Goal: Task Accomplishment & Management: Complete application form

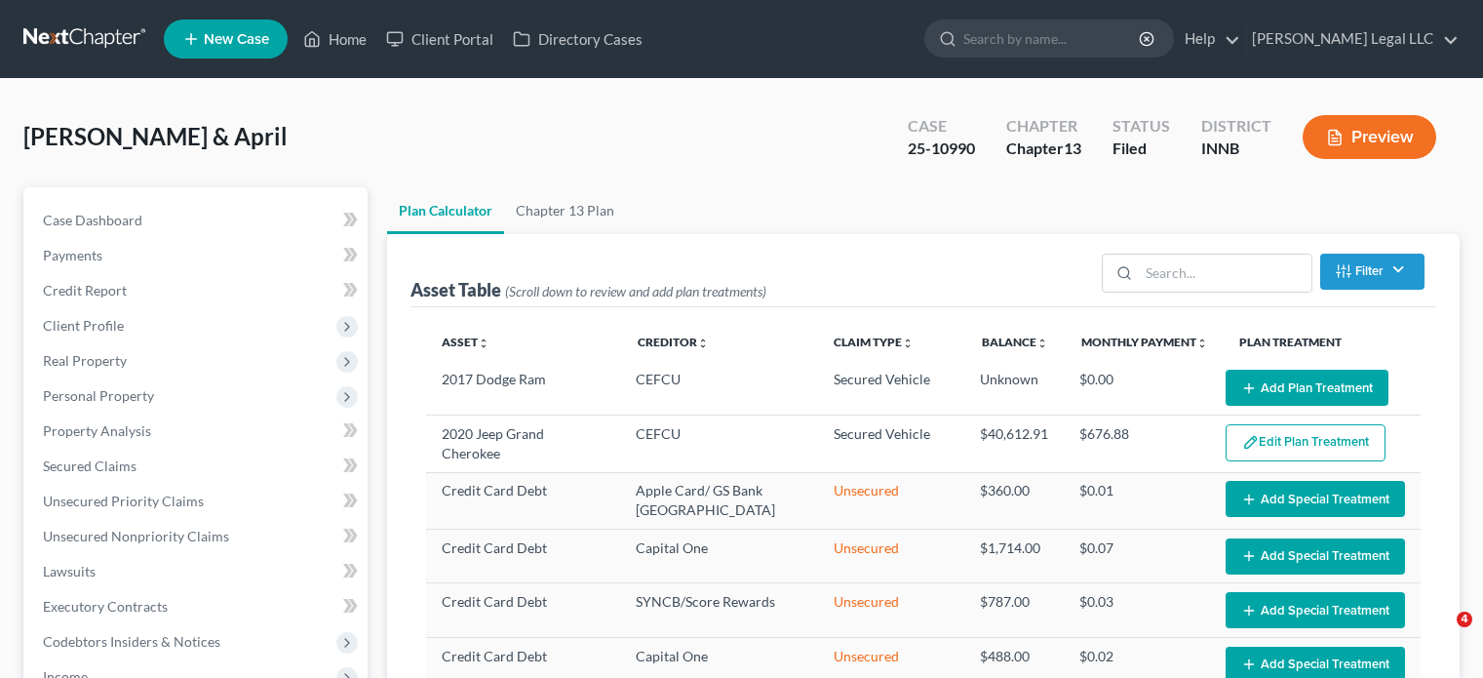
select select "59"
click at [355, 32] on link "Home" at bounding box center [335, 38] width 83 height 35
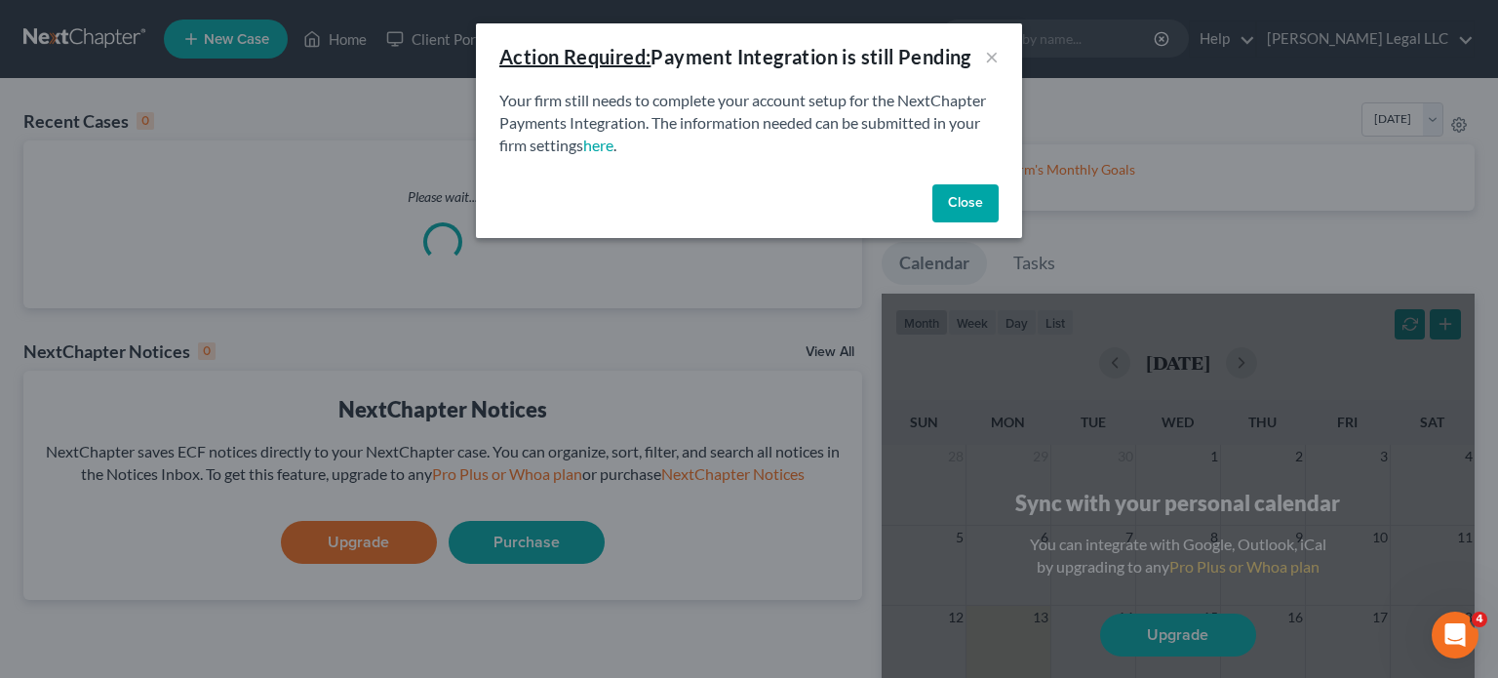
click at [950, 197] on button "Close" at bounding box center [965, 203] width 66 height 39
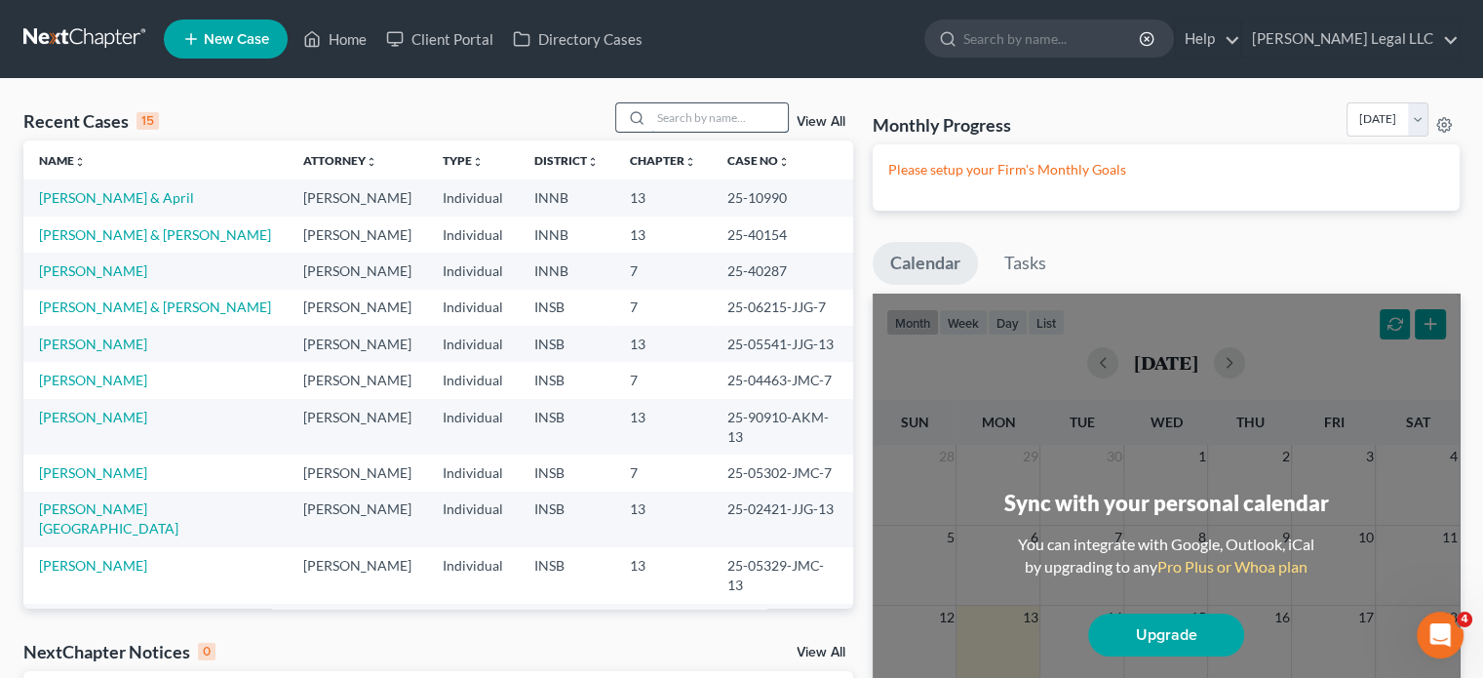
click at [772, 118] on input "search" at bounding box center [719, 117] width 137 height 28
click at [220, 26] on link "New Case" at bounding box center [226, 39] width 124 height 39
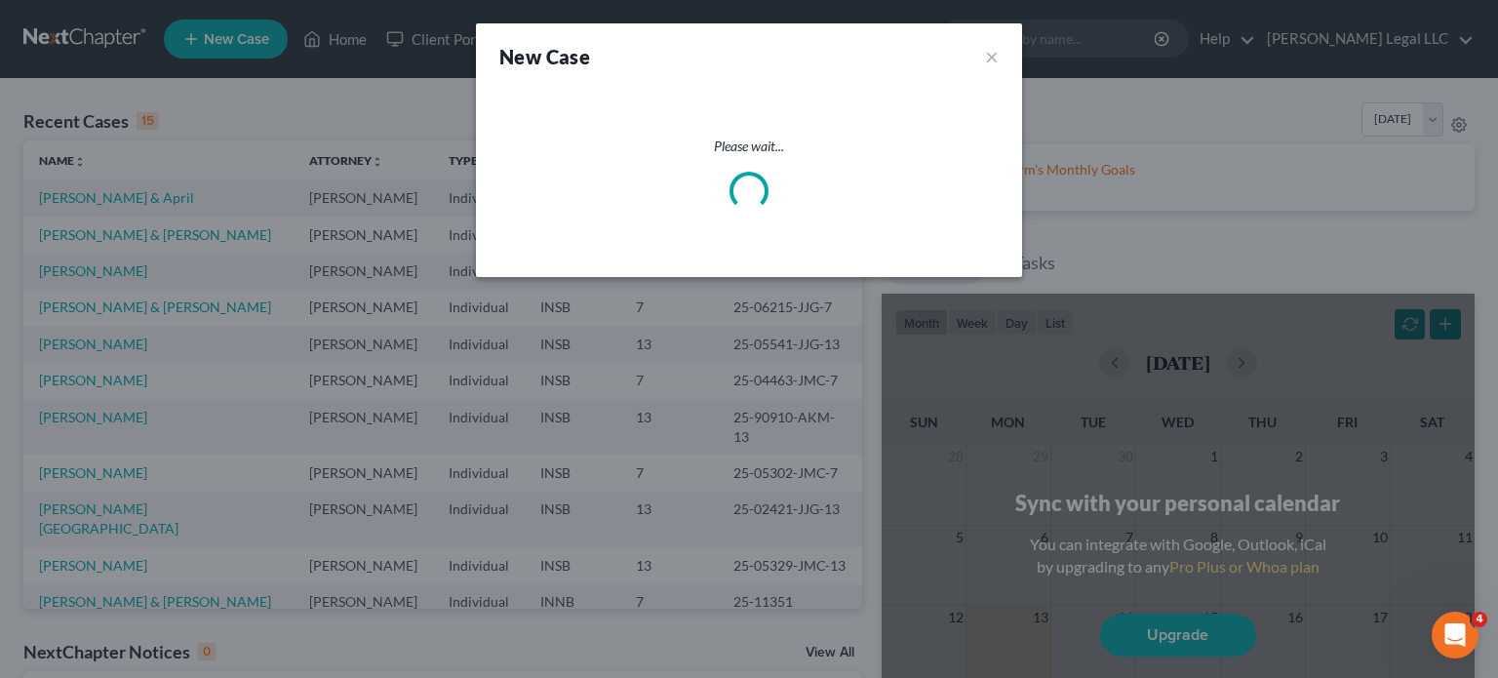
select select "28"
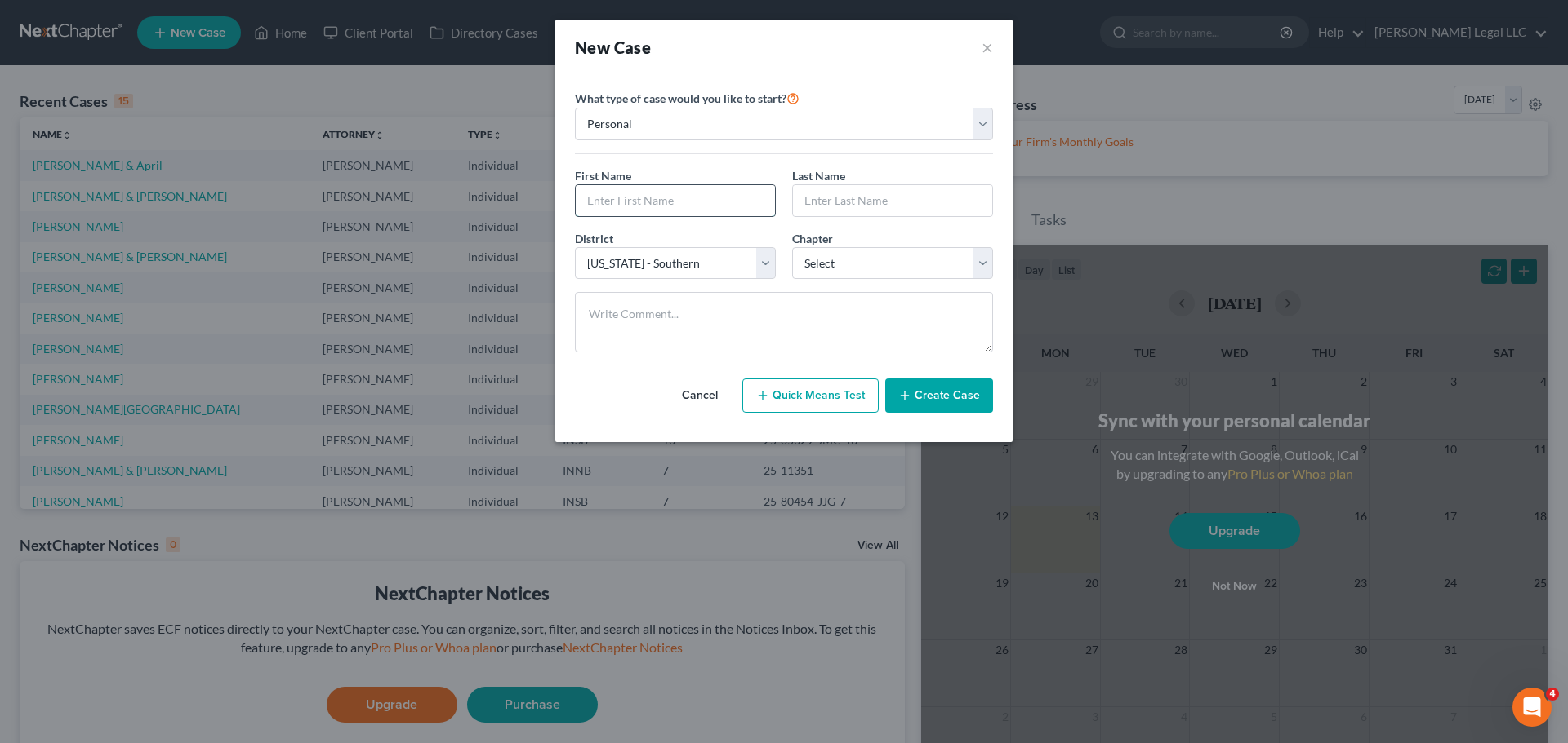
click at [725, 212] on input "text" at bounding box center [676, 200] width 199 height 31
type input "Jeremy"
type input "Graham"
click at [691, 255] on select "Select Alabama - Middle Alabama - Northern Alabama - Southern Alaska Arizona Ar…" at bounding box center [676, 264] width 201 height 33
select select "27"
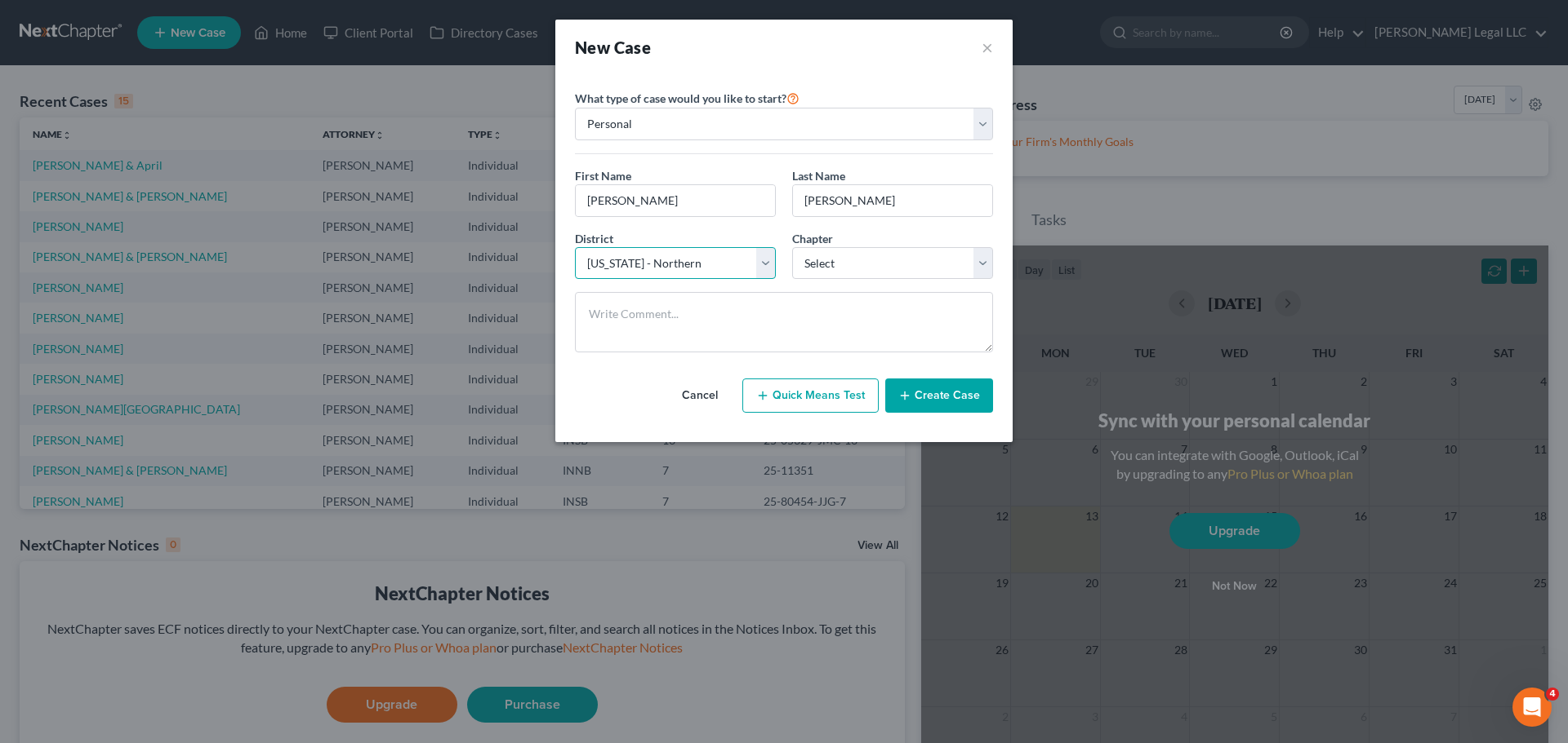
click at [575, 248] on select "Select Alabama - Middle Alabama - Northern Alabama - Southern Alaska Arizona Ar…" at bounding box center [676, 264] width 201 height 33
click at [828, 267] on select "Select 7 11 12 13" at bounding box center [892, 264] width 201 height 33
select select "0"
click at [792, 248] on select "Select 7 11 12 13" at bounding box center [892, 264] width 201 height 33
click at [804, 317] on textarea at bounding box center [784, 322] width 418 height 60
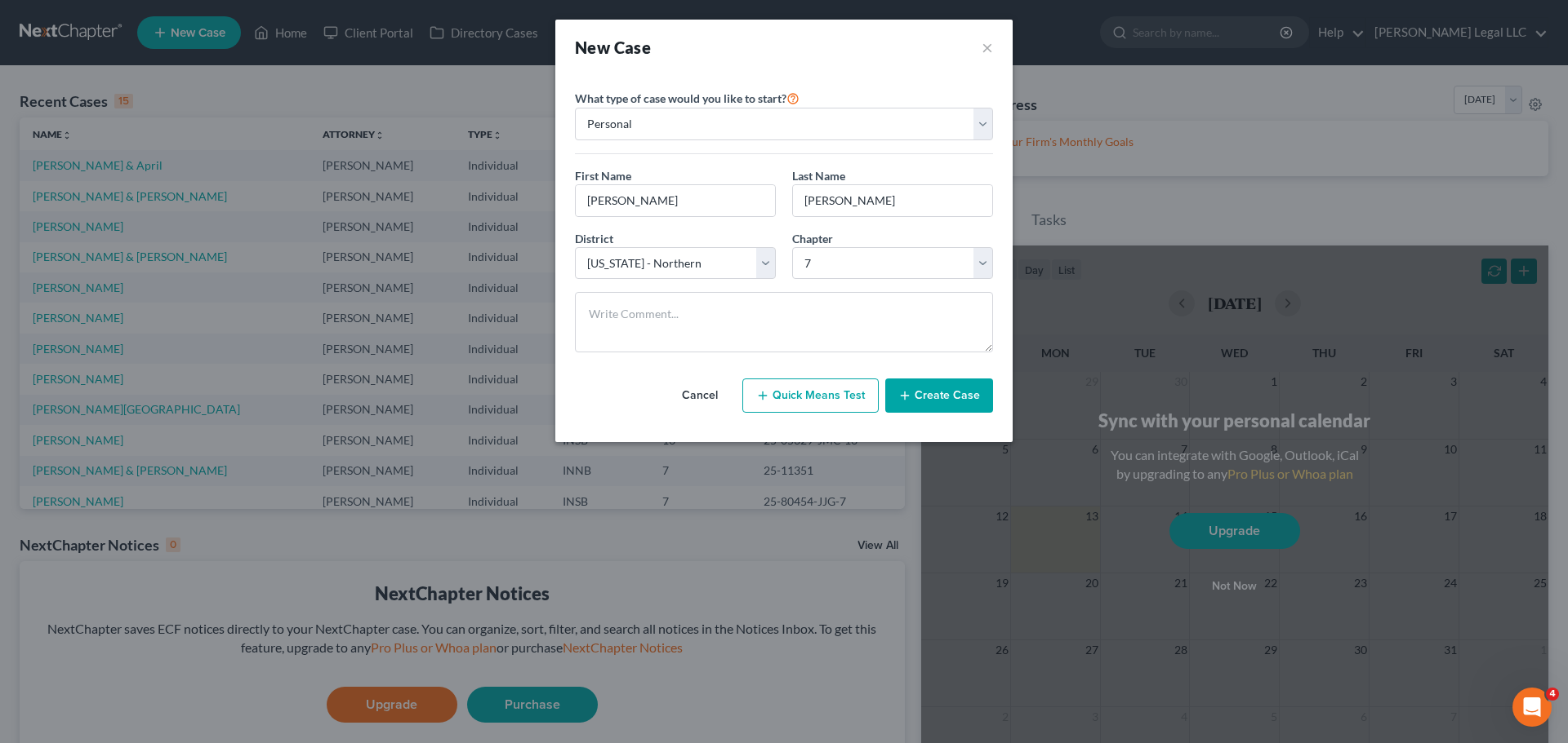
click at [934, 394] on button "Create Case" at bounding box center [938, 396] width 108 height 34
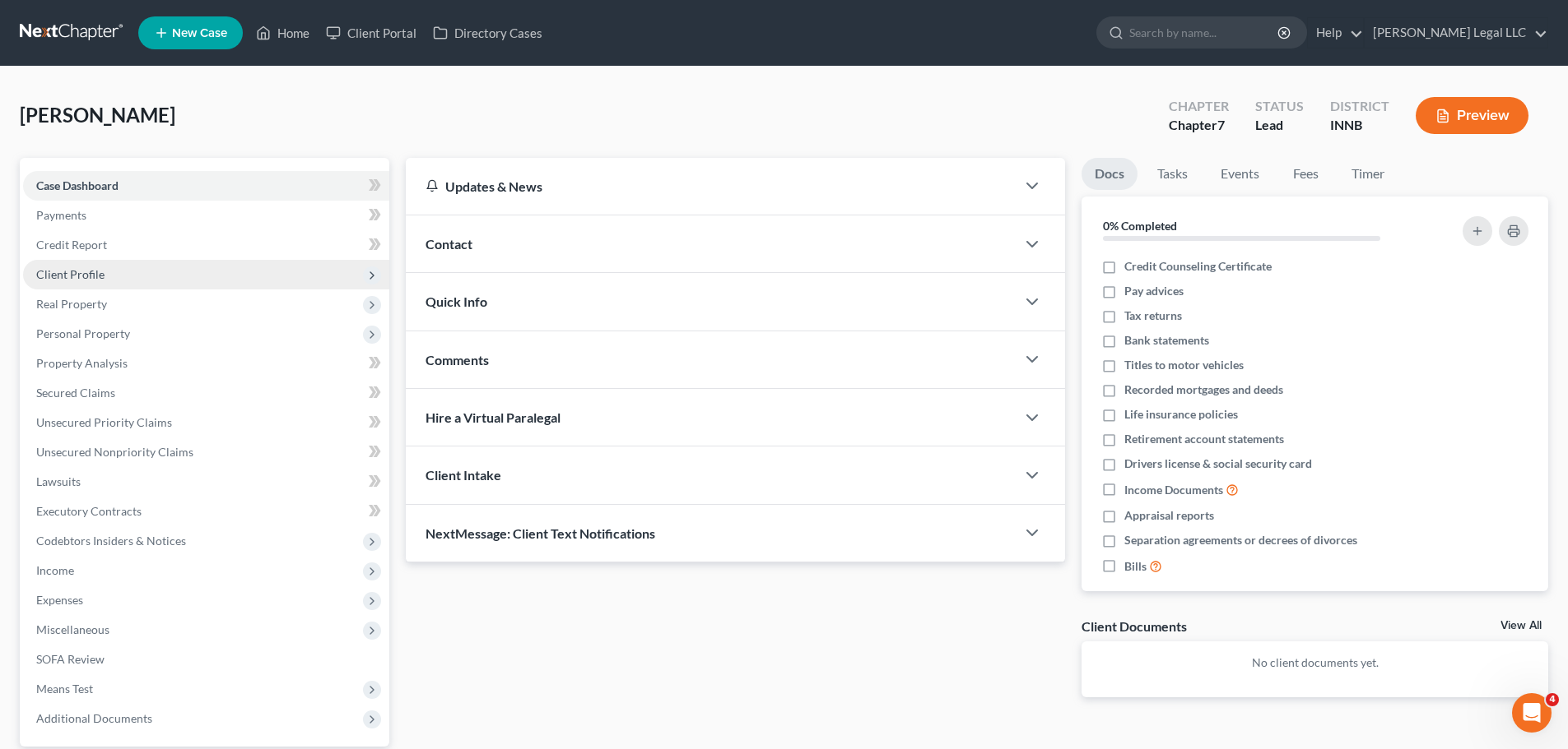
click at [57, 273] on span "Client Profile" at bounding box center [70, 274] width 68 height 14
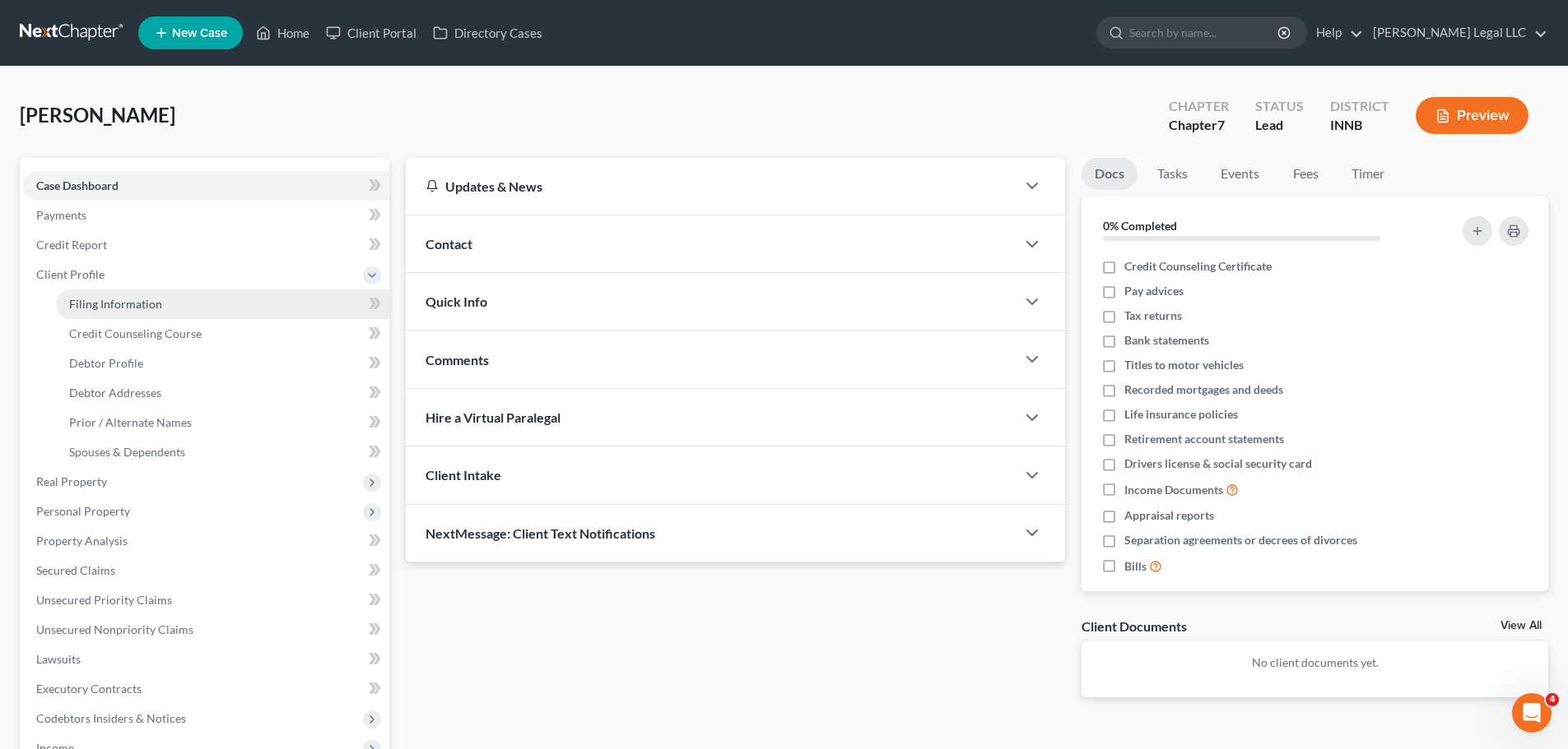
click at [69, 300] on span "Filing Information" at bounding box center [116, 304] width 93 height 14
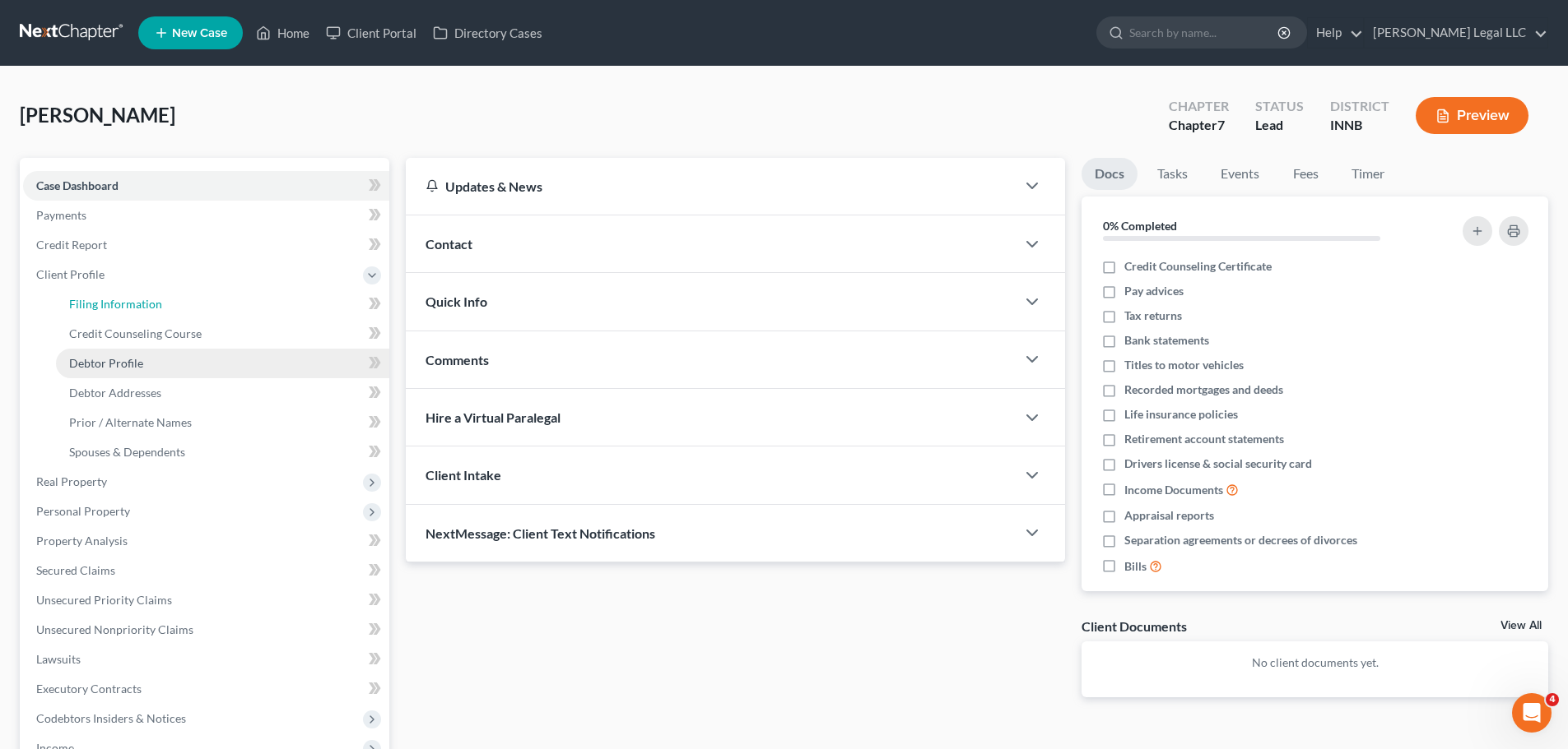
select select "1"
select select "0"
select select "27"
select select "15"
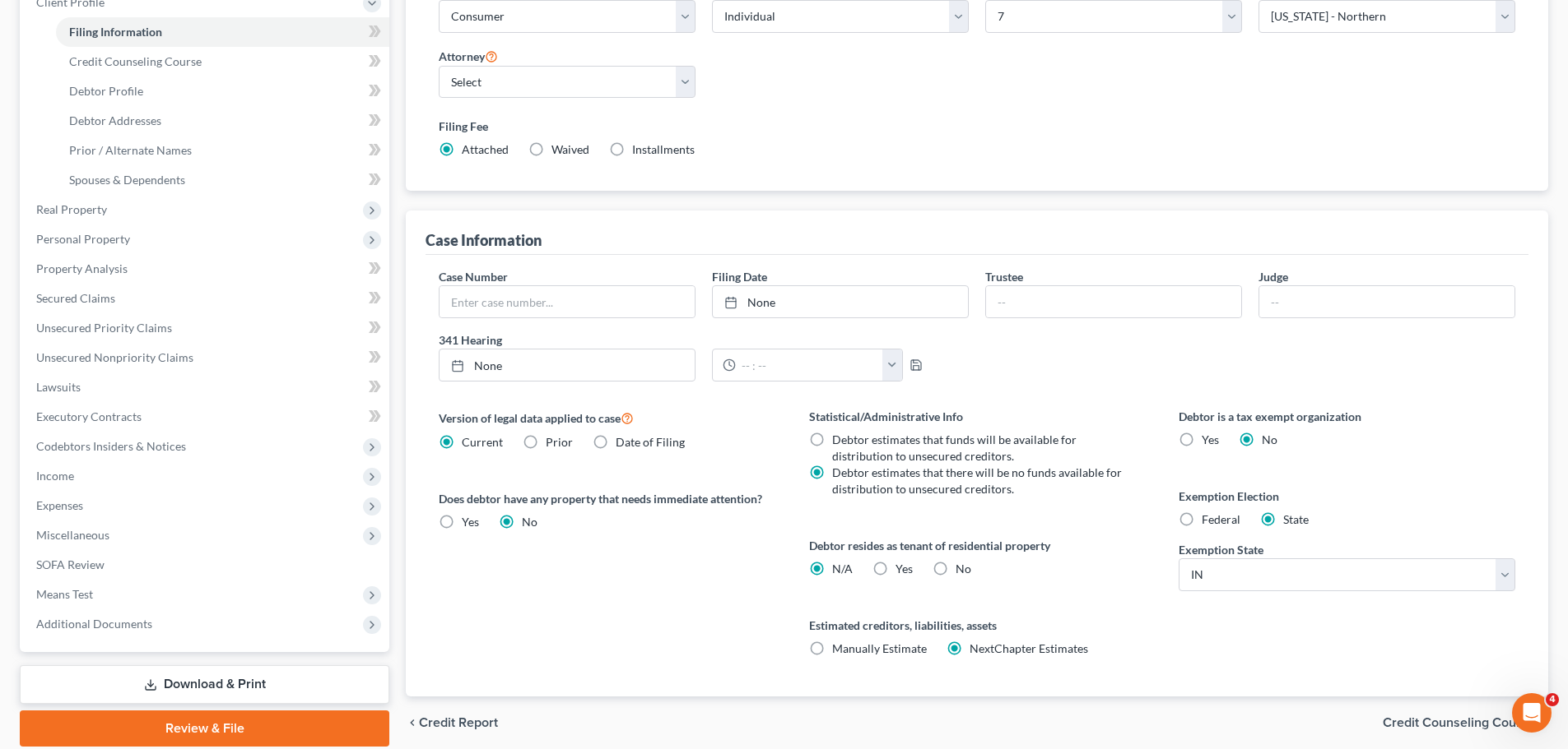
scroll to position [329, 0]
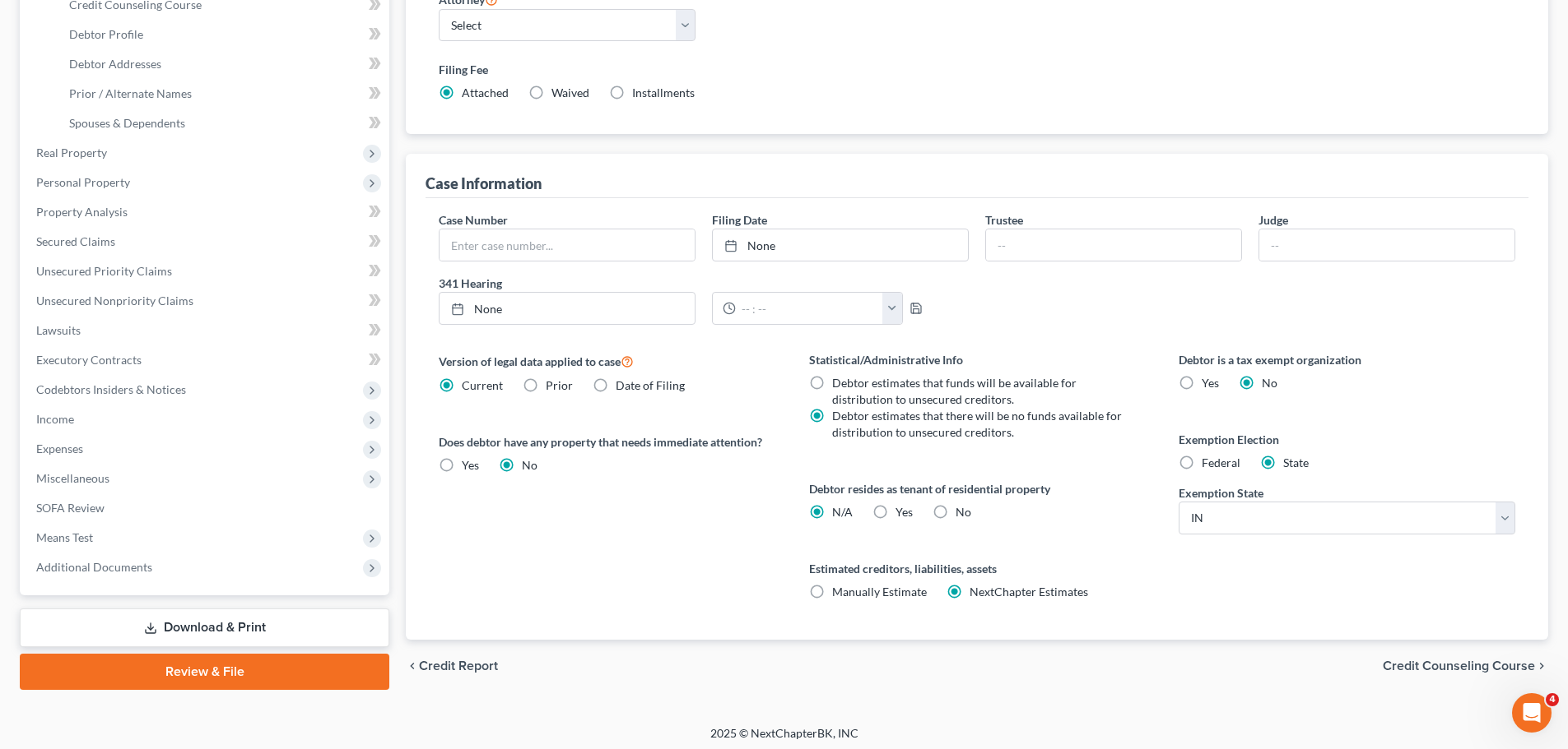
click at [895, 510] on label "Yes Yes" at bounding box center [904, 513] width 17 height 17
click at [902, 510] on input "Yes Yes" at bounding box center [907, 509] width 11 height 11
radio input "true"
radio input "false"
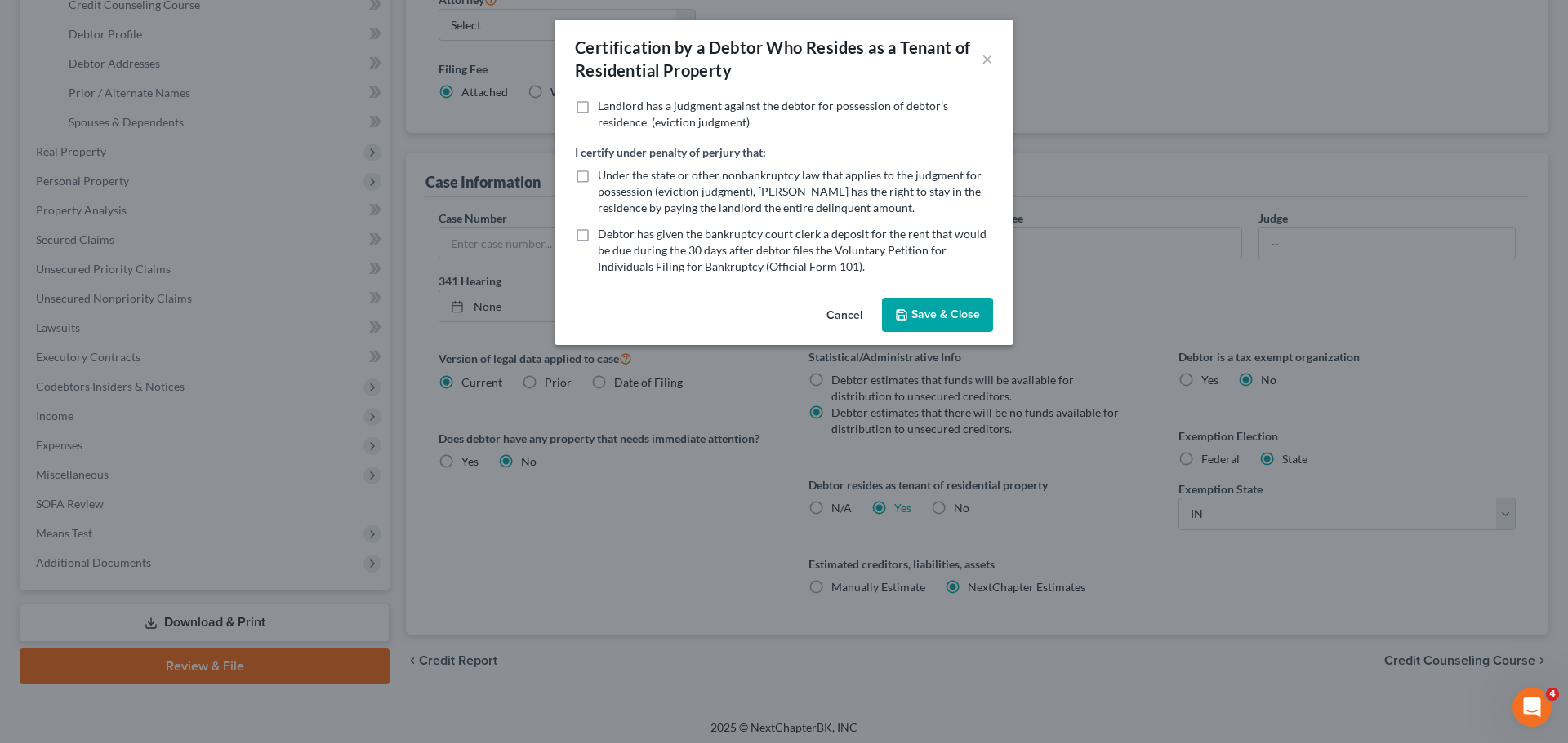
click at [949, 315] on button "Save & Close" at bounding box center [937, 315] width 111 height 34
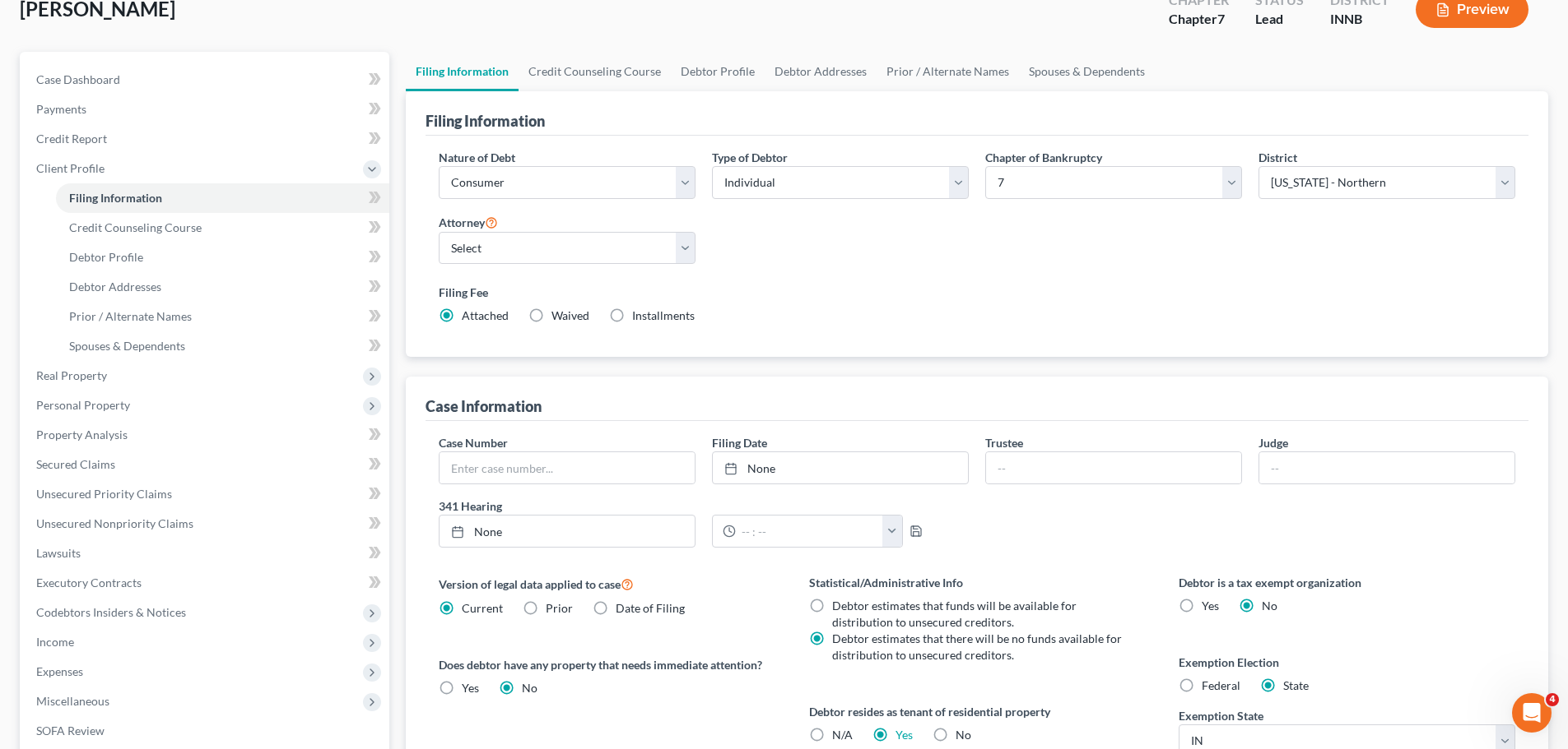
scroll to position [83, 0]
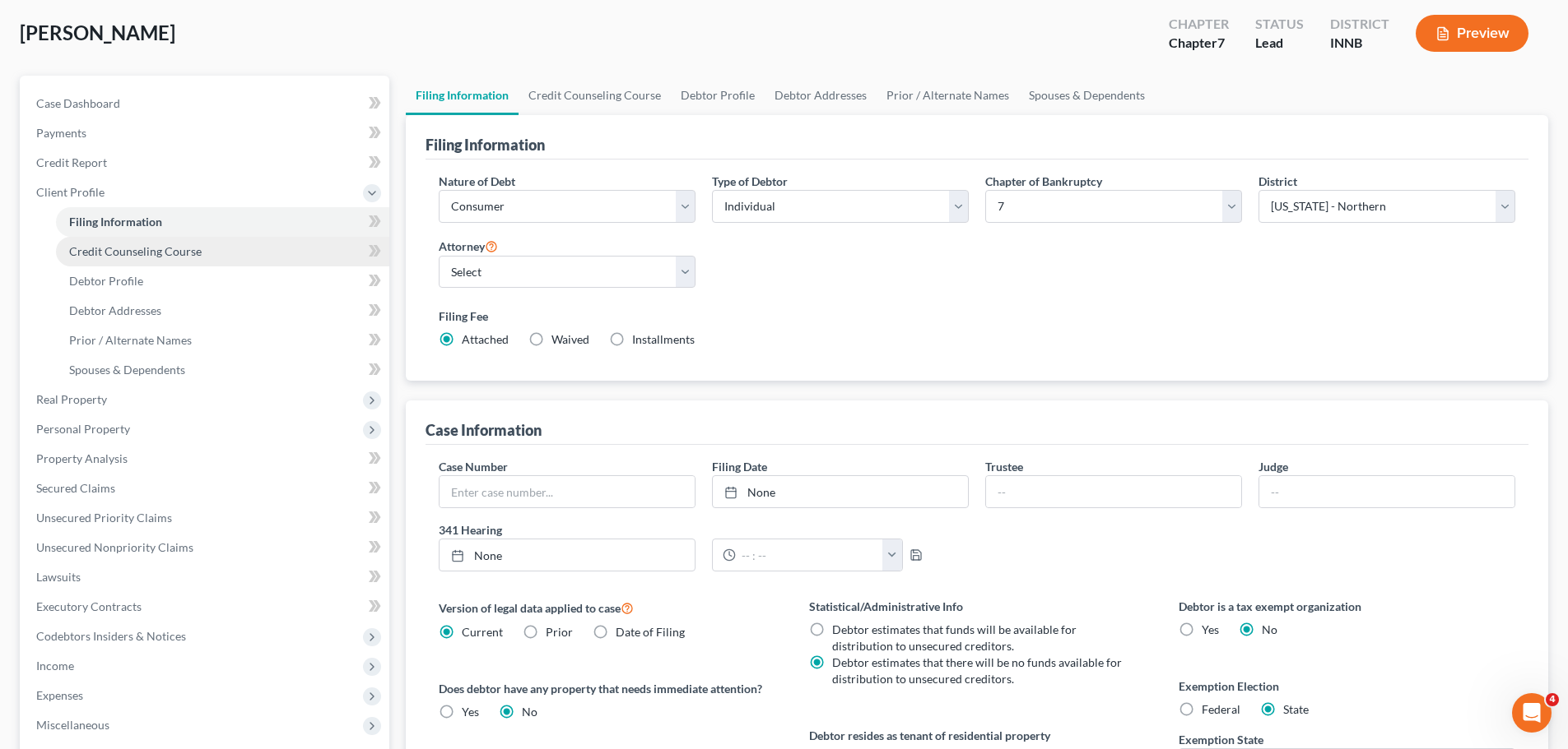
click at [149, 250] on span "Credit Counseling Course" at bounding box center [135, 251] width 132 height 14
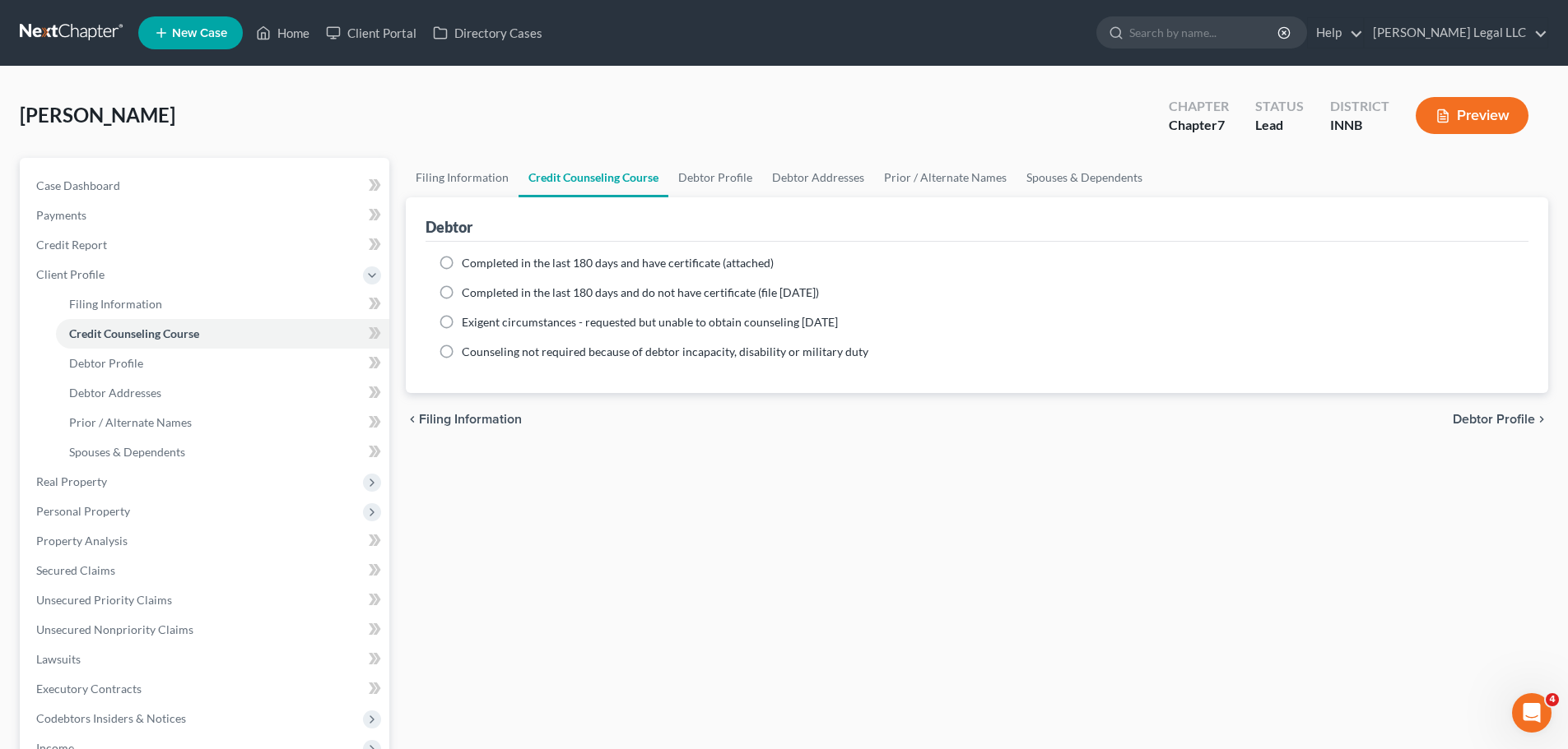
click at [462, 257] on label "Completed in the last 180 days and have certificate (attached)" at bounding box center [618, 263] width 312 height 17
click at [468, 257] on input "Completed in the last 180 days and have certificate (attached)" at bounding box center [473, 260] width 11 height 11
radio input "true"
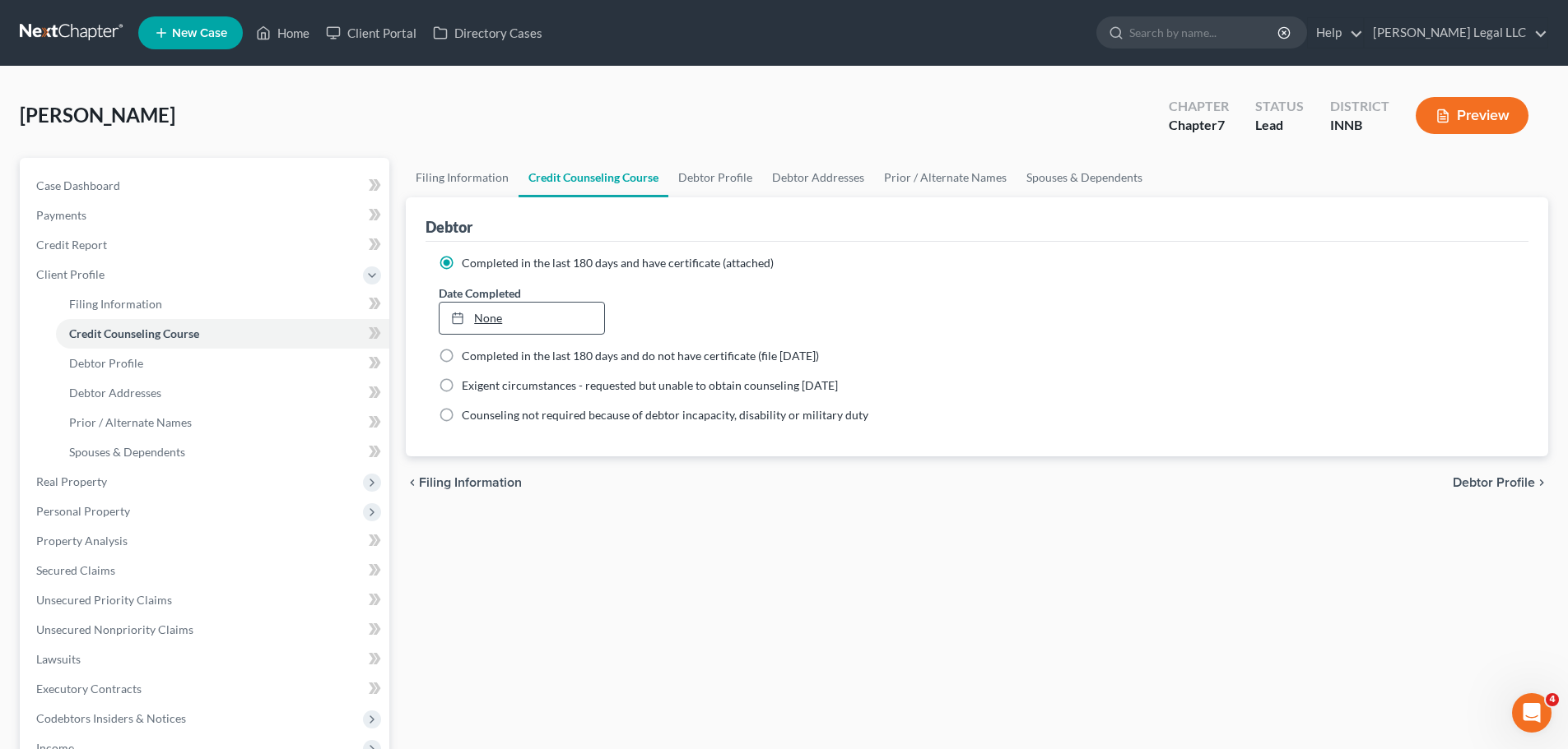
type input "[DATE]"
click at [554, 314] on link "[DATE]" at bounding box center [522, 318] width 164 height 31
click at [132, 356] on span "Debtor Profile" at bounding box center [106, 363] width 74 height 14
select select "0"
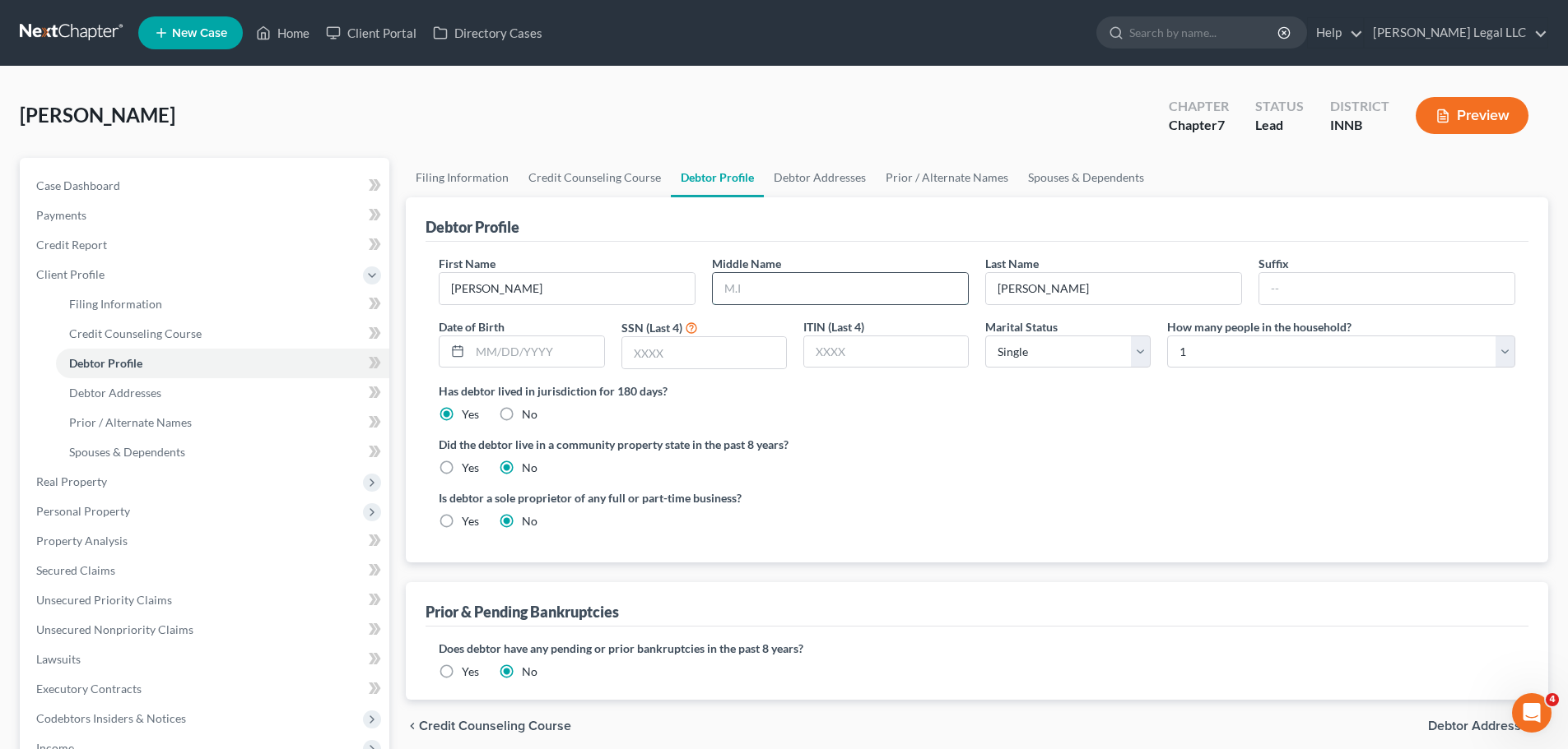
click at [780, 276] on input "text" at bounding box center [841, 288] width 255 height 31
type input "[PERSON_NAME]"
click at [1006, 349] on select "Select Single Married Separated Divorced Widowed" at bounding box center [1068, 352] width 165 height 33
click at [1233, 353] on select "Select 1 2 3 4 5 6 7 8 9 10 11 12 13 14 15 16 17 18 19 20" at bounding box center [1341, 352] width 349 height 33
click at [1167, 336] on select "Select 1 2 3 4 5 6 7 8 9 10 11 12 13 14 15 16 17 18 19 20" at bounding box center [1341, 352] width 349 height 33
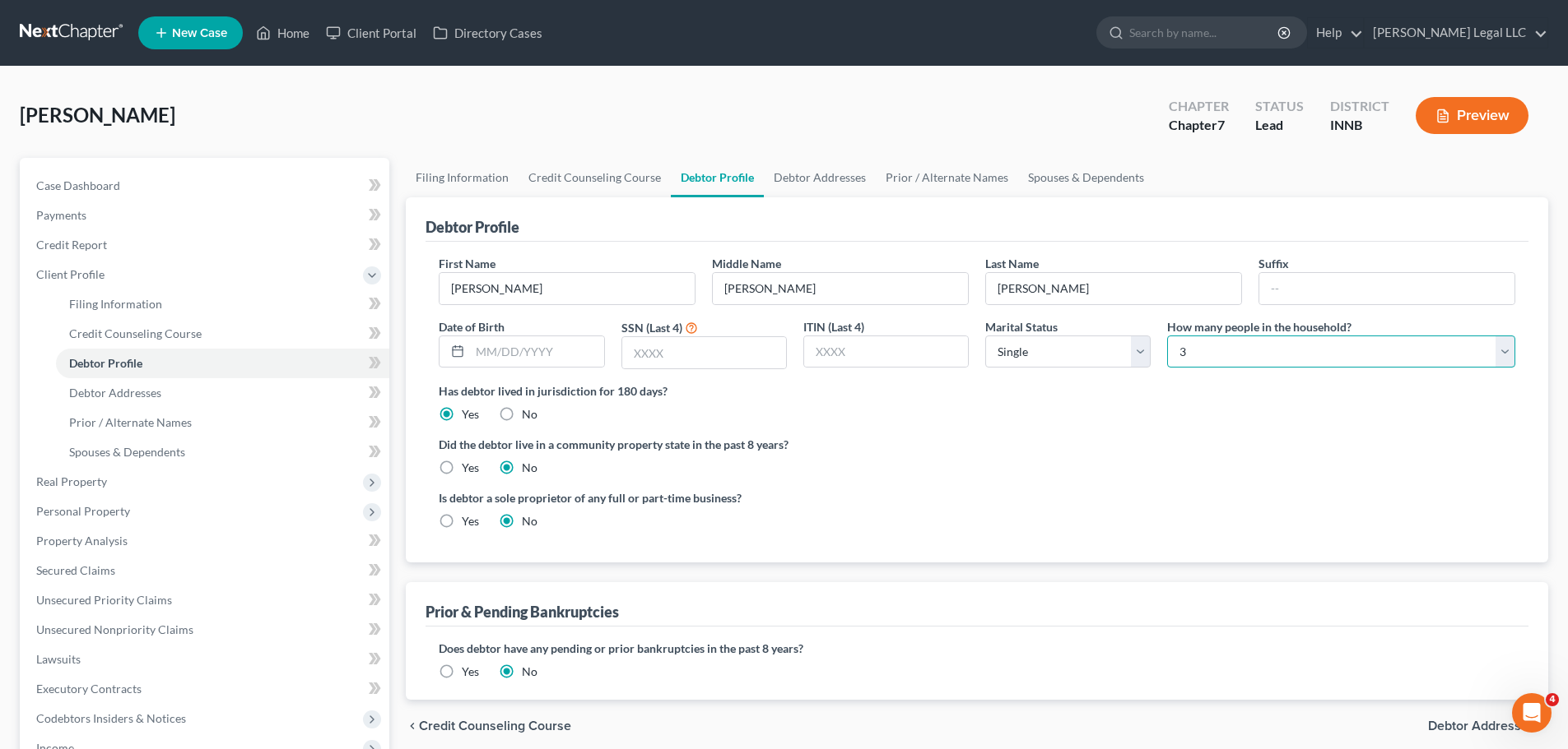
click at [1251, 357] on select "Select 1 2 3 4 5 6 7 8 9 10 11 12 13 14 15 16 17 18 19 20" at bounding box center [1341, 352] width 349 height 33
select select "1"
click at [1167, 336] on select "Select 1 2 3 4 5 6 7 8 9 10 11 12 13 14 15 16 17 18 19 20" at bounding box center [1341, 352] width 349 height 33
click at [1186, 465] on div "Did the debtor live in a community property state in the past 8 years? Yes No" at bounding box center [977, 456] width 1077 height 40
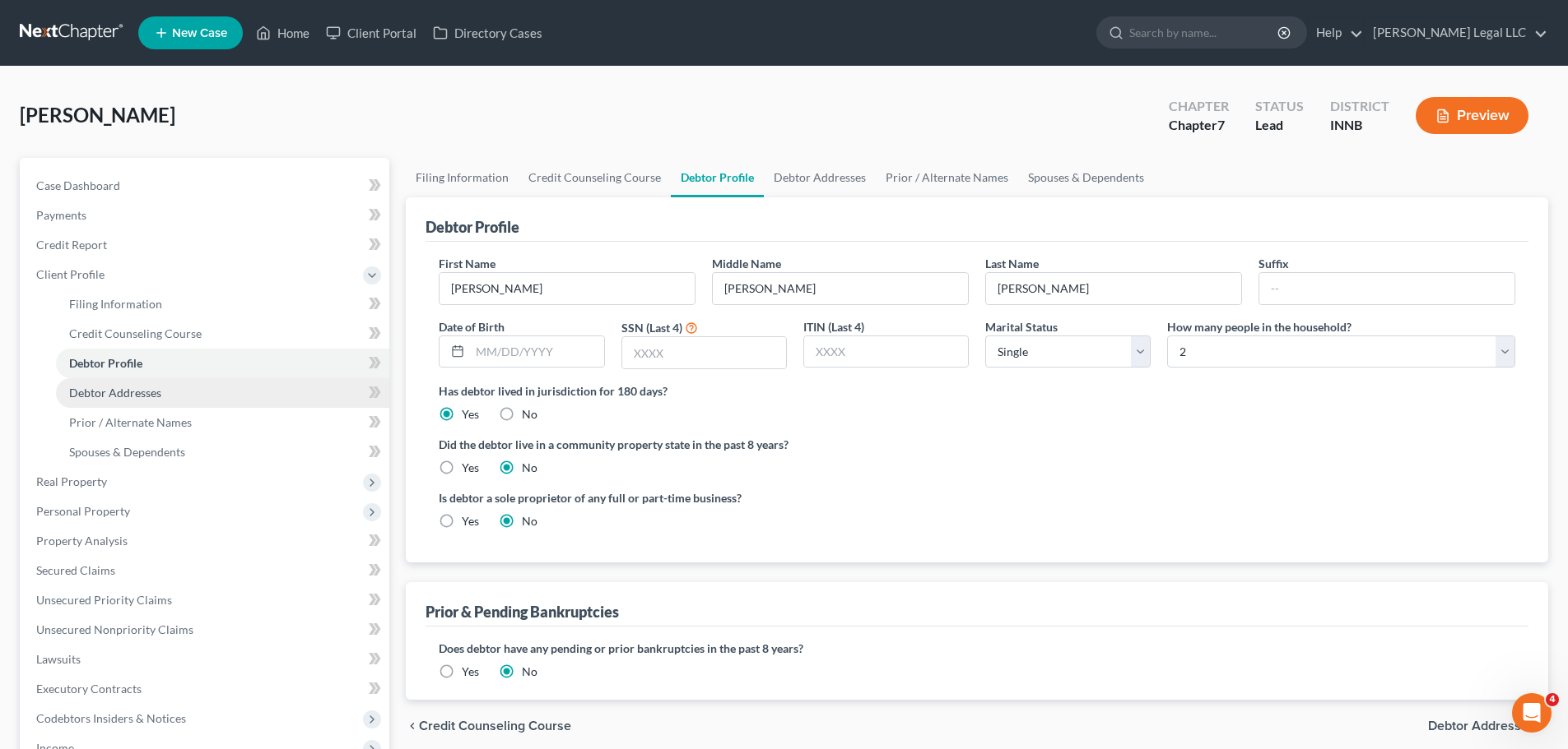
click at [156, 399] on span "Debtor Addresses" at bounding box center [115, 392] width 92 height 14
select select "0"
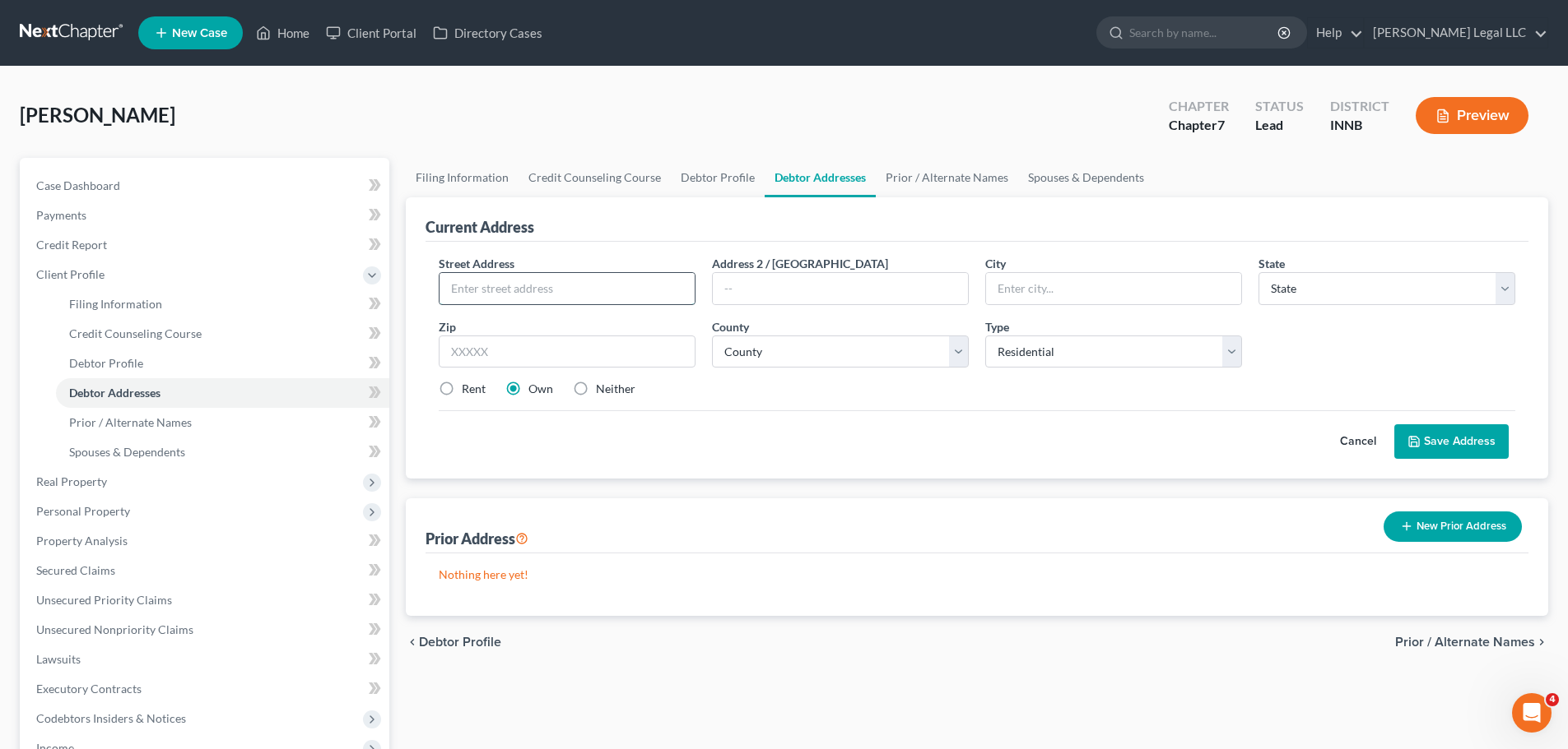
click at [541, 295] on input "text" at bounding box center [567, 288] width 255 height 31
click at [489, 278] on input "text" at bounding box center [567, 288] width 255 height 31
type input "[STREET_ADDRESS]"
type input "Apt 409"
type input "Logansport"
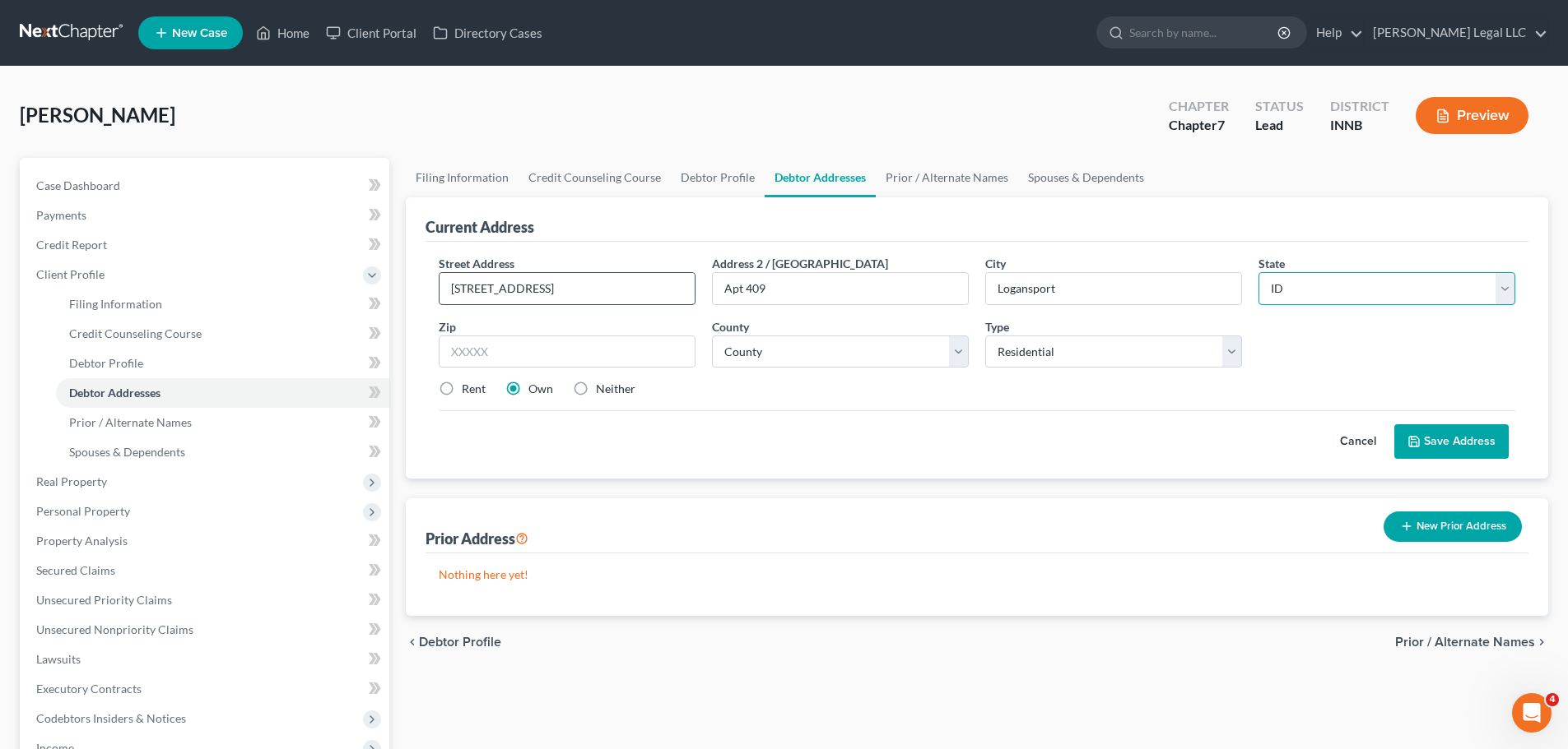
select select "15"
type input "46947"
select select "8"
click at [462, 388] on label "Rent" at bounding box center [473, 390] width 24 height 17
click at [468, 388] on input "Rent" at bounding box center [473, 386] width 11 height 11
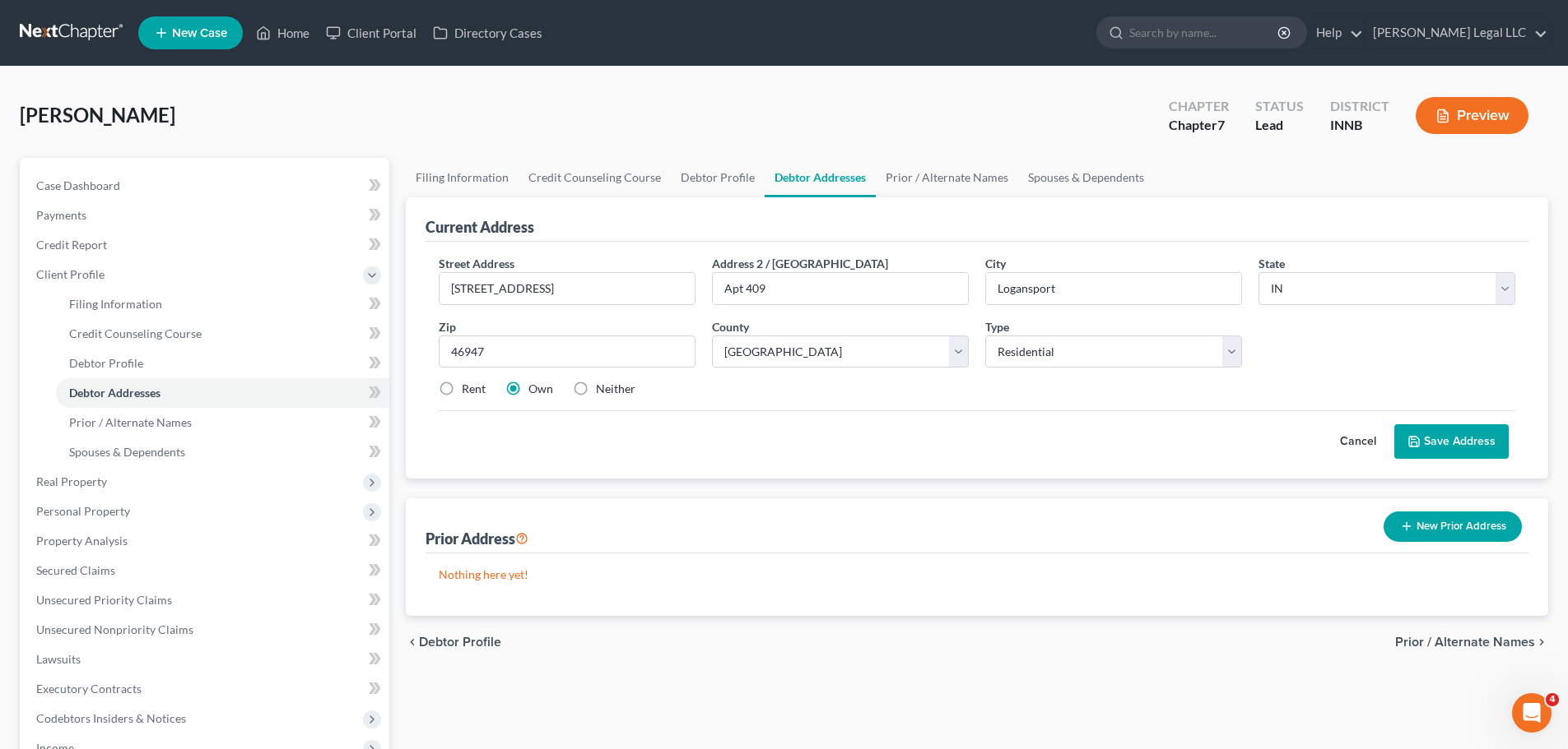
radio input "true"
click at [1251, 429] on button "Save Address" at bounding box center [1452, 441] width 115 height 35
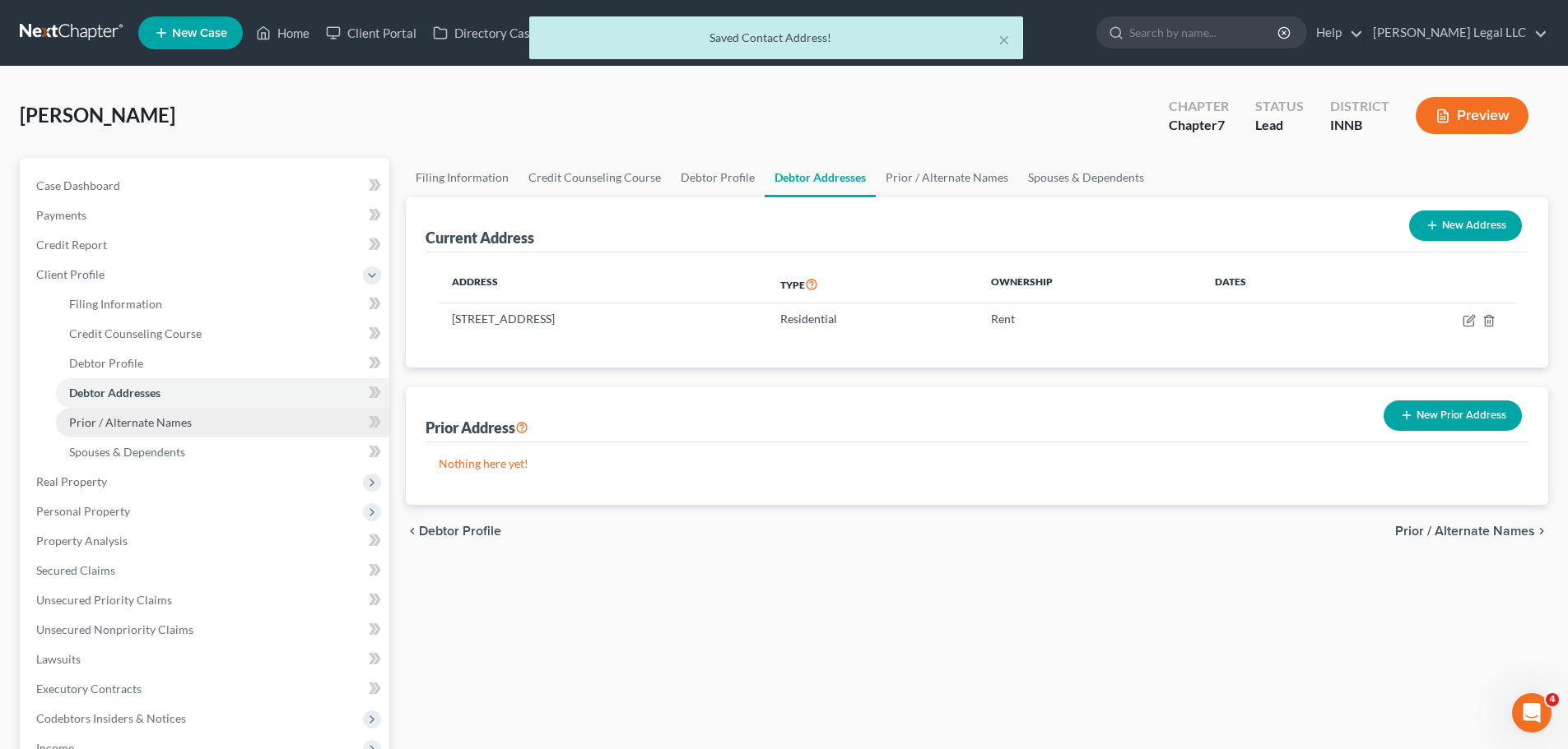
click at [110, 431] on link "Prior / Alternate Names" at bounding box center [222, 423] width 333 height 30
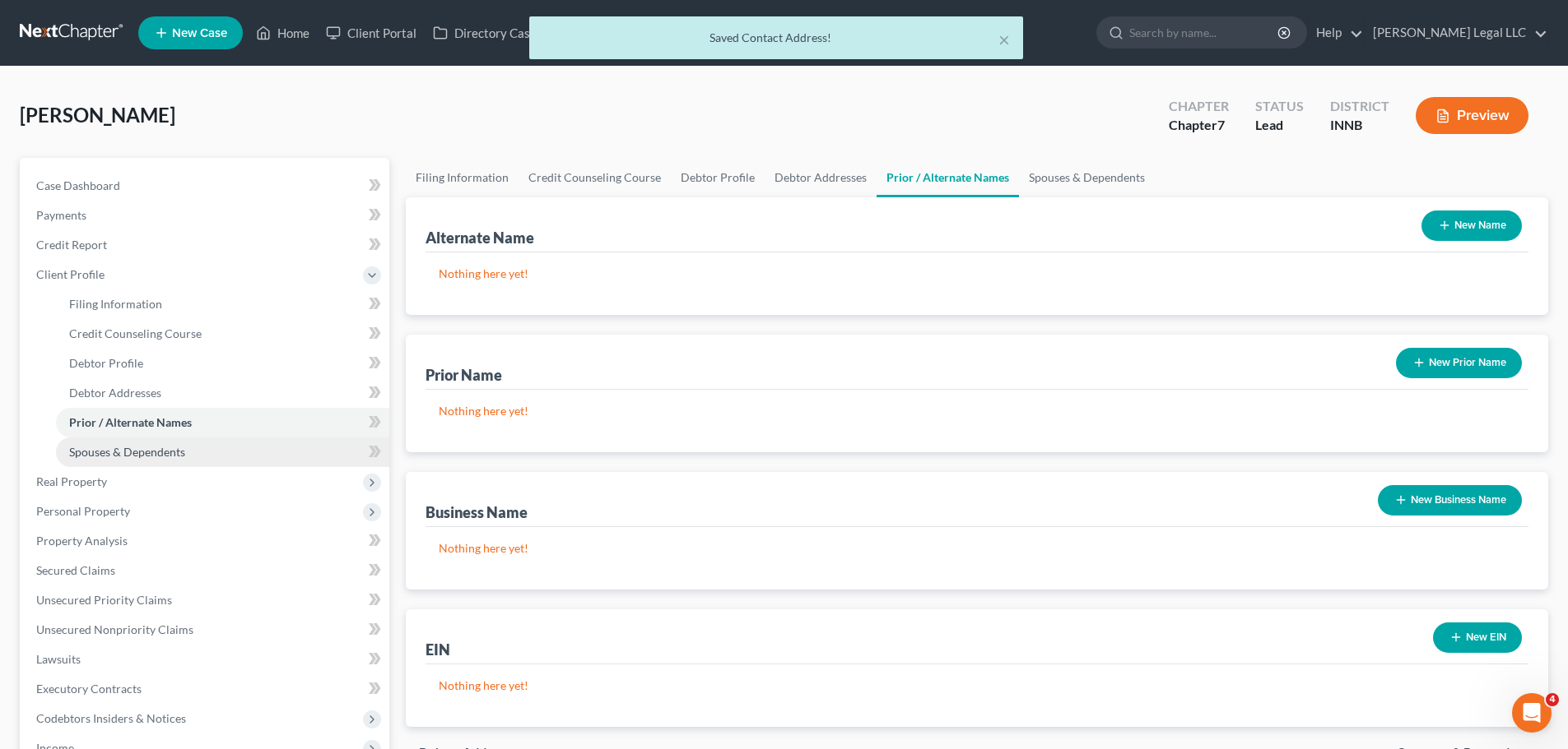
click at [110, 443] on link "Spouses & Dependents" at bounding box center [222, 452] width 333 height 30
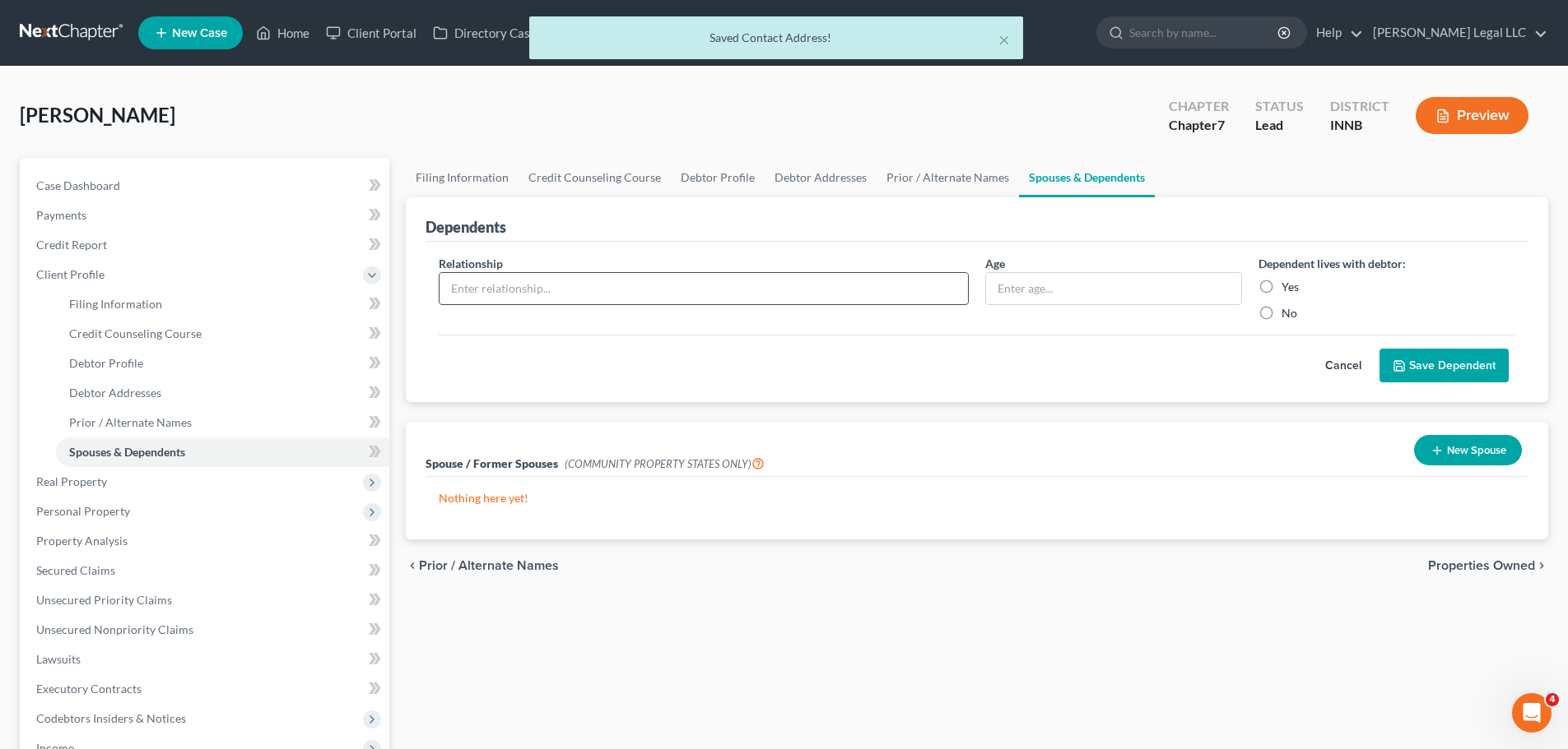
click at [538, 282] on input "text" at bounding box center [704, 288] width 528 height 31
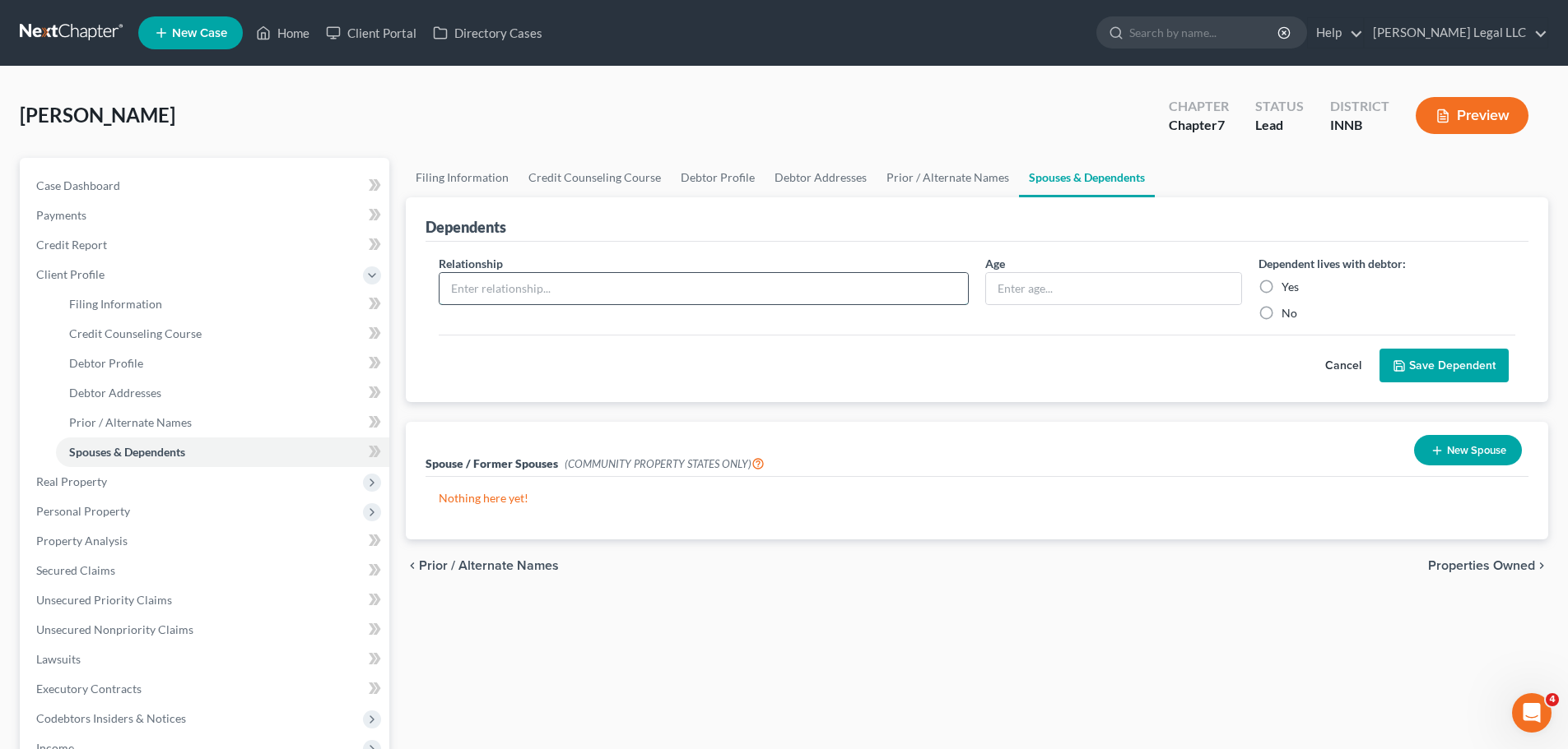
click at [538, 282] on input "text" at bounding box center [704, 288] width 528 height 31
type input "Child"
type input "3"
click at [1251, 290] on label "Yes" at bounding box center [1290, 288] width 17 height 17
click at [1251, 289] on input "Yes" at bounding box center [1293, 284] width 11 height 11
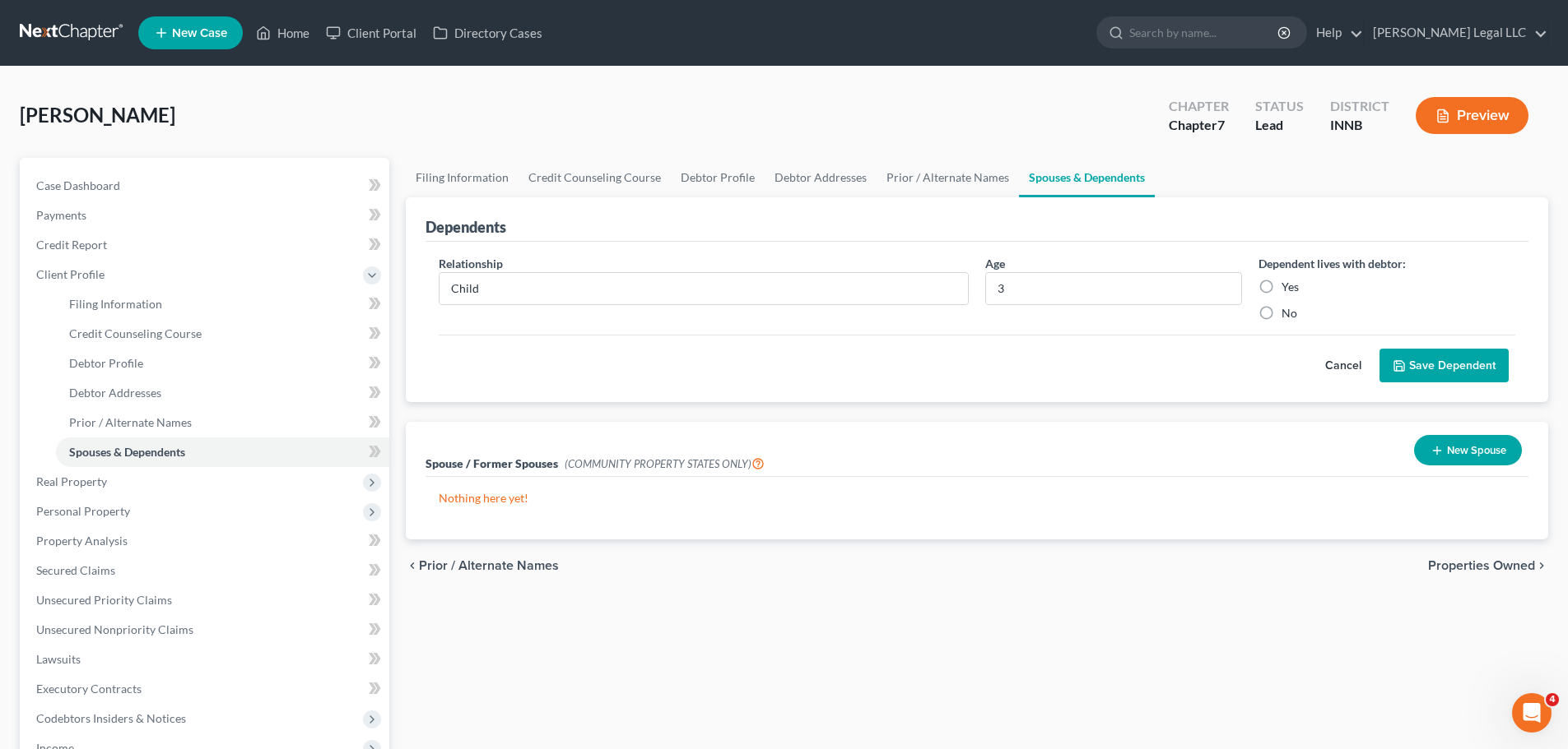
radio input "true"
click at [1251, 369] on button "Save Dependent" at bounding box center [1444, 366] width 129 height 35
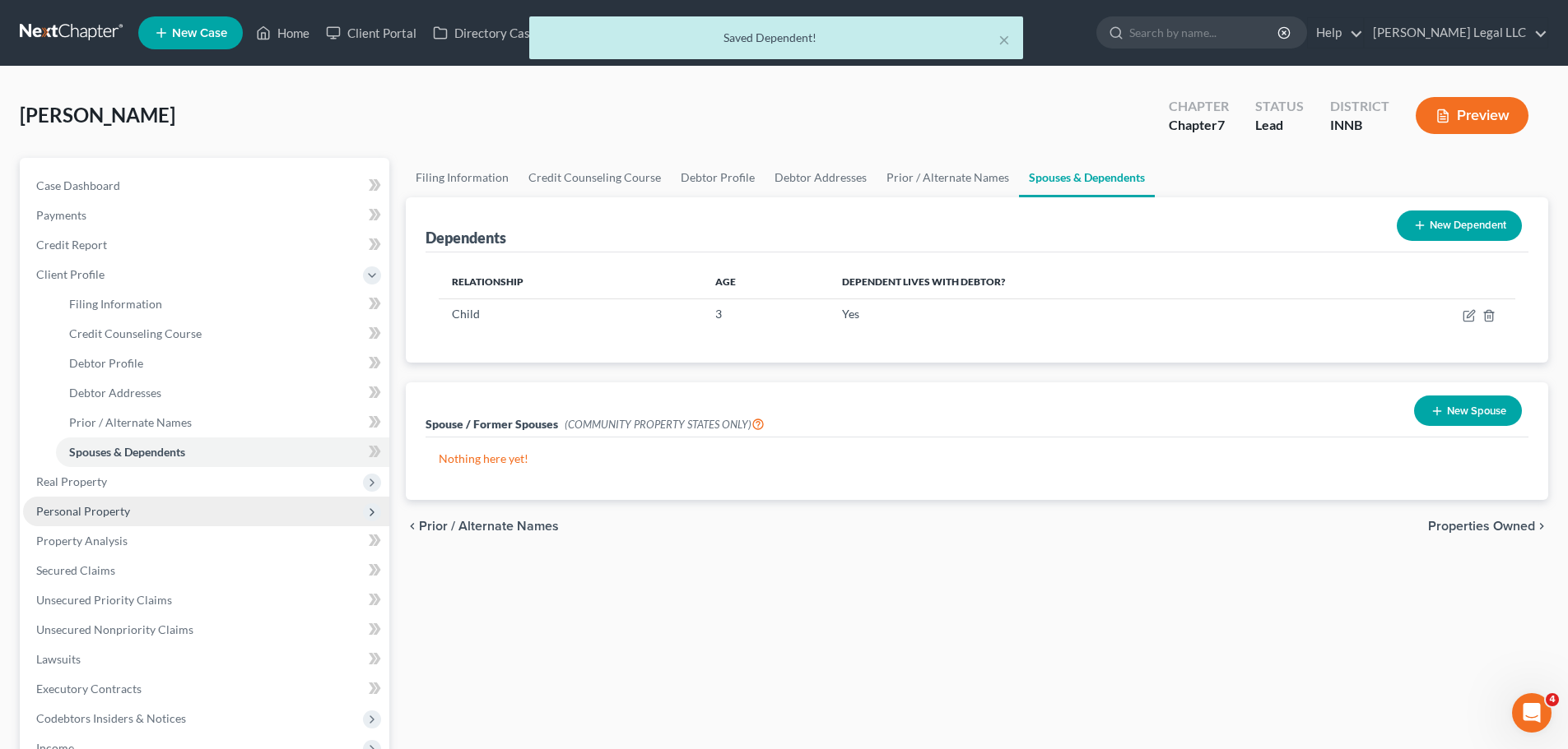
click at [65, 503] on span "Personal Property" at bounding box center [206, 511] width 366 height 30
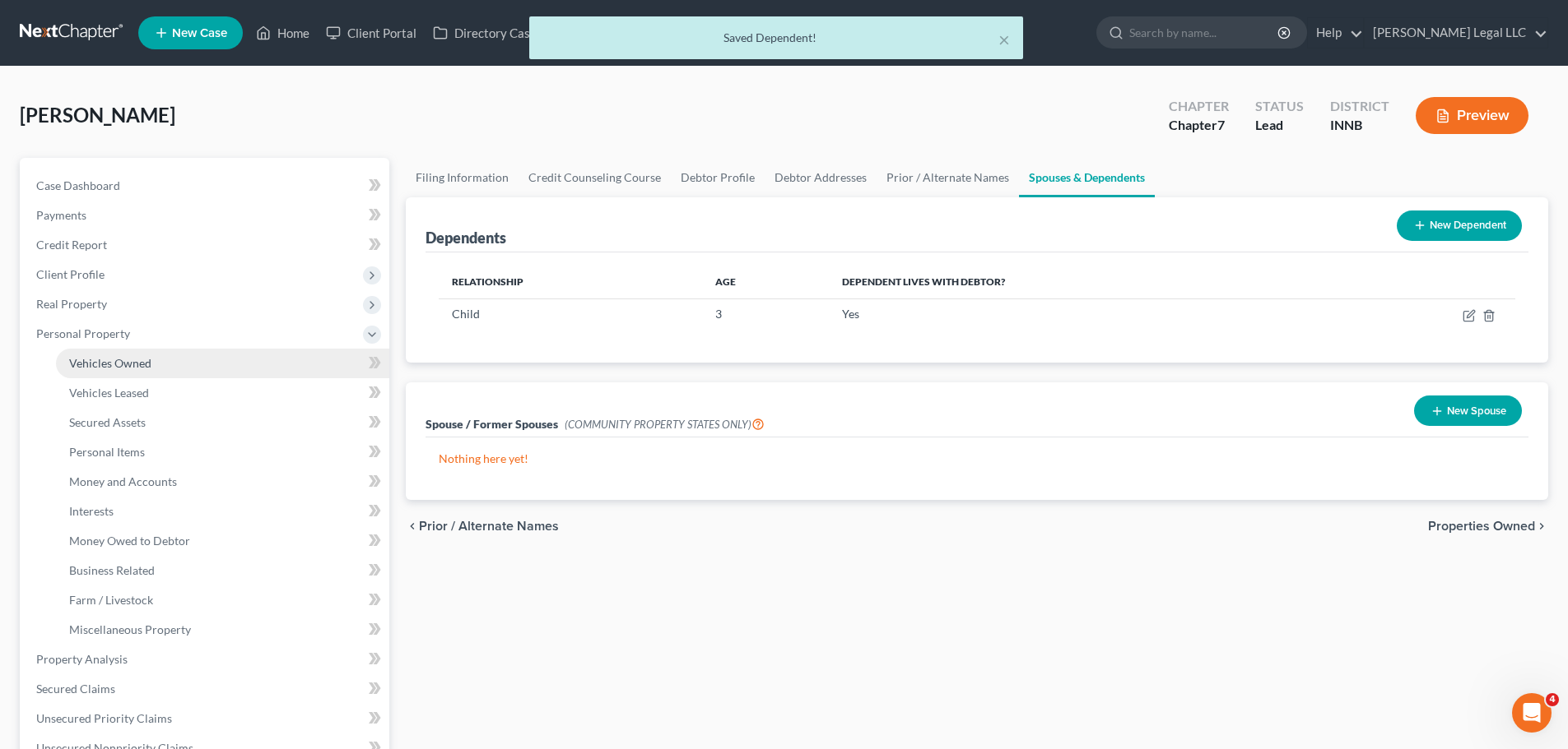
click at [177, 360] on link "Vehicles Owned" at bounding box center [222, 364] width 333 height 30
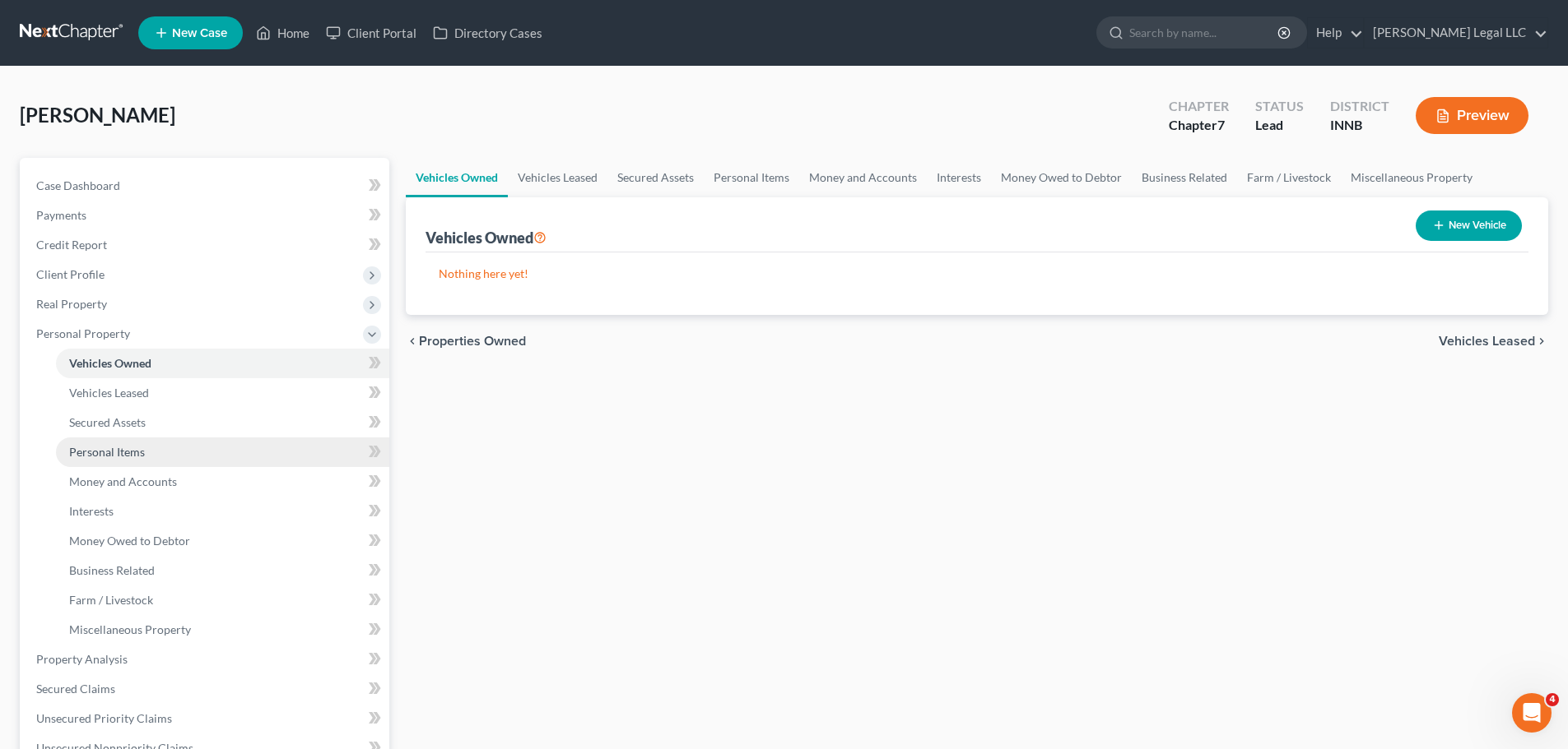
click at [131, 459] on link "Personal Items" at bounding box center [222, 452] width 333 height 30
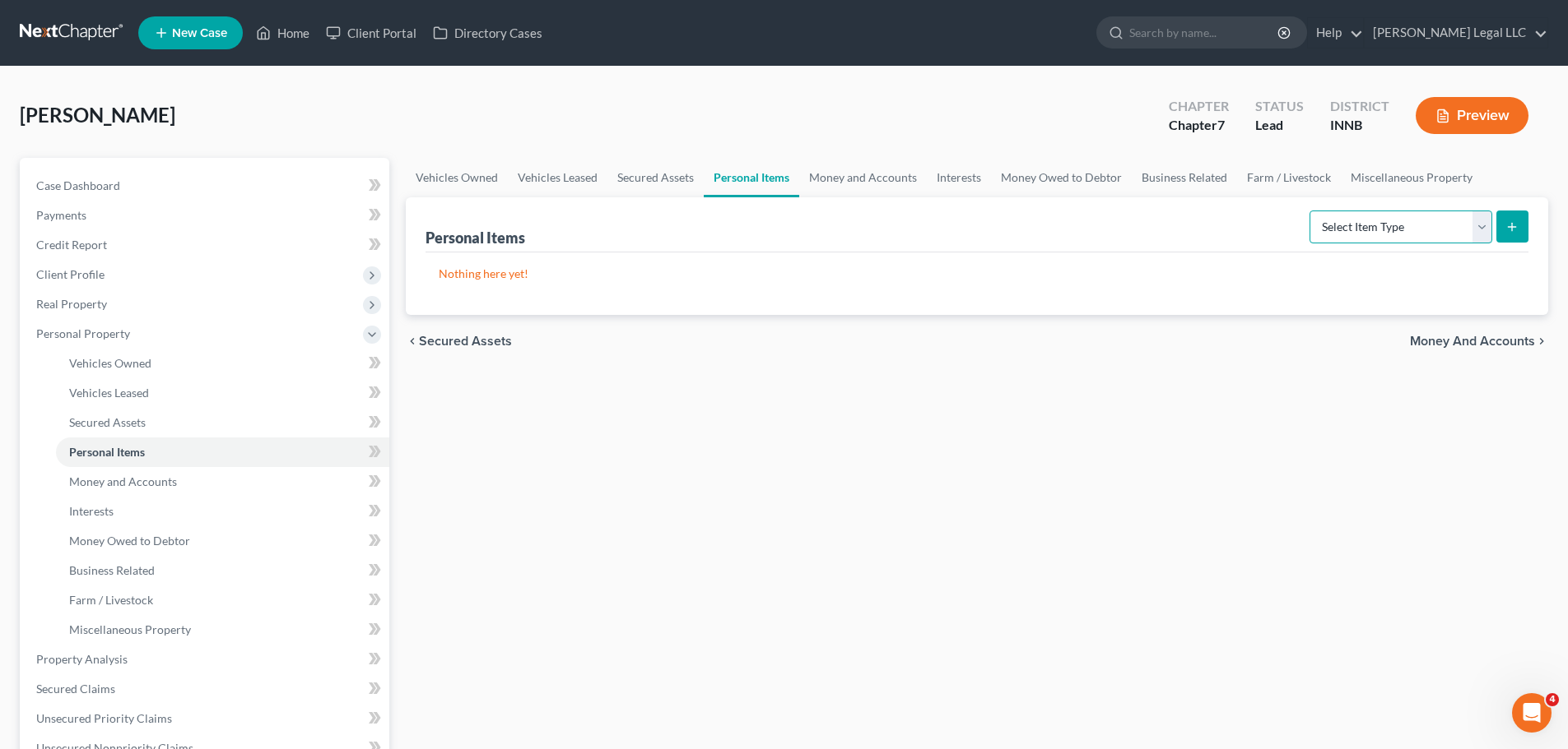
drag, startPoint x: 1353, startPoint y: 225, endPoint x: 1344, endPoint y: 242, distance: 19.2
click at [1251, 225] on select "Select Item Type Clothing Collectibles Of Value Electronics Firearms Household …" at bounding box center [1401, 227] width 183 height 33
select select "clothing"
click at [1251, 211] on select "Select Item Type Clothing Collectibles Of Value Electronics Firearms Household …" at bounding box center [1401, 227] width 183 height 33
click at [1251, 226] on icon "submit" at bounding box center [1512, 227] width 14 height 13
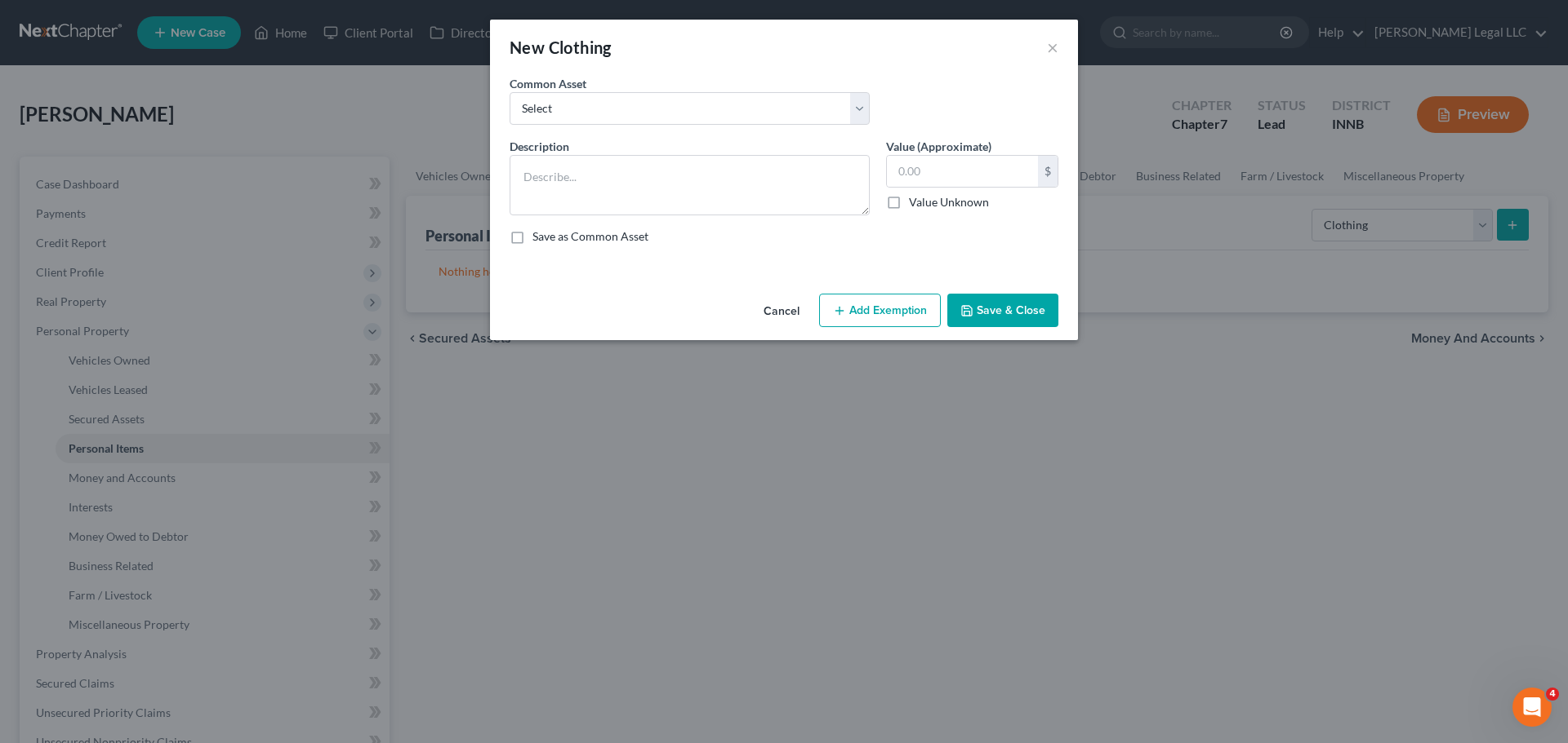
click at [599, 84] on div "Common Asset Select Clothing Personal used clothing" at bounding box center [690, 100] width 377 height 49
click at [614, 90] on div "Common Asset Select Clothing Personal used clothing" at bounding box center [690, 100] width 377 height 49
click at [602, 105] on select "Select Clothing Personal used clothing" at bounding box center [690, 108] width 360 height 33
select select "1"
click at [510, 92] on select "Select Clothing Personal used clothing" at bounding box center [690, 108] width 360 height 33
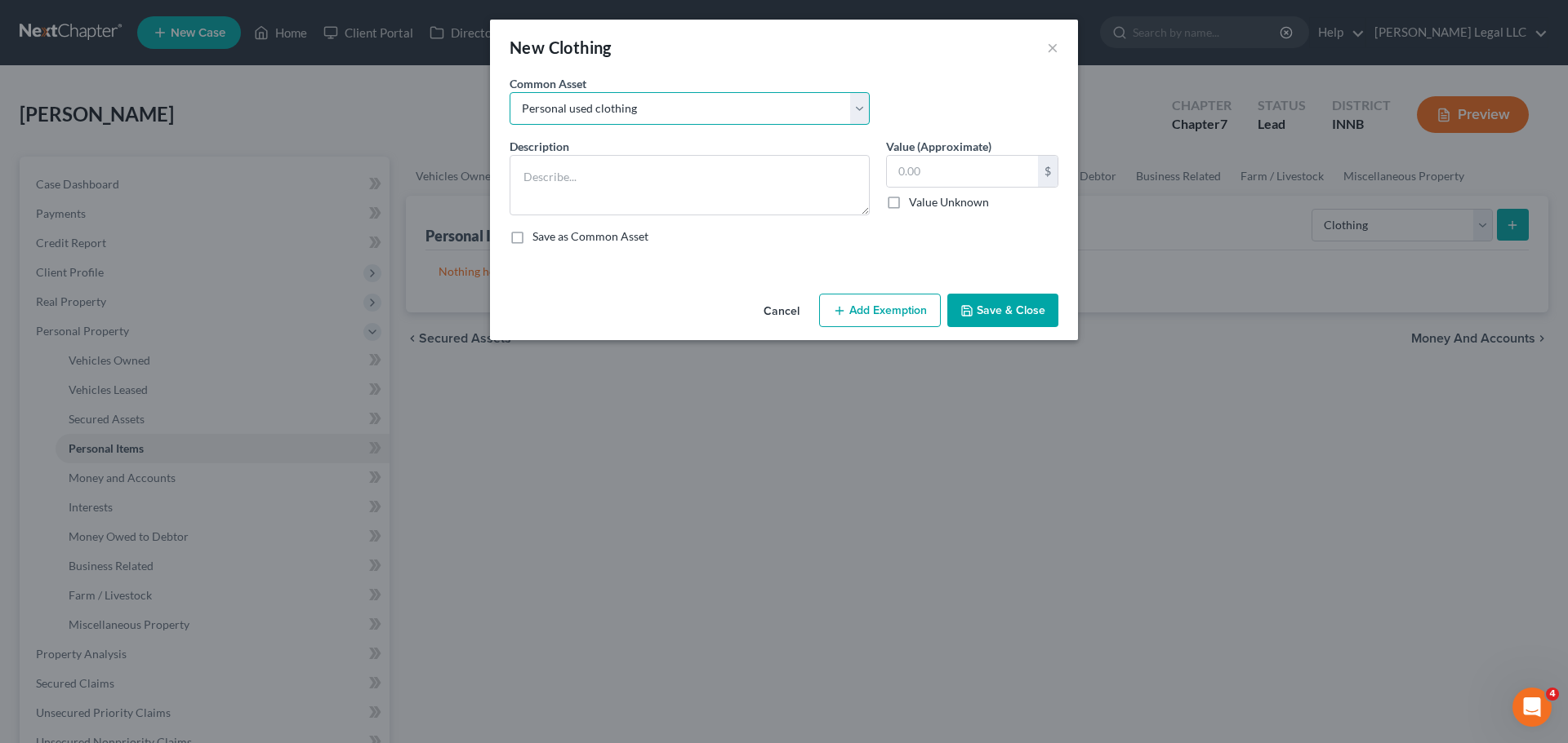
type textarea "Personal used clothing"
click at [948, 171] on input "500.00" at bounding box center [962, 171] width 151 height 31
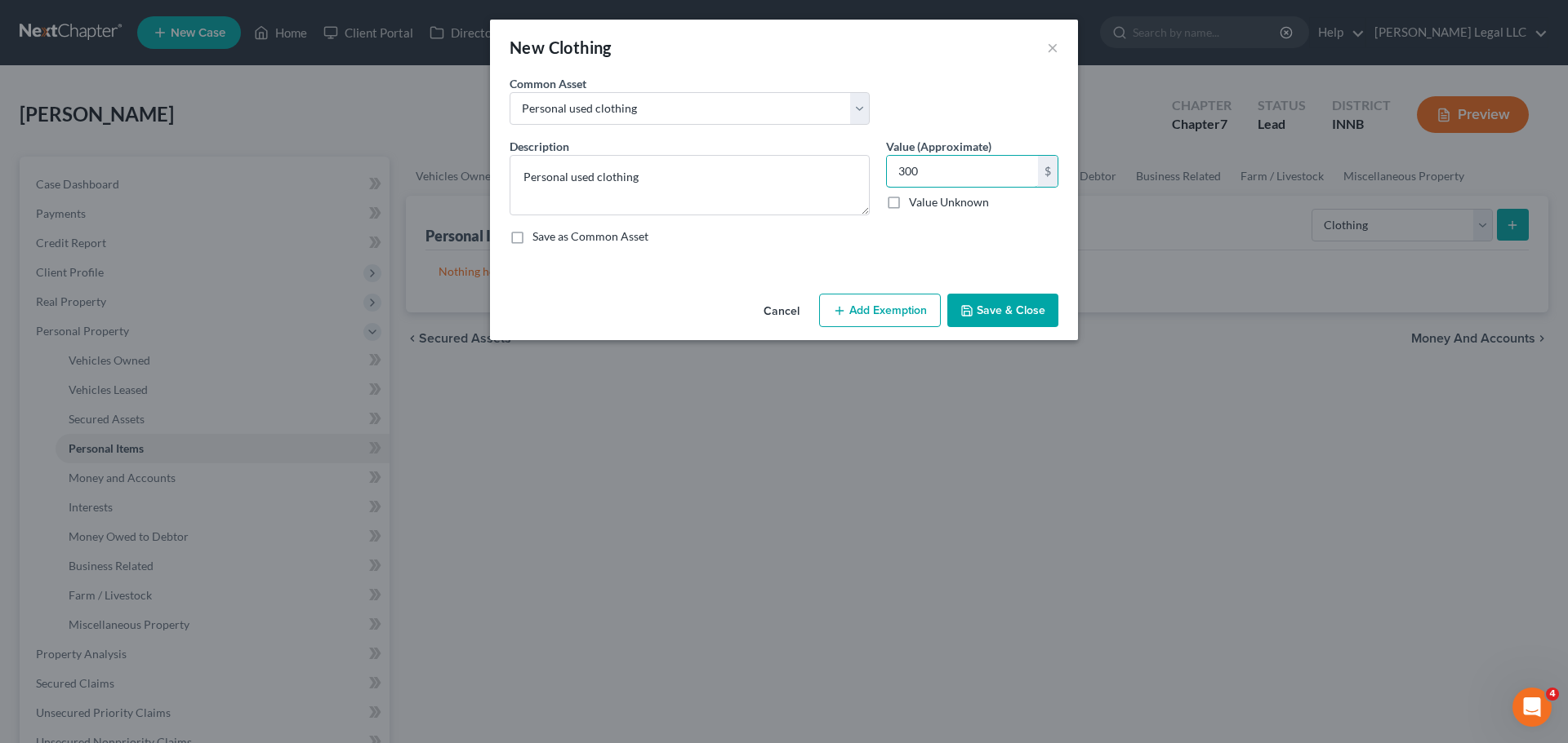
type input "300"
click at [898, 299] on button "Add Exemption" at bounding box center [879, 310] width 121 height 34
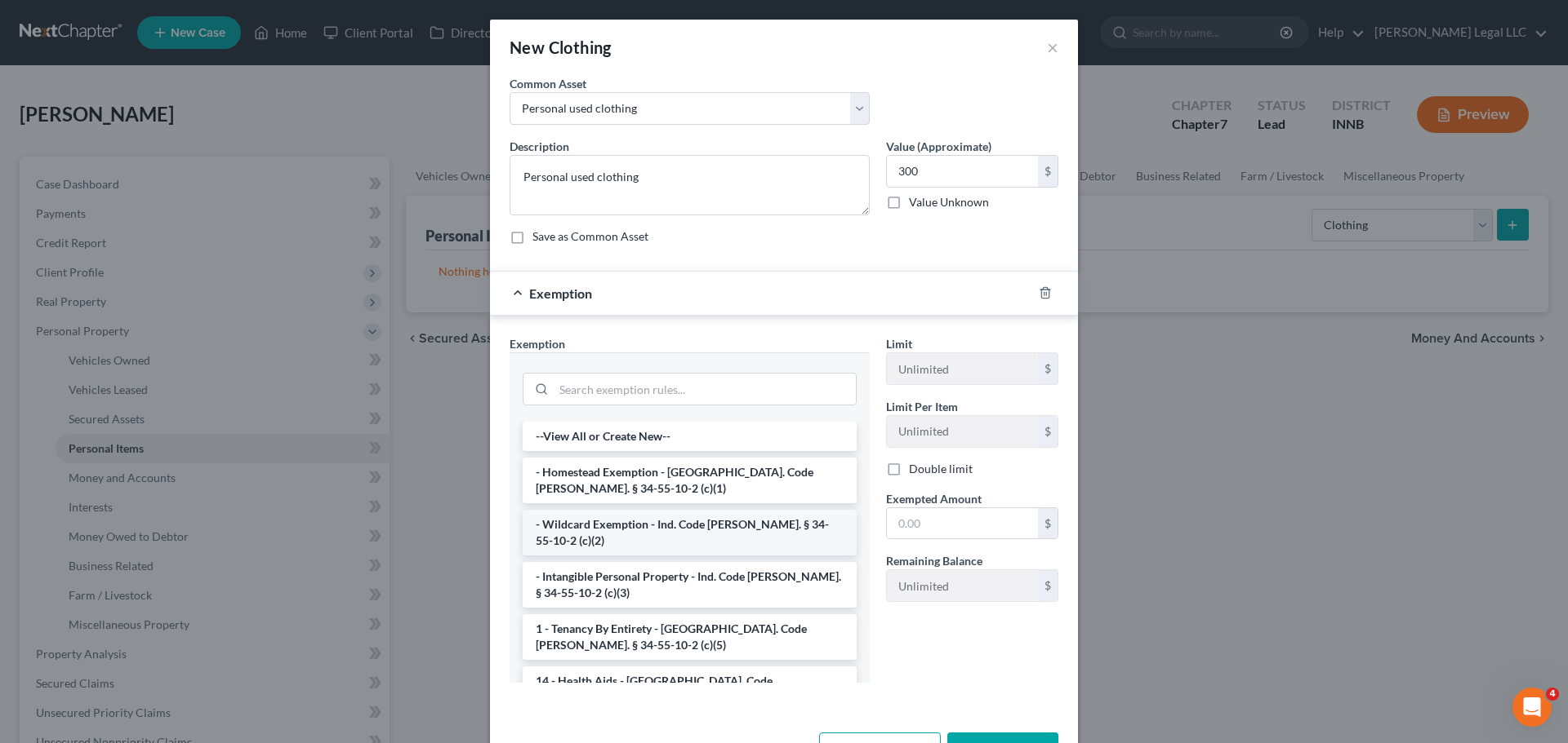
click at [589, 516] on li "- Wildcard Exemption - Ind. Code [PERSON_NAME]. § 34-55-10-2 (c)(2)" at bounding box center [689, 533] width 334 height 46
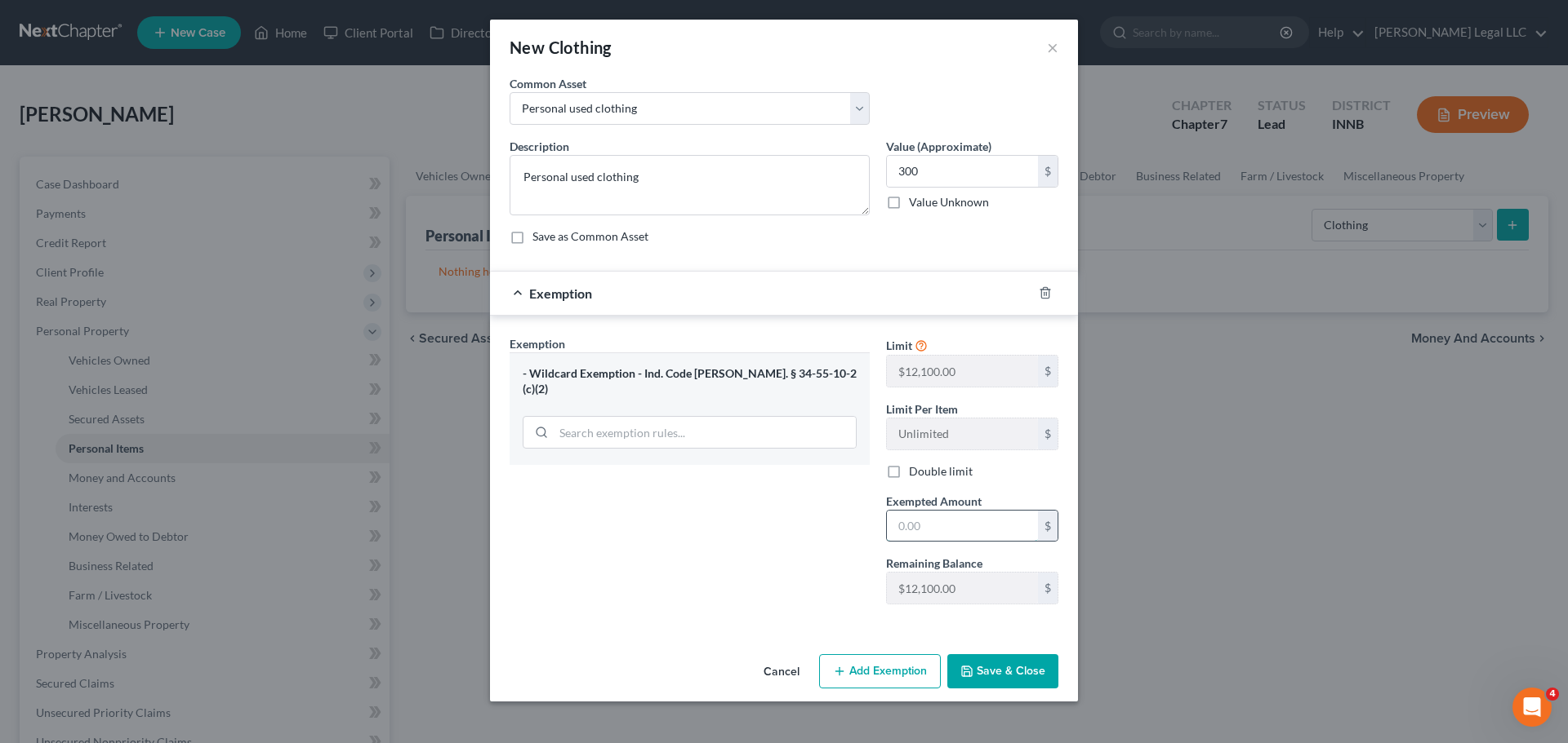
click at [930, 521] on input "text" at bounding box center [962, 526] width 151 height 31
type input "300"
click at [640, 551] on div "Exemption Set must be selected for CA. Exemption * - Wildcard Exemption - Ind. …" at bounding box center [690, 476] width 377 height 282
click at [1006, 566] on button "Save & Close" at bounding box center [1002, 671] width 111 height 34
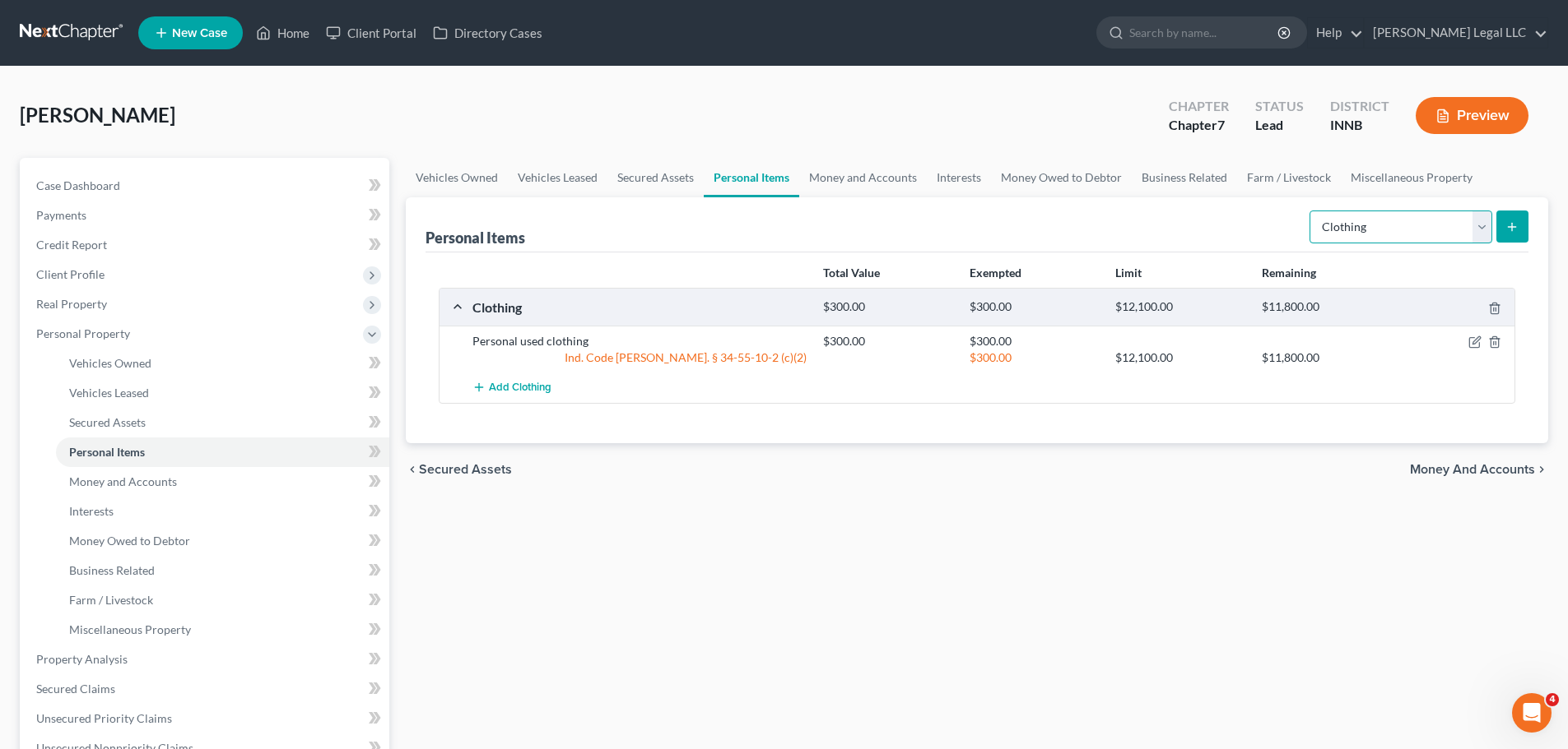
click at [1251, 241] on select "Select Item Type Clothing Collectibles Of Value Electronics Firearms Household …" at bounding box center [1401, 227] width 183 height 33
select select "electronics"
click at [1251, 211] on select "Select Item Type Clothing Collectibles Of Value Electronics Firearms Household …" at bounding box center [1401, 227] width 183 height 33
click at [1251, 224] on div "Personal Items Select Item Type Clothing Collectibles Of Value Electronics Fire…" at bounding box center [977, 321] width 1143 height 246
drag, startPoint x: 1526, startPoint y: 224, endPoint x: 1517, endPoint y: 226, distance: 9.2
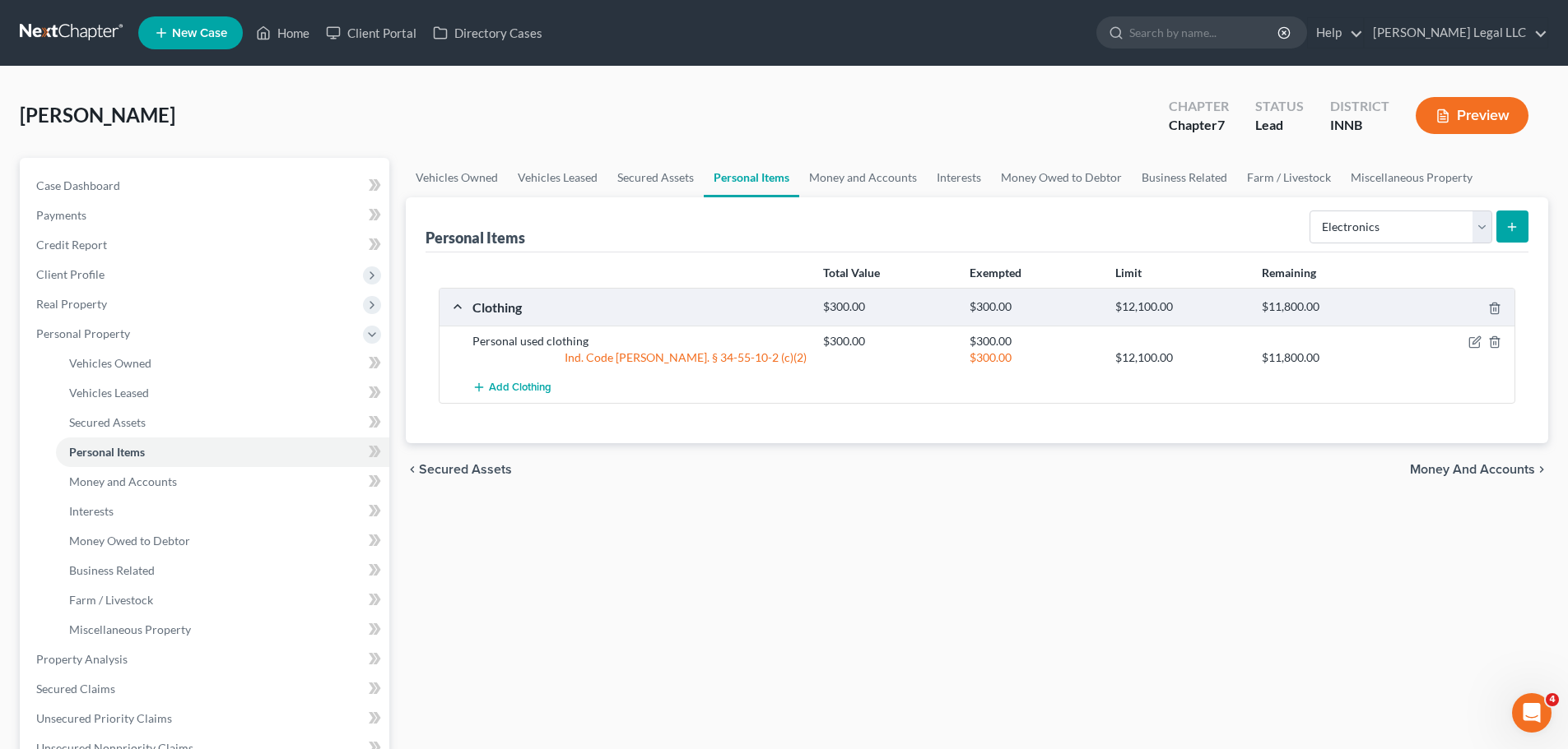
click at [1251, 226] on button "submit" at bounding box center [1512, 227] width 32 height 32
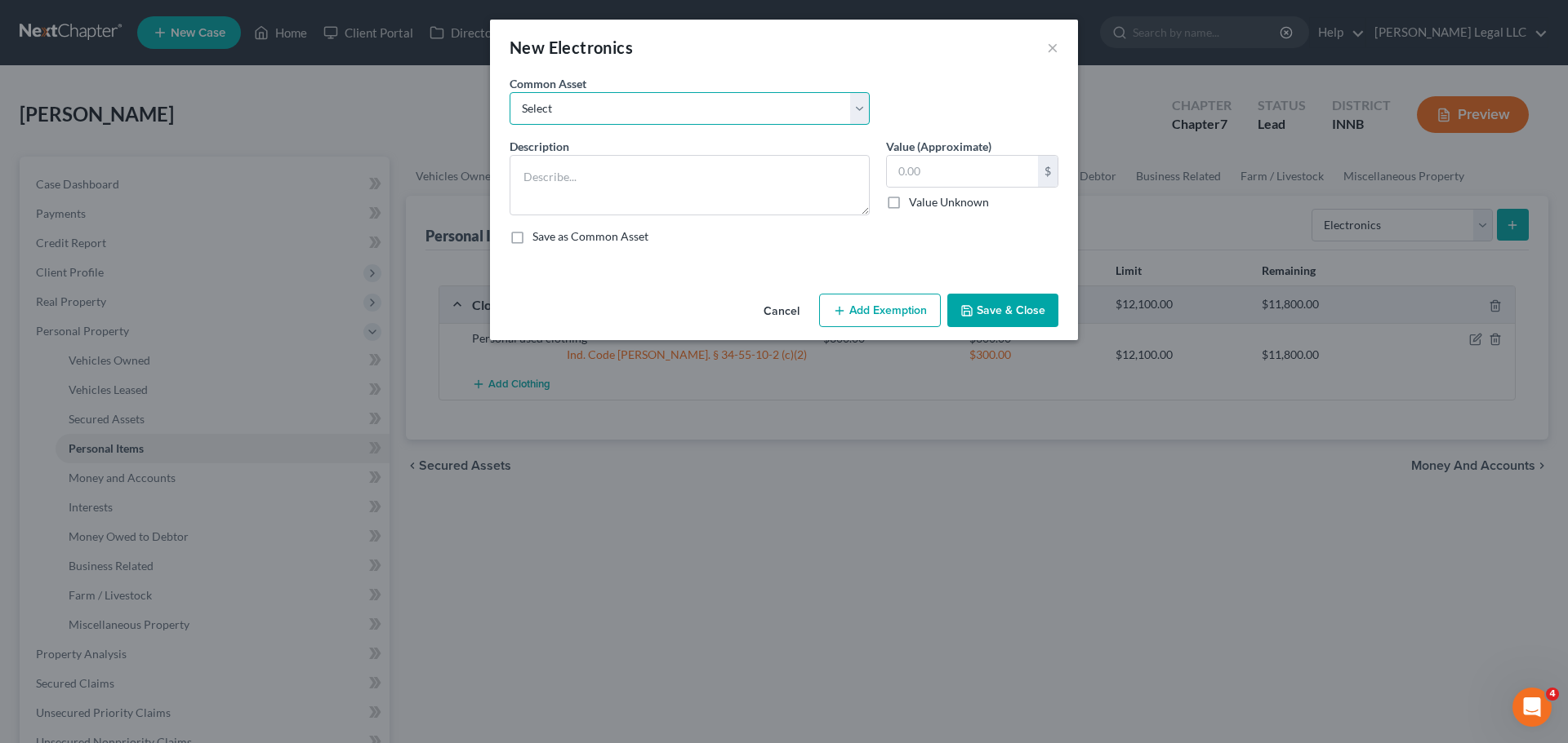
click at [644, 116] on select "Select Miscellaneous electronics including televisions, computer equipment, and…" at bounding box center [690, 108] width 360 height 33
select select "0"
click at [510, 92] on select "Select Miscellaneous electronics including televisions, computer equipment, and…" at bounding box center [690, 108] width 360 height 33
type textarea "Miscellaneous electronics including televisions, computer equipment, and other …"
type input "2,000.00"
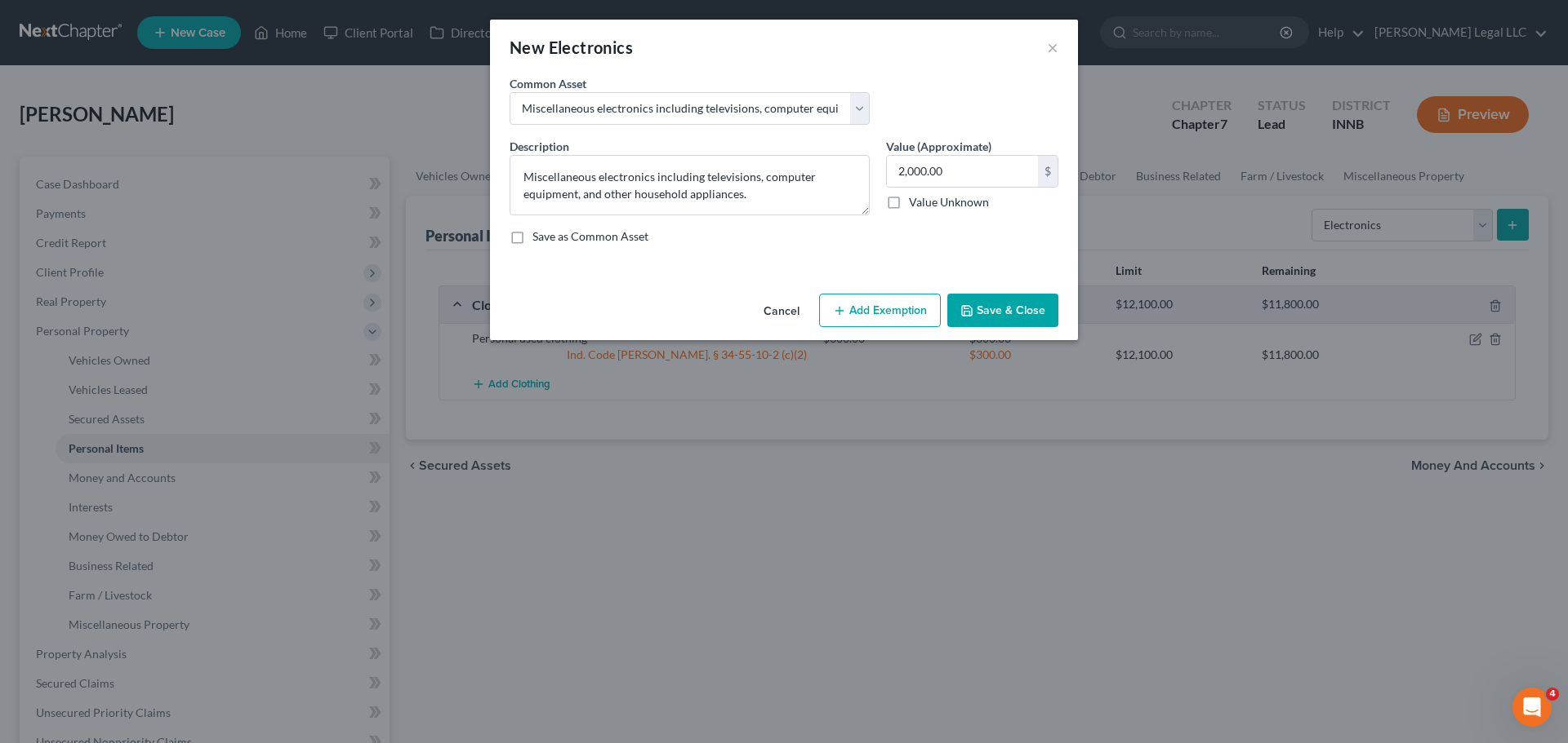
click at [829, 298] on button "Add Exemption" at bounding box center [879, 310] width 121 height 34
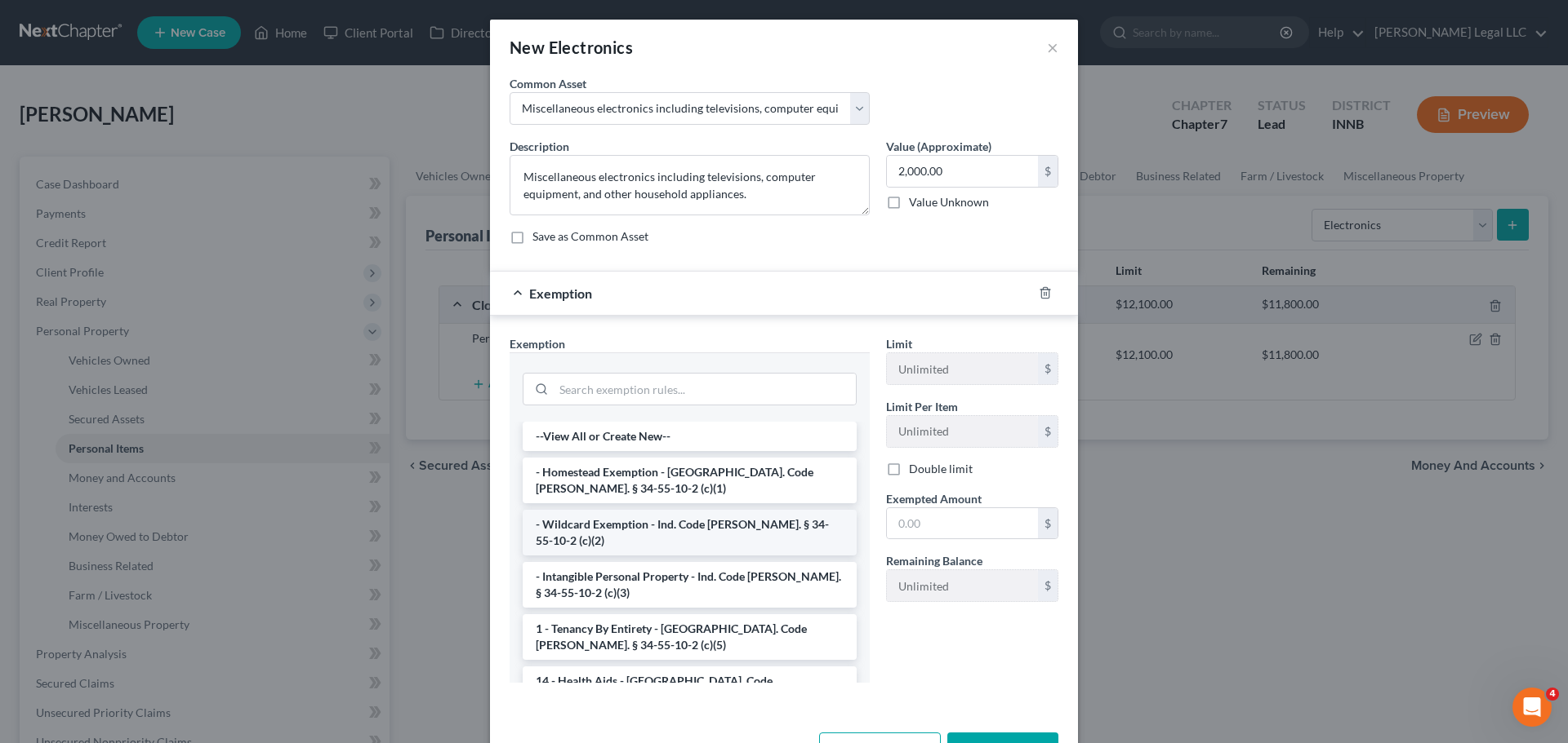
click at [560, 511] on li "- Wildcard Exemption - Ind. Code [PERSON_NAME]. § 34-55-10-2 (c)(2)" at bounding box center [689, 533] width 334 height 46
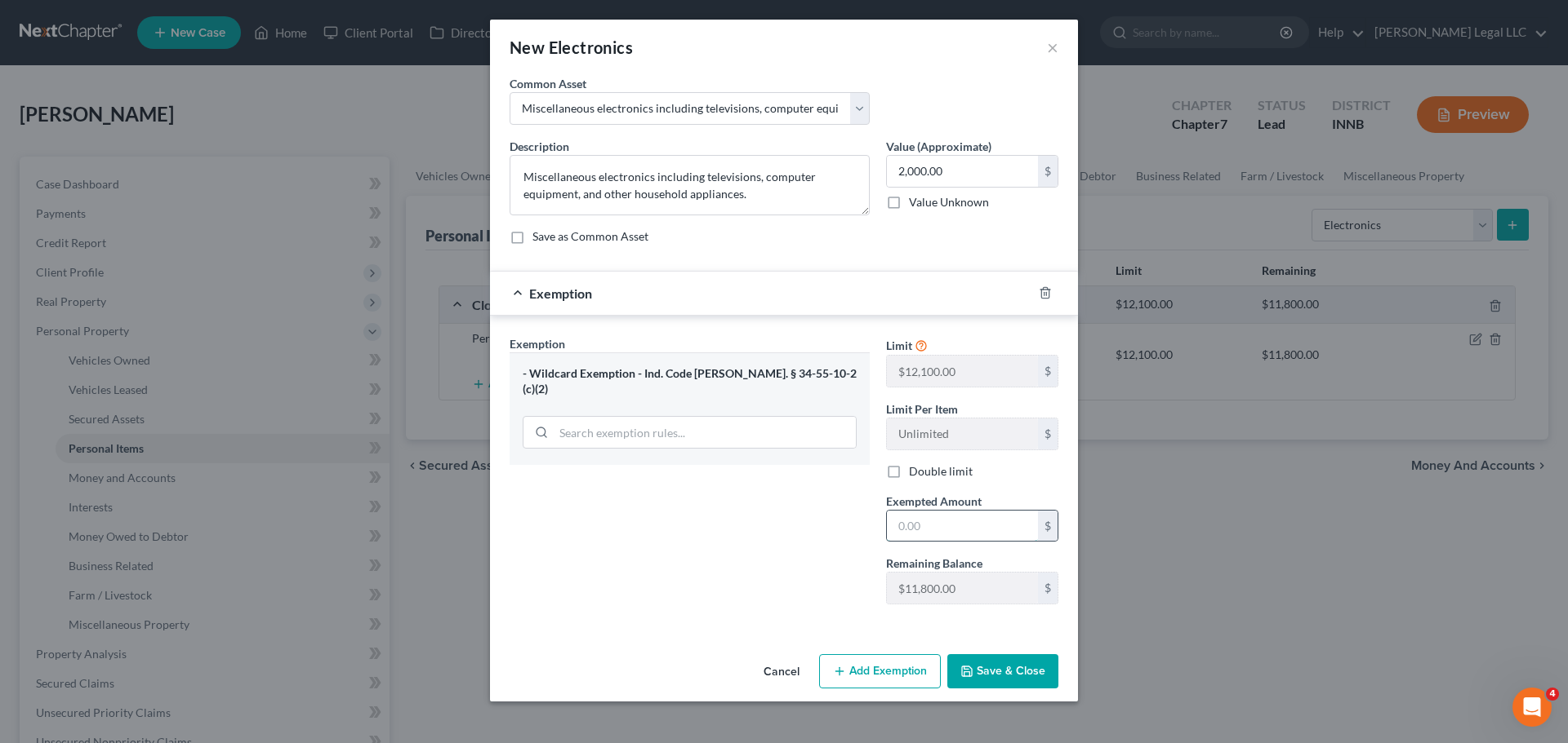
click at [938, 534] on input "text" at bounding box center [962, 526] width 151 height 31
type input "20"
click at [927, 177] on input "2,000.00" at bounding box center [962, 171] width 151 height 31
type input "1,500"
click at [938, 529] on input "20" at bounding box center [962, 526] width 151 height 31
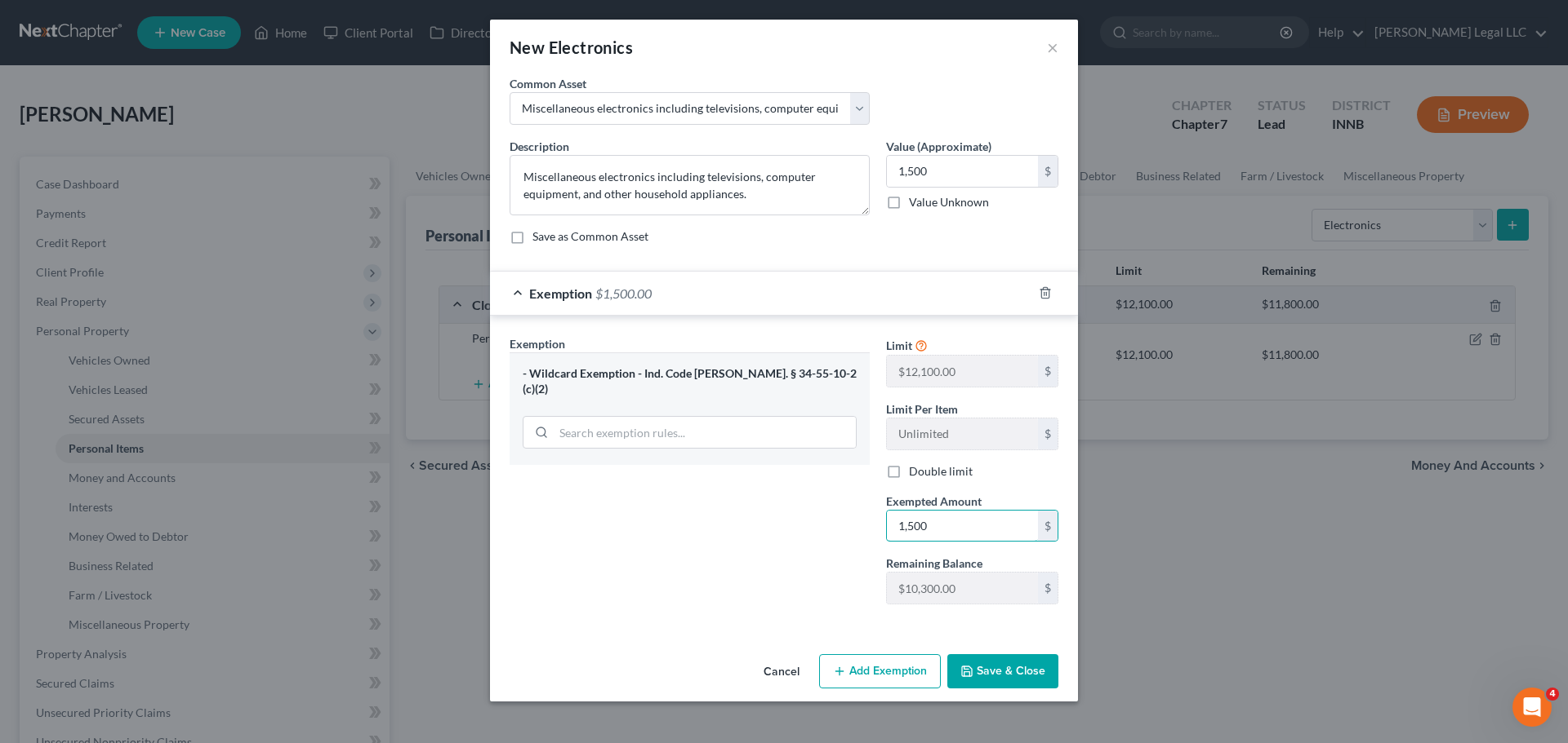
type input "1,500"
click at [748, 532] on div "Exemption Set must be selected for CA. Exemption * - Wildcard Exemption - Ind. …" at bounding box center [690, 476] width 377 height 282
click at [1005, 566] on button "Save & Close" at bounding box center [1002, 671] width 111 height 34
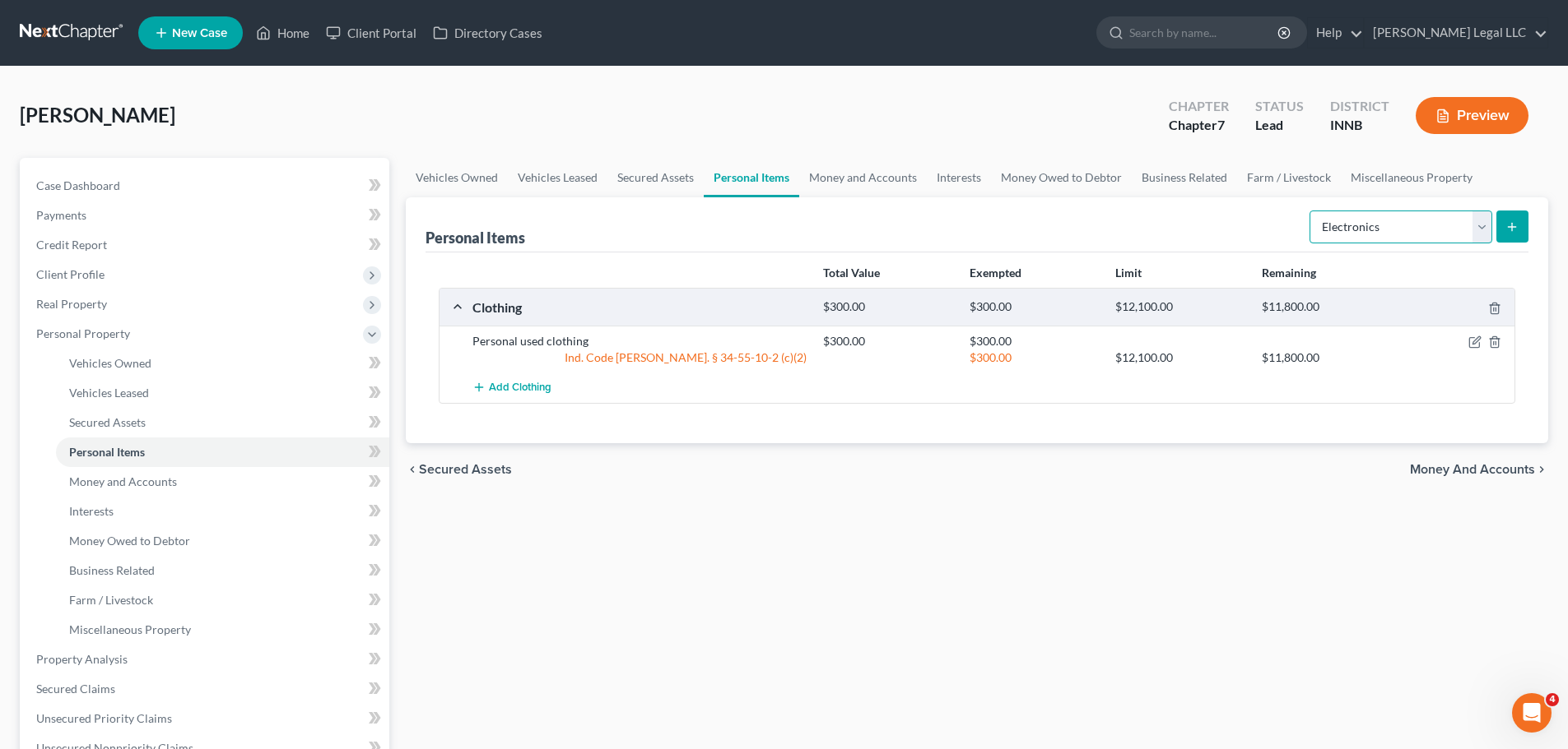
click at [1251, 214] on select "Select Item Type Clothing Collectibles Of Value Electronics Firearms Household …" at bounding box center [1401, 227] width 183 height 33
select select "household_goods"
click at [1251, 211] on select "Select Item Type Clothing Collectibles Of Value Electronics Firearms Household …" at bounding box center [1401, 227] width 183 height 33
click at [1251, 226] on button "submit" at bounding box center [1512, 227] width 32 height 32
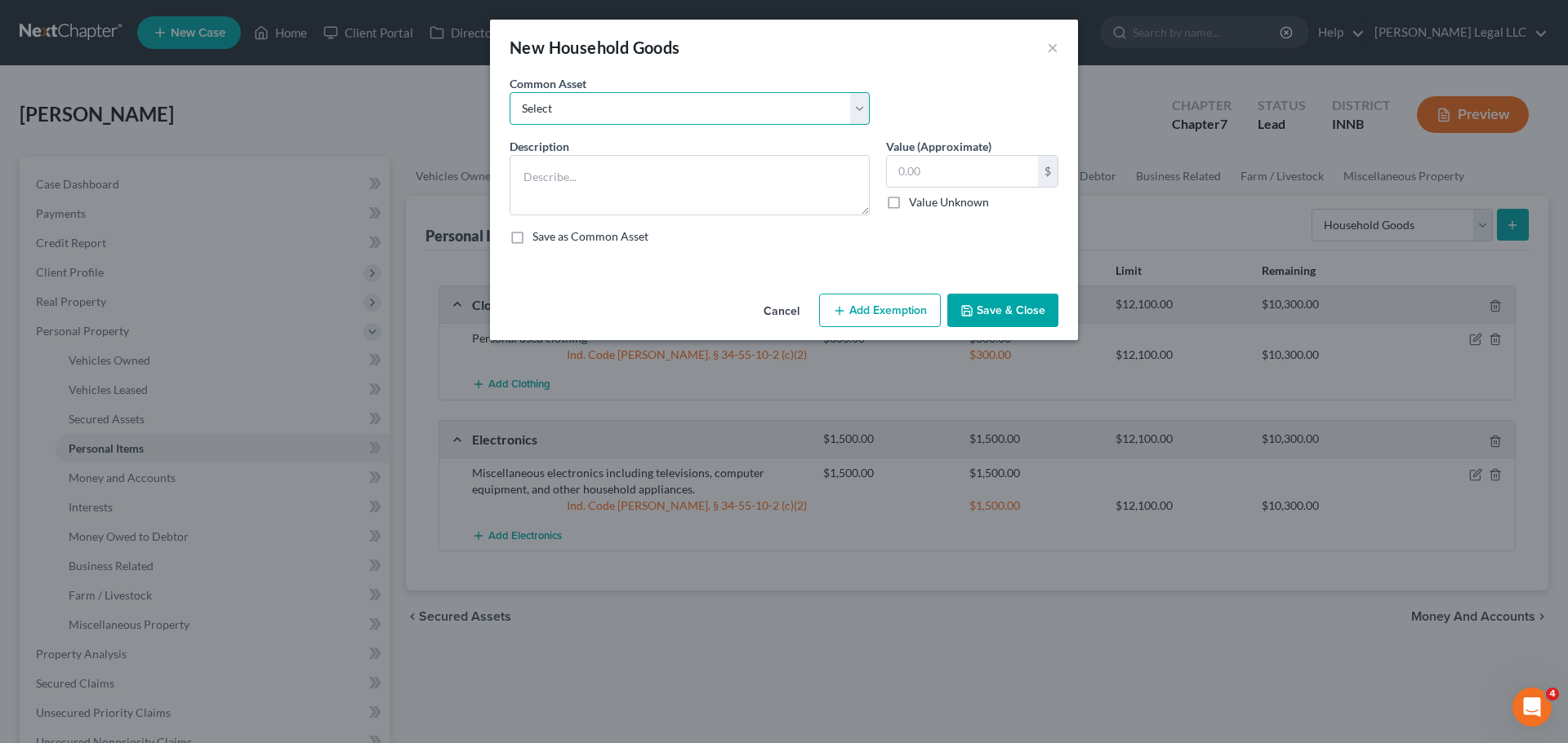
click at [674, 104] on select "Select Household furniture (bedrooms, kitchen, living area, etc.)" at bounding box center [690, 108] width 360 height 33
select select "0"
click at [510, 92] on select "Select Household furniture (bedrooms, kitchen, living area, etc.)" at bounding box center [690, 108] width 360 height 33
type textarea "Household furniture (bedrooms, kitchen, living area, etc.)"
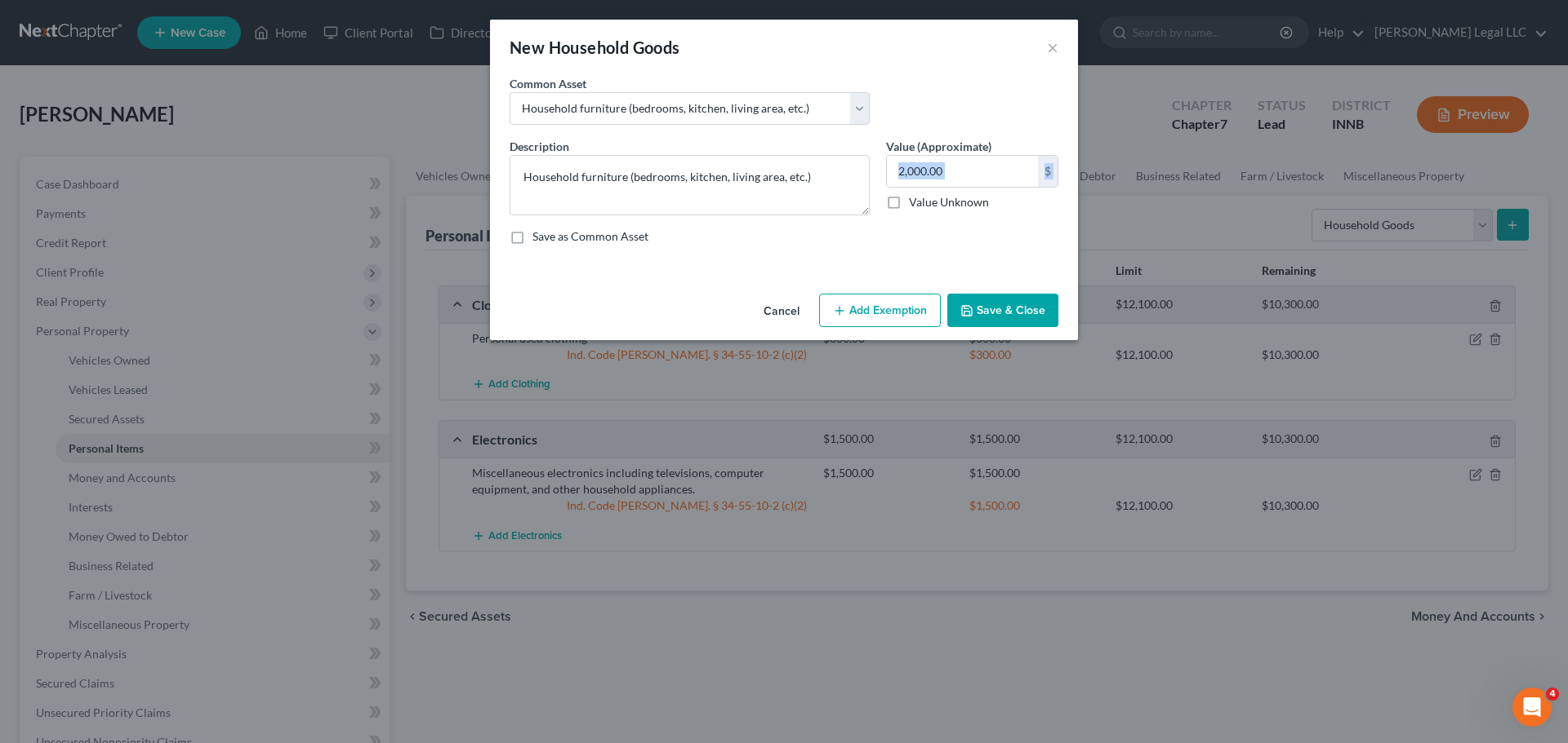
click at [949, 187] on div "2,000.00 $ Value Unknown" at bounding box center [972, 182] width 172 height 55
drag, startPoint x: 893, startPoint y: 312, endPoint x: 927, endPoint y: 226, distance: 92.5
click at [855, 228] on div "New Household Goods × An exemption set must first be selected from the Filing I…" at bounding box center [784, 179] width 588 height 320
click at [938, 167] on input "2,000.00" at bounding box center [962, 171] width 151 height 31
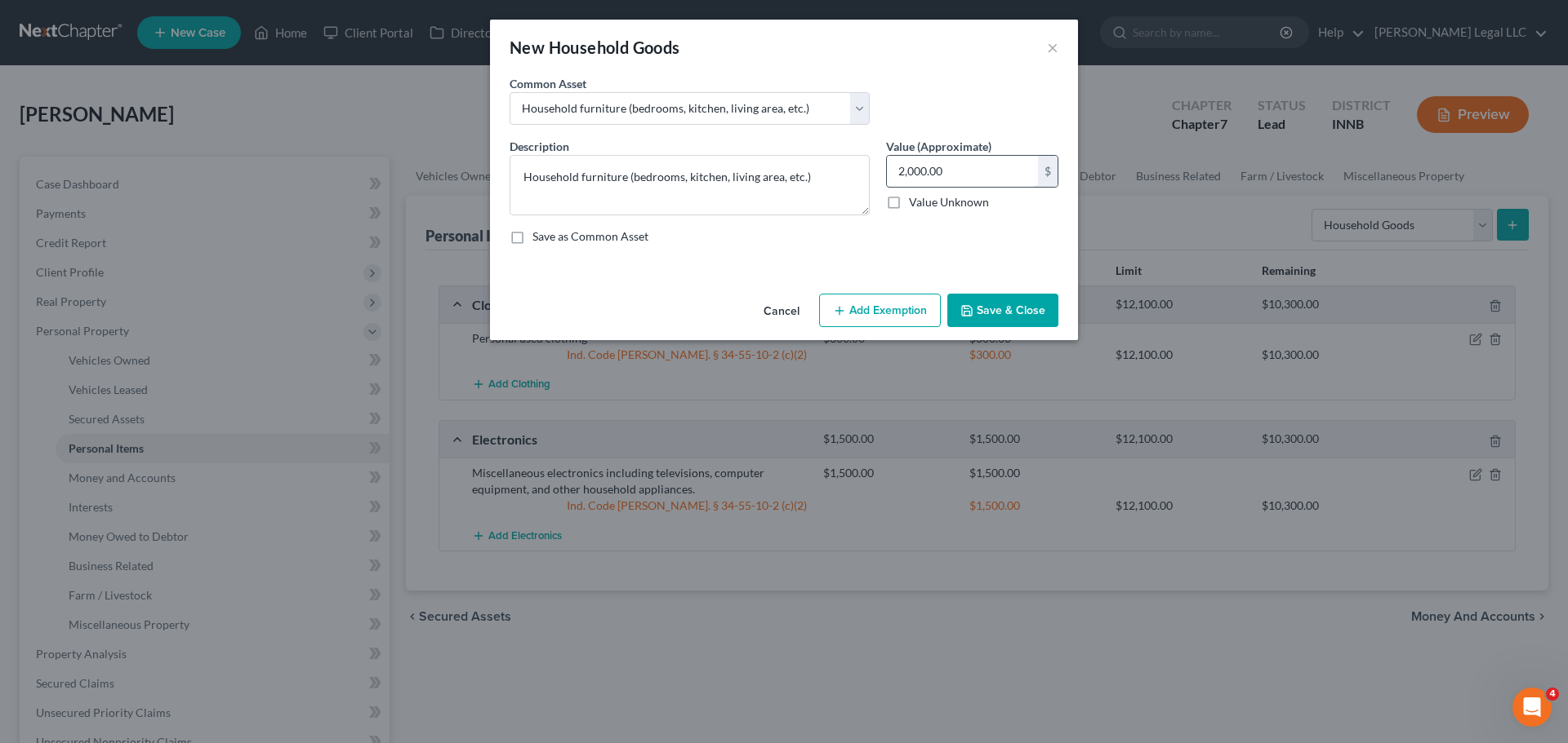
click at [938, 167] on input "2,000.00" at bounding box center [962, 171] width 151 height 31
click at [939, 175] on input "2,000.00" at bounding box center [962, 171] width 151 height 31
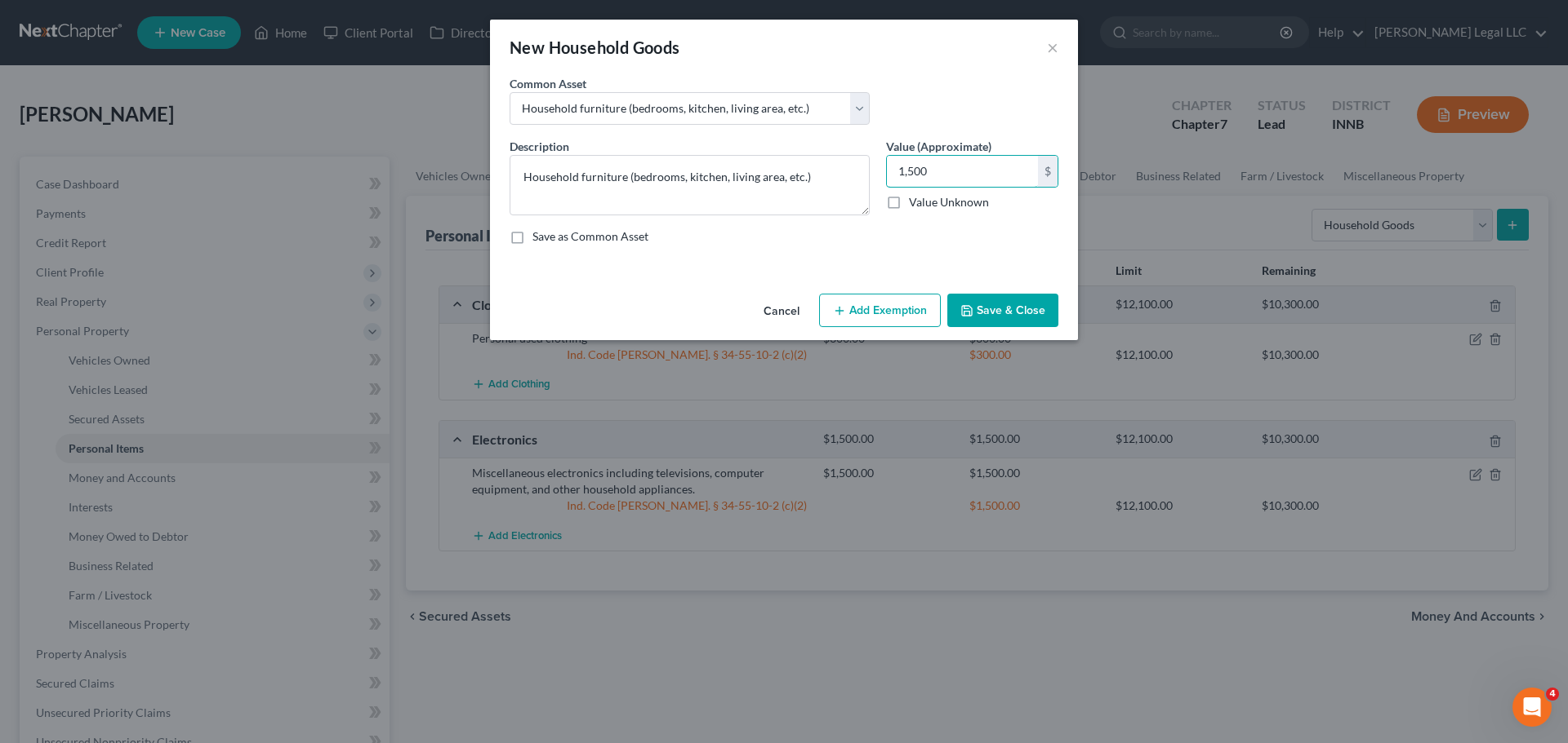
type input "1,500"
click at [881, 305] on button "Add Exemption" at bounding box center [879, 310] width 121 height 34
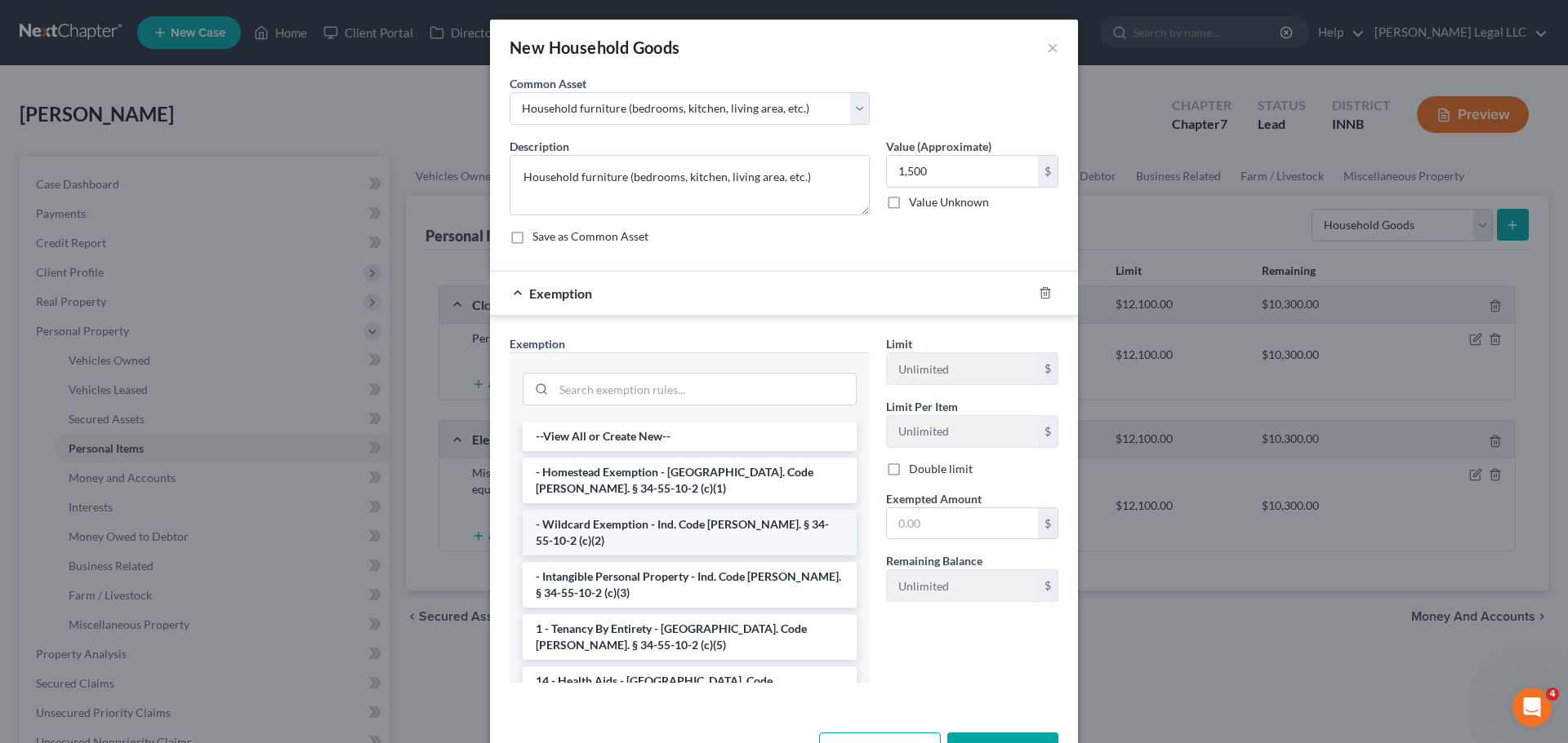
click at [568, 527] on li "- Wildcard Exemption - Ind. Code [PERSON_NAME]. § 34-55-10-2 (c)(2)" at bounding box center [689, 533] width 334 height 46
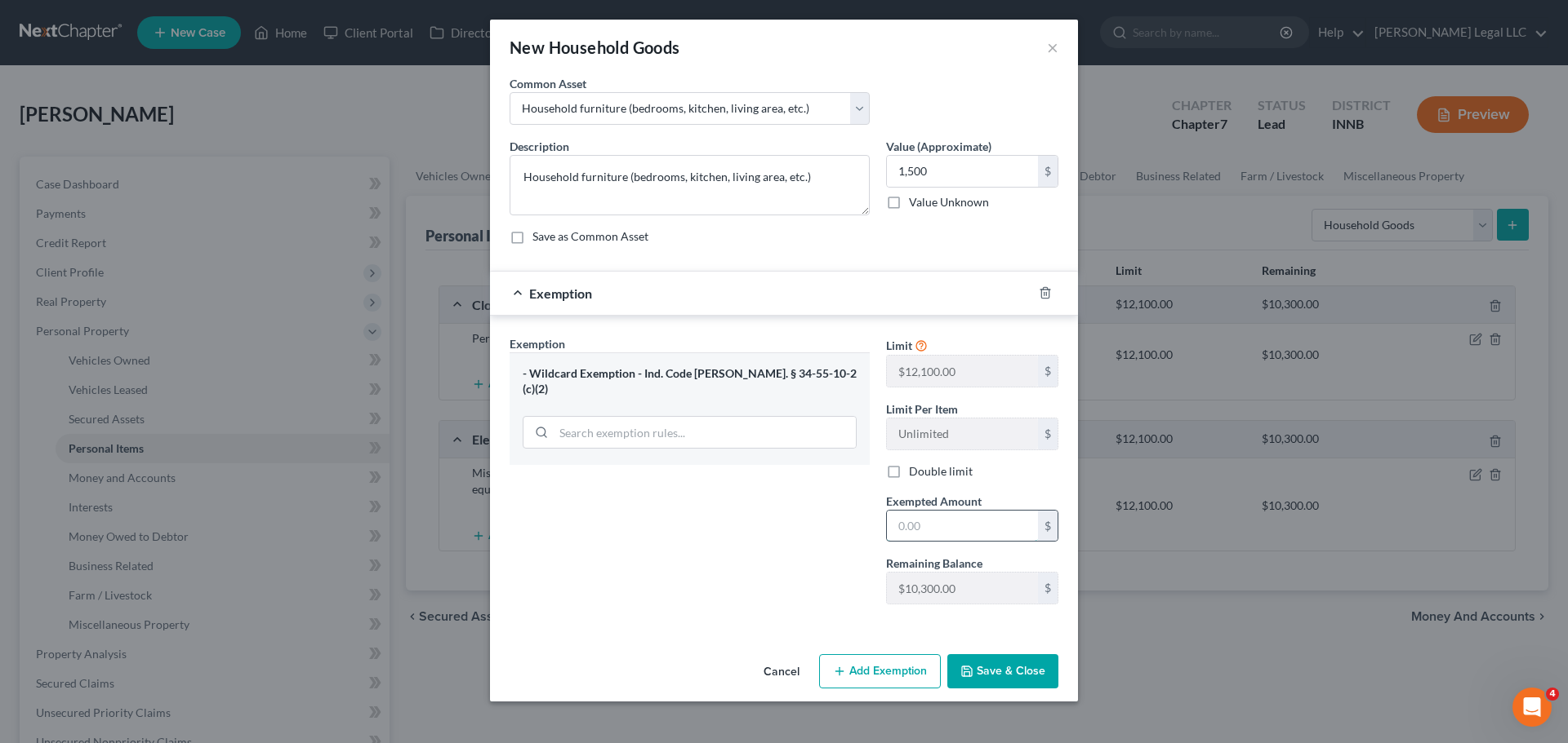
click at [974, 538] on input "text" at bounding box center [962, 526] width 151 height 31
type input "1,500"
drag, startPoint x: 788, startPoint y: 556, endPoint x: 864, endPoint y: 586, distance: 81.7
click at [789, 556] on div "Exemption Set must be selected for CA. Exemption * - Wildcard Exemption - Ind. …" at bounding box center [690, 476] width 377 height 282
click at [1020, 566] on button "Save & Close" at bounding box center [1002, 671] width 111 height 34
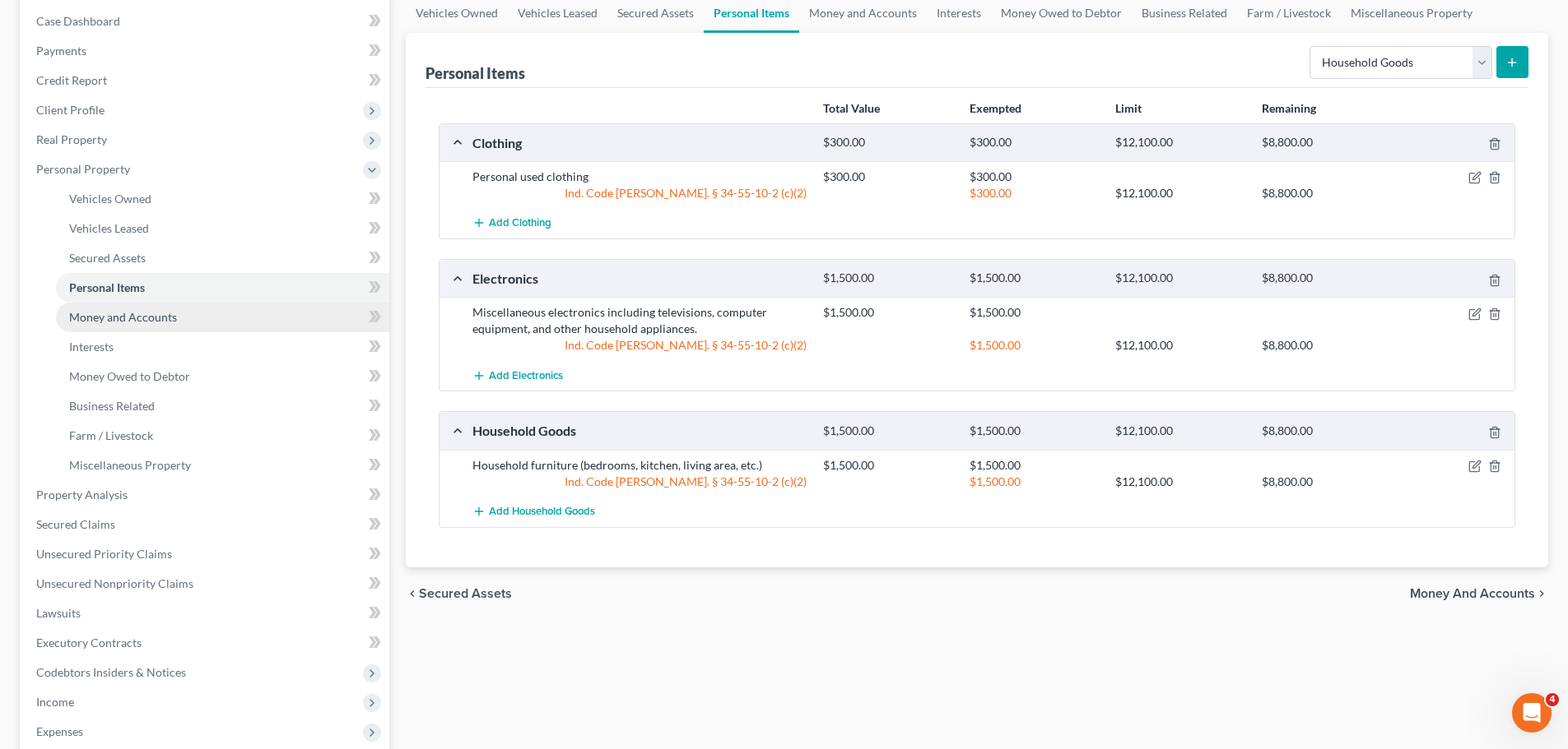
click at [170, 321] on span "Money and Accounts" at bounding box center [123, 317] width 108 height 14
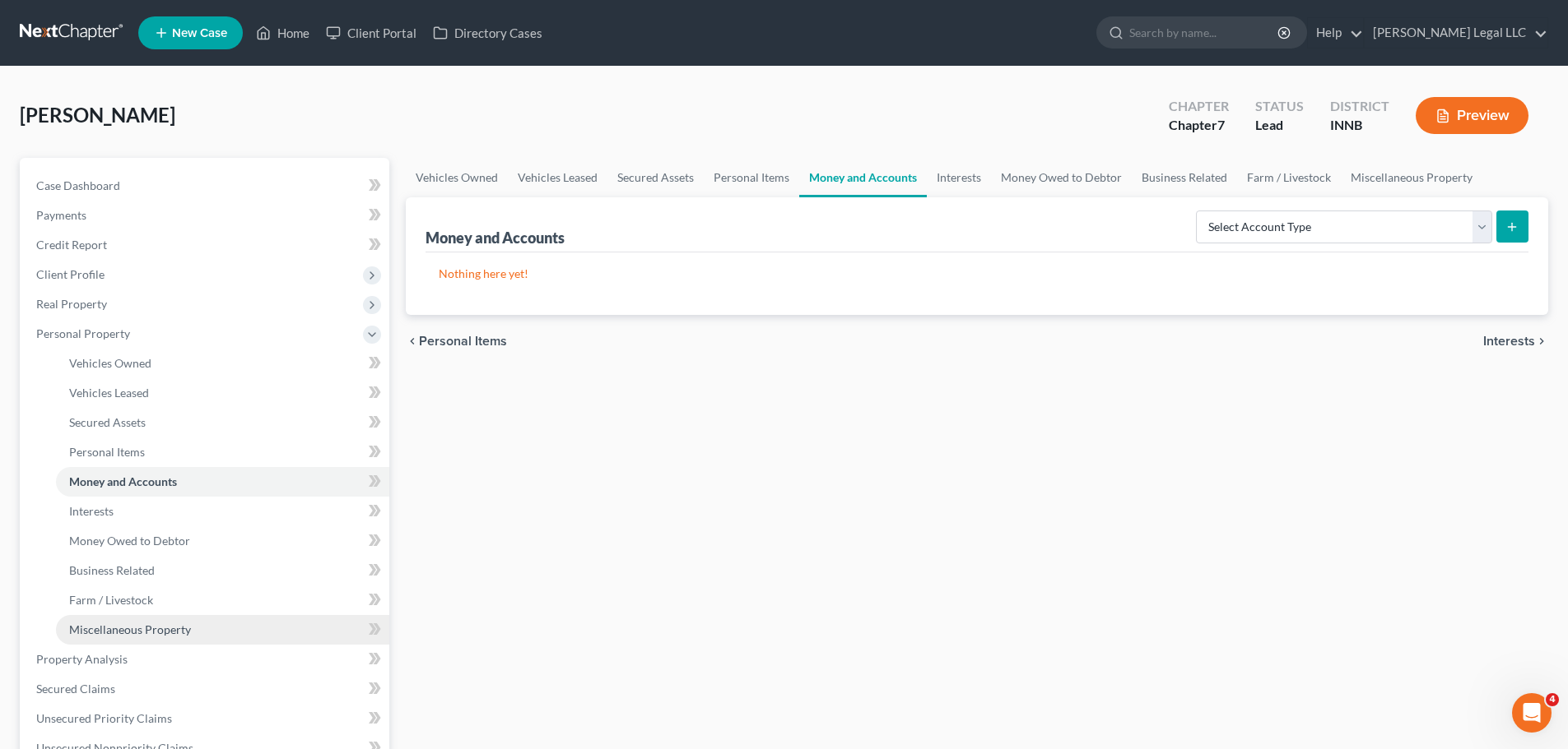
click at [76, 571] on link "Miscellaneous Property" at bounding box center [222, 629] width 333 height 30
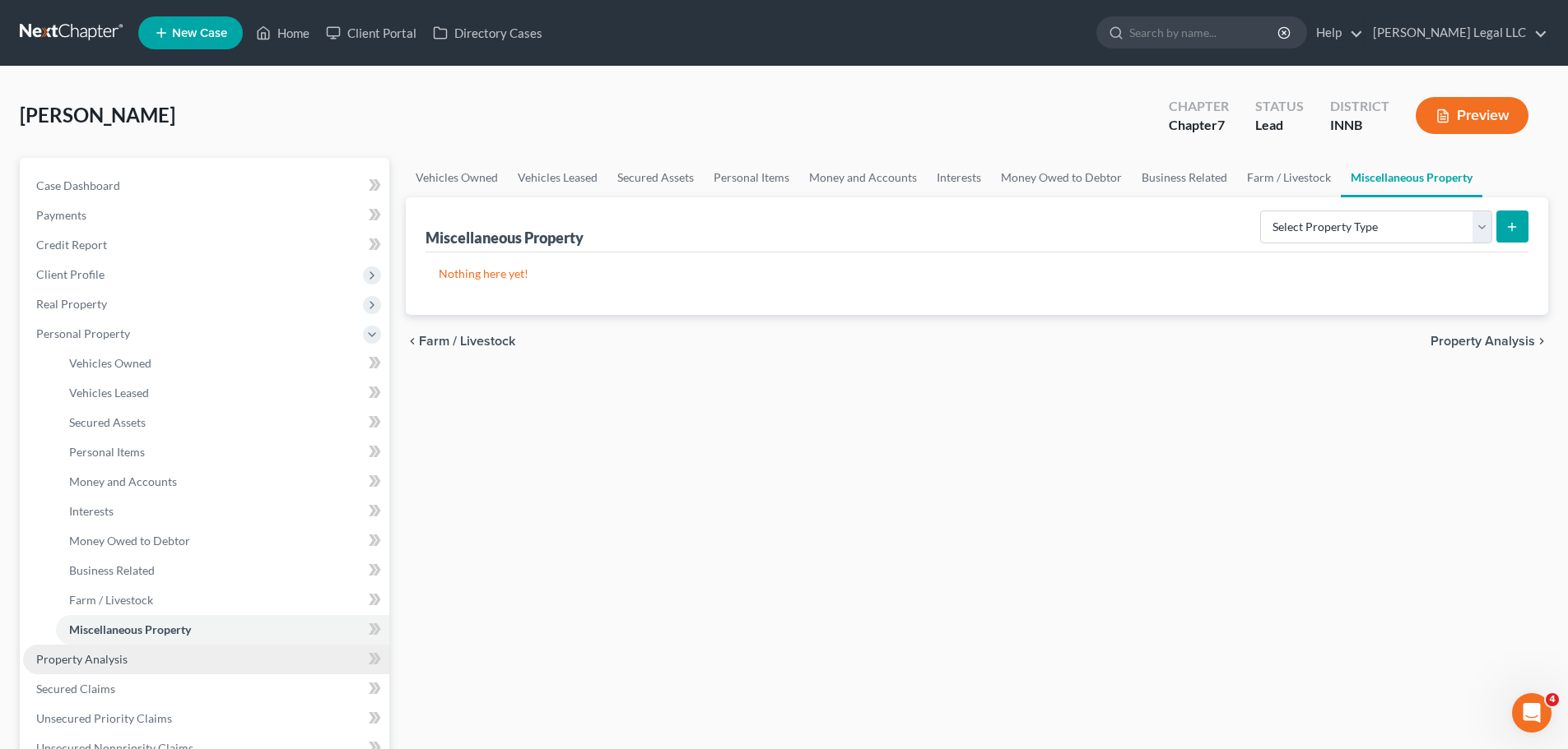
click at [73, 571] on span "Property Analysis" at bounding box center [82, 659] width 91 height 14
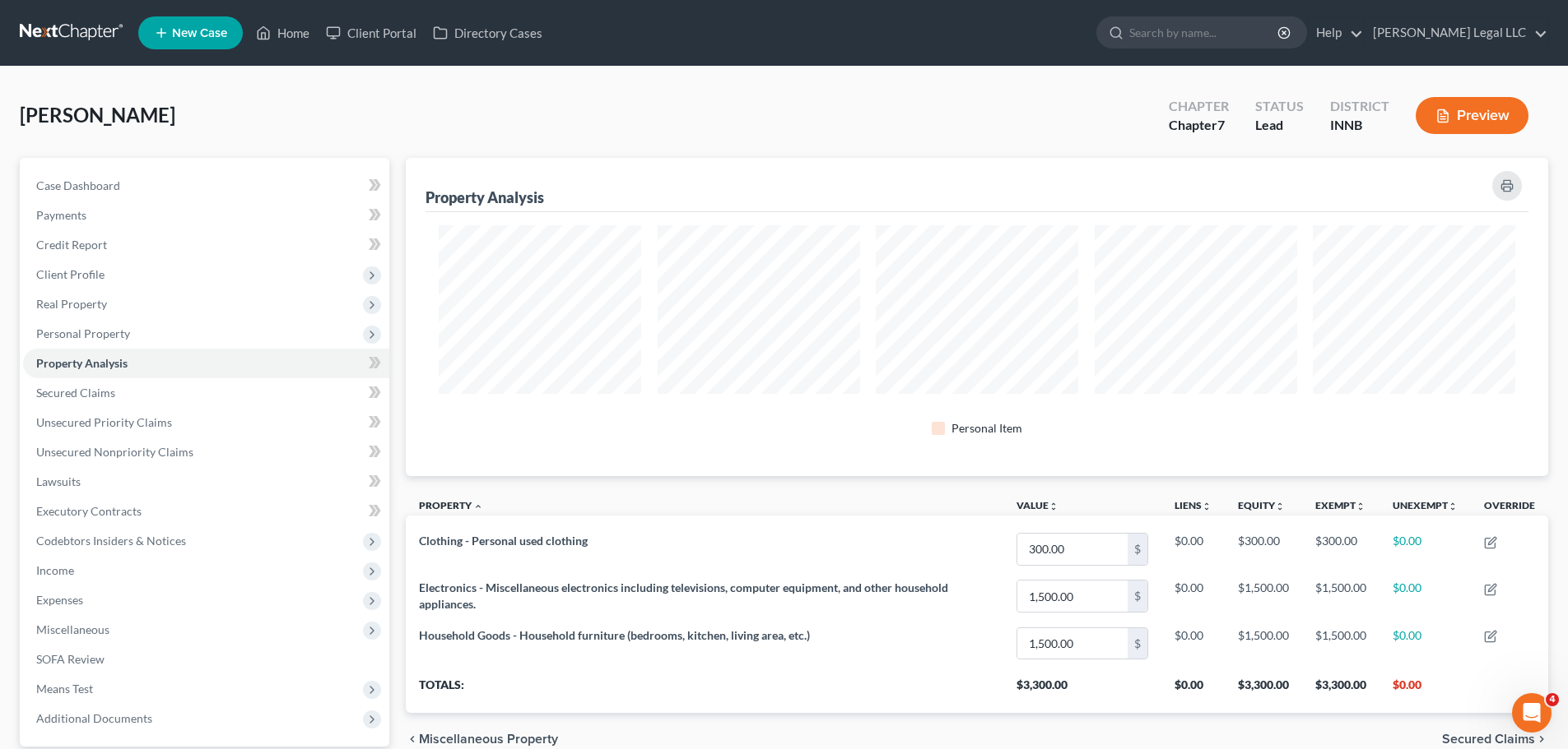
scroll to position [318, 1143]
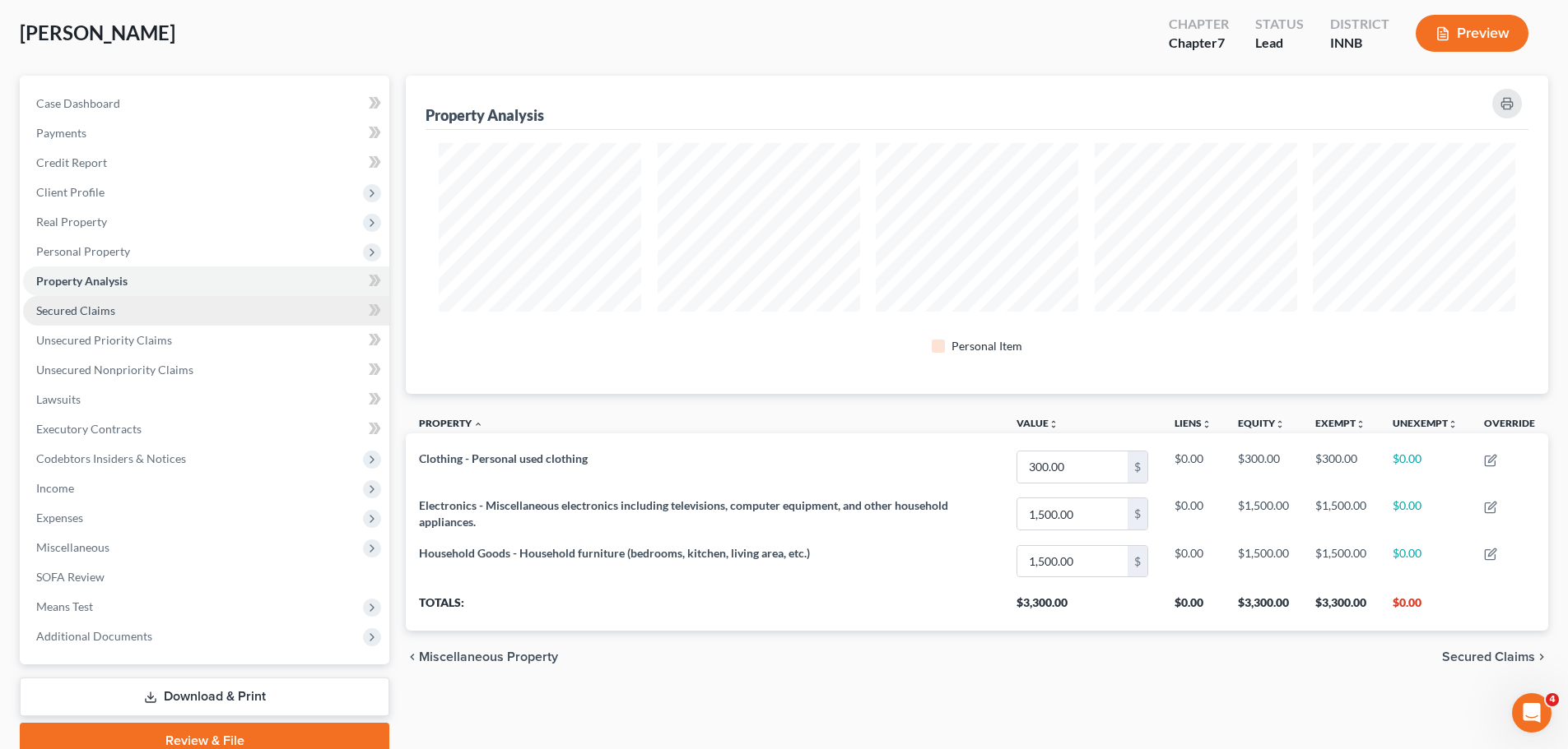
click at [127, 316] on link "Secured Claims" at bounding box center [206, 310] width 366 height 30
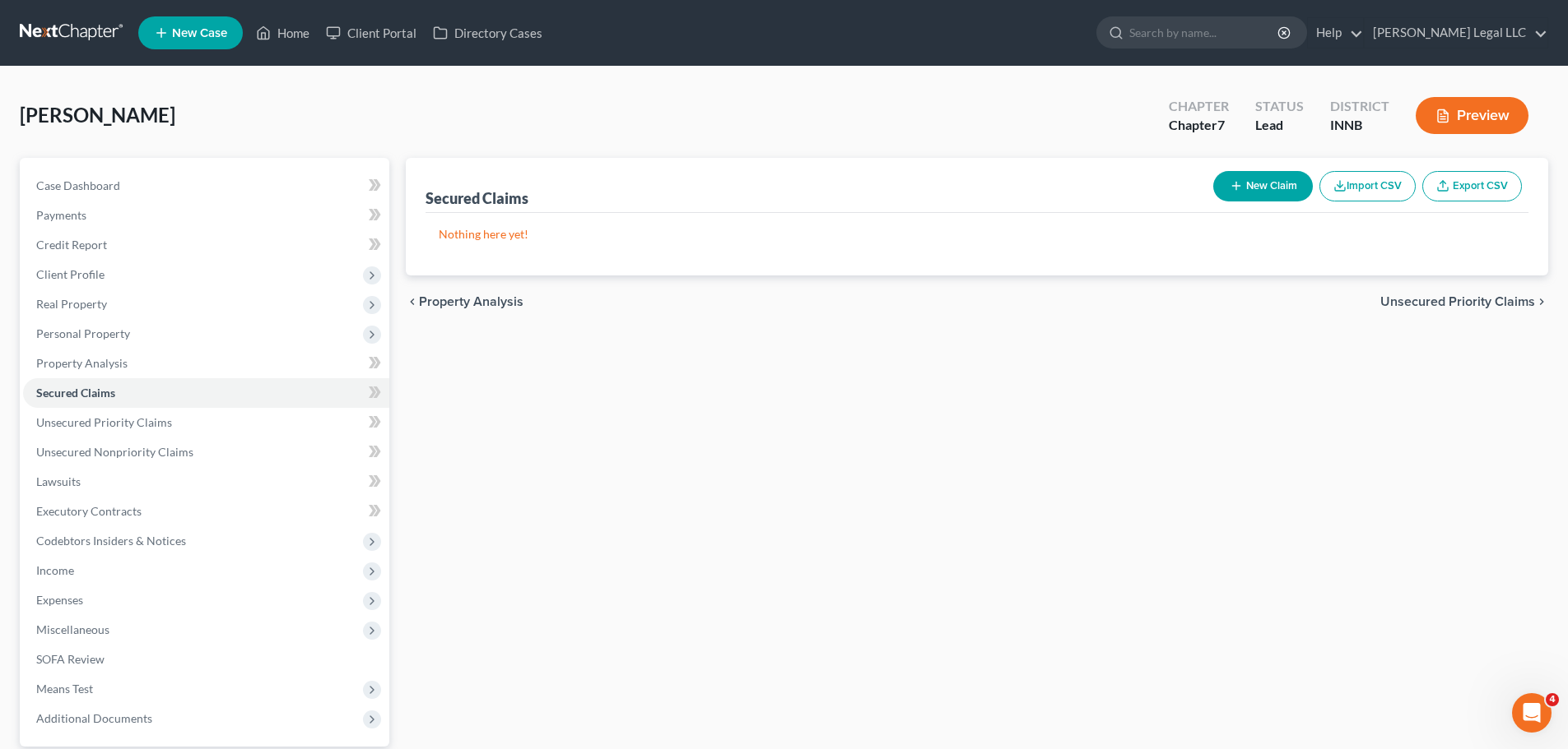
click at [830, 560] on div "Secured Claims New Claim Import CSV Export CSV Nothing here yet! Previous 1 Nex…" at bounding box center [976, 499] width 1159 height 683
click at [138, 453] on span "Unsecured Nonpriority Claims" at bounding box center [115, 452] width 157 height 14
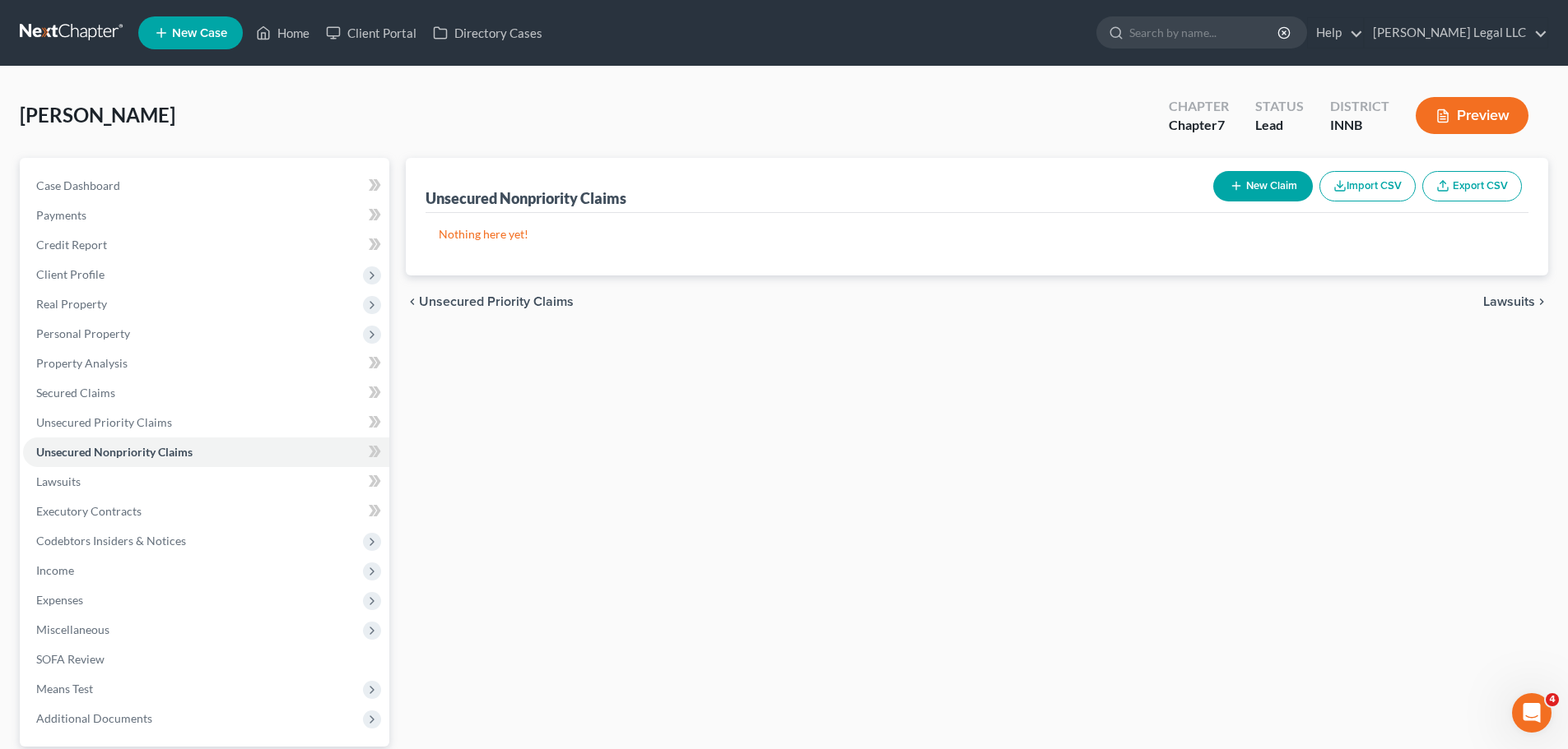
click at [1236, 187] on line "button" at bounding box center [1236, 186] width 0 height 8
select select "0"
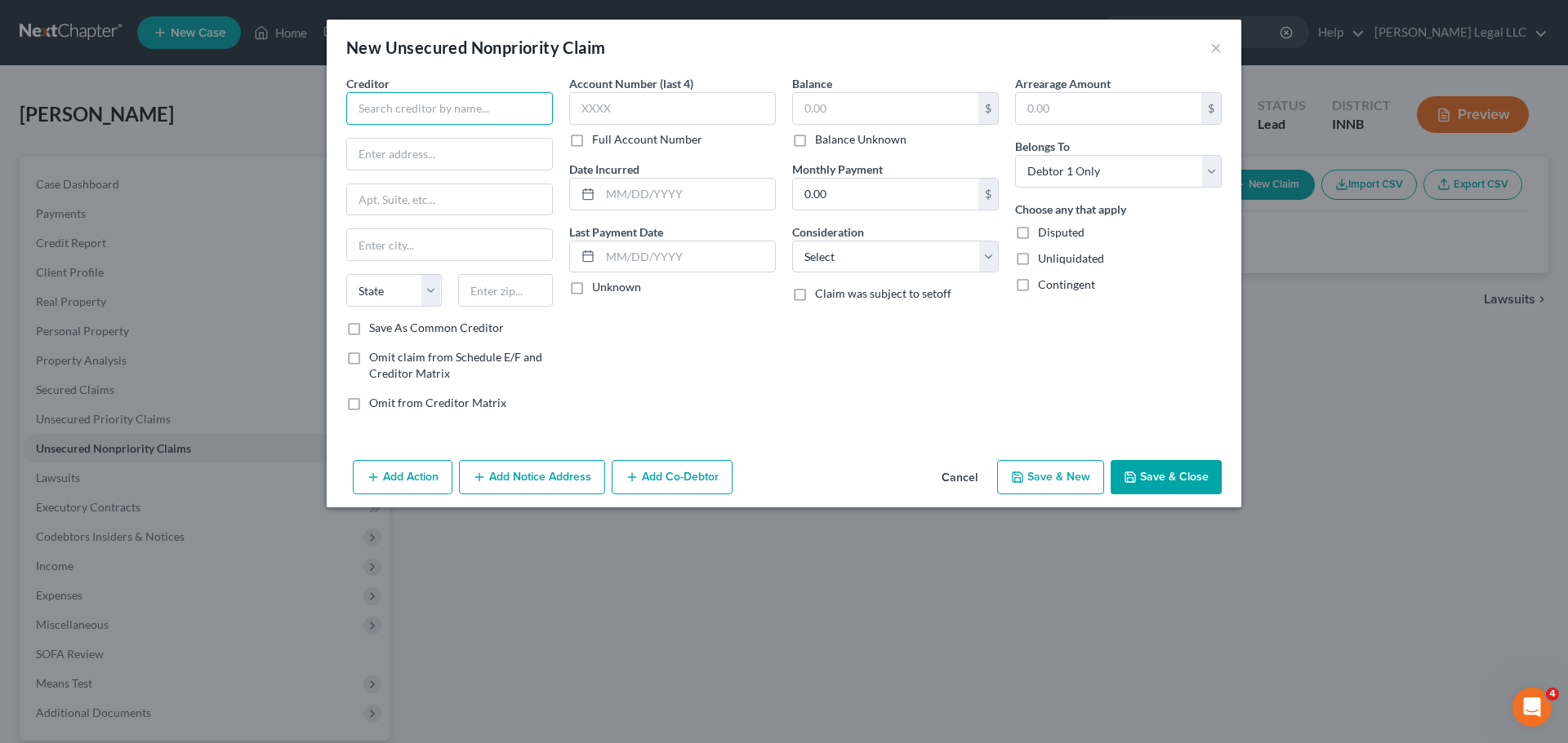
click at [415, 104] on input "text" at bounding box center [450, 108] width 207 height 33
type input "CB/Roomplace"
type input "Attn: Bankruptcy"
type input "3095 Loyalty Circle, Building A"
type input "43219"
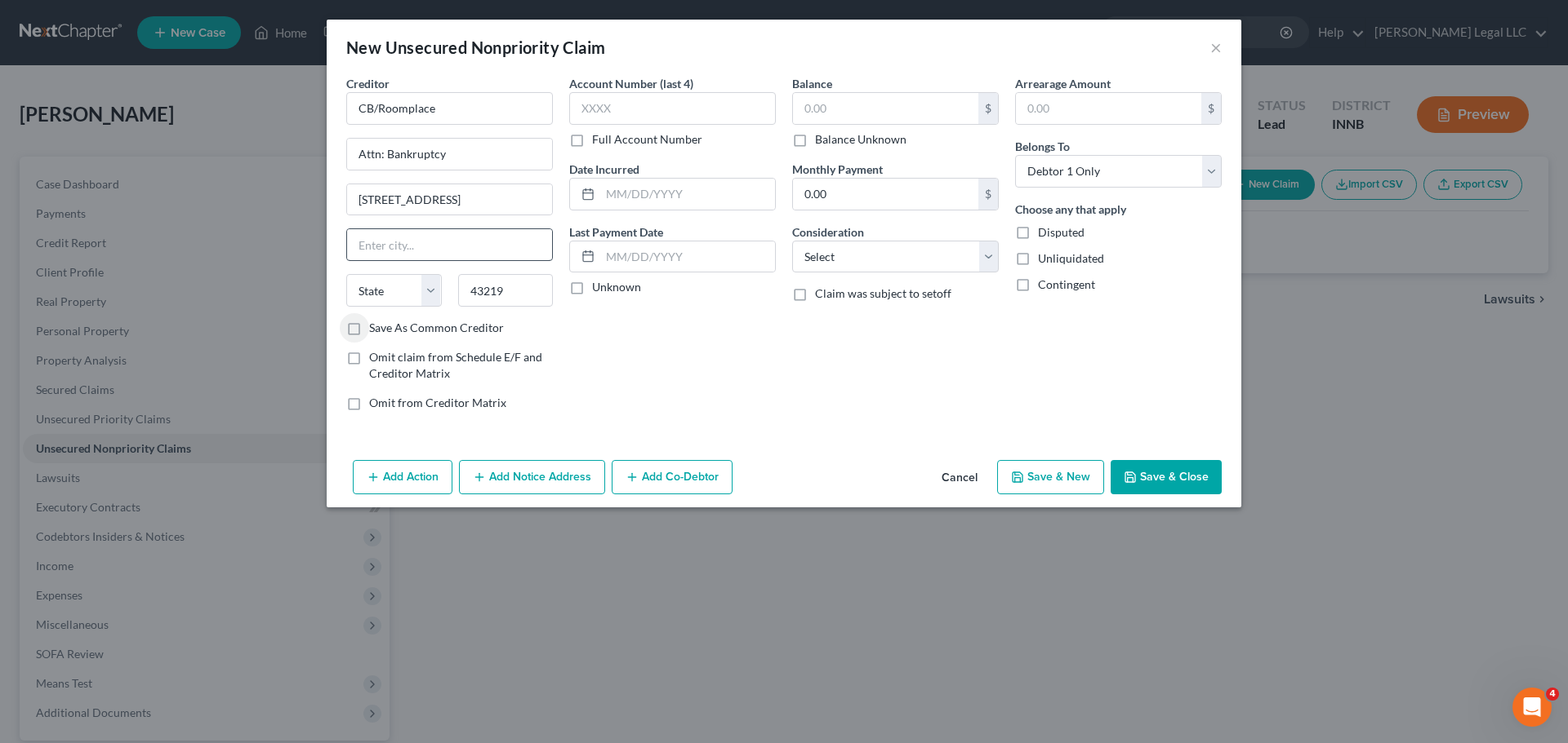
type input "Columbus"
select select "36"
drag, startPoint x: 465, startPoint y: 95, endPoint x: 203, endPoint y: 95, distance: 262.0
click at [203, 95] on div "New Unsecured Nonpriority Claim × Creditor * CB/Roomplace Attn: Bankruptcy 3095…" at bounding box center [784, 372] width 1568 height 743
click at [368, 111] on input "CB/Roomplace" at bounding box center [450, 108] width 207 height 33
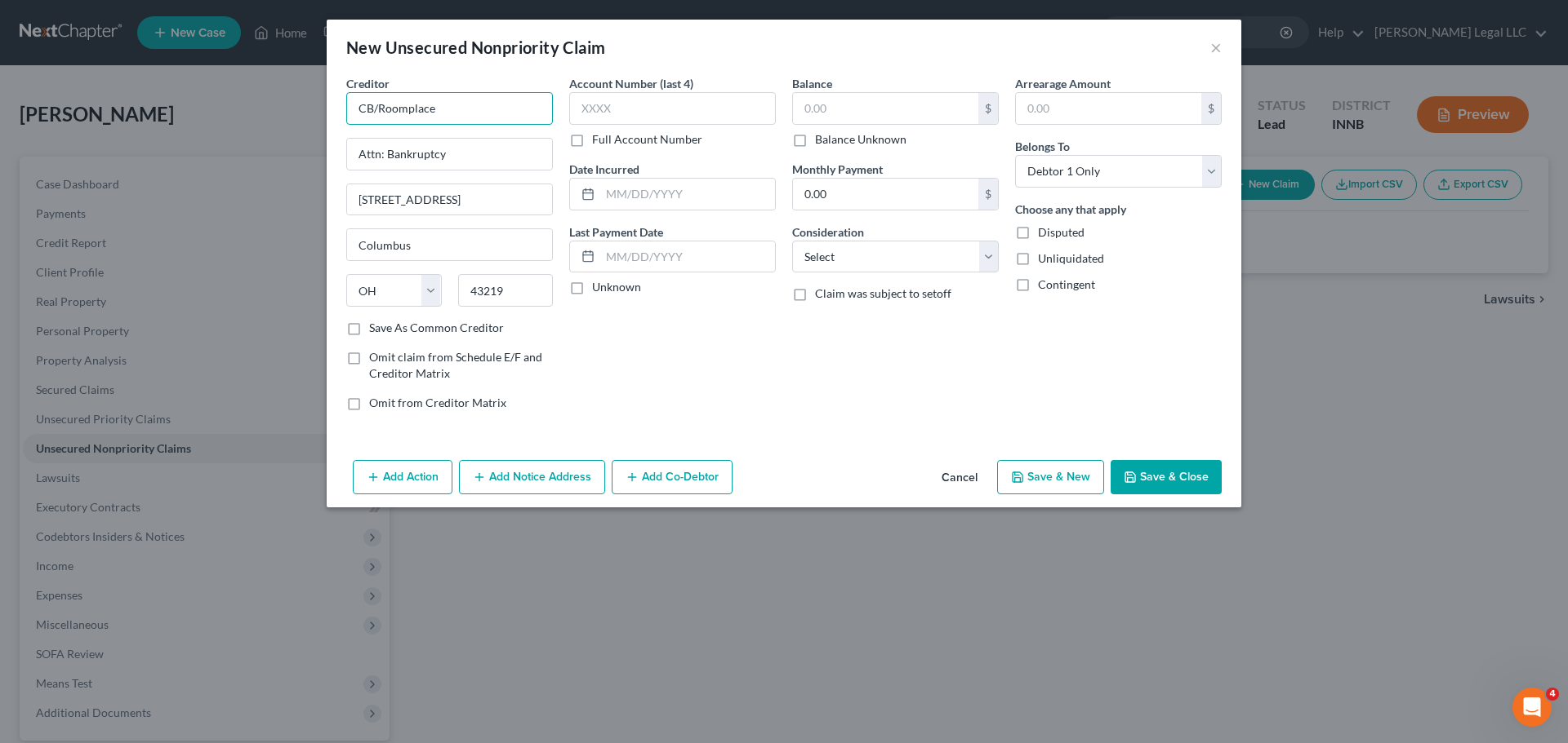
click at [372, 111] on input "CB/Roomplace" at bounding box center [450, 108] width 207 height 33
type input "Comenity Bank/Roomplace"
click at [841, 109] on input "text" at bounding box center [885, 108] width 185 height 31
type input "2,454"
click at [850, 254] on select "Select Cable / Satellite Services Collection Agency Credit Card Debt Debt Couns…" at bounding box center [895, 257] width 207 height 33
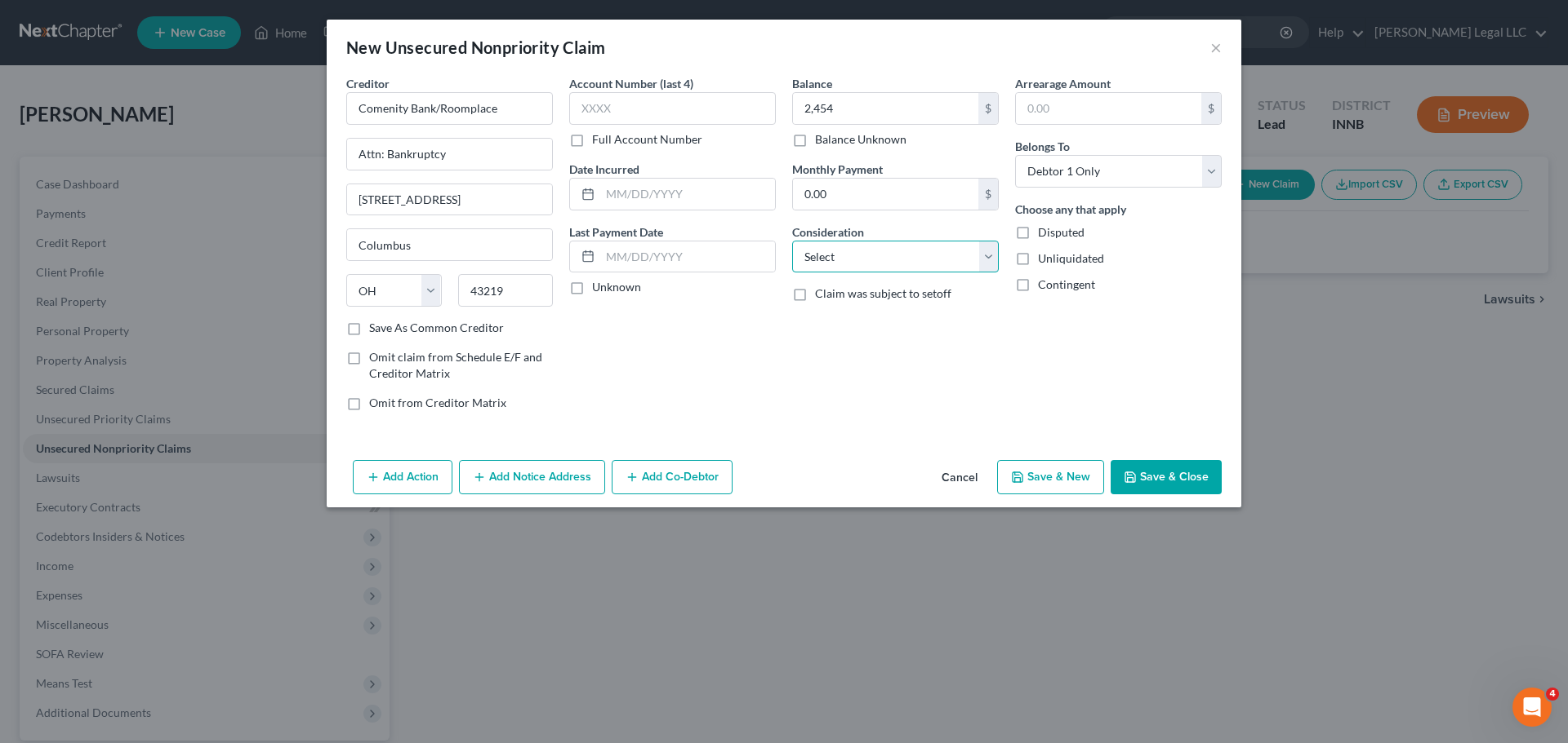
select select "2"
click at [792, 241] on select "Select Cable / Satellite Services Collection Agency Credit Card Debt Debt Couns…" at bounding box center [895, 257] width 207 height 33
click at [700, 193] on input "text" at bounding box center [687, 194] width 175 height 31
type input "10/14/2022"
click at [744, 406] on div "Account Number (last 4) Full Account Number Date Incurred 10/14/2022 Last Payme…" at bounding box center [672, 249] width 223 height 349
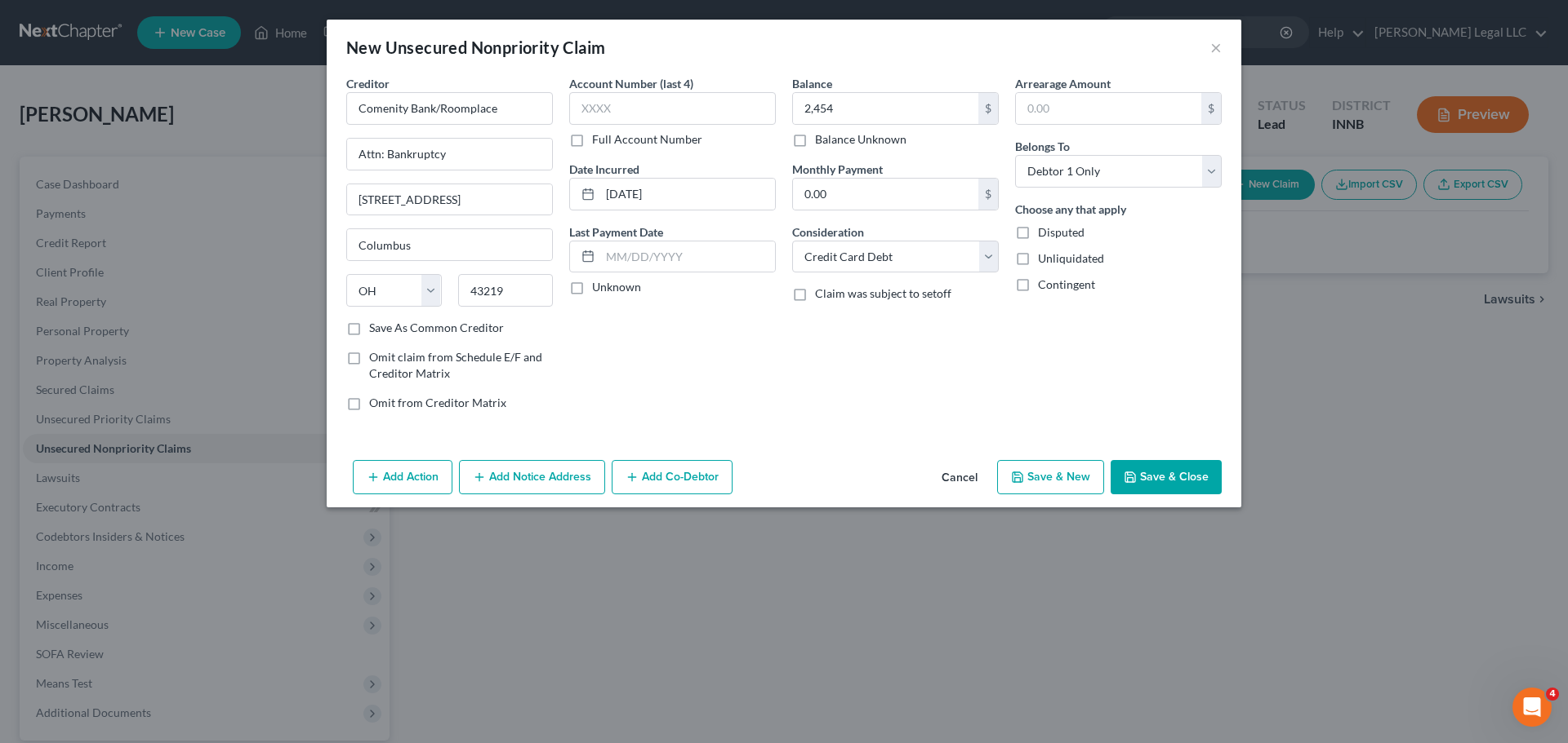
click at [592, 136] on label "Full Account Number" at bounding box center [647, 140] width 111 height 17
click at [599, 136] on input "Full Account Number" at bounding box center [604, 136] width 11 height 11
click at [603, 97] on input "text" at bounding box center [672, 108] width 207 height 33
paste input "585637068228****"
type input "585637068228****"
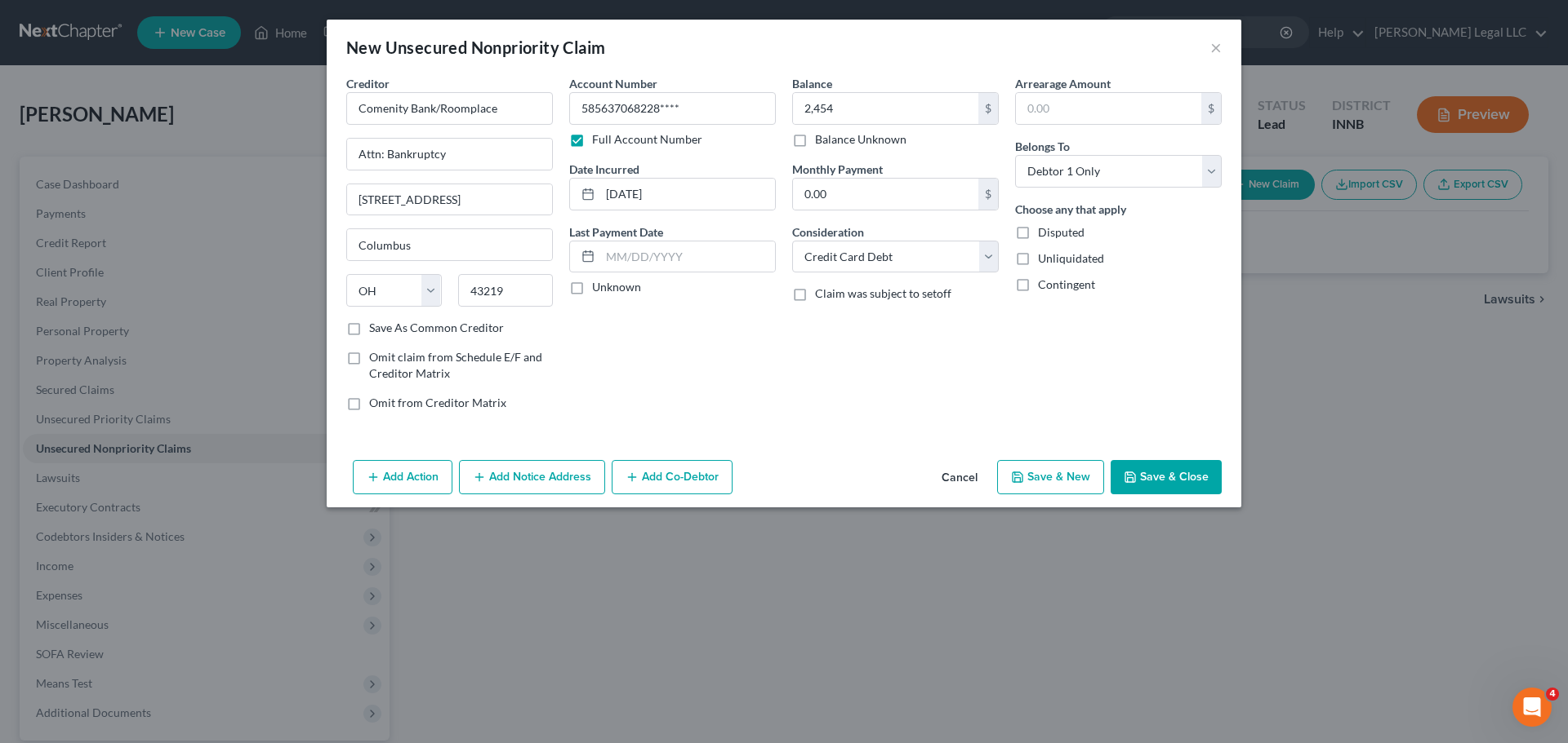
click at [809, 356] on div "Balance 2,454.00 $ Balance Unknown Balance Undetermined 2,454 $ Balance Unknown…" at bounding box center [895, 249] width 223 height 349
click at [716, 358] on div "Account Number 585637068228**** Full Account Number Date Incurred 10/14/2022 La…" at bounding box center [672, 249] width 223 height 349
click at [1052, 481] on button "Save & New" at bounding box center [1051, 477] width 107 height 34
select select "0"
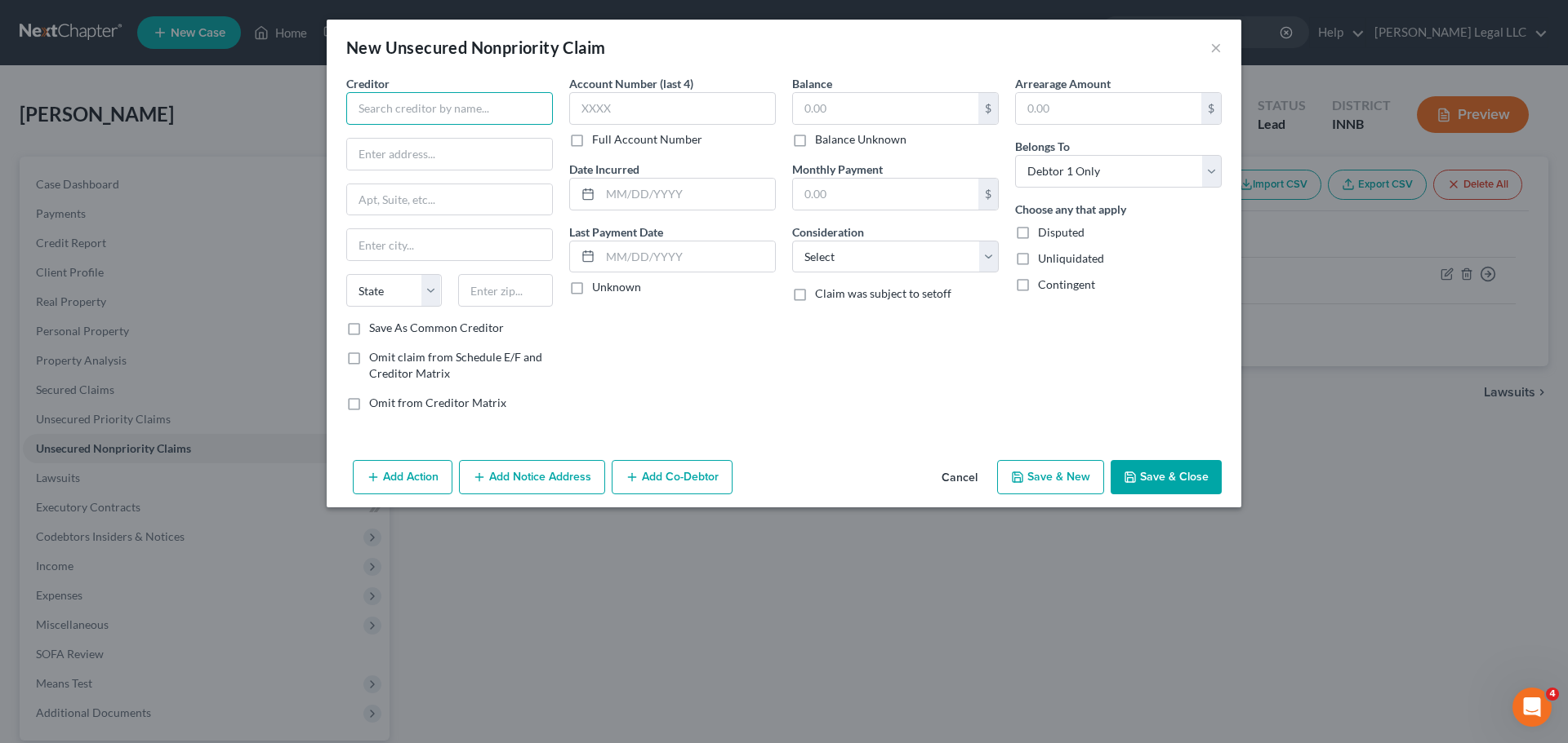
drag, startPoint x: 405, startPoint y: 92, endPoint x: 405, endPoint y: 101, distance: 9.0
click at [405, 92] on input "text" at bounding box center [450, 108] width 207 height 33
click at [405, 101] on input "text" at bounding box center [450, 108] width 207 height 33
type input "CNAC-IN125"
type input "Attn: Bankruptcy"
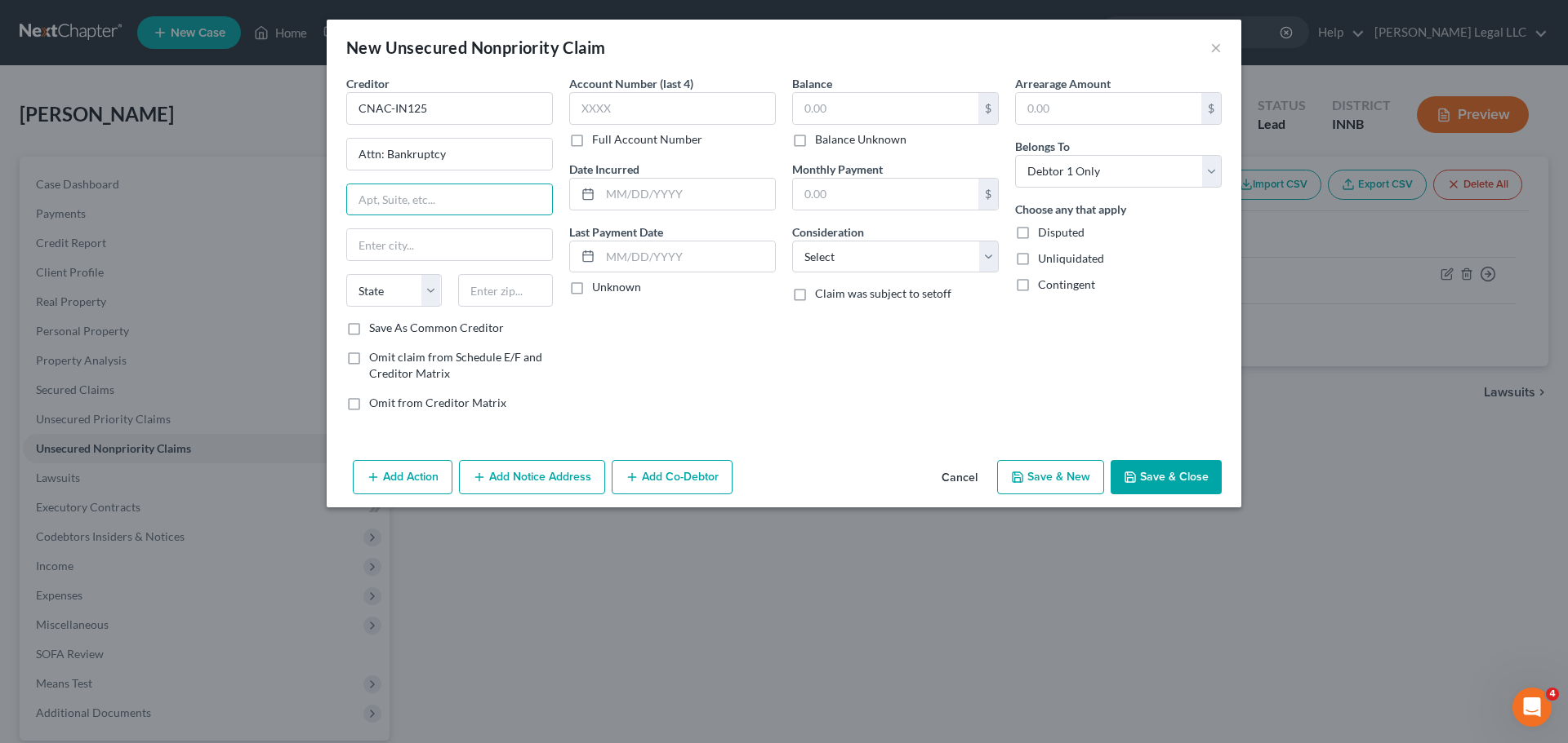
click at [499, 85] on div "Creditor * CNAC-IN125" at bounding box center [450, 100] width 207 height 49
click at [489, 105] on input "CNAC-IN125" at bounding box center [450, 108] width 207 height 33
click at [490, 100] on input "CNAC-IN125 (Byrider" at bounding box center [450, 108] width 207 height 33
type input "CNAC-IN125 (Byrider)"
click at [532, 168] on input "Attn: Bankruptcy" at bounding box center [449, 154] width 205 height 31
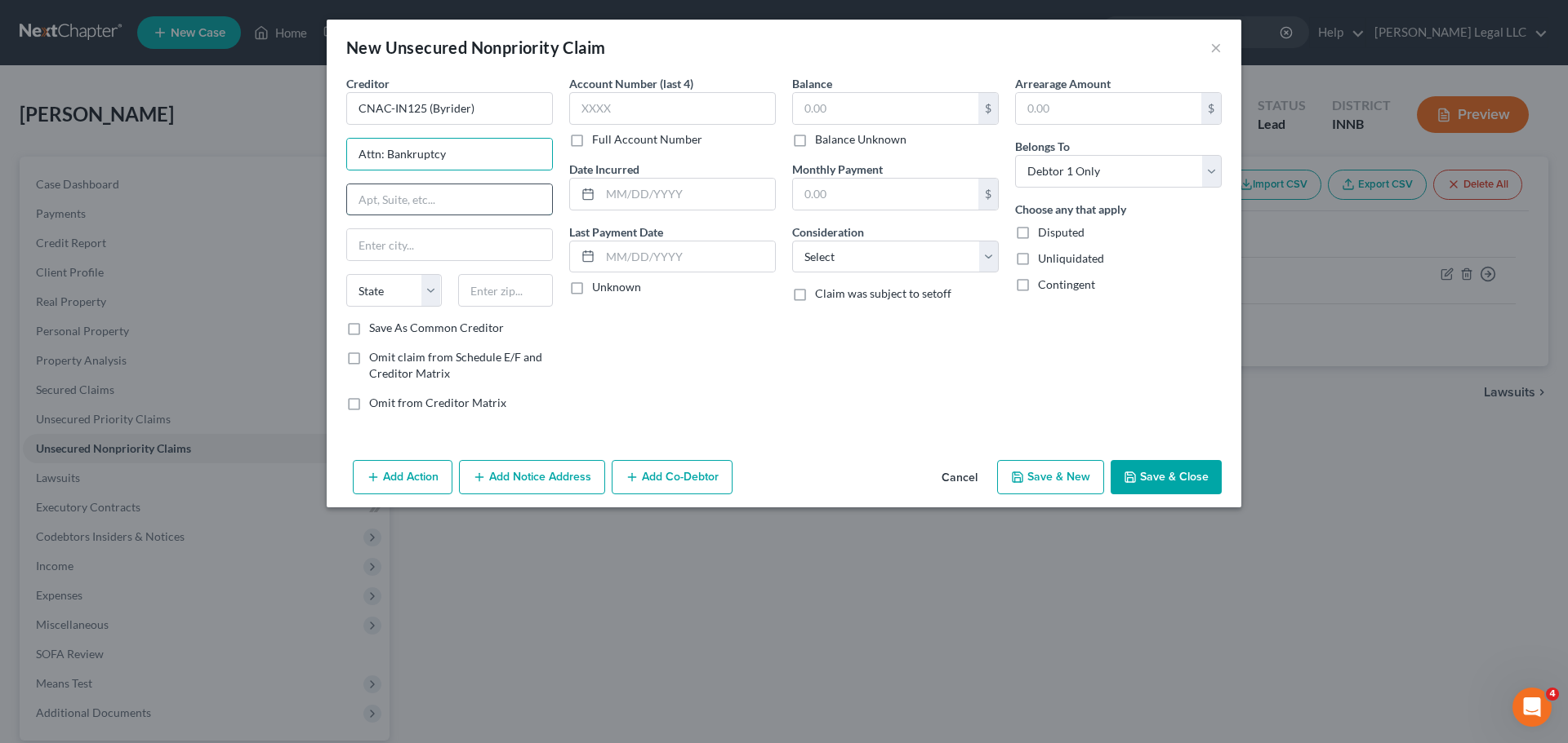
click at [412, 196] on input "text" at bounding box center [449, 199] width 205 height 31
type input "1186 E Markland"
click at [417, 243] on input "text" at bounding box center [449, 244] width 205 height 31
type input "46901"
type input "Kokomo"
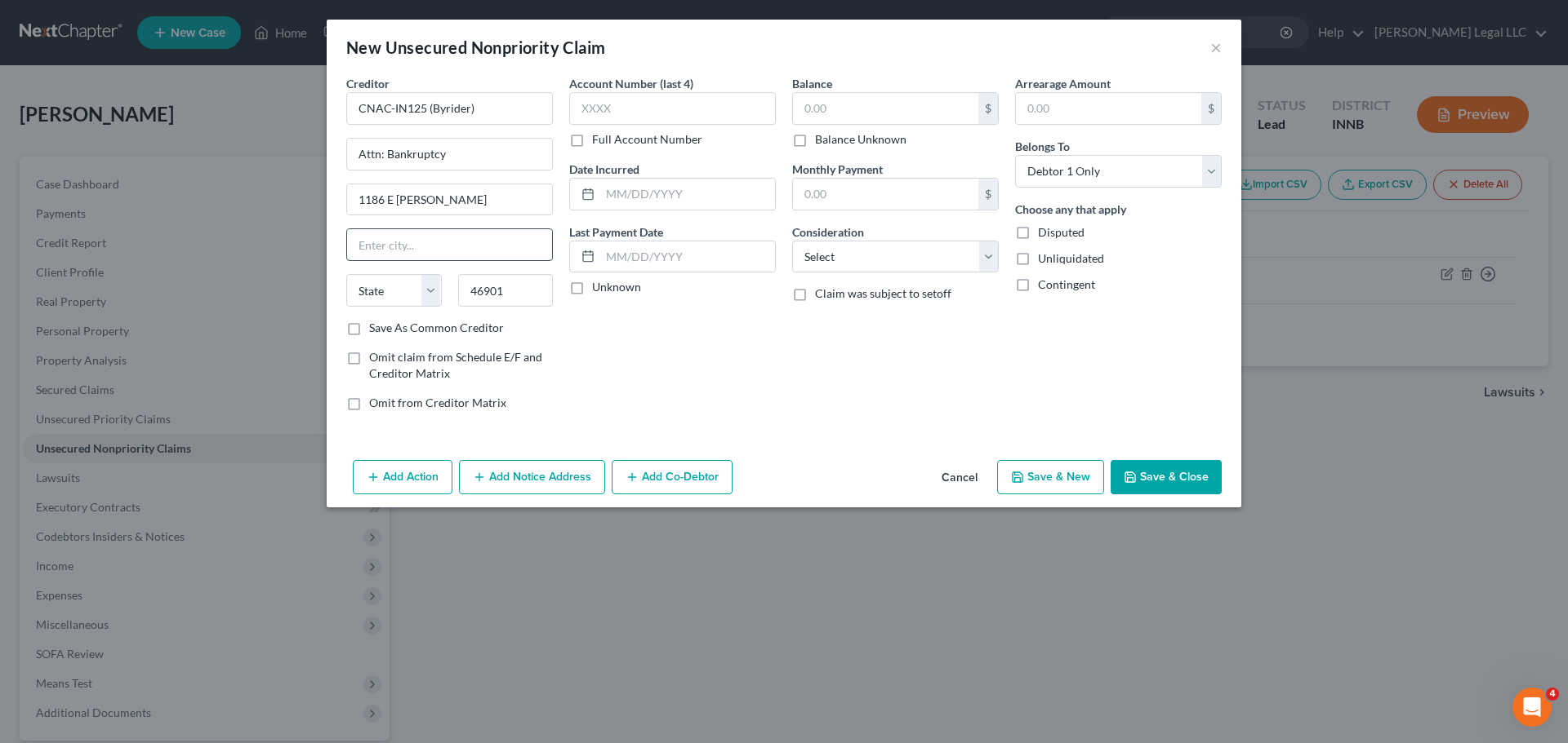
select select "15"
click at [658, 106] on input "text" at bounding box center [672, 108] width 207 height 33
click at [592, 136] on label "Full Account Number" at bounding box center [647, 140] width 111 height 17
click at [599, 136] on input "Full Account Number" at bounding box center [604, 136] width 11 height 11
click at [605, 115] on input "text" at bounding box center [672, 108] width 207 height 33
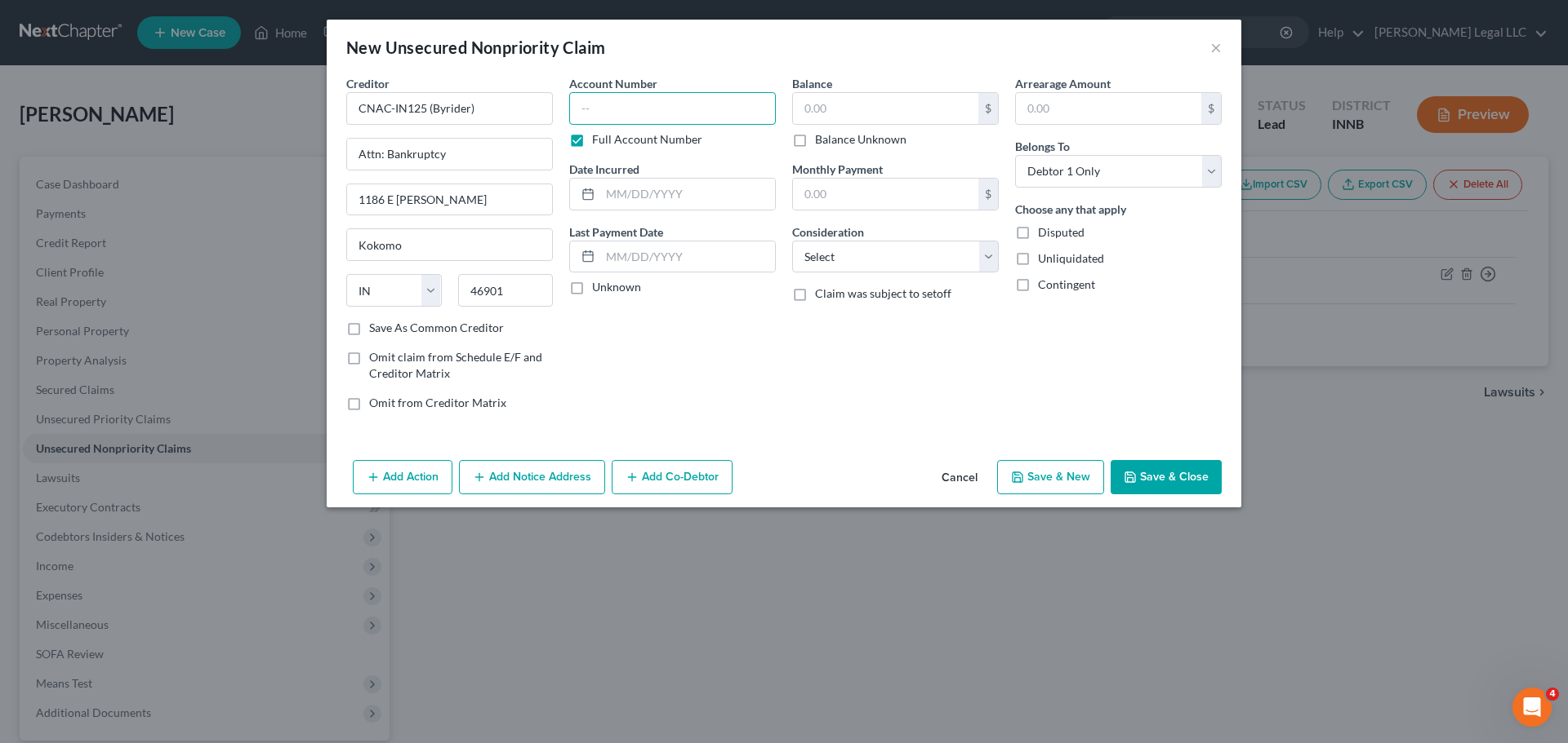
paste input "93112**"
type input "93112**"
click at [832, 104] on input "text" at bounding box center [885, 108] width 185 height 31
type input "7,725"
click at [848, 246] on select "Select Cable / Satellite Services Collection Agency Credit Card Debt Debt Couns…" at bounding box center [895, 257] width 207 height 33
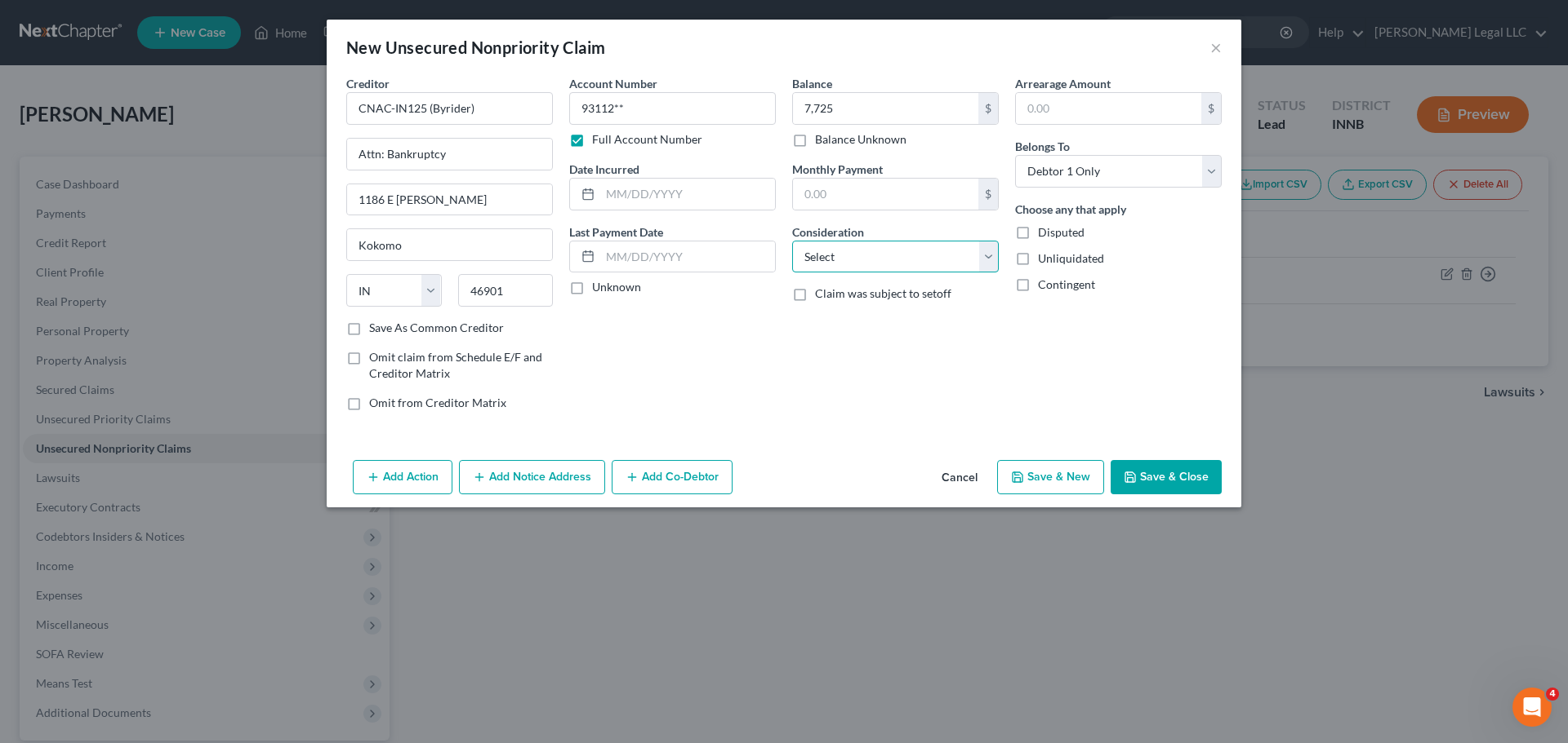
select select "4"
click at [792, 241] on select "Select Cable / Satellite Services Collection Agency Credit Card Debt Debt Couns…" at bounding box center [895, 257] width 207 height 33
click at [685, 198] on input "text" at bounding box center [687, 194] width 175 height 31
type input "01/05/2019"
click at [761, 392] on div "Account Number 93112** Full Account Number Date Incurred 01/05/2019 Last Paymen…" at bounding box center [672, 249] width 223 height 349
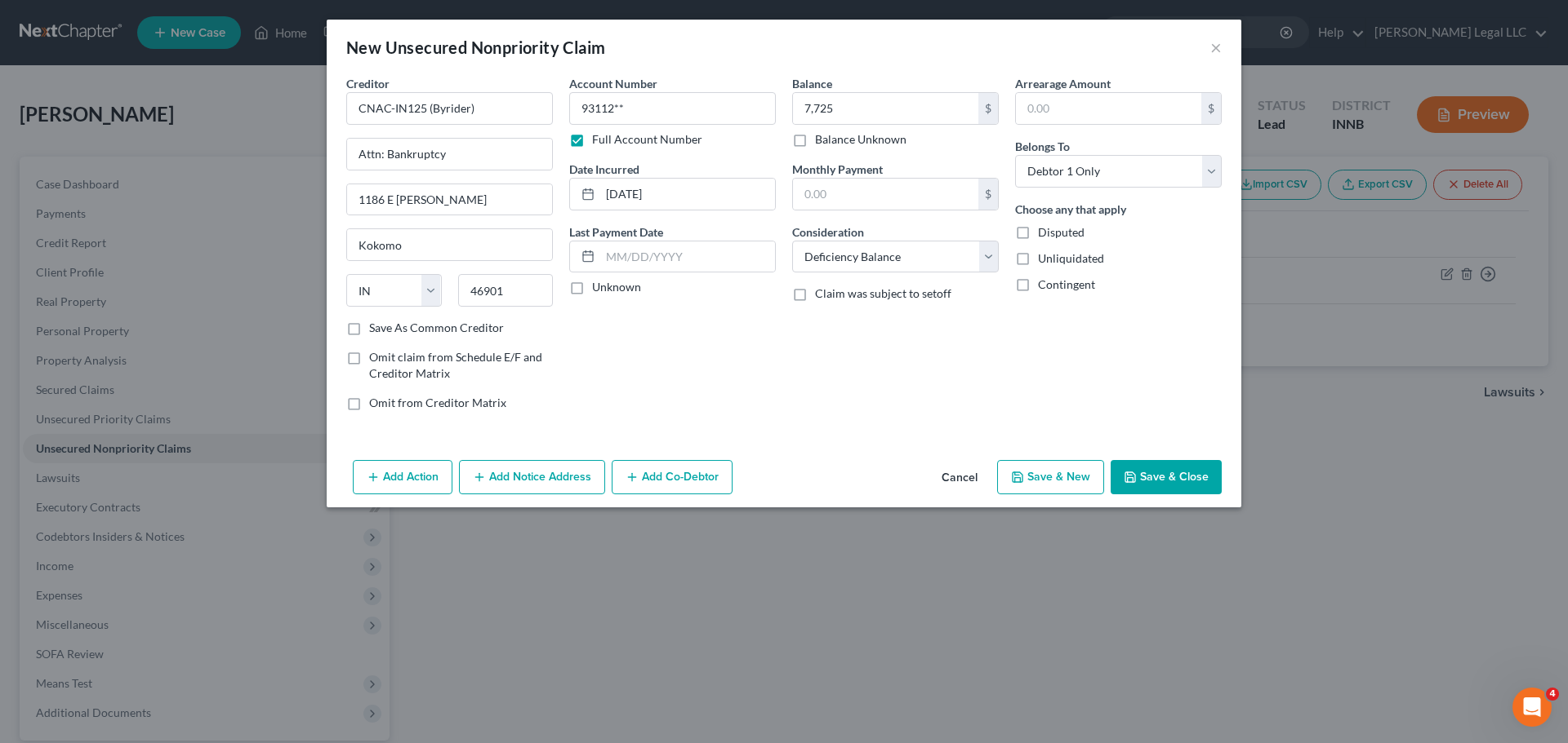
click at [1054, 476] on button "Save & New" at bounding box center [1051, 477] width 107 height 34
select select "0"
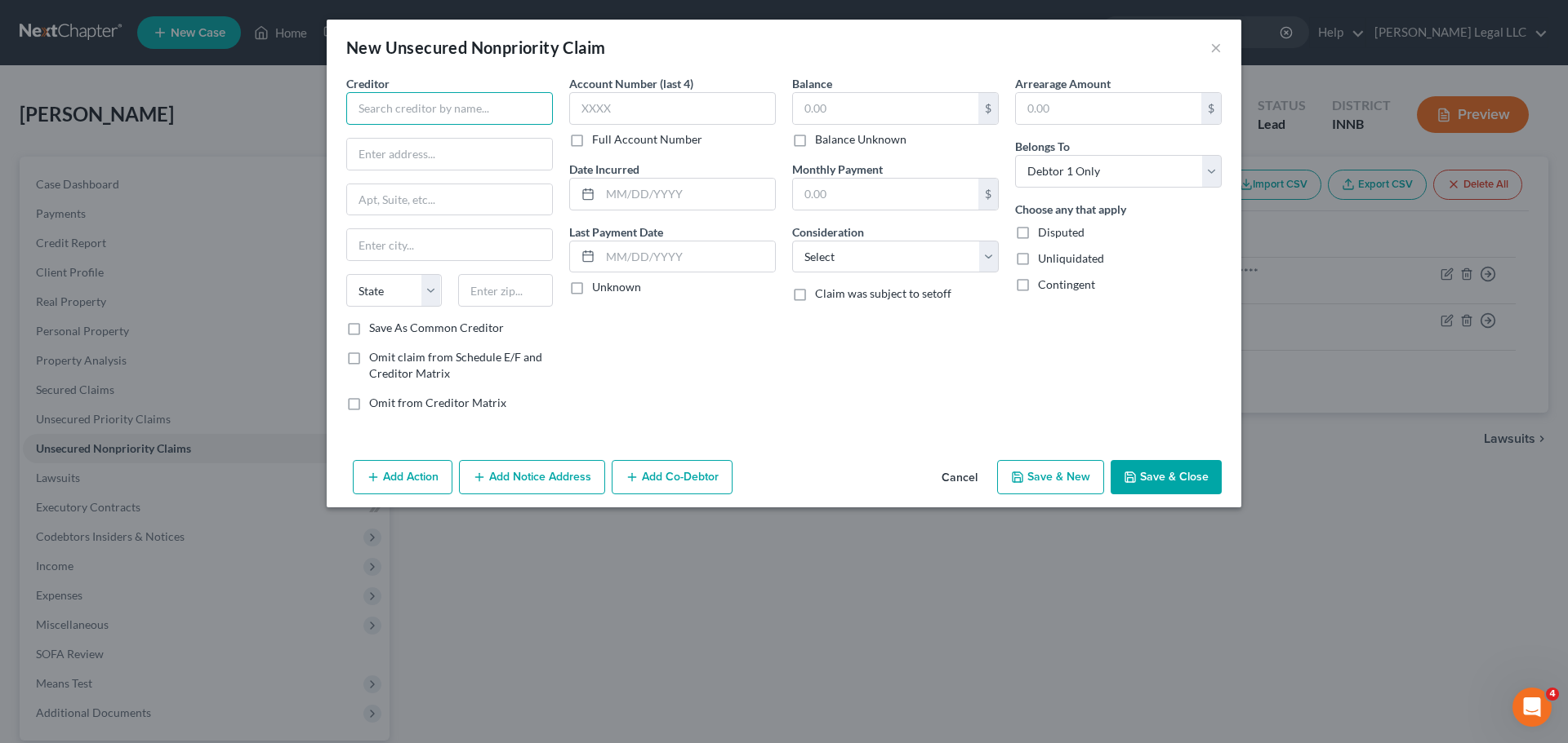
click at [438, 101] on input "text" at bounding box center [450, 108] width 207 height 33
click at [522, 113] on input "Consumer Portfolio Svx" at bounding box center [450, 108] width 207 height 33
type input "Consumer Portfolio Svs"
type input "Attn: Bankruptcy"
click at [592, 141] on label "Full Account Number" at bounding box center [647, 140] width 111 height 17
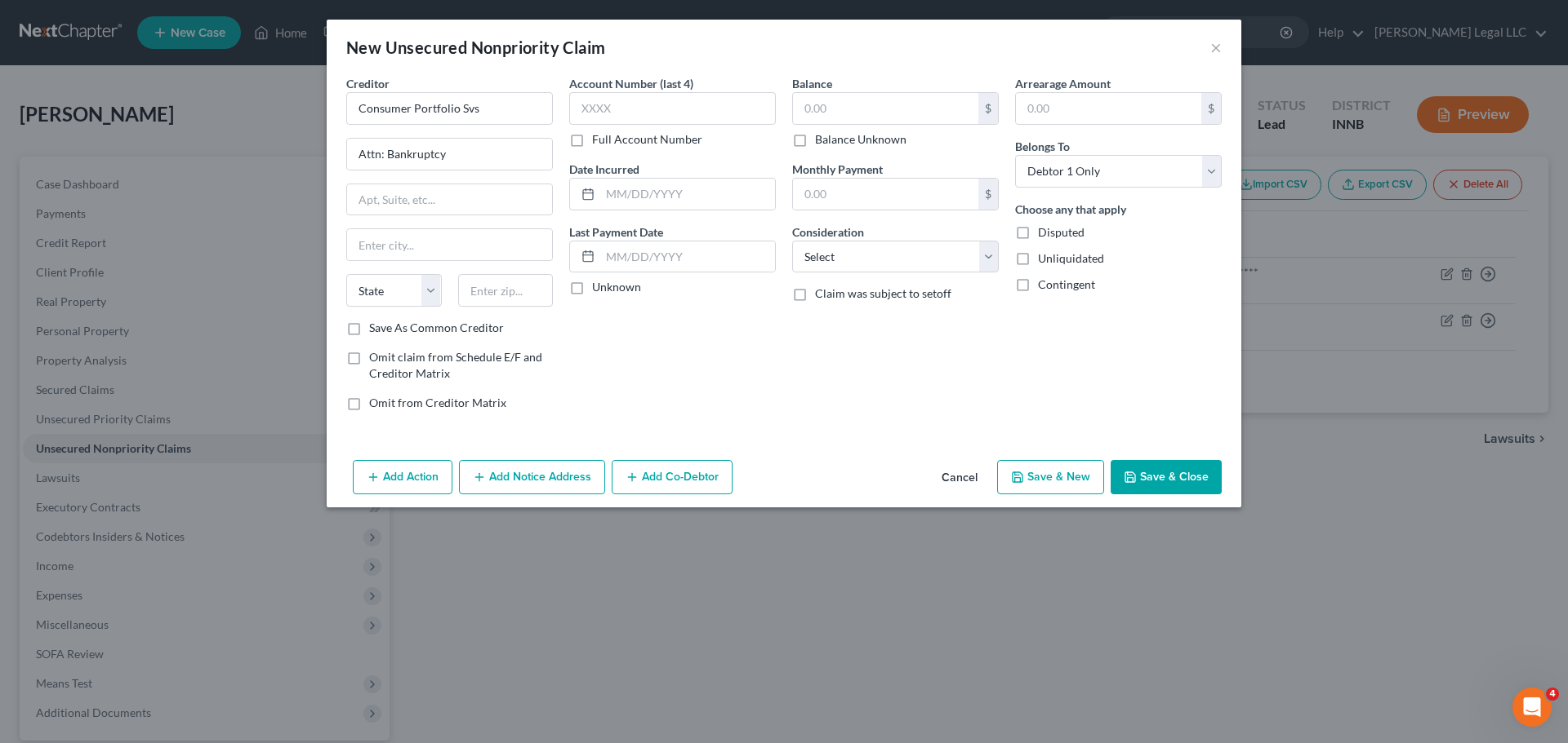
click at [599, 141] on input "Full Account Number" at bounding box center [604, 136] width 11 height 11
click at [610, 110] on input "text" at bounding box center [672, 108] width 207 height 33
paste input "4002158****"
type input "4002158****"
click at [833, 107] on input "text" at bounding box center [885, 108] width 185 height 31
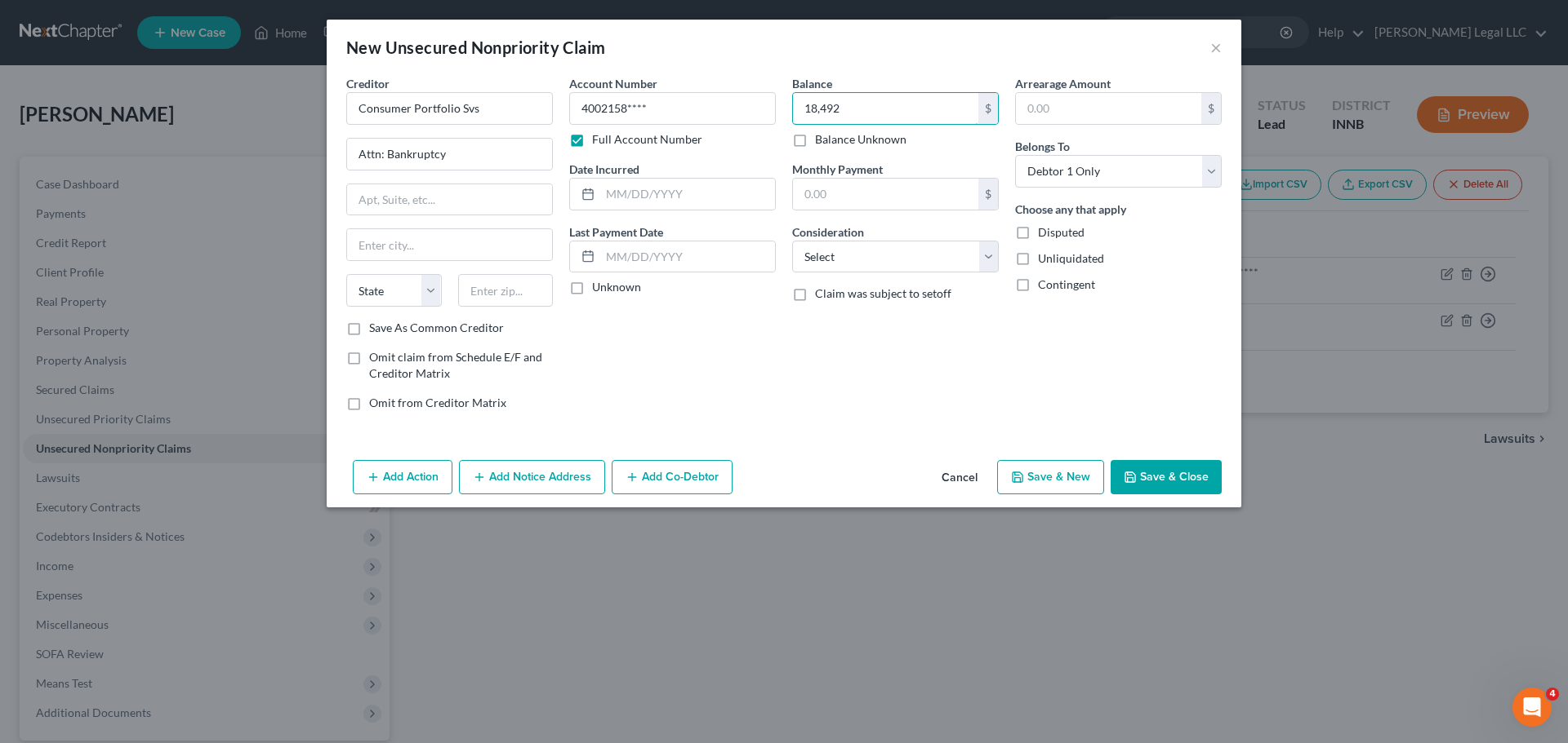
type input "18,492"
click at [862, 278] on div "Balance 18,492.00 $ Balance Unknown Balance Undetermined 18,492 $ Balance Unkno…" at bounding box center [895, 249] width 223 height 349
click at [863, 267] on select "Select Cable / Satellite Services Collection Agency Credit Card Debt Debt Couns…" at bounding box center [895, 257] width 207 height 33
select select "4"
click at [792, 241] on select "Select Cable / Satellite Services Collection Agency Credit Card Debt Debt Couns…" at bounding box center [895, 257] width 207 height 33
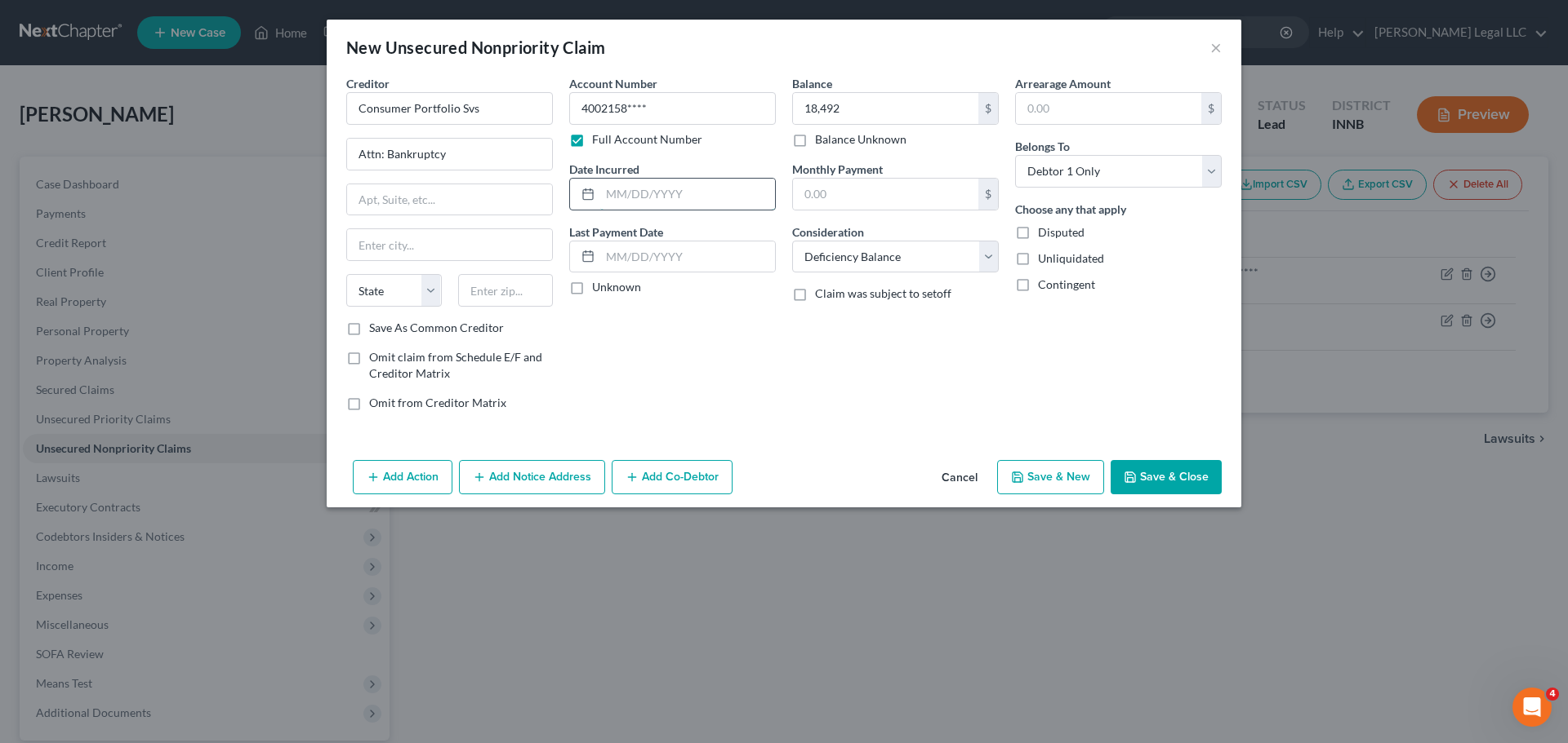
click at [676, 195] on input "text" at bounding box center [687, 194] width 175 height 31
type input "12/12/2022"
click at [445, 187] on input "text" at bounding box center [449, 199] width 205 height 31
click at [390, 209] on input "text" at bounding box center [449, 199] width 205 height 31
type input "19500 Jamboree Rd, Suite 500"
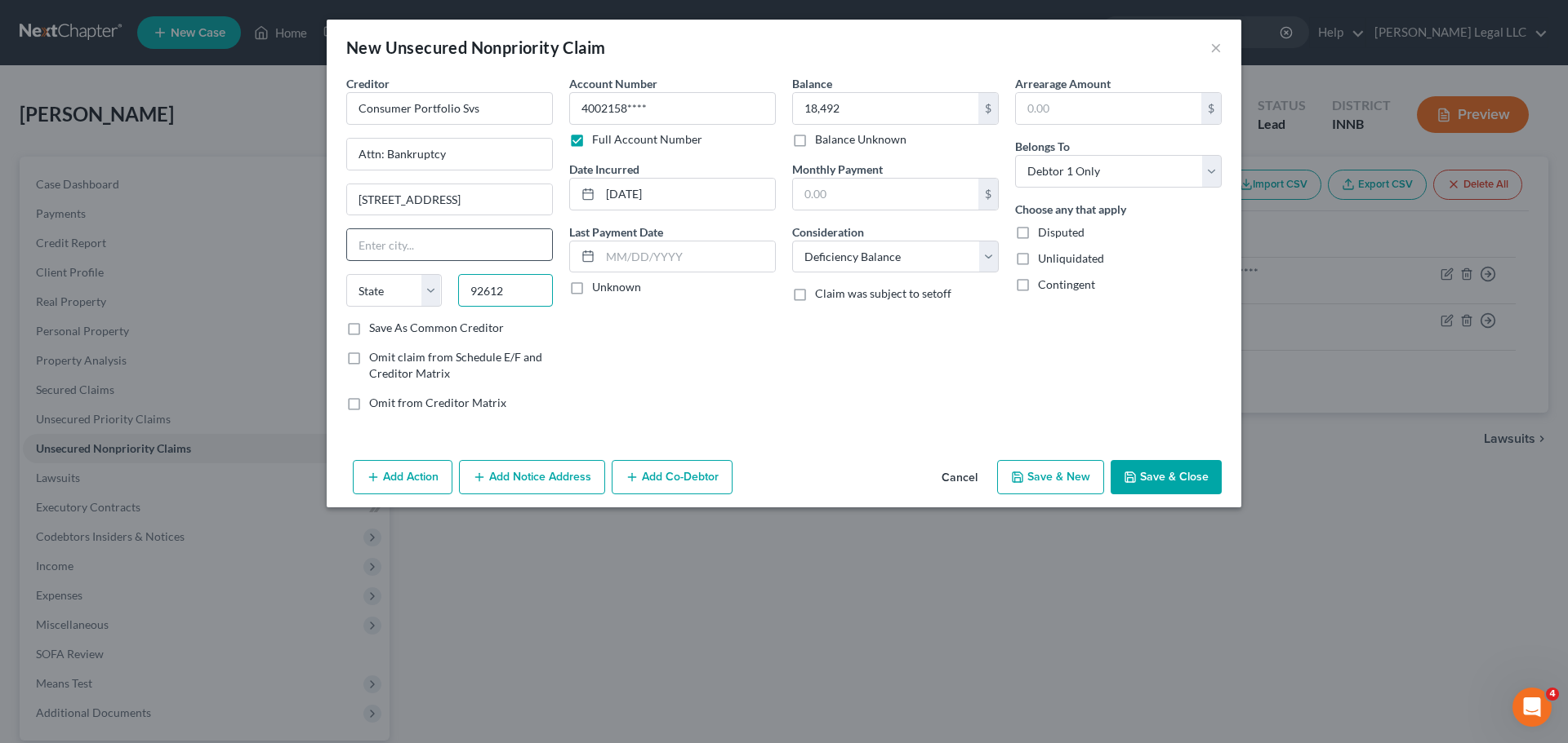
type input "92612"
click at [361, 238] on input "text" at bounding box center [449, 244] width 205 height 31
type input "Irvine"
select select "4"
drag, startPoint x: 432, startPoint y: 108, endPoint x: 272, endPoint y: 92, distance: 160.8
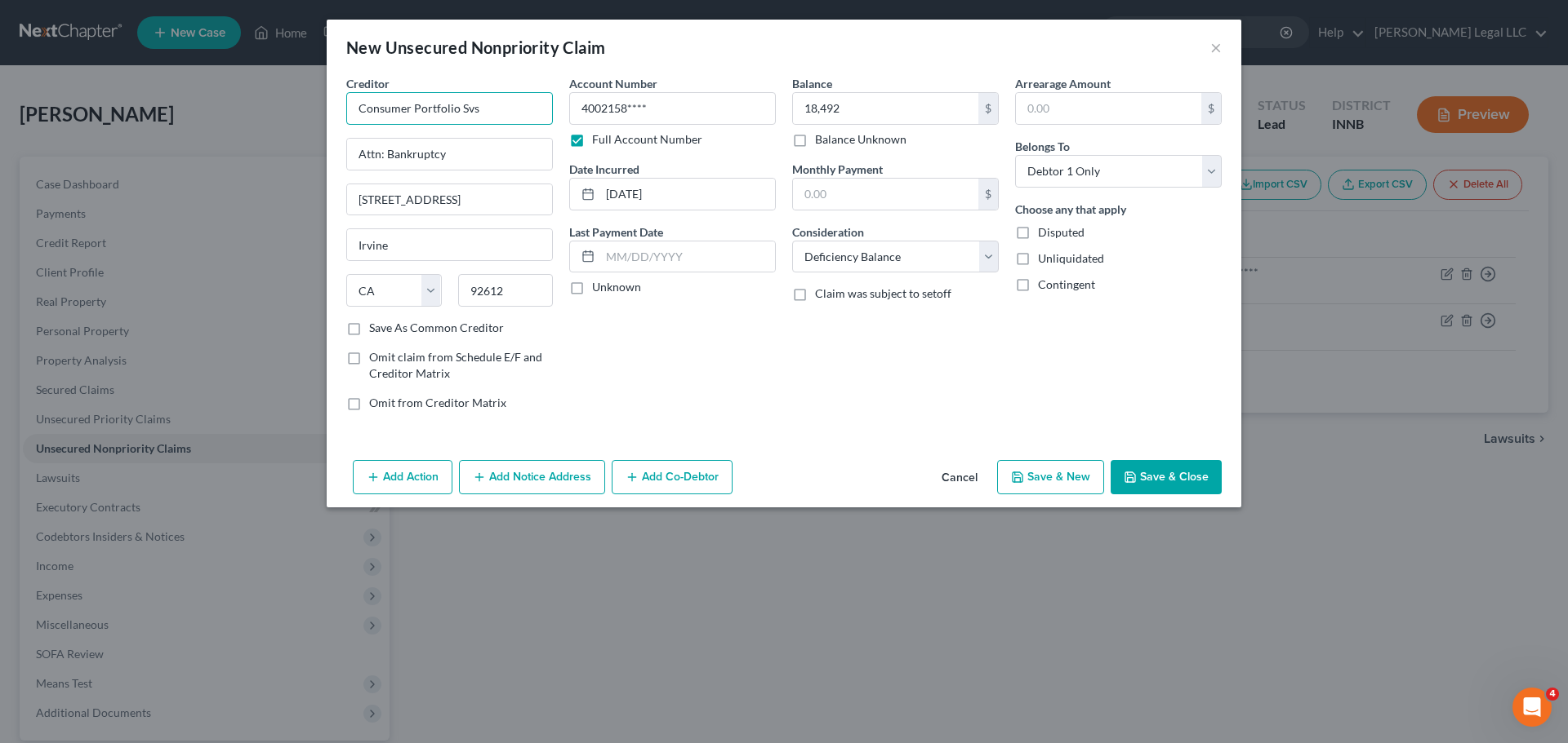
click at [272, 92] on div "New Unsecured Nonpriority Claim × Creditor * Consumer Portfolio Svs Attn: Bankr…" at bounding box center [784, 372] width 1568 height 743
click at [502, 197] on input "19500 Jamboree Rd, Suite 500" at bounding box center [449, 199] width 205 height 31
click at [500, 200] on input "19500 Jamboree Rd, Suite 500" at bounding box center [449, 199] width 205 height 31
type input "19500 Jamboree Rd, Suite 600"
click at [1175, 479] on button "Save & Close" at bounding box center [1165, 477] width 111 height 34
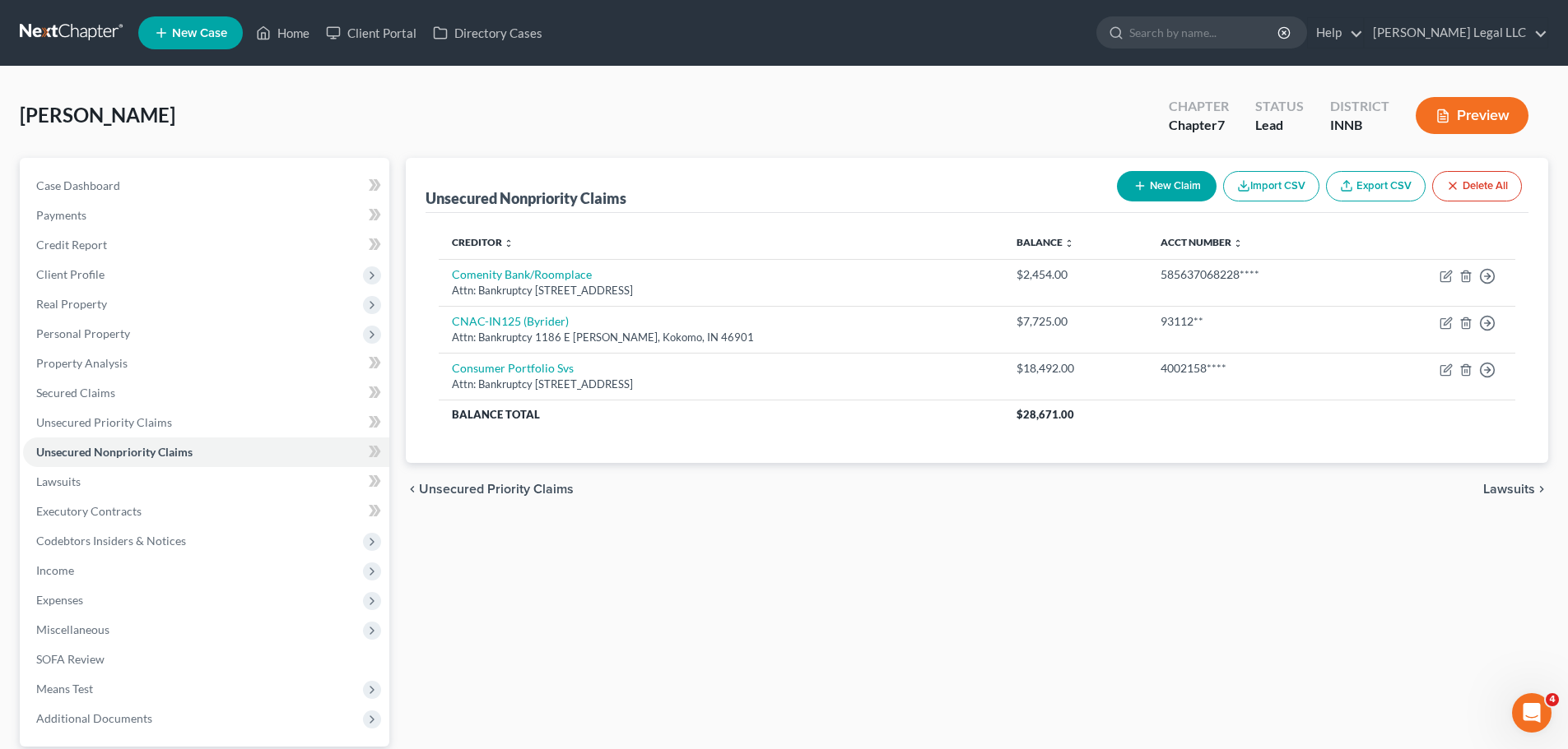
click at [1162, 190] on button "New Claim" at bounding box center [1166, 186] width 100 height 30
select select "0"
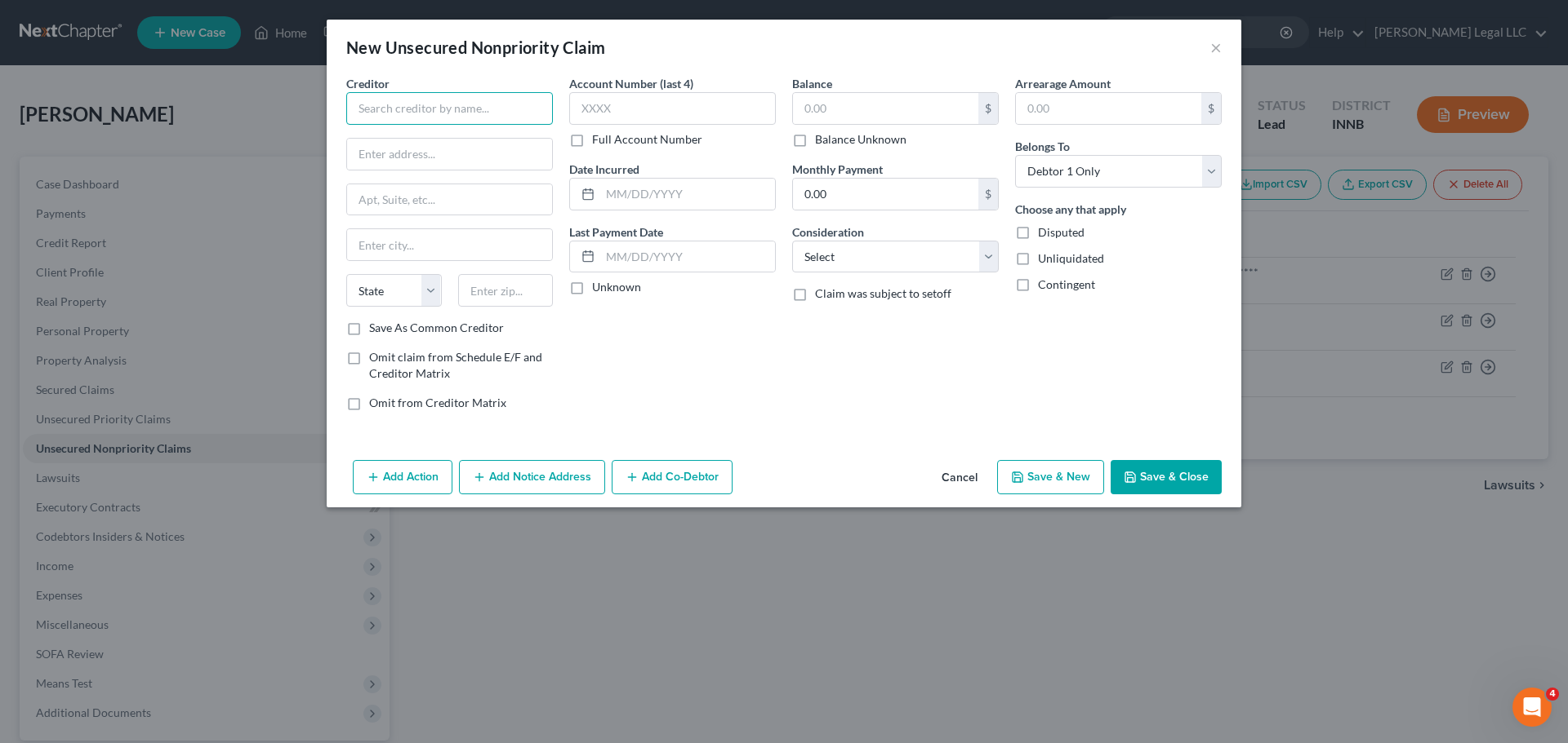
click at [429, 100] on input "text" at bounding box center [450, 108] width 207 height 33
type input "Finwise Bank/AFF"
type input "Attn: Bankruptcy"
click at [424, 188] on input "text" at bounding box center [449, 199] width 205 height 31
type input "3100 Olympus Blvd, Suite 300"
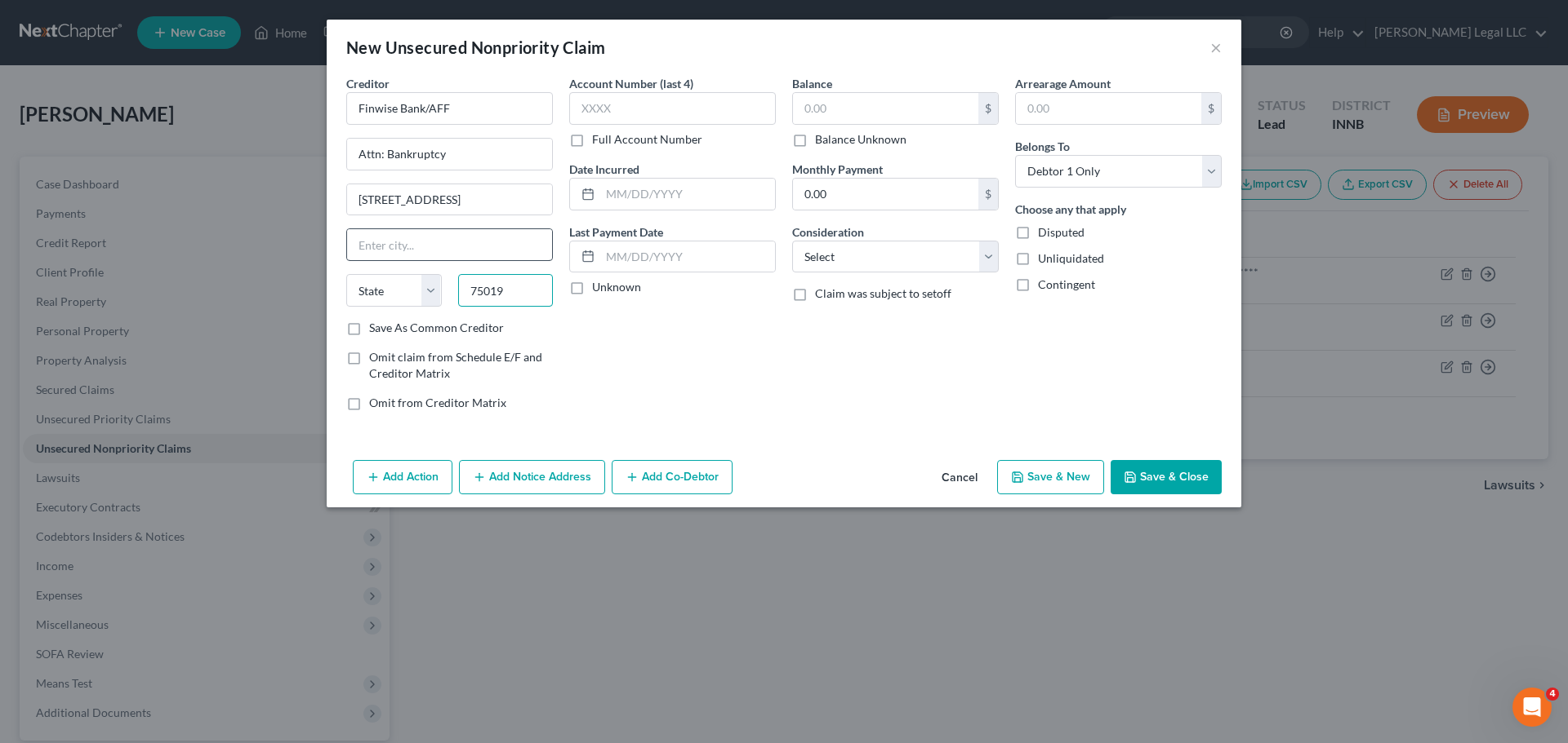
type input "75019"
click at [474, 233] on input "text" at bounding box center [449, 244] width 205 height 31
type input "Coppell"
select select "45"
click at [611, 106] on input "text" at bounding box center [672, 108] width 207 height 33
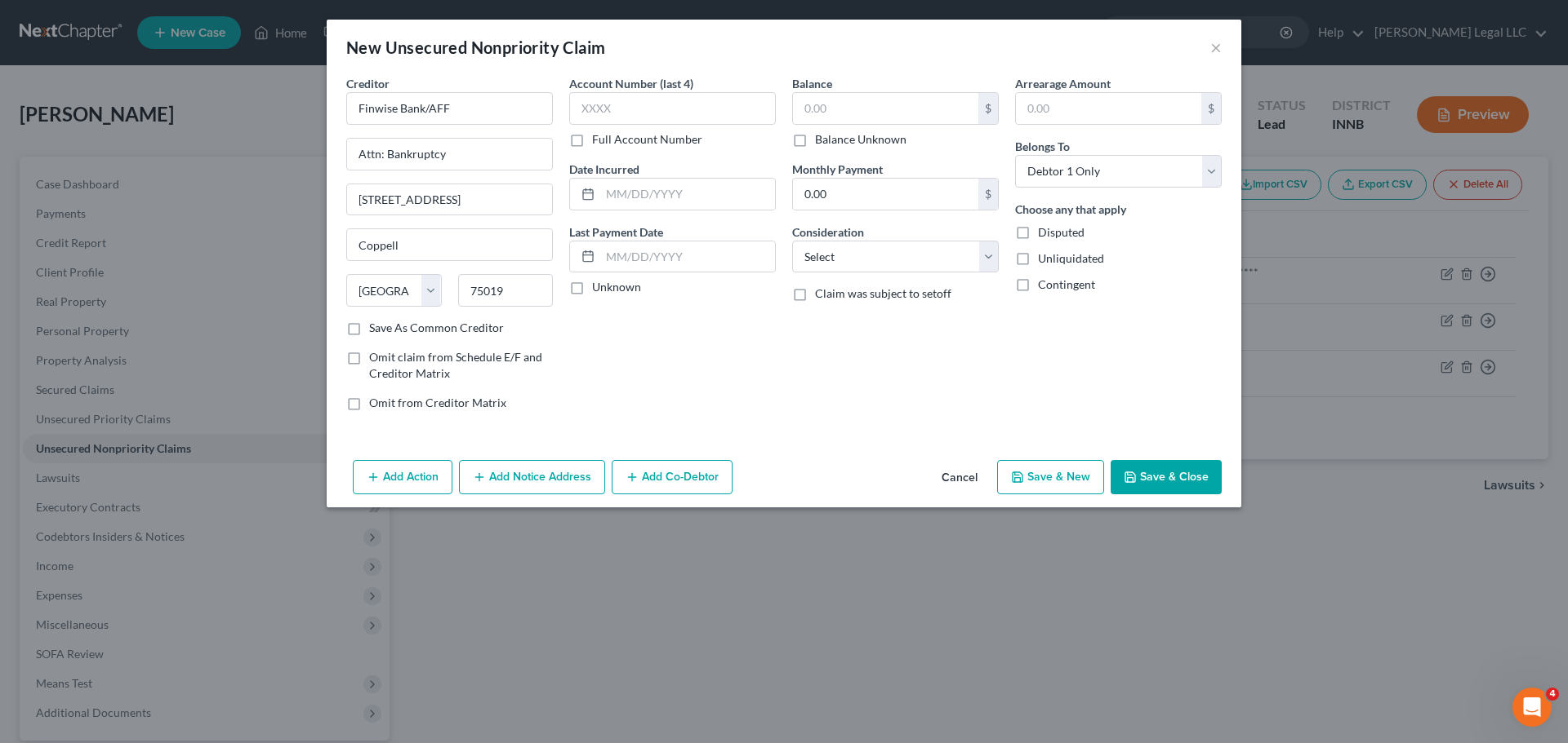
click at [592, 148] on label "Full Account Number" at bounding box center [647, 140] width 111 height 17
click at [599, 142] on input "Full Account Number" at bounding box center [604, 136] width 11 height 11
drag, startPoint x: 609, startPoint y: 115, endPoint x: 709, endPoint y: 101, distance: 101.0
click at [610, 115] on input "text" at bounding box center [672, 108] width 207 height 33
paste input "100062787570****"
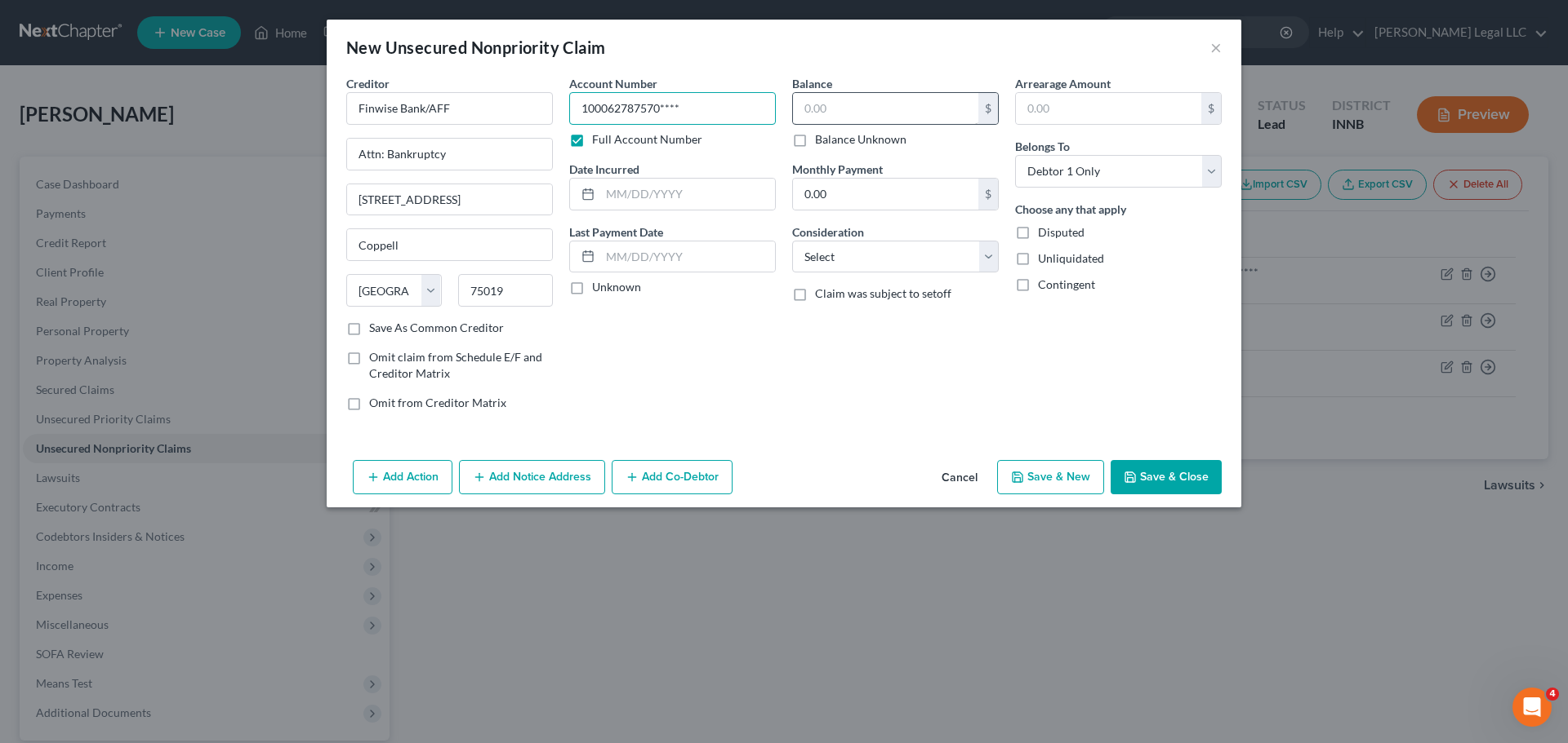
type input "100062787570****"
click at [874, 110] on input "text" at bounding box center [885, 108] width 185 height 31
type input "3,794"
click at [920, 252] on select "Select Cable / Satellite Services Collection Agency Credit Card Debt Debt Couns…" at bounding box center [895, 257] width 207 height 33
select select "10"
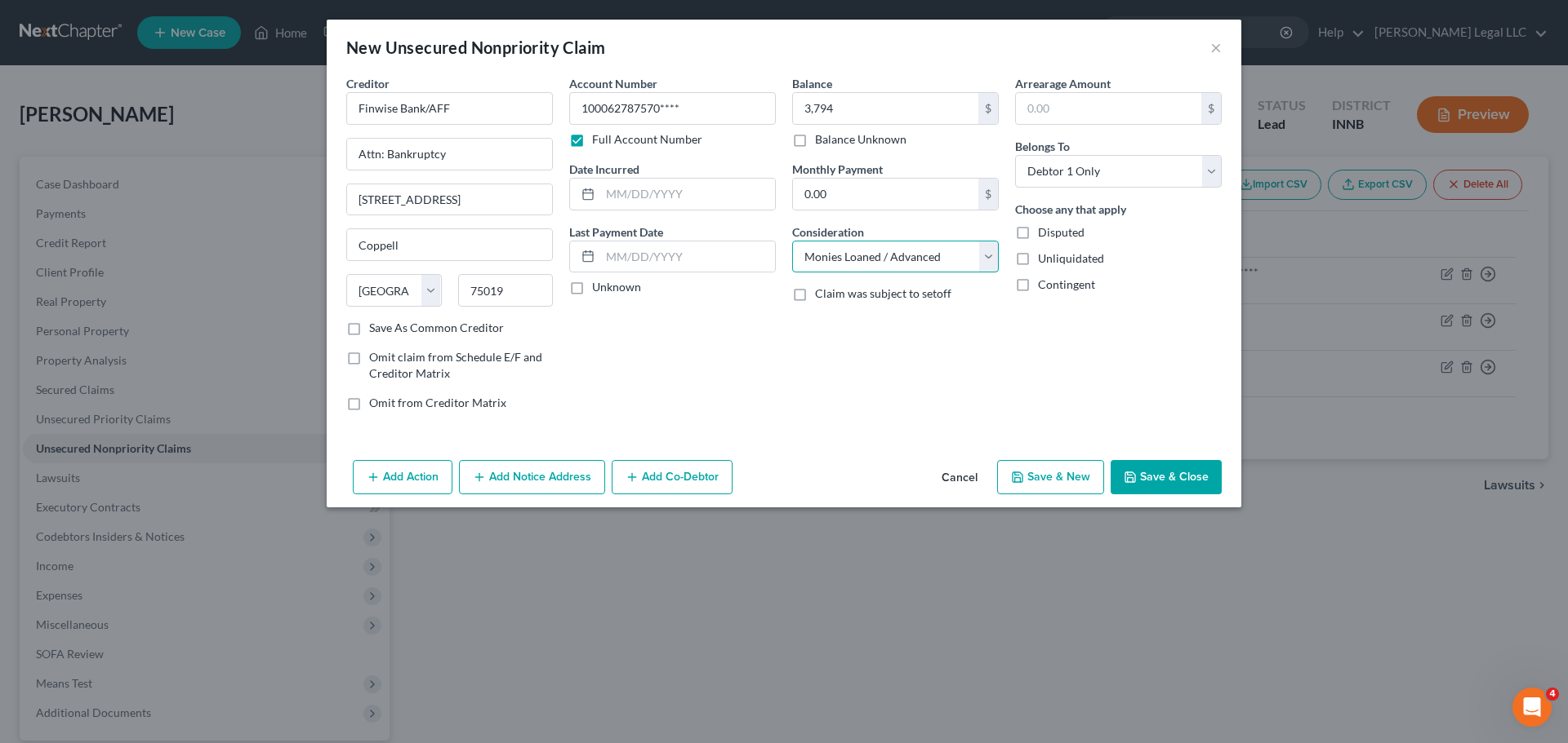
click at [792, 241] on select "Select Cable / Satellite Services Collection Agency Credit Card Debt Debt Couns…" at bounding box center [895, 257] width 207 height 33
click at [619, 187] on input "text" at bounding box center [687, 194] width 175 height 31
type input "09/01/2023"
click at [764, 369] on div "Account Number 100062787570**** Full Account Number Date Incurred 09/01/2023 La…" at bounding box center [672, 249] width 223 height 349
click at [1156, 479] on button "Save & Close" at bounding box center [1165, 477] width 111 height 34
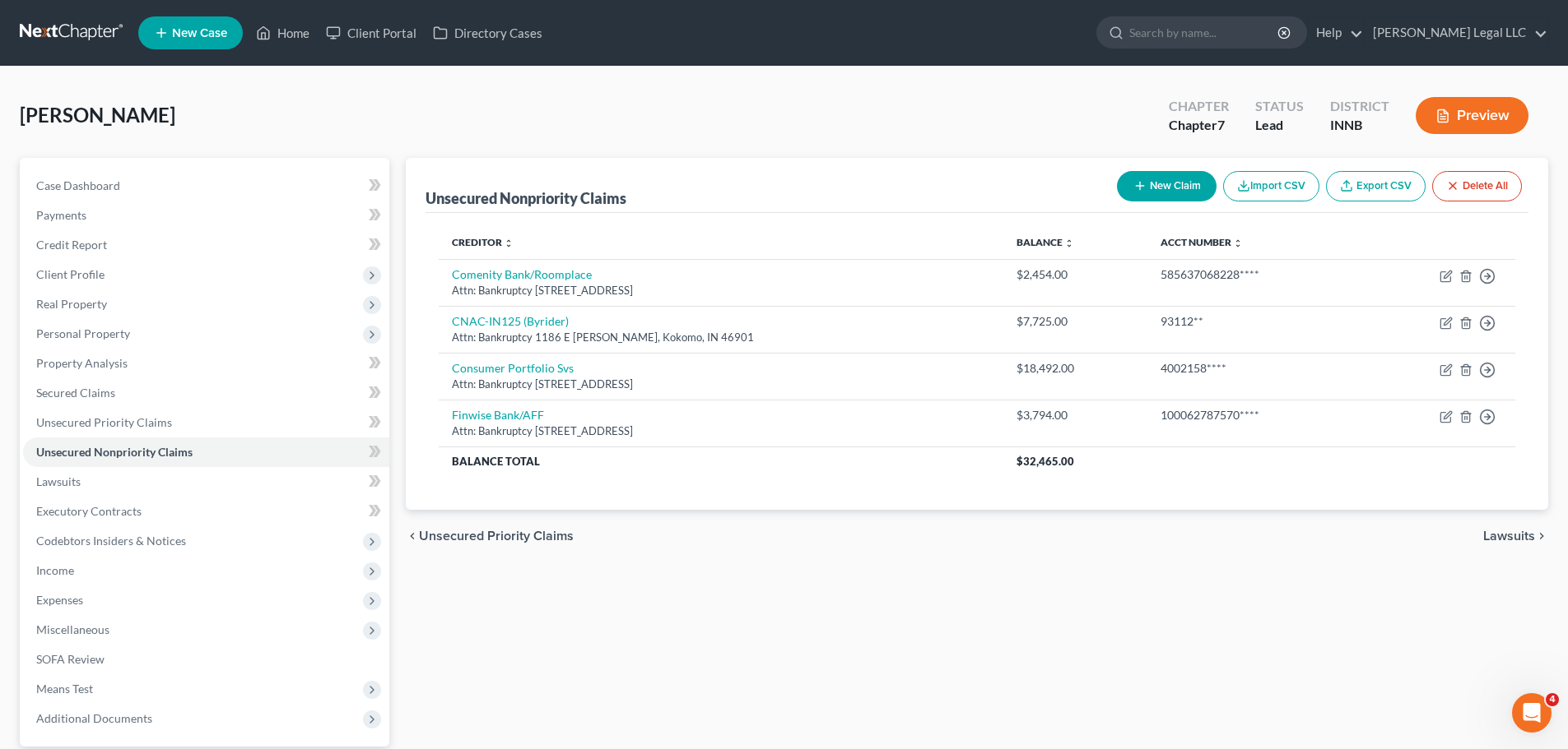
click at [1156, 186] on button "New Claim" at bounding box center [1166, 186] width 100 height 30
select select "0"
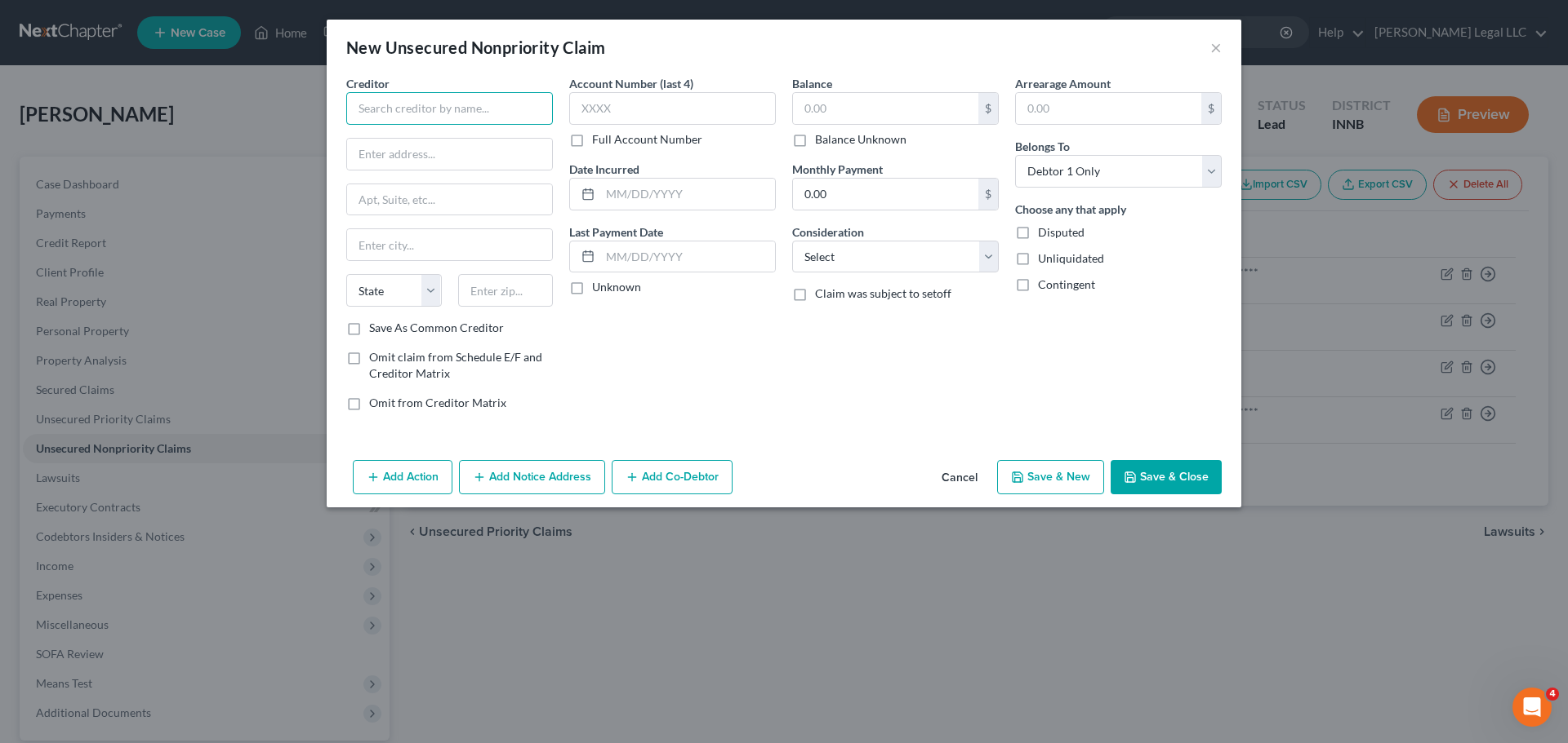
click at [409, 103] on input "text" at bounding box center [450, 108] width 207 height 33
type input "First Premier Bank"
type input "Attn: Bankruptcy"
click at [592, 144] on label "Full Account Number" at bounding box center [647, 140] width 111 height 17
click at [599, 142] on input "Full Account Number" at bounding box center [604, 136] width 11 height 11
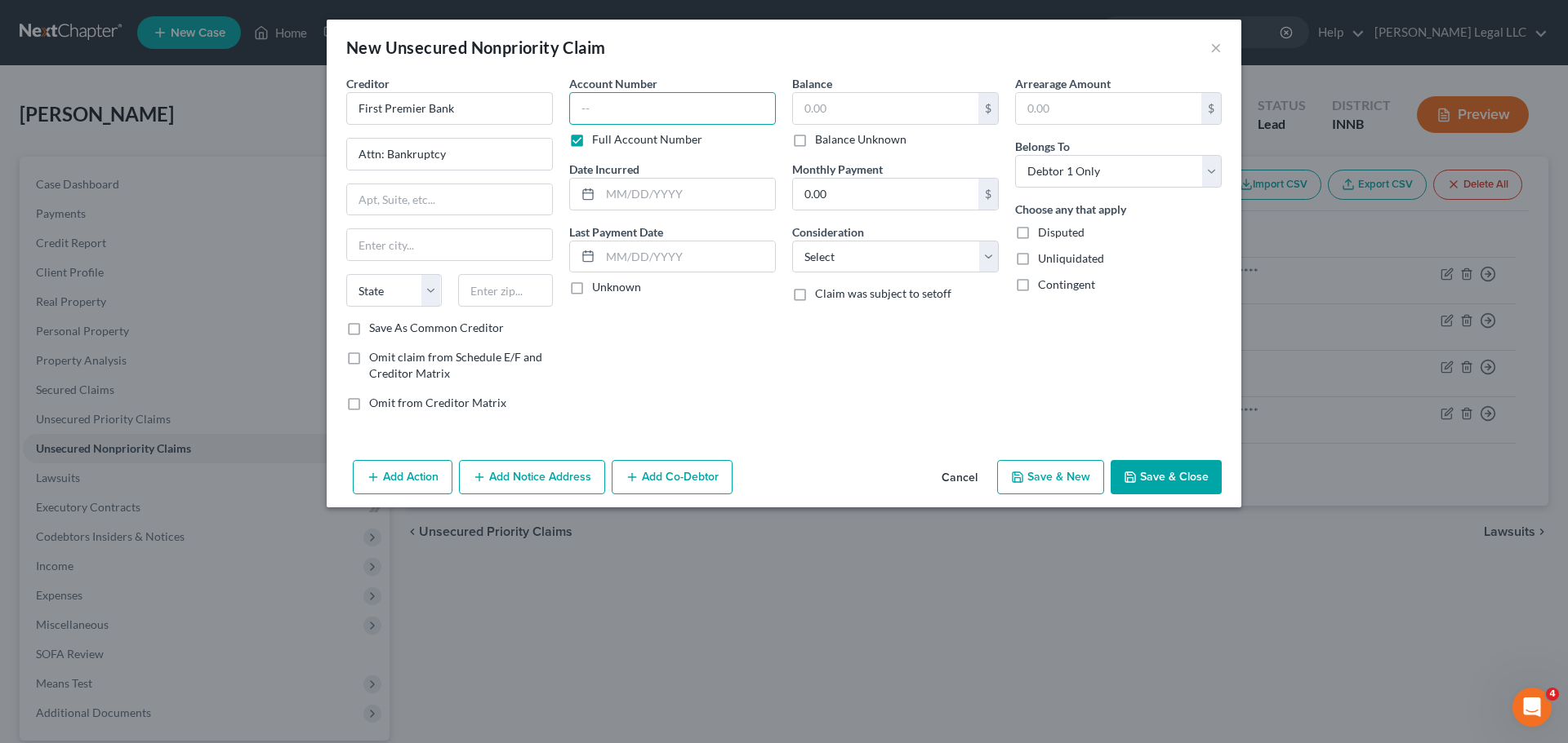
click at [610, 115] on input "text" at bounding box center [672, 108] width 207 height 33
paste input "517800693731****"
type input "517800693731****"
click at [909, 102] on input "text" at bounding box center [885, 108] width 185 height 31
type input "583"
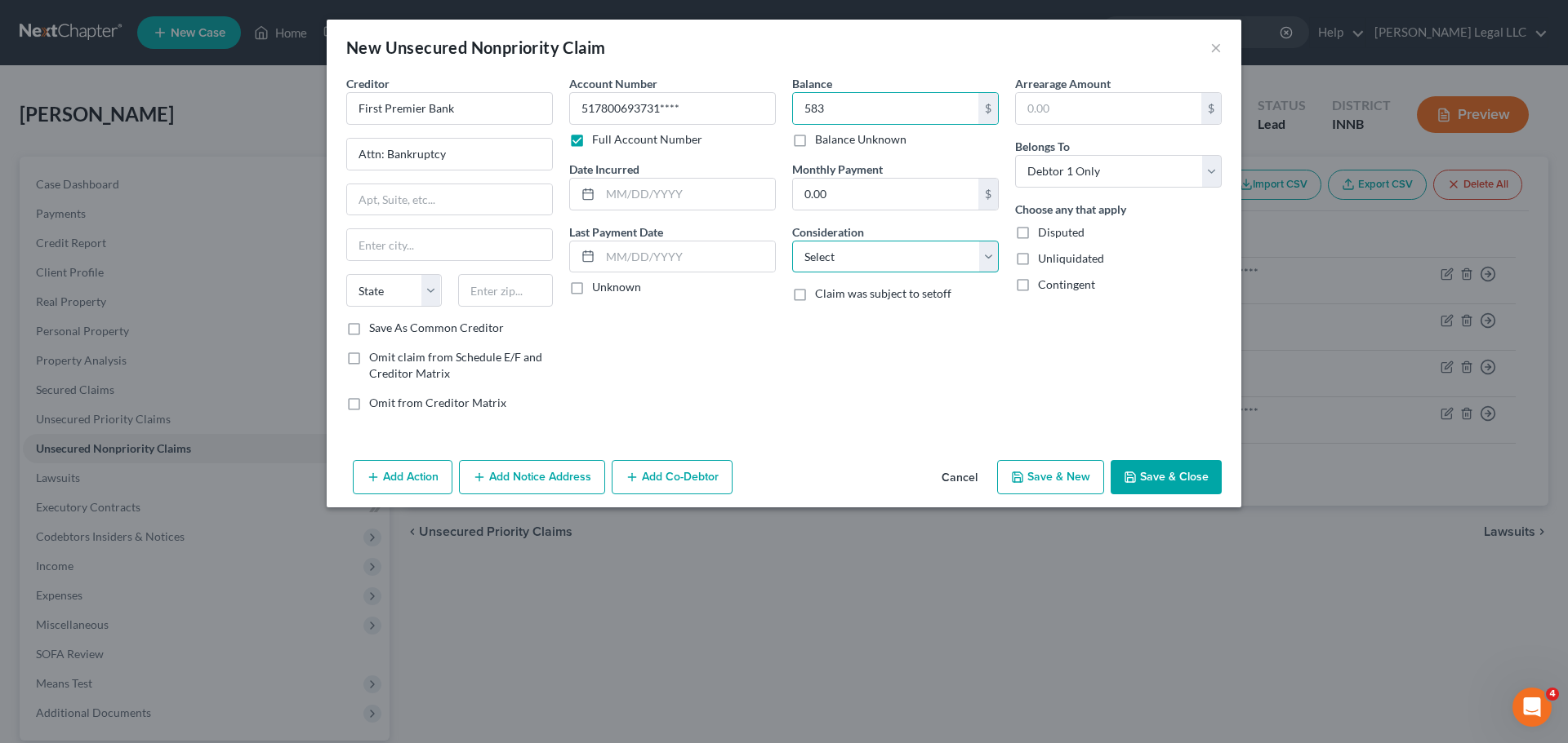
click at [901, 249] on select "Select Cable / Satellite Services Collection Agency Credit Card Debt Debt Couns…" at bounding box center [895, 257] width 207 height 33
select select "2"
click at [792, 241] on select "Select Cable / Satellite Services Collection Agency Credit Card Debt Debt Couns…" at bounding box center [895, 257] width 207 height 33
click at [655, 192] on input "text" at bounding box center [687, 194] width 175 height 31
type input "04/30/2022"
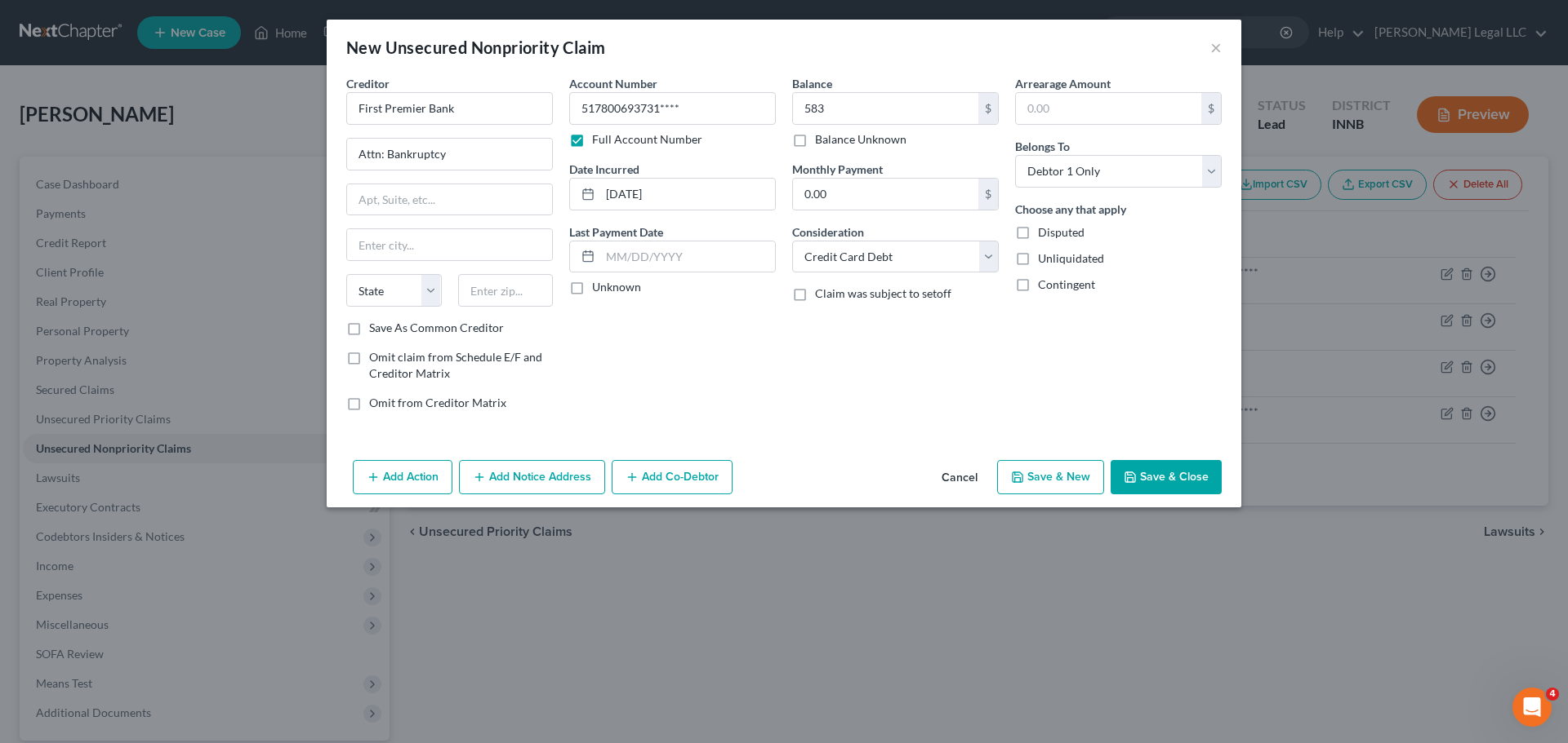
click at [824, 392] on div "Balance 583.00 $ Balance Unknown Balance Undetermined 583 $ Balance Unknown Mon…" at bounding box center [895, 249] width 223 height 349
click at [488, 191] on input "text" at bounding box center [449, 199] width 205 height 31
type input "3820 N Louise Ave"
type input "57107"
drag, startPoint x: 367, startPoint y: 243, endPoint x: 440, endPoint y: 238, distance: 73.2
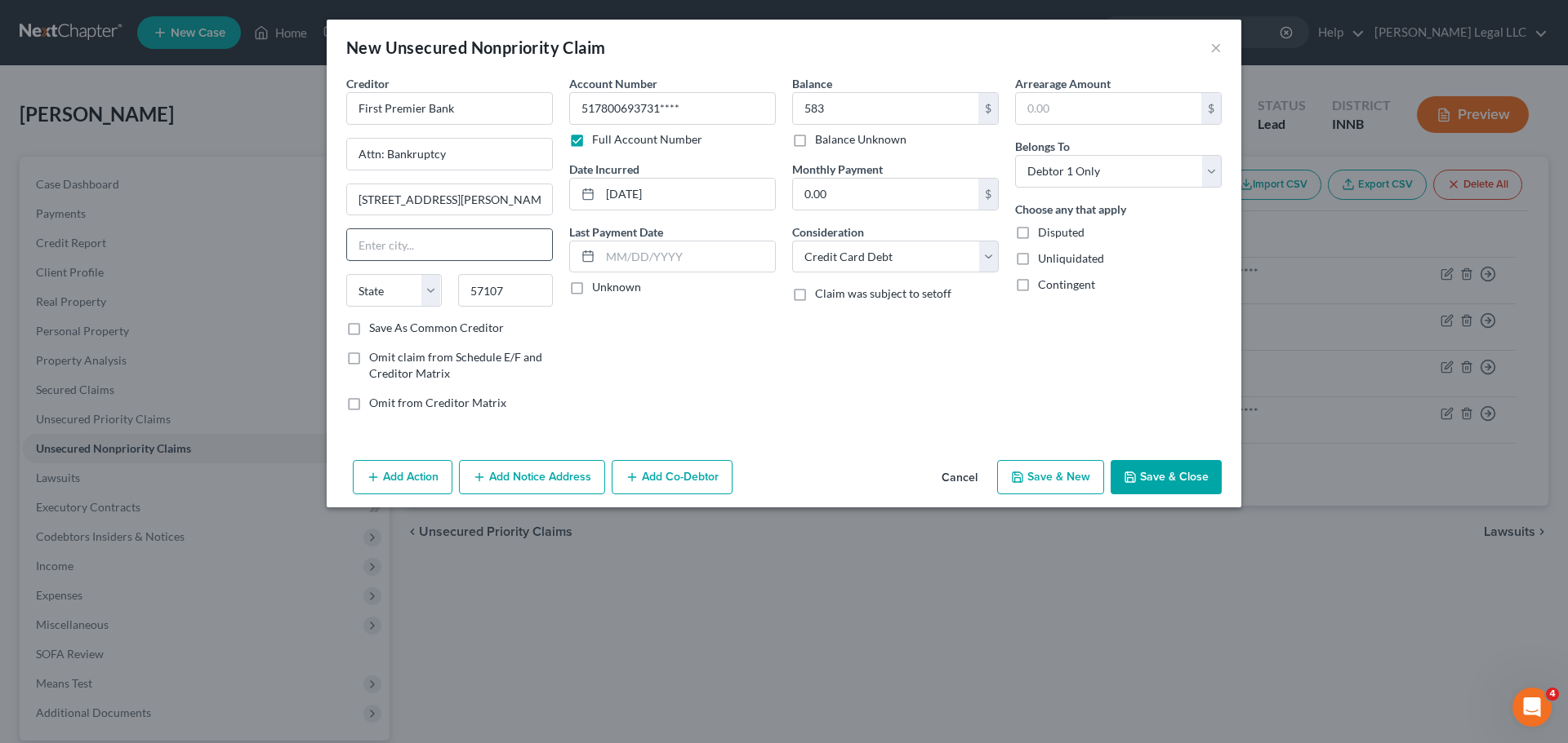
click at [367, 243] on input "text" at bounding box center [449, 244] width 205 height 31
type input "Sioux Falls"
select select "43"
click at [709, 291] on div "Unknown" at bounding box center [672, 288] width 207 height 17
click at [1052, 478] on button "Save & New" at bounding box center [1051, 477] width 107 height 34
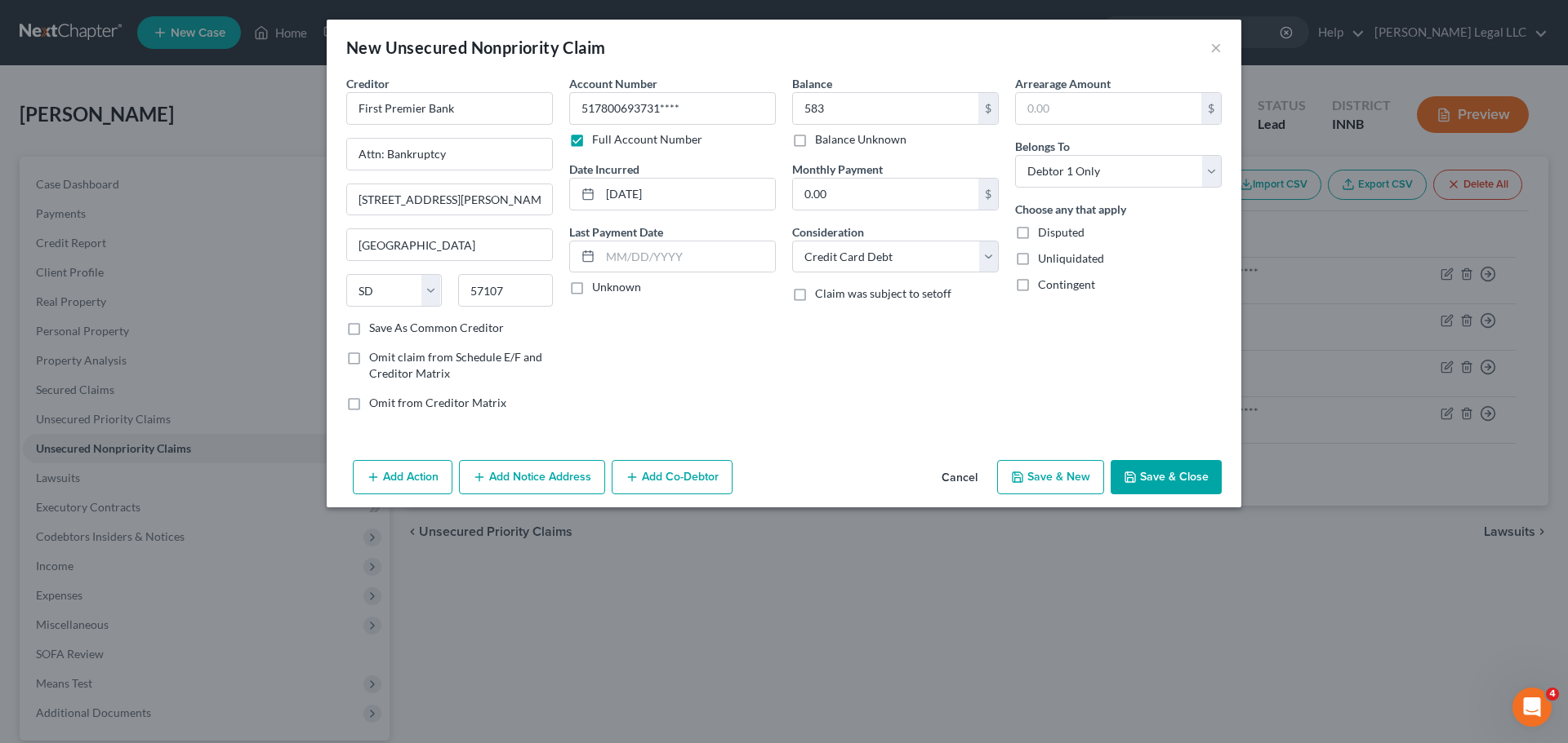
select select "0"
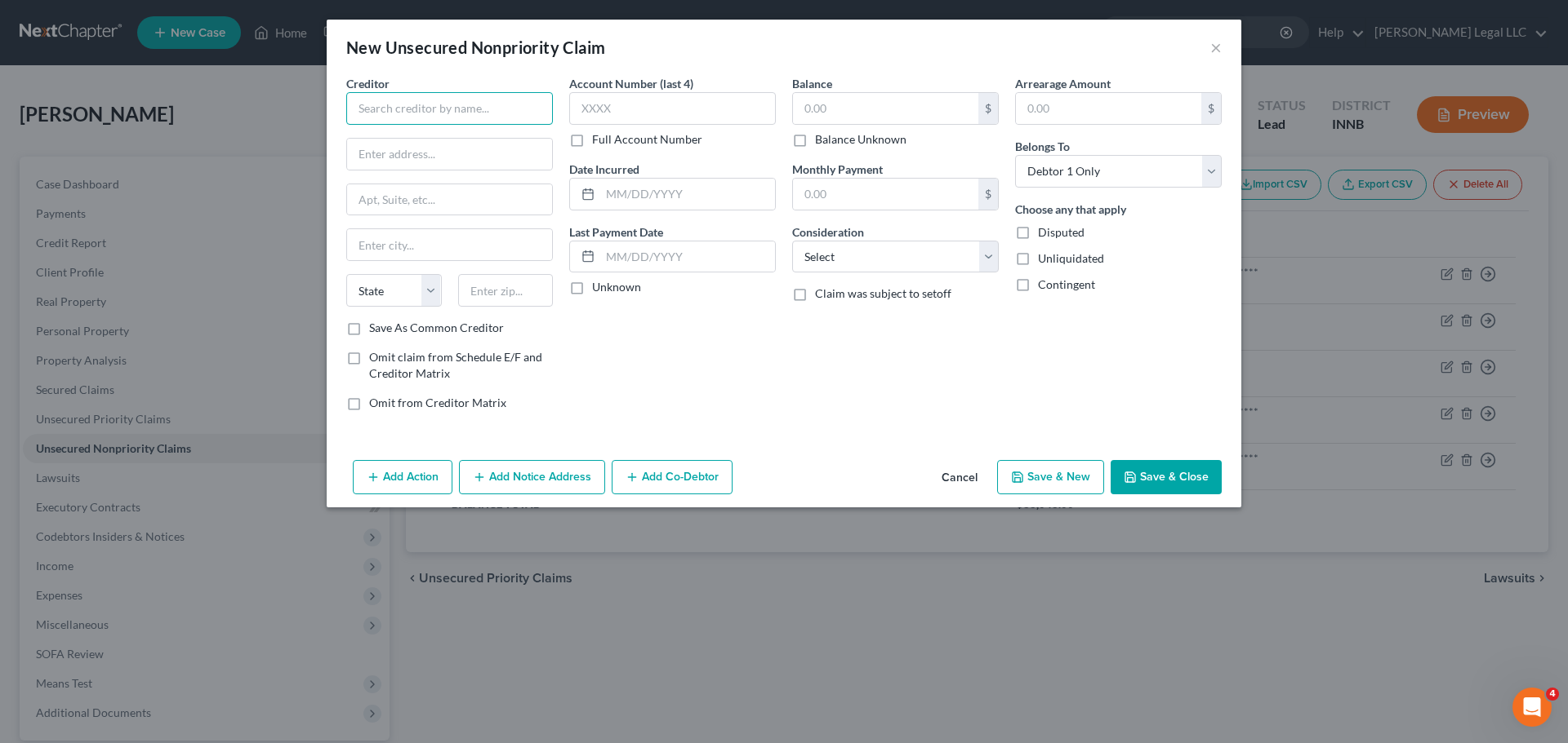
click at [504, 107] on input "text" at bounding box center [450, 108] width 207 height 33
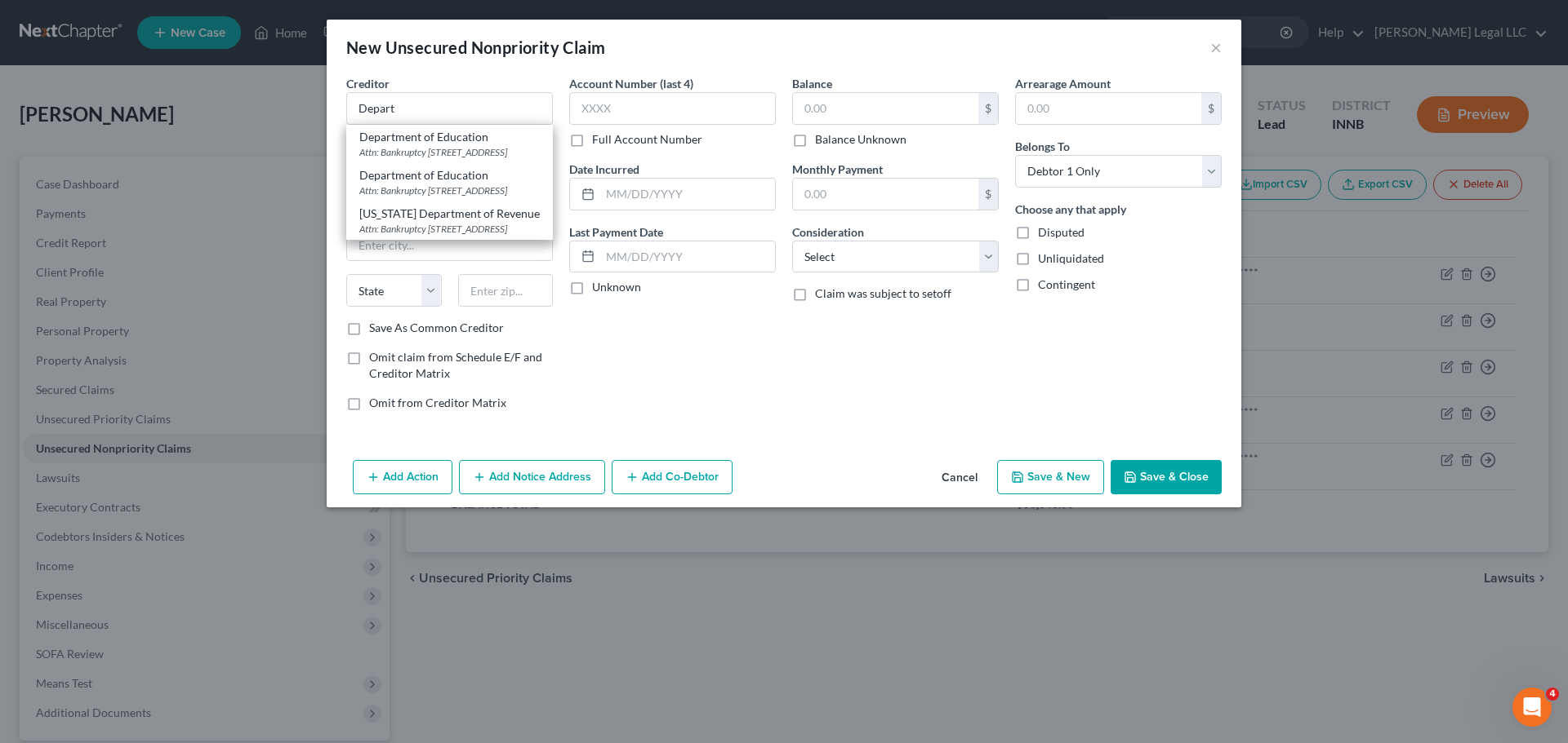
click at [439, 82] on div "Creditor * Depart Department of Education Attn: Bankruptcy PO Box 5609, Greenvi…" at bounding box center [450, 100] width 207 height 49
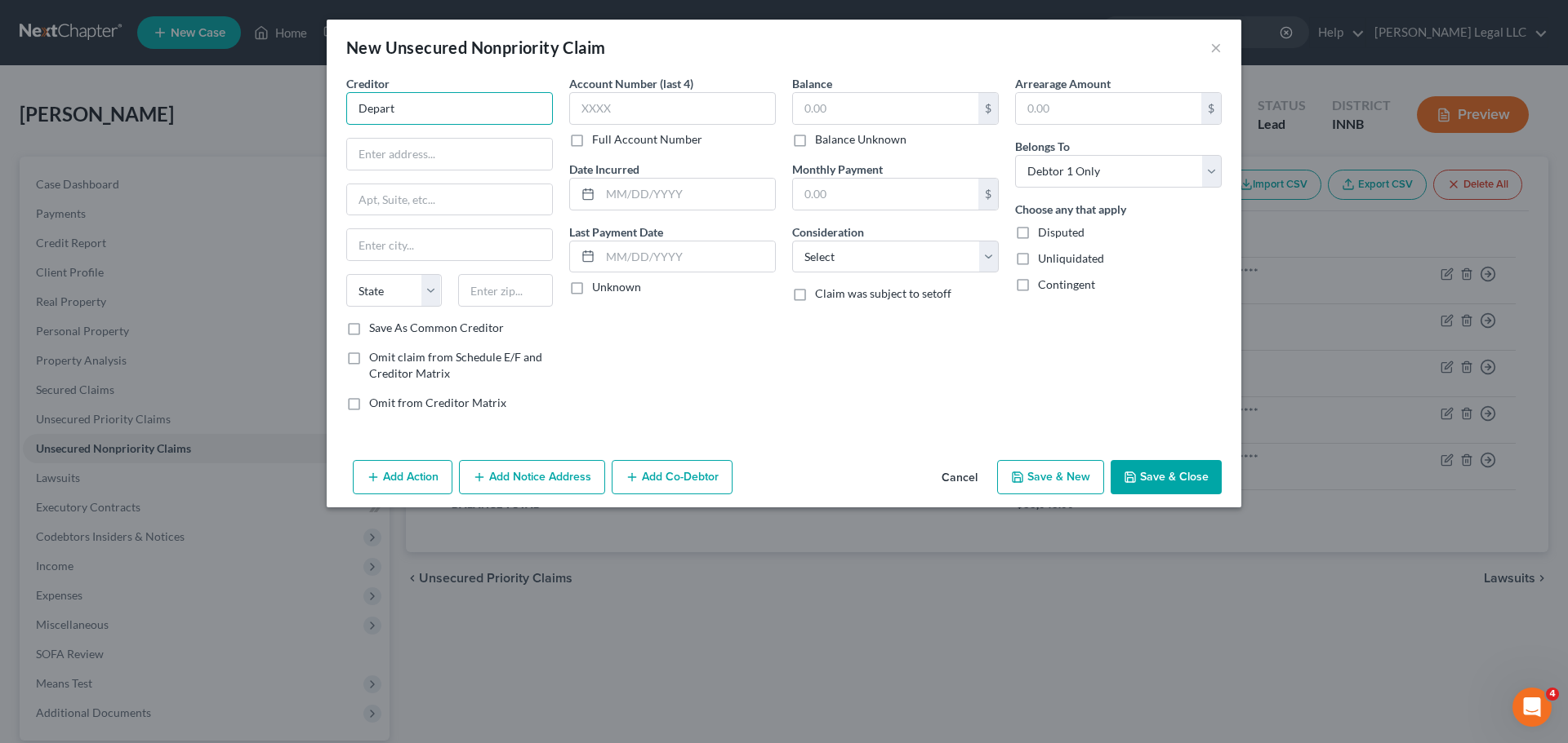
click at [434, 115] on input "Depart" at bounding box center [450, 108] width 207 height 33
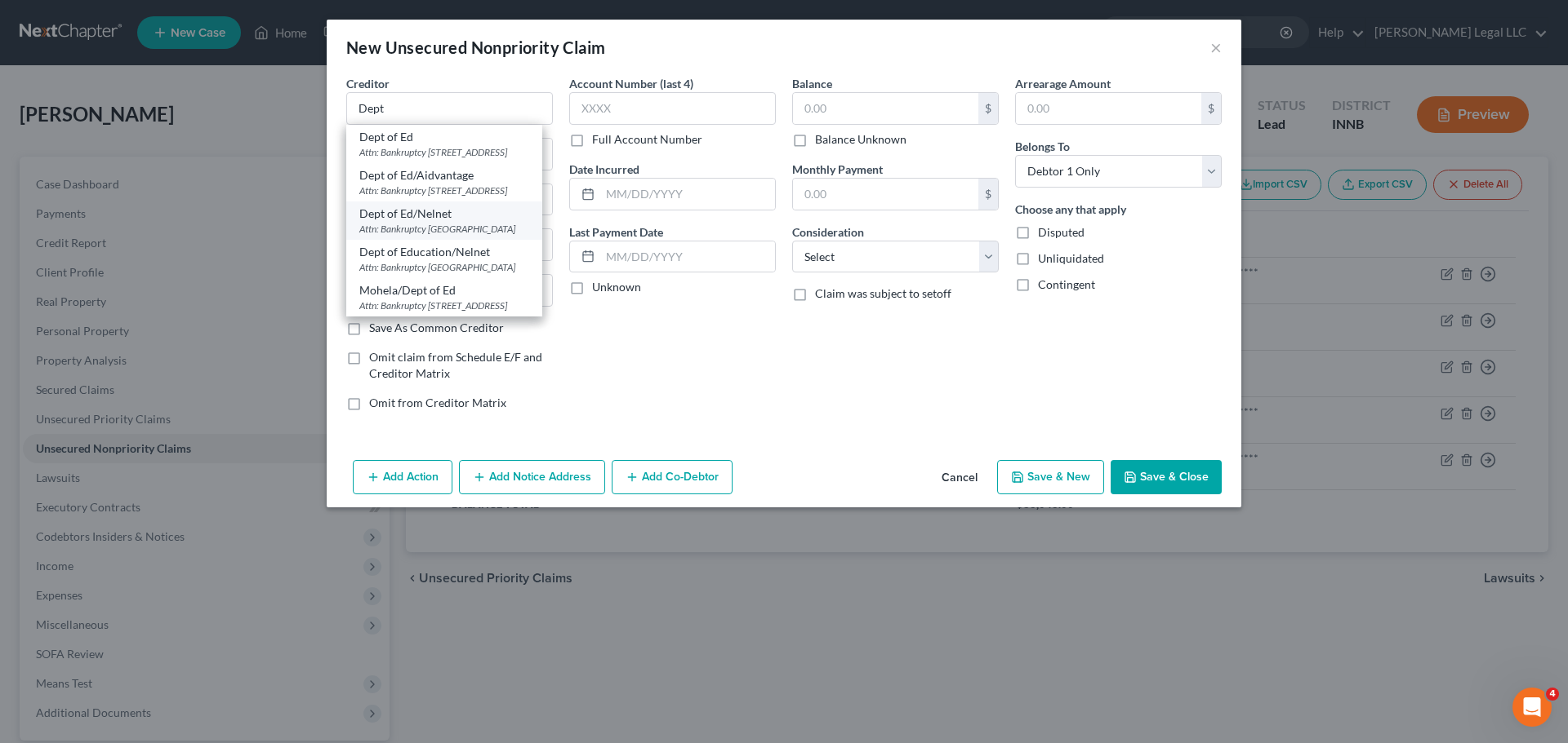
click at [430, 236] on div "Attn: Bankruptcy [GEOGRAPHIC_DATA]" at bounding box center [444, 228] width 170 height 14
type input "Dept of Ed/Nelnet"
type input "Attn: Bankruptcy"
type input "PO Box 82561"
type input "Lincoln"
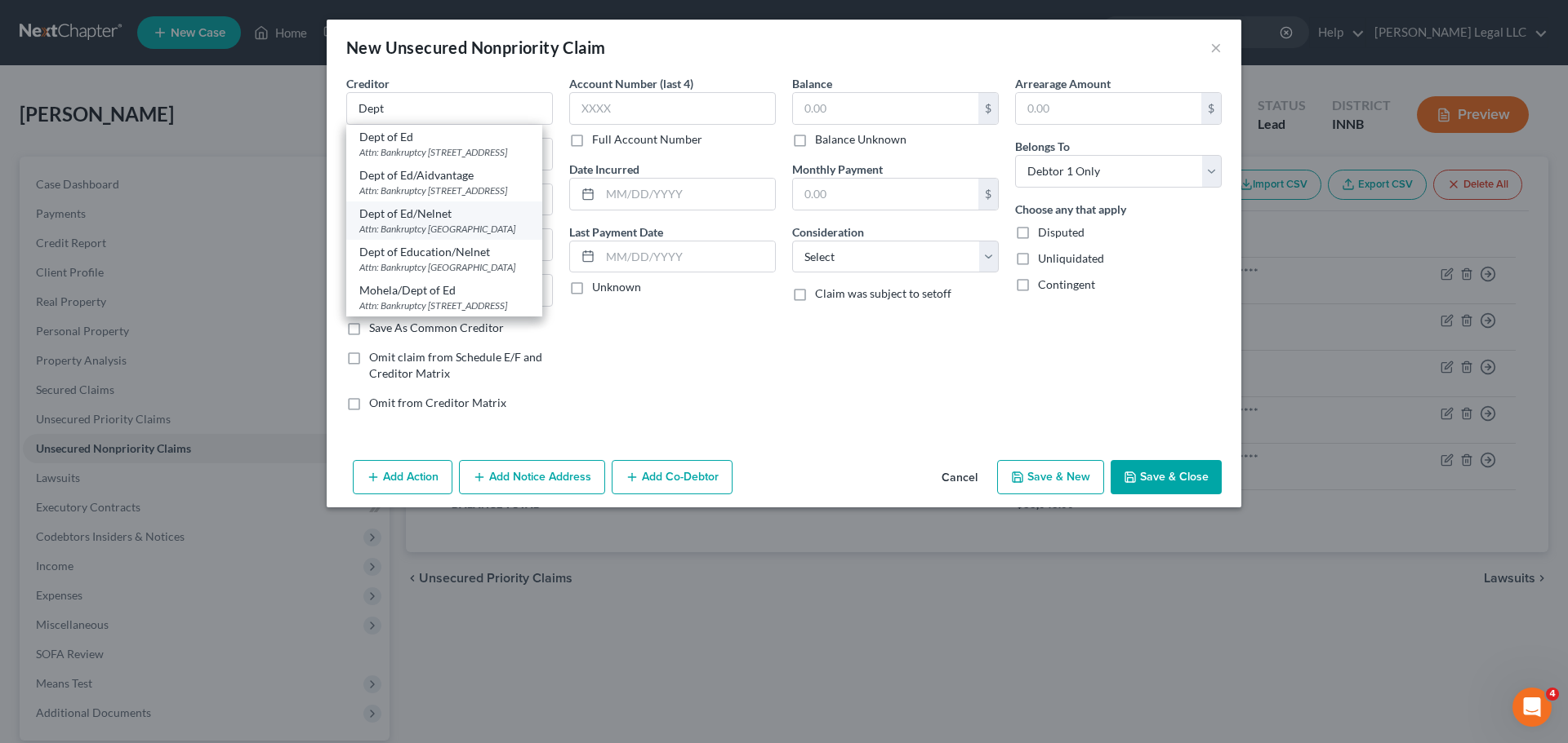
select select "30"
type input "68501"
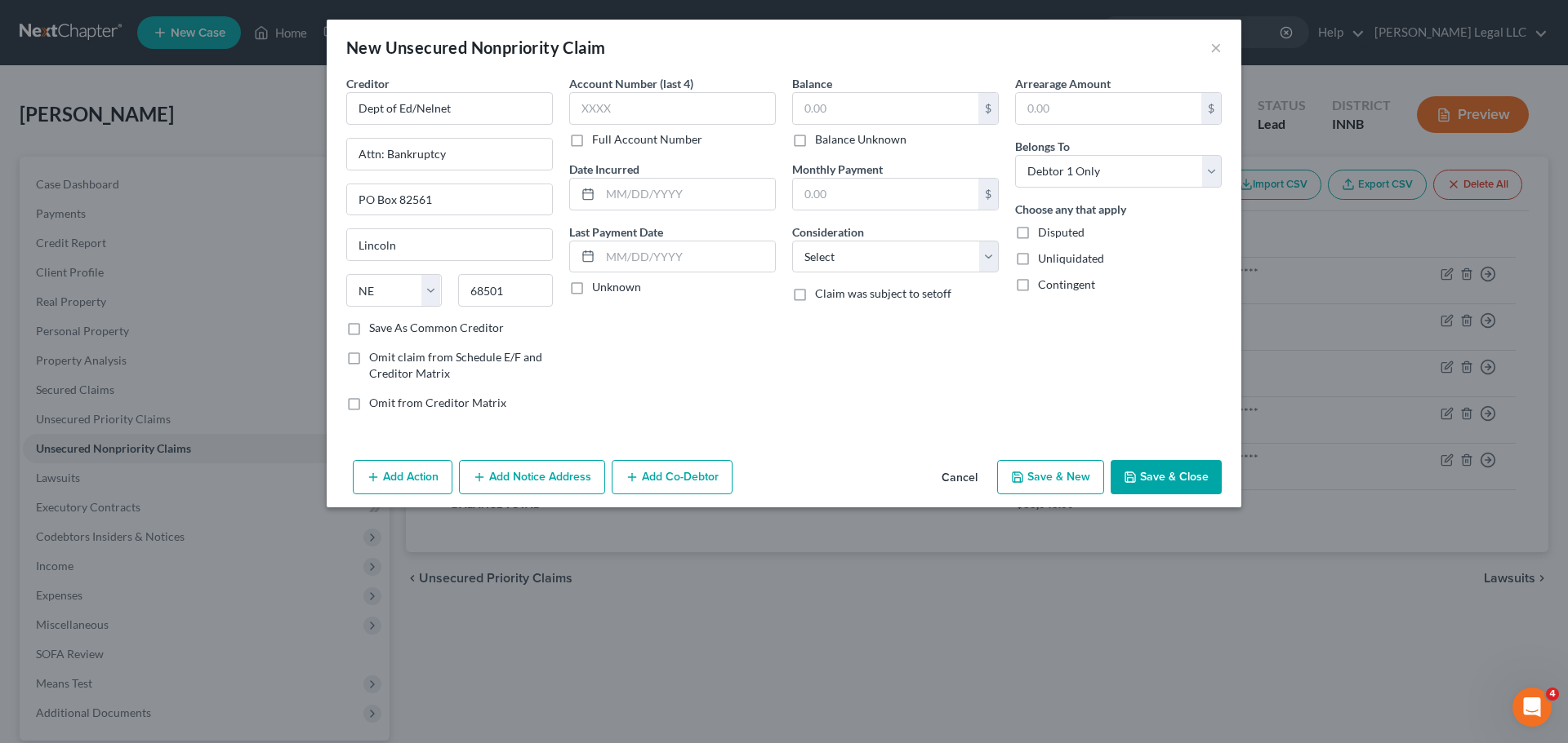
click at [592, 144] on label "Full Account Number" at bounding box center [647, 140] width 111 height 17
click at [599, 142] on input "Full Account Number" at bounding box center [604, 136] width 11 height 11
click at [602, 110] on input "text" at bounding box center [672, 108] width 207 height 33
paste input "90000086621****"
type input "90000086621****"
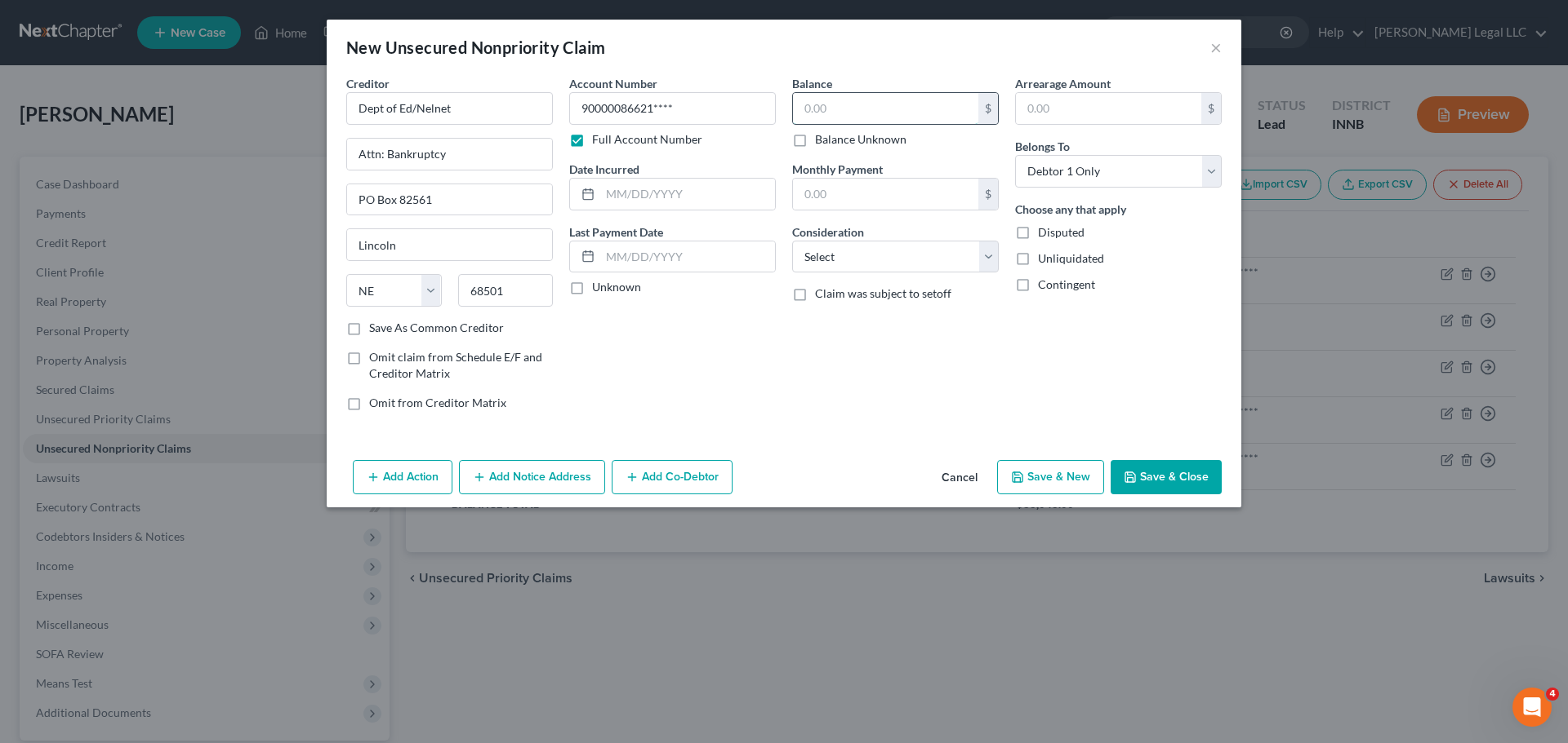
click at [821, 115] on input "text" at bounding box center [885, 108] width 185 height 31
type input "3,953"
click at [877, 266] on select "Select Cable / Satellite Services Collection Agency Credit Card Debt Debt Couns…" at bounding box center [895, 257] width 207 height 33
select select "17"
click at [792, 241] on select "Select Cable / Satellite Services Collection Agency Credit Card Debt Debt Couns…" at bounding box center [895, 257] width 207 height 33
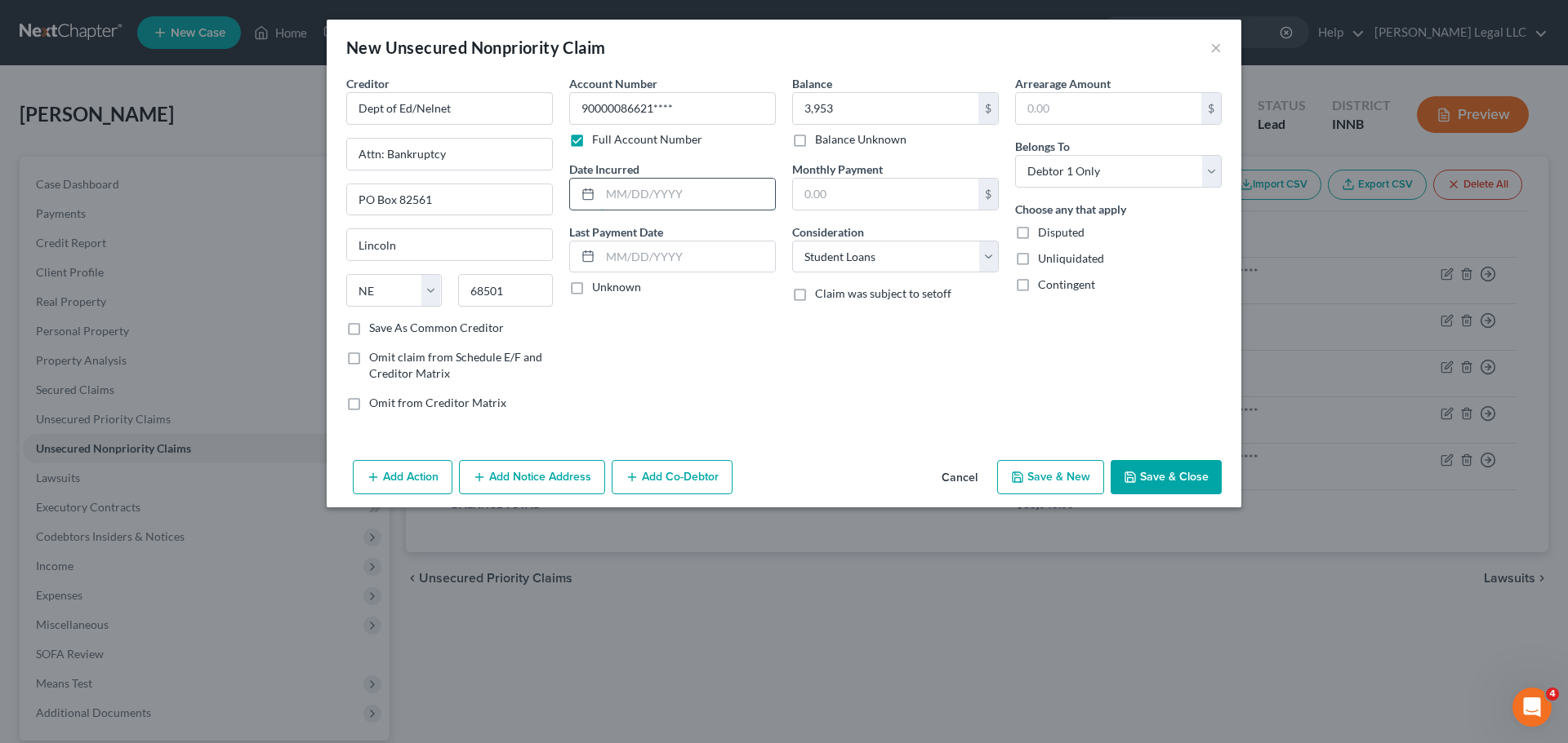
click at [672, 196] on input "text" at bounding box center [687, 194] width 175 height 31
type input "09/24/2014"
click at [683, 380] on div "Account Number 90000086621**** Full Account Number Date Incurred 09/24/2014 Las…" at bounding box center [672, 249] width 223 height 349
click at [1149, 479] on button "Save & Close" at bounding box center [1165, 477] width 111 height 34
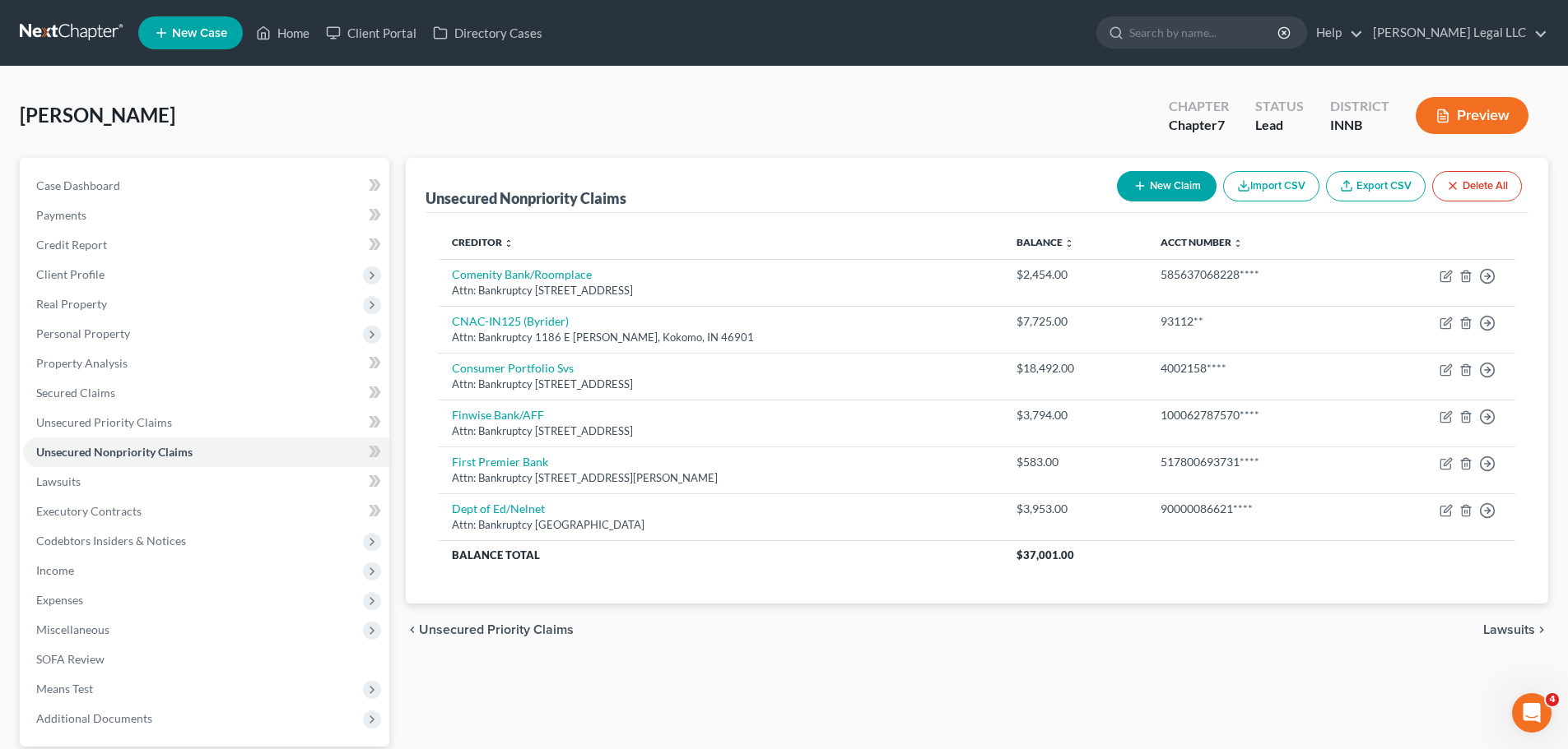
click at [1156, 176] on button "New Claim" at bounding box center [1166, 186] width 100 height 30
select select "0"
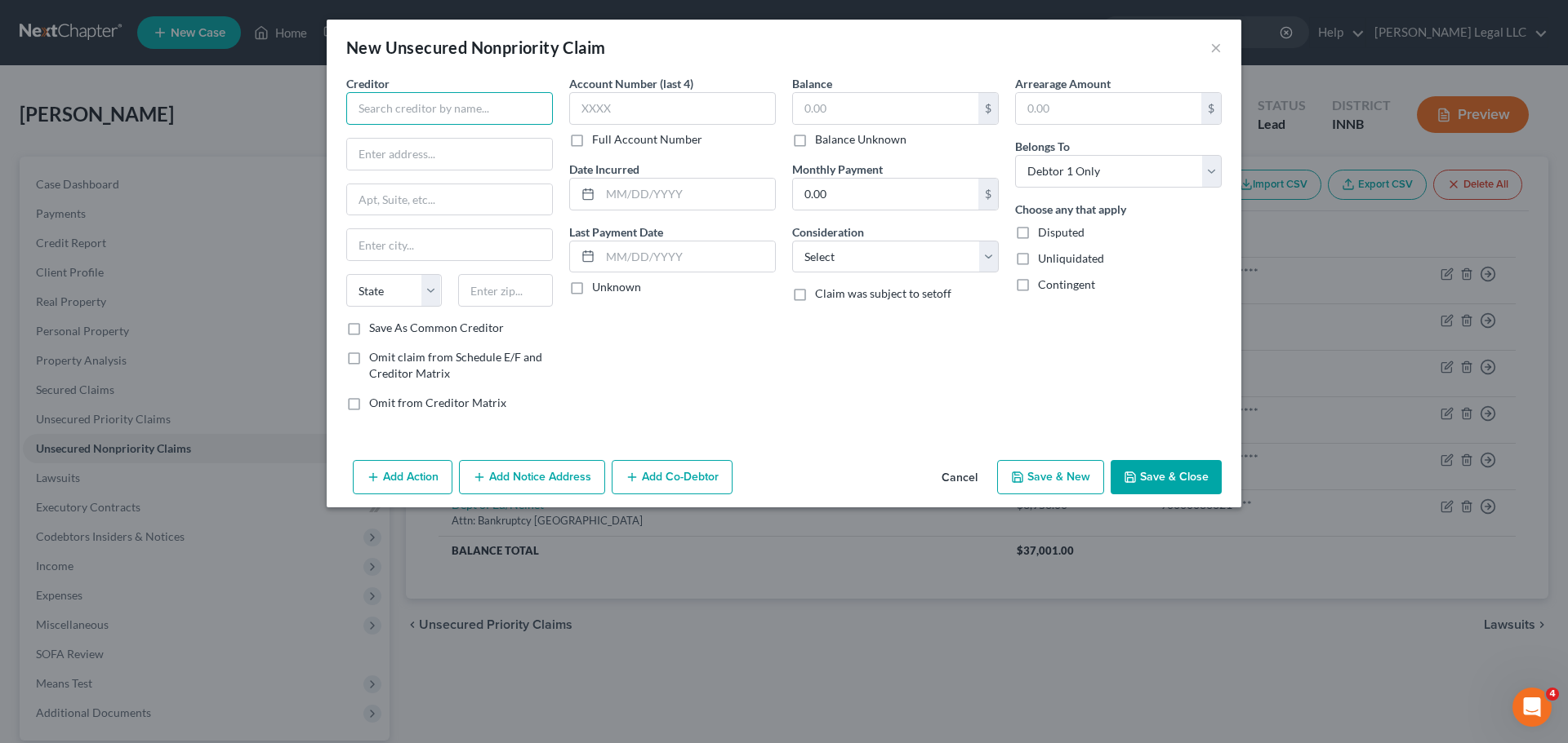
click at [442, 118] on input "text" at bounding box center [450, 108] width 207 height 33
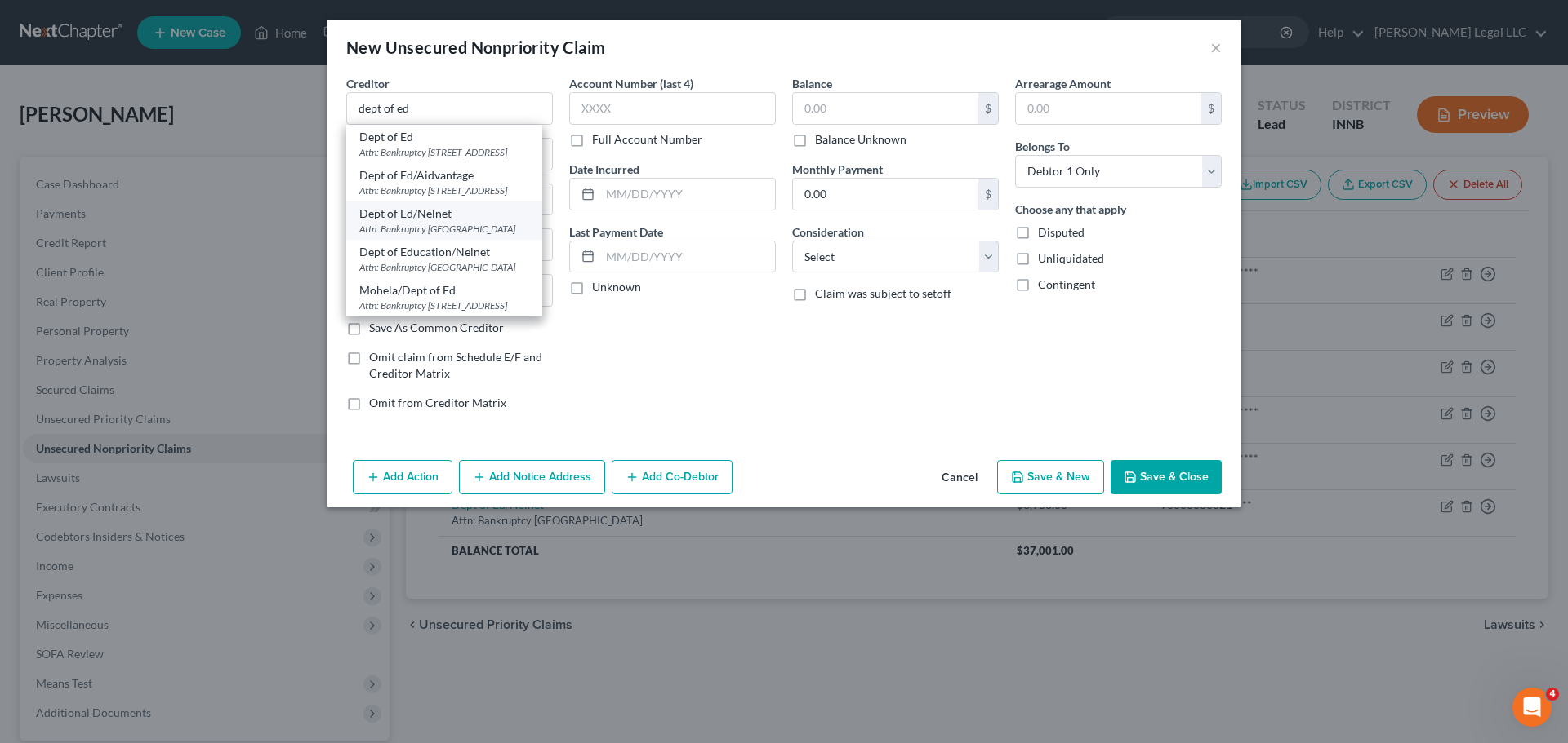
click at [390, 236] on div "Attn: Bankruptcy [GEOGRAPHIC_DATA]" at bounding box center [444, 228] width 170 height 14
type input "Dept of Ed/Nelnet"
type input "Attn: Bankruptcy"
type input "PO Box 82561"
type input "Lincoln"
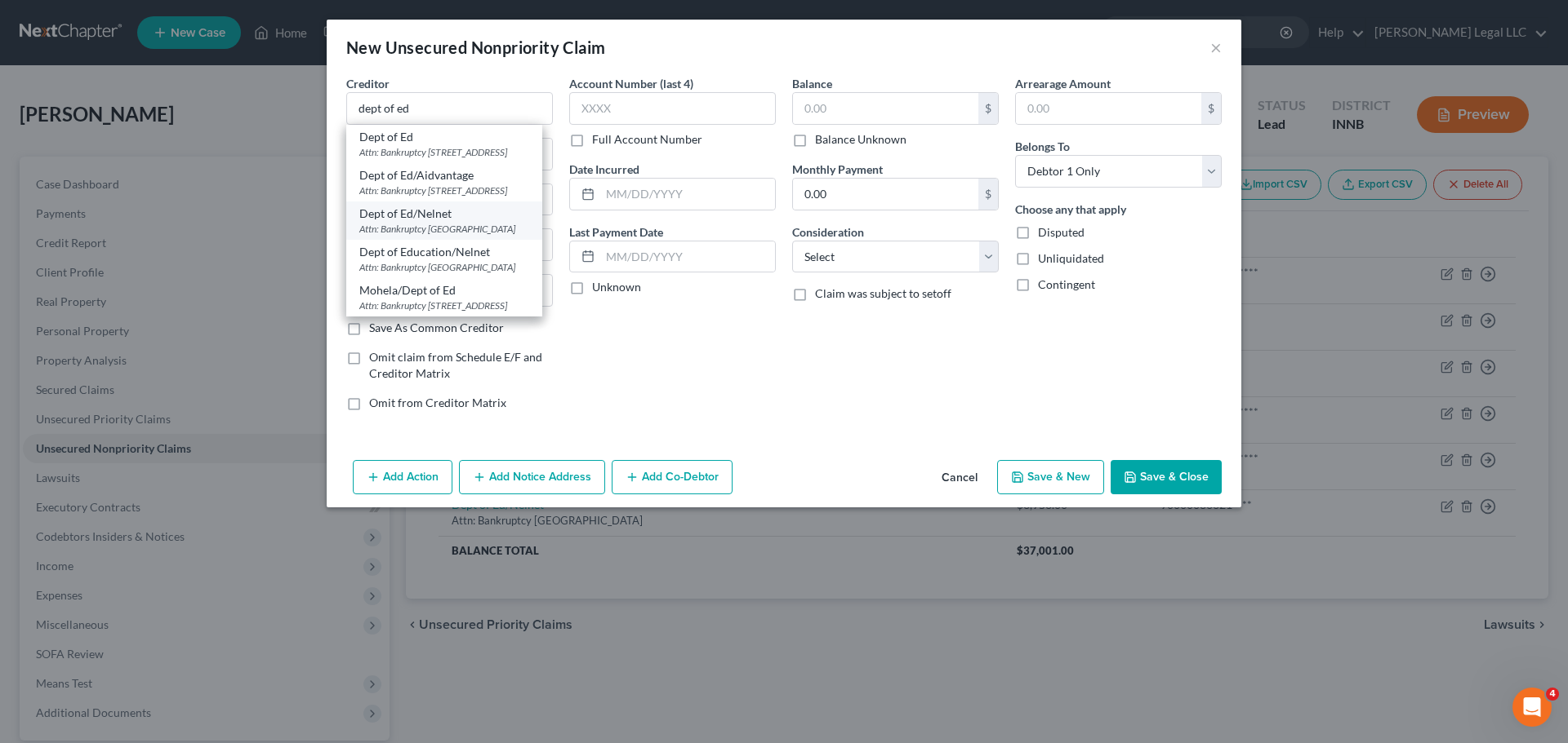
select select "30"
type input "68501"
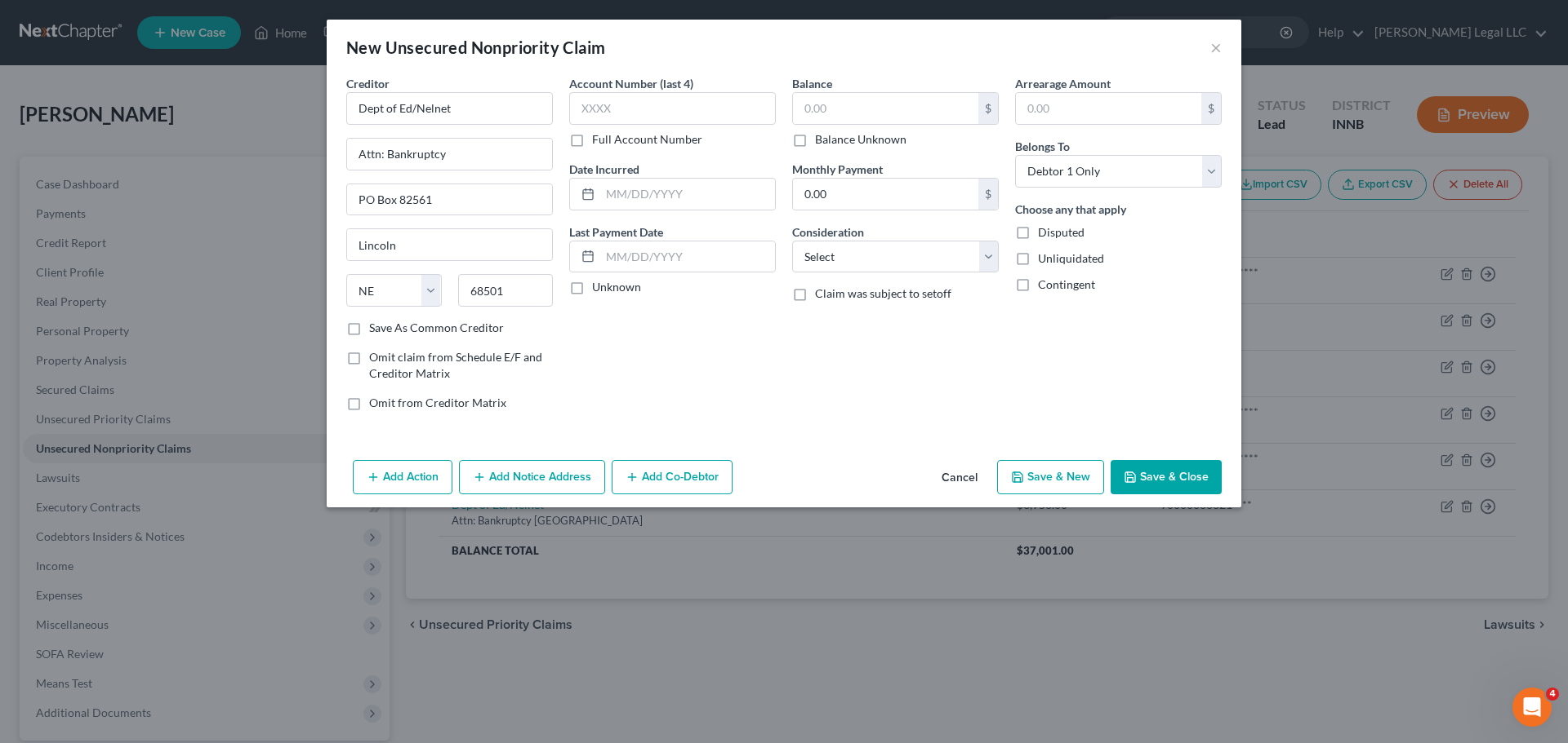
click at [592, 131] on label "Full Account Number" at bounding box center [647, 140] width 111 height 17
click at [599, 131] on input "Full Account Number" at bounding box center [604, 136] width 11 height 11
click at [605, 108] on input "text" at bounding box center [672, 108] width 207 height 33
paste input "90000086621****"
type input "90000086621****"
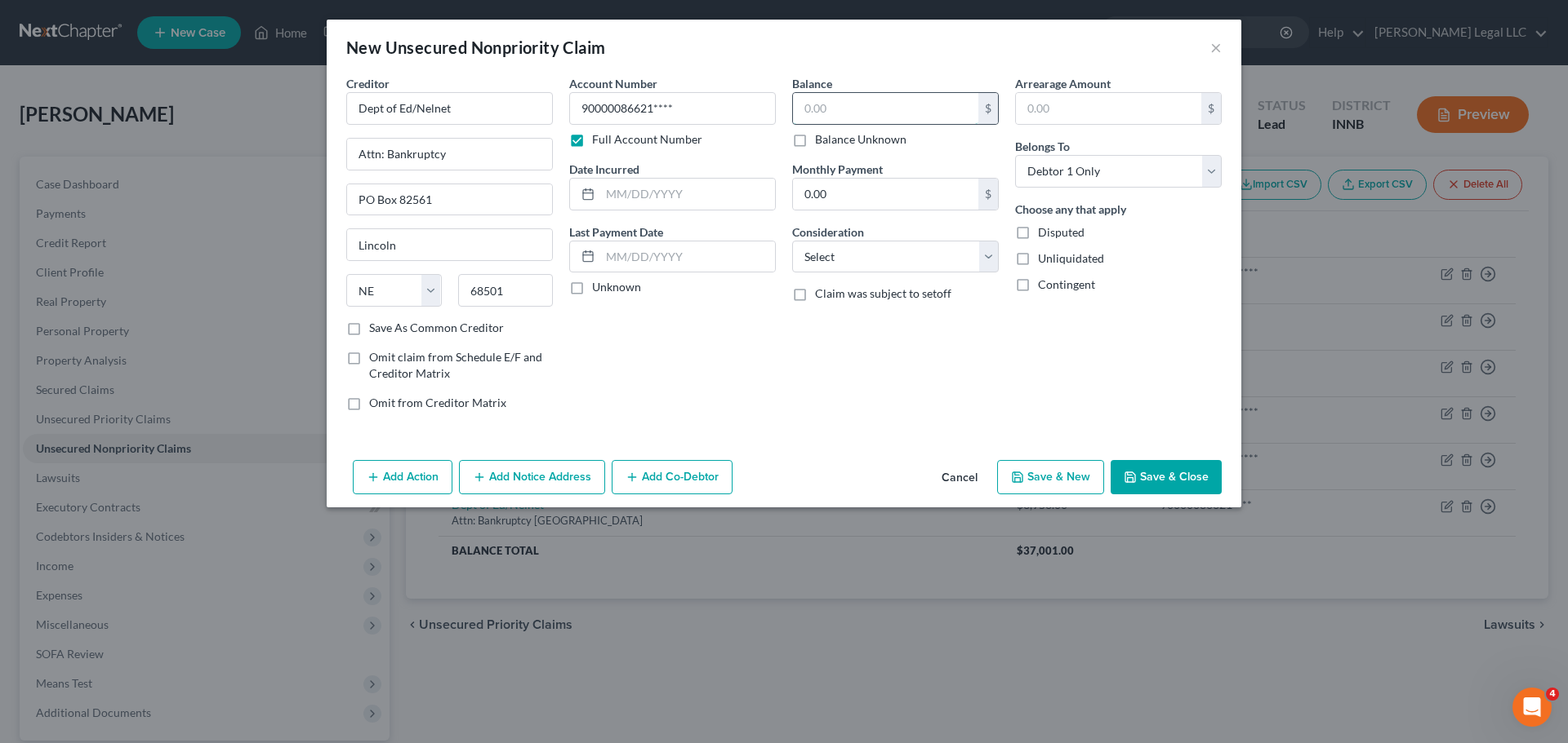
click at [887, 112] on input "text" at bounding box center [885, 108] width 185 height 31
type input "1,733"
click at [874, 252] on select "Select Cable / Satellite Services Collection Agency Credit Card Debt Debt Couns…" at bounding box center [895, 257] width 207 height 33
select select "17"
click at [792, 241] on select "Select Cable / Satellite Services Collection Agency Credit Card Debt Debt Couns…" at bounding box center [895, 257] width 207 height 33
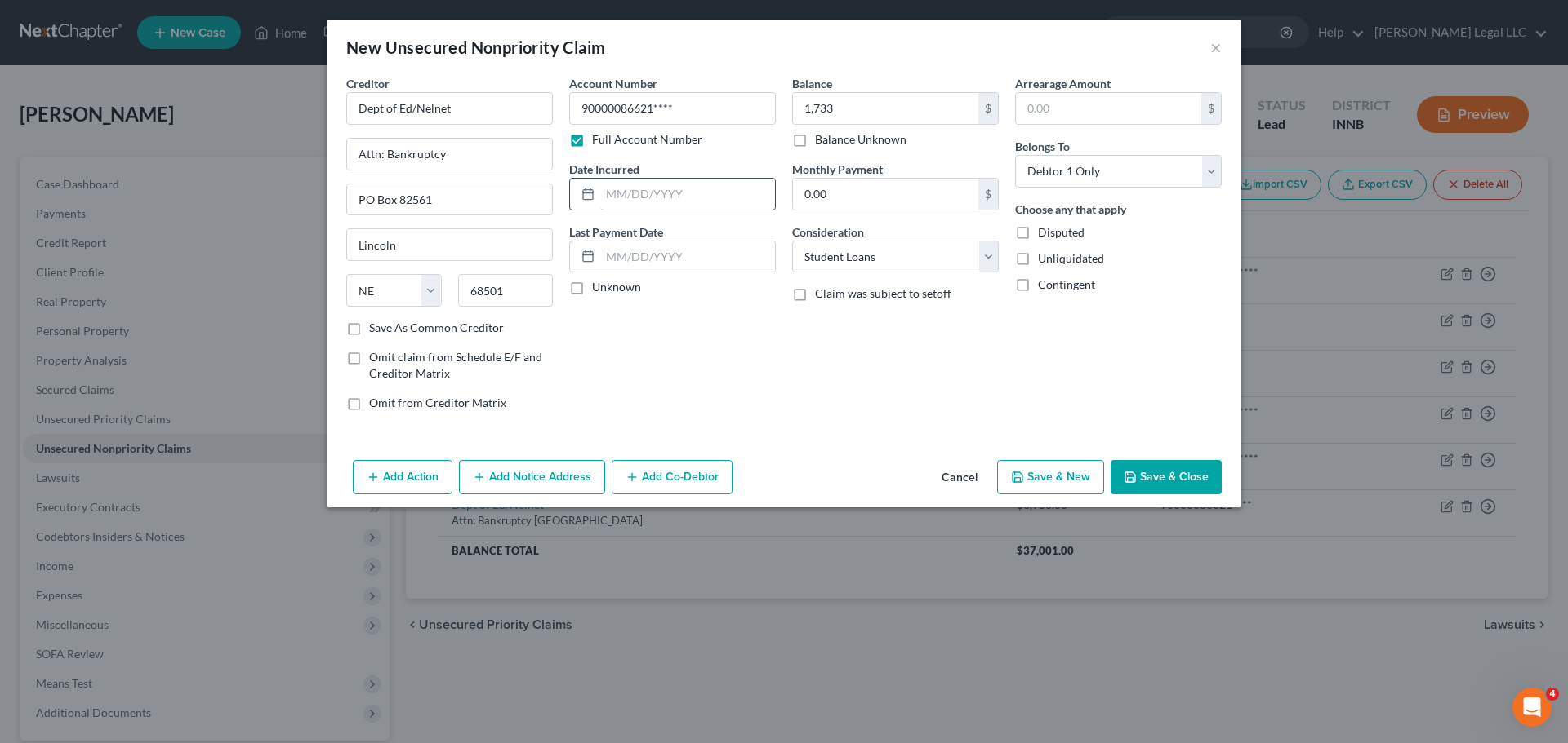
click at [639, 190] on input "text" at bounding box center [687, 194] width 175 height 31
type input "09/13/2015"
click at [722, 373] on div "Account Number 90000086621**** Full Account Number Date Incurred 09/13/2015 Las…" at bounding box center [672, 249] width 223 height 349
click at [1059, 479] on button "Save & New" at bounding box center [1051, 477] width 107 height 34
select select "0"
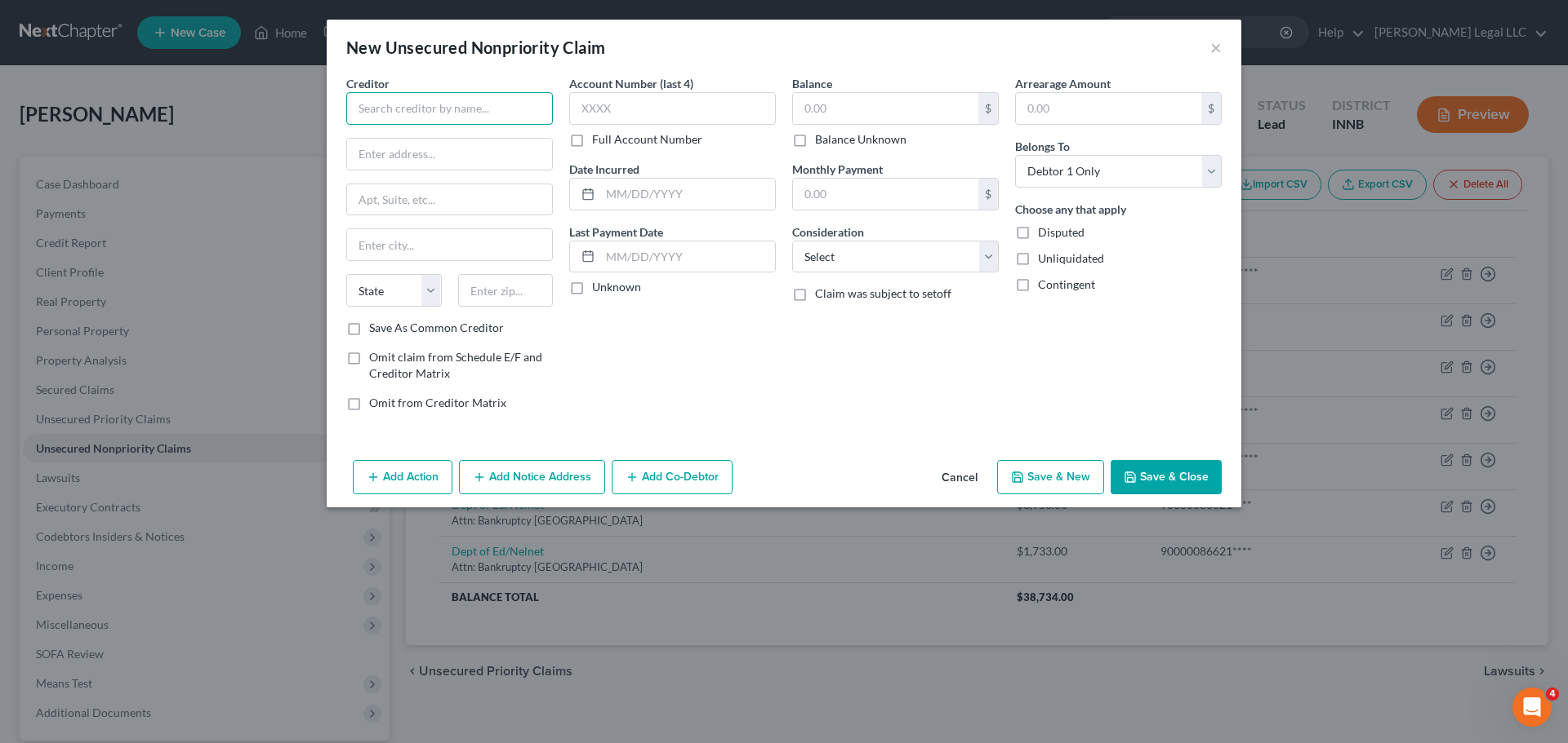
click at [523, 109] on input "text" at bounding box center [450, 108] width 207 height 33
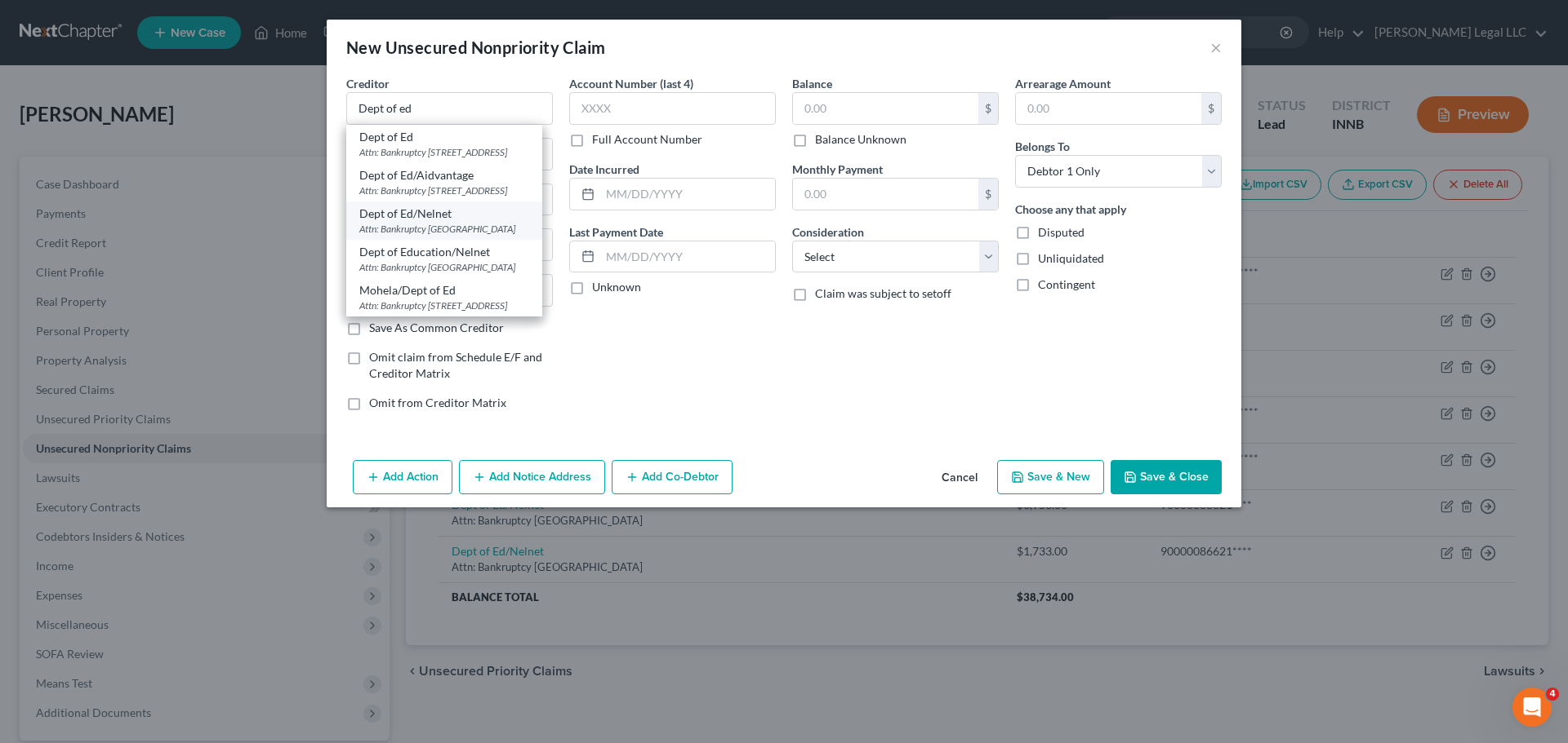
click at [407, 236] on div "Attn: Bankruptcy [GEOGRAPHIC_DATA]" at bounding box center [444, 228] width 170 height 14
type input "Dept of Ed/Nelnet"
type input "Attn: Bankruptcy"
type input "PO Box 82561"
type input "Lincoln"
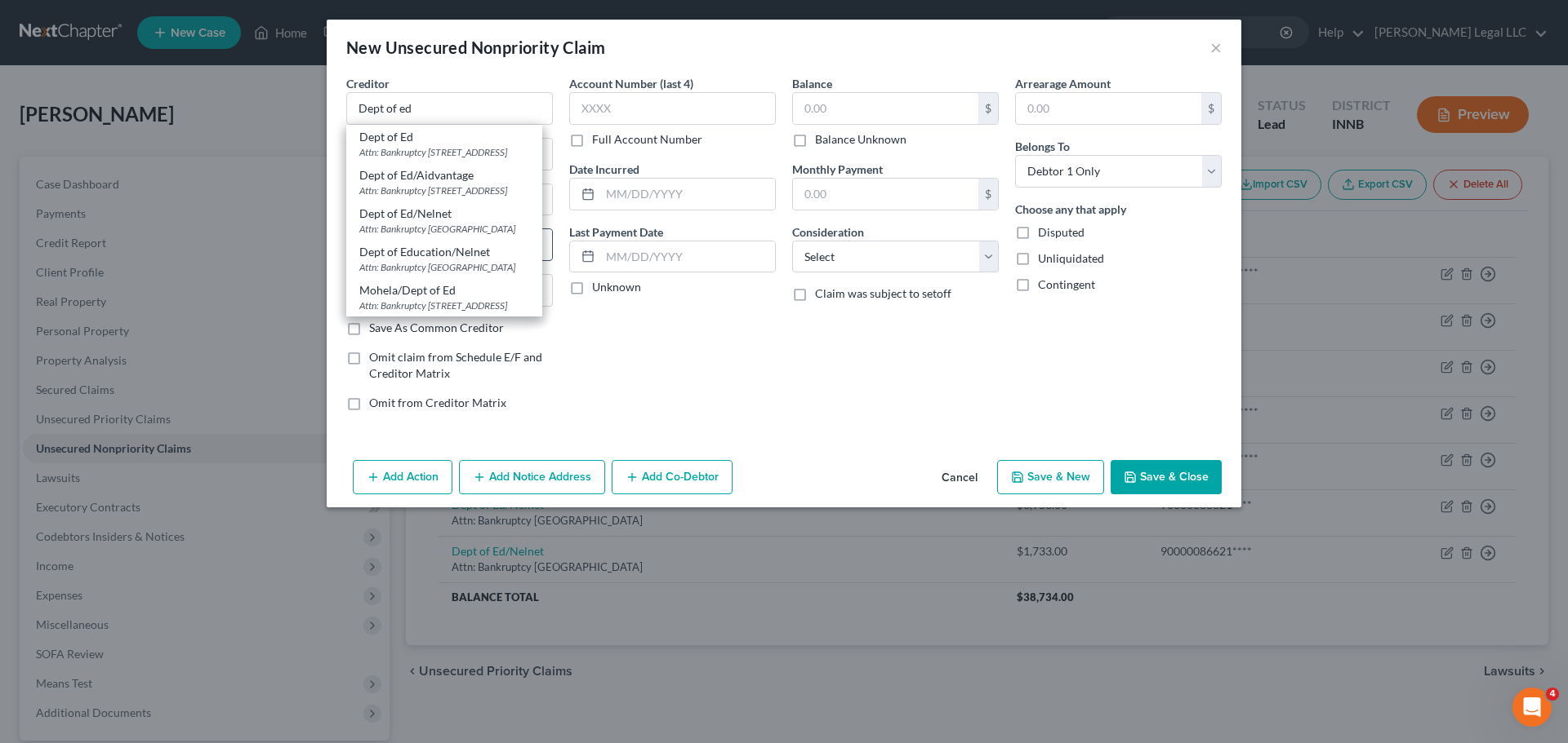
select select "30"
type input "68501"
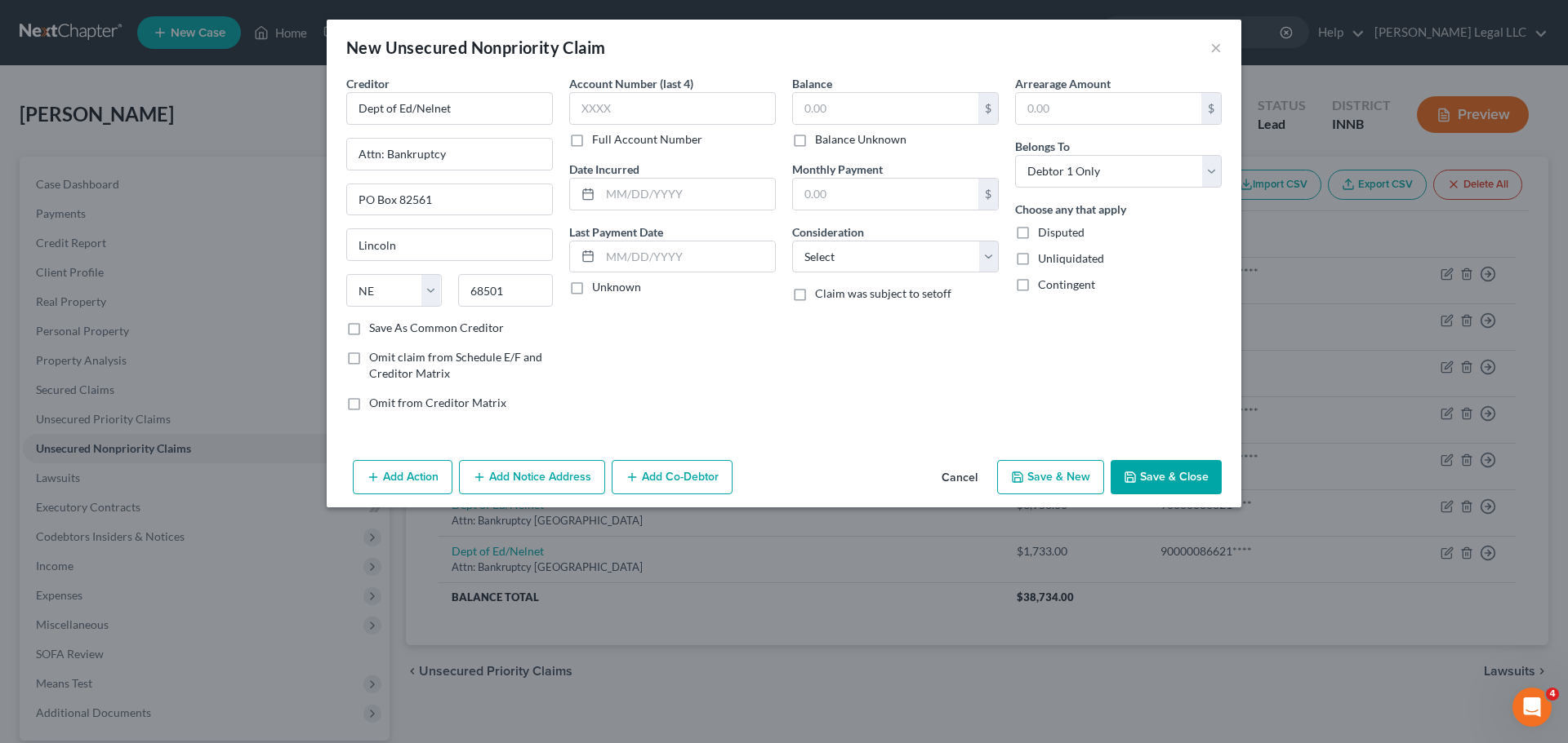
click at [592, 133] on label "Full Account Number" at bounding box center [647, 140] width 111 height 17
click at [599, 133] on input "Full Account Number" at bounding box center [604, 136] width 11 height 11
click at [614, 106] on input "text" at bounding box center [672, 108] width 207 height 33
paste input "90000086621****"
type input "90000086621****"
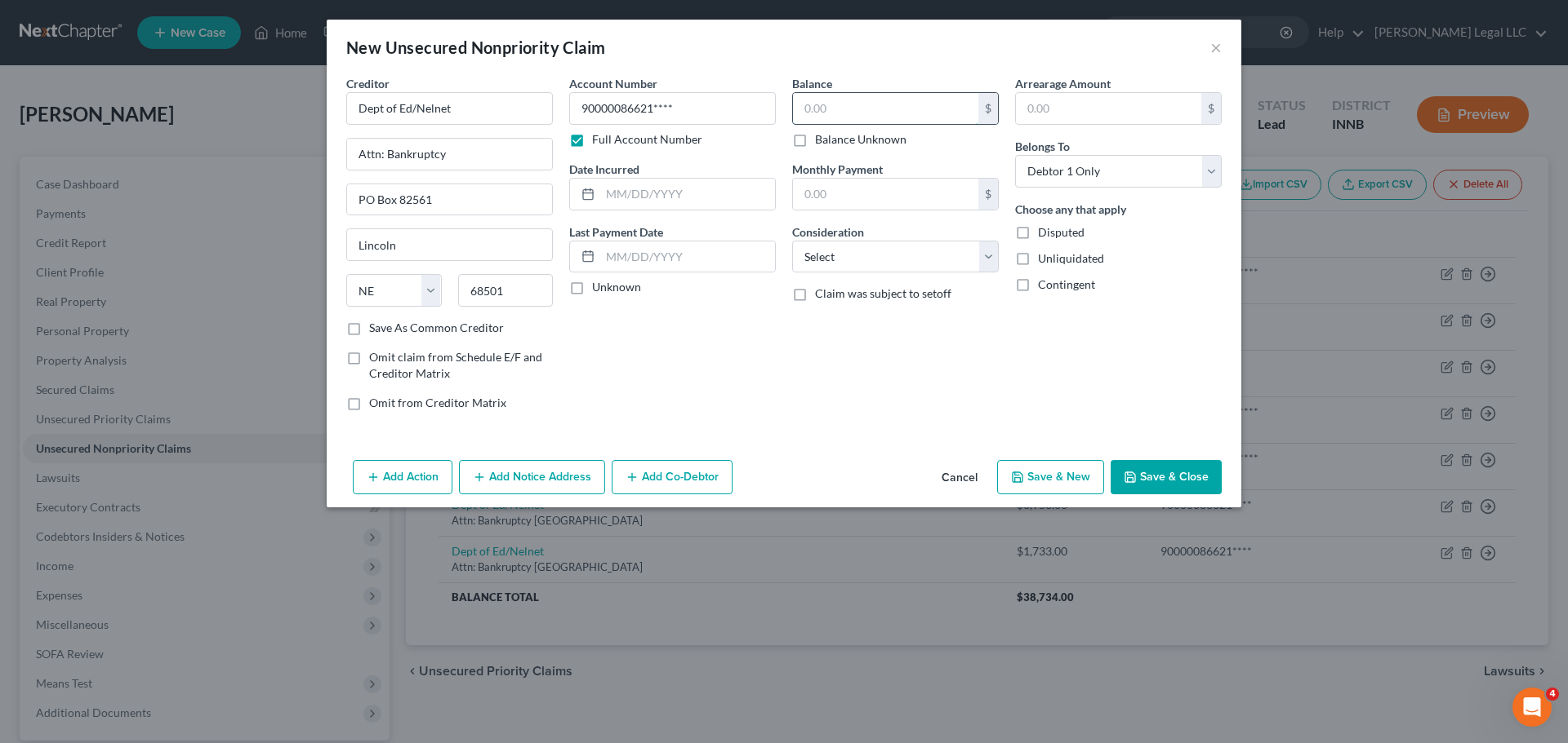
click at [844, 107] on input "text" at bounding box center [885, 108] width 185 height 31
type input "2,460"
click at [907, 274] on div "Balance 2,460.00 $ Balance Unknown Balance Undetermined 2,460 $ Balance Unknown…" at bounding box center [895, 249] width 223 height 349
click at [915, 266] on select "Select Cable / Satellite Services Collection Agency Credit Card Debt Debt Couns…" at bounding box center [895, 257] width 207 height 33
select select "17"
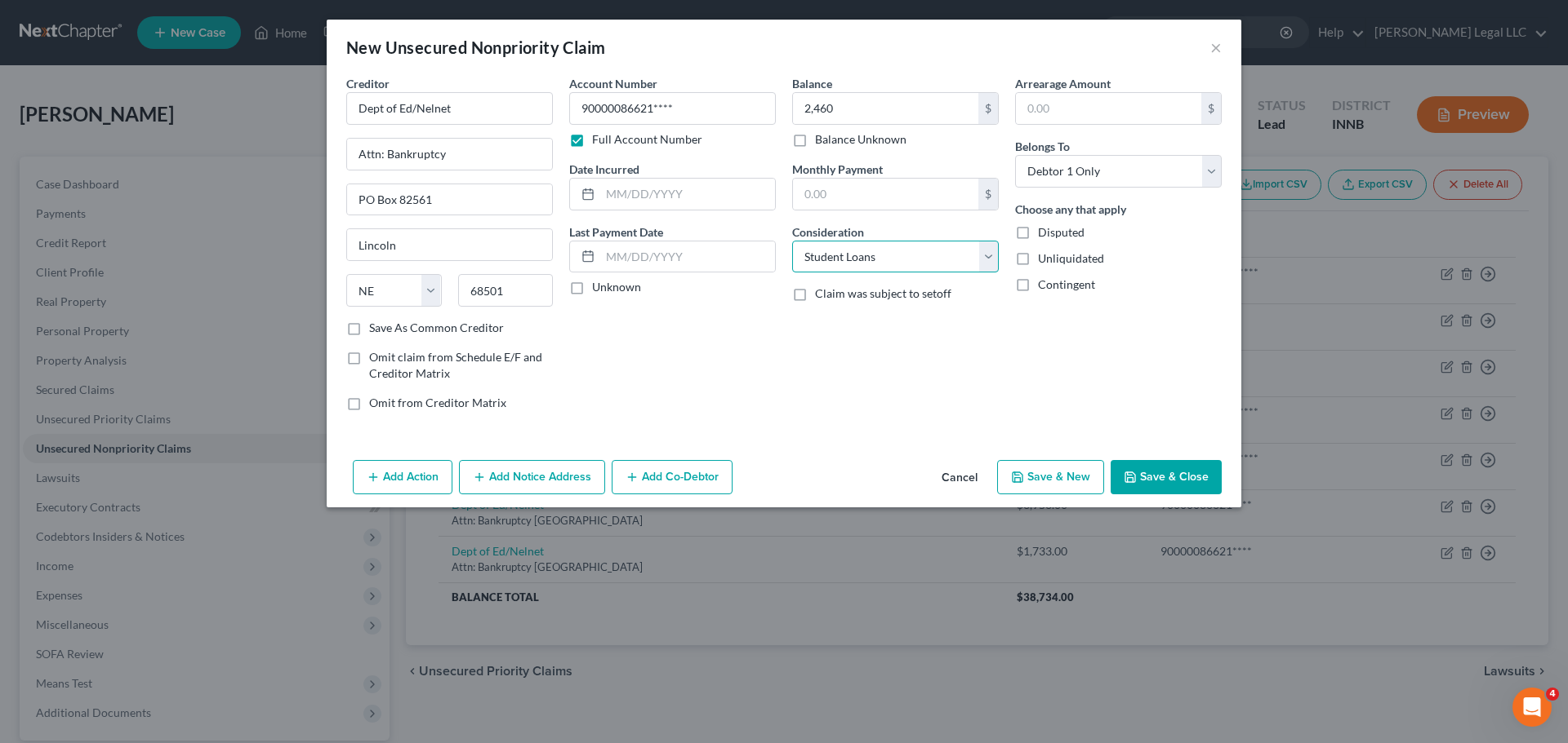
click at [792, 241] on select "Select Cable / Satellite Services Collection Agency Credit Card Debt Debt Couns…" at bounding box center [895, 257] width 207 height 33
click at [663, 195] on input "text" at bounding box center [687, 194] width 175 height 31
click at [655, 194] on input "text" at bounding box center [687, 194] width 175 height 31
type input "09/24/2014"
click at [1179, 477] on button "Save & Close" at bounding box center [1165, 477] width 111 height 34
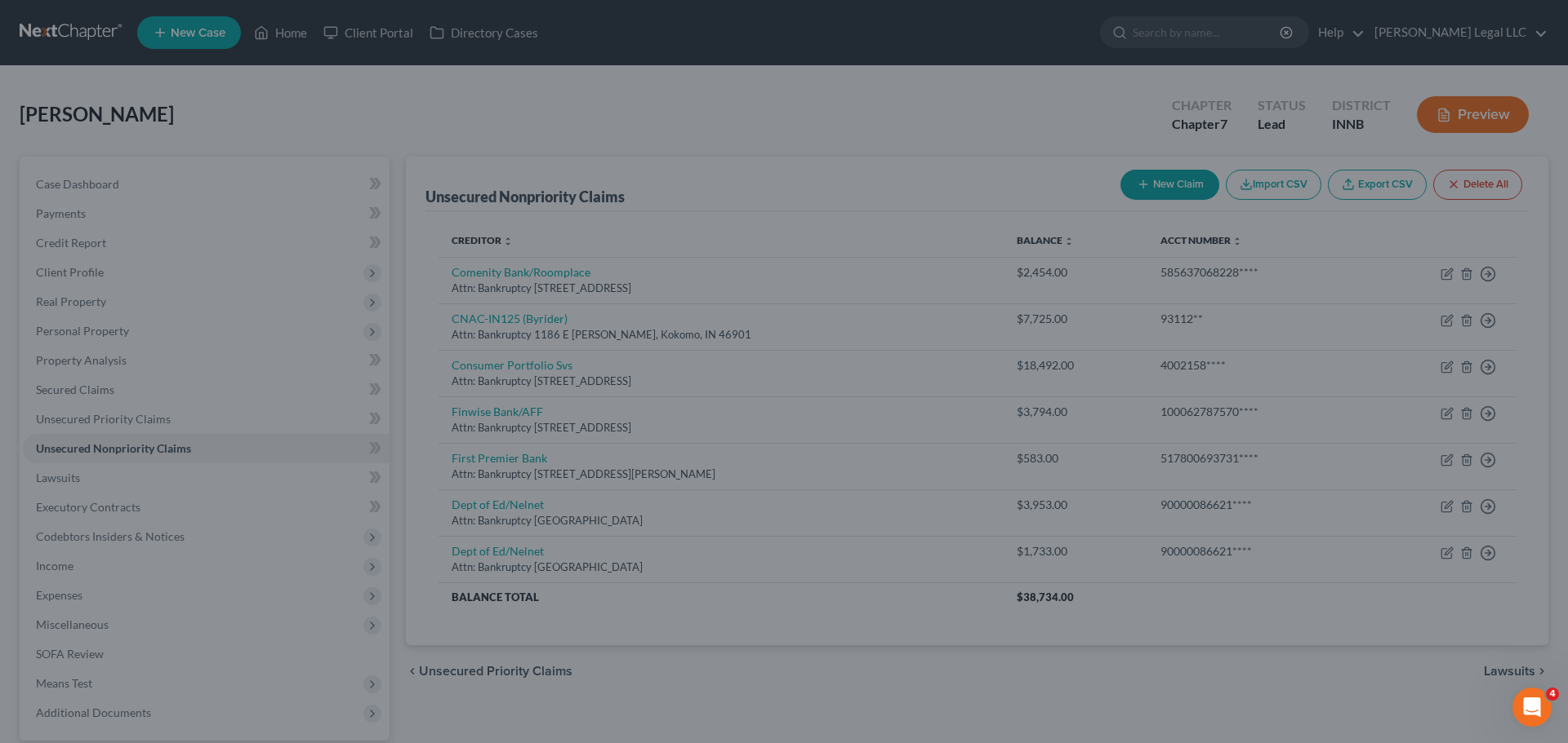
type input "2,460.00"
type input "0.00"
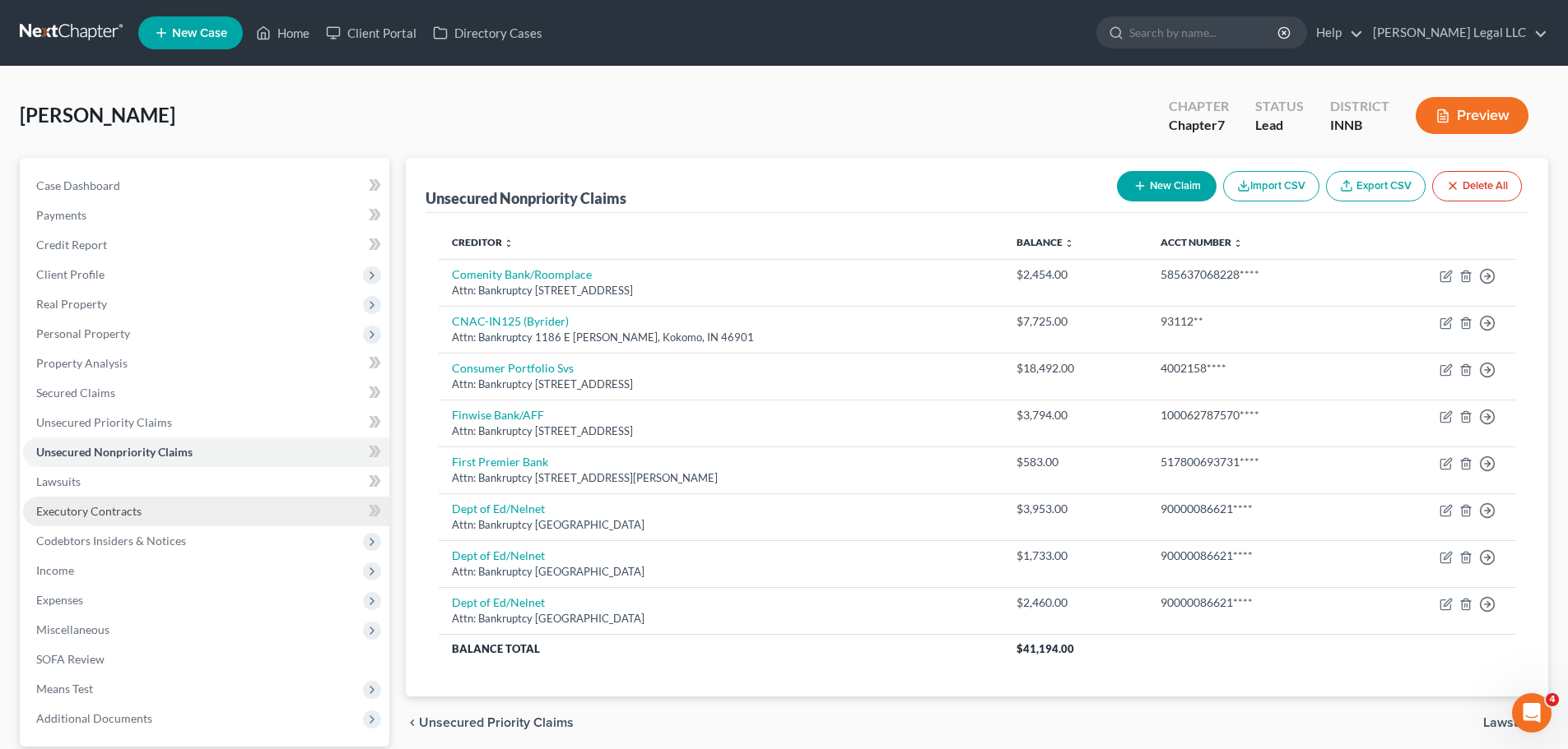
click at [118, 515] on span "Executory Contracts" at bounding box center [89, 511] width 105 height 14
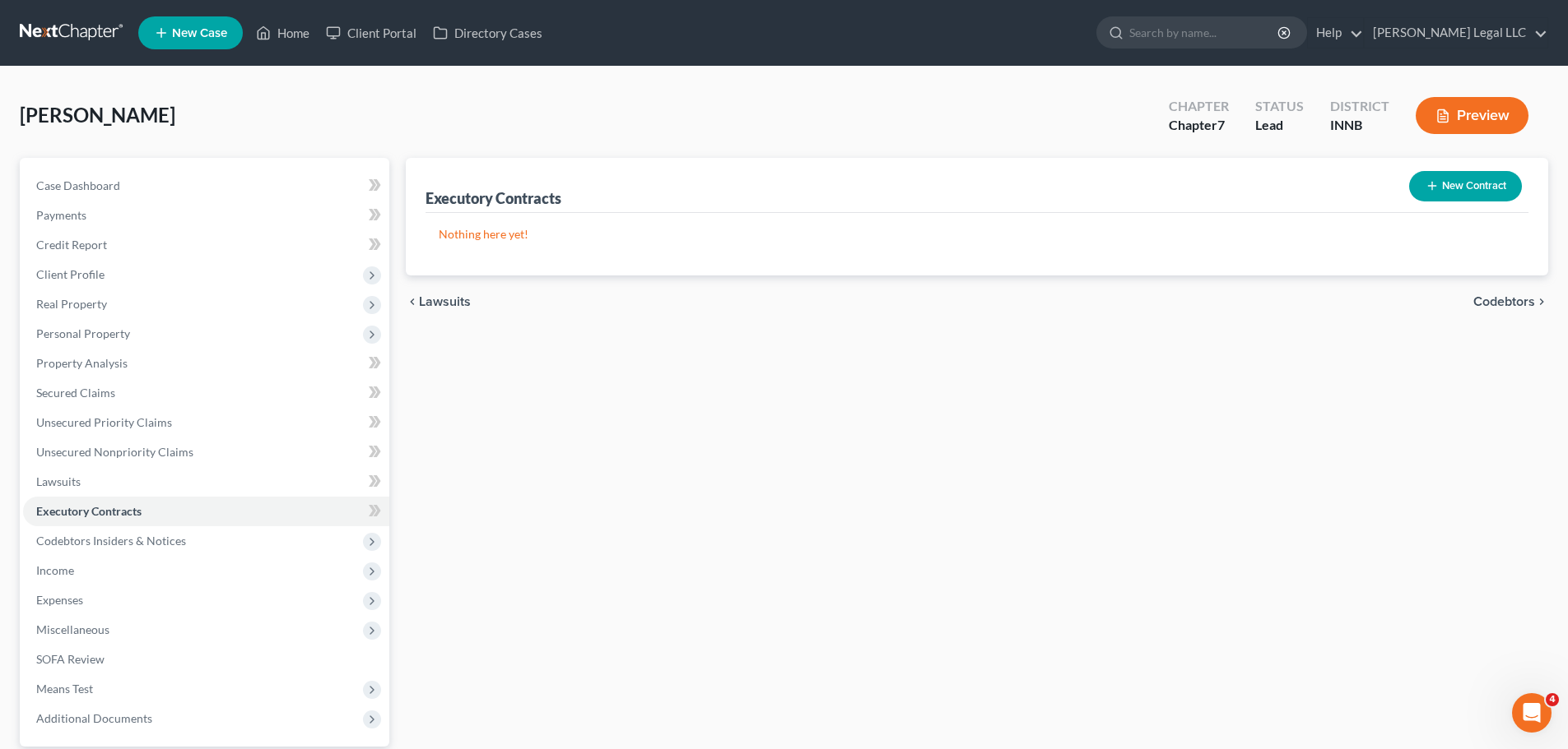
click at [1251, 179] on button "New Contract" at bounding box center [1466, 186] width 113 height 30
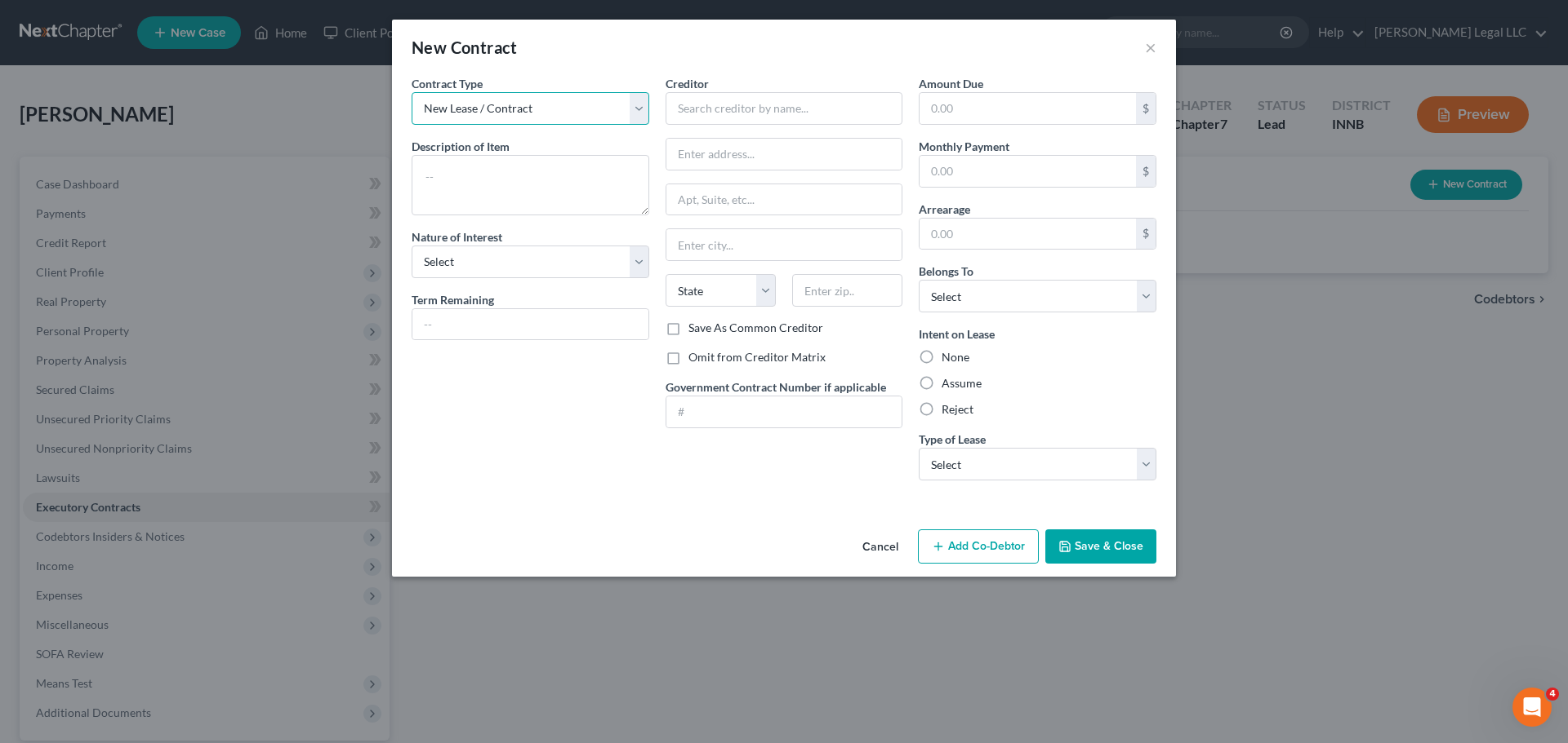
click at [475, 101] on select "New Lease / Contract New Timeshare" at bounding box center [531, 108] width 238 height 33
click at [720, 76] on div "Creditor *" at bounding box center [784, 100] width 238 height 49
click at [805, 119] on input "text" at bounding box center [784, 108] width 238 height 33
click at [761, 100] on input "text" at bounding box center [784, 108] width 238 height 33
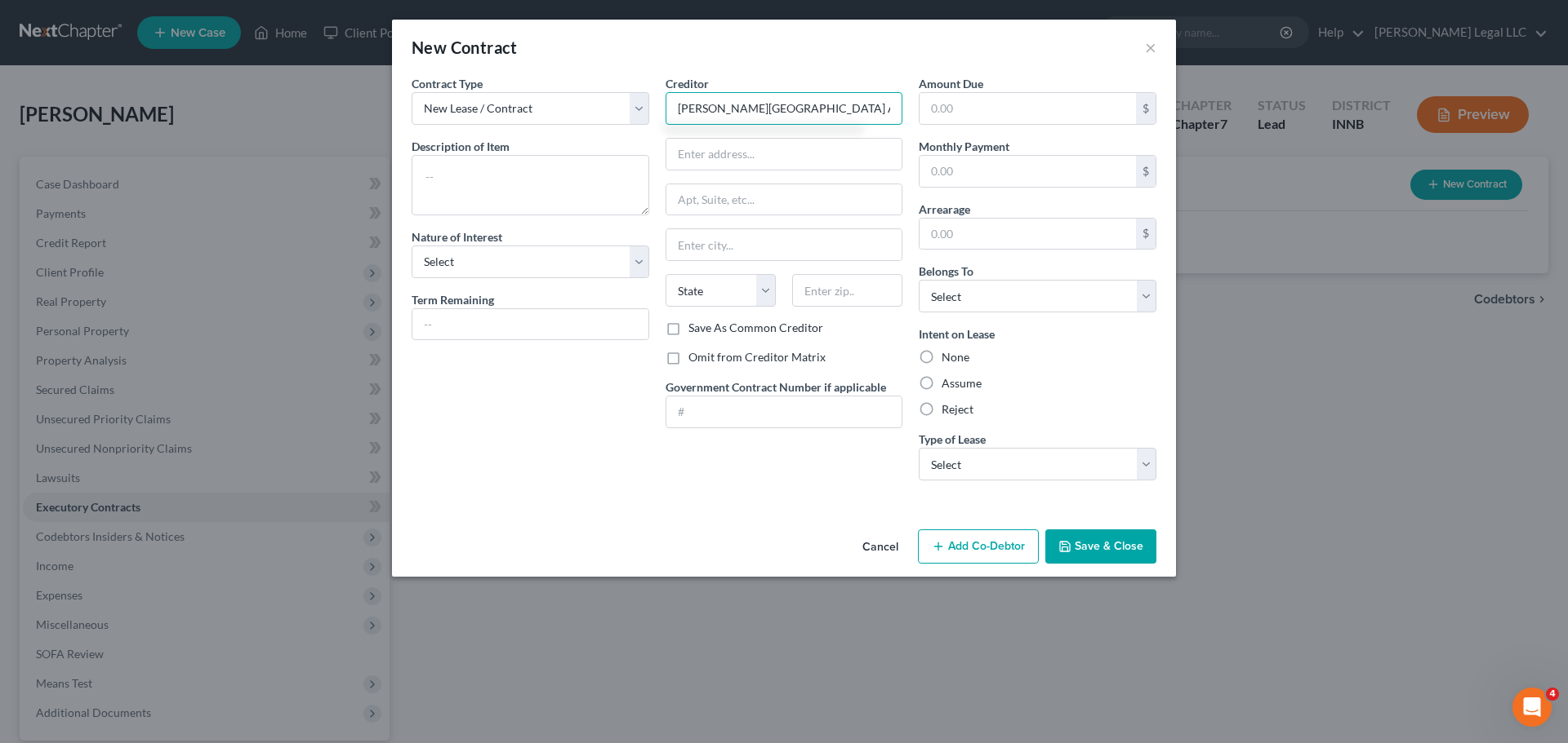
type input "[PERSON_NAME][GEOGRAPHIC_DATA] Apartments"
click at [828, 169] on input "text" at bounding box center [784, 154] width 236 height 31
click at [730, 156] on input "text" at bounding box center [784, 154] width 236 height 31
type input "[STREET_ADDRESS]"
type input "Logansport"
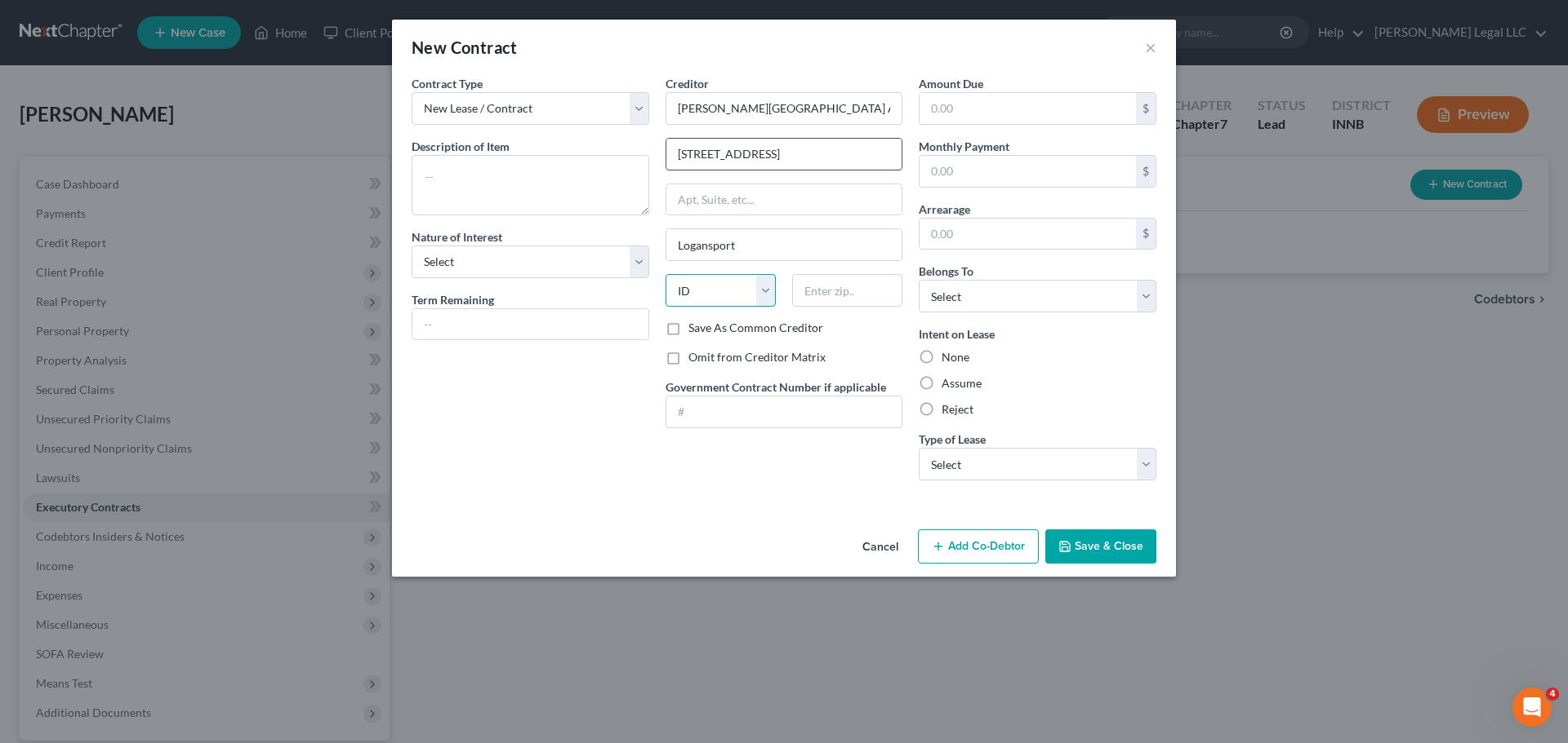
select select "15"
type input "46947"
click at [537, 270] on select "Select Purchaser Agent Lessor Lessee" at bounding box center [531, 262] width 238 height 33
select select "3"
click at [412, 246] on select "Select Purchaser Agent Lessor Lessee" at bounding box center [531, 262] width 238 height 33
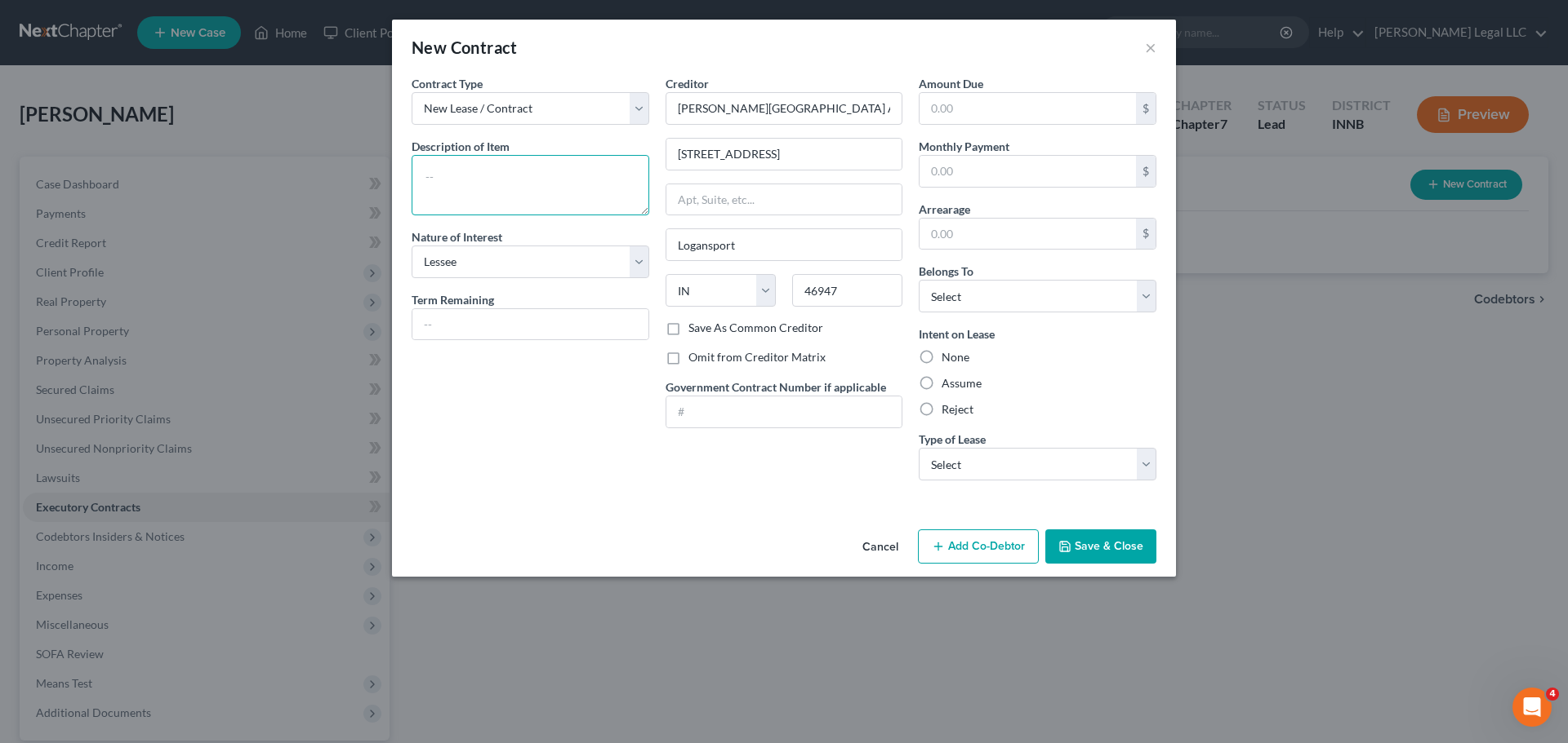
click at [497, 201] on textarea at bounding box center [531, 185] width 238 height 60
type textarea "Residential Apartment"
click at [935, 242] on input "text" at bounding box center [1027, 233] width 216 height 31
type input "2,007"
click at [981, 272] on div "Belongs To * Select Debtor 1 Only Debtor 2 Only Debtor 1 And Debtor 2 Only At L…" at bounding box center [1037, 287] width 238 height 49
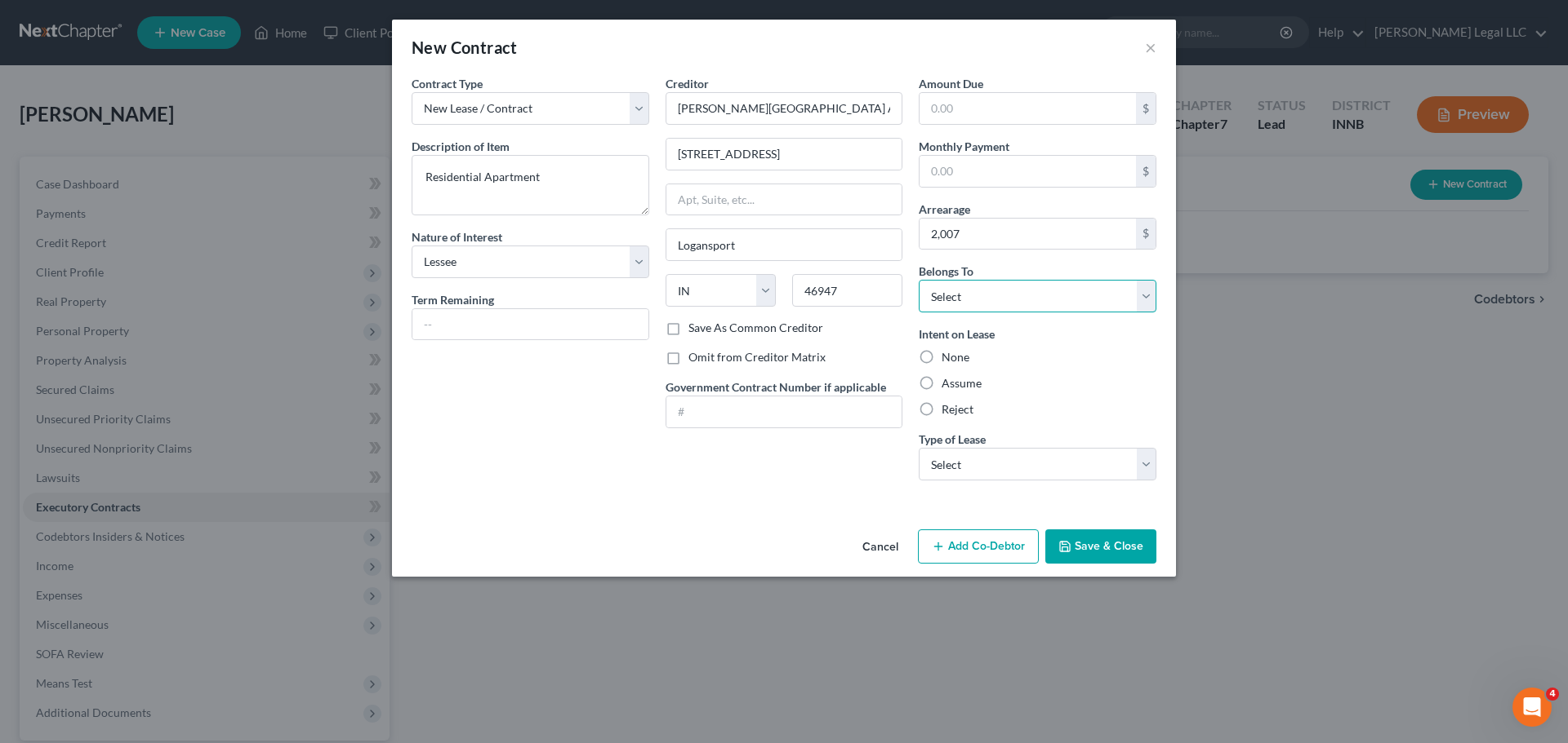
click at [985, 280] on select "Select Debtor 1 Only Debtor 2 Only Debtor 1 And Debtor 2 Only At Least One Of T…" at bounding box center [1037, 296] width 238 height 33
select select "0"
click at [918, 280] on select "Select Debtor 1 Only Debtor 2 Only Debtor 1 And Debtor 2 Only At Least One Of T…" at bounding box center [1037, 296] width 238 height 33
click at [978, 116] on input "text" at bounding box center [1027, 108] width 216 height 31
type input "2,007"
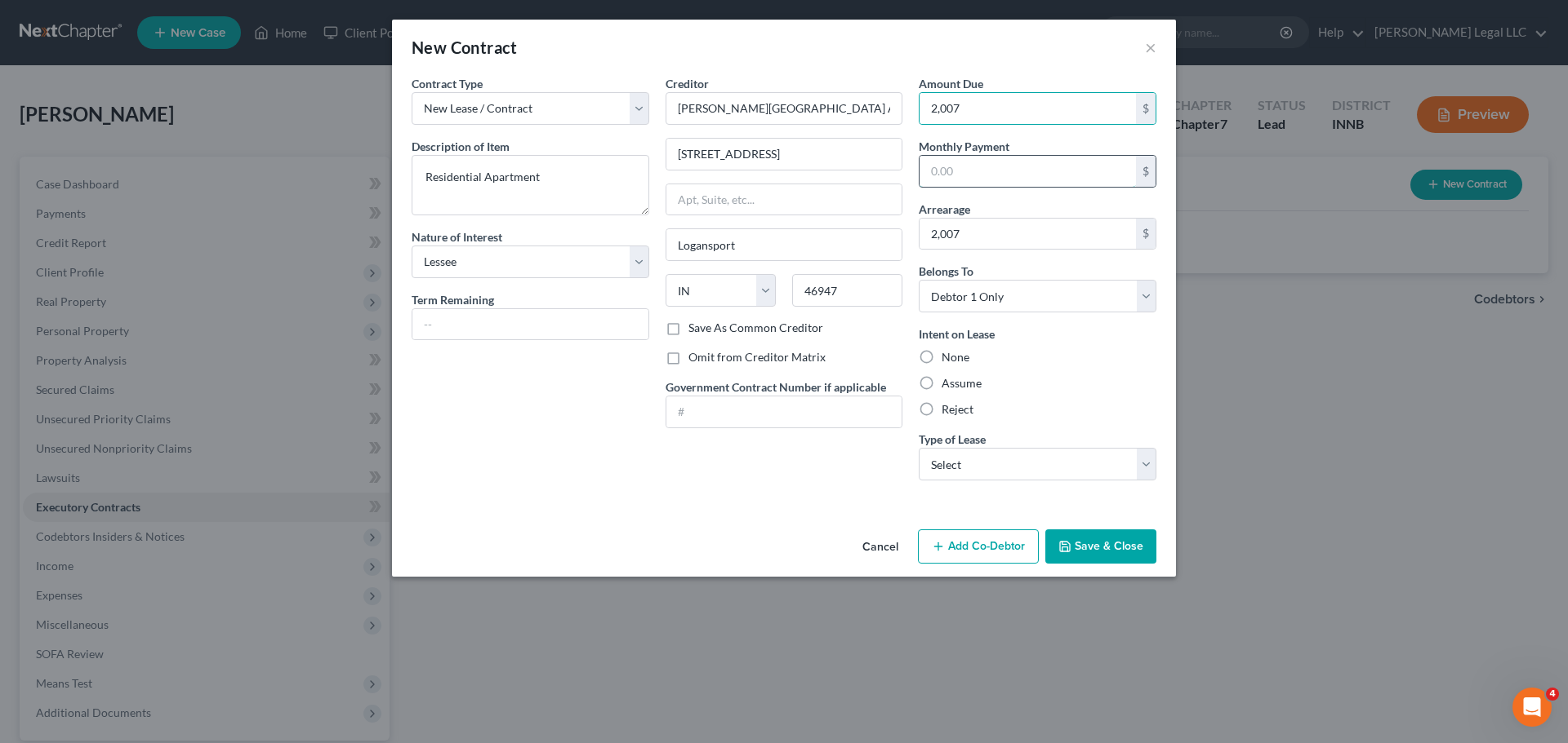
click at [974, 166] on input "text" at bounding box center [1027, 171] width 216 height 31
type input "955"
click at [977, 111] on input "2,007" at bounding box center [1027, 108] width 216 height 31
click at [1004, 110] on input "2,007" at bounding box center [1027, 108] width 216 height 31
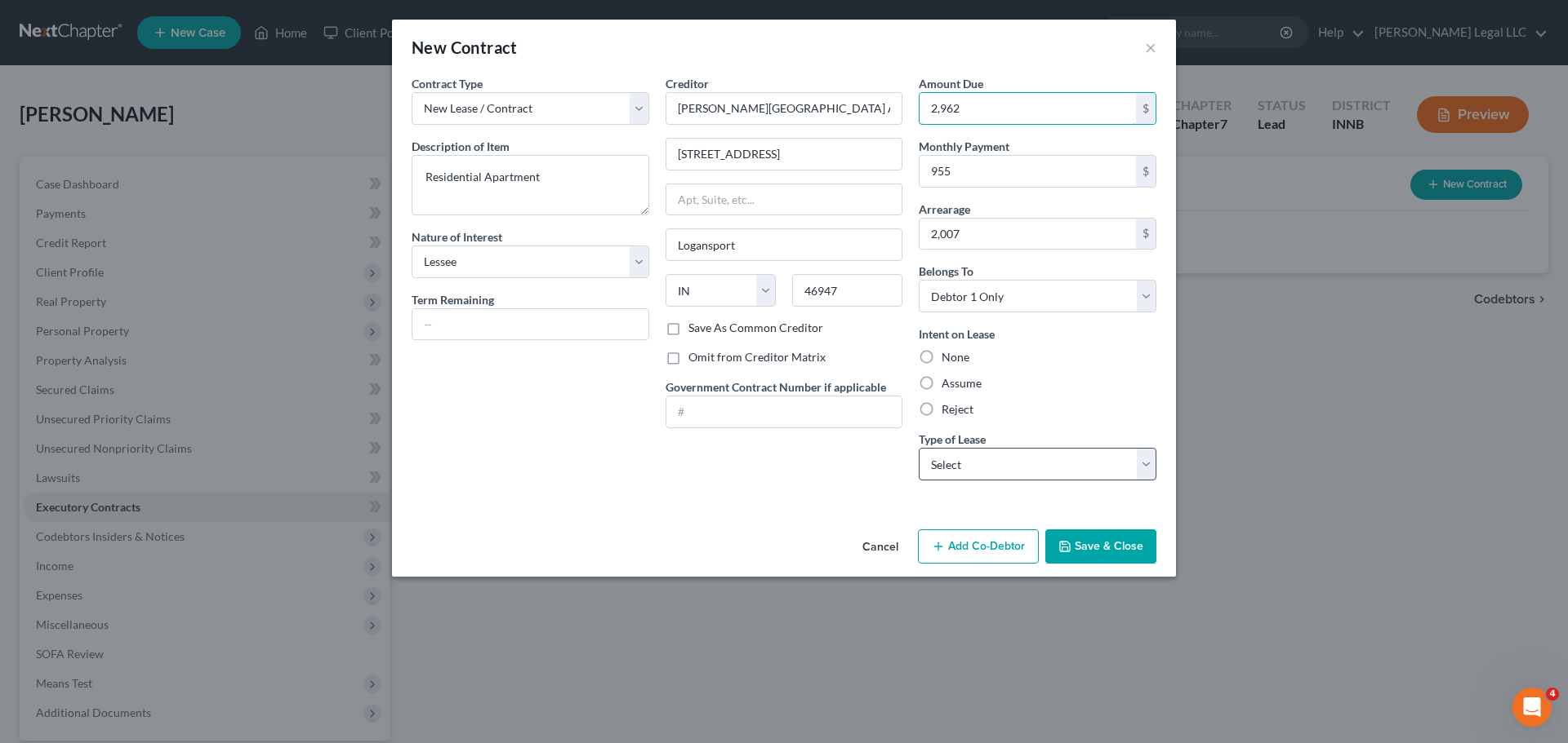
type input "2,962"
click at [954, 479] on select "Select Real Estate Car Other" at bounding box center [1037, 464] width 238 height 33
select select "0"
click at [918, 448] on select "Select Real Estate Car Other" at bounding box center [1037, 464] width 238 height 33
click at [941, 357] on label "None" at bounding box center [954, 357] width 28 height 17
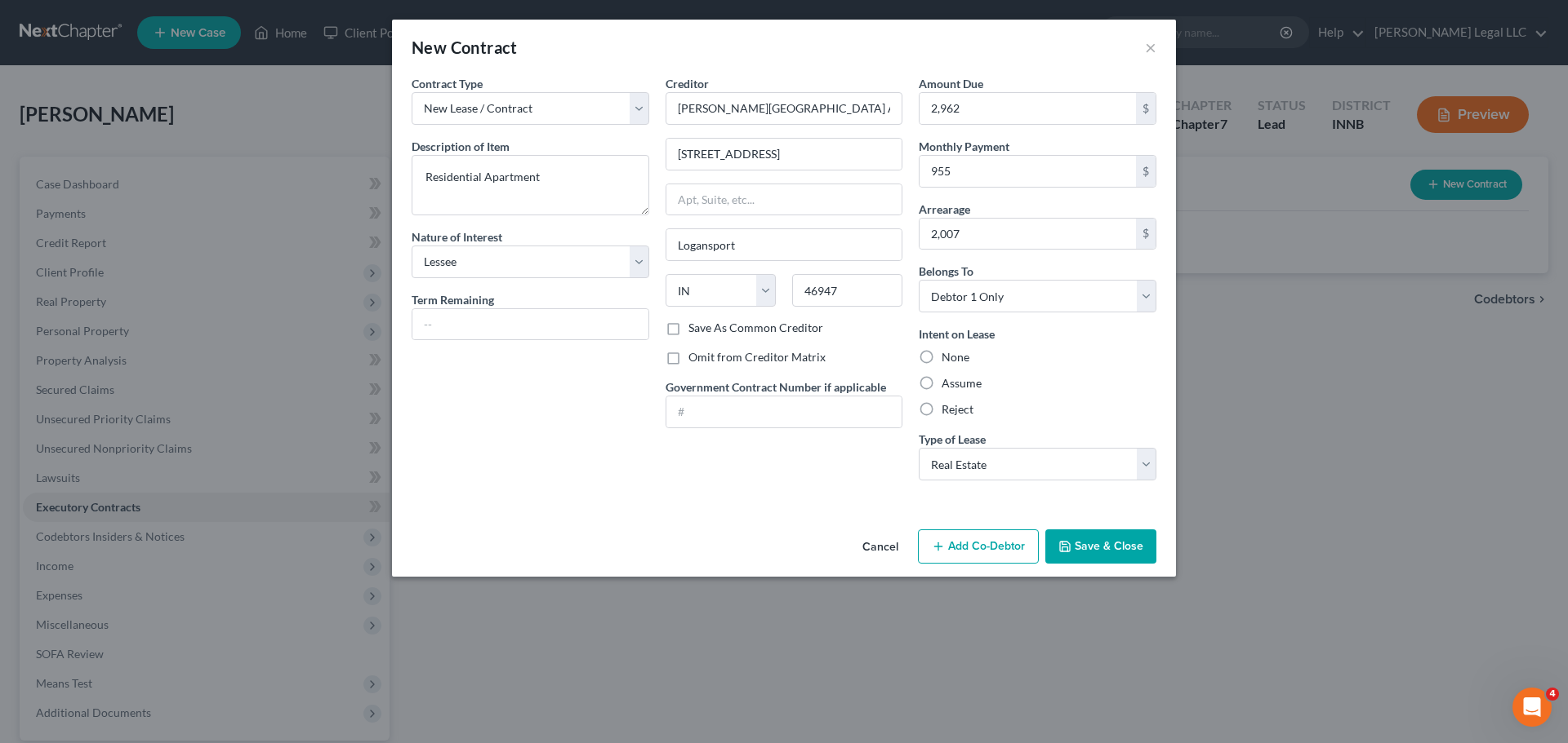
click at [948, 357] on input "None" at bounding box center [953, 354] width 11 height 11
radio input "true"
click at [1128, 561] on button "Save & Close" at bounding box center [1100, 546] width 111 height 34
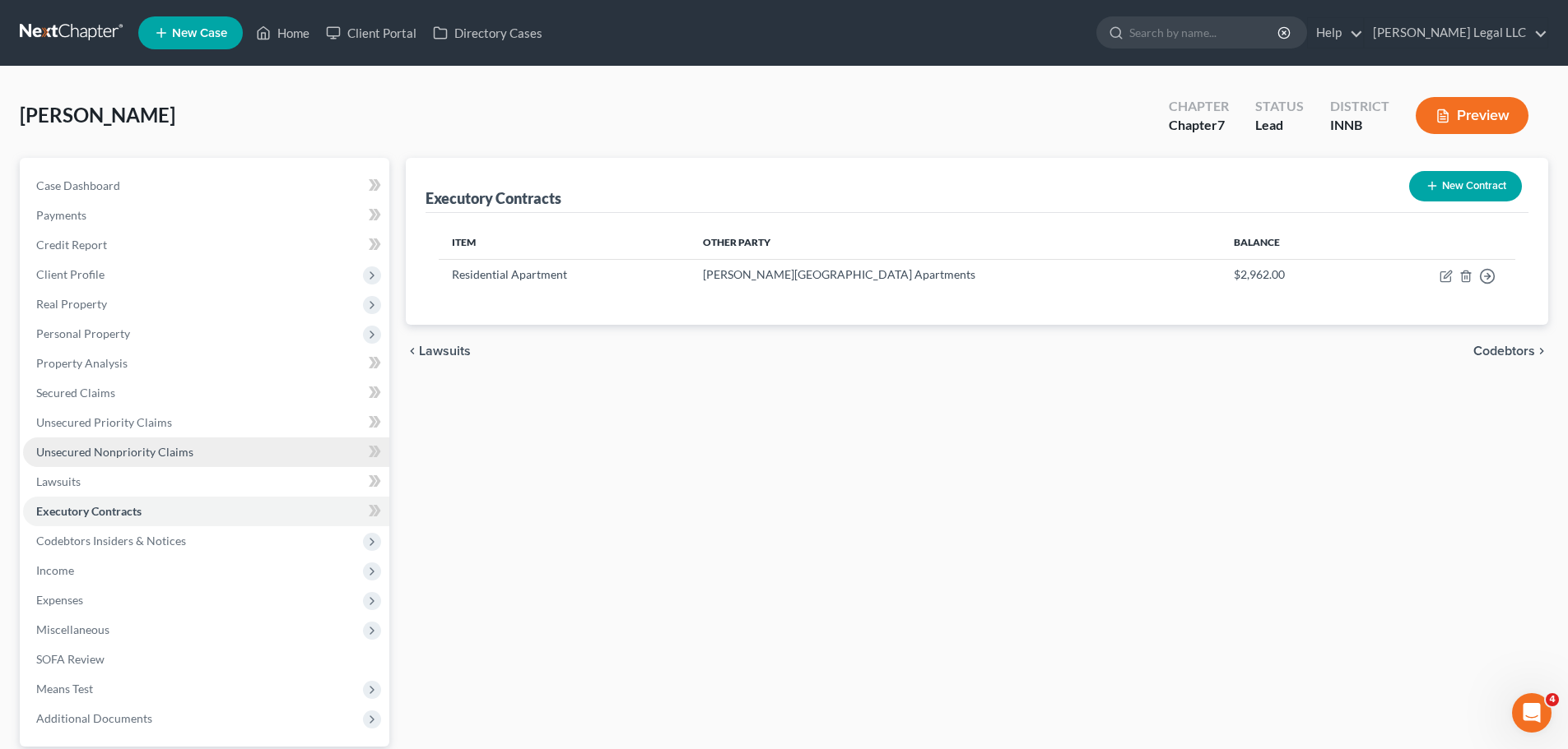
click at [135, 453] on span "Unsecured Nonpriority Claims" at bounding box center [115, 452] width 157 height 14
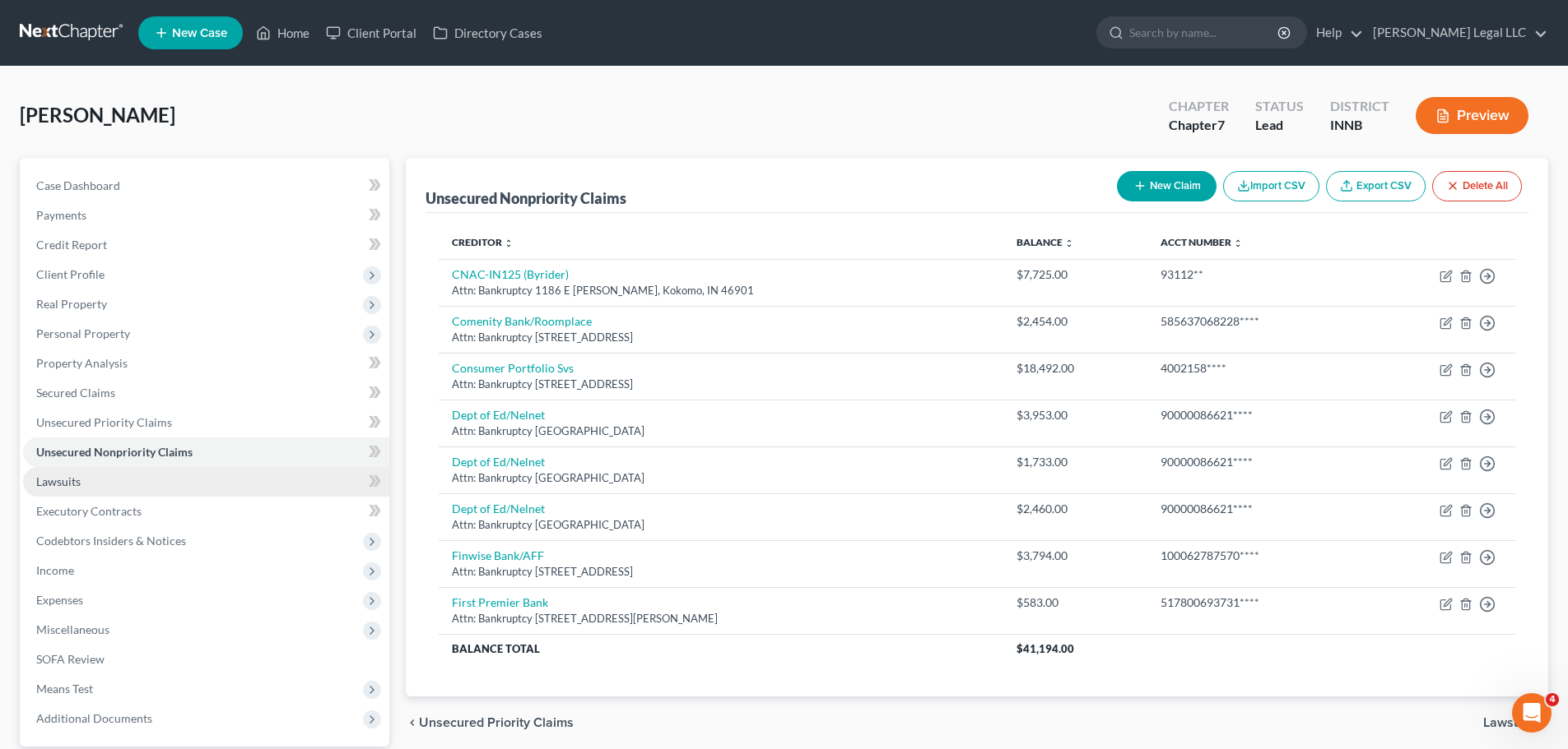
click at [86, 486] on link "Lawsuits" at bounding box center [206, 482] width 366 height 30
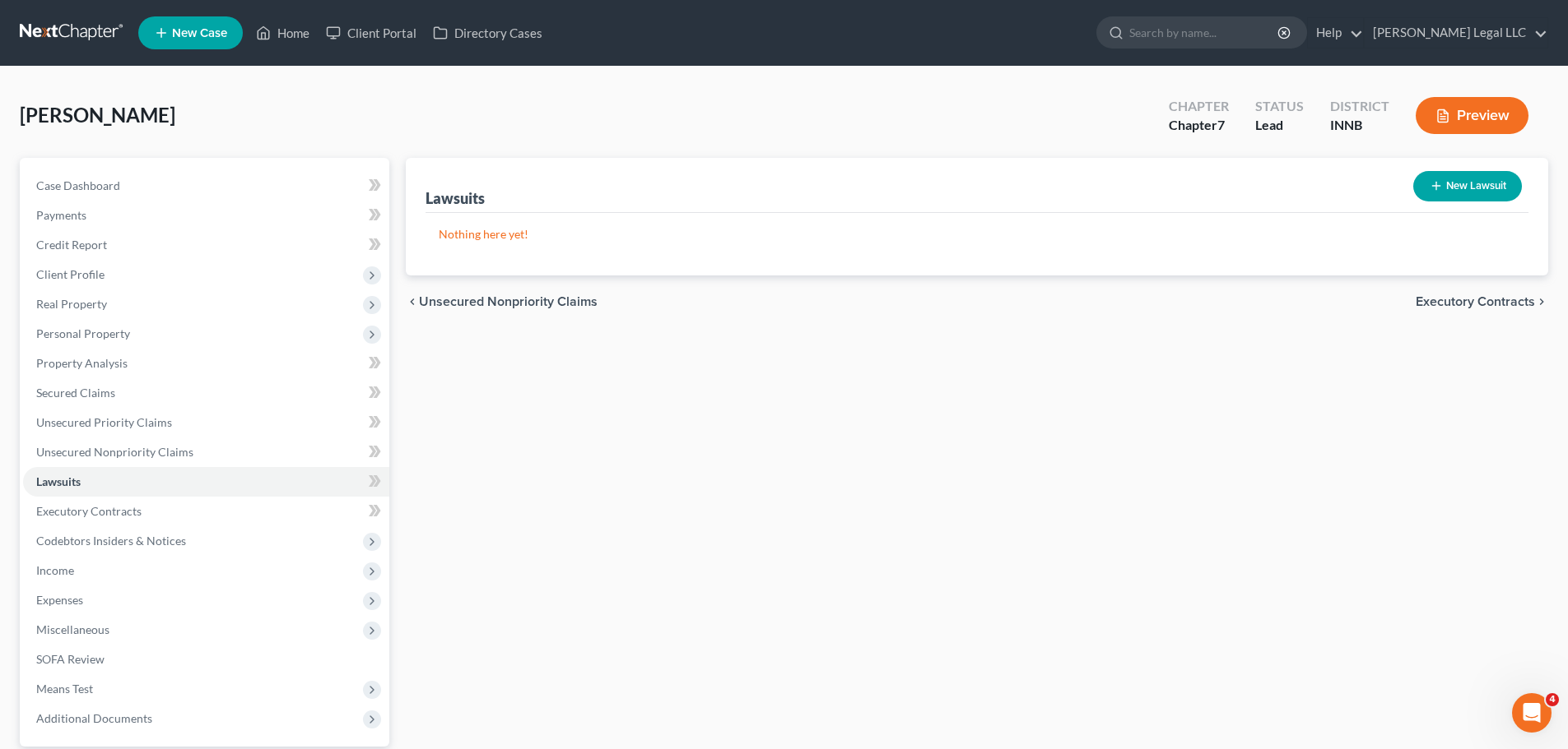
click at [1251, 183] on button "New Lawsuit" at bounding box center [1468, 186] width 109 height 30
select select "0"
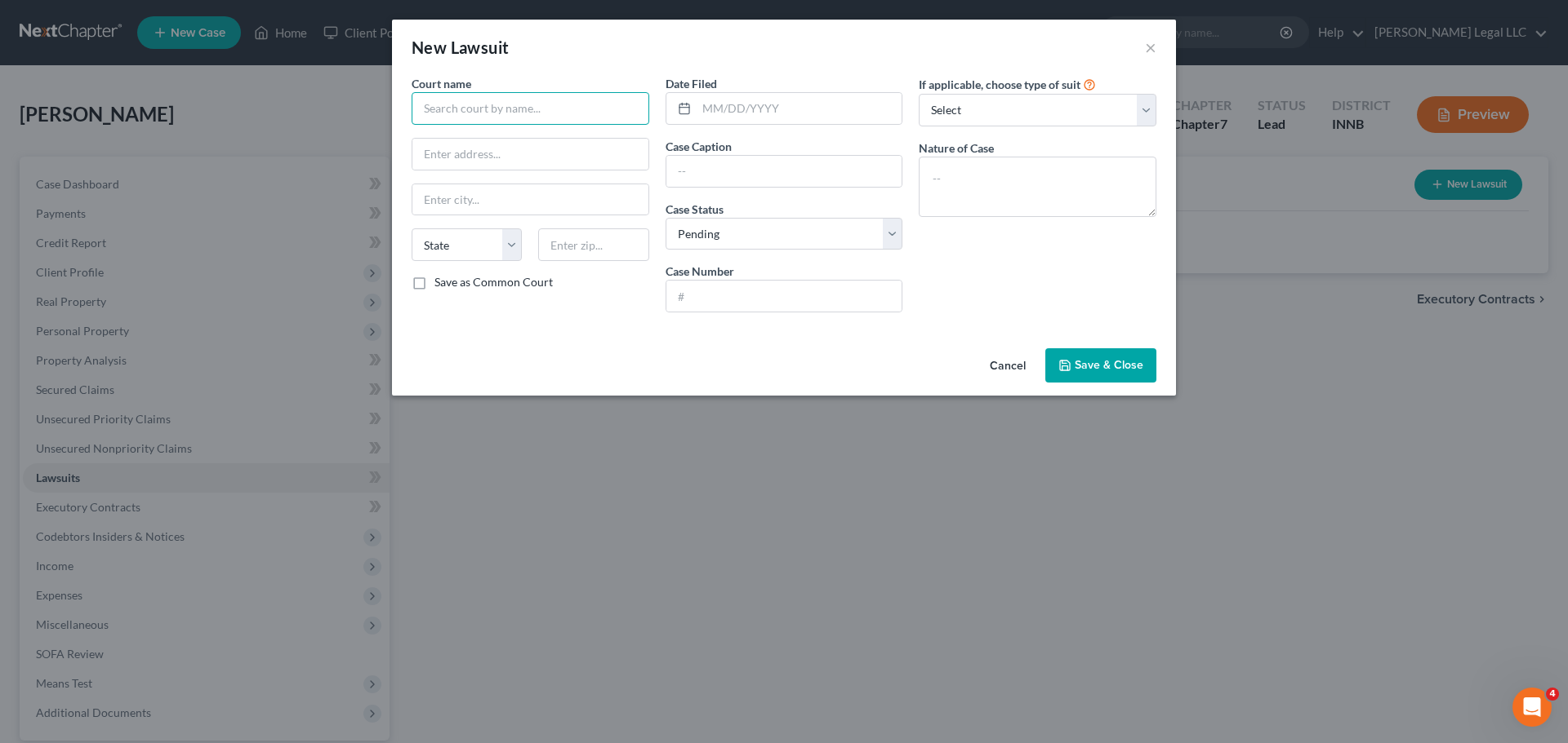
click at [511, 102] on input "text" at bounding box center [531, 108] width 238 height 33
type input "L"
type input "Cass Superior Court 1"
click at [449, 149] on input "text" at bounding box center [531, 154] width 236 height 31
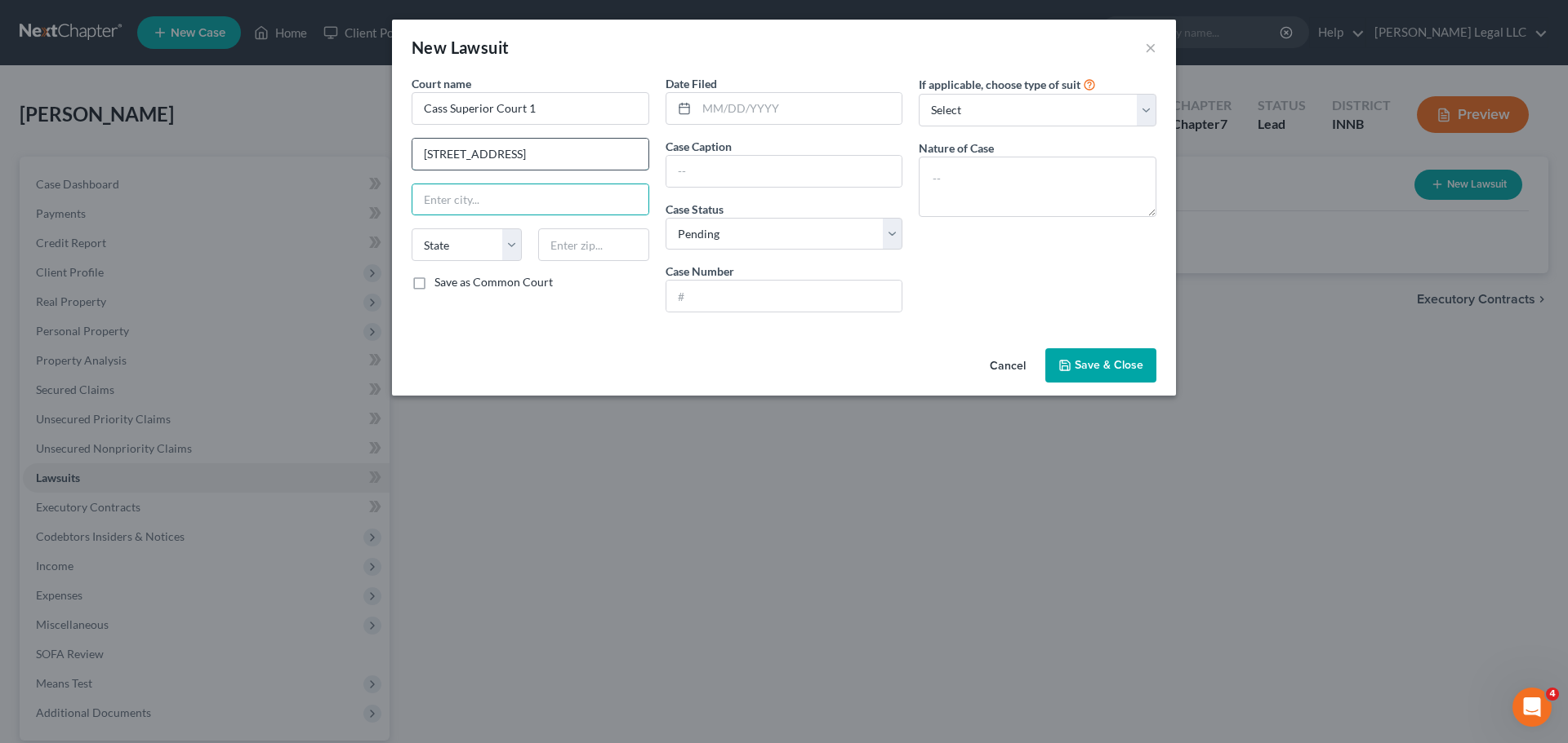
click at [482, 155] on input "200 Court St Rm 414" at bounding box center [531, 154] width 236 height 31
click at [485, 157] on input "200 Court St Rm 414" at bounding box center [531, 154] width 236 height 31
click at [486, 157] on input "200 Court St Rm 414" at bounding box center [531, 154] width 236 height 31
click at [486, 160] on input "200 Court St Rm 414" at bounding box center [531, 154] width 236 height 31
type input "200 Court St, Rm 414"
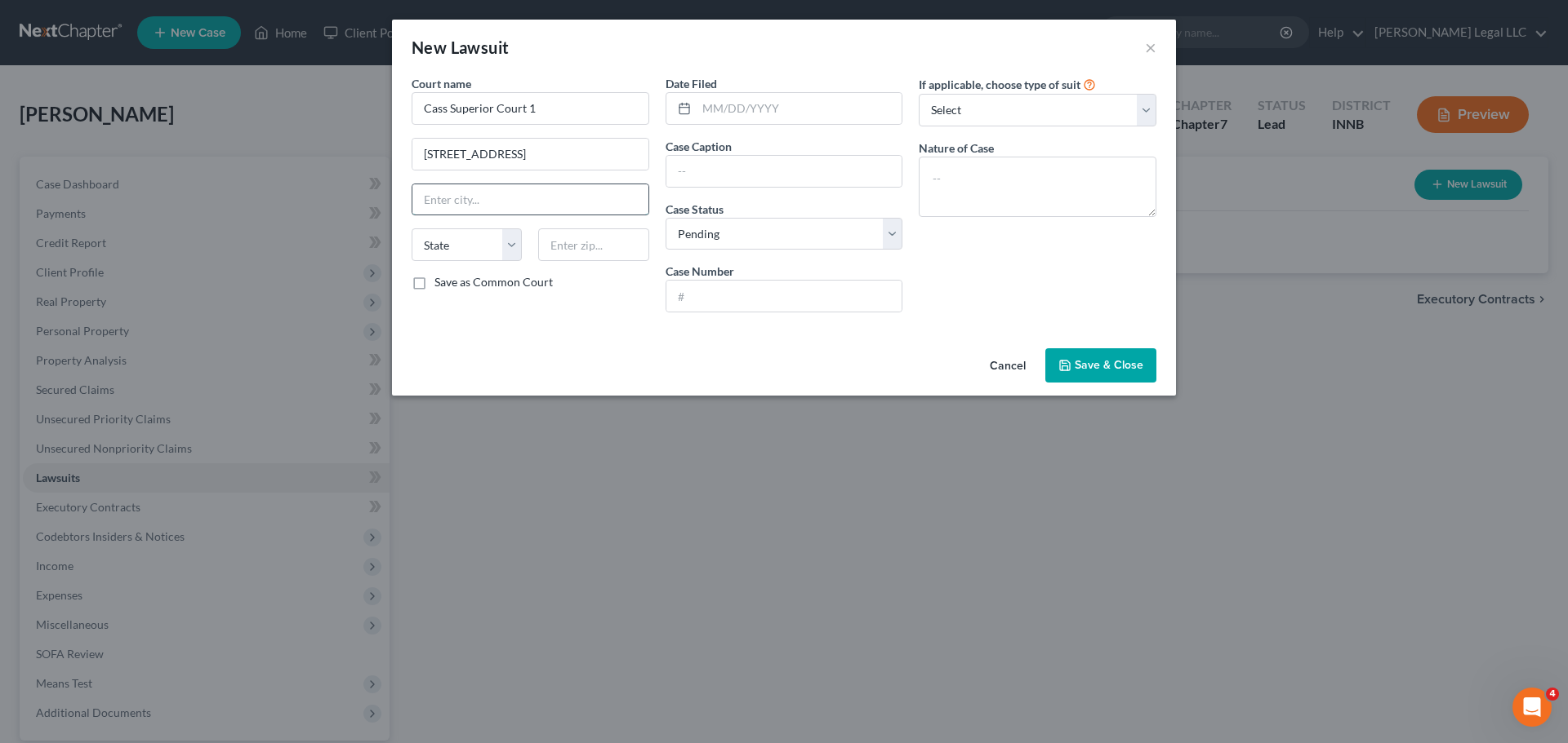
click at [459, 205] on input "text" at bounding box center [531, 199] width 236 height 31
type input "46947"
type input "Logansport"
select select "15"
click at [727, 108] on input "text" at bounding box center [799, 108] width 206 height 31
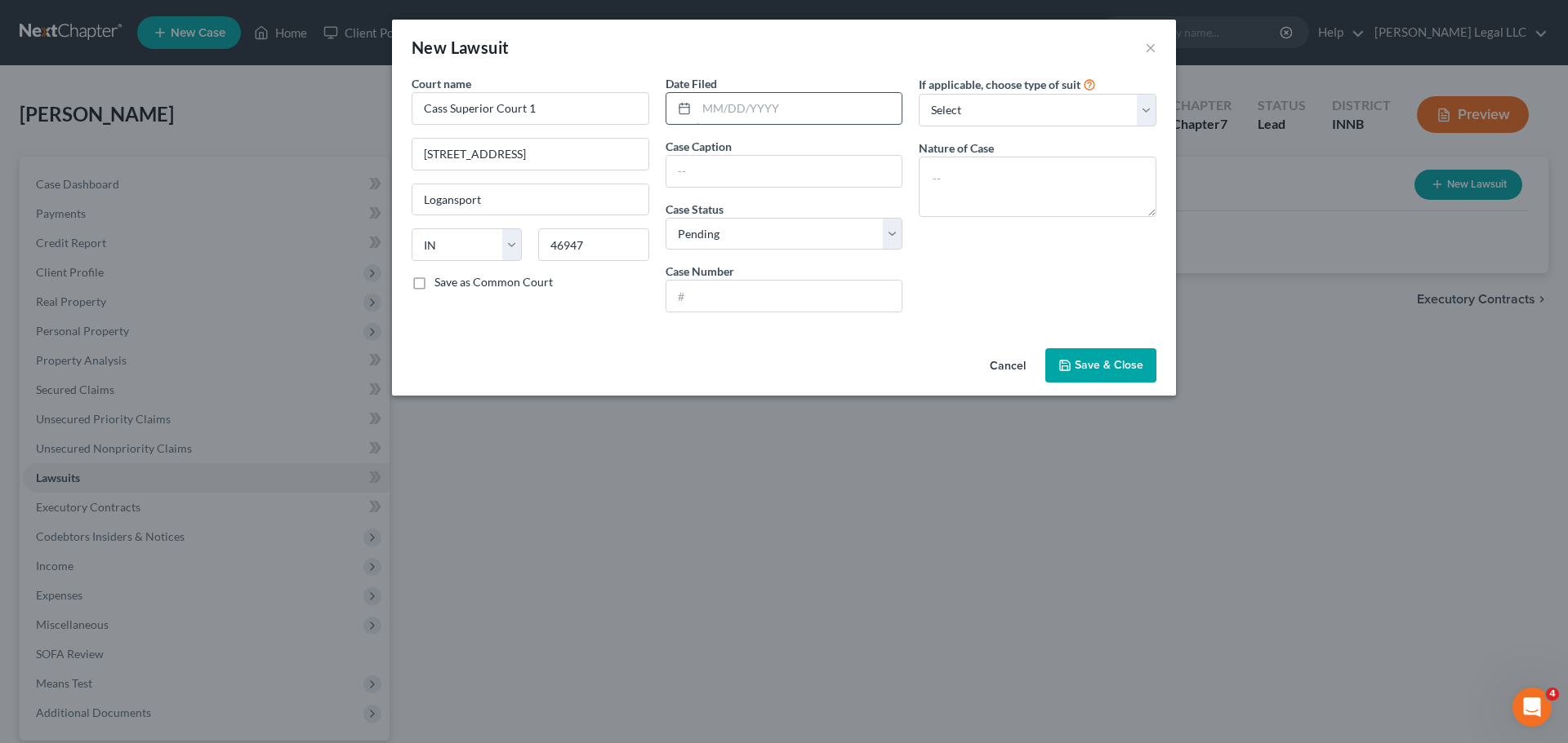
click at [741, 95] on input "text" at bounding box center [799, 108] width 206 height 31
type input "[DATE]"
click at [725, 173] on input "text" at bounding box center [784, 171] width 236 height 31
paste input "[PERSON_NAME] Square Apartments v. [PERSON_NAME]"
drag, startPoint x: 779, startPoint y: 173, endPoint x: 537, endPoint y: 173, distance: 242.0
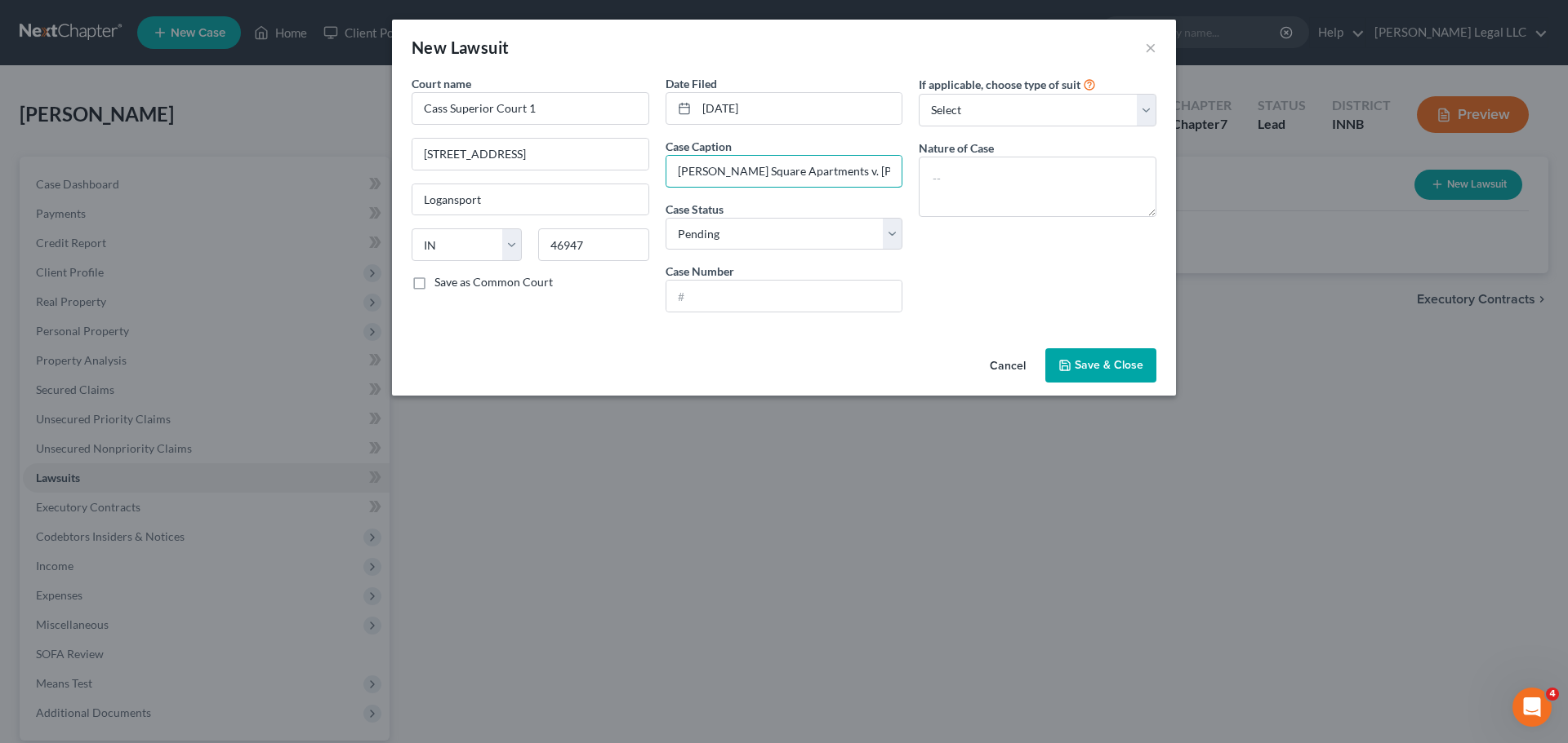
click at [532, 172] on div "Court name * Cass Superior Court 1 200 Court St, Rm 414 Logansport State AL AK …" at bounding box center [784, 200] width 761 height 250
type input "[PERSON_NAME] Square Apartments v. [PERSON_NAME]"
click at [751, 296] on input "text" at bounding box center [784, 295] width 236 height 31
click at [785, 290] on input "text" at bounding box center [784, 295] width 236 height 31
paste input "09D01-2509-EV-000127"
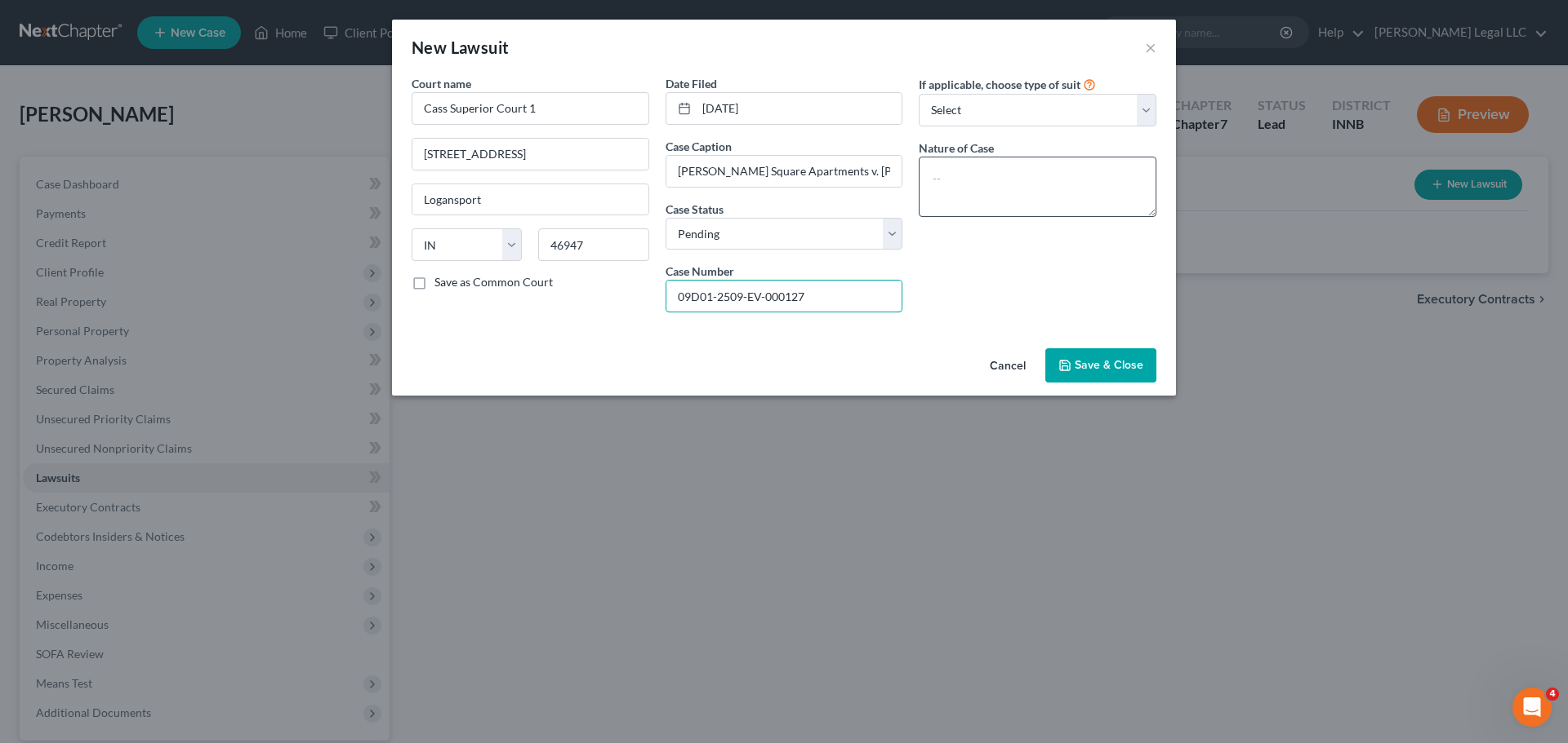
type input "09D01-2509-EV-000127"
click at [966, 183] on textarea at bounding box center [1037, 187] width 238 height 60
click at [1040, 177] on textarea at bounding box center [1037, 187] width 238 height 60
paste textarea "Evictions"
type textarea "Evictions"
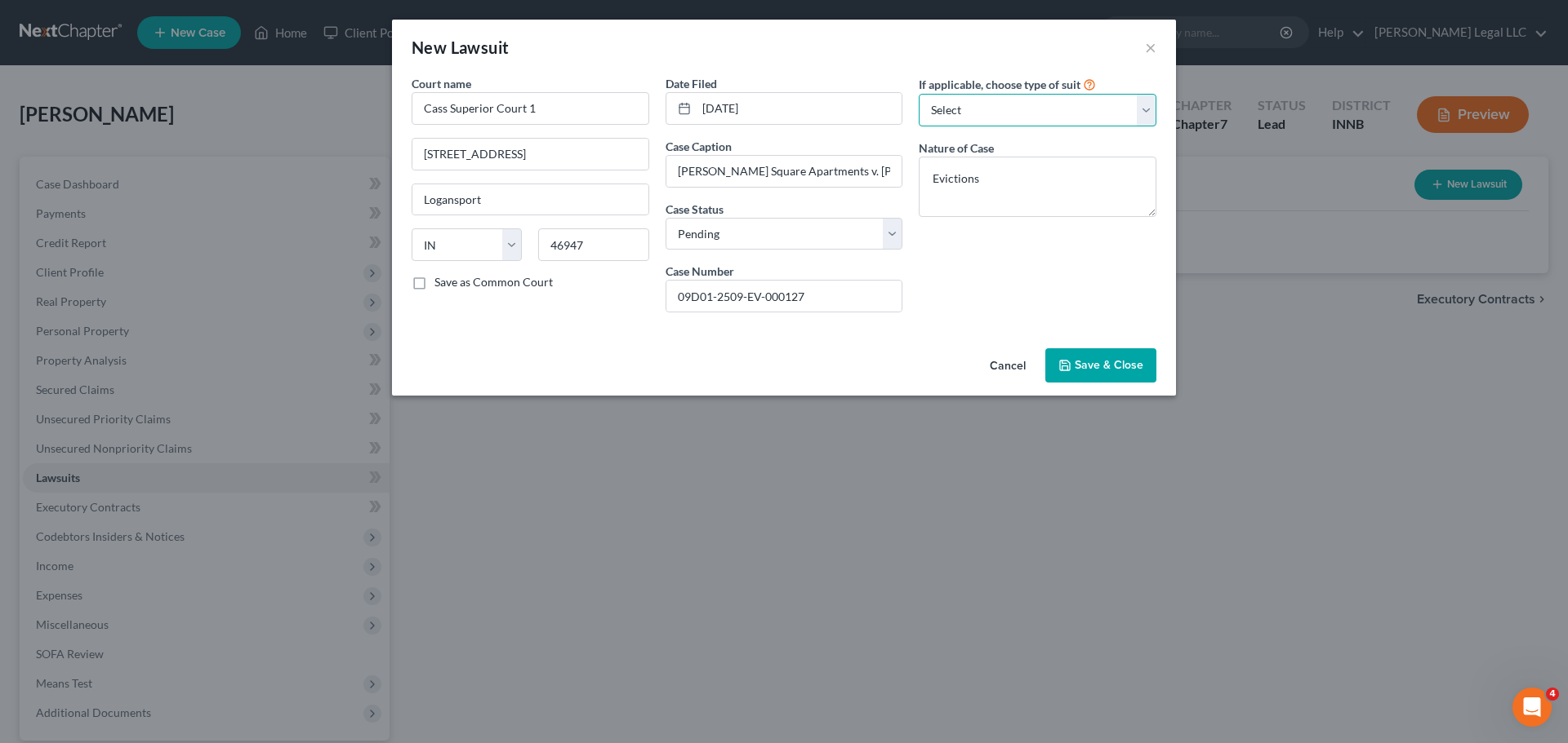
click at [980, 115] on select "Select Repossession Garnishment Foreclosure Attached, Seized, Or Levied Other" at bounding box center [1037, 110] width 238 height 33
click at [1007, 59] on div "New Lawsuit ×" at bounding box center [784, 47] width 784 height 55
click at [1112, 359] on span "Save & Close" at bounding box center [1108, 365] width 69 height 14
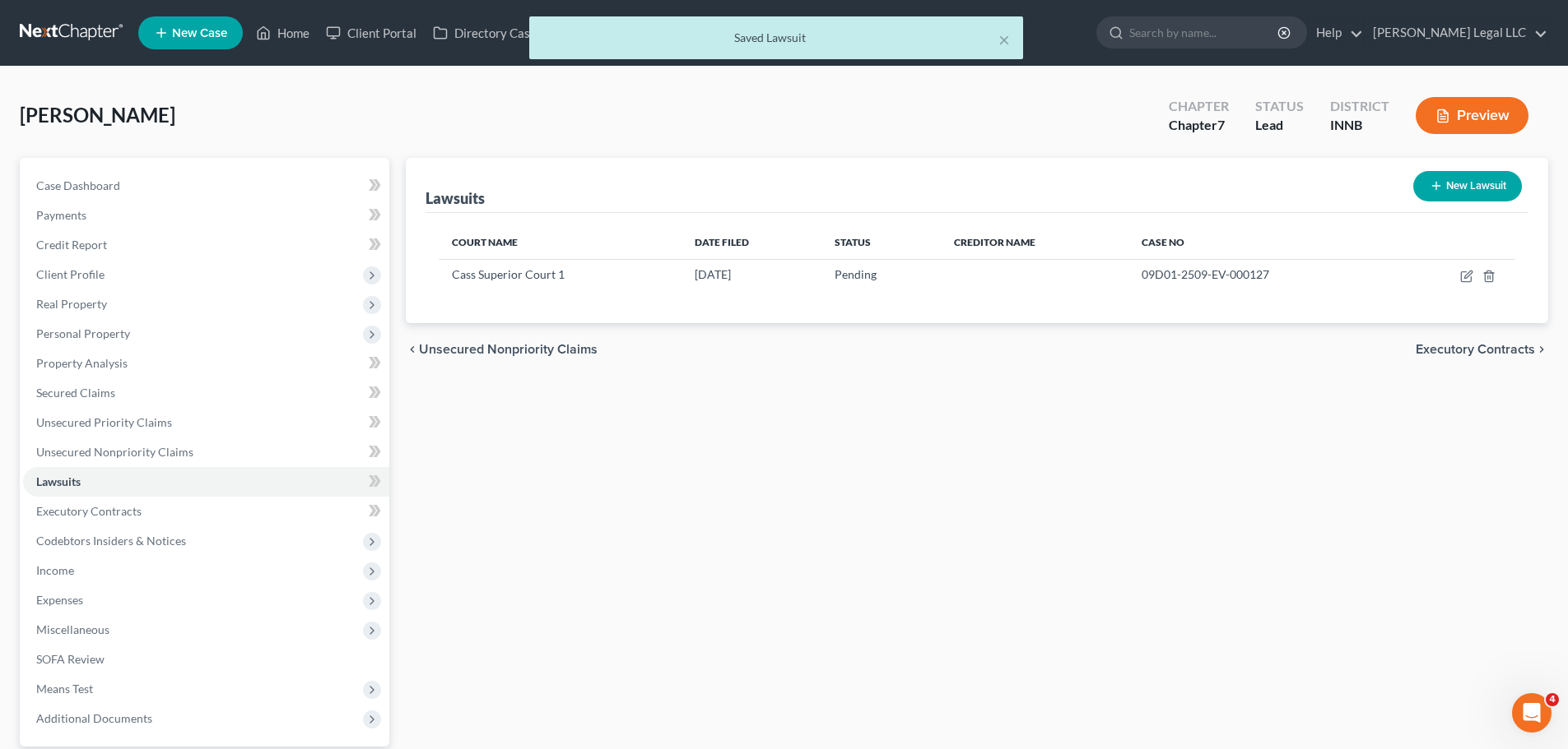
click at [912, 467] on div "Lawsuits New Lawsuit Court Name Date Filed Status Creditor Name Case No Cass Su…" at bounding box center [976, 499] width 1159 height 683
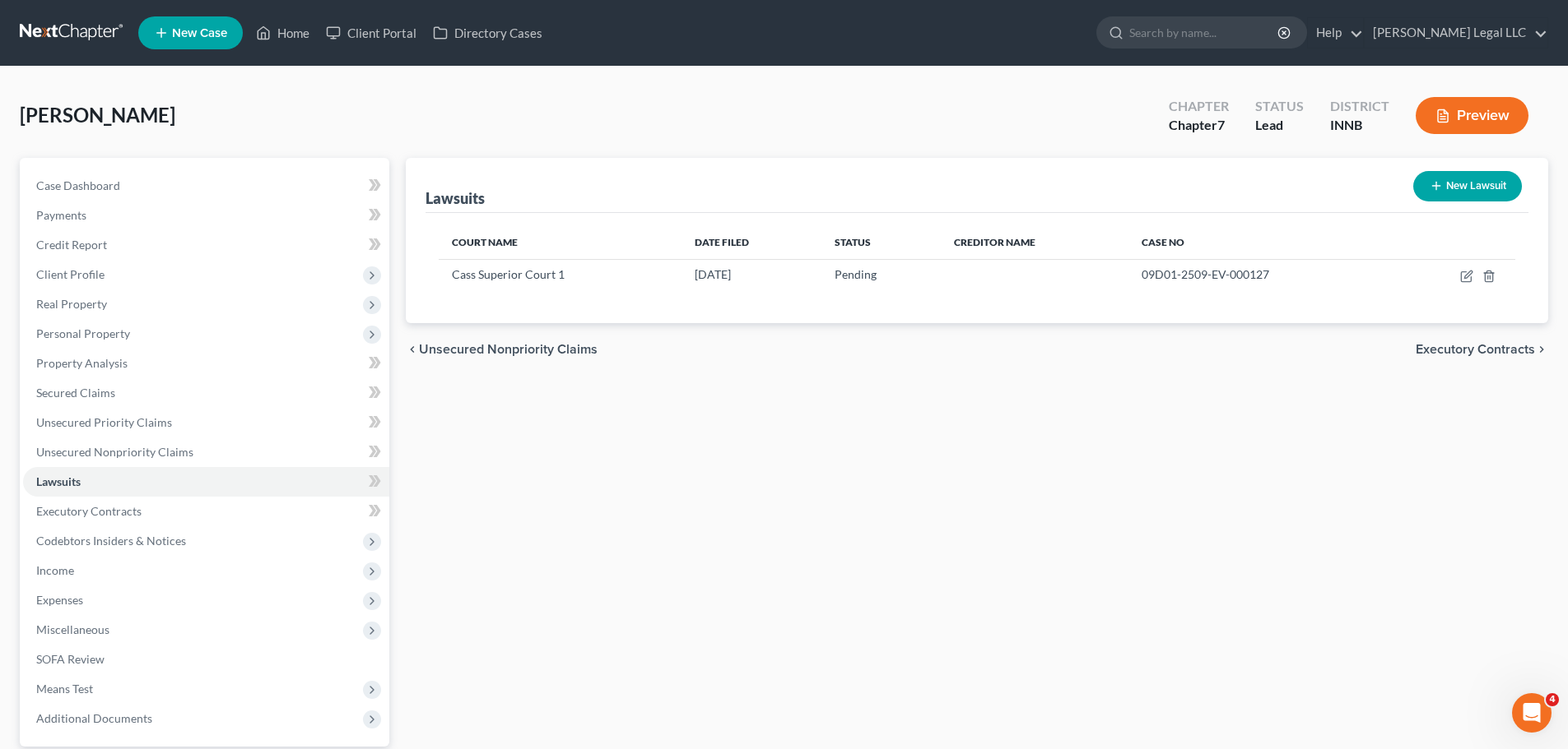
click at [910, 450] on div "Lawsuits New Lawsuit Court Name Date Filed Status Creditor Name Case No Cass Su…" at bounding box center [976, 499] width 1159 height 683
click at [1251, 279] on icon "button" at bounding box center [1467, 277] width 14 height 13
select select "15"
select select "0"
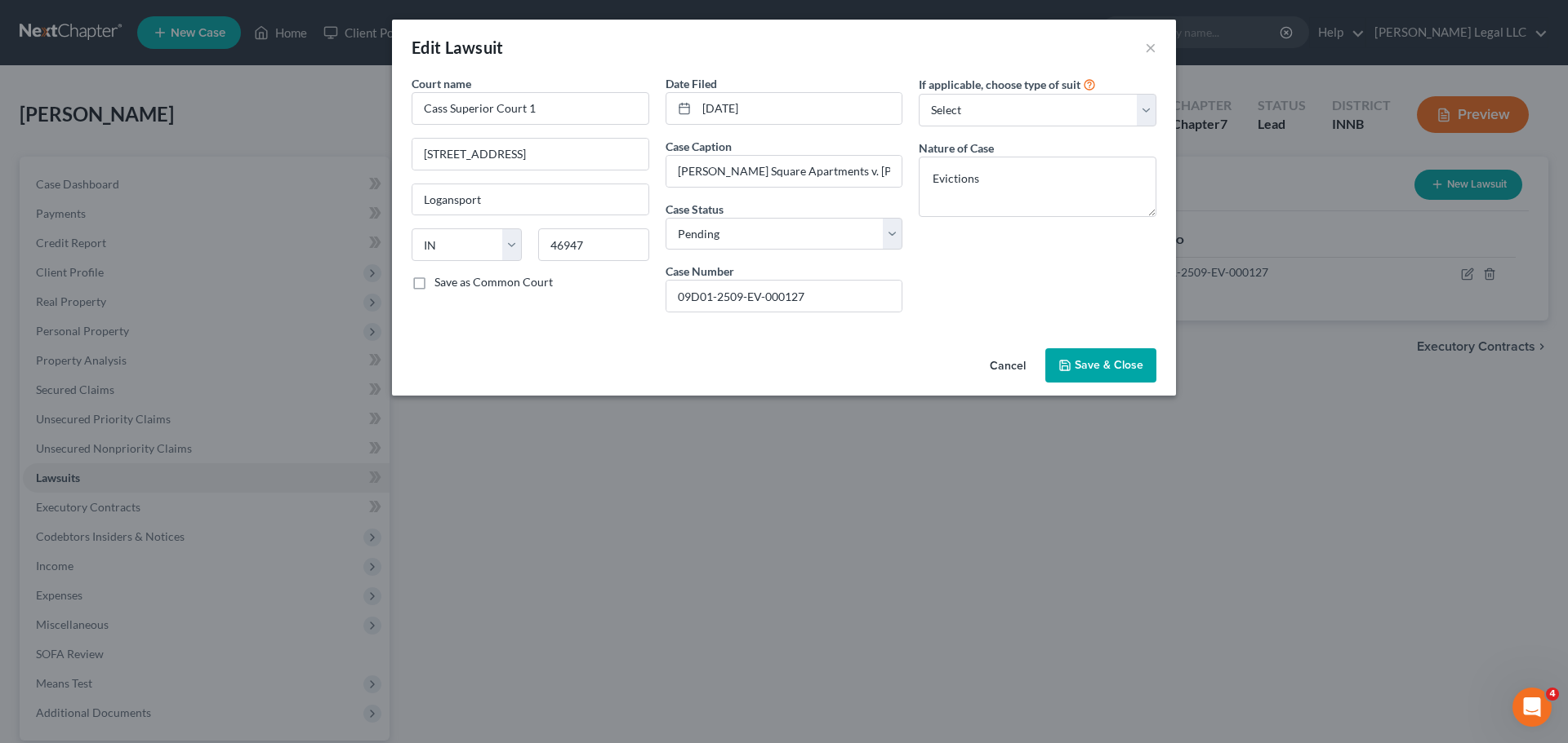
click at [1106, 369] on span "Save & Close" at bounding box center [1108, 365] width 69 height 14
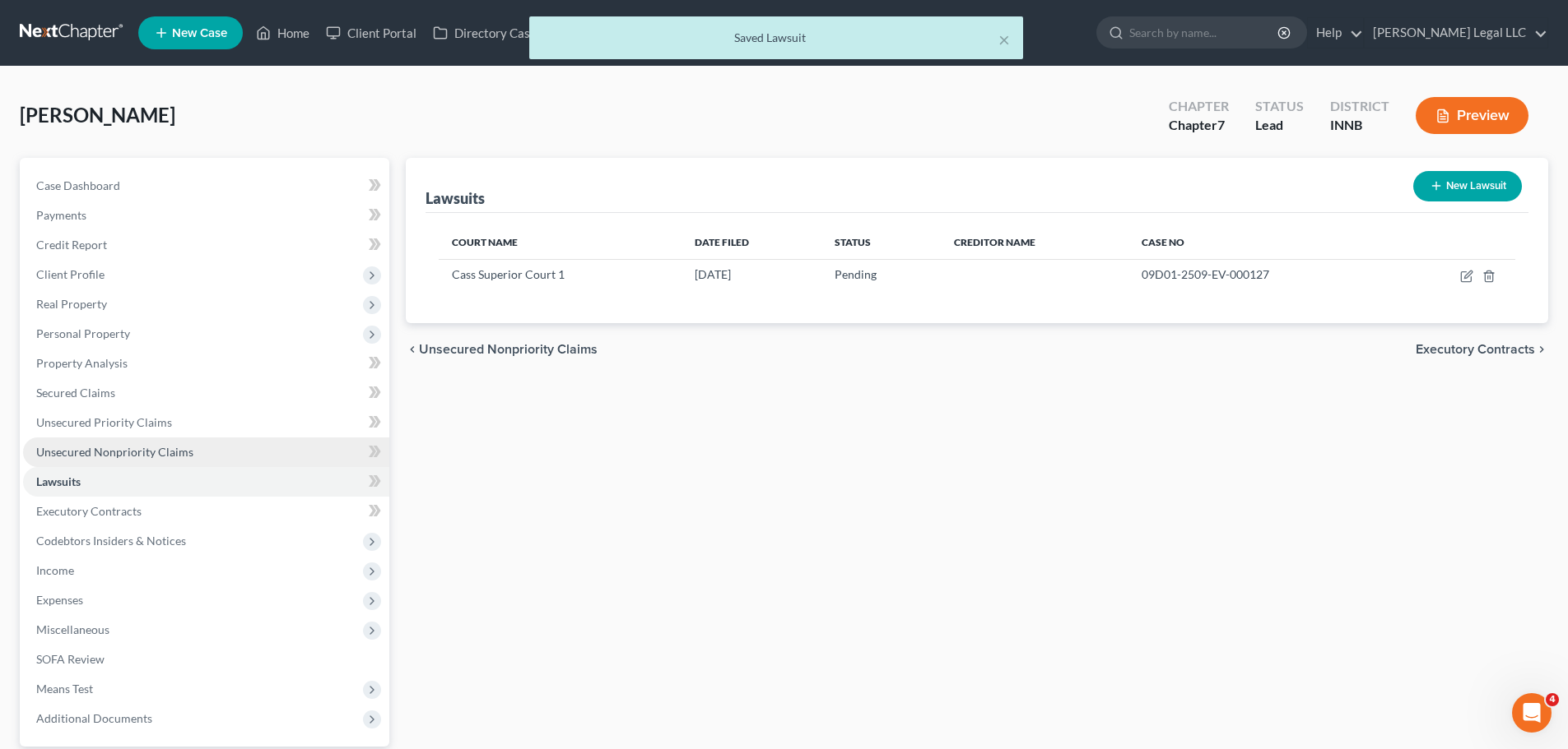
click at [150, 462] on link "Unsecured Nonpriority Claims" at bounding box center [206, 452] width 366 height 30
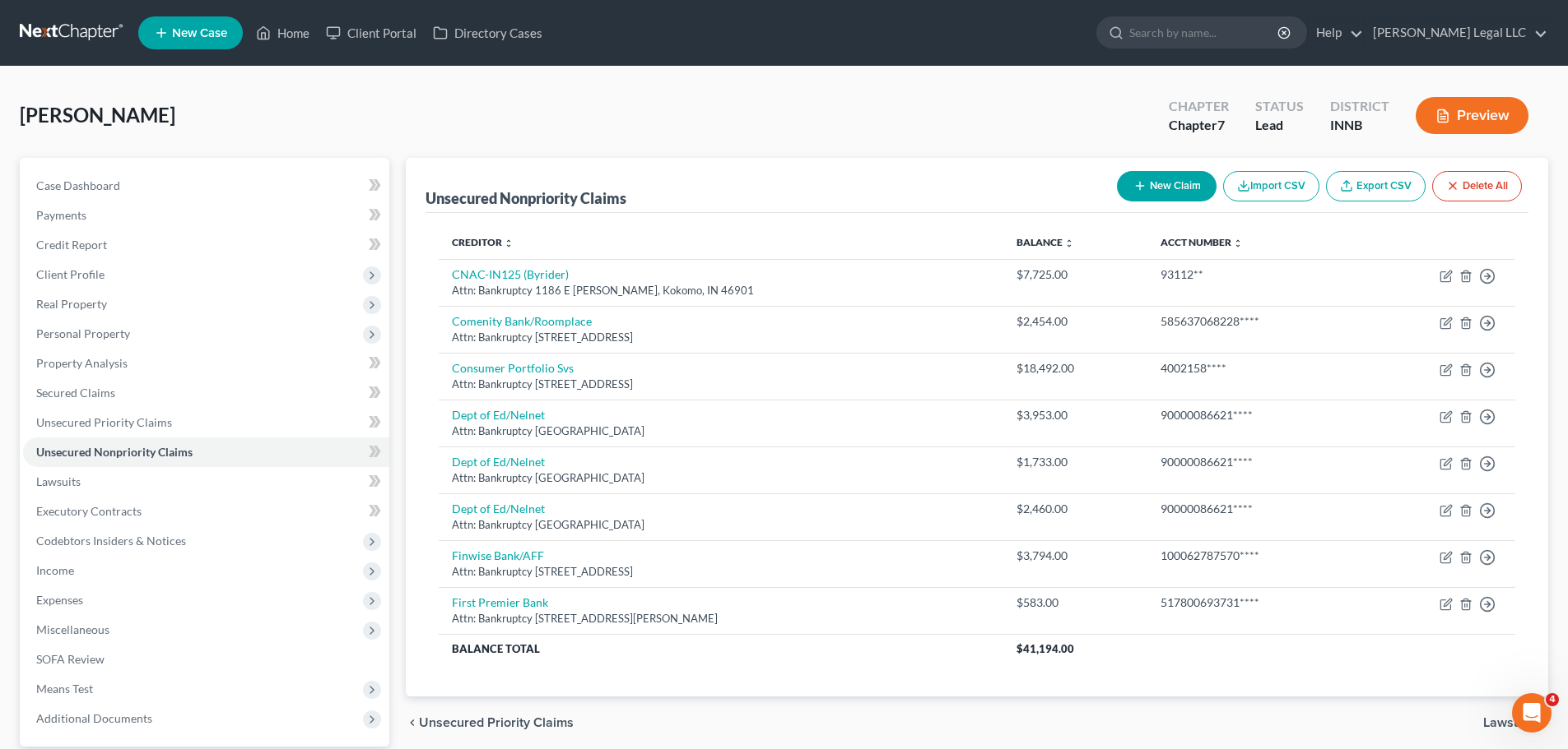
click at [1157, 185] on button "New Claim" at bounding box center [1166, 186] width 100 height 30
select select "0"
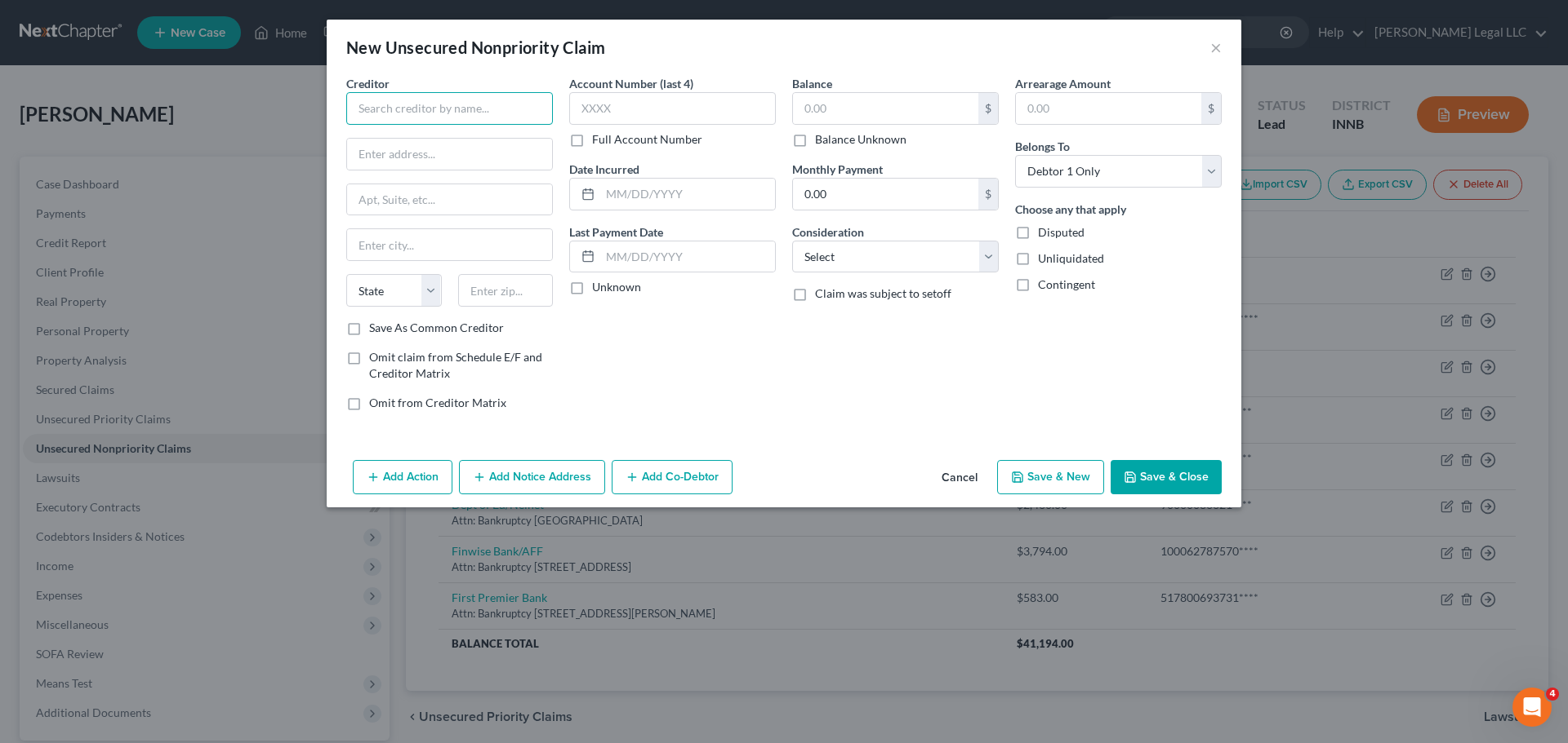
click at [434, 116] on input "text" at bounding box center [450, 108] width 207 height 33
type input "[PERSON_NAME][GEOGRAPHIC_DATA] Apartments"
click at [453, 172] on div "Creditor * Logan Square Apartments State AL AK AR AZ CA CO CT DE DC FL GA GU HI…" at bounding box center [450, 197] width 207 height 245
click at [453, 156] on input "text" at bounding box center [449, 154] width 205 height 31
type input "[STREET_ADDRESS]"
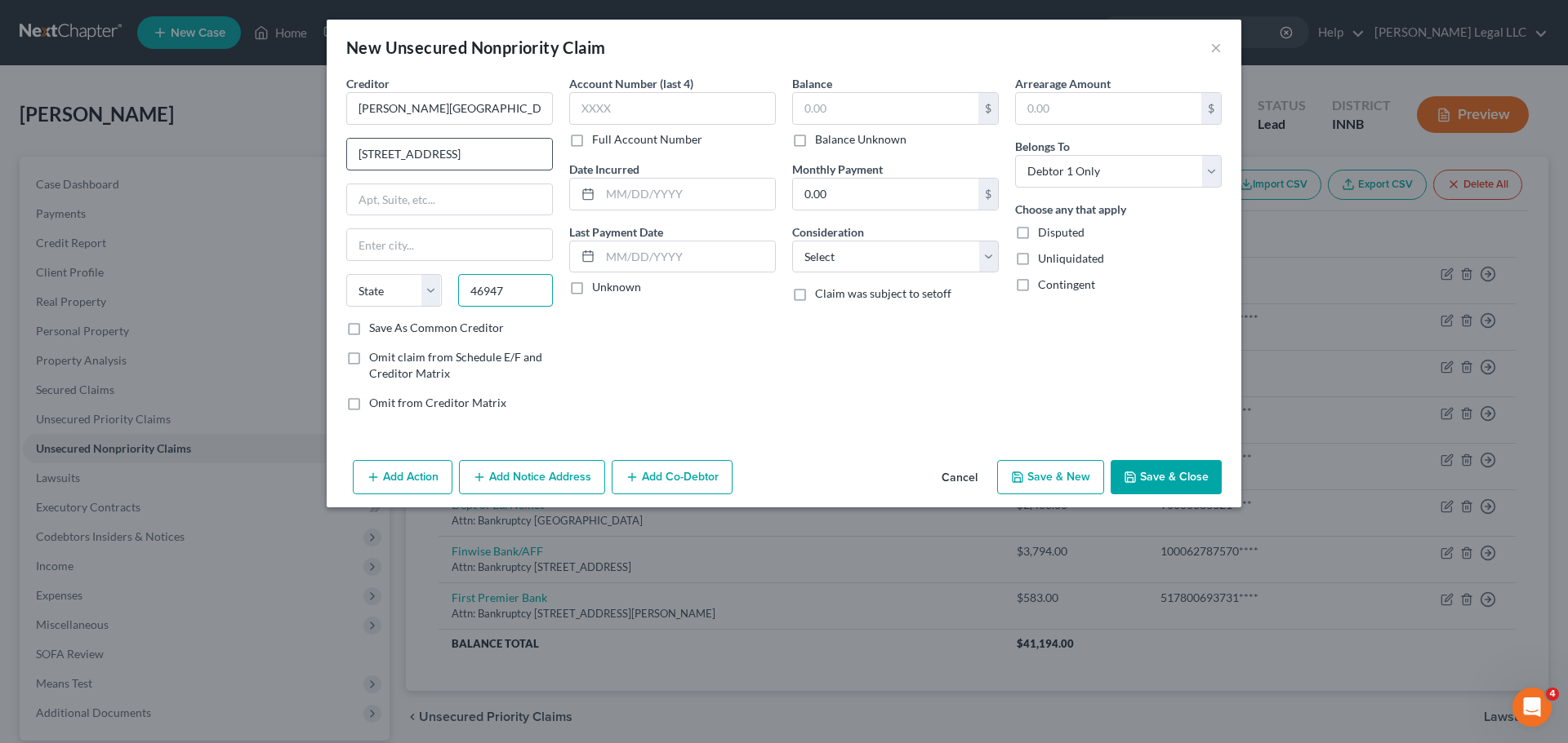
type input "46947"
type input "Logansport"
select select "15"
click at [610, 112] on input "text" at bounding box center [672, 108] width 207 height 33
click at [630, 112] on input "text" at bounding box center [672, 108] width 207 height 33
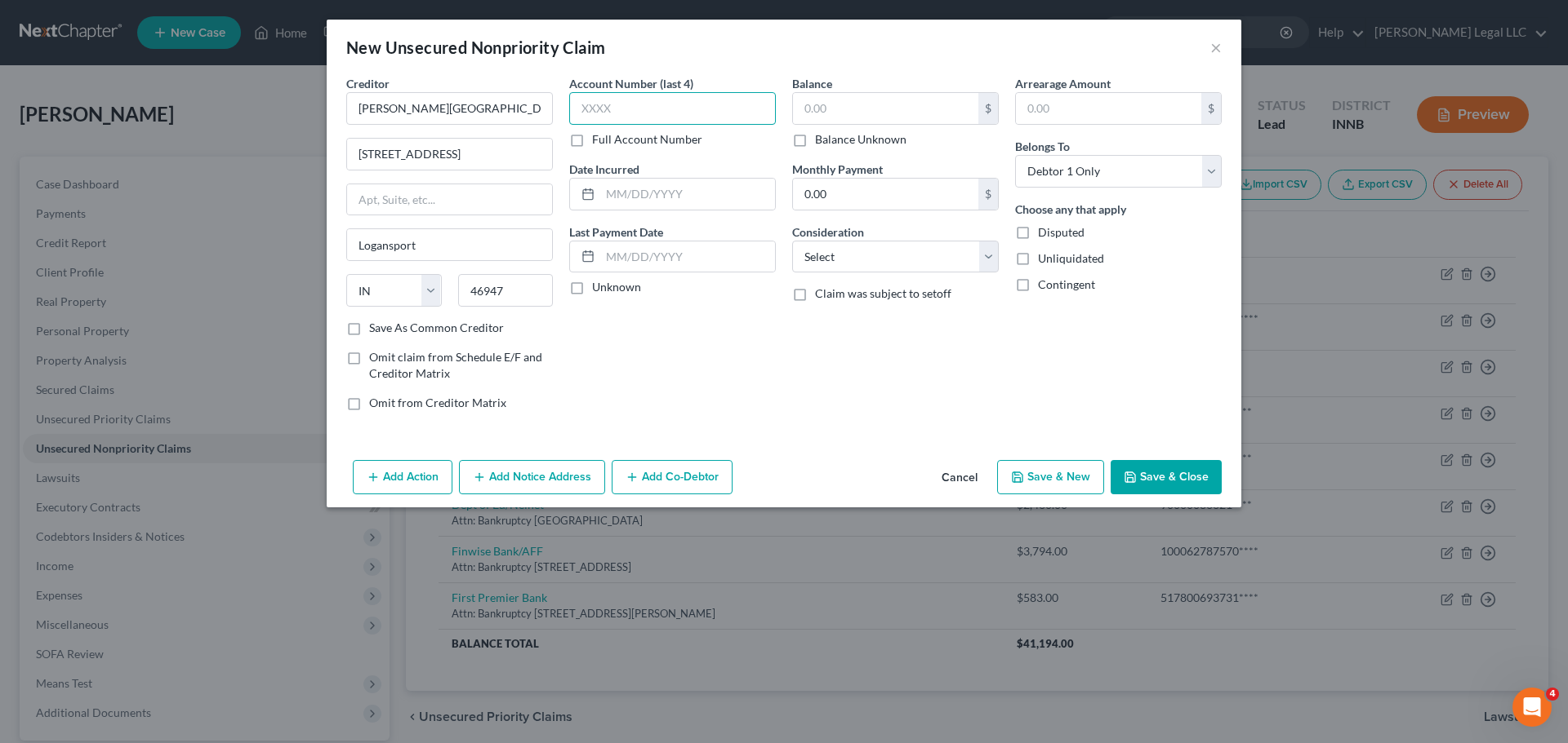
paste input "09D0"
type input "09D0"
click at [852, 116] on input "text" at bounding box center [885, 108] width 185 height 31
click at [578, 154] on div "Account Number (last 4) 09D0 Full Account Number Date Incurred Last Payment Dat…" at bounding box center [672, 249] width 223 height 349
click at [592, 143] on label "Full Account Number" at bounding box center [647, 140] width 111 height 17
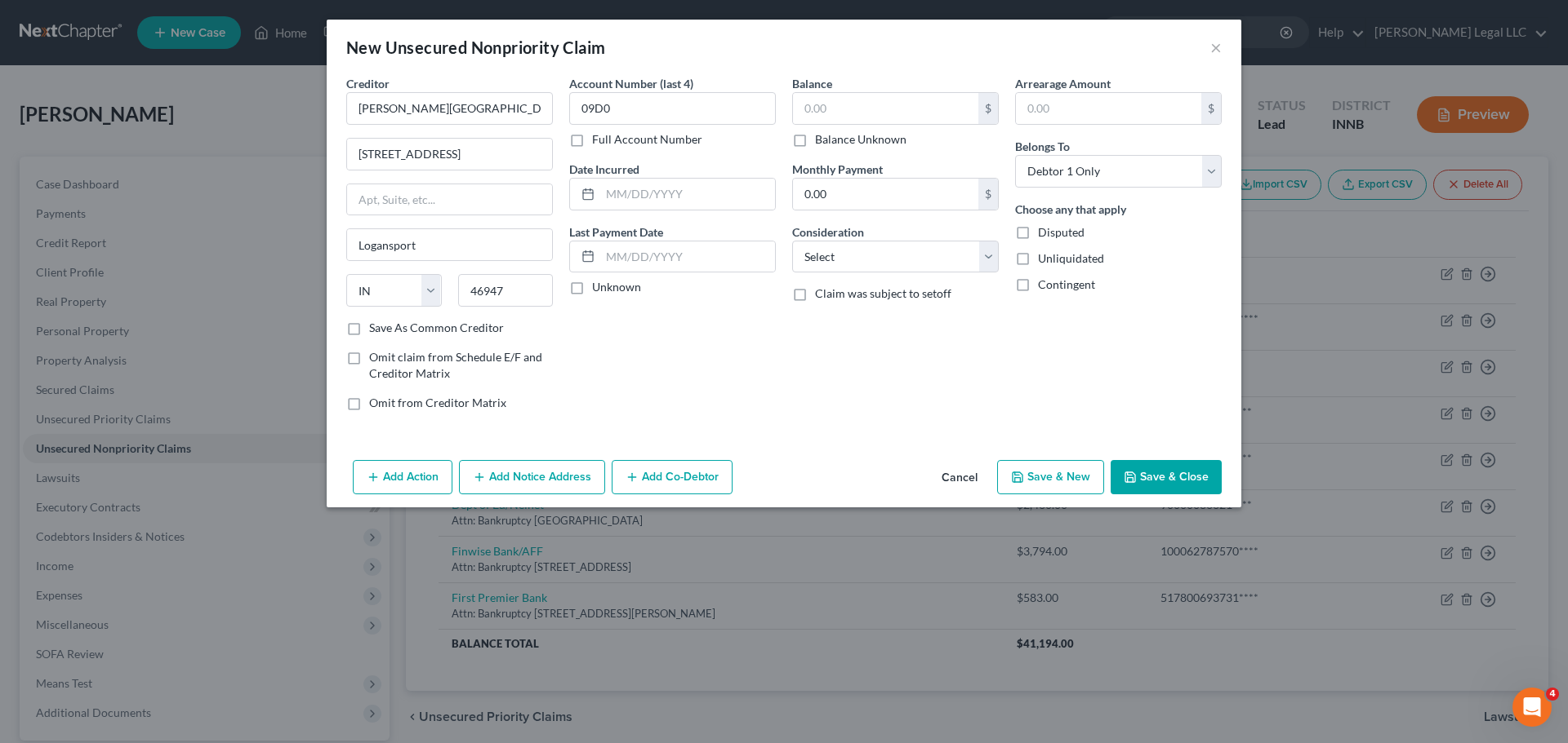
click at [599, 142] on input "Full Account Number" at bounding box center [604, 136] width 11 height 11
click at [664, 113] on input "09D0" at bounding box center [672, 108] width 207 height 33
drag, startPoint x: 709, startPoint y: 109, endPoint x: 450, endPoint y: 88, distance: 259.8
click at [450, 88] on div "Creditor * Logan Square Apartments 300 E Broadway Logansport State AL AK AR AZ …" at bounding box center [784, 249] width 892 height 349
paste input "09D01-2509-EV-000127"
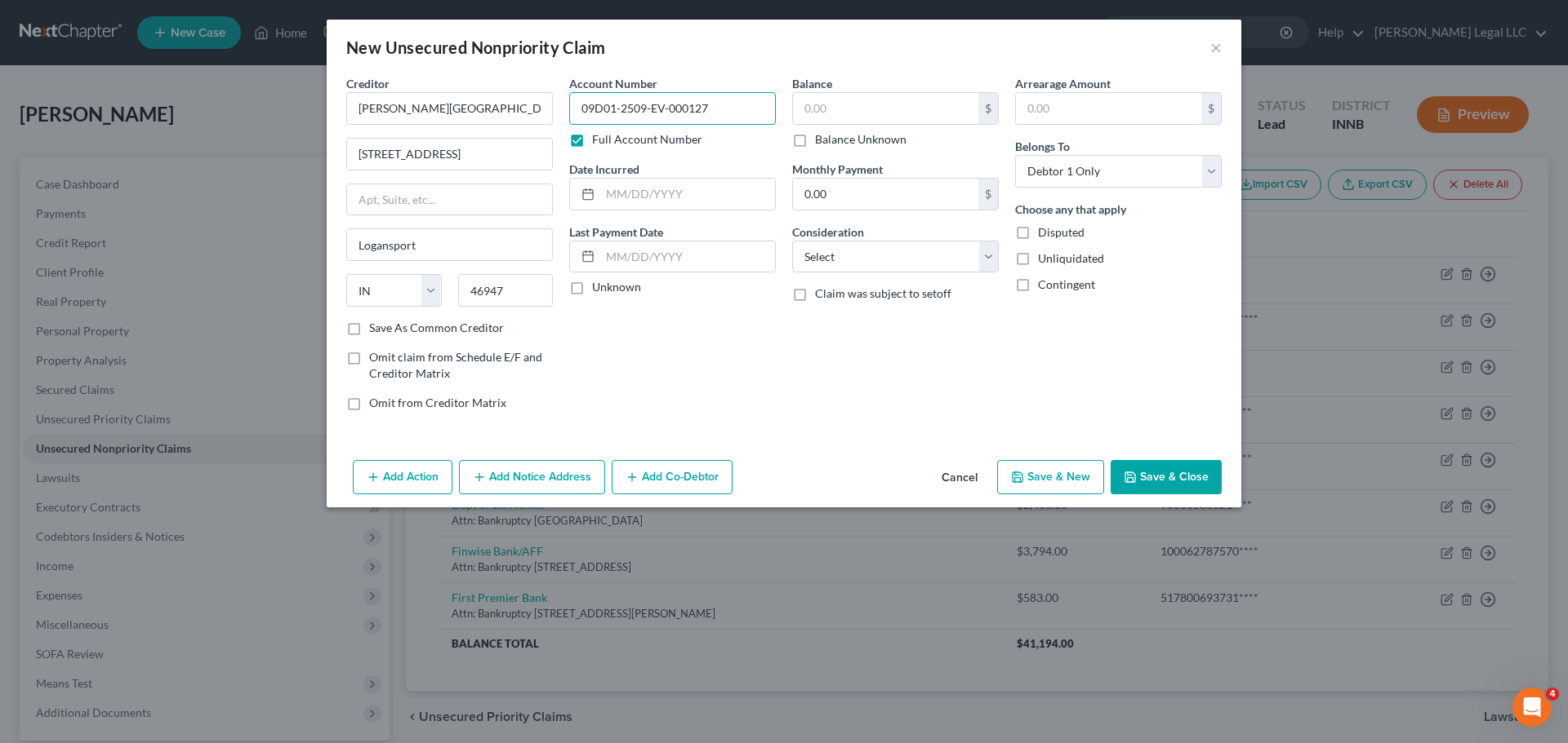
click at [600, 115] on input "09D01-2509-EV-000127" at bounding box center [672, 108] width 207 height 33
type input "09D01-2509-EV-000127"
click at [941, 112] on input "text" at bounding box center [885, 108] width 185 height 31
click at [850, 104] on input "text" at bounding box center [885, 108] width 185 height 31
paste input "2,962.00"
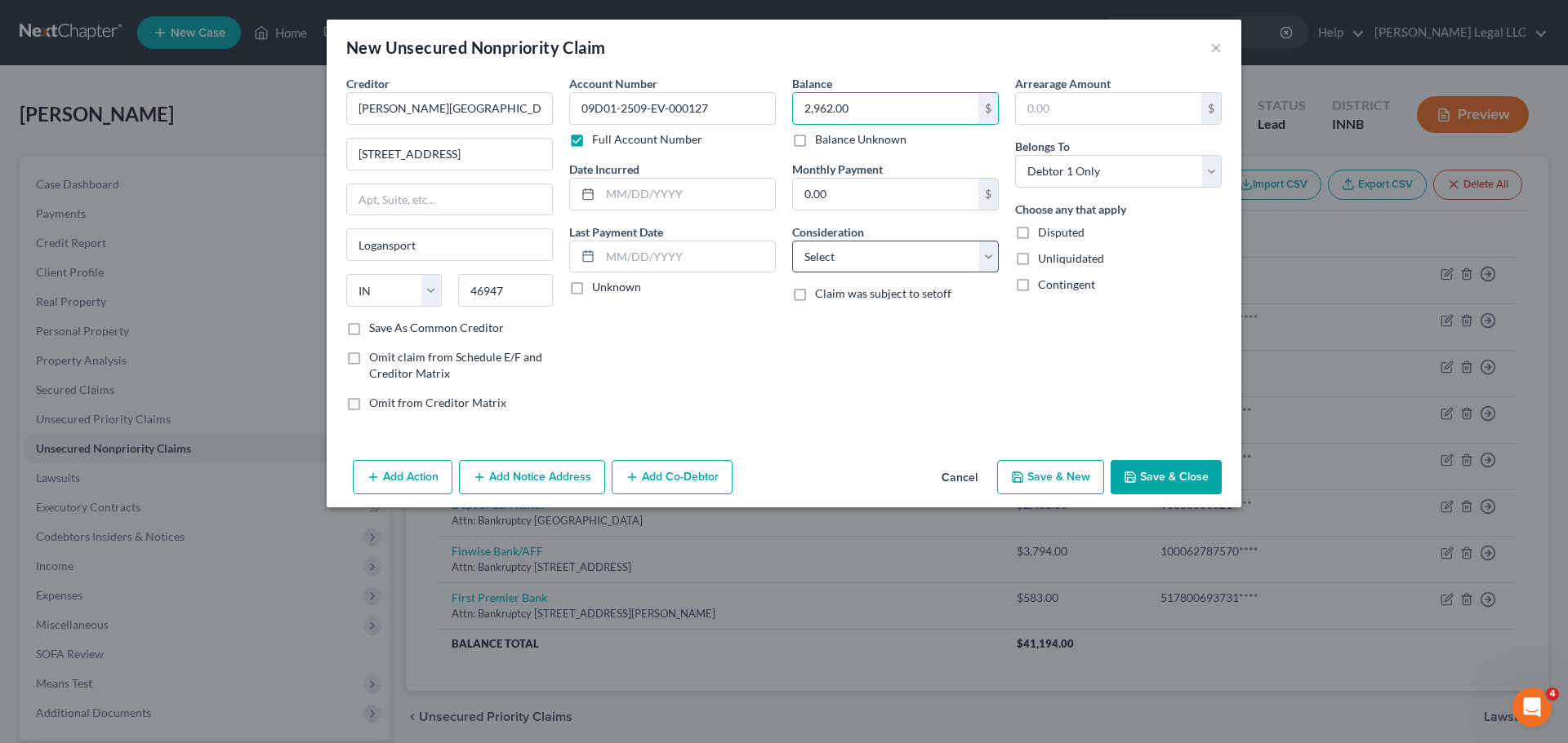
type input "2,962.00"
click at [831, 248] on select "Select Cable / Satellite Services Collection Agency Credit Card Debt Debt Couns…" at bounding box center [895, 257] width 207 height 33
click at [893, 257] on select "Select Cable / Satellite Services Collection Agency Credit Card Debt Debt Couns…" at bounding box center [895, 257] width 207 height 33
select select "14"
click at [792, 241] on select "Select Cable / Satellite Services Collection Agency Credit Card Debt Debt Couns…" at bounding box center [895, 257] width 207 height 33
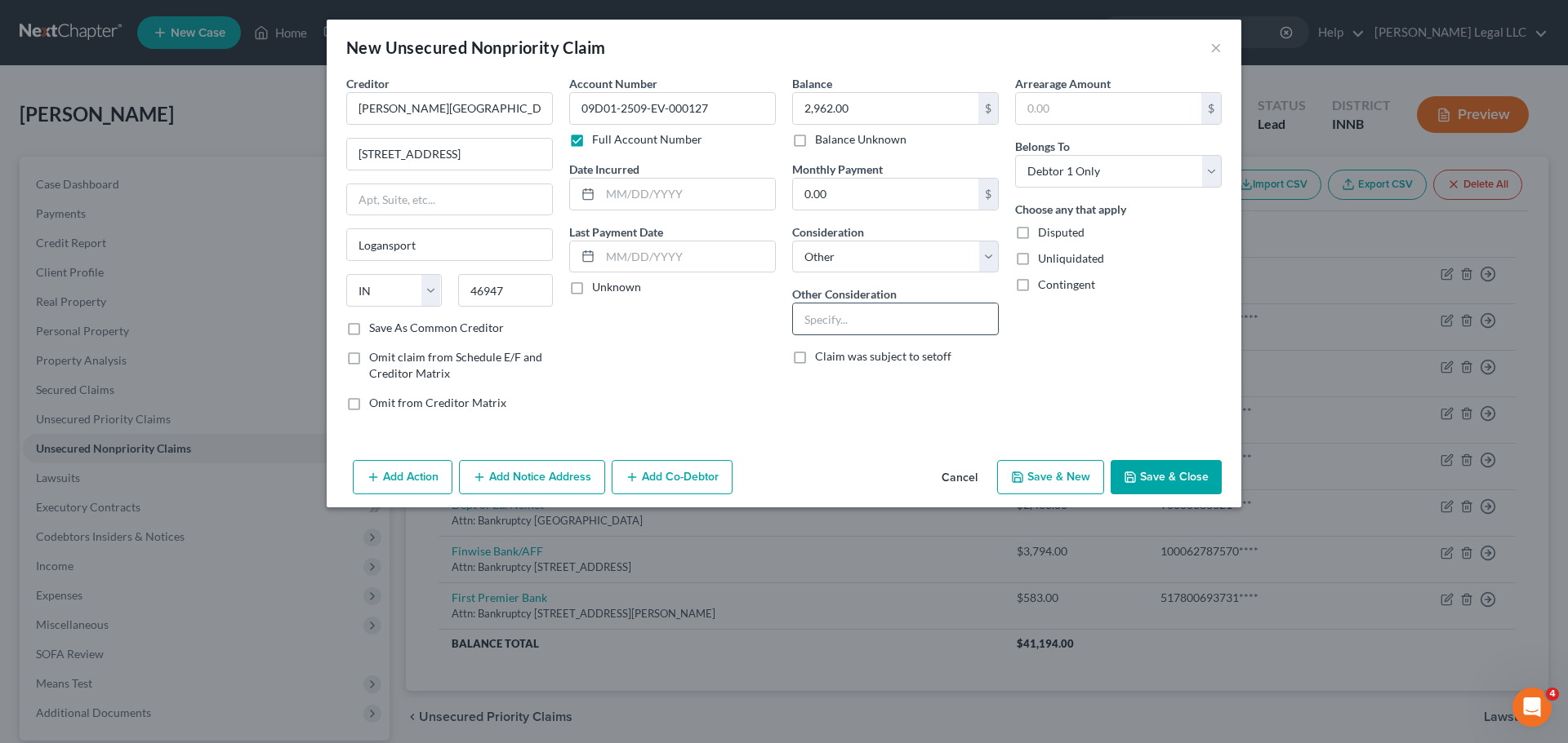
click at [887, 316] on input "text" at bounding box center [895, 319] width 205 height 31
type input "L"
type input "Past Due Rent"
click at [851, 189] on input "0.00" at bounding box center [885, 194] width 185 height 31
click at [748, 198] on input "text" at bounding box center [687, 194] width 175 height 31
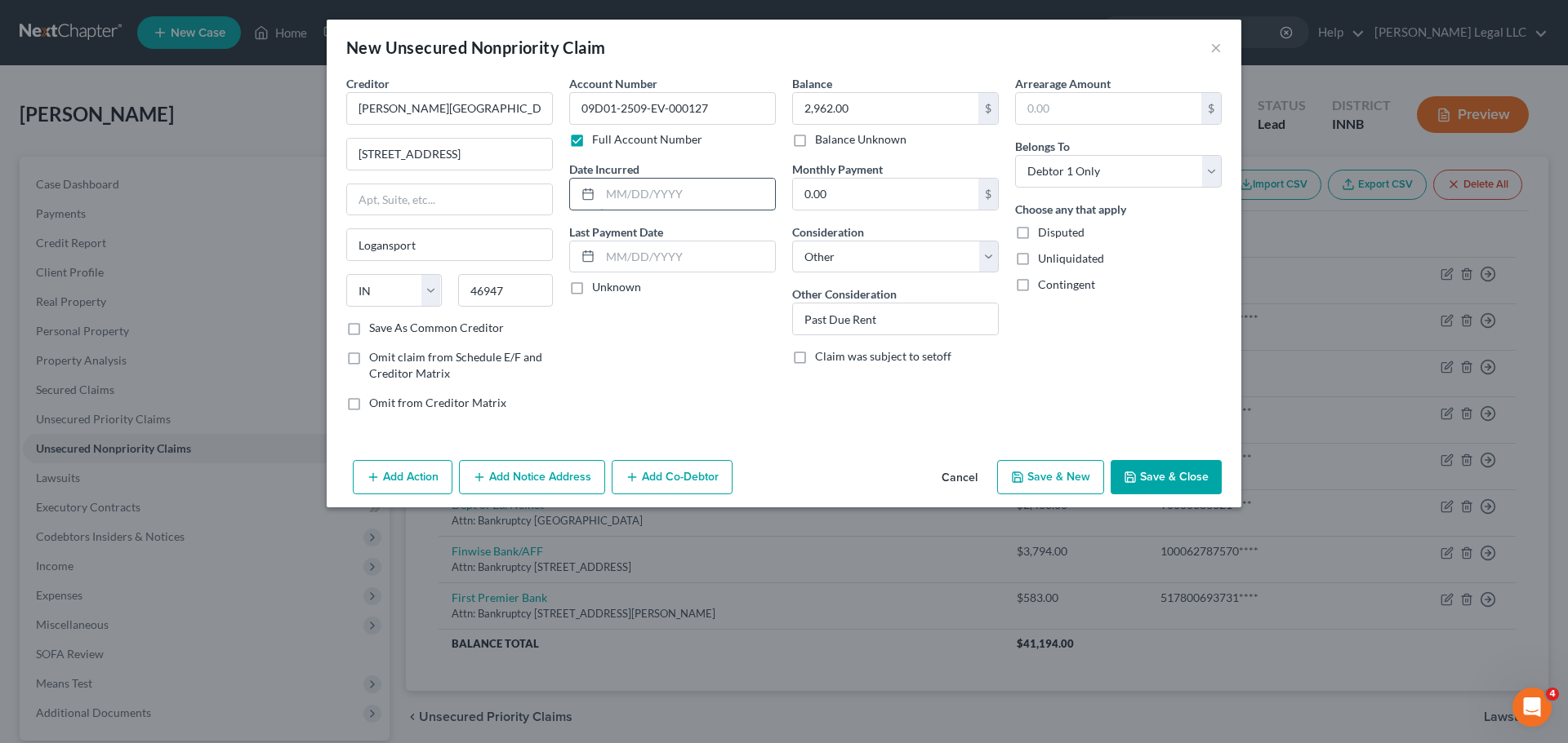
click at [645, 183] on input "text" at bounding box center [687, 194] width 175 height 31
type input "[DATE]"
click at [718, 372] on div "Account Number 09D01-2509-EV-000127 Full Account Number Date Incurred 09/05/202…" at bounding box center [672, 249] width 223 height 349
click at [1175, 482] on button "Save & Close" at bounding box center [1165, 477] width 111 height 34
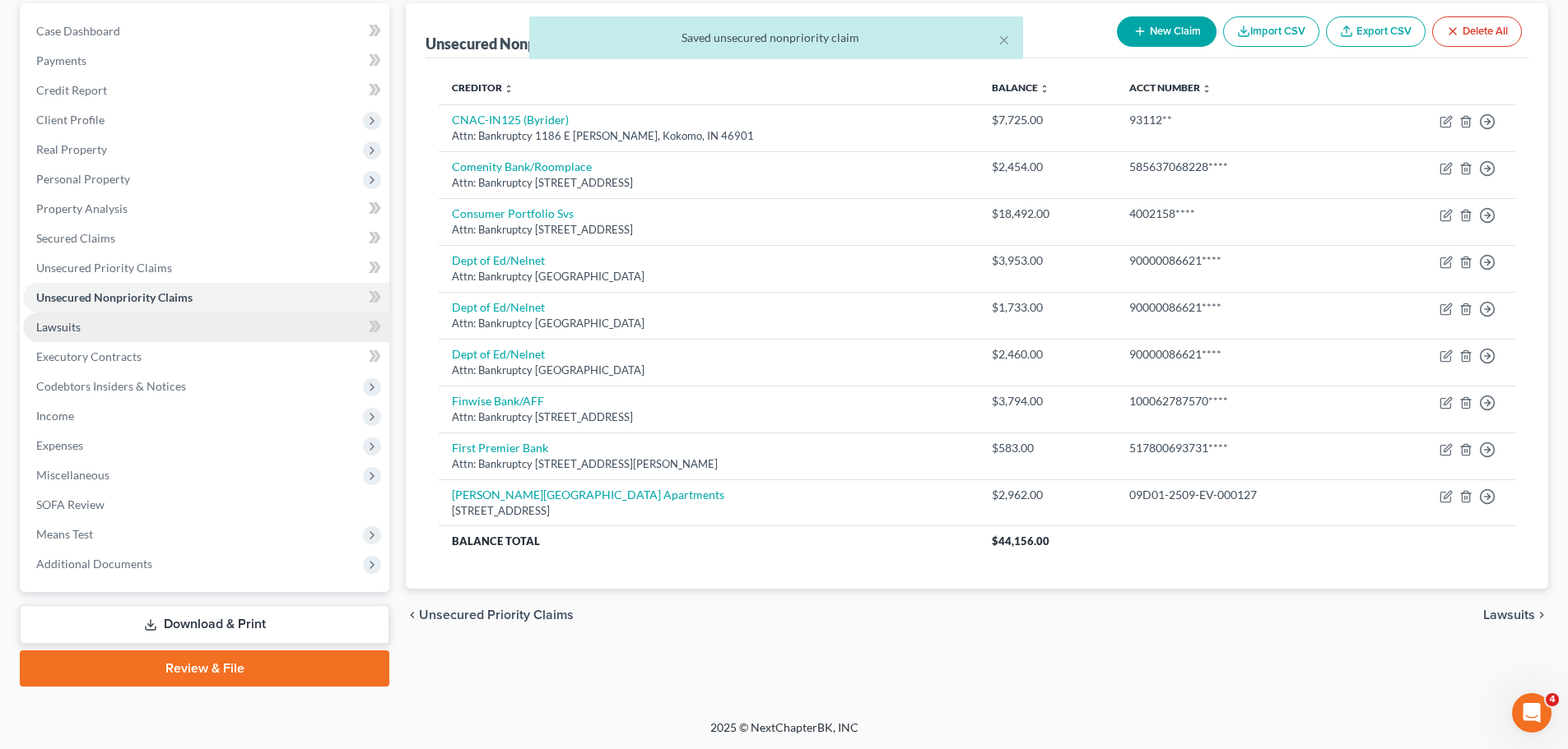
click at [43, 326] on span "Lawsuits" at bounding box center [58, 326] width 45 height 14
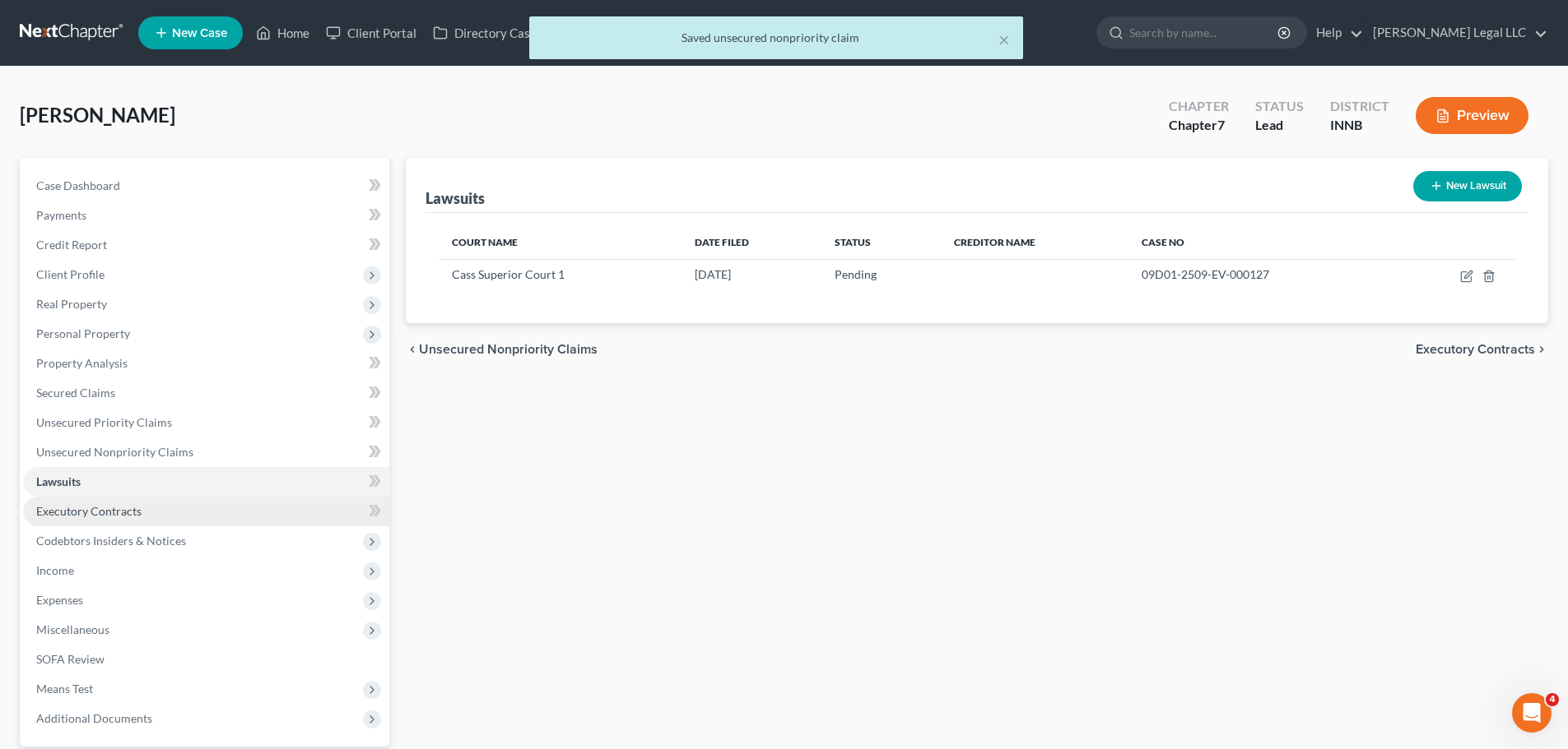
click at [84, 521] on link "Executory Contracts" at bounding box center [206, 511] width 366 height 30
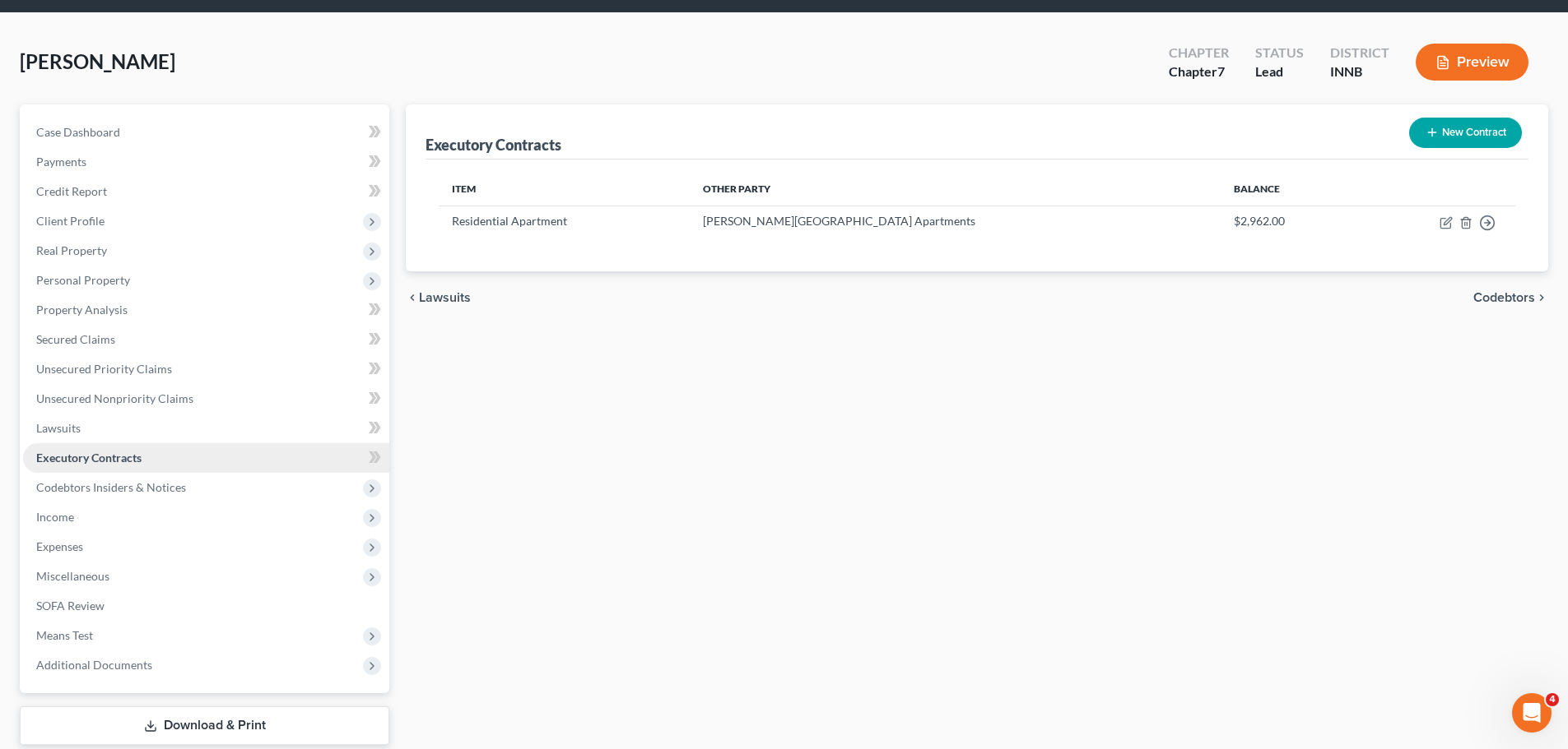
scroll to position [83, 0]
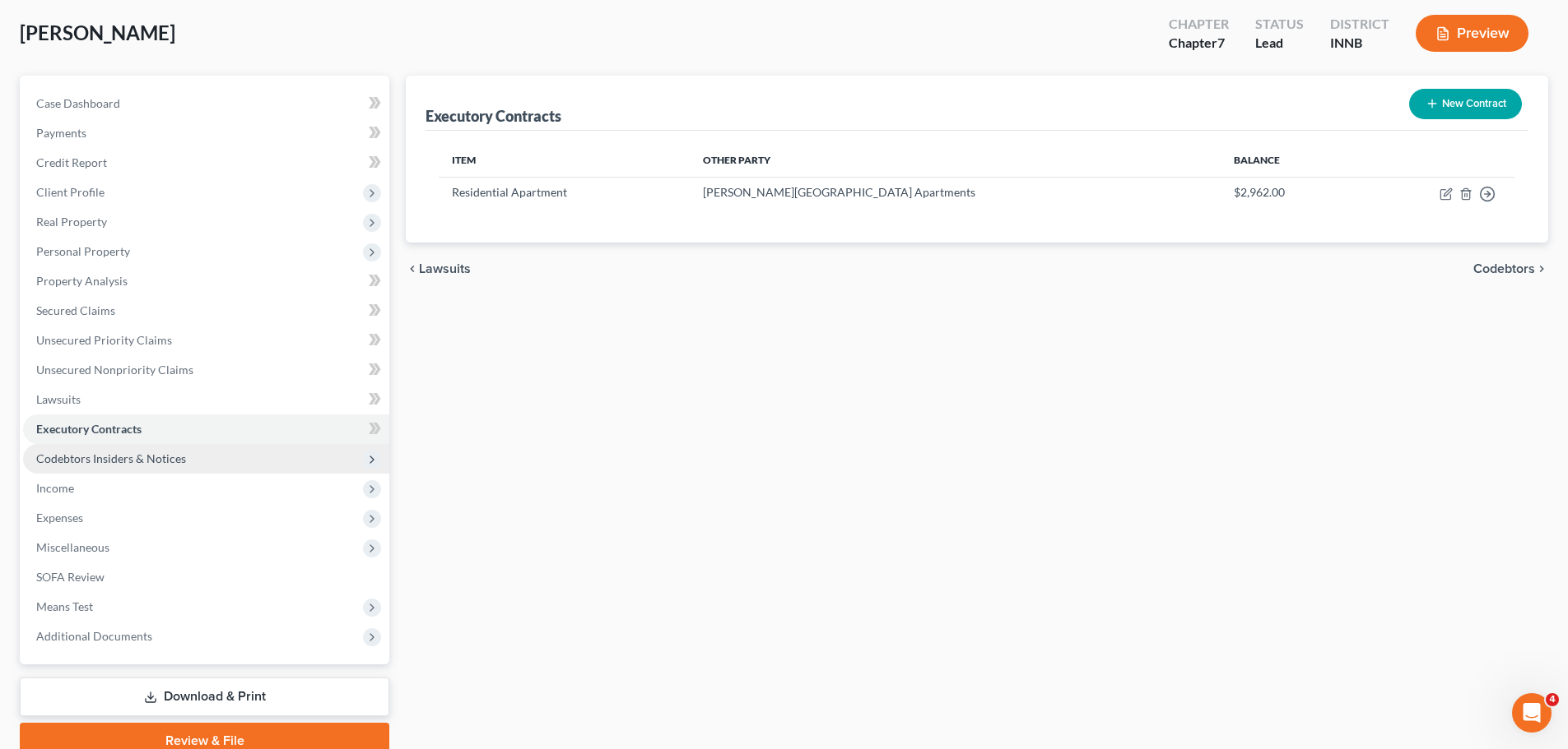
click at [108, 461] on span "Codebtors Insiders & Notices" at bounding box center [111, 458] width 149 height 14
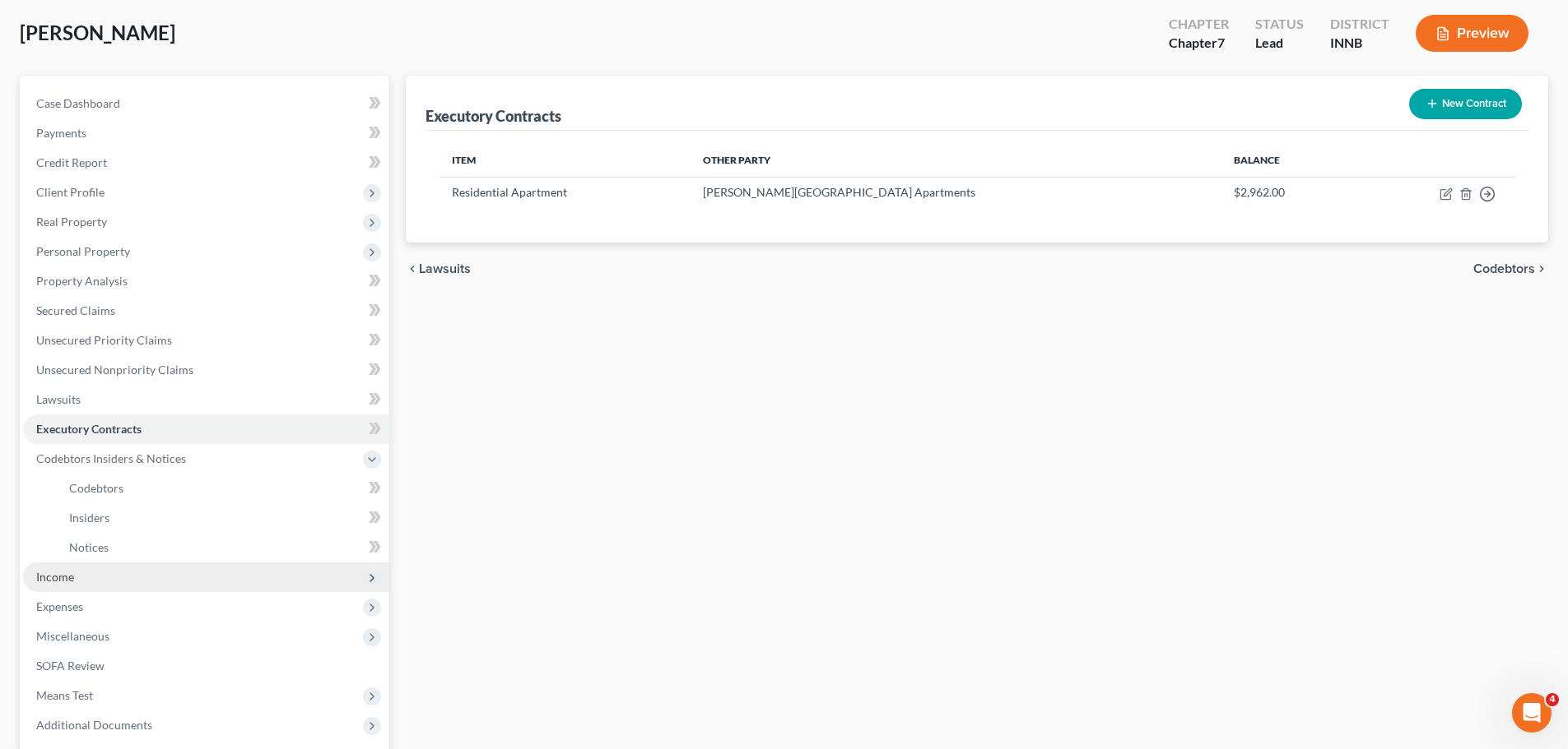
click at [65, 571] on span "Income" at bounding box center [55, 577] width 38 height 14
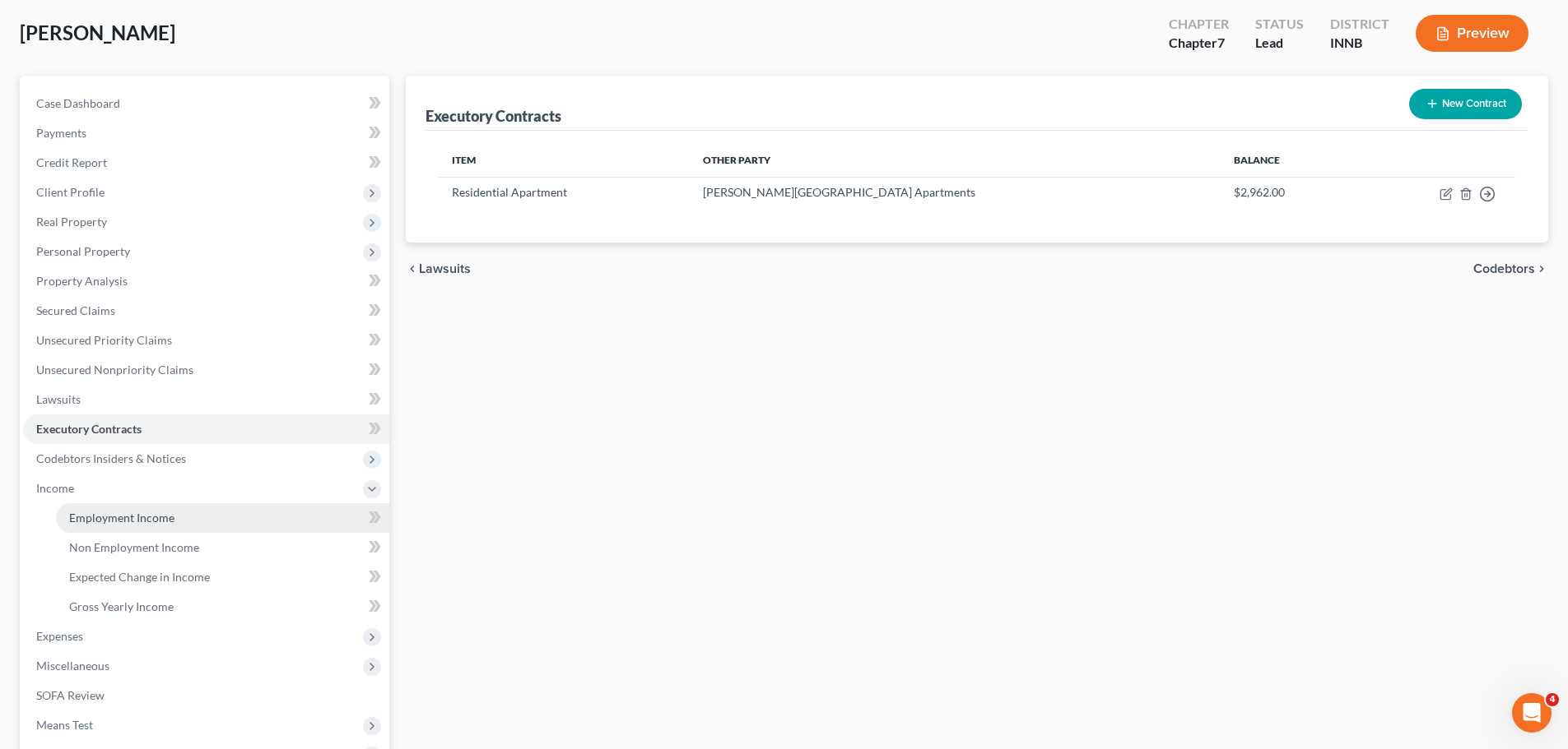
click at [99, 516] on span "Employment Income" at bounding box center [122, 518] width 105 height 14
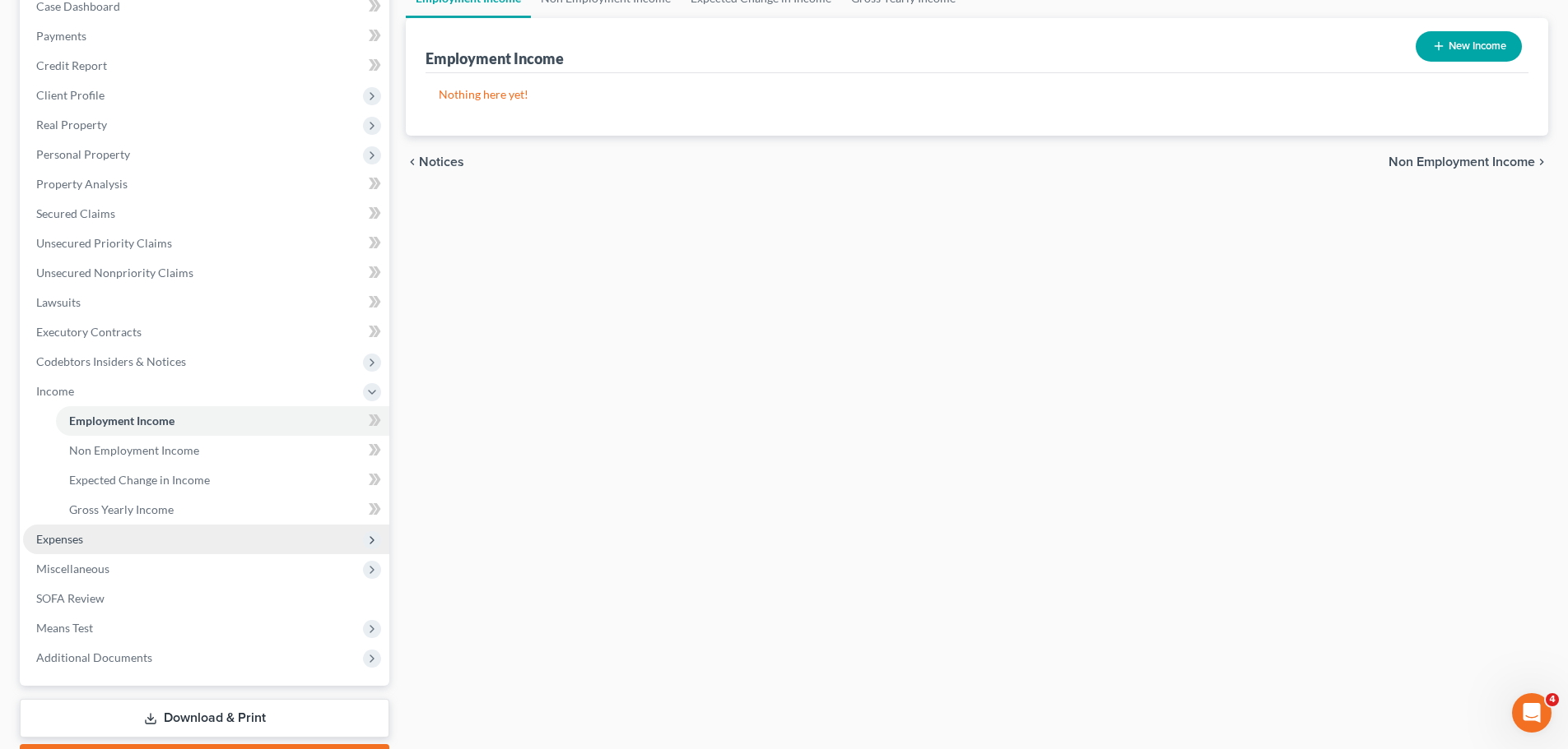
scroll to position [247, 0]
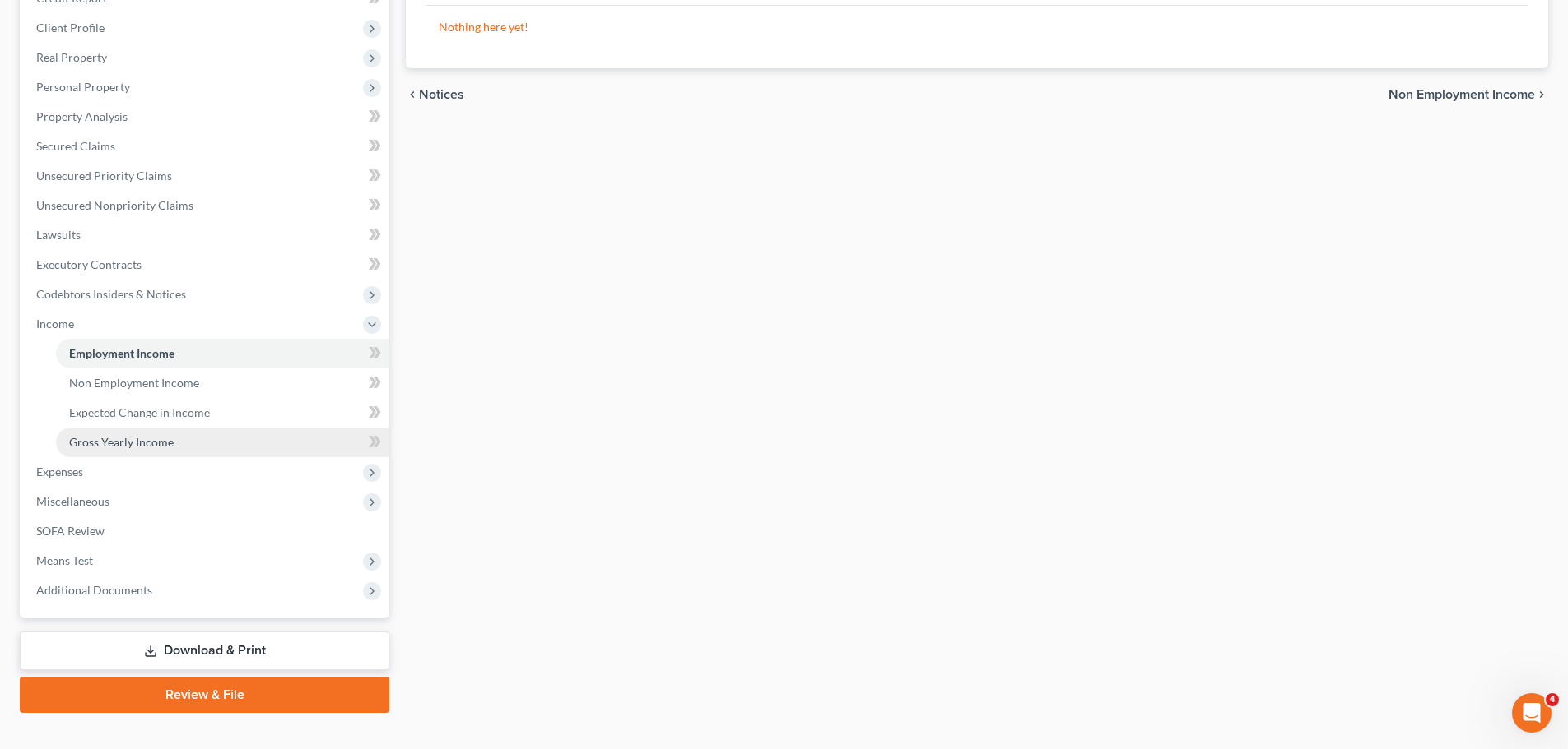
click at [111, 448] on span "Gross Yearly Income" at bounding box center [122, 442] width 105 height 14
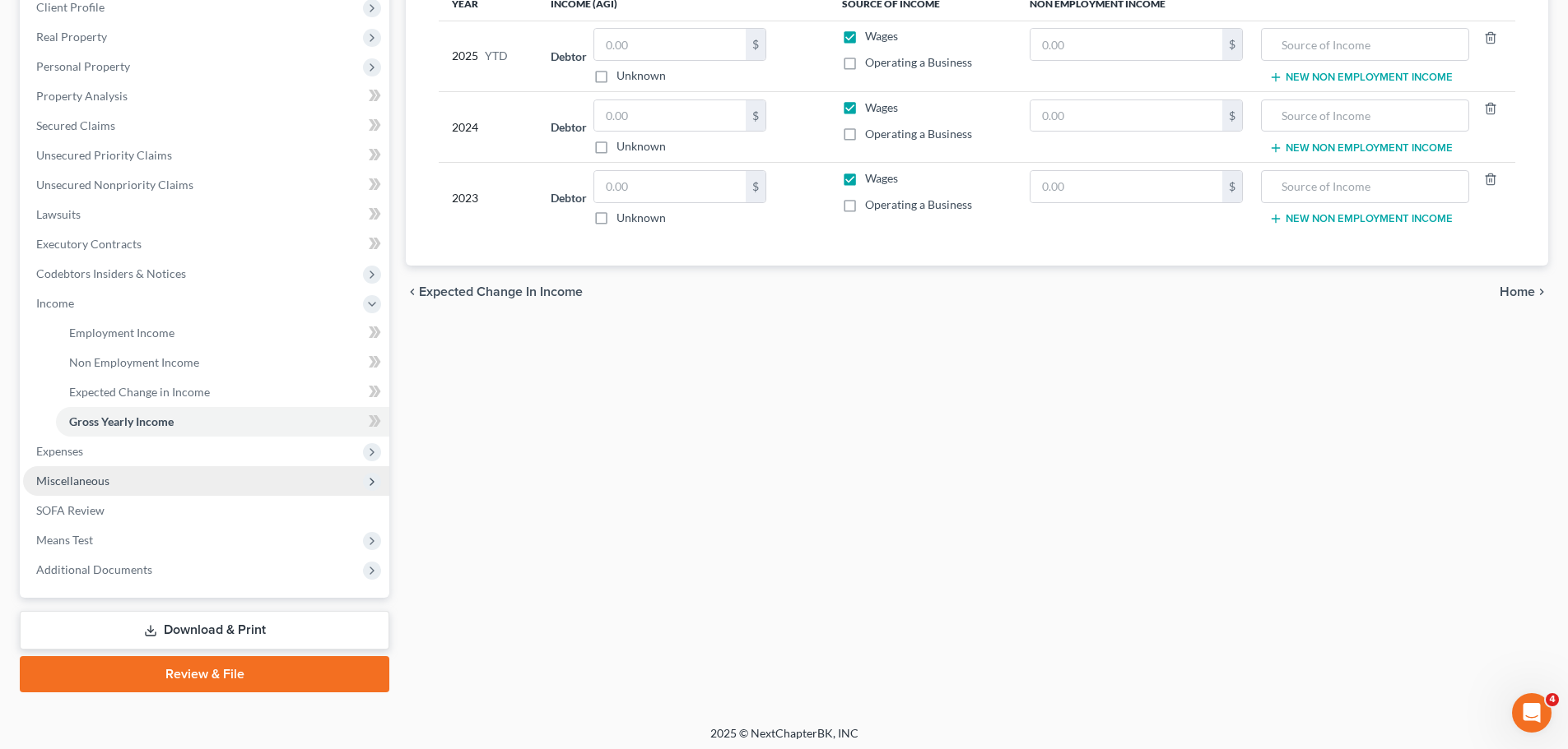
scroll to position [273, 0]
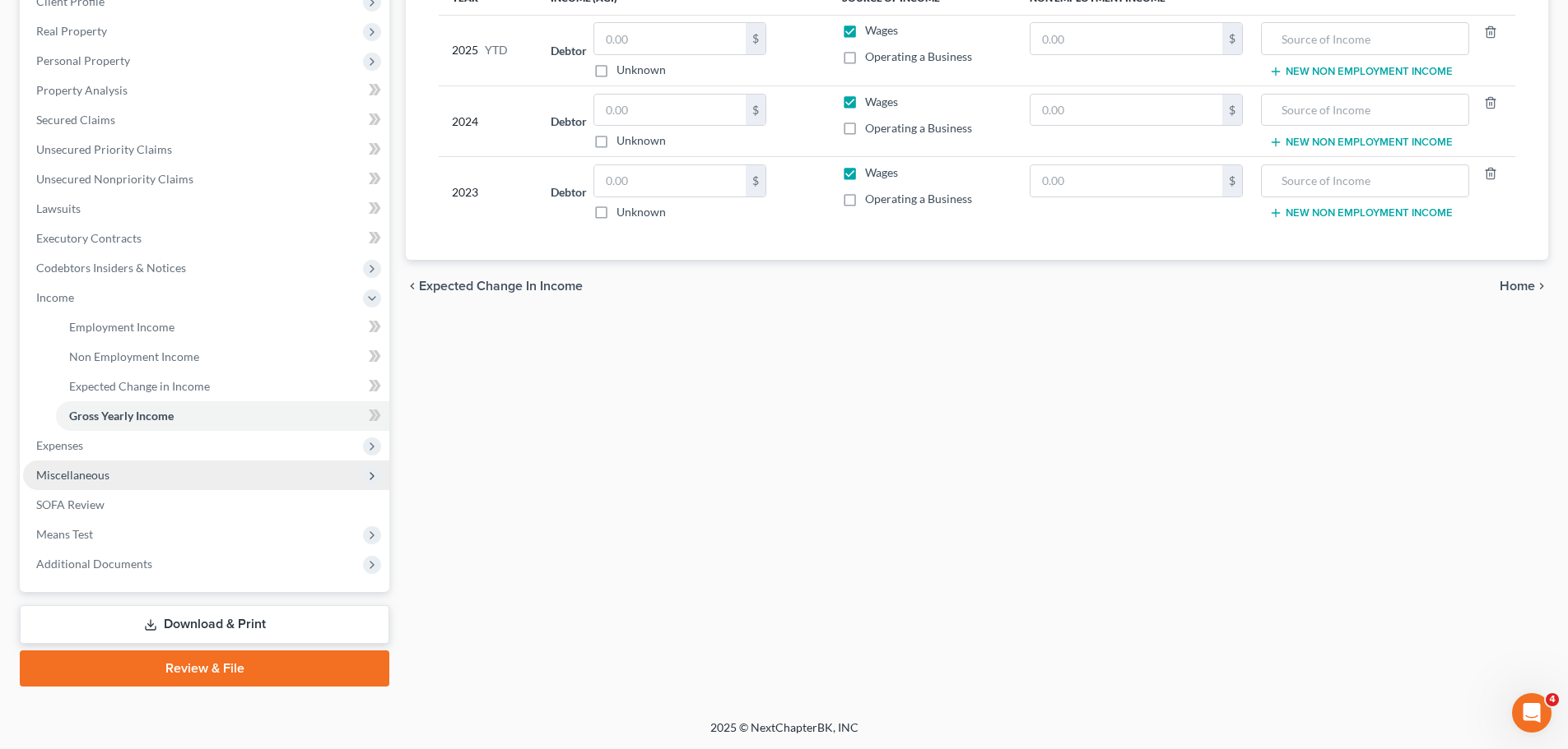
click at [116, 471] on span "Miscellaneous" at bounding box center [206, 475] width 366 height 30
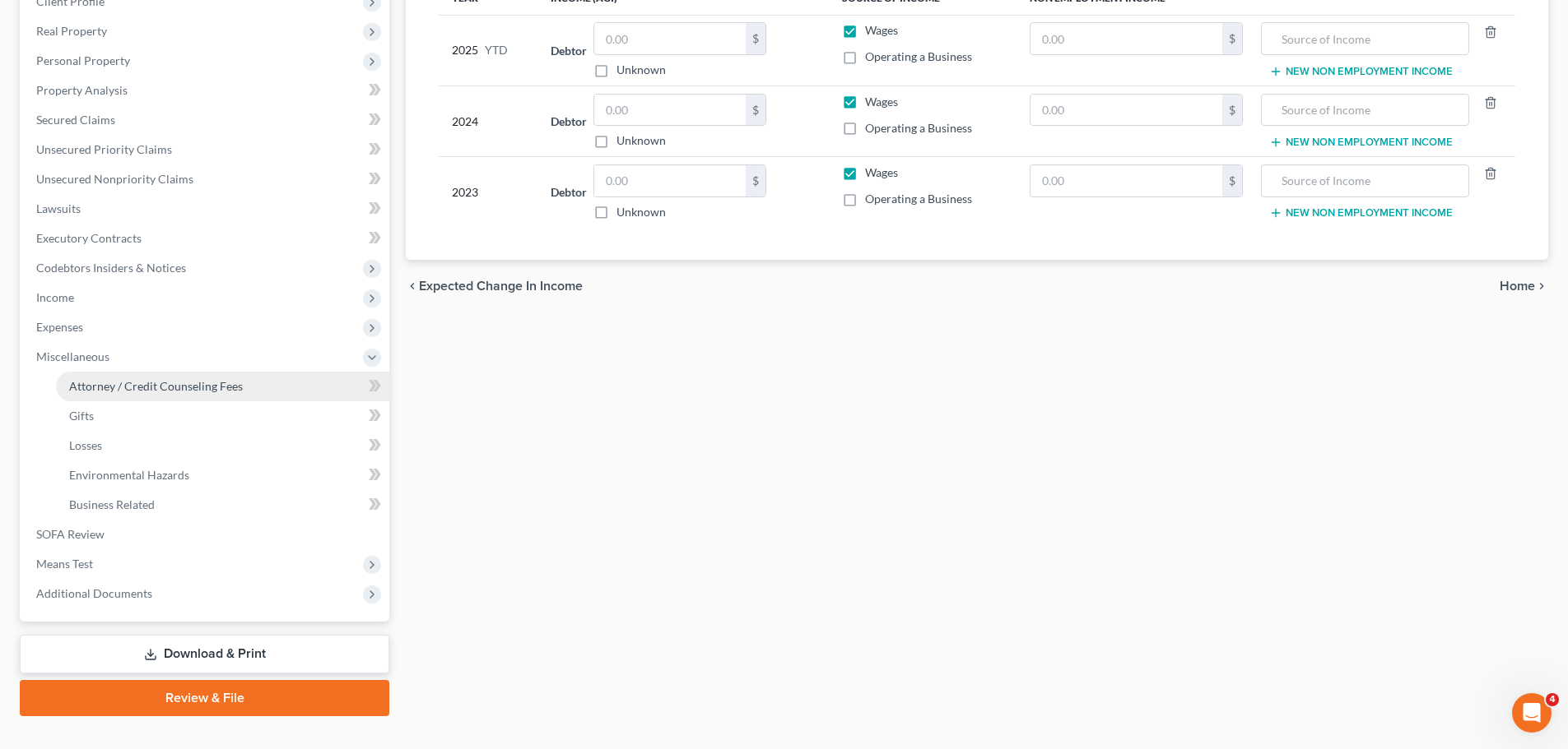
click at [149, 390] on span "Attorney / Credit Counseling Fees" at bounding box center [156, 386] width 174 height 14
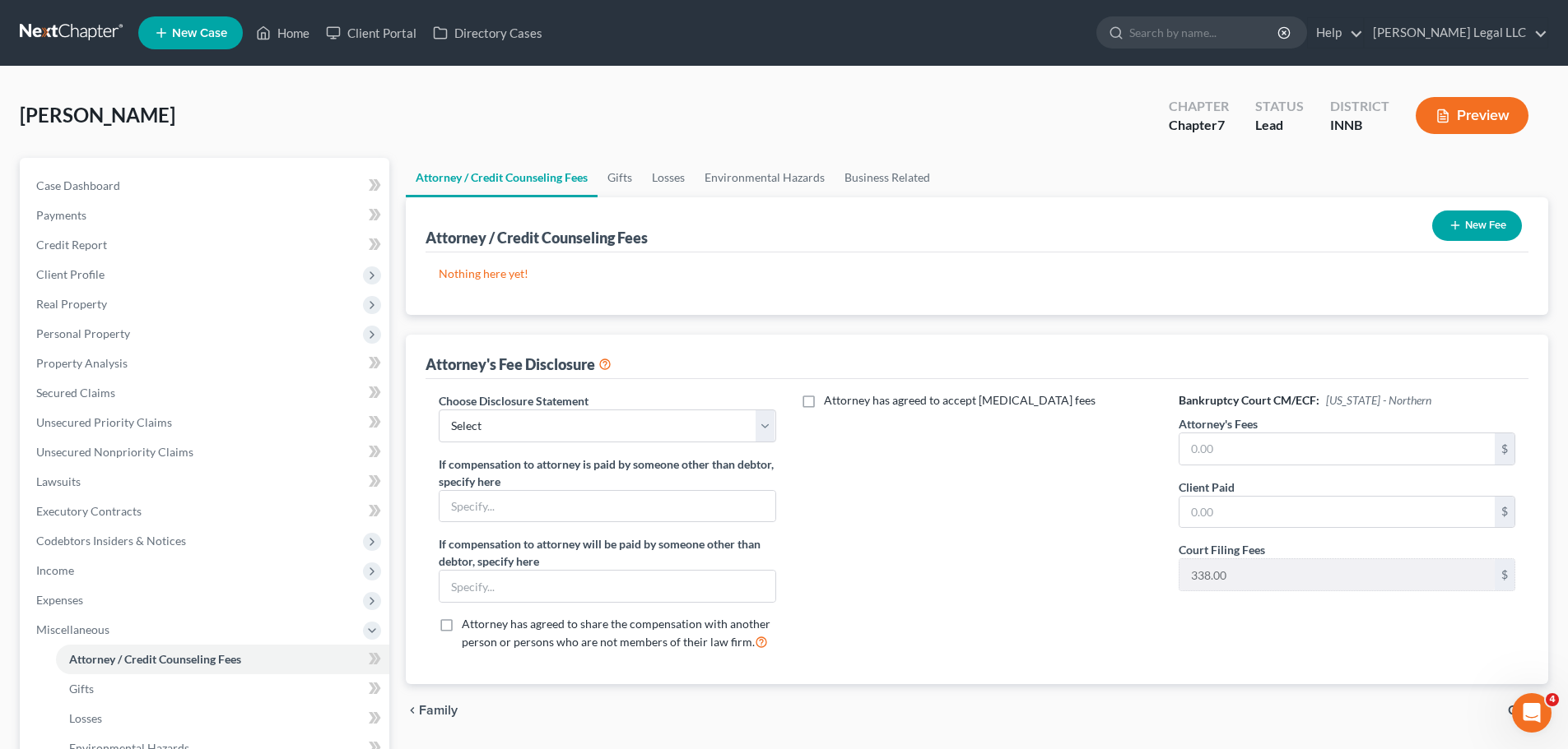
click at [508, 407] on label "Choose Disclosure Statement" at bounding box center [513, 401] width 149 height 17
click at [498, 434] on select "Select Attorney Compensation Disclosure" at bounding box center [607, 426] width 337 height 33
select select "0"
click at [439, 410] on select "Select Attorney Compensation Disclosure" at bounding box center [607, 426] width 337 height 33
click at [1251, 442] on input "text" at bounding box center [1338, 449] width 316 height 31
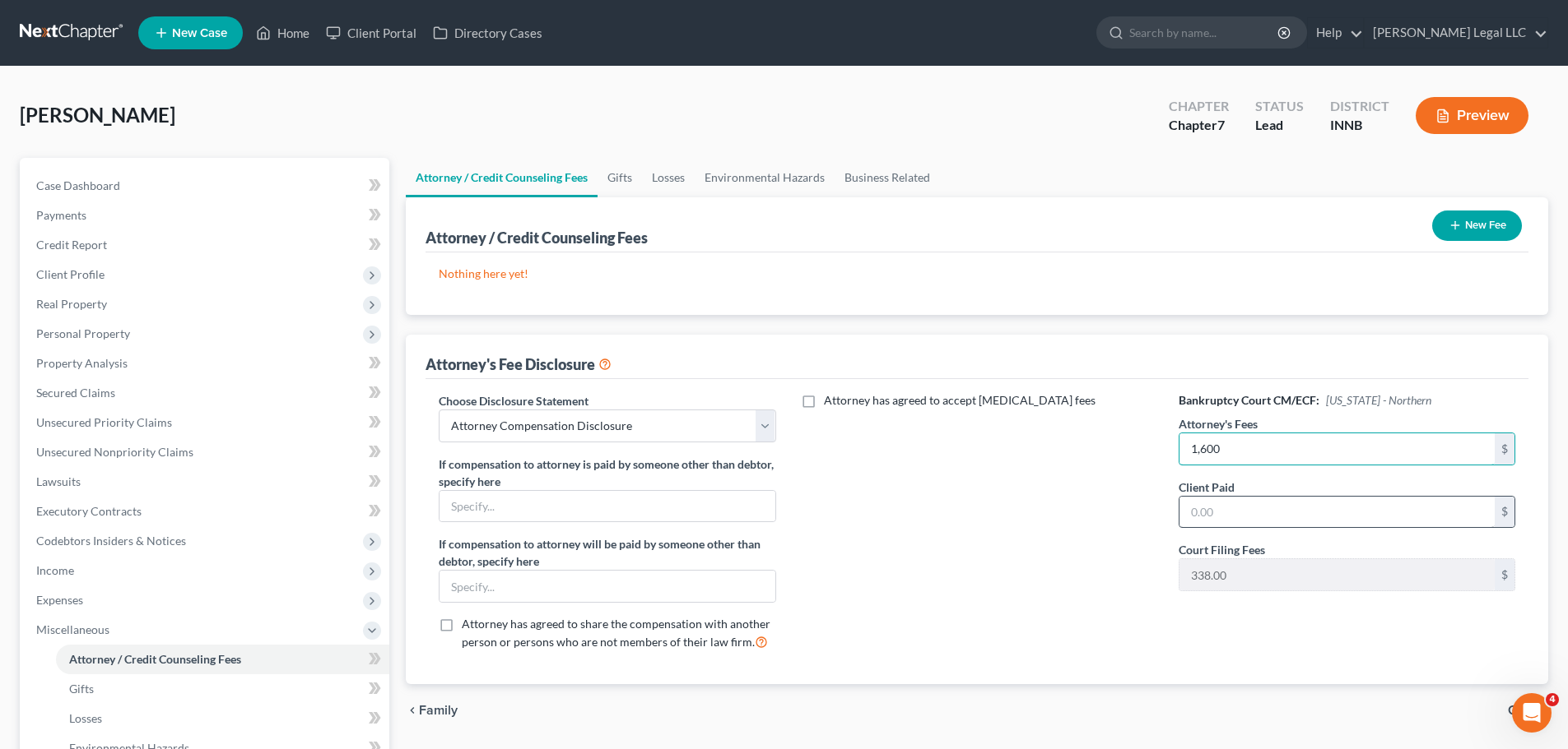
type input "1,600"
click at [1251, 524] on input "text" at bounding box center [1338, 512] width 316 height 31
type input "700"
click at [971, 498] on div "Attorney has agreed to accept [MEDICAL_DATA] fees" at bounding box center [977, 528] width 370 height 272
click at [1251, 195] on ul "Attorney / Credit Counseling Fees Gifts Losses Environmental Hazards Business R…" at bounding box center [977, 177] width 1143 height 40
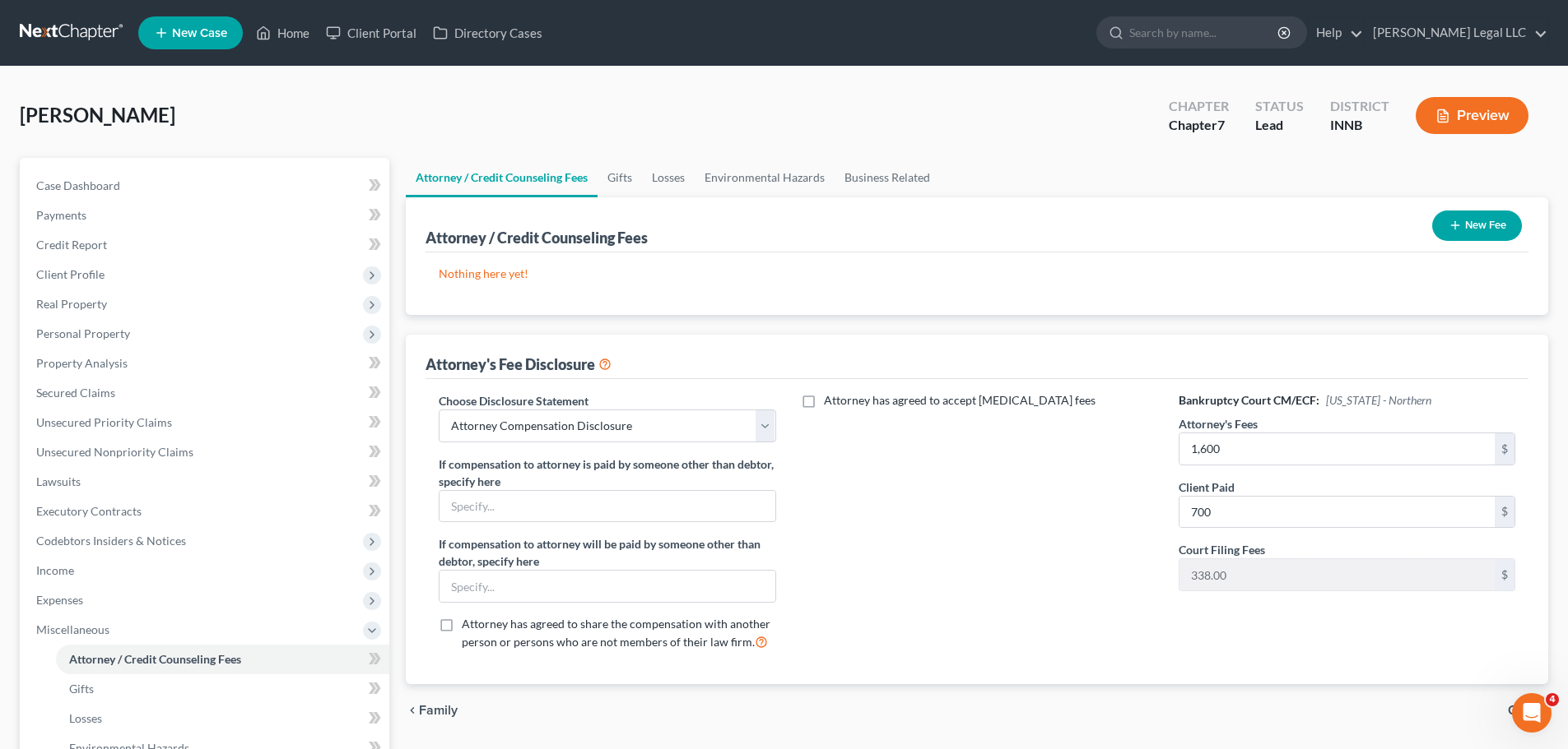
click at [1251, 213] on button "New Fee" at bounding box center [1477, 226] width 89 height 30
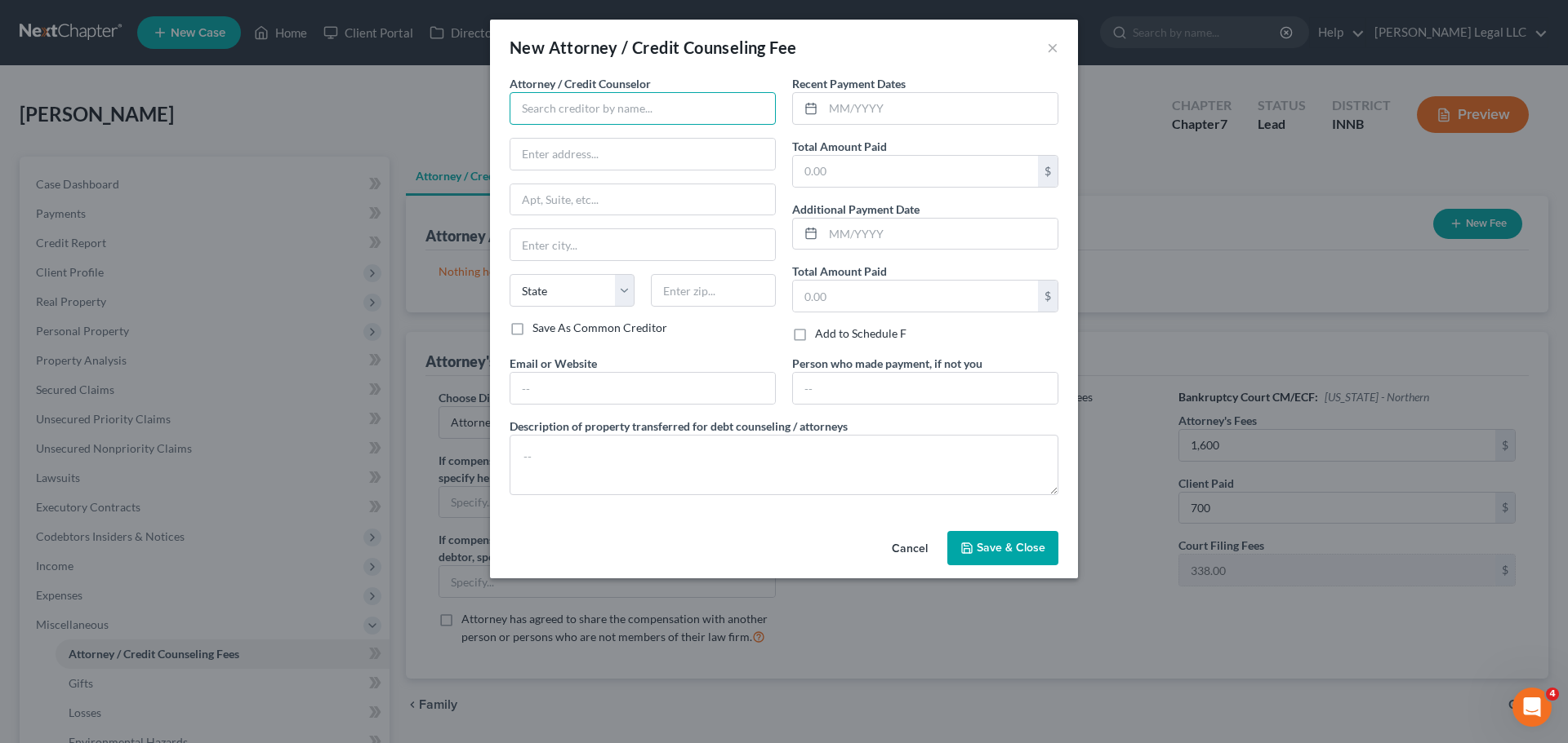
click at [608, 114] on input "text" at bounding box center [643, 108] width 266 height 33
click at [607, 136] on div "[PERSON_NAME] Legal LLC" at bounding box center [607, 137] width 170 height 17
type input "[PERSON_NAME] Legal LLC"
type input "[STREET_ADDRESS][PERSON_NAME]"
type input "[GEOGRAPHIC_DATA]"
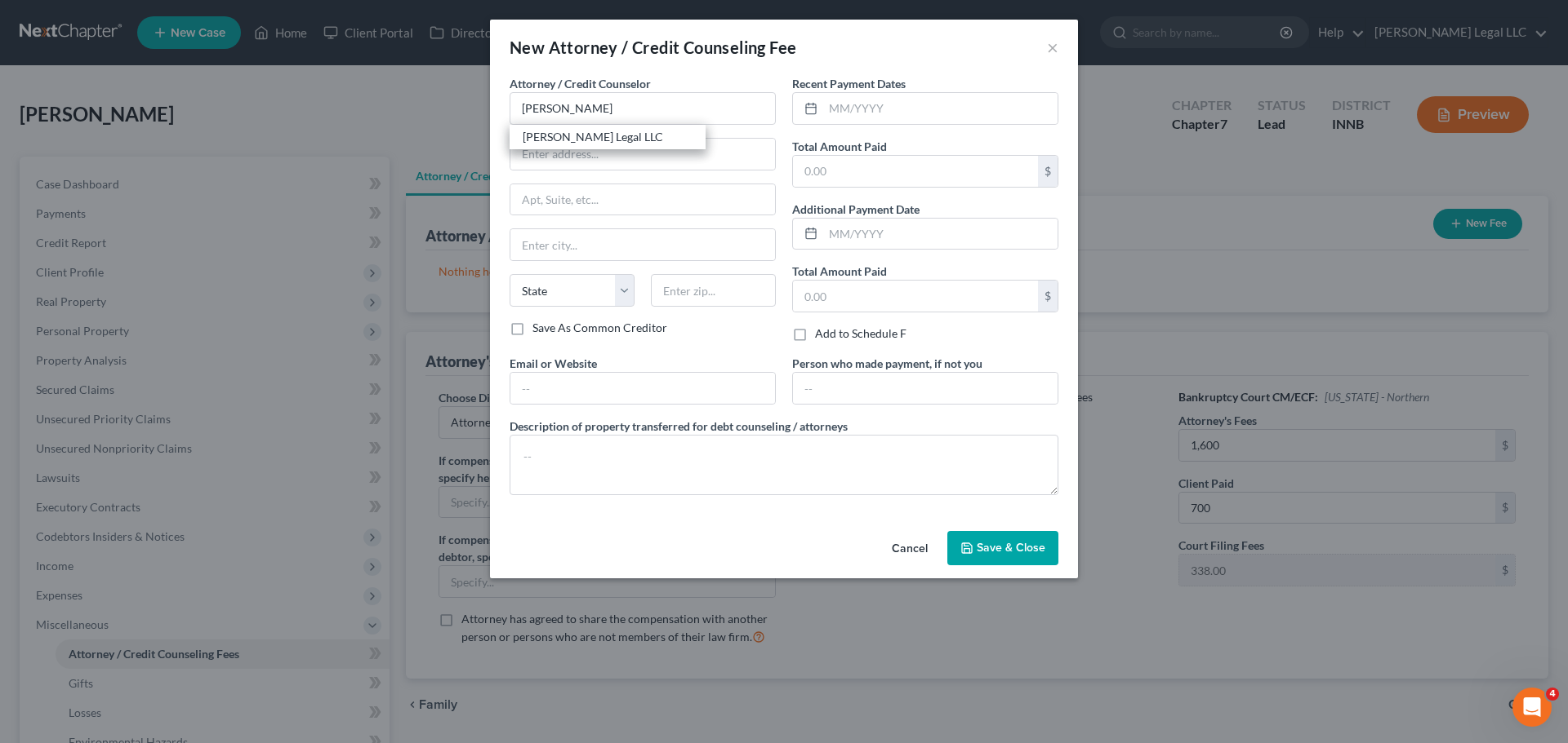
select select "15"
type input "46062"
click at [846, 115] on input "text" at bounding box center [940, 108] width 234 height 31
type input "10/2025"
type input "700"
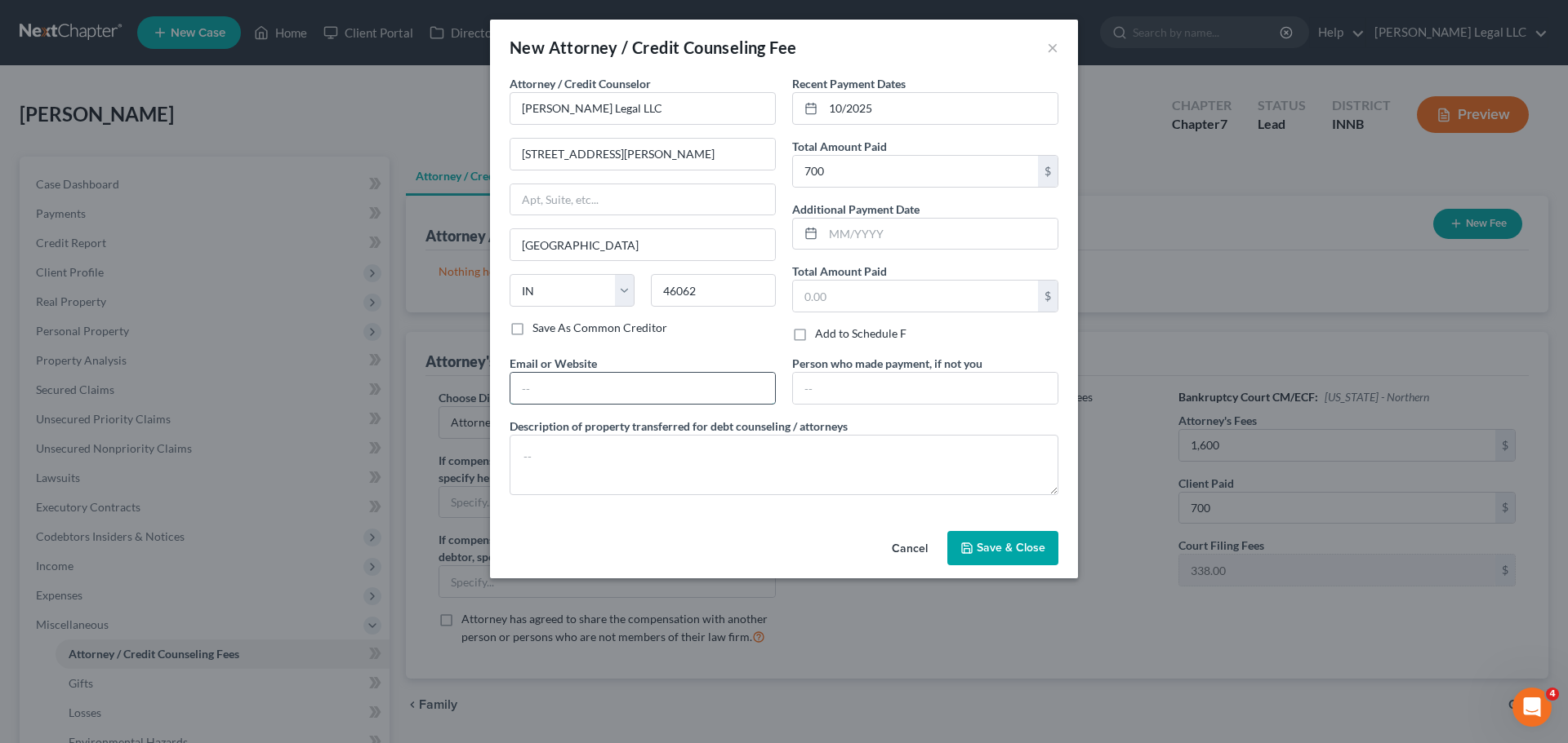
click at [594, 394] on input "text" at bounding box center [643, 388] width 265 height 31
type input "[PERSON_NAME][EMAIL_ADDRESS][DOMAIN_NAME]"
click at [718, 483] on textarea at bounding box center [784, 465] width 548 height 60
click at [1024, 551] on span "Save & Close" at bounding box center [1010, 548] width 69 height 14
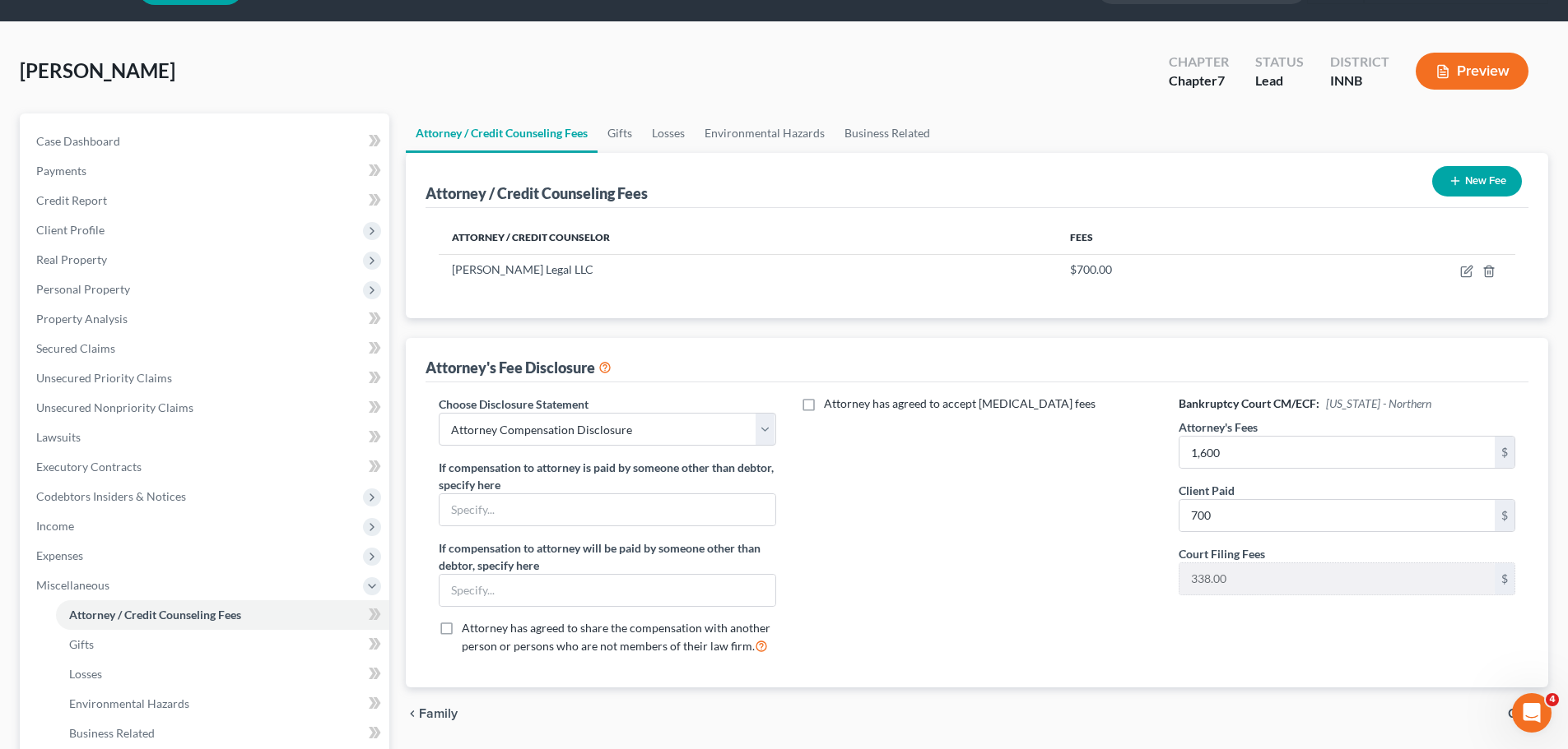
scroll to position [83, 0]
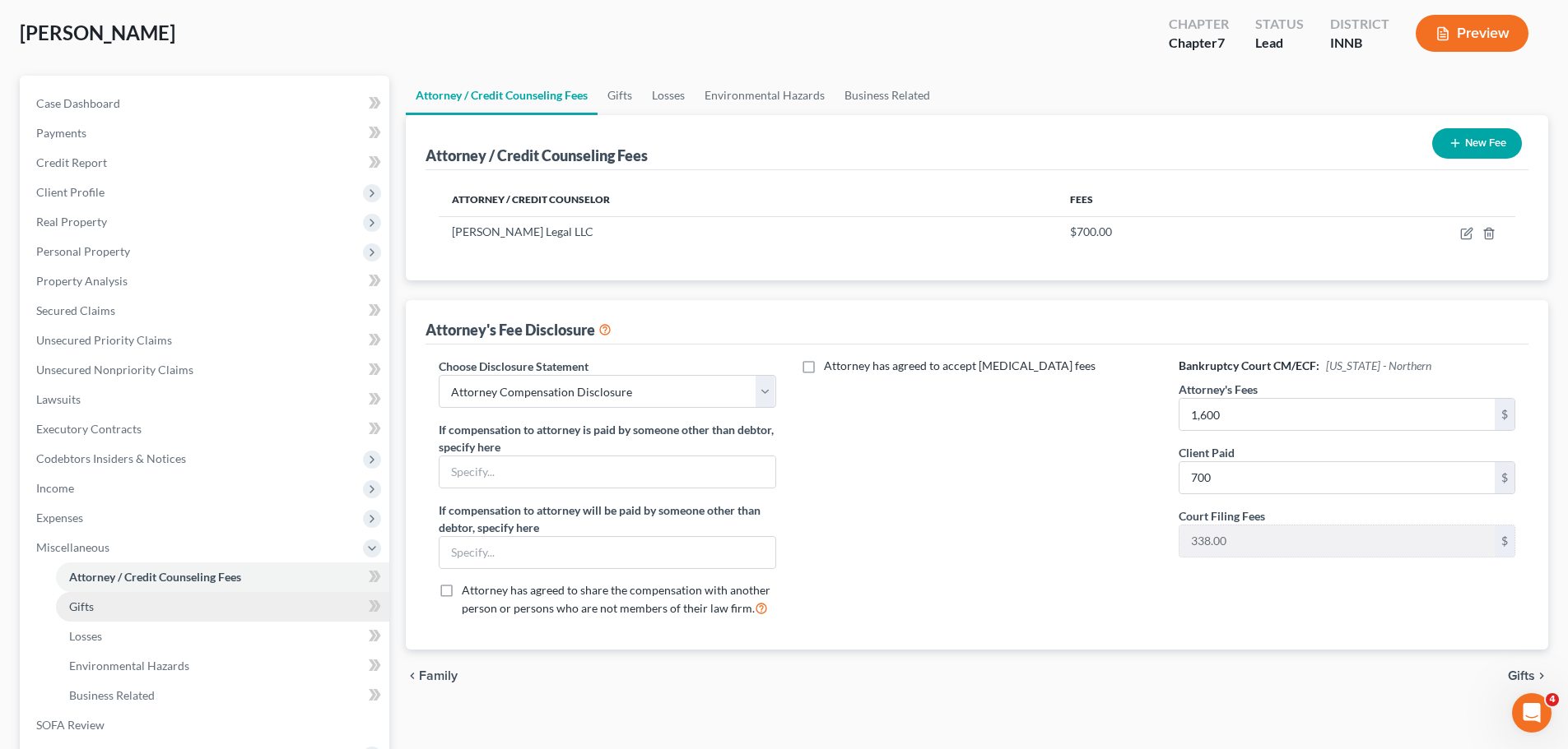
click at [85, 571] on span "Gifts" at bounding box center [81, 606] width 24 height 14
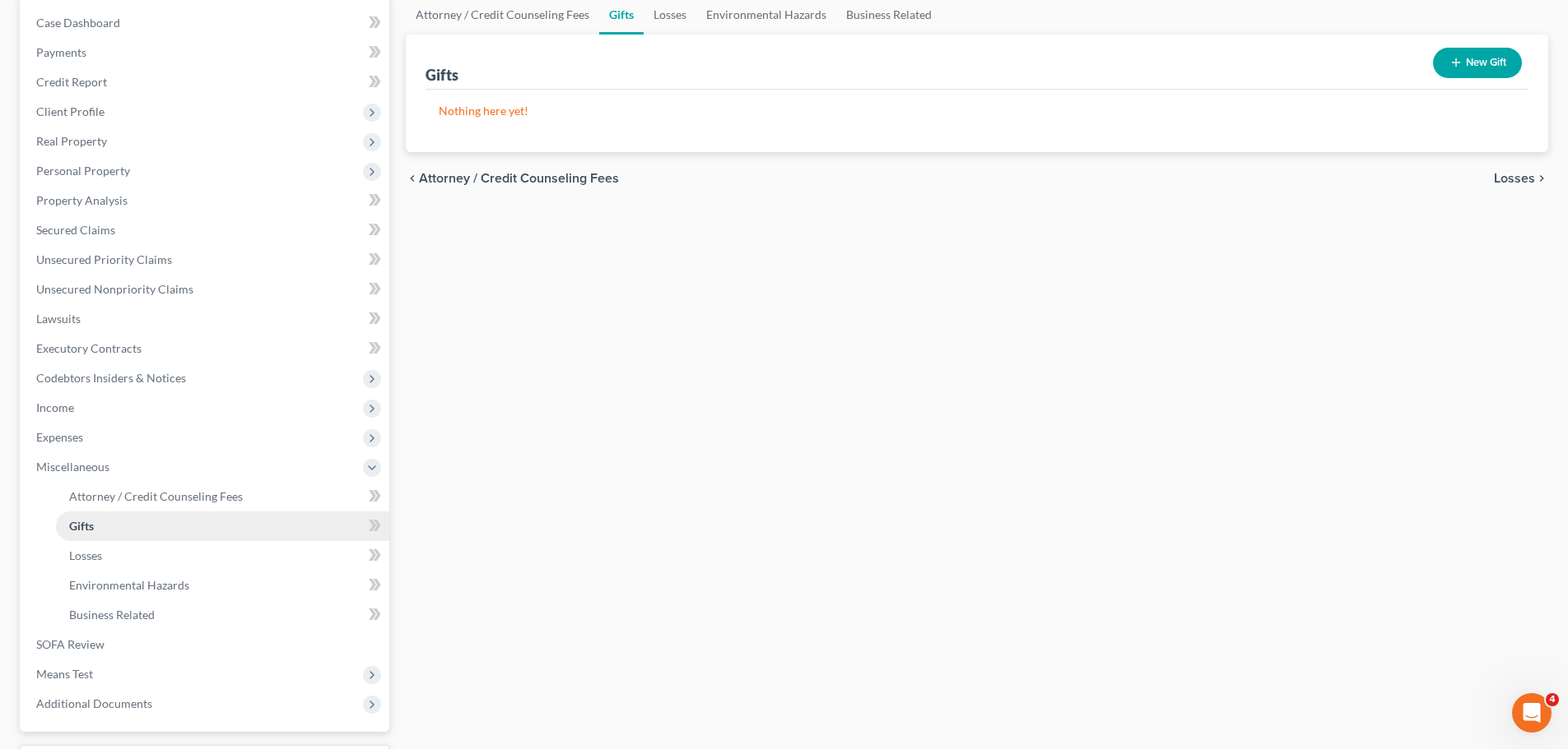
scroll to position [164, 0]
click at [94, 571] on link "SOFA Review" at bounding box center [206, 643] width 366 height 30
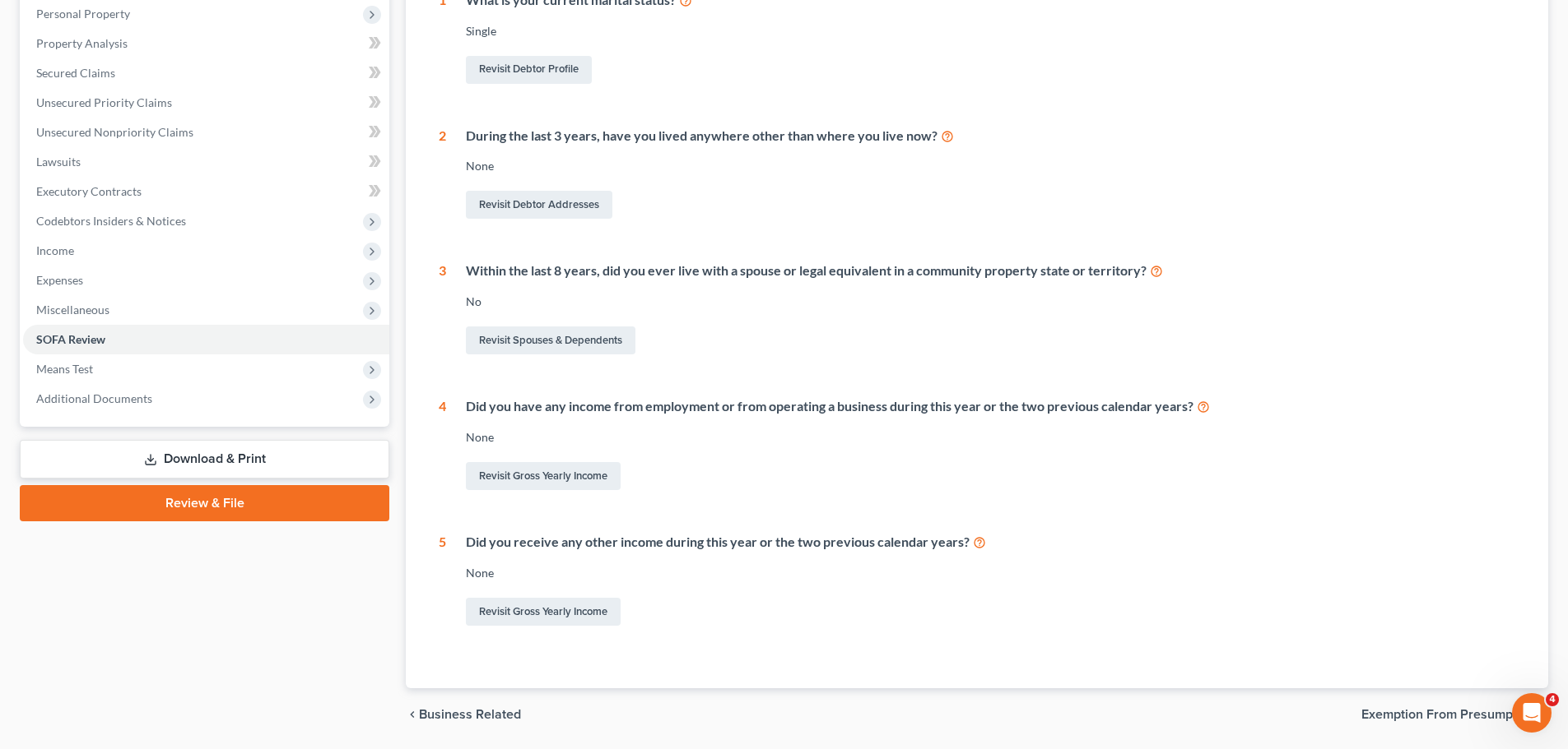
scroll to position [329, 0]
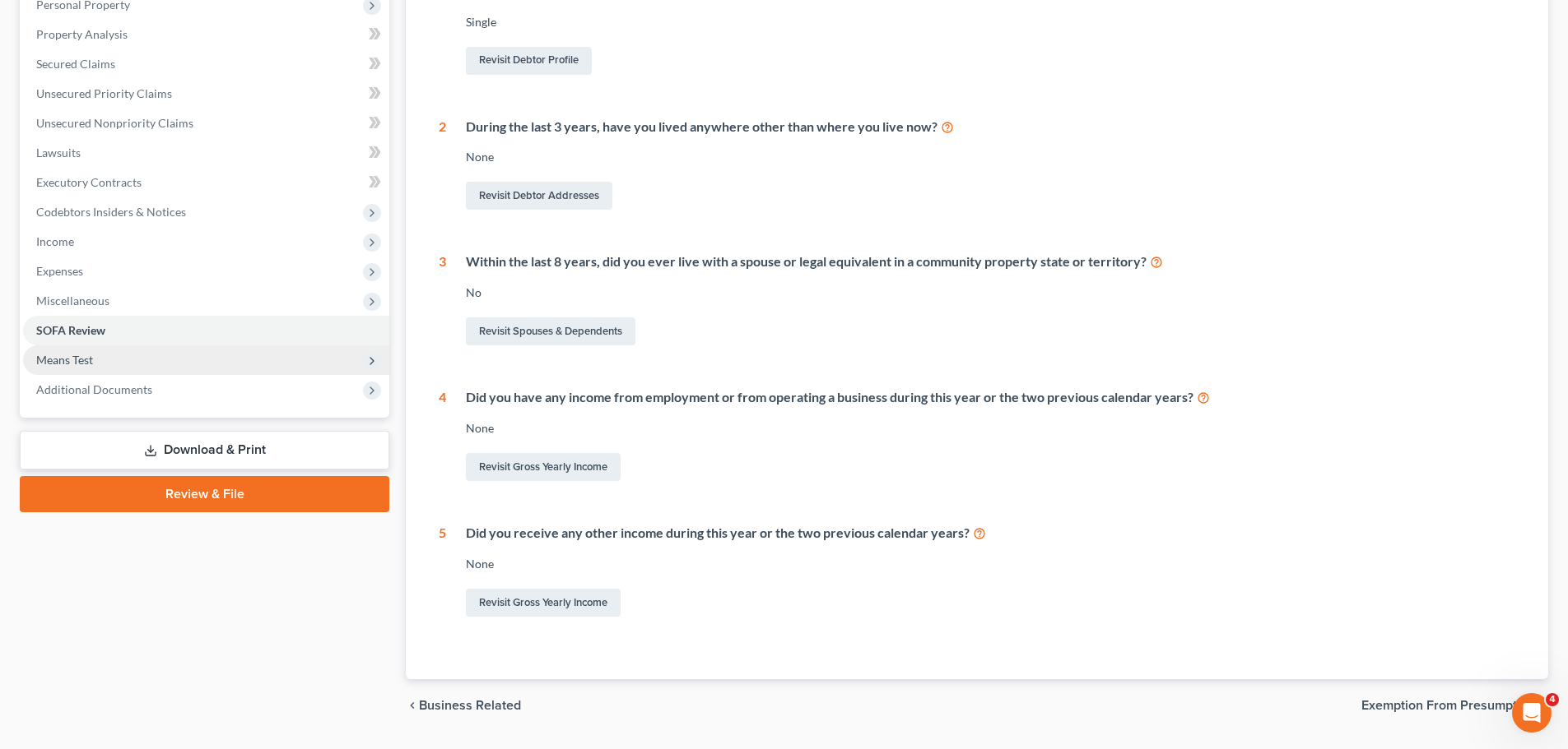
click at [86, 362] on span "Means Test" at bounding box center [64, 359] width 57 height 14
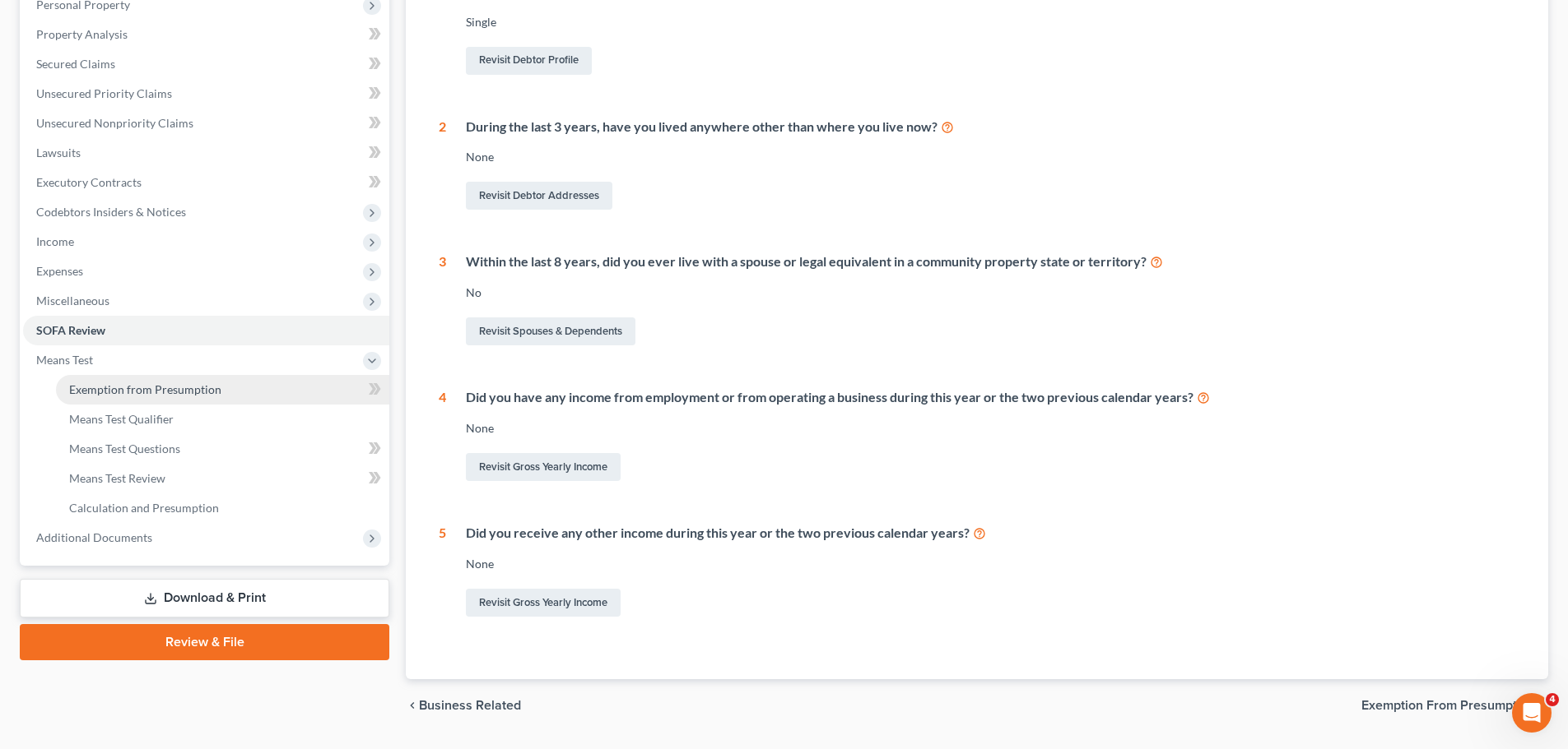
click at [122, 391] on span "Exemption from Presumption" at bounding box center [145, 389] width 152 height 14
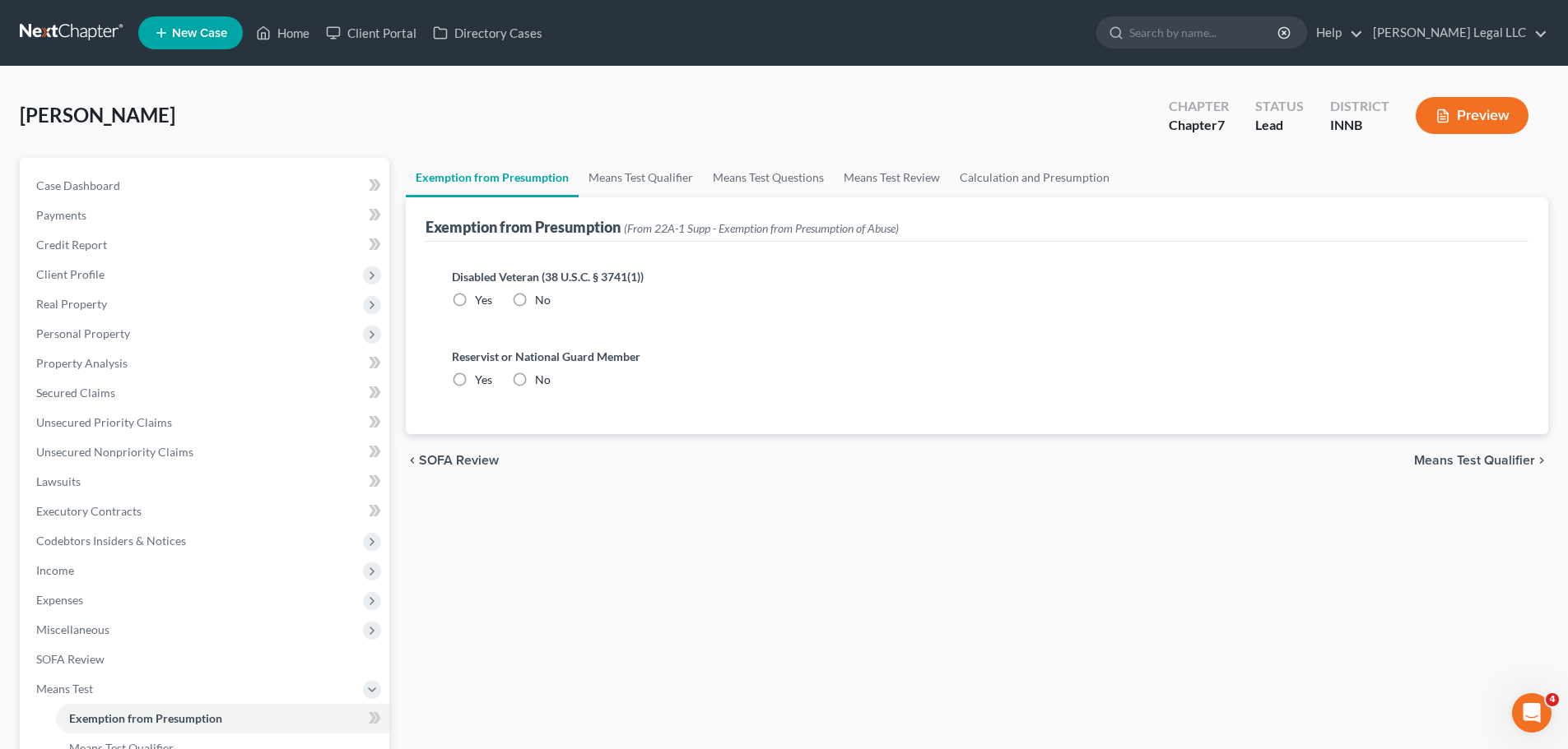
click at [535, 299] on label "No" at bounding box center [543, 300] width 16 height 17
click at [542, 299] on input "No" at bounding box center [547, 297] width 11 height 11
radio input "true"
click at [535, 386] on label "No" at bounding box center [543, 380] width 16 height 17
click at [542, 382] on input "No" at bounding box center [547, 377] width 11 height 11
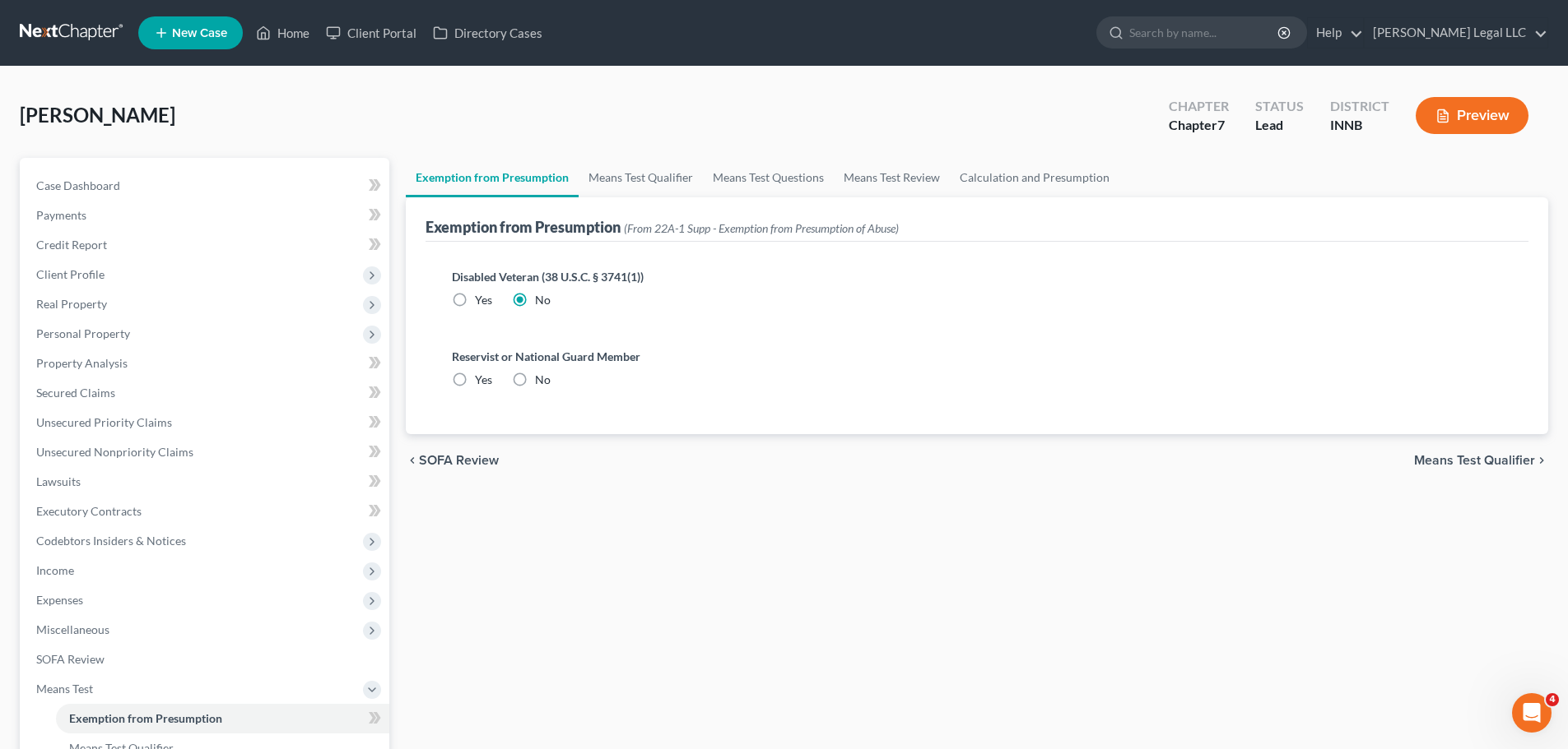
radio input "true"
click at [70, 276] on span "Client Profile" at bounding box center [70, 274] width 68 height 14
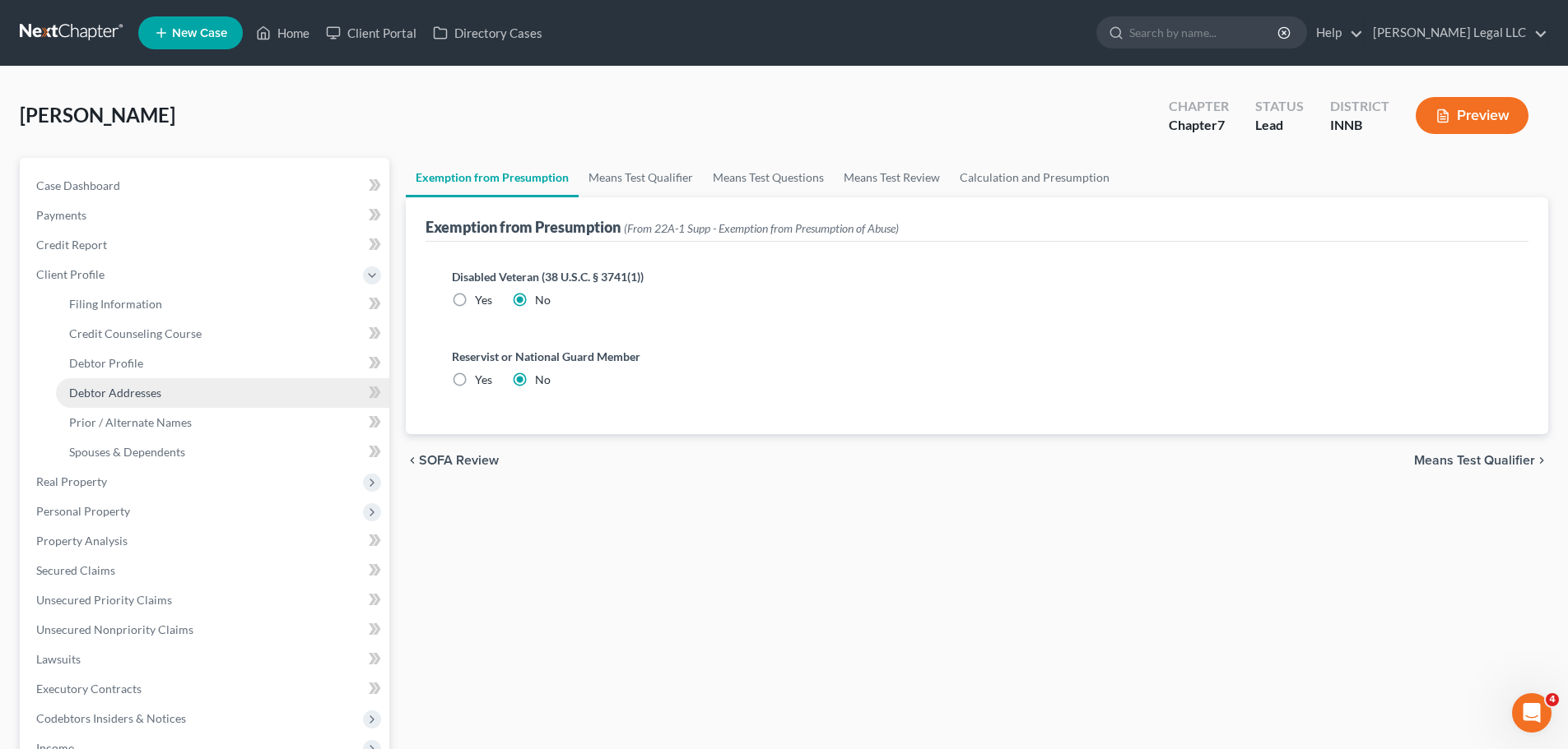
click at [72, 384] on link "Debtor Addresses" at bounding box center [222, 393] width 333 height 30
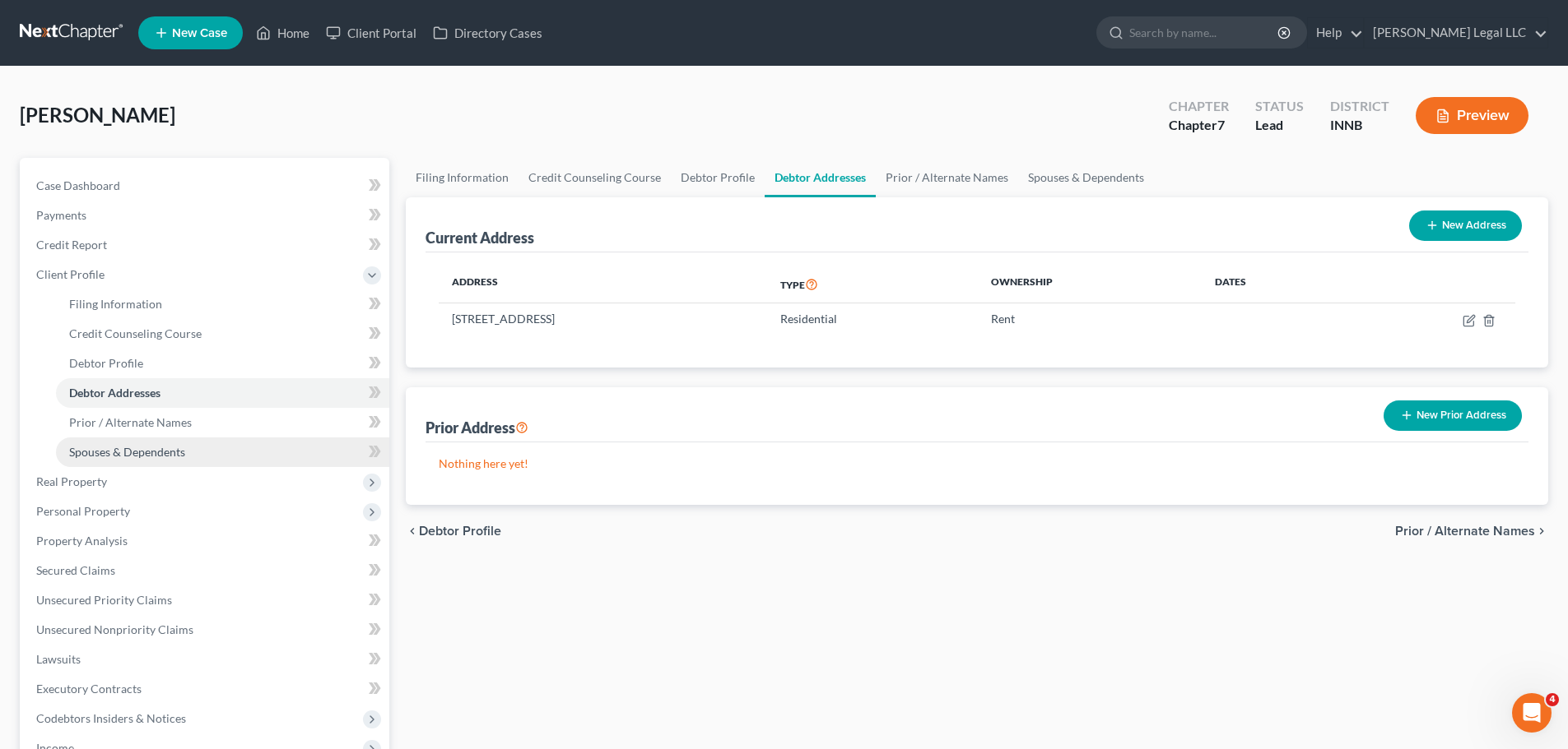
click at [106, 454] on span "Spouses & Dependents" at bounding box center [127, 452] width 116 height 14
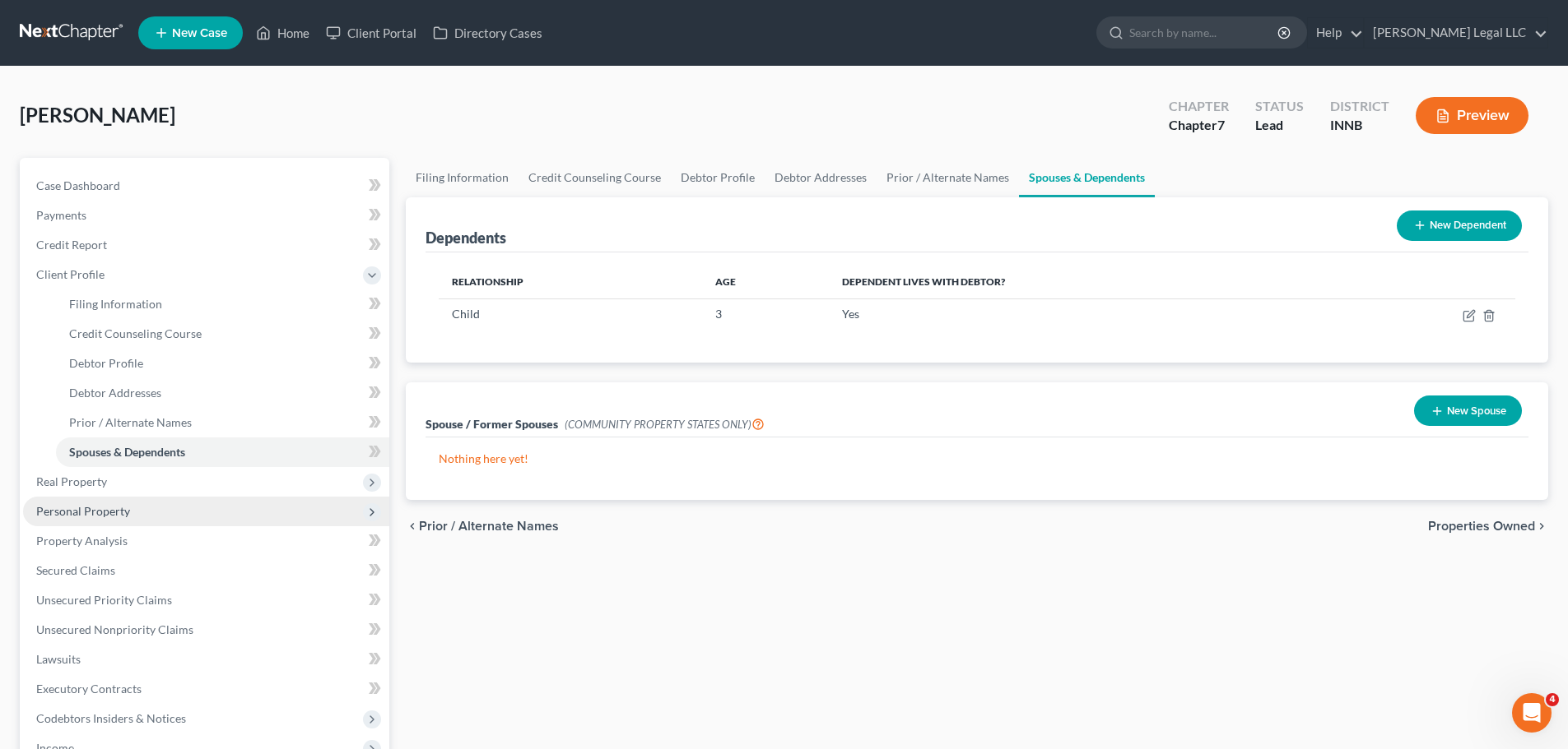
click at [49, 503] on span "Personal Property" at bounding box center [206, 511] width 366 height 30
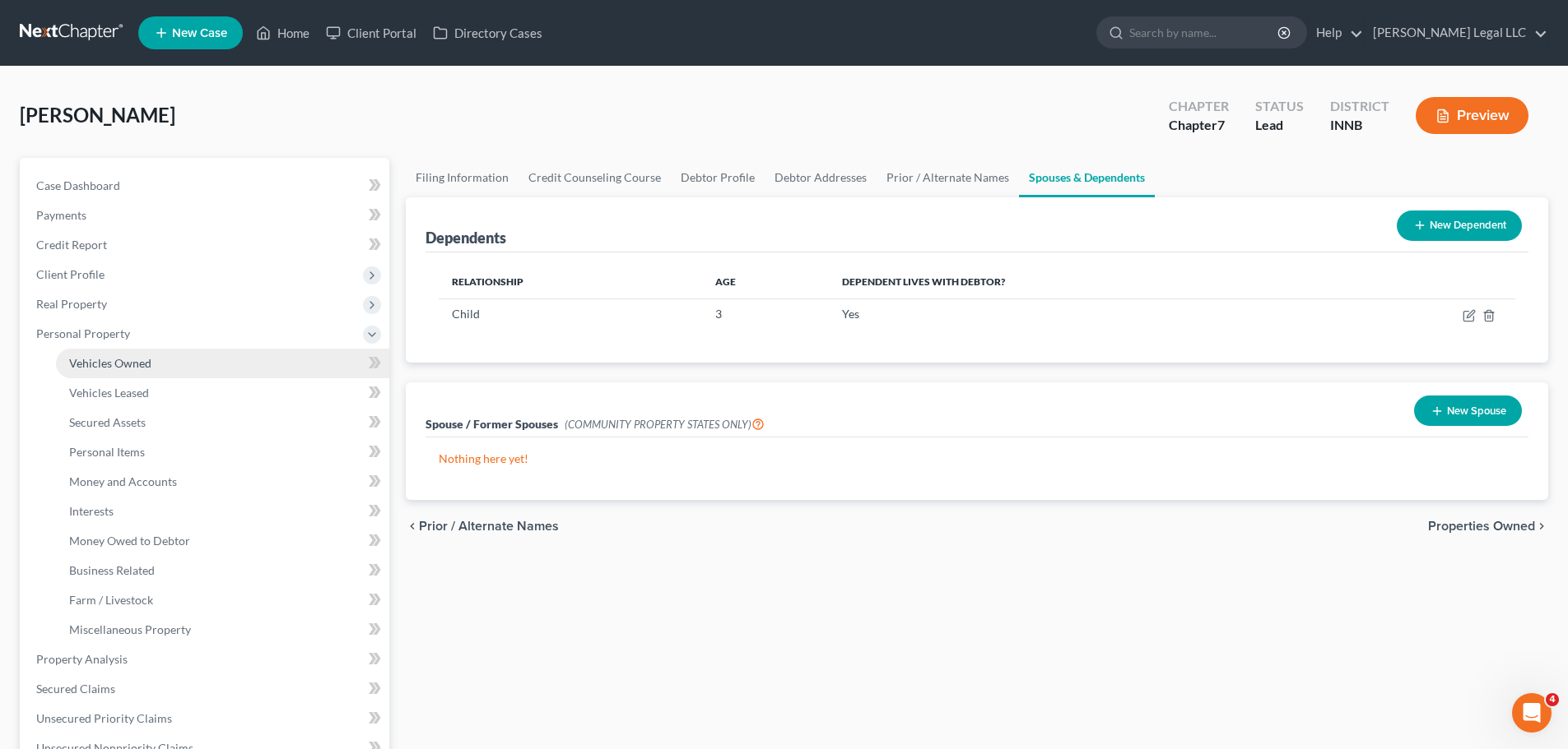
click at [105, 356] on span "Vehicles Owned" at bounding box center [111, 363] width 83 height 14
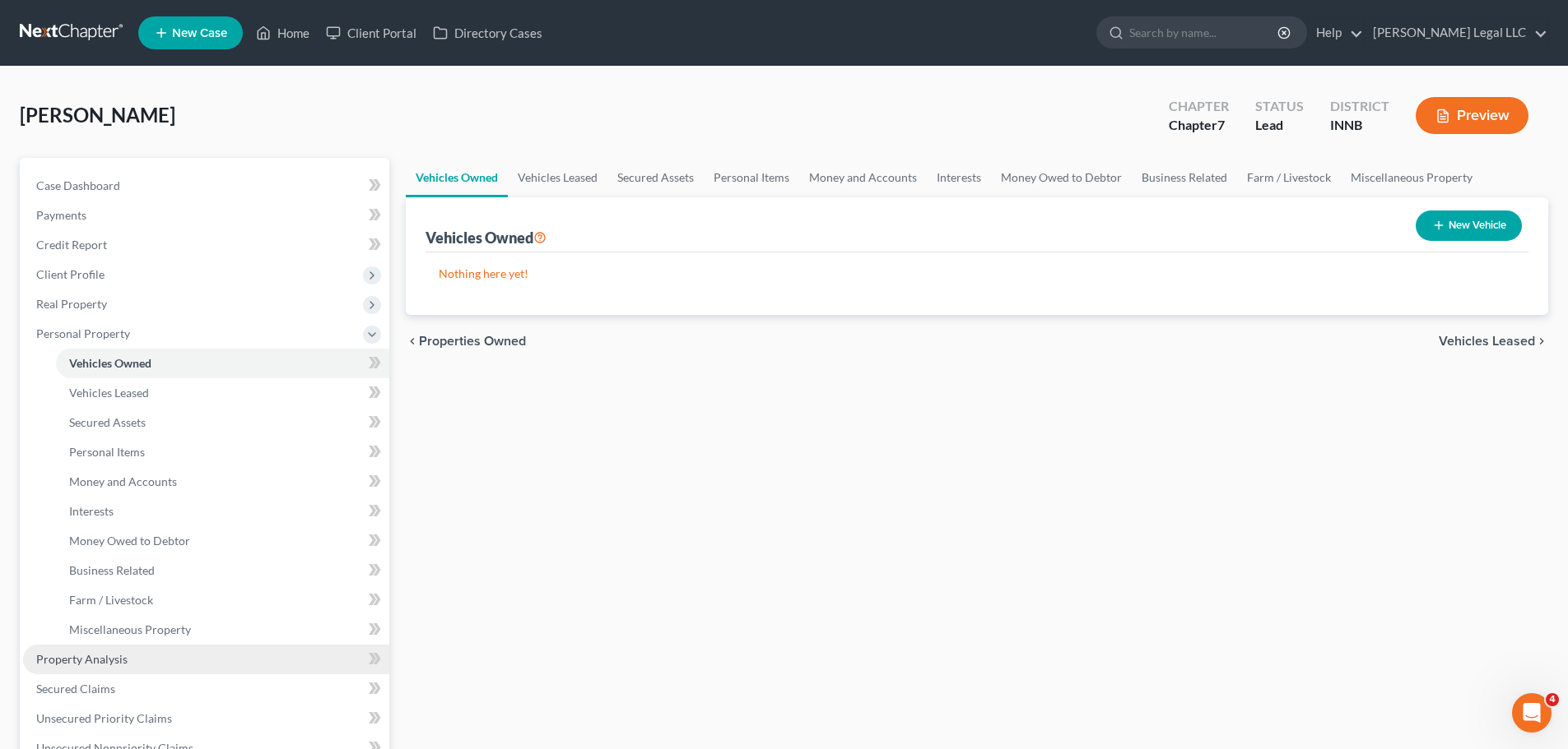
click at [127, 571] on link "Property Analysis" at bounding box center [206, 660] width 366 height 30
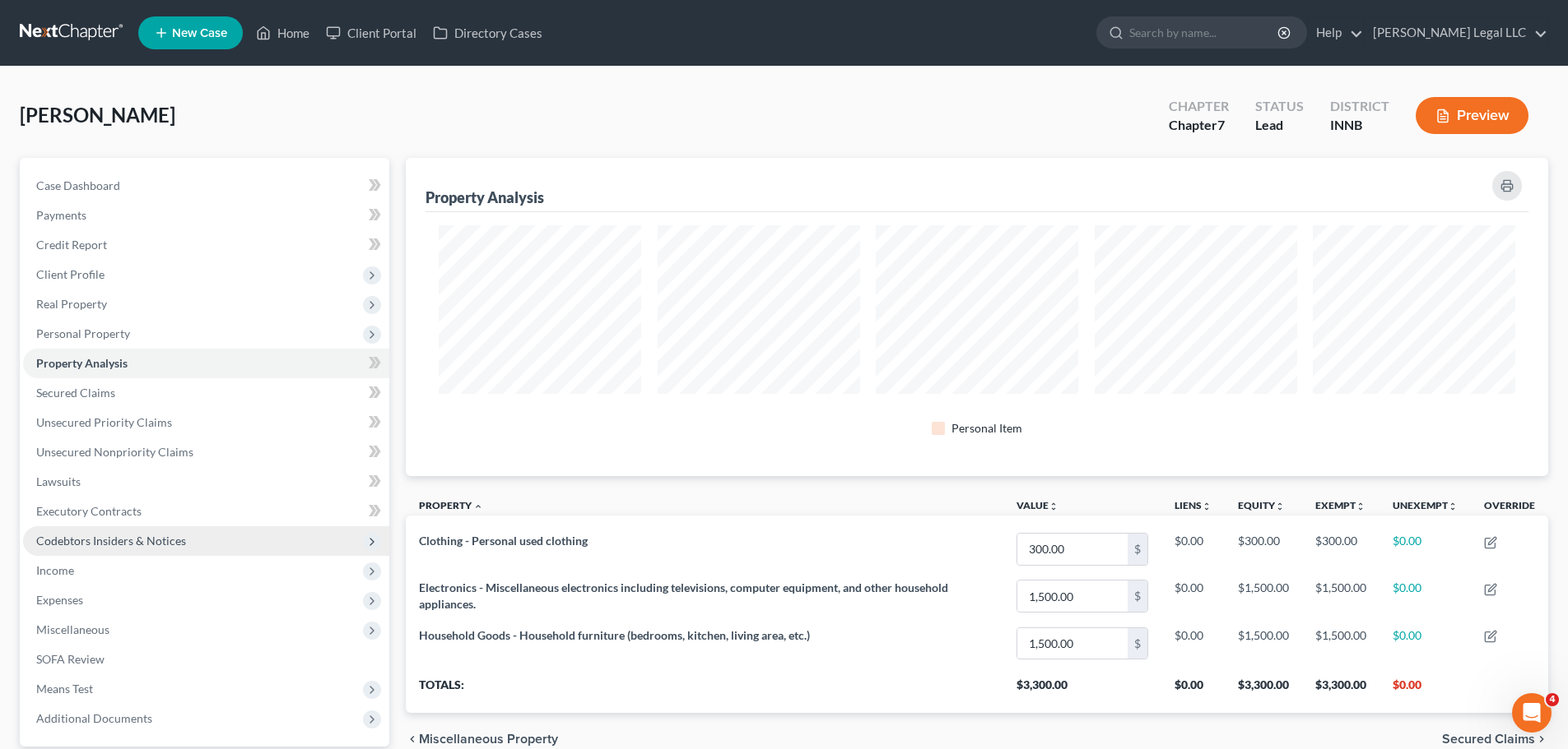
scroll to position [318, 1143]
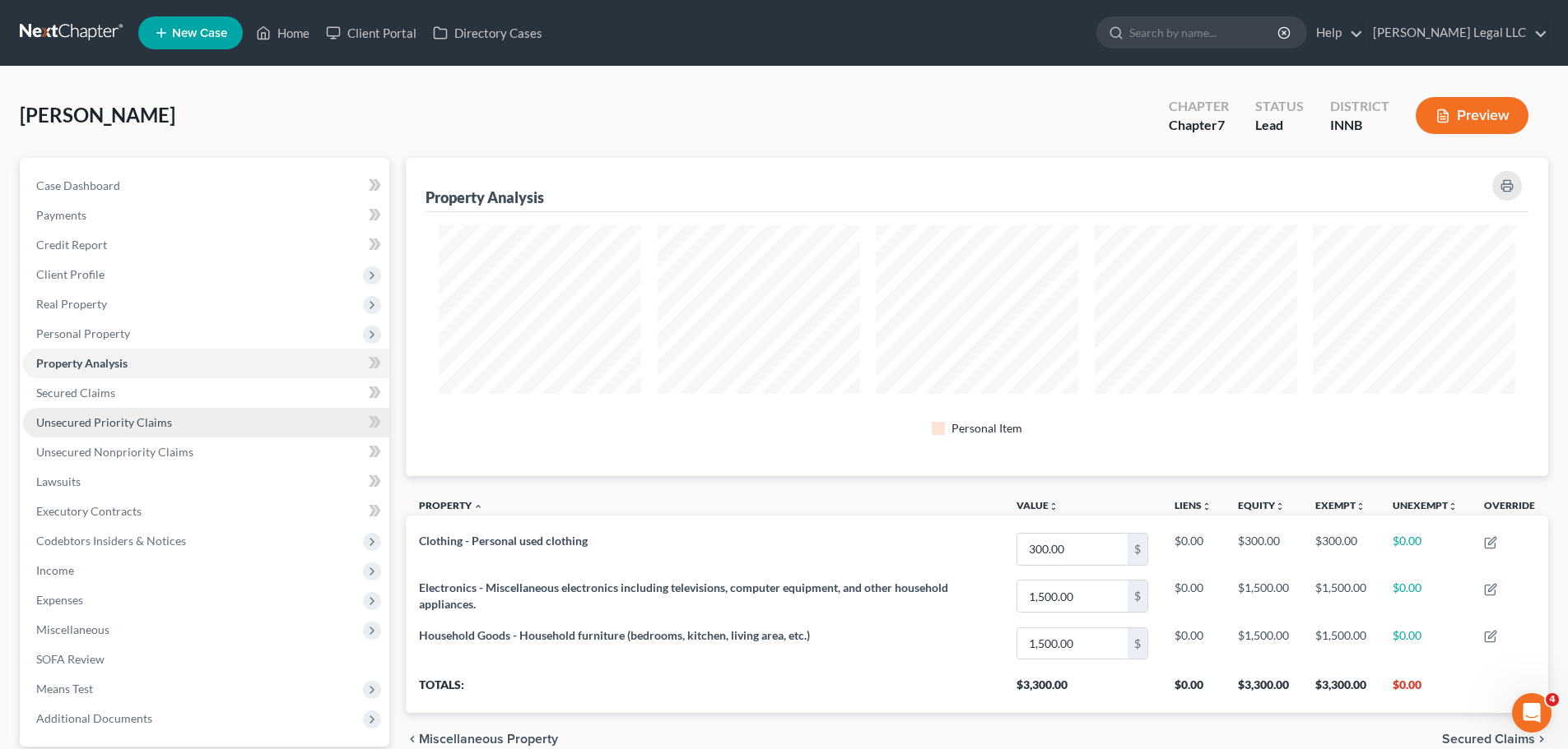
click at [122, 430] on link "Unsecured Priority Claims" at bounding box center [206, 423] width 366 height 30
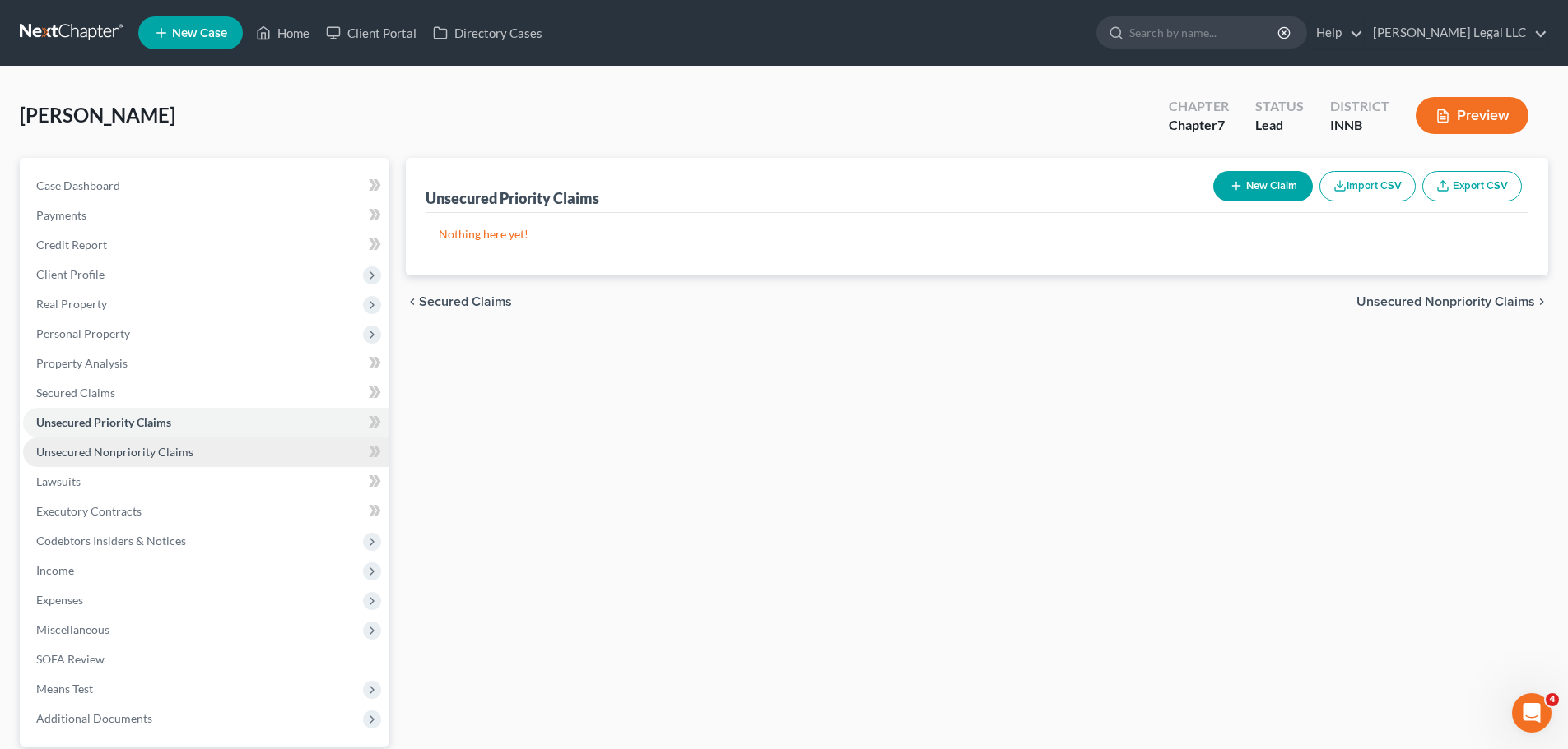
click at [131, 440] on link "Unsecured Nonpriority Claims" at bounding box center [206, 452] width 366 height 30
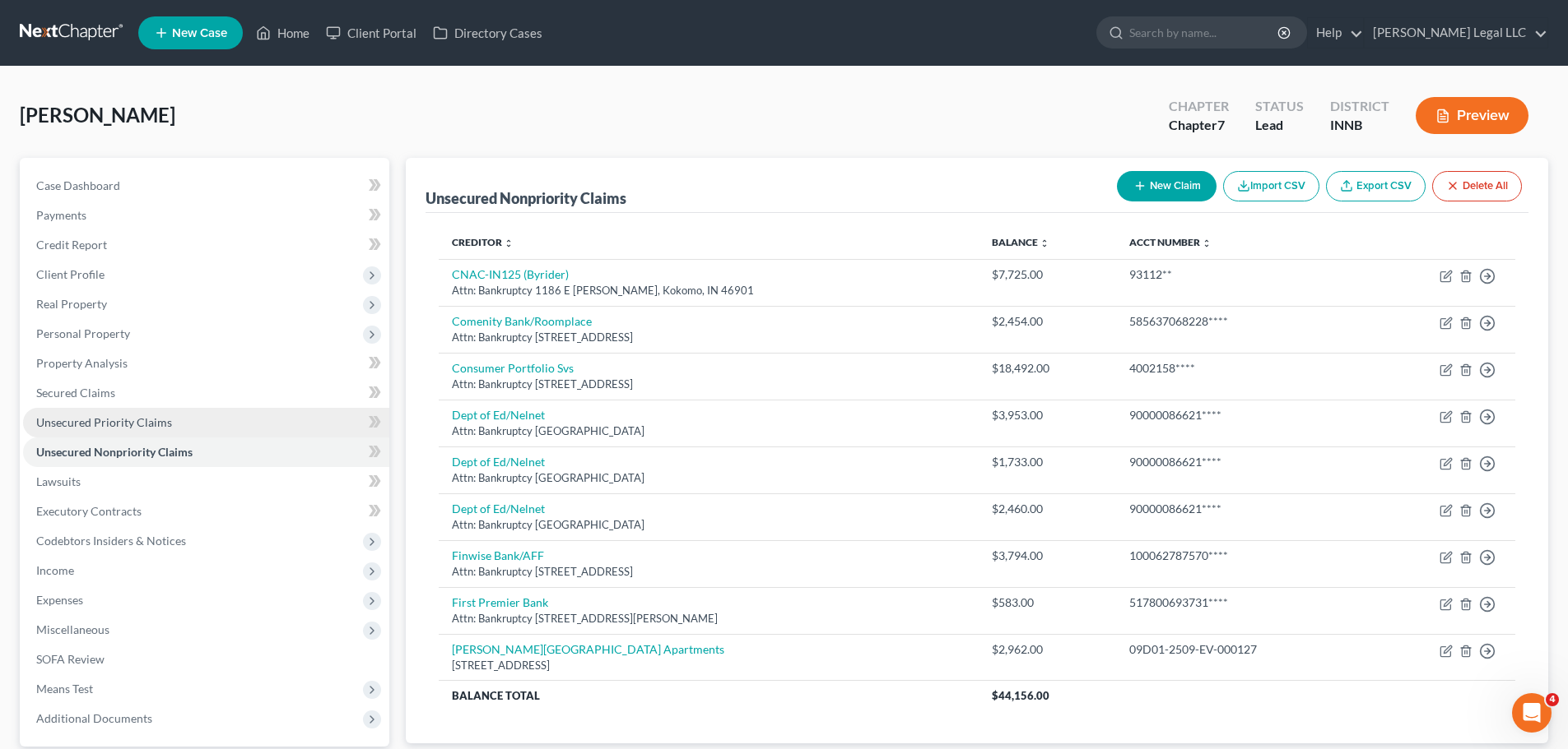
click at [141, 425] on span "Unsecured Priority Claims" at bounding box center [104, 423] width 136 height 14
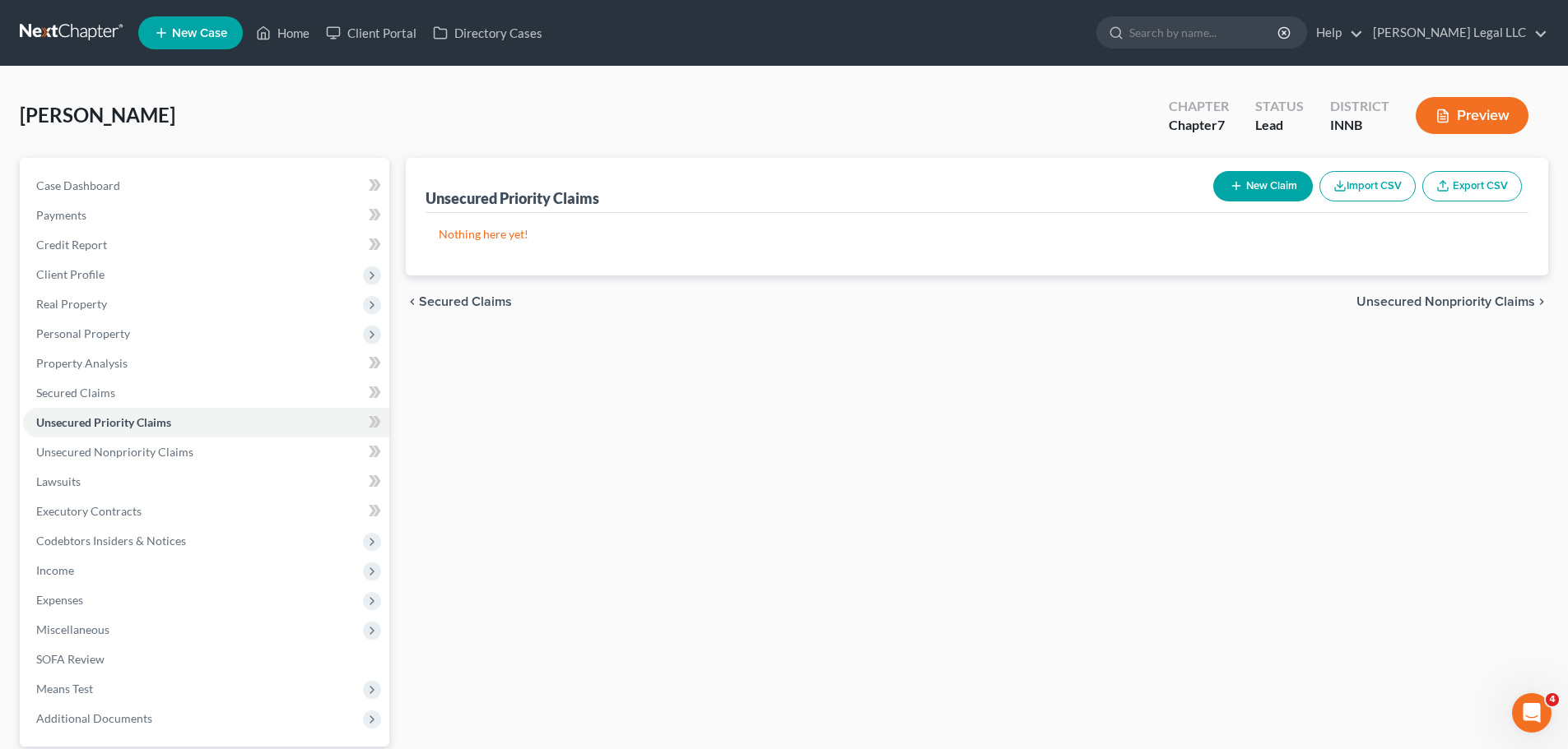
click at [537, 437] on div "Unsecured Priority Claims New Claim Import CSV Export CSV Nothing here yet! Pre…" at bounding box center [976, 499] width 1159 height 683
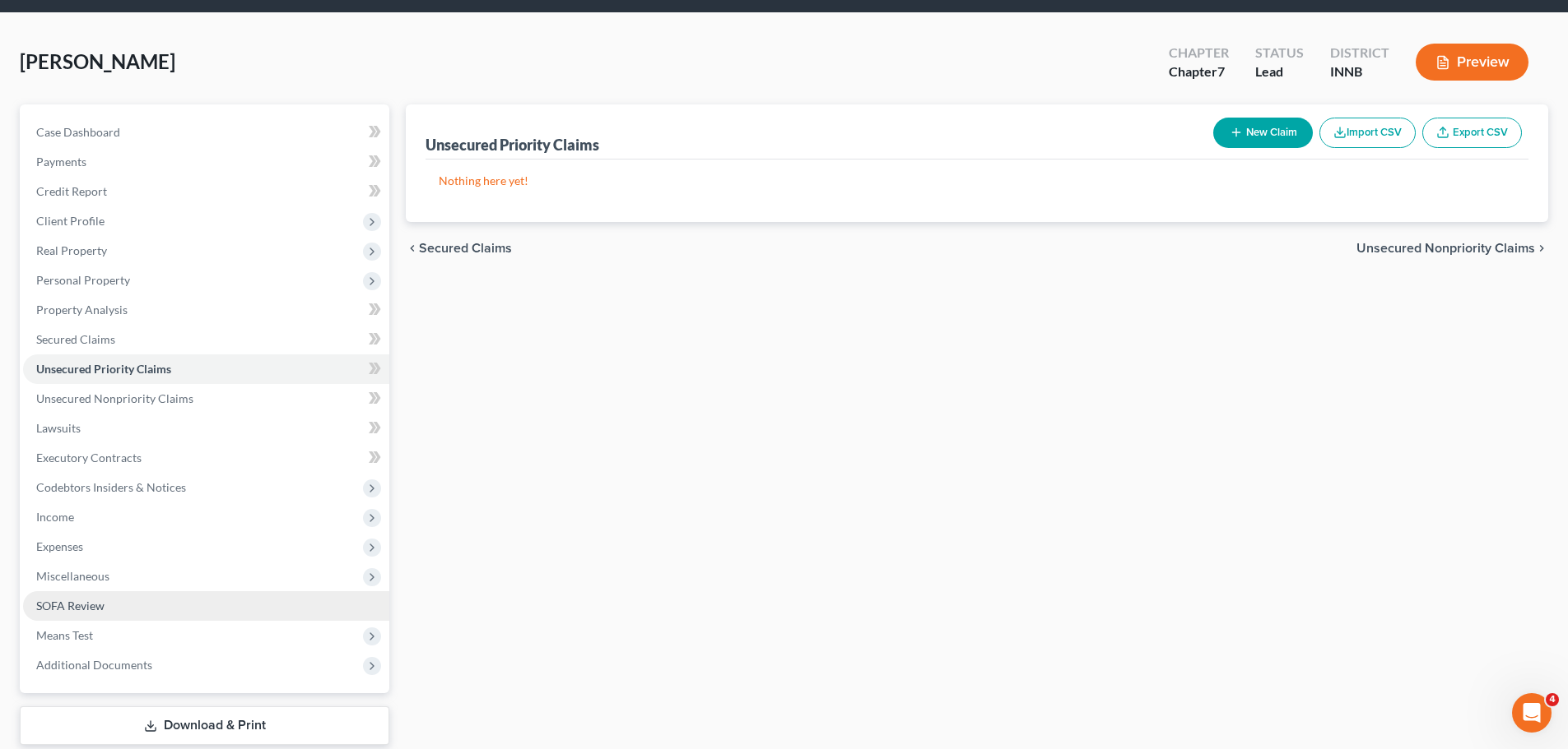
scroll to position [83, 0]
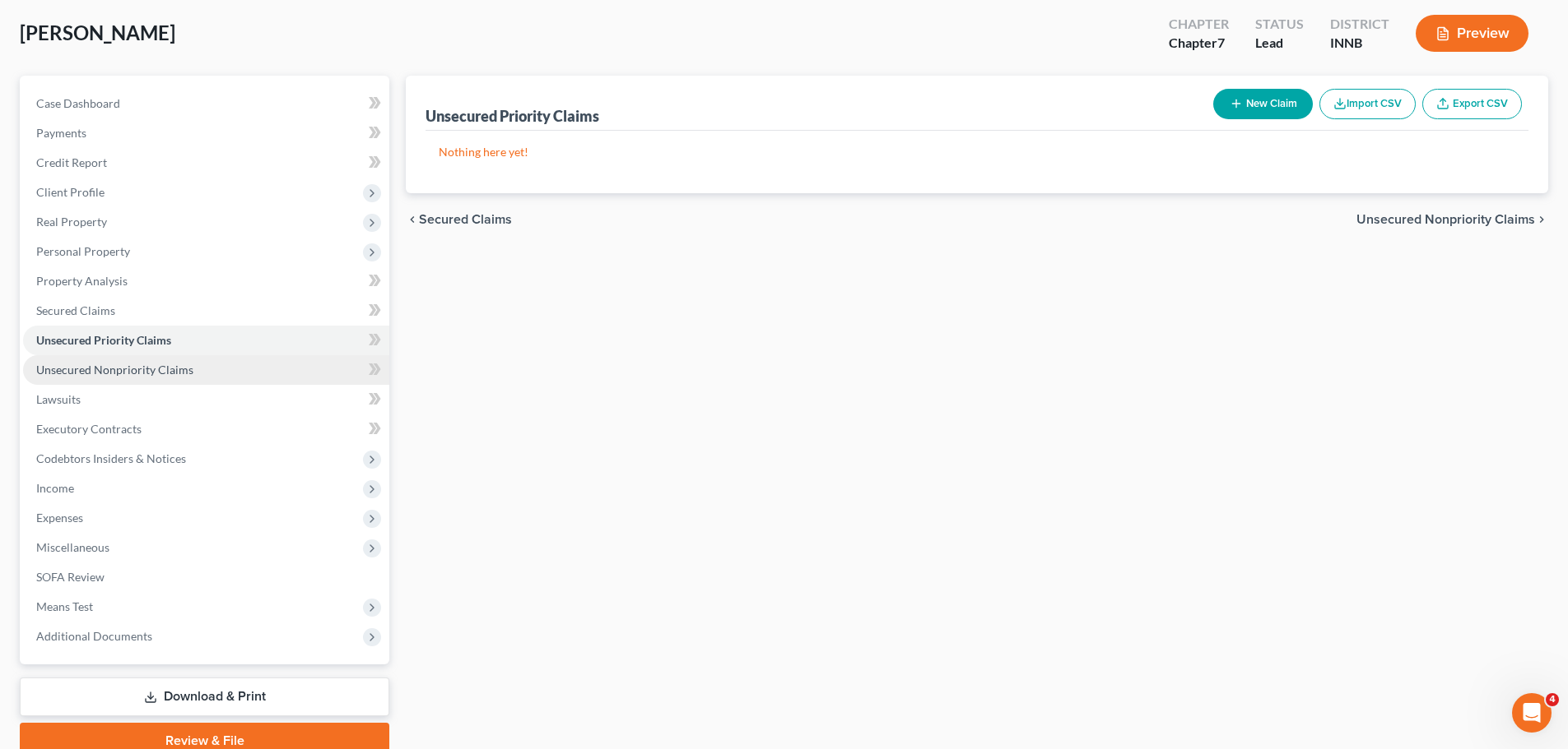
click at [98, 359] on link "Unsecured Nonpriority Claims" at bounding box center [206, 369] width 366 height 30
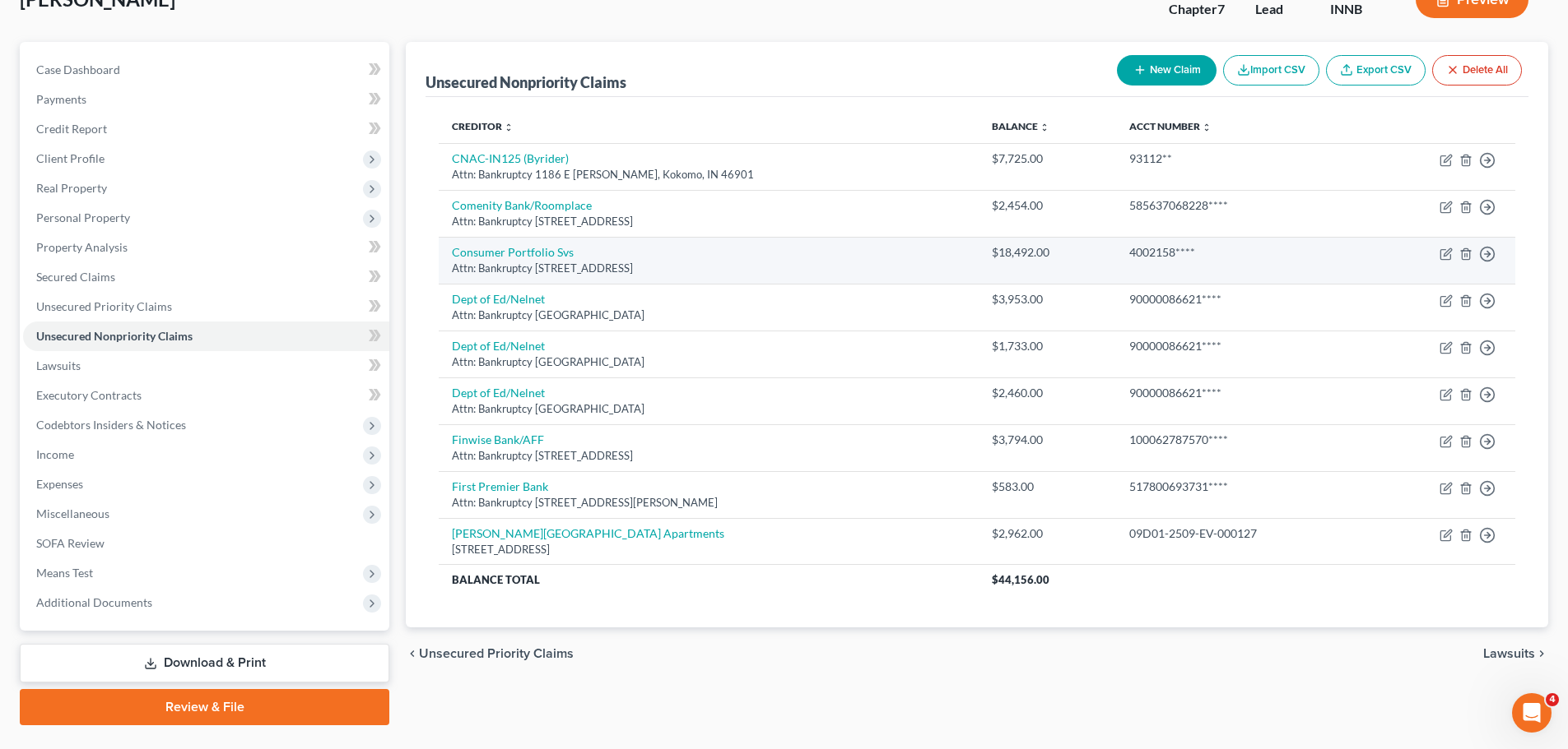
scroll to position [154, 0]
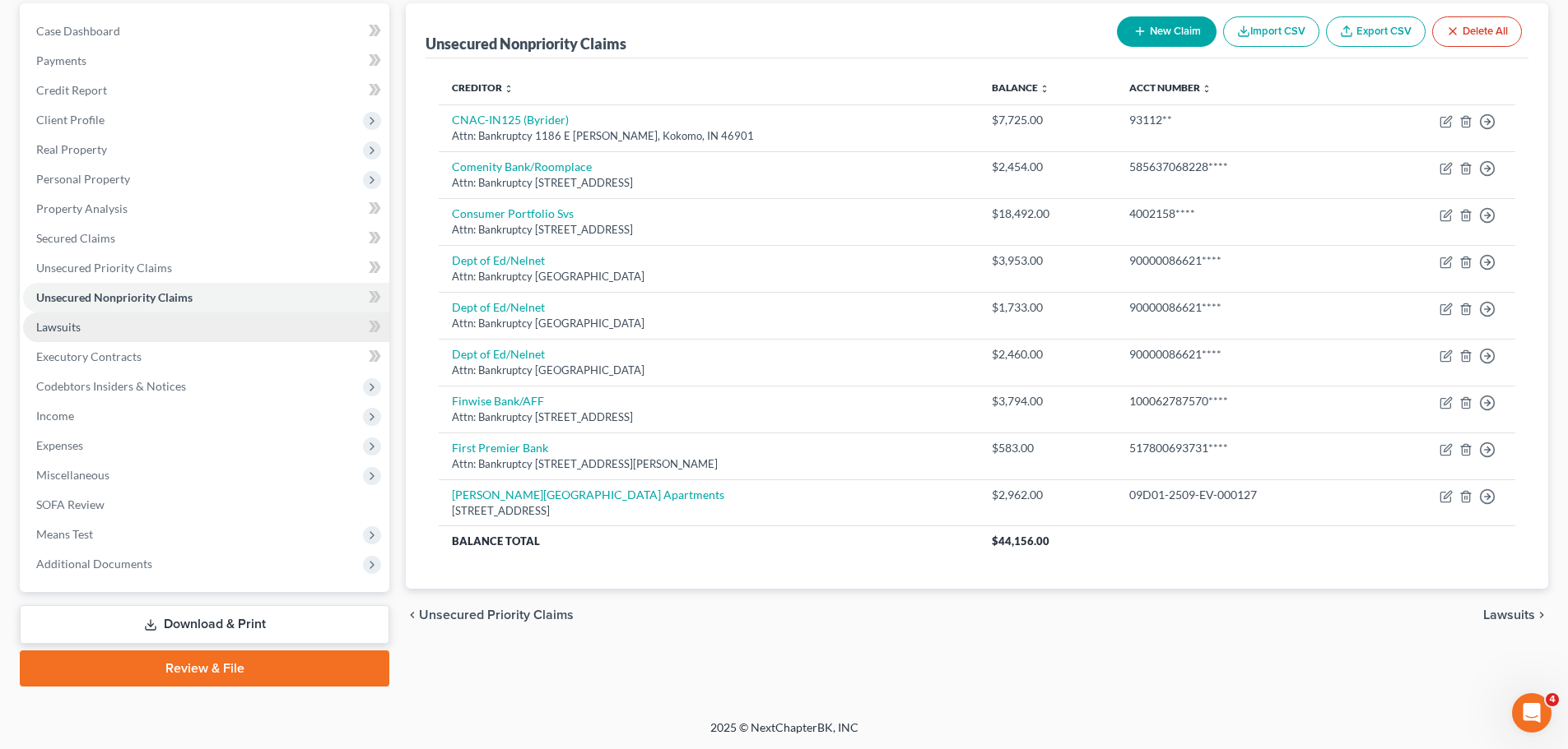
click at [66, 331] on span "Lawsuits" at bounding box center [58, 326] width 45 height 14
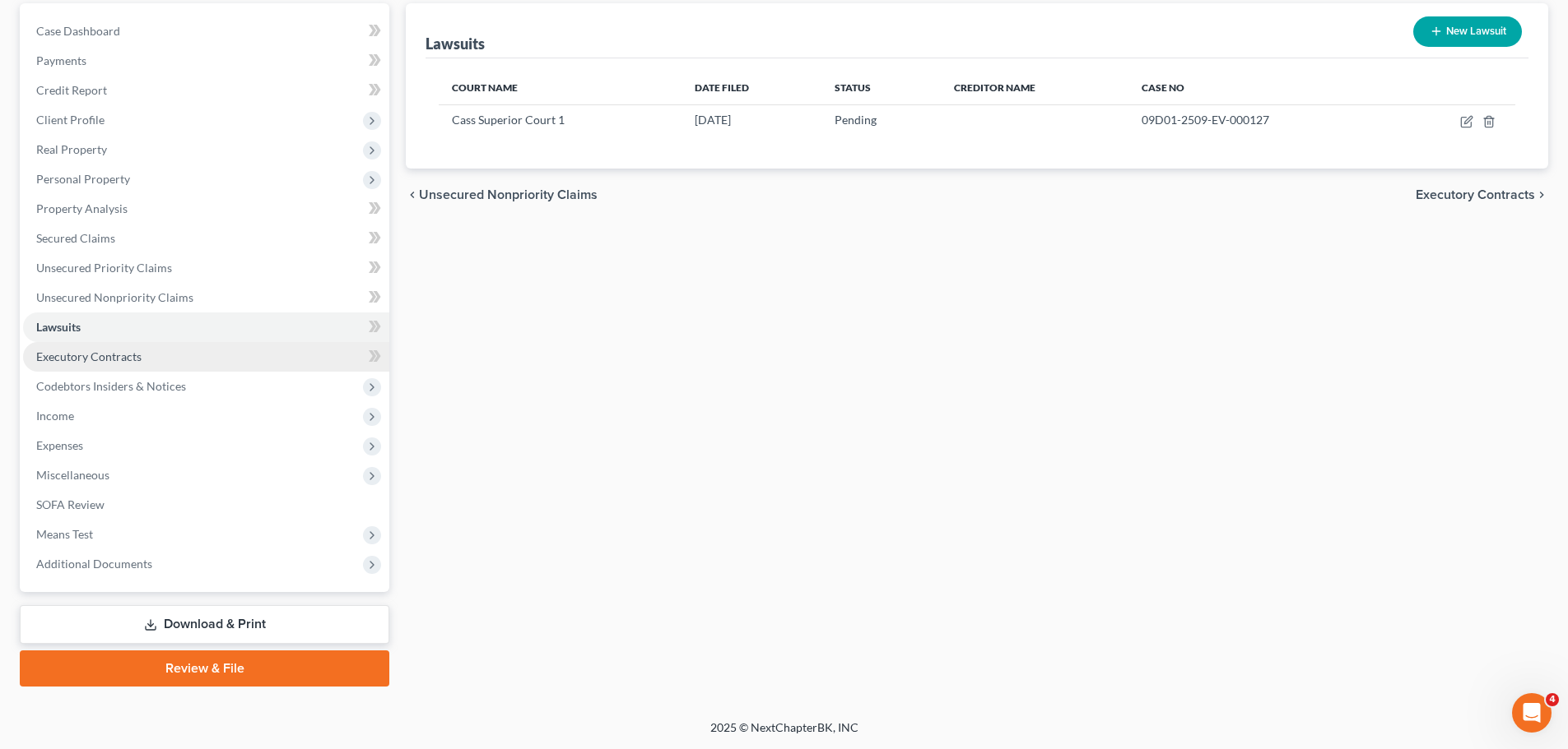
click at [69, 353] on span "Executory Contracts" at bounding box center [89, 356] width 105 height 14
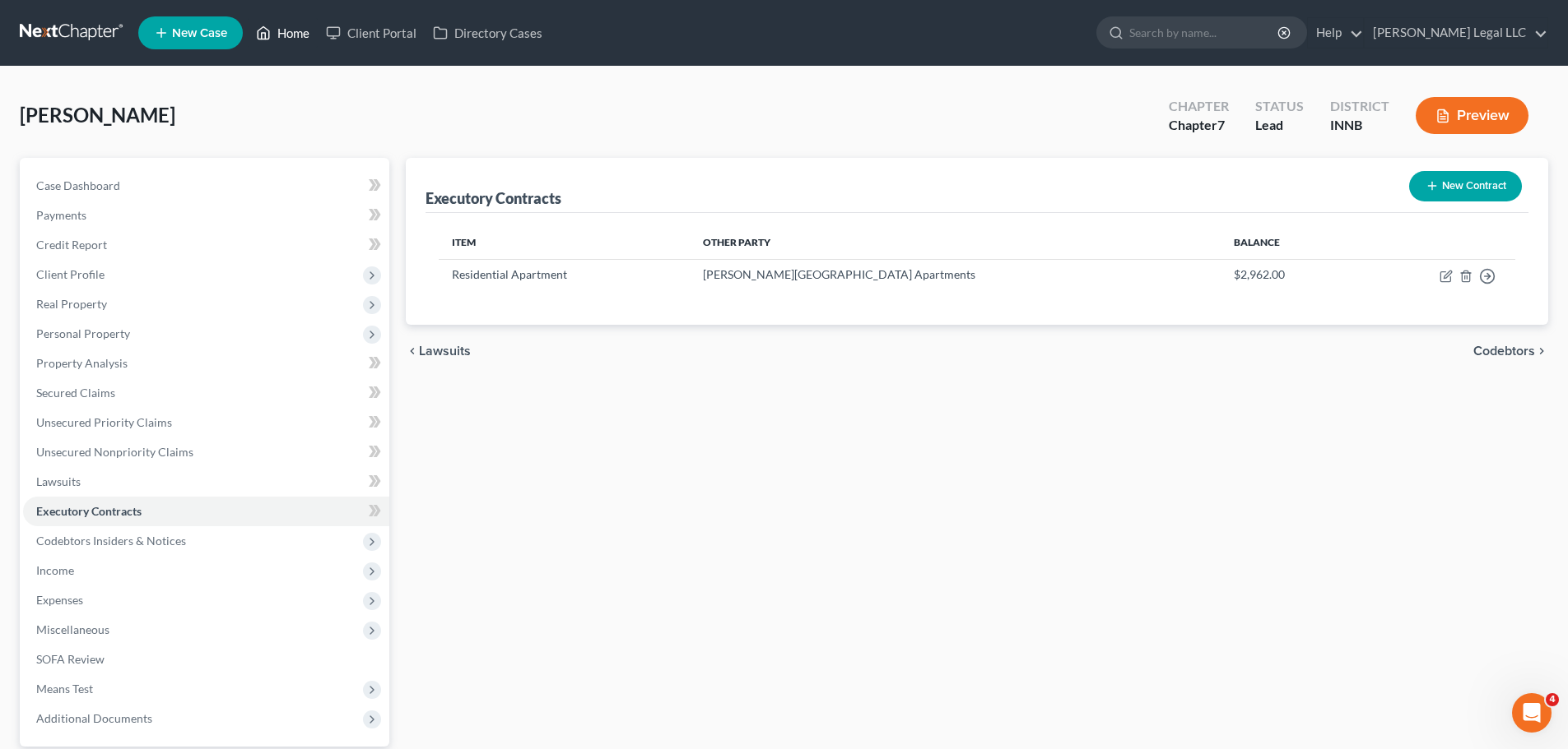
click at [296, 42] on link "Home" at bounding box center [283, 32] width 70 height 30
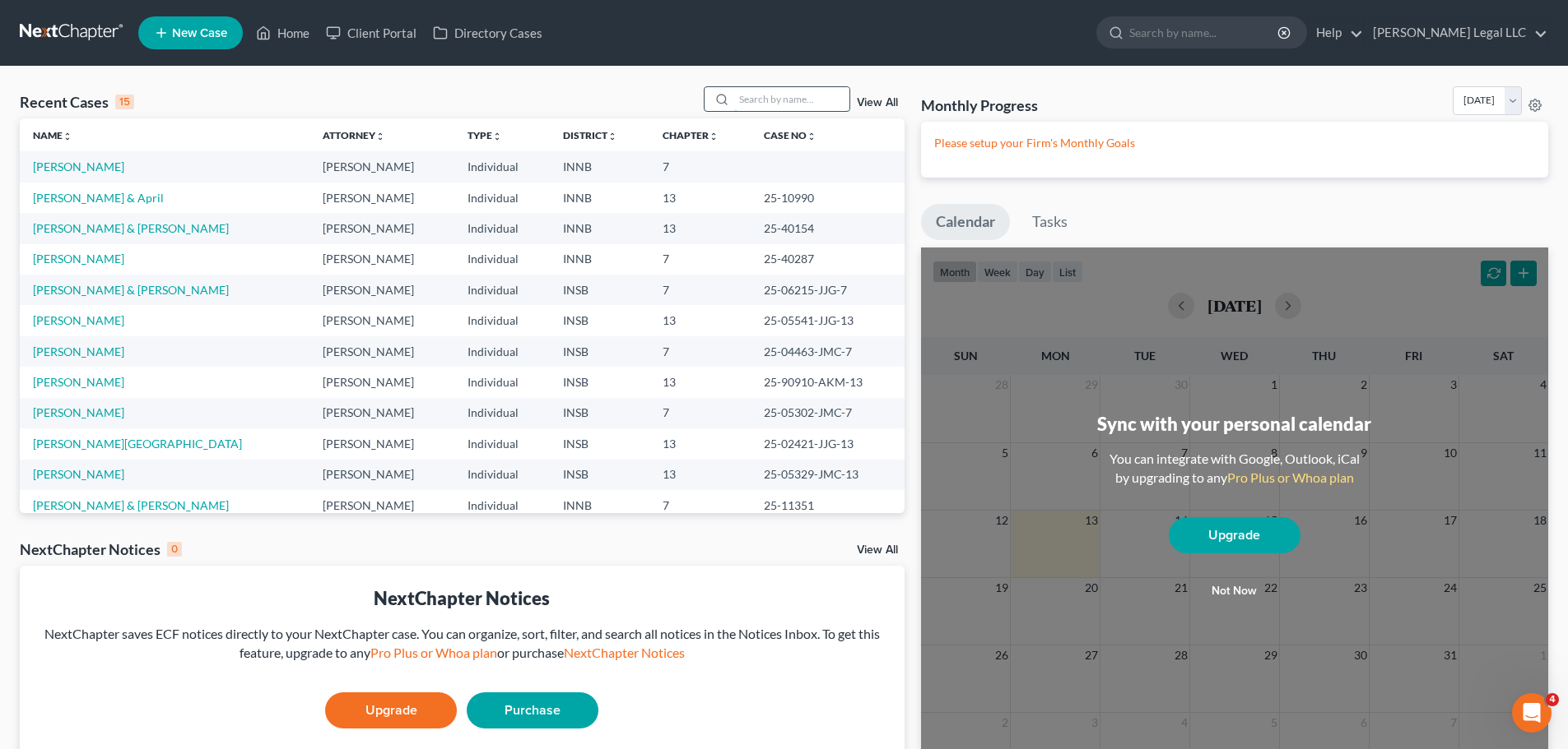
click at [752, 99] on input "search" at bounding box center [792, 99] width 116 height 24
type input "mcculley"
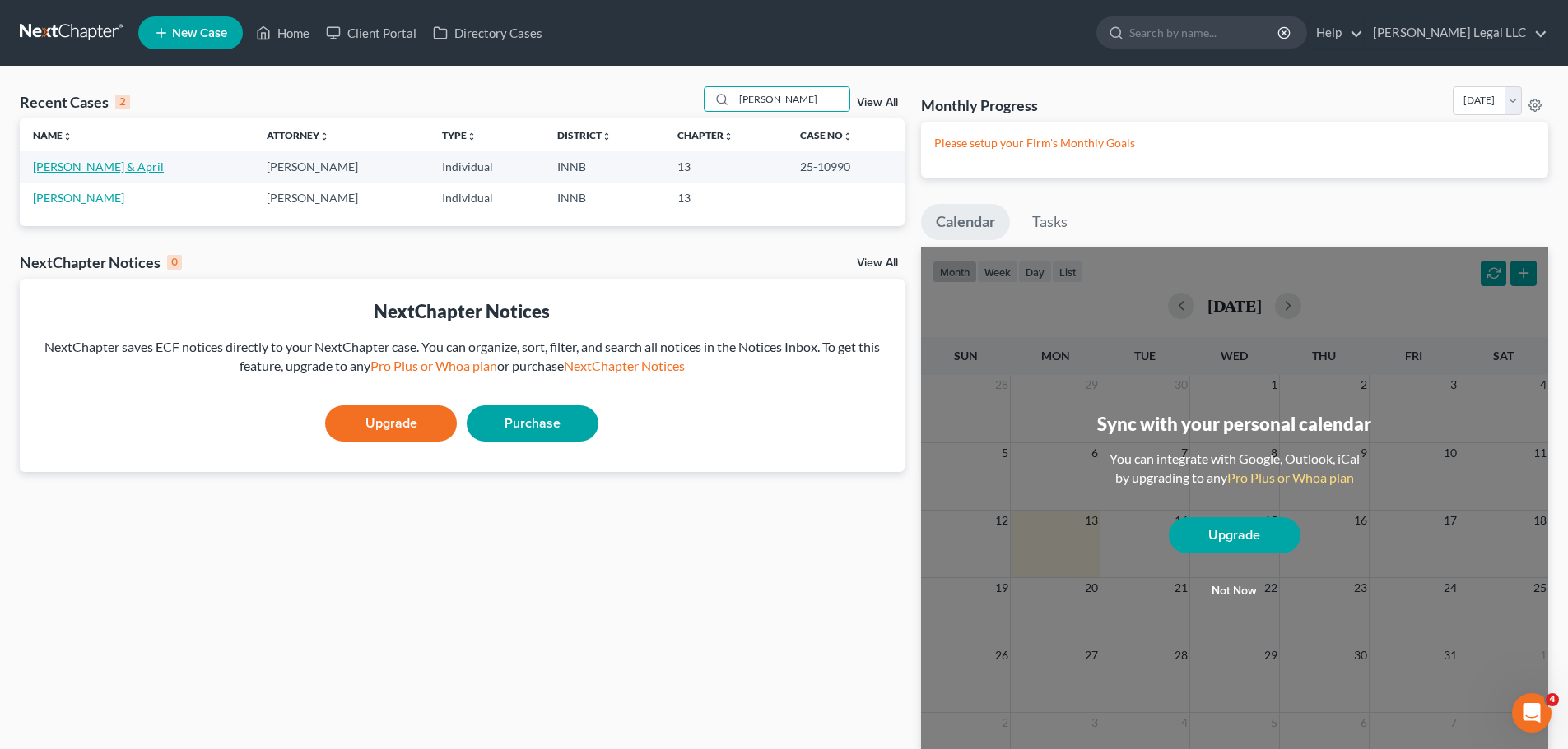
click at [73, 170] on link "Mcculley, Marc & April" at bounding box center [98, 166] width 131 height 14
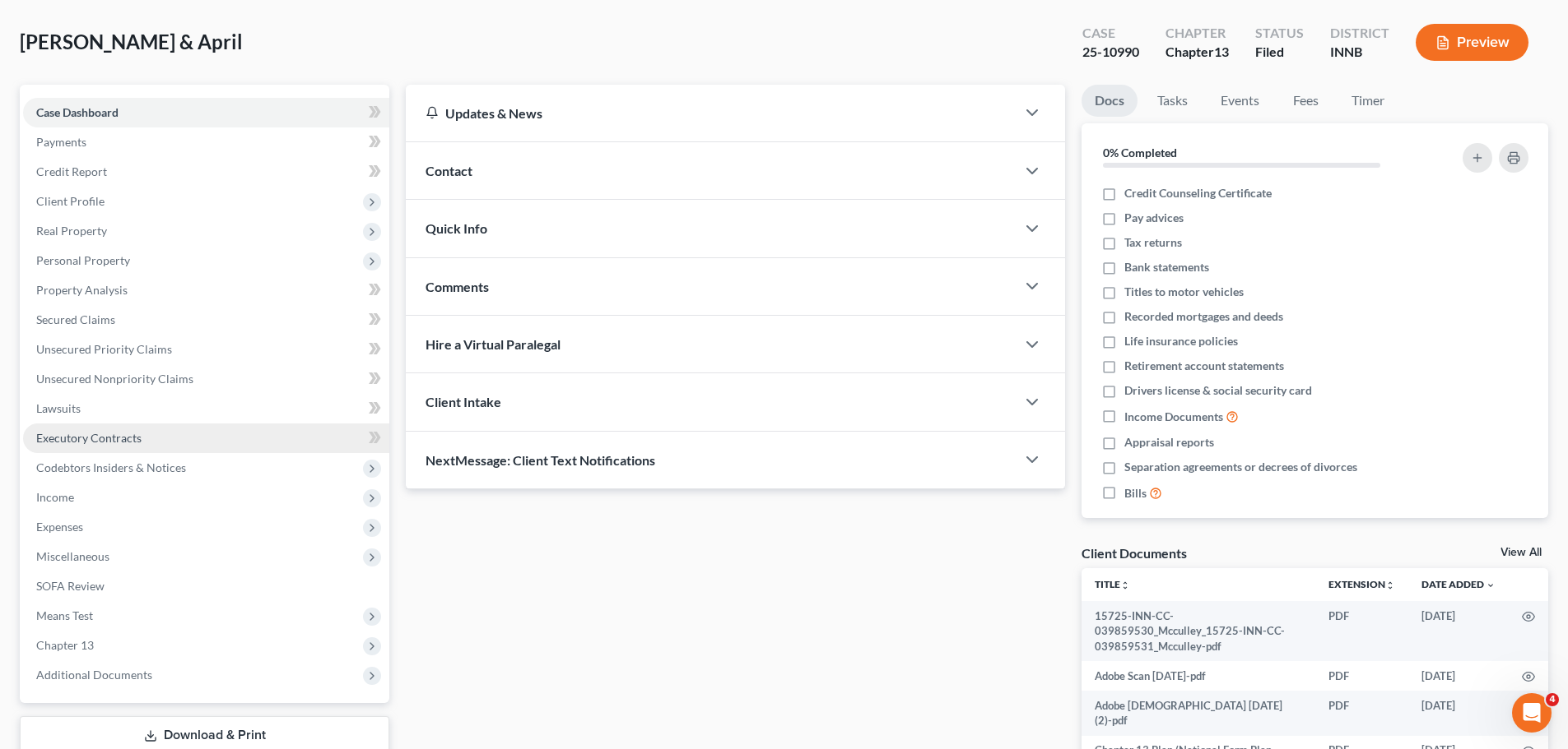
scroll to position [191, 0]
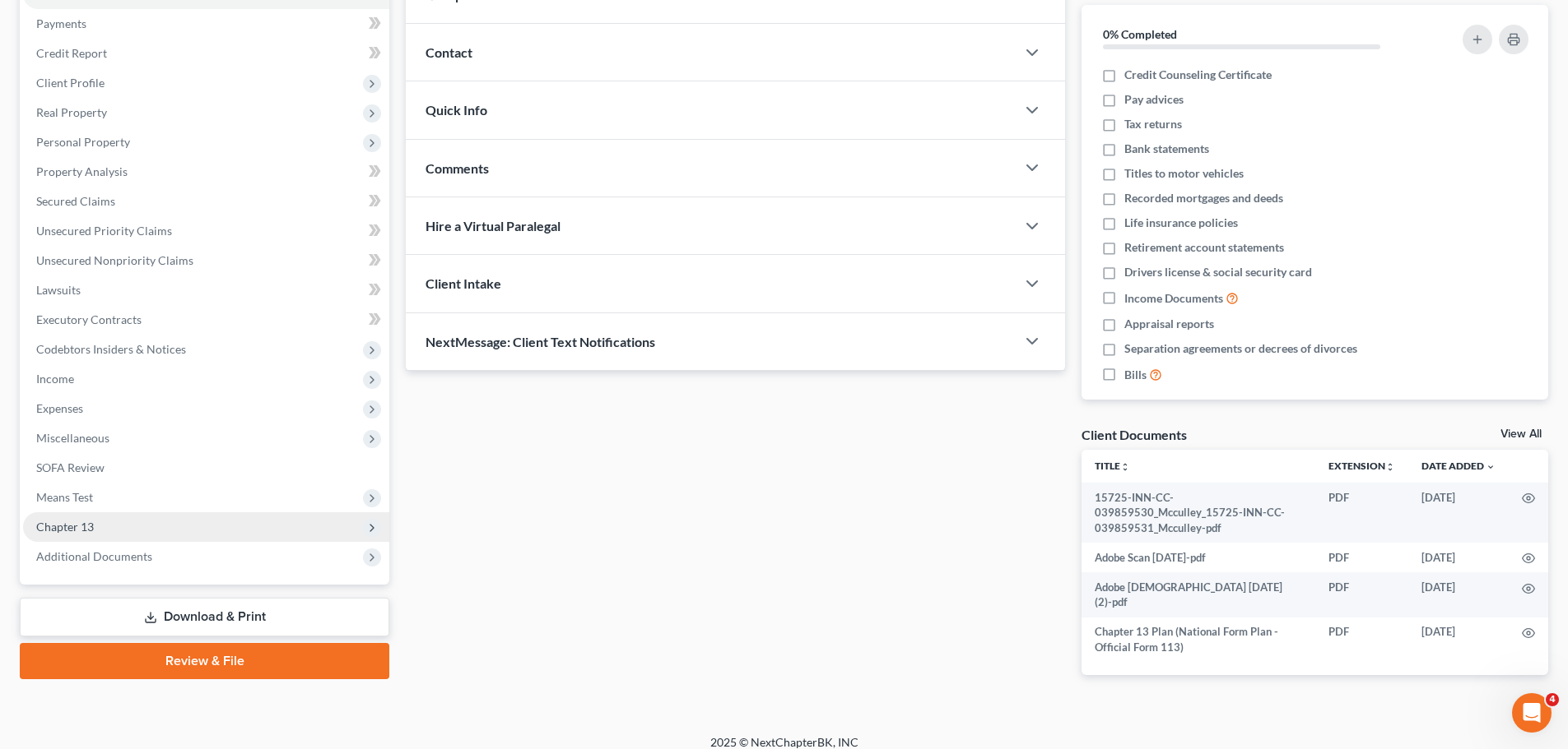
click at [74, 521] on span "Chapter 13" at bounding box center [65, 526] width 57 height 14
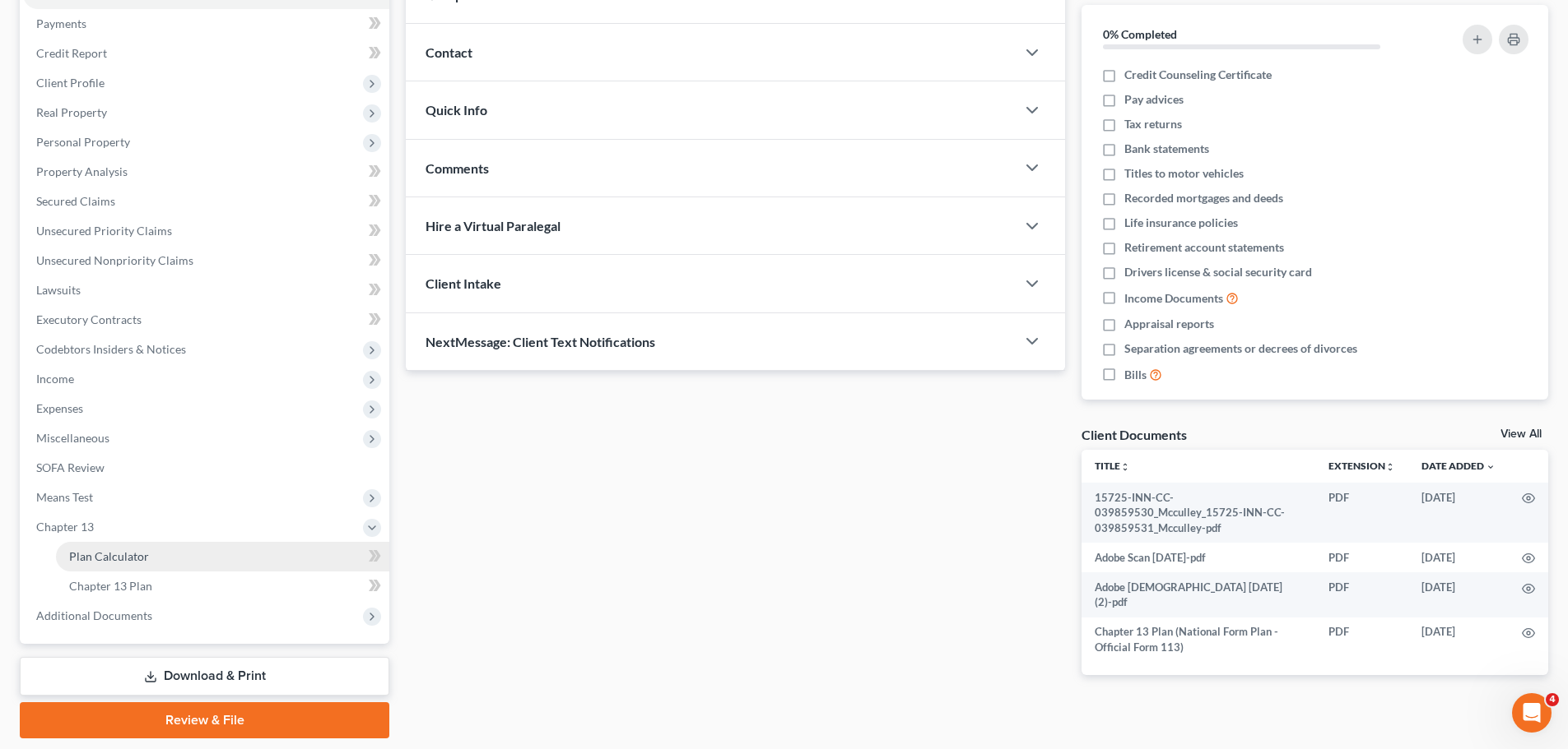
click at [98, 556] on span "Plan Calculator" at bounding box center [109, 556] width 80 height 14
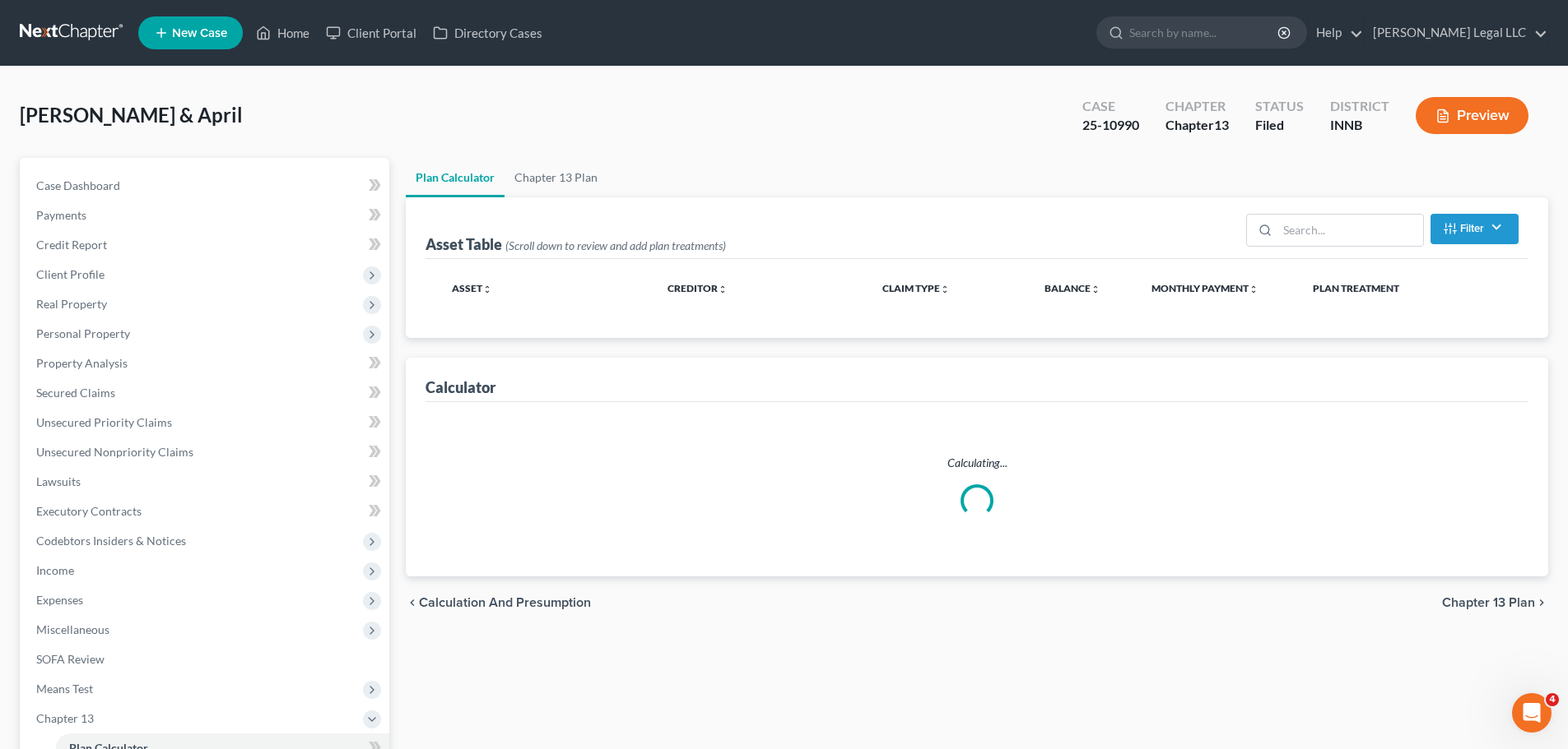
select select "59"
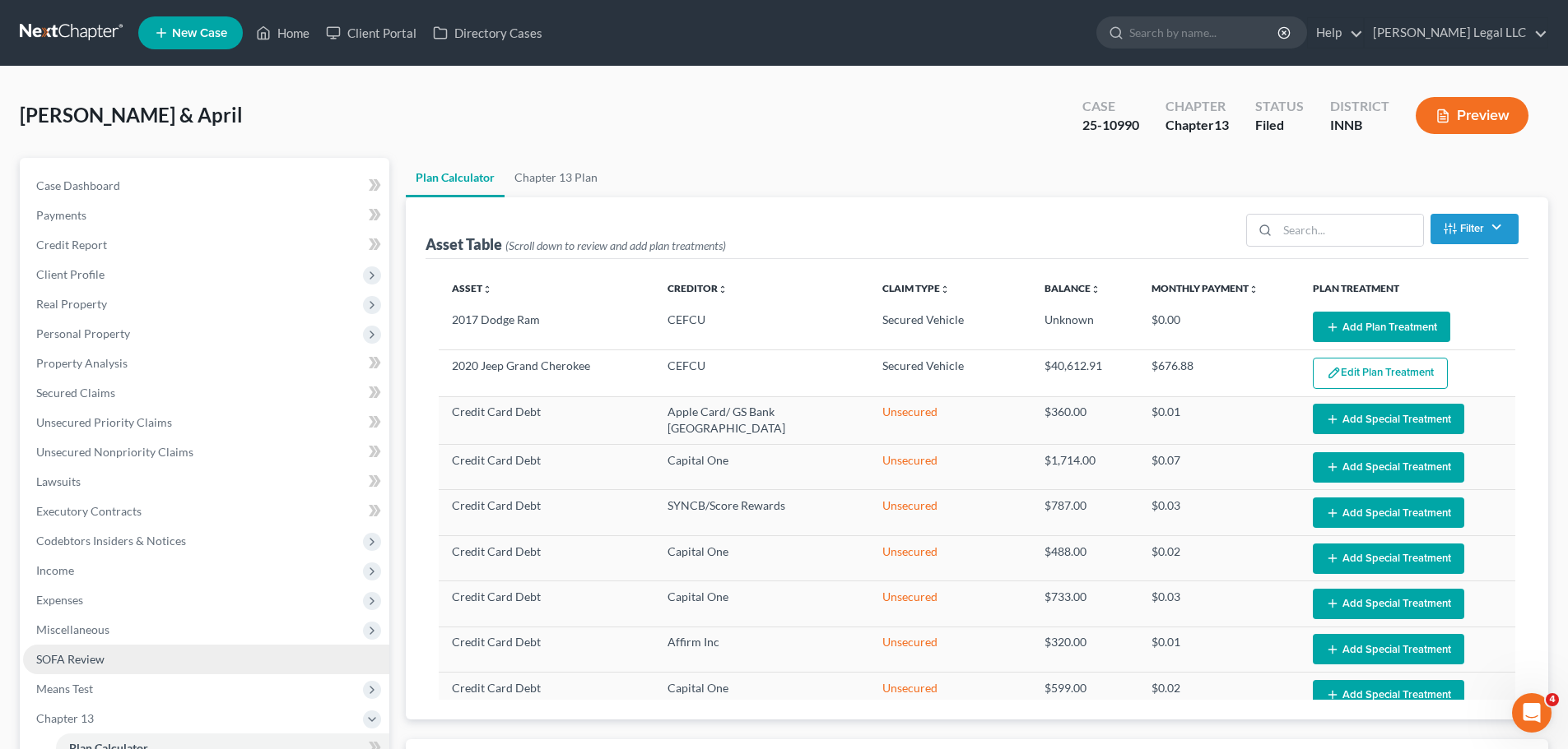
scroll to position [247, 0]
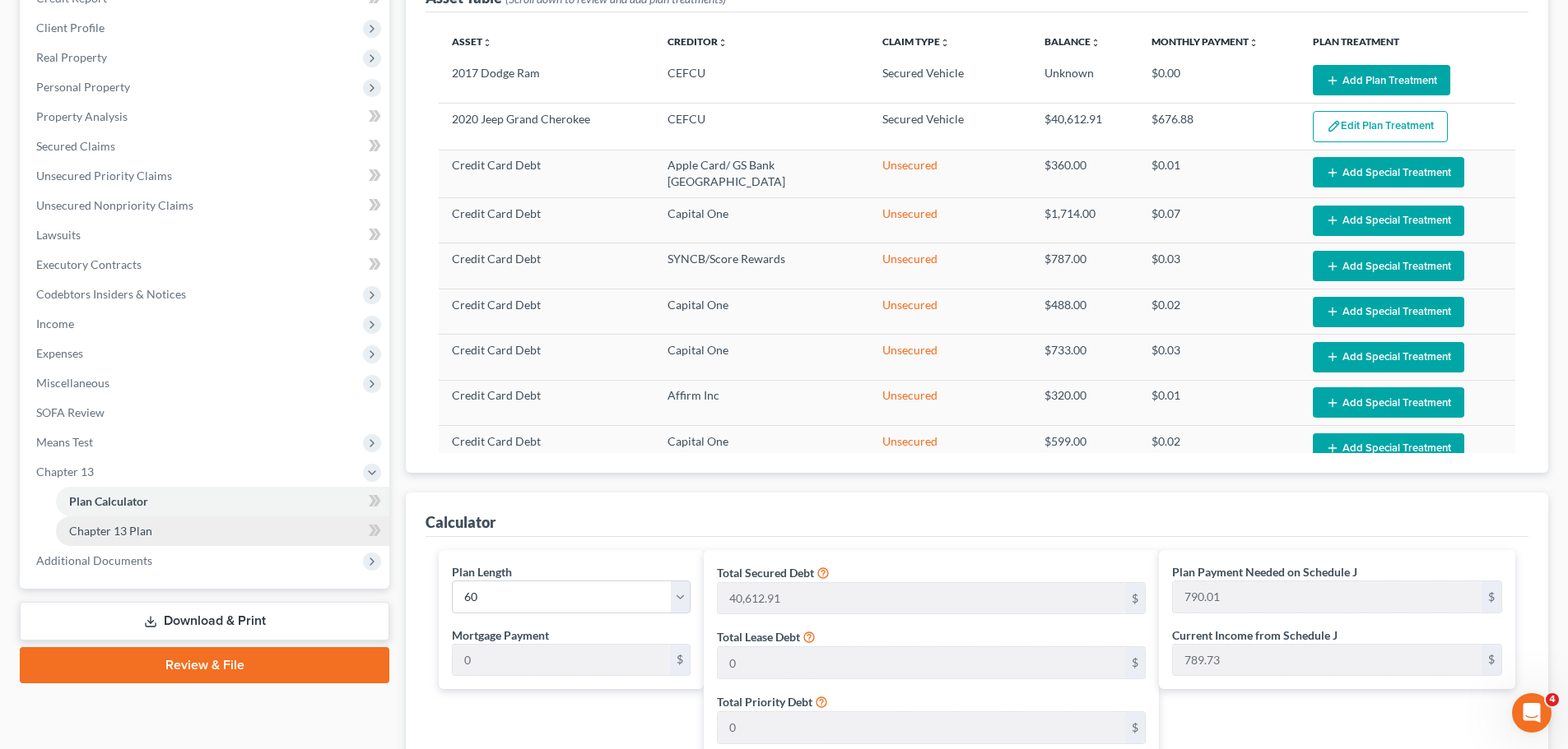
click at [90, 534] on span "Chapter 13 Plan" at bounding box center [111, 531] width 84 height 14
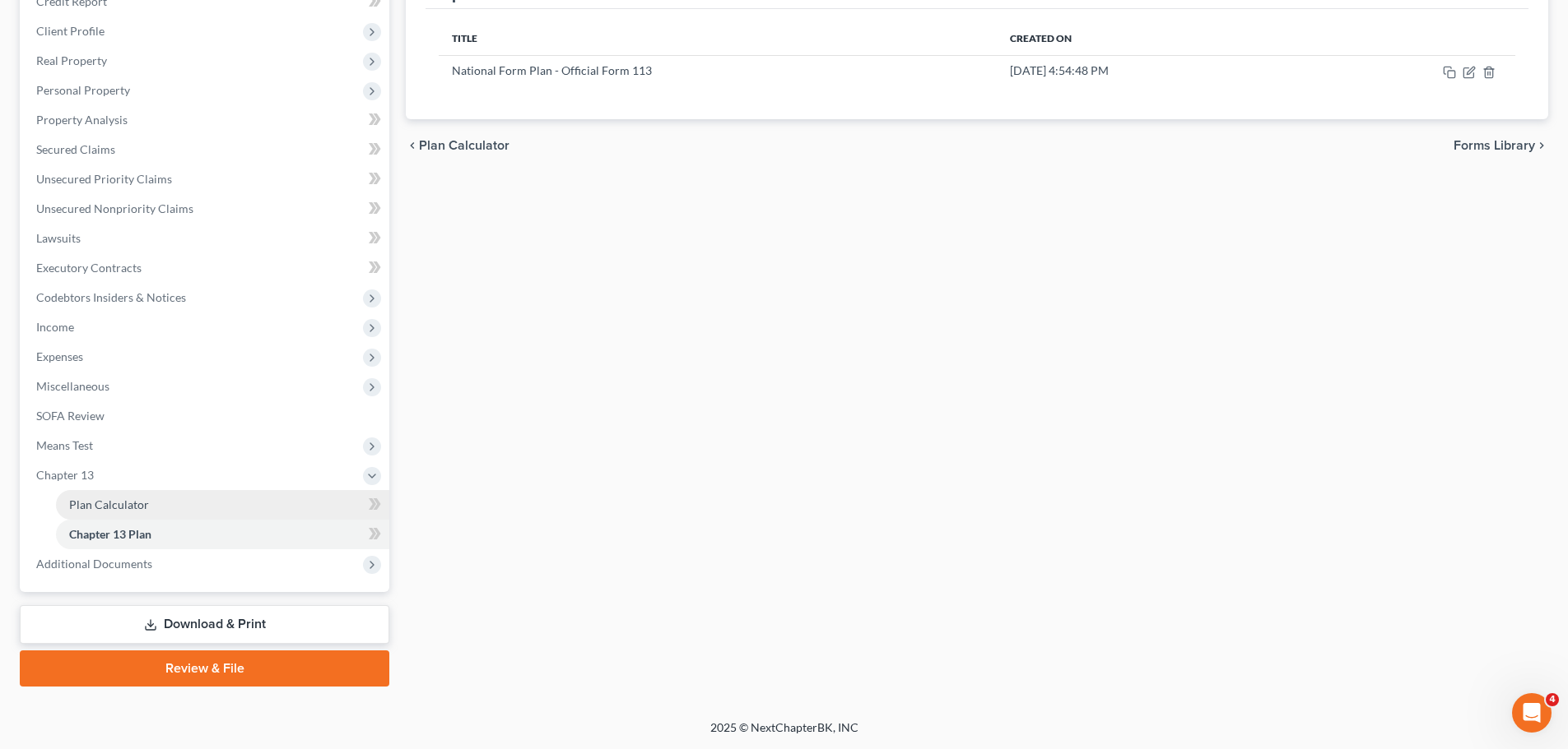
click at [109, 503] on span "Plan Calculator" at bounding box center [109, 504] width 80 height 14
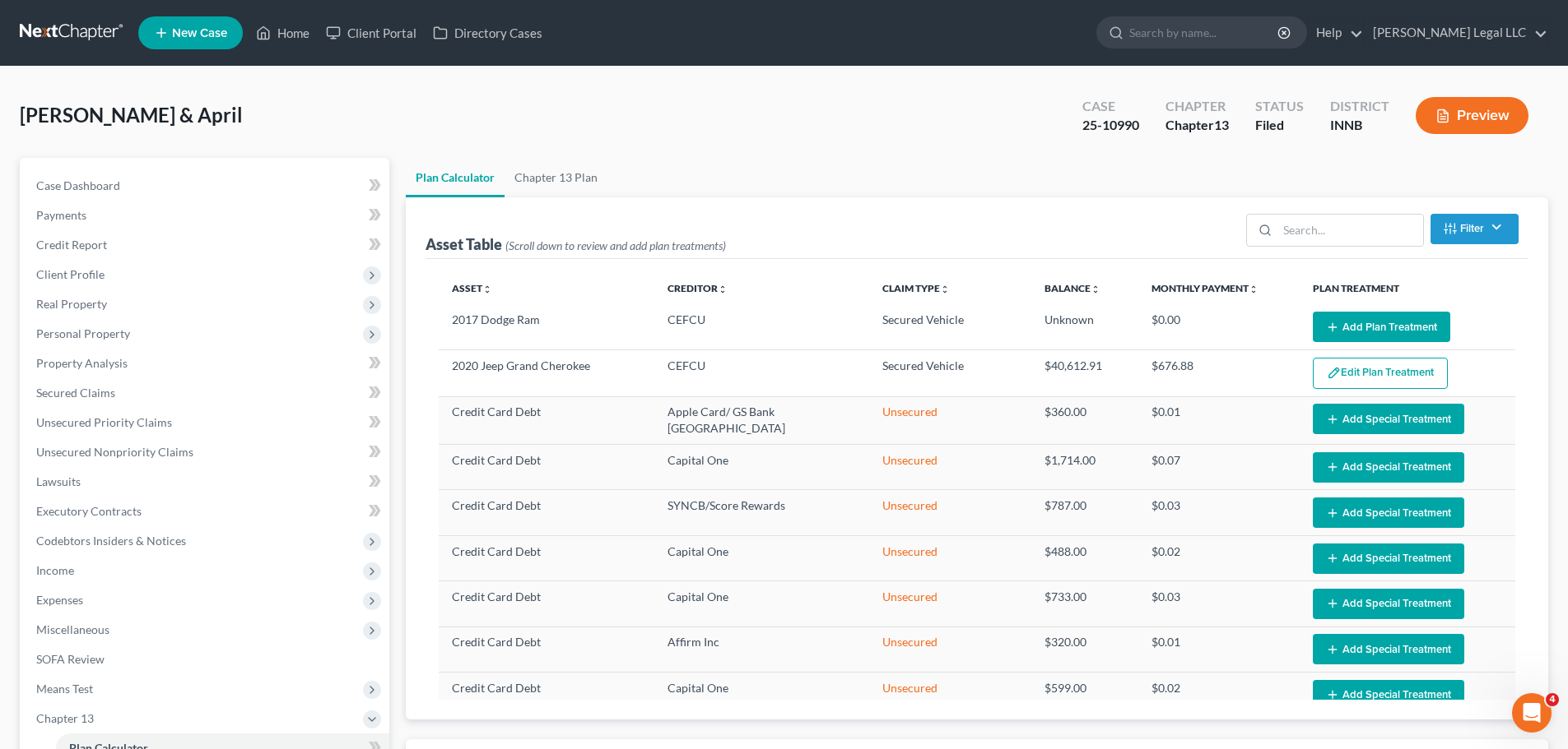
select select "59"
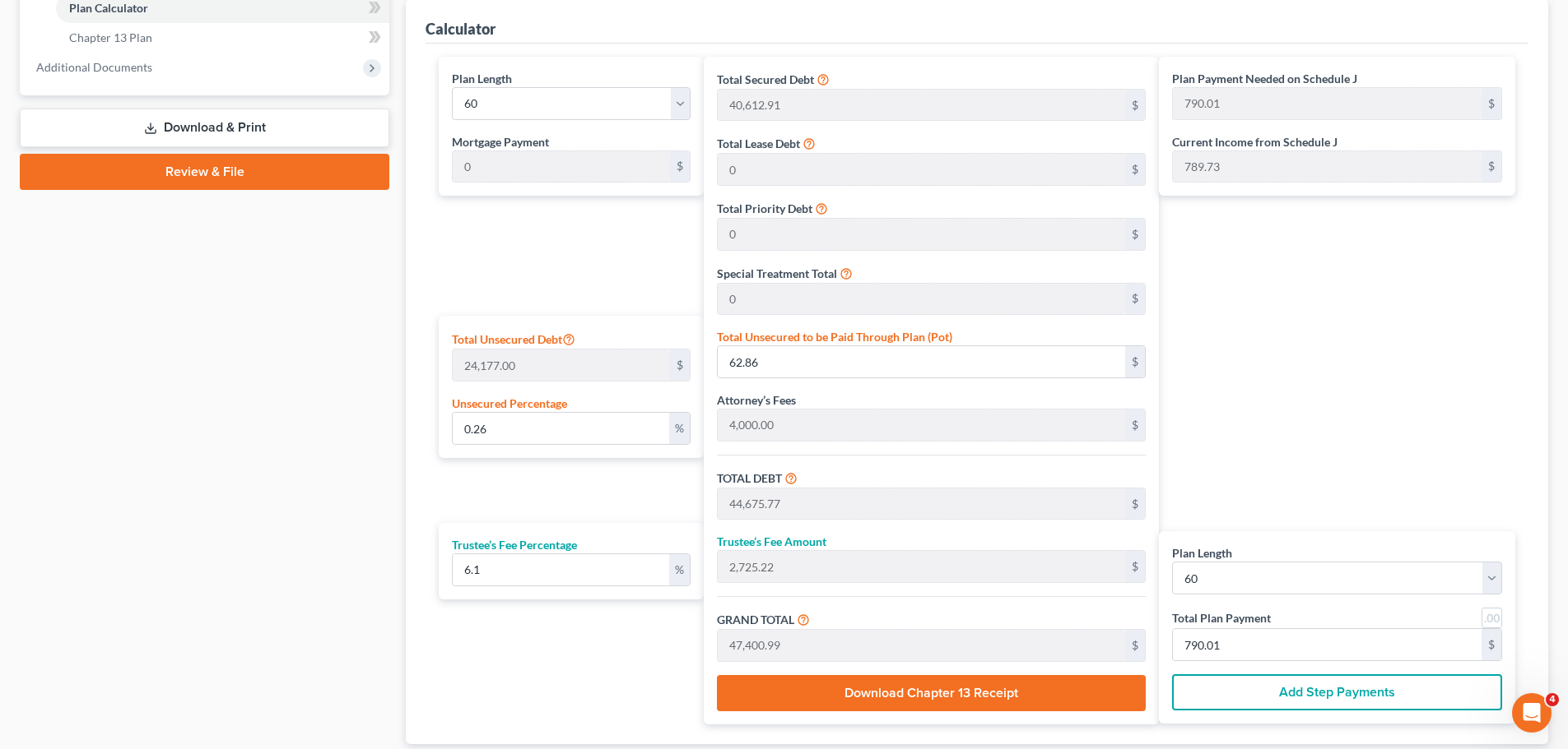
scroll to position [164, 0]
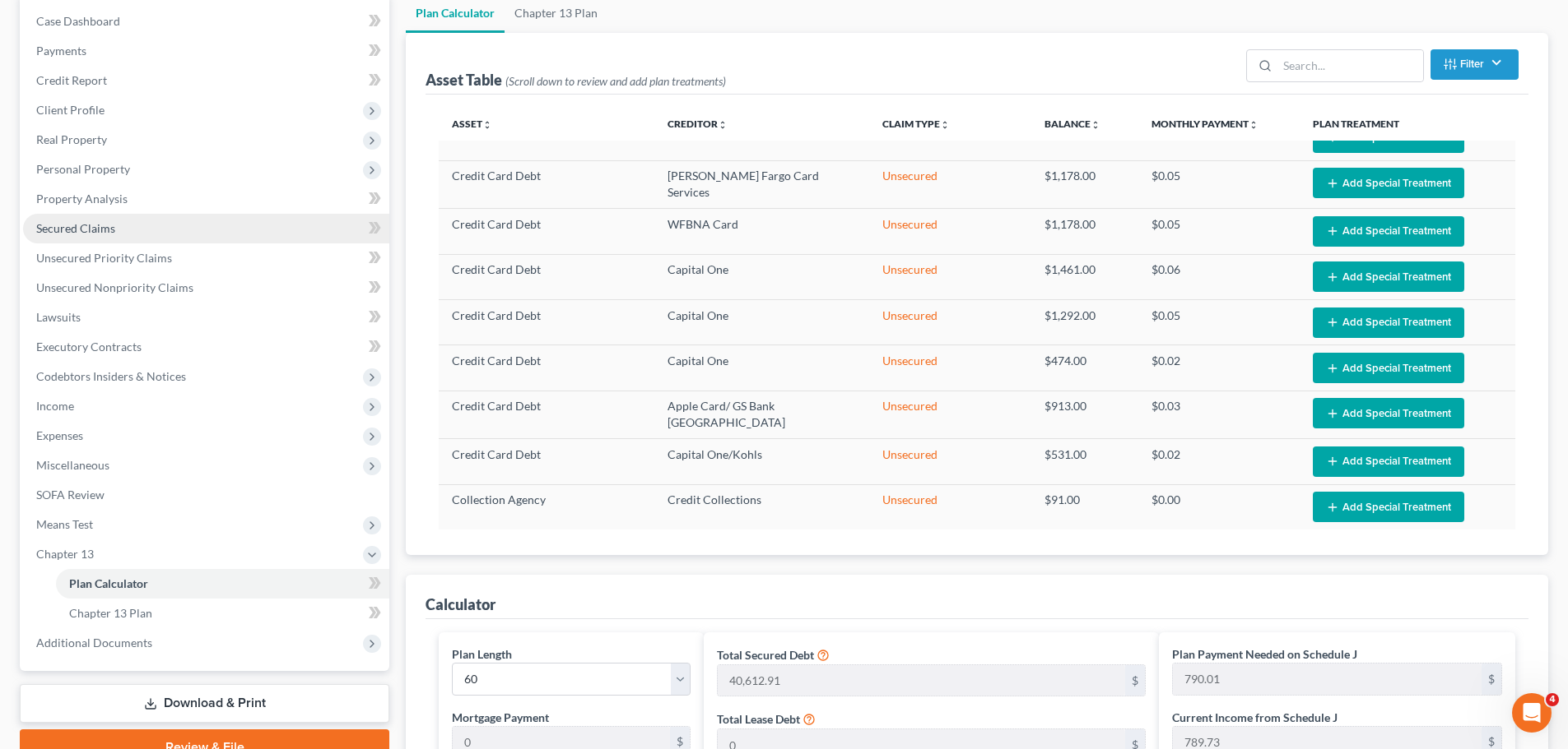
click at [65, 234] on span "Secured Claims" at bounding box center [76, 228] width 79 height 14
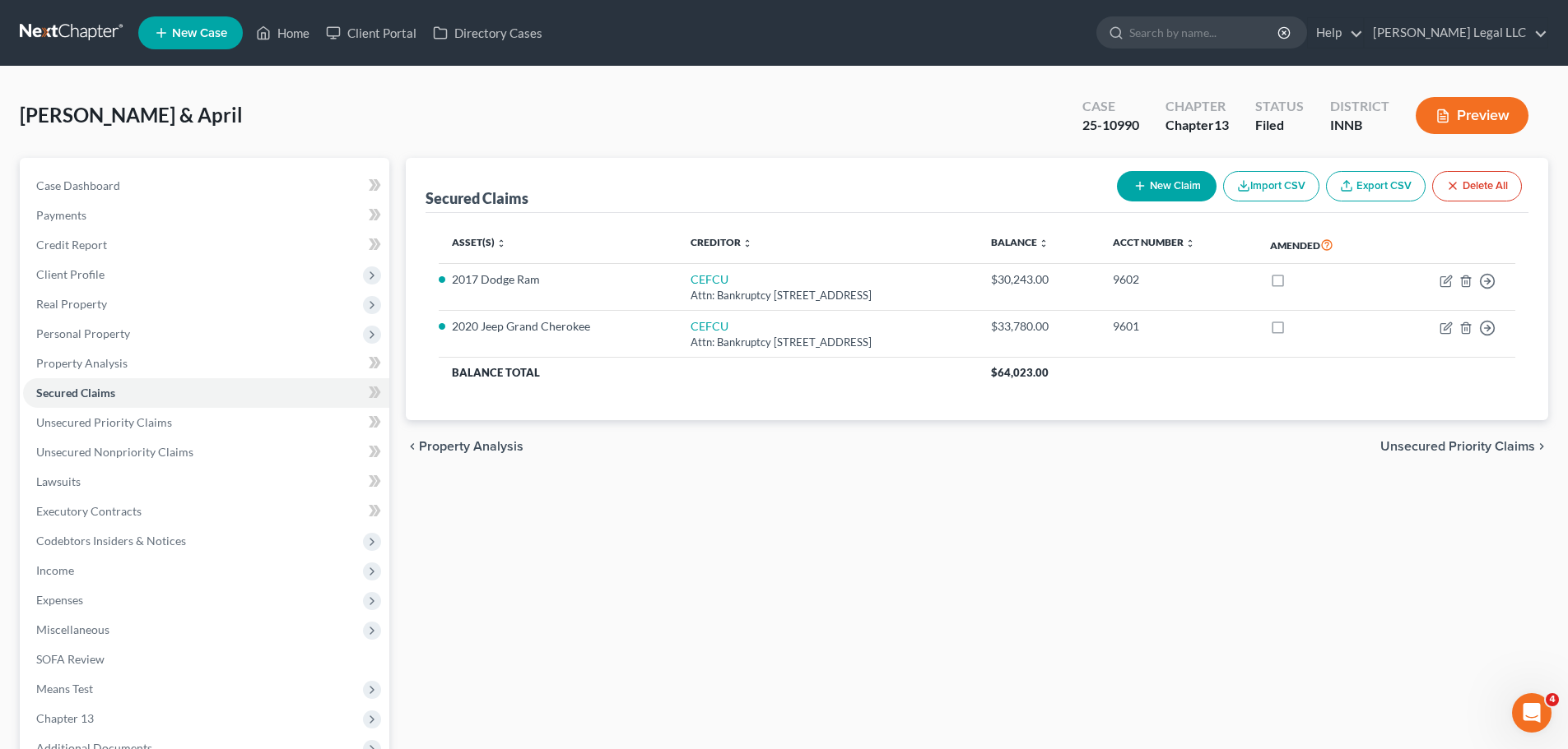
click at [1100, 143] on div "Case 25-10990 Chapter Chapter 13 Status Filed District INNB Preview" at bounding box center [1305, 115] width 485 height 58
drag, startPoint x: 1079, startPoint y: 126, endPoint x: 1143, endPoint y: 126, distance: 64.0
click at [1143, 126] on div "Case 25-10990" at bounding box center [1111, 117] width 84 height 49
copy div "25-10990"
click at [511, 571] on div "Secured Claims New Claim Import CSV Export CSV Delete All Asset(s) expand_more …" at bounding box center [976, 515] width 1159 height 714
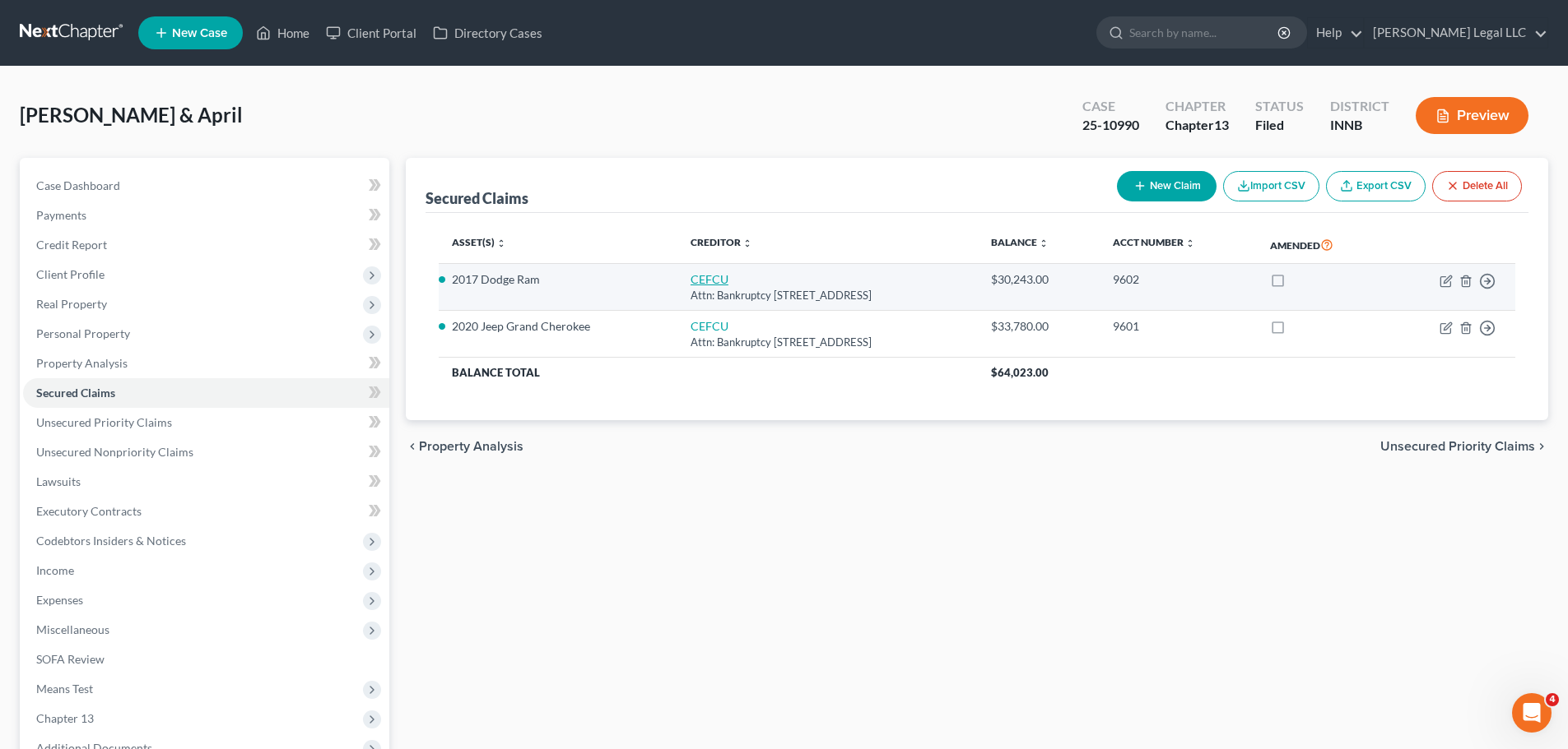
click at [710, 275] on link "CEFCU" at bounding box center [709, 279] width 38 height 14
select select "14"
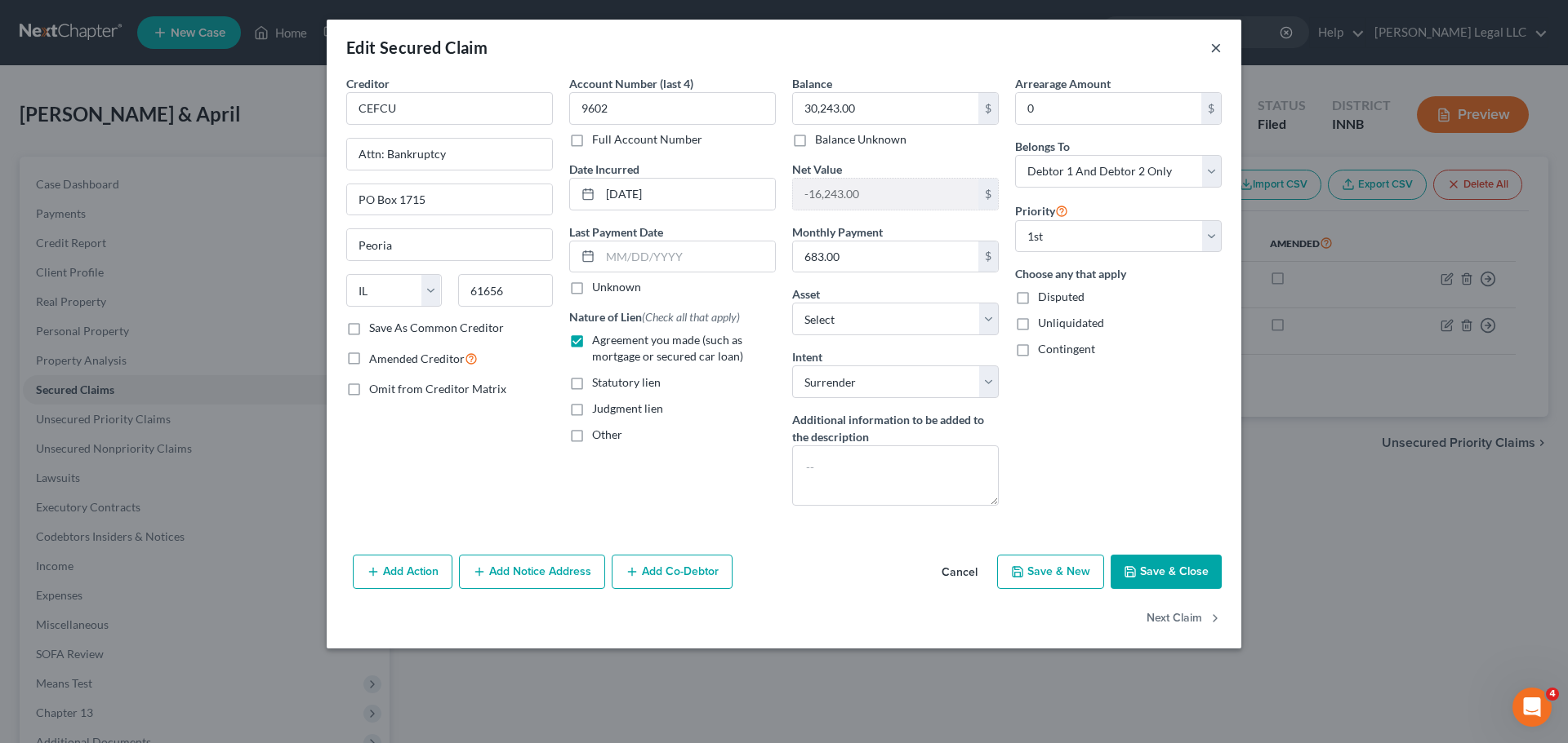
click at [1218, 49] on button "×" at bounding box center [1216, 47] width 12 height 19
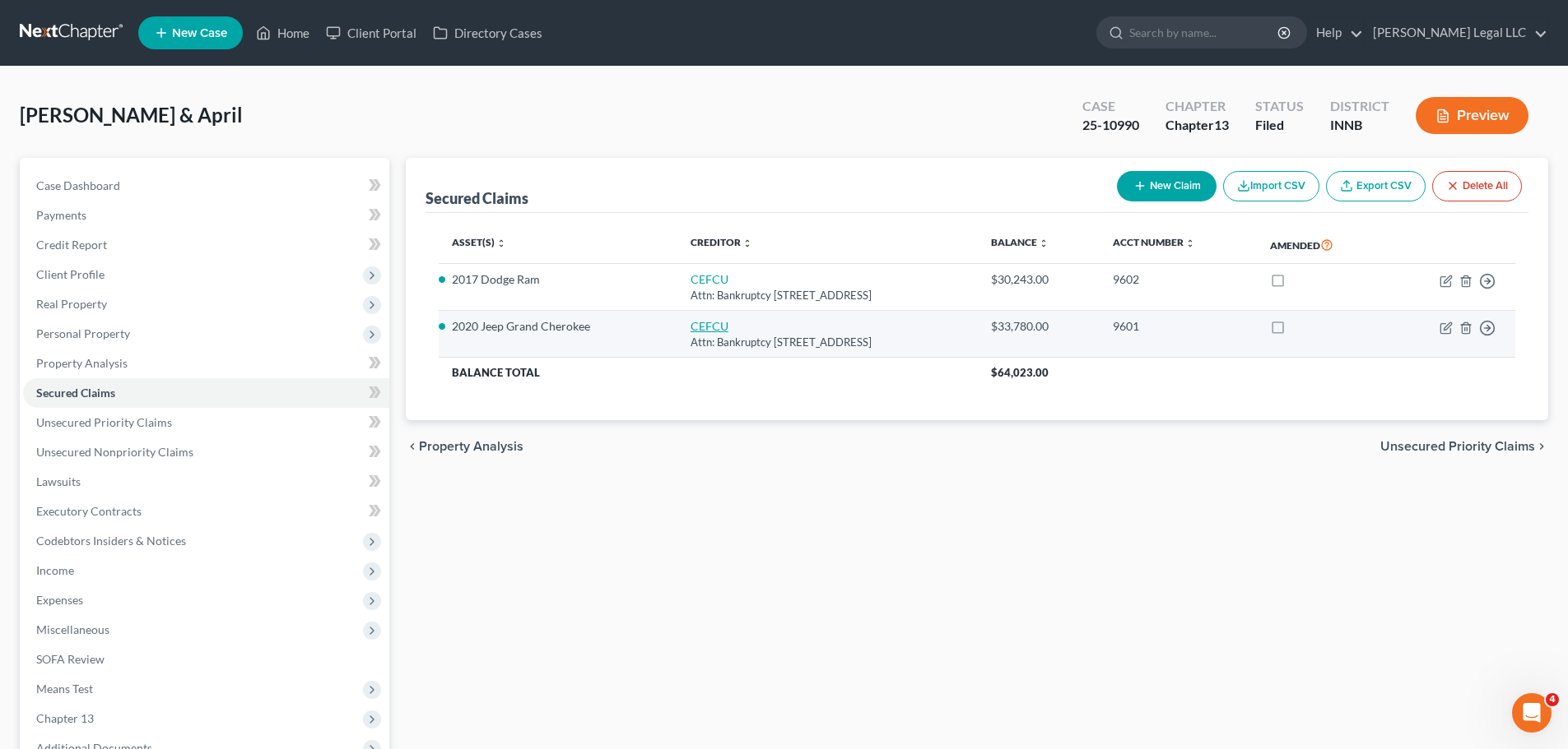
click at [690, 323] on link "CEFCU" at bounding box center [709, 326] width 38 height 14
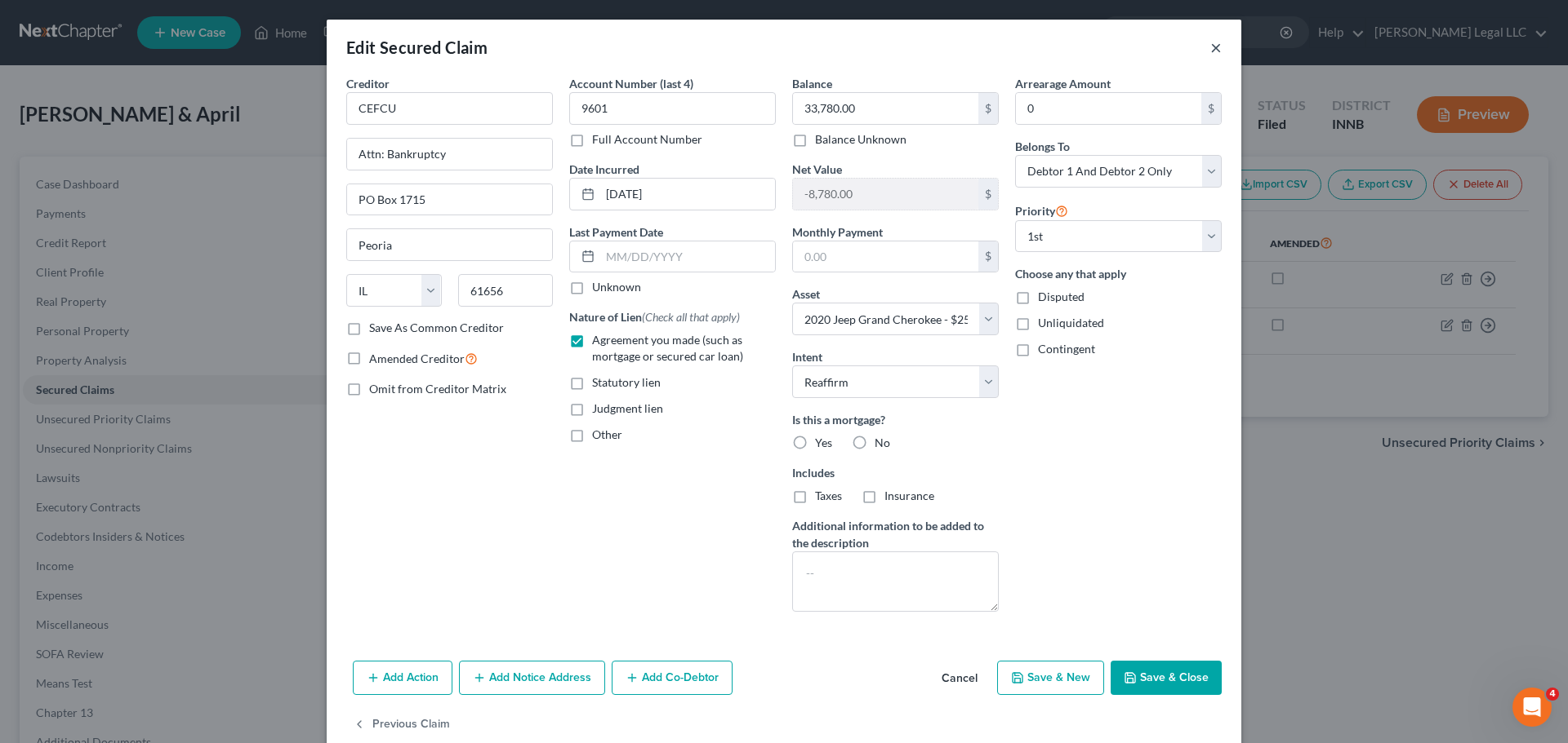
click at [1210, 52] on button "×" at bounding box center [1216, 47] width 12 height 19
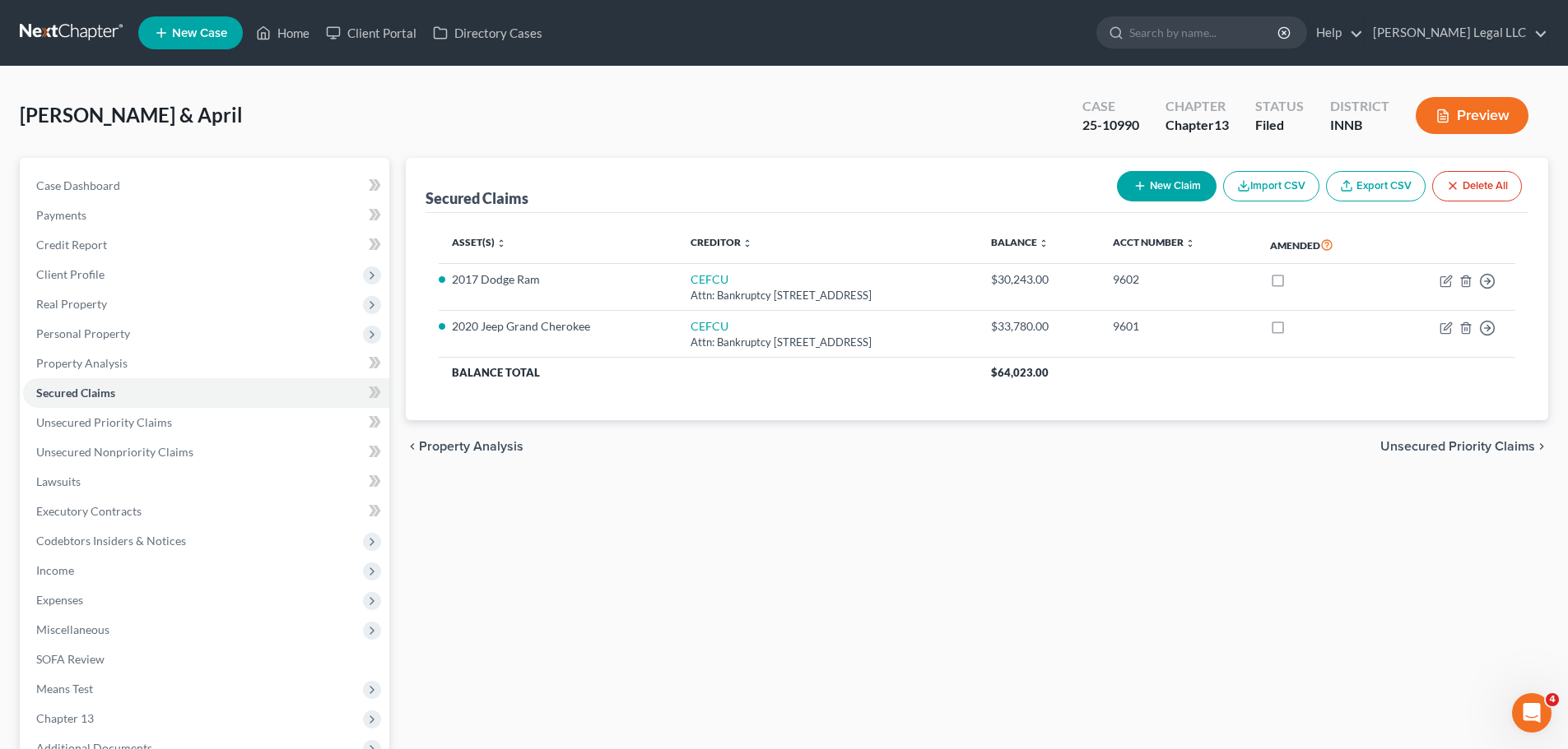
click at [626, 519] on div "Secured Claims New Claim Import CSV Export CSV Delete All Asset(s) expand_more …" at bounding box center [976, 515] width 1159 height 714
drag, startPoint x: 630, startPoint y: 487, endPoint x: 620, endPoint y: 487, distance: 10.0
click at [629, 487] on div "Secured Claims New Claim Import CSV Export CSV Delete All Asset(s) expand_more …" at bounding box center [976, 515] width 1159 height 714
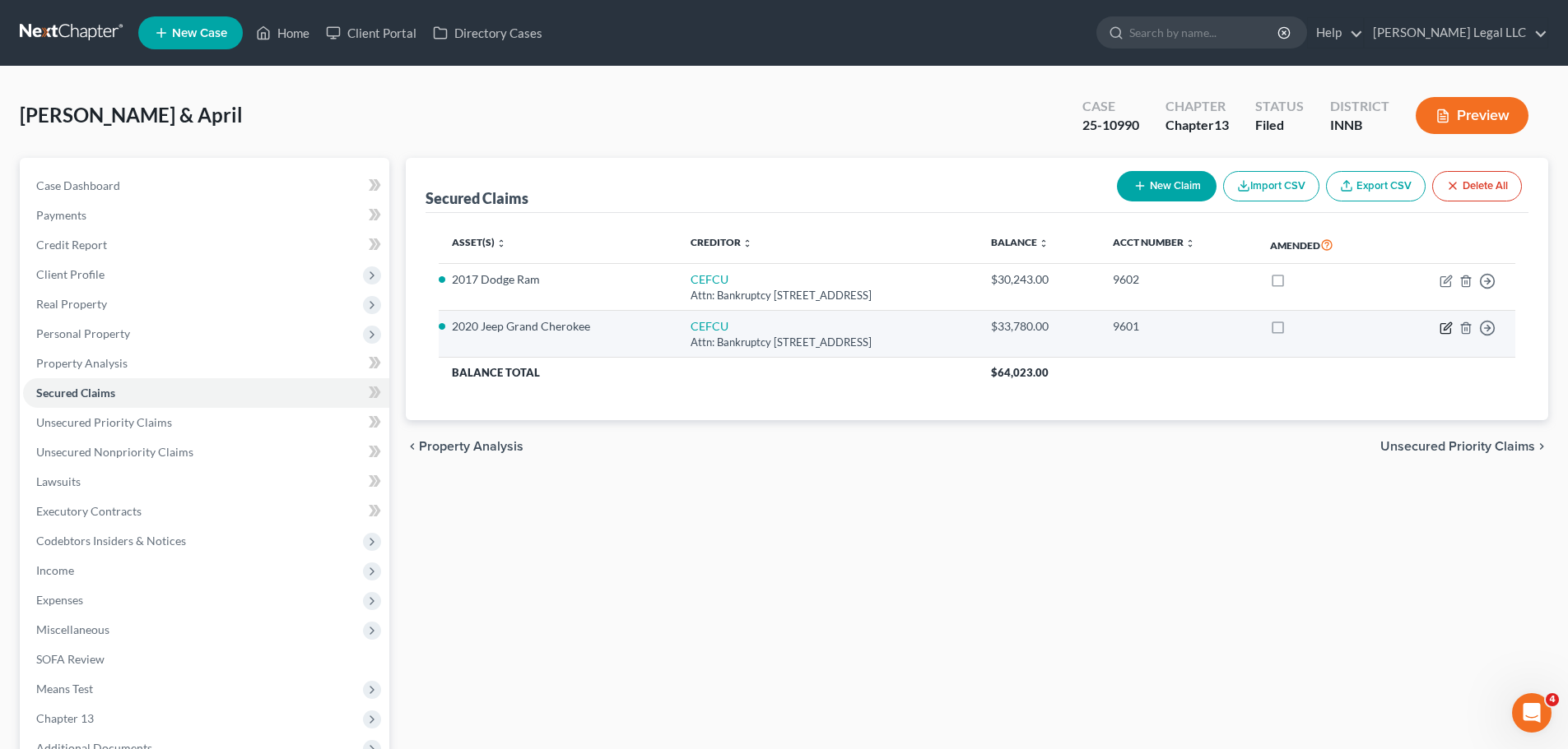
click at [1251, 332] on icon "button" at bounding box center [1446, 328] width 14 height 13
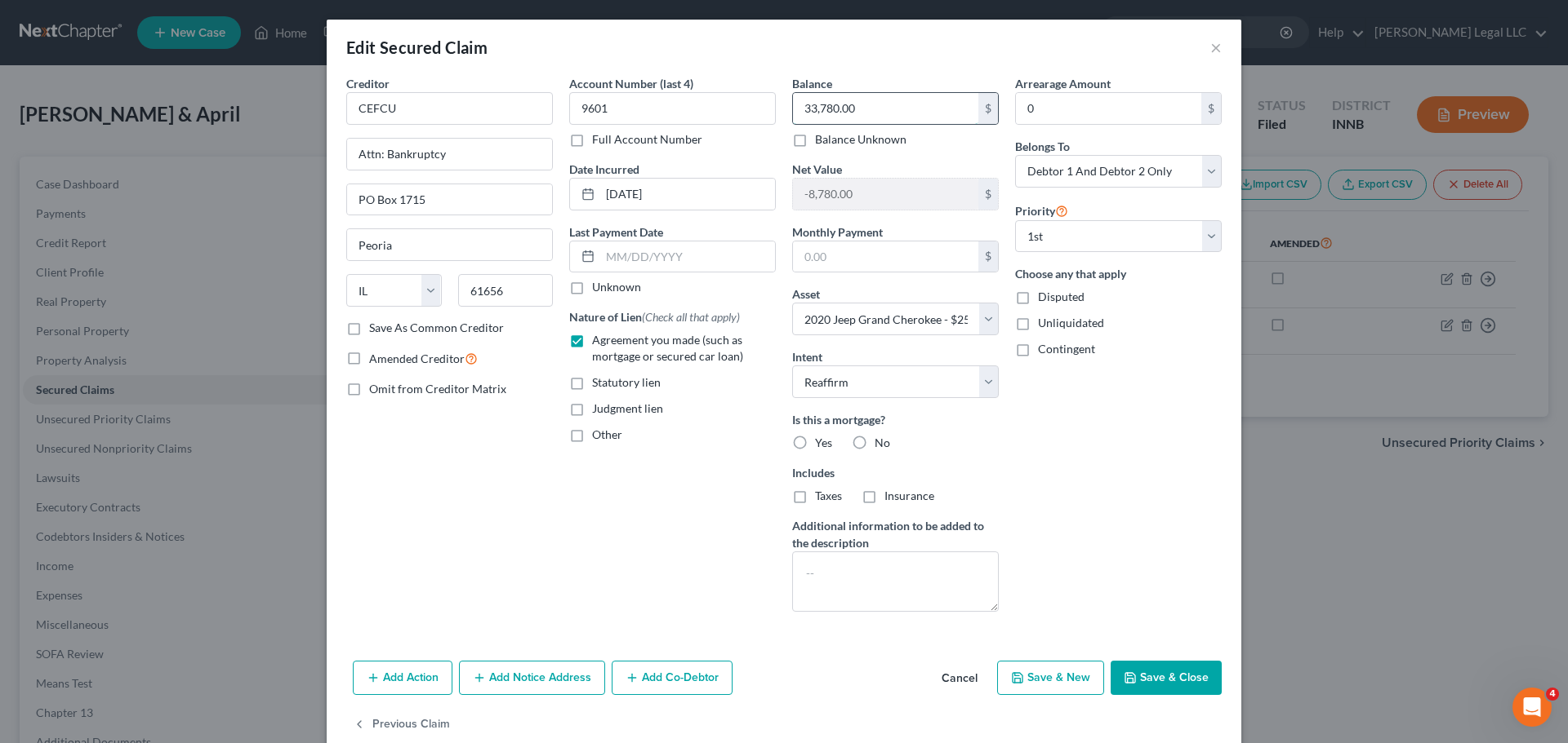
click at [846, 112] on input "33,780.00" at bounding box center [885, 108] width 185 height 31
click at [1191, 566] on button "Save & Close" at bounding box center [1165, 678] width 111 height 34
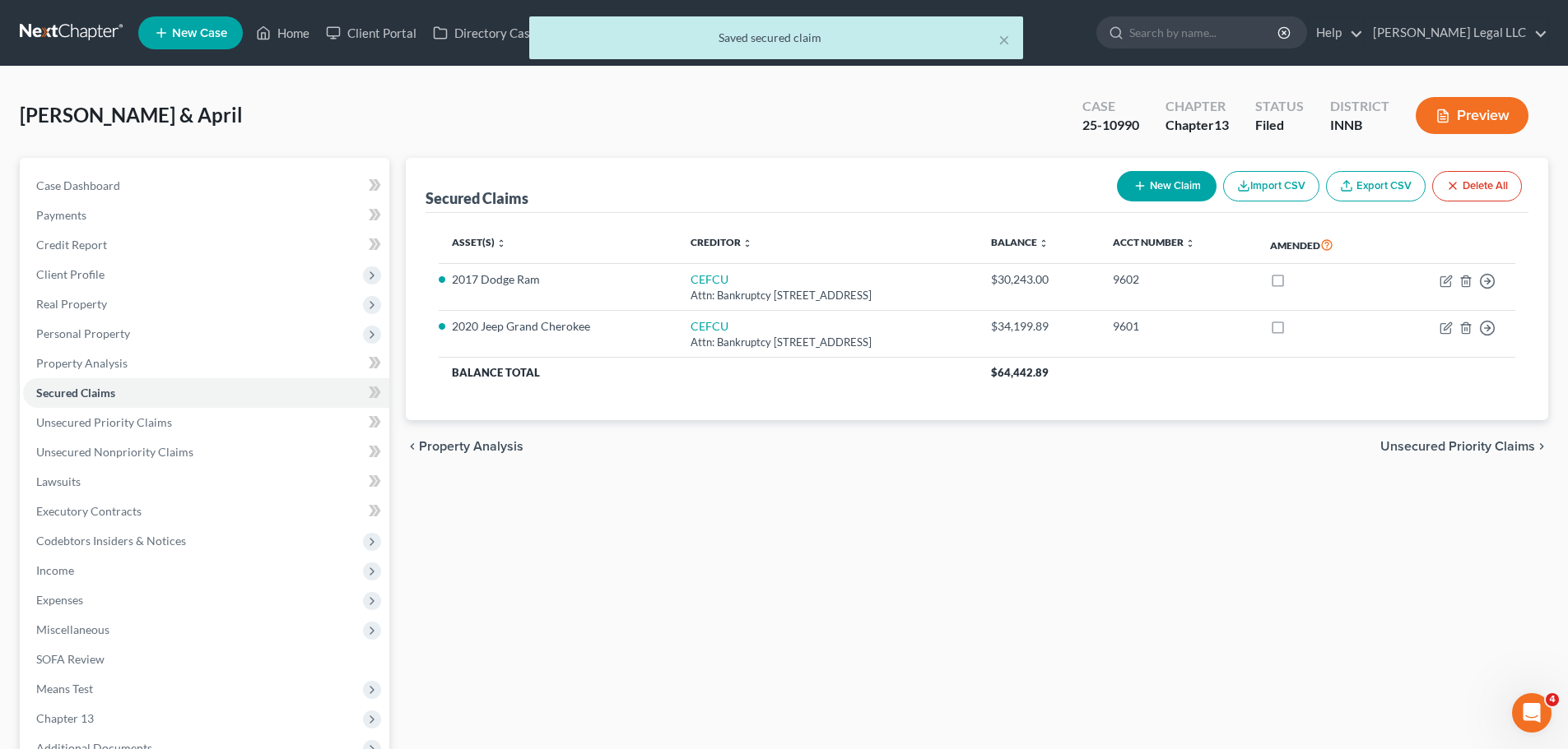
click at [829, 544] on div "Secured Claims New Claim Import CSV Export CSV Delete All Asset(s) expand_more …" at bounding box center [976, 515] width 1159 height 714
click at [99, 428] on span "Unsecured Priority Claims" at bounding box center [104, 423] width 136 height 14
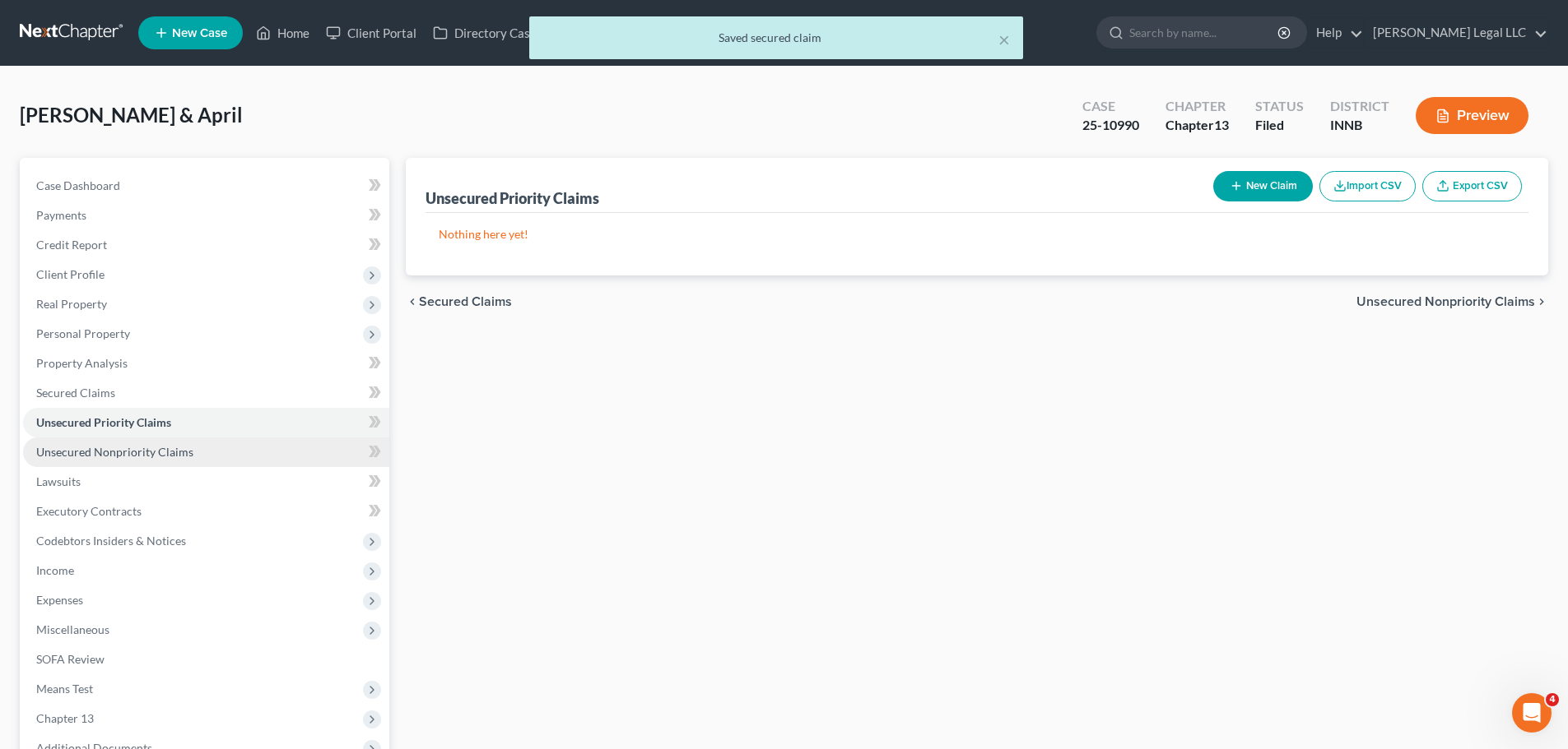
click at [96, 439] on link "Unsecured Nonpriority Claims" at bounding box center [206, 452] width 366 height 30
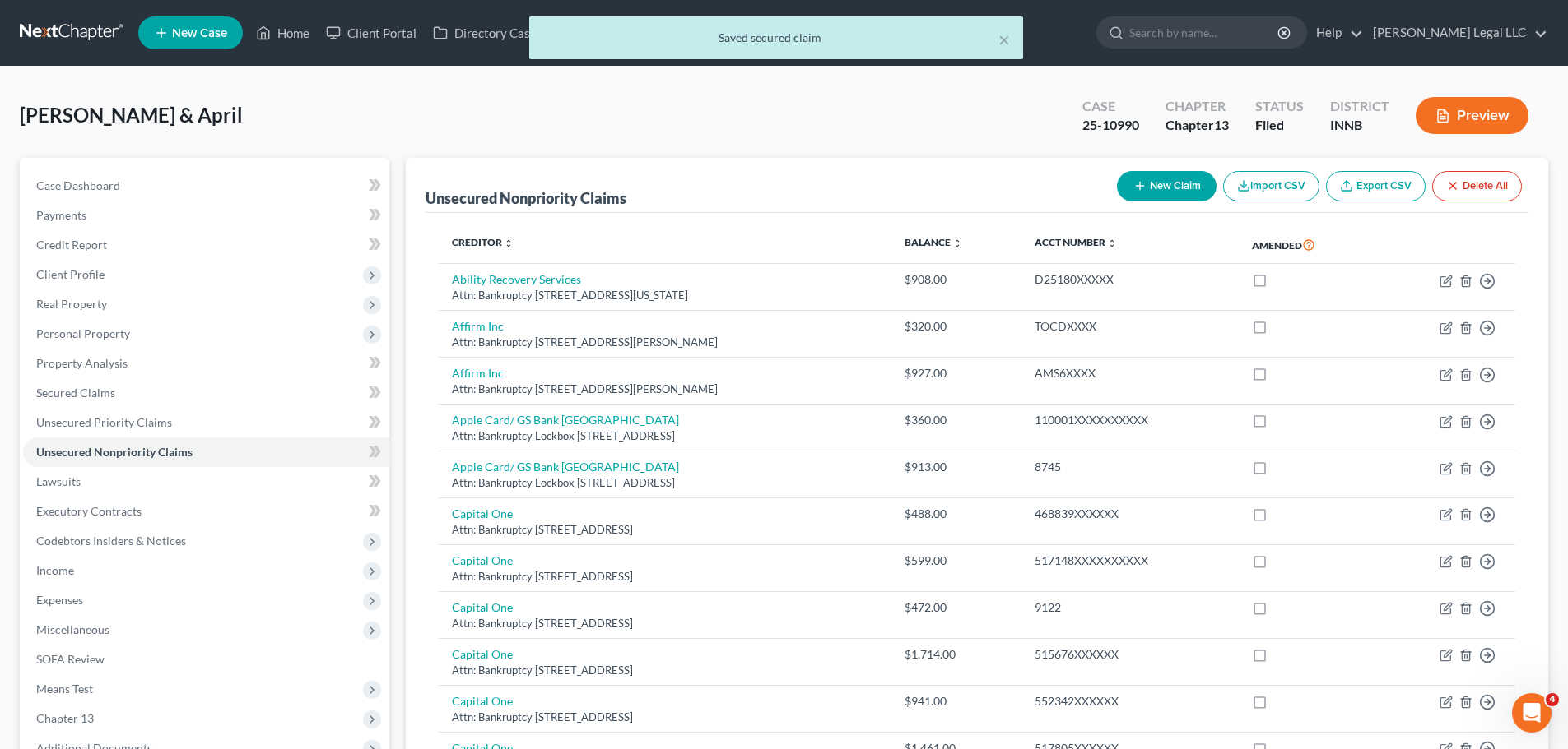
scroll to position [329, 0]
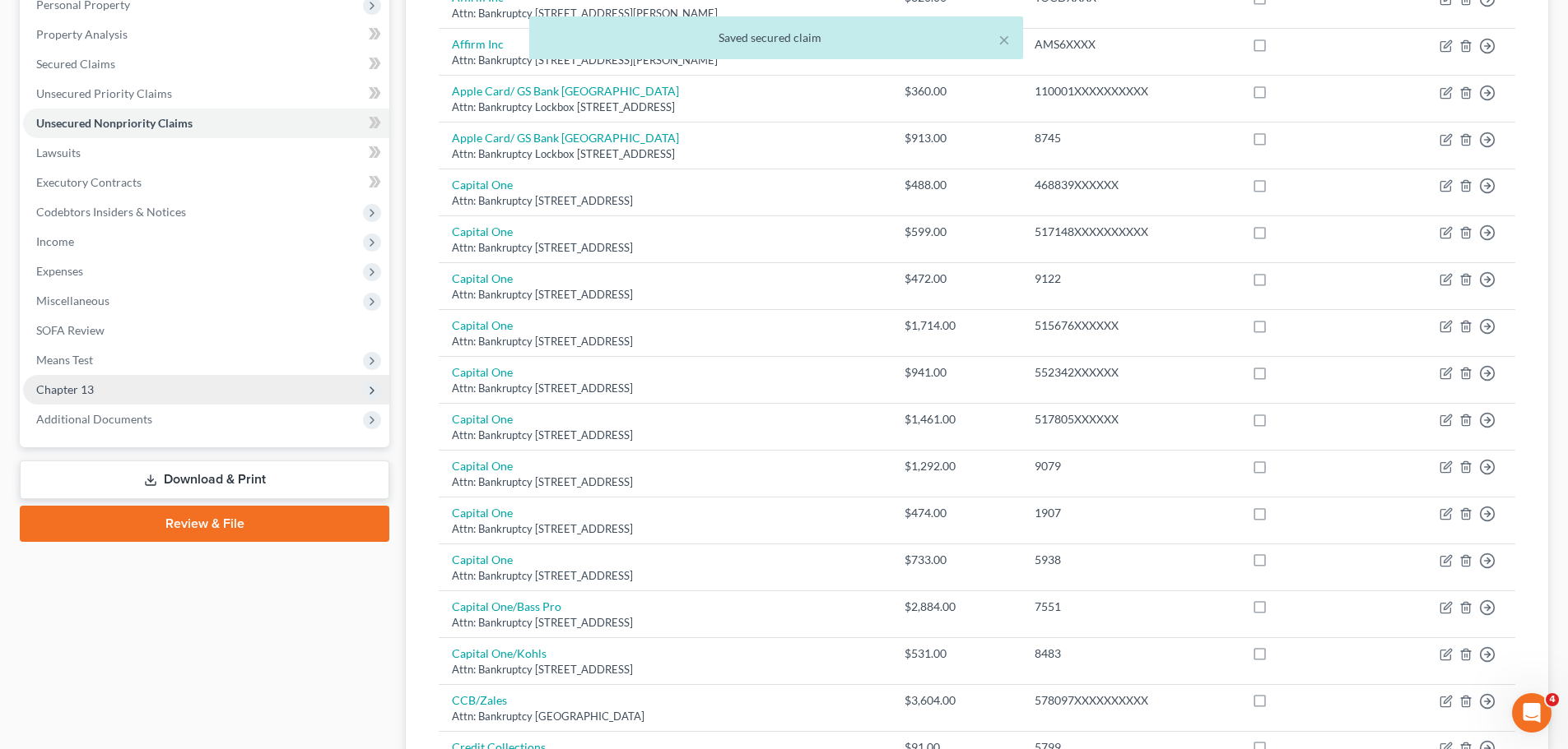
click at [61, 385] on span "Chapter 13" at bounding box center [65, 389] width 57 height 14
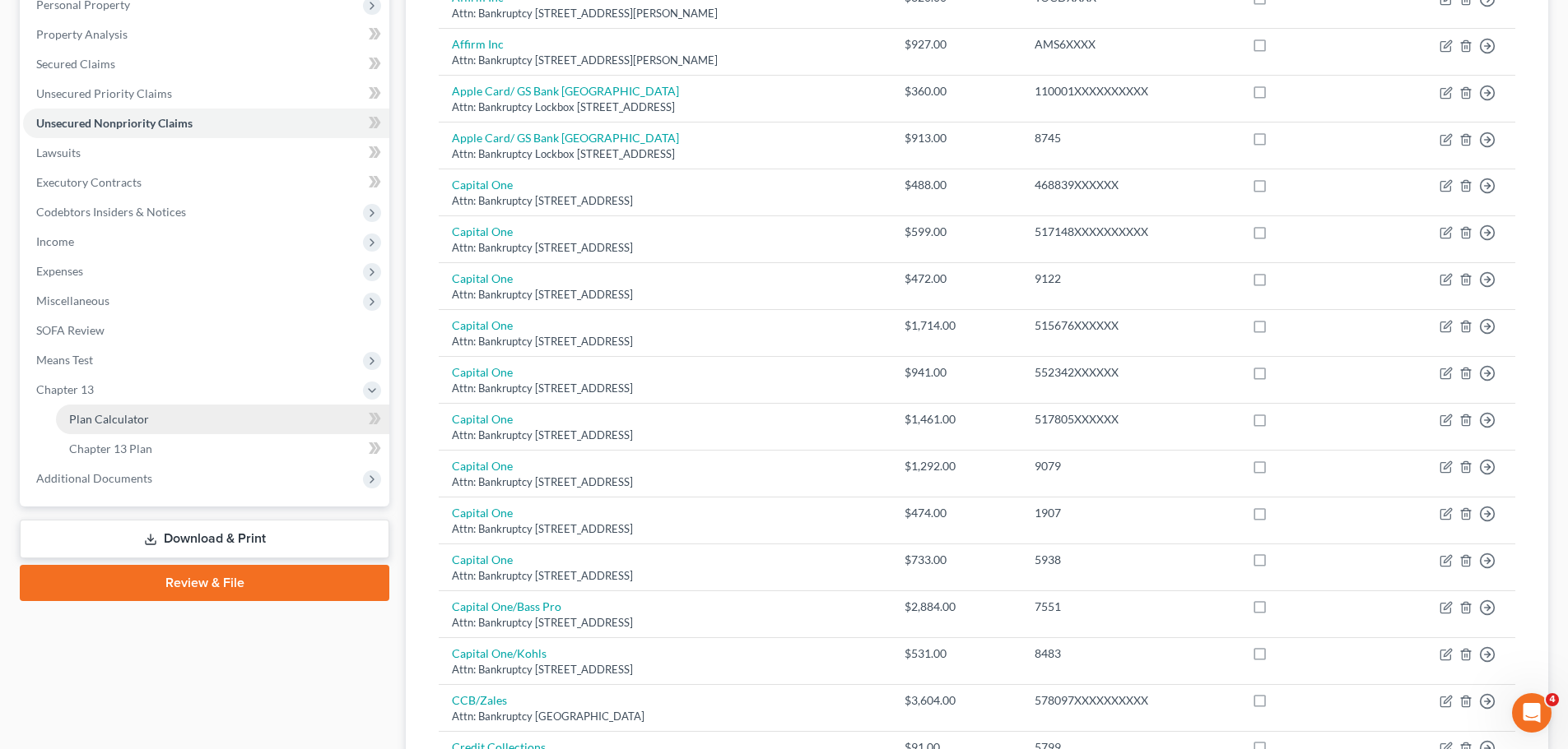
click at [91, 413] on span "Plan Calculator" at bounding box center [109, 419] width 80 height 14
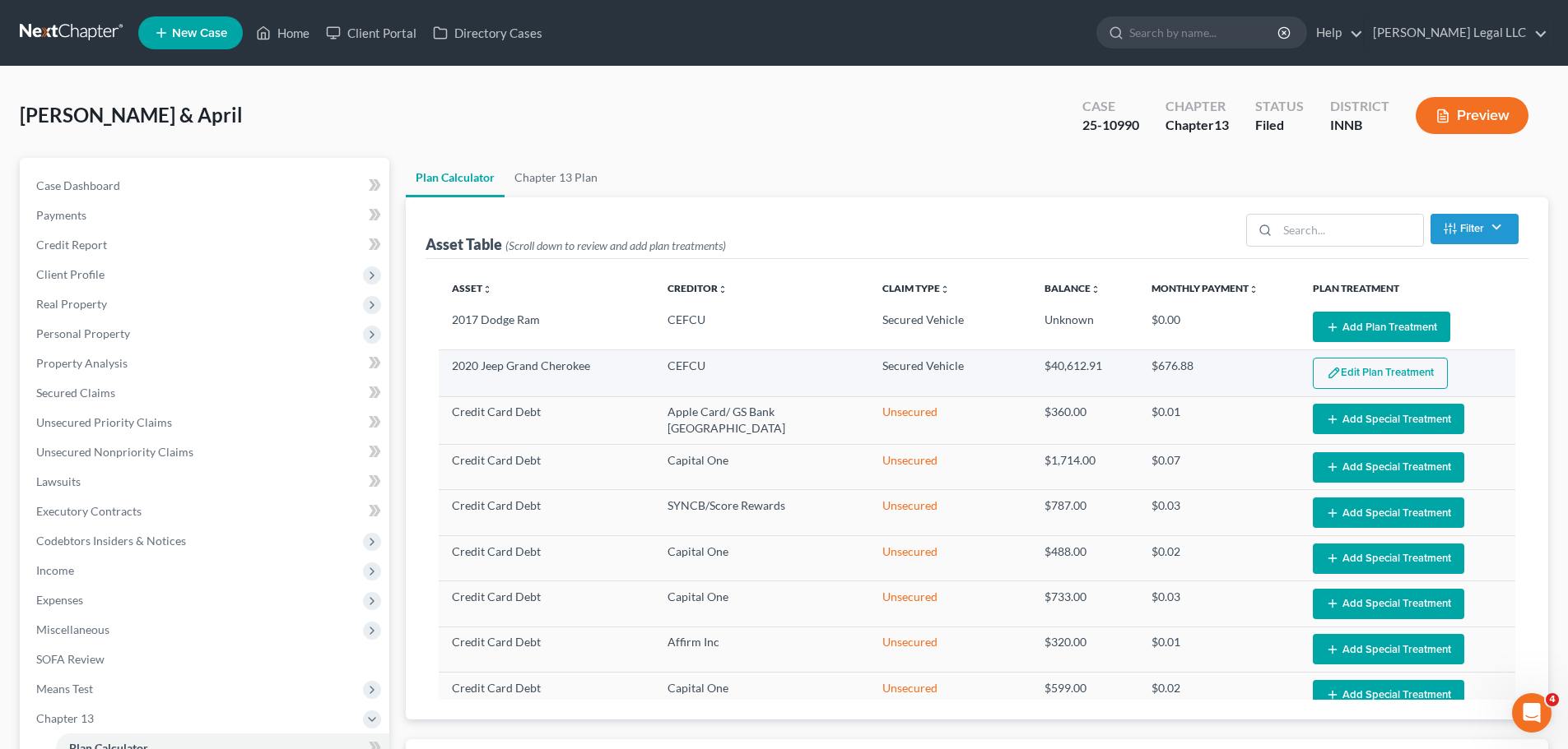
click at [1251, 366] on button "Edit Plan Treatment" at bounding box center [1381, 373] width 135 height 31
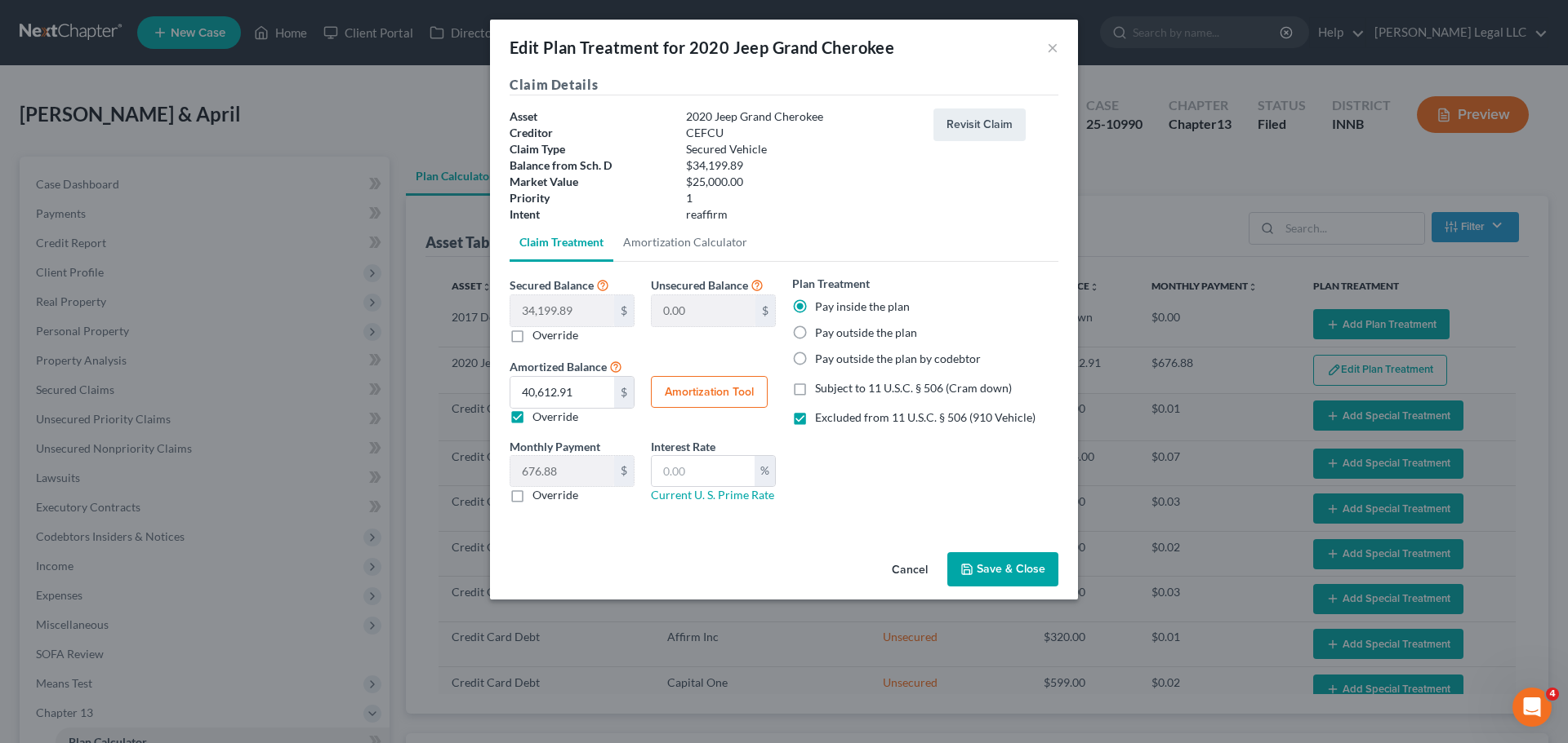
click at [673, 399] on button "Amortization Tool" at bounding box center [708, 392] width 116 height 33
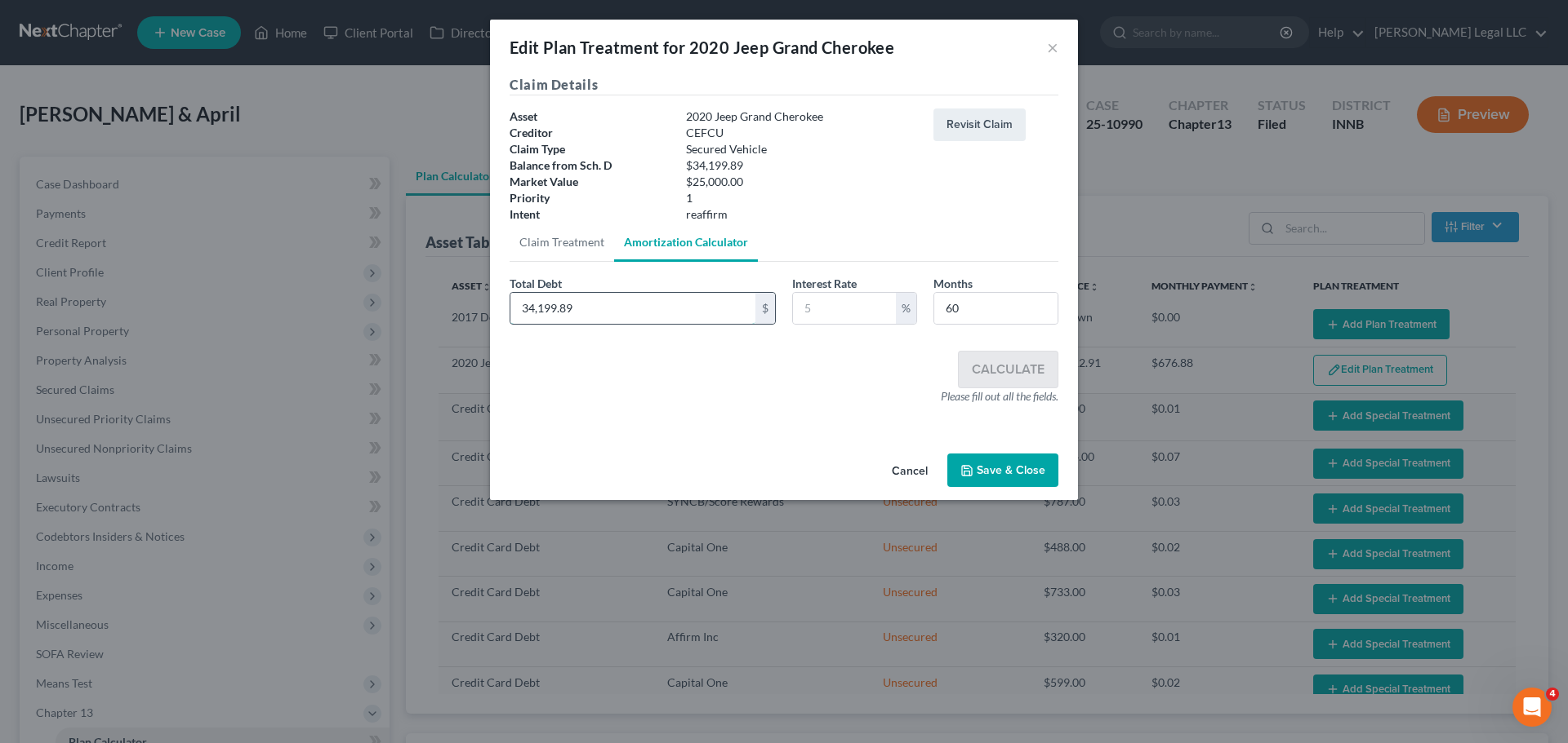
click at [605, 312] on input "34,199.89" at bounding box center [633, 308] width 245 height 31
click at [820, 300] on input "text" at bounding box center [844, 308] width 103 height 31
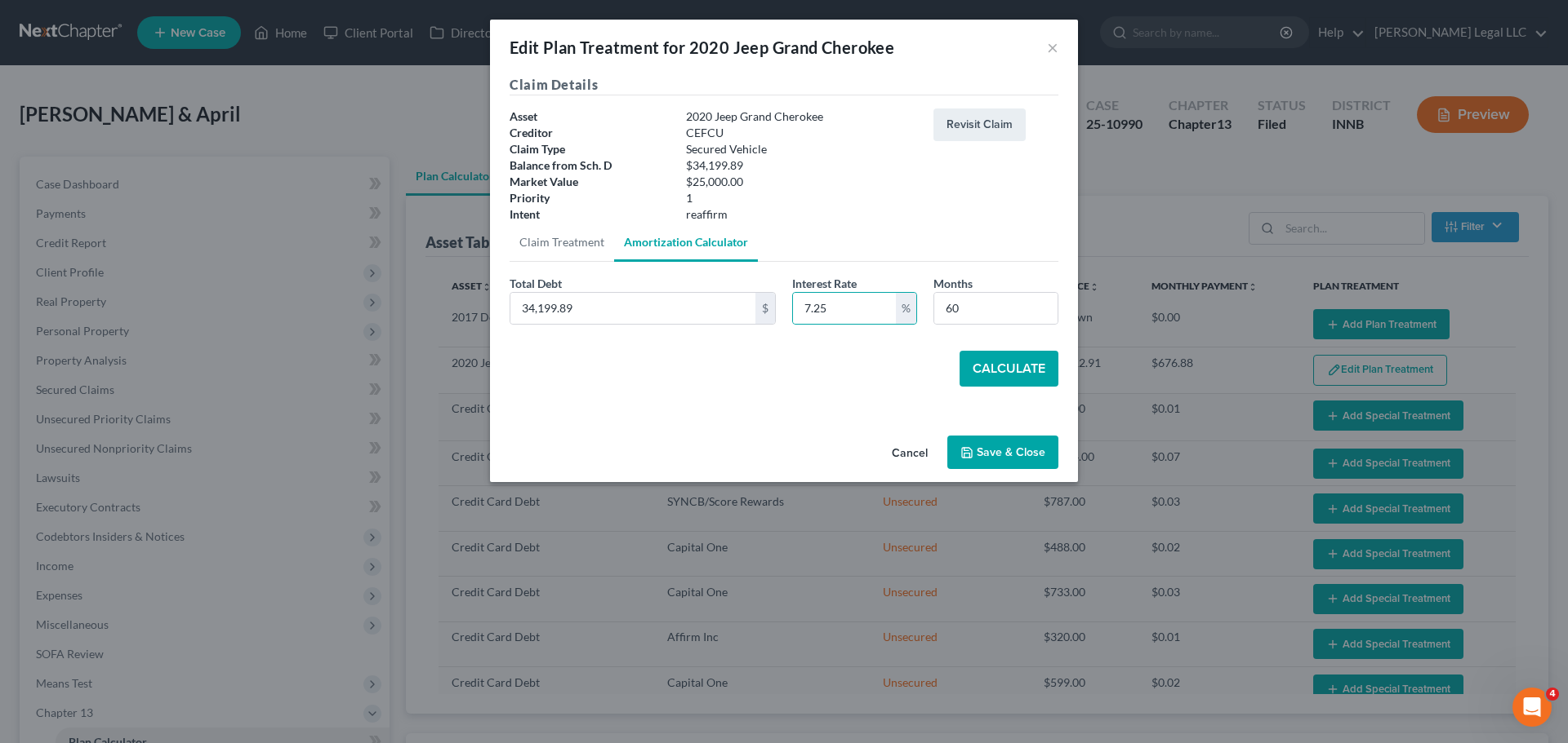
click at [1007, 365] on button "Calculate" at bounding box center [1009, 368] width 99 height 36
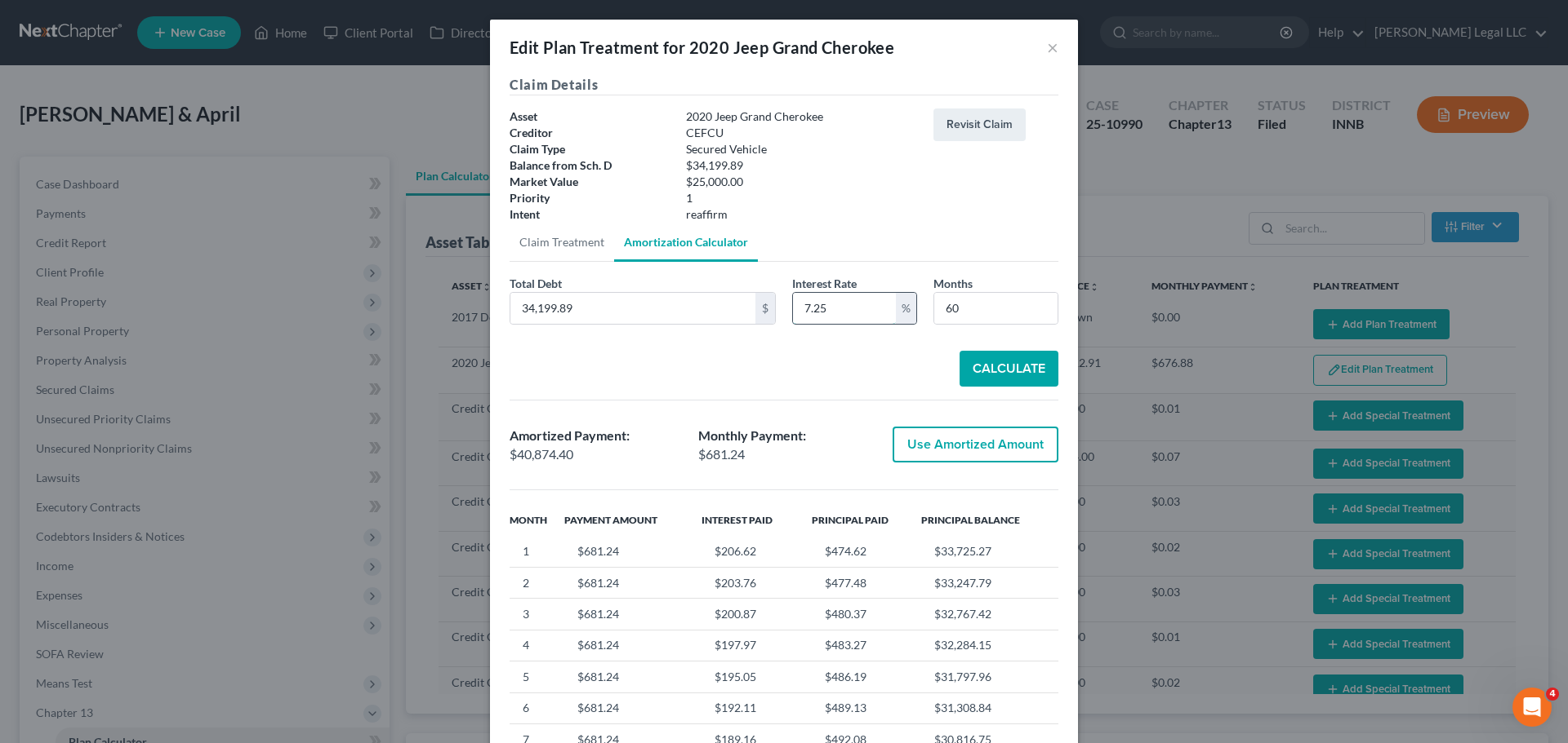
click at [848, 317] on input "7.25" at bounding box center [844, 308] width 103 height 31
click at [843, 301] on input "7.25" at bounding box center [844, 308] width 103 height 31
click at [998, 369] on button "Calculate" at bounding box center [1009, 368] width 99 height 36
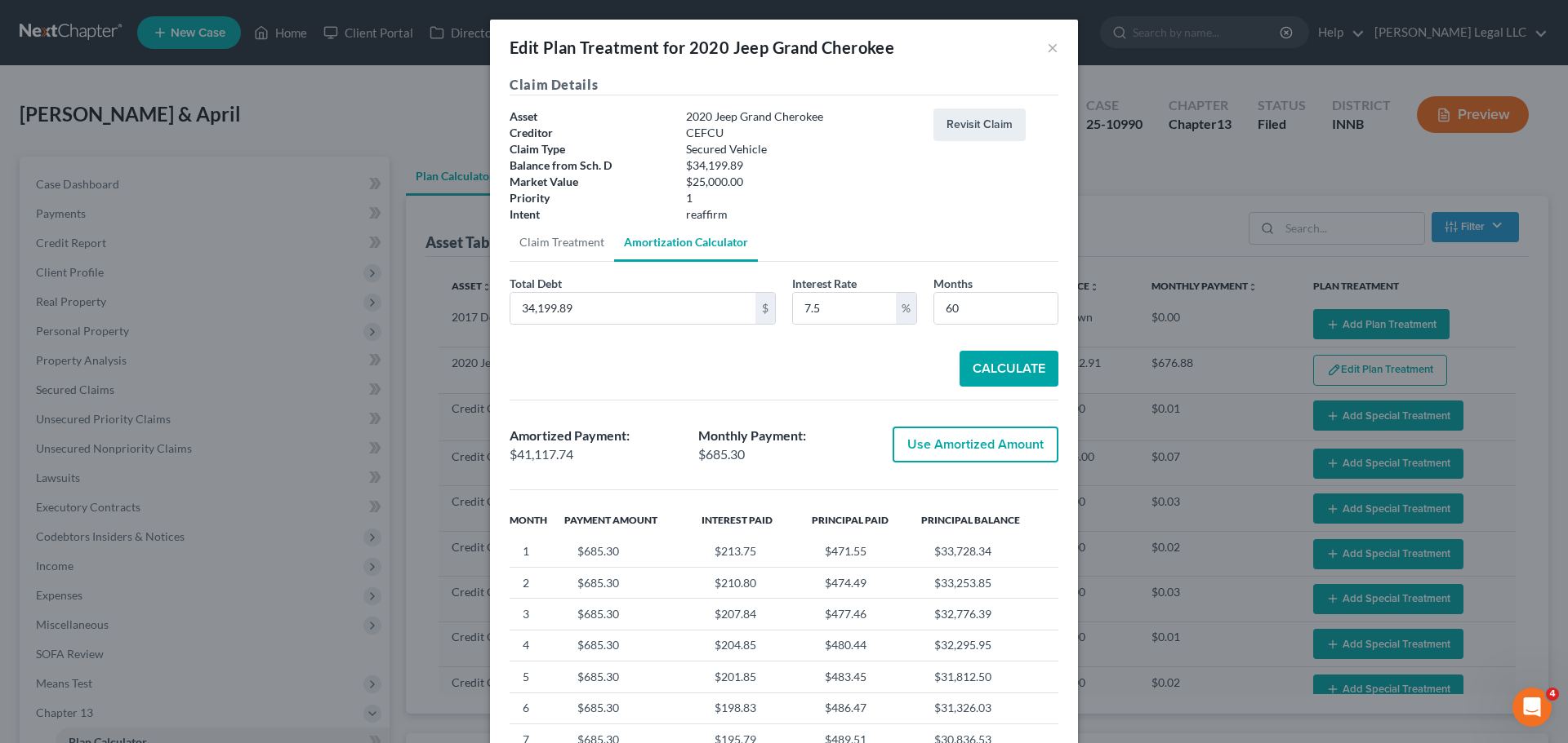
click at [995, 351] on button "Calculate" at bounding box center [1009, 368] width 99 height 36
click at [950, 452] on button "Use Amortized Amount" at bounding box center [975, 444] width 166 height 36
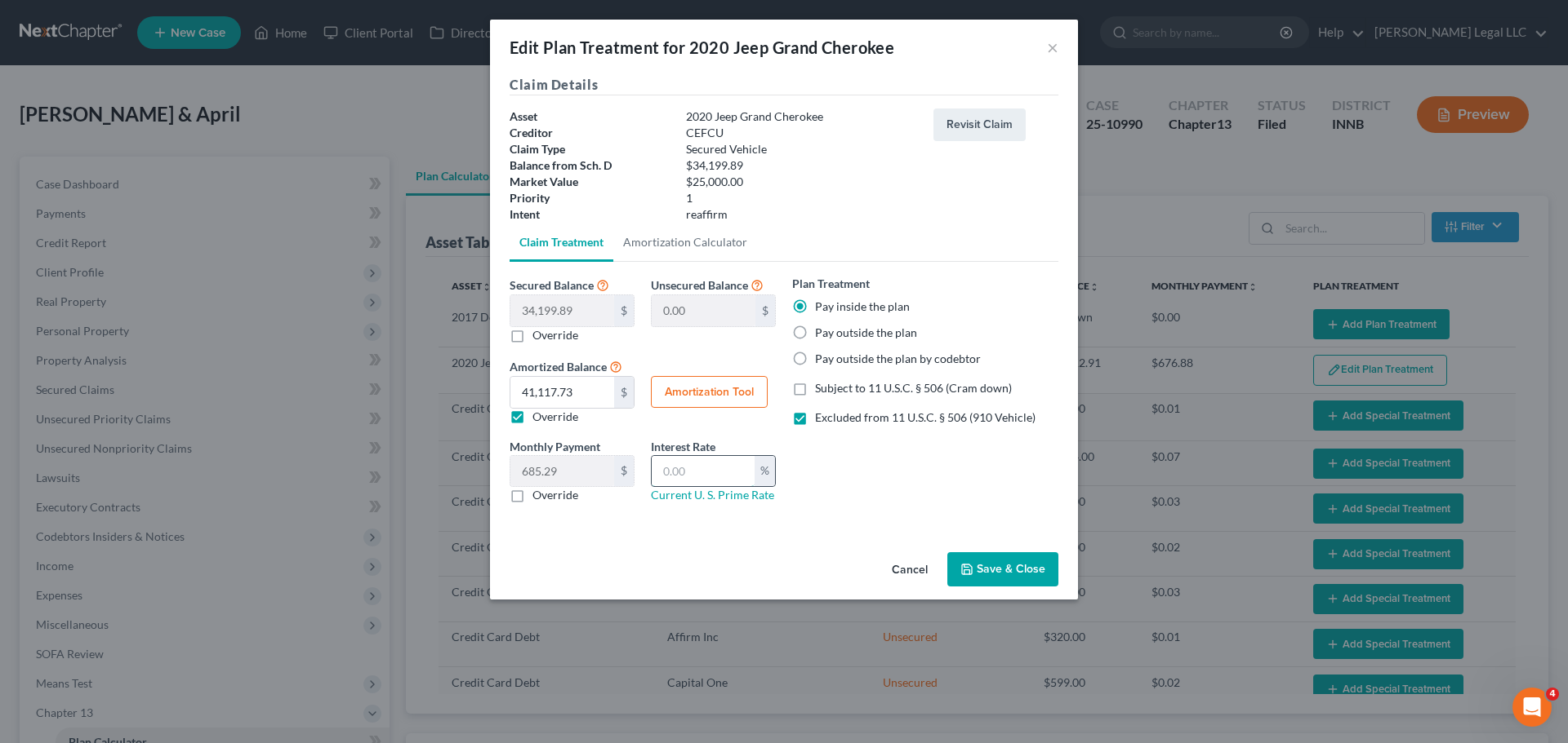
click at [689, 463] on input "text" at bounding box center [702, 471] width 103 height 31
click at [1006, 566] on button "Save & Close" at bounding box center [1002, 569] width 111 height 34
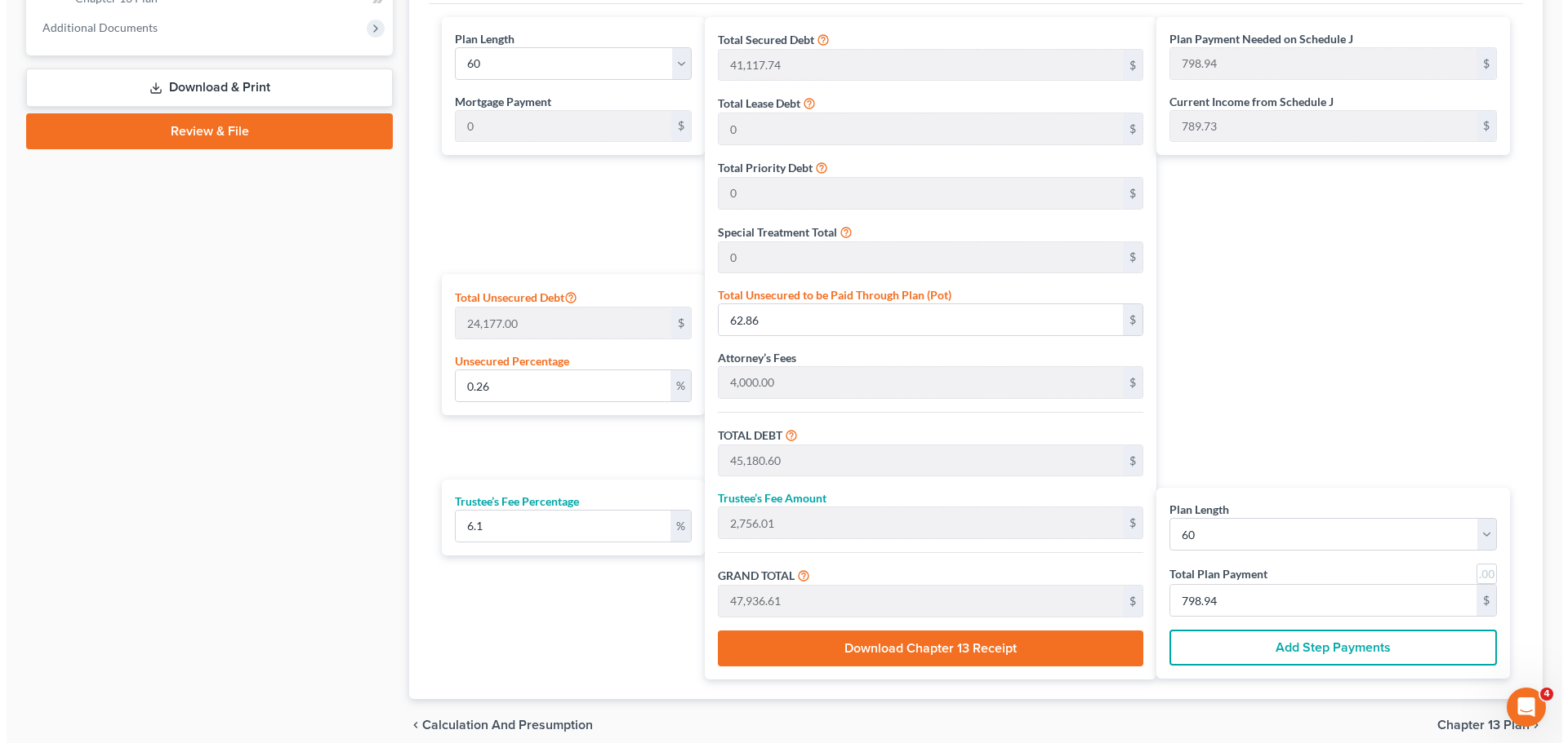
scroll to position [816, 0]
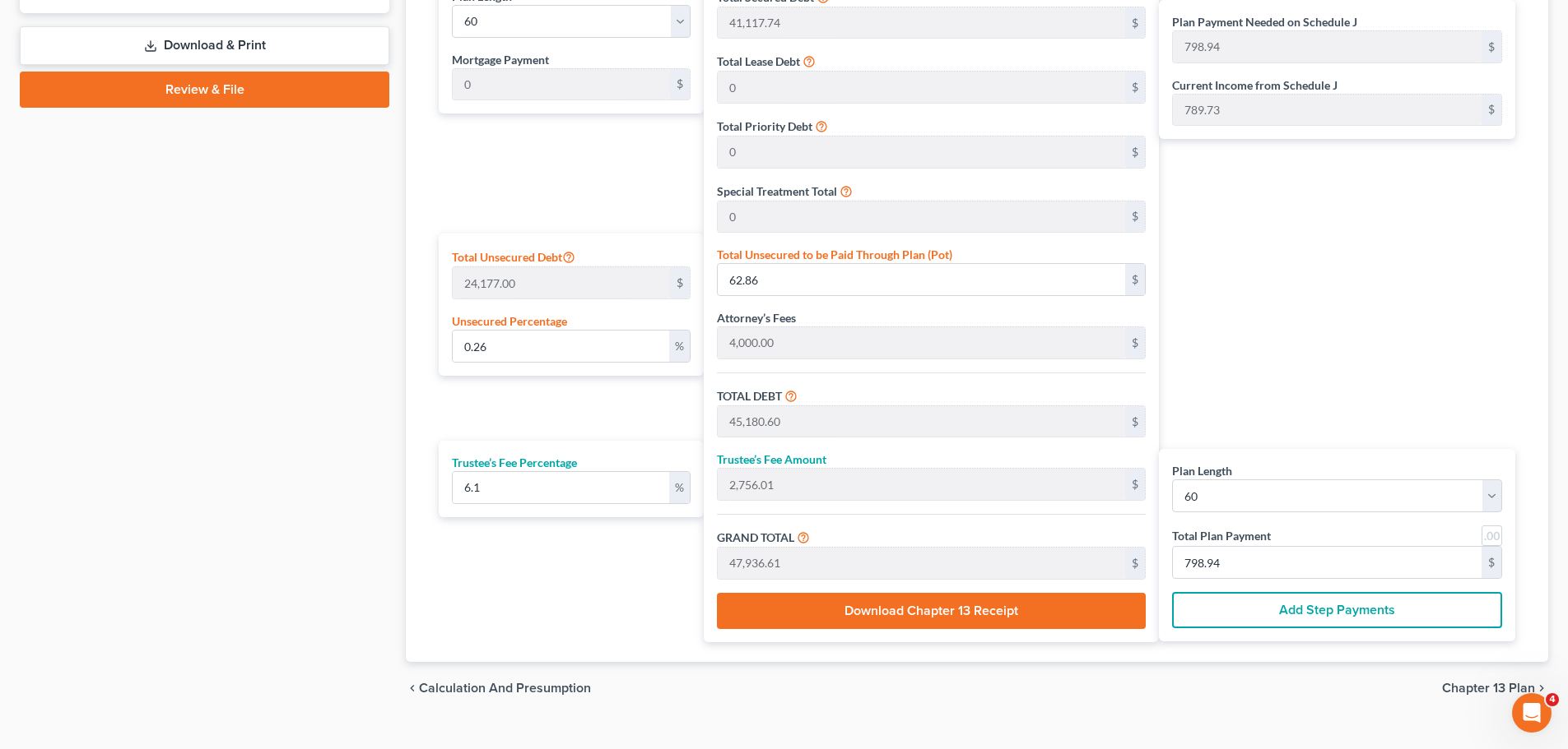
click at [1241, 571] on button "Add Step Payments" at bounding box center [1337, 610] width 330 height 36
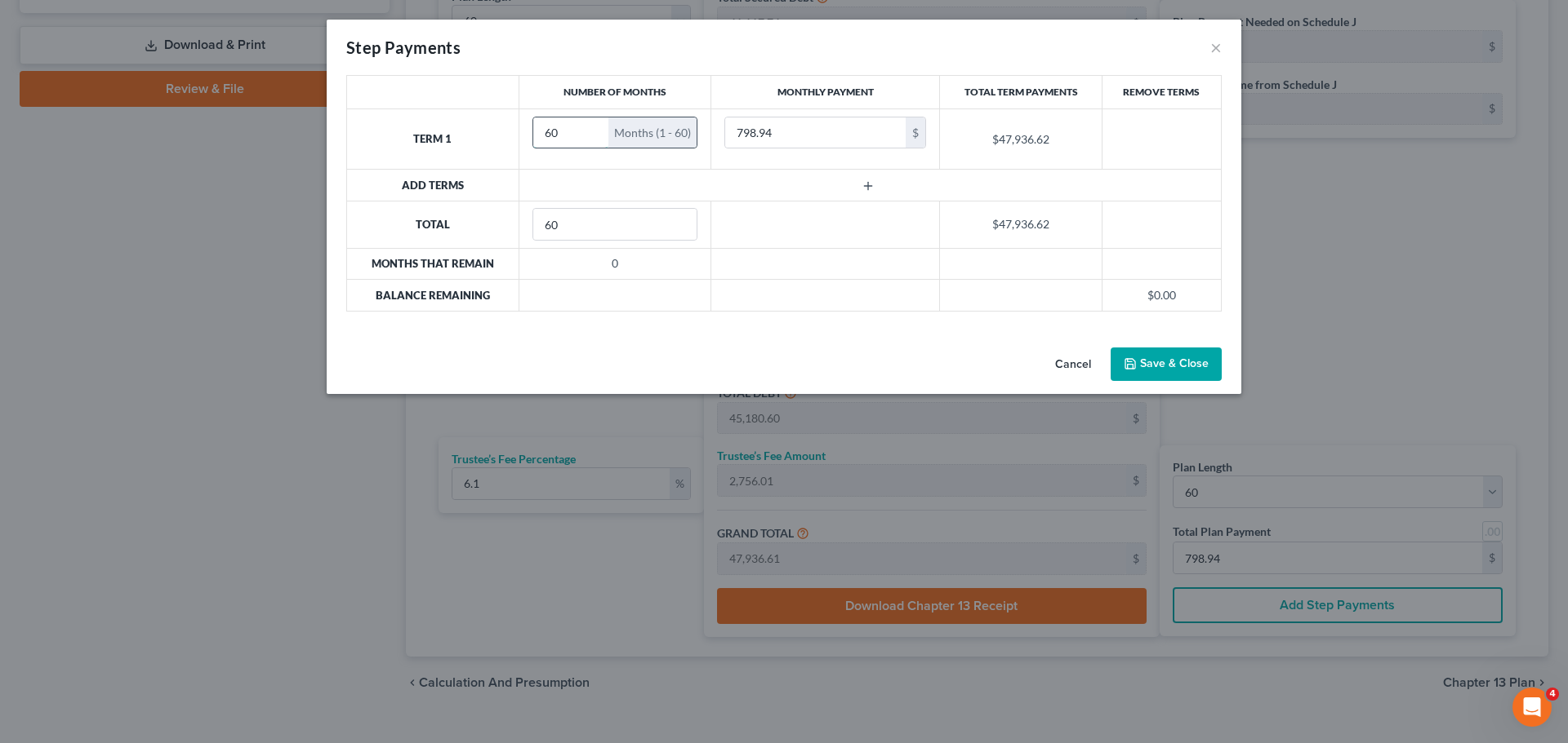
click at [575, 131] on input "60" at bounding box center [571, 132] width 76 height 31
click at [594, 137] on input "59" at bounding box center [571, 132] width 76 height 31
click at [594, 138] on input "58" at bounding box center [571, 132] width 76 height 31
click at [594, 138] on input "57" at bounding box center [571, 132] width 76 height 31
click at [574, 136] on input "57" at bounding box center [571, 132] width 76 height 31
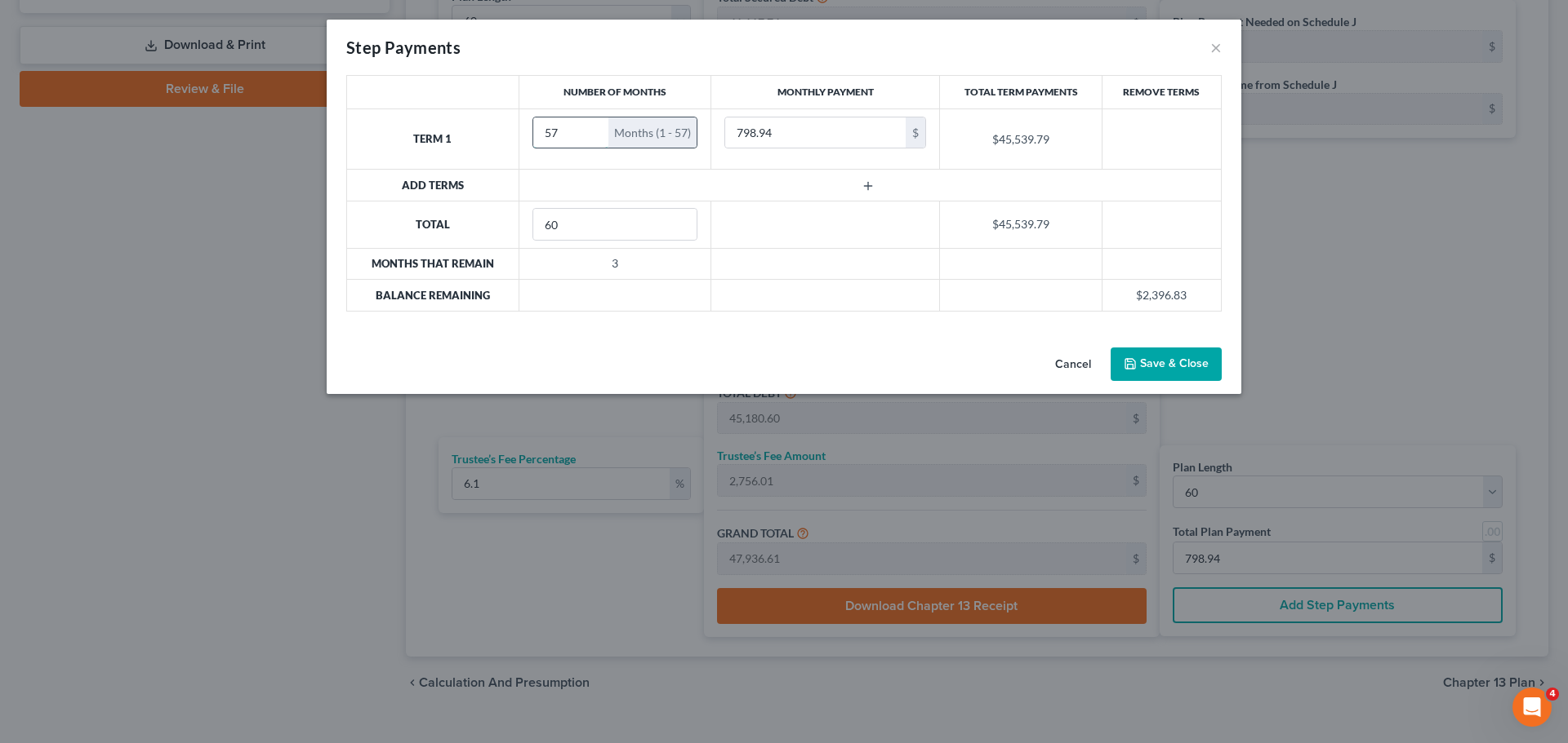
click at [574, 136] on input "57" at bounding box center [571, 132] width 76 height 31
click at [749, 134] on input "798.94" at bounding box center [815, 132] width 181 height 31
click at [866, 184] on icon "button" at bounding box center [868, 187] width 13 height 13
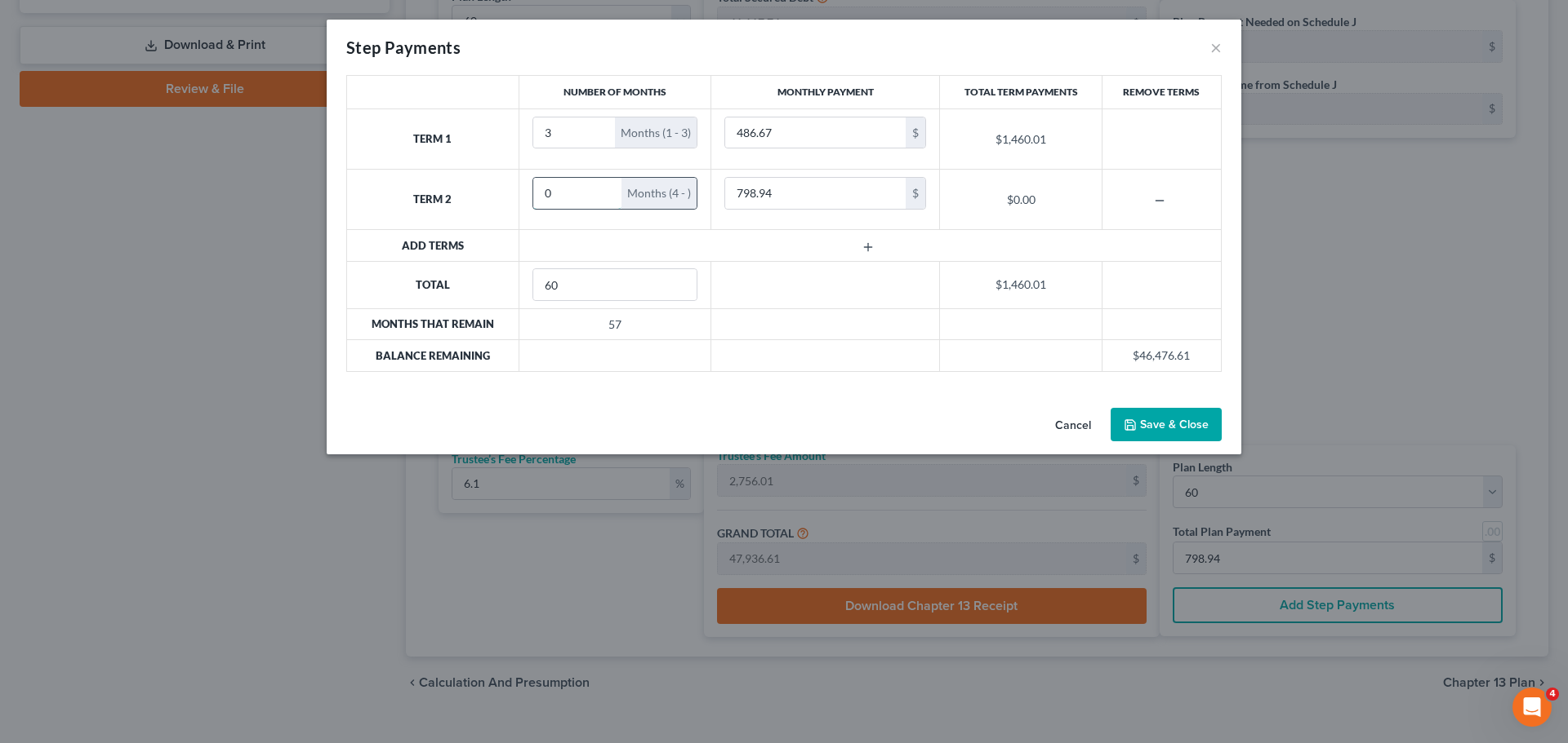
click at [558, 189] on input "0" at bounding box center [578, 193] width 89 height 31
click at [794, 196] on input "798.94" at bounding box center [815, 193] width 181 height 31
click at [794, 196] on input "815" at bounding box center [815, 193] width 181 height 31
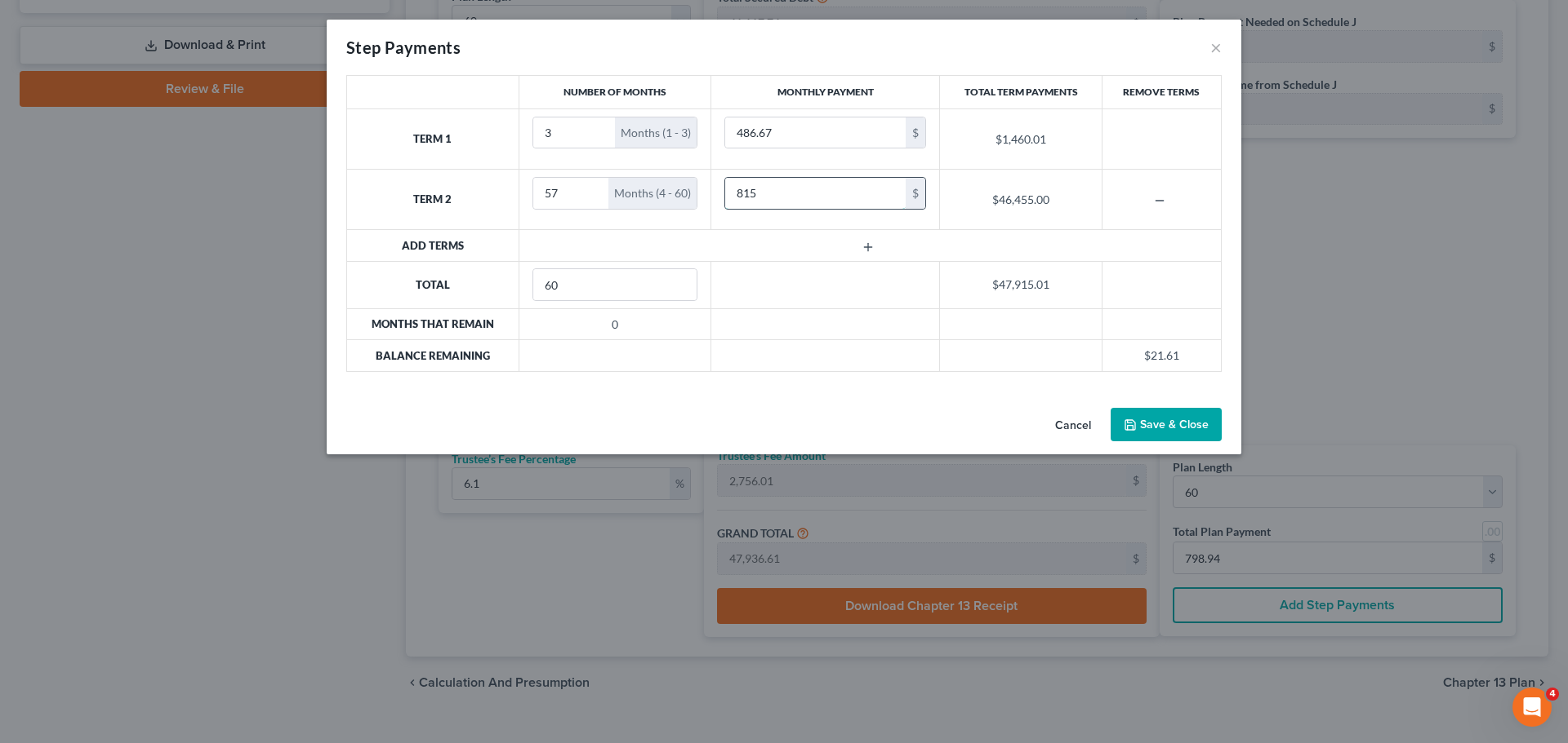
click at [794, 196] on input "815" at bounding box center [815, 193] width 181 height 31
click at [850, 182] on input "815" at bounding box center [815, 193] width 181 height 31
click at [850, 196] on input "815" at bounding box center [815, 193] width 181 height 31
click at [847, 196] on input "815" at bounding box center [815, 193] width 181 height 31
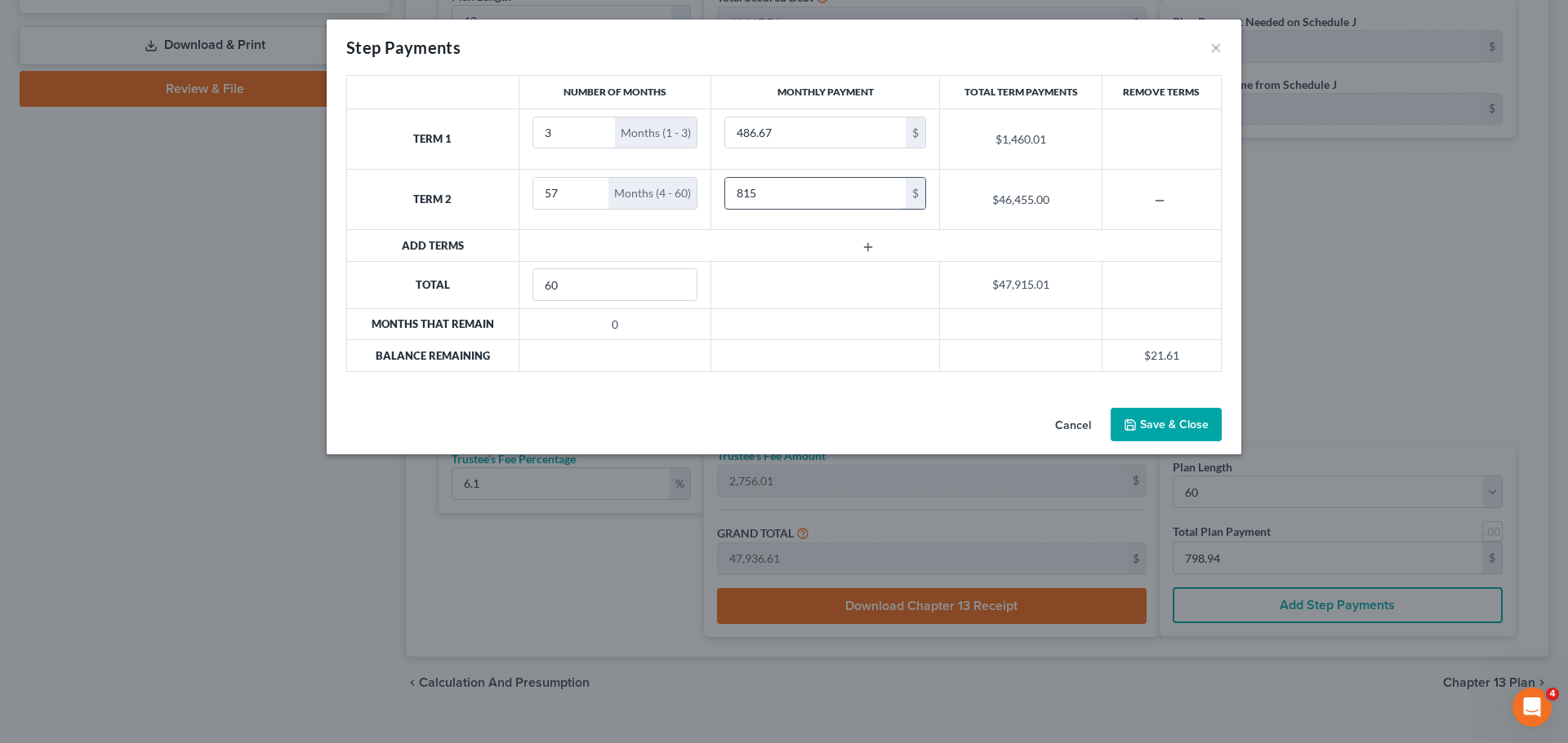
click at [847, 196] on input "815" at bounding box center [815, 193] width 181 height 31
click at [1211, 50] on button "×" at bounding box center [1216, 47] width 12 height 19
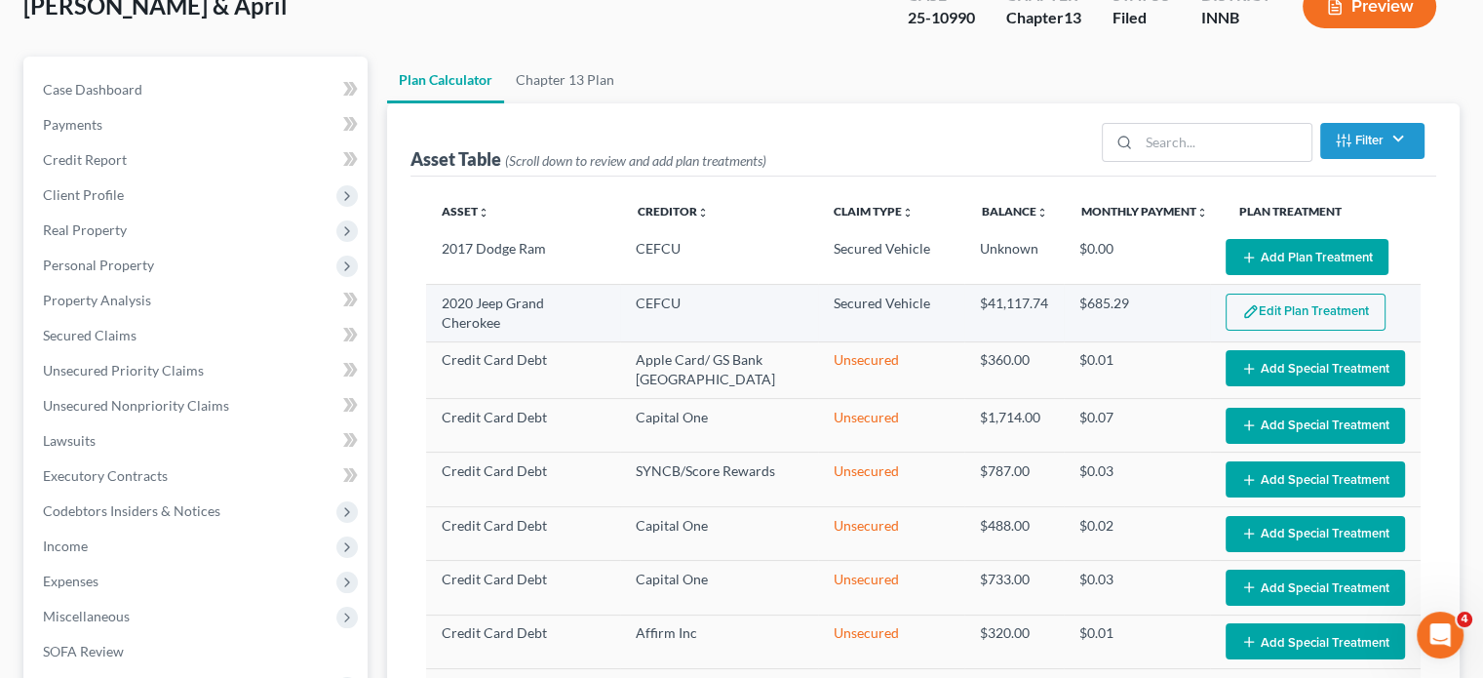
scroll to position [98, 0]
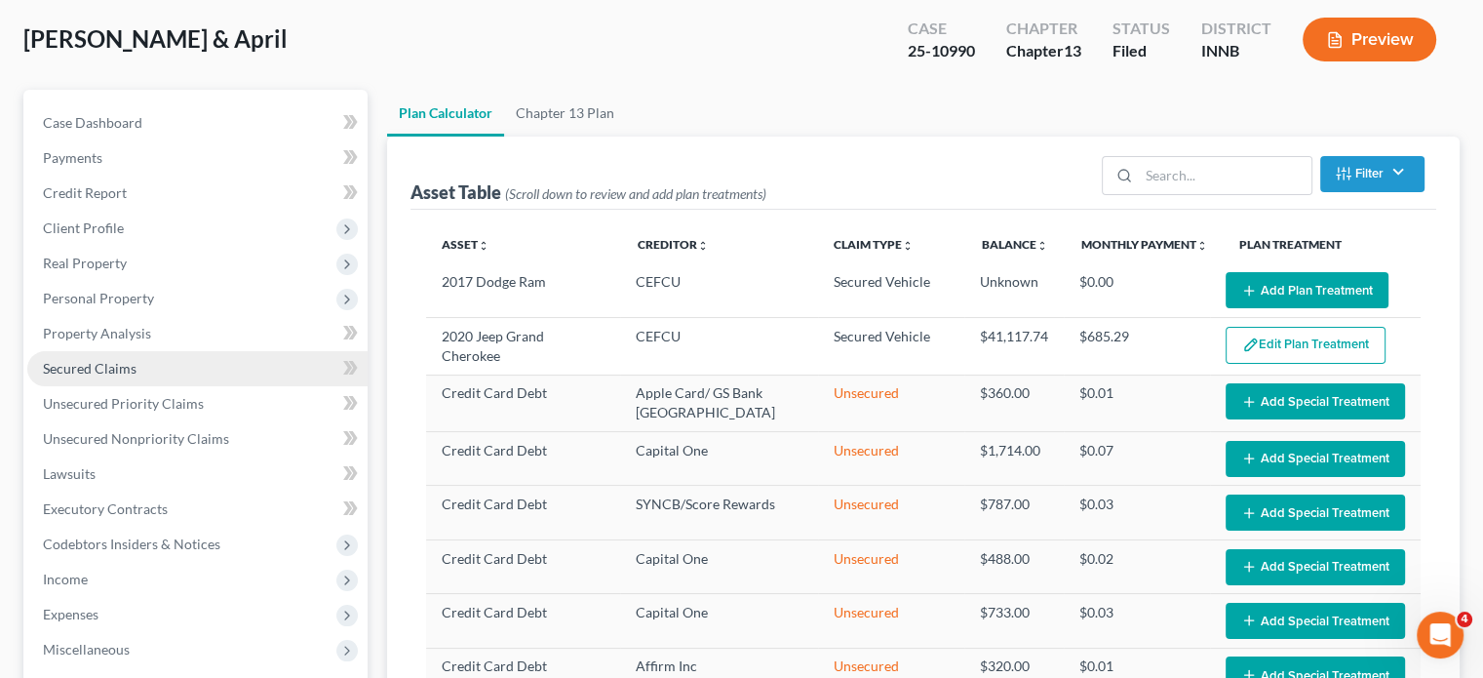
click at [138, 370] on link "Secured Claims" at bounding box center [197, 368] width 340 height 35
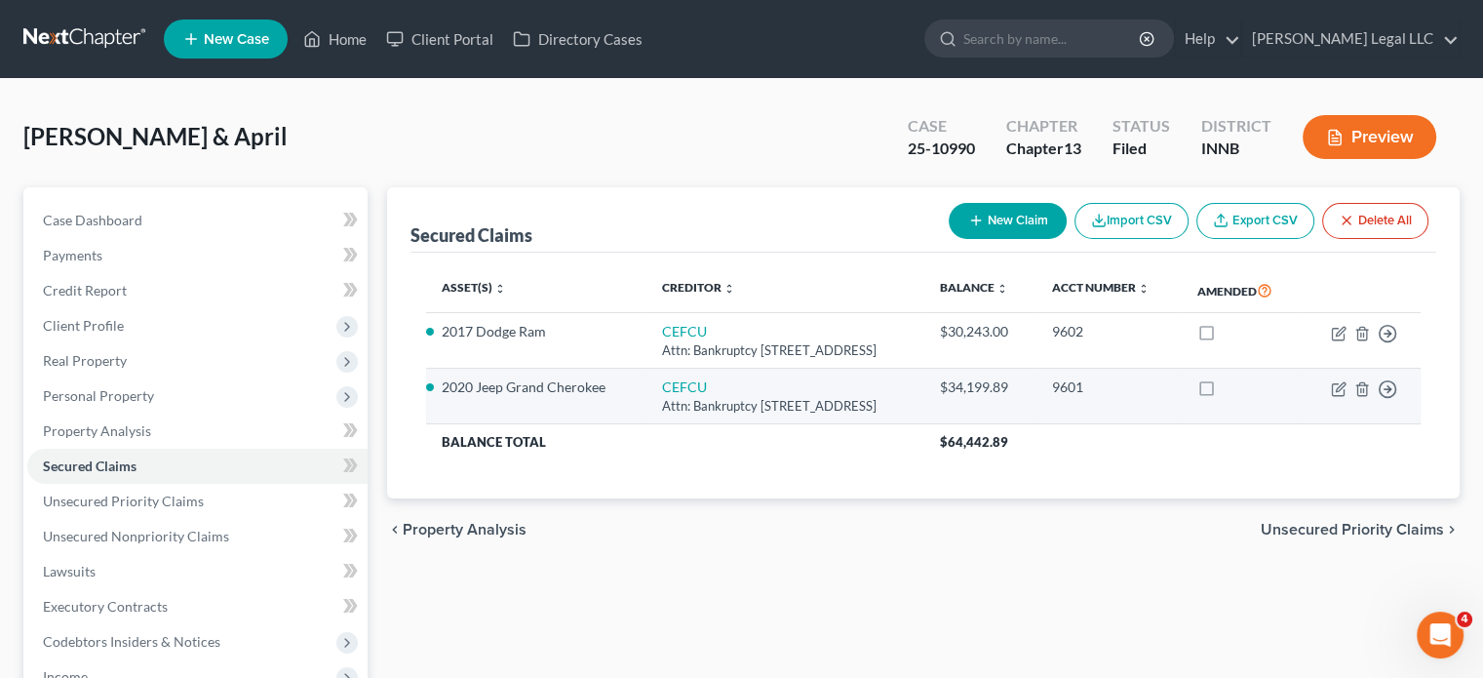
click at [628, 381] on td "2020 Jeep Grand Cherokee" at bounding box center [536, 397] width 220 height 56
click at [662, 386] on link "CEFCU" at bounding box center [684, 386] width 45 height 17
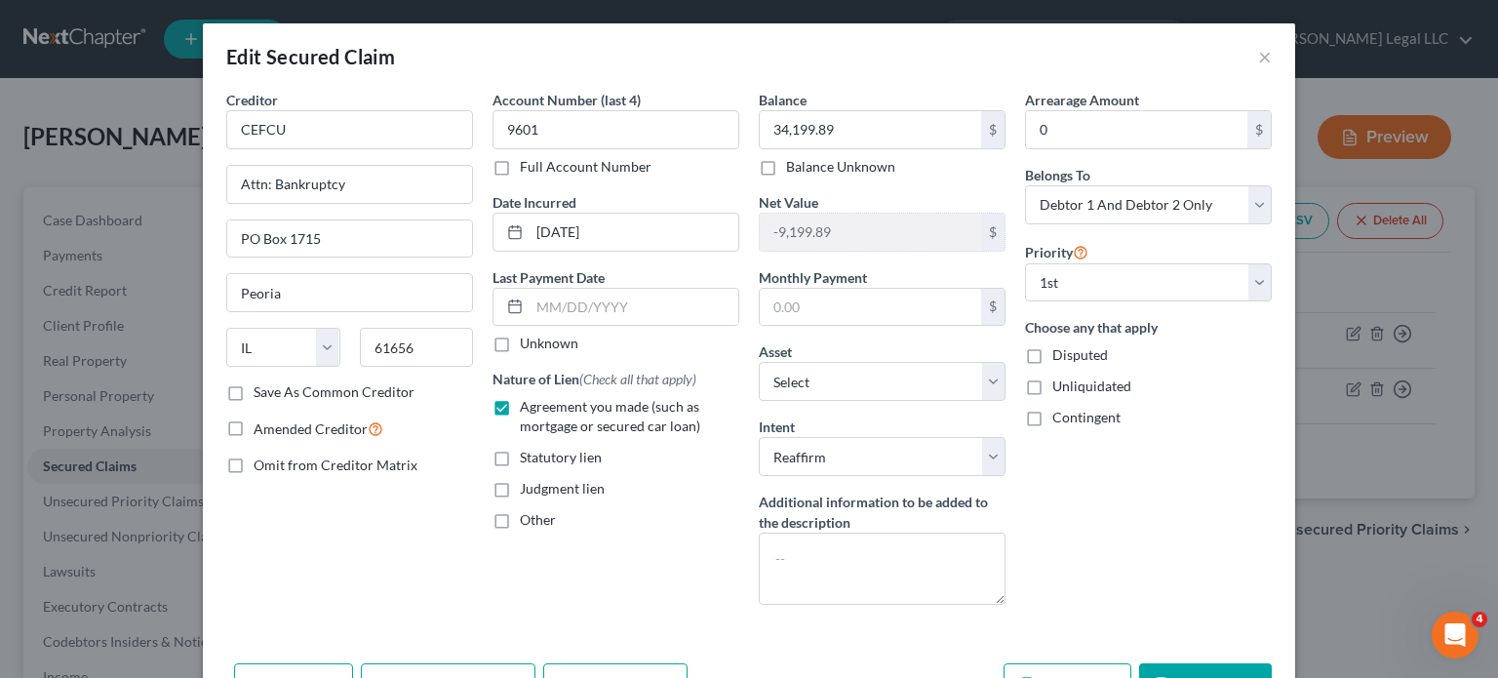
click at [860, 48] on div "Edit Secured Claim ×" at bounding box center [749, 56] width 1092 height 66
click at [1258, 58] on button "×" at bounding box center [1265, 56] width 14 height 23
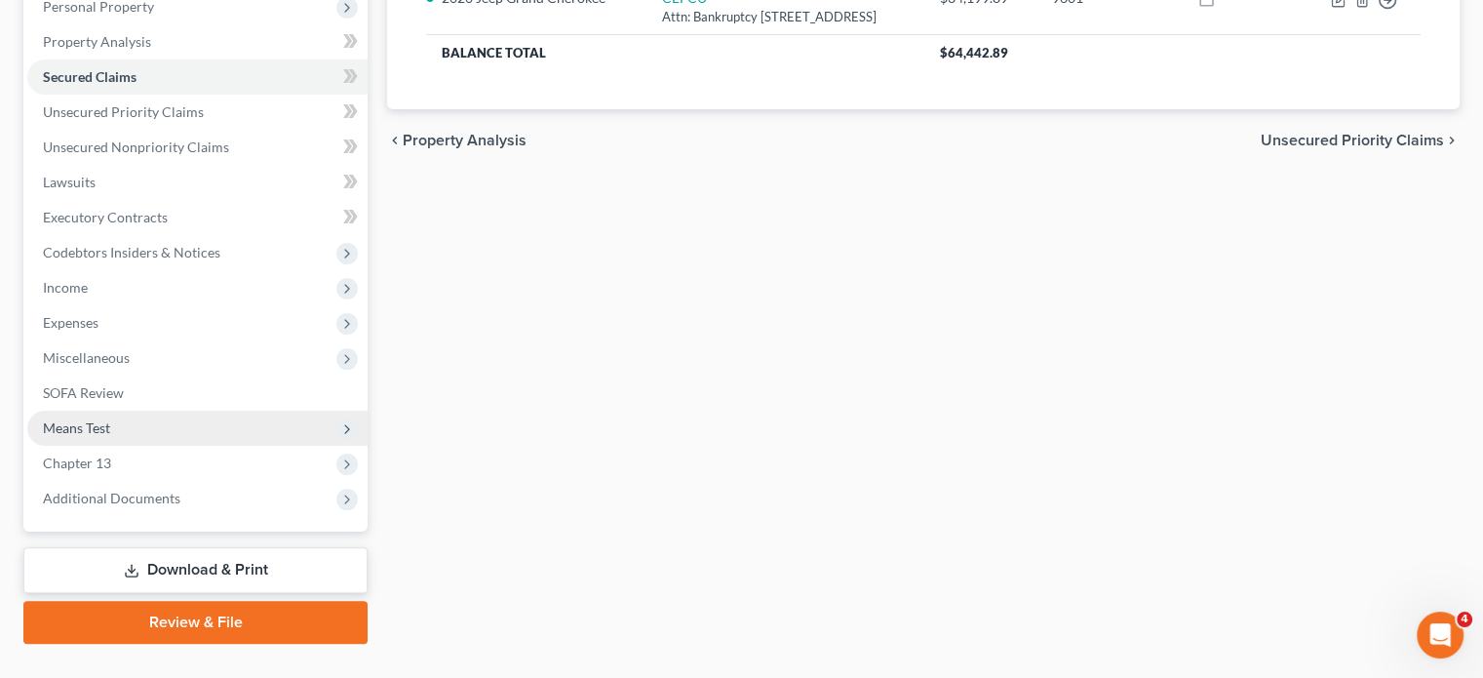
scroll to position [390, 0]
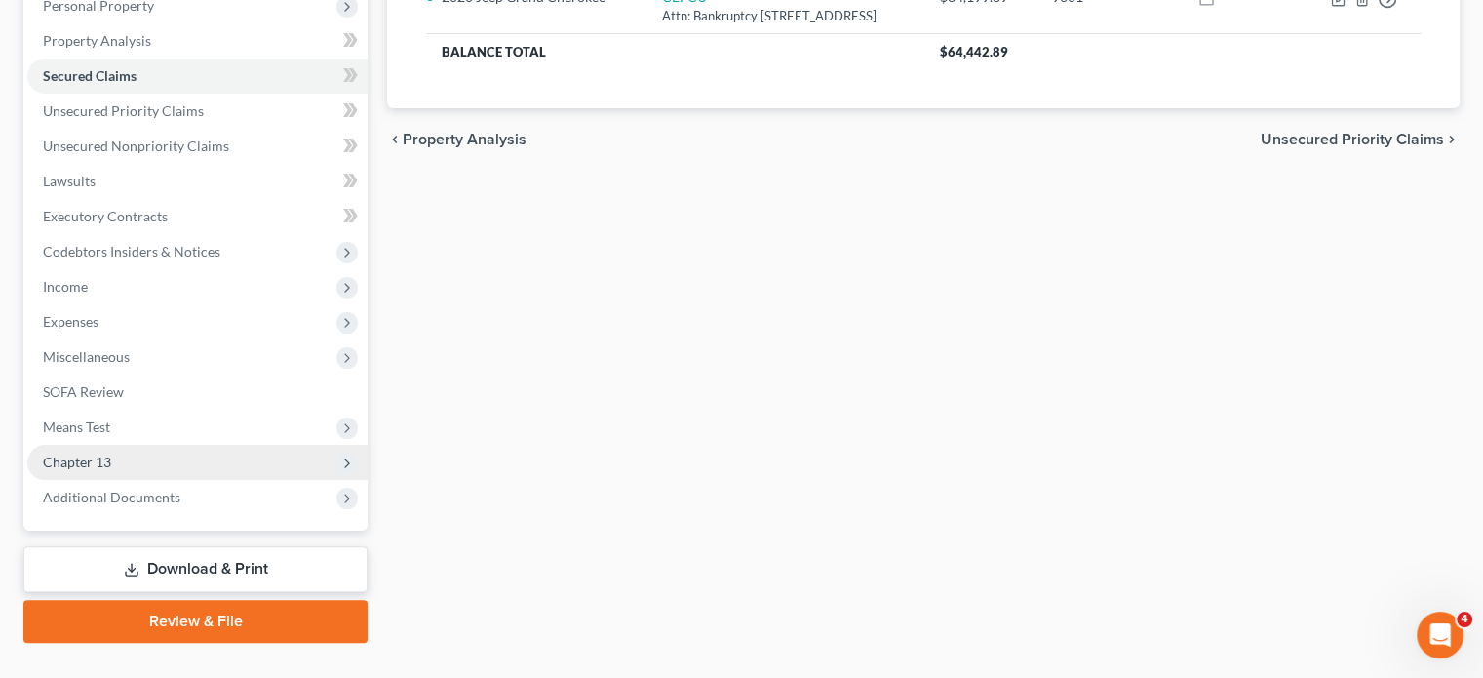
click at [82, 462] on span "Chapter 13" at bounding box center [77, 461] width 68 height 17
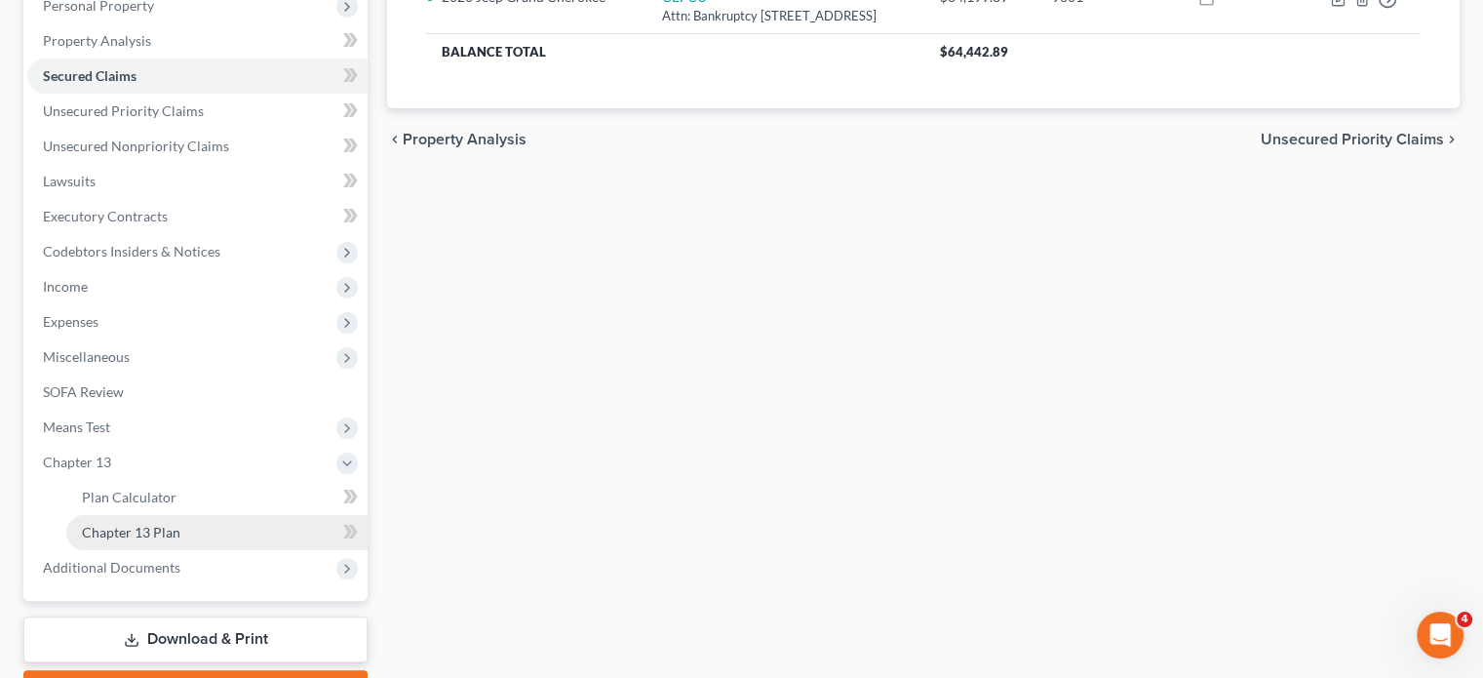
click at [143, 527] on span "Chapter 13 Plan" at bounding box center [131, 532] width 99 height 17
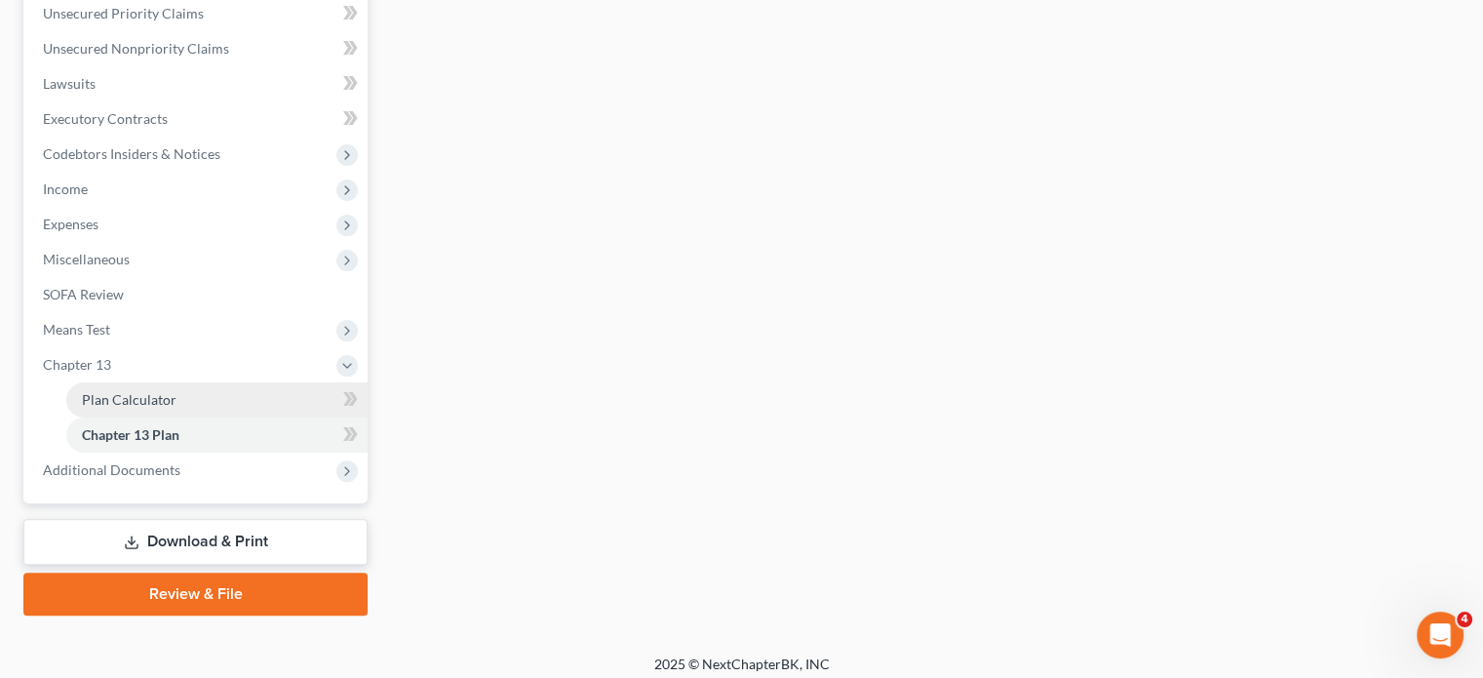
click at [147, 405] on span "Plan Calculator" at bounding box center [129, 399] width 95 height 17
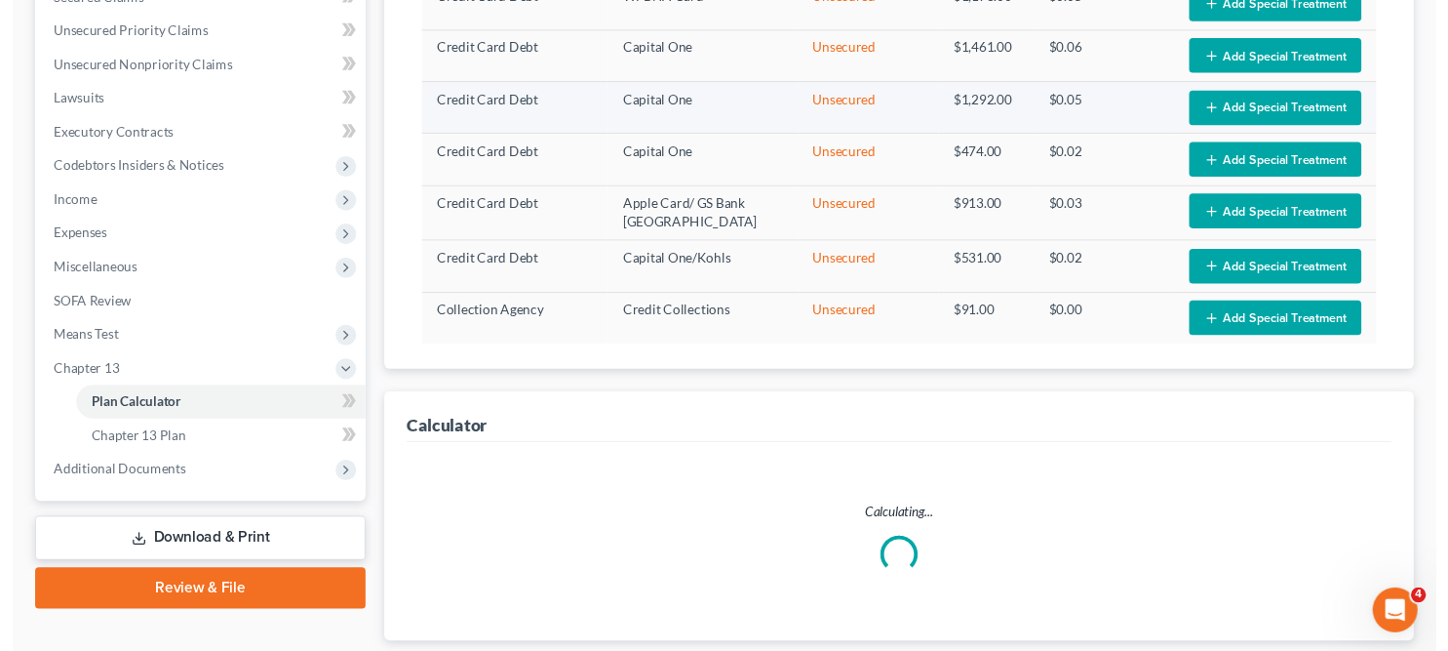
scroll to position [593, 0]
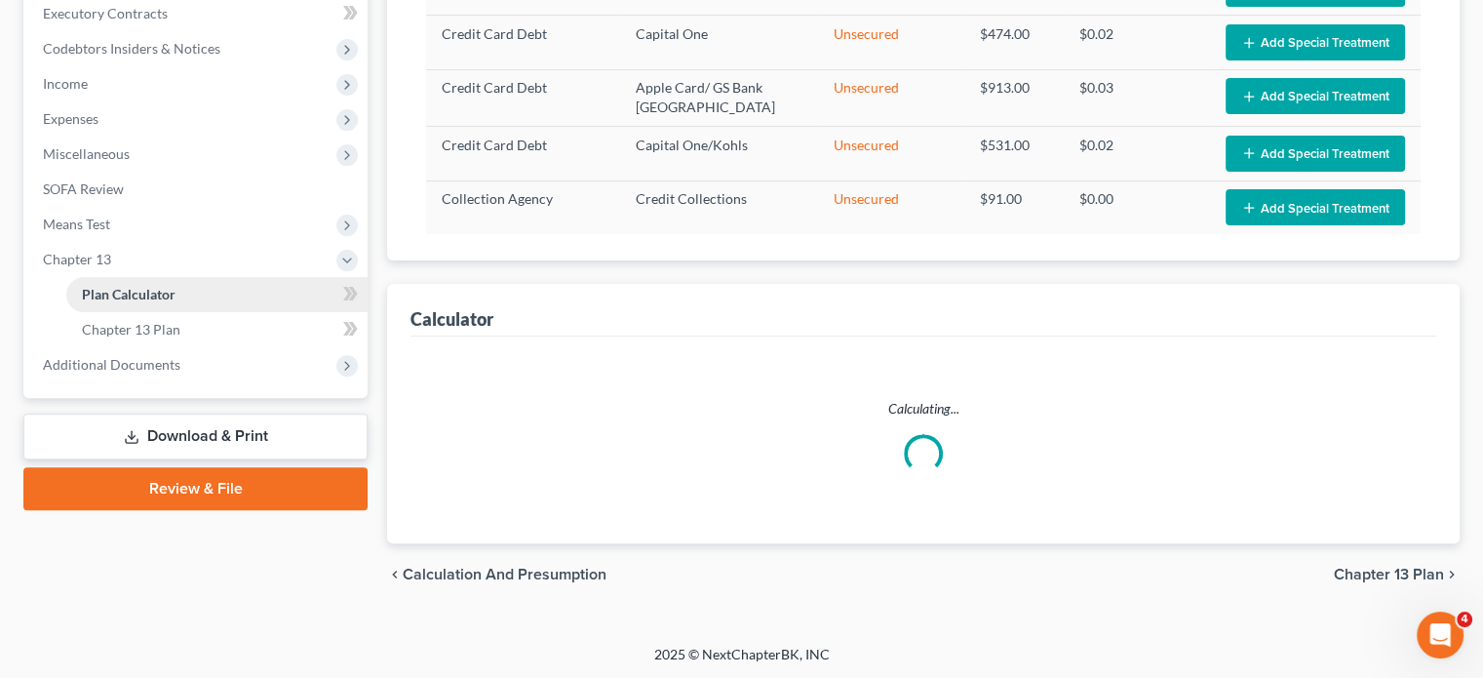
drag, startPoint x: 144, startPoint y: 295, endPoint x: 163, endPoint y: 296, distance: 18.6
click at [144, 295] on span "Plan Calculator" at bounding box center [129, 294] width 94 height 17
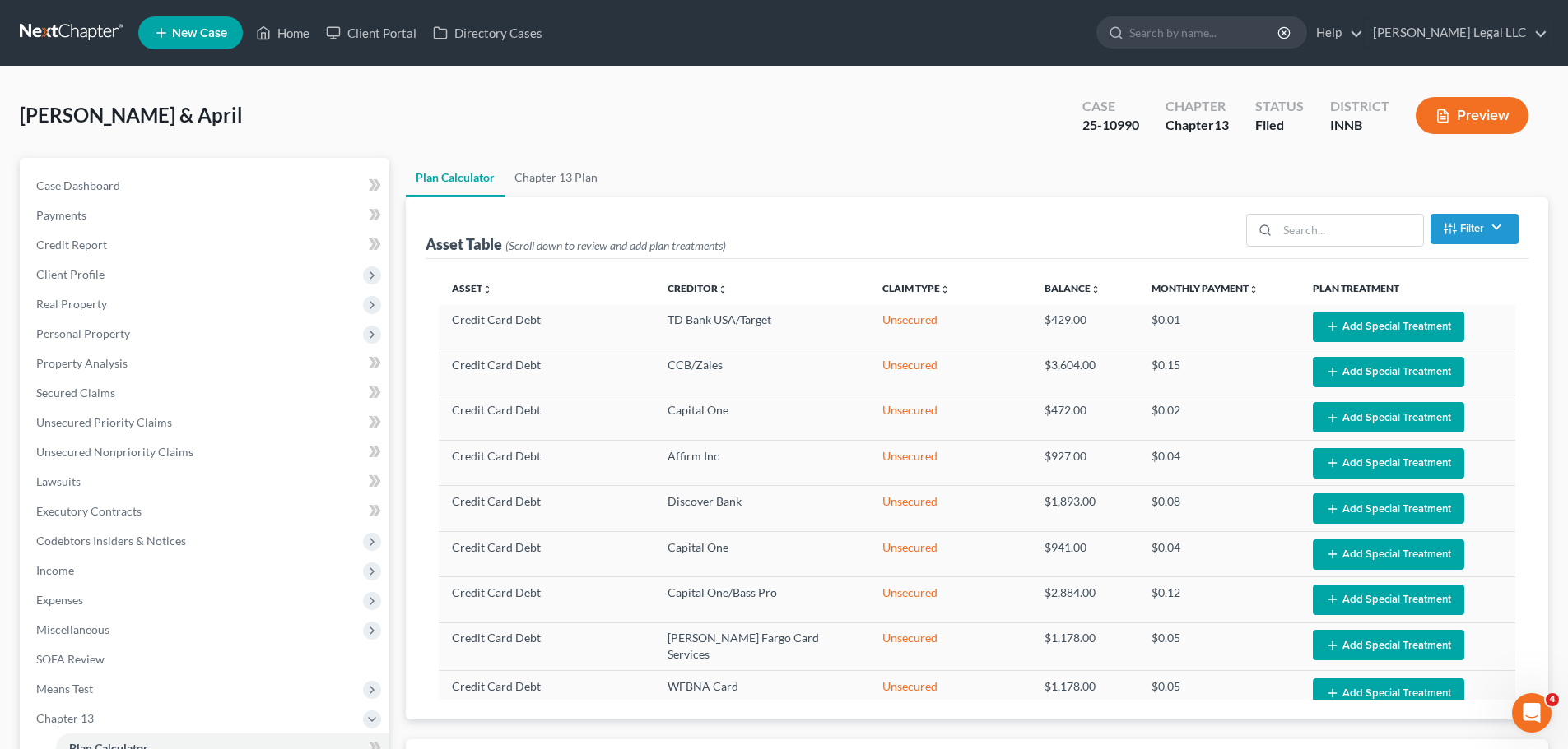
scroll to position [264, 0]
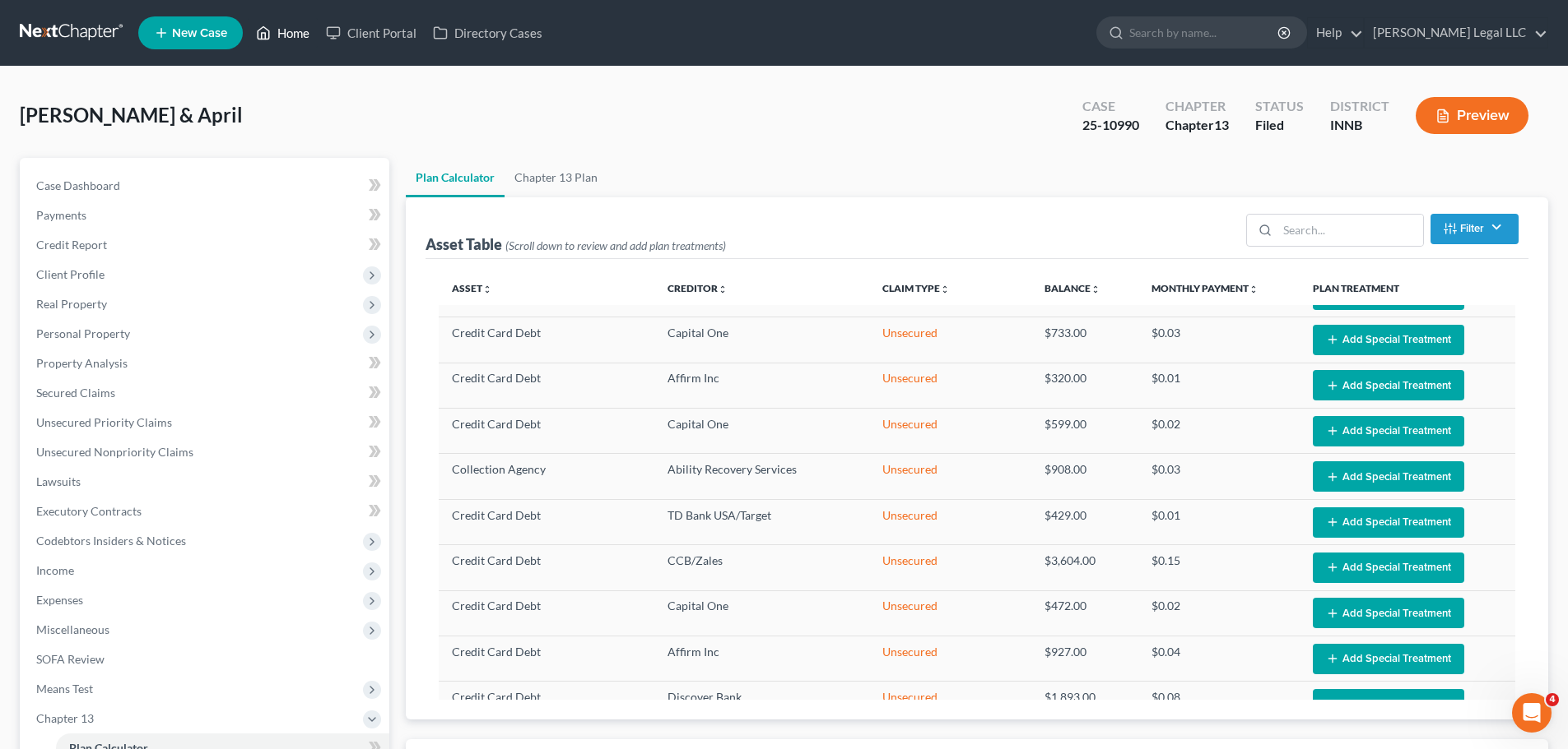
click at [297, 37] on link "Home" at bounding box center [283, 32] width 70 height 30
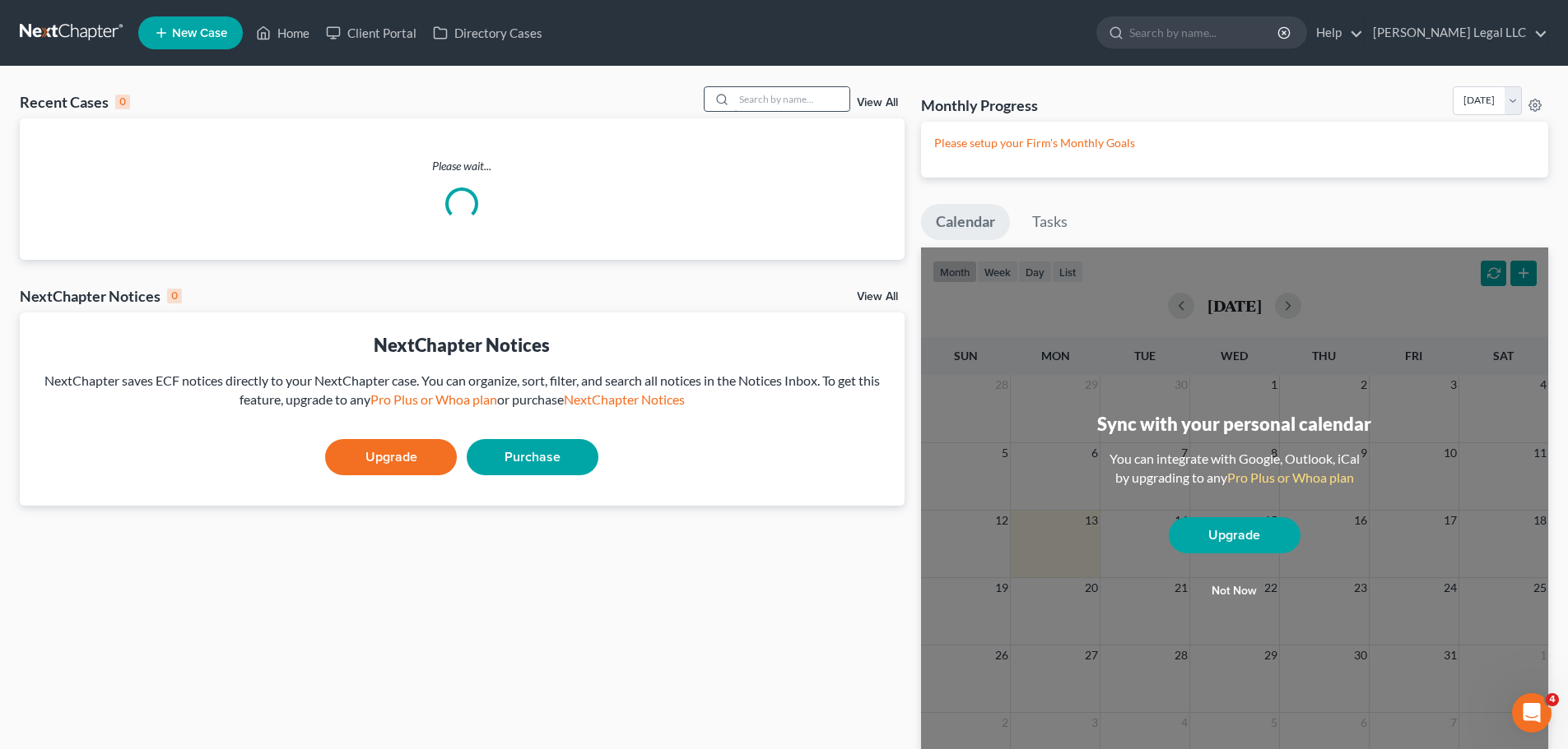
click at [795, 107] on input "search" at bounding box center [792, 99] width 116 height 24
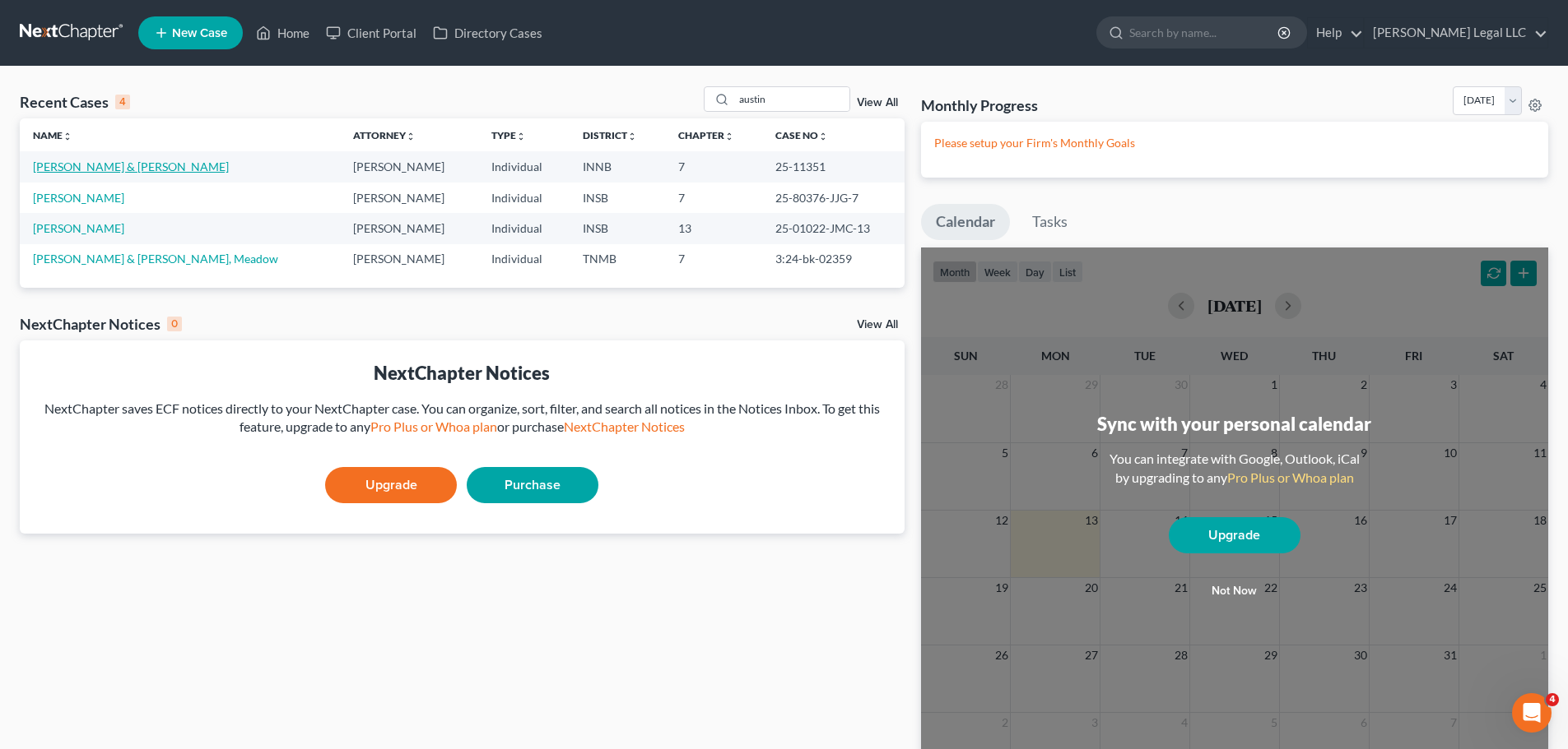
click at [138, 160] on link "Morgan, Austin & Abigail" at bounding box center [131, 166] width 196 height 14
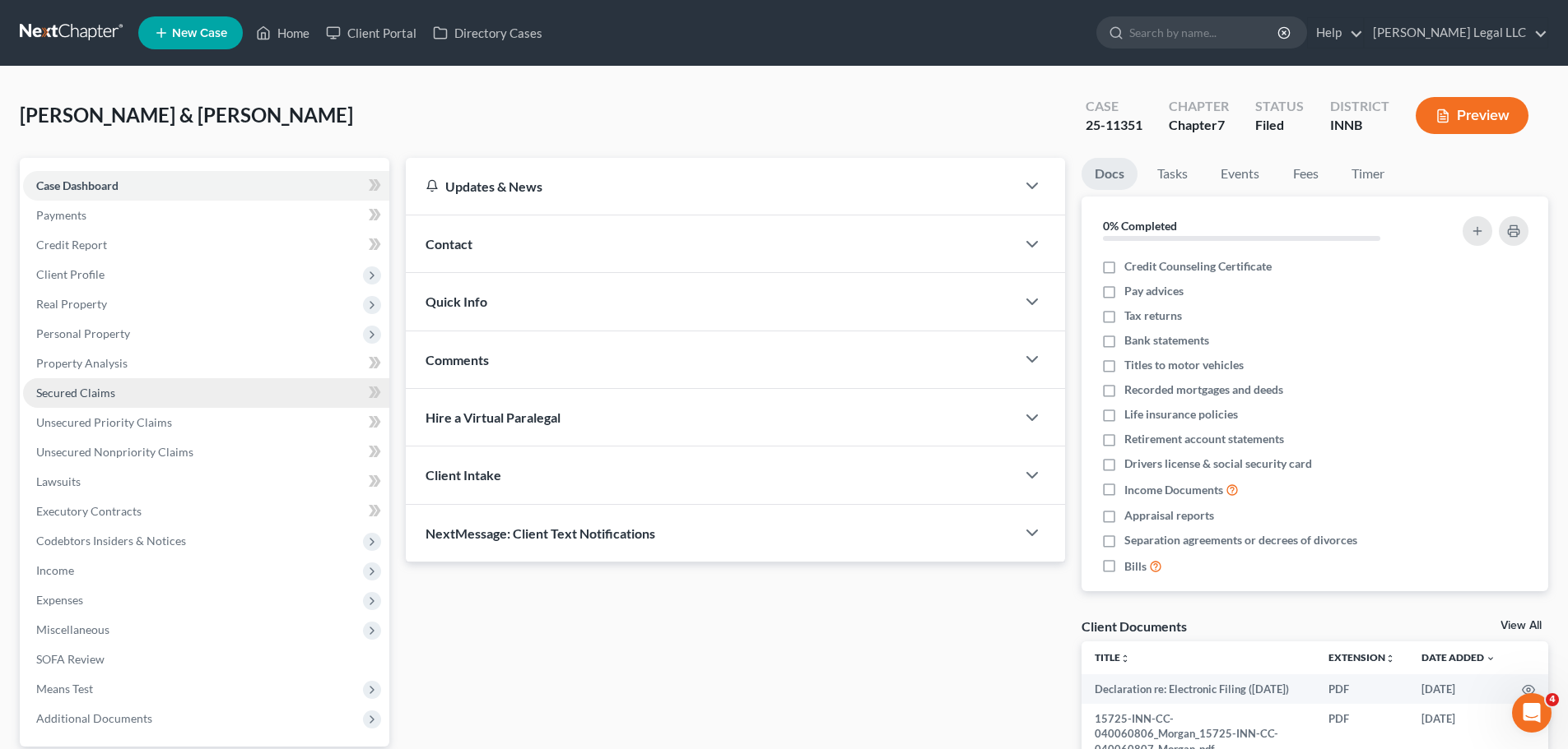
click at [48, 391] on span "Secured Claims" at bounding box center [76, 392] width 79 height 14
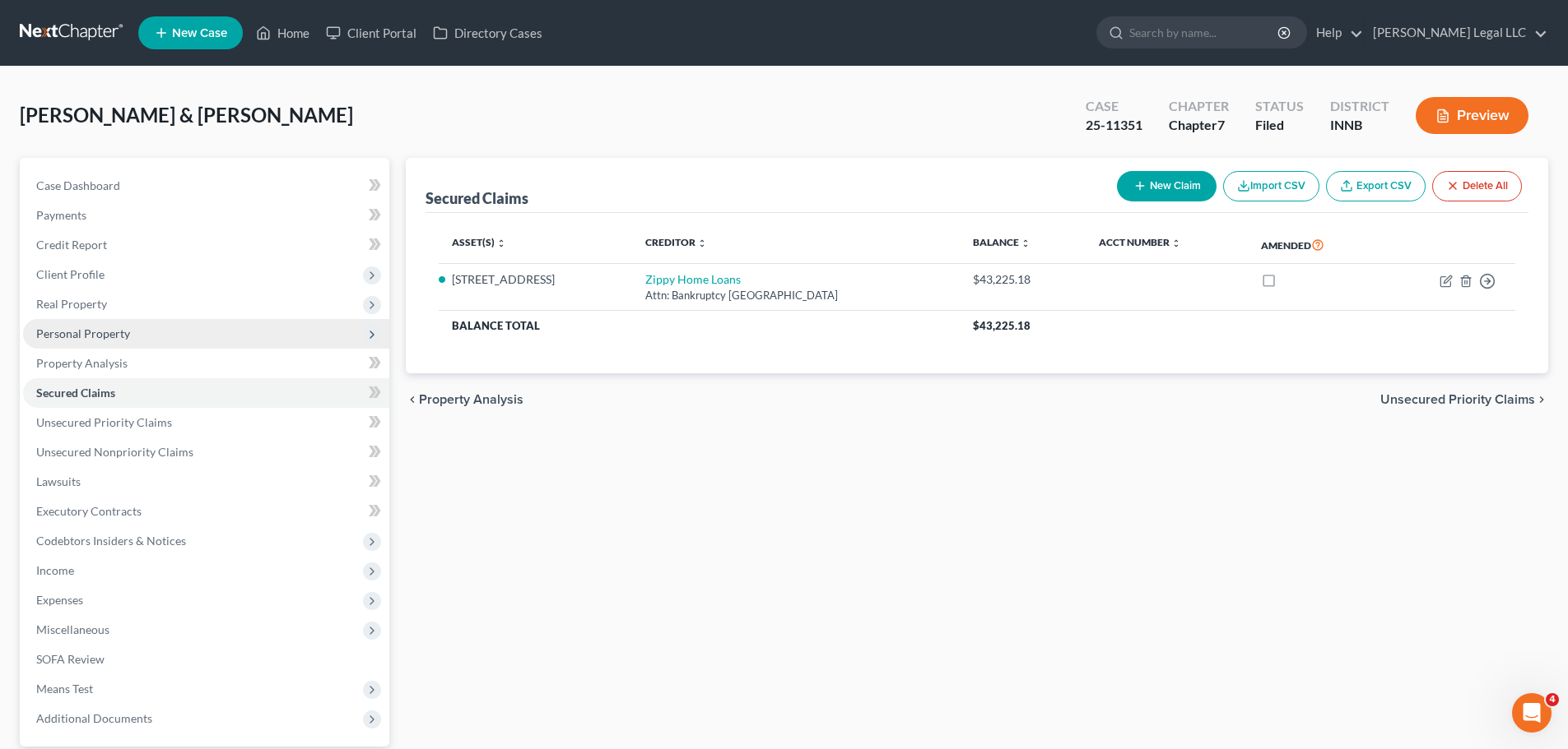
click at [73, 337] on span "Personal Property" at bounding box center [83, 333] width 94 height 14
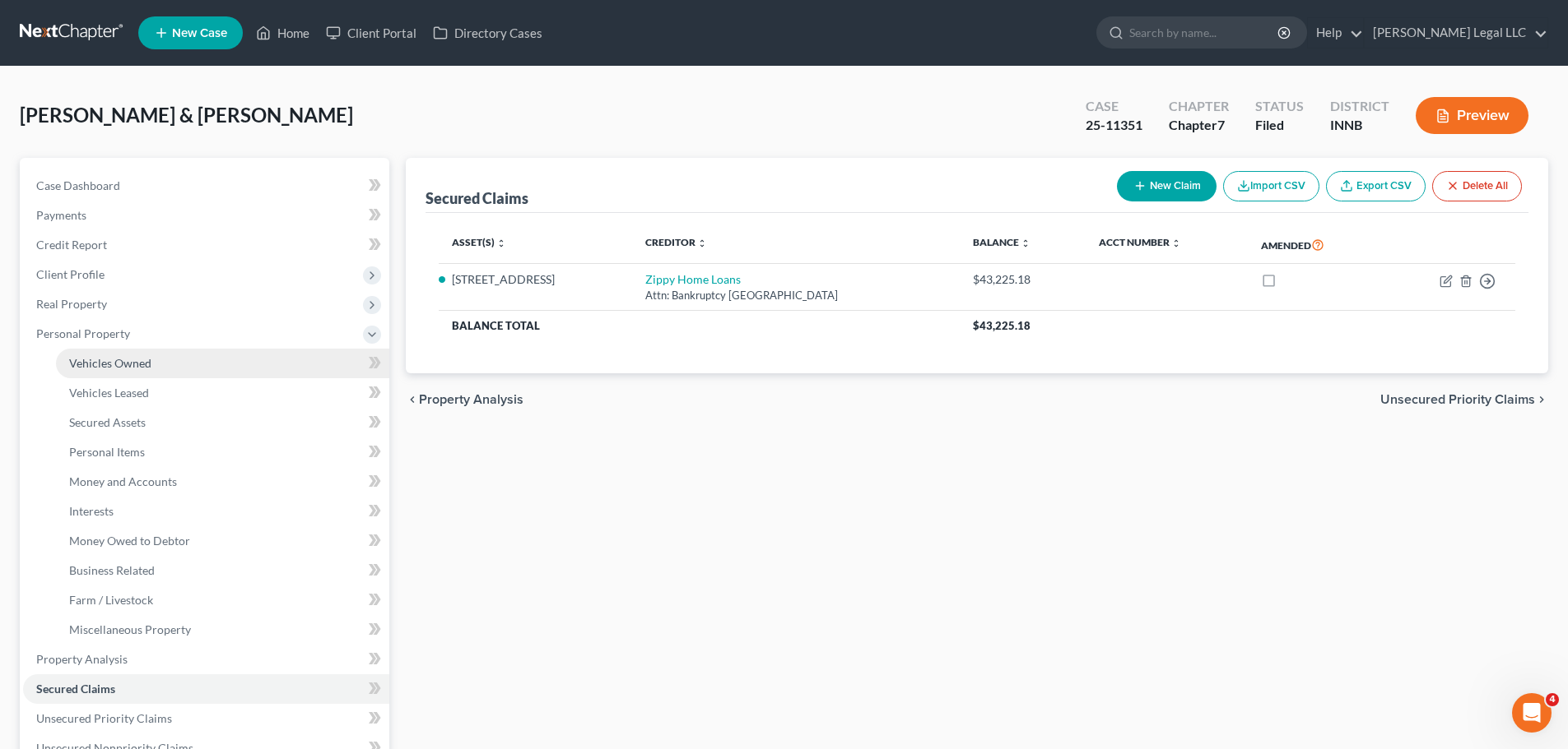
click at [78, 357] on span "Vehicles Owned" at bounding box center [111, 363] width 83 height 14
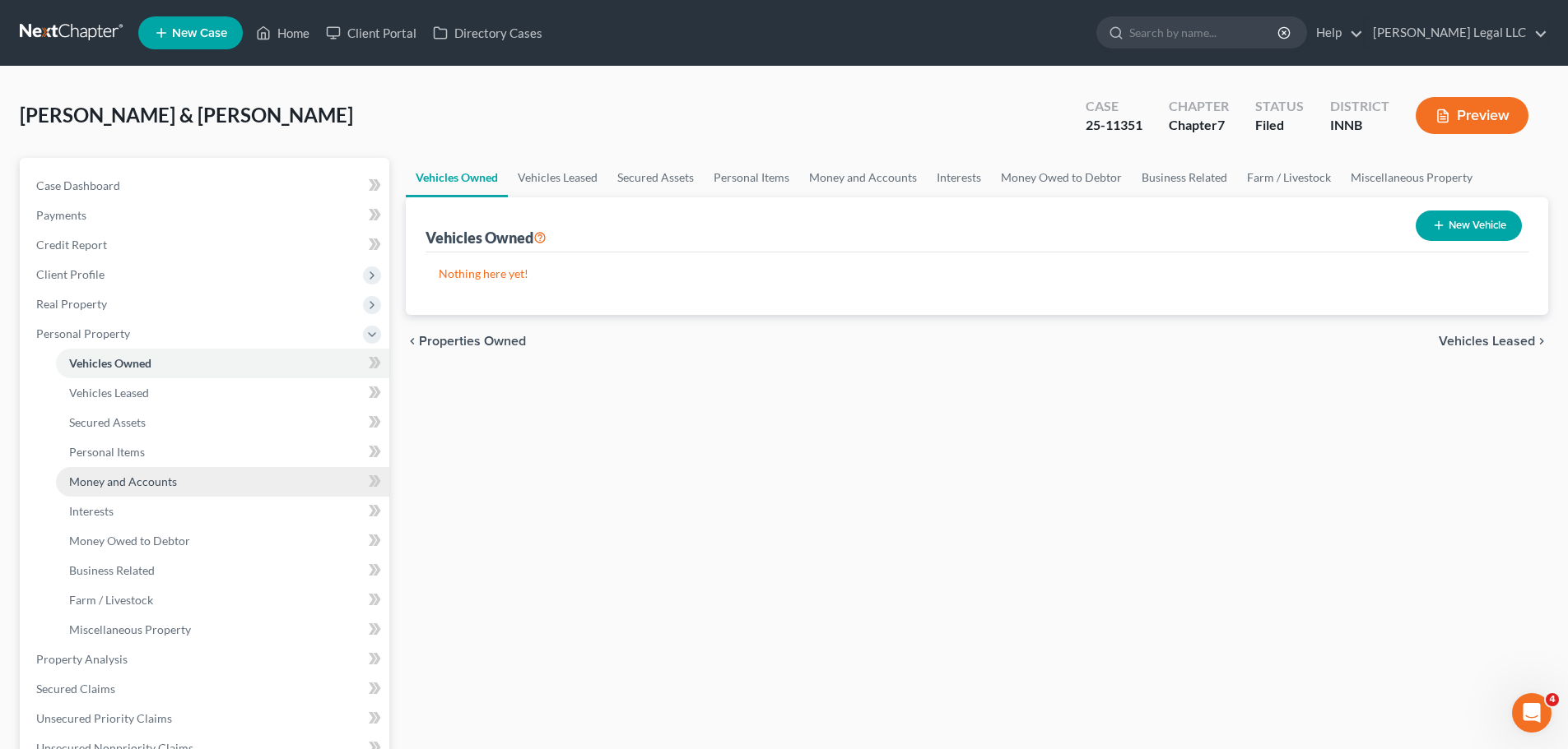
click at [134, 477] on span "Money and Accounts" at bounding box center [123, 482] width 108 height 14
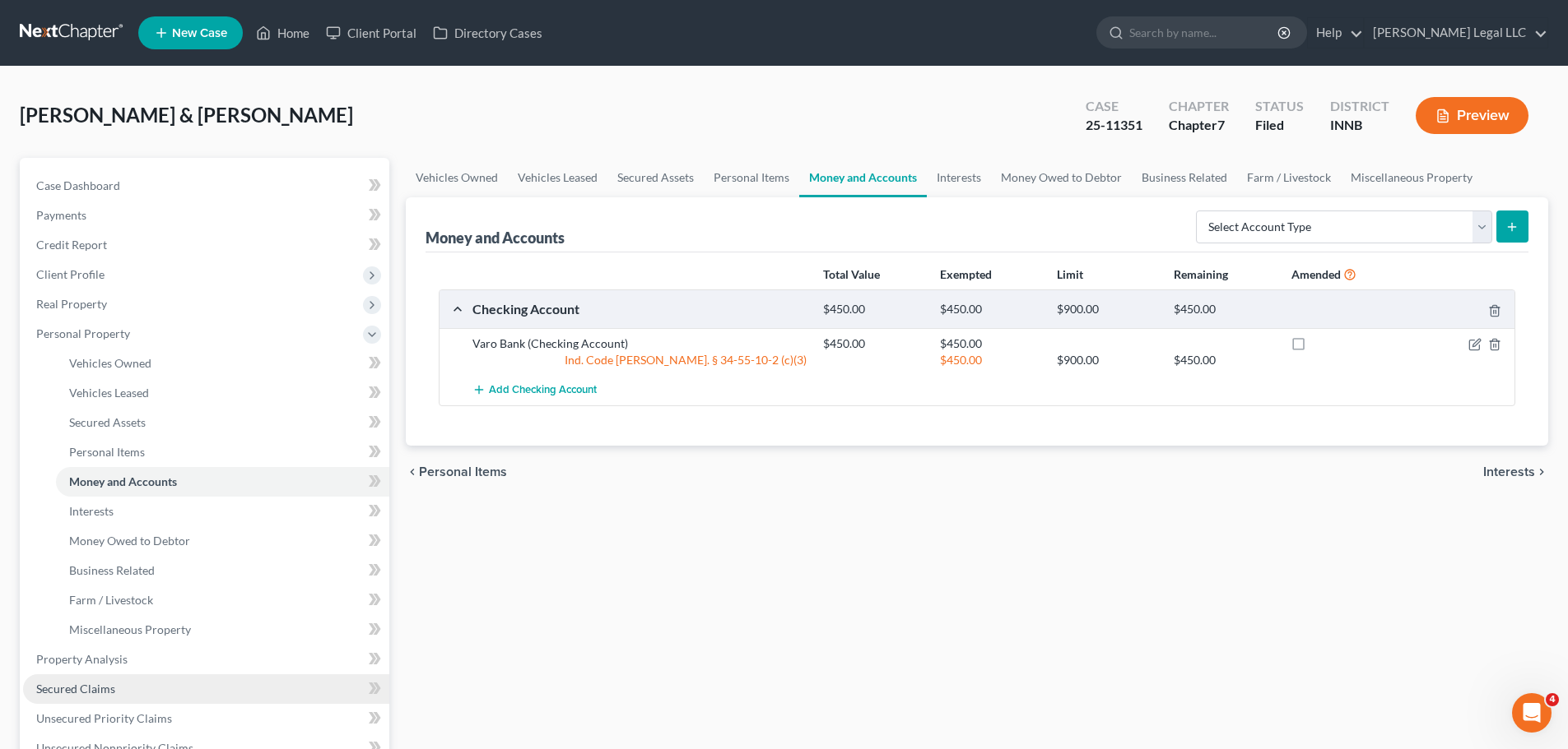
click at [107, 571] on span "Secured Claims" at bounding box center [76, 688] width 79 height 14
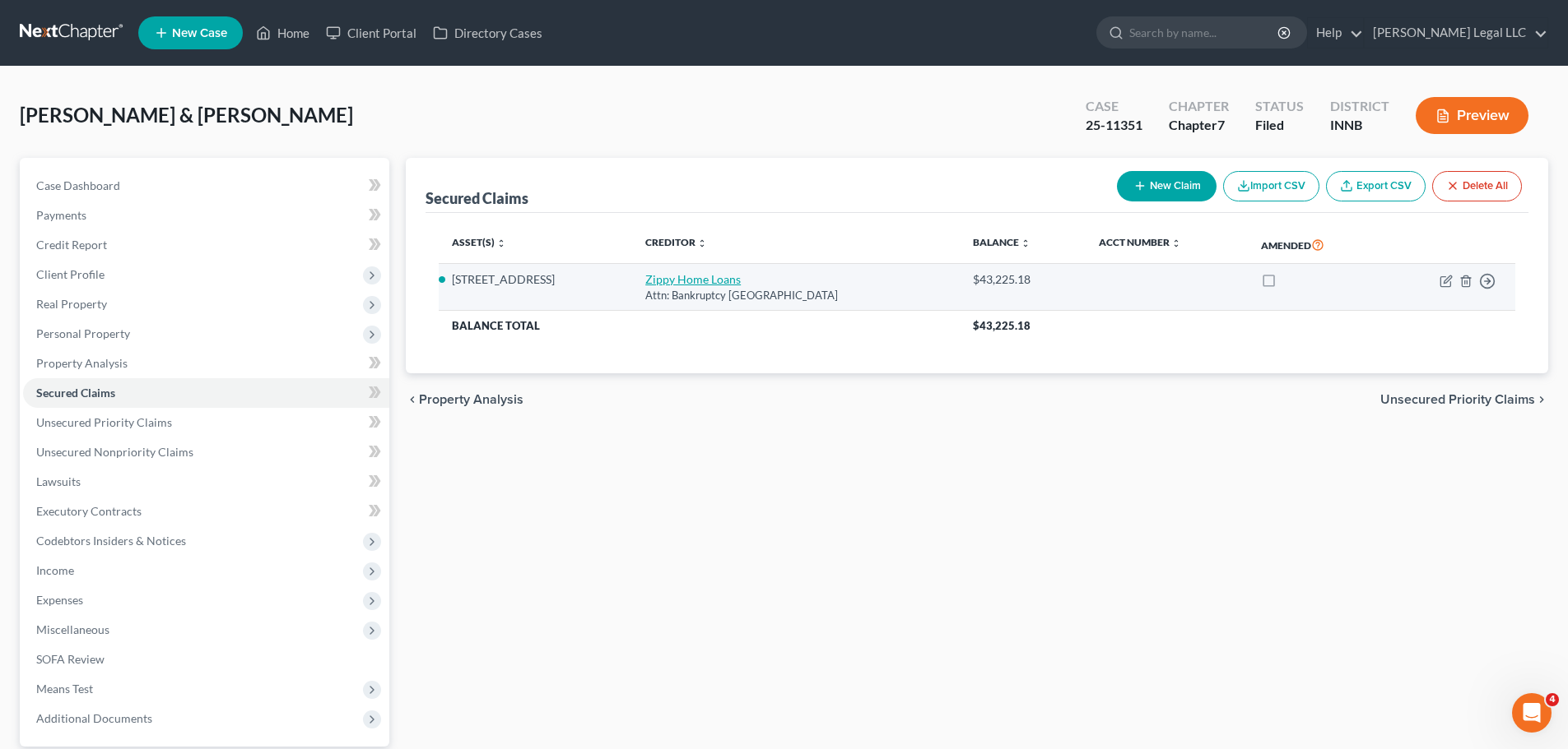
click at [699, 274] on link "Zippy Home Loans" at bounding box center [693, 279] width 95 height 14
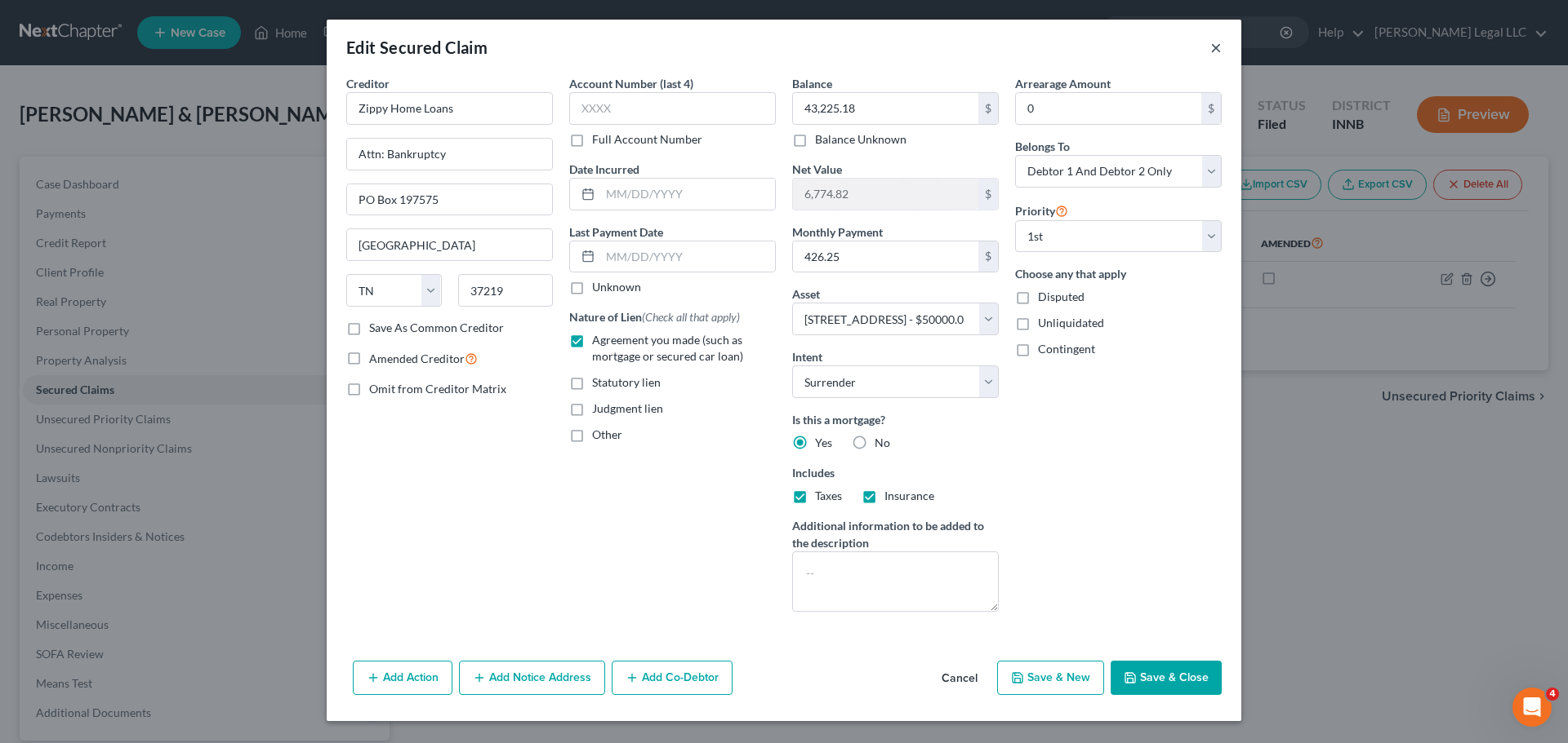
click at [1217, 51] on button "×" at bounding box center [1216, 47] width 12 height 19
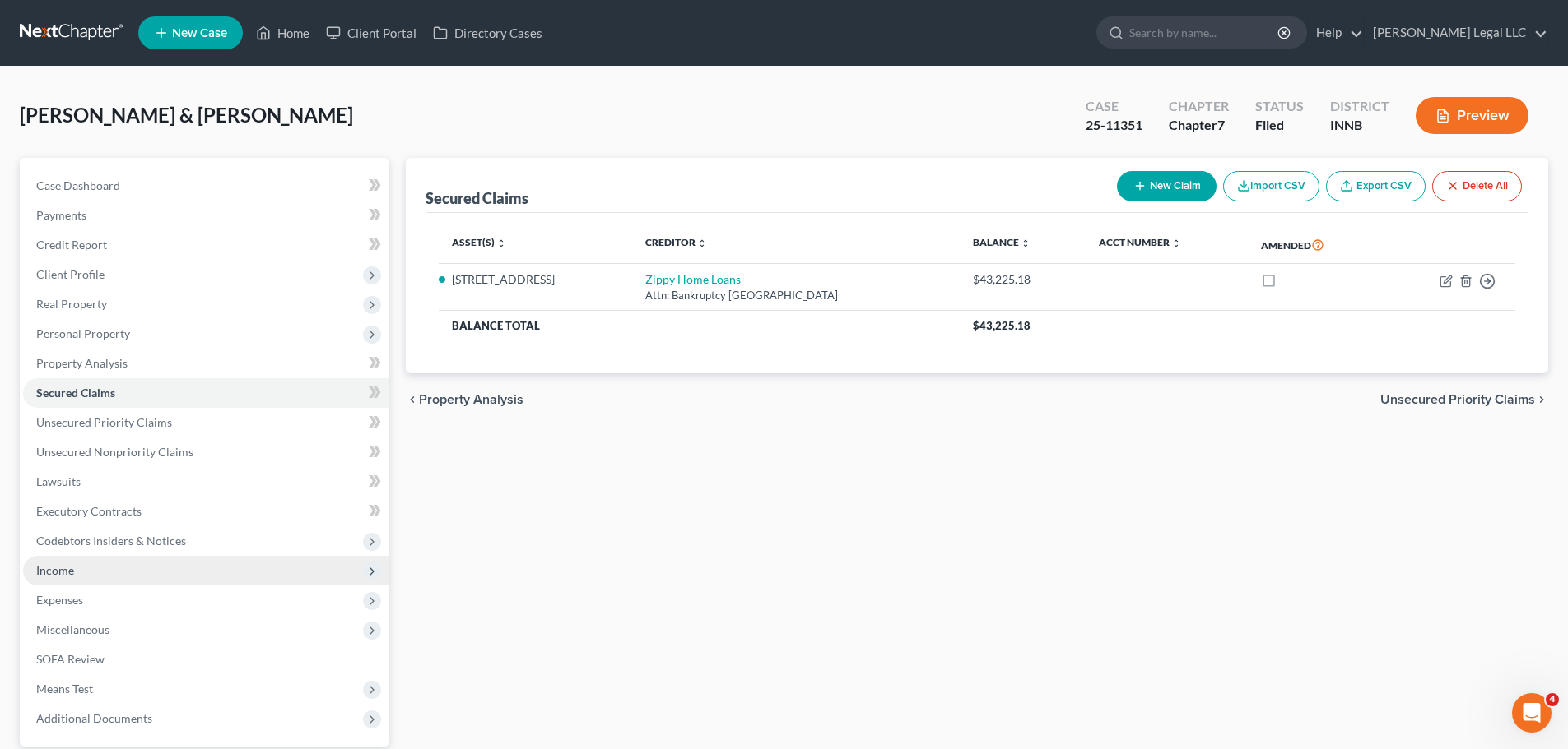
click at [100, 571] on span "Income" at bounding box center [206, 570] width 366 height 30
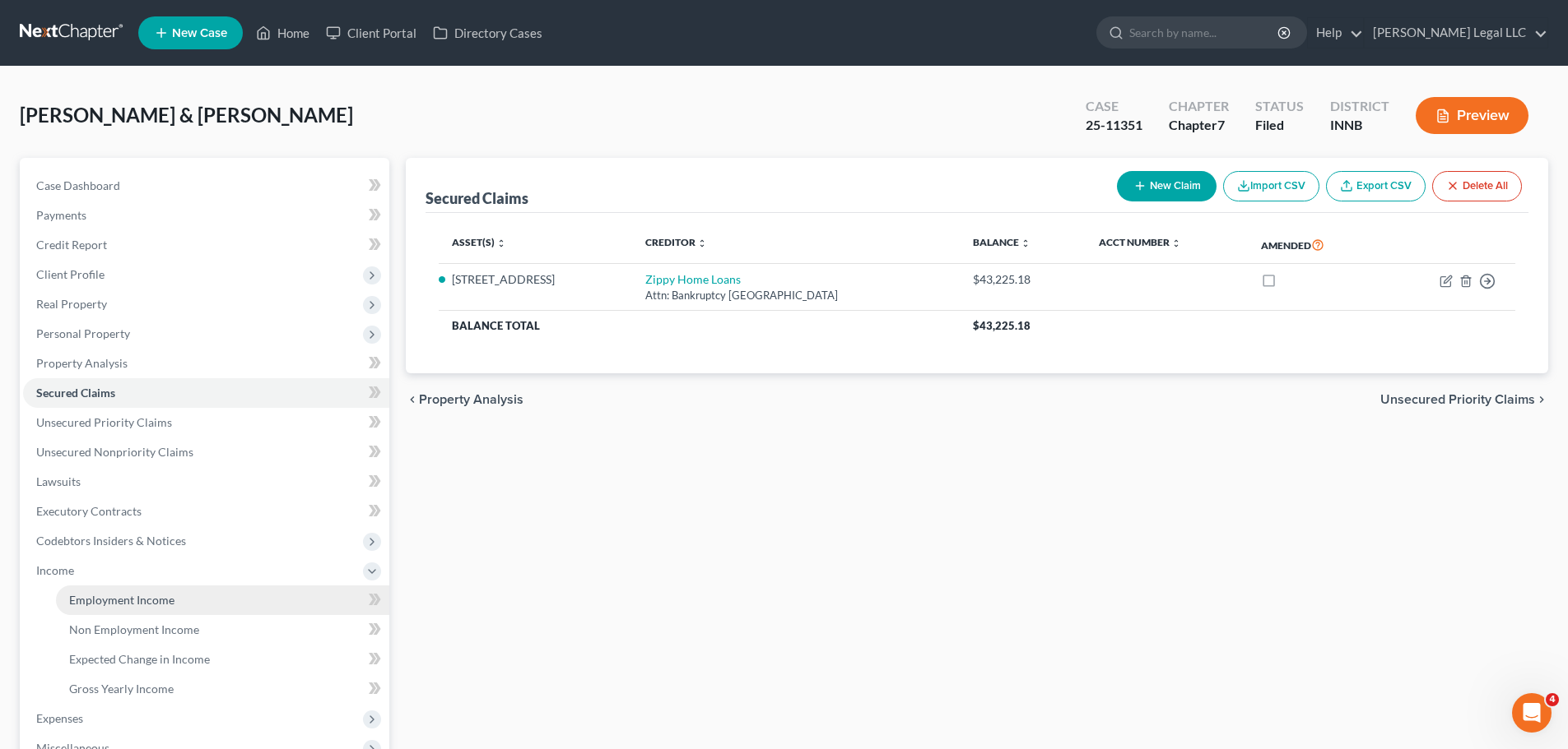
click at [95, 571] on link "Employment Income" at bounding box center [222, 600] width 333 height 30
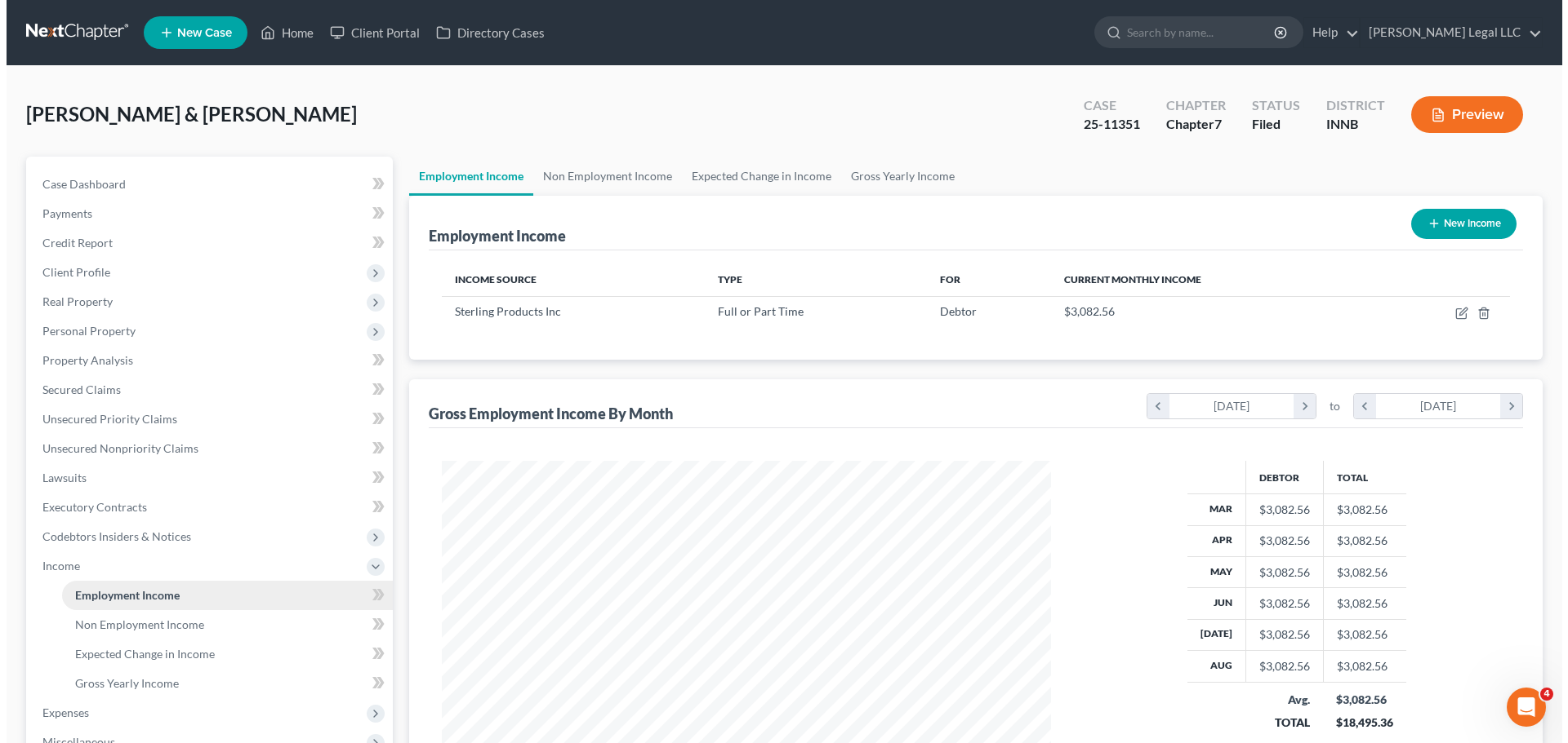
scroll to position [305, 642]
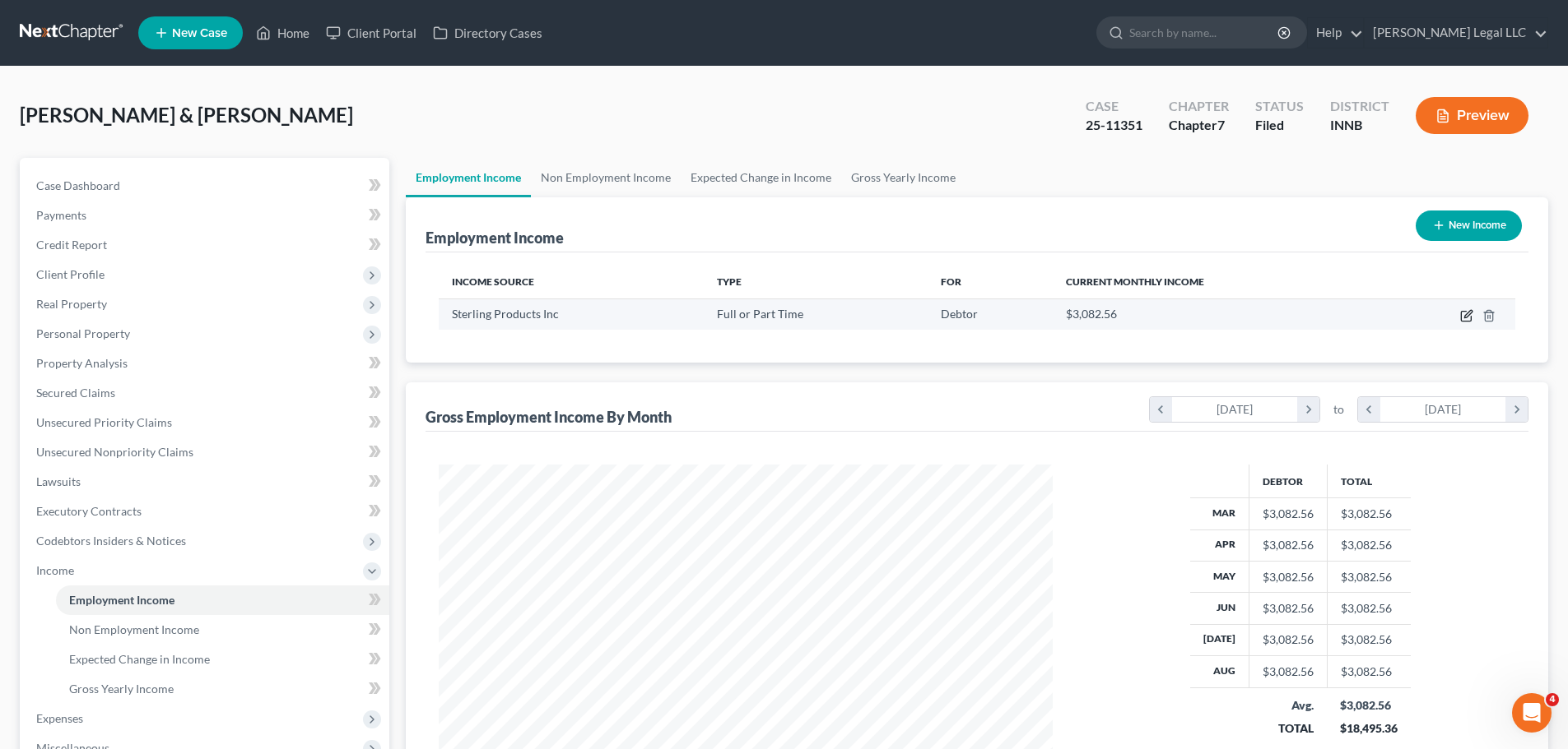
click at [1251, 315] on icon "button" at bounding box center [1467, 316] width 14 height 13
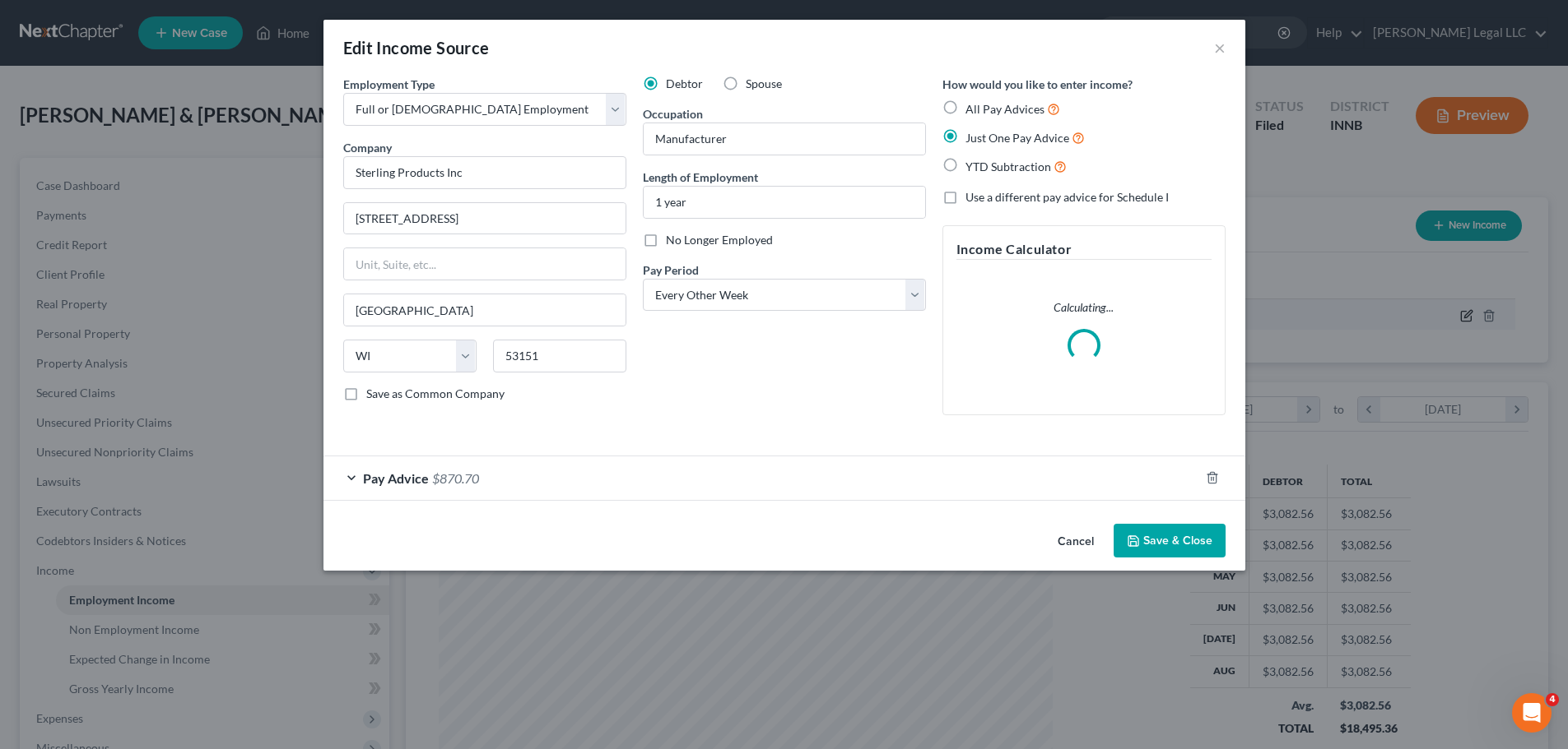
scroll to position [310, 652]
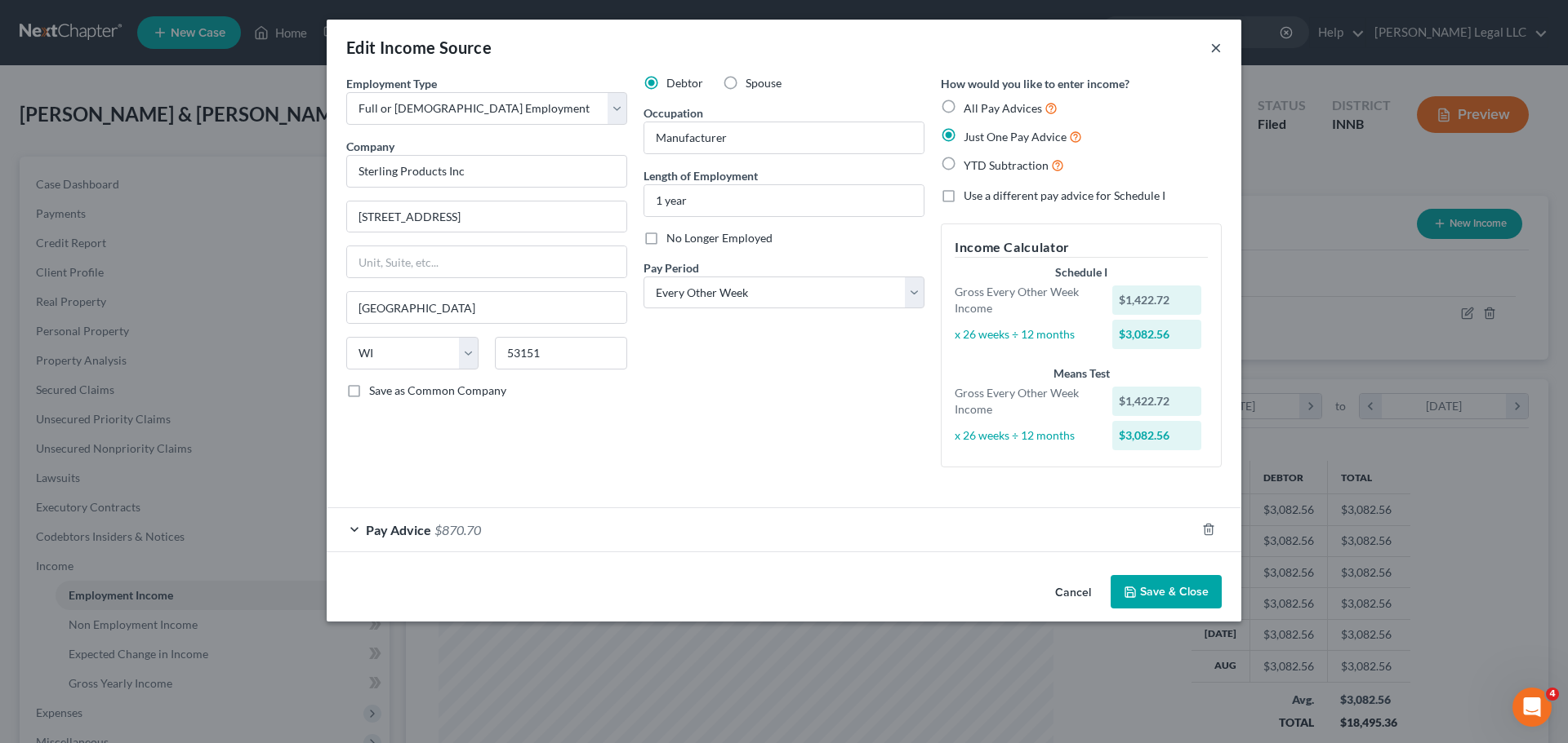
click at [1221, 48] on button "×" at bounding box center [1216, 47] width 12 height 19
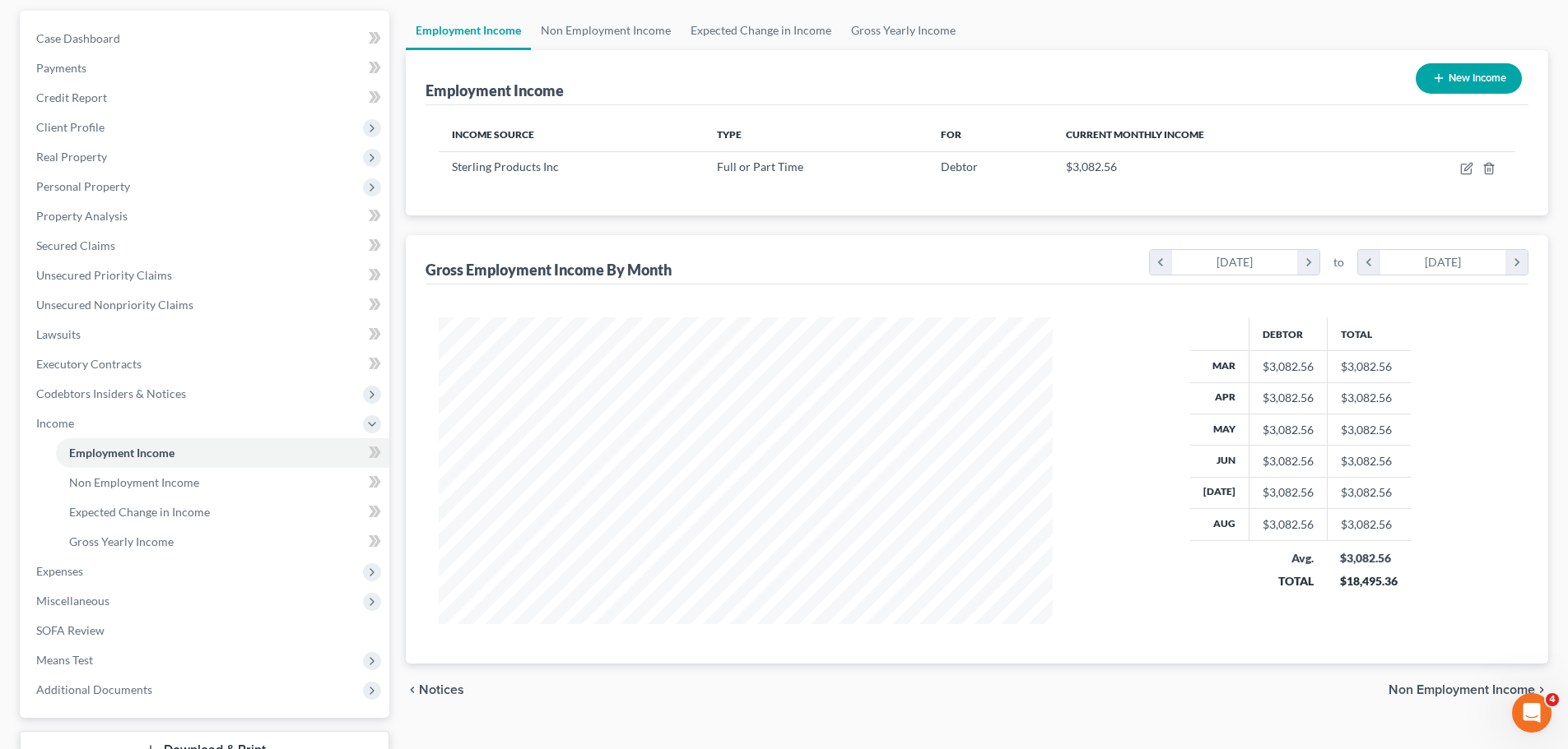
scroll to position [0, 0]
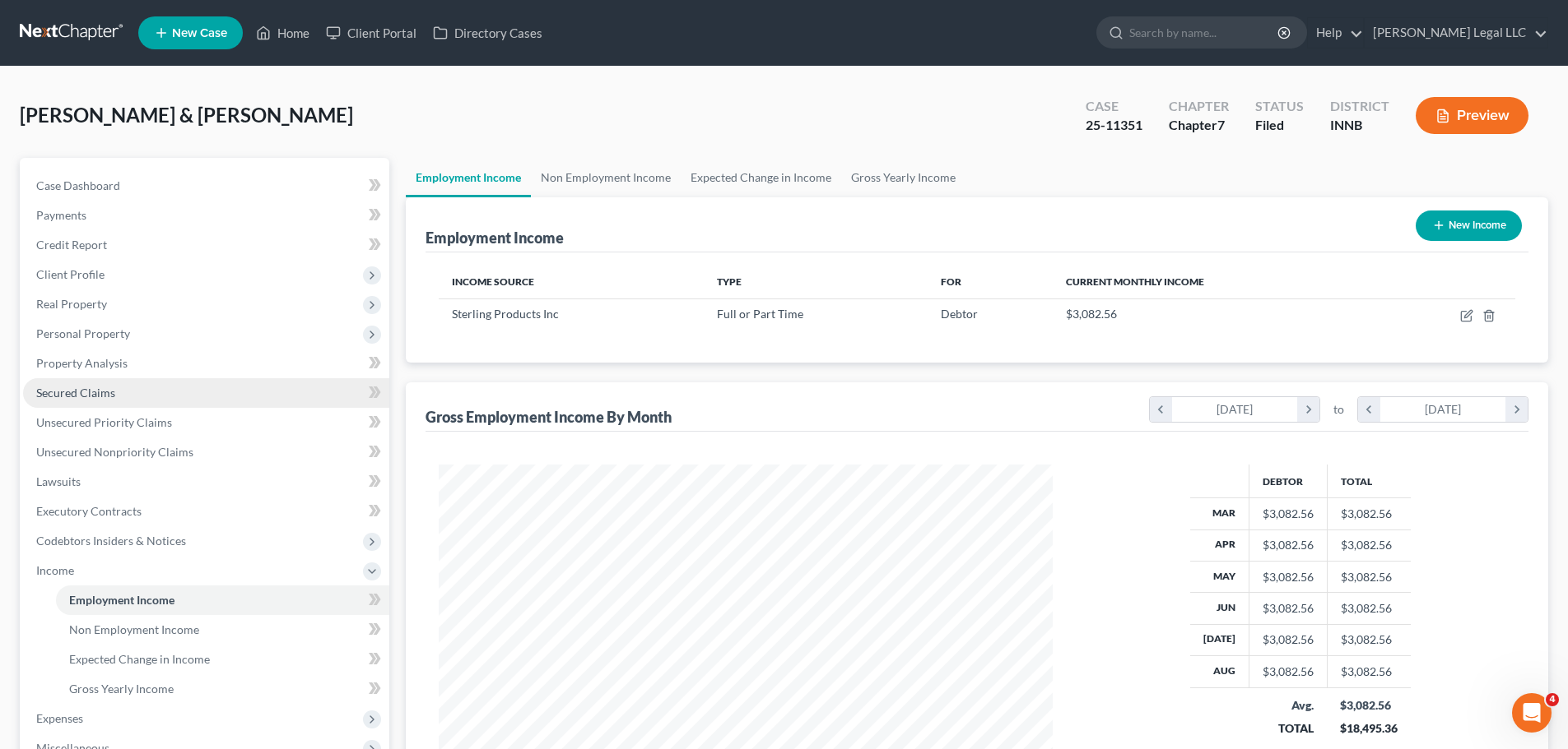
click at [91, 399] on span "Secured Claims" at bounding box center [76, 392] width 79 height 14
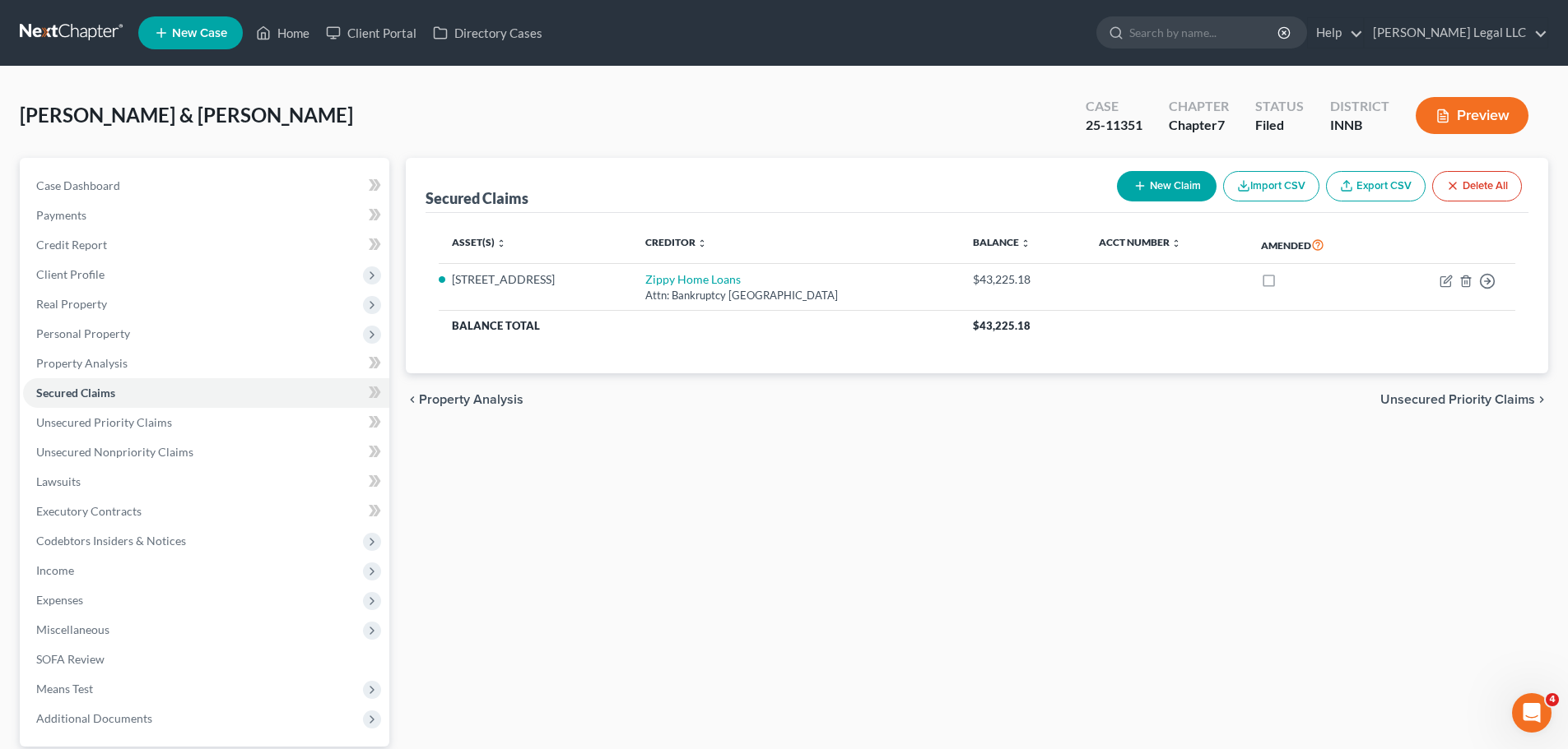
click at [1086, 127] on div "25-11351" at bounding box center [1113, 126] width 57 height 19
drag, startPoint x: 1084, startPoint y: 124, endPoint x: 1150, endPoint y: 126, distance: 66.0
click at [1150, 126] on div "Case 25-11351" at bounding box center [1114, 117] width 84 height 49
copy div "25-11351"
drag, startPoint x: 965, startPoint y: 445, endPoint x: 1060, endPoint y: 319, distance: 157.8
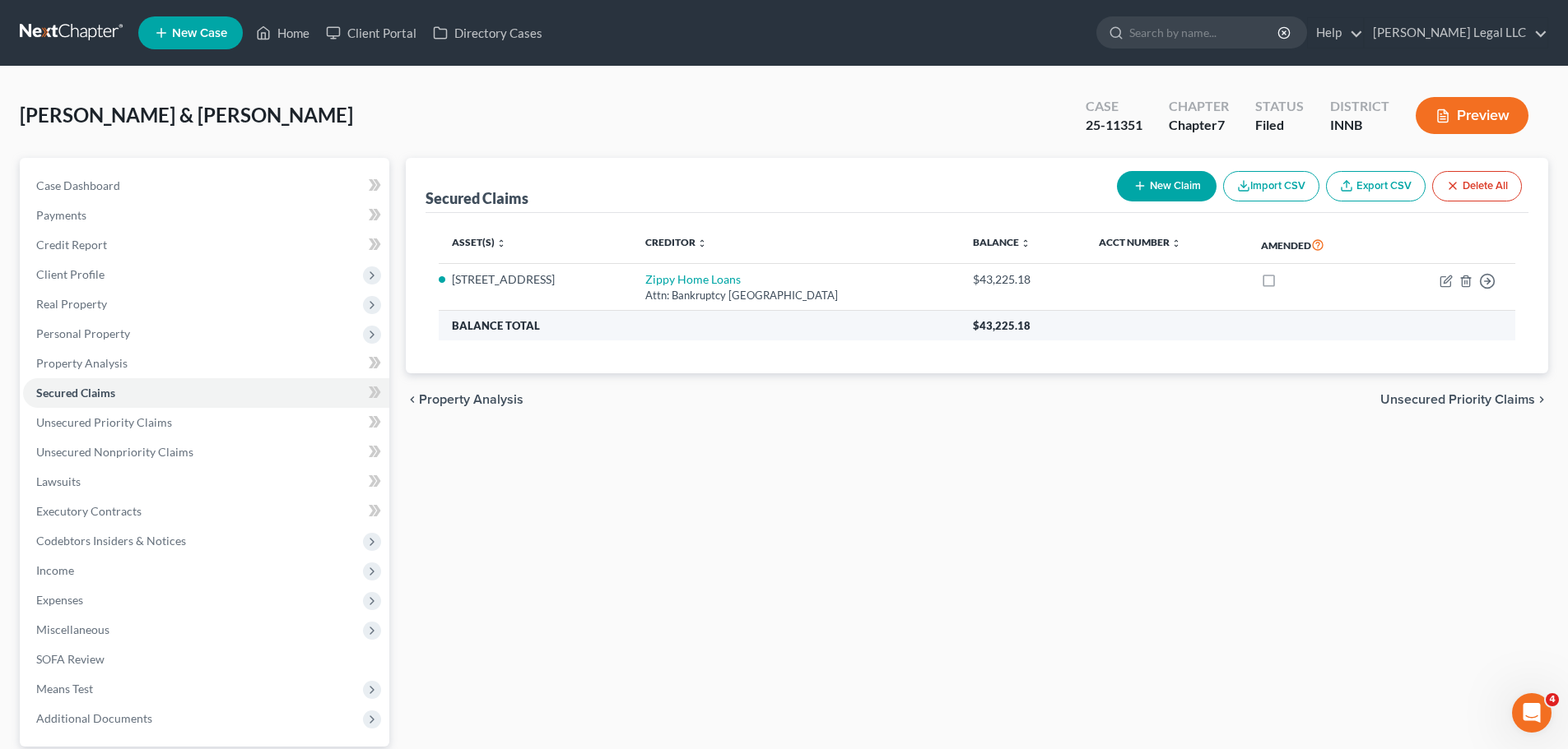
click at [971, 437] on div "Secured Claims New Claim Import CSV Export CSV Delete All Asset(s) expand_more …" at bounding box center [976, 499] width 1159 height 683
drag, startPoint x: 1149, startPoint y: 124, endPoint x: 1057, endPoint y: 118, distance: 92.2
click at [1057, 118] on div "Morgan, Austin & Abigail Upgraded Case 25-11351 Chapter Chapter 7 Status Filed …" at bounding box center [783, 121] width 1528 height 72
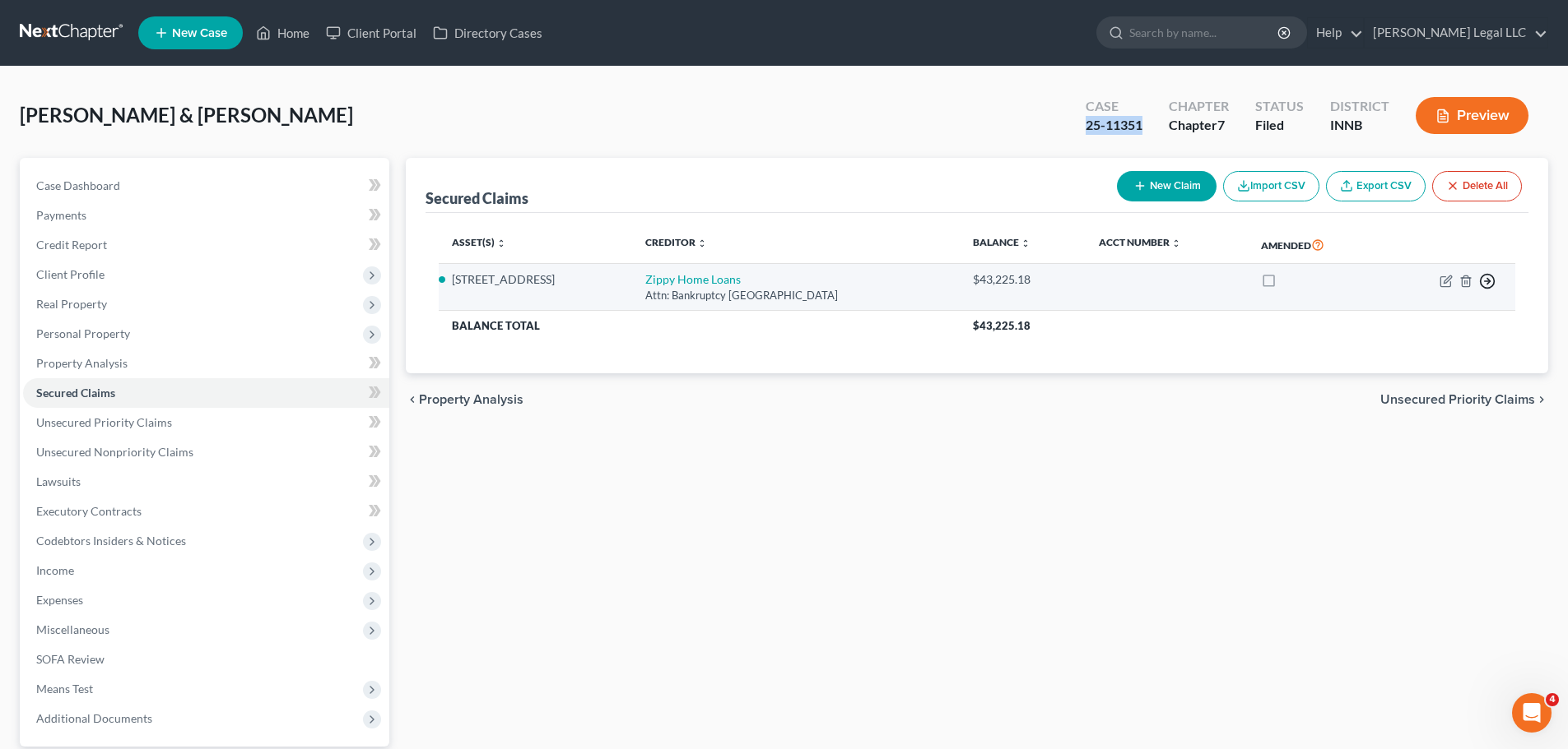
copy div "25-11351"
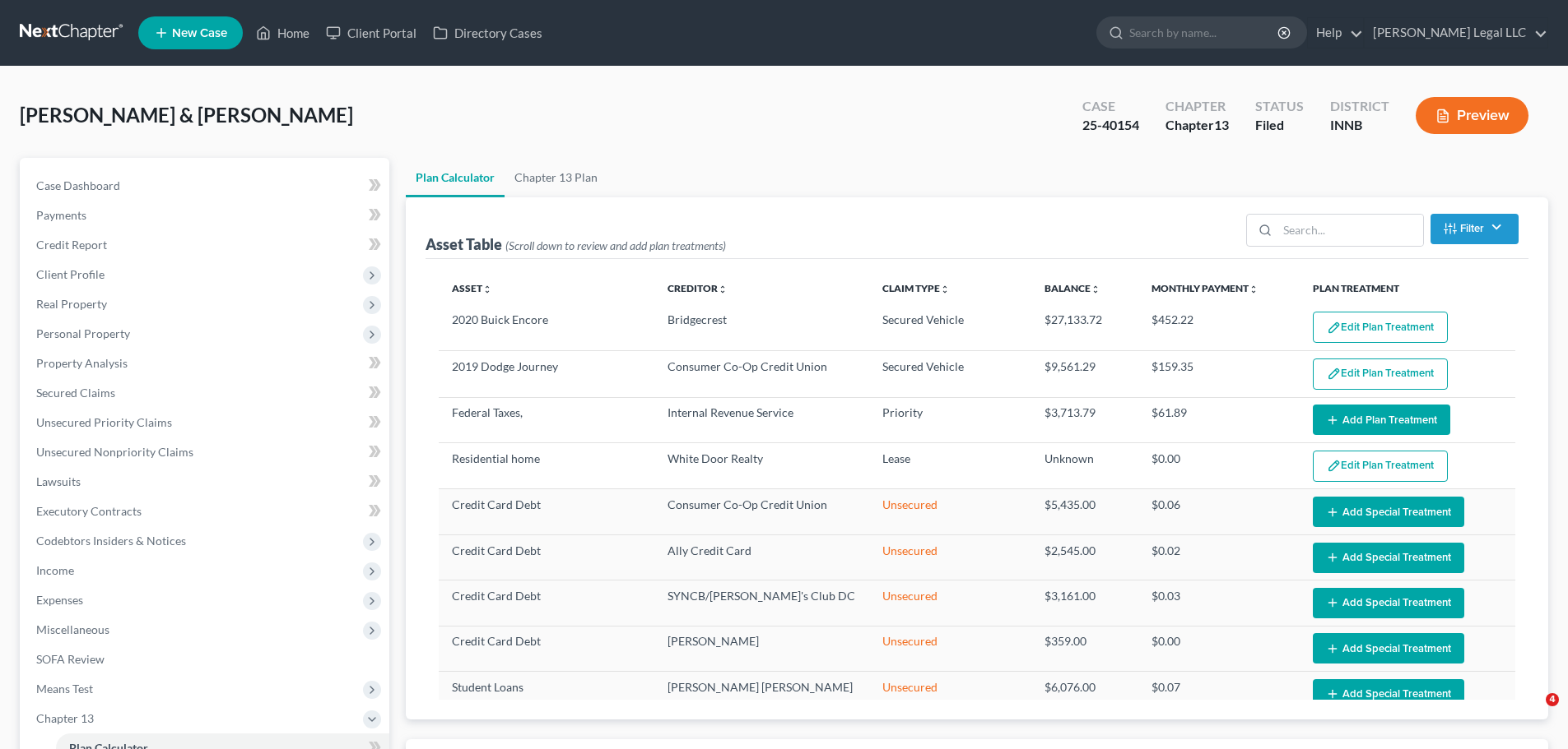
select select "59"
click at [283, 18] on link "Home" at bounding box center [283, 32] width 70 height 30
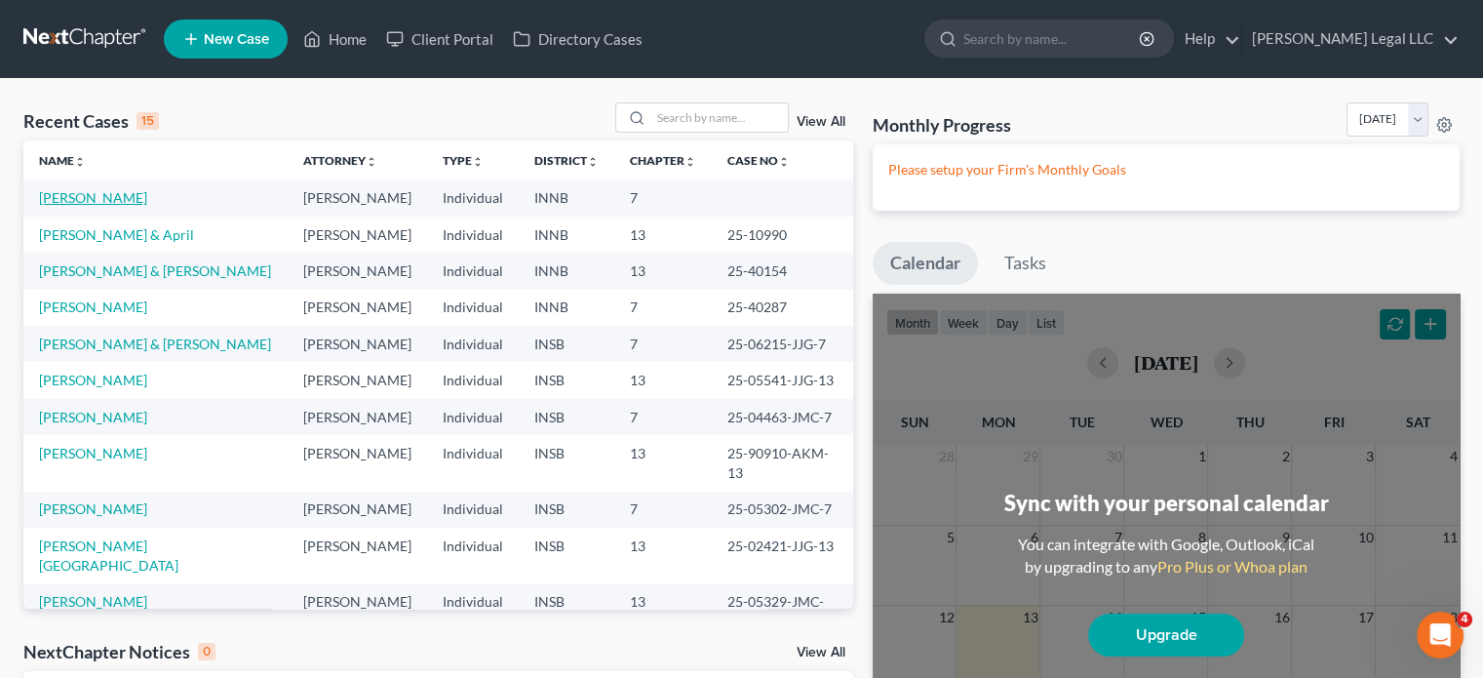
click at [96, 202] on link "[PERSON_NAME]" at bounding box center [93, 197] width 108 height 17
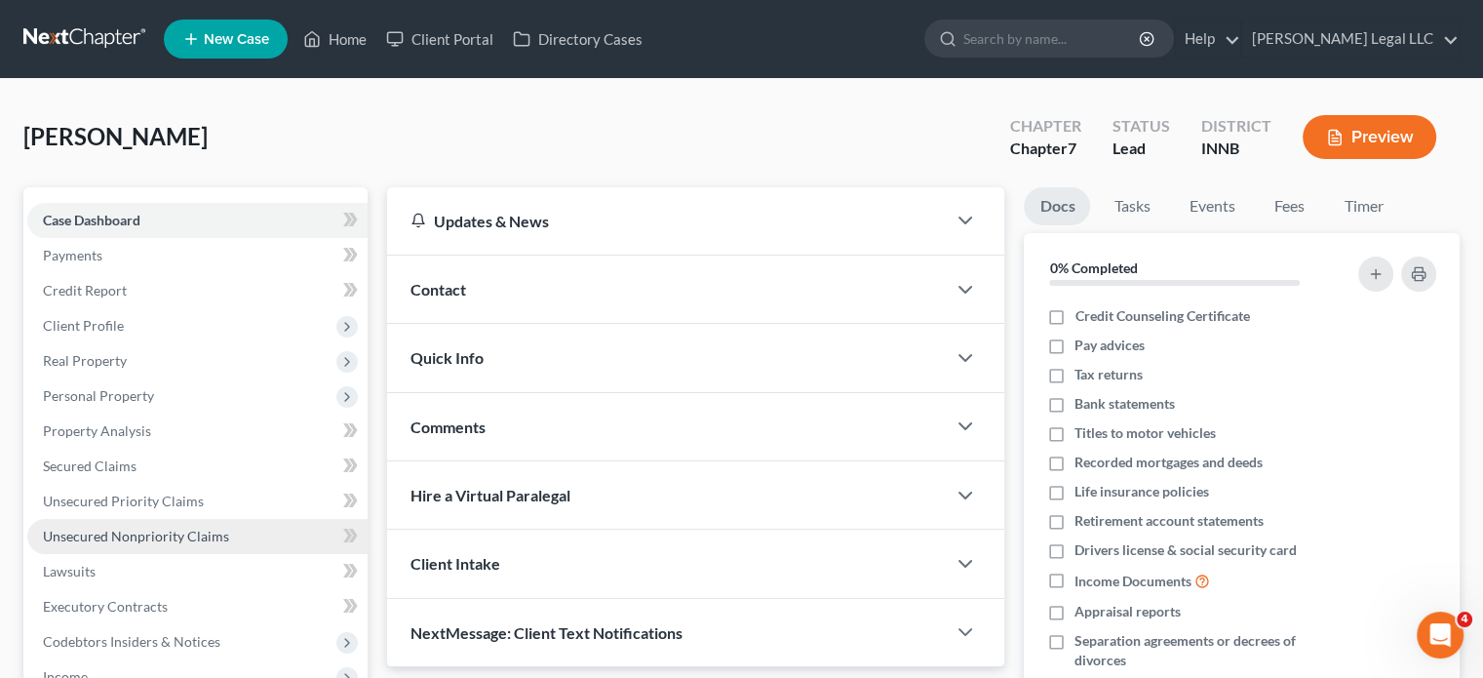
click at [96, 535] on span "Unsecured Nonpriority Claims" at bounding box center [136, 536] width 186 height 17
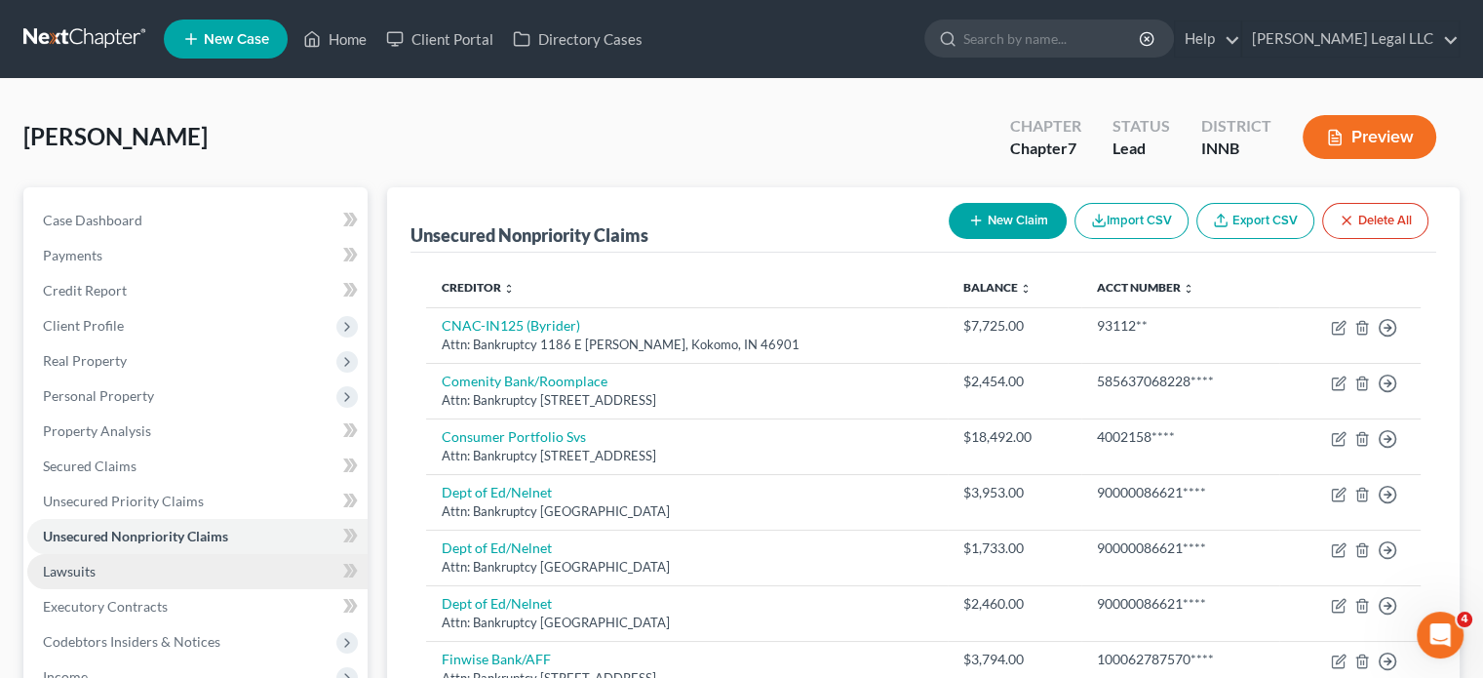
click at [73, 561] on link "Lawsuits" at bounding box center [197, 571] width 340 height 35
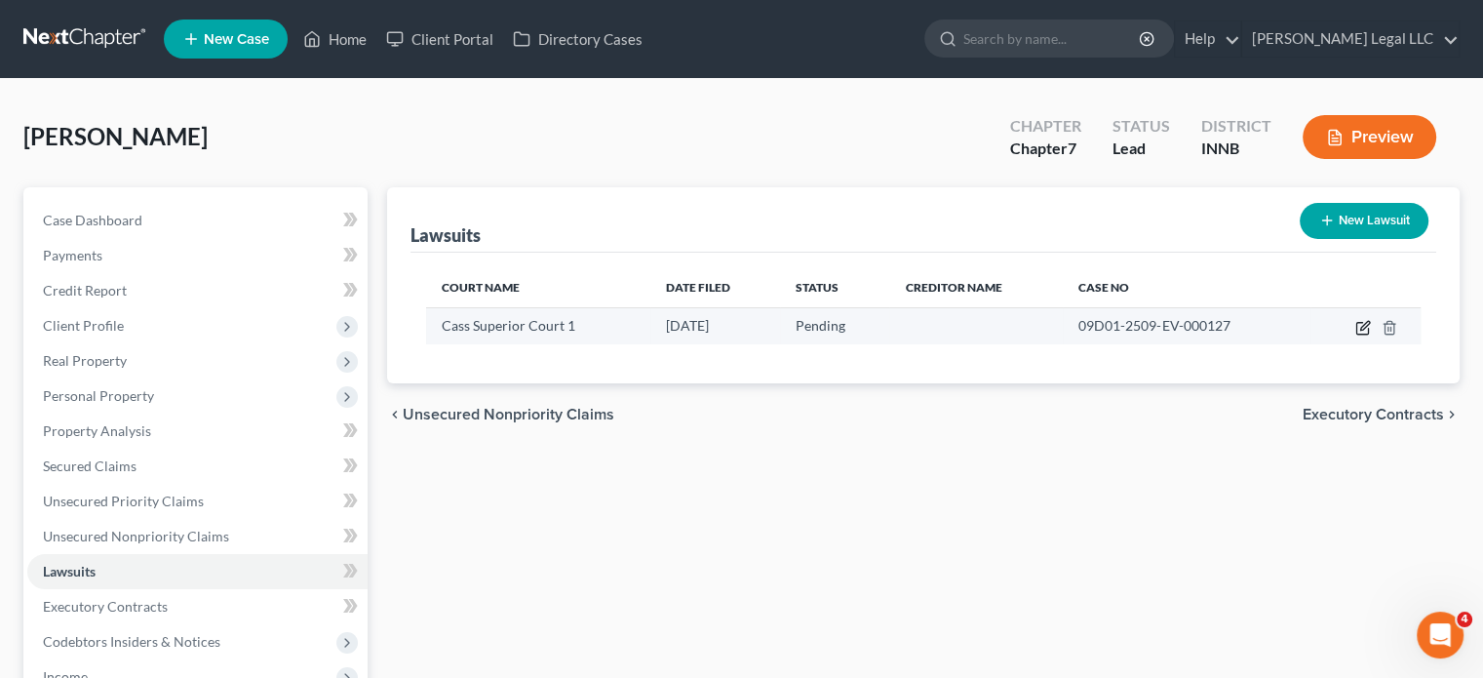
click at [1366, 329] on icon "button" at bounding box center [1364, 328] width 16 height 16
select select "15"
select select "0"
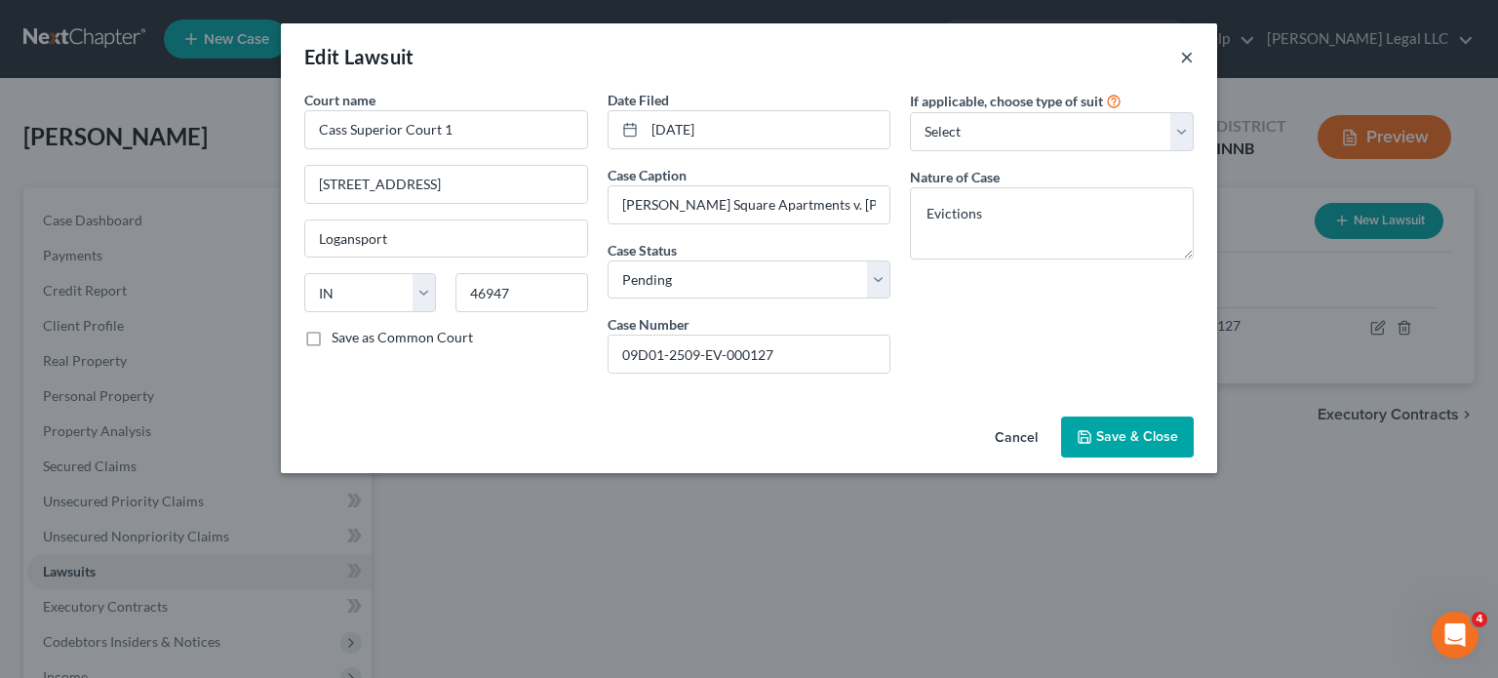
click at [1186, 59] on button "×" at bounding box center [1187, 56] width 14 height 23
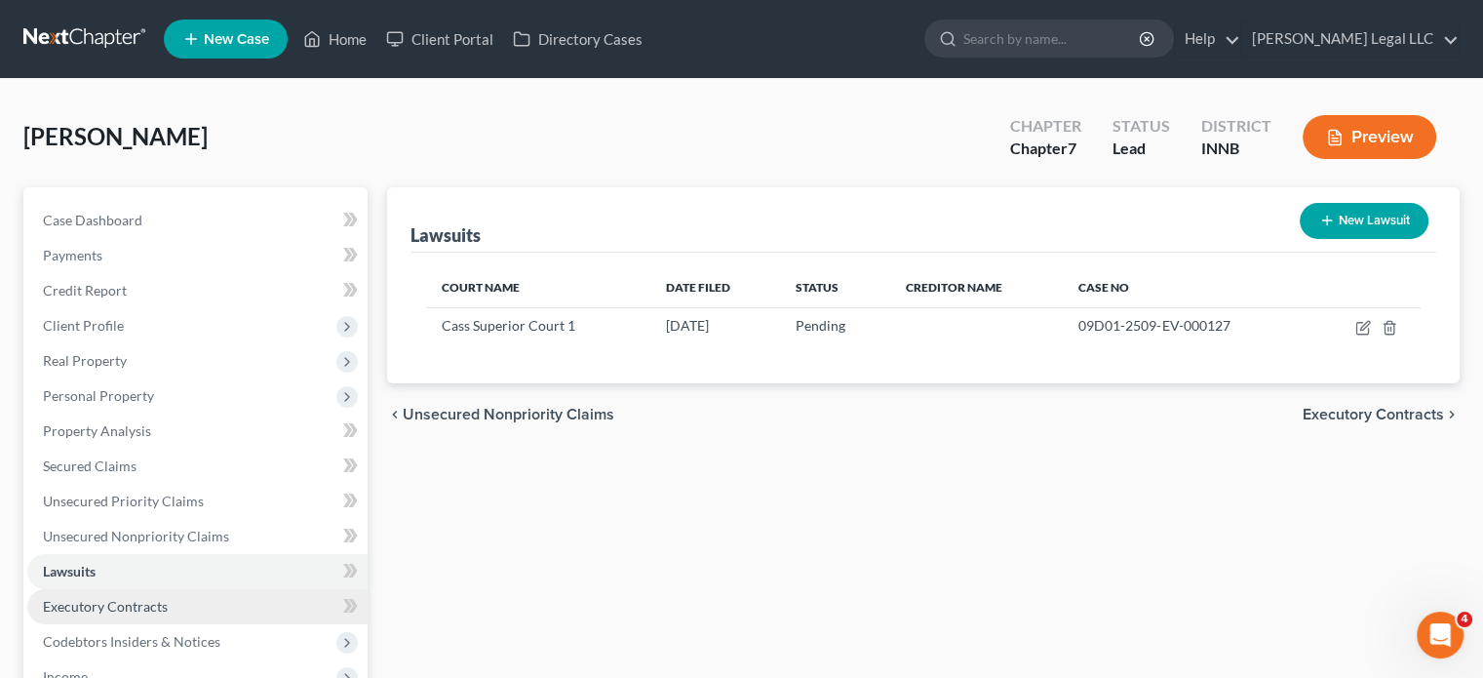
click at [70, 608] on span "Executory Contracts" at bounding box center [105, 606] width 125 height 17
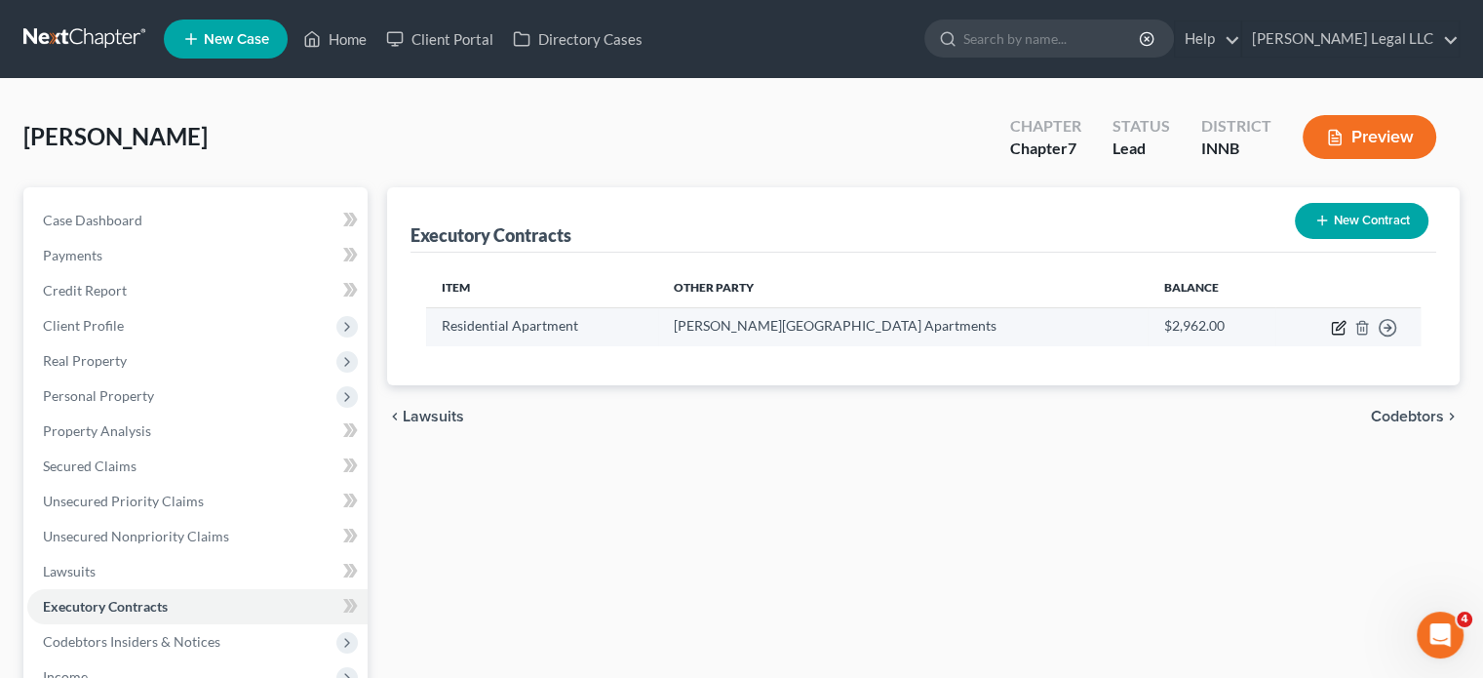
click at [1336, 326] on icon "button" at bounding box center [1339, 328] width 16 height 16
select select "3"
select select "15"
select select "0"
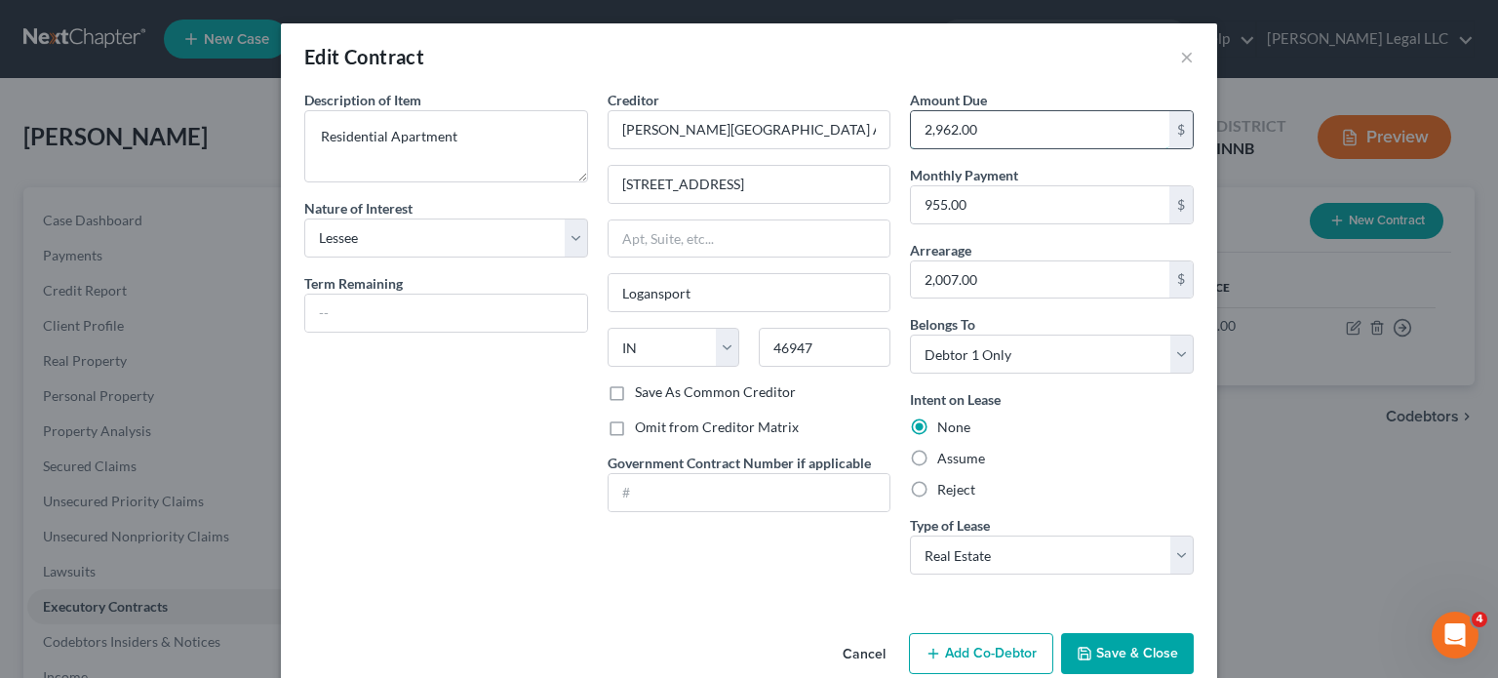
click at [1004, 140] on input "2,962.00" at bounding box center [1040, 129] width 258 height 37
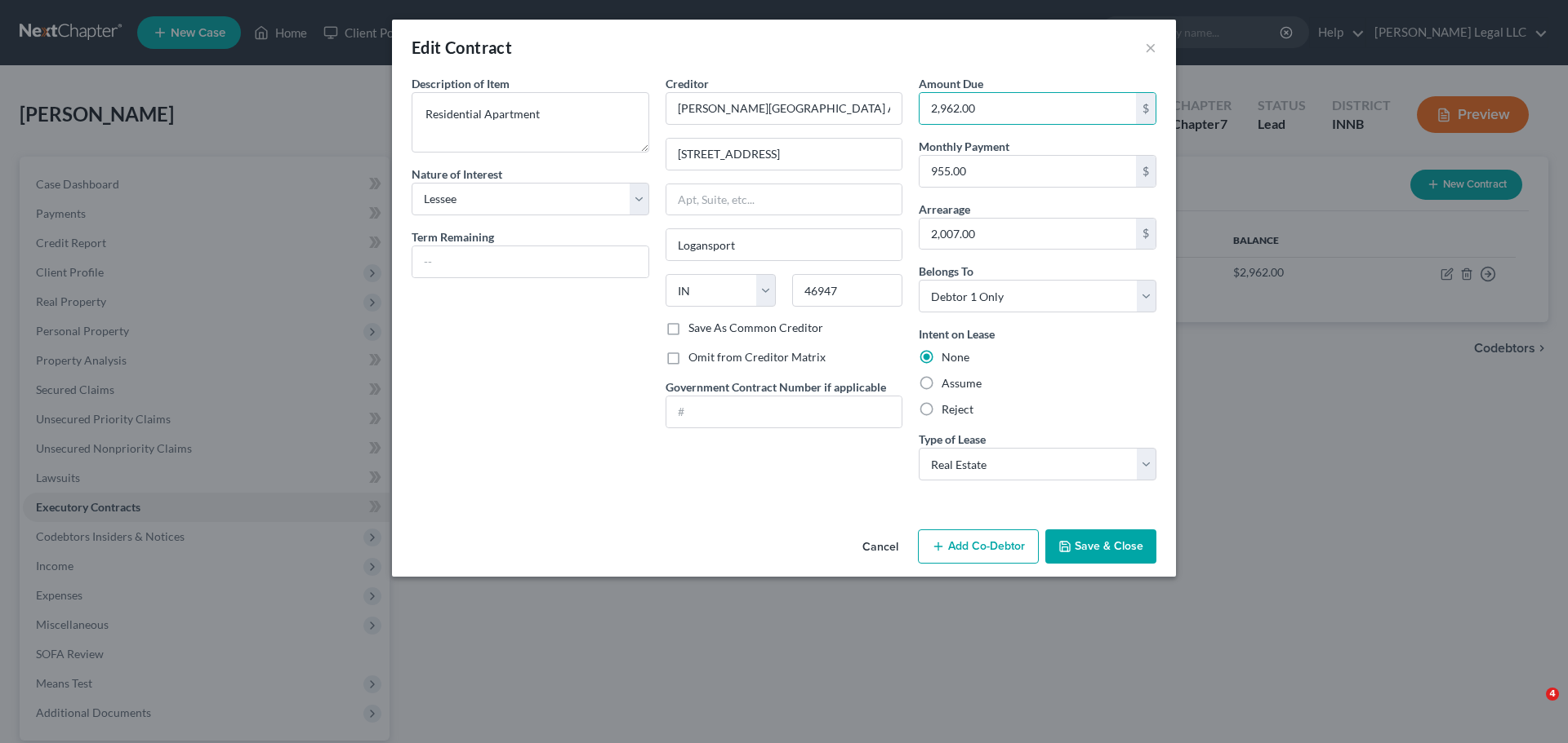
select select "3"
select select "15"
select select "0"
click at [1087, 550] on button "Save & Close" at bounding box center [1100, 546] width 111 height 34
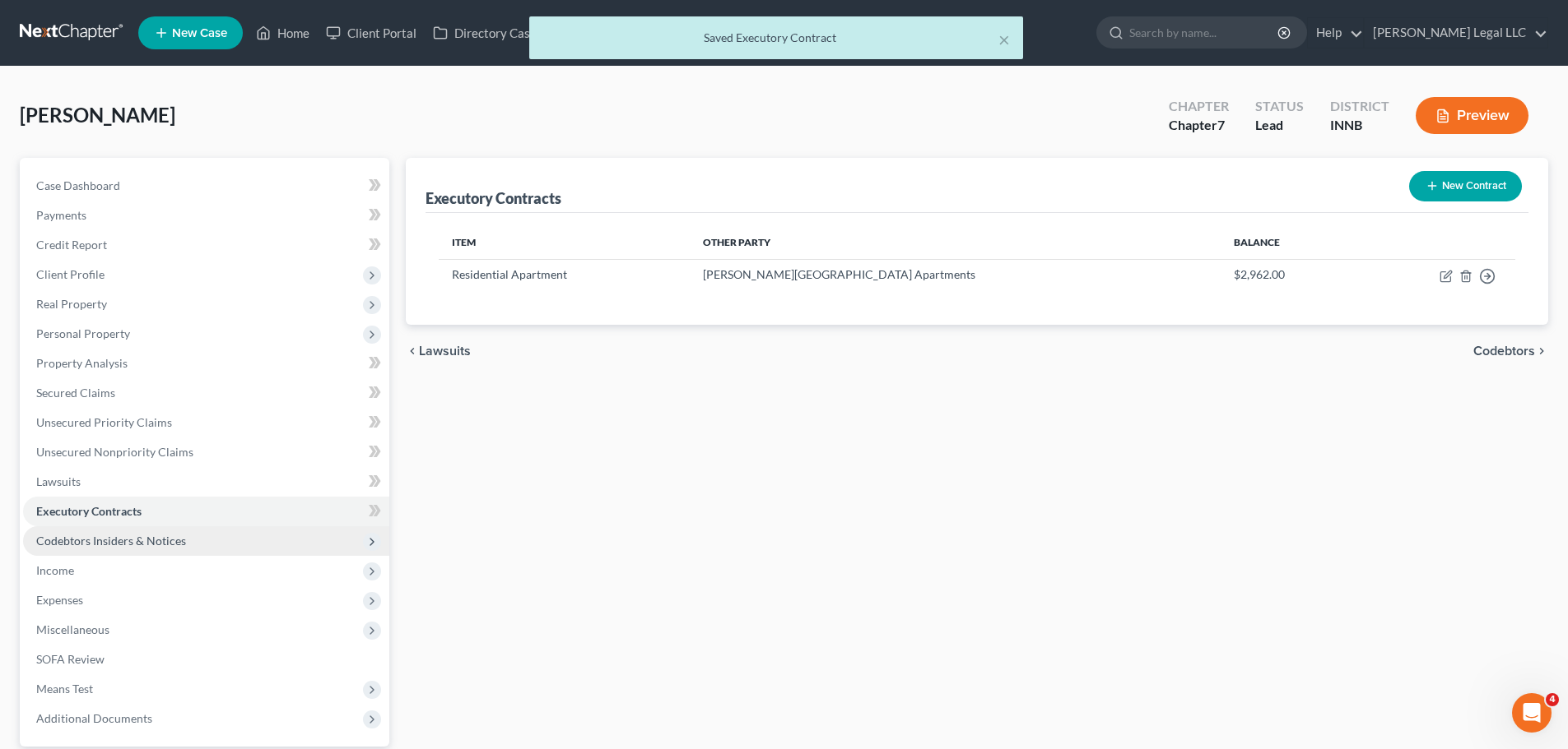
click at [100, 536] on span "Codebtors Insiders & Notices" at bounding box center [111, 541] width 149 height 14
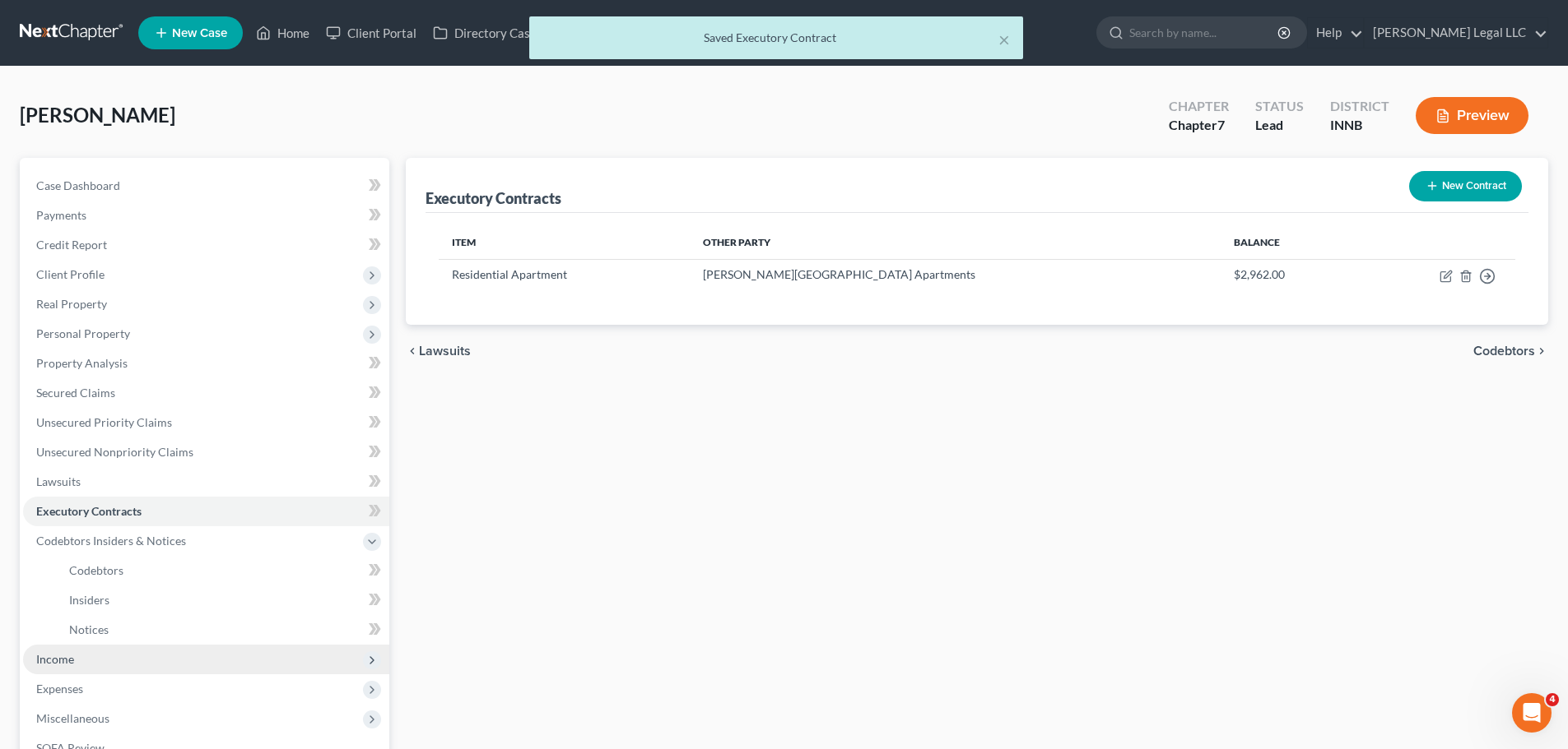
click at [68, 661] on span "Income" at bounding box center [55, 659] width 38 height 14
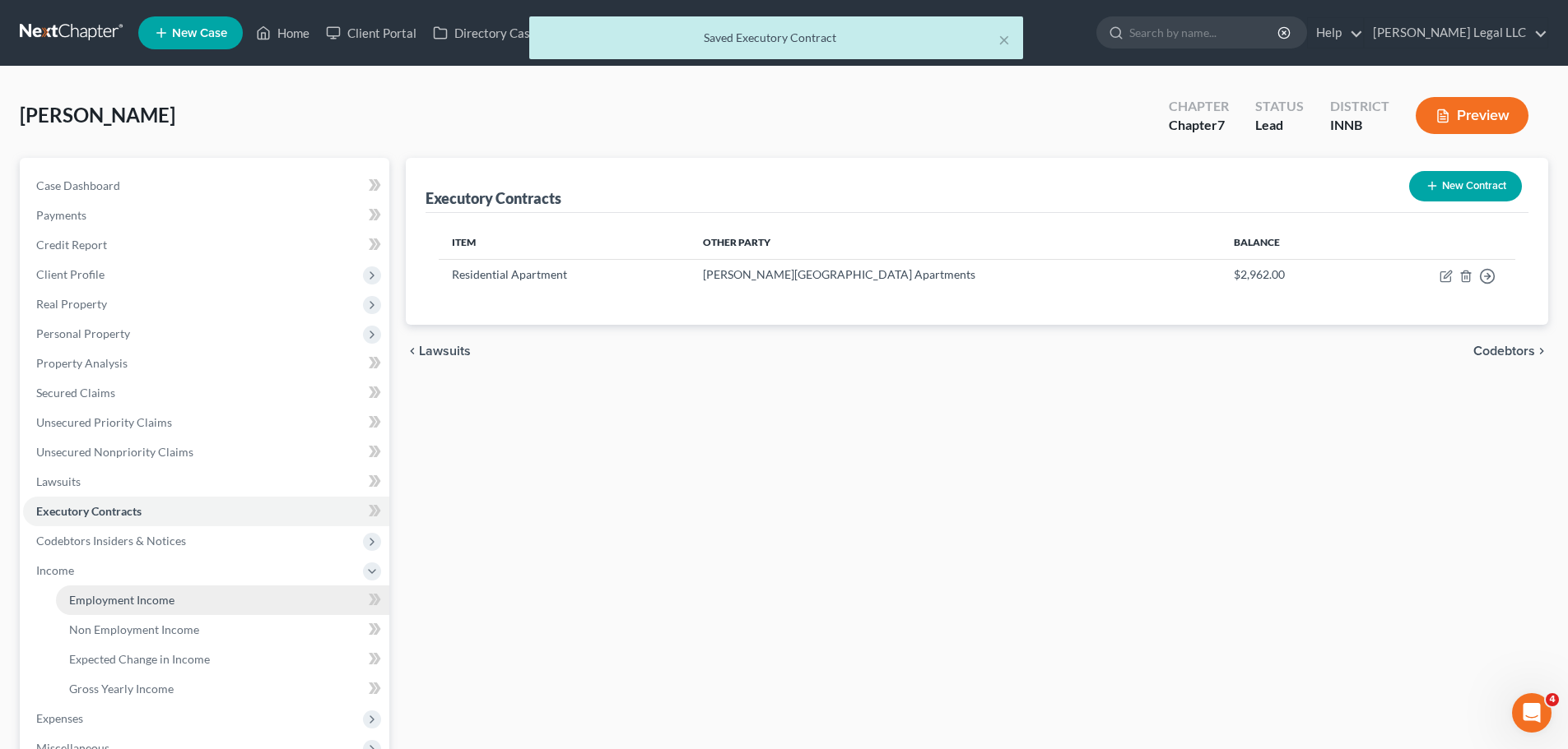
click at [106, 608] on link "Employment Income" at bounding box center [222, 600] width 333 height 30
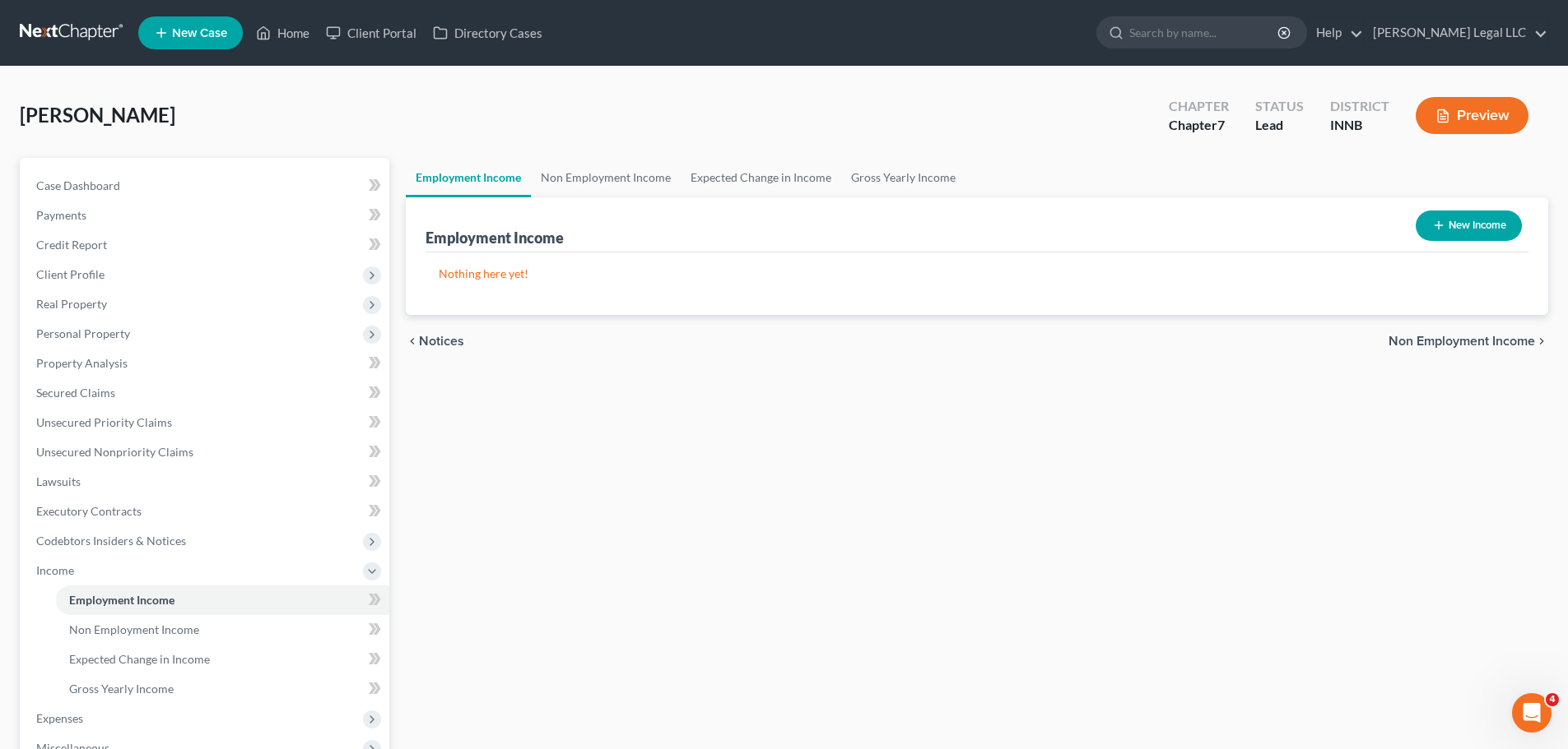
click at [682, 396] on div "Employment Income Non Employment Income Expected Change in Income Gross Yearly …" at bounding box center [976, 558] width 1159 height 802
click at [1462, 225] on button "New Income" at bounding box center [1468, 226] width 106 height 30
select select "0"
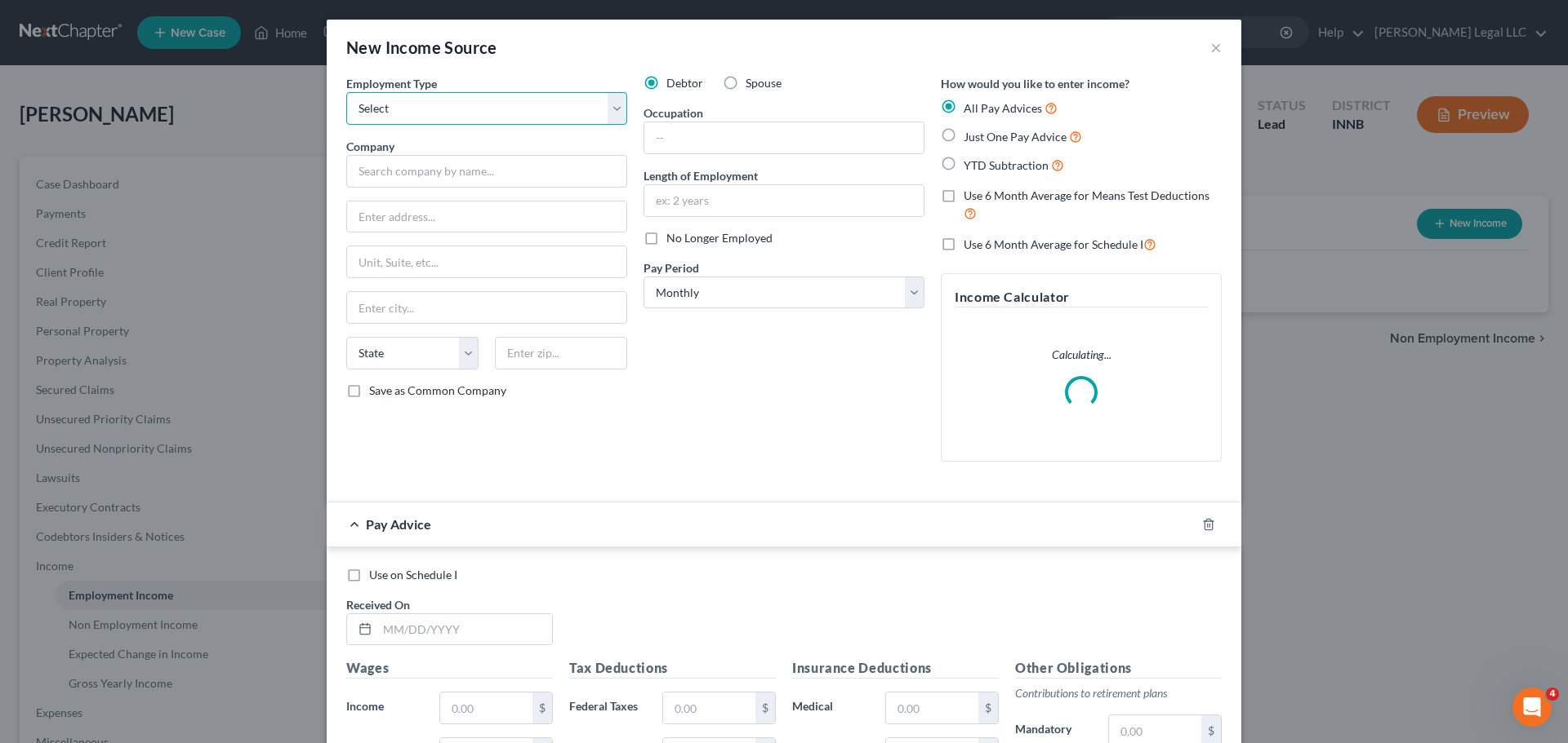
click at [393, 111] on select "Select Full or [DEMOGRAPHIC_DATA] Employment Self Employment" at bounding box center [486, 108] width 280 height 33
select select "1"
click at [347, 92] on select "Select Full or [DEMOGRAPHIC_DATA] Employment Self Employment" at bounding box center [486, 108] width 280 height 33
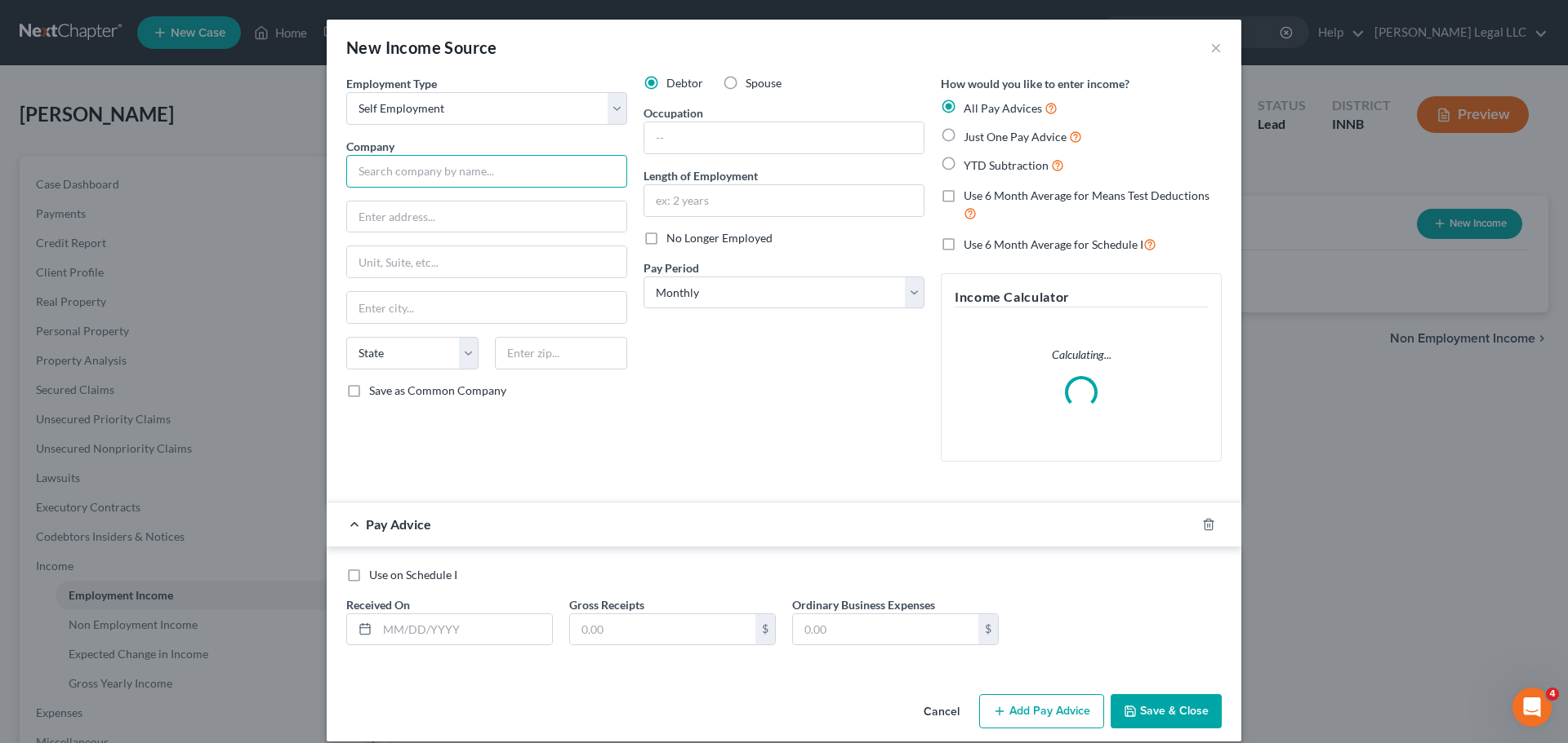
click at [407, 177] on input "text" at bounding box center [486, 171] width 280 height 33
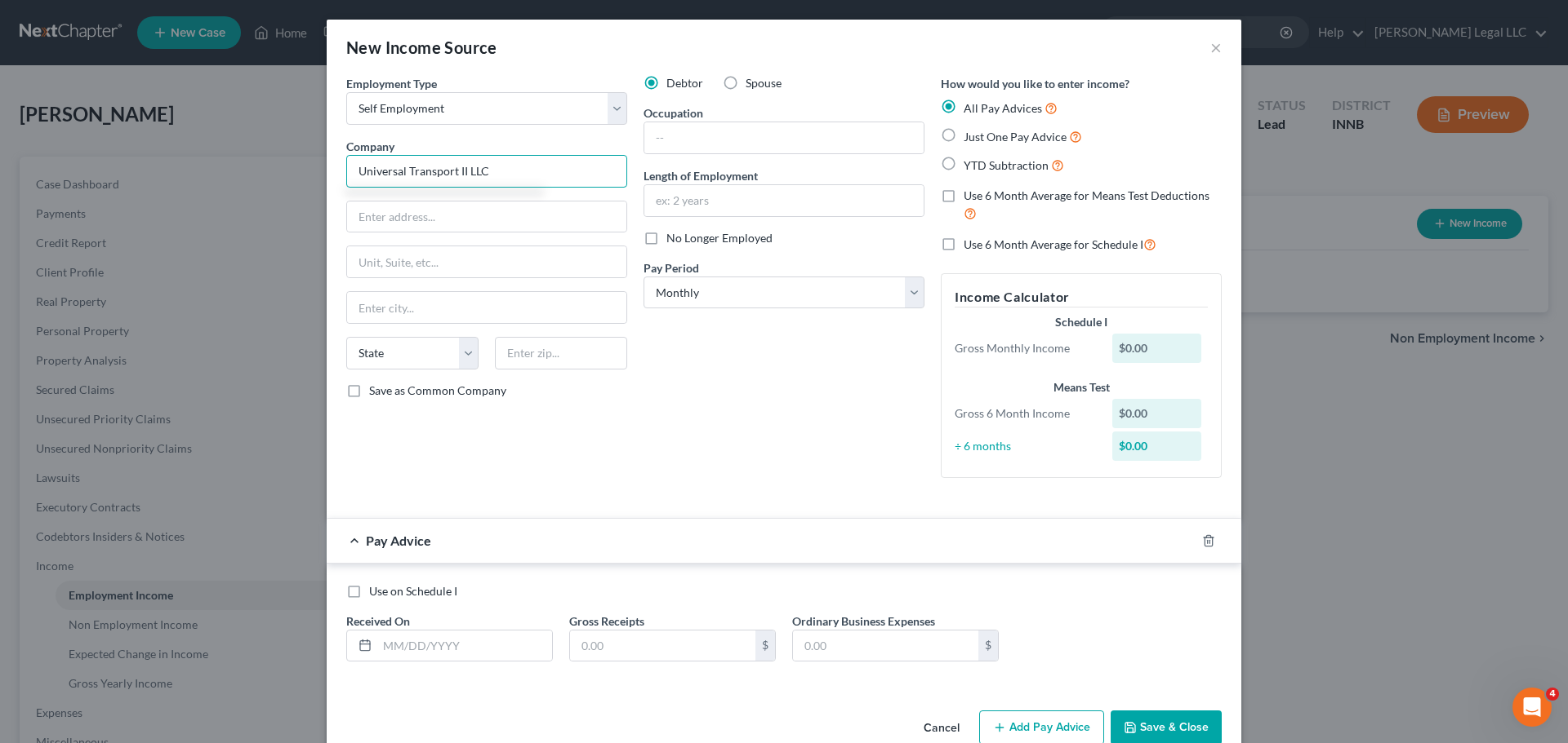
type input "Universal Transport II LLC"
type input "[STREET_ADDRESS]"
type input "48174"
type input "Romulus"
select select "23"
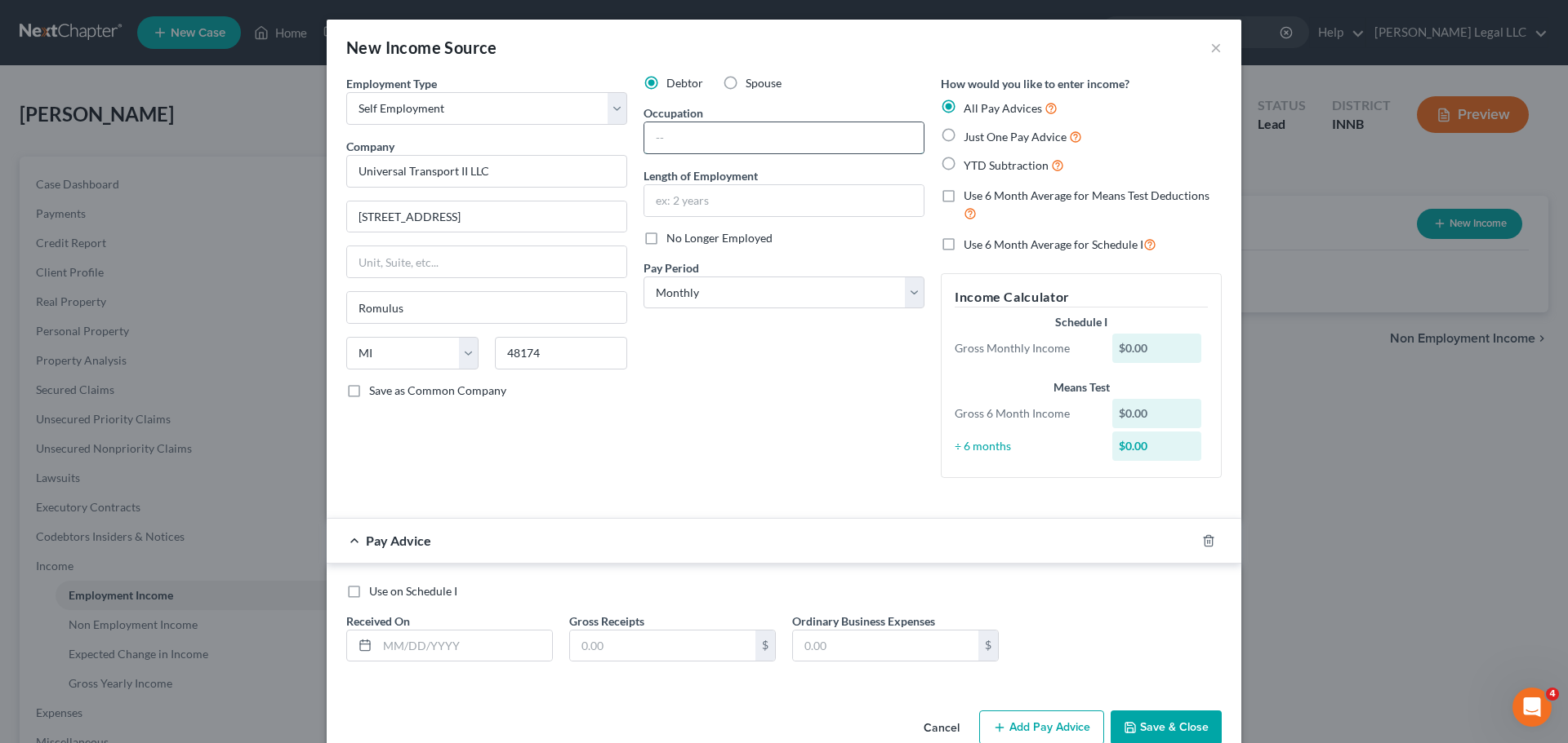
click at [733, 134] on input "text" at bounding box center [784, 137] width 280 height 31
type input "Truck Driver (1099 Independent Contractor)"
click at [728, 195] on input "text" at bounding box center [784, 200] width 280 height 31
click at [742, 202] on input "text" at bounding box center [784, 200] width 280 height 31
type input "8 months"
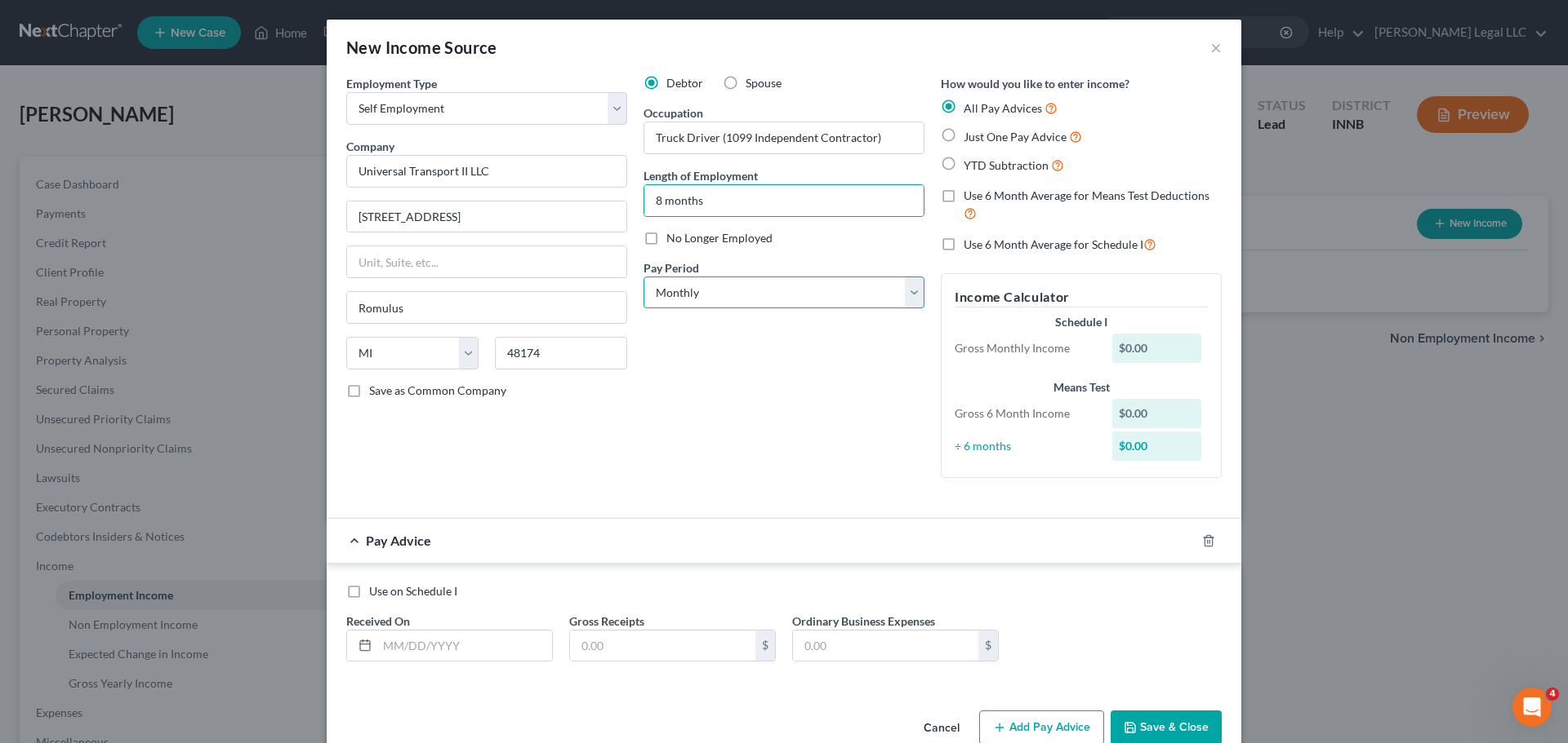
click at [737, 298] on select "Select Monthly Twice Monthly Every Other Week Weekly" at bounding box center [784, 293] width 280 height 33
click at [644, 277] on select "Select Monthly Twice Monthly Every Other Week Weekly" at bounding box center [784, 293] width 280 height 33
click at [681, 390] on div "Debtor Spouse Occupation Truck Driver (1099 [DEMOGRAPHIC_DATA]) Length of Emplo…" at bounding box center [784, 283] width 297 height 416
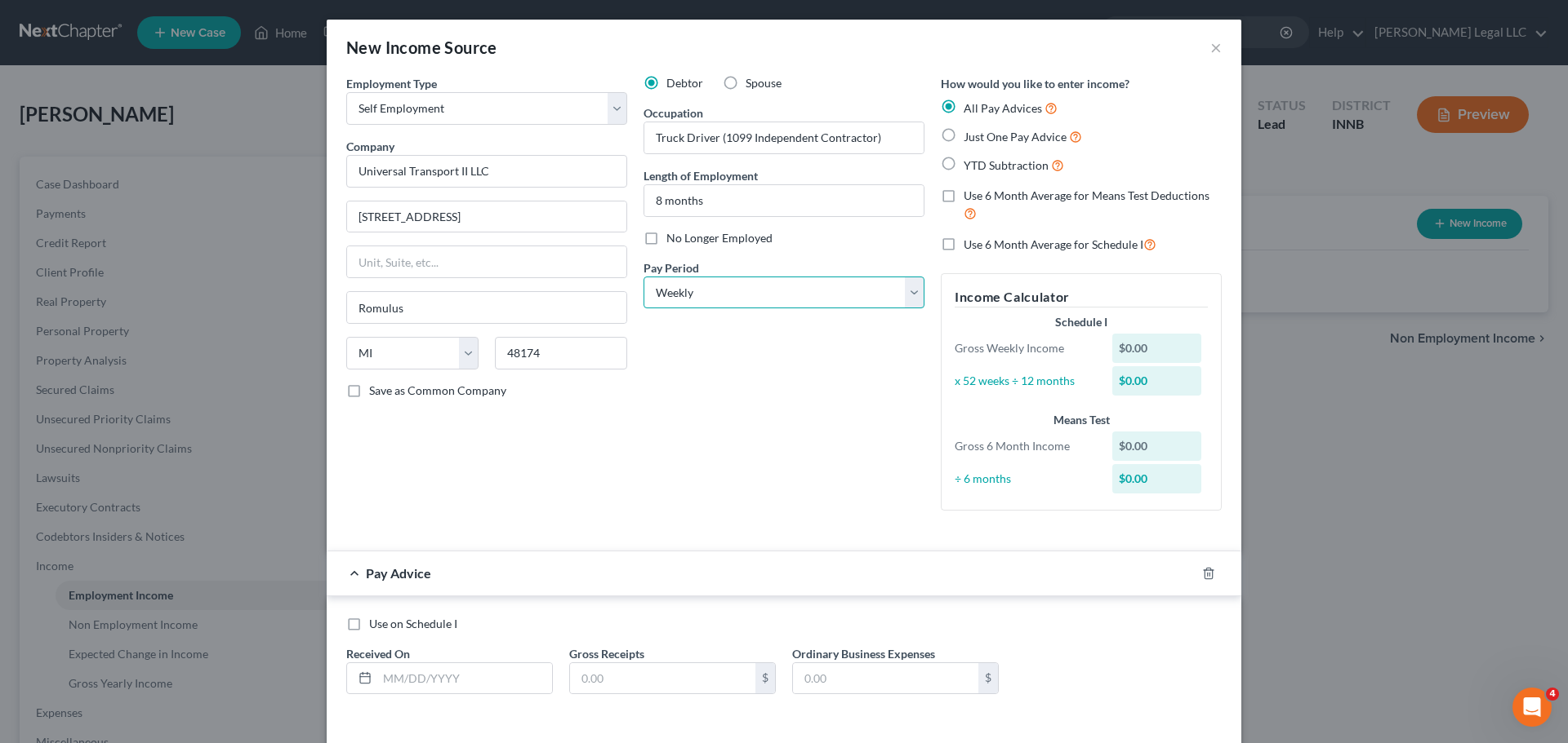
click at [714, 300] on select "Select Monthly Twice Monthly Every Other Week Weekly" at bounding box center [784, 293] width 280 height 33
select select "0"
click at [644, 277] on select "Select Monthly Twice Monthly Every Other Week Weekly" at bounding box center [784, 293] width 280 height 33
click at [964, 141] on label "Just One Pay Advice" at bounding box center [1022, 136] width 118 height 18
click at [970, 138] on input "Just One Pay Advice" at bounding box center [975, 132] width 11 height 11
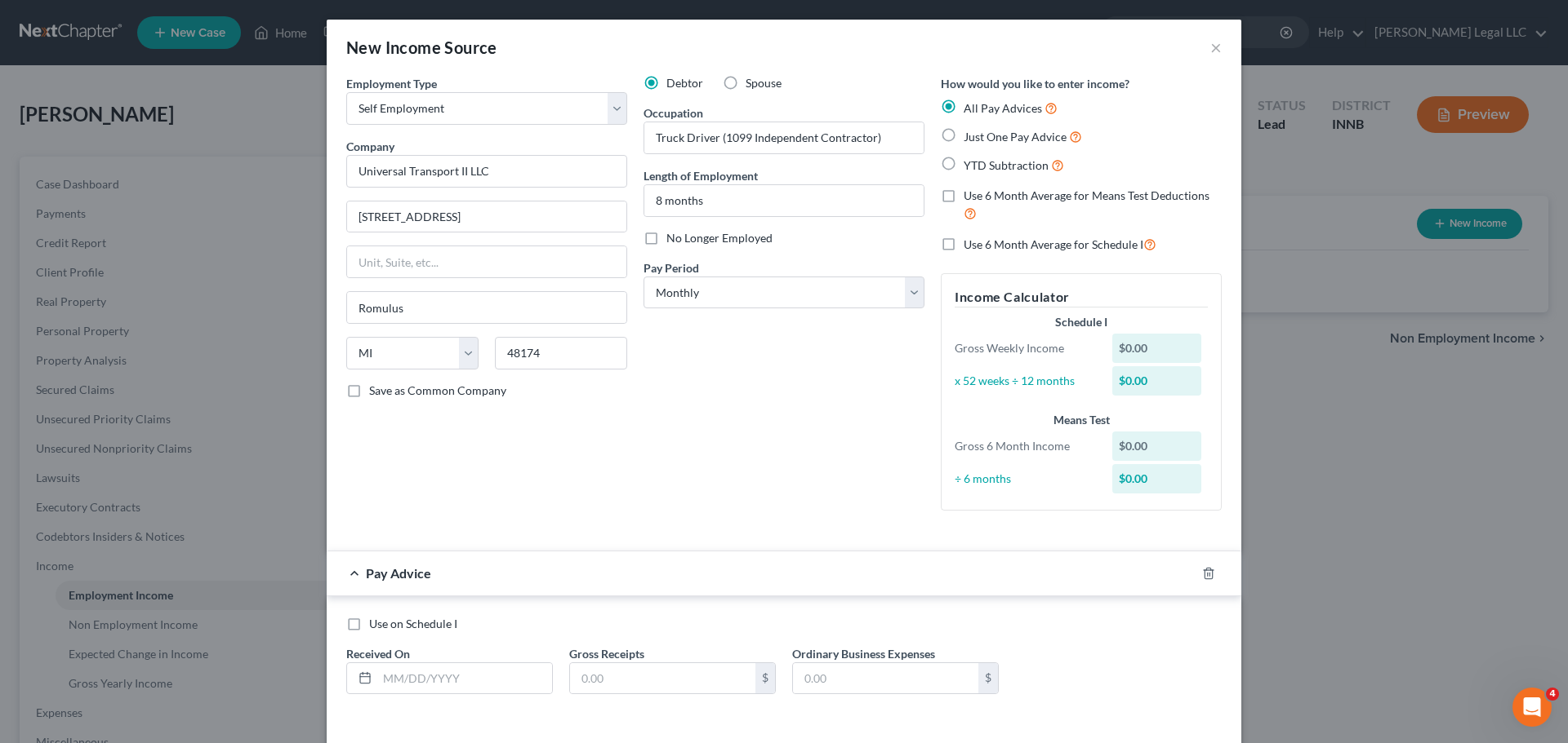
radio input "true"
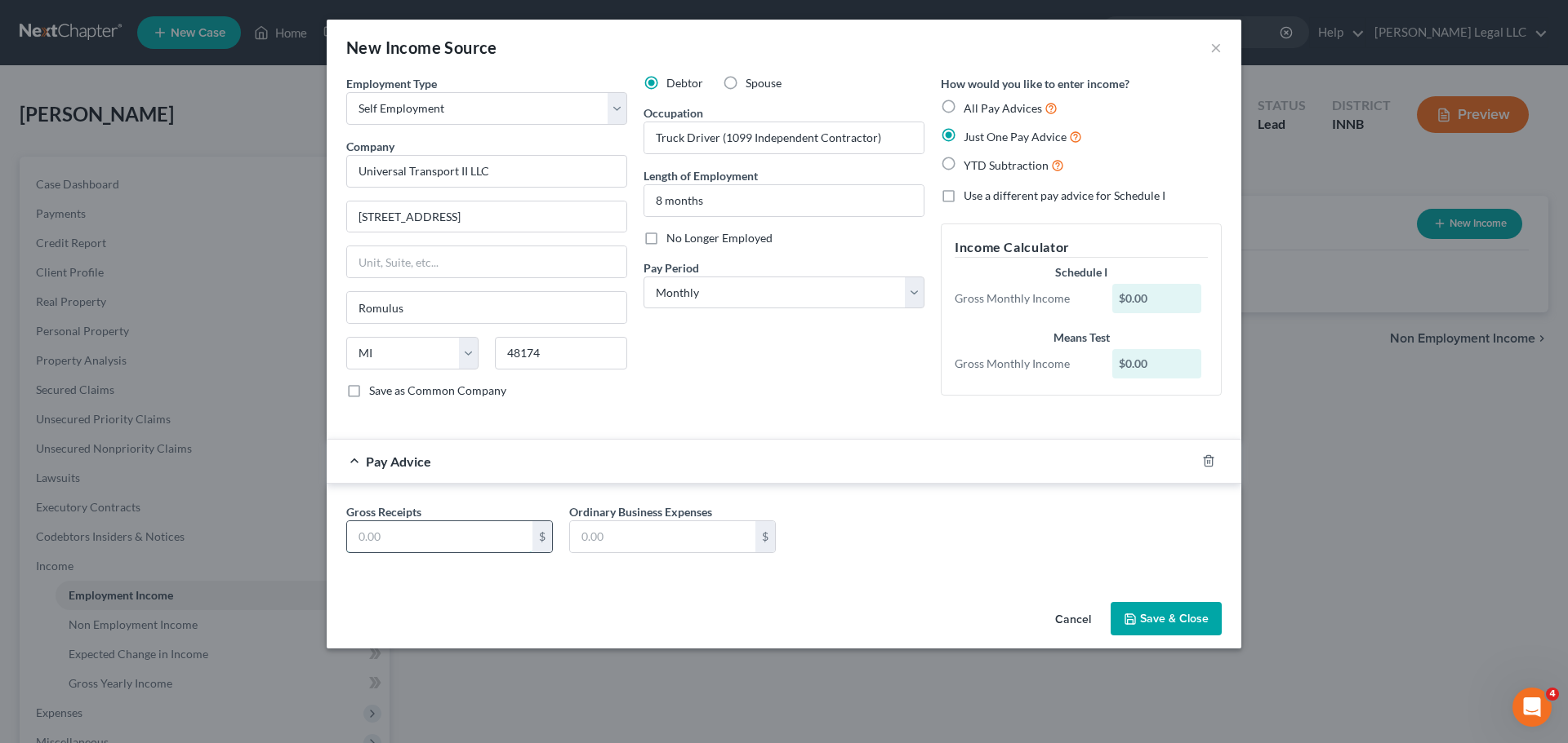
click at [466, 534] on input "text" at bounding box center [439, 536] width 185 height 31
type input "5,601.35"
click at [743, 352] on div "Debtor Spouse Occupation Truck Driver (1099 [DEMOGRAPHIC_DATA]) Length of Emplo…" at bounding box center [784, 243] width 297 height 337
click at [1172, 607] on button "Save & Close" at bounding box center [1165, 619] width 111 height 34
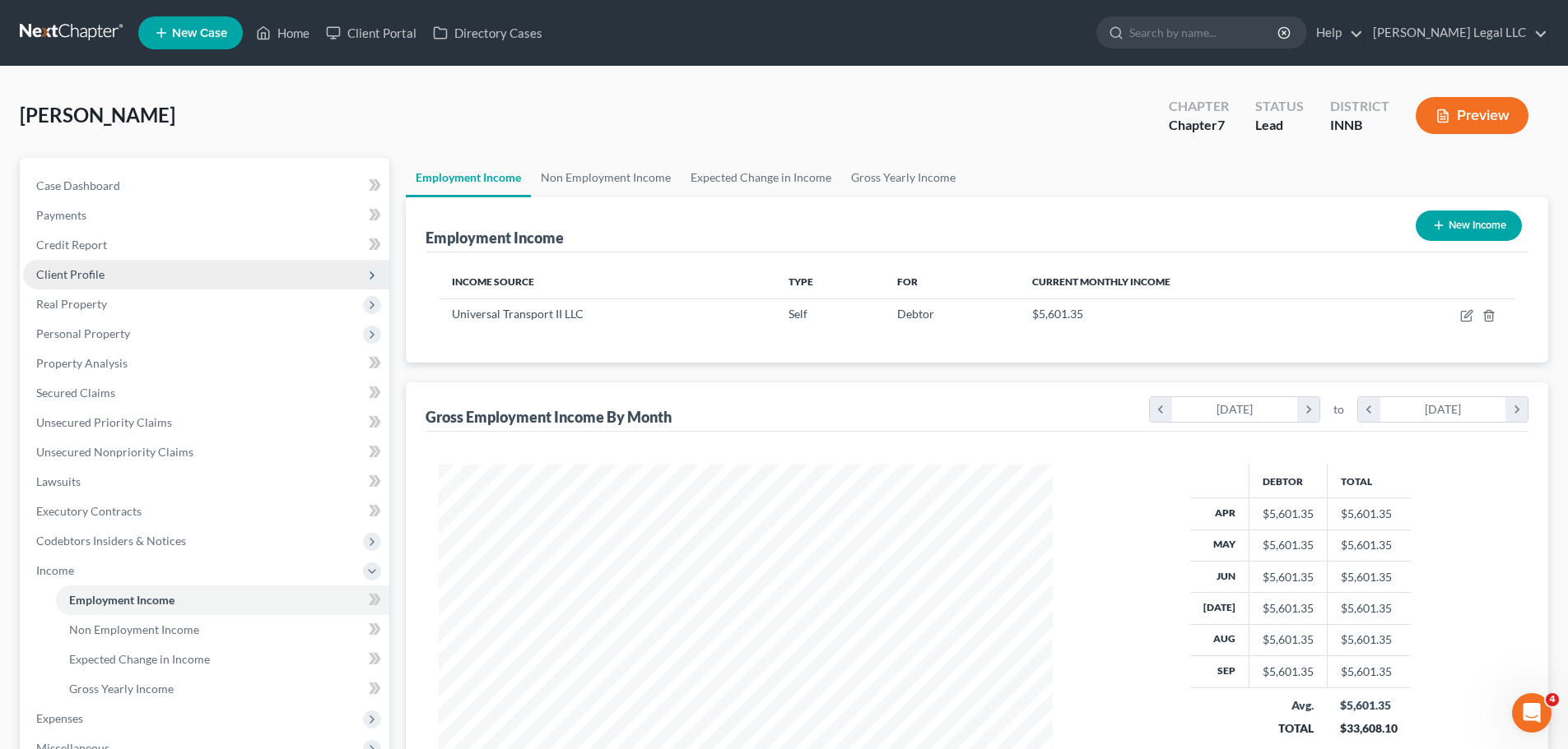
click at [55, 276] on span "Client Profile" at bounding box center [70, 274] width 68 height 14
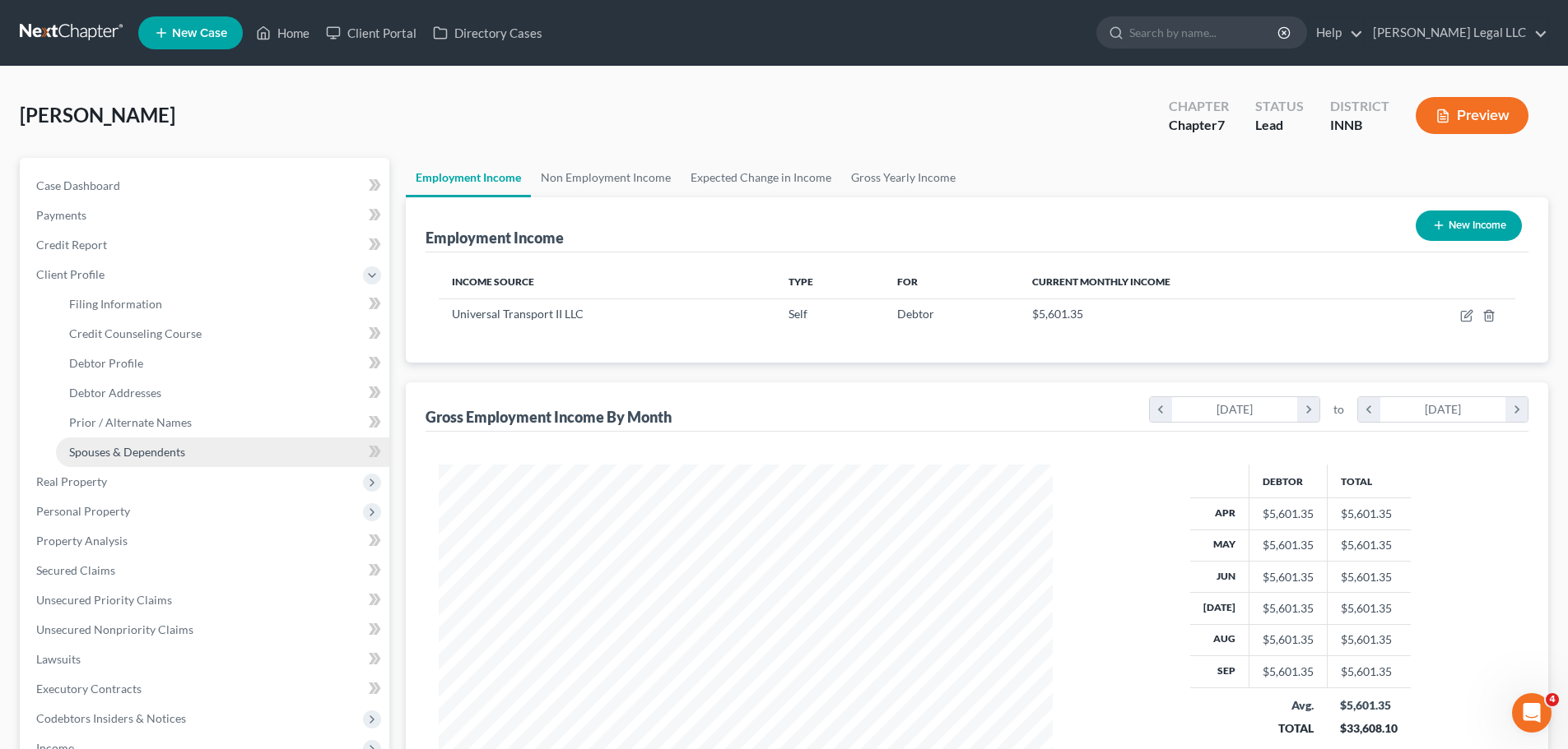
click at [94, 455] on span "Spouses & Dependents" at bounding box center [127, 452] width 116 height 14
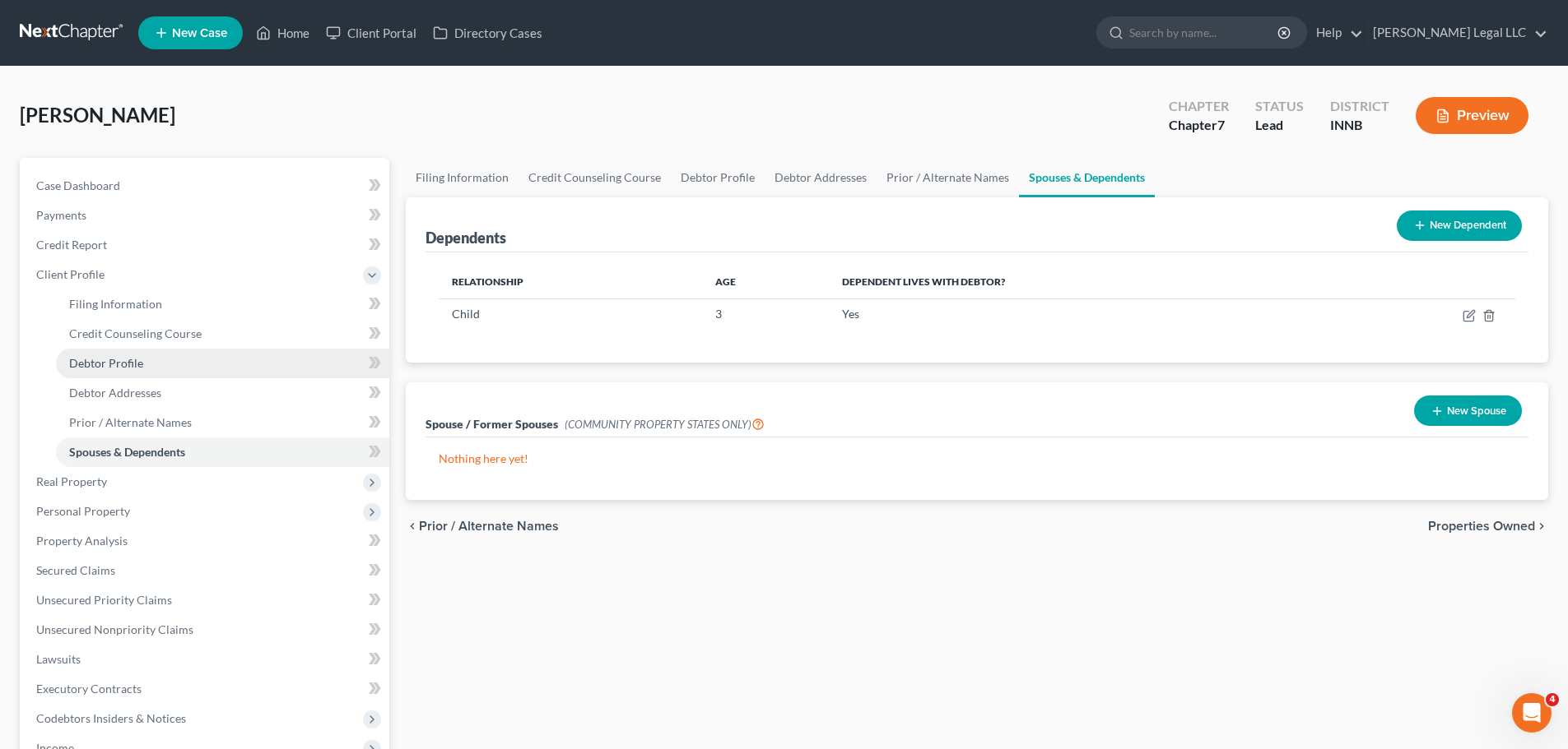
click at [88, 357] on span "Debtor Profile" at bounding box center [106, 363] width 74 height 14
select select "0"
select select "1"
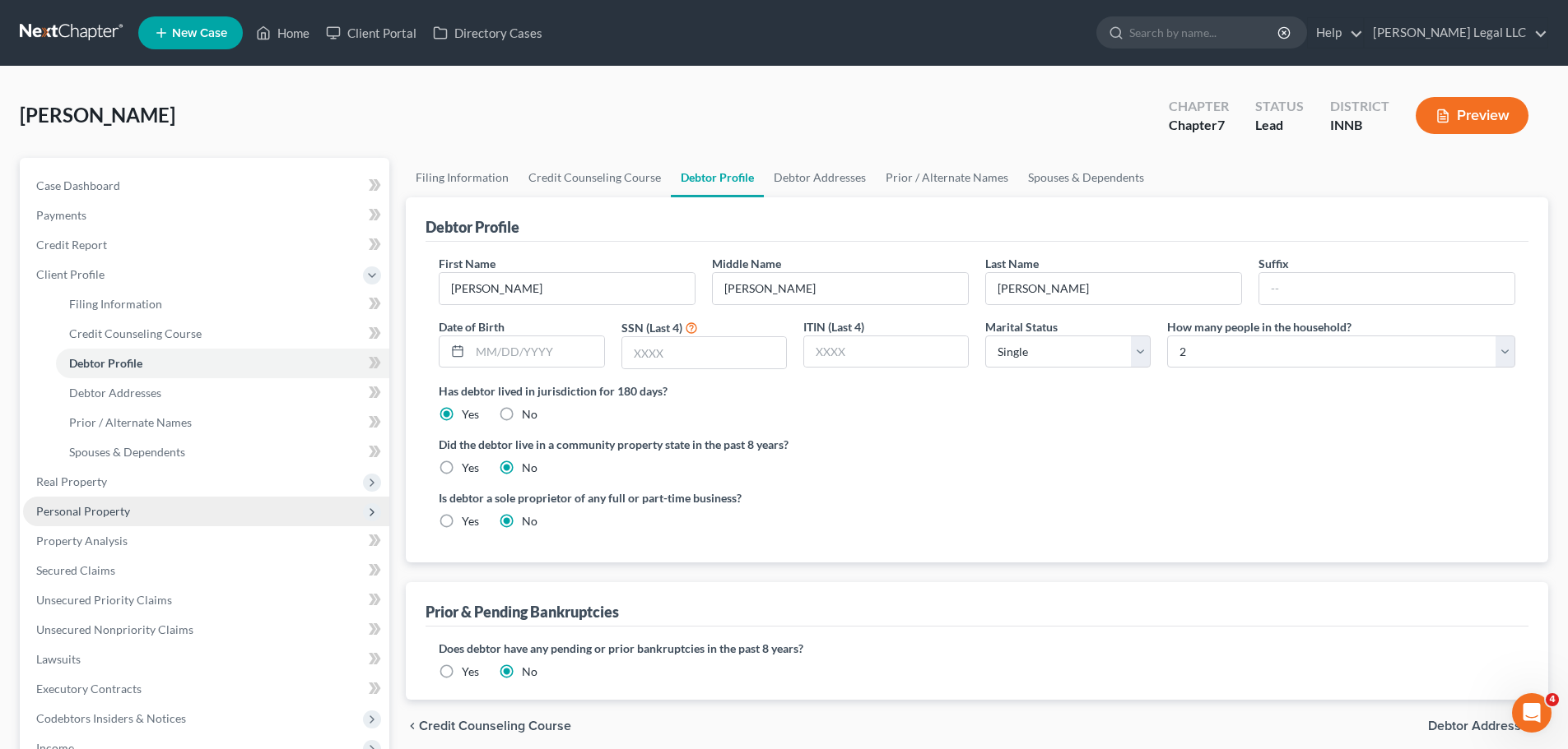
scroll to position [83, 0]
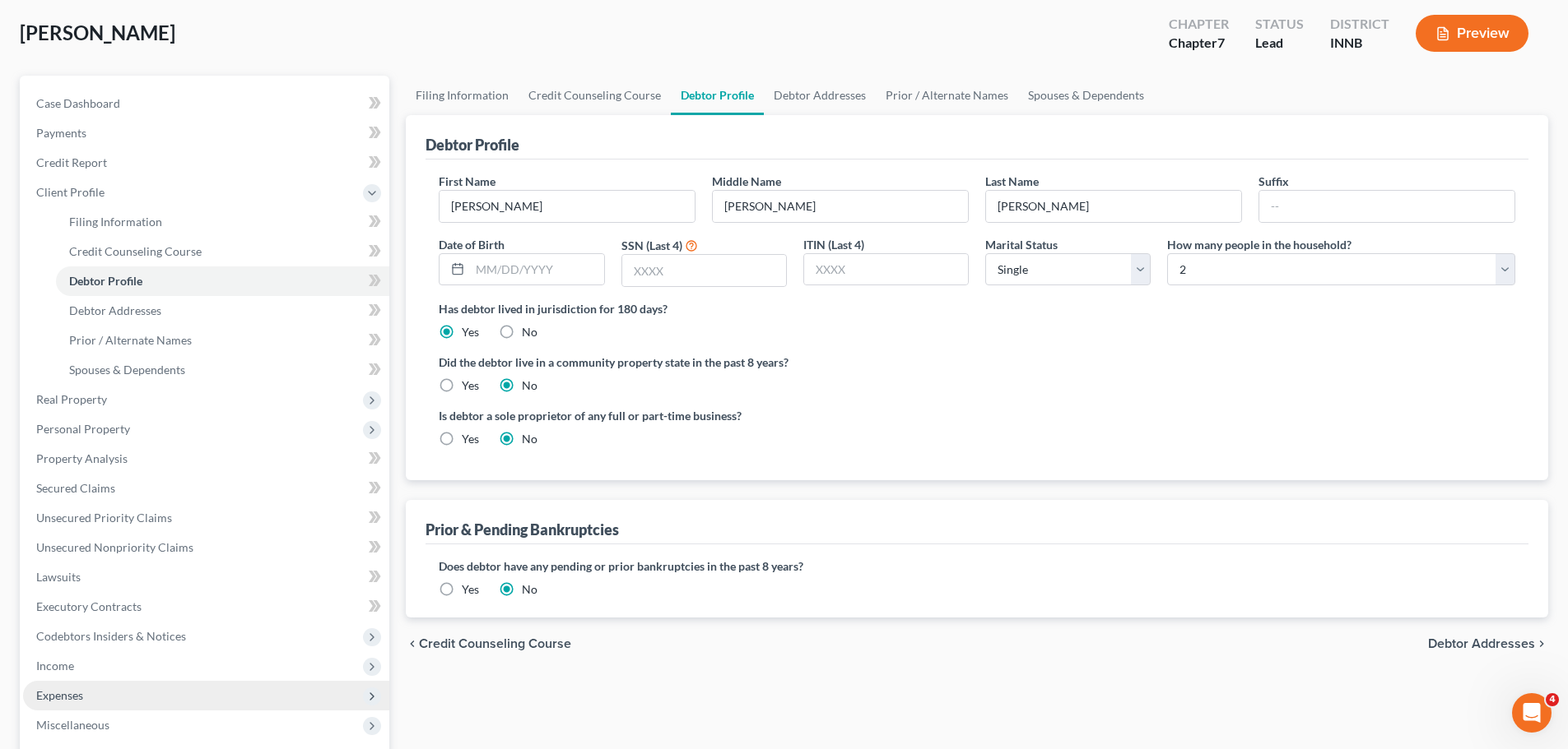
click at [62, 691] on span "Expenses" at bounding box center [60, 695] width 47 height 14
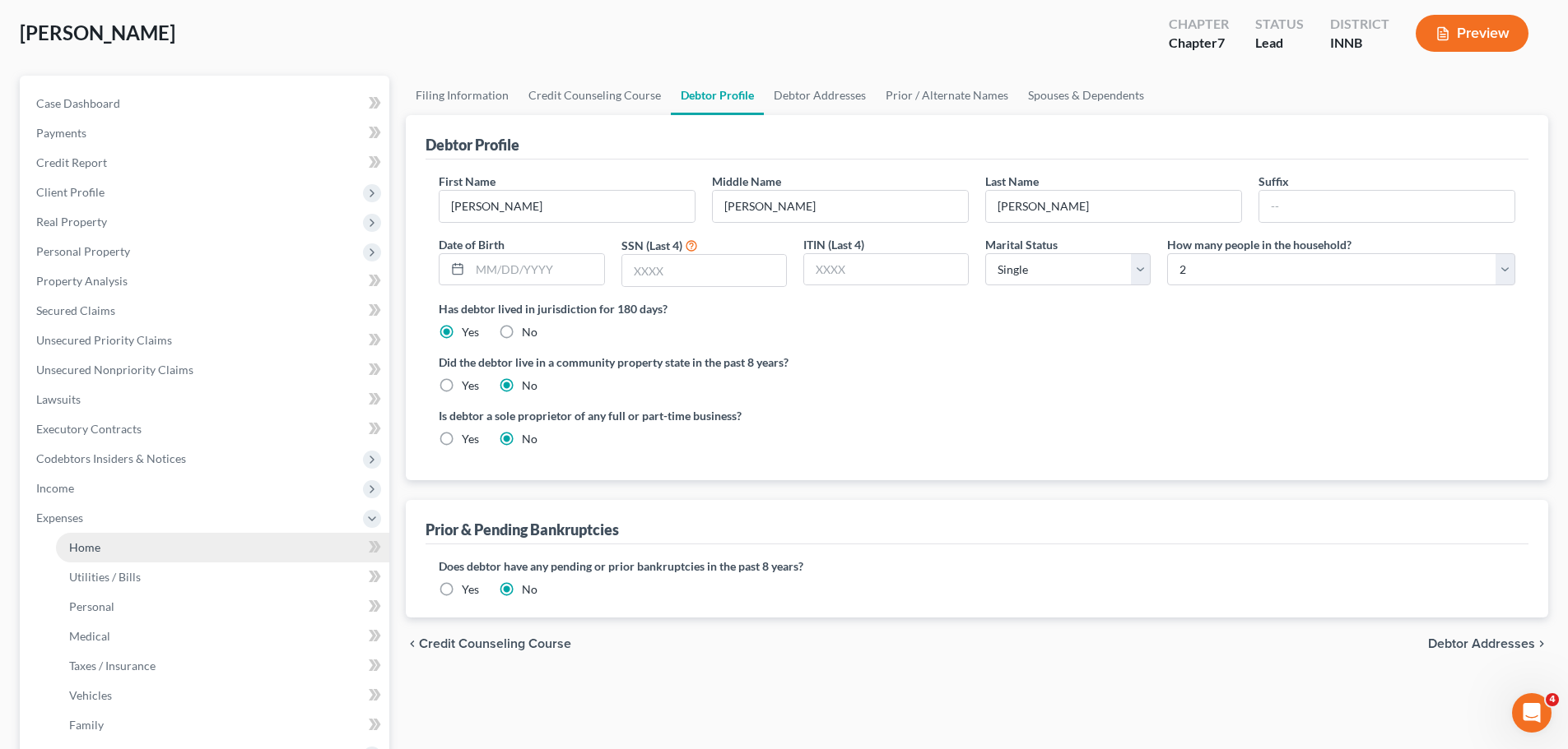
click at [101, 549] on link "Home" at bounding box center [222, 547] width 333 height 30
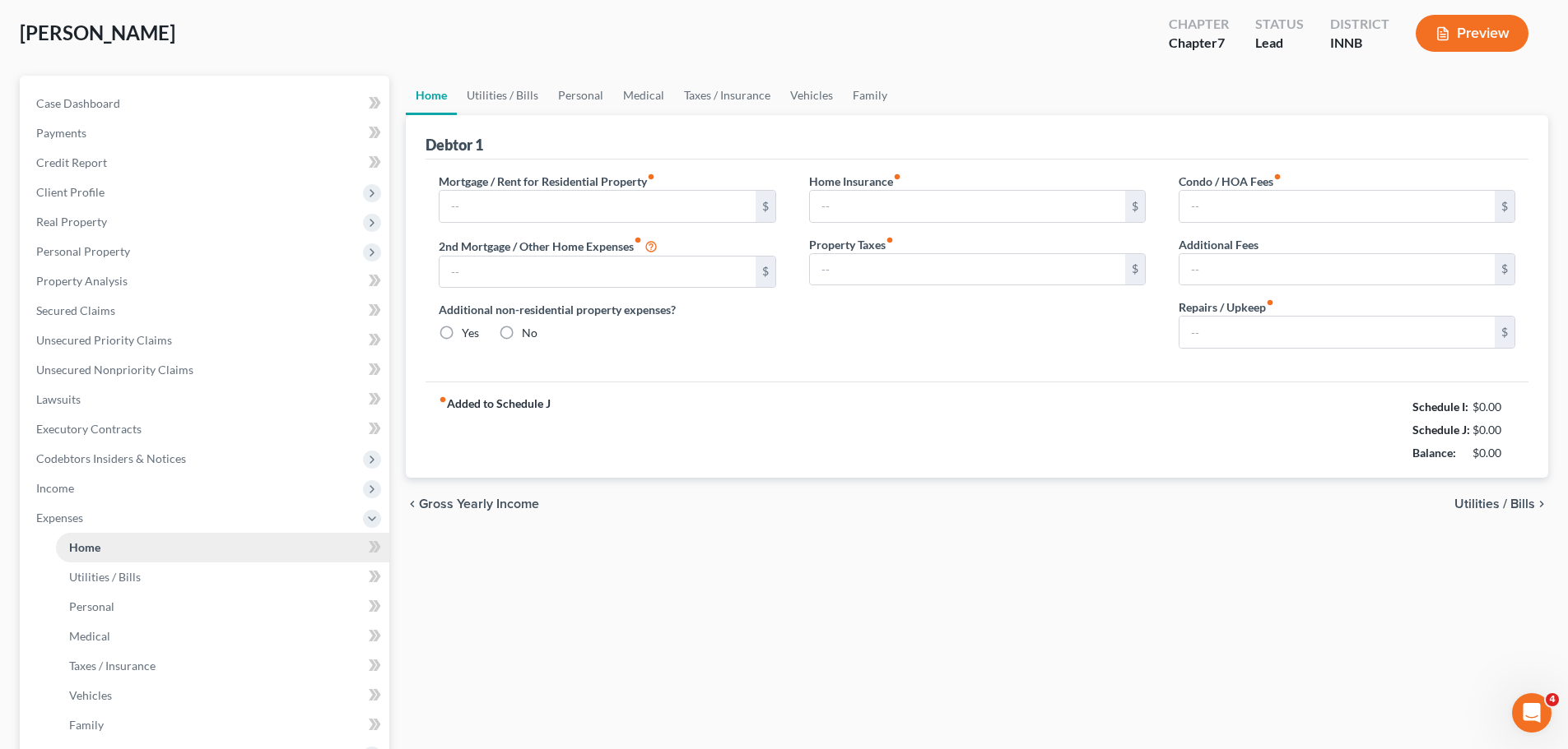
type input "0.00"
radio input "true"
type input "0.00"
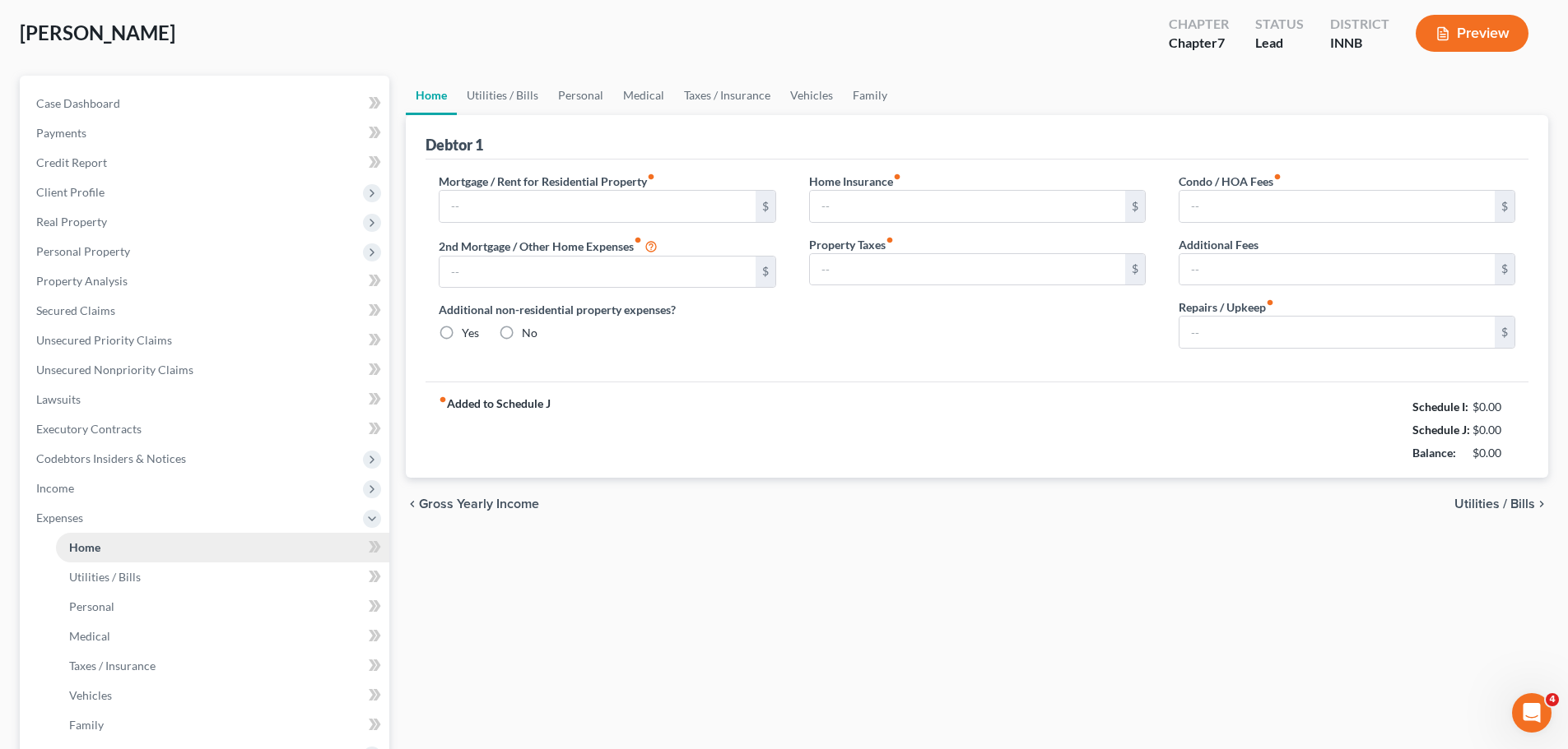
type input "0.00"
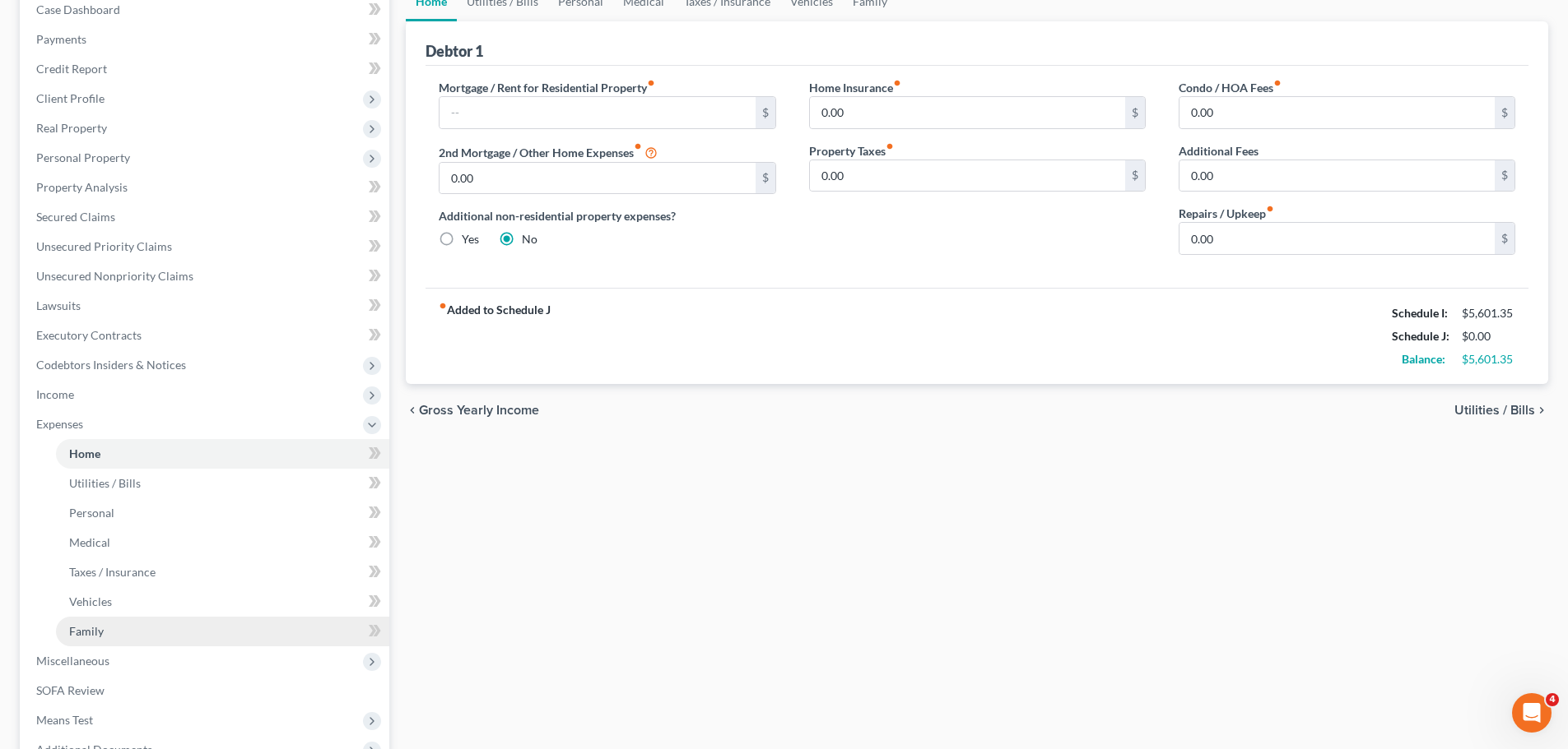
click at [96, 645] on link "Family" at bounding box center [222, 631] width 333 height 30
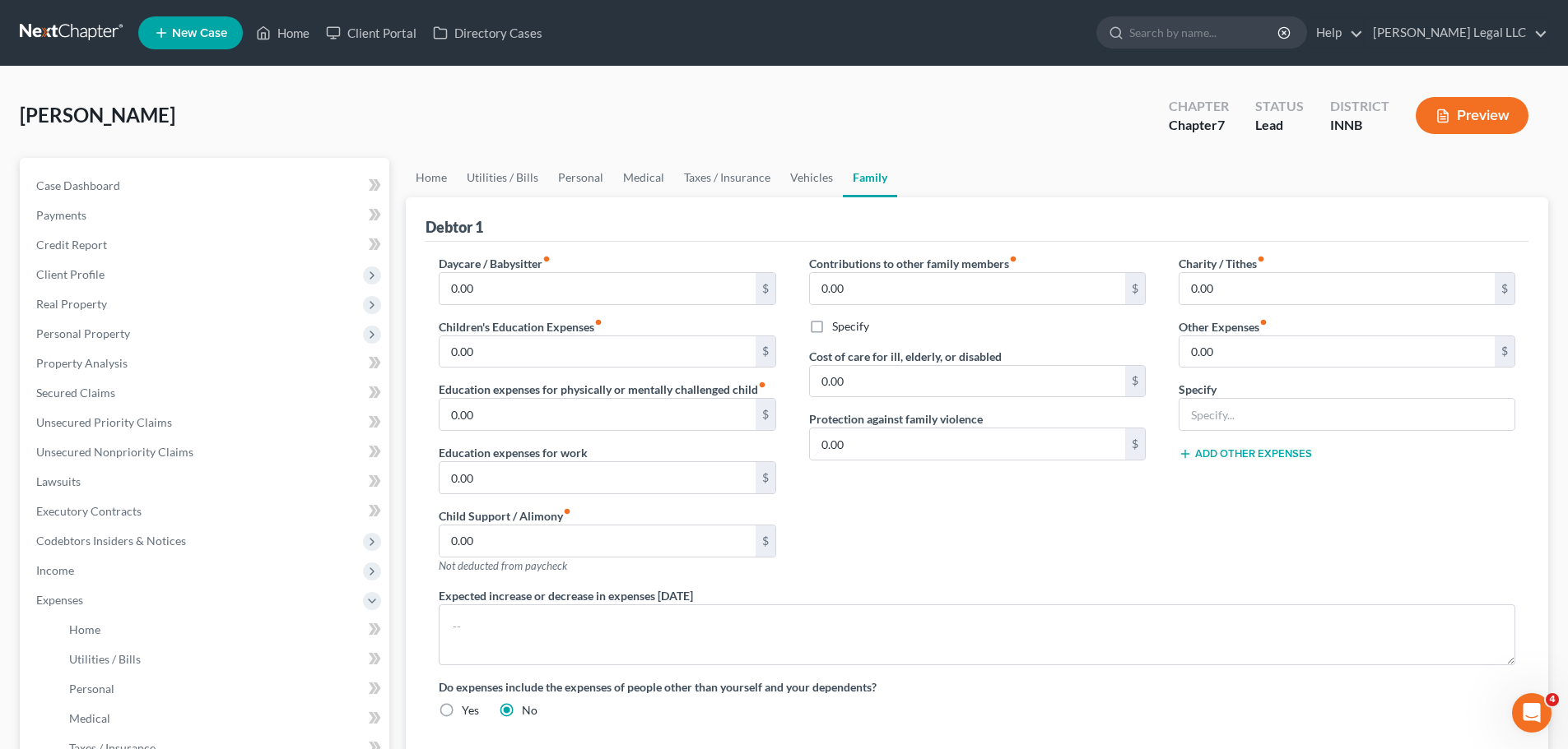
click at [600, 518] on div "Child Support / Alimony fiber_manual_record 0.00 $ Not deducted from paycheck" at bounding box center [607, 541] width 337 height 67
click at [591, 556] on input "0.00" at bounding box center [597, 541] width 316 height 31
drag, startPoint x: 981, startPoint y: 447, endPoint x: 740, endPoint y: 488, distance: 244.5
click at [981, 447] on input "0.00" at bounding box center [968, 444] width 316 height 31
click at [578, 551] on input "0.00" at bounding box center [597, 541] width 316 height 31
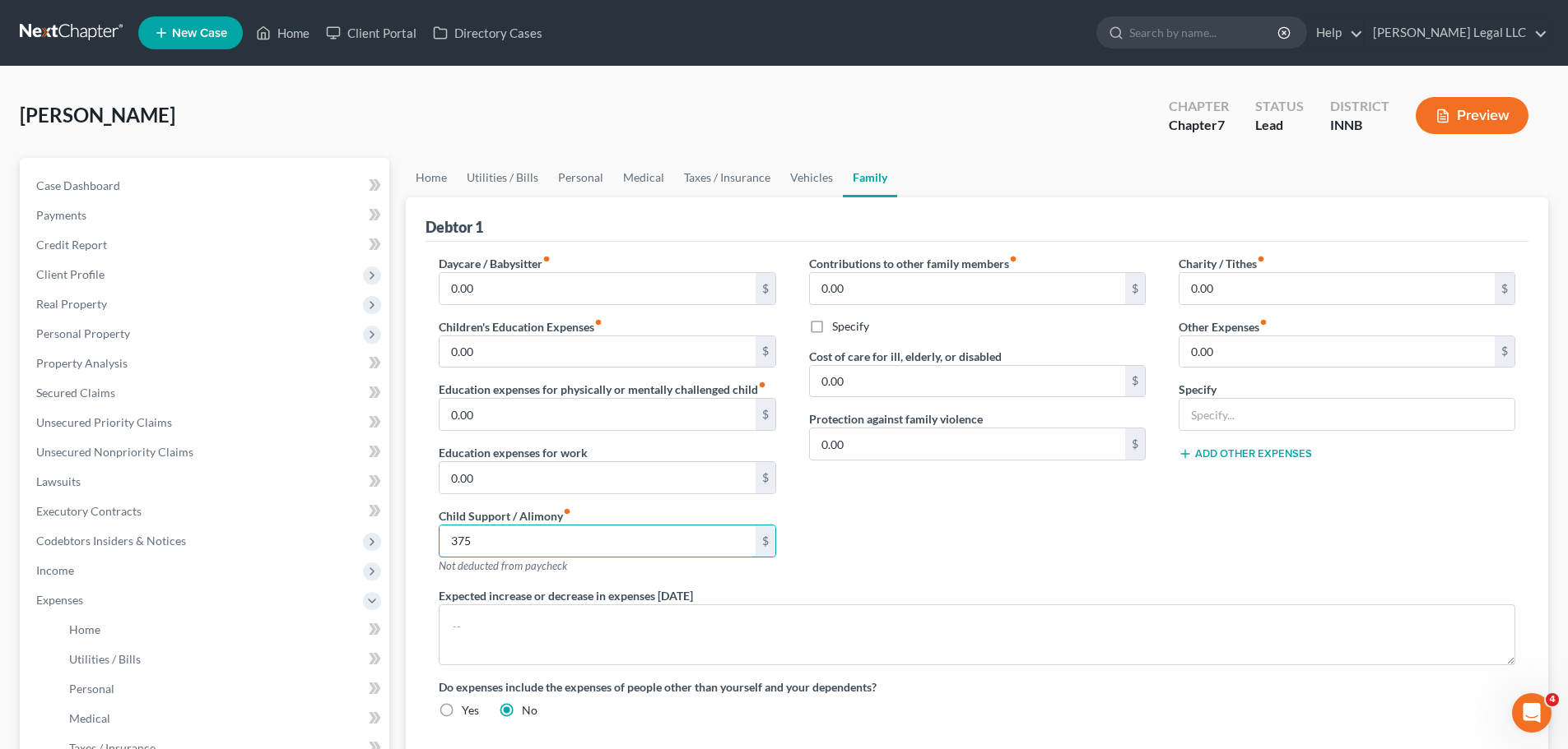
type input "375"
click at [954, 504] on div "Contributions to other family members fiber_manual_record 0.00 $ Specify Cost o…" at bounding box center [977, 421] width 370 height 332
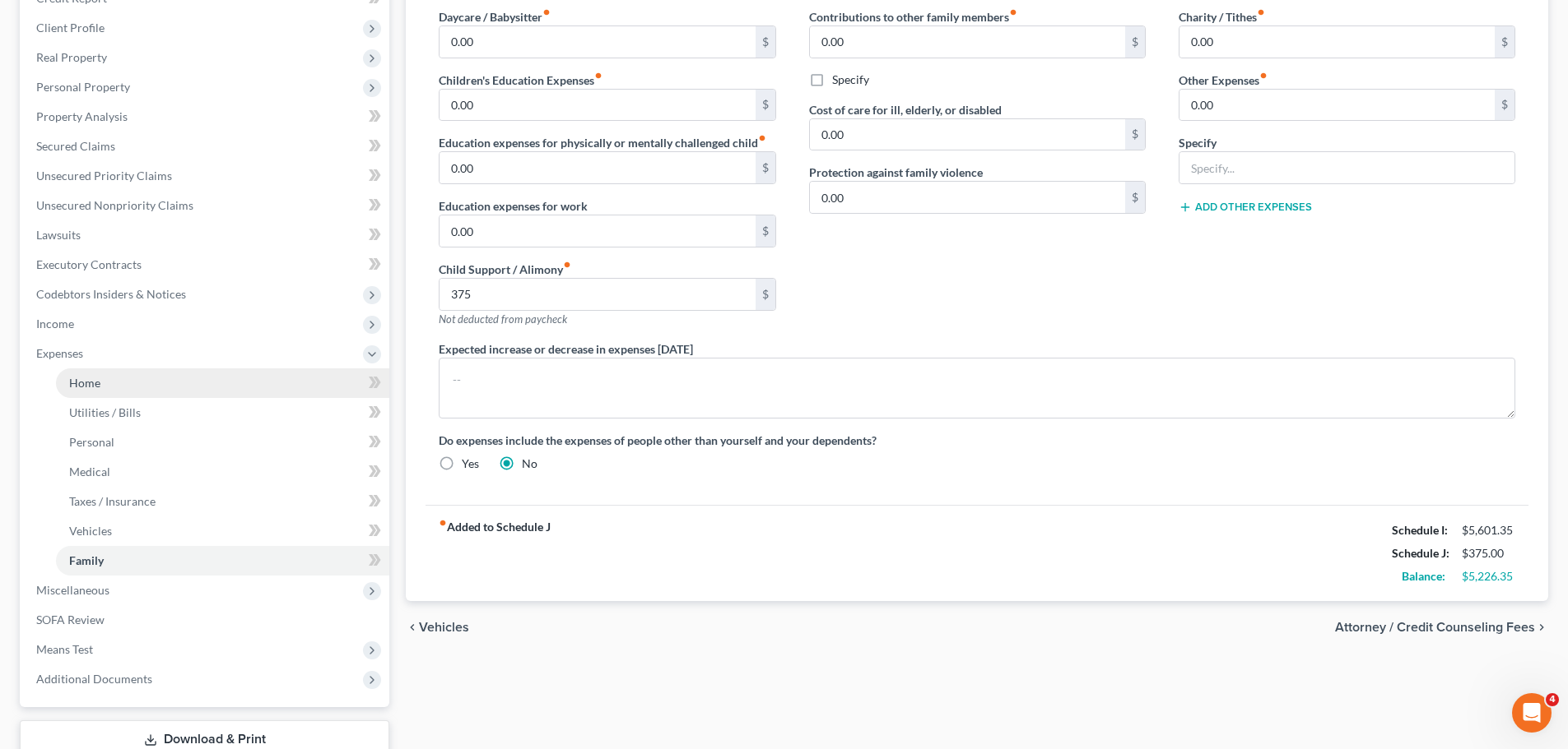
click at [115, 391] on link "Home" at bounding box center [222, 383] width 333 height 30
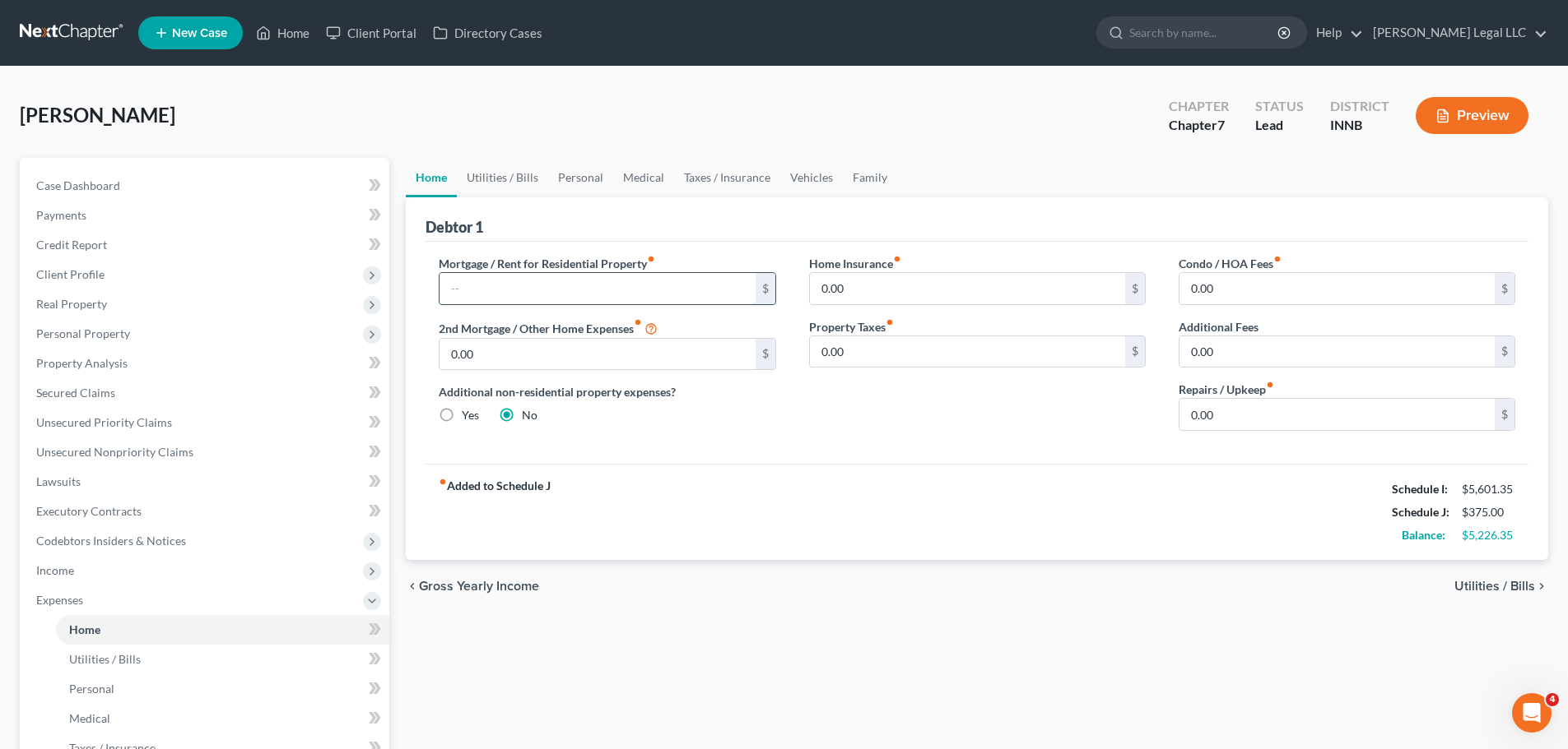
click at [534, 278] on input "text" at bounding box center [597, 288] width 316 height 31
type input "955"
click at [873, 286] on input "0.00" at bounding box center [968, 288] width 316 height 31
type input "150"
click at [1311, 405] on input "0.00" at bounding box center [1338, 414] width 316 height 31
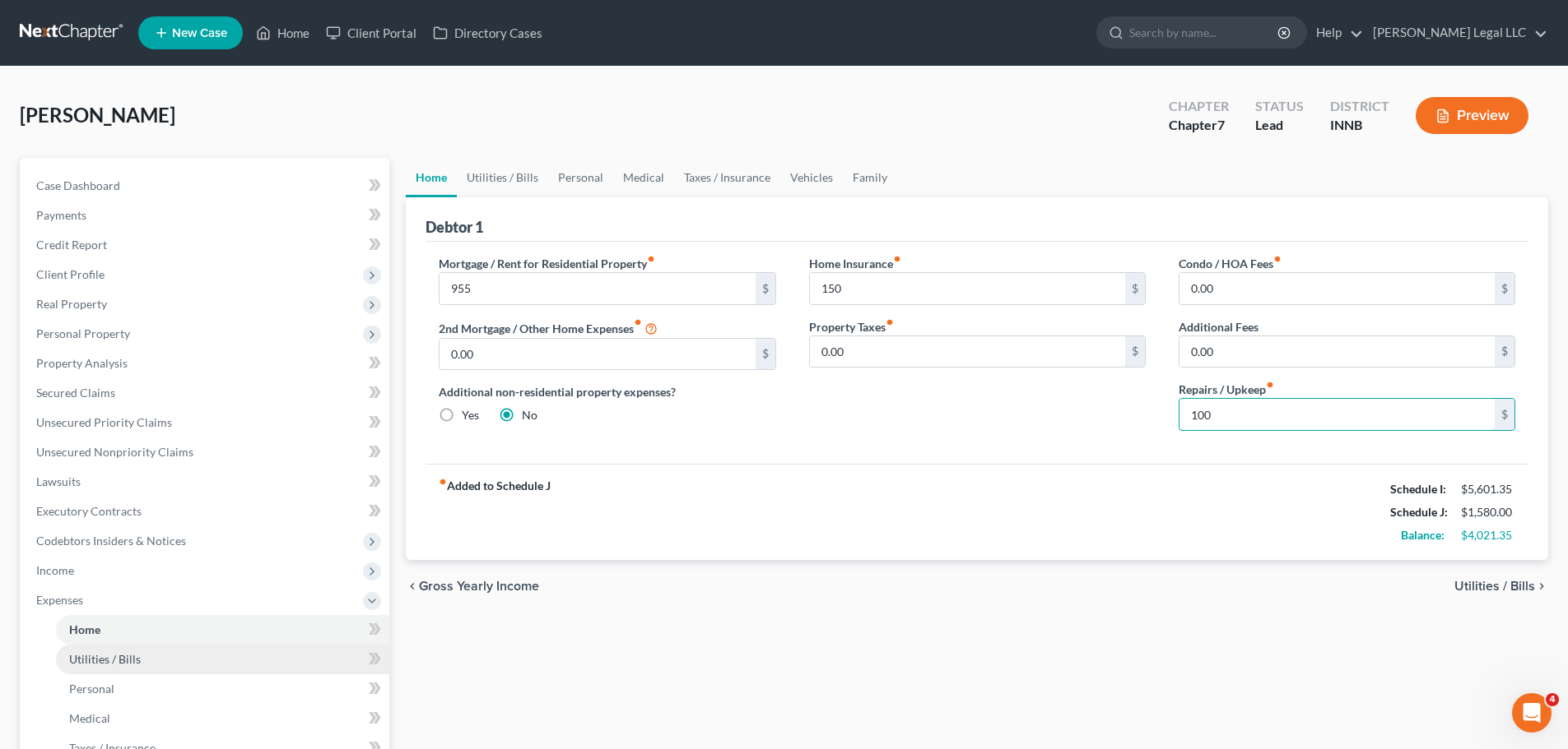
type input "100"
click at [170, 659] on link "Utilities / Bills" at bounding box center [222, 660] width 333 height 30
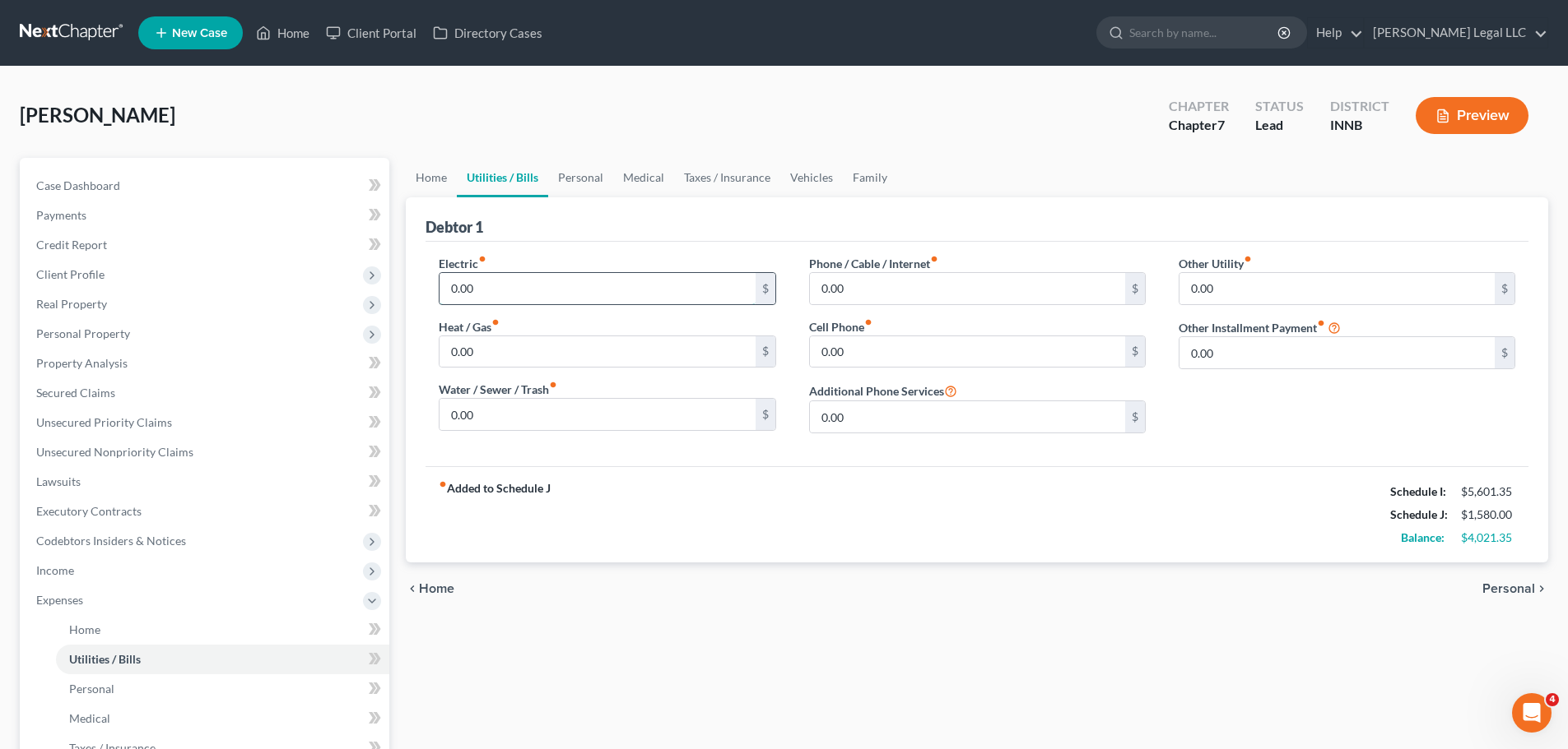
click at [471, 287] on input "0.00" at bounding box center [597, 288] width 316 height 31
type input "275"
type input "150"
type input "85"
type input "150"
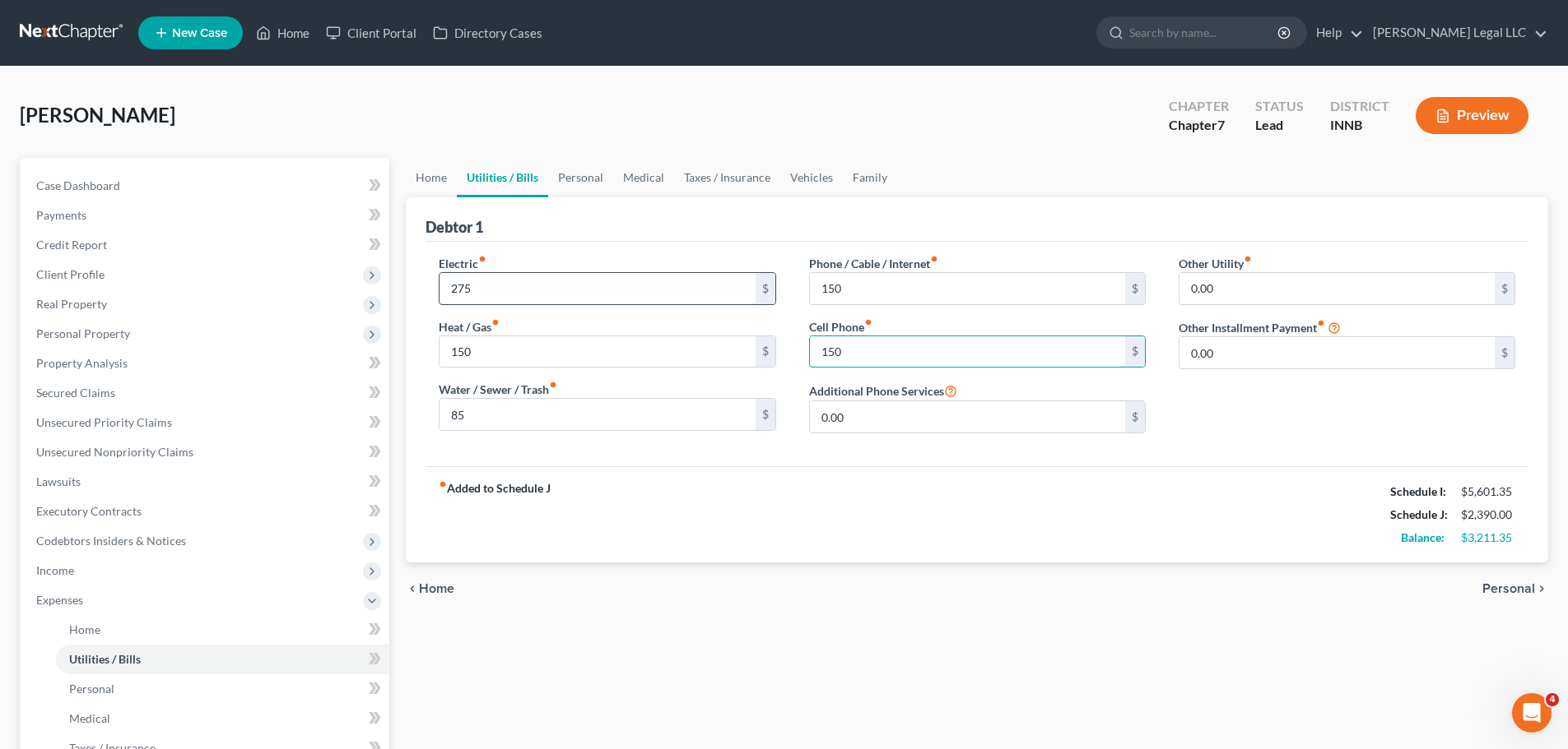
type input "150"
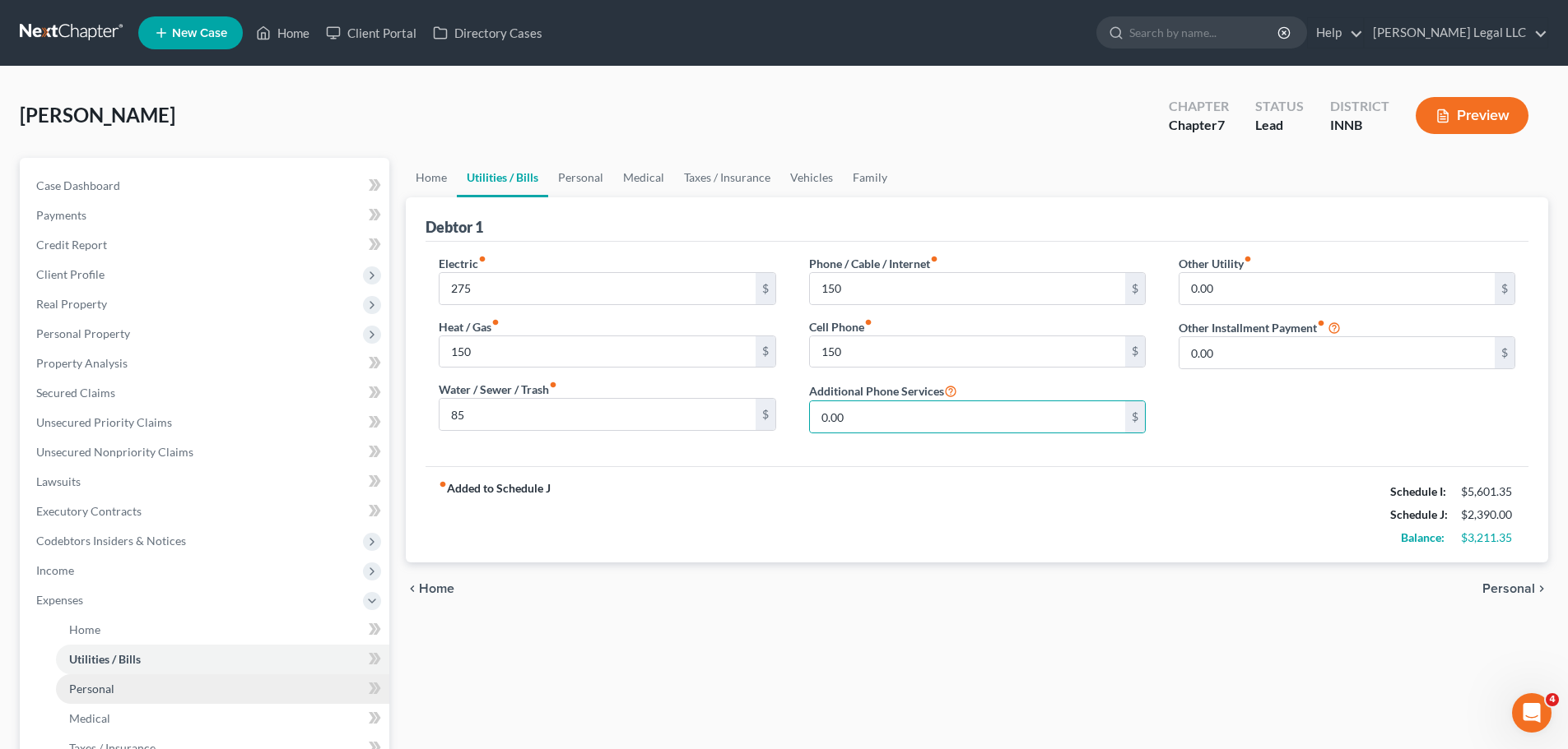
click at [78, 692] on span "Personal" at bounding box center [92, 688] width 46 height 14
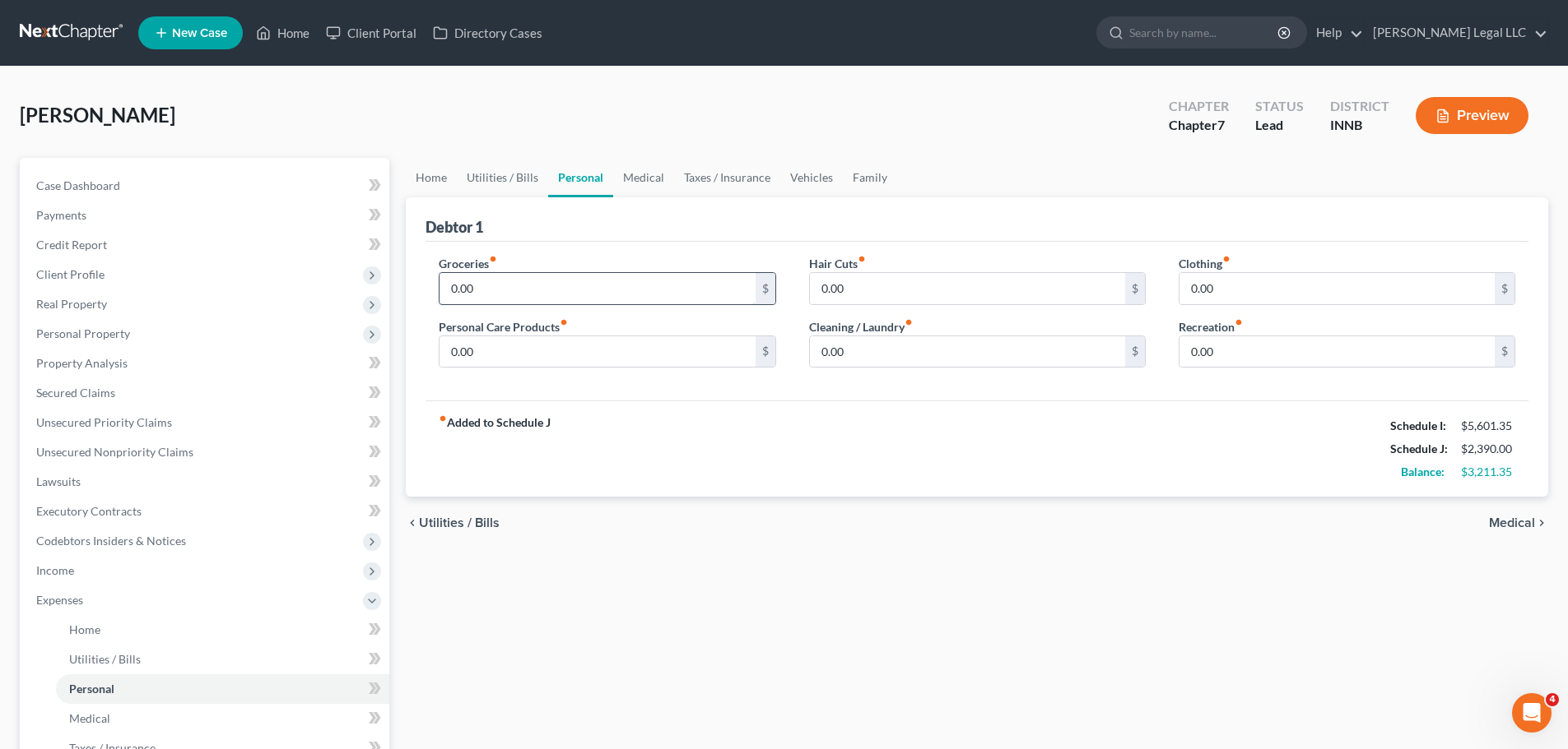
click at [464, 289] on input "0.00" at bounding box center [597, 288] width 316 height 31
type input "800"
type input "250"
type input "50"
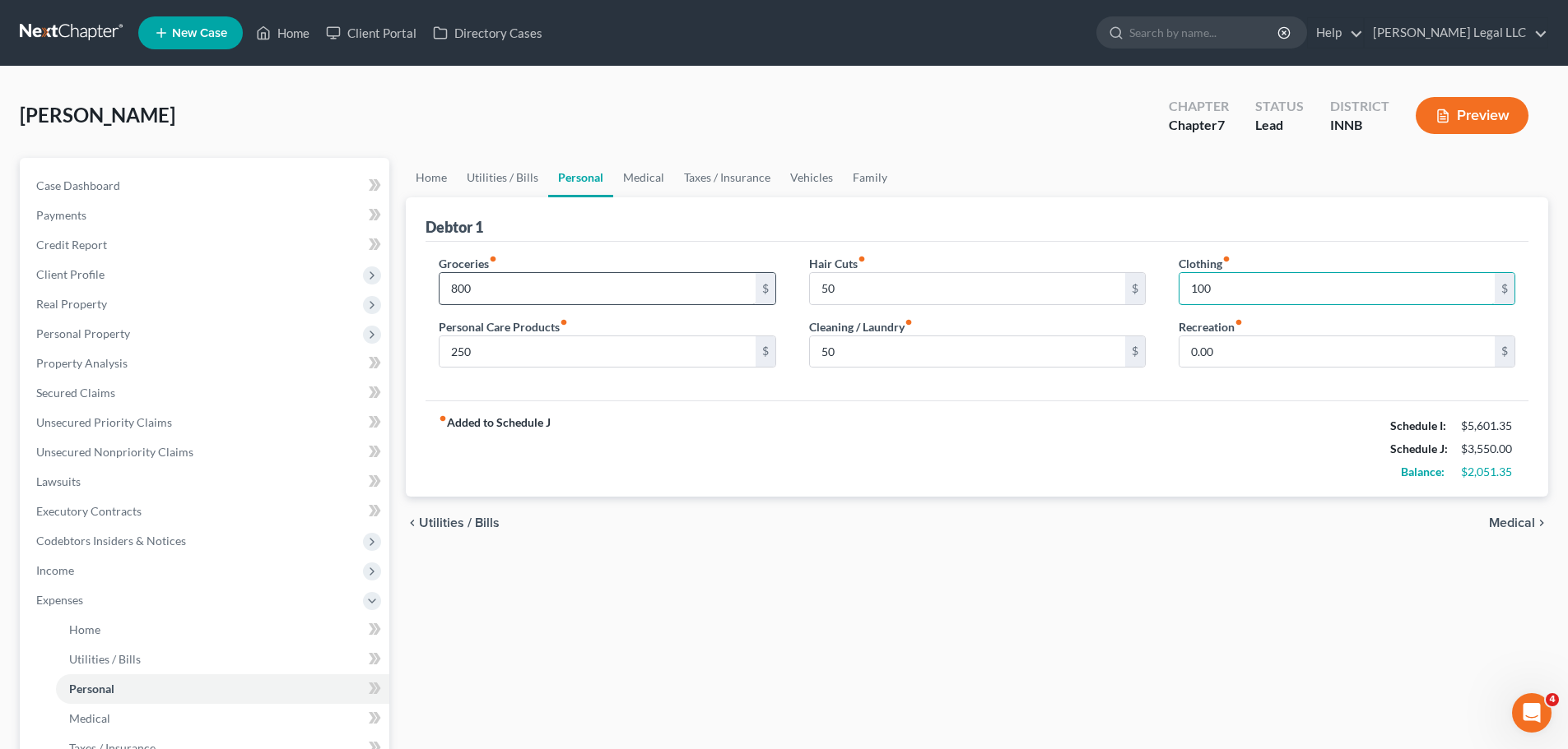
type input "100"
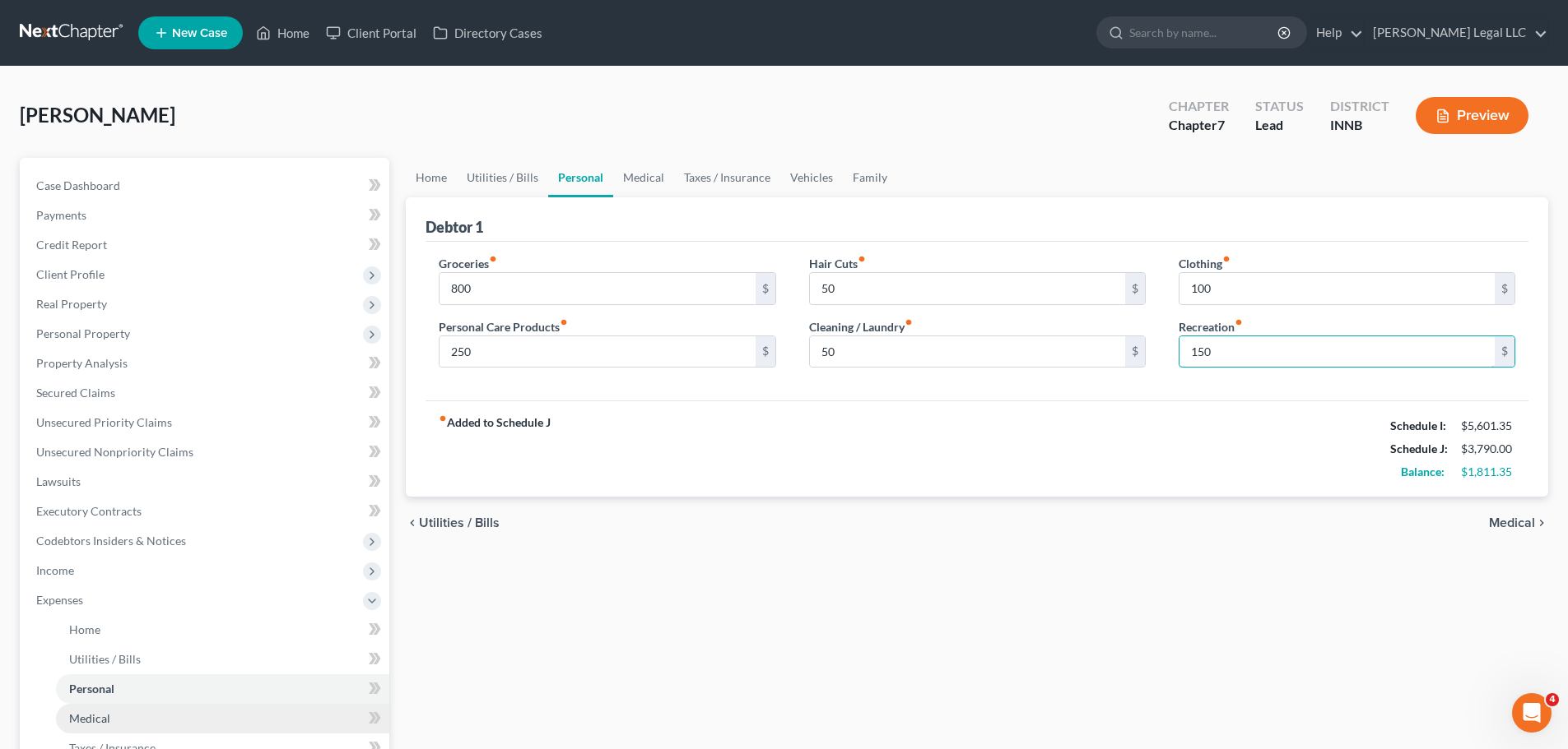
type input "150"
click at [122, 727] on link "Medical" at bounding box center [222, 719] width 333 height 30
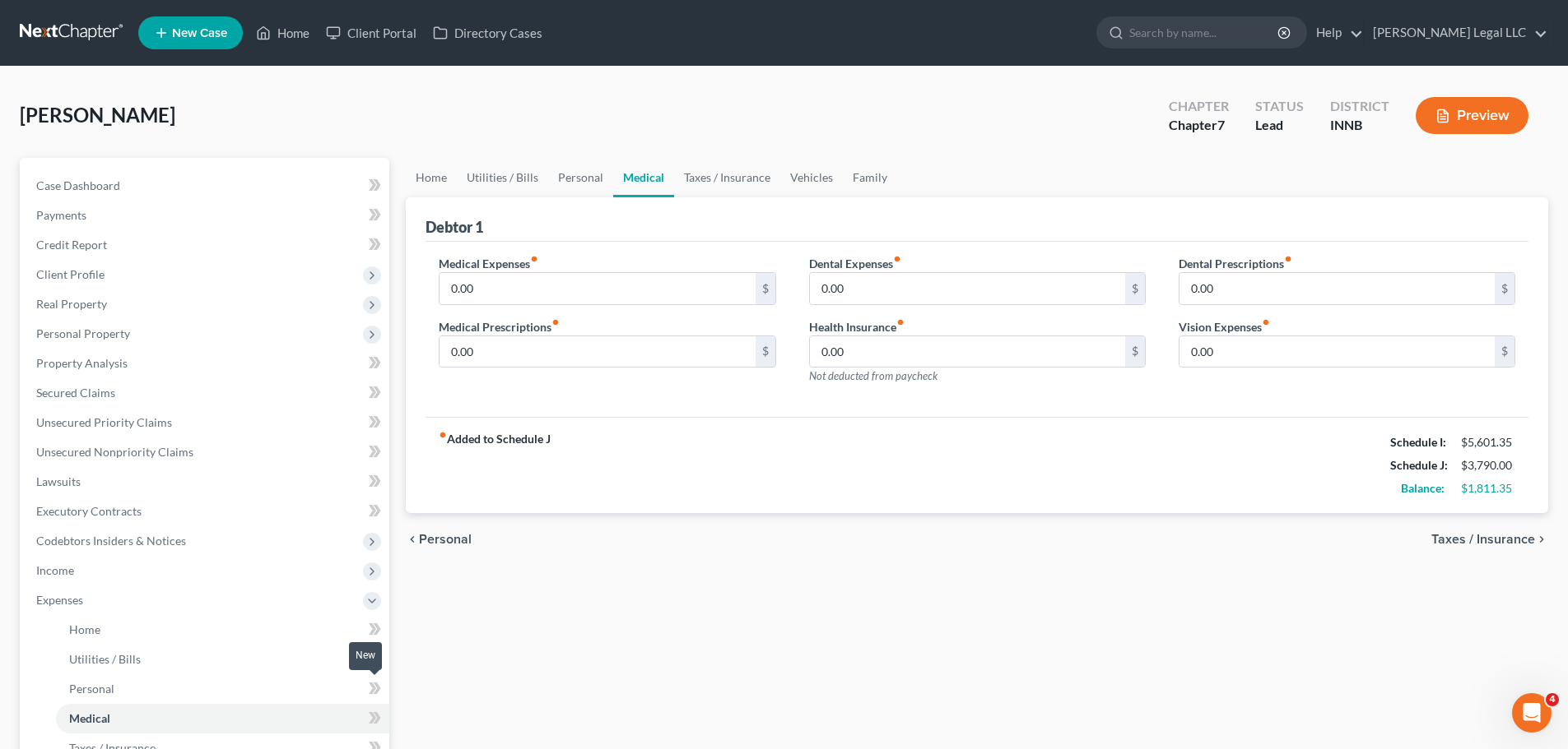
scroll to position [83, 0]
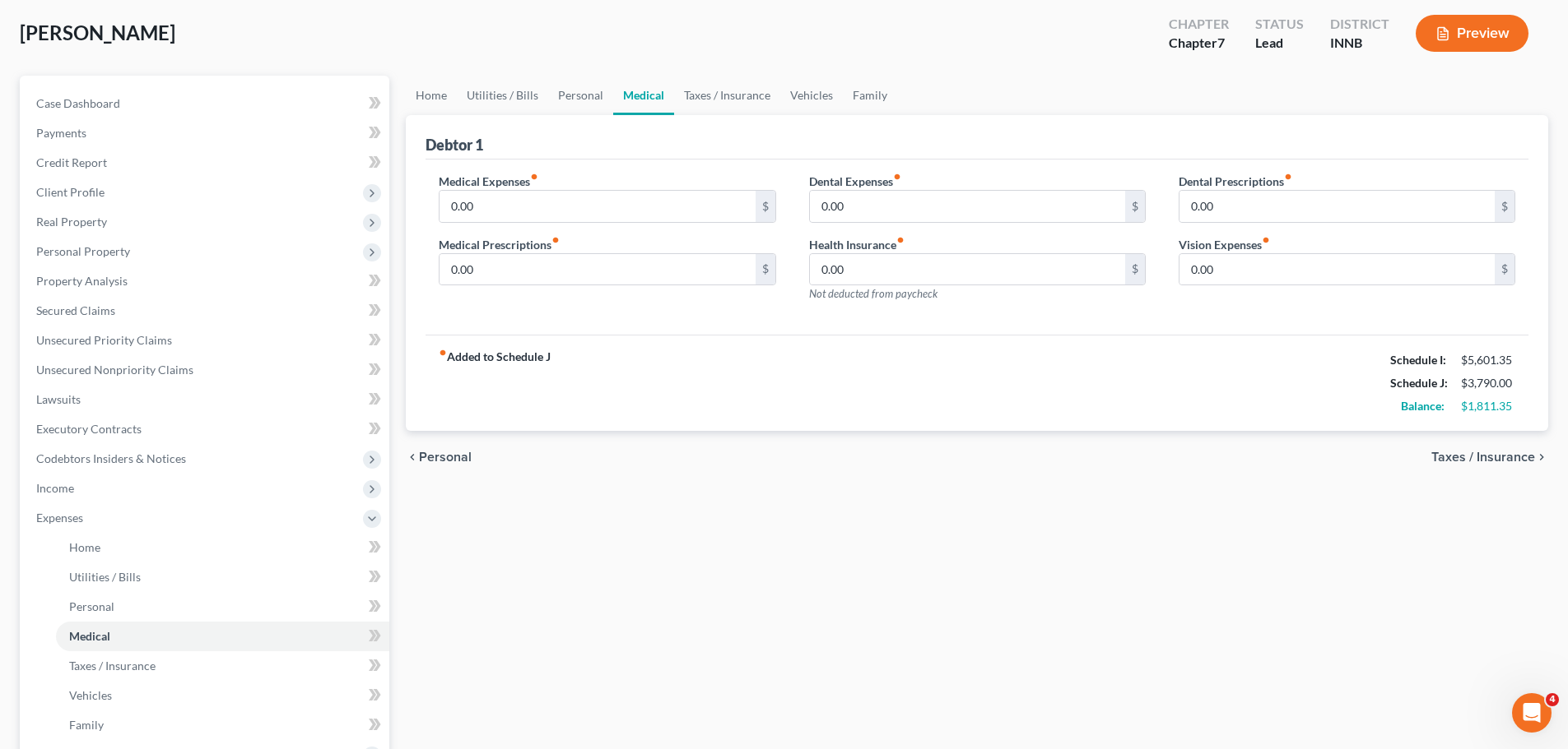
click at [492, 225] on div "Medical Expenses fiber_manual_record 0.00 $ Medical Prescriptions fiber_manual_…" at bounding box center [607, 245] width 370 height 143
click at [503, 205] on input "0.00" at bounding box center [597, 206] width 316 height 31
type input "250"
click at [140, 675] on link "Taxes / Insurance" at bounding box center [222, 665] width 333 height 30
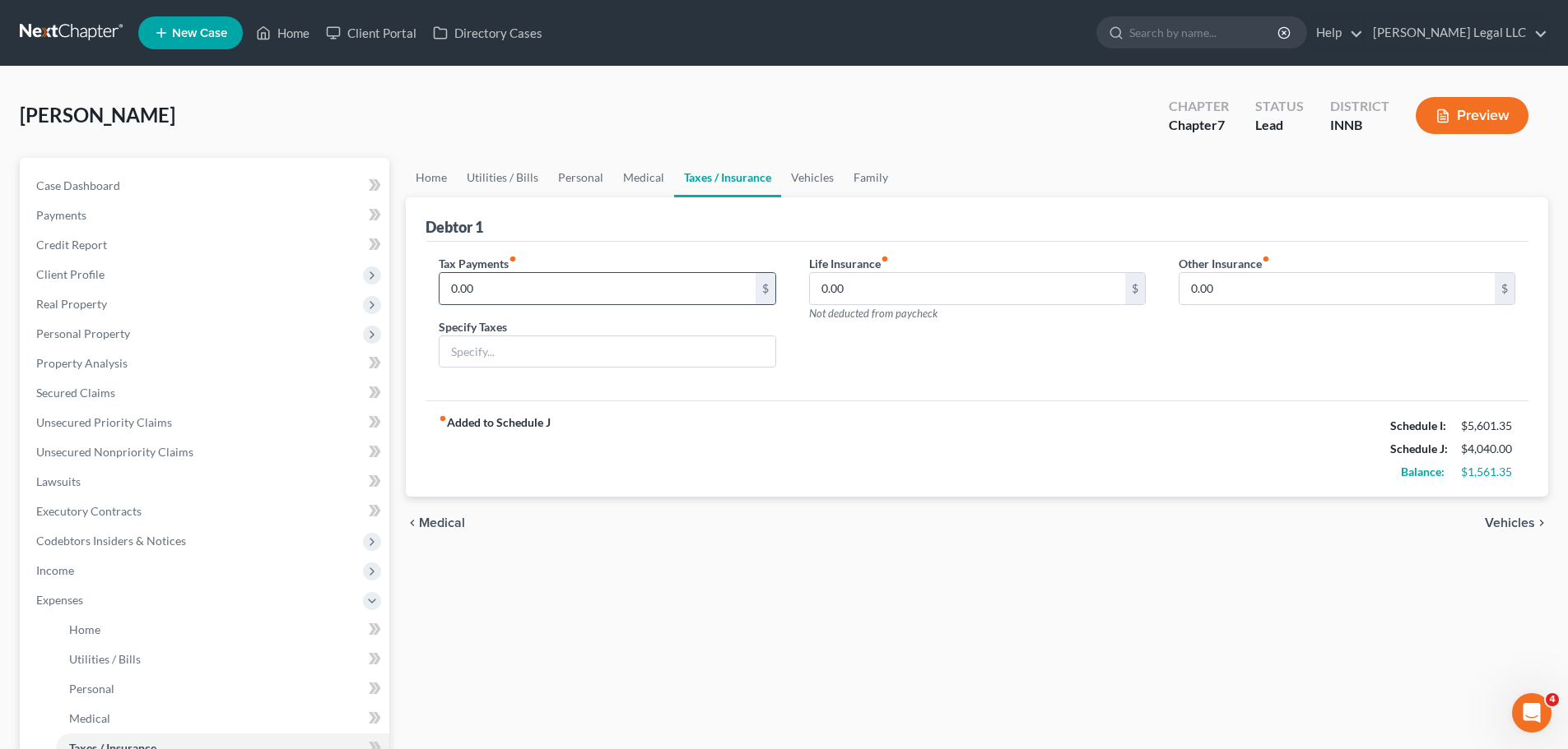
click at [463, 272] on div "0.00 $" at bounding box center [607, 288] width 337 height 33
click at [465, 283] on input "0.00" at bounding box center [597, 288] width 316 height 31
drag, startPoint x: 641, startPoint y: 256, endPoint x: 637, endPoint y: 267, distance: 11.7
click at [640, 261] on div "Tax Payments fiber_manual_record 0.00 $" at bounding box center [607, 279] width 337 height 50
click at [633, 285] on input "0.00" at bounding box center [597, 288] width 316 height 31
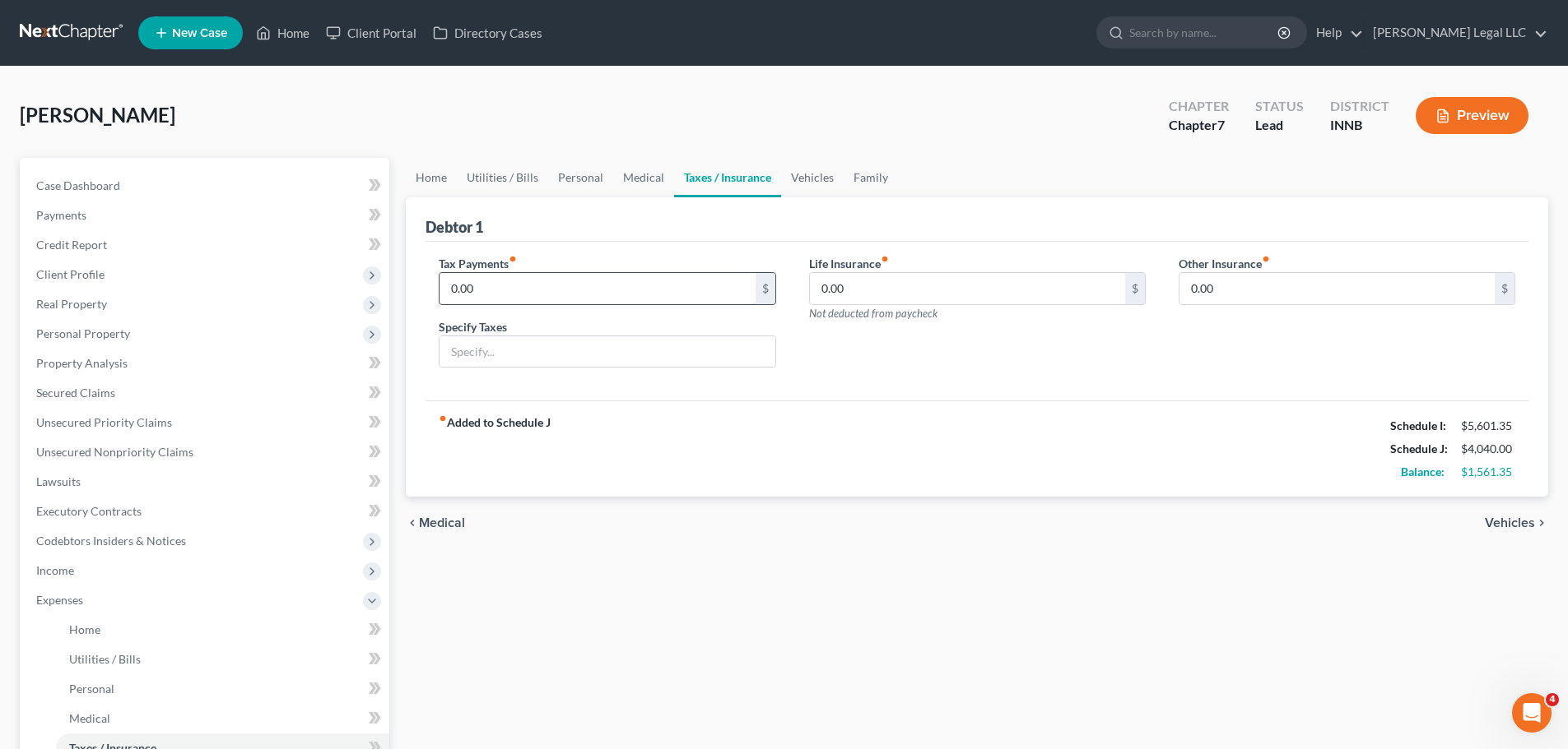
click at [633, 285] on input "0.00" at bounding box center [597, 288] width 316 height 31
type input "750"
click at [935, 397] on div "Tax Payments fiber_manual_record 750 $ Specify Taxes Estimated Self-Employed Ta…" at bounding box center [976, 321] width 1103 height 159
click at [896, 286] on input "0.00" at bounding box center [968, 288] width 316 height 31
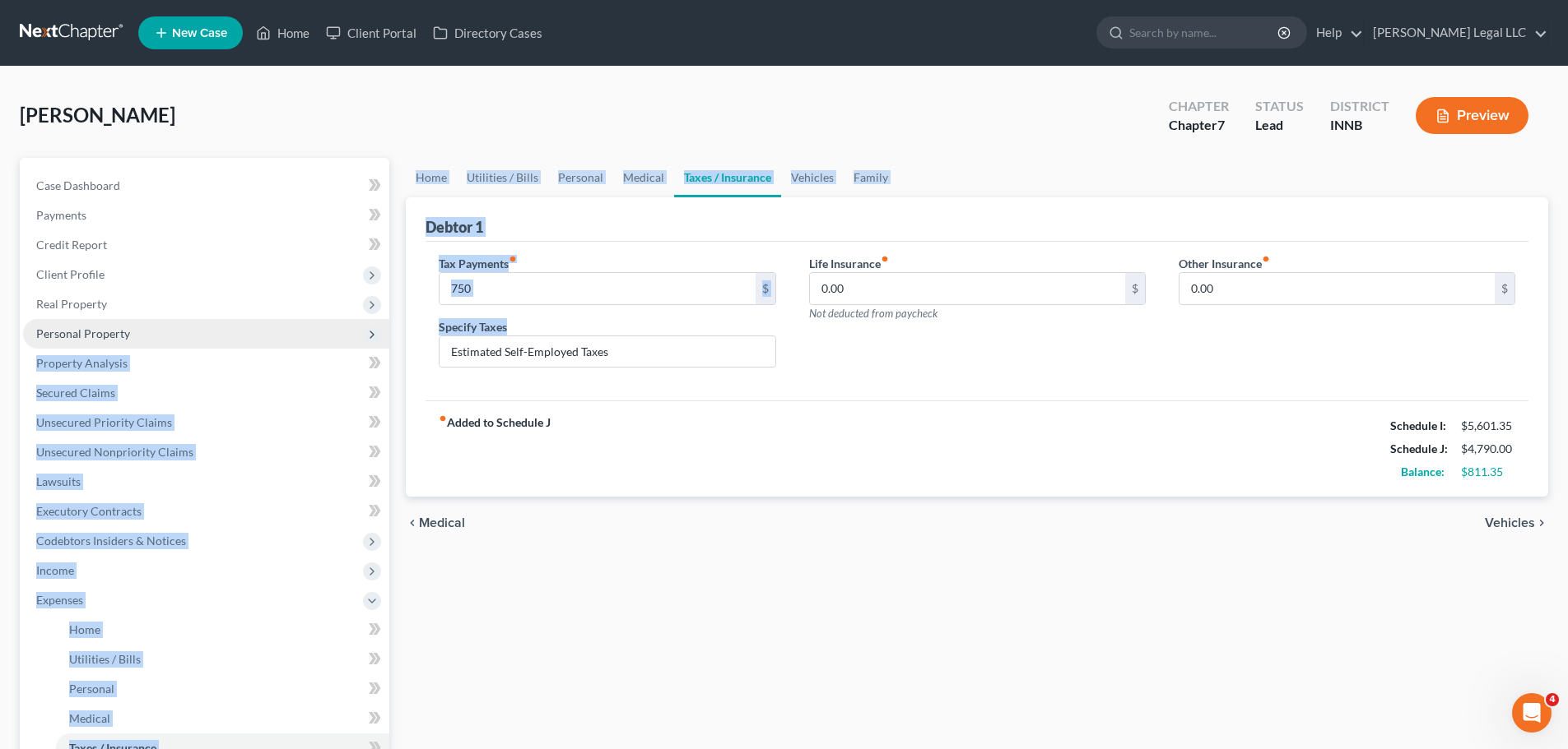
drag, startPoint x: 631, startPoint y: 368, endPoint x: 216, endPoint y: 320, distance: 417.8
click at [216, 320] on div "Petition Navigation Case Dashboard Payments Invoices Payments Payments Credit R…" at bounding box center [784, 603] width 1545 height 891
click at [663, 350] on input "Estimated Self-Employed Taxes" at bounding box center [607, 352] width 335 height 31
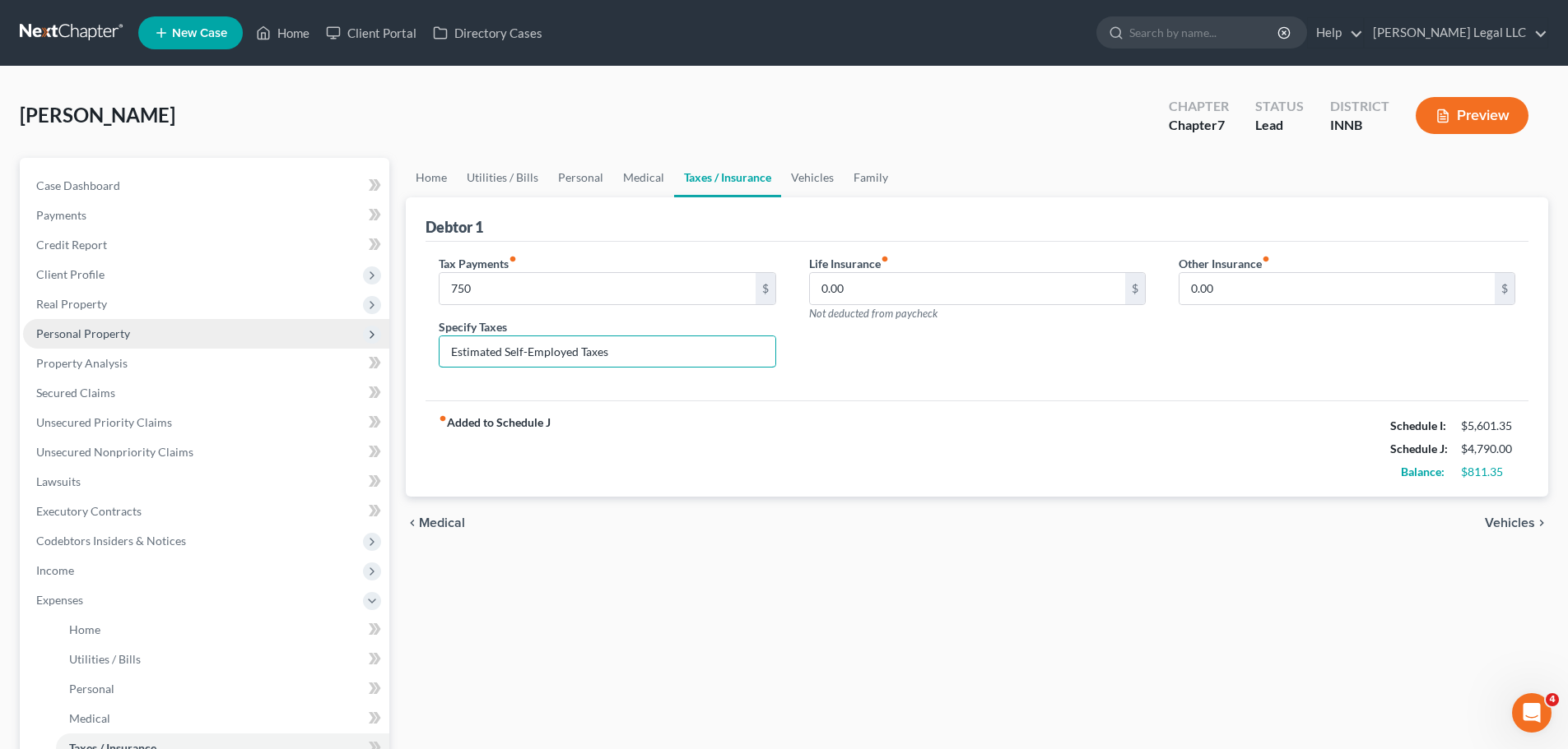
drag, startPoint x: 648, startPoint y: 352, endPoint x: 367, endPoint y: 337, distance: 281.4
click at [358, 337] on div "Petition Navigation Case Dashboard Payments Invoices Payments Payments Credit R…" at bounding box center [784, 603] width 1545 height 891
type input "Self Employment Taxes (State/Federal)"
click at [771, 385] on div "Tax Payments fiber_manual_record 750 $ Specify Taxes Self Employment Taxes (Sta…" at bounding box center [976, 321] width 1103 height 159
click at [884, 278] on input "0.00" at bounding box center [968, 288] width 316 height 31
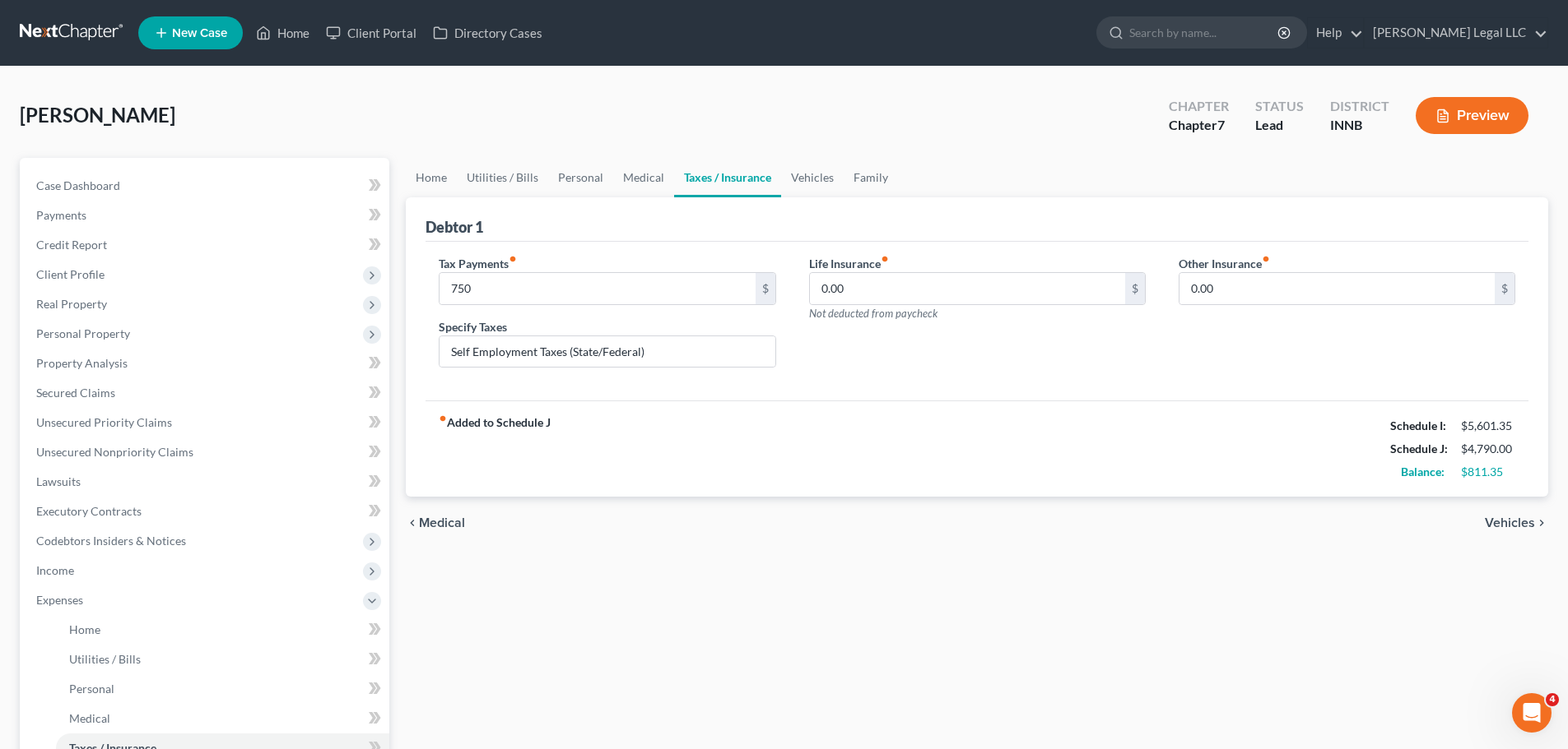
click at [1069, 536] on div "chevron_left Medical Vehicles chevron_right" at bounding box center [977, 523] width 1143 height 52
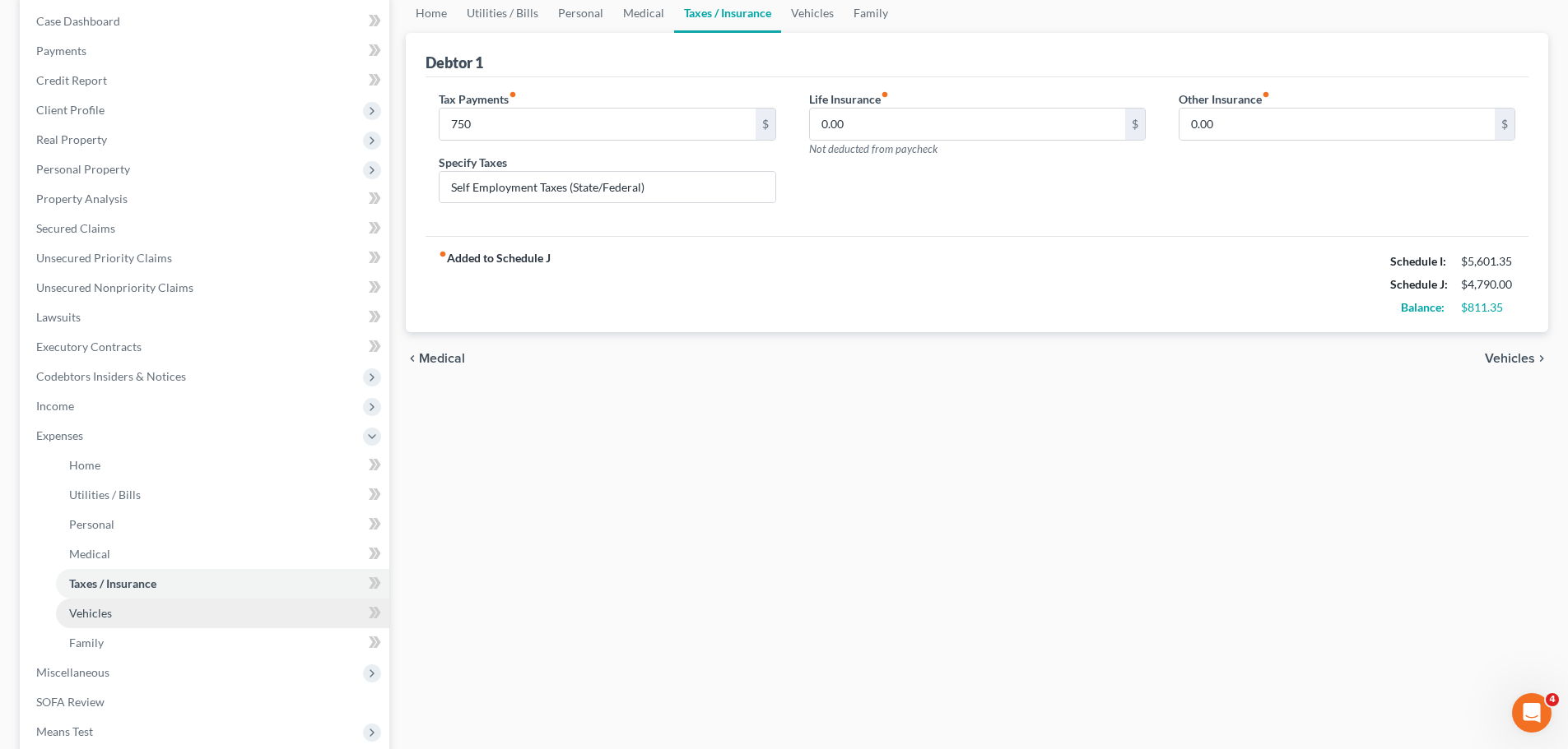
click at [102, 616] on span "Vehicles" at bounding box center [90, 613] width 43 height 14
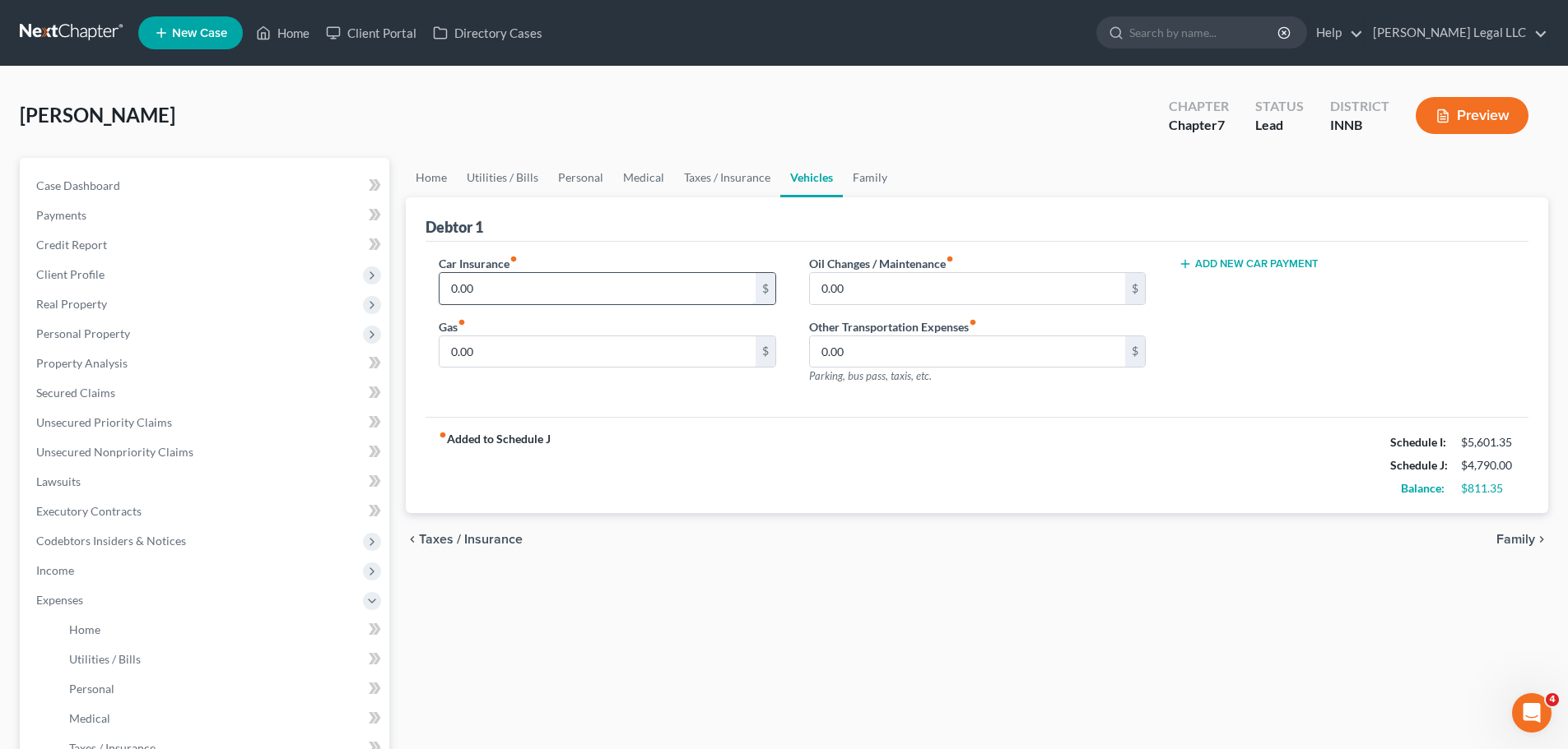
click at [513, 283] on input "0.00" at bounding box center [597, 288] width 316 height 31
type input "150"
click at [511, 287] on input "150" at bounding box center [597, 288] width 316 height 31
click at [480, 347] on input "0.00" at bounding box center [597, 352] width 316 height 31
click at [674, 476] on div "fiber_manual_record Added to Schedule J Schedule I: $5,601.35 Schedule J: $4,79…" at bounding box center [976, 465] width 1103 height 96
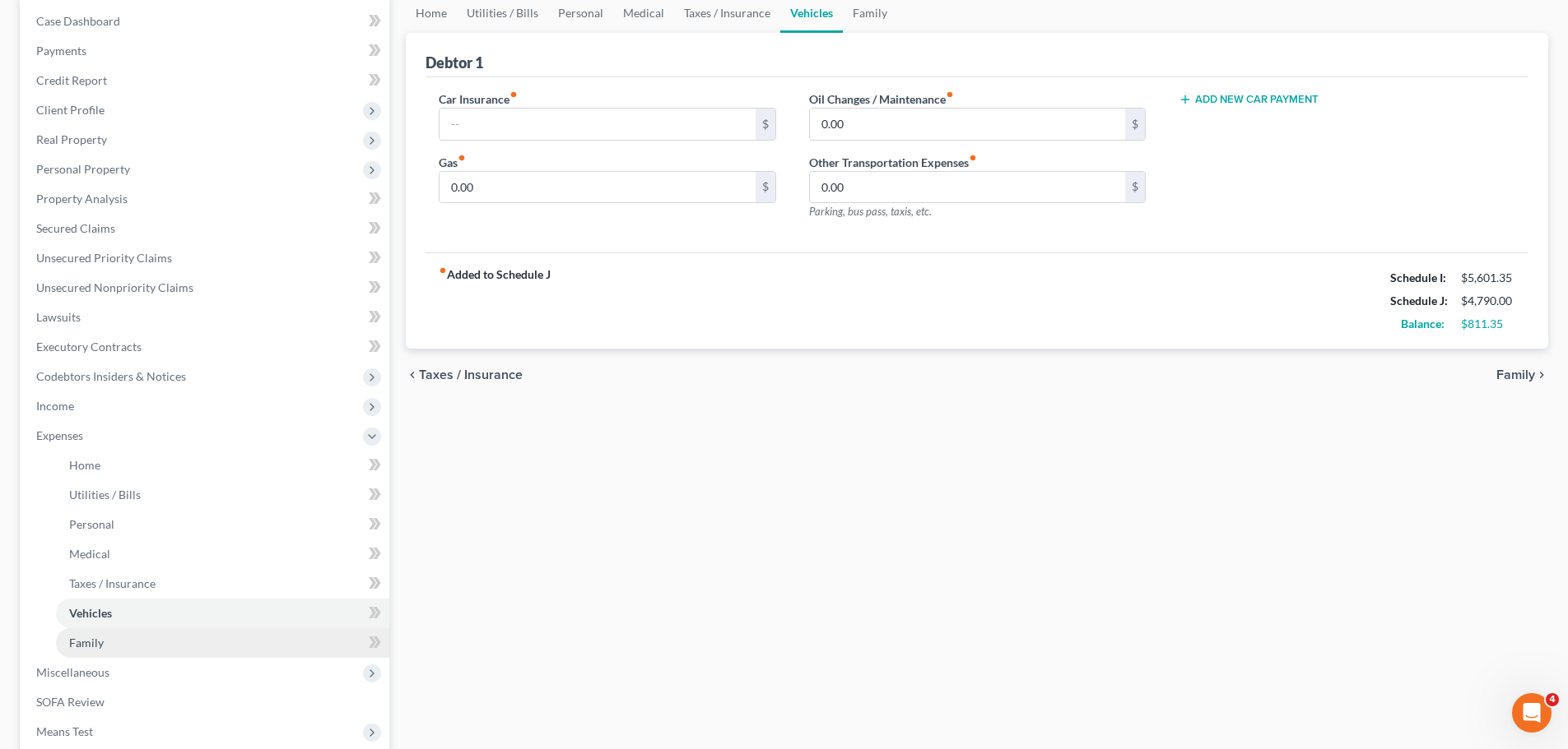
click at [148, 644] on link "Family" at bounding box center [222, 643] width 333 height 30
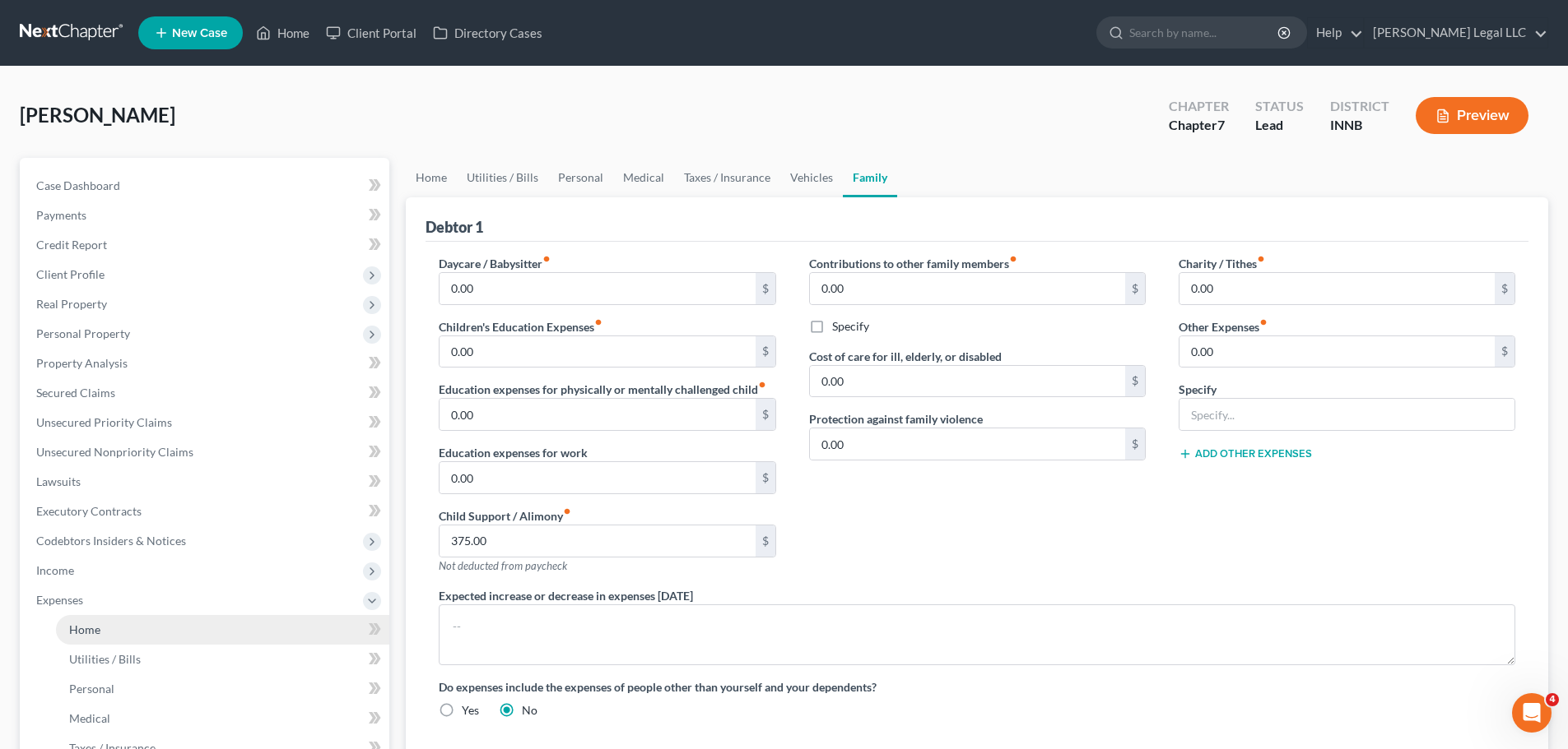
click at [125, 639] on link "Home" at bounding box center [222, 629] width 333 height 30
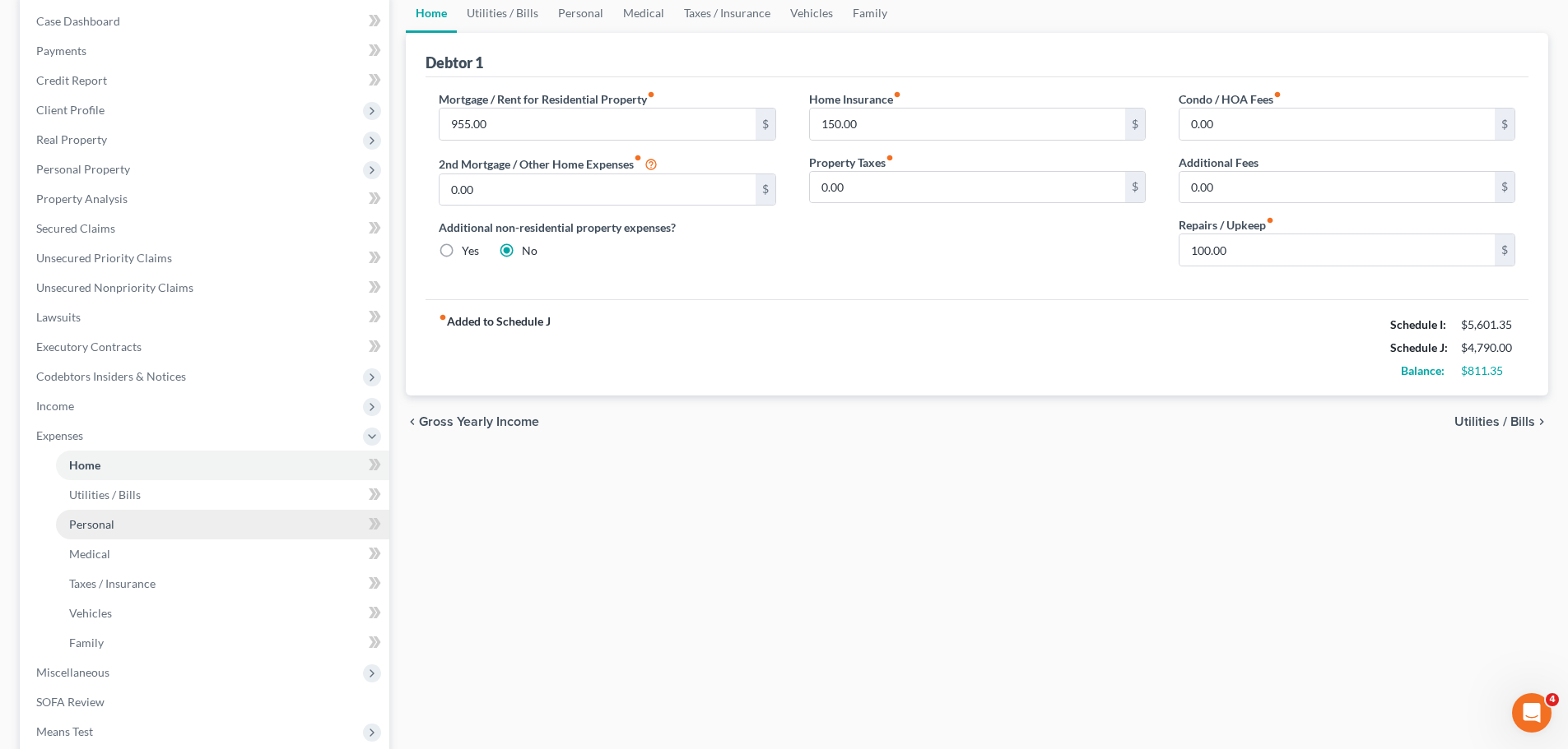
click at [107, 520] on span "Personal" at bounding box center [92, 524] width 46 height 14
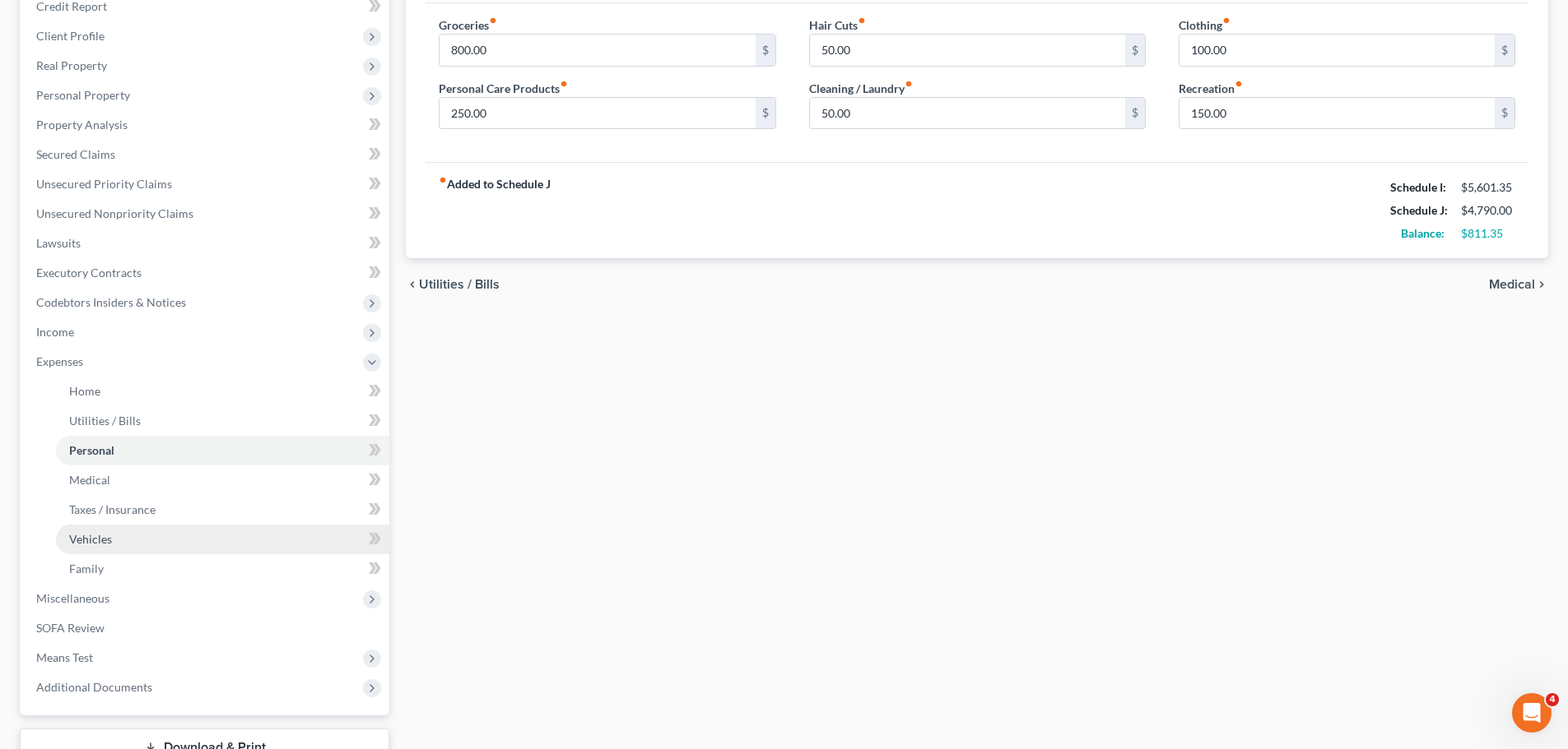
scroll to position [247, 0]
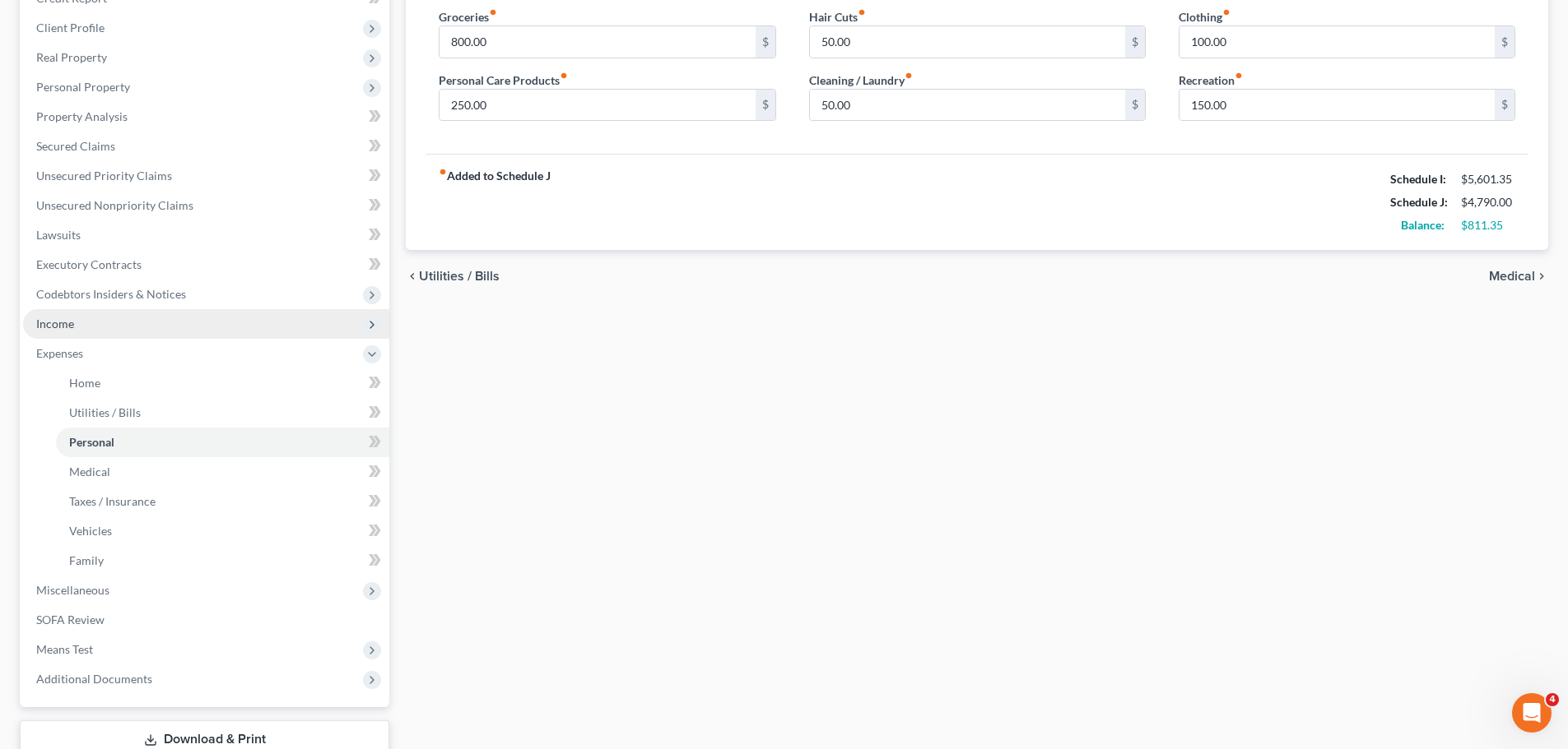
click at [53, 324] on span "Income" at bounding box center [55, 323] width 38 height 14
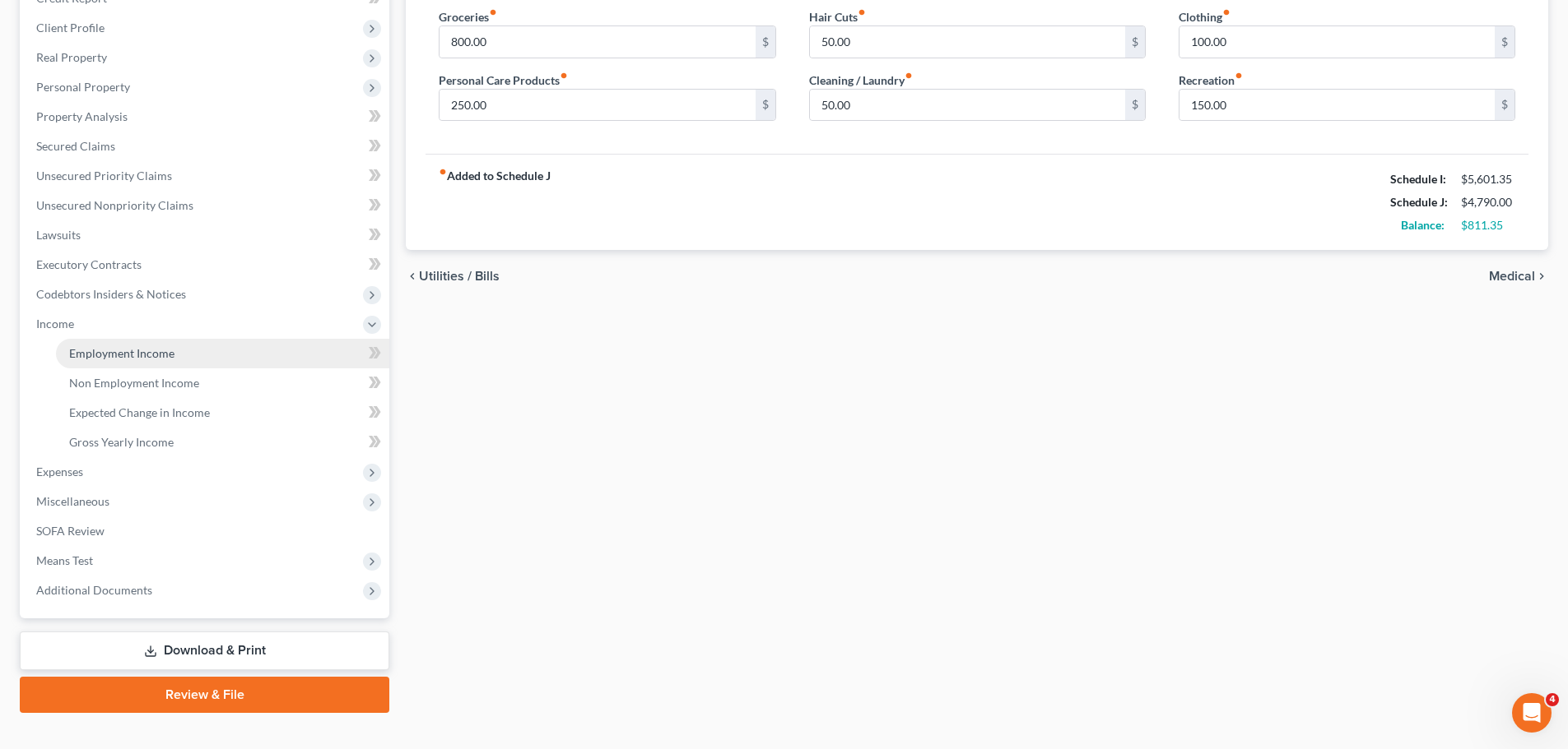
click at [155, 356] on span "Employment Income" at bounding box center [122, 353] width 105 height 14
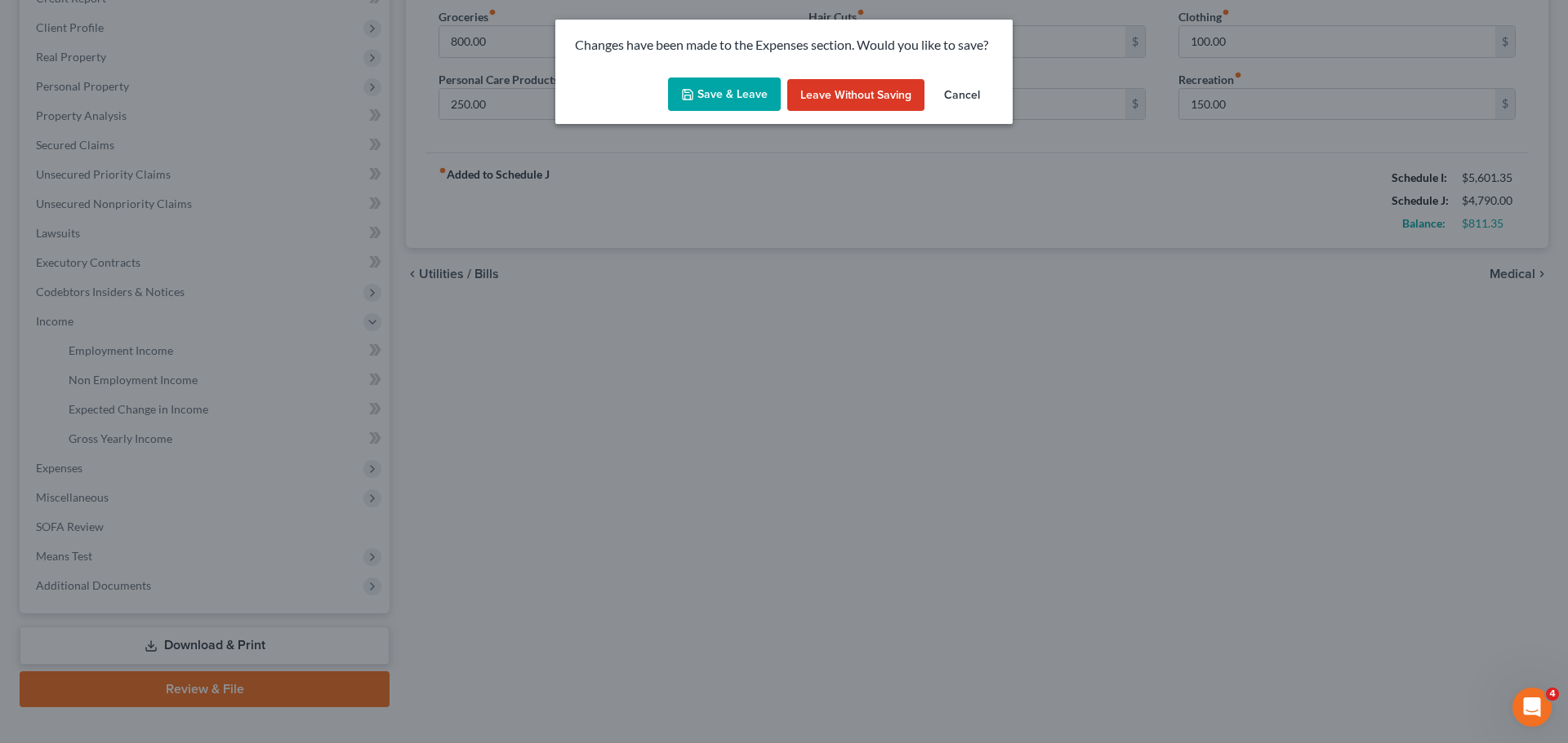
click at [726, 95] on button "Save & Leave" at bounding box center [724, 95] width 113 height 34
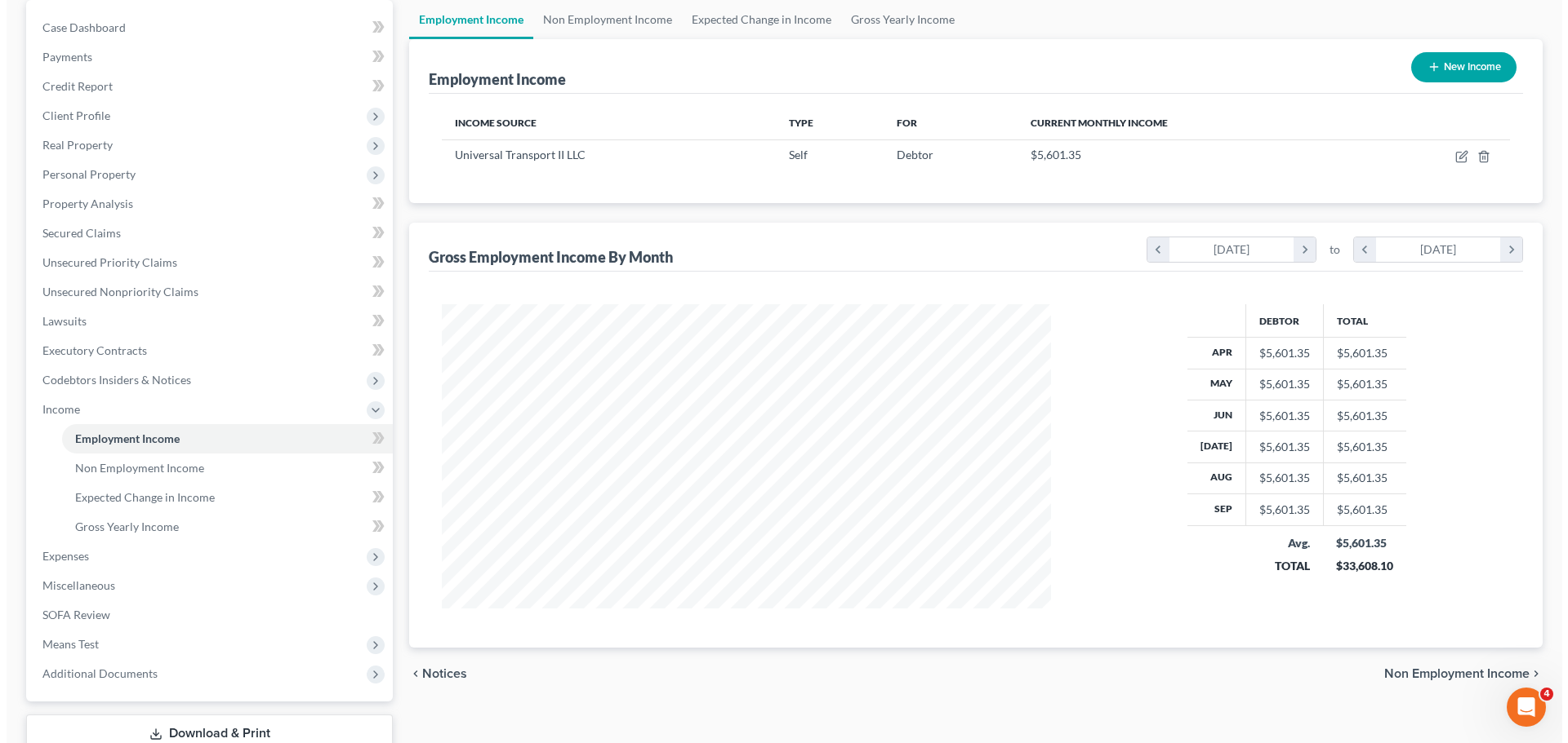
scroll to position [163, 0]
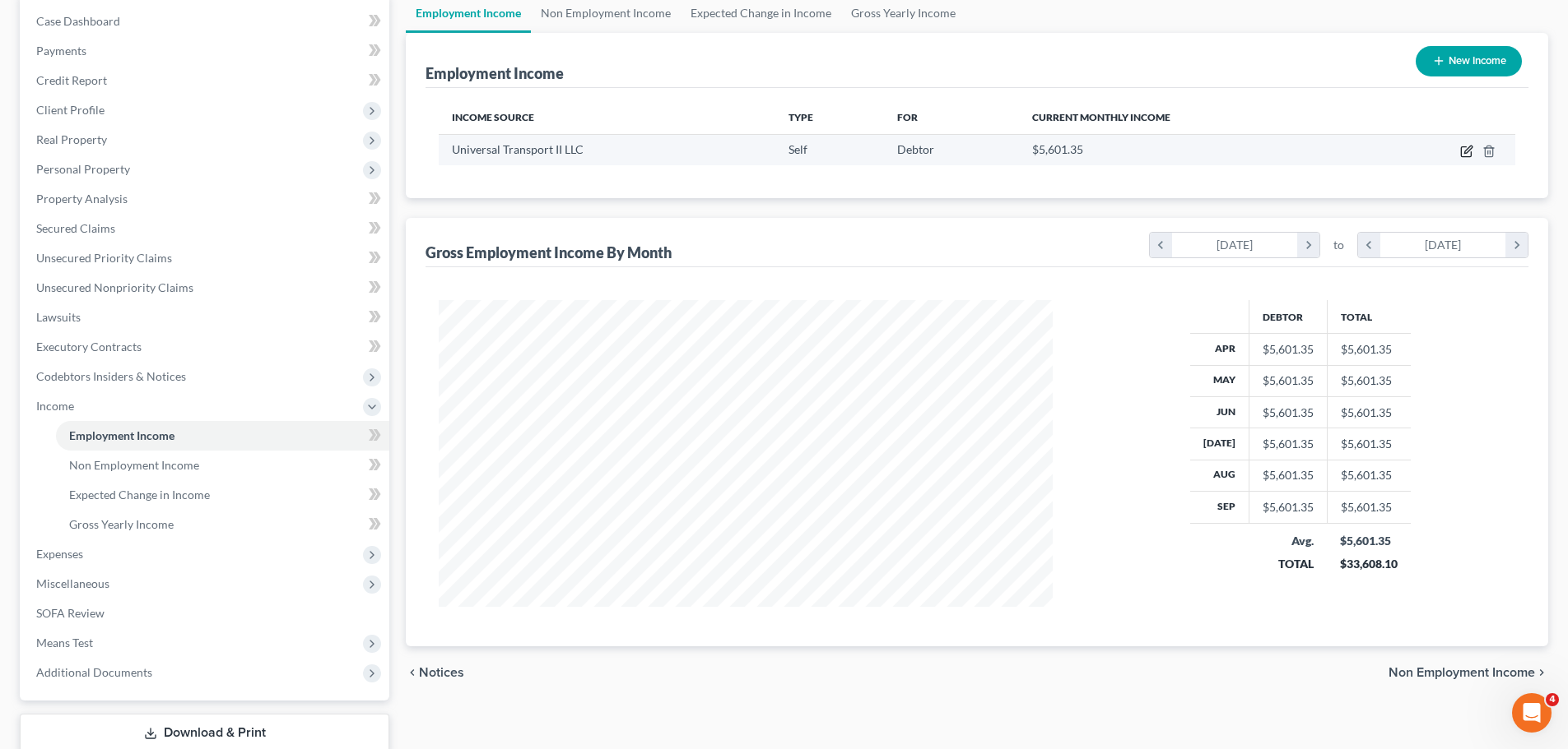
click at [1465, 149] on icon "button" at bounding box center [1467, 152] width 14 height 13
select select "1"
select select "23"
select select "0"
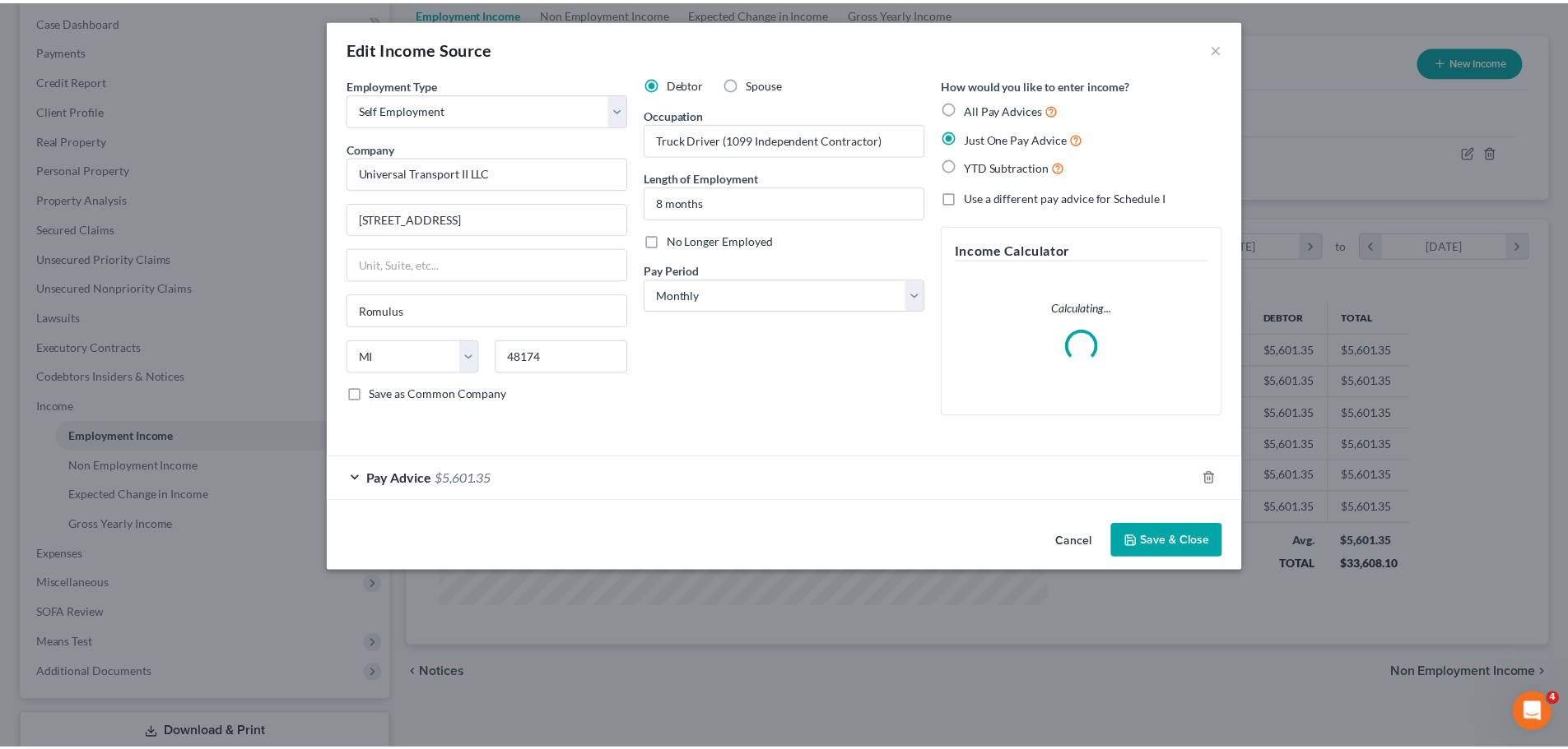
scroll to position [310, 652]
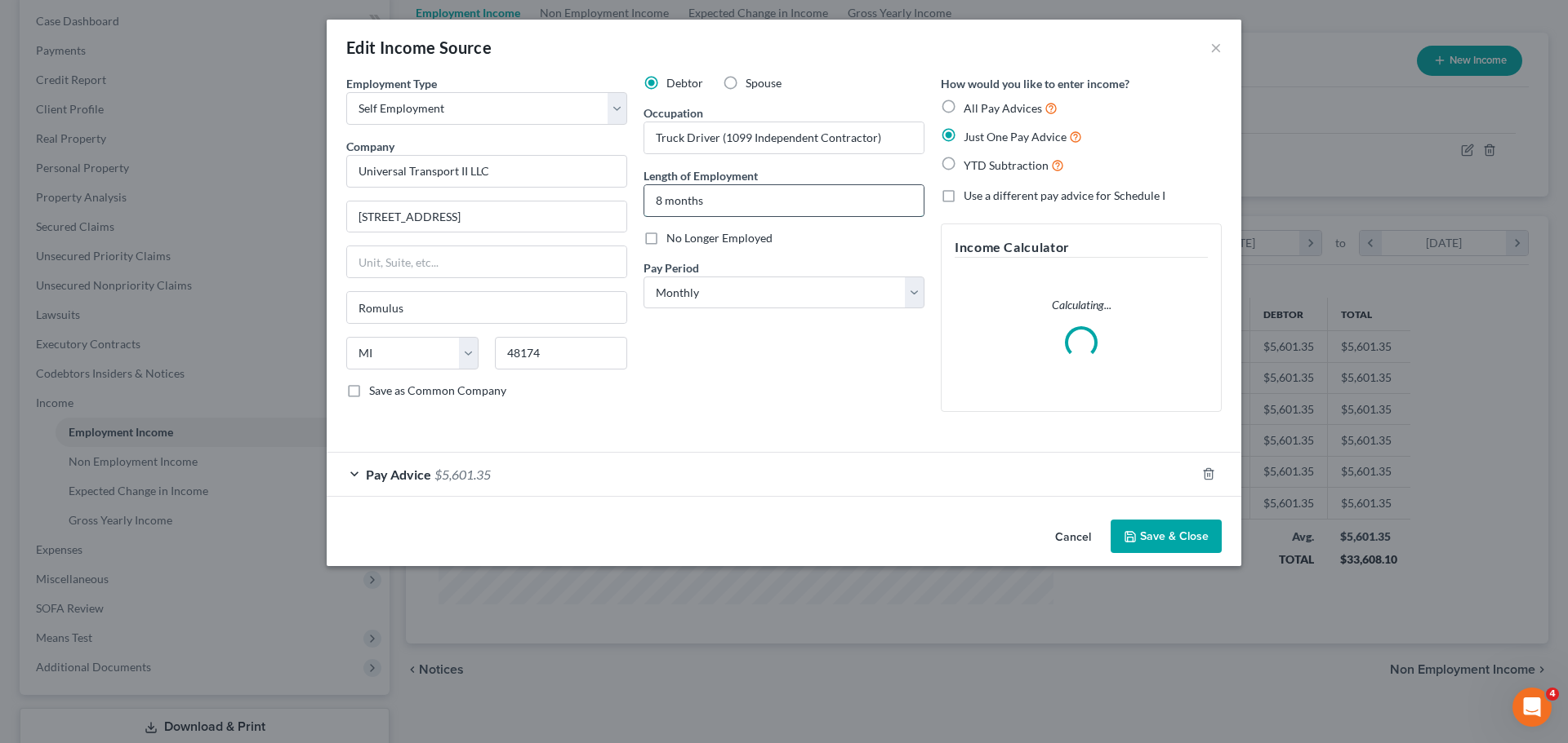
click at [656, 208] on input "8 months" at bounding box center [784, 200] width 280 height 31
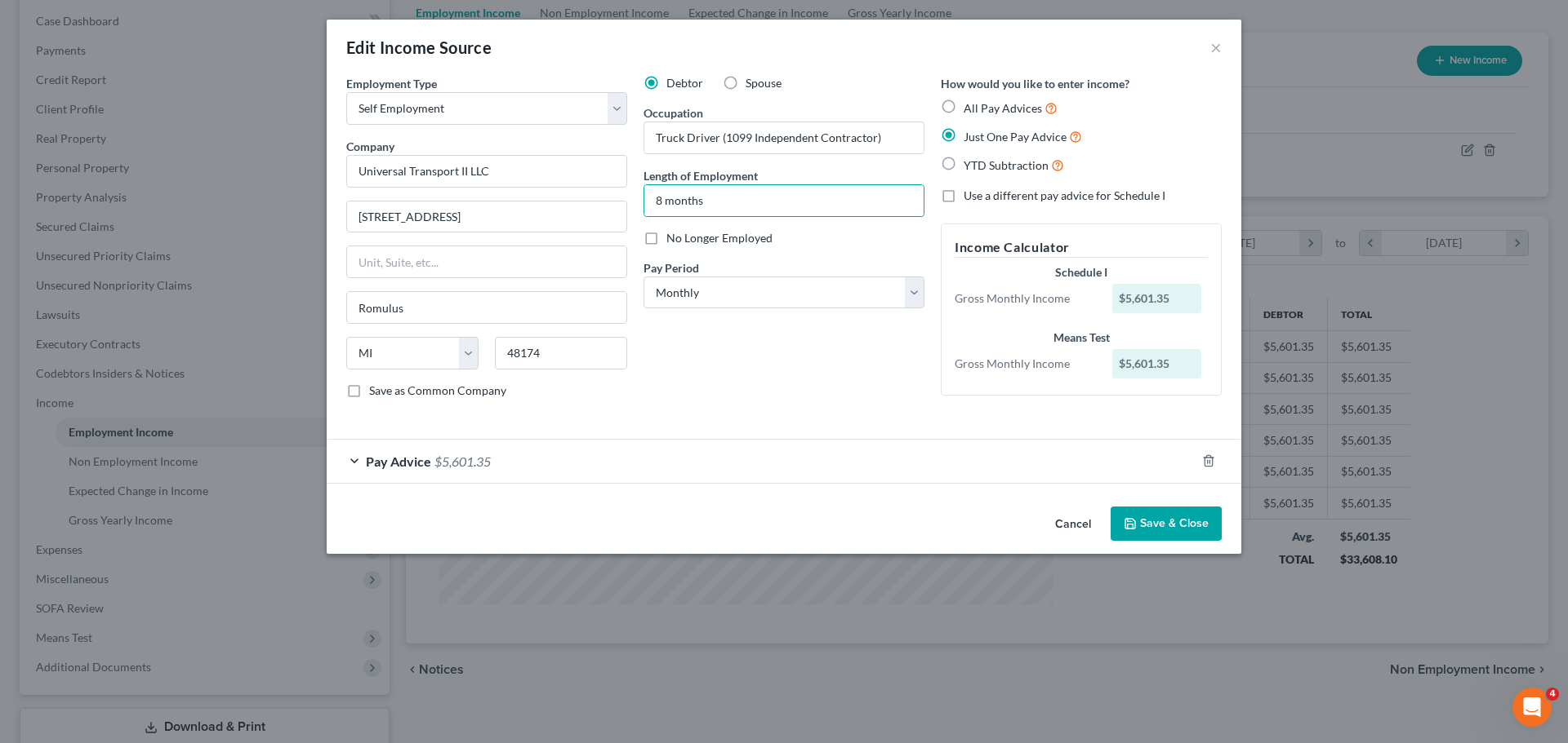
click at [461, 472] on div "Pay Advice $5,601.35" at bounding box center [761, 462] width 869 height 44
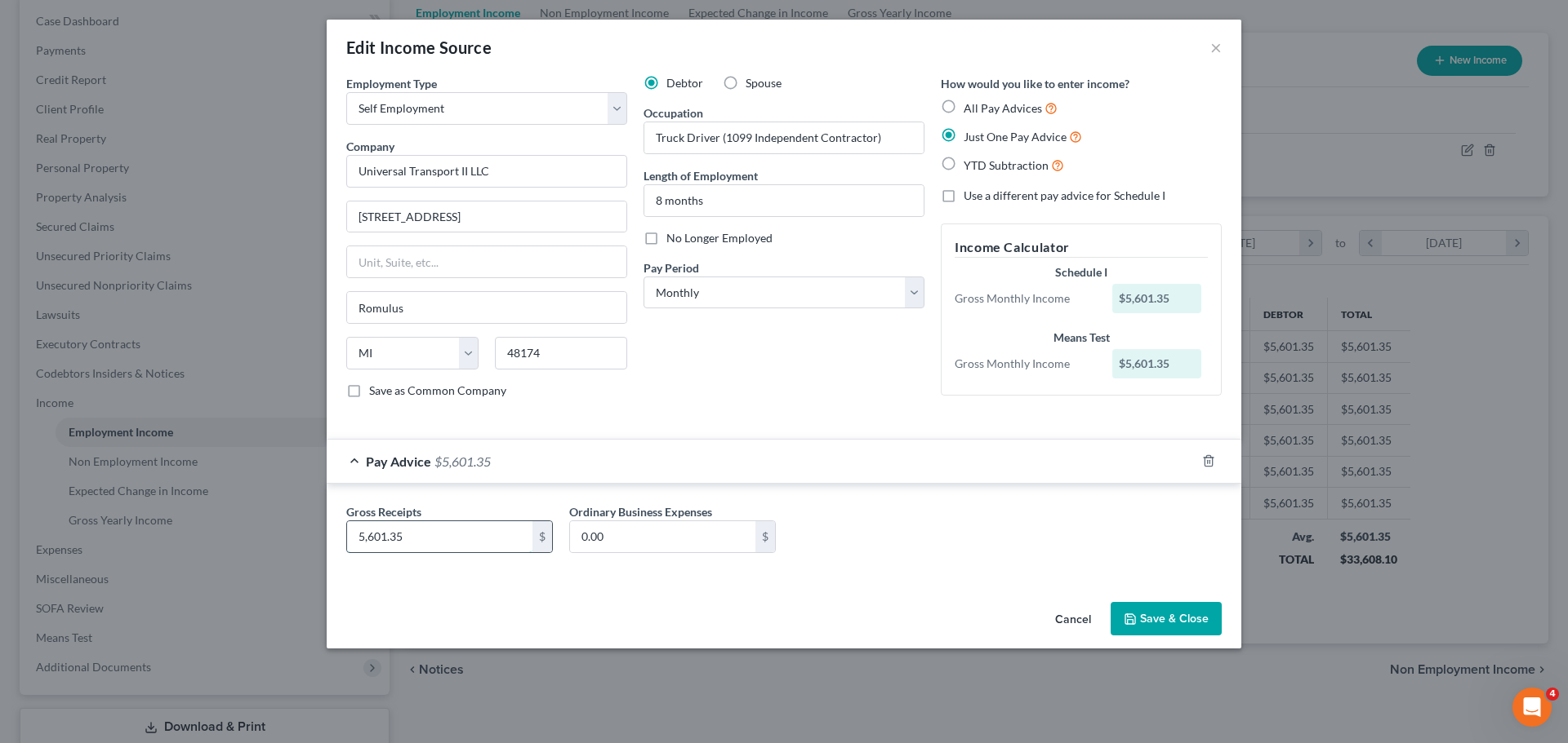
click at [456, 538] on input "5,601.35" at bounding box center [439, 536] width 185 height 31
type input "4,801.15"
click at [1156, 618] on button "Save & Close" at bounding box center [1165, 619] width 111 height 34
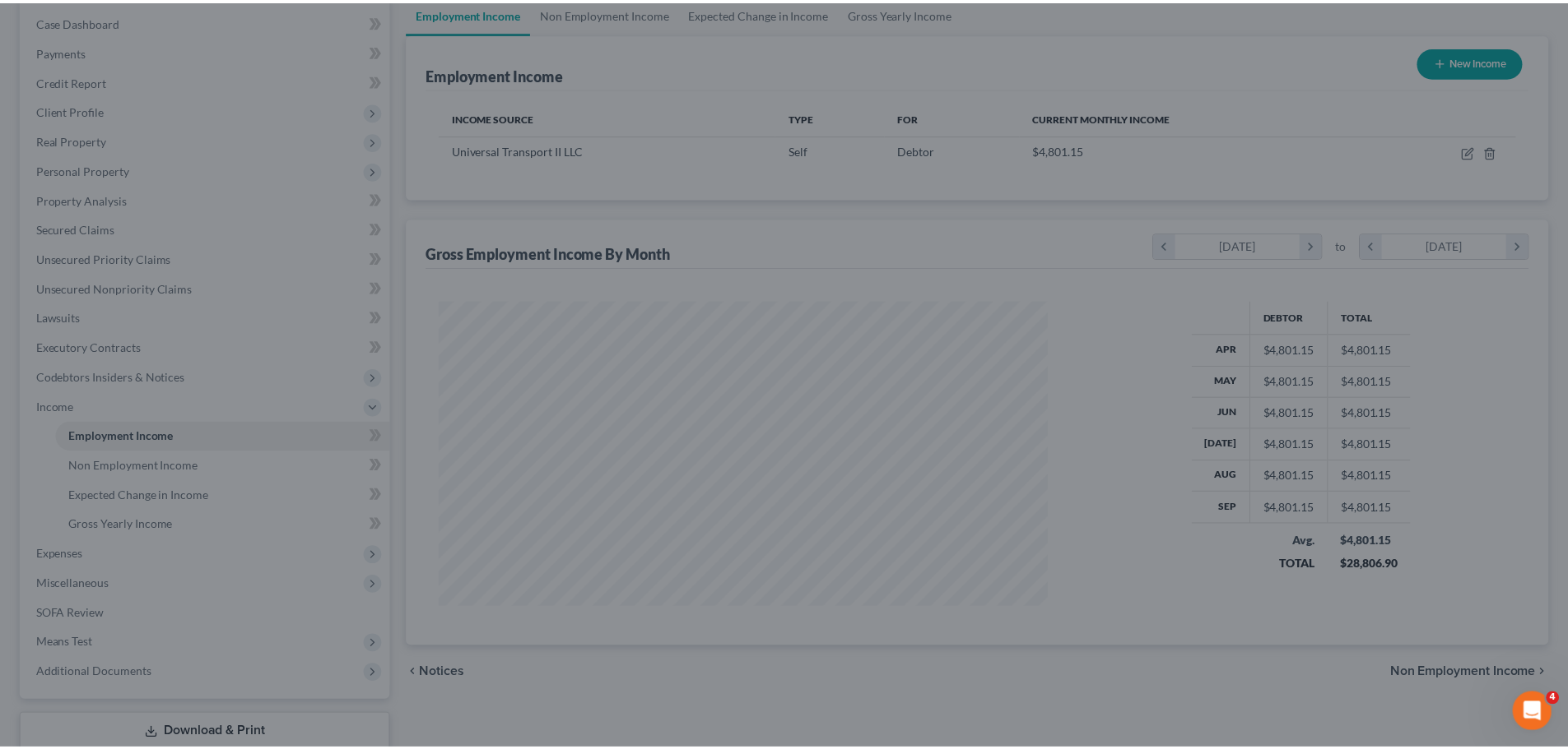
scroll to position [822300, 822399]
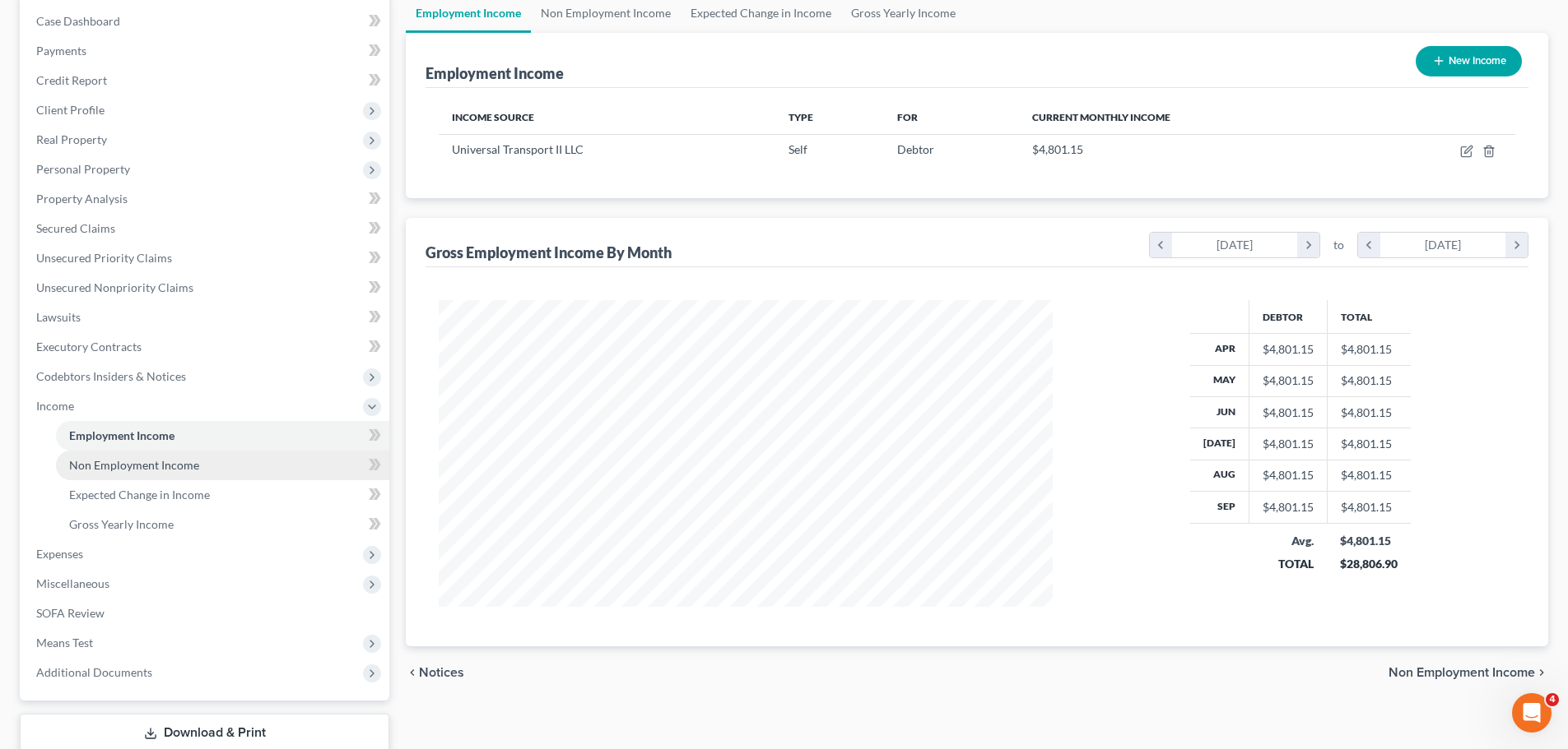
click at [160, 468] on span "Non Employment Income" at bounding box center [134, 465] width 130 height 14
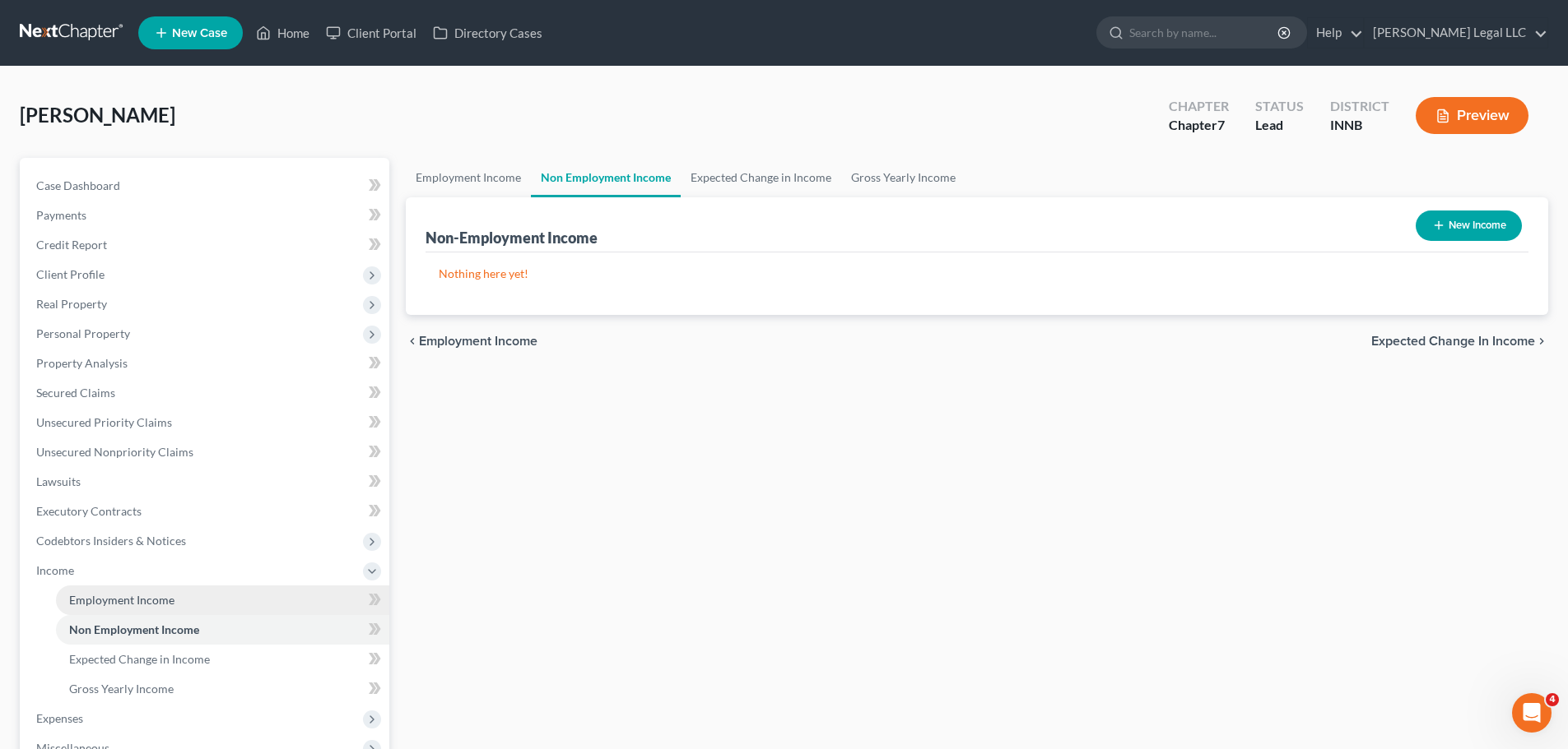
click at [97, 586] on link "Employment Income" at bounding box center [222, 600] width 333 height 30
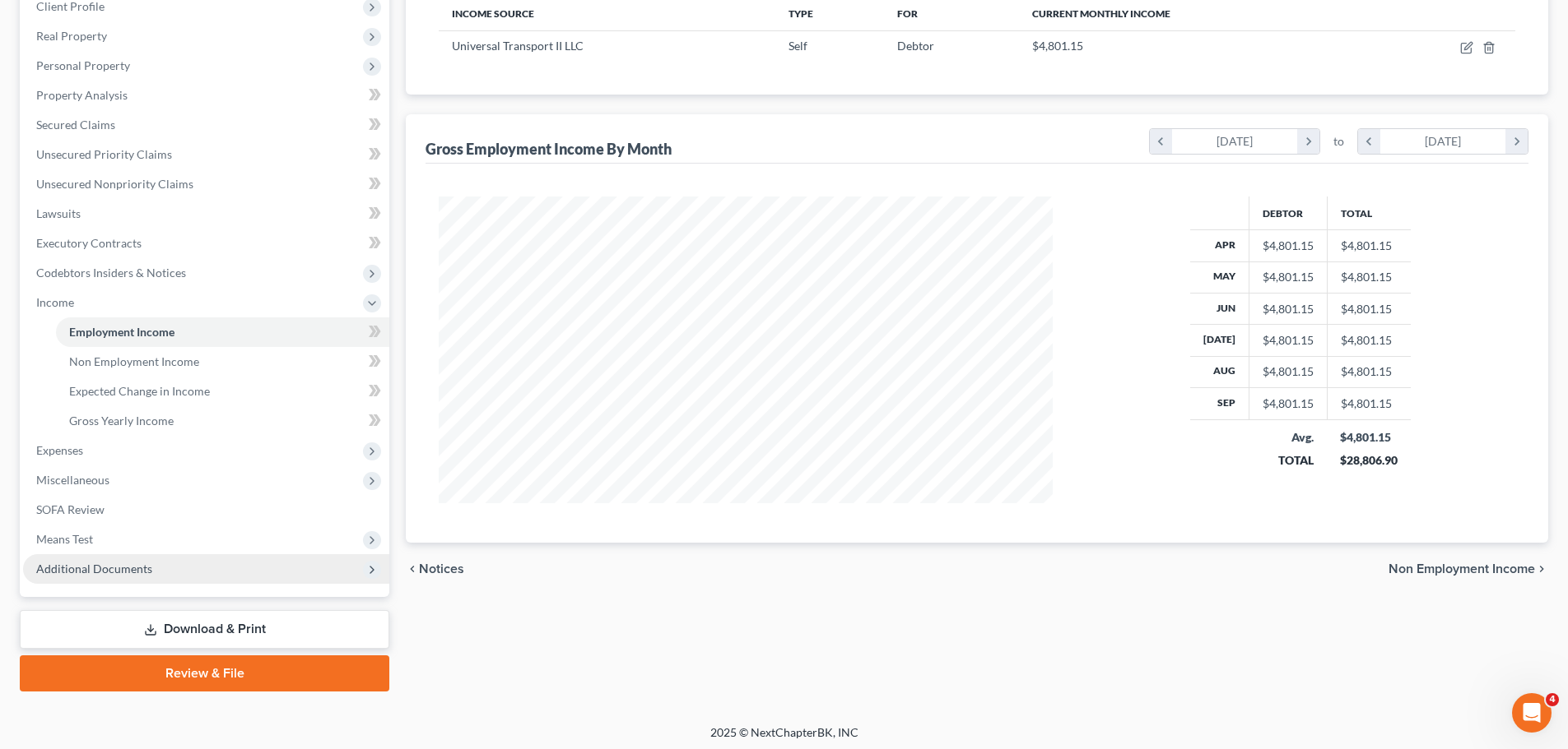
scroll to position [273, 0]
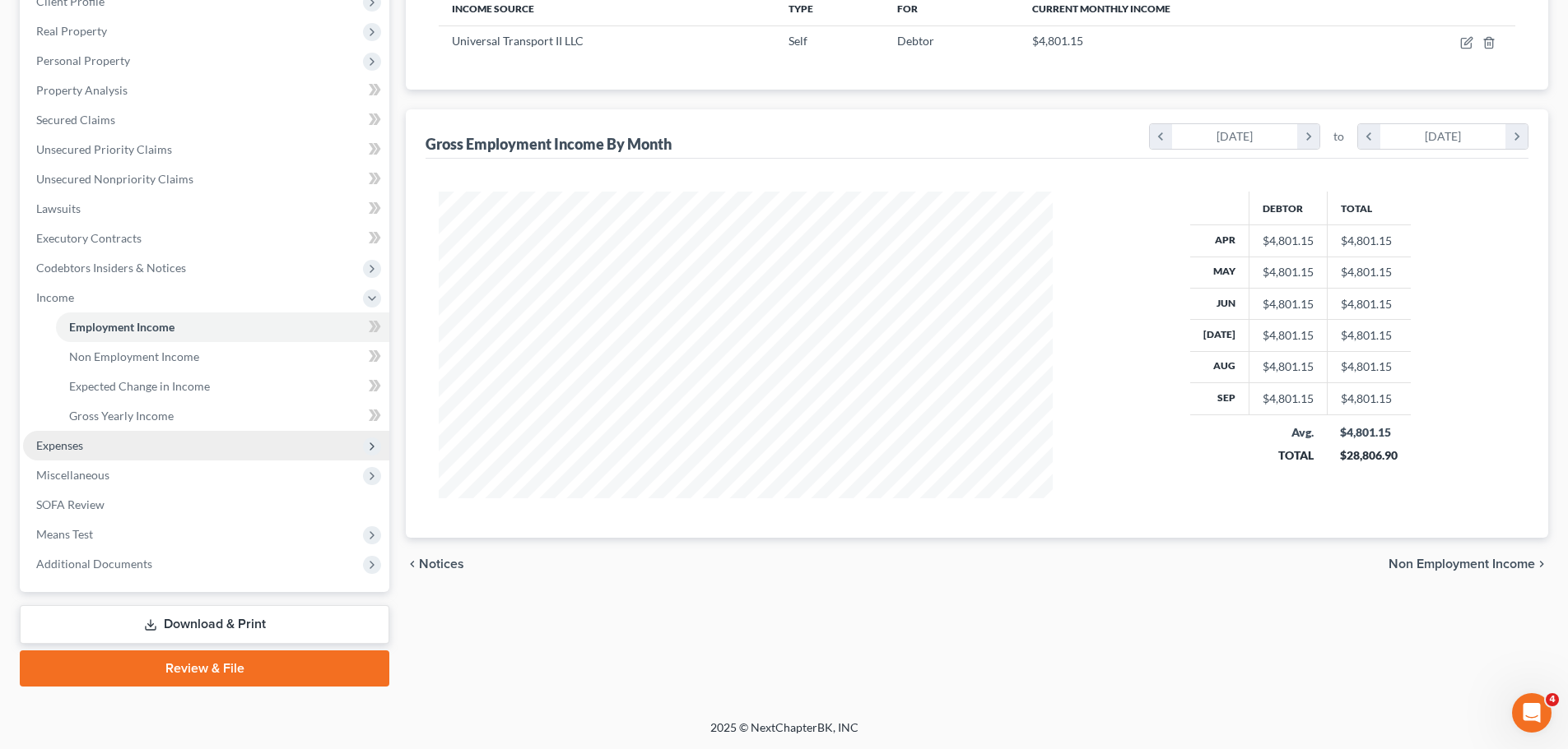
click at [65, 455] on span "Expenses" at bounding box center [206, 445] width 366 height 30
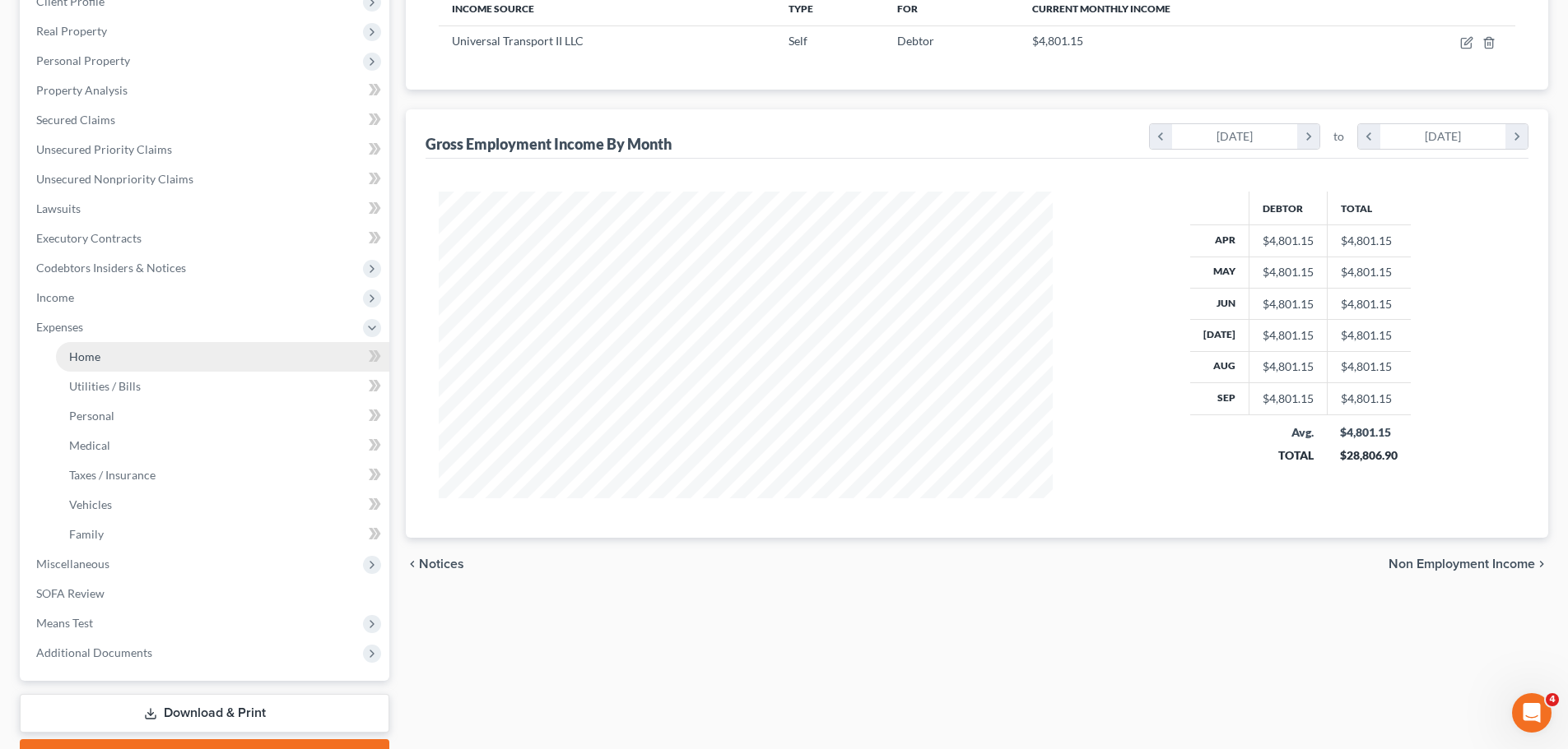
click at [84, 357] on span "Home" at bounding box center [84, 356] width 31 height 14
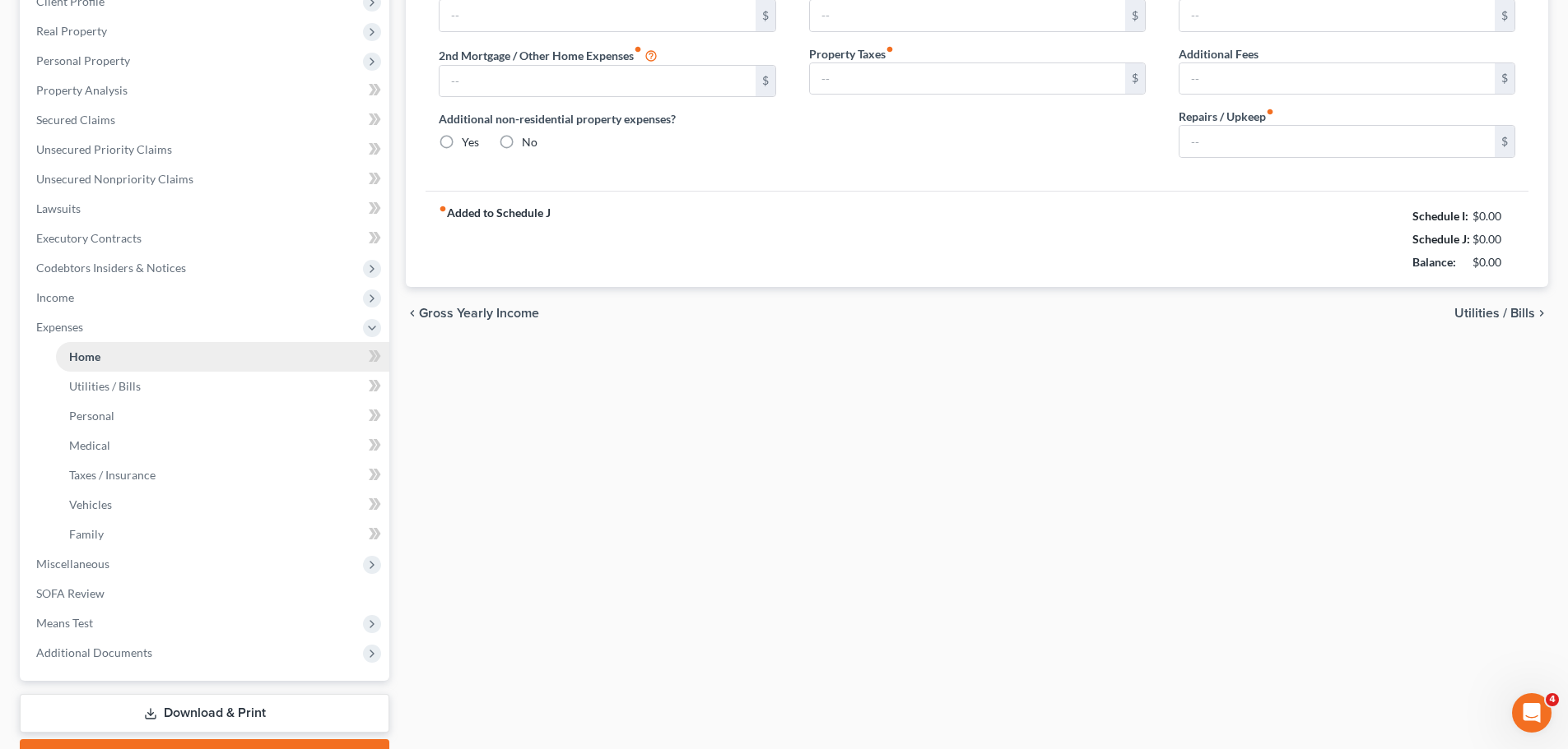
type input "955.00"
type input "0.00"
radio input "true"
type input "150.00"
type input "0.00"
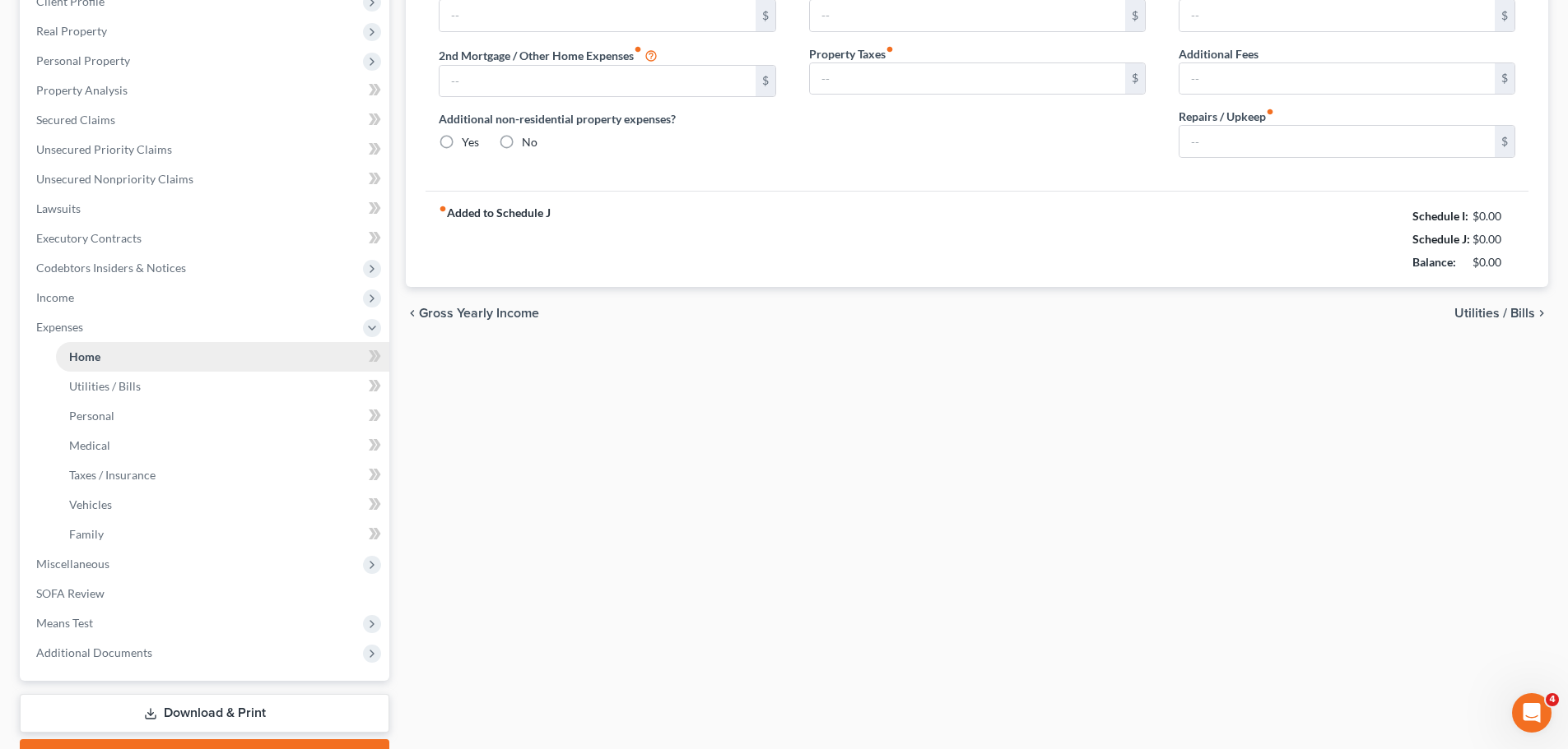
type input "0.00"
type input "100.00"
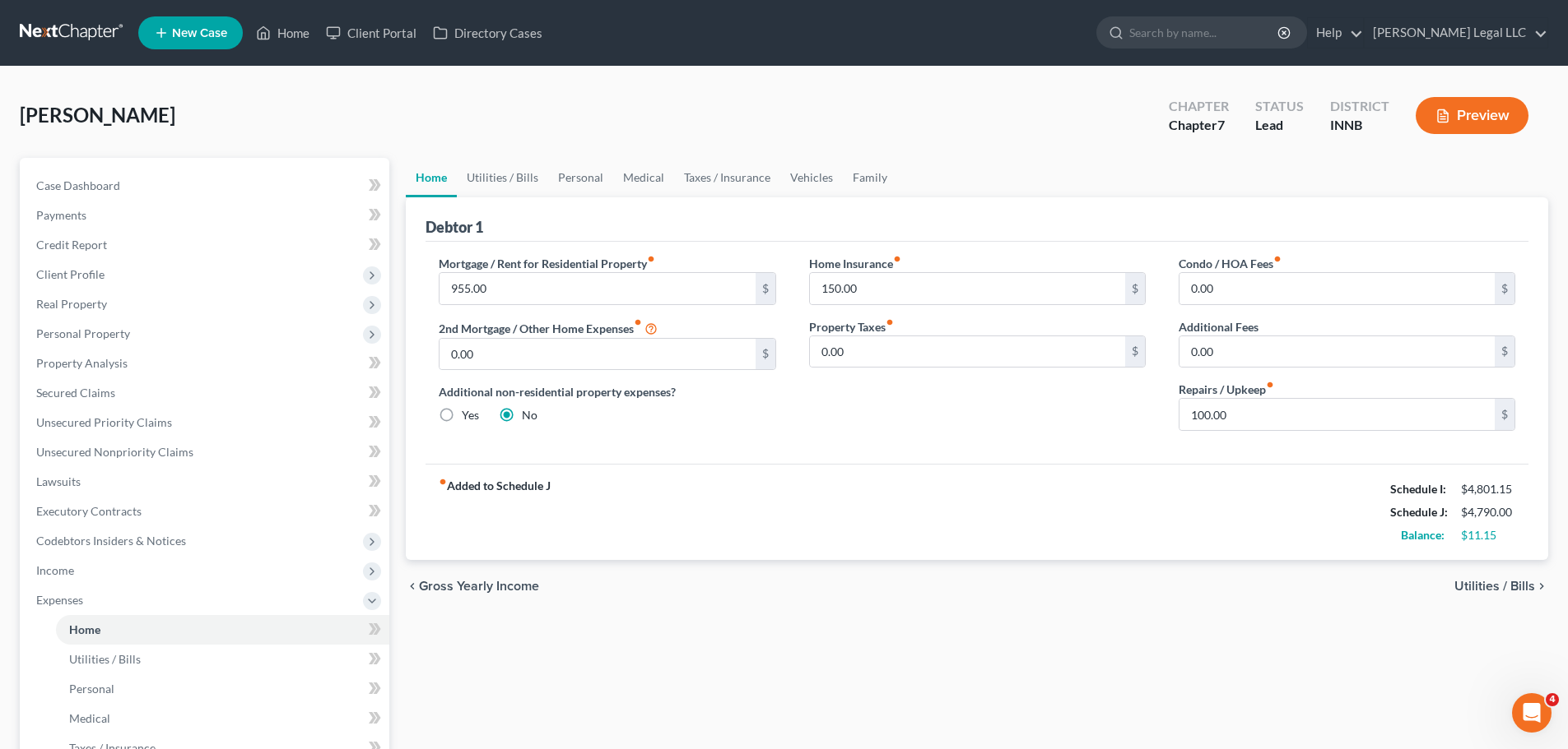
click at [944, 447] on div "Mortgage / Rent for Residential Property fiber_manual_record 955.00 $ 2nd Mortg…" at bounding box center [976, 353] width 1103 height 222
click at [146, 656] on link "Utilities / Bills" at bounding box center [222, 660] width 333 height 30
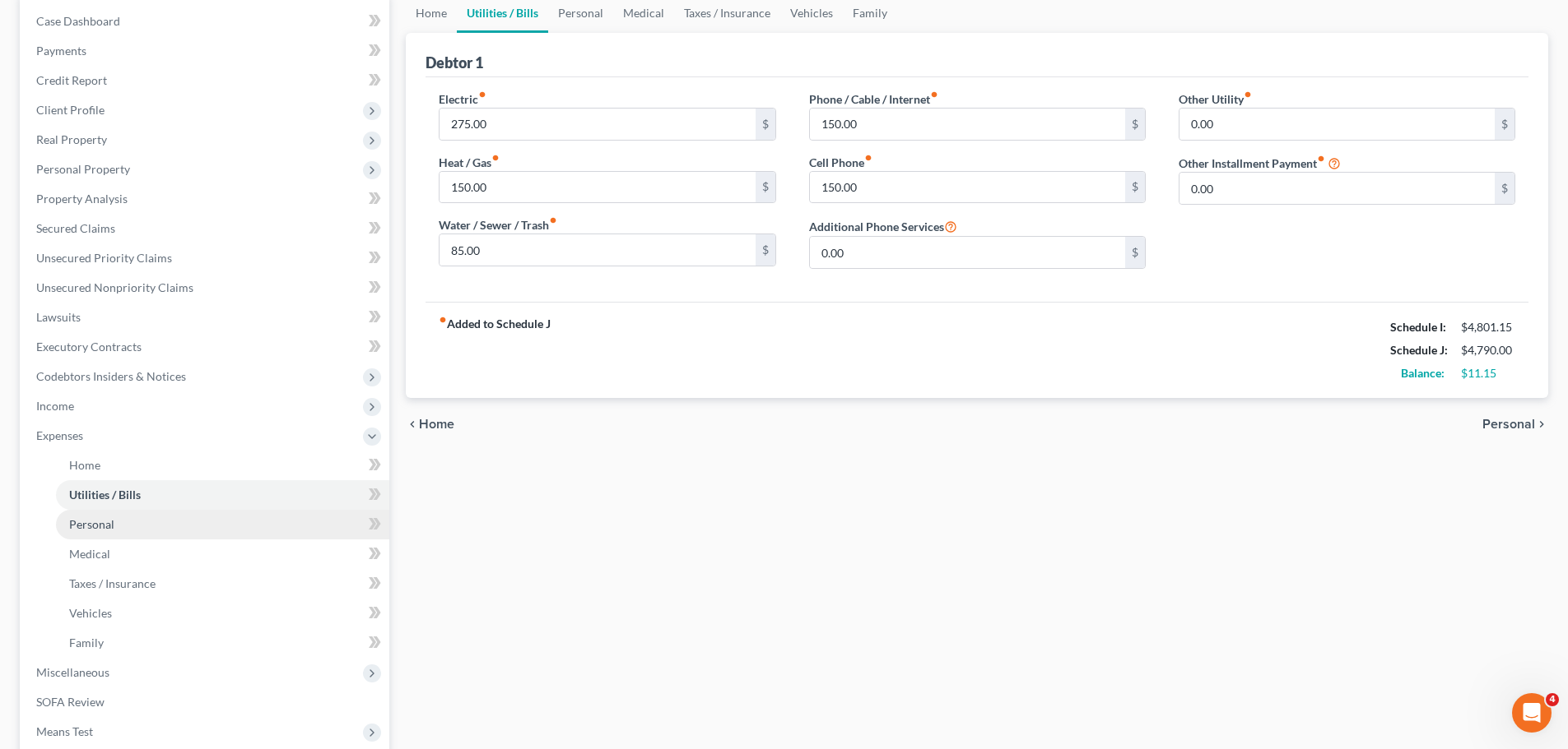
click at [105, 536] on link "Personal" at bounding box center [222, 525] width 333 height 30
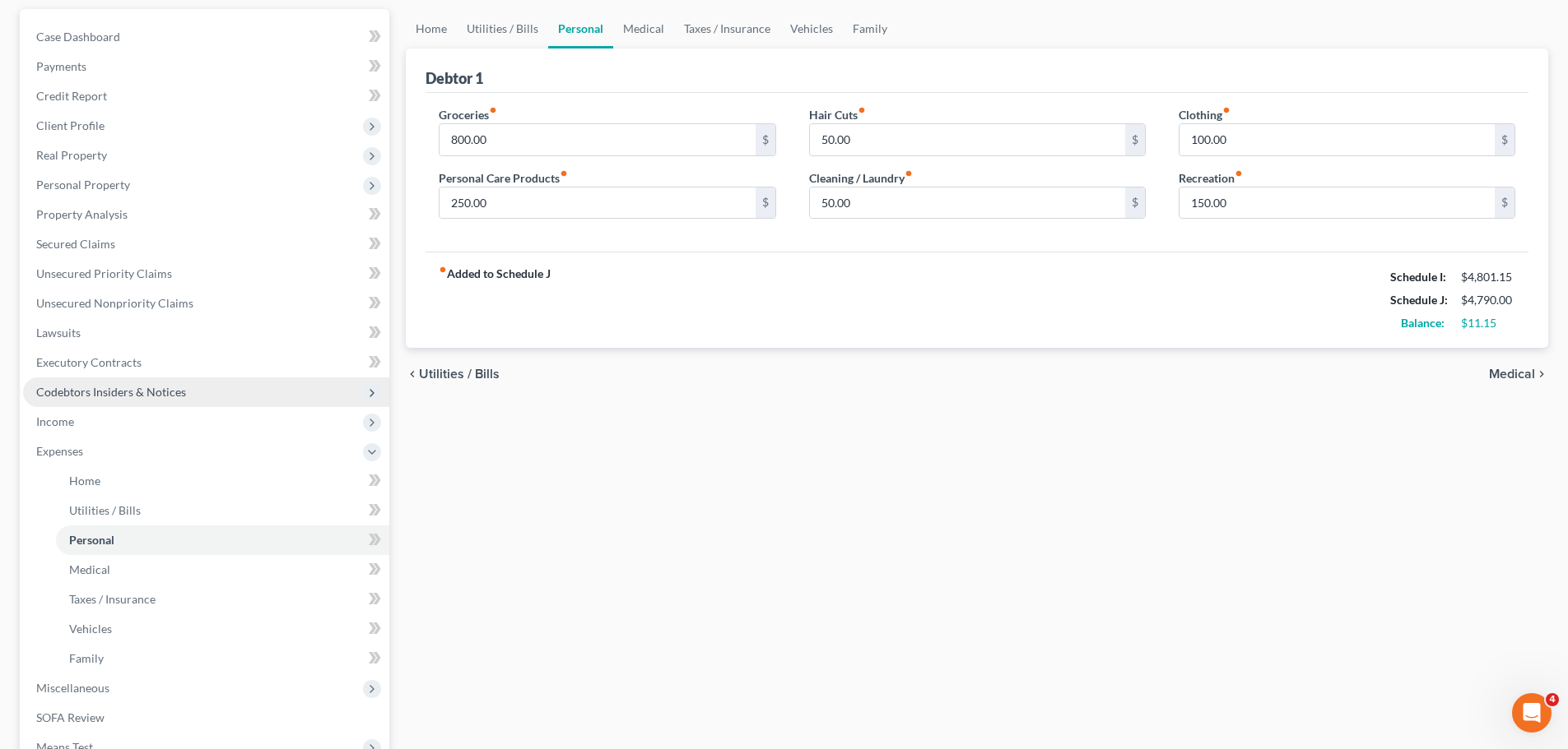
scroll to position [164, 0]
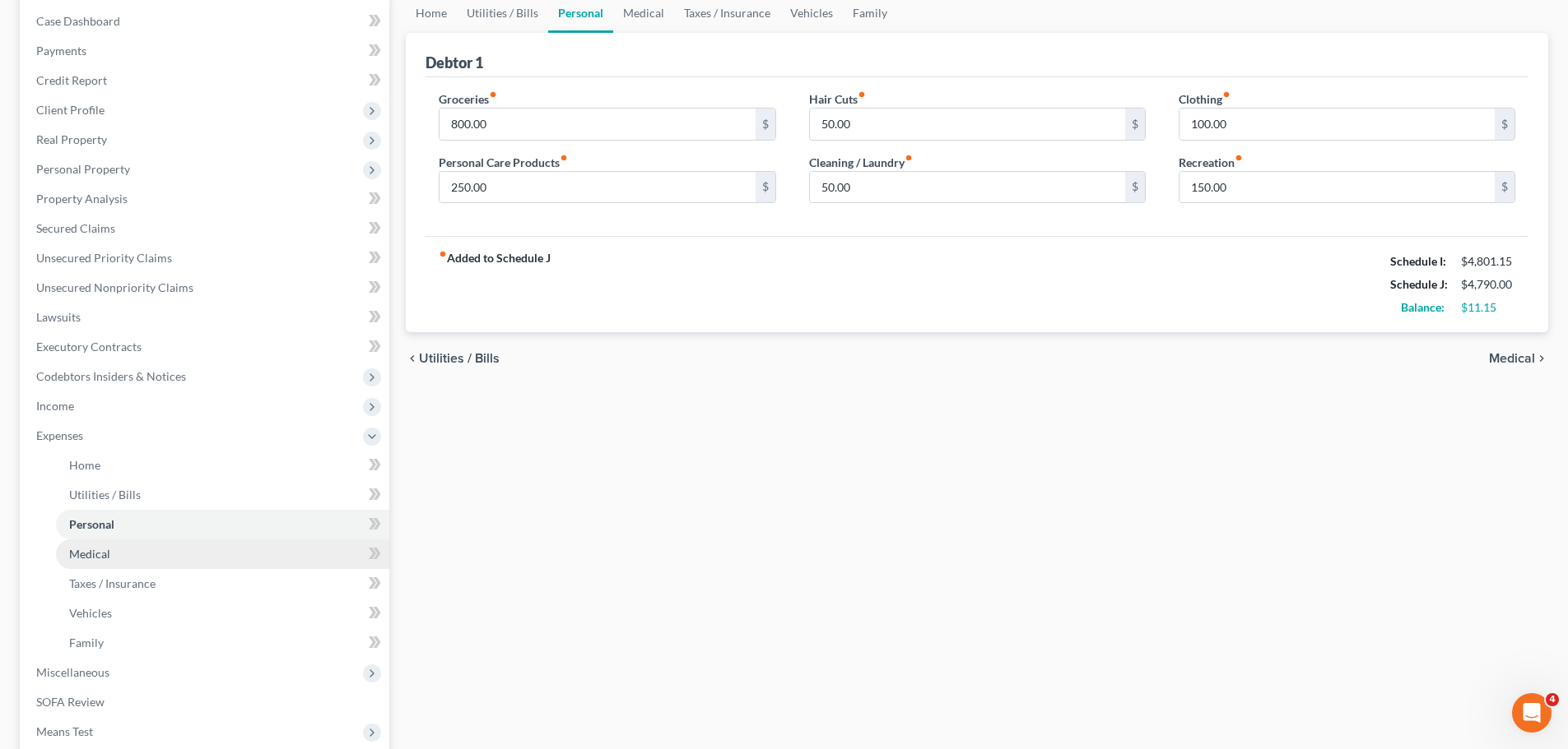
click at [115, 550] on link "Medical" at bounding box center [222, 554] width 333 height 30
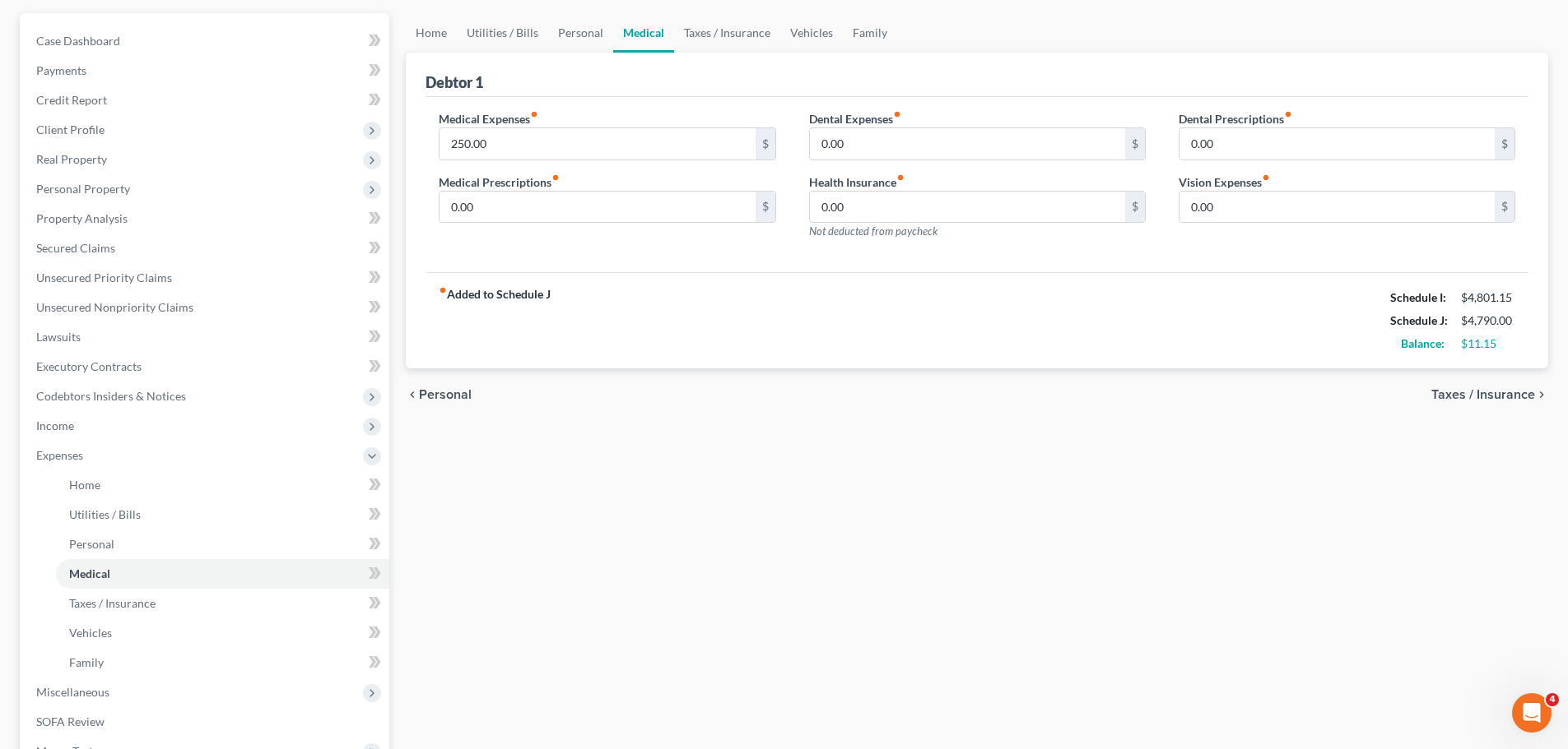
scroll to position [164, 0]
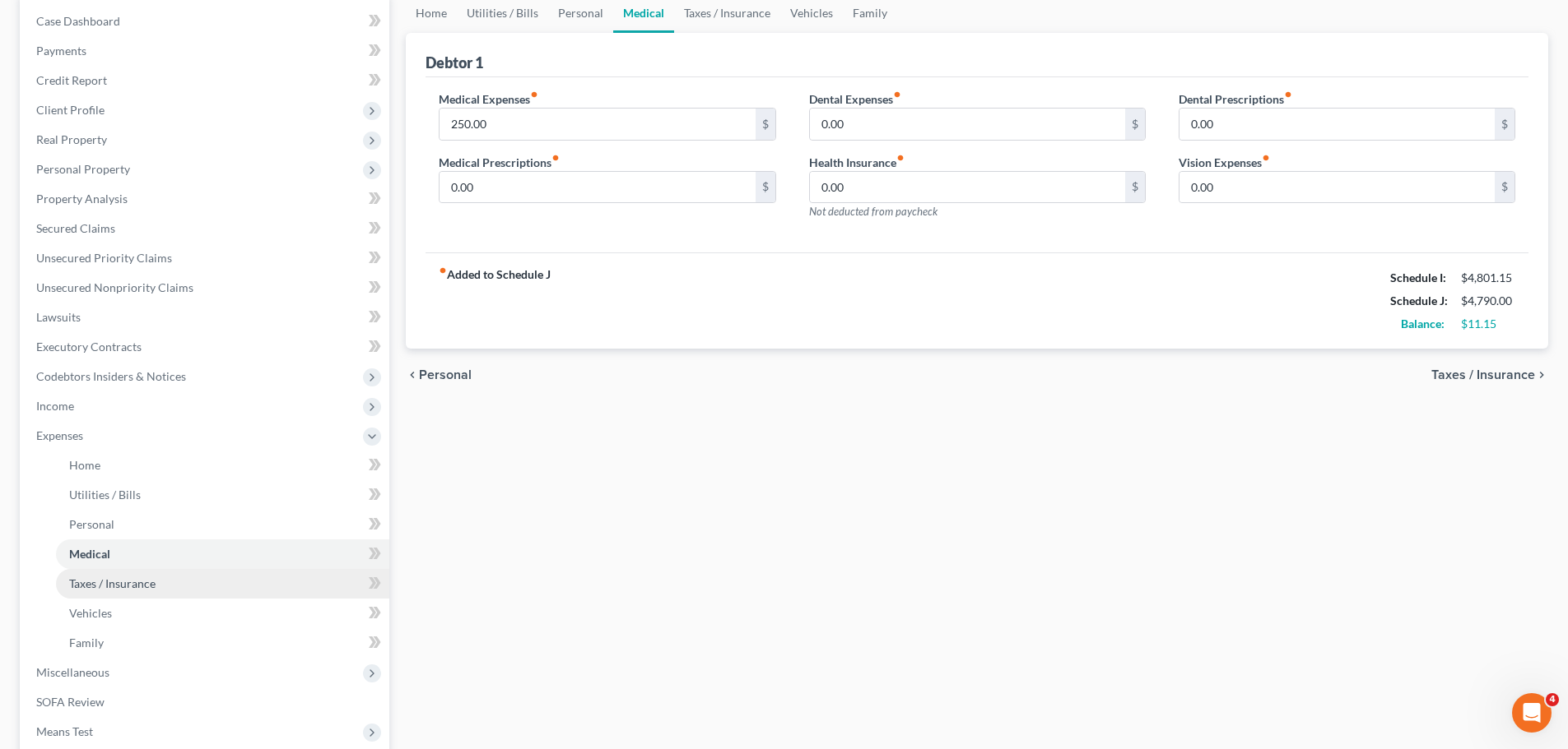
click at [225, 579] on link "Taxes / Insurance" at bounding box center [222, 584] width 333 height 30
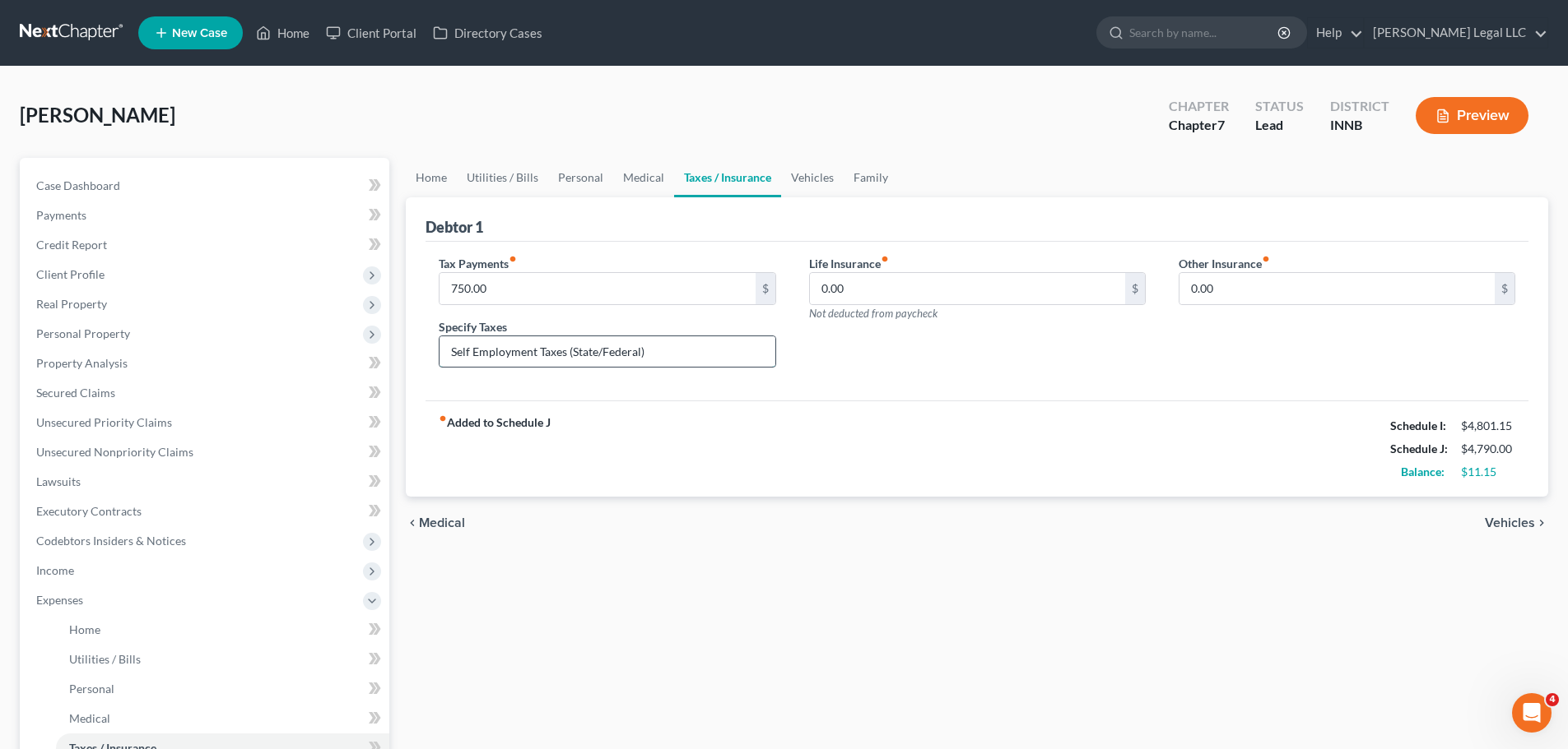
click at [542, 352] on input "Self Employment Taxes (State/Federal)" at bounding box center [607, 352] width 335 height 31
click at [540, 353] on input "Self Employment Taxes (State/Federal)" at bounding box center [607, 352] width 335 height 31
type input "Self Employment Estimated Taxes (State/Federal)"
click at [813, 605] on div "Home Utilities / Bills Personal Medical Taxes / Insurance Vehicles Family Debto…" at bounding box center [976, 603] width 1159 height 891
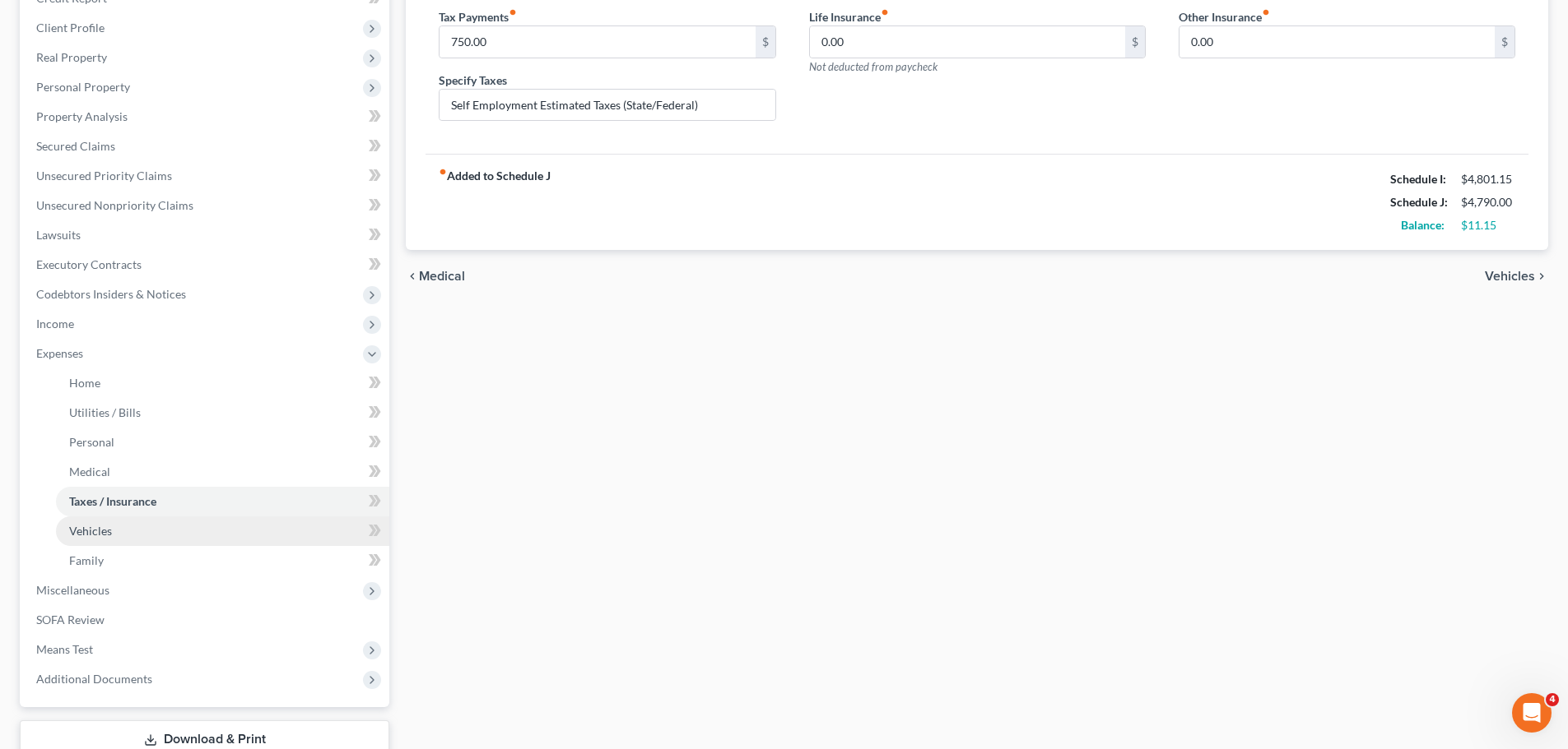
click at [138, 531] on link "Vehicles" at bounding box center [222, 531] width 333 height 30
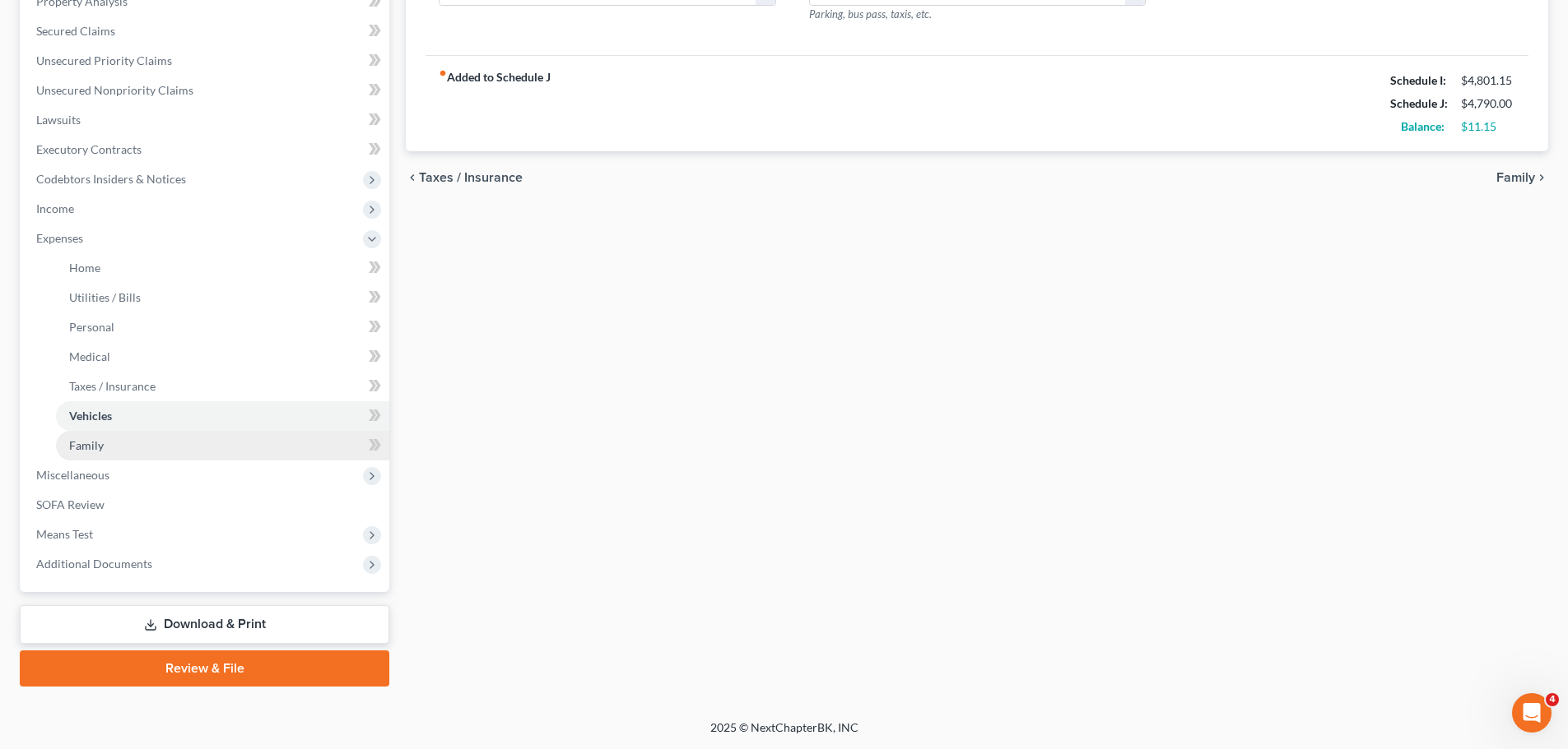
click at [116, 448] on link "Family" at bounding box center [222, 445] width 333 height 30
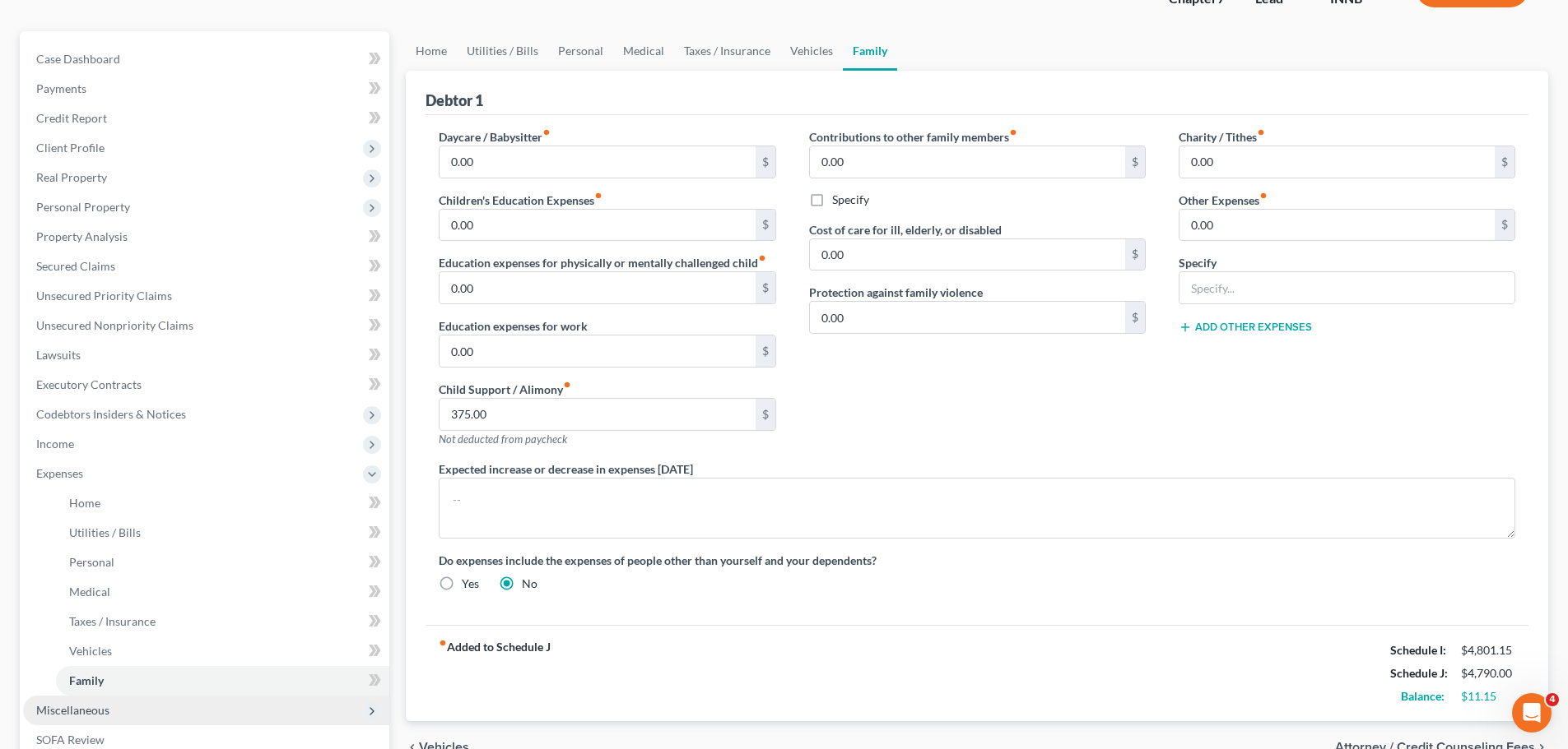
scroll to position [362, 0]
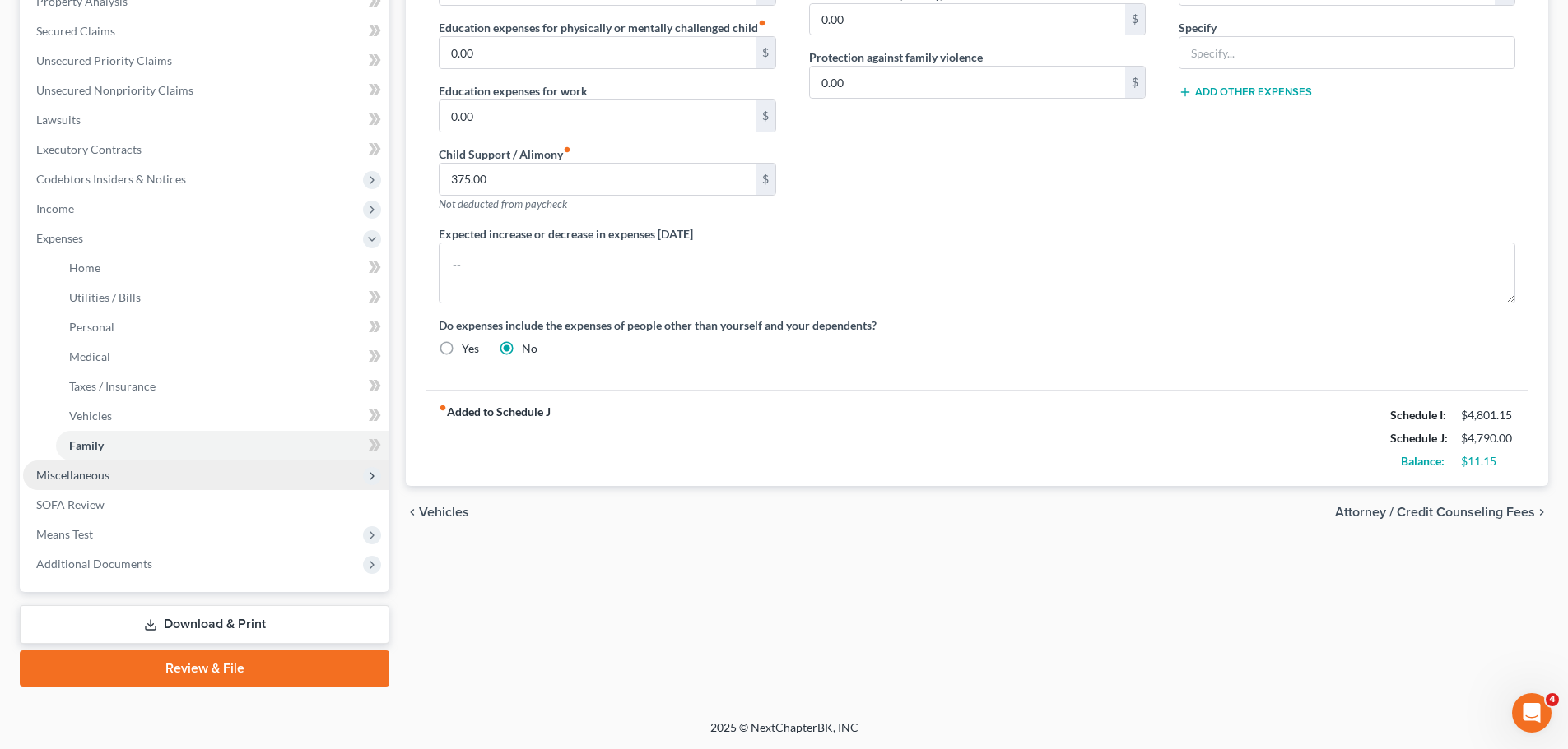
click at [84, 473] on span "Miscellaneous" at bounding box center [73, 475] width 73 height 14
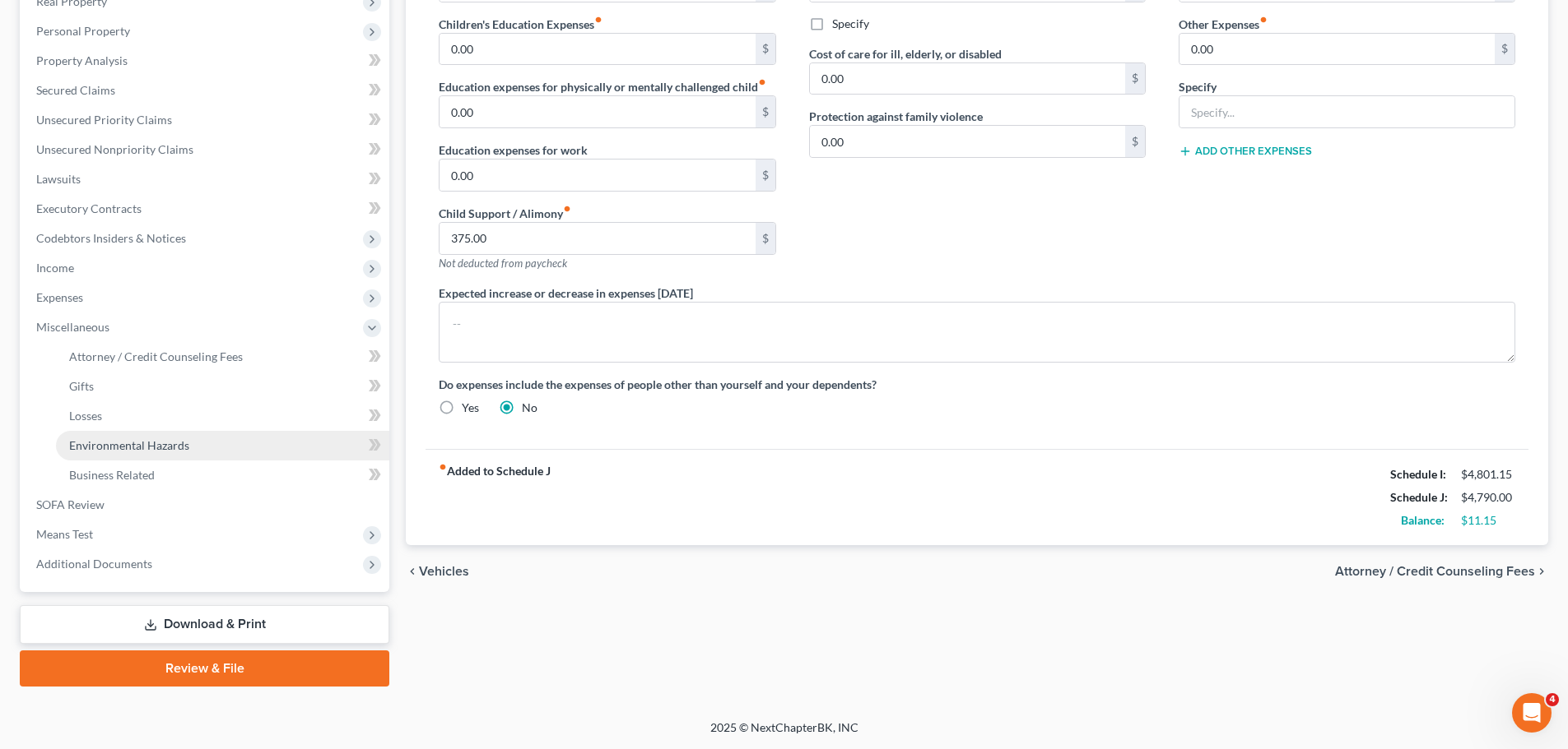
scroll to position [303, 0]
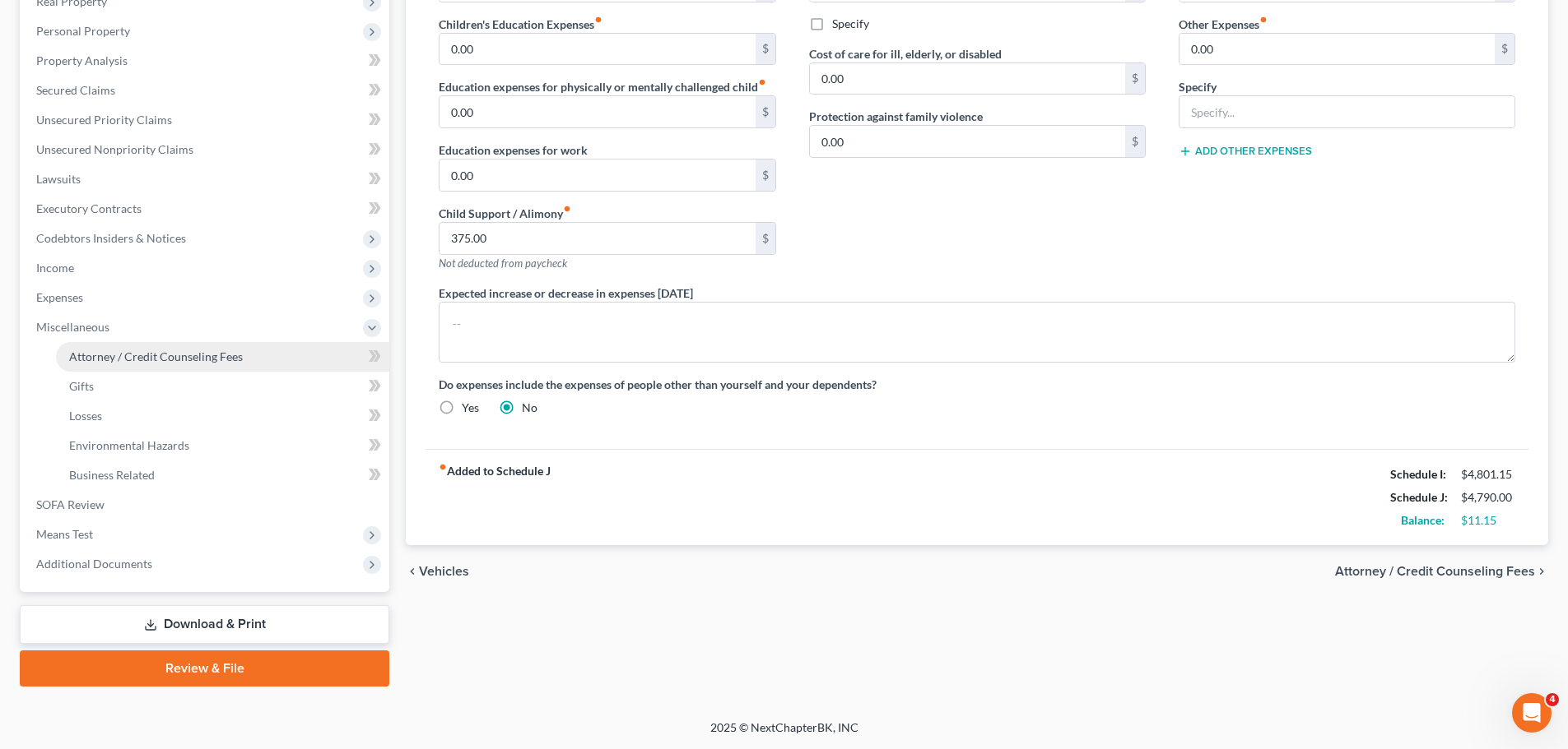
click at [156, 355] on span "Attorney / Credit Counseling Fees" at bounding box center [156, 356] width 174 height 14
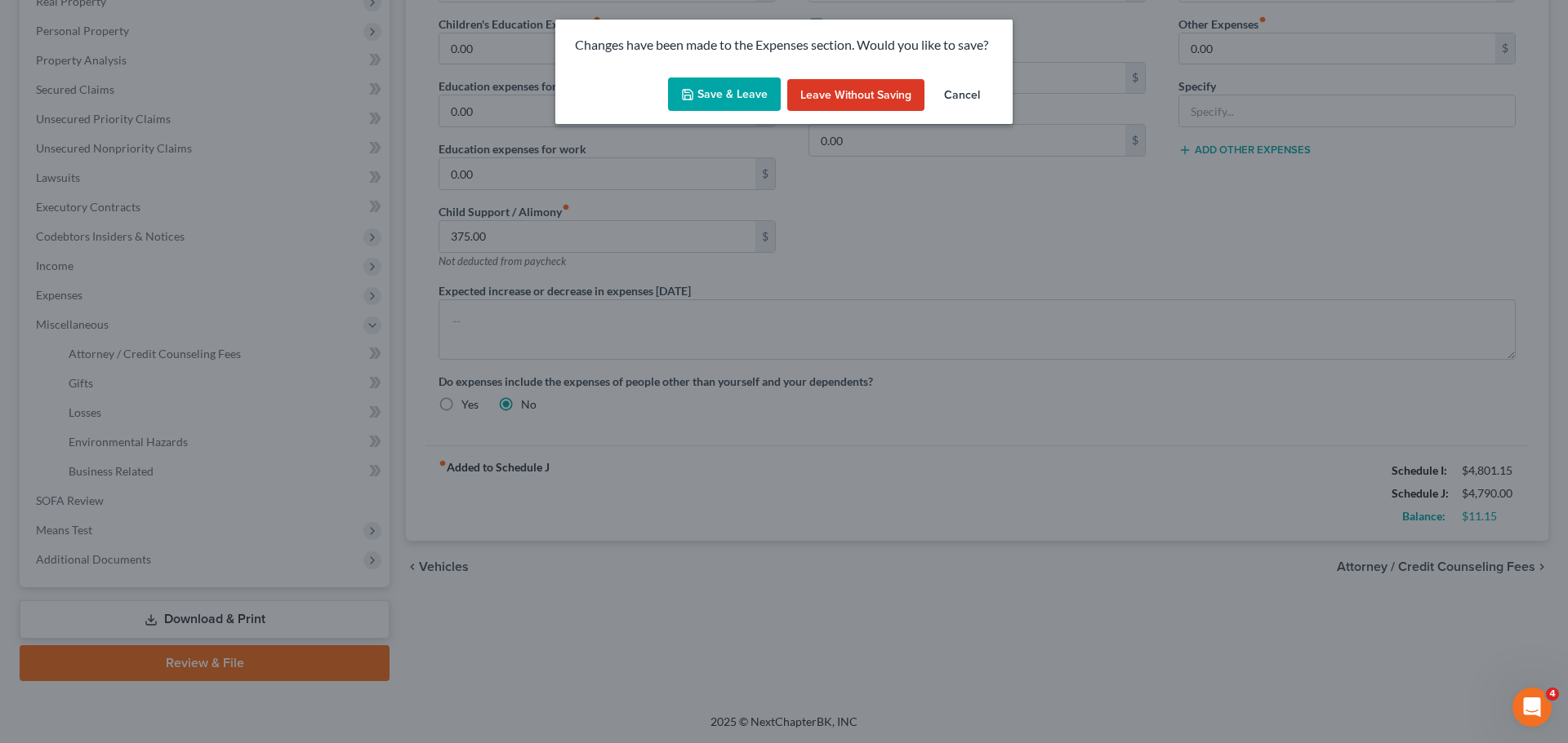
click at [726, 92] on button "Save & Leave" at bounding box center [724, 95] width 113 height 34
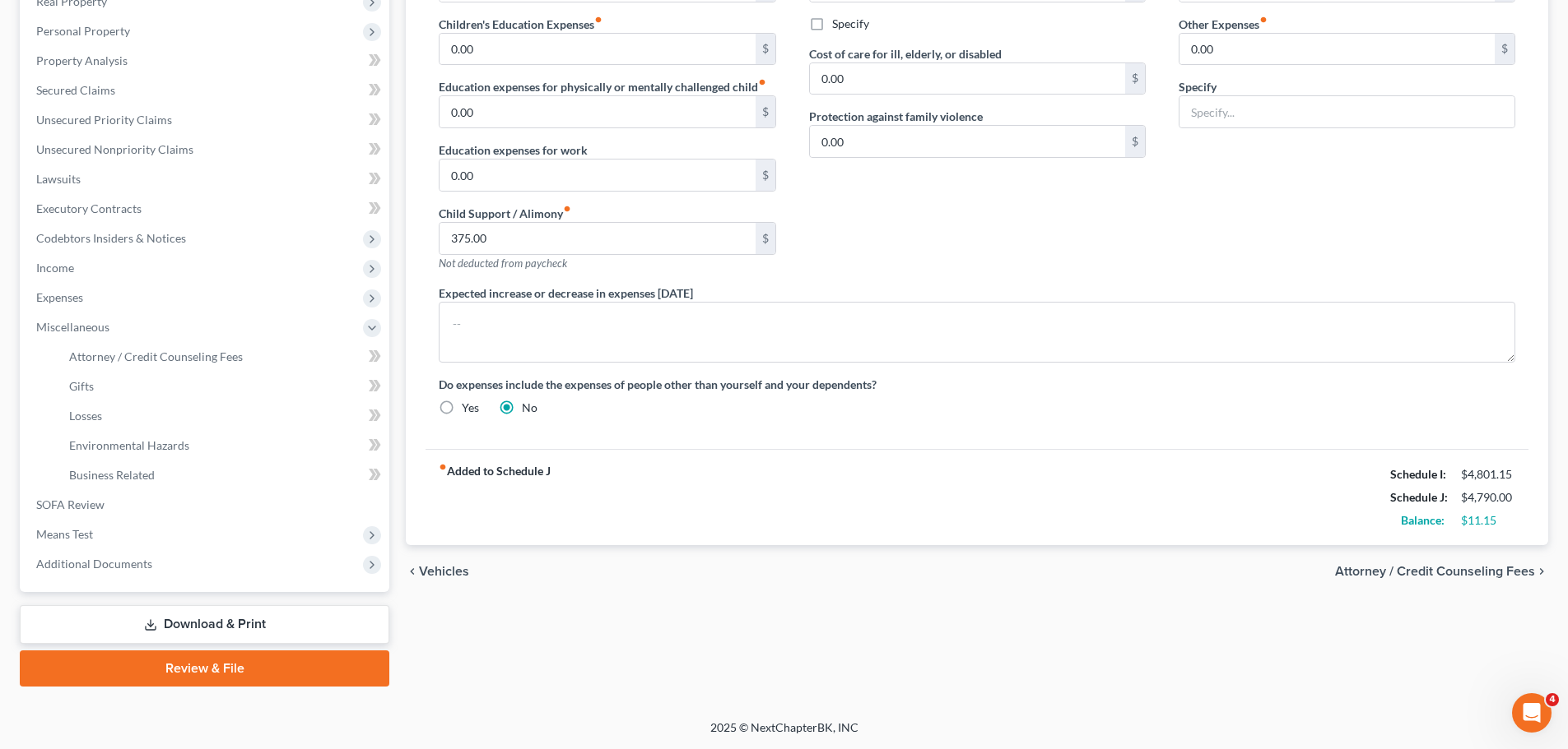
select select "0"
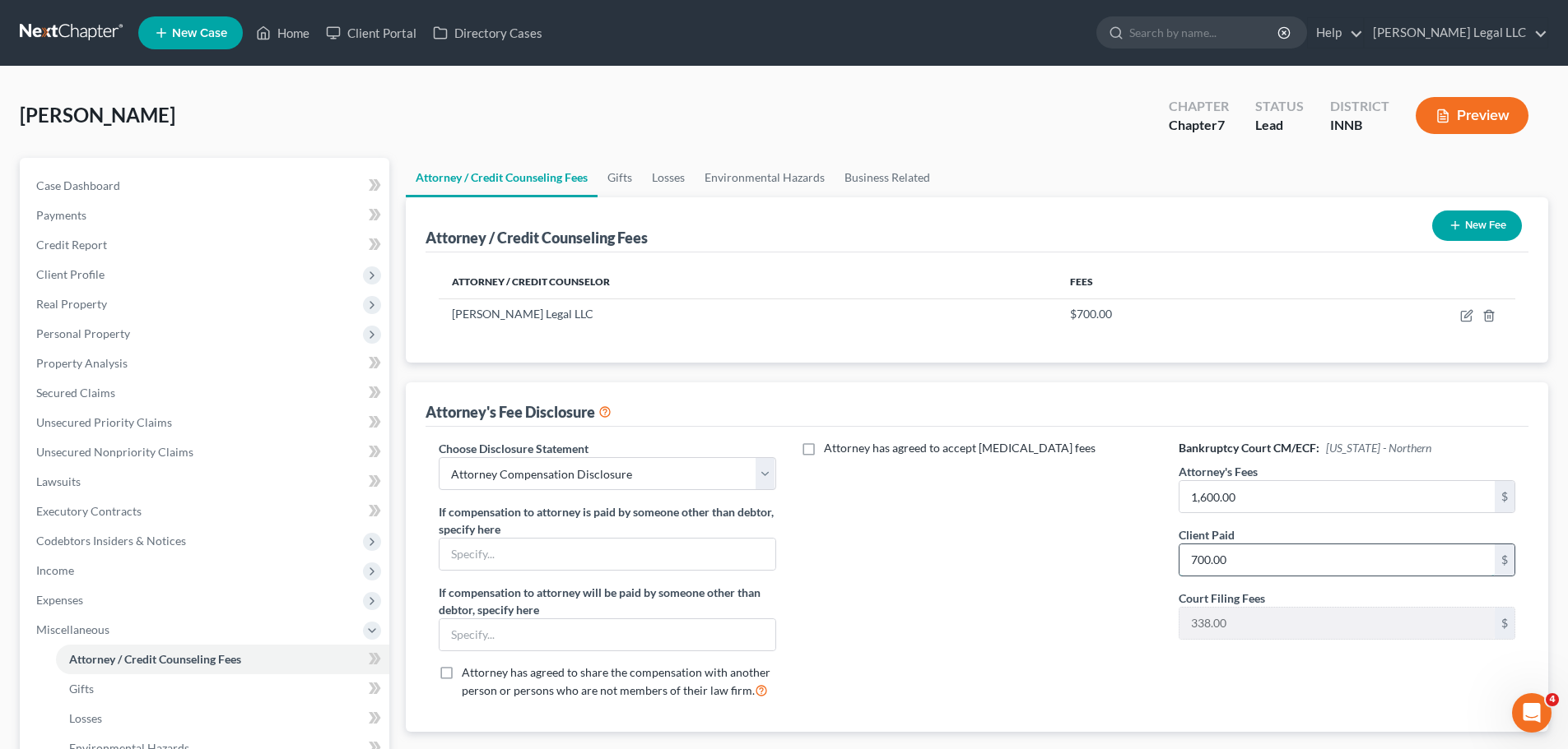
click at [1242, 563] on input "700.00" at bounding box center [1338, 560] width 316 height 31
type input "1,600"
click at [1464, 321] on icon "button" at bounding box center [1466, 317] width 10 height 10
select select "15"
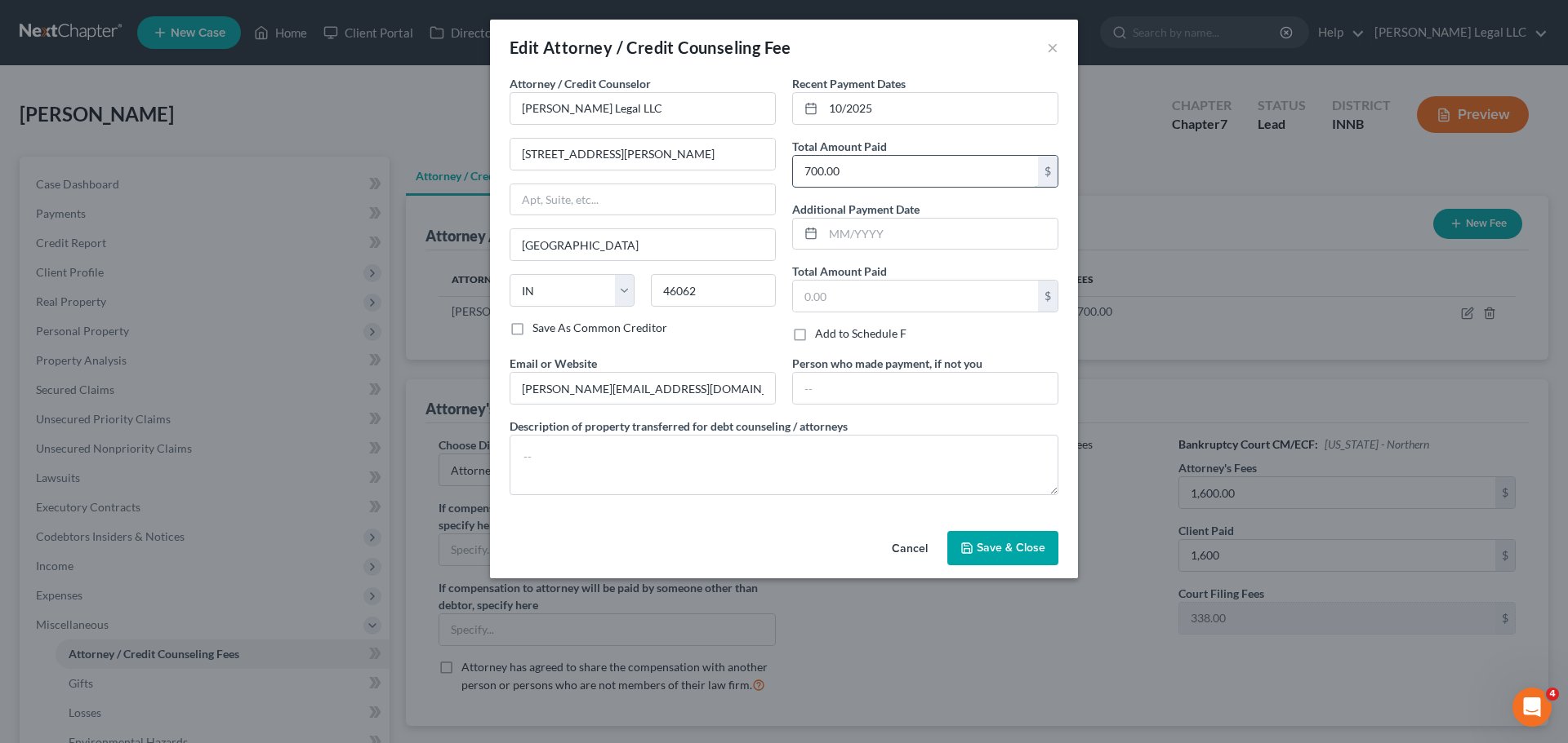
click at [879, 169] on input "700.00" at bounding box center [915, 171] width 245 height 31
type input "1,600"
click at [978, 550] on span "Save & Close" at bounding box center [1010, 548] width 69 height 14
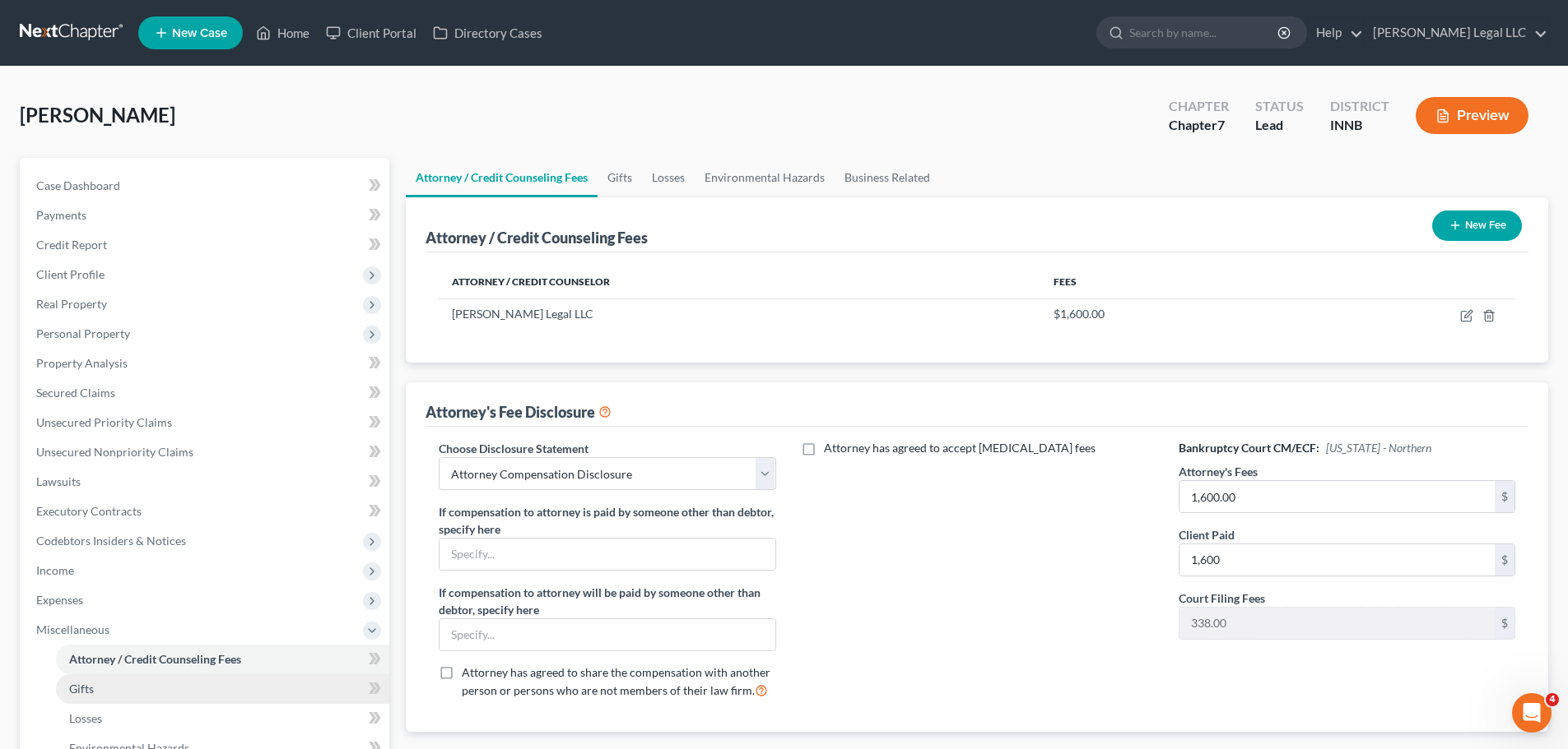
click at [120, 689] on link "Gifts" at bounding box center [222, 689] width 333 height 30
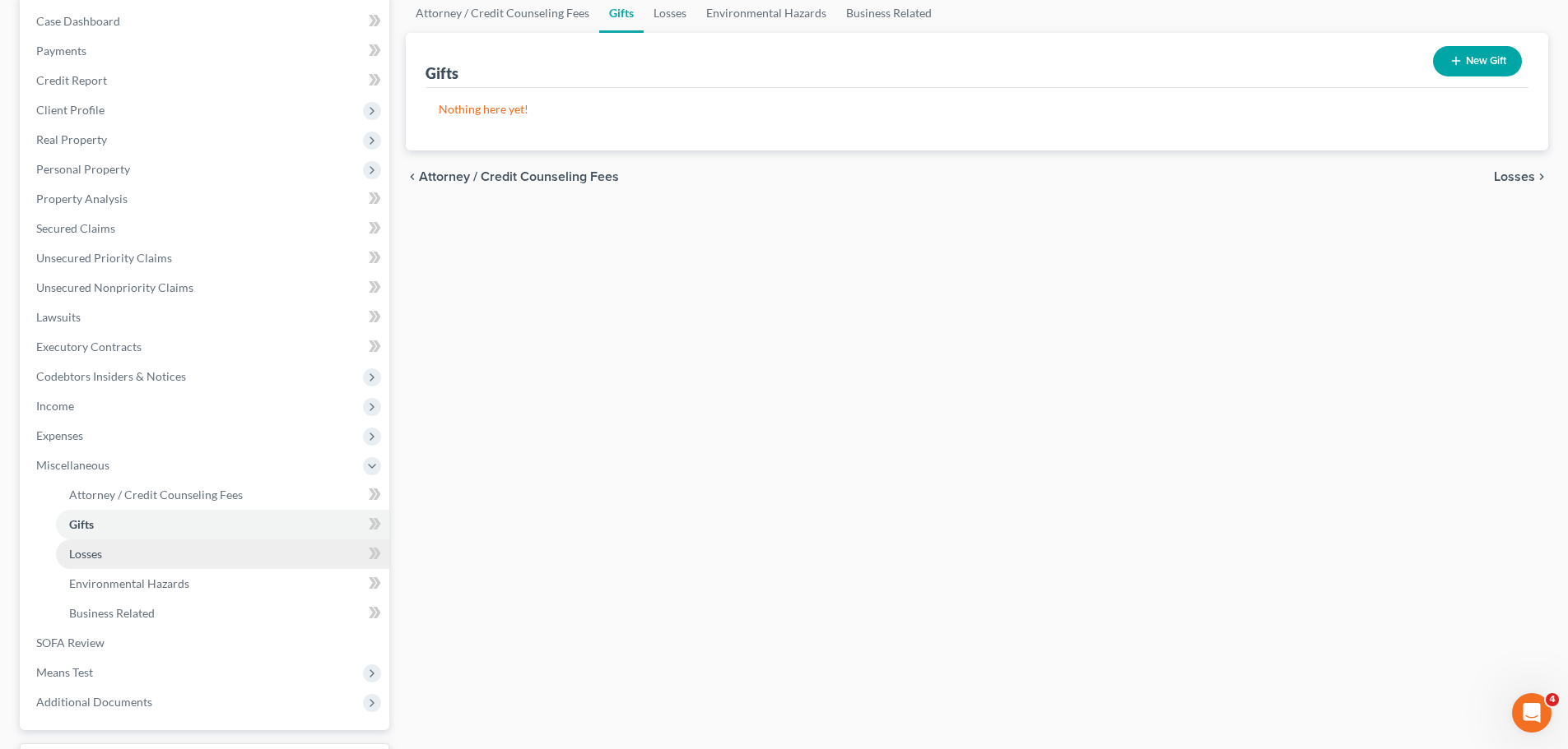
click at [110, 550] on link "Losses" at bounding box center [222, 554] width 333 height 30
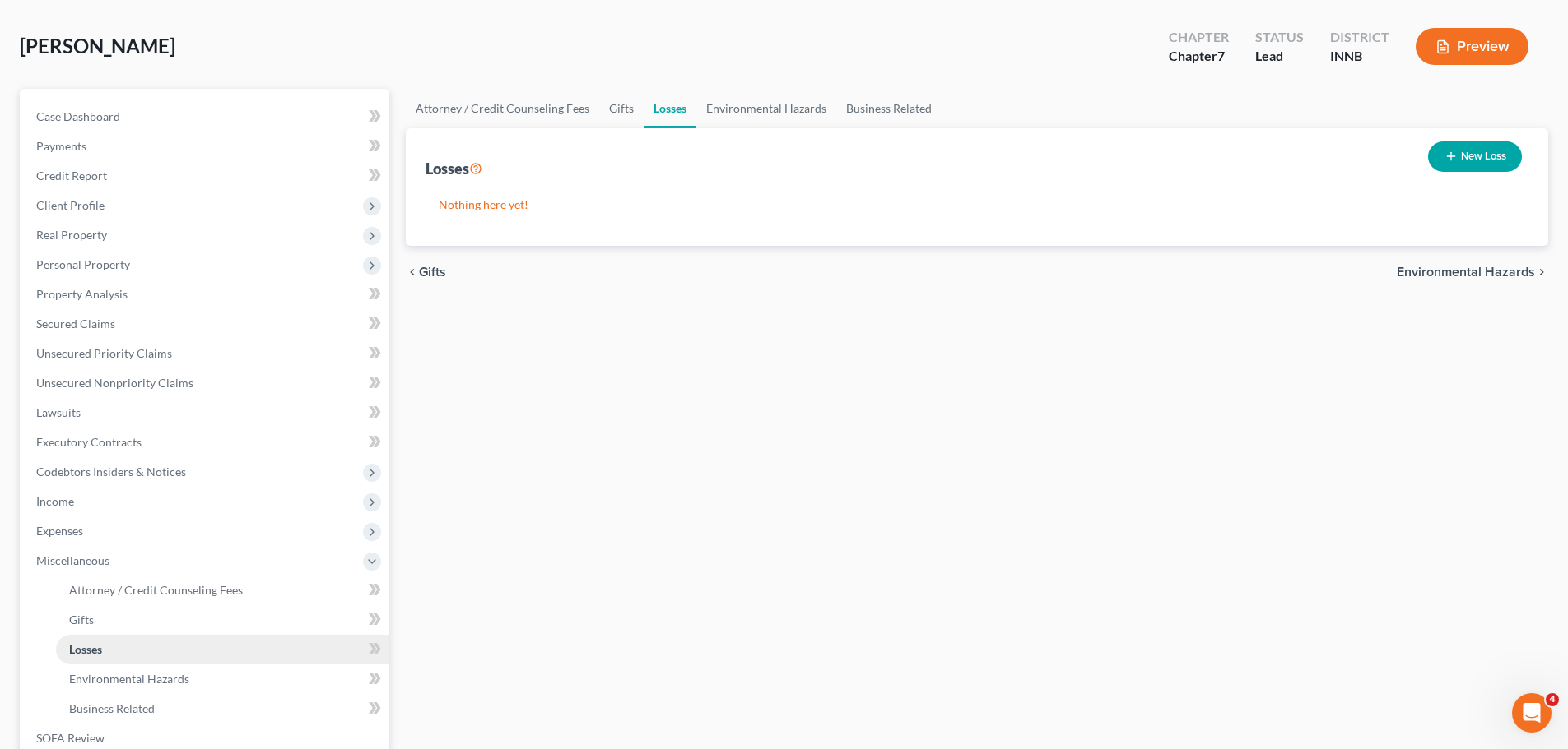
scroll to position [164, 0]
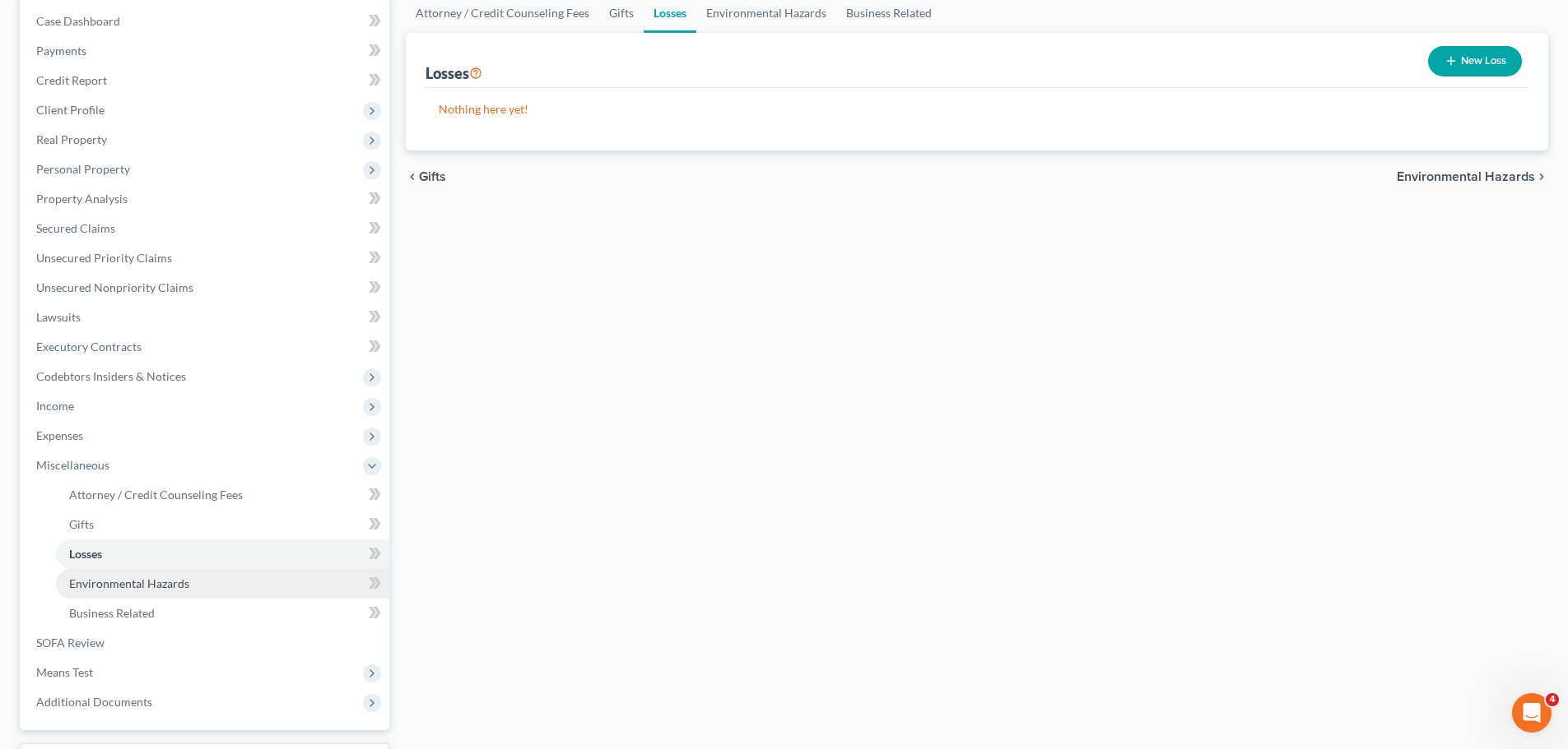
click at [89, 577] on span "Environmental Hazards" at bounding box center [129, 584] width 120 height 14
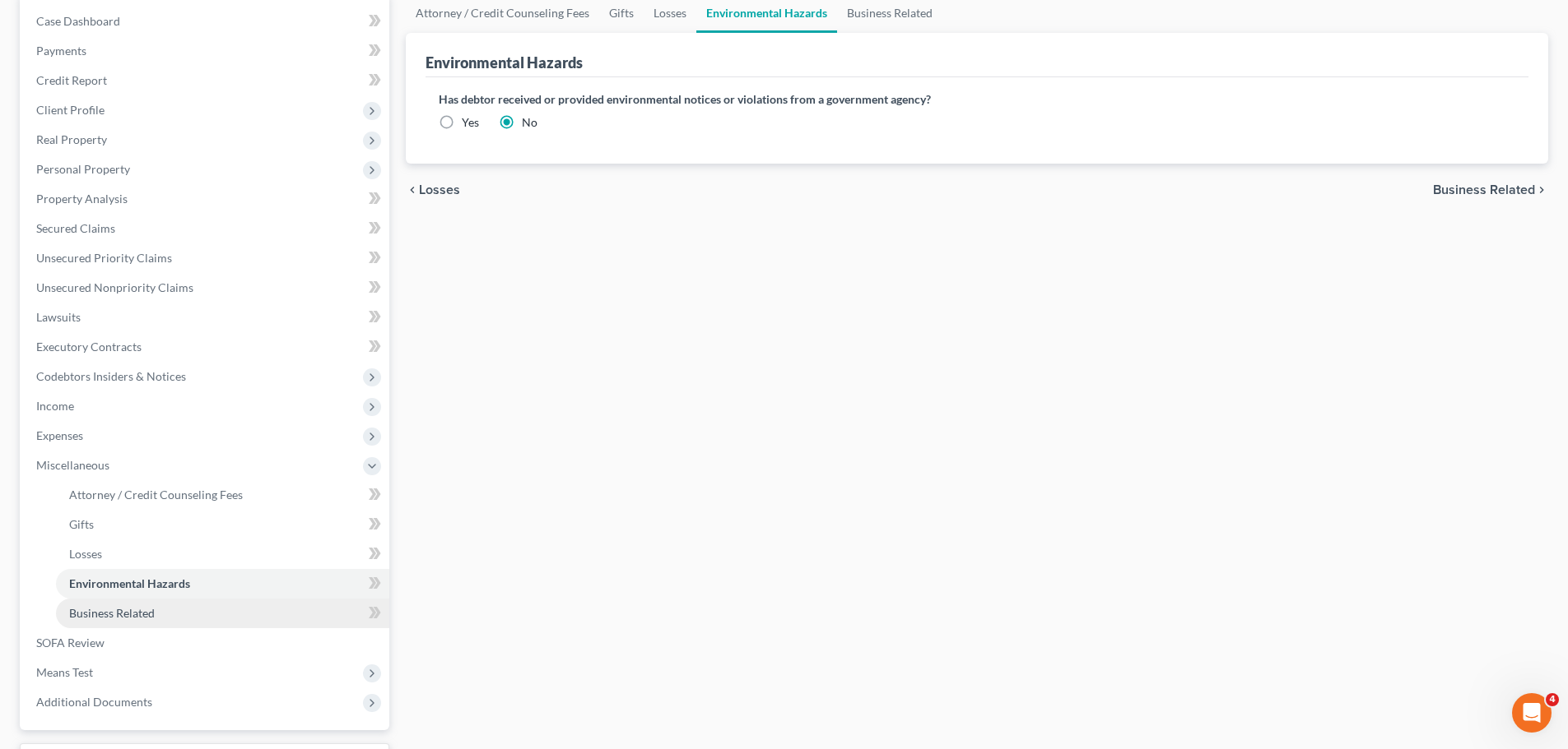
click at [143, 613] on span "Business Related" at bounding box center [111, 613] width 85 height 14
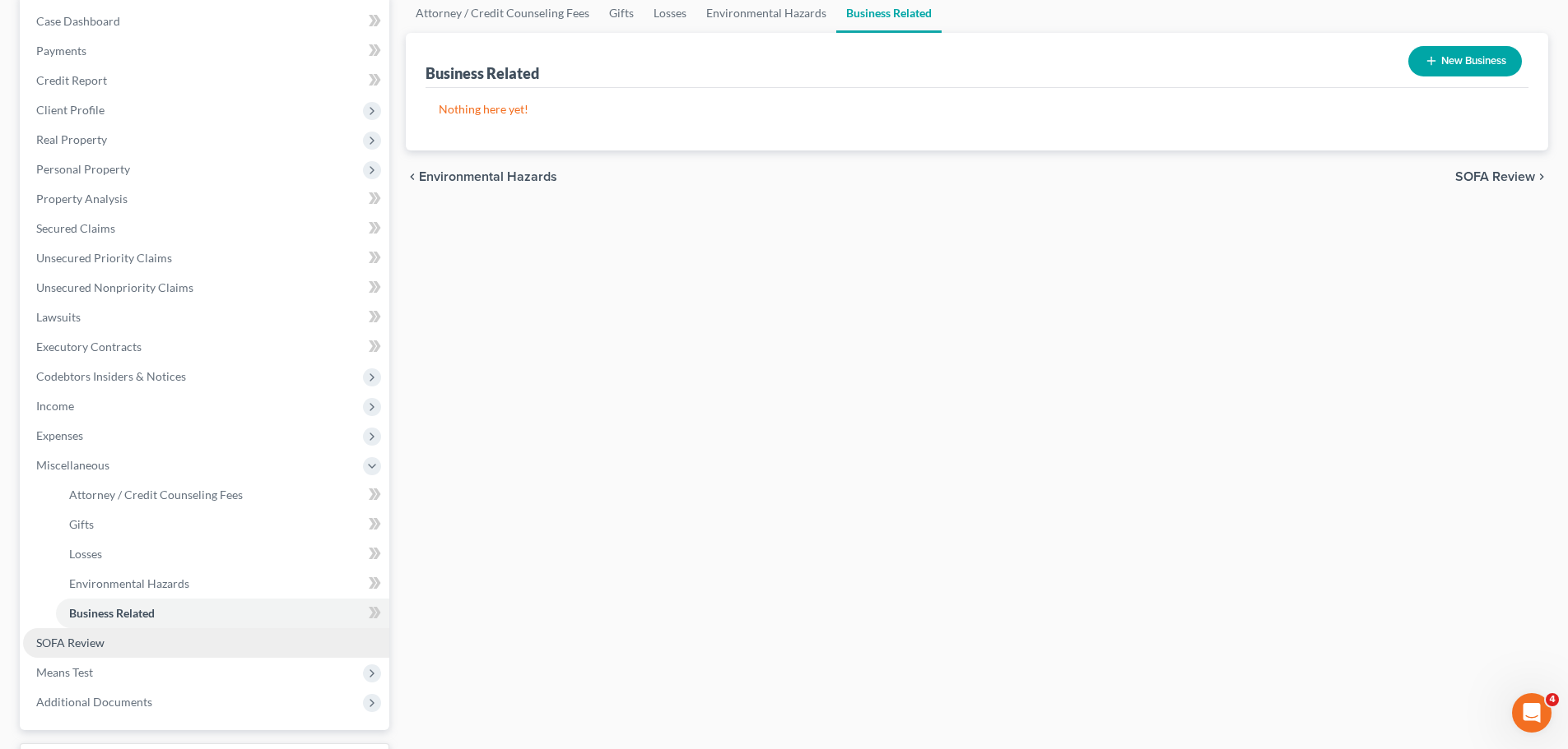
click at [101, 633] on link "SOFA Review" at bounding box center [206, 643] width 366 height 30
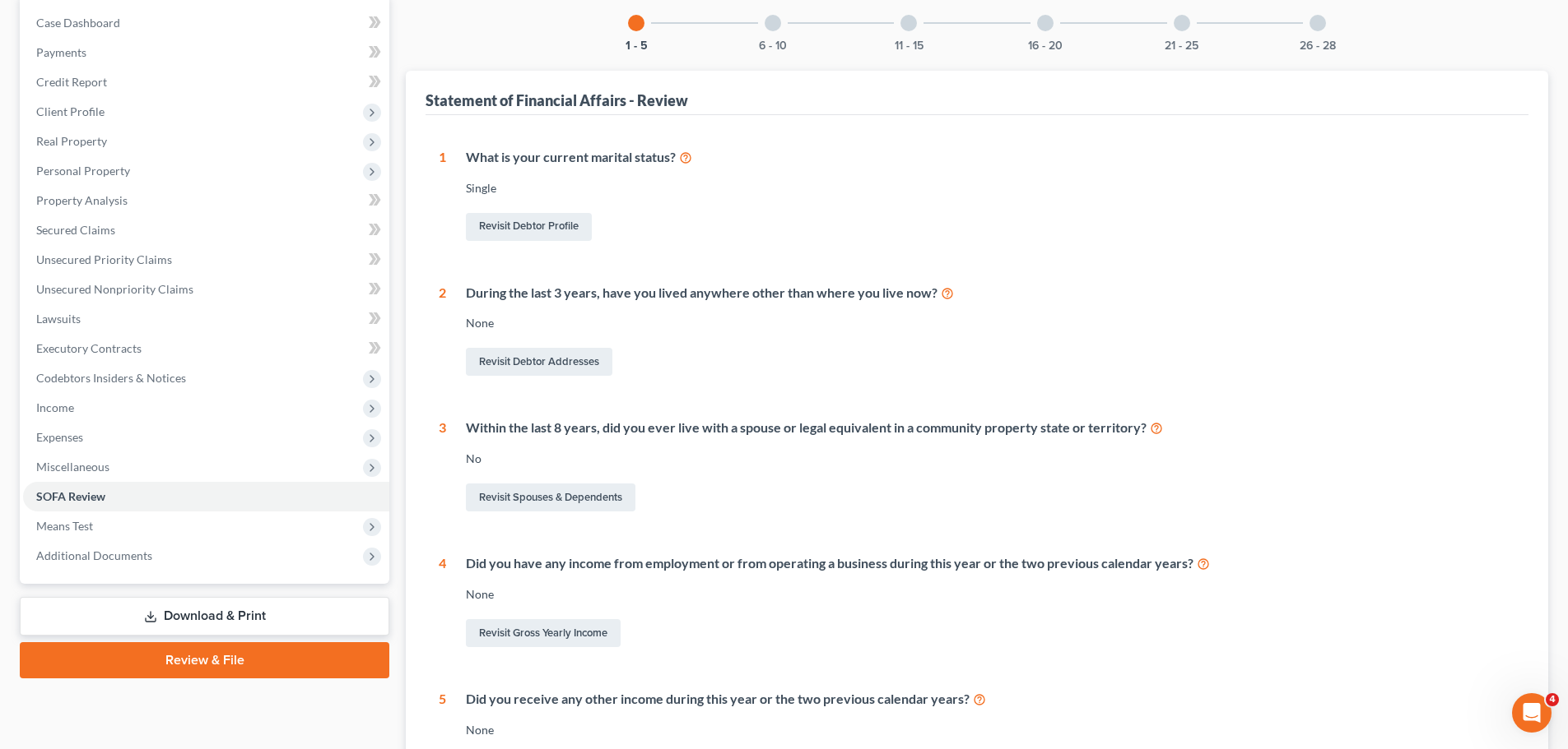
scroll to position [164, 0]
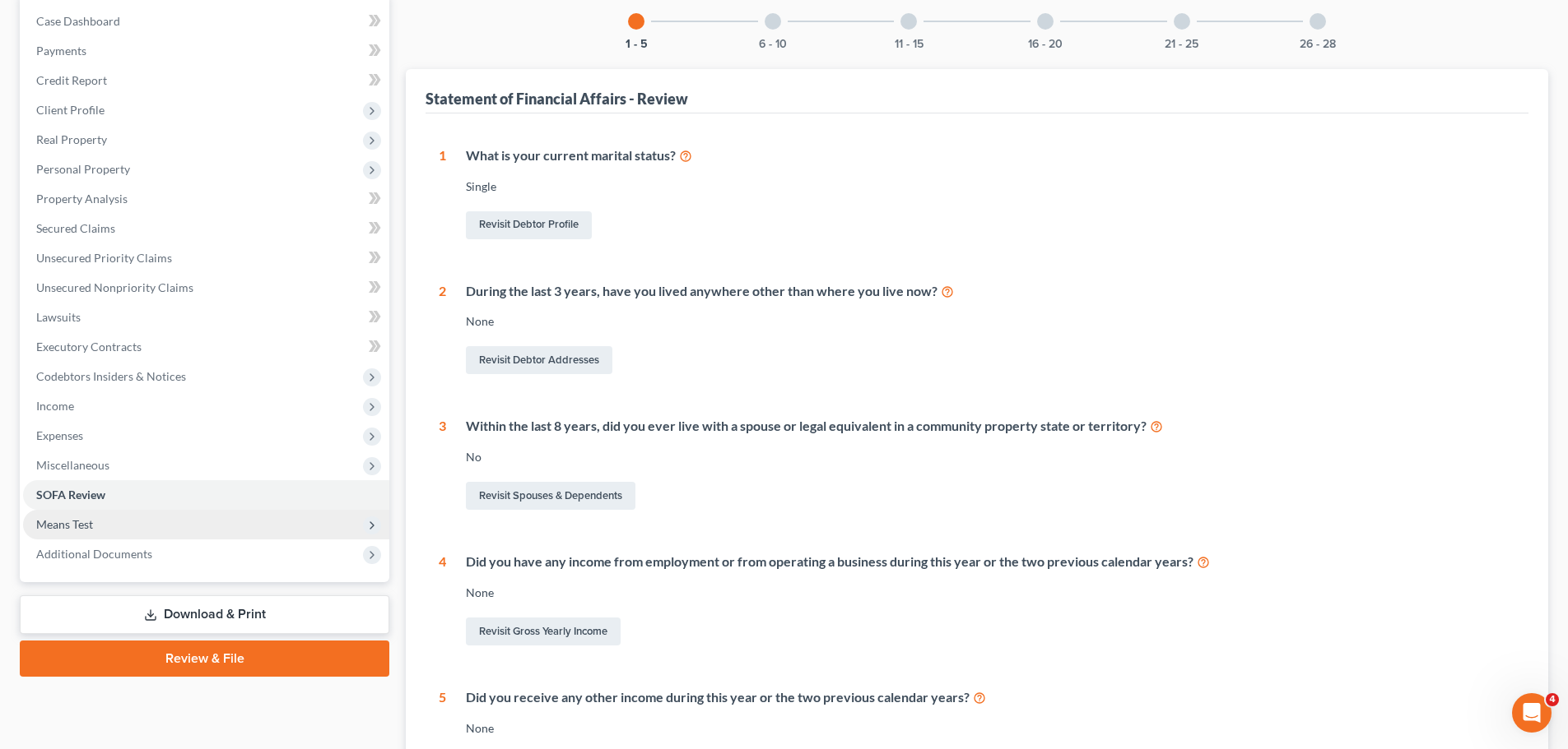
click at [94, 527] on span "Means Test" at bounding box center [206, 525] width 366 height 30
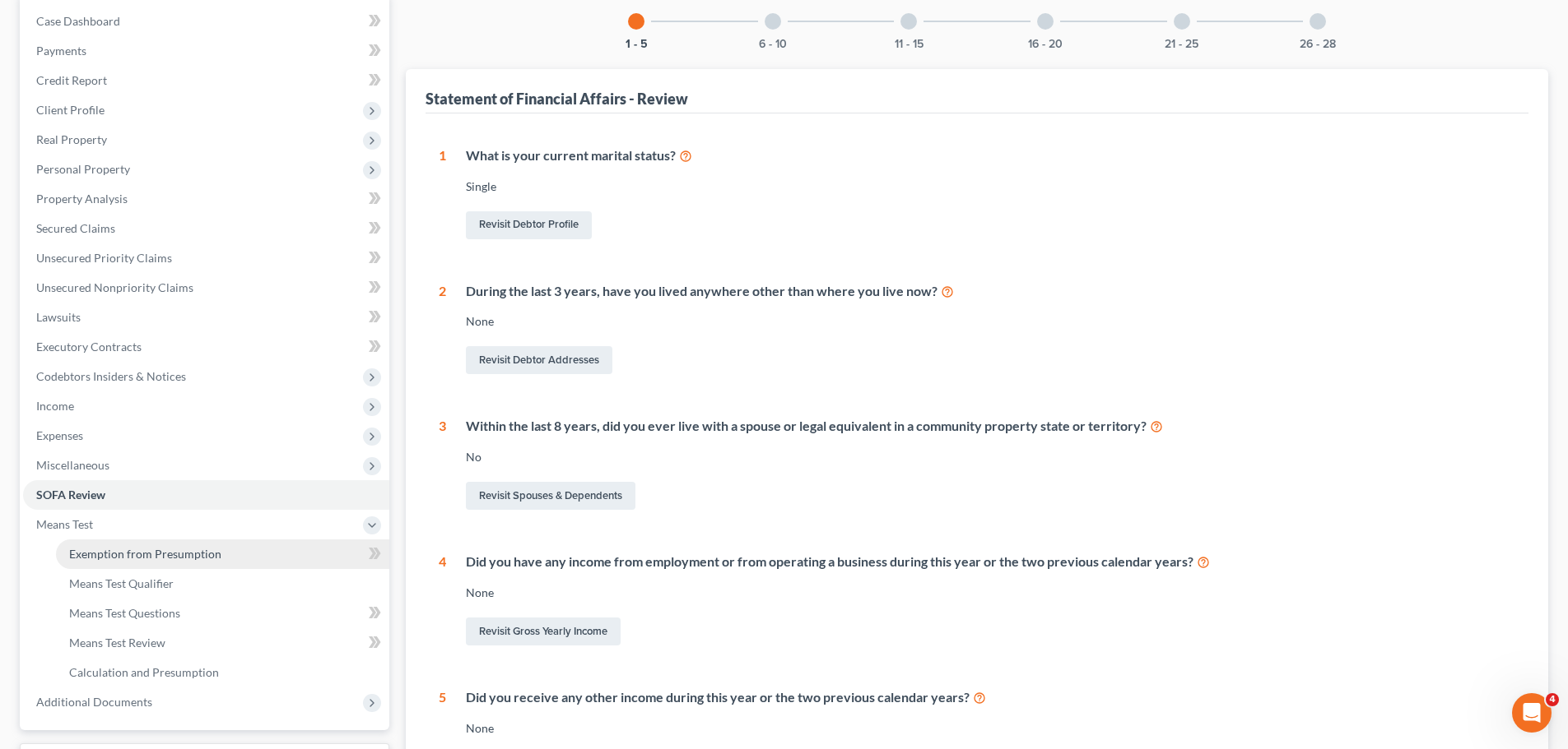
click at [101, 549] on span "Exemption from Presumption" at bounding box center [145, 554] width 152 height 14
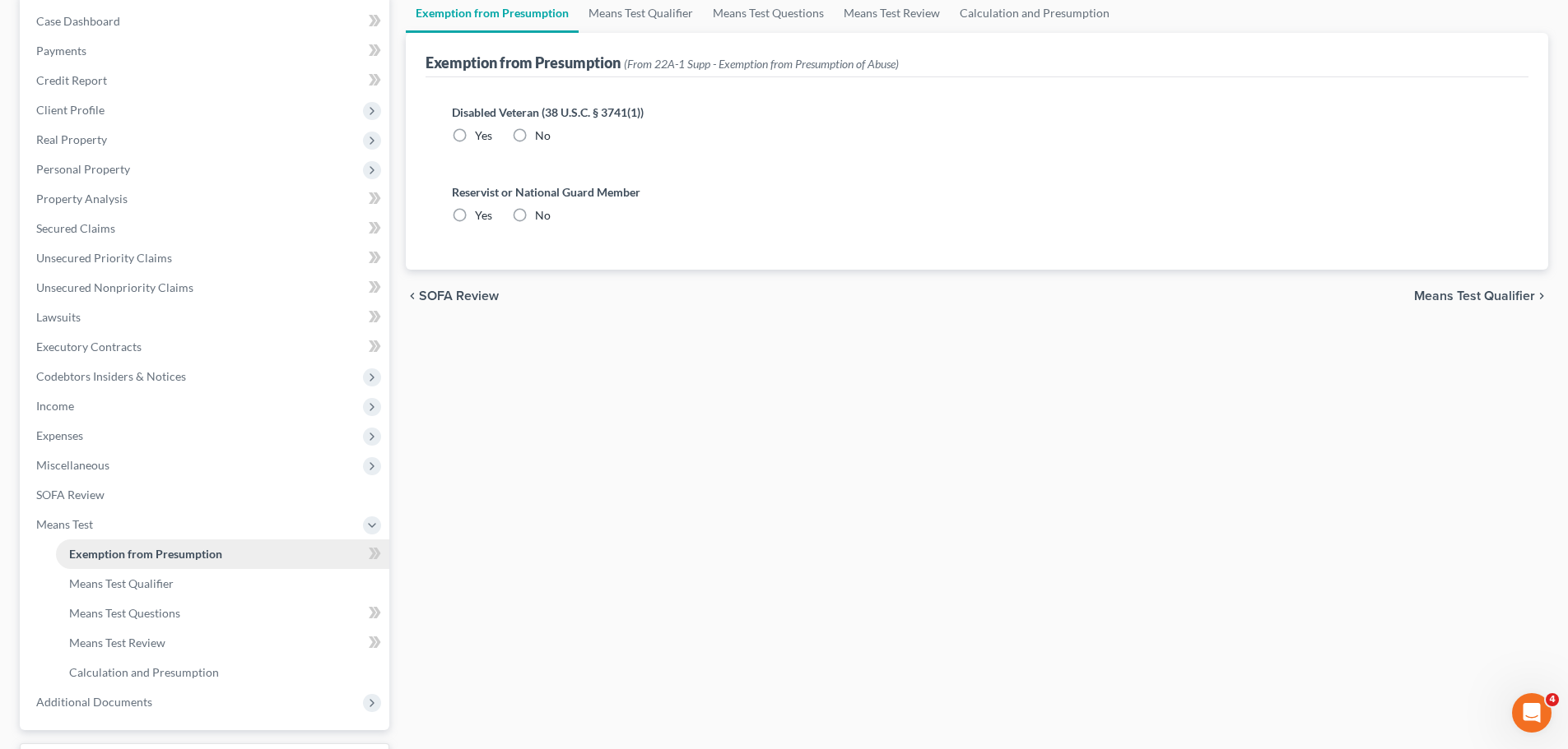
radio input "true"
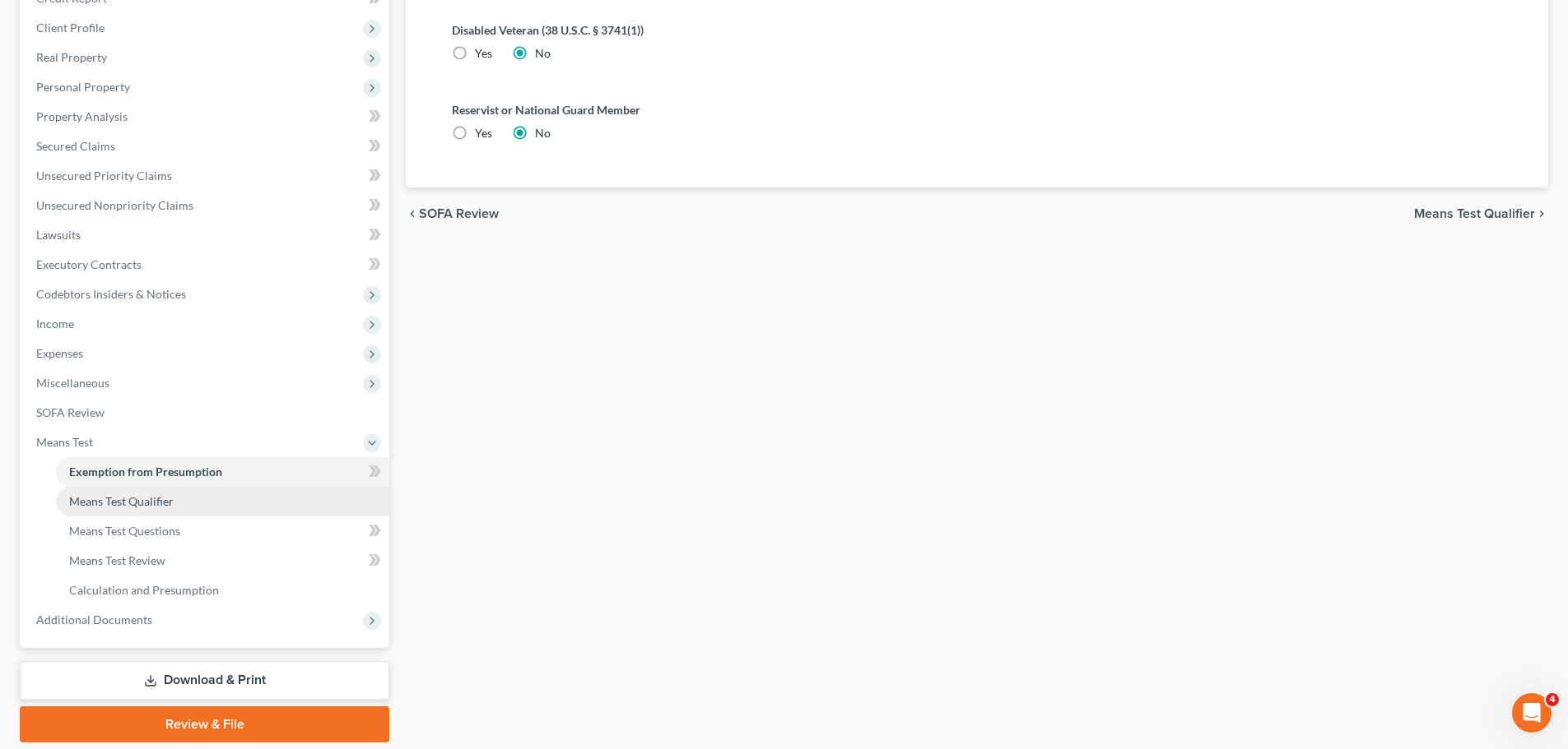
click at [139, 494] on span "Means Test Qualifier" at bounding box center [122, 501] width 105 height 14
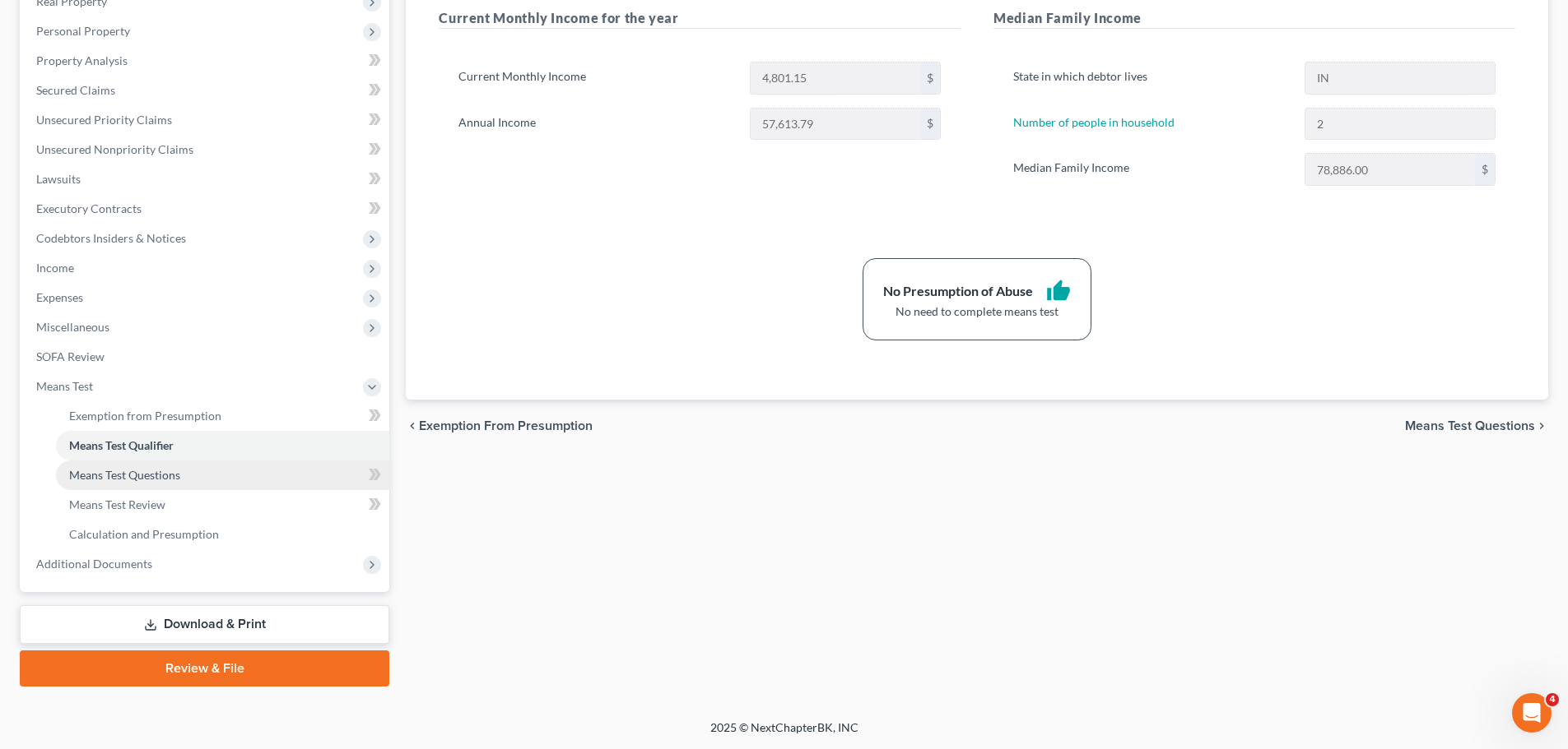
click at [166, 477] on span "Means Test Questions" at bounding box center [125, 475] width 111 height 14
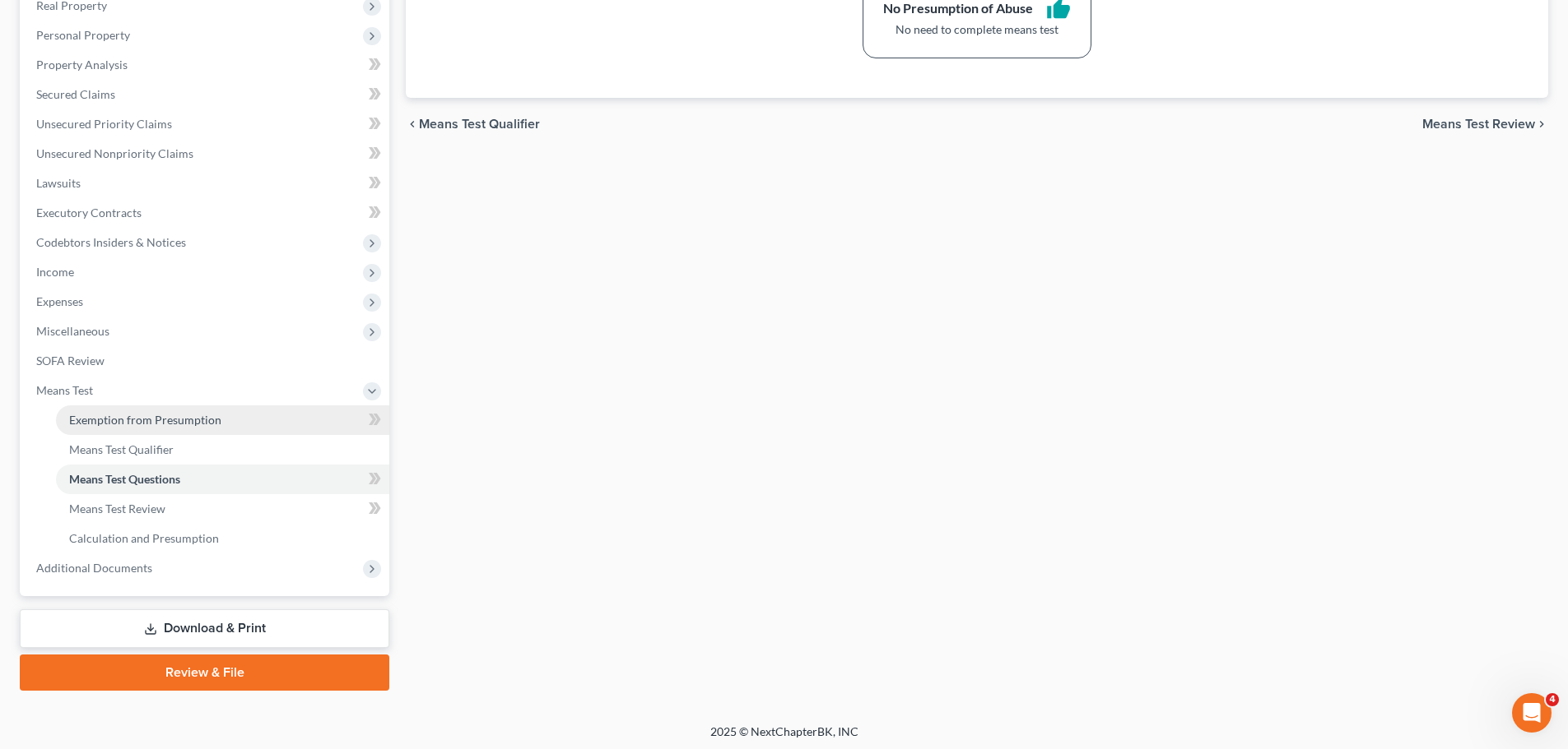
scroll to position [303, 0]
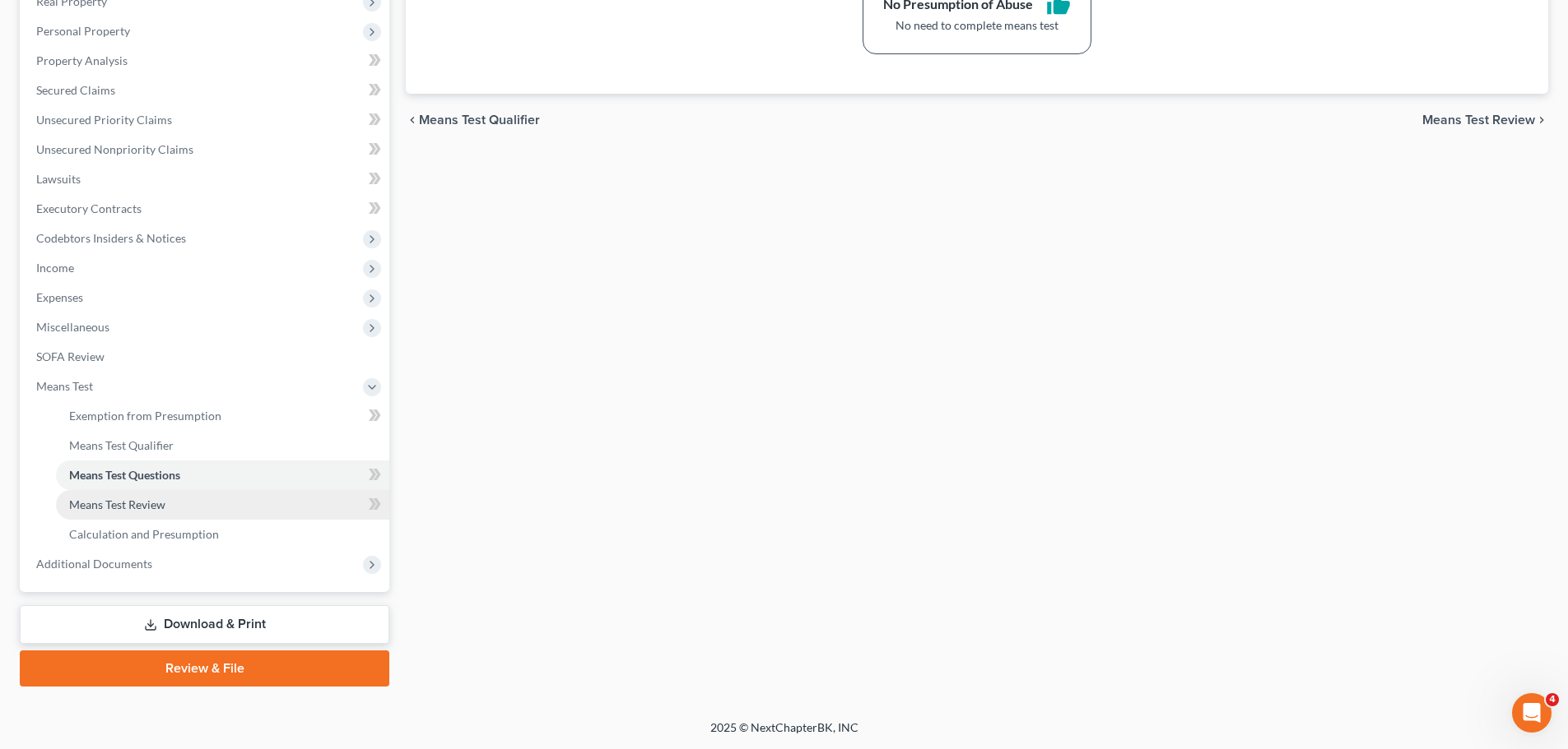
click at [108, 498] on span "Means Test Review" at bounding box center [117, 504] width 96 height 14
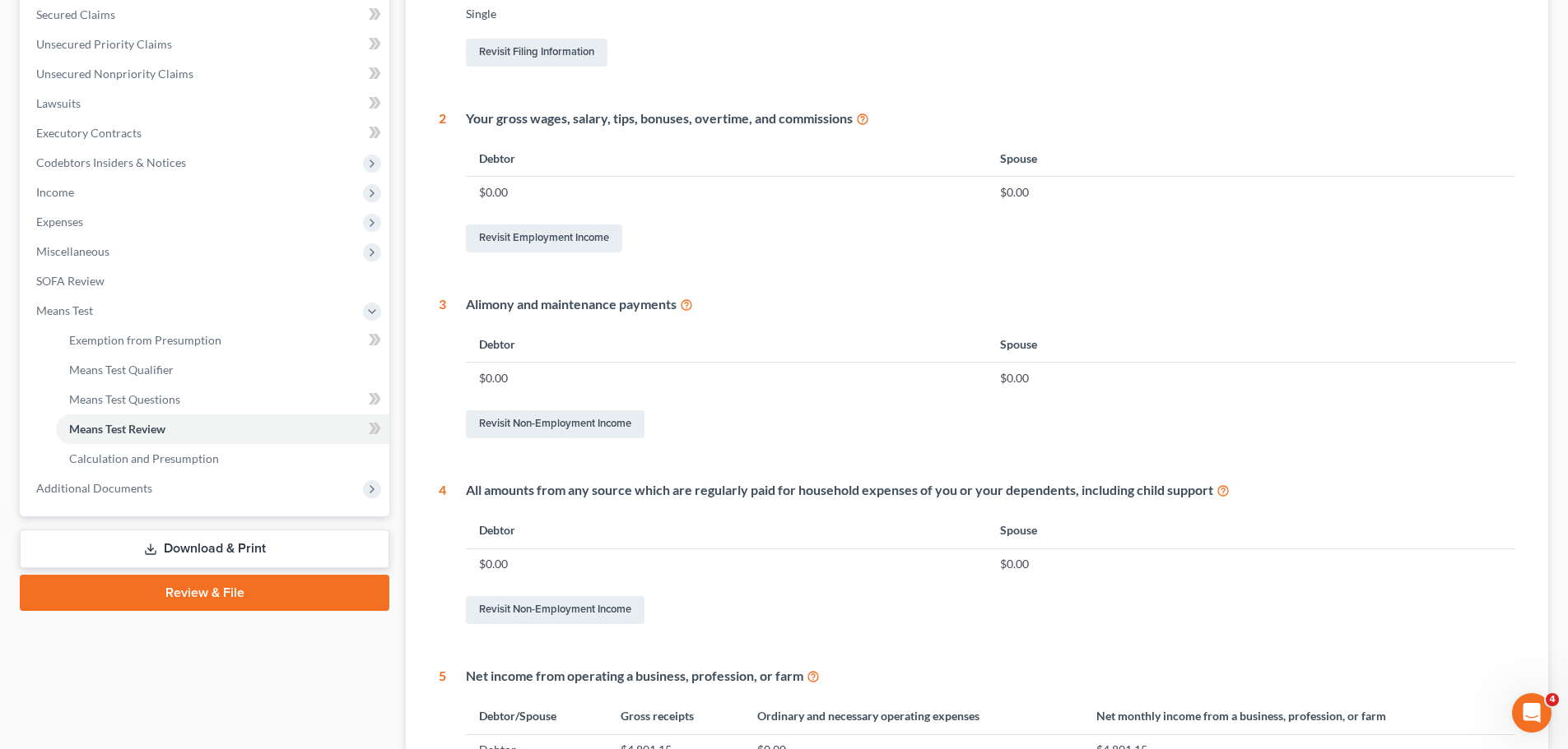
scroll to position [412, 0]
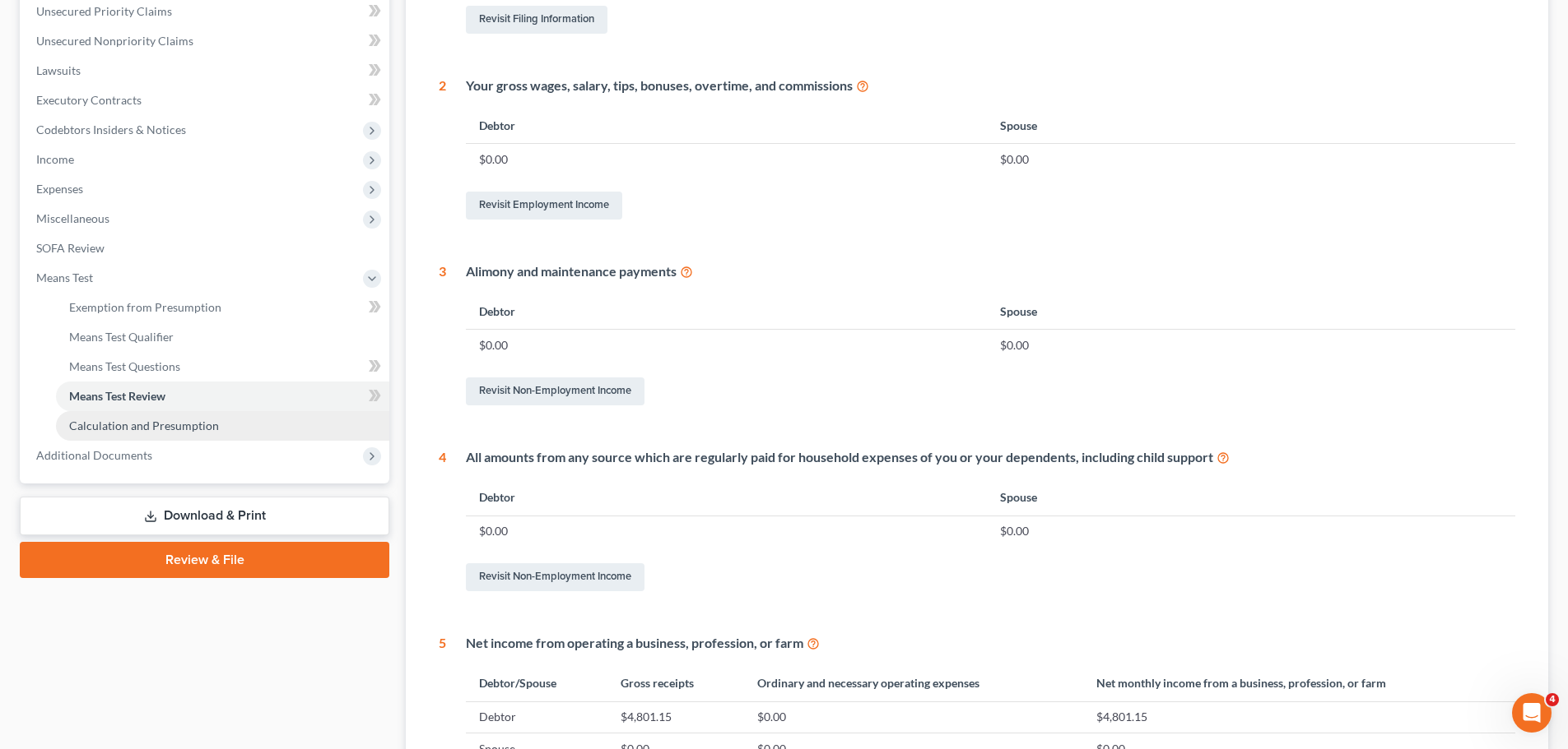
click at [156, 427] on span "Calculation and Presumption" at bounding box center [143, 425] width 149 height 14
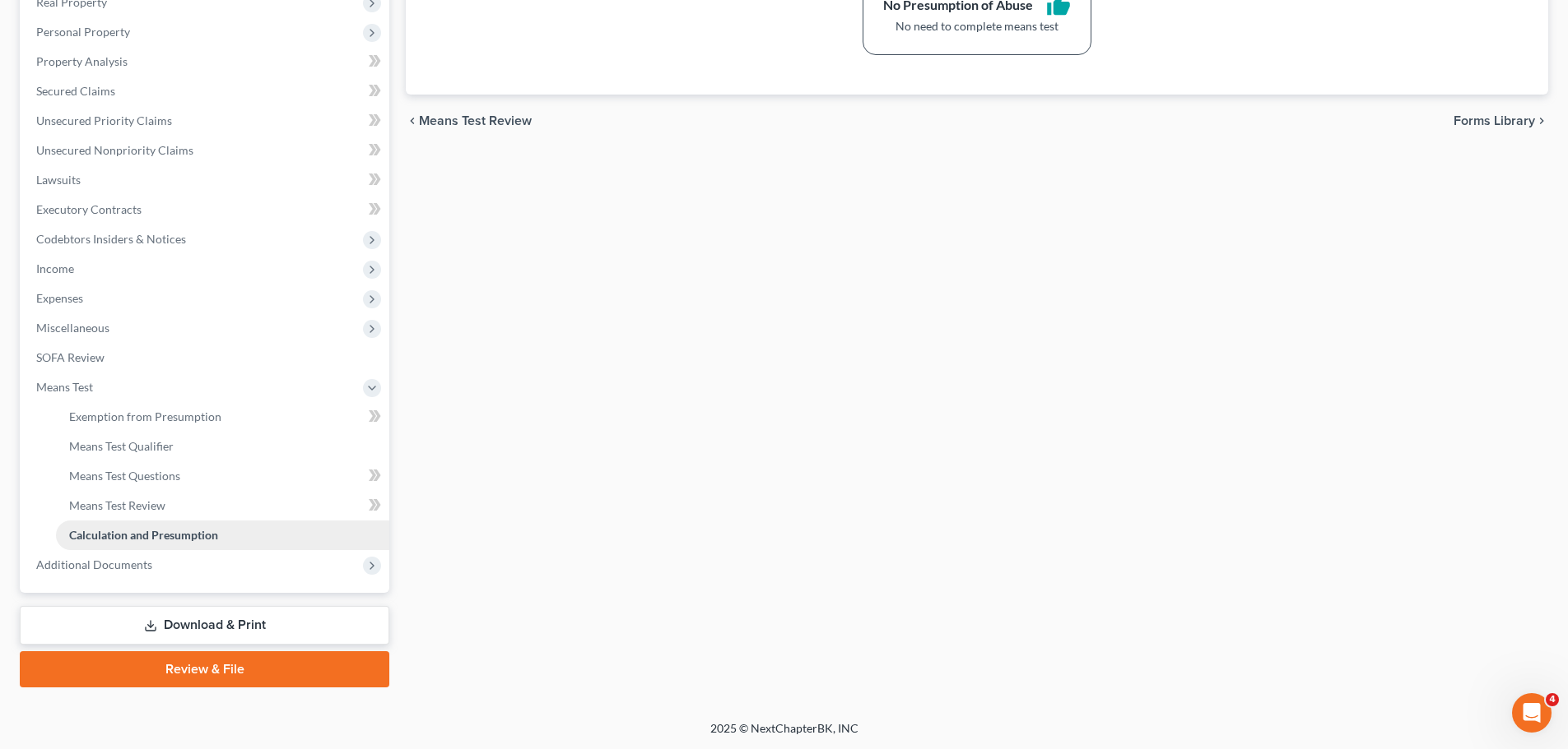
scroll to position [167, 0]
click at [78, 568] on span "Additional Documents" at bounding box center [95, 563] width 116 height 14
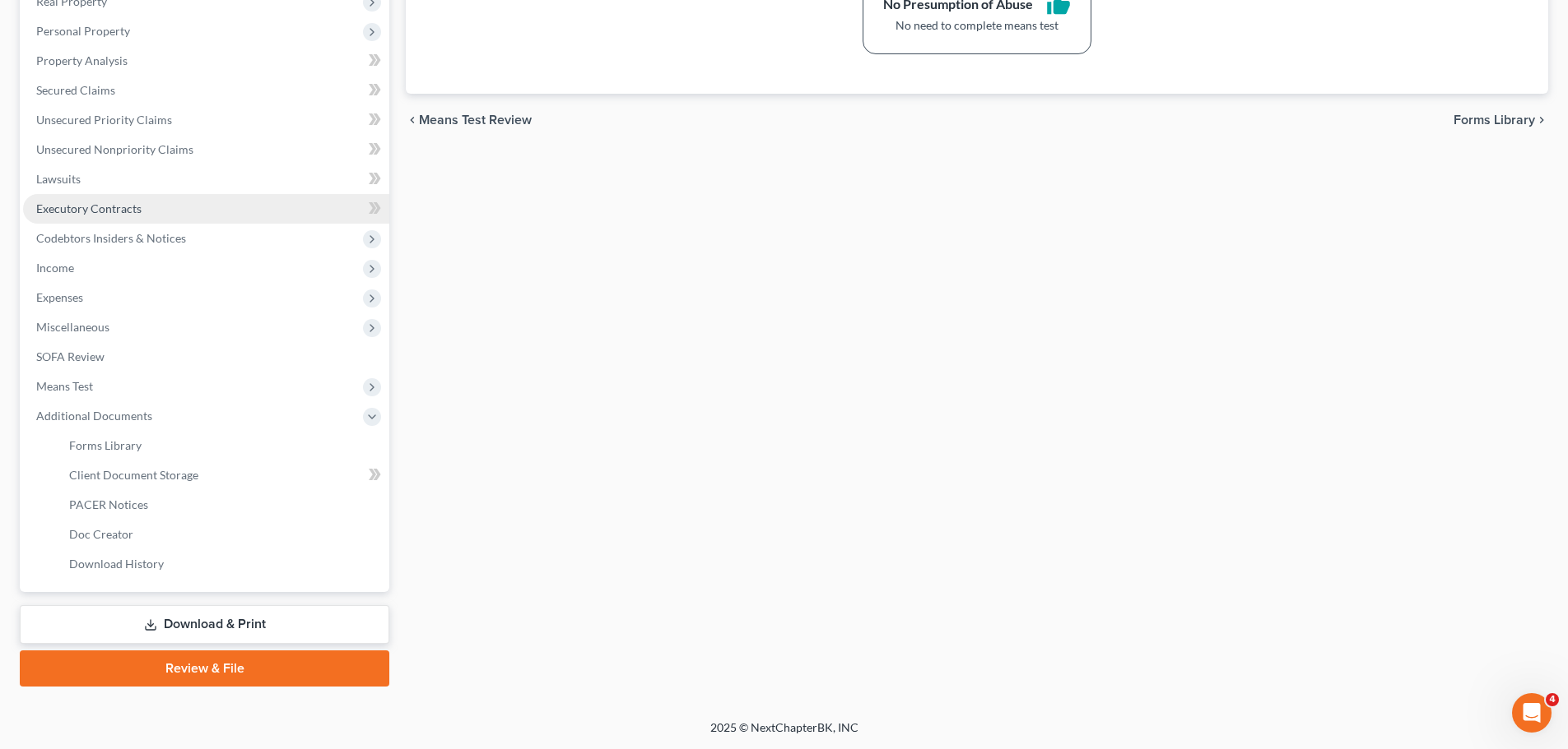
scroll to position [142, 0]
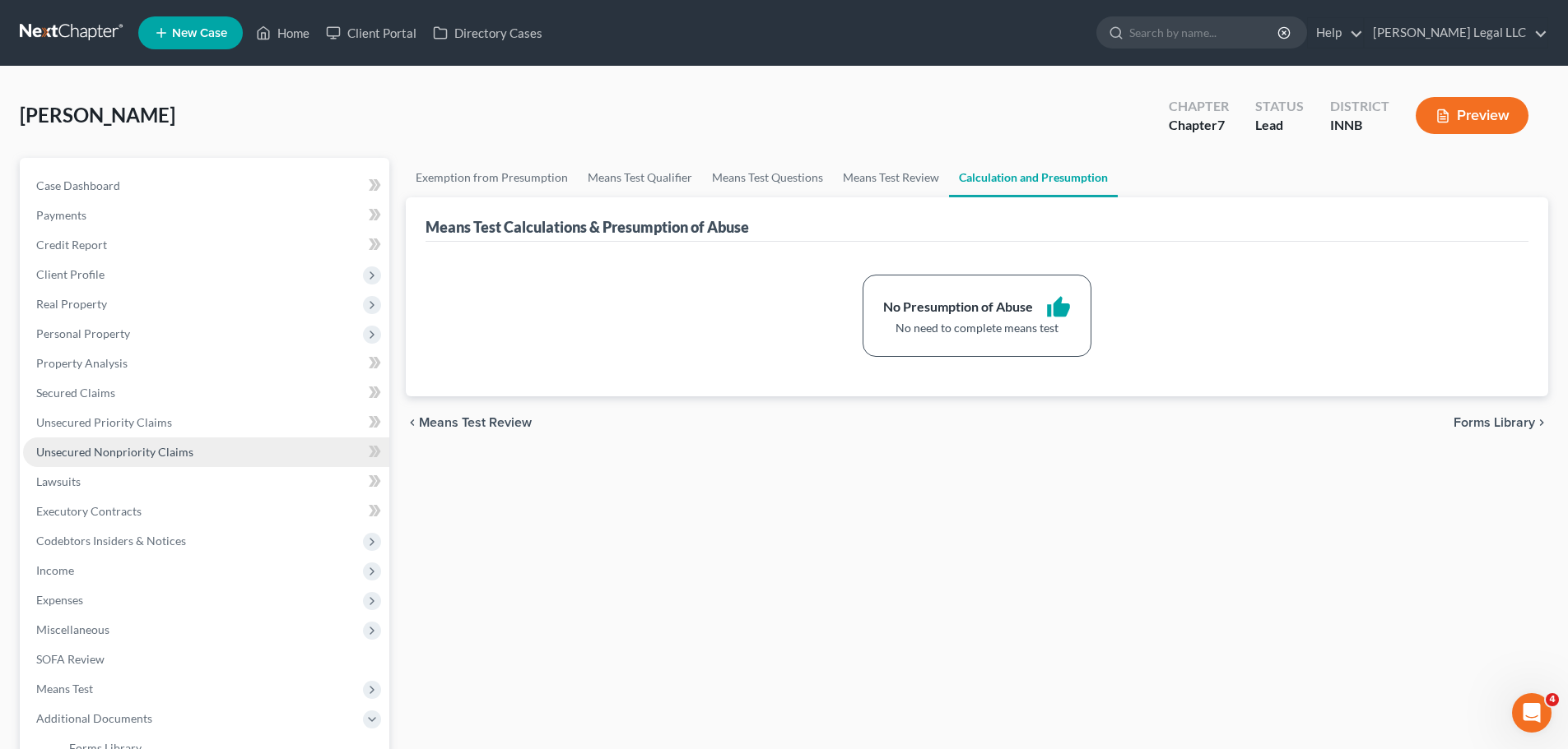
click at [77, 440] on link "Unsecured Nonpriority Claims" at bounding box center [206, 452] width 366 height 30
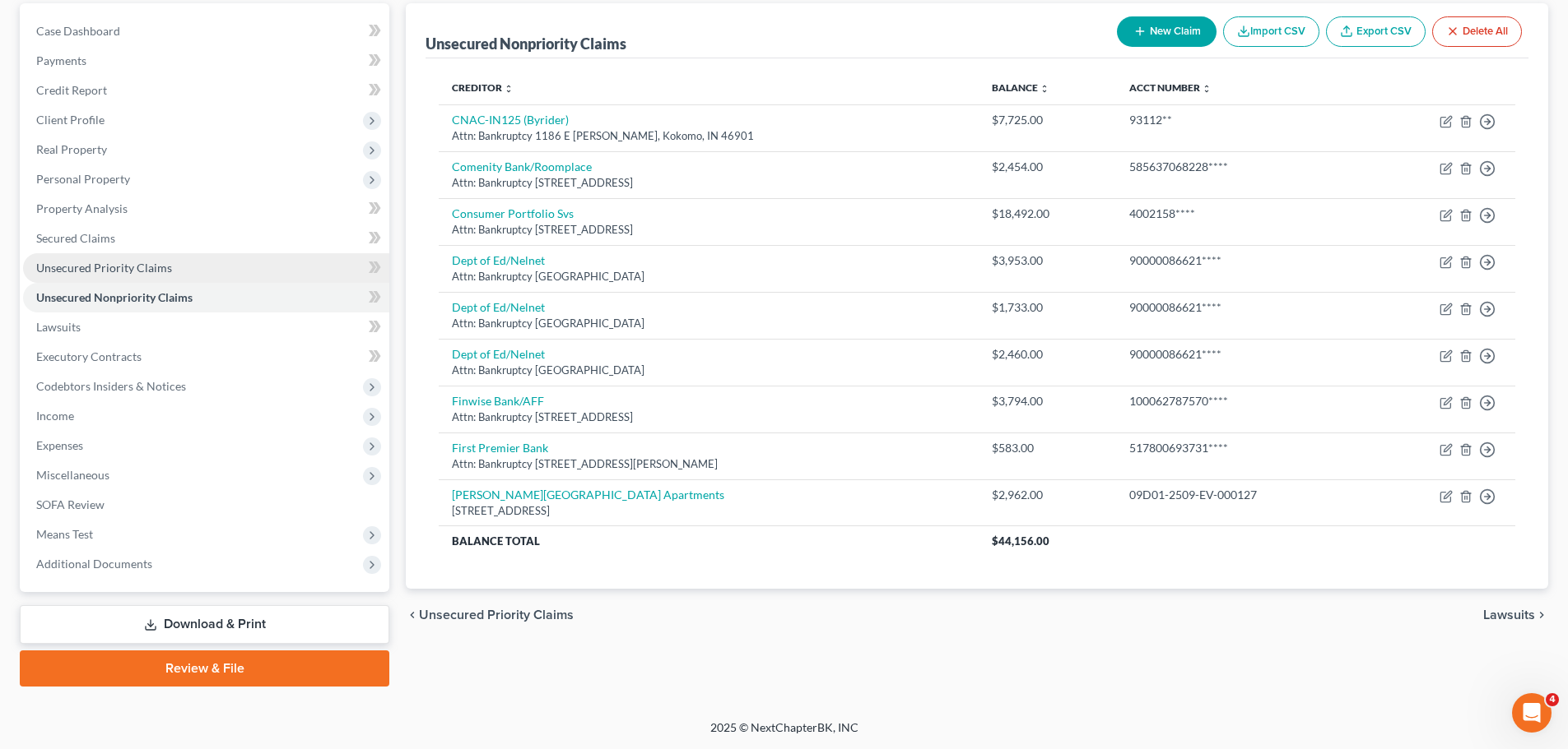
click at [40, 272] on span "Unsecured Priority Claims" at bounding box center [104, 267] width 136 height 14
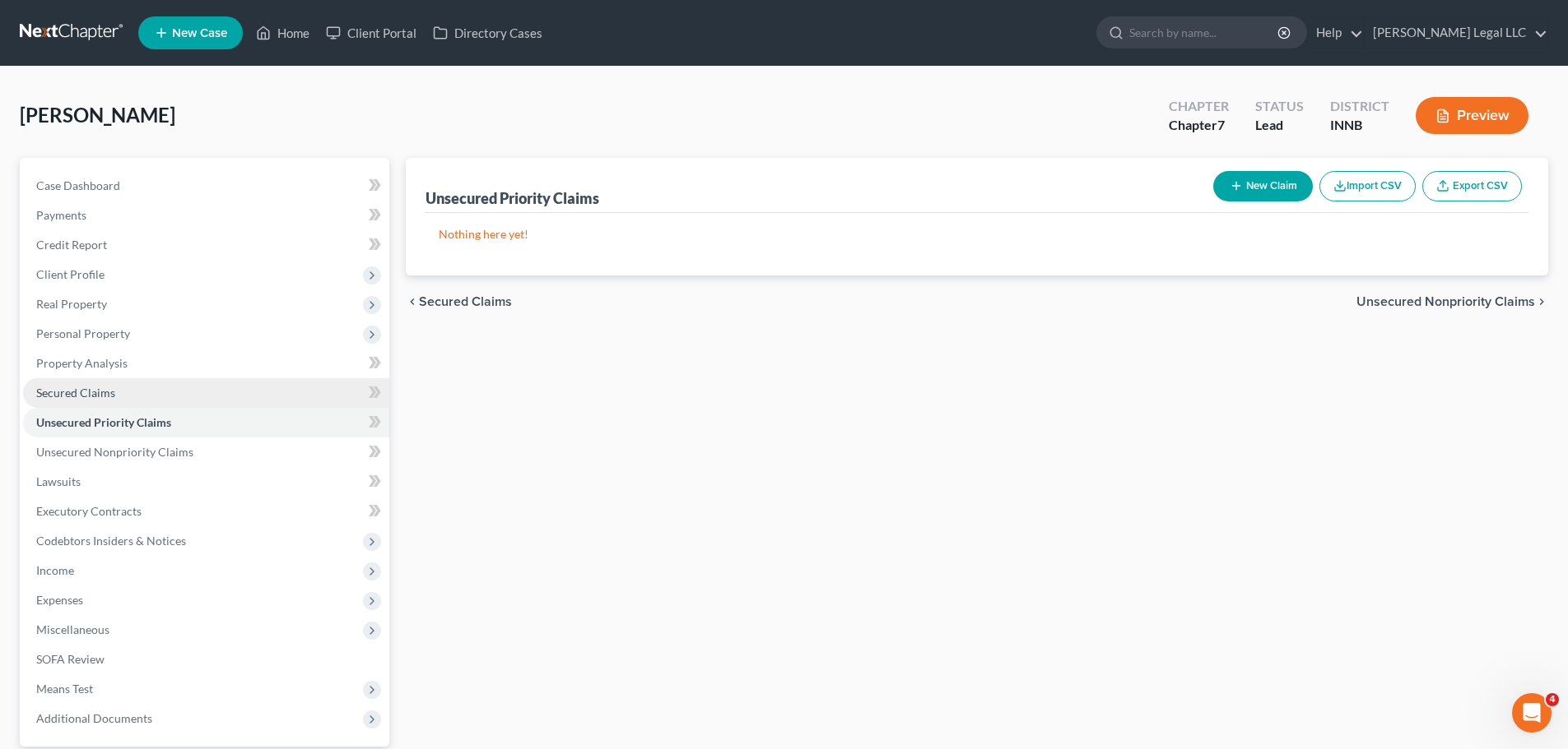
click at [58, 385] on span "Secured Claims" at bounding box center [76, 392] width 79 height 14
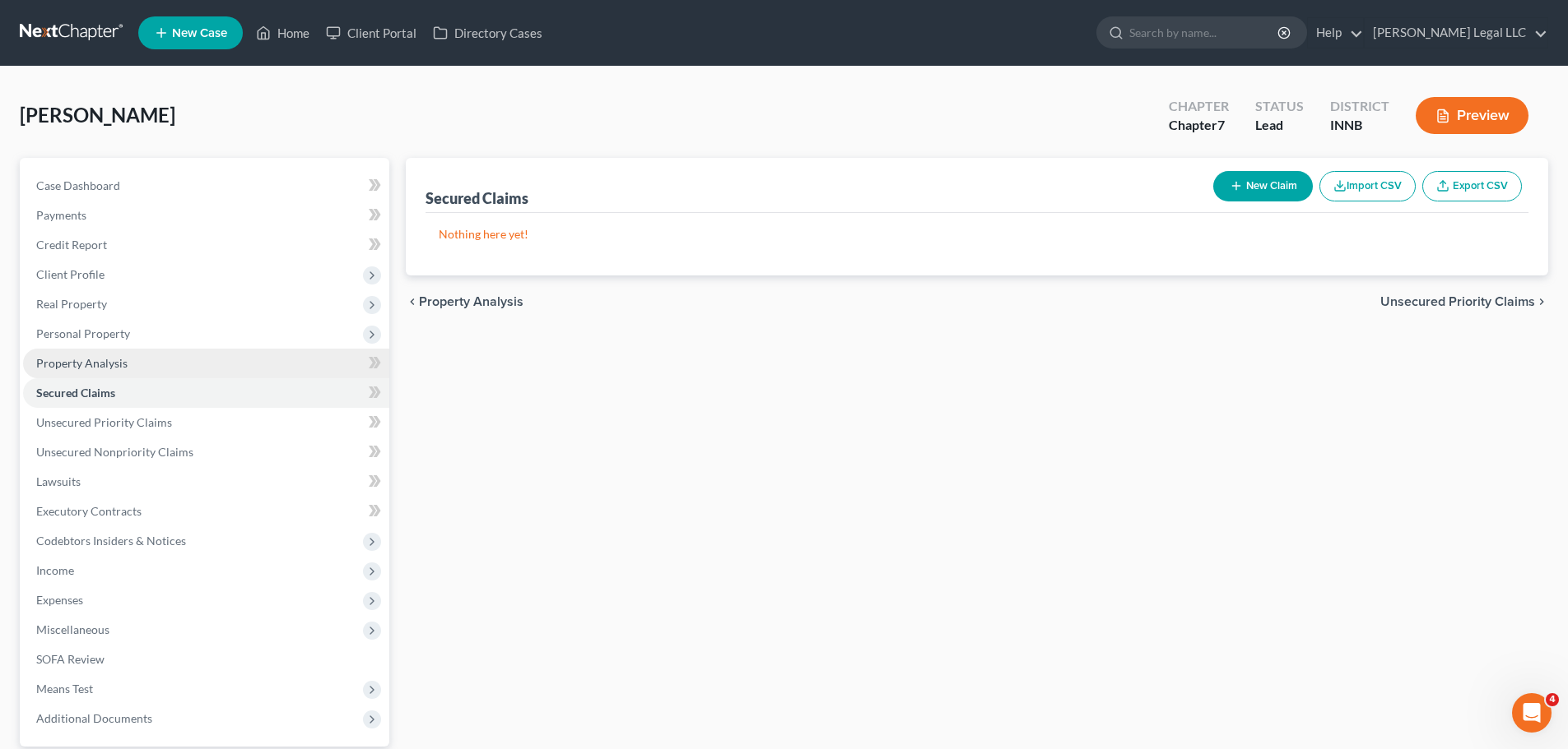
click at [67, 358] on span "Property Analysis" at bounding box center [82, 363] width 91 height 14
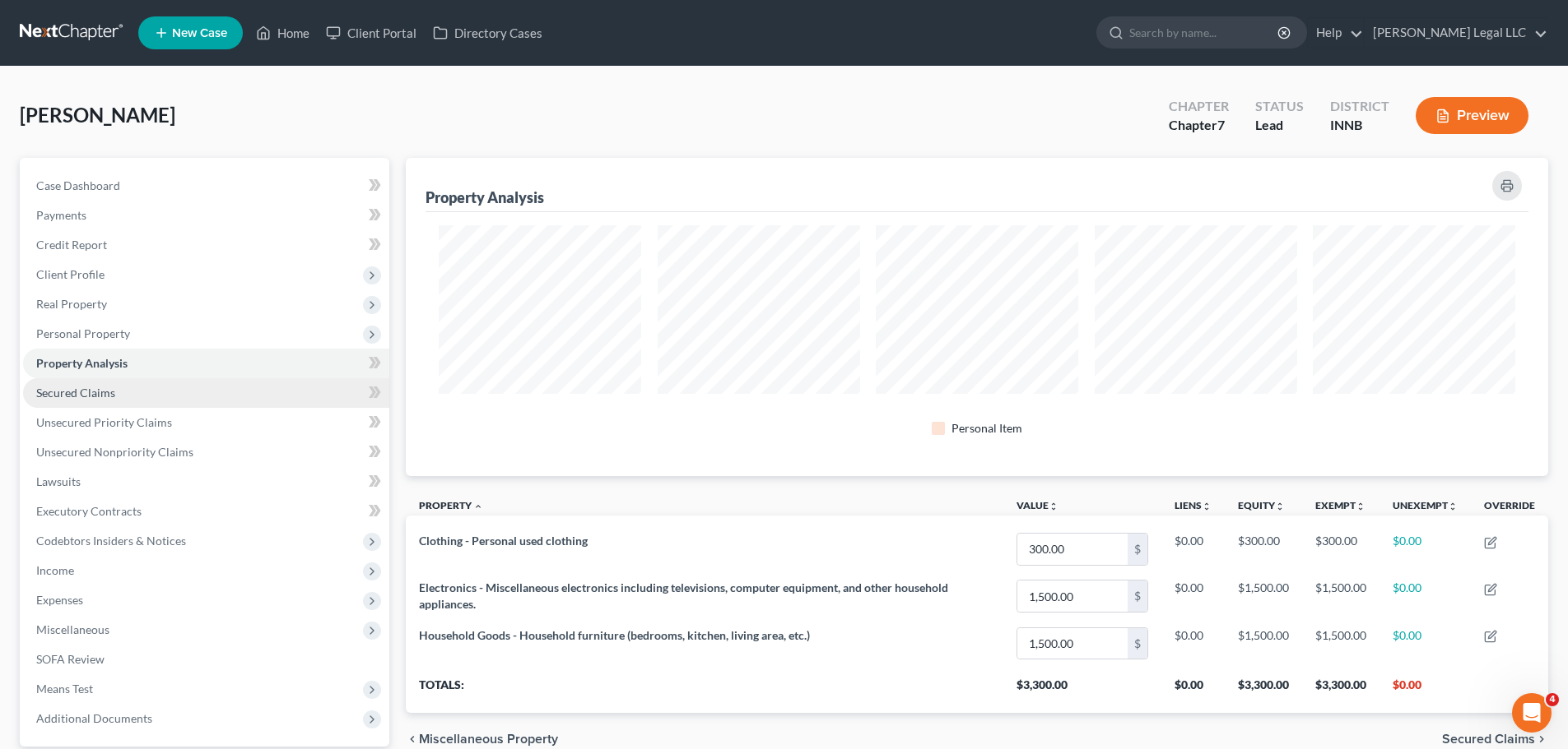
click at [67, 388] on span "Secured Claims" at bounding box center [76, 392] width 79 height 14
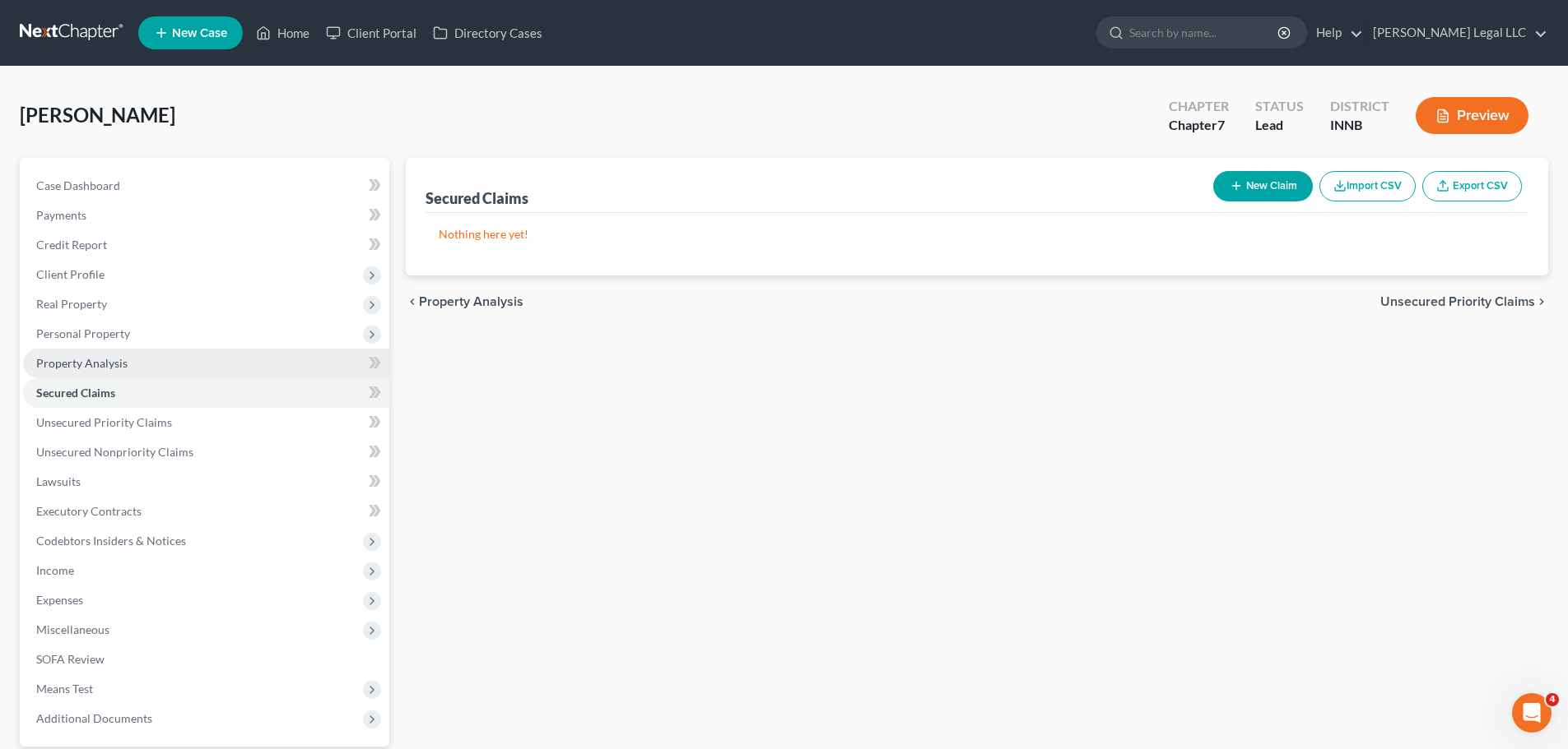
click at [77, 362] on span "Property Analysis" at bounding box center [82, 363] width 91 height 14
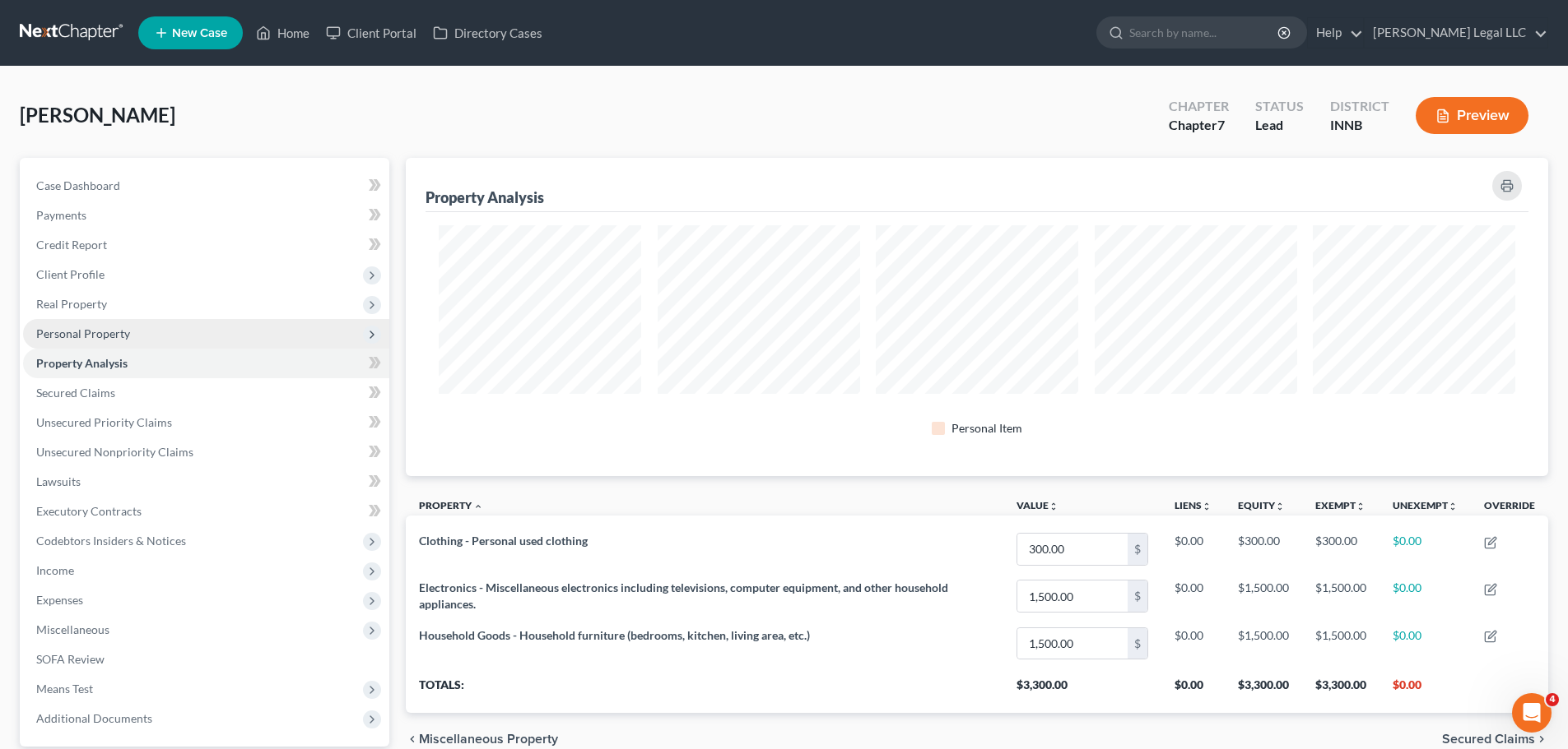
click at [75, 331] on span "Personal Property" at bounding box center [83, 333] width 94 height 14
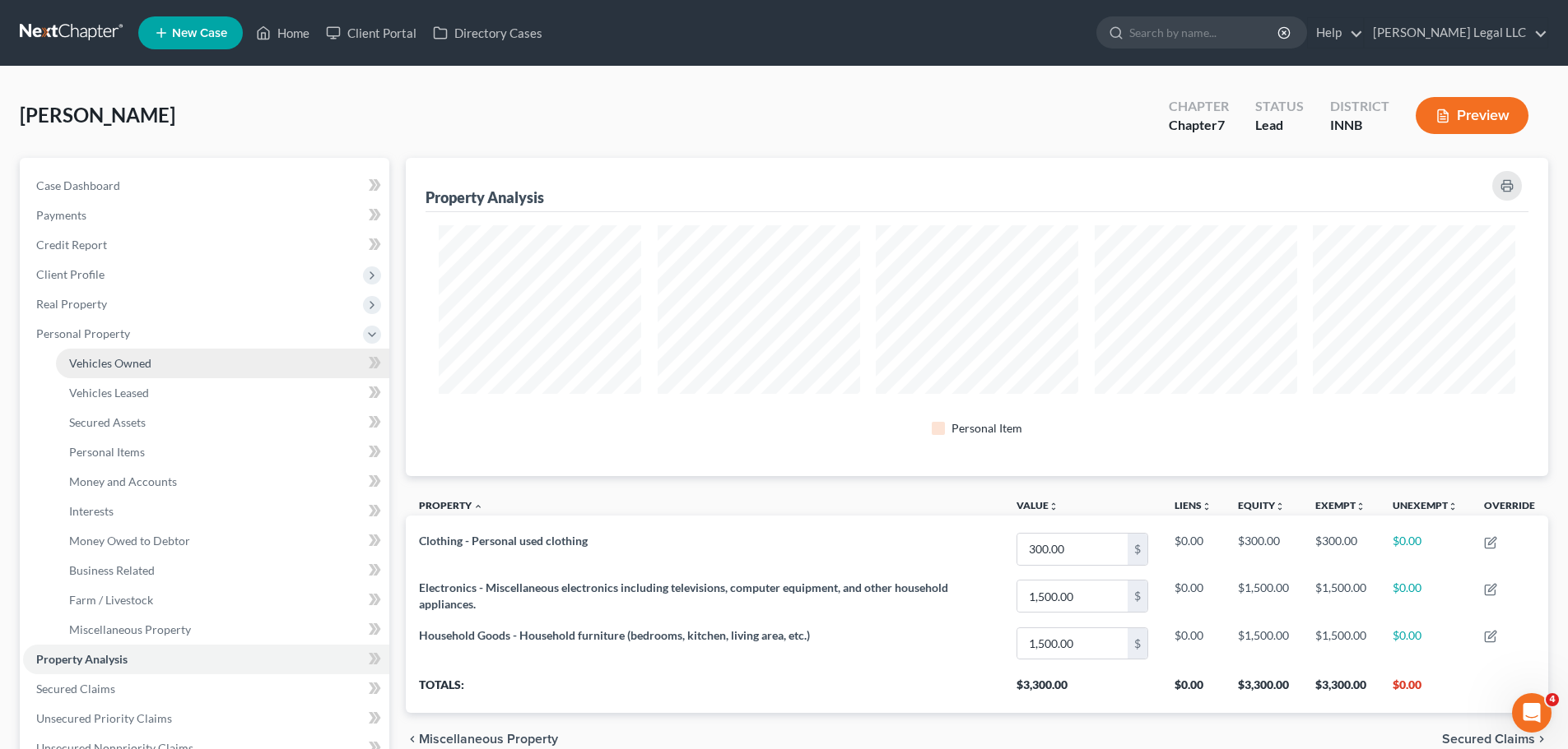
click at [76, 364] on span "Vehicles Owned" at bounding box center [111, 363] width 83 height 14
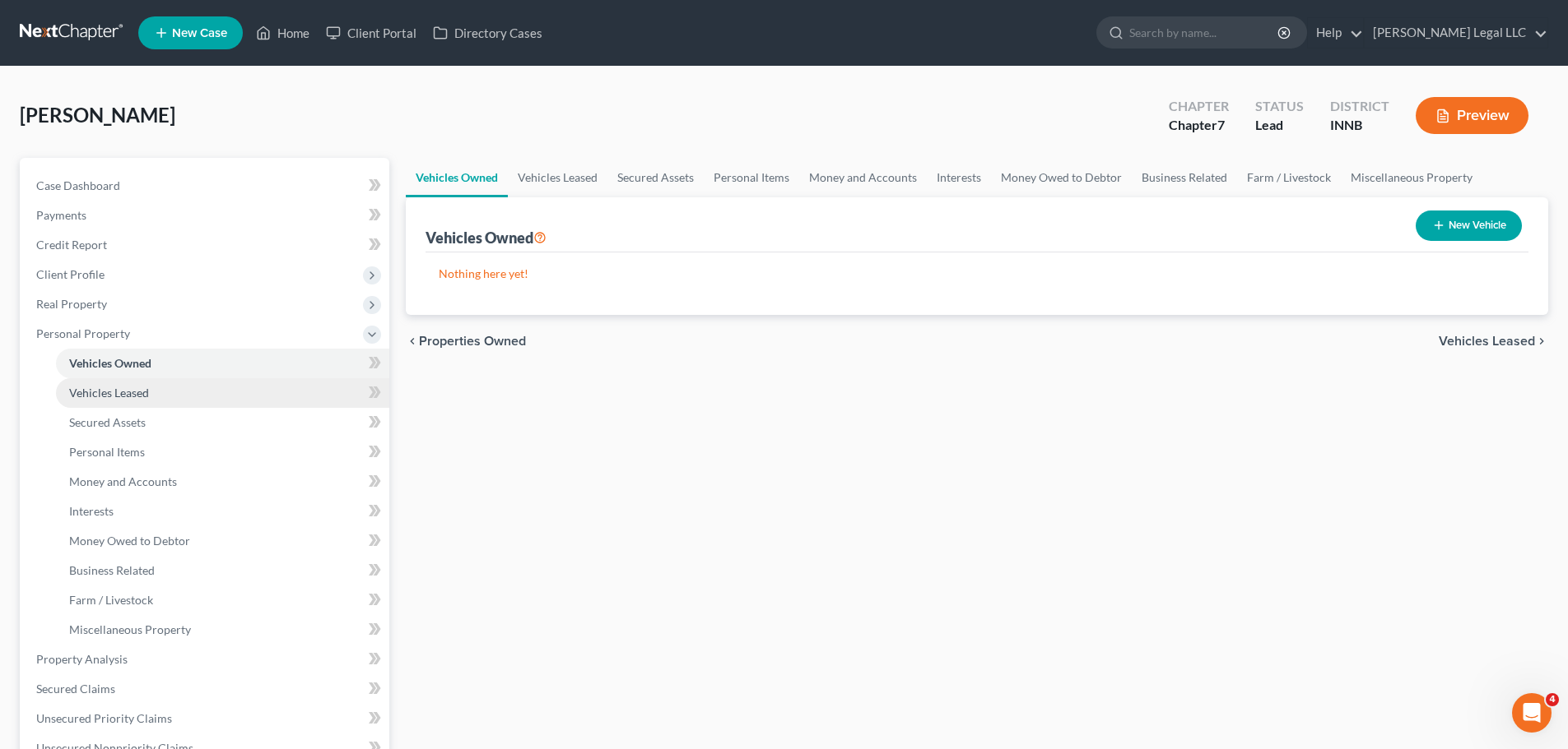
click at [80, 401] on link "Vehicles Leased" at bounding box center [222, 393] width 333 height 30
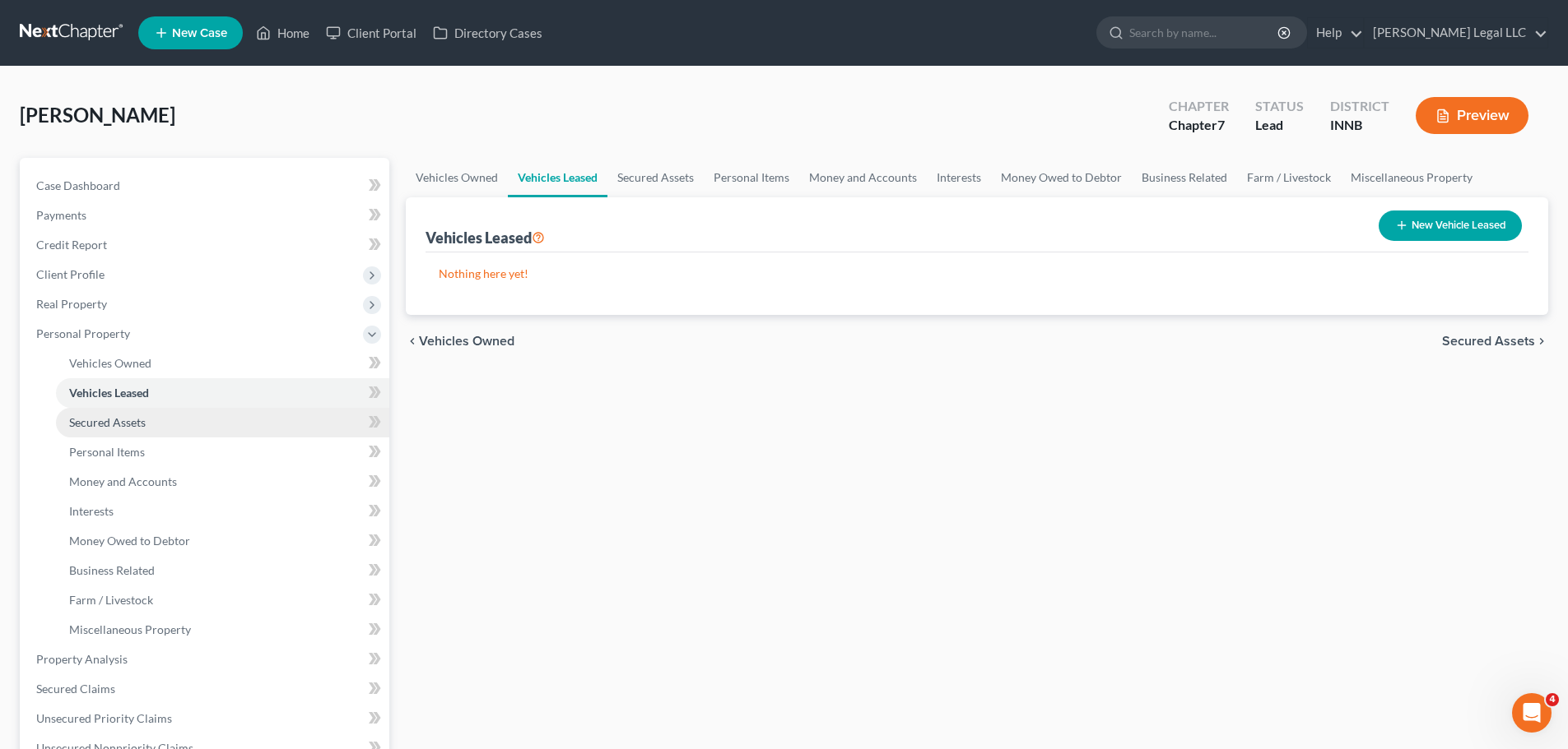
click at [85, 423] on span "Secured Assets" at bounding box center [107, 423] width 77 height 14
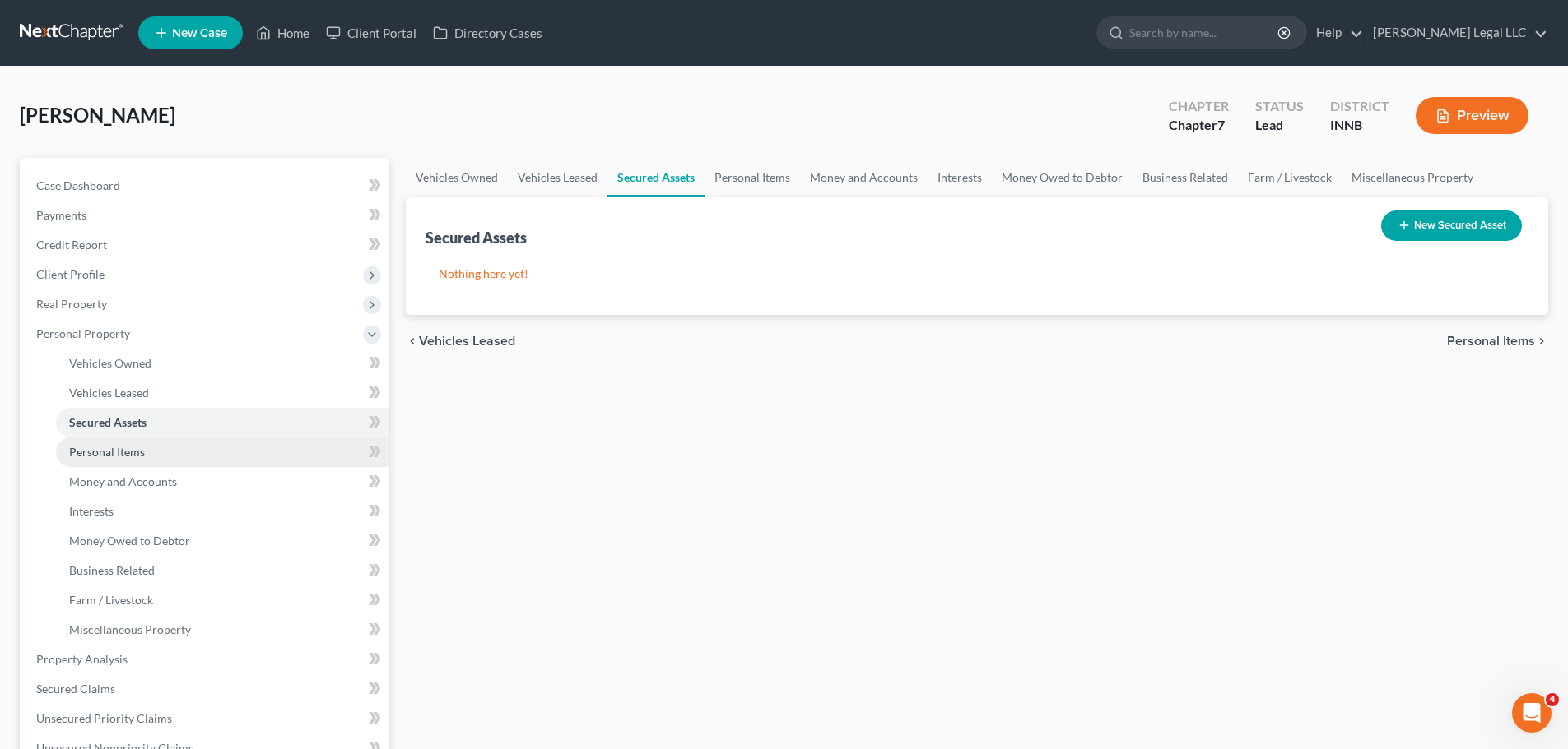
click at [89, 448] on span "Personal Items" at bounding box center [107, 452] width 76 height 14
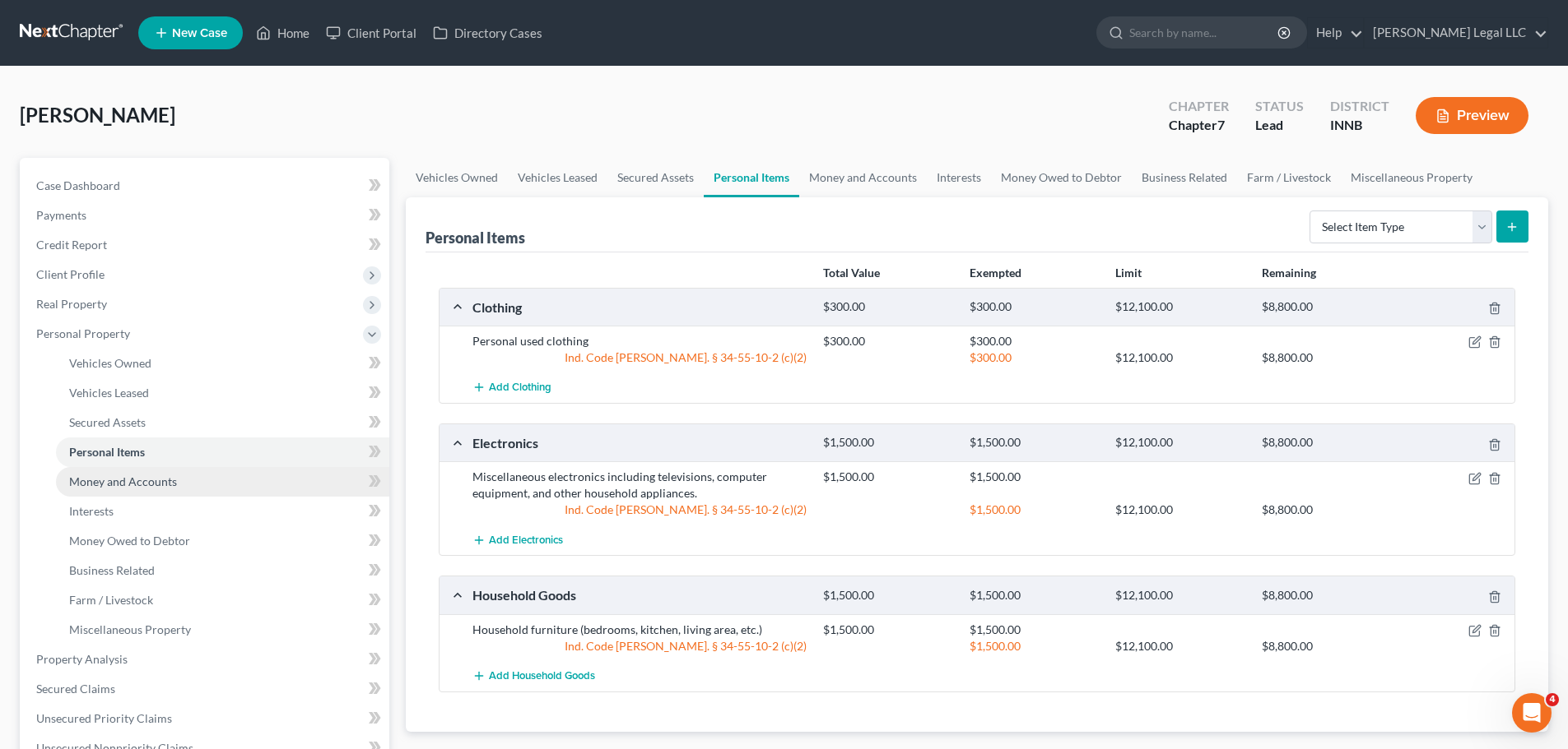
click at [94, 475] on span "Money and Accounts" at bounding box center [123, 482] width 108 height 14
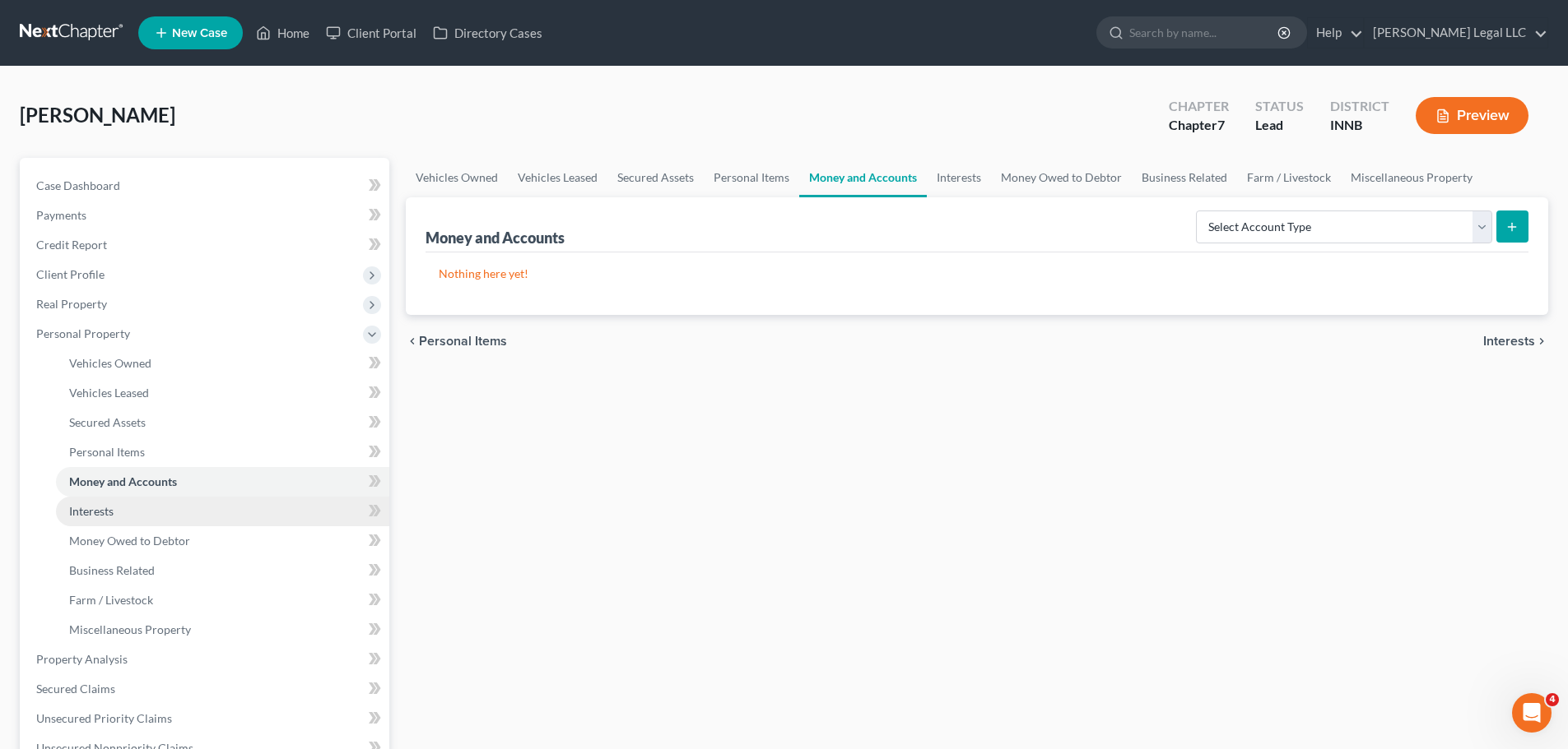
click at [100, 512] on span "Interests" at bounding box center [91, 511] width 45 height 14
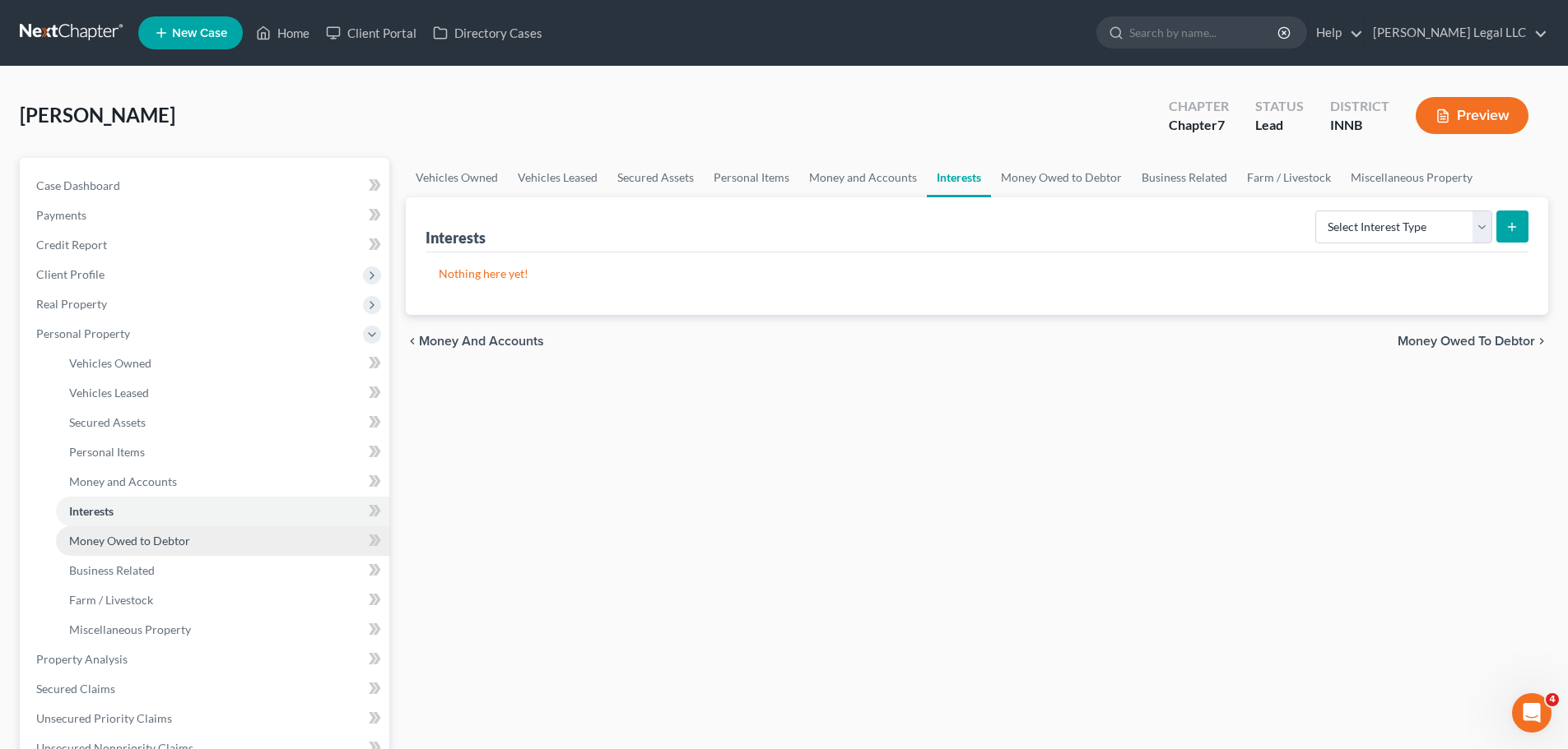
click at [110, 543] on span "Money Owed to Debtor" at bounding box center [129, 541] width 121 height 14
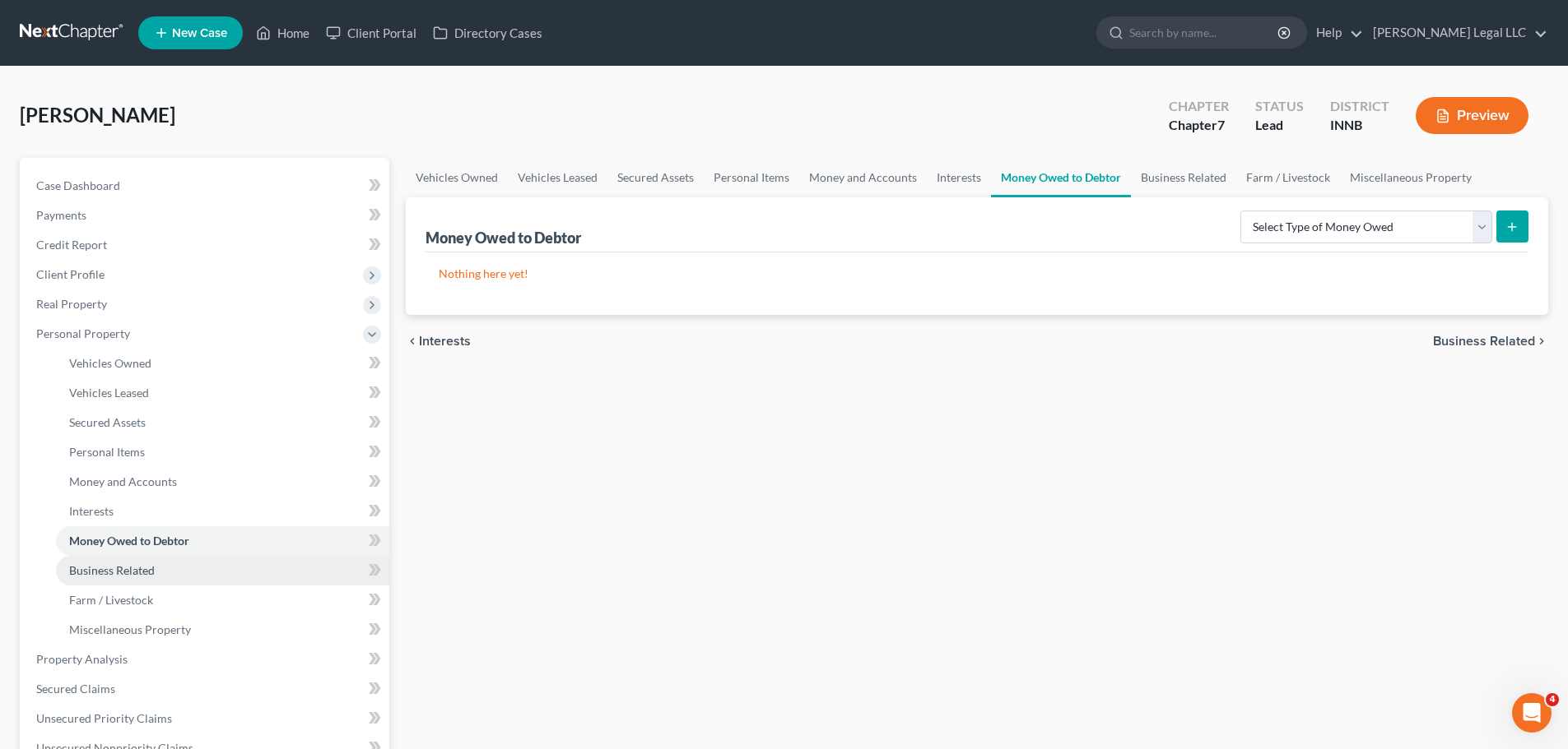
click at [107, 571] on span "Business Related" at bounding box center [111, 570] width 85 height 14
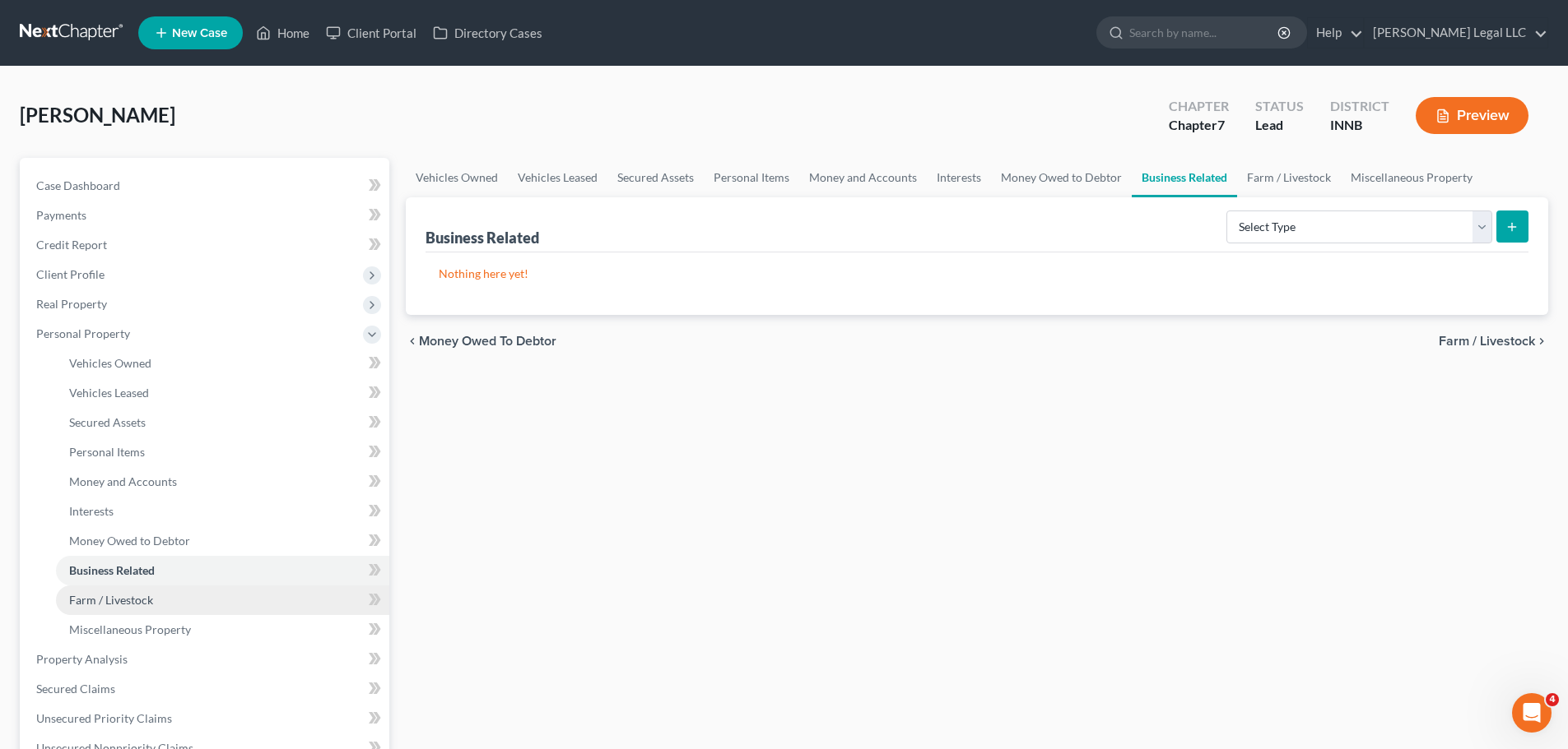
click at [106, 611] on link "Farm / Livestock" at bounding box center [222, 600] width 333 height 30
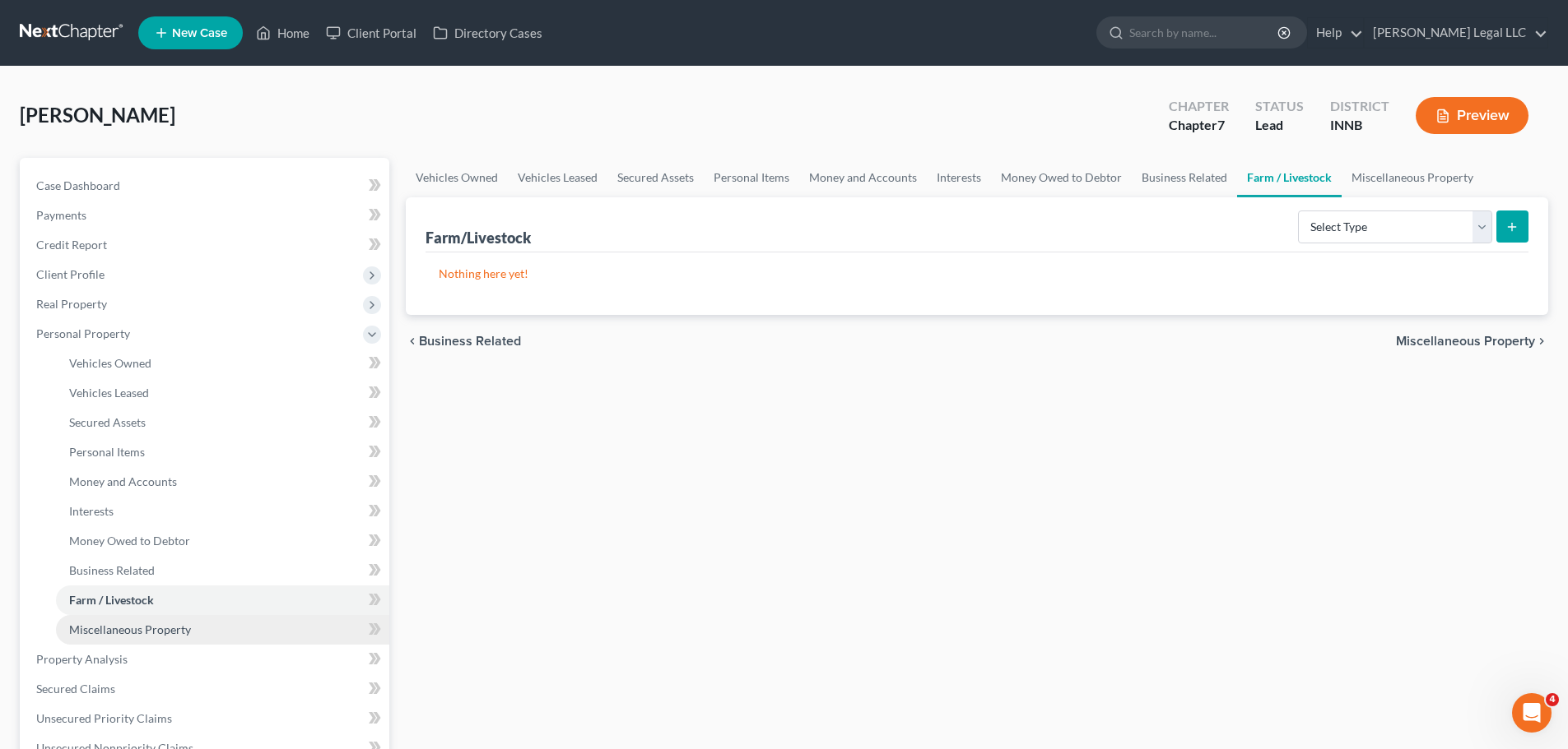
click at [106, 626] on span "Miscellaneous Property" at bounding box center [130, 629] width 122 height 14
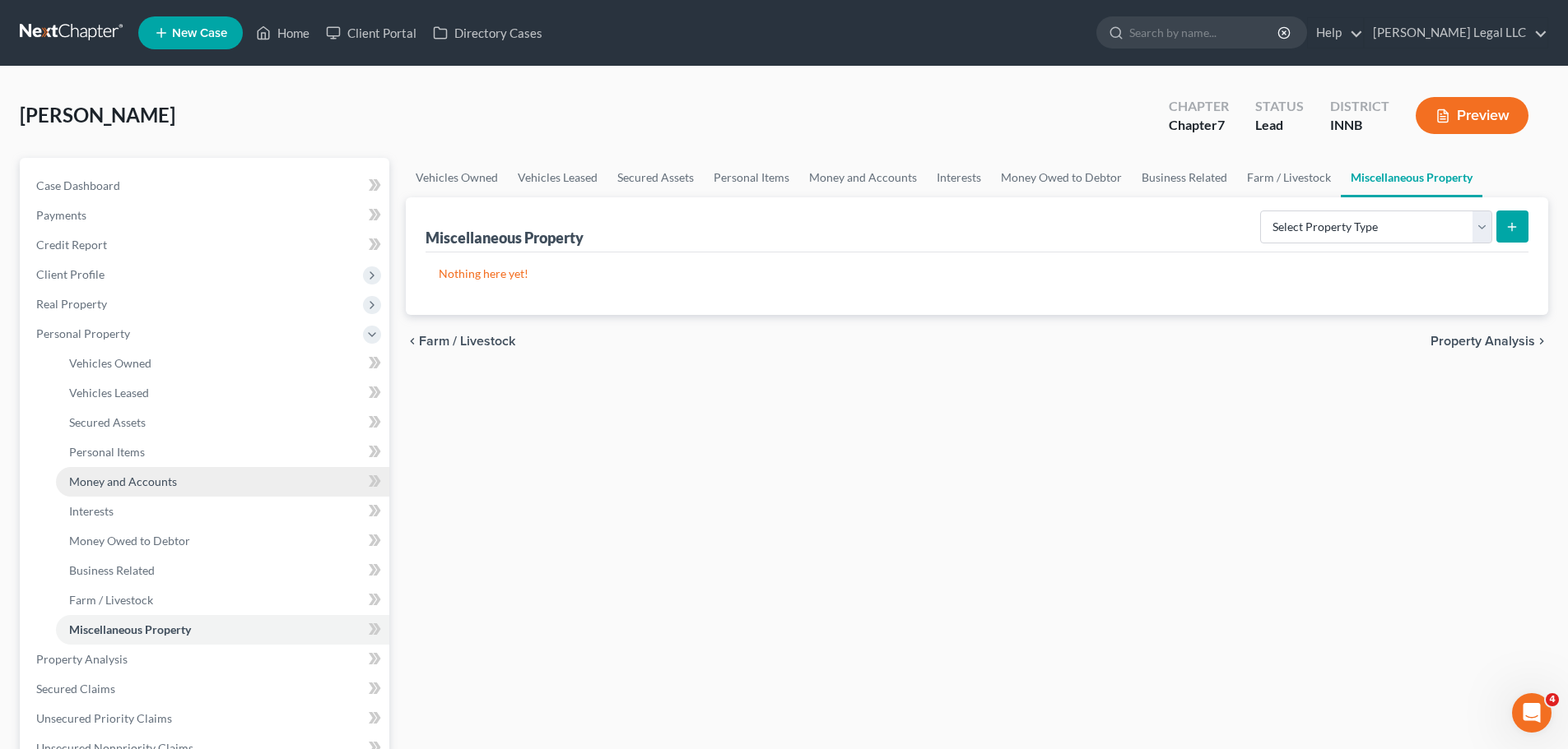
drag, startPoint x: 145, startPoint y: 484, endPoint x: 166, endPoint y: 485, distance: 21.0
click at [145, 485] on span "Money and Accounts" at bounding box center [123, 482] width 108 height 14
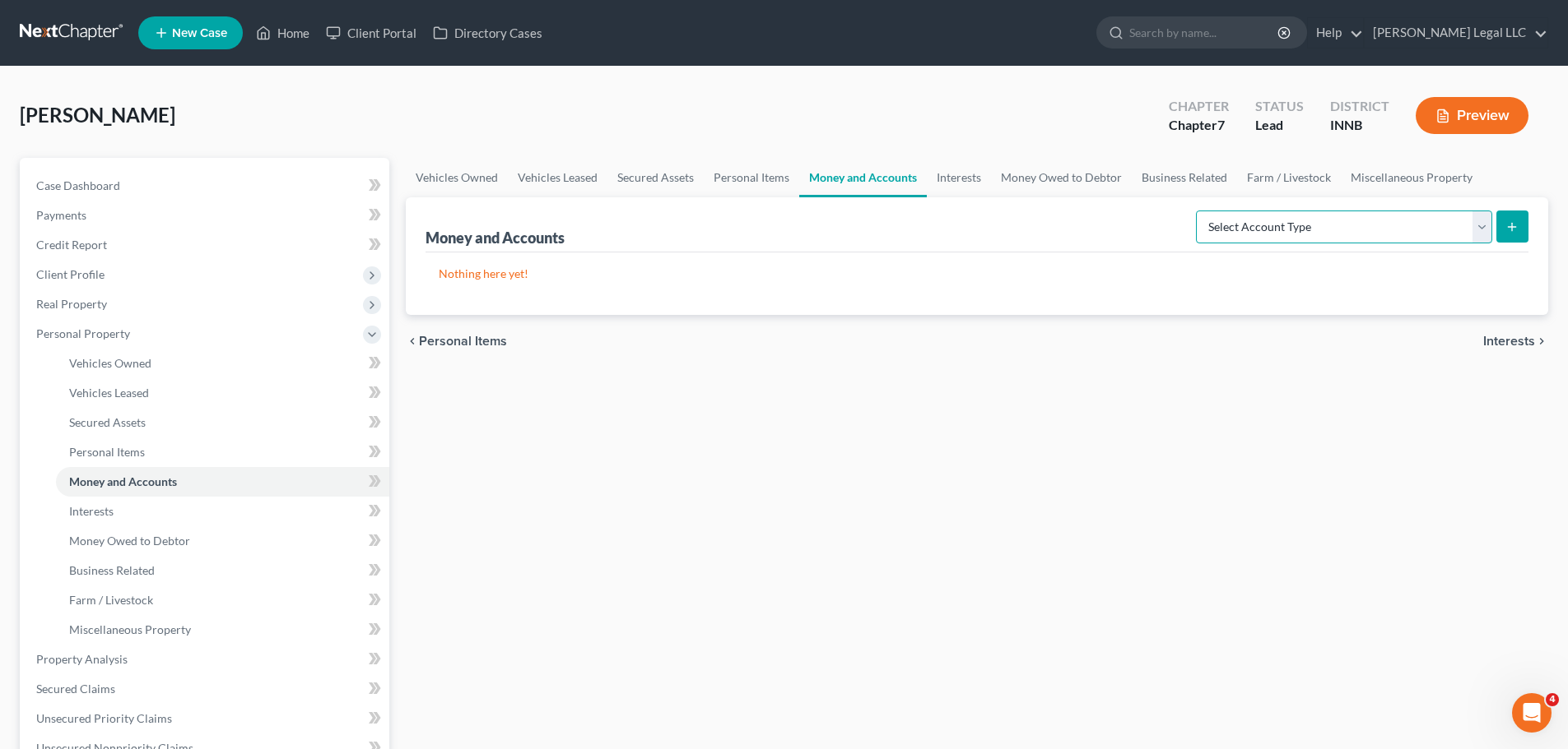
click at [1279, 224] on select "Select Account Type Brokerage Cash on Hand Certificates of Deposit Checking Acc…" at bounding box center [1344, 227] width 296 height 33
select select "checking"
click at [1199, 211] on select "Select Account Type Brokerage Cash on Hand Certificates of Deposit Checking Acc…" at bounding box center [1344, 227] width 296 height 33
click at [1514, 222] on icon "submit" at bounding box center [1512, 227] width 14 height 13
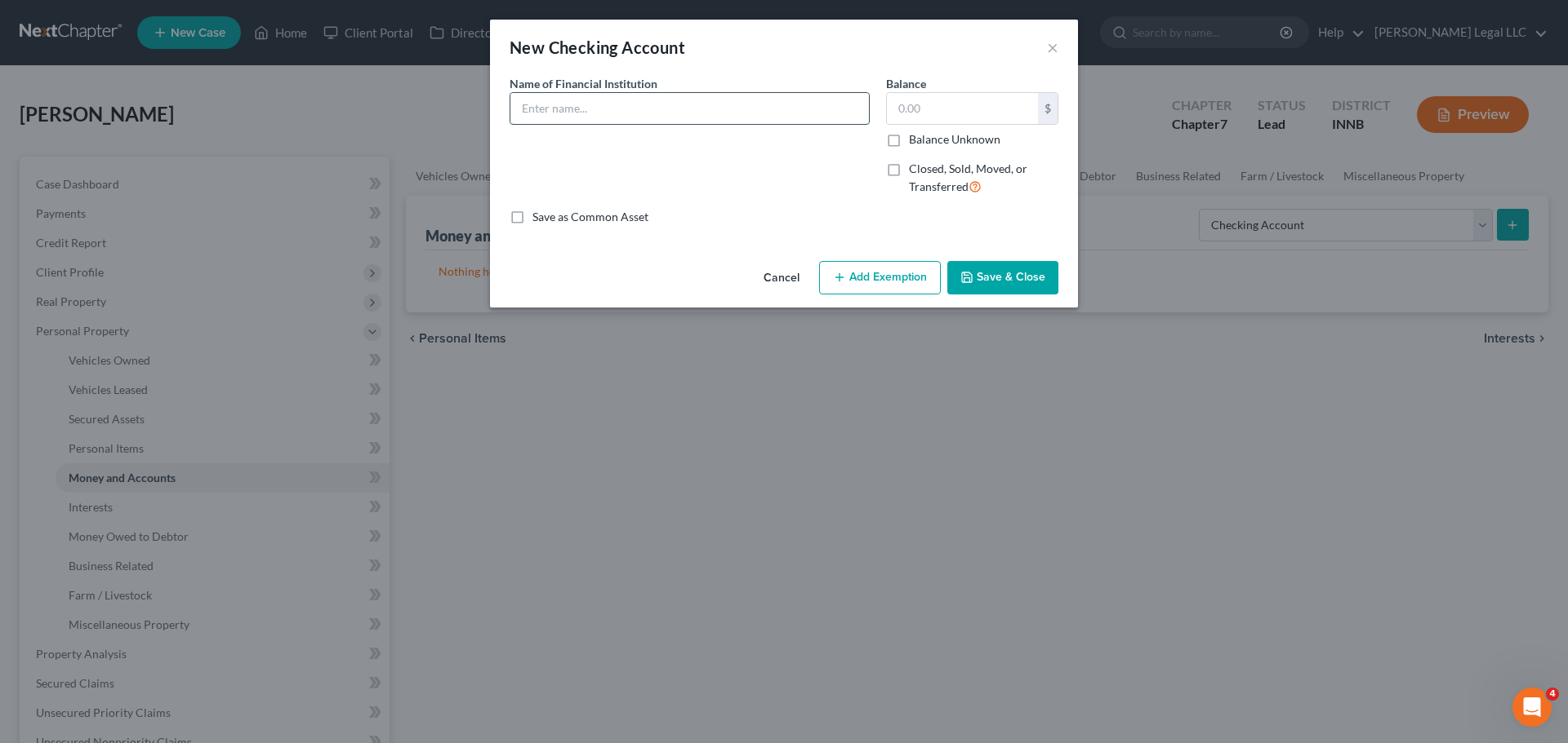
click at [573, 114] on input "text" at bounding box center [690, 108] width 358 height 31
type input "Bank of America"
click at [912, 114] on input "text" at bounding box center [962, 108] width 151 height 31
type input "2"
click at [880, 290] on button "Add Exemption" at bounding box center [879, 278] width 121 height 34
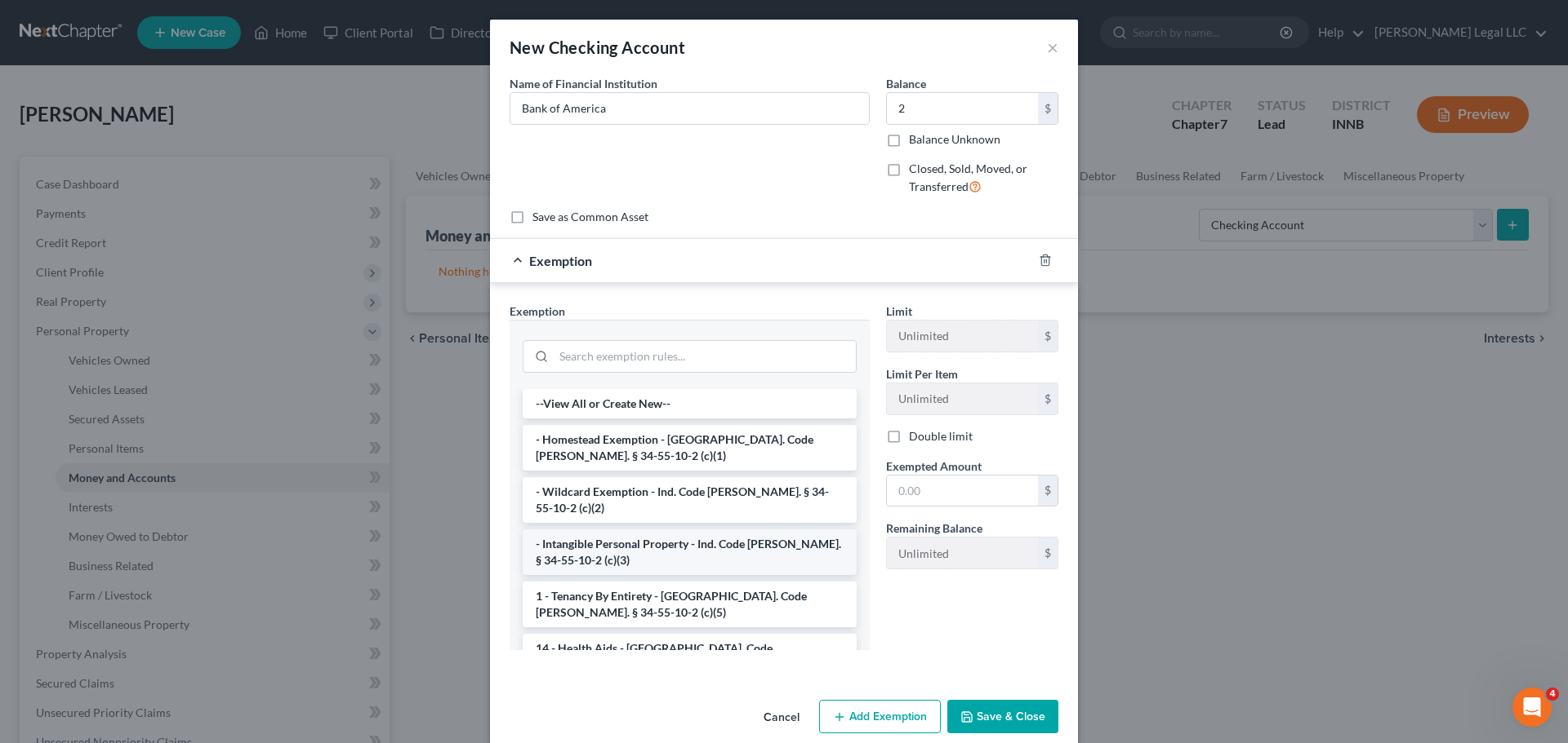
click at [589, 530] on li "- Intangible Personal Property - Ind. Code [PERSON_NAME]. § 34-55-10-2 (c)(3)" at bounding box center [689, 552] width 334 height 46
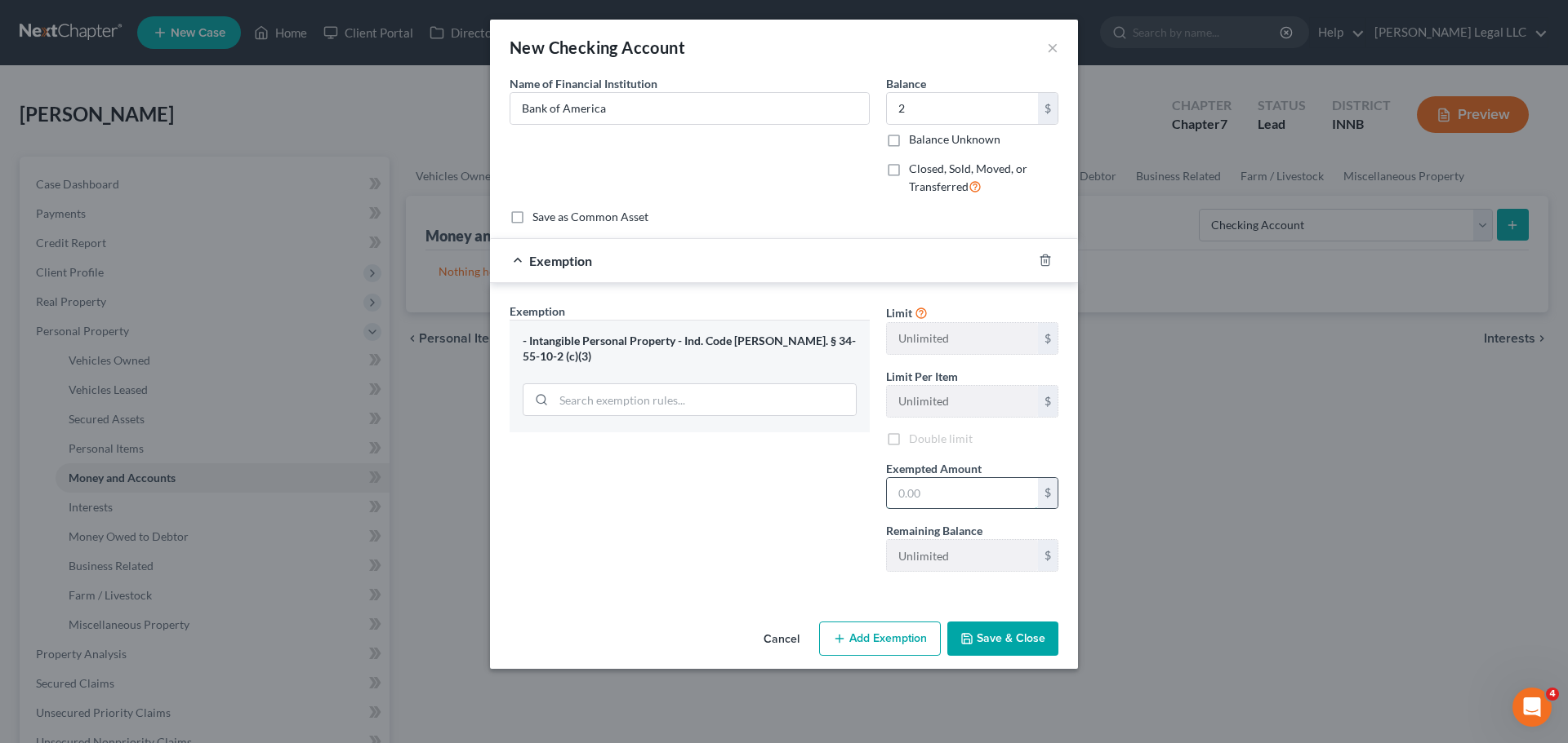
click at [894, 492] on input "text" at bounding box center [962, 494] width 151 height 31
type input "2"
drag, startPoint x: 749, startPoint y: 556, endPoint x: 936, endPoint y: 633, distance: 202.2
click at [763, 561] on div "Exemption Set must be selected for CA. Exemption * - Intangible Personal Proper…" at bounding box center [690, 443] width 377 height 282
click at [1013, 649] on button "Save & Close" at bounding box center [1002, 638] width 111 height 34
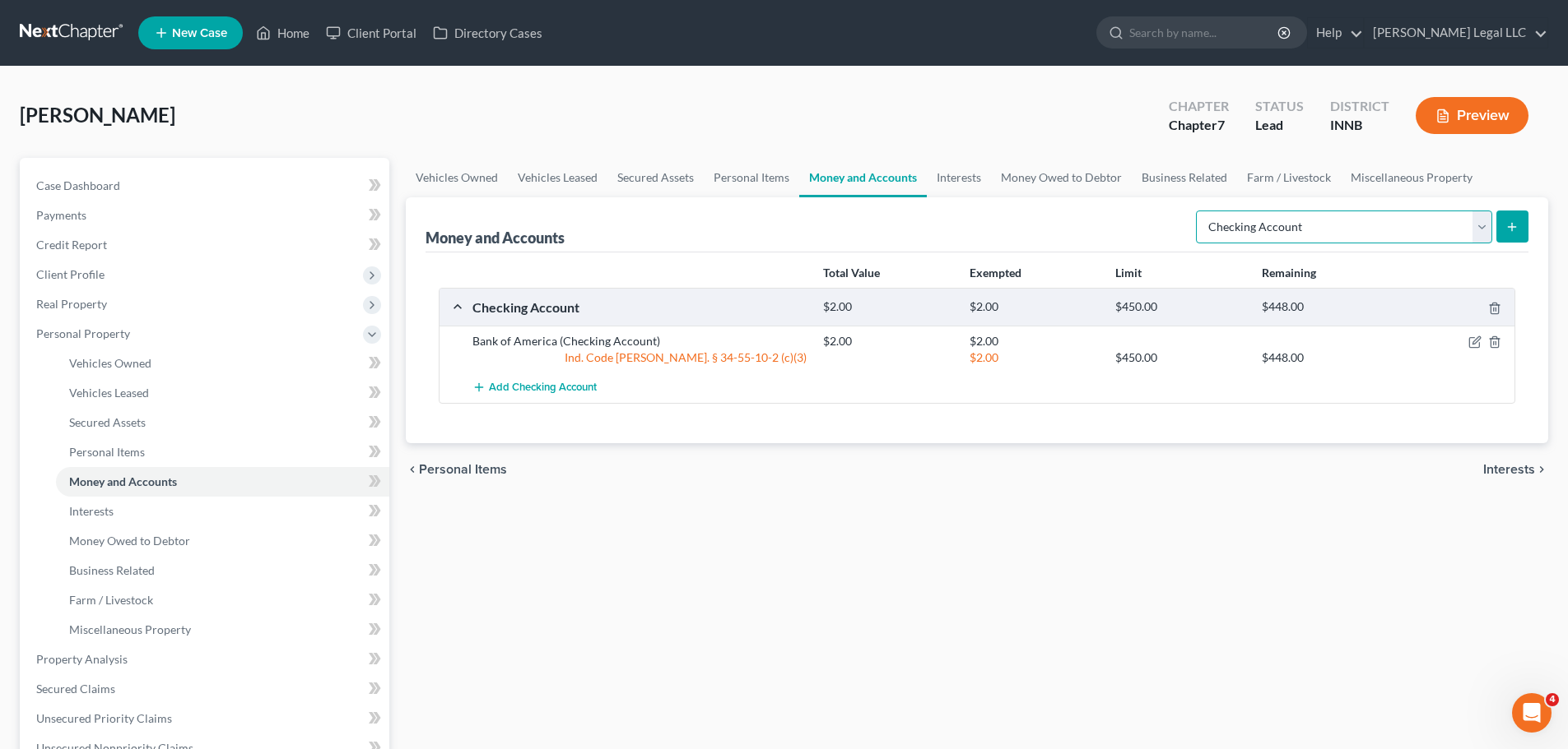
drag, startPoint x: 1435, startPoint y: 235, endPoint x: 1411, endPoint y: 241, distance: 24.7
click at [1435, 235] on select "Select Account Type Brokerage Cash on Hand Certificates of Deposit Checking Acc…" at bounding box center [1344, 227] width 296 height 33
select select "savings"
click at [1199, 211] on select "Select Account Type Brokerage Cash on Hand Certificates of Deposit Checking Acc…" at bounding box center [1344, 227] width 296 height 33
click at [1515, 228] on icon "submit" at bounding box center [1512, 227] width 14 height 13
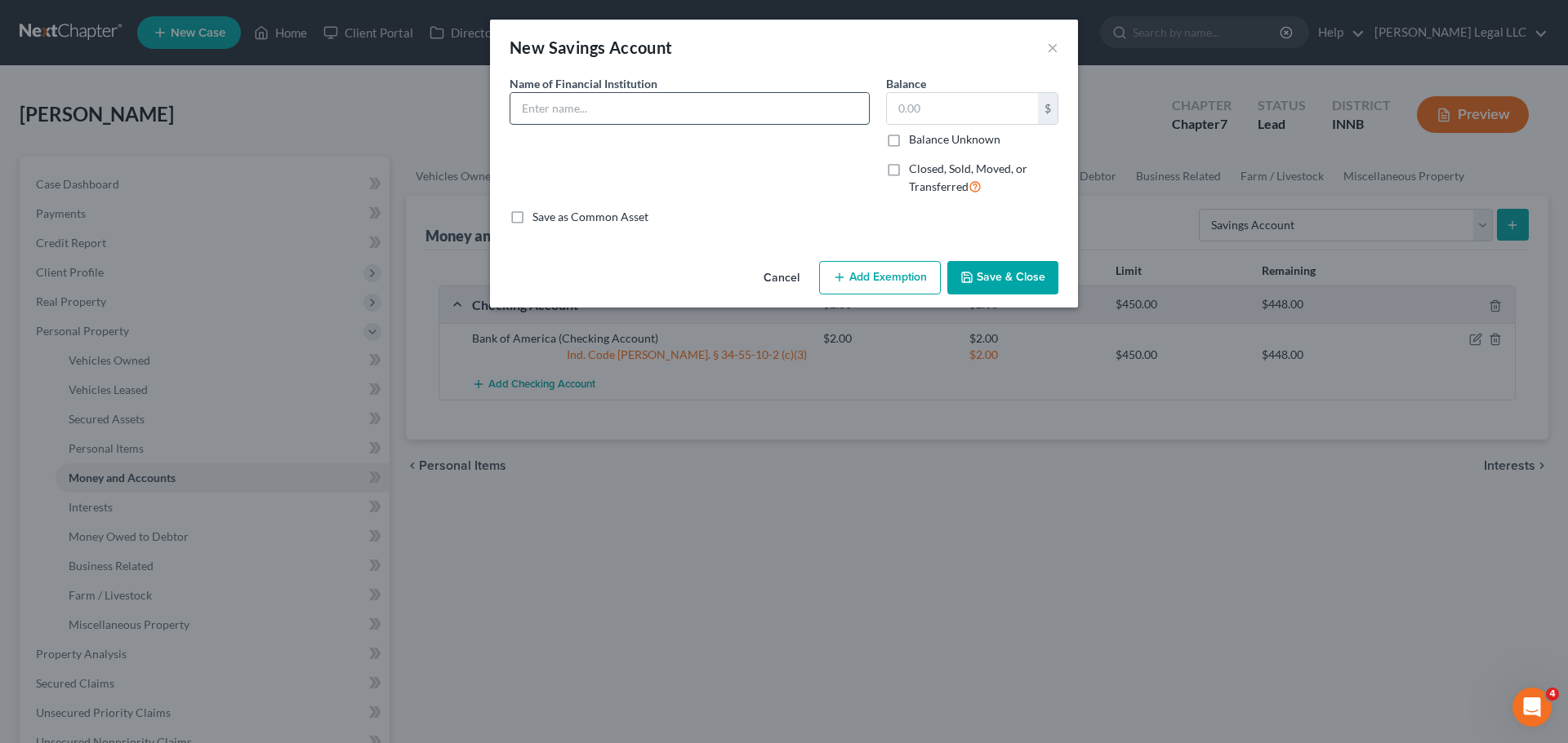
drag, startPoint x: 575, startPoint y: 98, endPoint x: 580, endPoint y: 107, distance: 10.3
click at [575, 98] on input "text" at bounding box center [690, 108] width 358 height 31
type input "Bank of America"
type input "60"
click at [892, 269] on button "Add Exemption" at bounding box center [879, 278] width 121 height 34
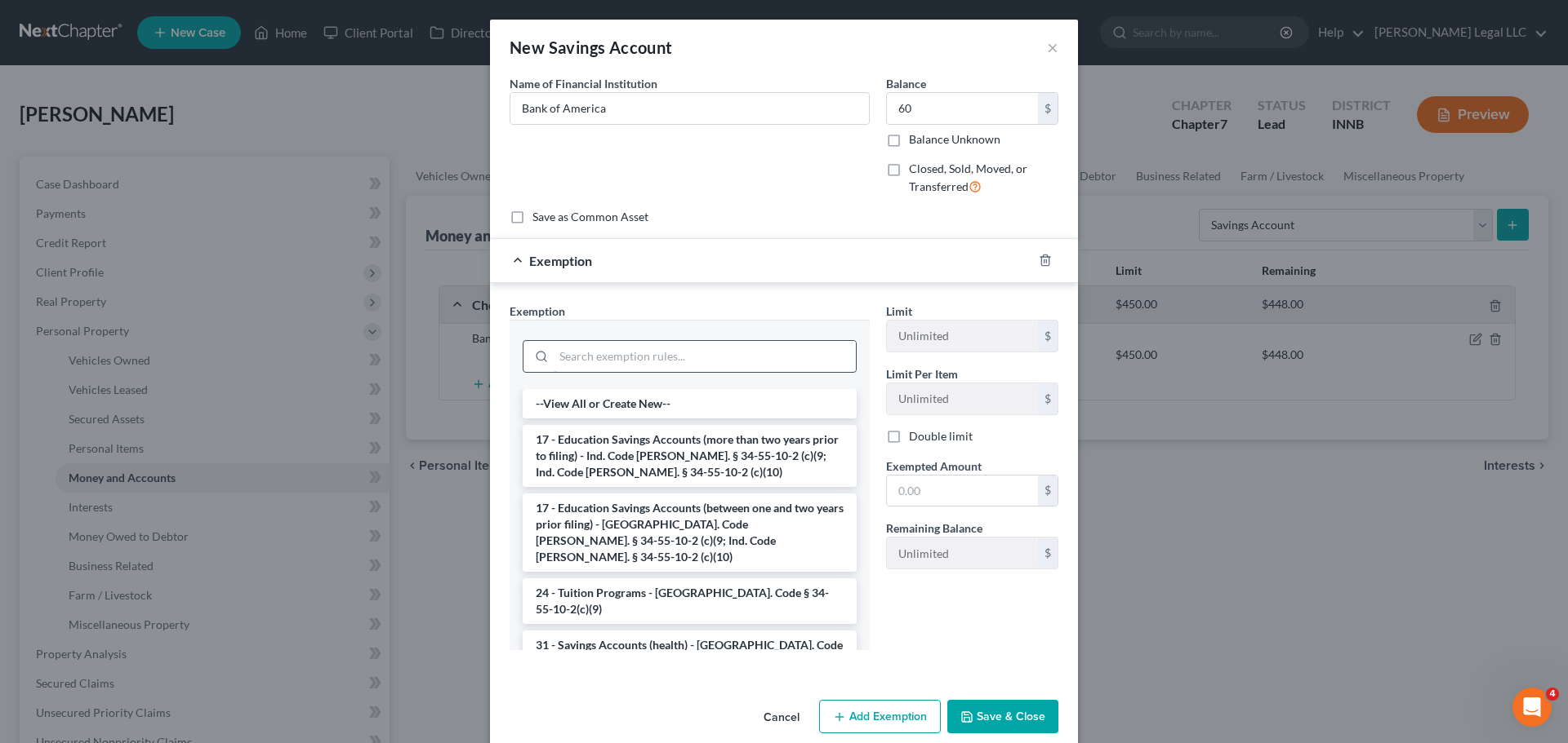
click at [608, 360] on input "search" at bounding box center [704, 356] width 302 height 31
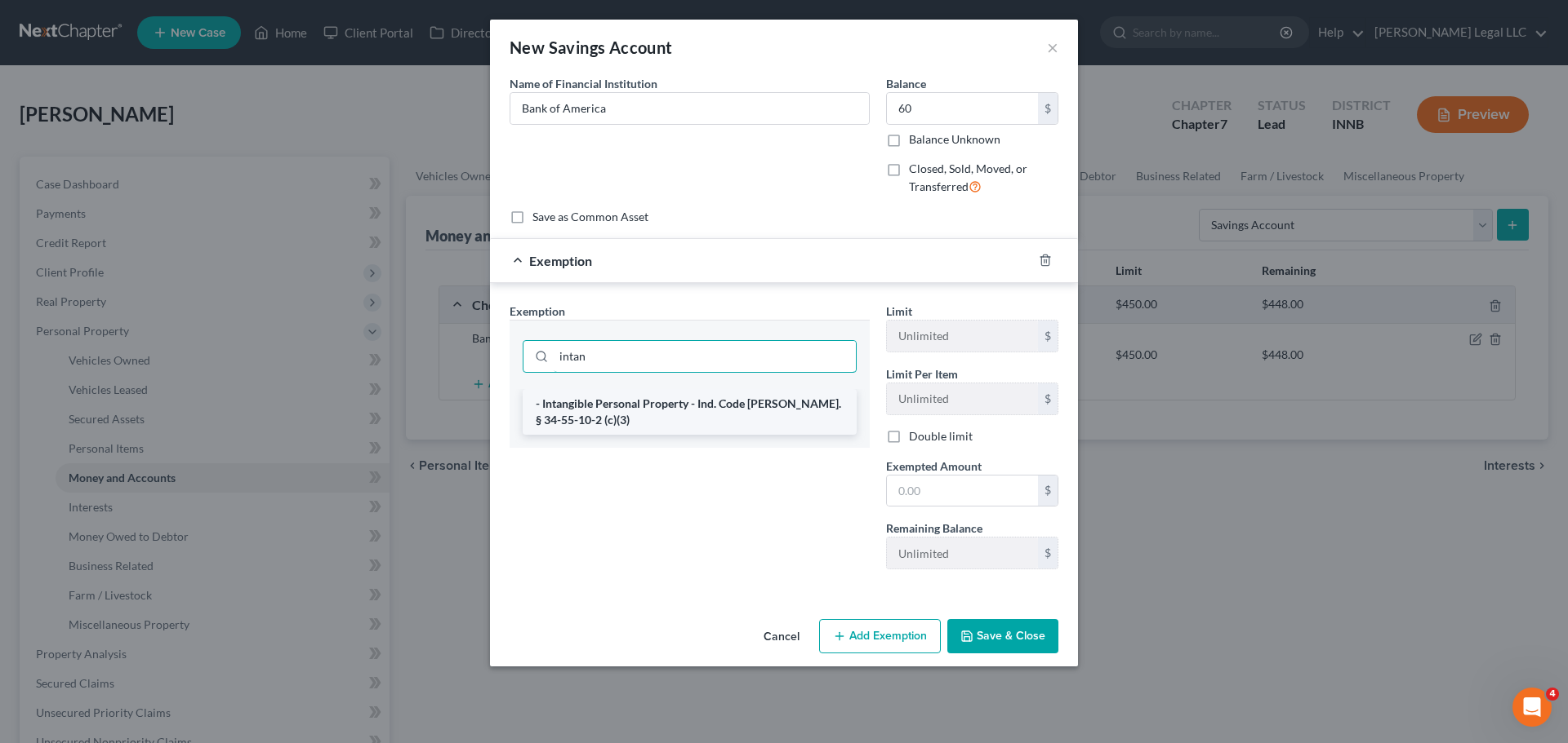
type input "intan"
click at [631, 412] on li "- Intangible Personal Property - Ind. Code [PERSON_NAME]. § 34-55-10-2 (c)(3)" at bounding box center [689, 412] width 334 height 46
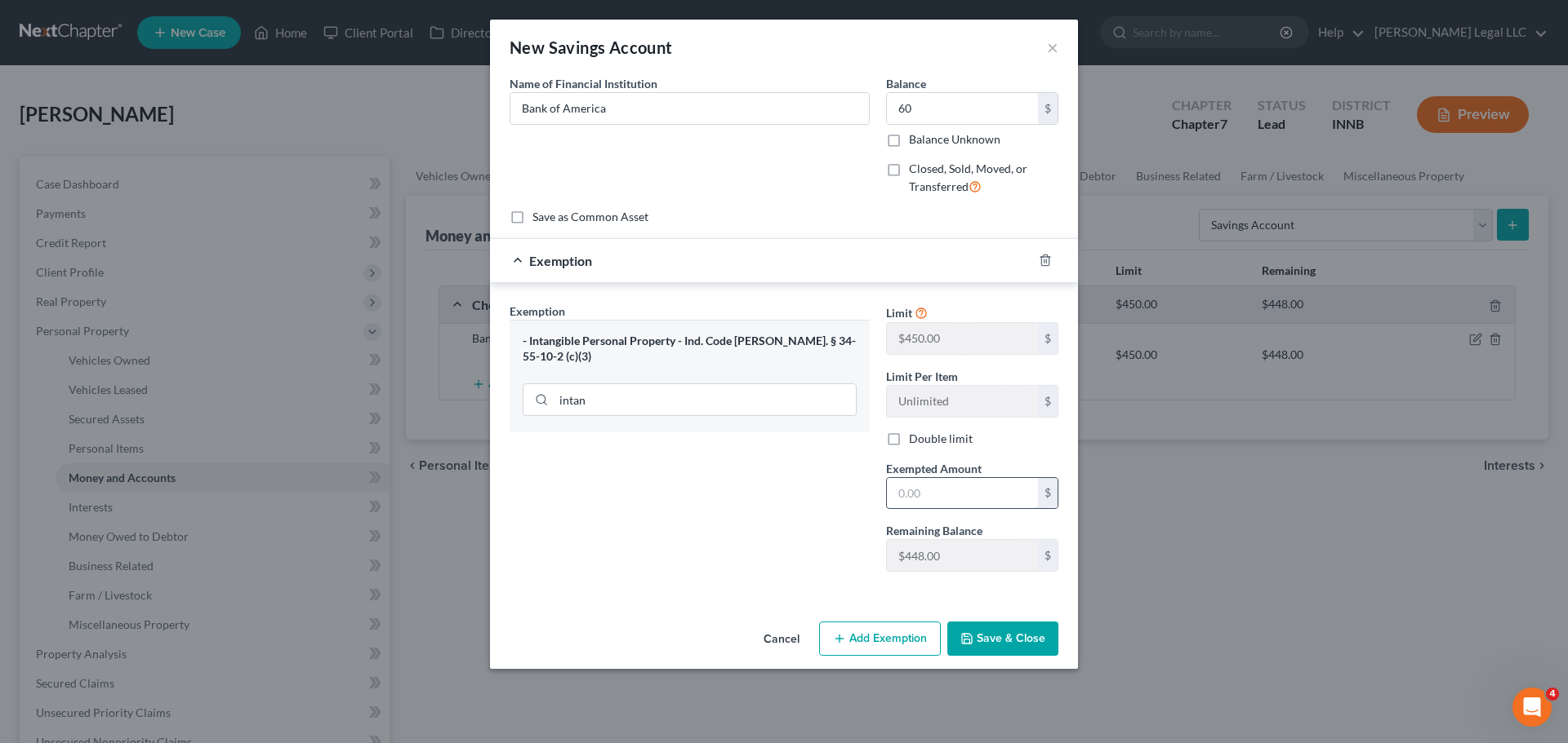
click at [910, 491] on input "text" at bounding box center [962, 494] width 151 height 31
type input "60"
click at [578, 567] on div "Exemption Set must be selected for CA. Exemption * - Intangible Personal Proper…" at bounding box center [690, 443] width 377 height 282
click at [968, 638] on icon "button" at bounding box center [967, 639] width 13 height 13
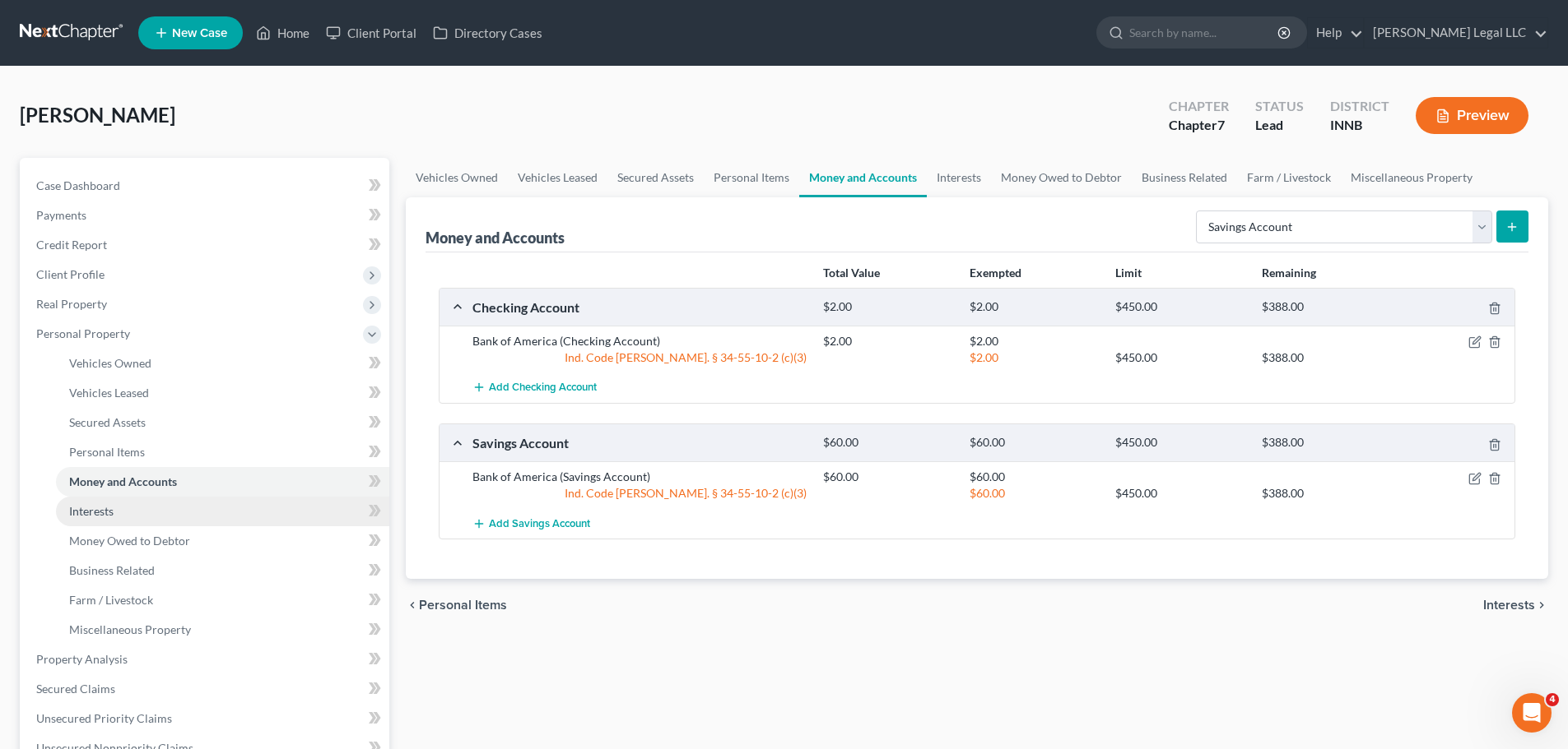
click at [116, 504] on link "Interests" at bounding box center [222, 511] width 333 height 30
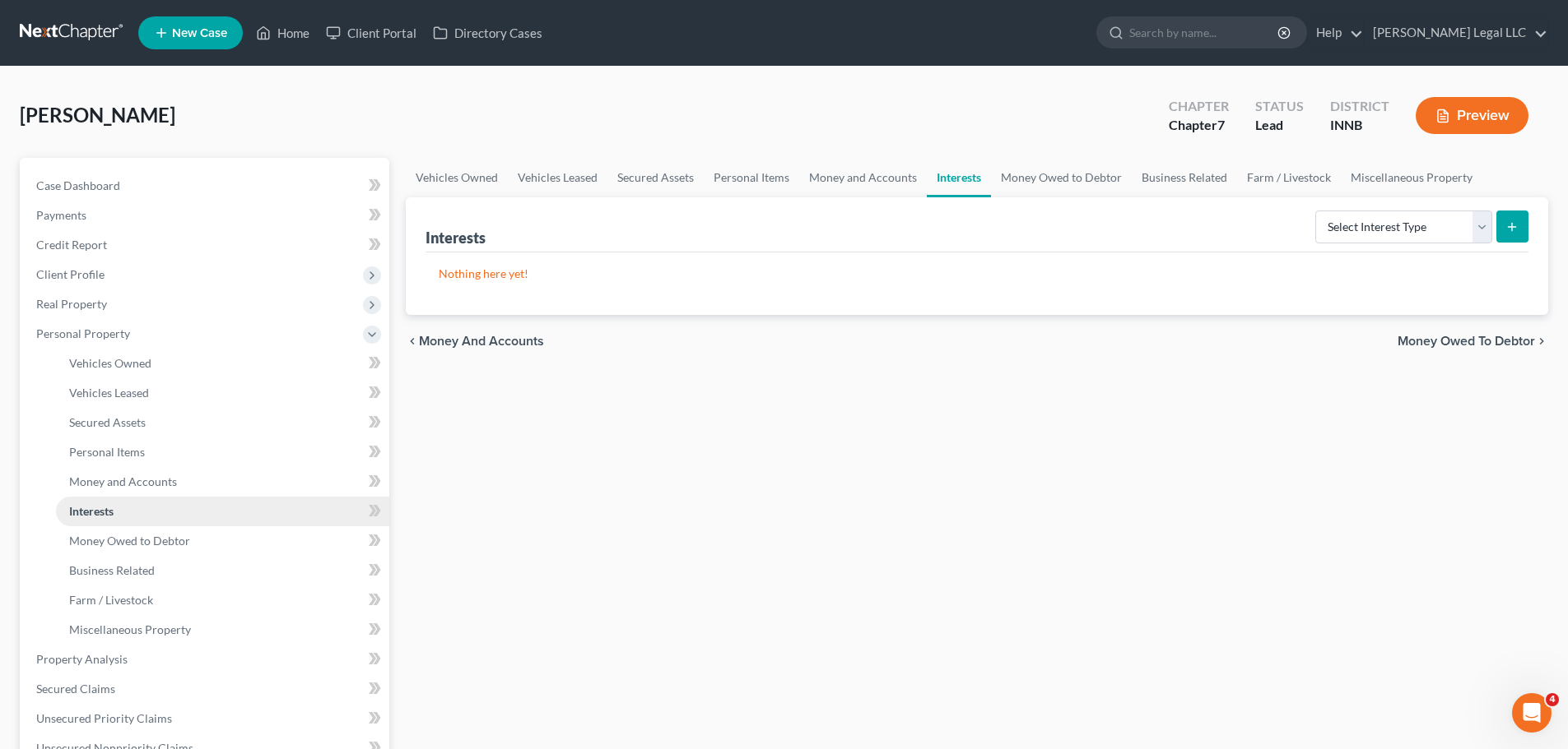
click at [116, 520] on link "Interests" at bounding box center [222, 511] width 333 height 30
click at [112, 536] on span "Money Owed to Debtor" at bounding box center [129, 541] width 121 height 14
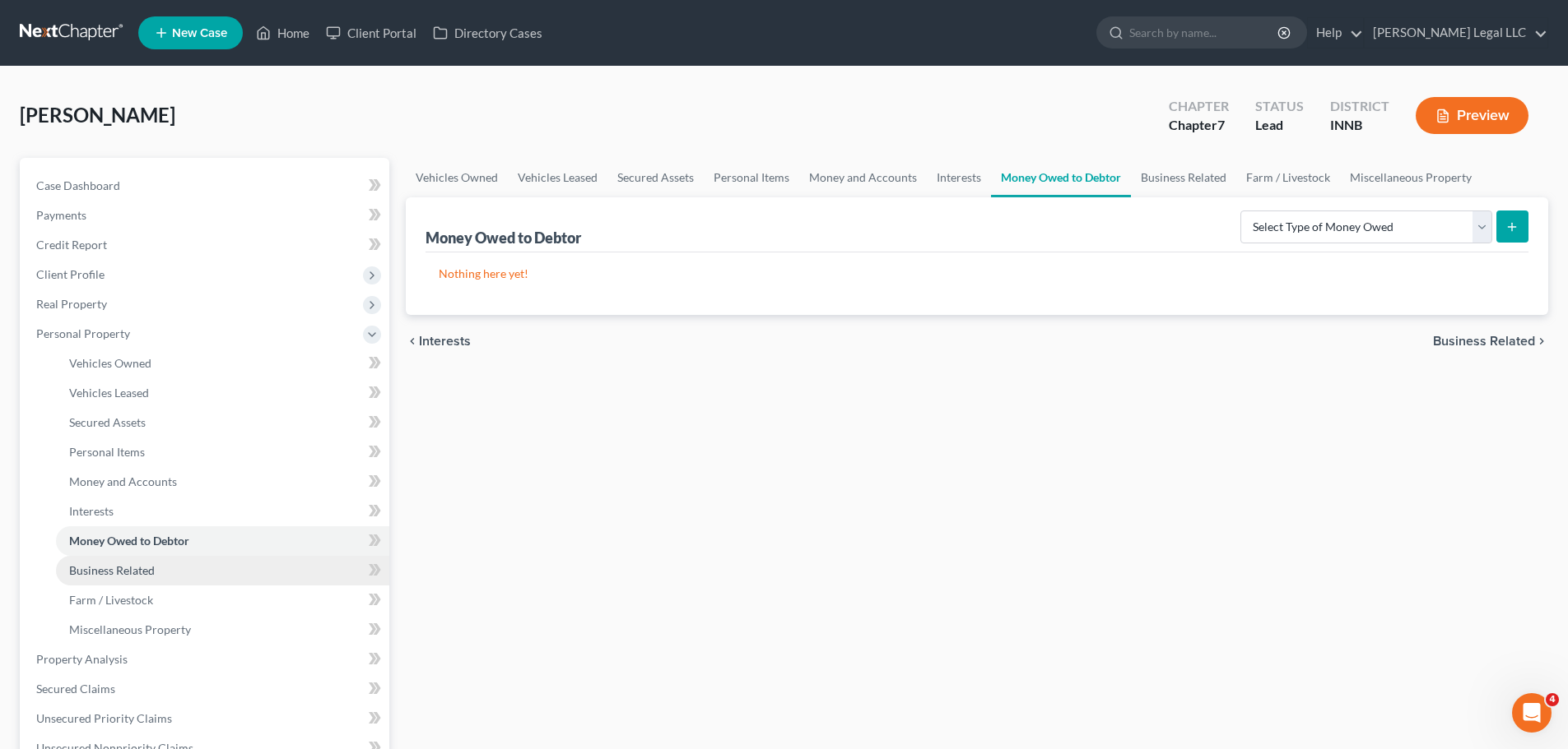
click at [132, 565] on span "Business Related" at bounding box center [111, 570] width 85 height 14
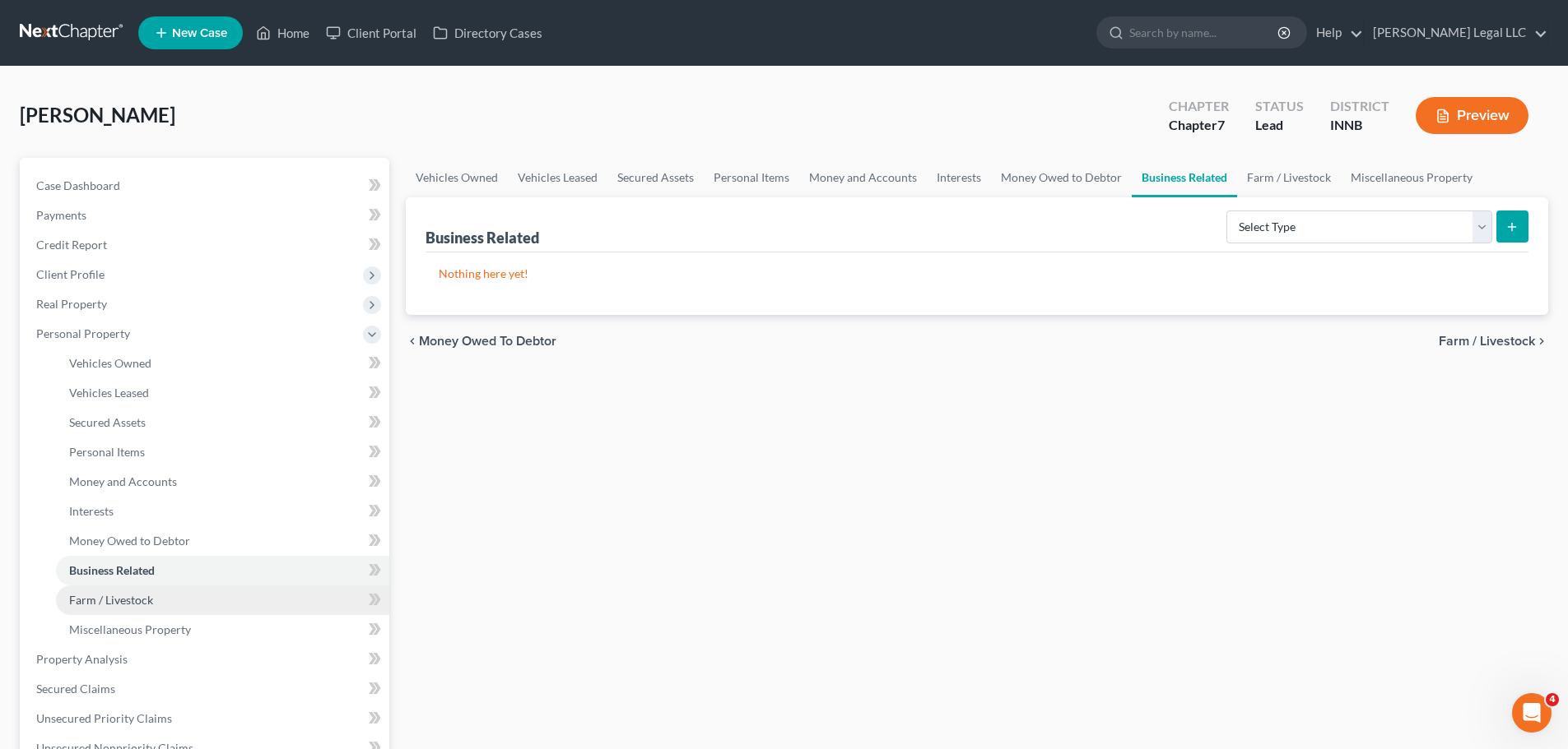
click at [113, 609] on link "Farm / Livestock" at bounding box center [222, 600] width 333 height 30
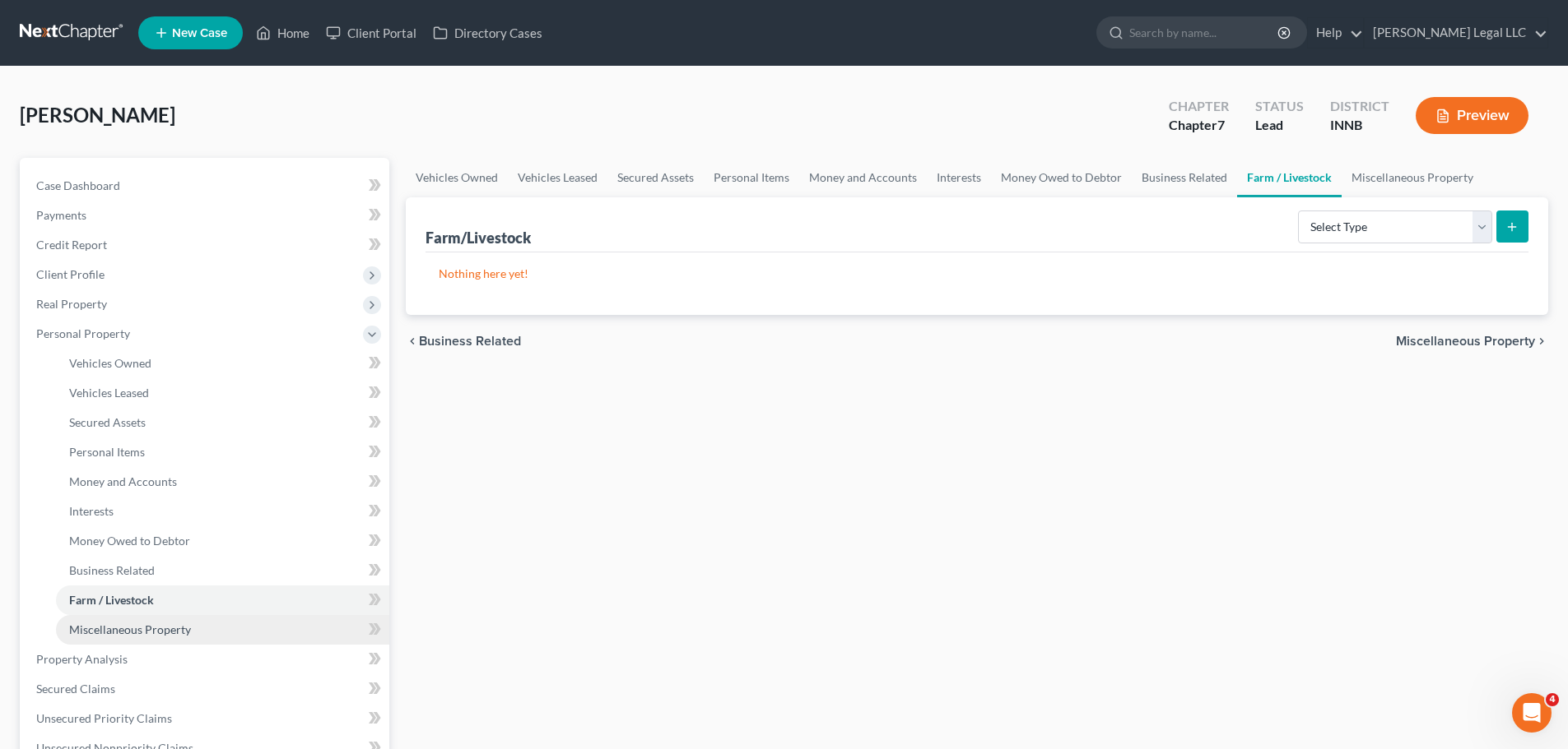
click at [108, 633] on span "Miscellaneous Property" at bounding box center [130, 629] width 122 height 14
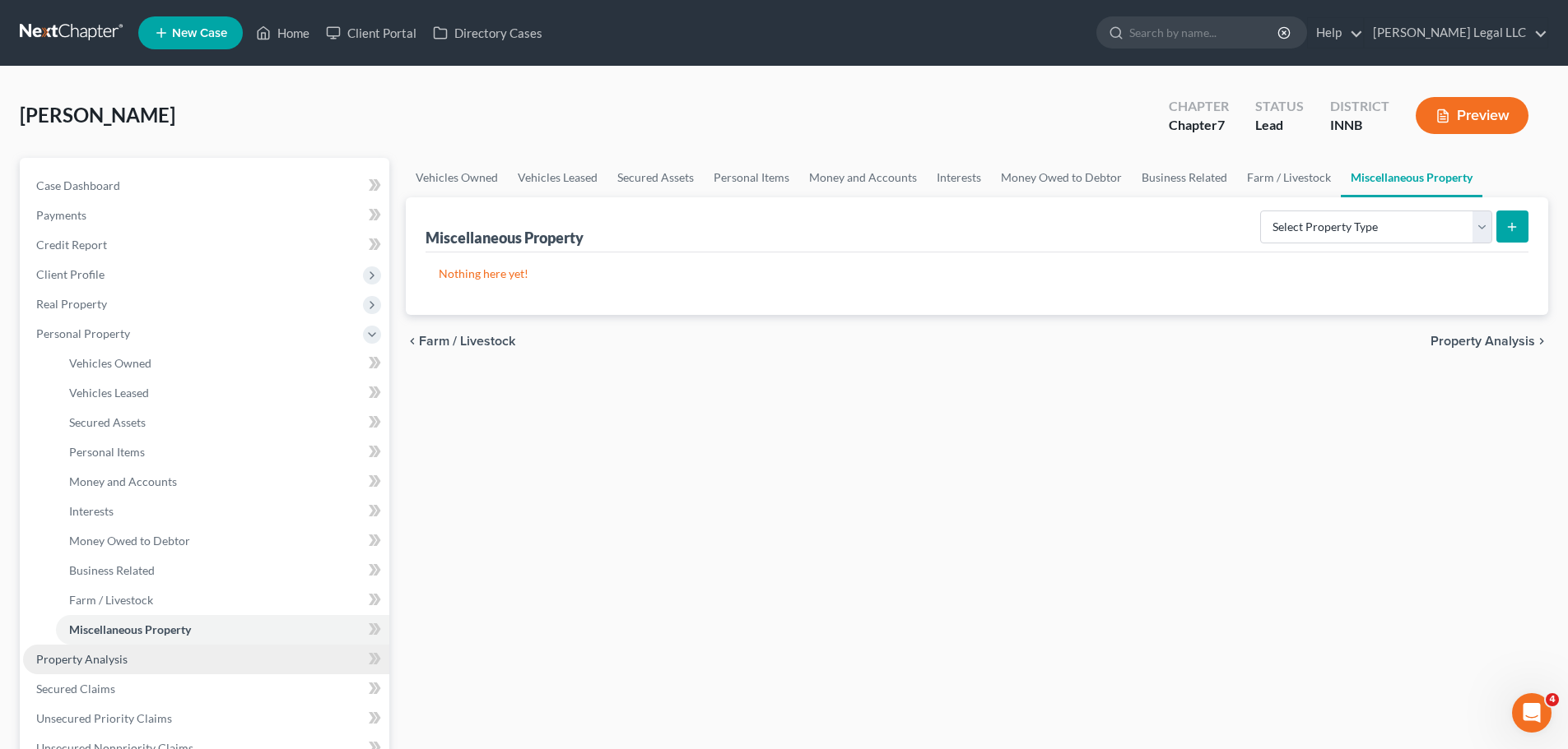
click at [84, 664] on span "Property Analysis" at bounding box center [82, 659] width 91 height 14
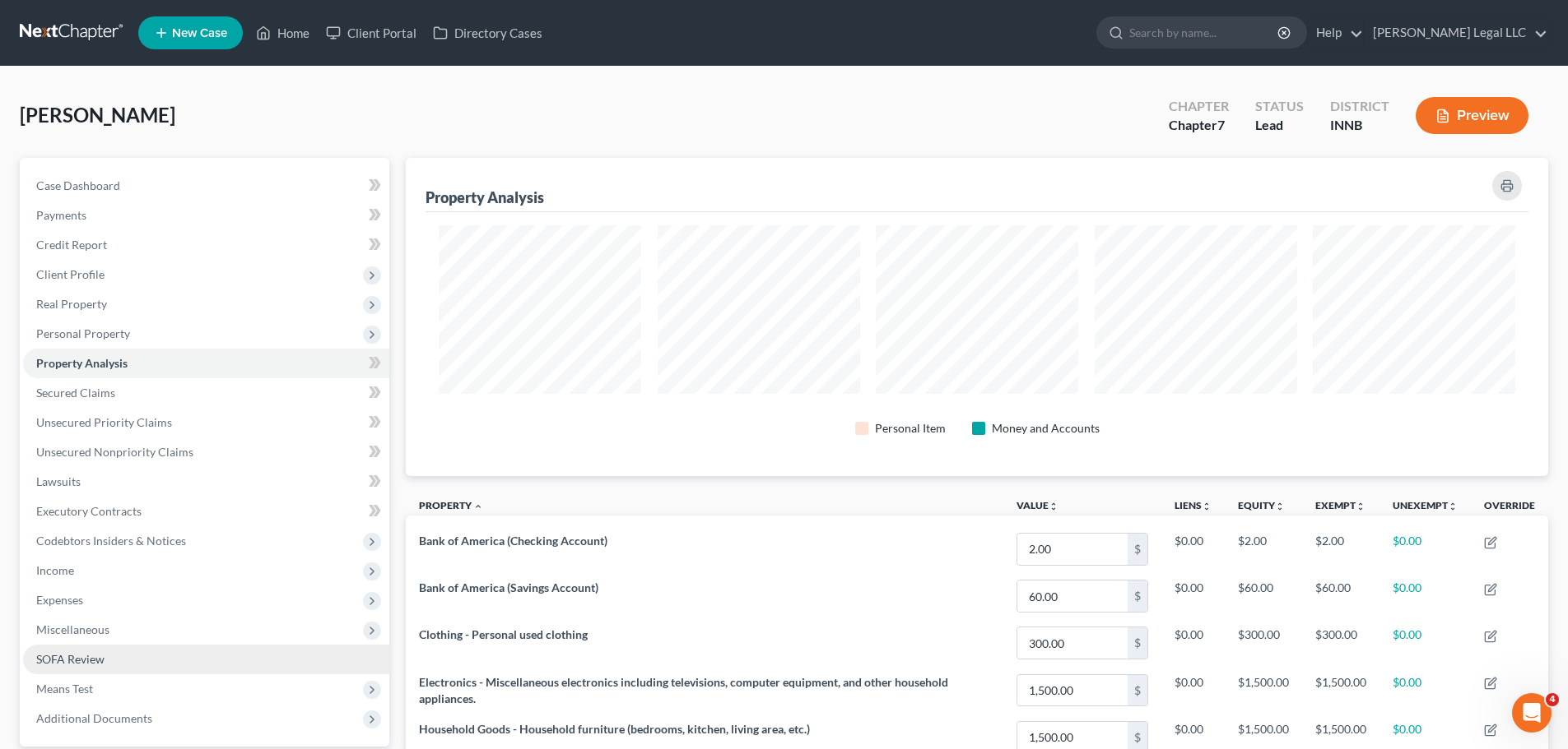
scroll to position [318, 1143]
click at [121, 396] on link "Secured Claims" at bounding box center [206, 393] width 366 height 30
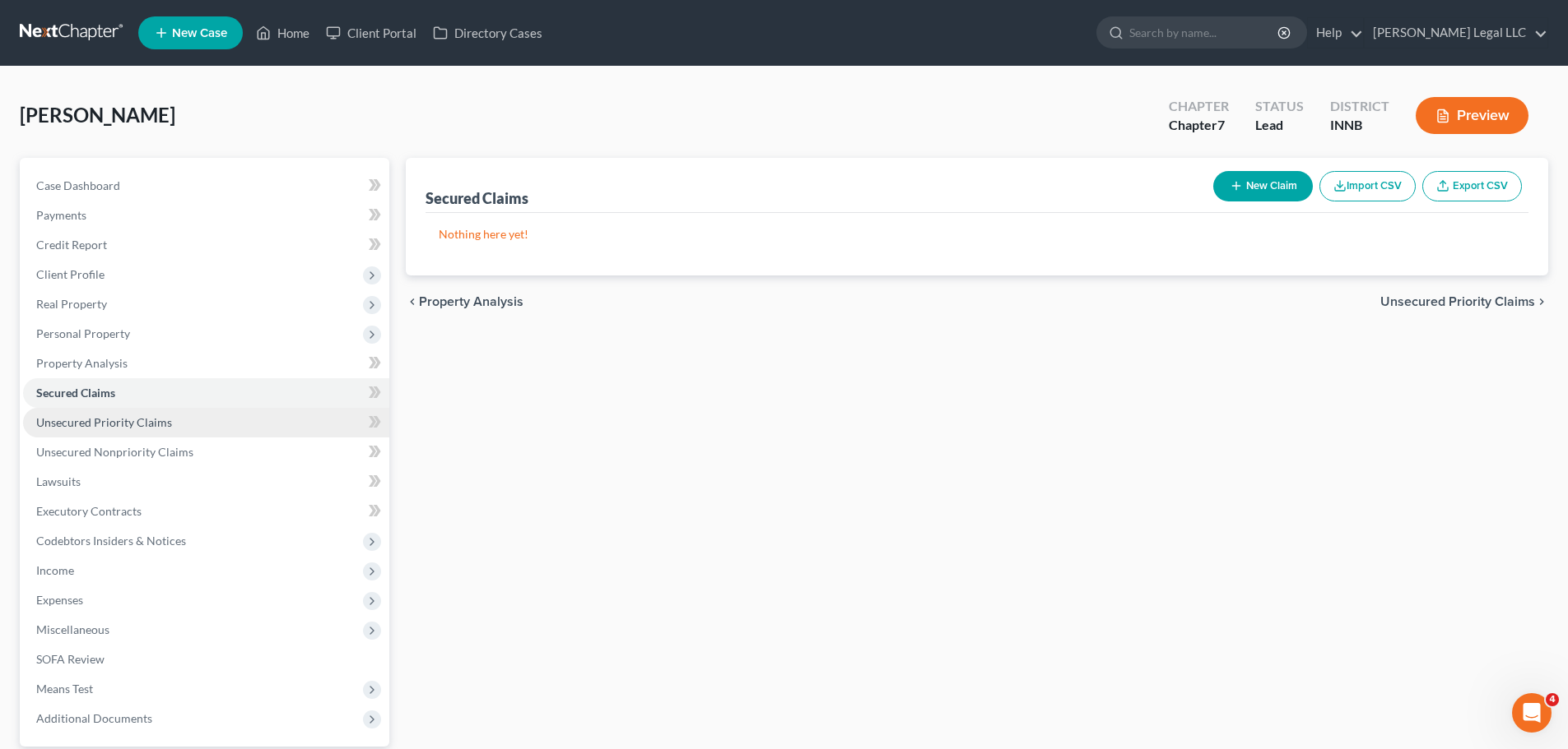
click at [112, 423] on span "Unsecured Priority Claims" at bounding box center [104, 423] width 136 height 14
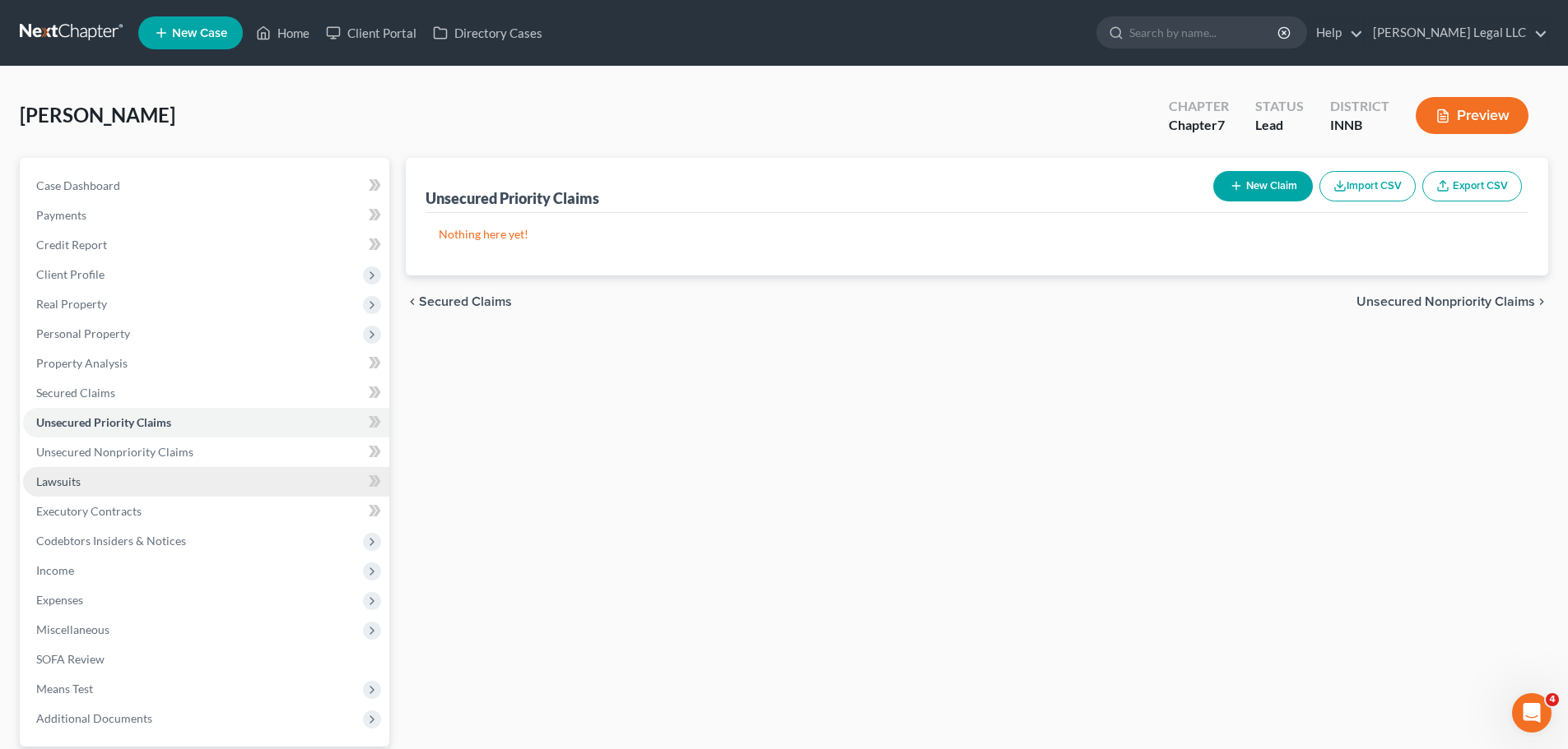
click at [100, 476] on link "Lawsuits" at bounding box center [206, 482] width 366 height 30
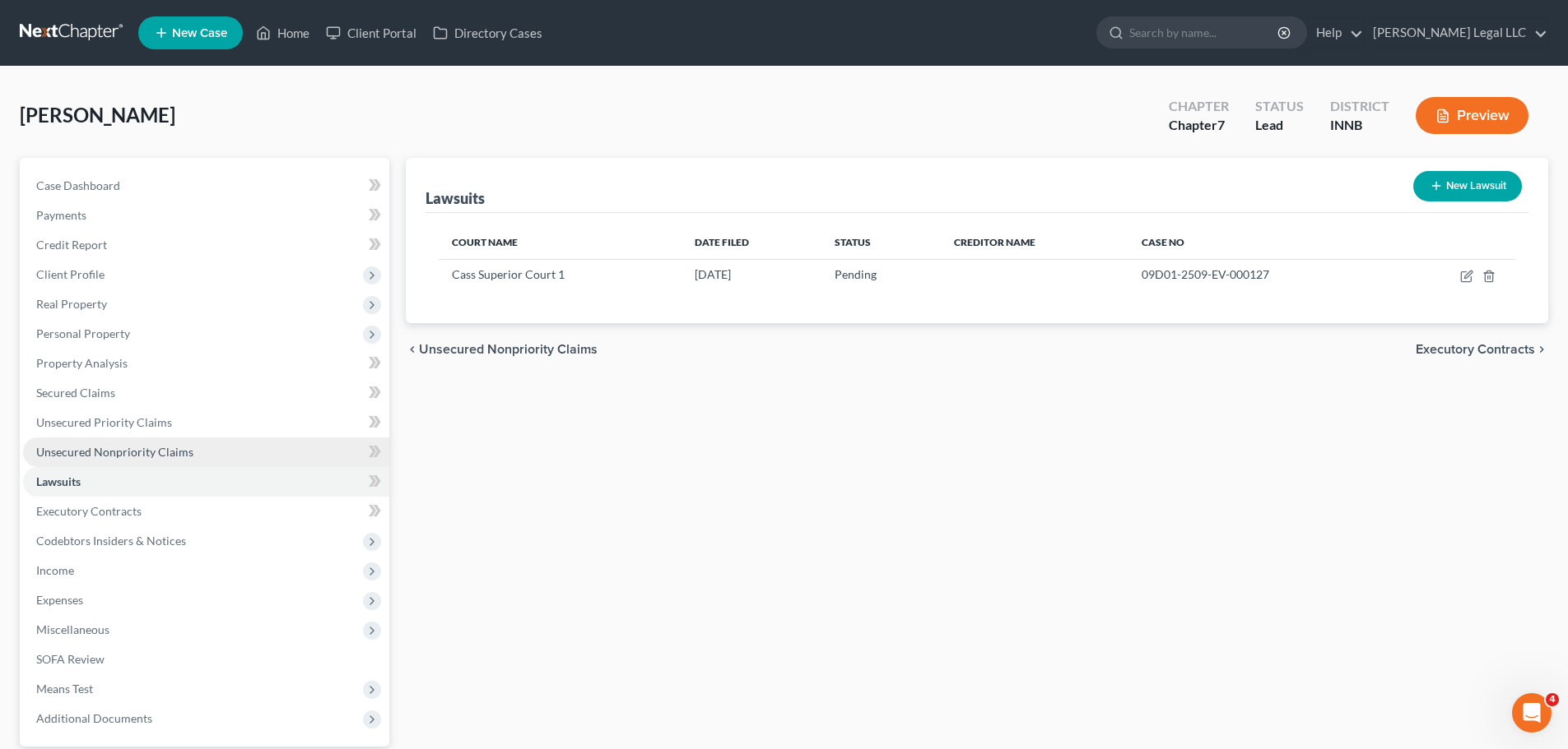
click at [111, 447] on span "Unsecured Nonpriority Claims" at bounding box center [115, 452] width 157 height 14
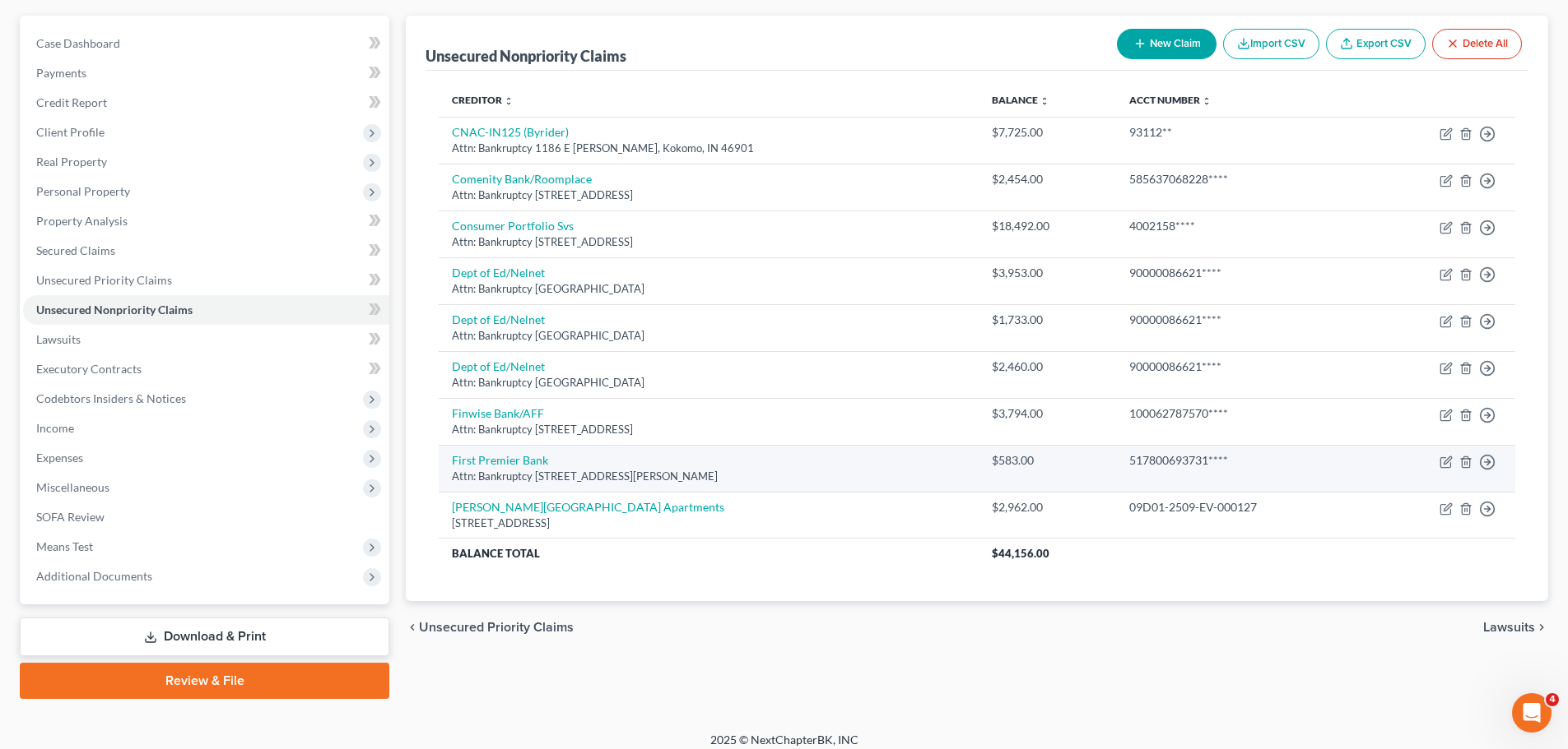
scroll to position [154, 0]
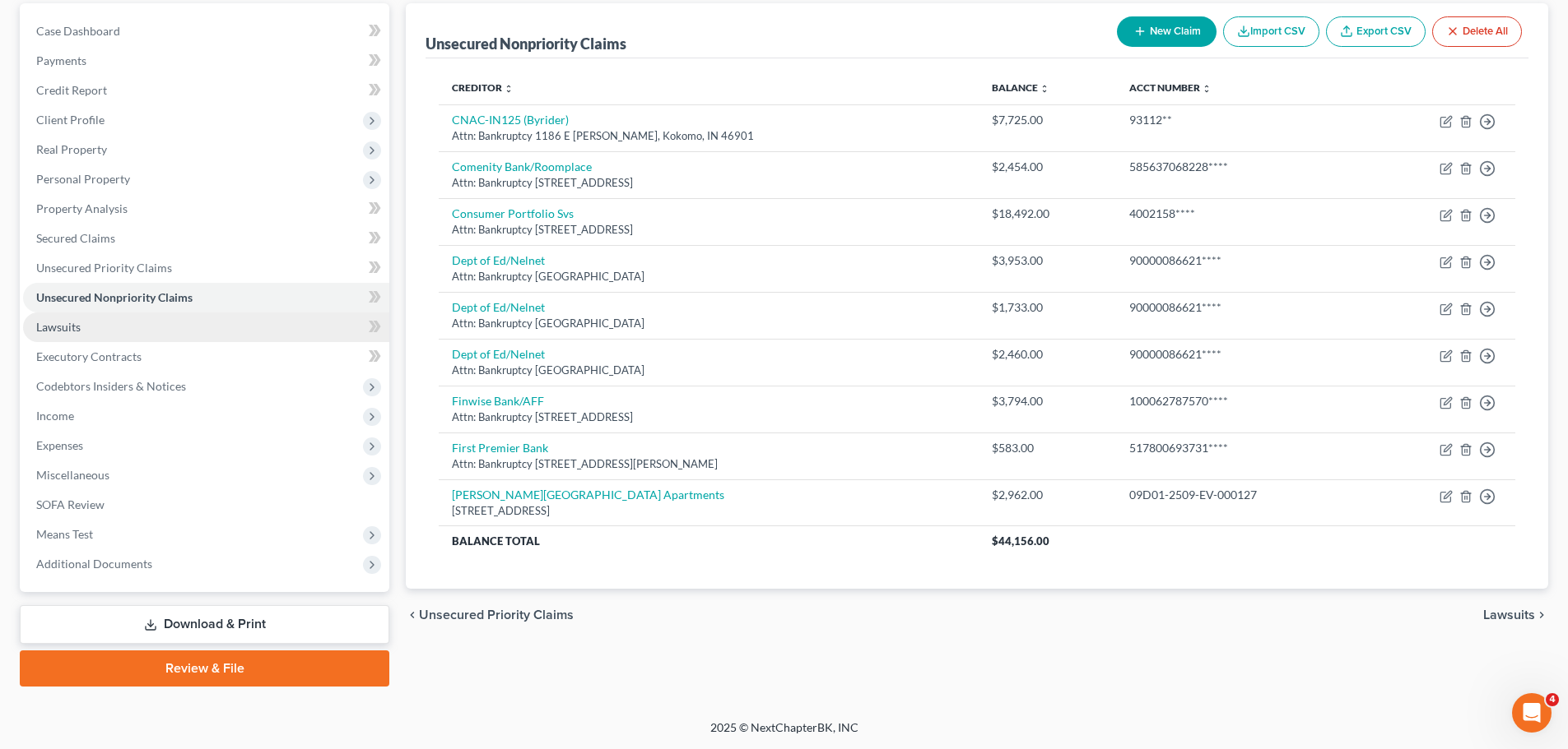
click at [61, 330] on span "Lawsuits" at bounding box center [58, 326] width 45 height 14
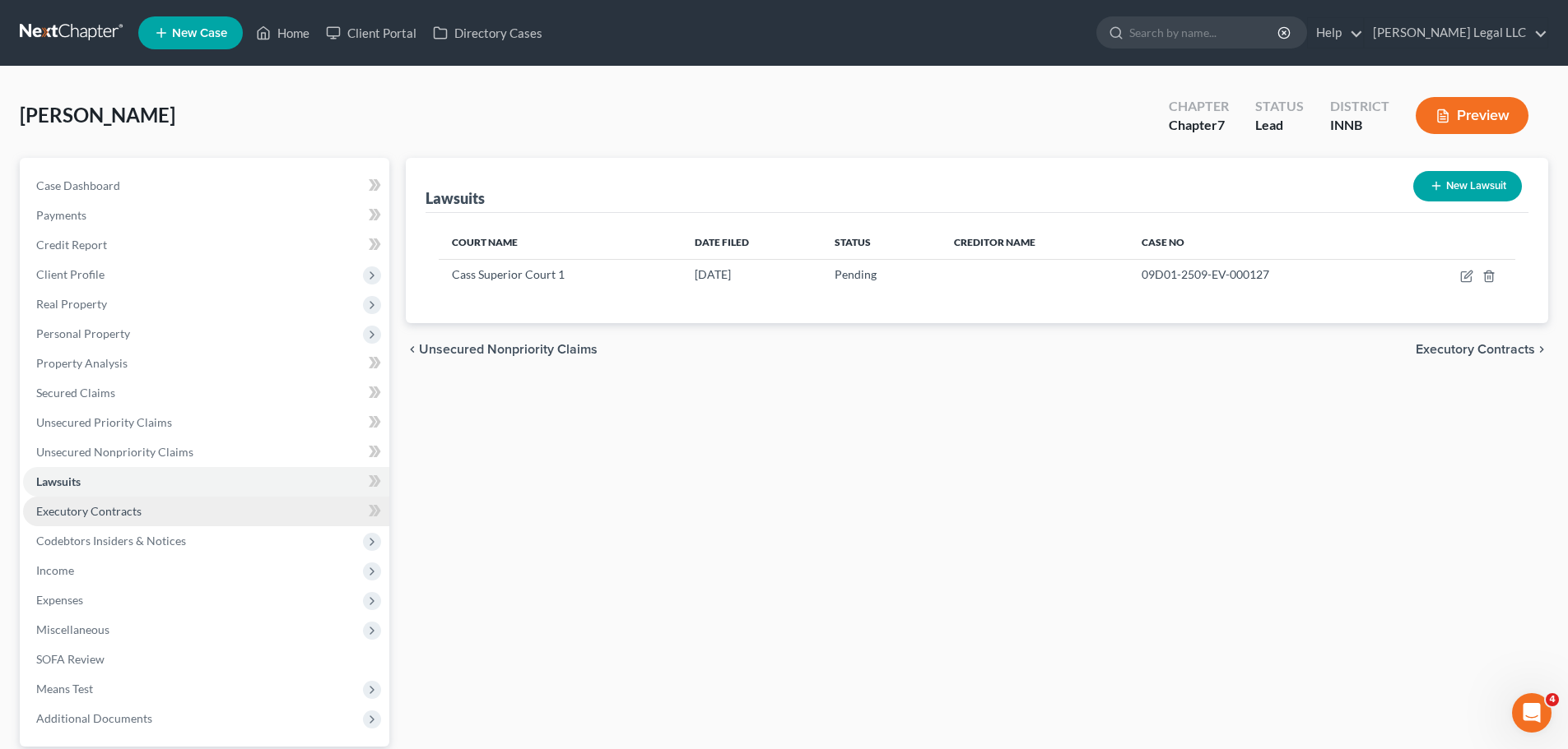
click at [84, 509] on span "Executory Contracts" at bounding box center [89, 511] width 105 height 14
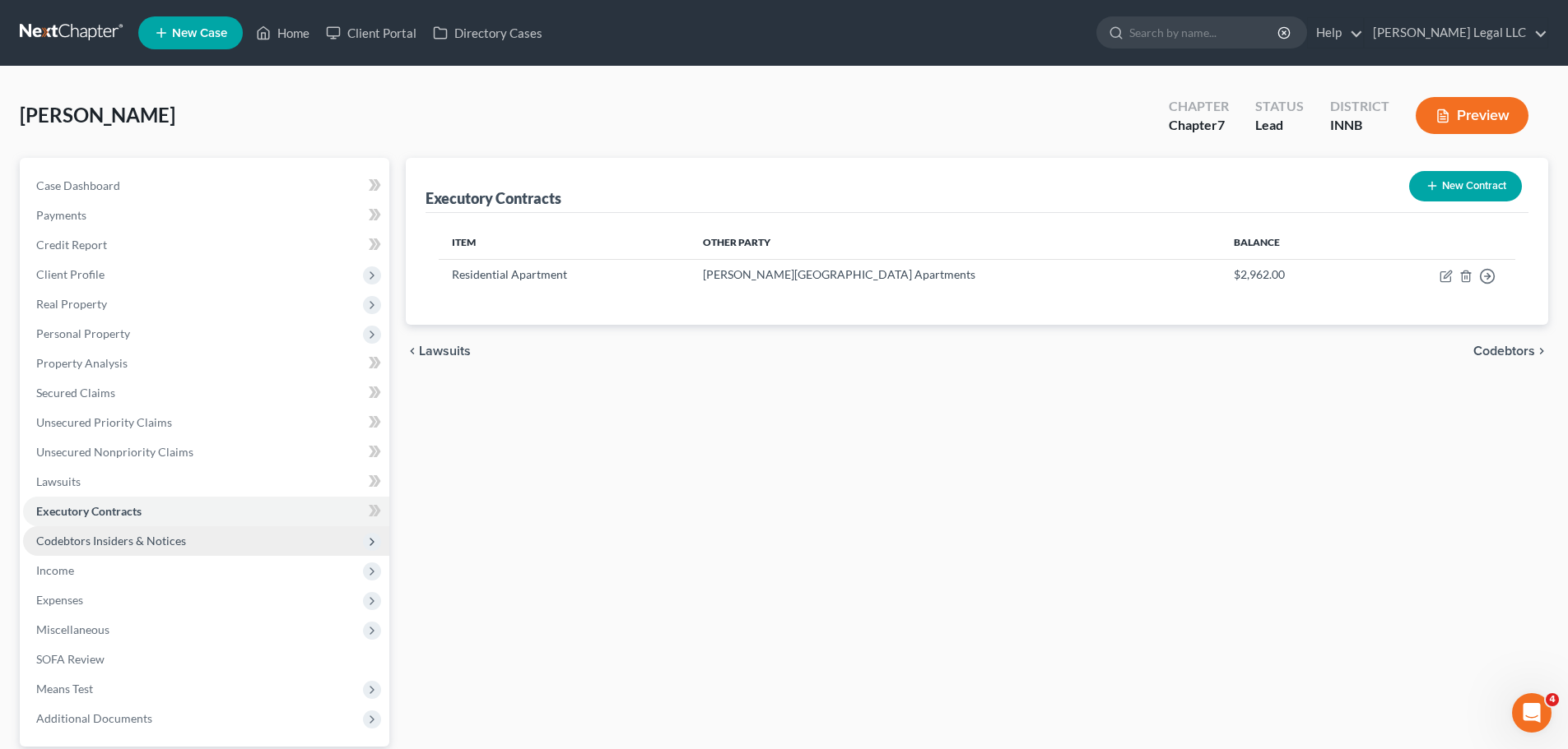
click at [84, 539] on span "Codebtors Insiders & Notices" at bounding box center [111, 541] width 149 height 14
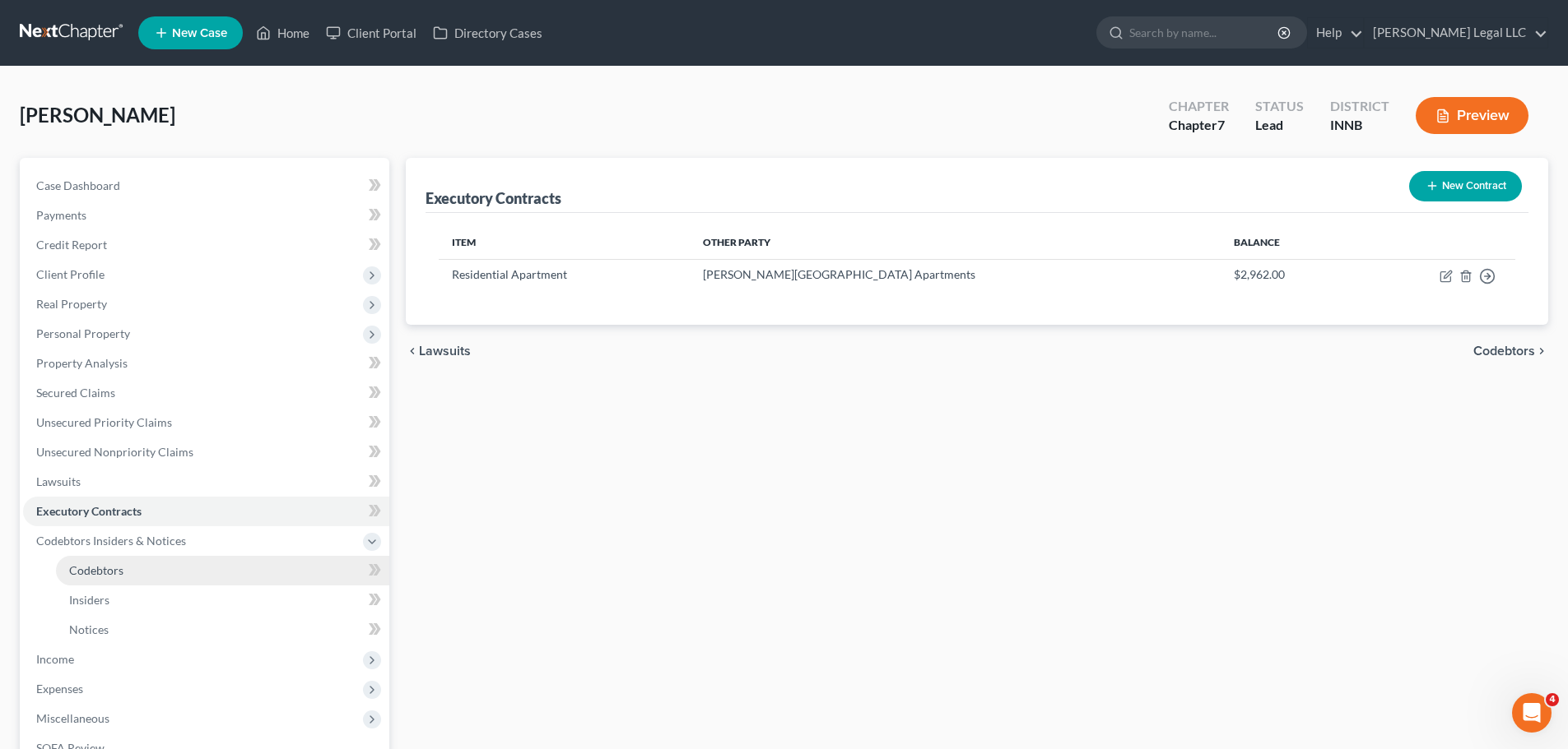
click at [89, 564] on span "Codebtors" at bounding box center [96, 570] width 54 height 14
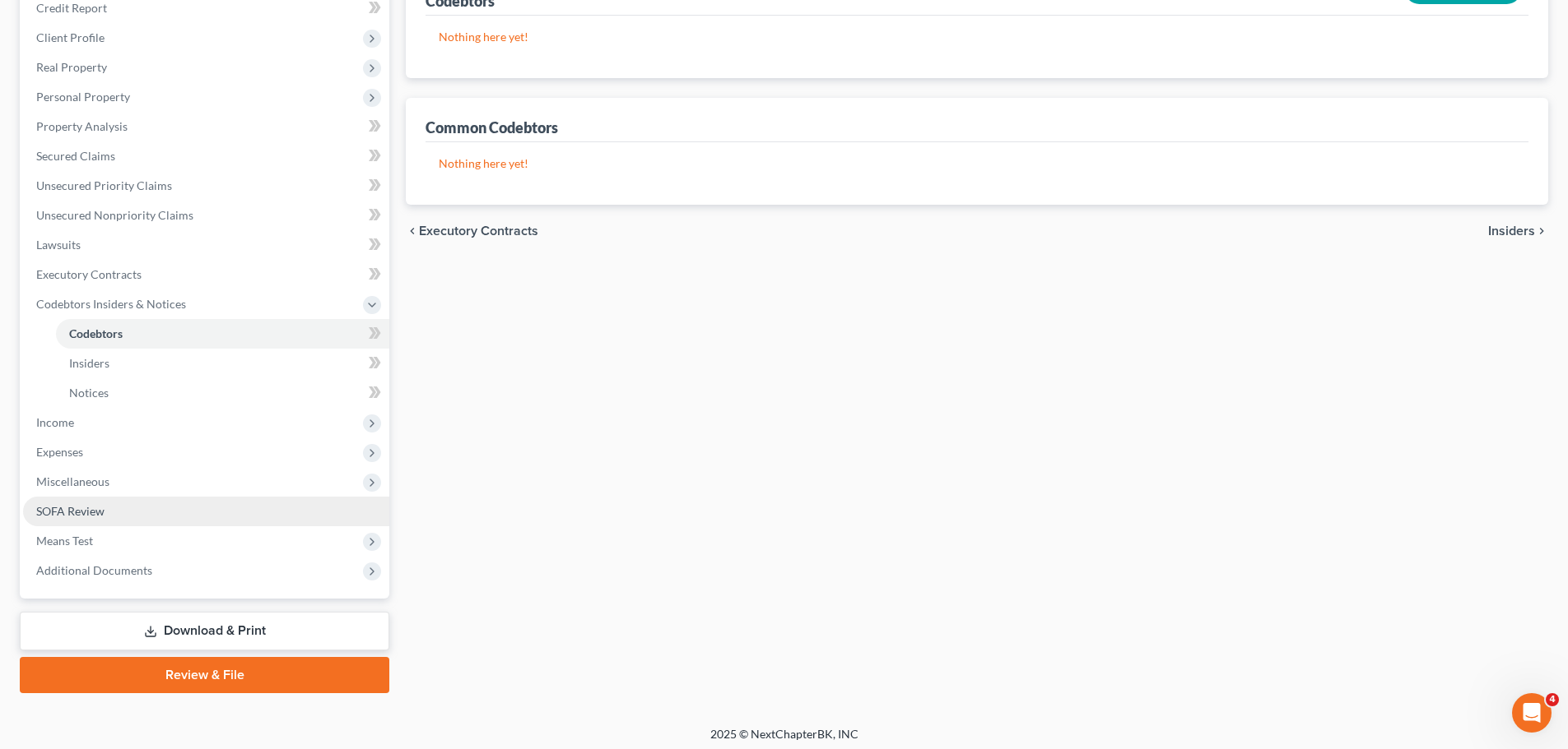
scroll to position [244, 0]
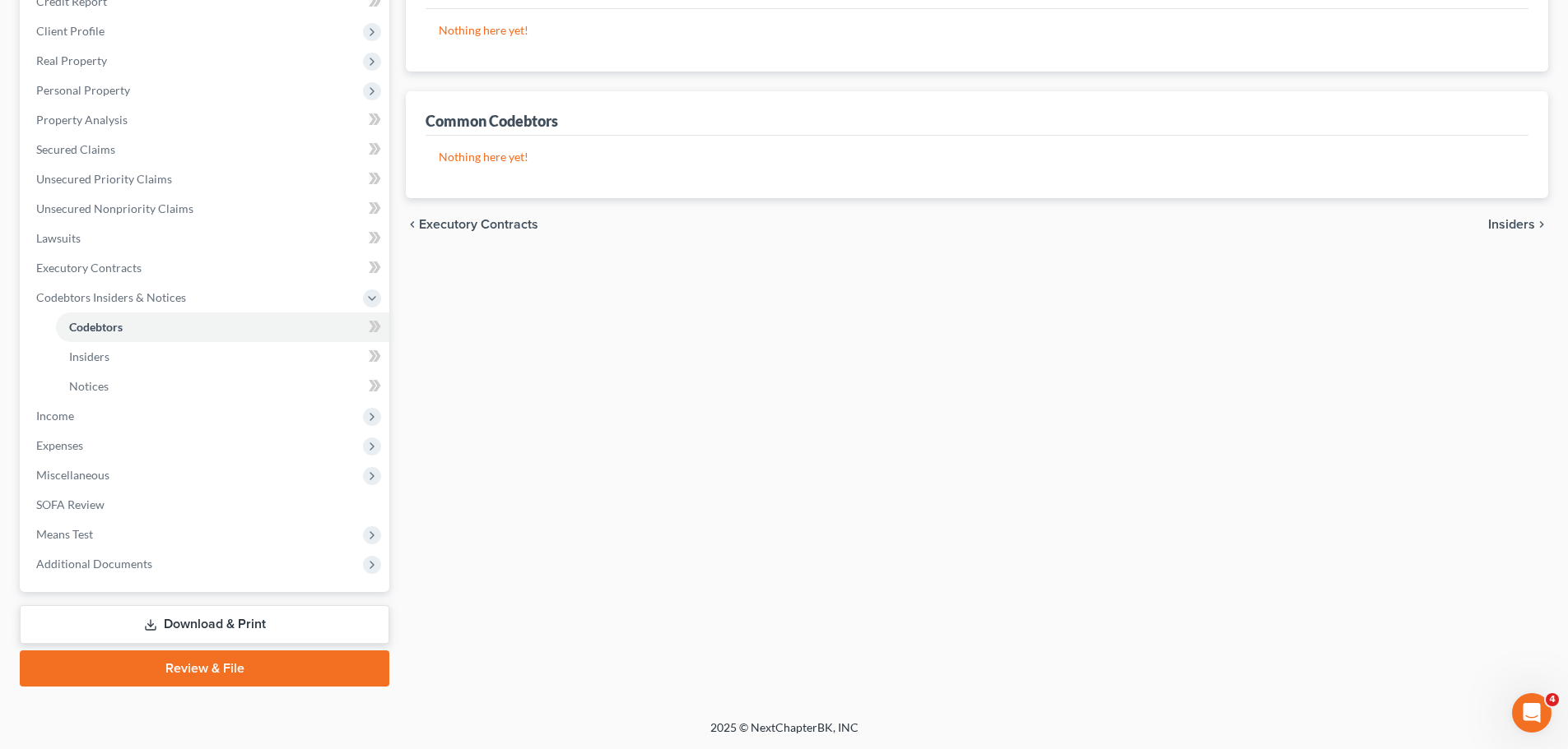
click at [37, 398] on ul "Codebtors Insiders Notices" at bounding box center [206, 357] width 366 height 89
click at [42, 418] on span "Income" at bounding box center [55, 416] width 38 height 14
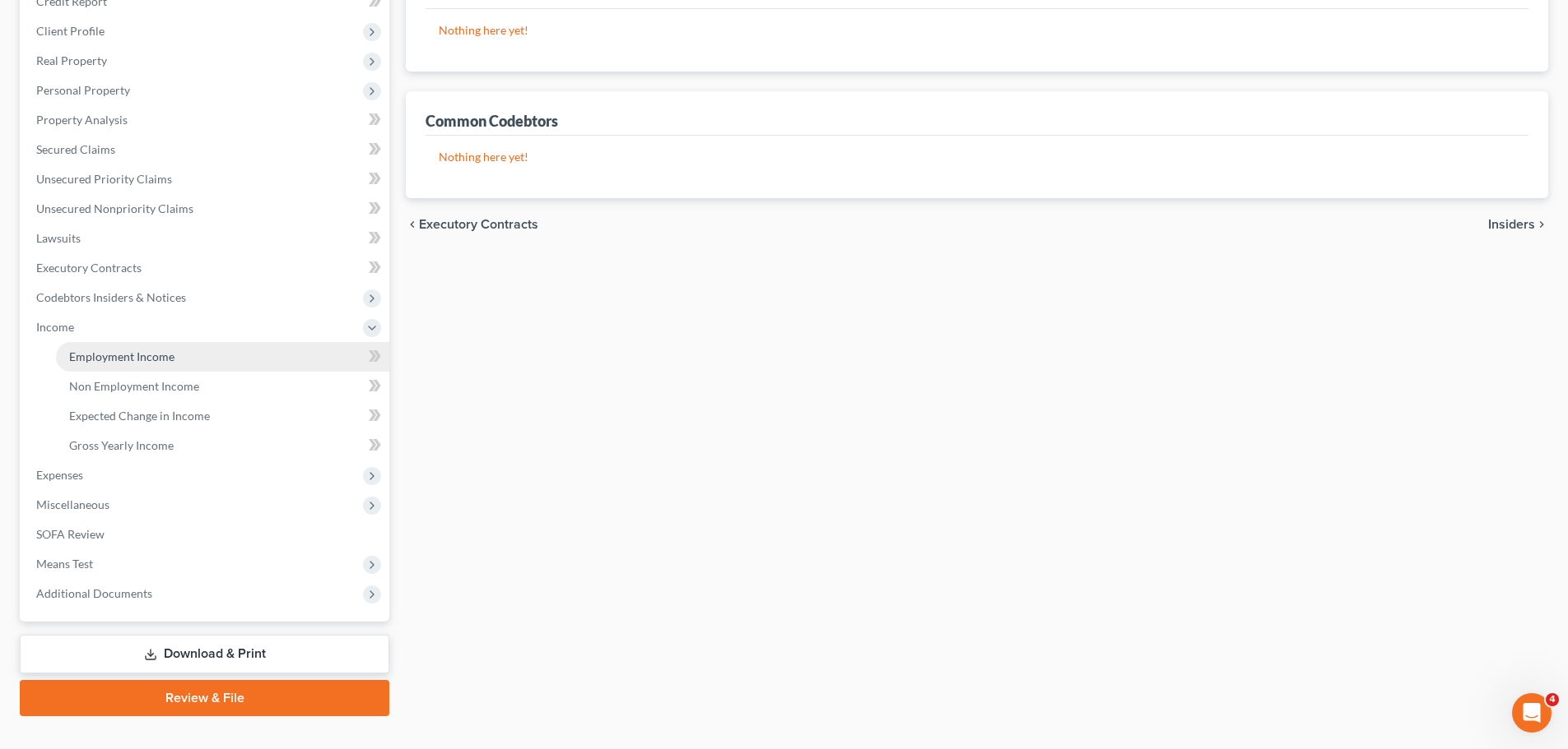
click at [82, 352] on span "Employment Income" at bounding box center [122, 356] width 105 height 14
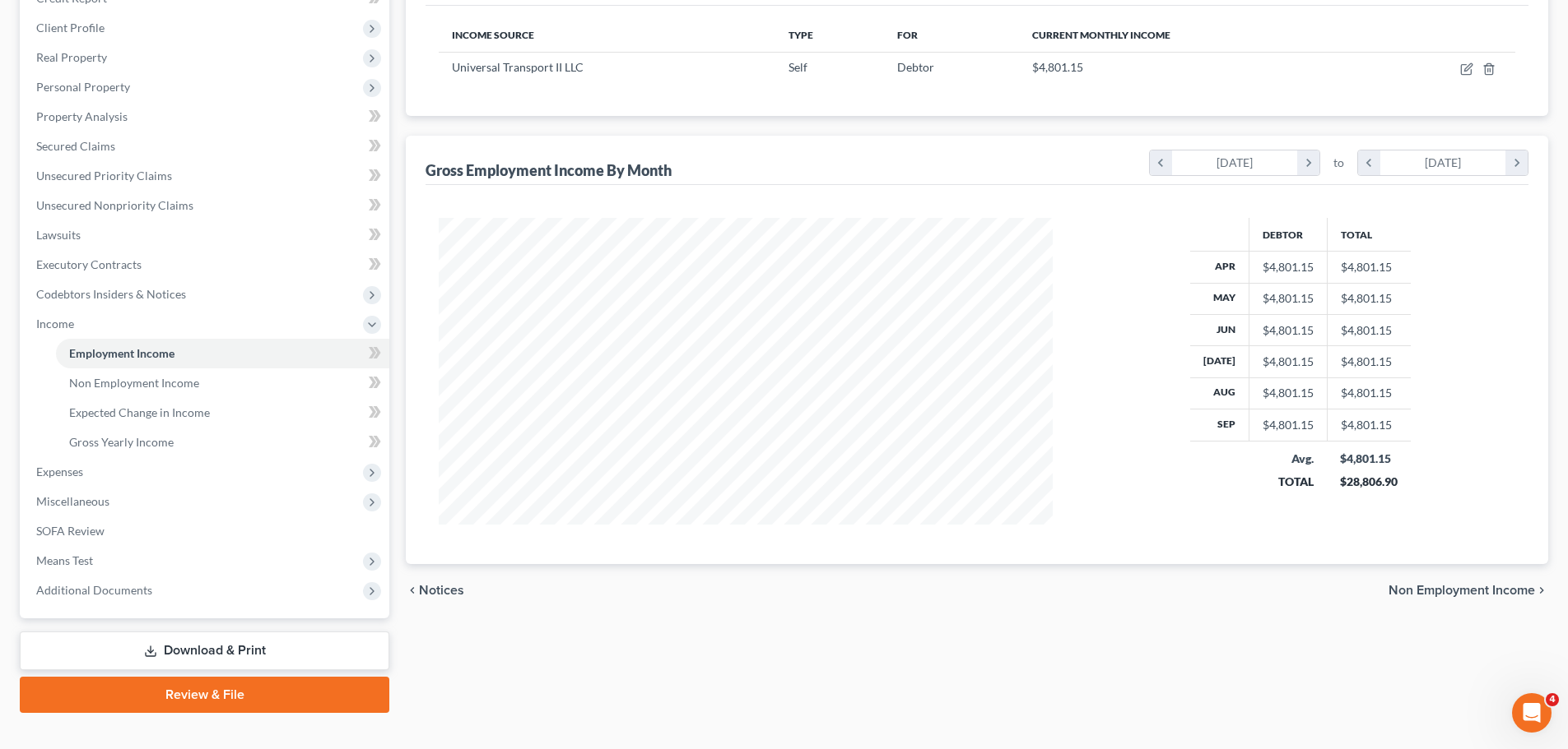
scroll to position [83, 0]
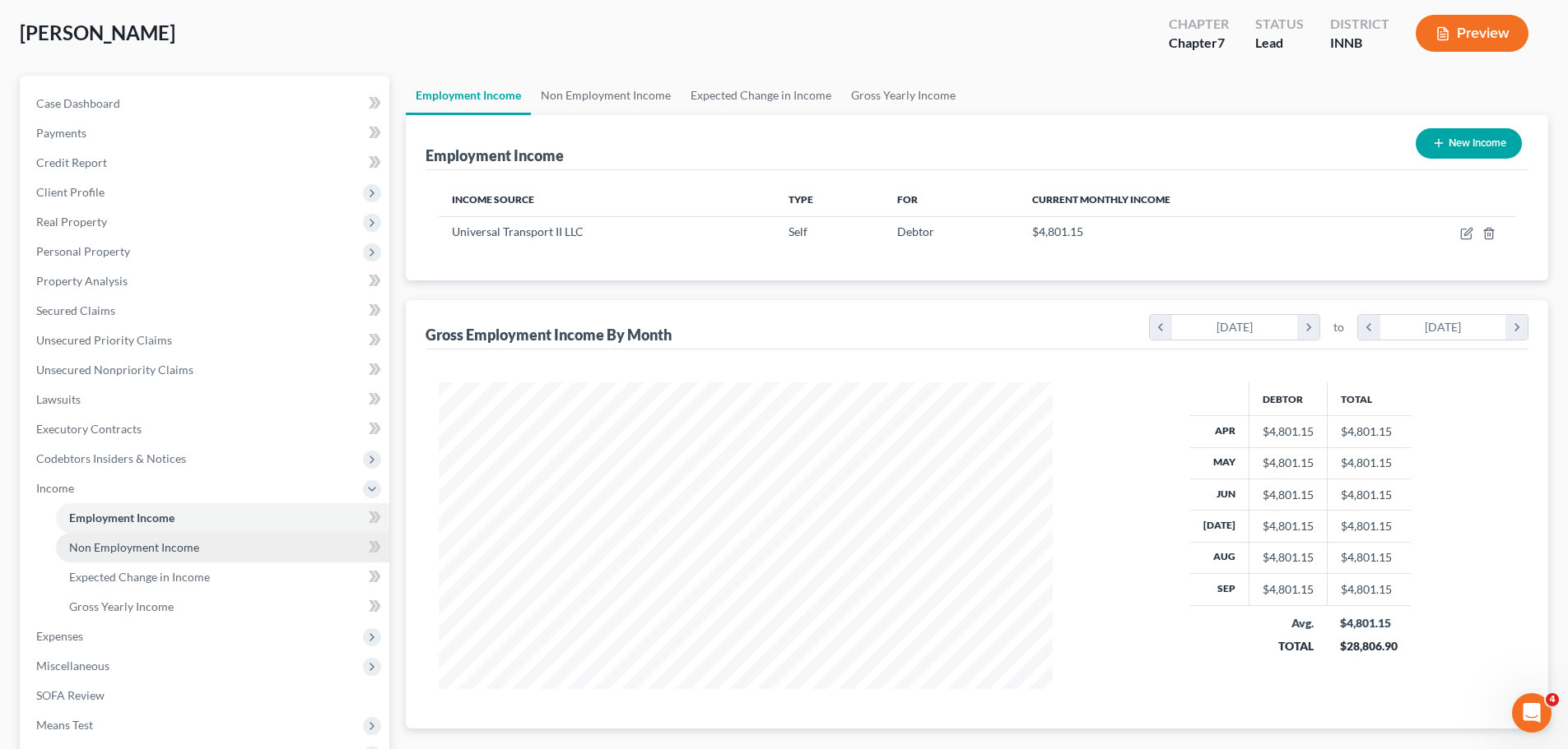
click at [147, 542] on span "Non Employment Income" at bounding box center [134, 547] width 130 height 14
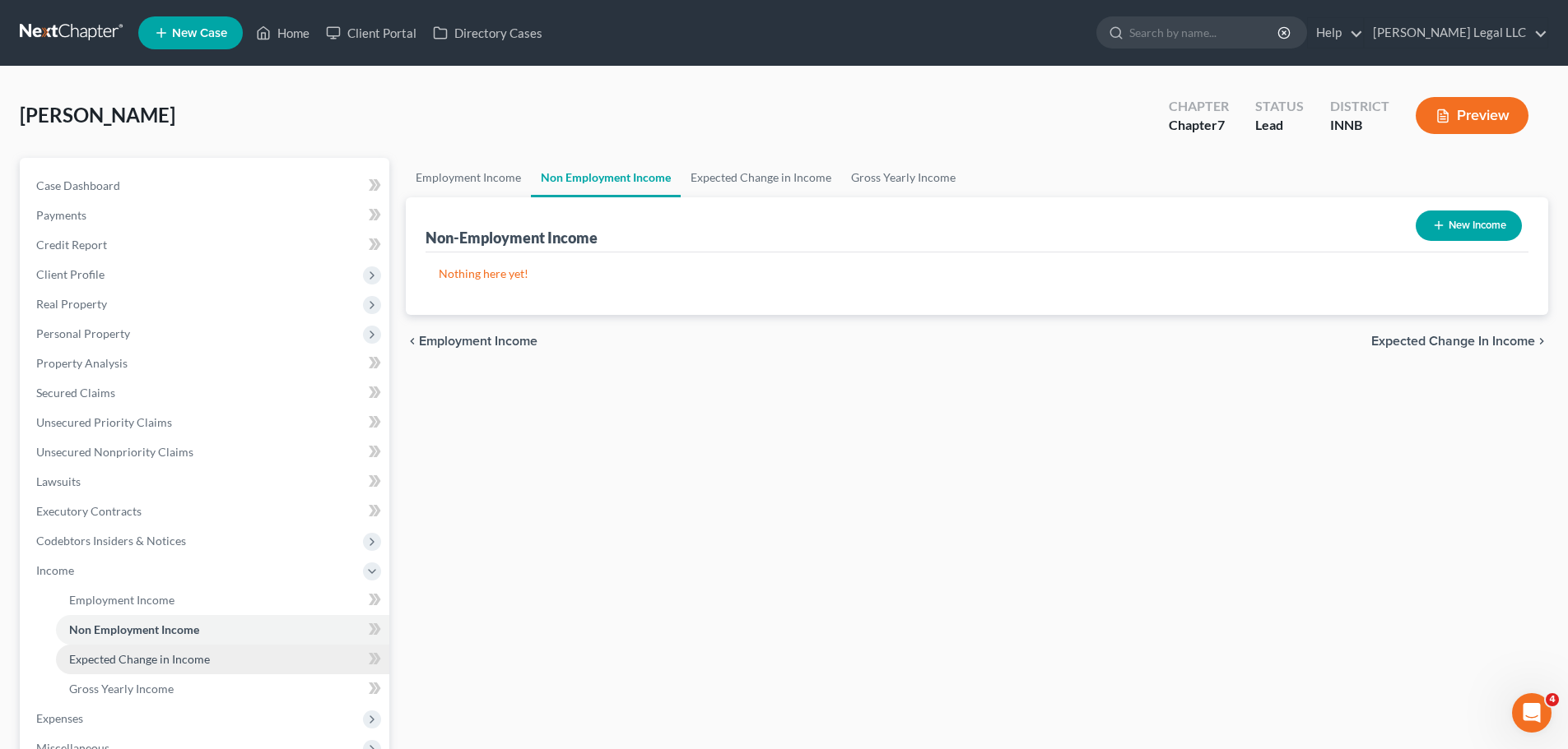
click at [108, 658] on span "Expected Change in Income" at bounding box center [139, 659] width 141 height 14
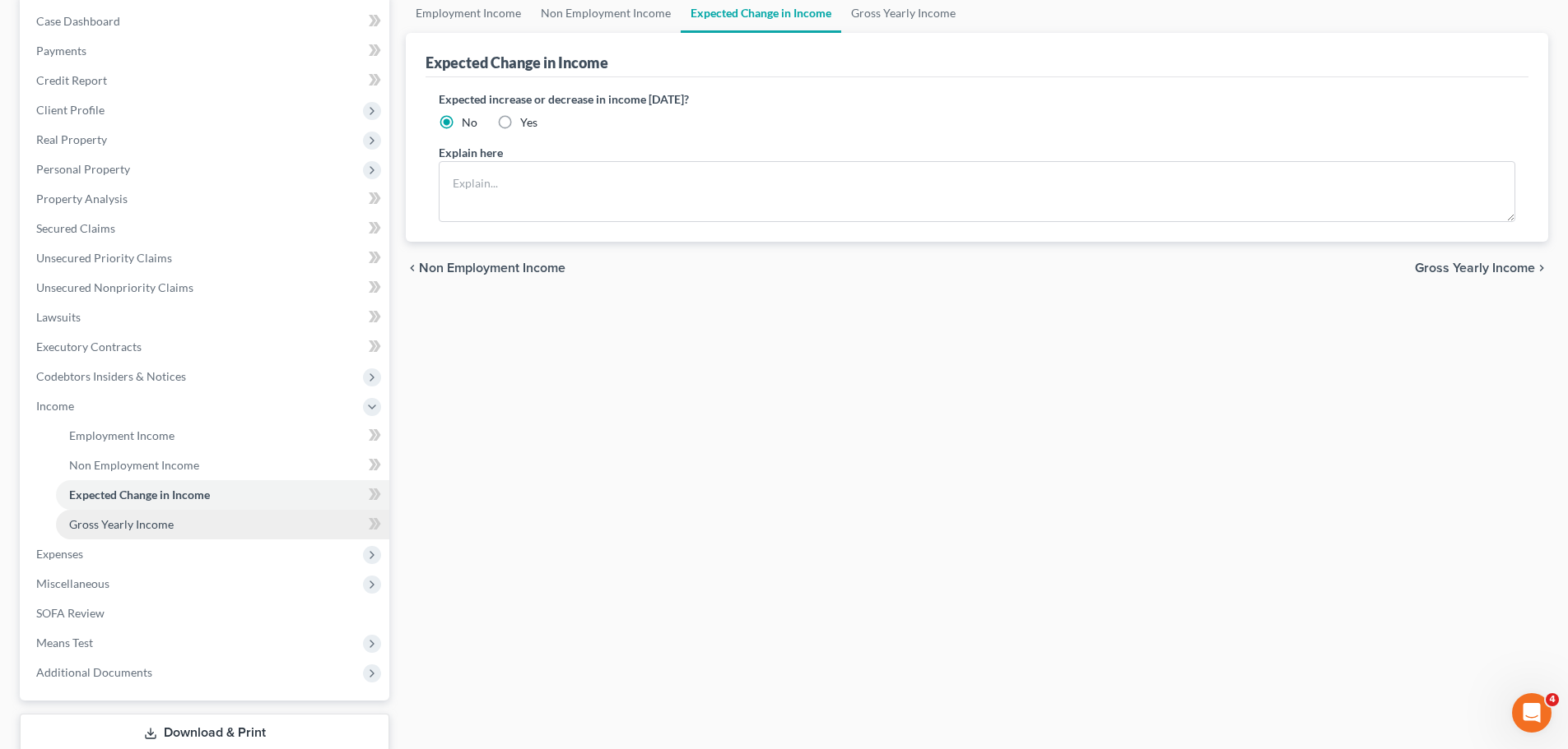
click at [160, 515] on link "Gross Yearly Income" at bounding box center [222, 525] width 333 height 30
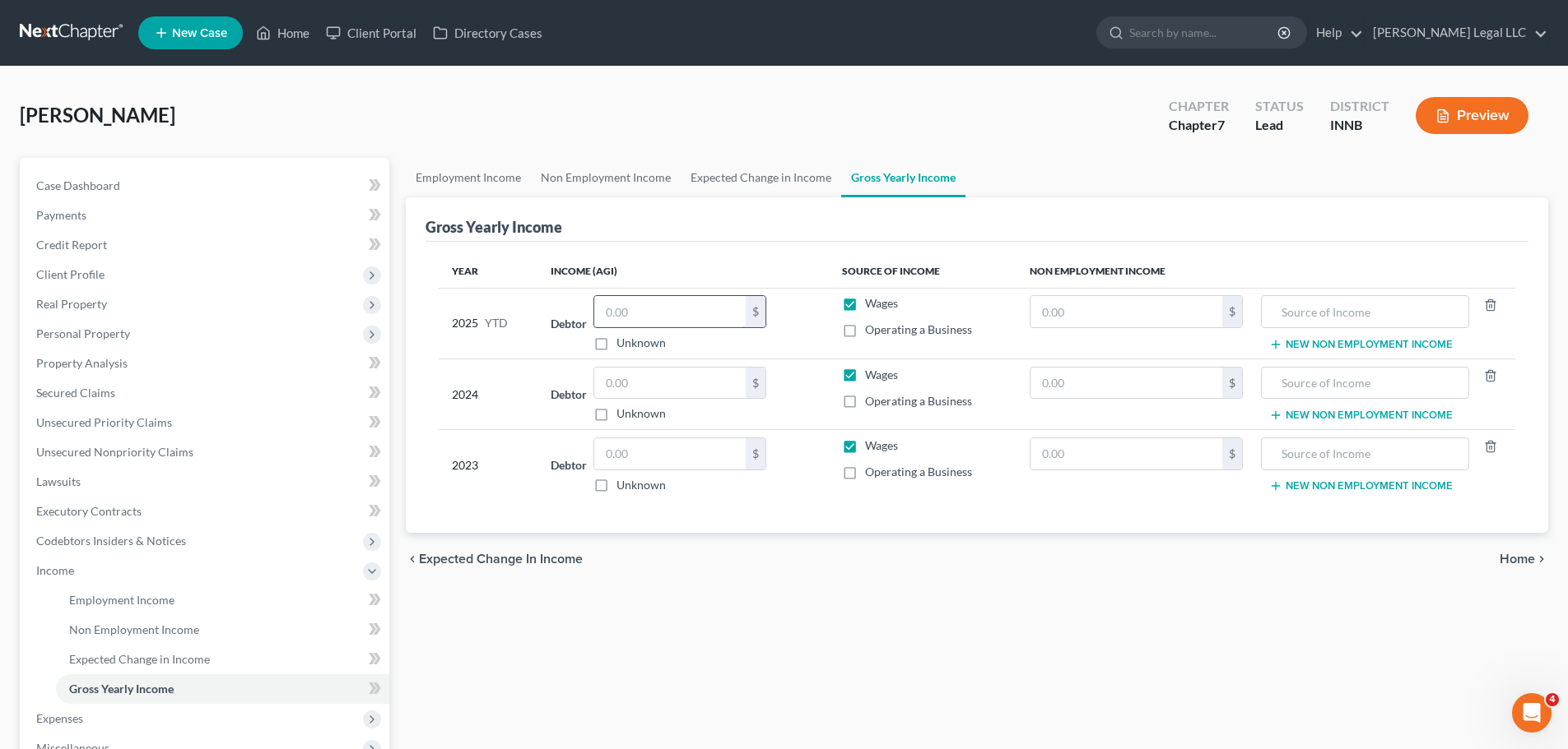
click at [648, 323] on input "text" at bounding box center [669, 311] width 151 height 31
type input "3"
type input "33,608"
click at [692, 398] on input "text" at bounding box center [669, 383] width 151 height 31
type input "4"
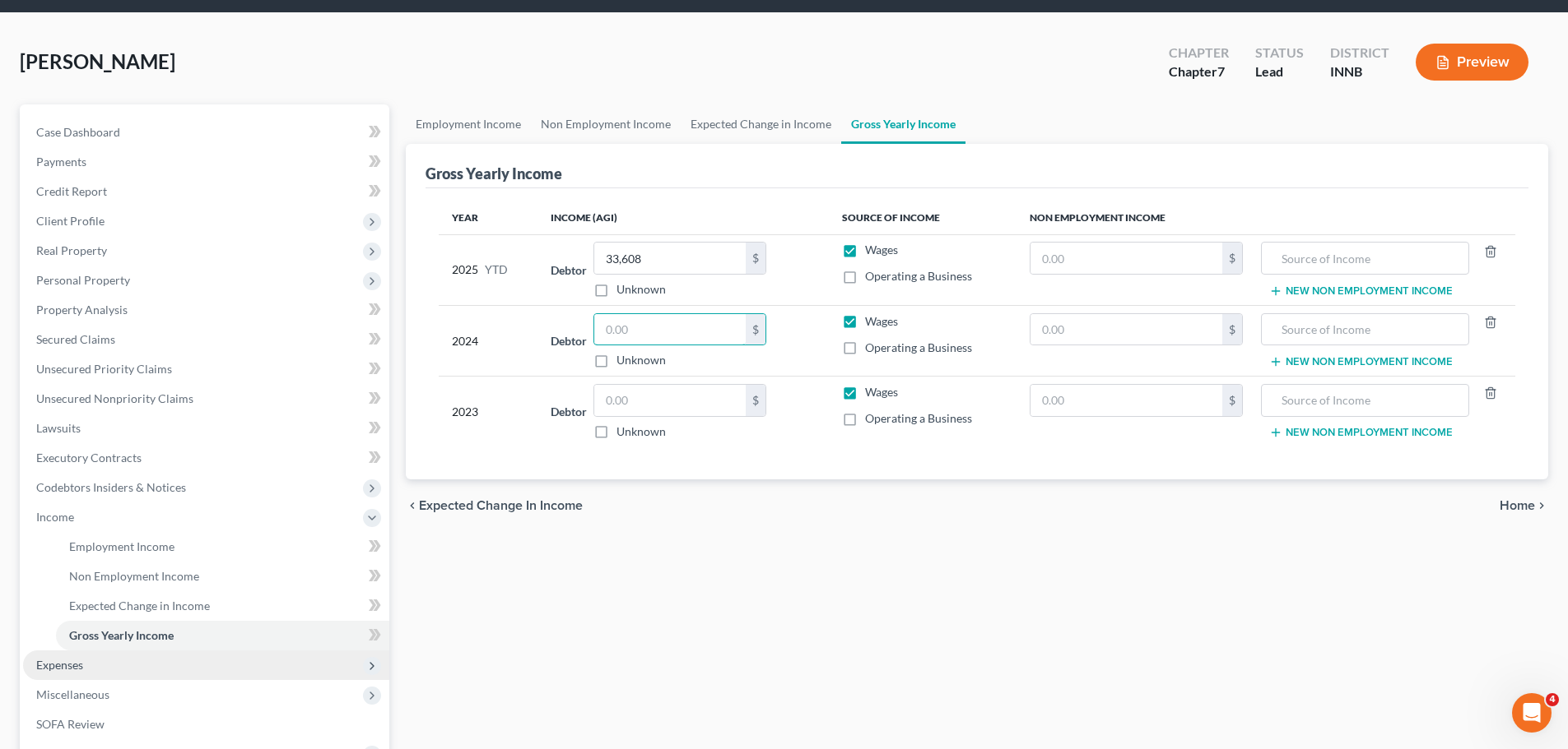
scroll to position [83, 0]
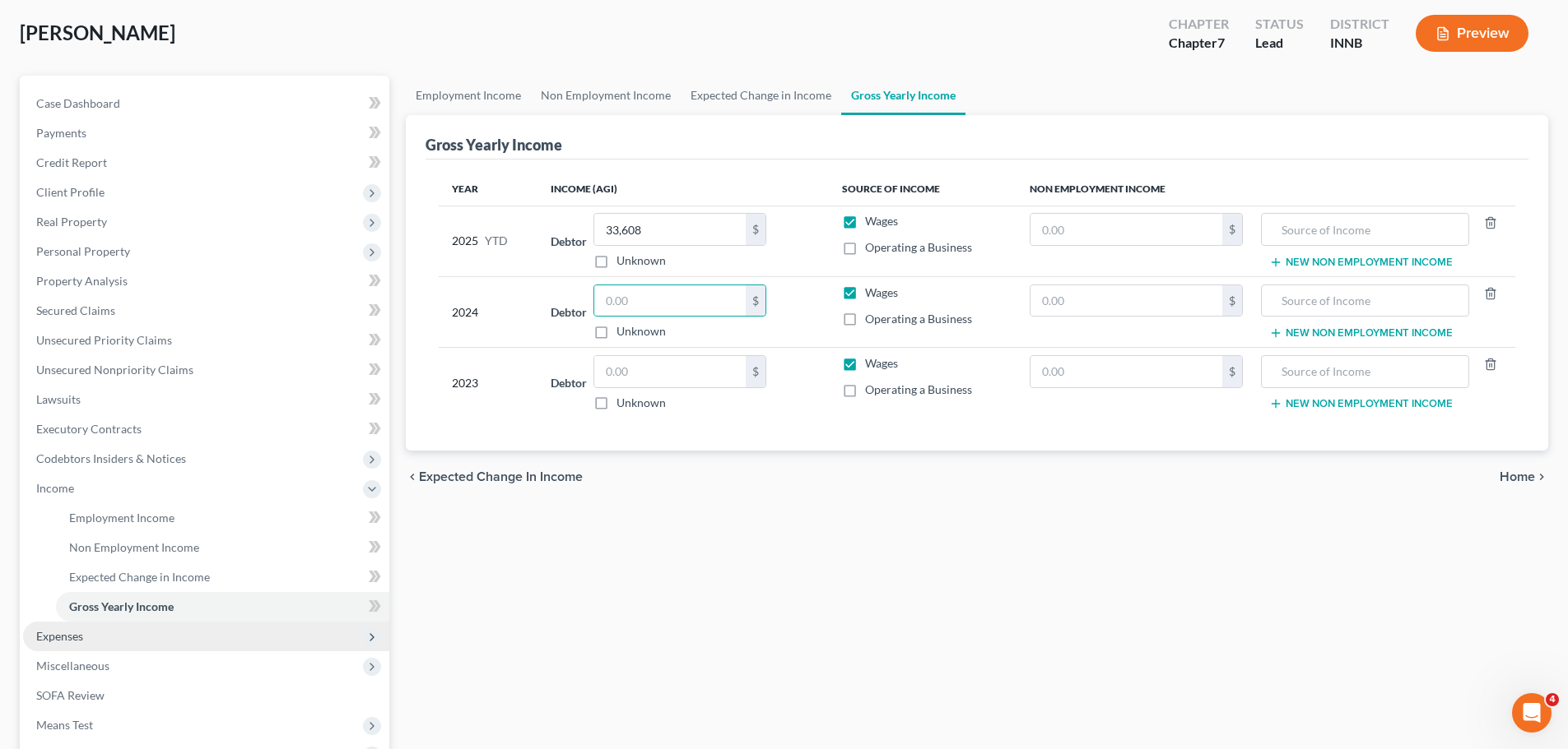
click at [77, 631] on span "Expenses" at bounding box center [60, 636] width 47 height 14
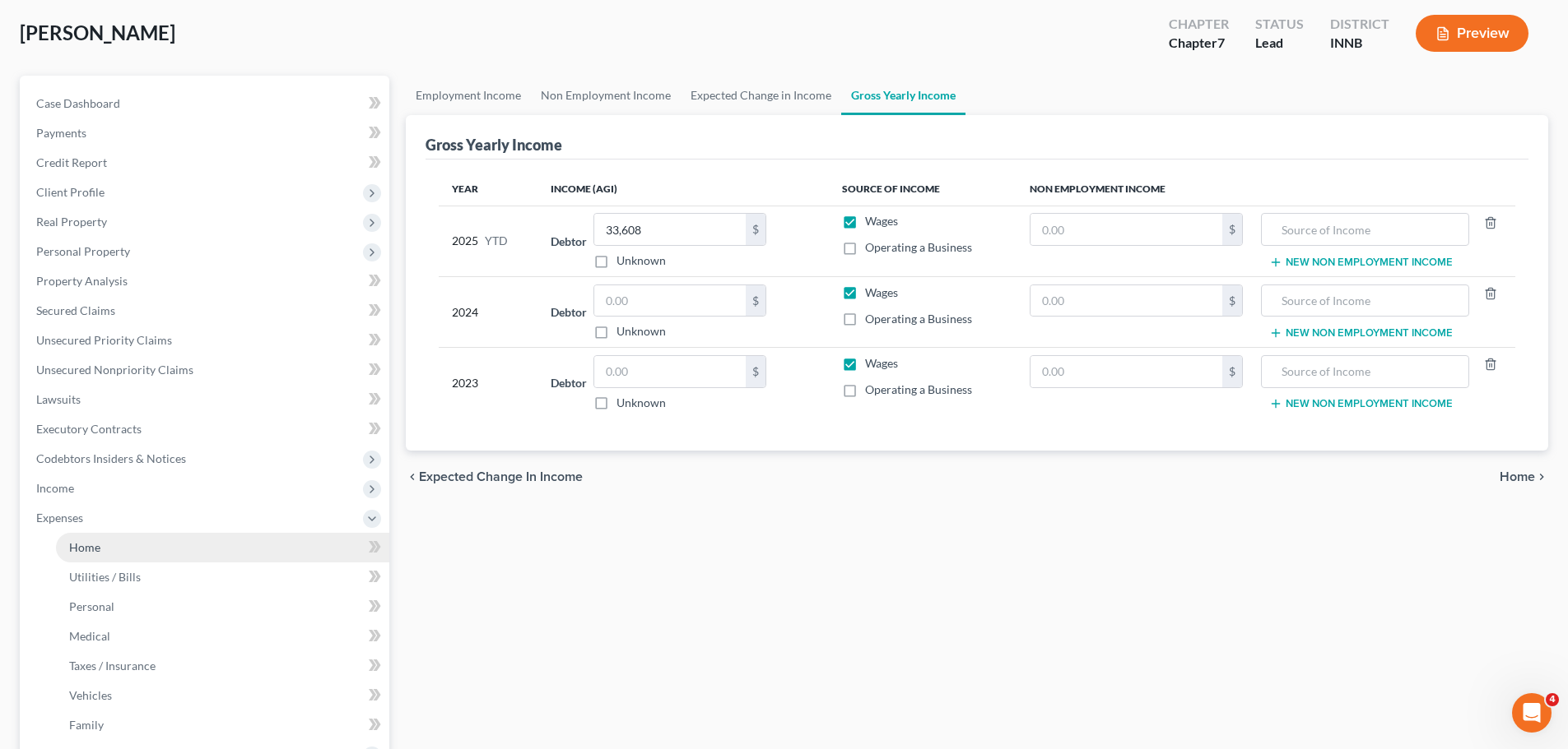
click at [166, 551] on link "Home" at bounding box center [222, 547] width 333 height 30
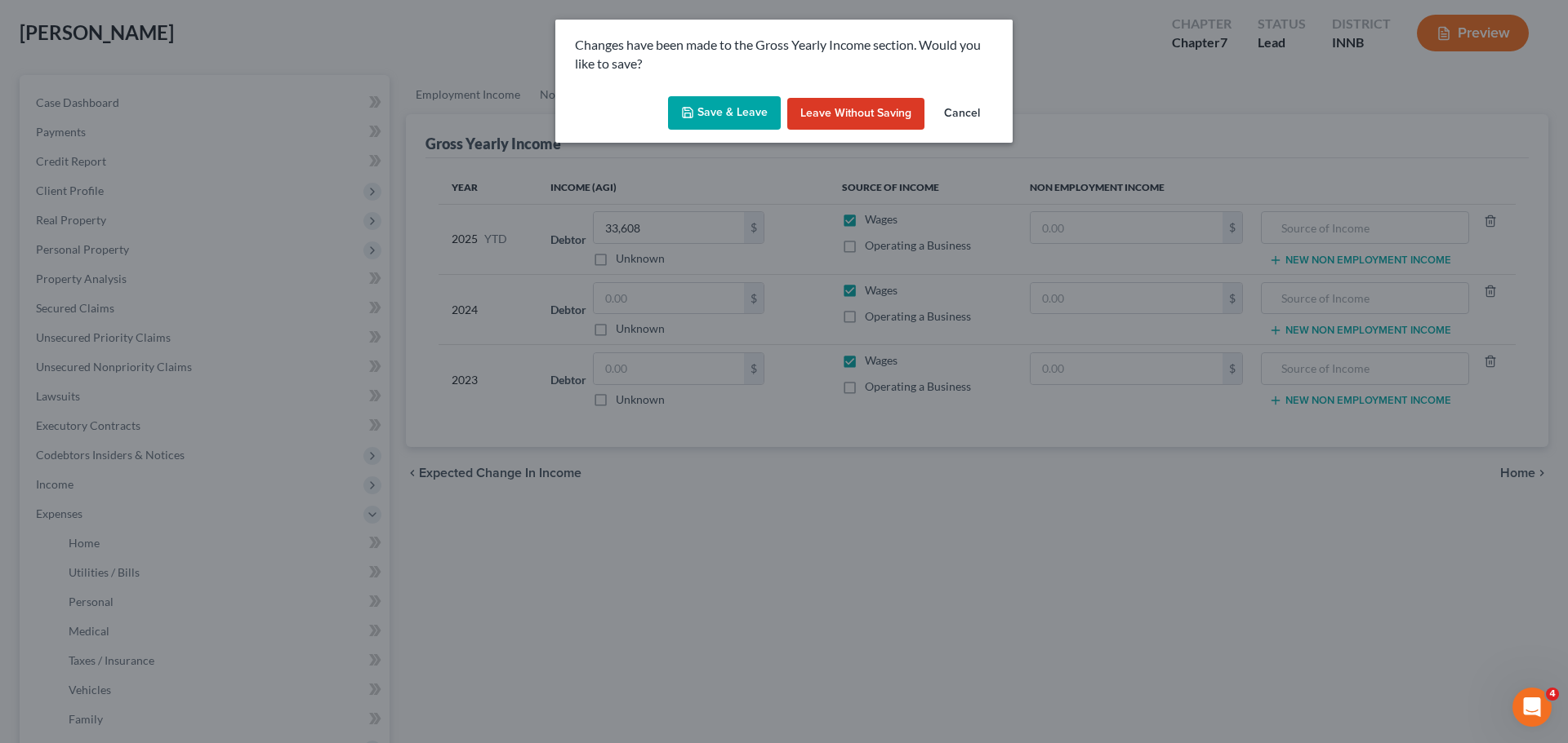
click at [712, 110] on button "Save & Leave" at bounding box center [724, 113] width 113 height 34
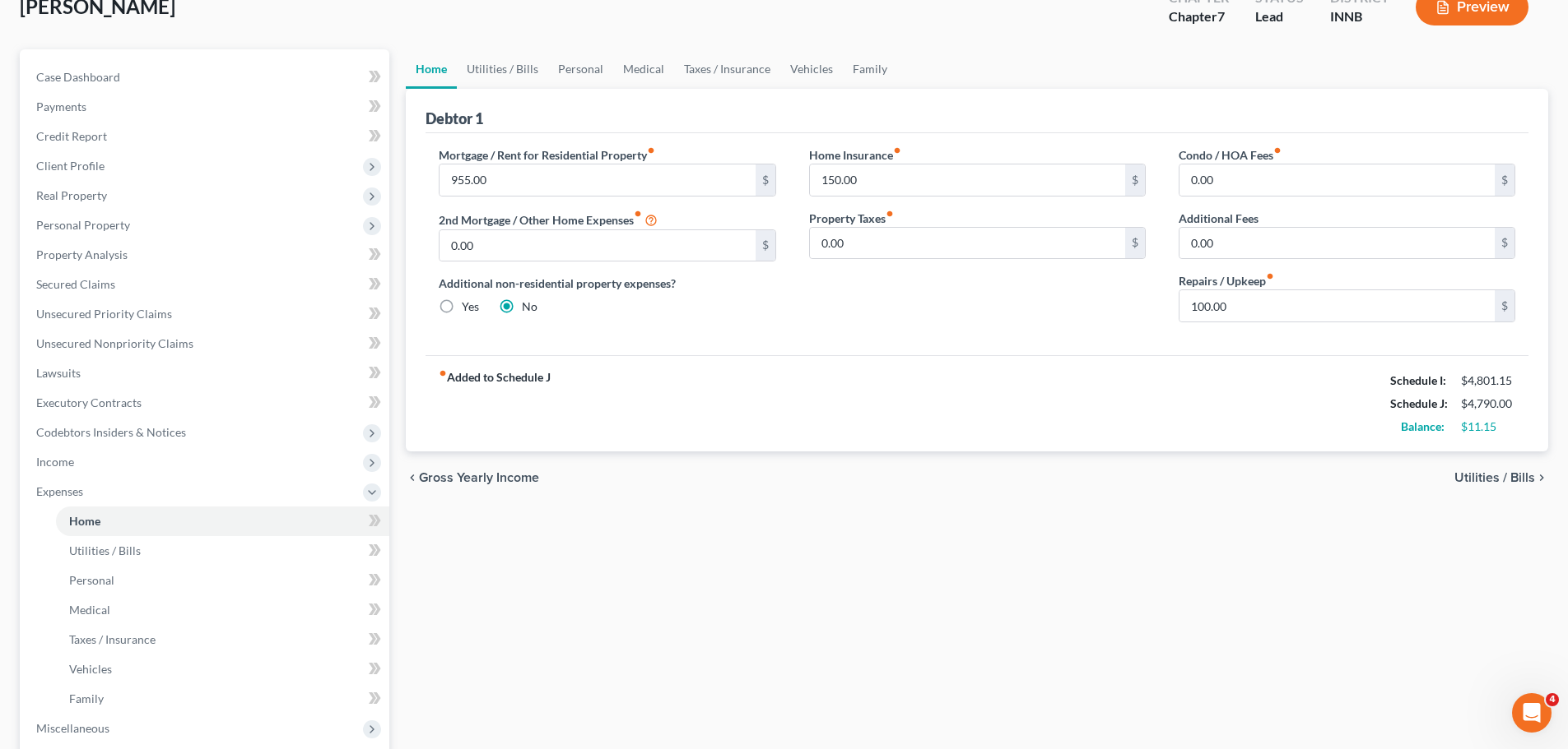
scroll to position [329, 0]
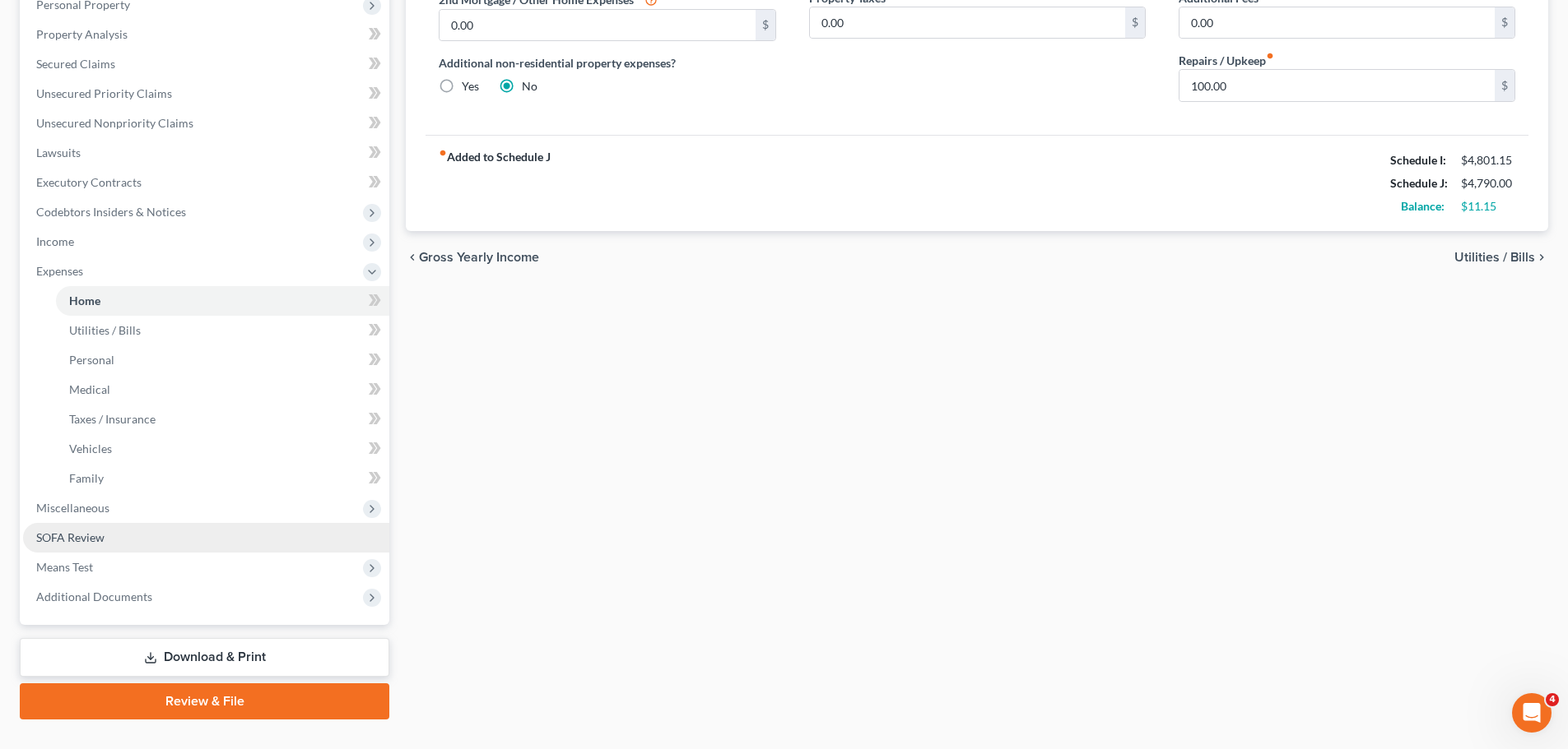
click at [50, 525] on link "SOFA Review" at bounding box center [206, 537] width 366 height 30
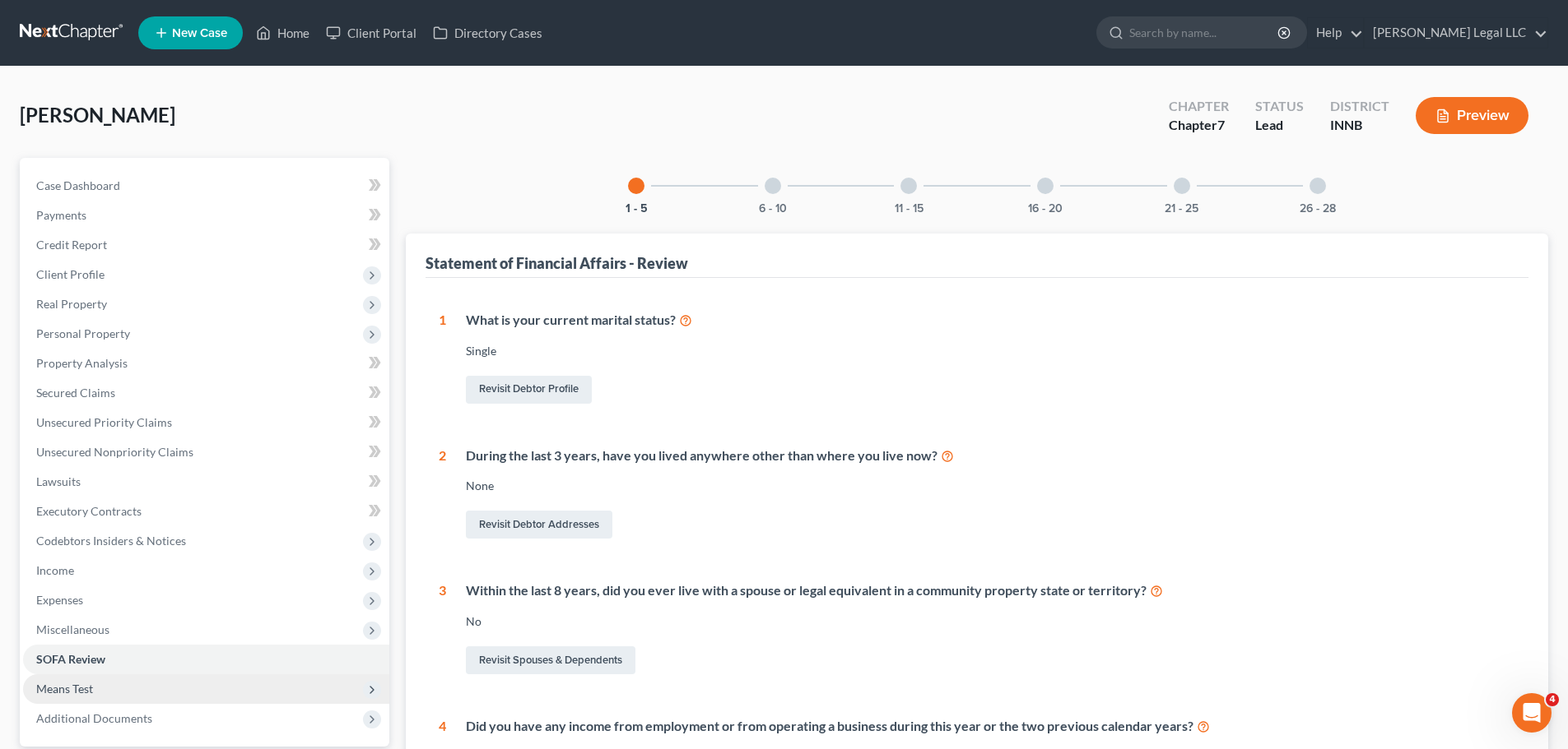
click at [84, 699] on span "Means Test" at bounding box center [206, 689] width 366 height 30
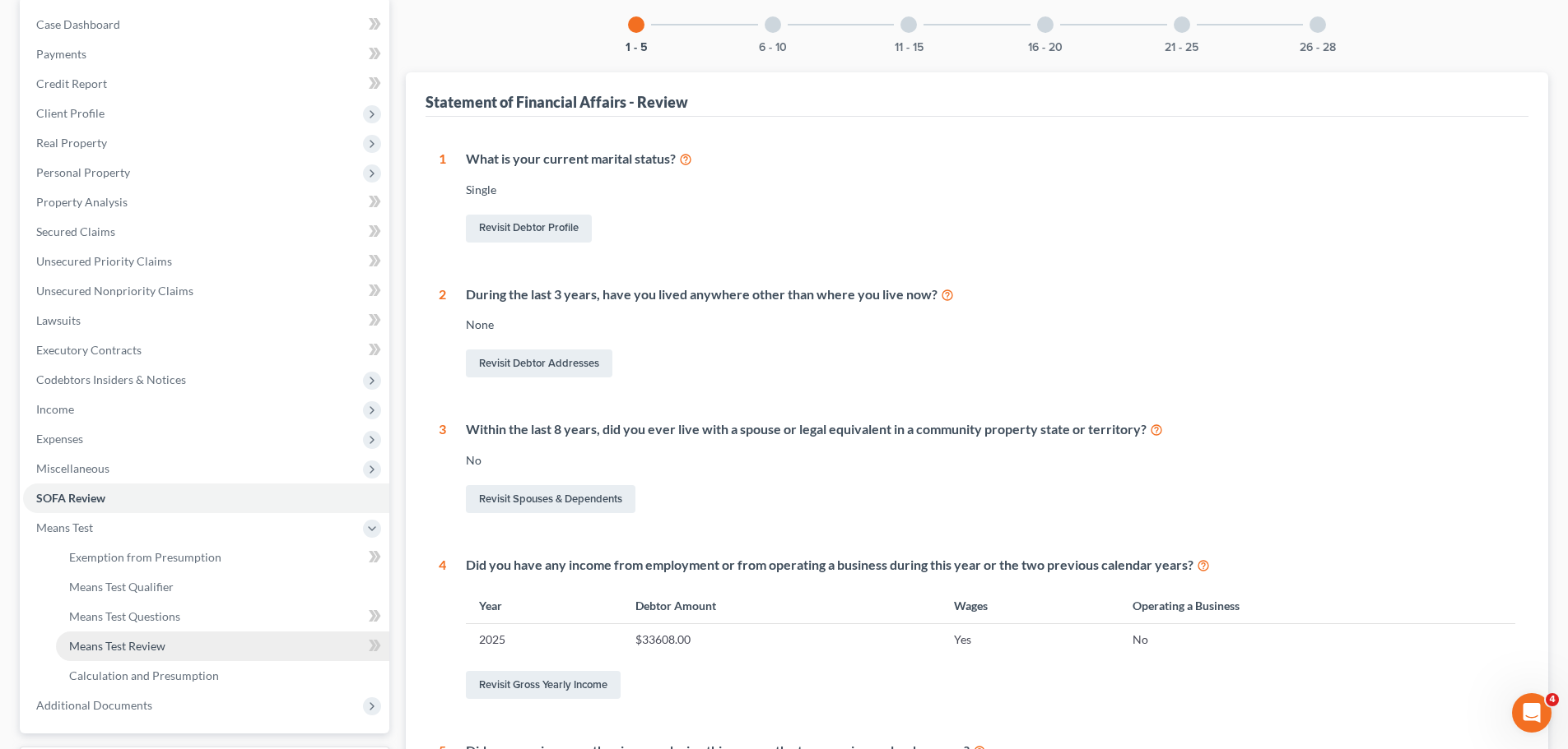
scroll to position [164, 0]
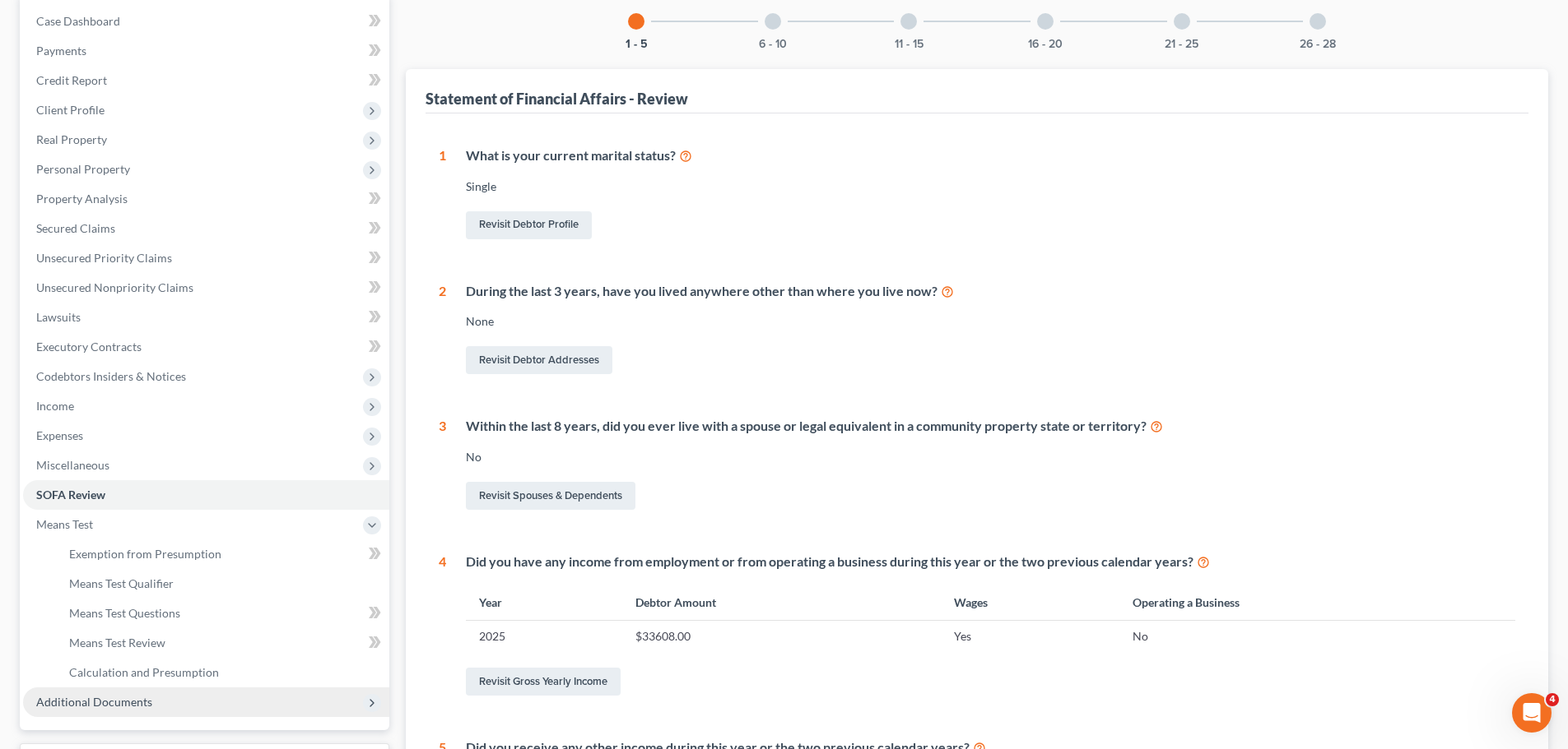
click at [103, 706] on span "Additional Documents" at bounding box center [95, 702] width 116 height 14
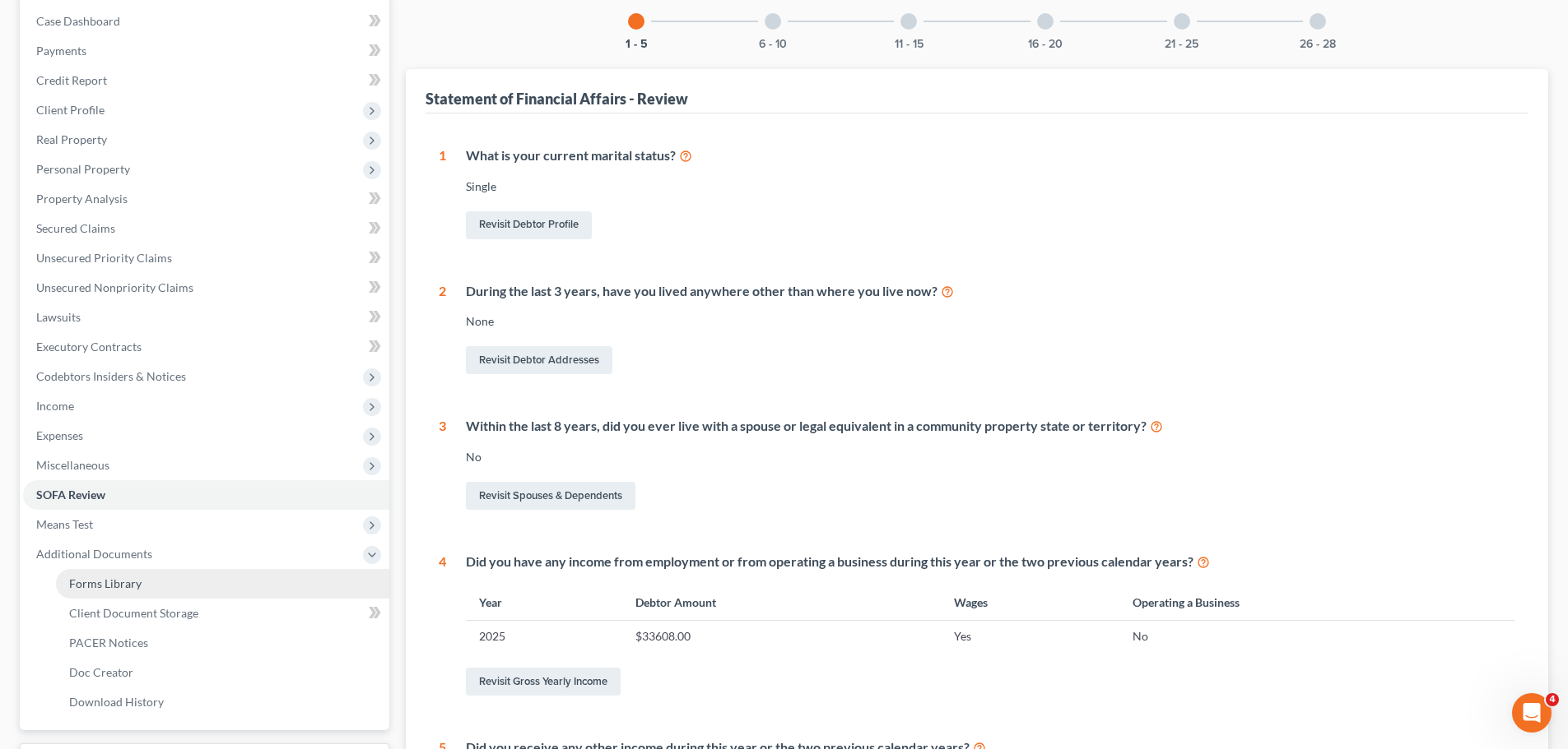
click at [125, 589] on span "Forms Library" at bounding box center [105, 584] width 73 height 14
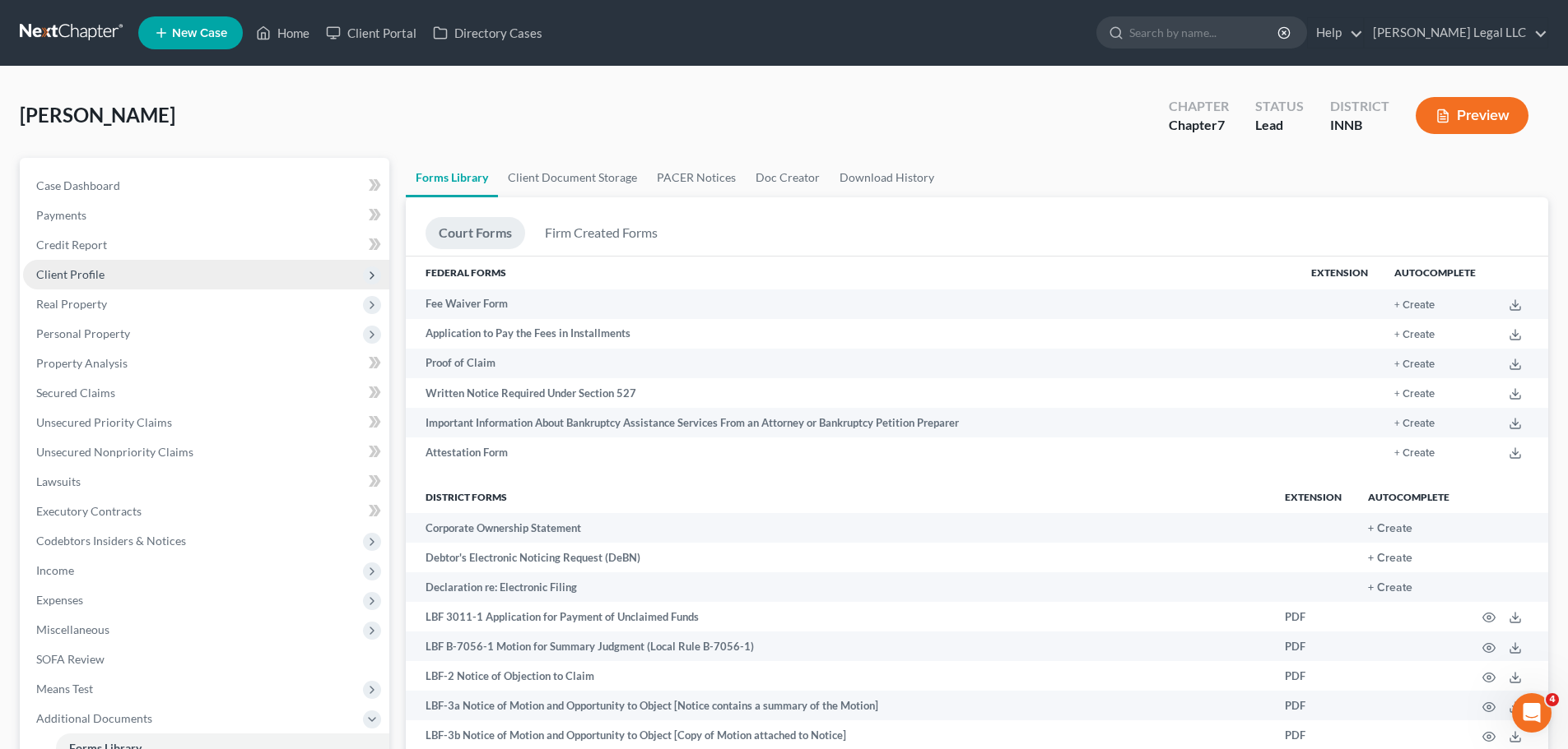
click at [57, 276] on span "Client Profile" at bounding box center [70, 274] width 68 height 14
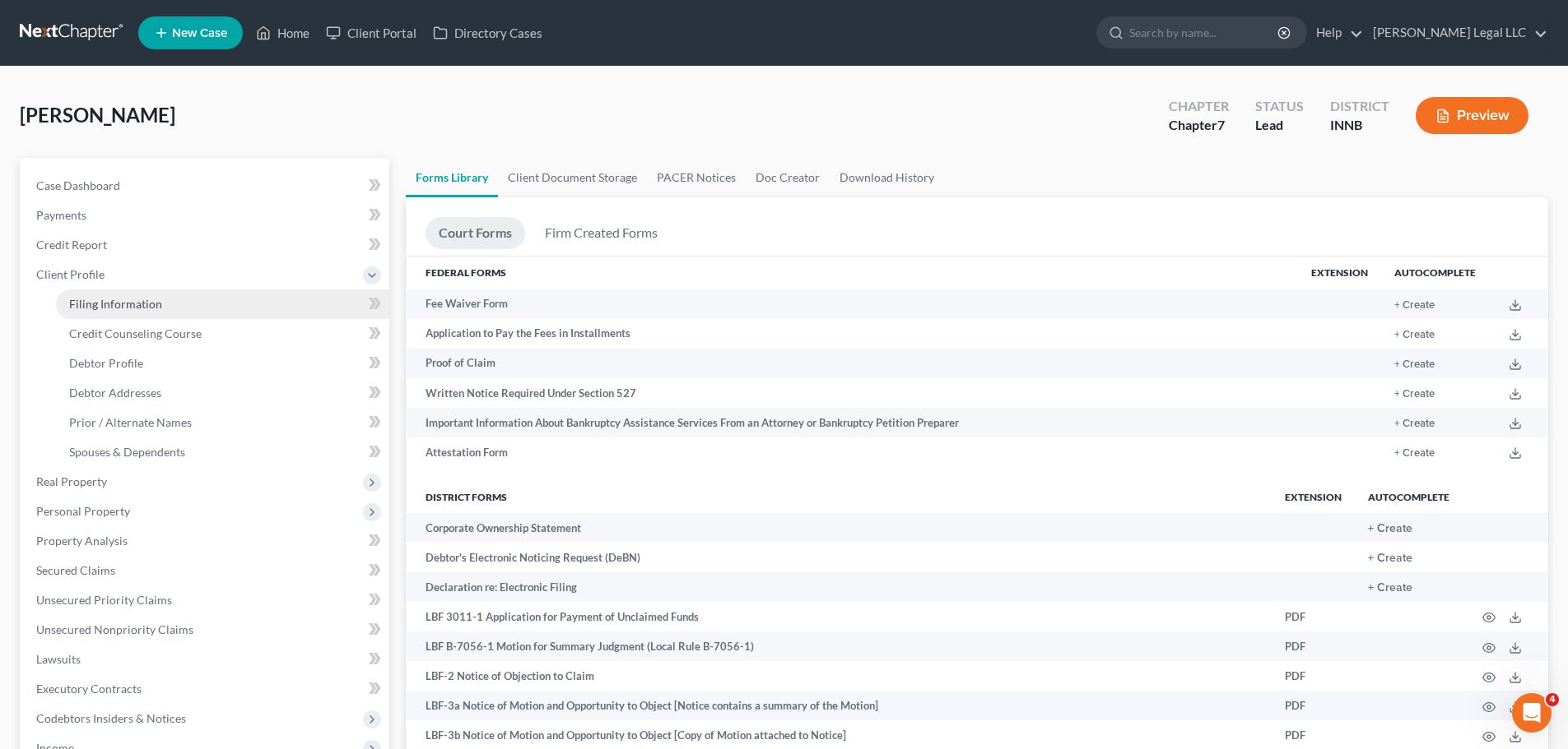
drag, startPoint x: 65, startPoint y: 297, endPoint x: 78, endPoint y: 291, distance: 14.3
click at [65, 298] on link "Filing Information" at bounding box center [222, 304] width 333 height 30
select select "1"
select select "0"
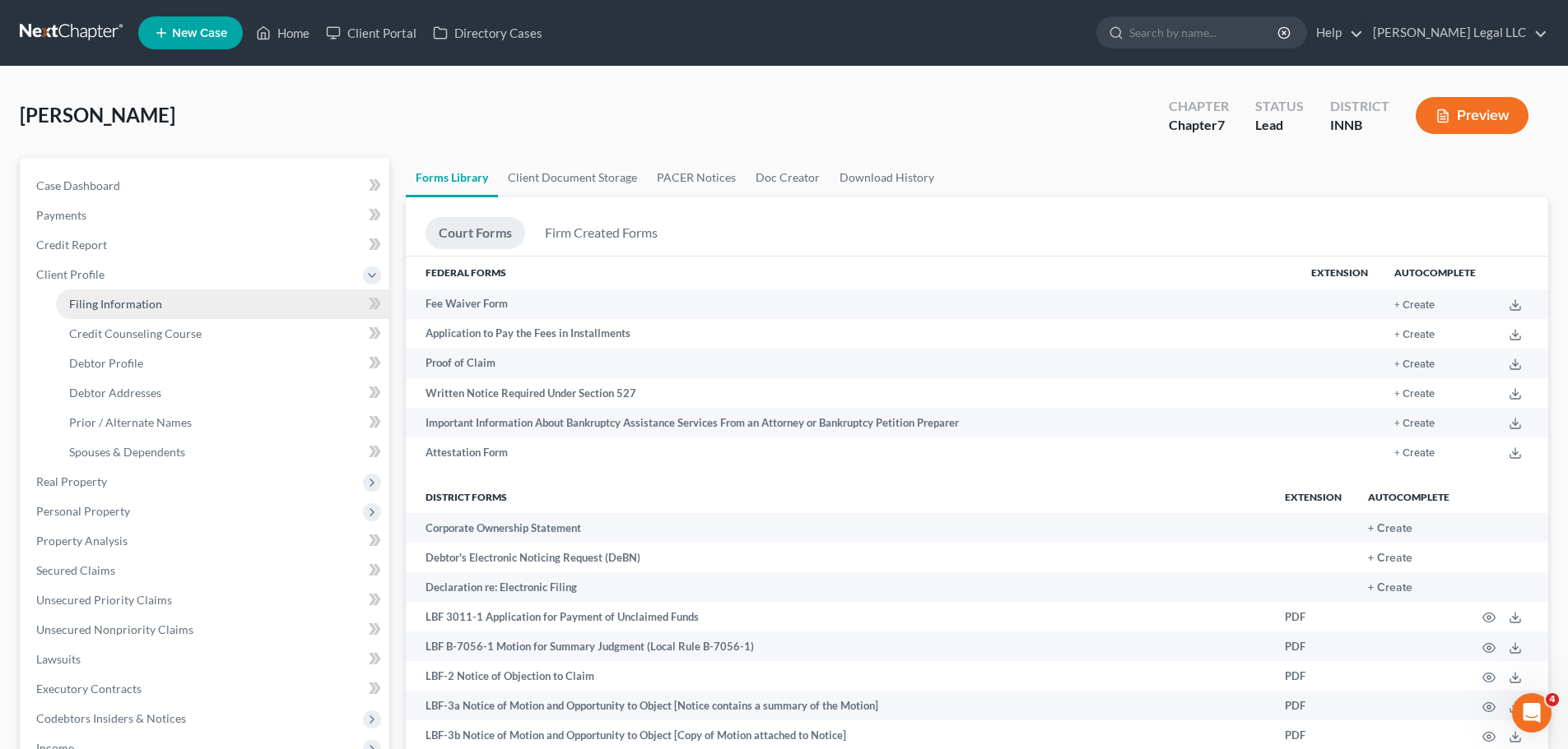
select select "15"
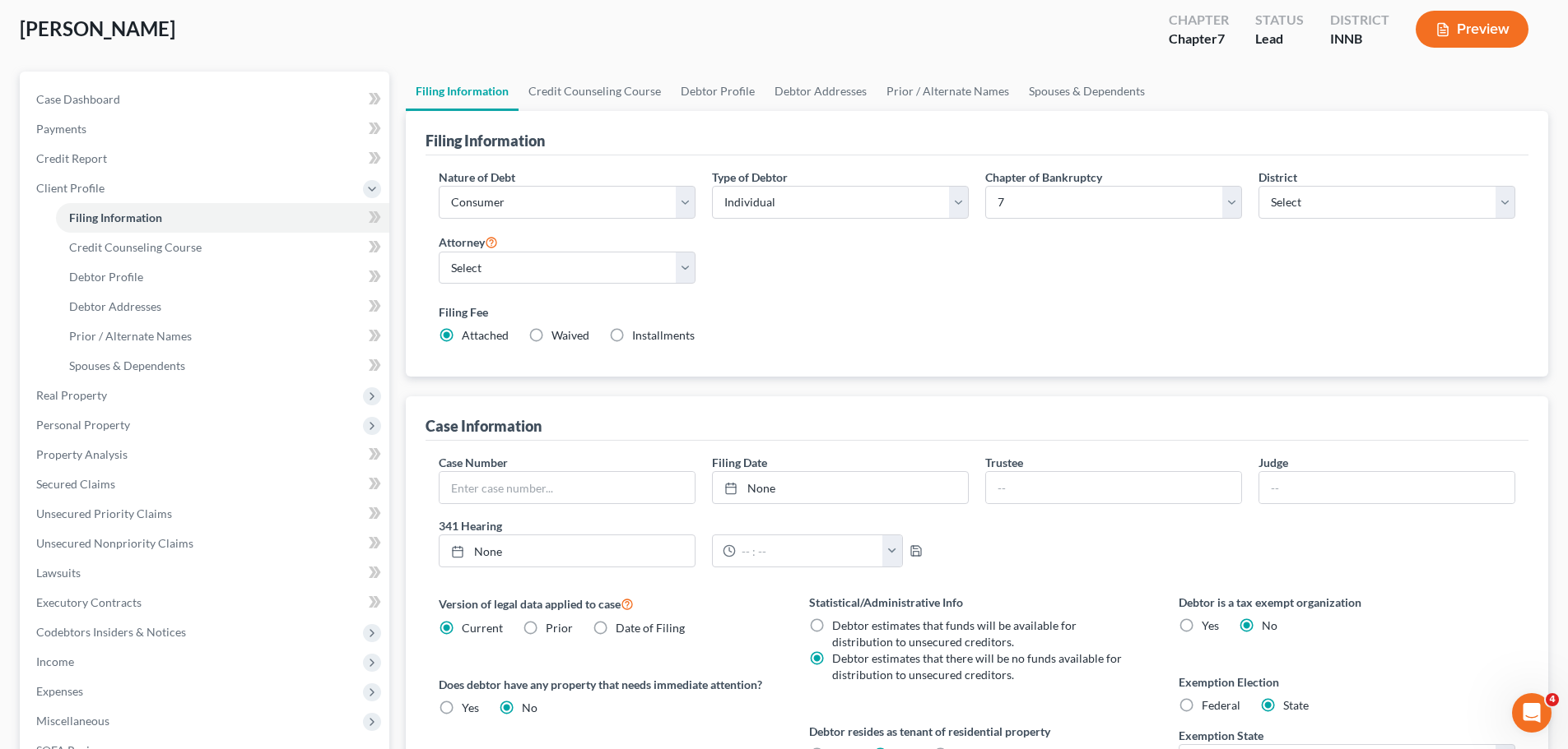
scroll to position [247, 0]
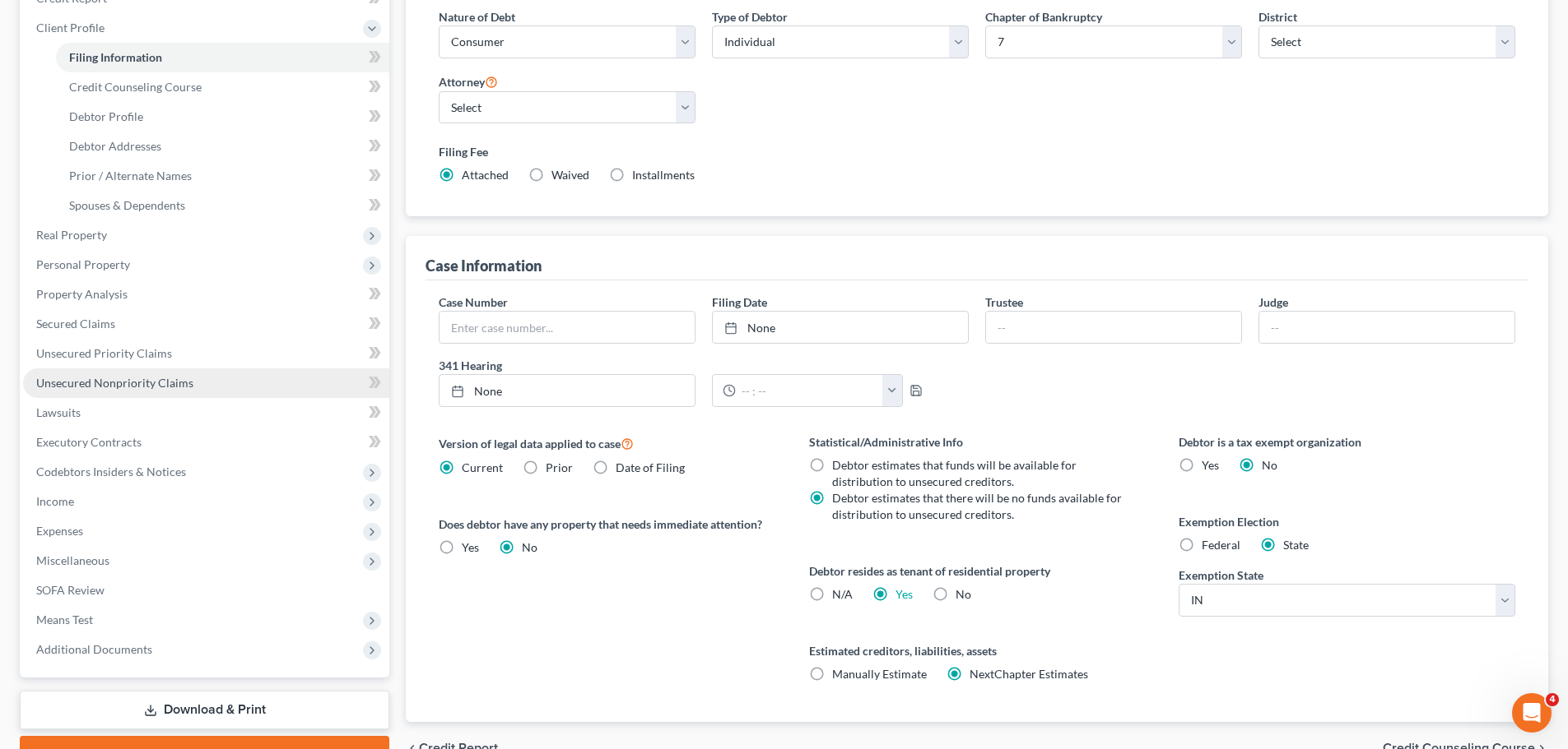
click at [78, 378] on span "Unsecured Nonpriority Claims" at bounding box center [115, 383] width 157 height 14
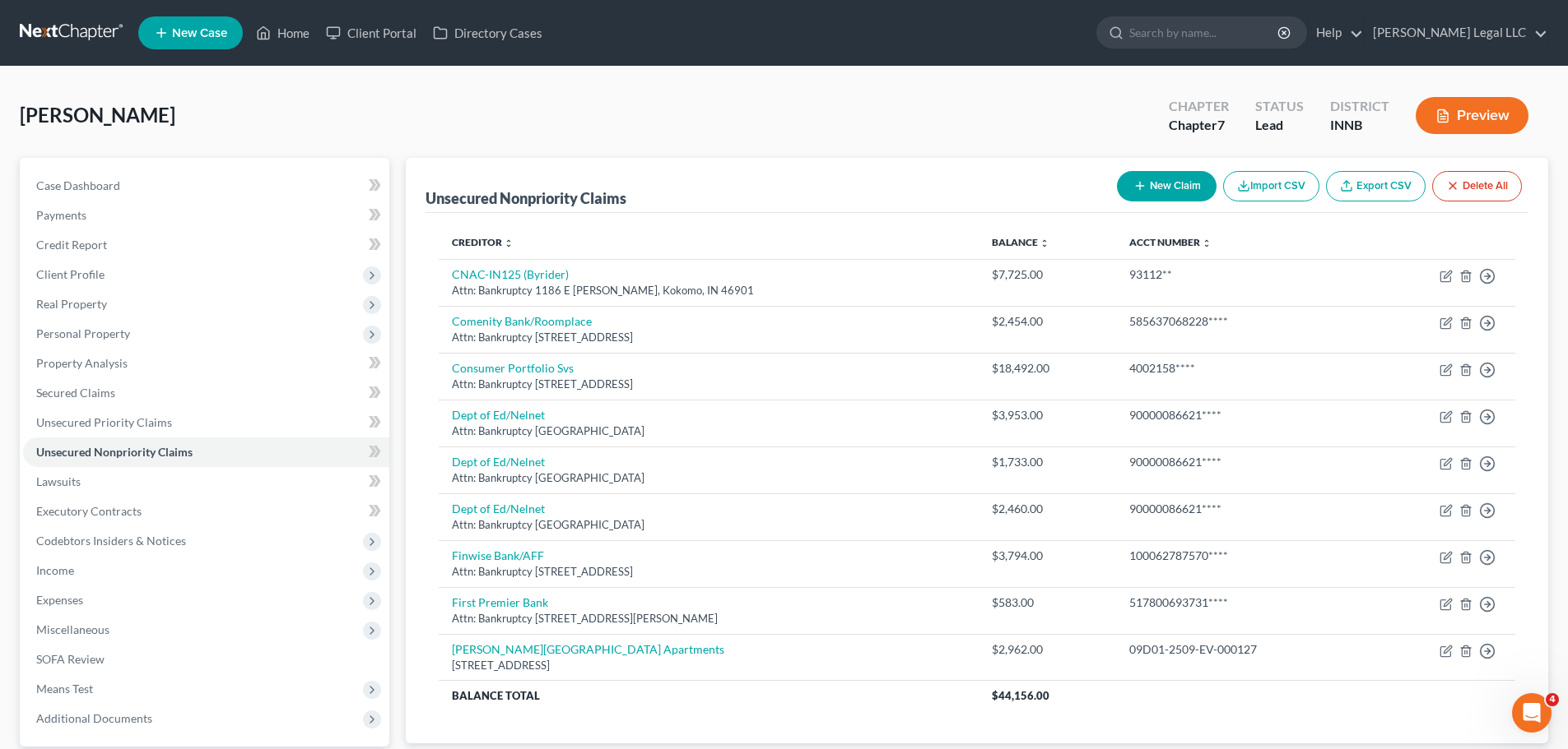
click at [1176, 190] on button "New Claim" at bounding box center [1166, 186] width 100 height 30
select select "0"
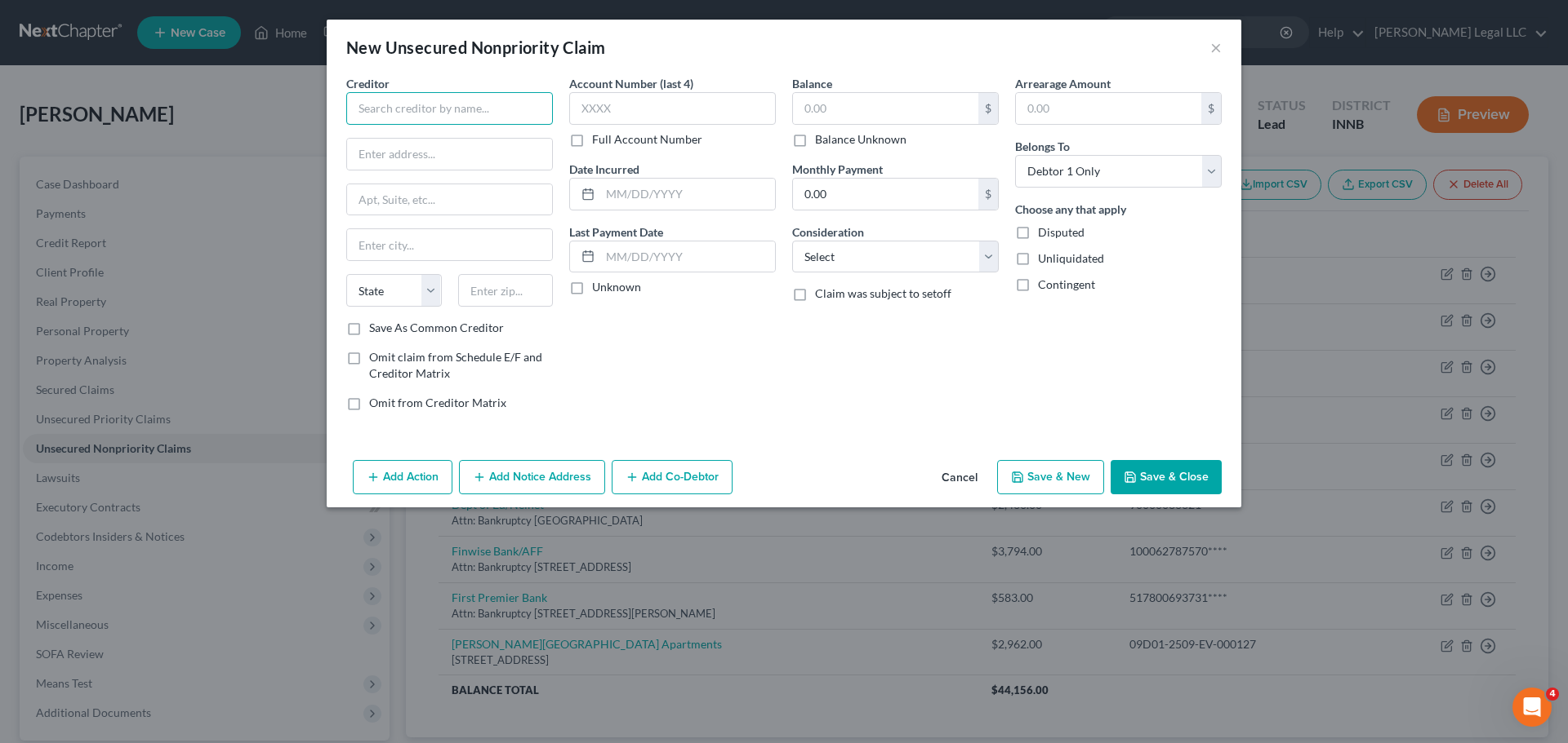
click at [435, 103] on input "text" at bounding box center [450, 108] width 207 height 33
type input "[PERSON_NAME][GEOGRAPHIC_DATA]"
type input "Attn: Bankruptcy"
drag, startPoint x: 424, startPoint y: 115, endPoint x: 436, endPoint y: 174, distance: 60.2
click at [246, 115] on div "New Unsecured Nonpriority Claim × Creditor * [PERSON_NAME][GEOGRAPHIC_DATA] Att…" at bounding box center [784, 372] width 1568 height 743
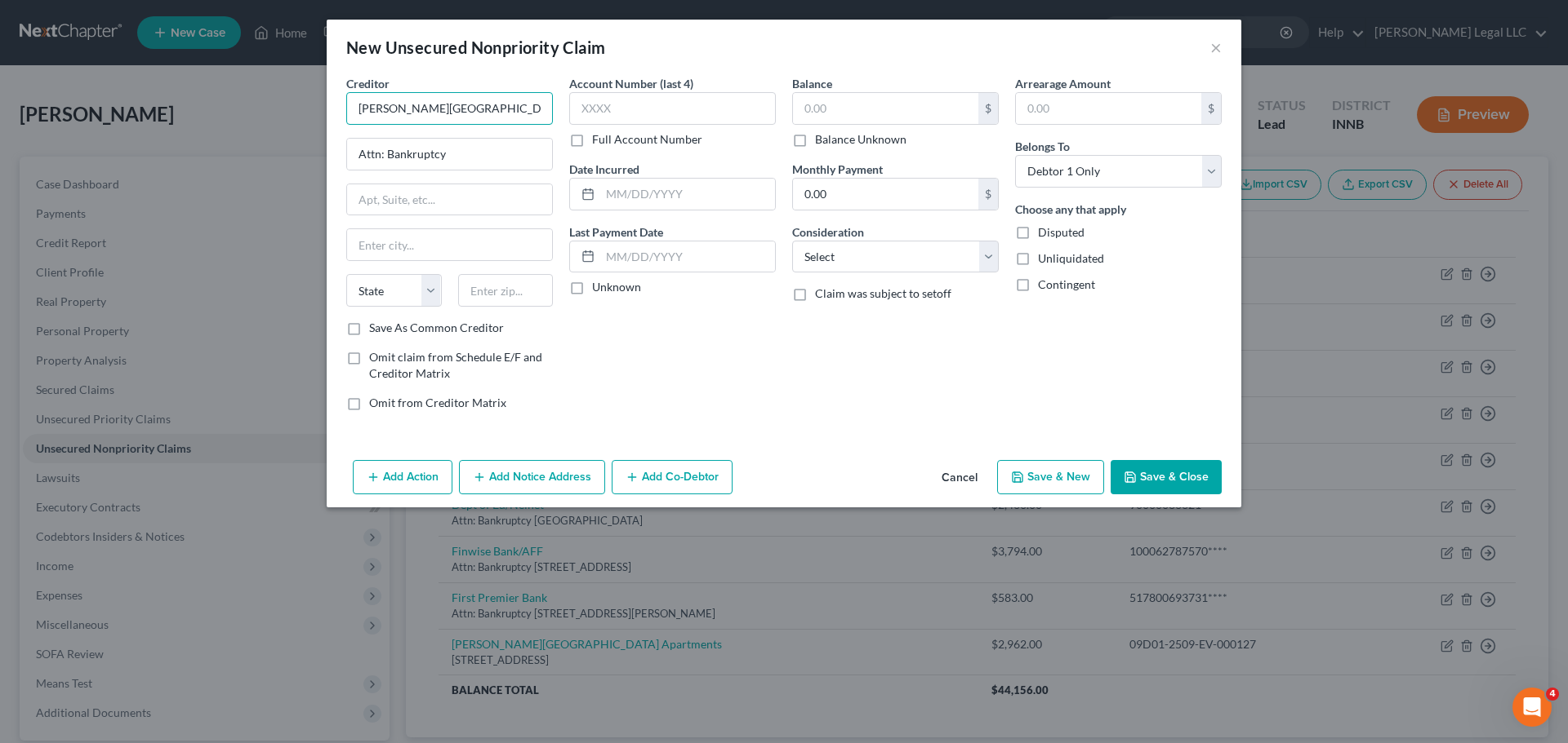
click at [378, 115] on input "[PERSON_NAME][GEOGRAPHIC_DATA]" at bounding box center [450, 108] width 207 height 33
click at [385, 113] on input "[PERSON_NAME][GEOGRAPHIC_DATA]" at bounding box center [450, 108] width 207 height 33
drag, startPoint x: 489, startPoint y: 105, endPoint x: 268, endPoint y: 88, distance: 221.7
click at [268, 88] on div "New Unsecured Nonpriority Claim × Creditor * [PERSON_NAME][GEOGRAPHIC_DATA] Att…" at bounding box center [784, 372] width 1568 height 743
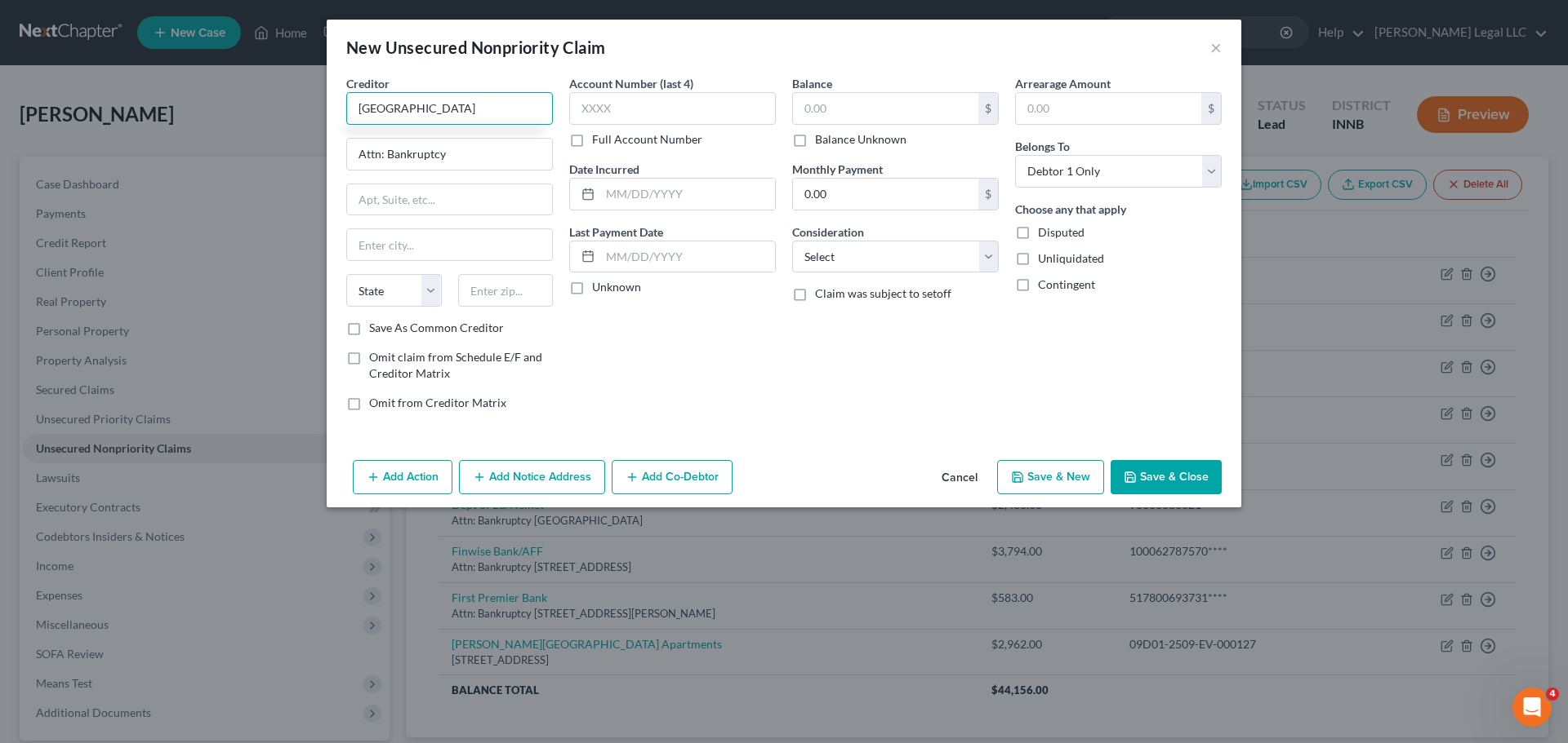
type input "[GEOGRAPHIC_DATA]"
type input "[STREET_ADDRESS][US_STATE]"
type input "46947"
type input "Logansport"
select select "15"
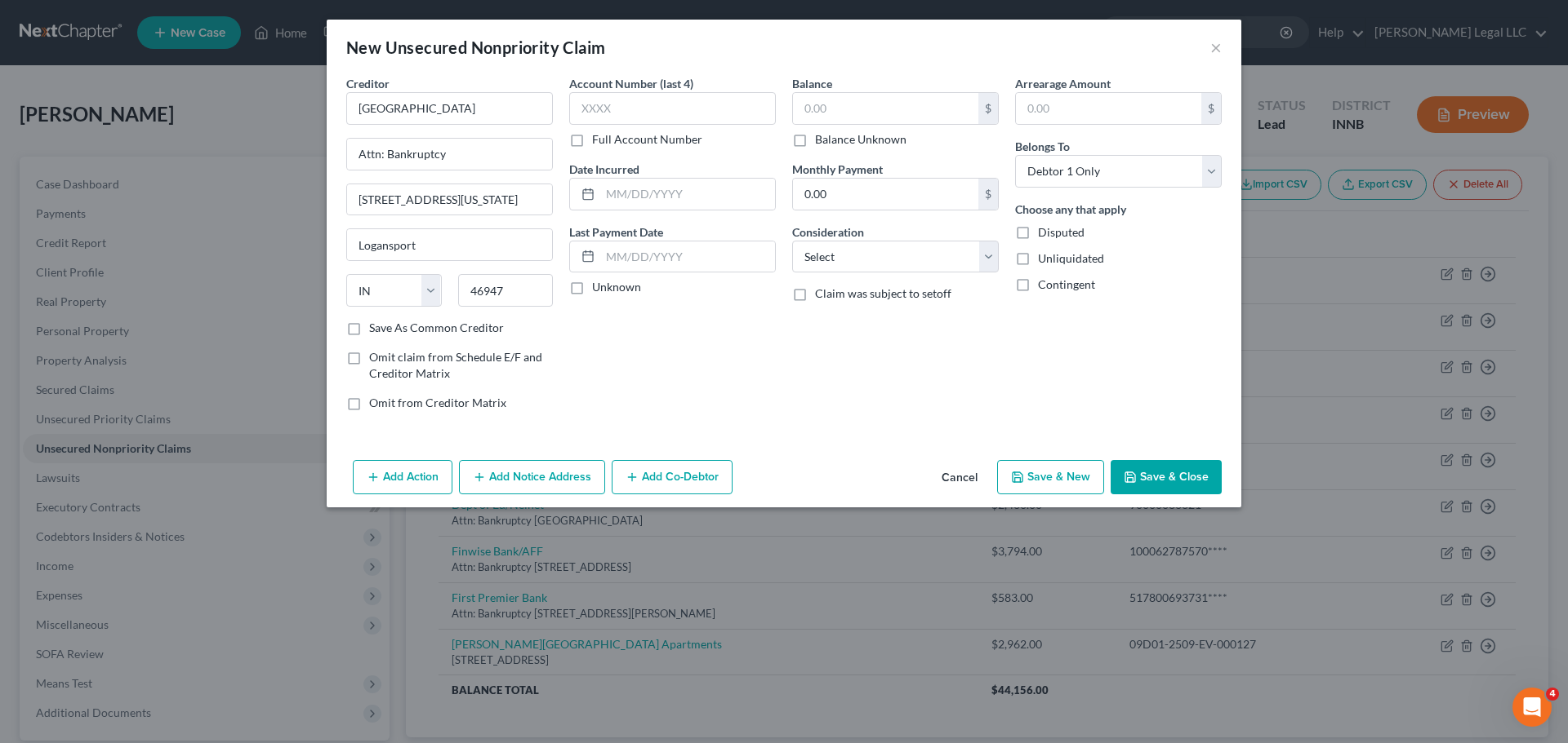
click at [784, 136] on div "Balance $ Balance Unknown Balance Undetermined $ Balance Unknown Monthly Paymen…" at bounding box center [895, 249] width 223 height 349
click at [815, 144] on label "Balance Unknown" at bounding box center [860, 140] width 91 height 17
click at [821, 142] on input "Balance Unknown" at bounding box center [826, 136] width 11 height 11
checkbox input "true"
type input "0.00"
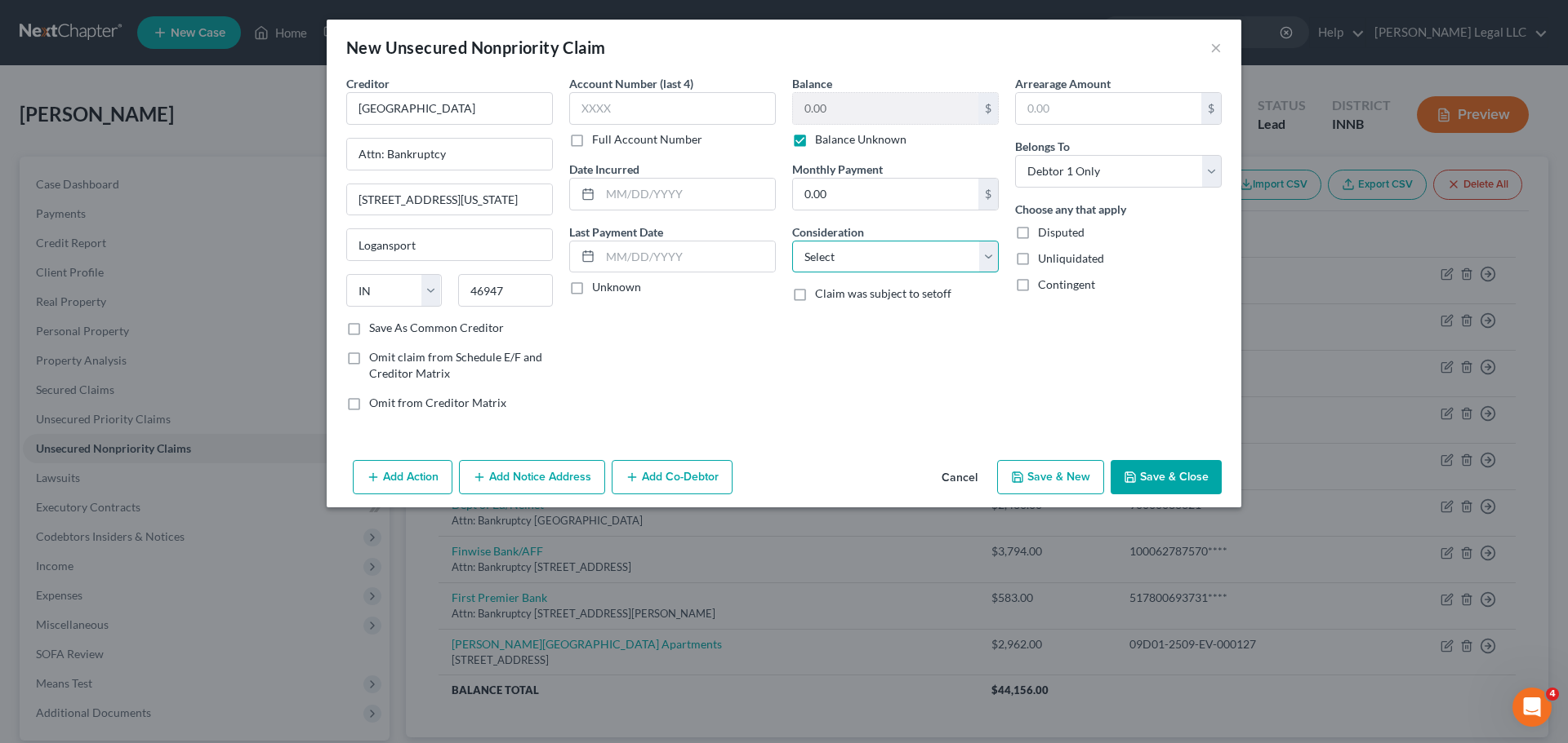
drag, startPoint x: 822, startPoint y: 251, endPoint x: 822, endPoint y: 269, distance: 18.0
click at [822, 251] on select "Select Cable / Satellite Services Collection Agency Credit Card Debt Debt Couns…" at bounding box center [895, 257] width 207 height 33
select select "9"
click at [792, 241] on select "Select Cable / Satellite Services Collection Agency Credit Card Debt Debt Couns…" at bounding box center [895, 257] width 207 height 33
click at [1205, 477] on button "Save & Close" at bounding box center [1165, 477] width 111 height 34
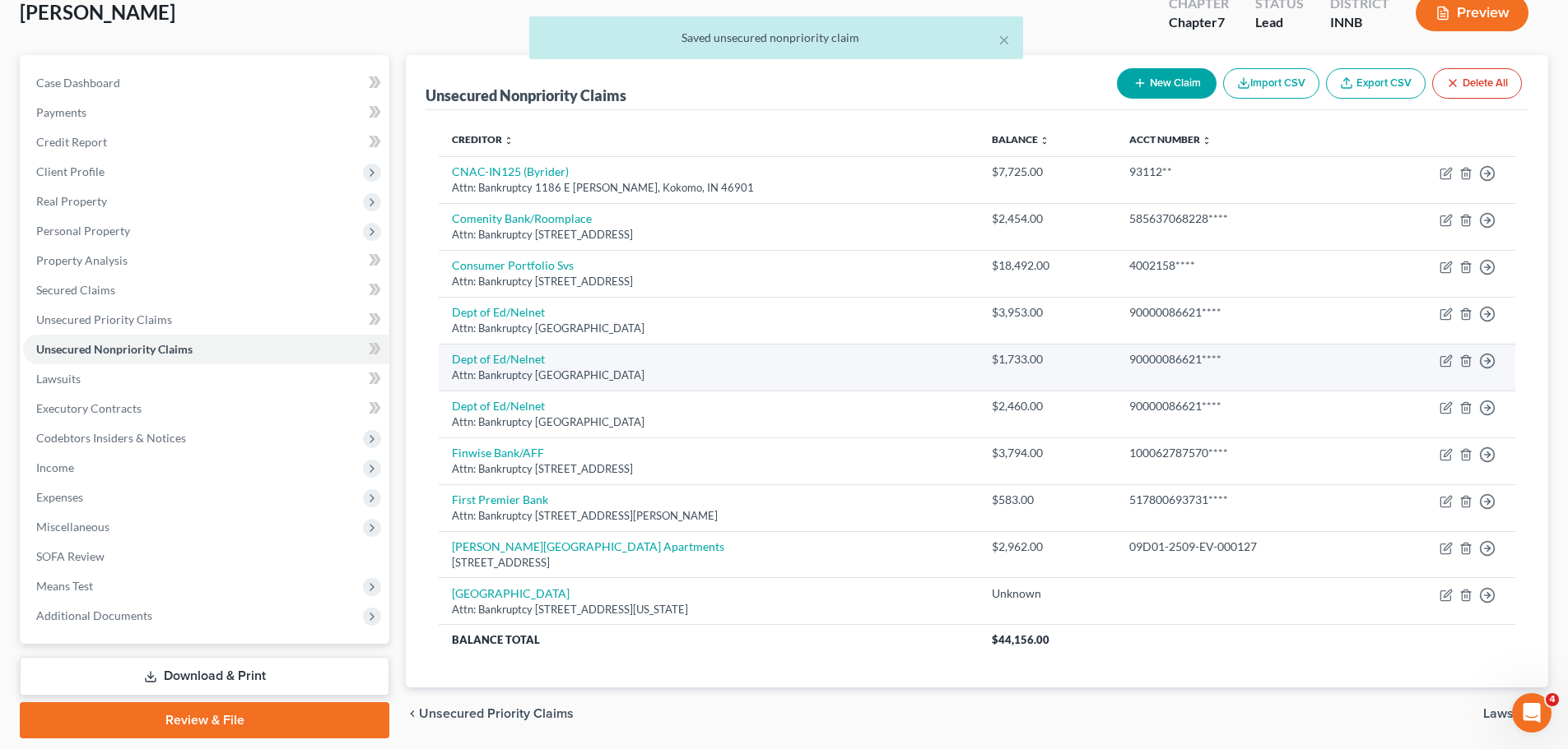
scroll to position [74, 0]
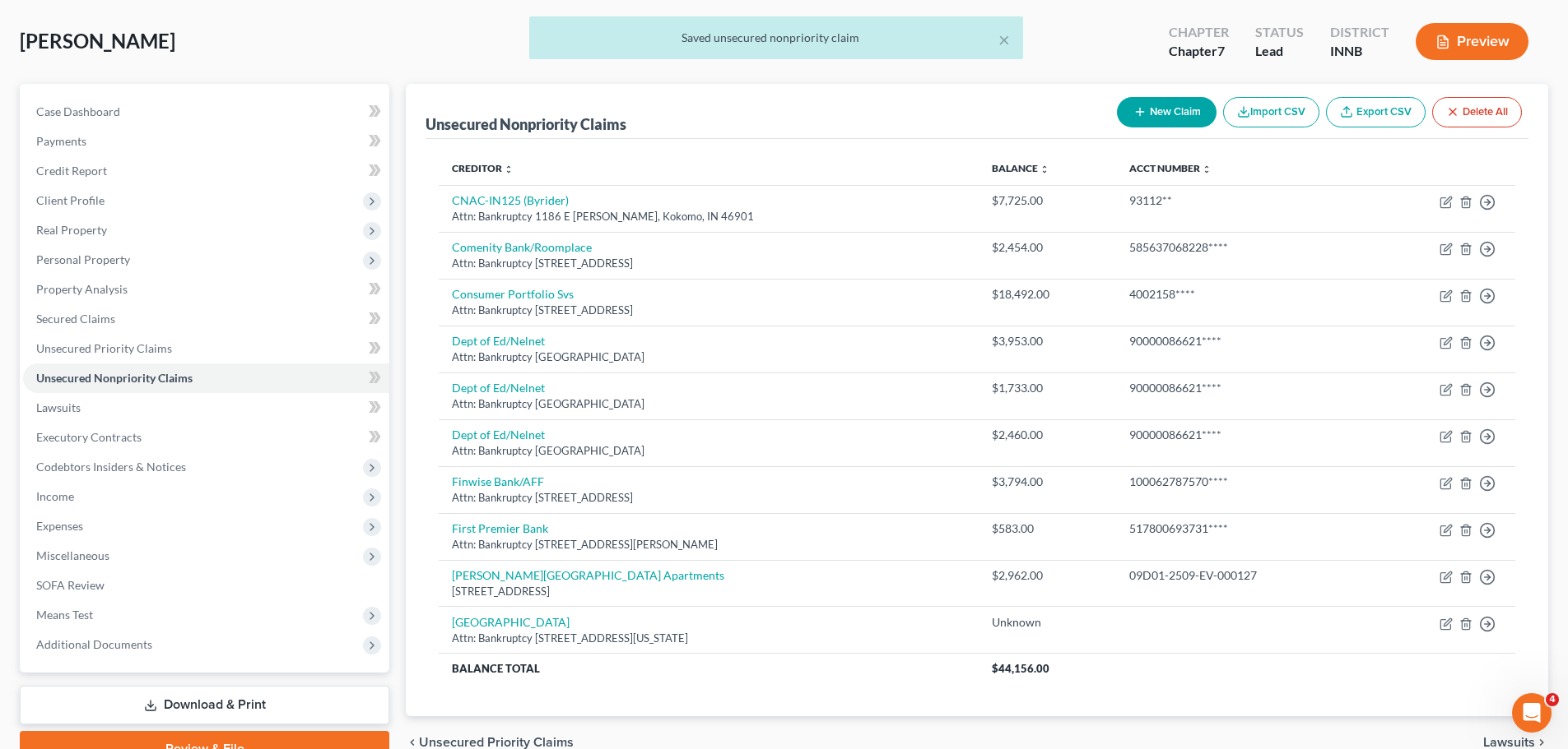
click at [1178, 119] on button "New Claim" at bounding box center [1166, 112] width 100 height 30
select select "0"
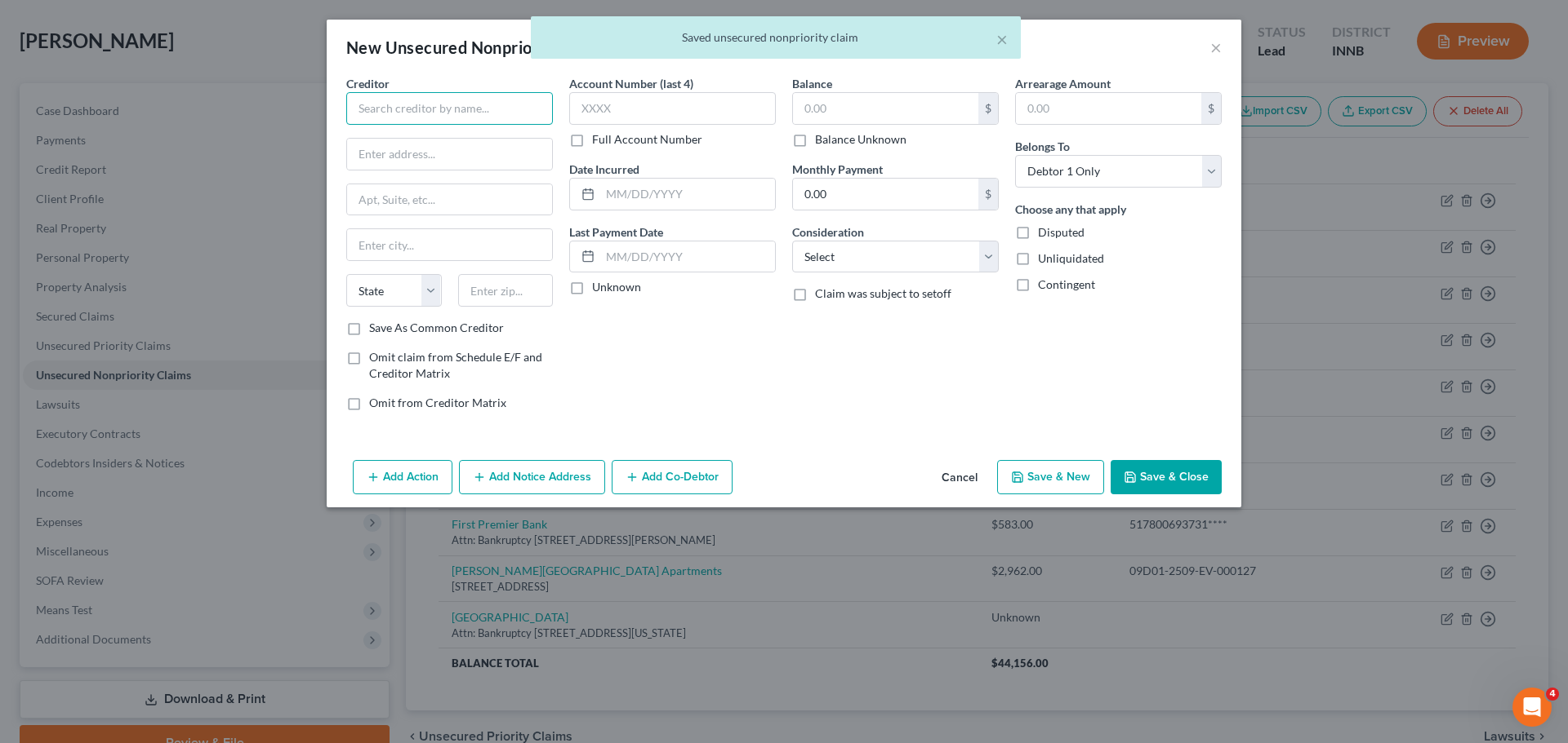
click at [467, 116] on input "text" at bounding box center [450, 108] width 207 height 33
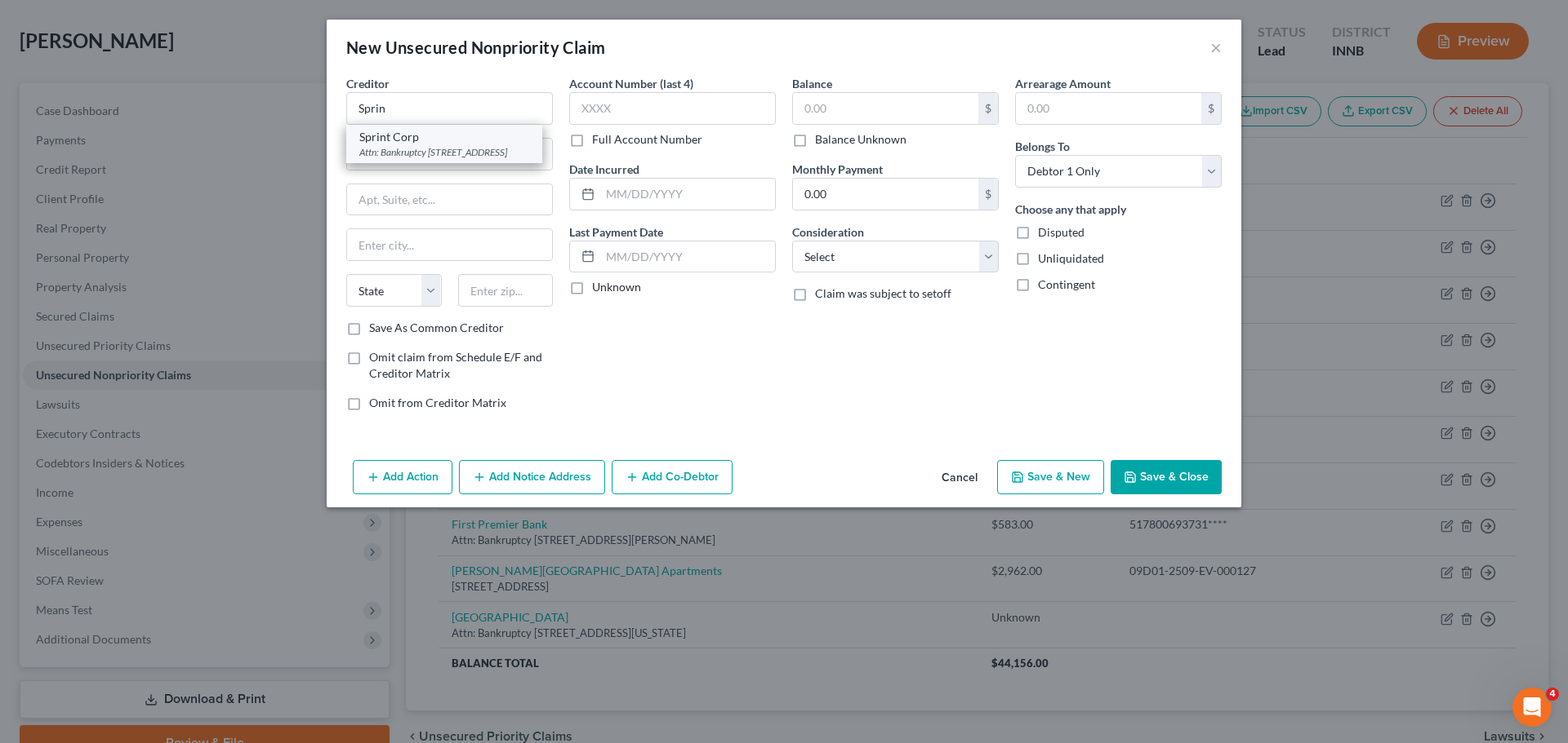
click at [452, 152] on div "Attn: Bankruptcy [STREET_ADDRESS]" at bounding box center [444, 152] width 170 height 14
type input "Sprint Corp"
type input "Attn: Bankruptcy"
type input "PO Box 4457"
type input "[GEOGRAPHIC_DATA]"
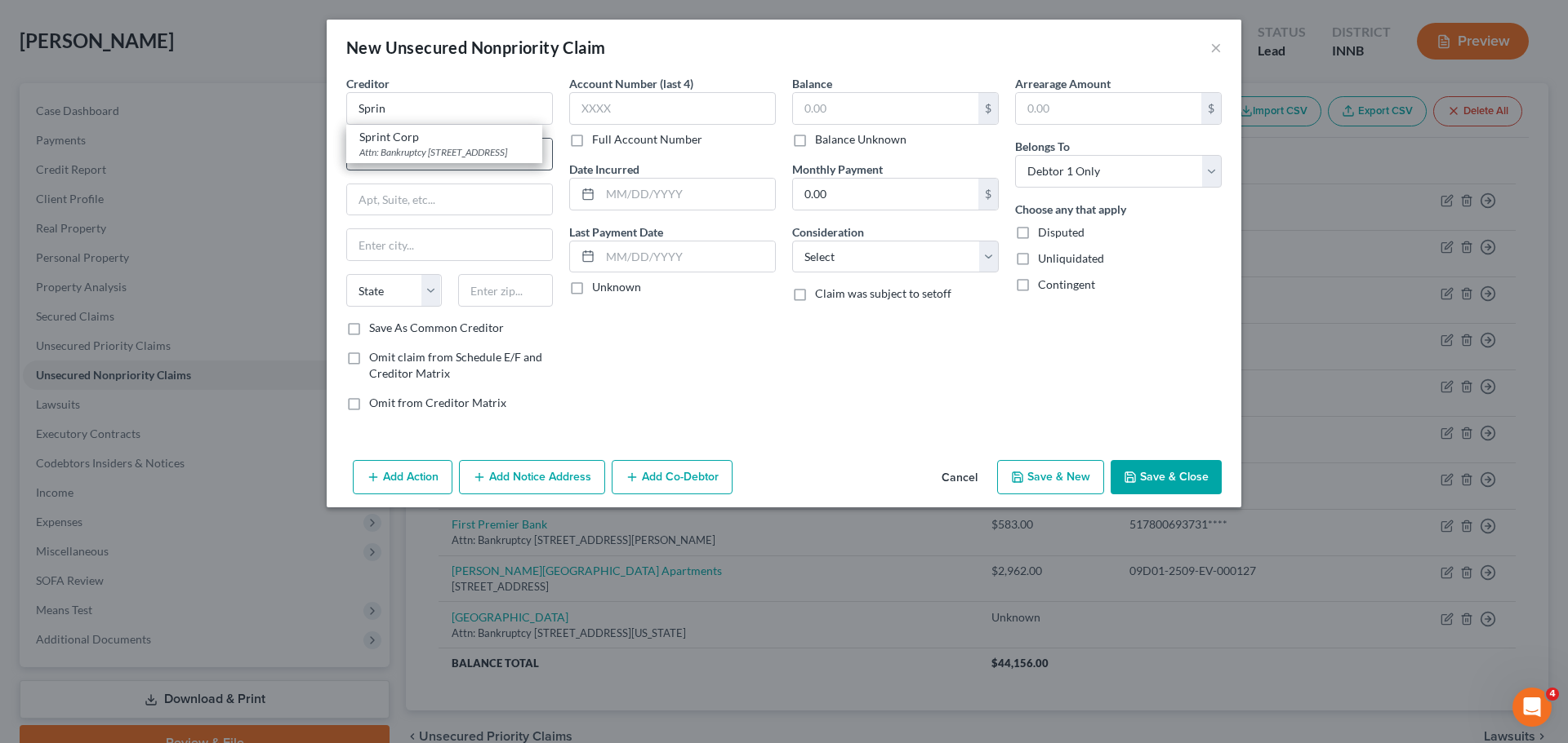
select select "45"
type input "77210"
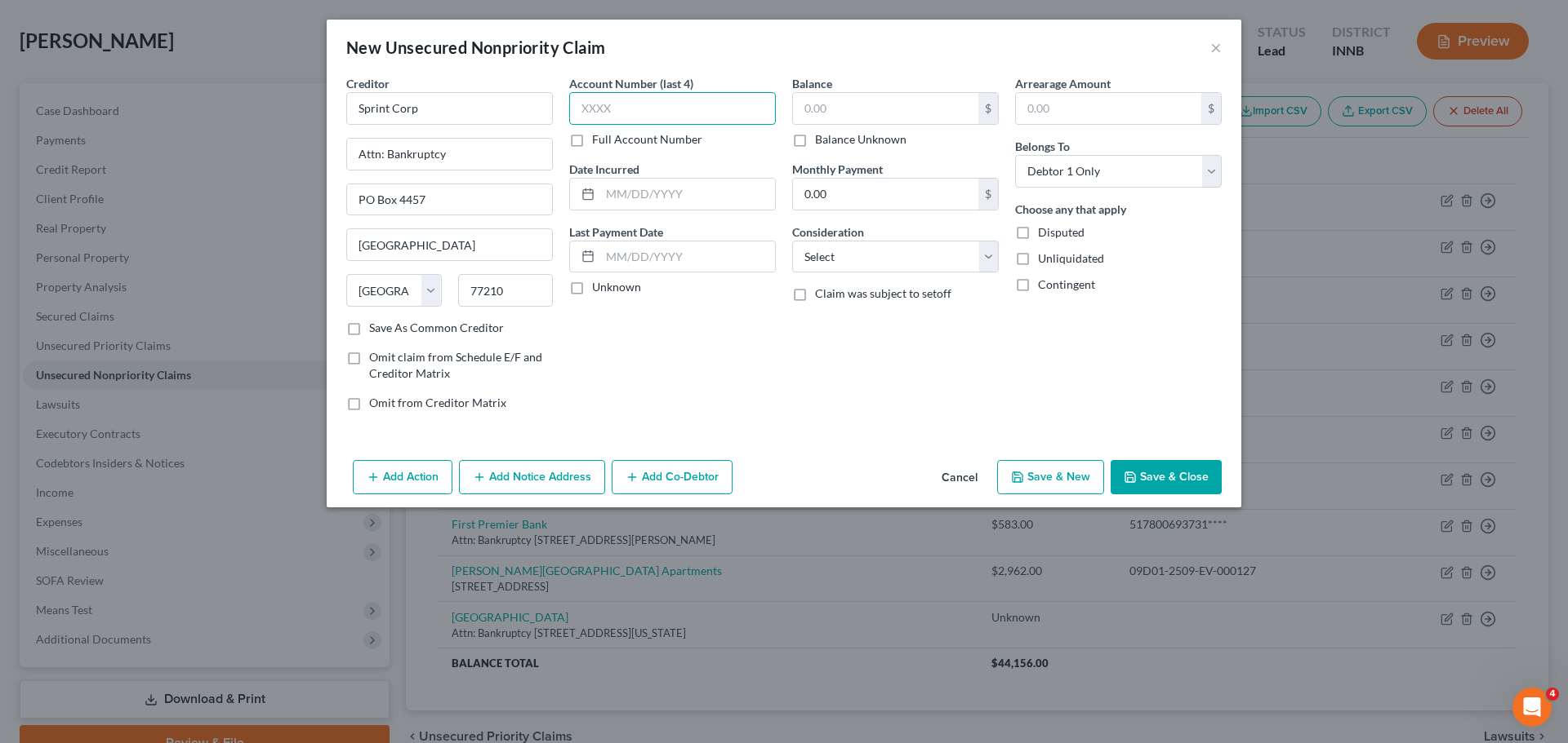
click at [587, 112] on input "text" at bounding box center [672, 108] width 207 height 33
click at [815, 144] on label "Balance Unknown" at bounding box center [860, 140] width 91 height 17
click at [821, 142] on input "Balance Unknown" at bounding box center [826, 136] width 11 height 11
checkbox input "true"
type input "0.00"
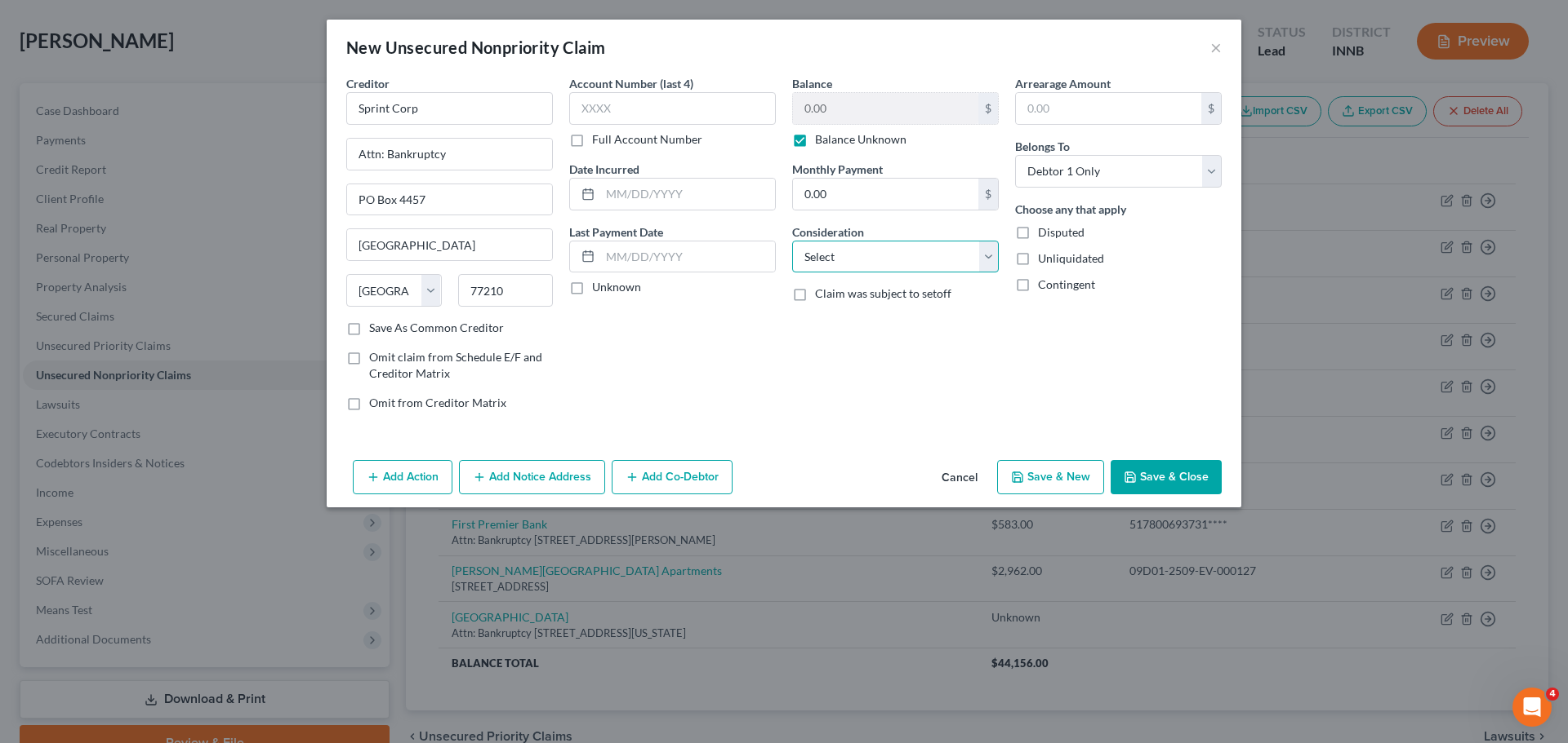
drag, startPoint x: 853, startPoint y: 257, endPoint x: 860, endPoint y: 271, distance: 15.7
click at [853, 257] on select "Select Cable / Satellite Services Collection Agency Credit Card Debt Debt Couns…" at bounding box center [895, 257] width 207 height 33
select select "19"
click at [792, 241] on select "Select Cable / Satellite Services Collection Agency Credit Card Debt Debt Couns…" at bounding box center [895, 257] width 207 height 33
click at [1145, 466] on button "Save & Close" at bounding box center [1165, 477] width 111 height 34
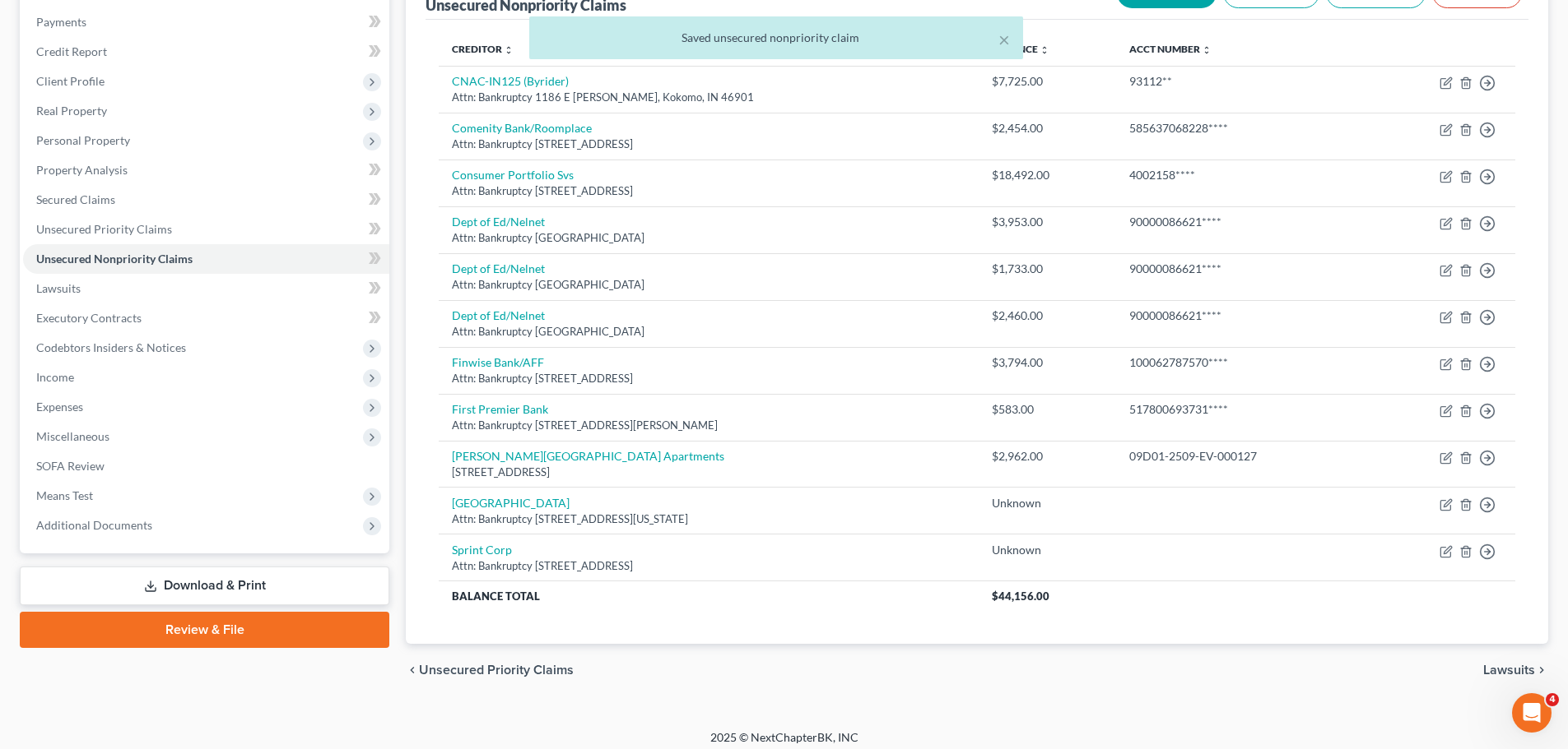
scroll to position [203, 0]
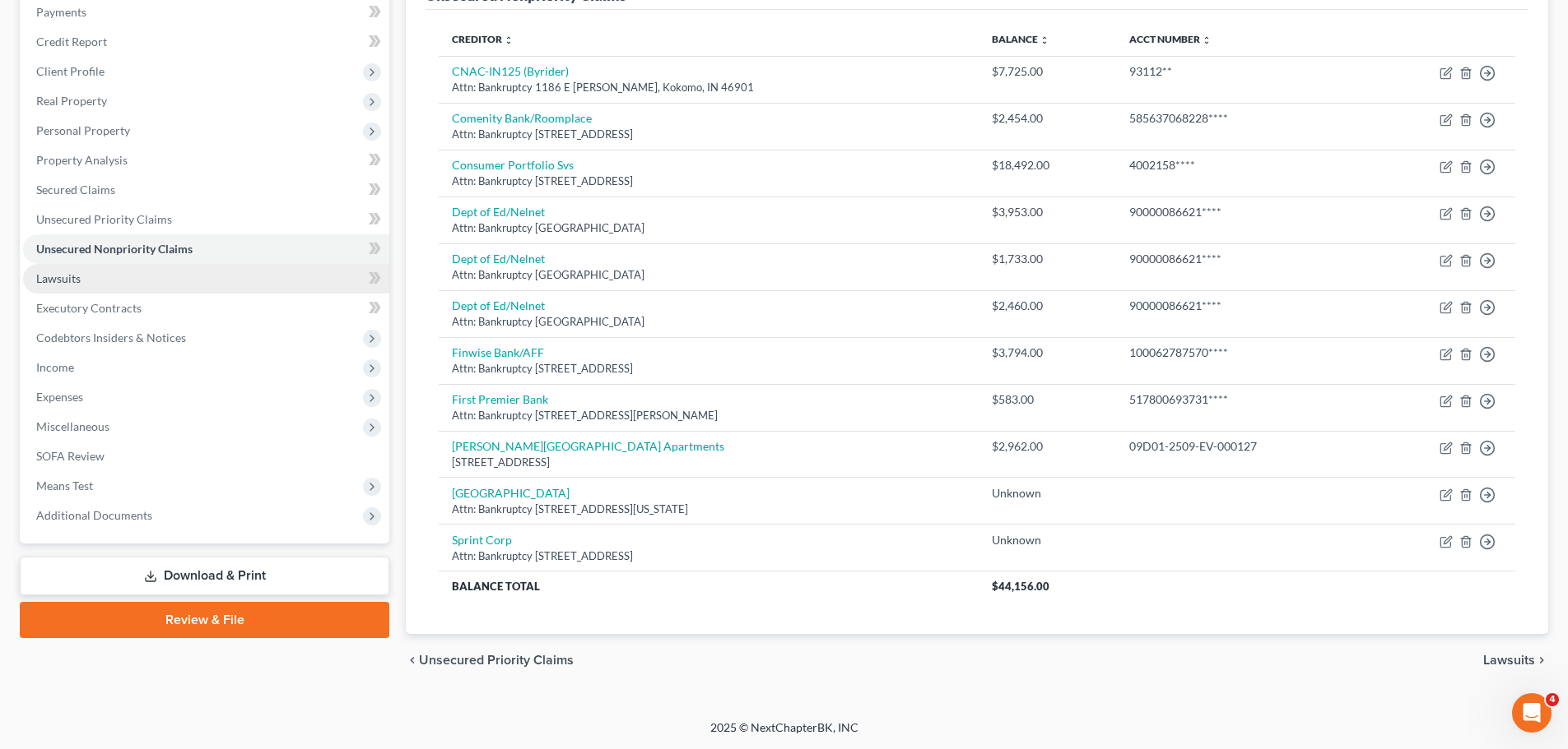
click at [78, 283] on span "Lawsuits" at bounding box center [58, 278] width 45 height 14
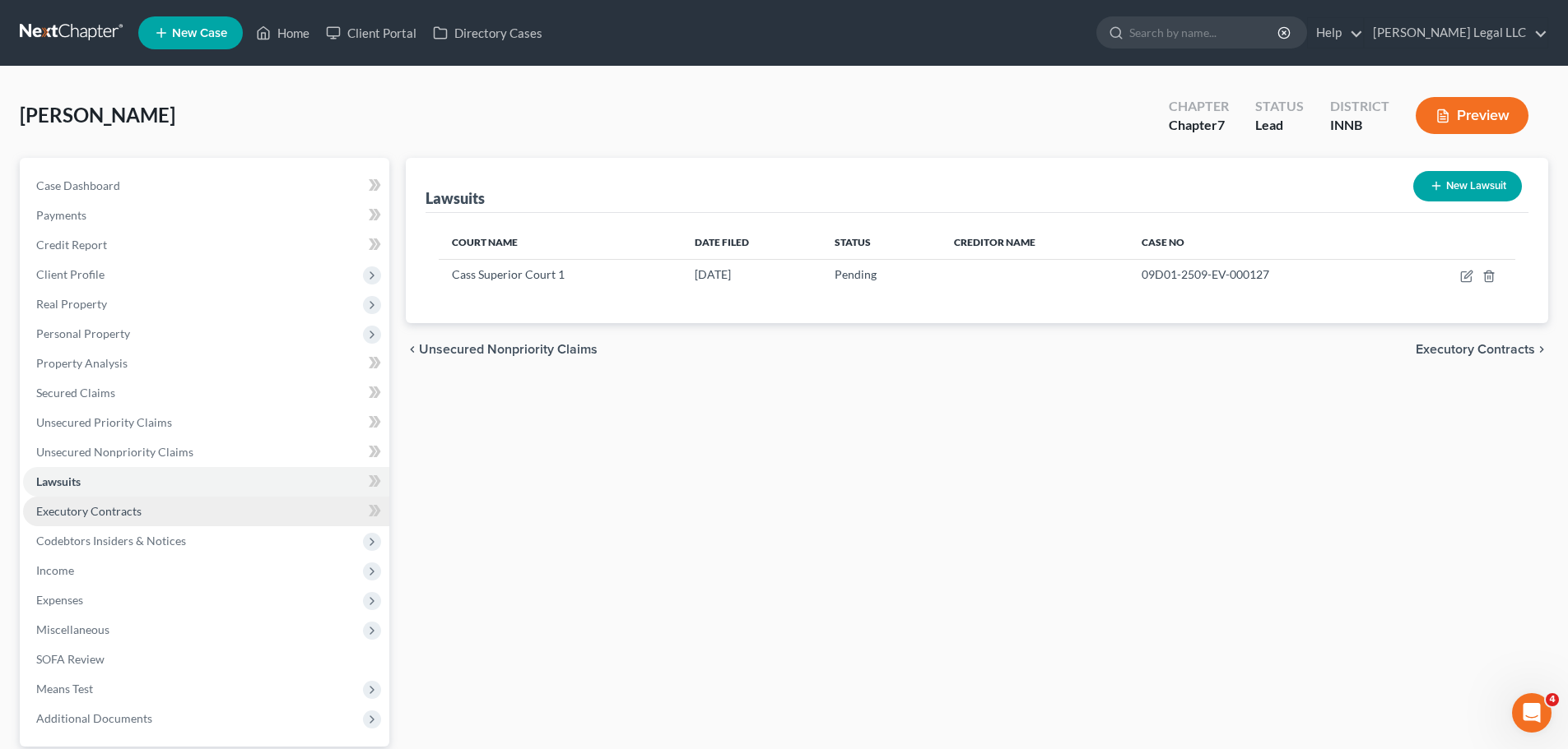
click at [92, 514] on span "Executory Contracts" at bounding box center [89, 511] width 105 height 14
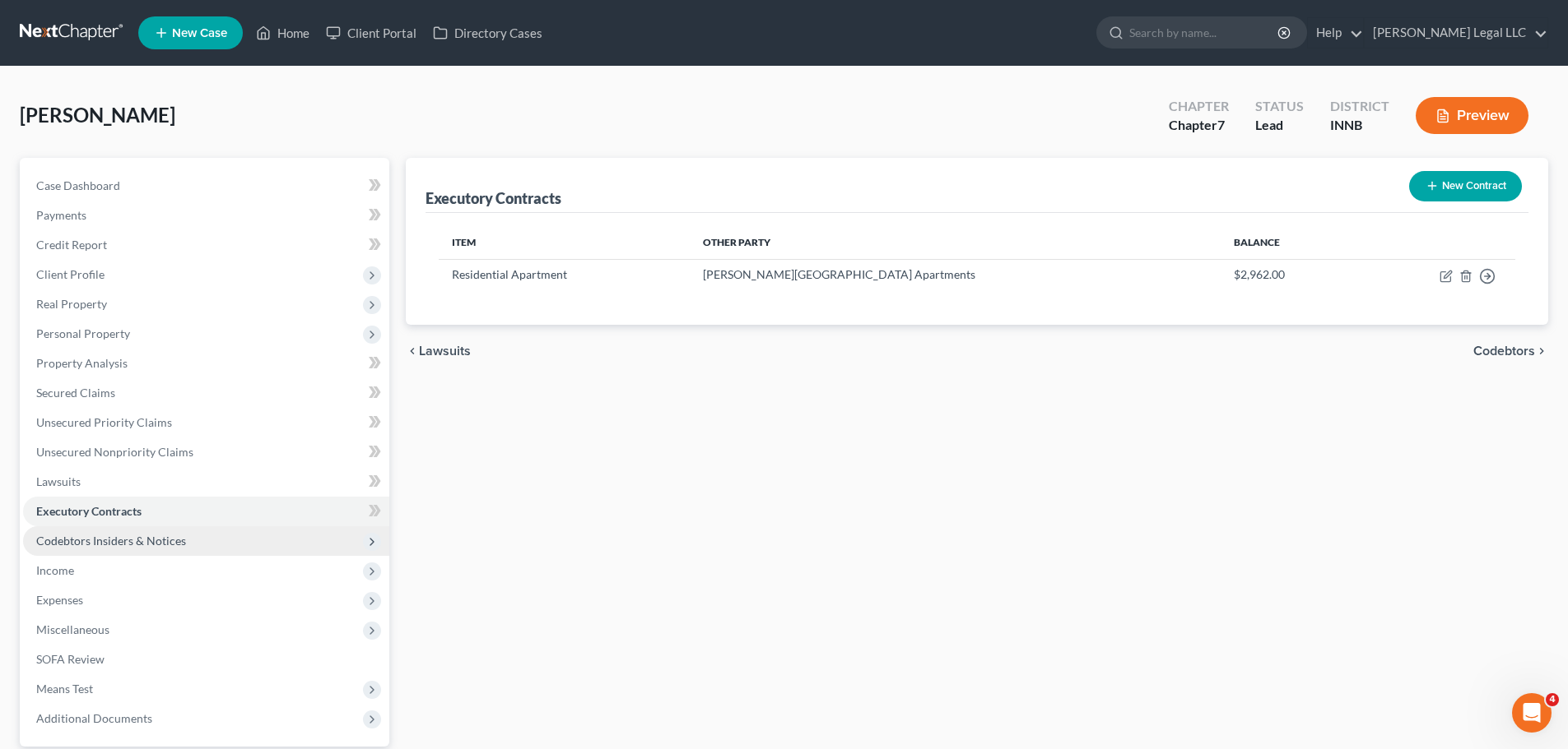
click at [98, 541] on span "Codebtors Insiders & Notices" at bounding box center [111, 541] width 149 height 14
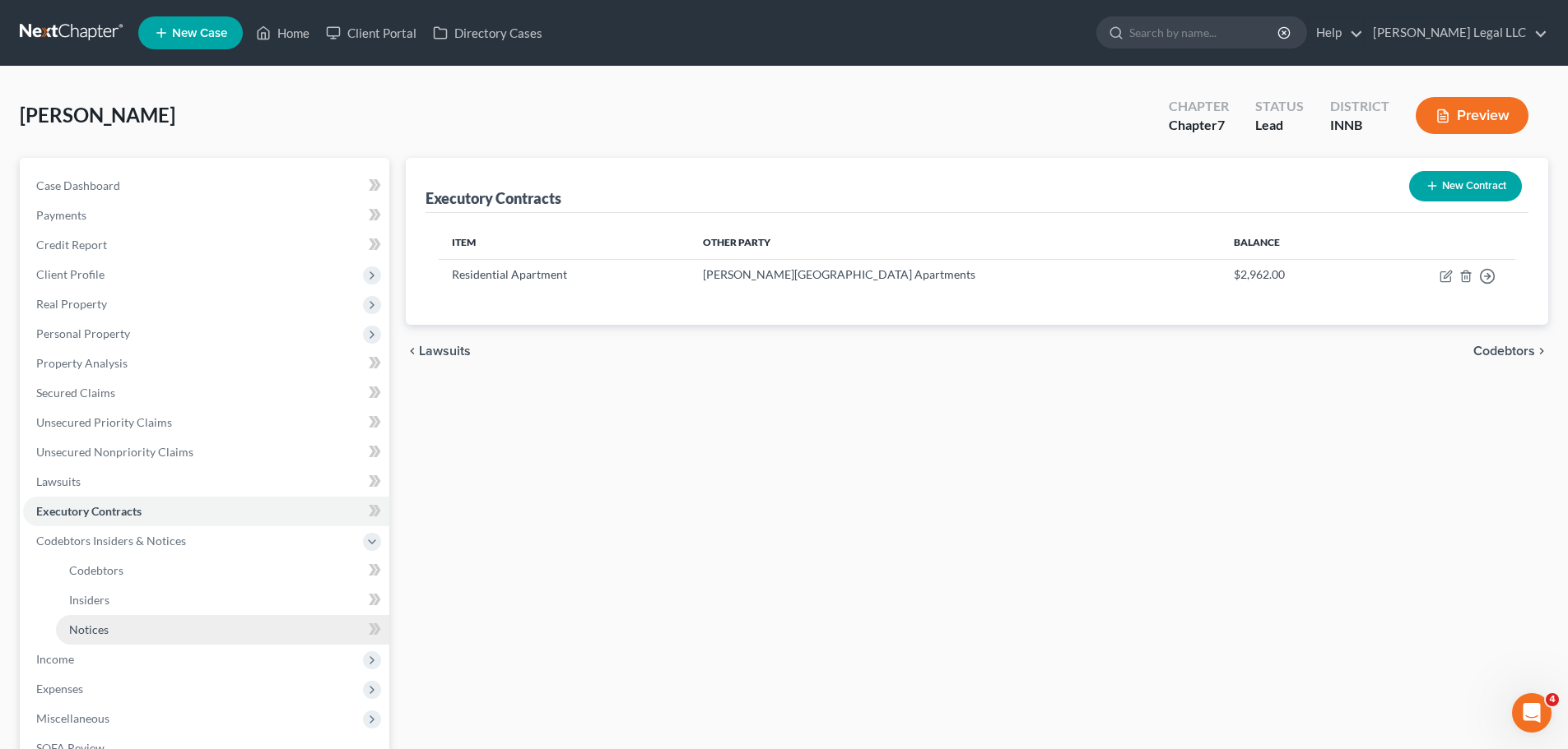
click at [68, 644] on link "Notices" at bounding box center [222, 629] width 333 height 30
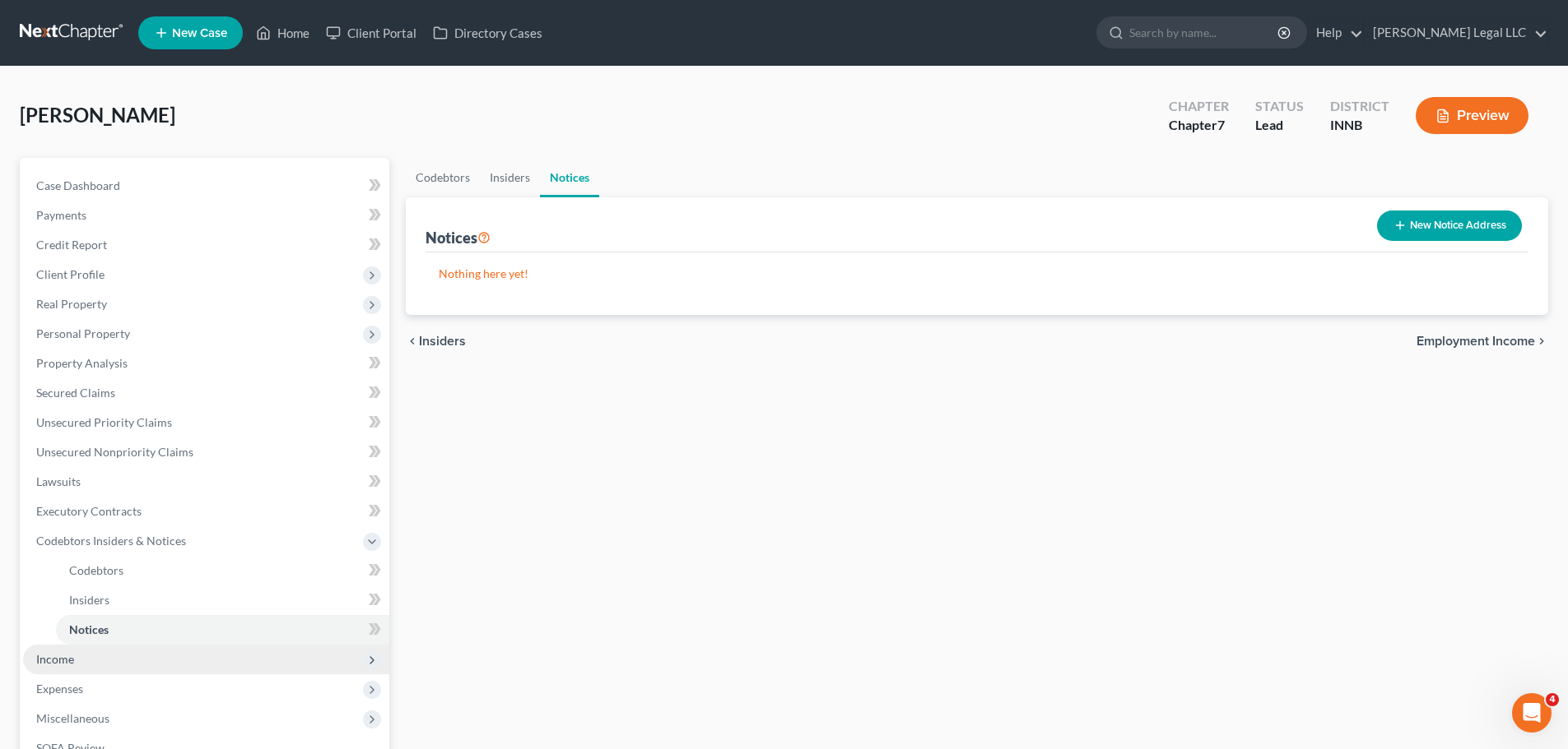
click at [64, 659] on span "Income" at bounding box center [55, 659] width 38 height 14
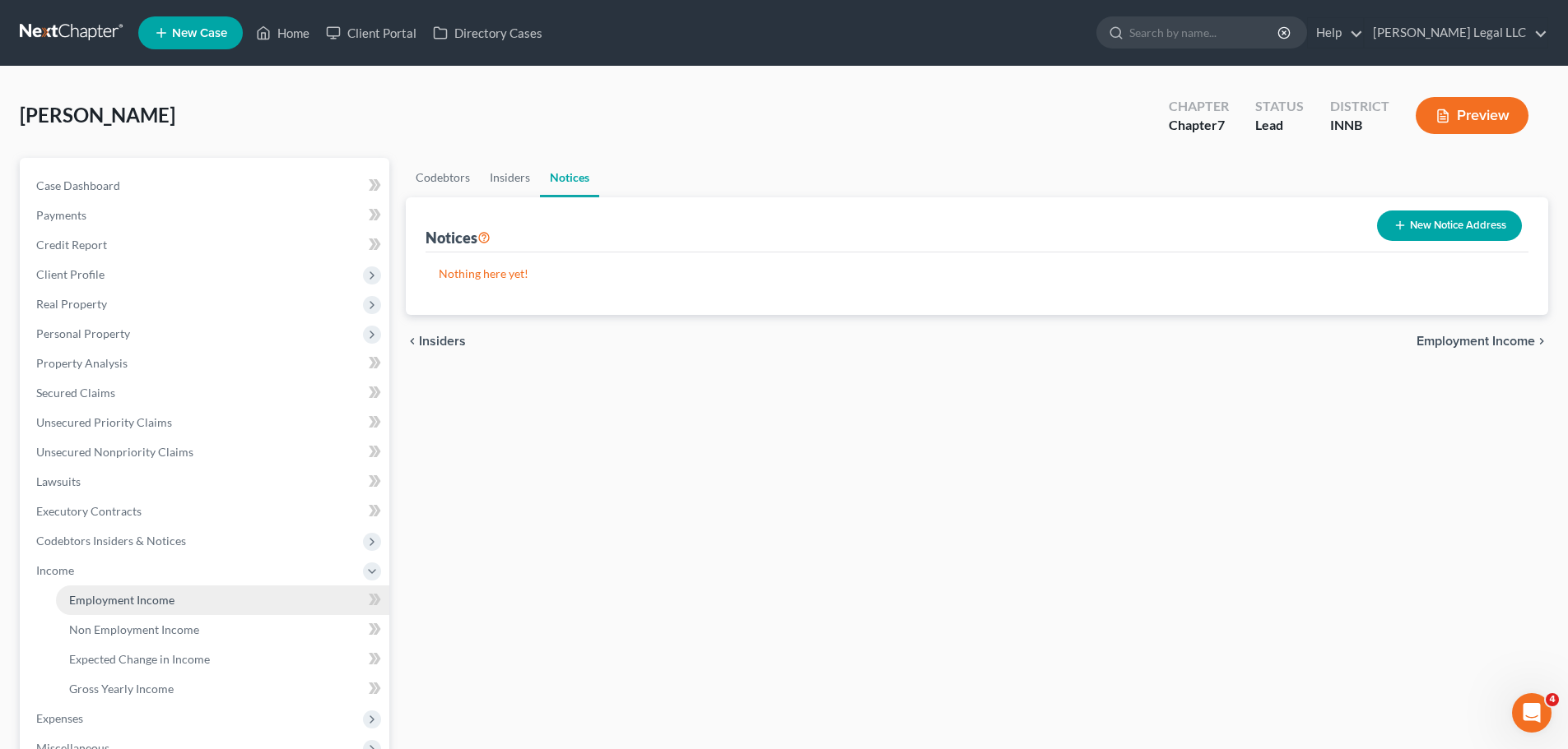
click at [85, 607] on link "Employment Income" at bounding box center [222, 600] width 333 height 30
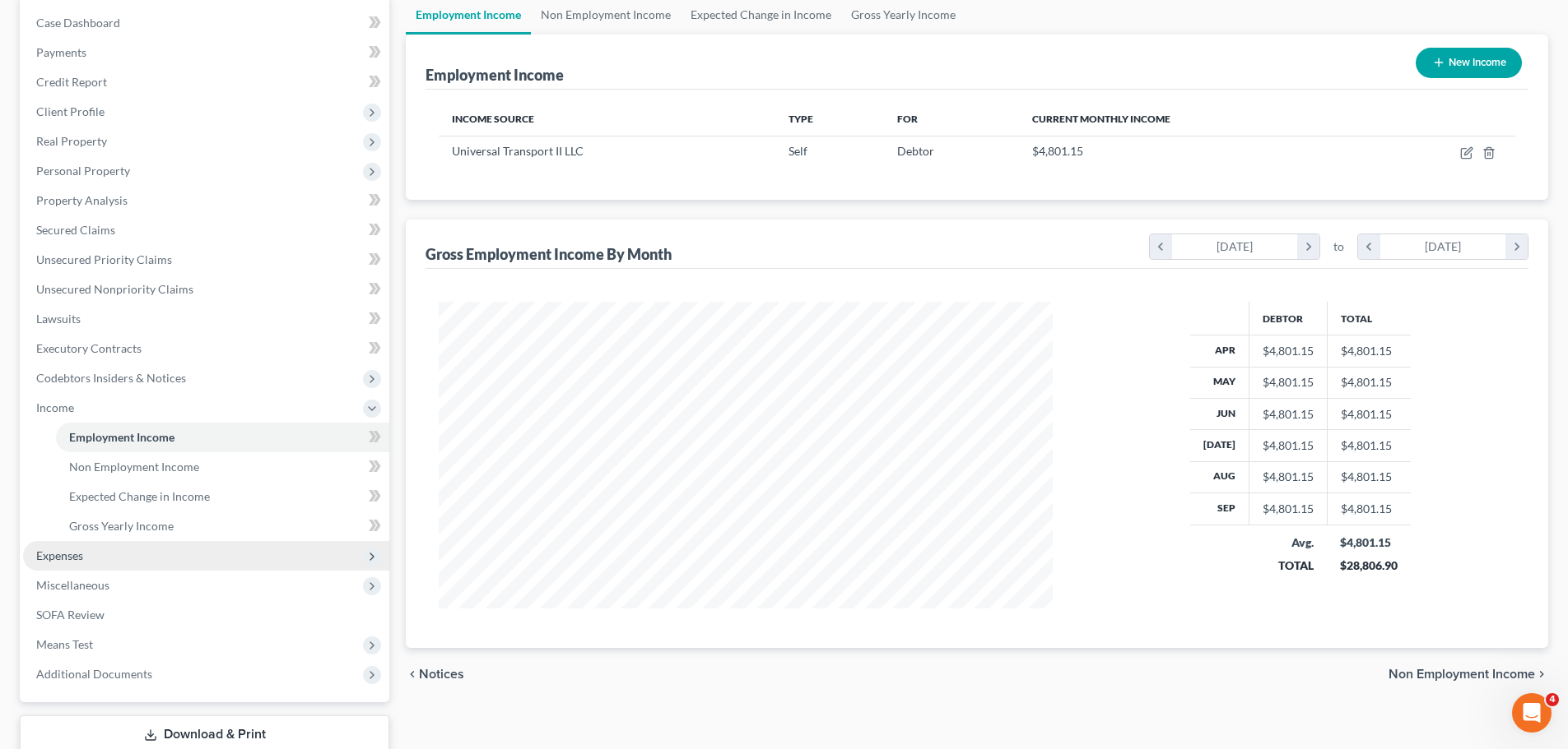
scroll to position [164, 0]
click at [75, 564] on span "Expenses" at bounding box center [206, 554] width 366 height 30
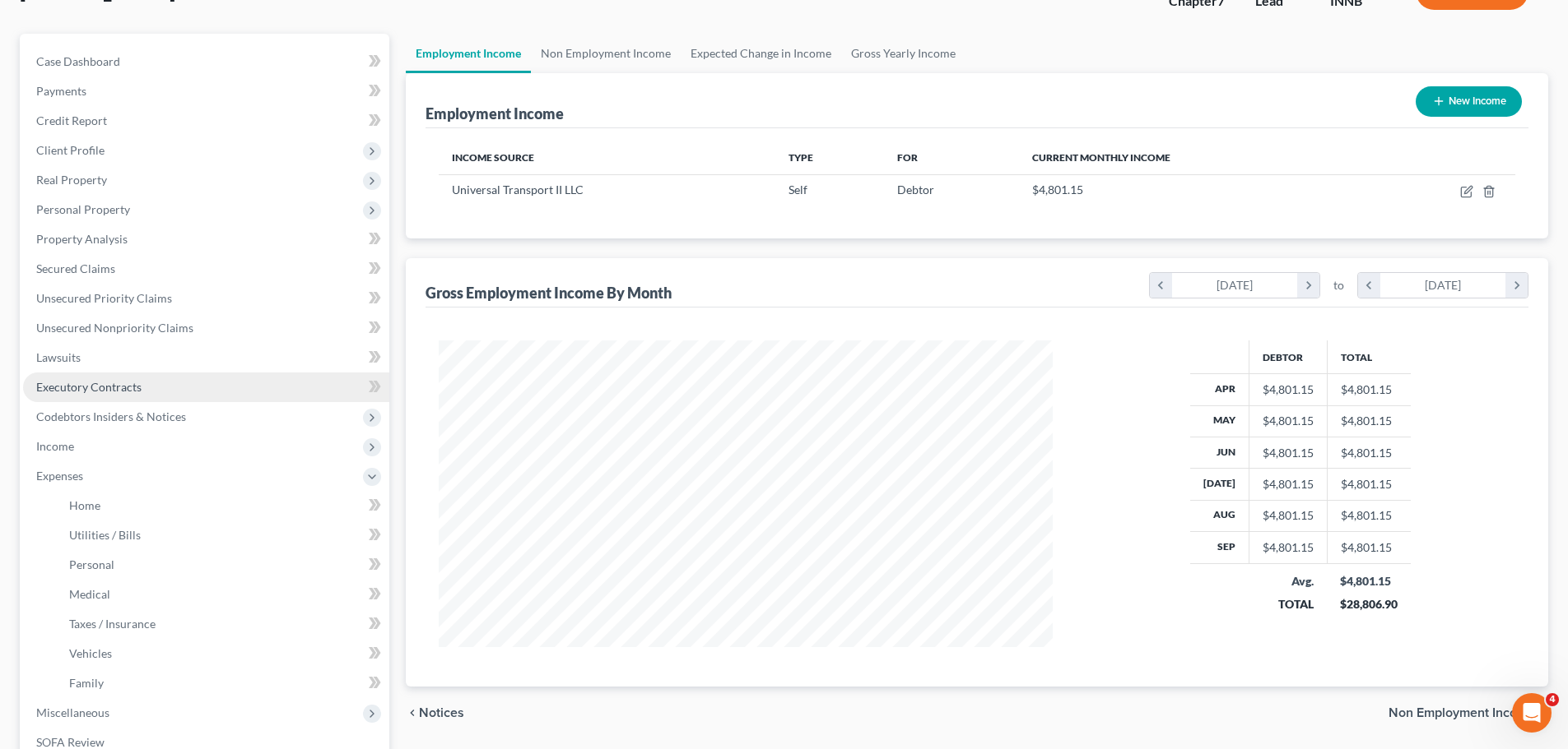
scroll to position [0, 0]
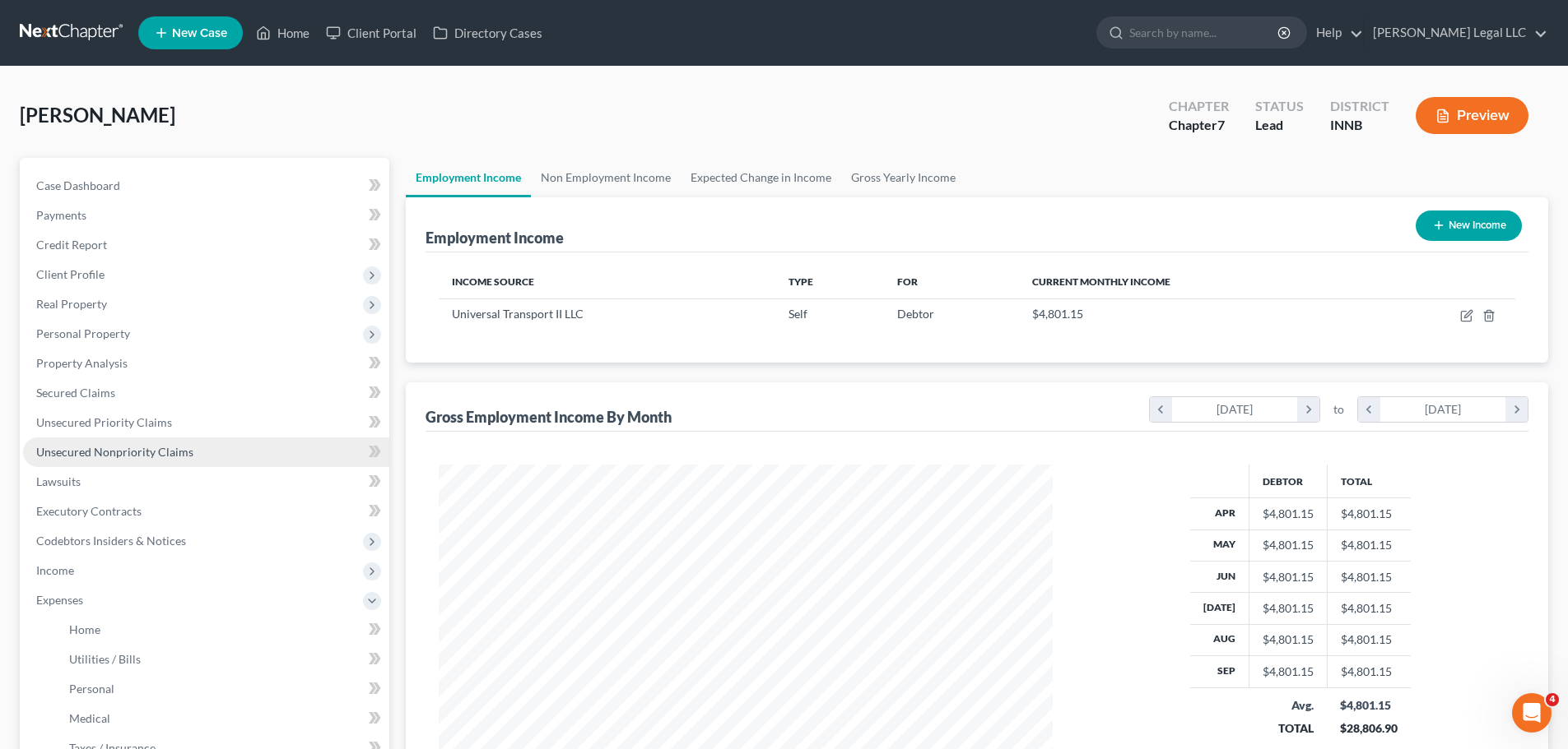
click at [89, 444] on link "Unsecured Nonpriority Claims" at bounding box center [206, 452] width 366 height 30
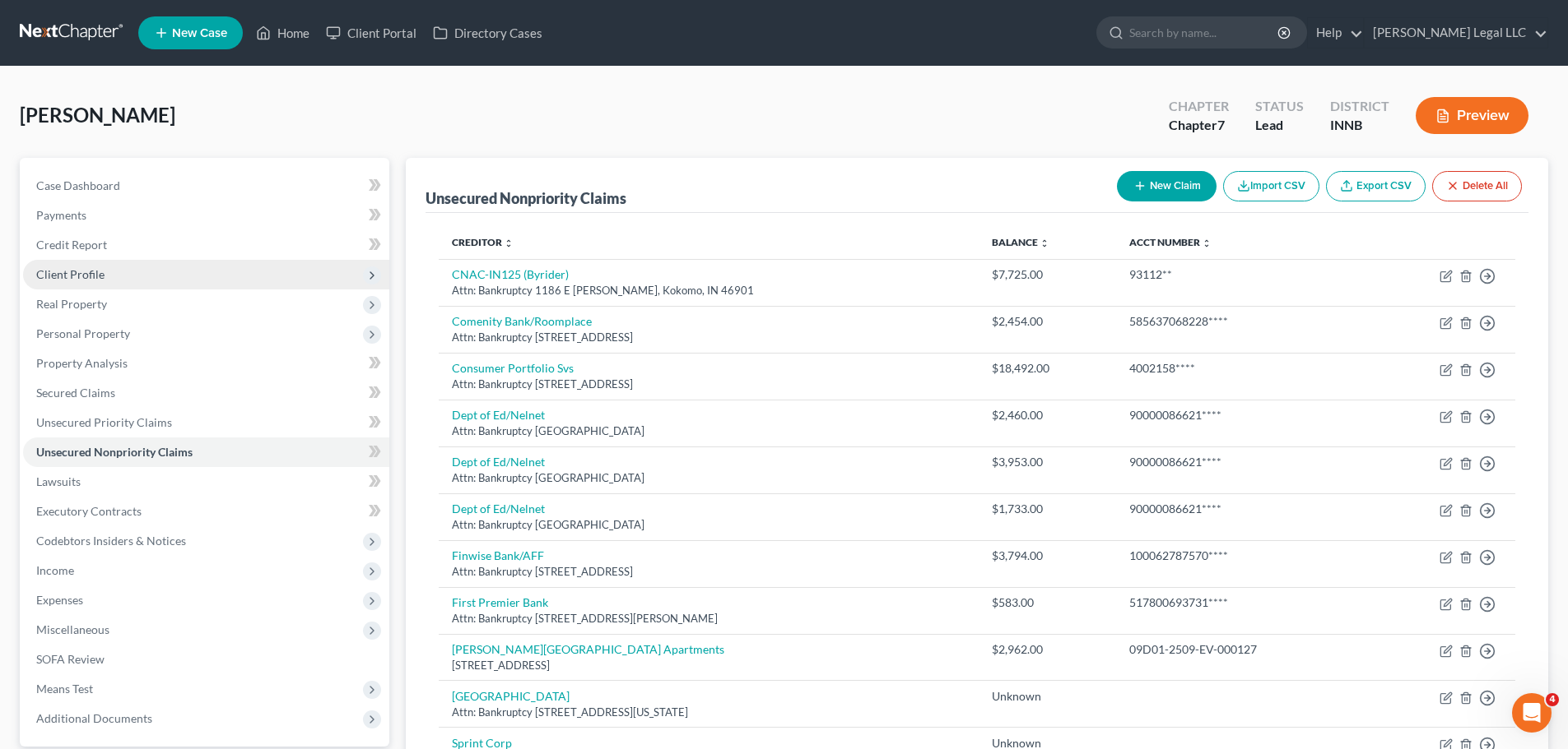
click at [73, 278] on span "Client Profile" at bounding box center [70, 274] width 68 height 14
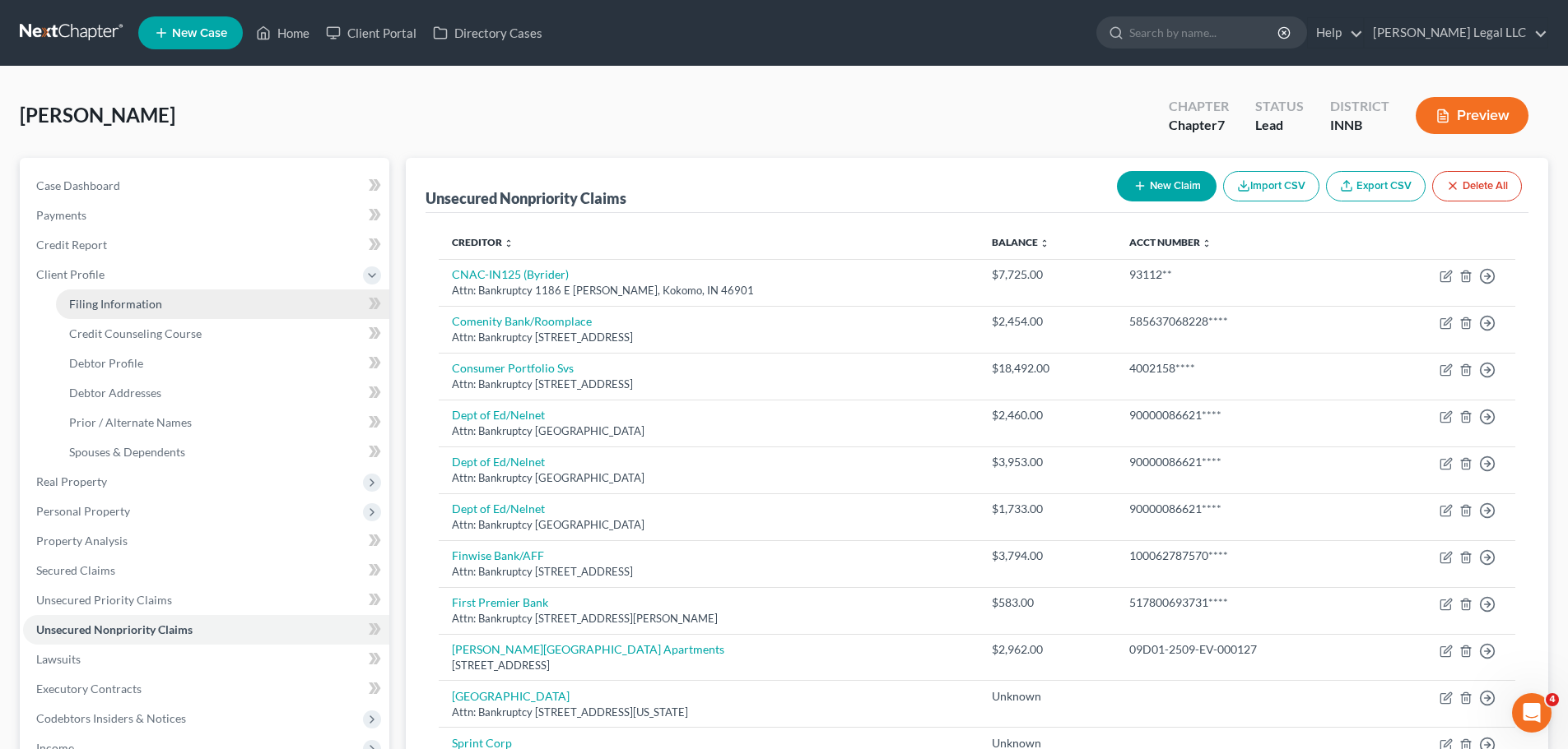
click at [97, 308] on span "Filing Information" at bounding box center [116, 304] width 93 height 14
select select "1"
select select "0"
select select "27"
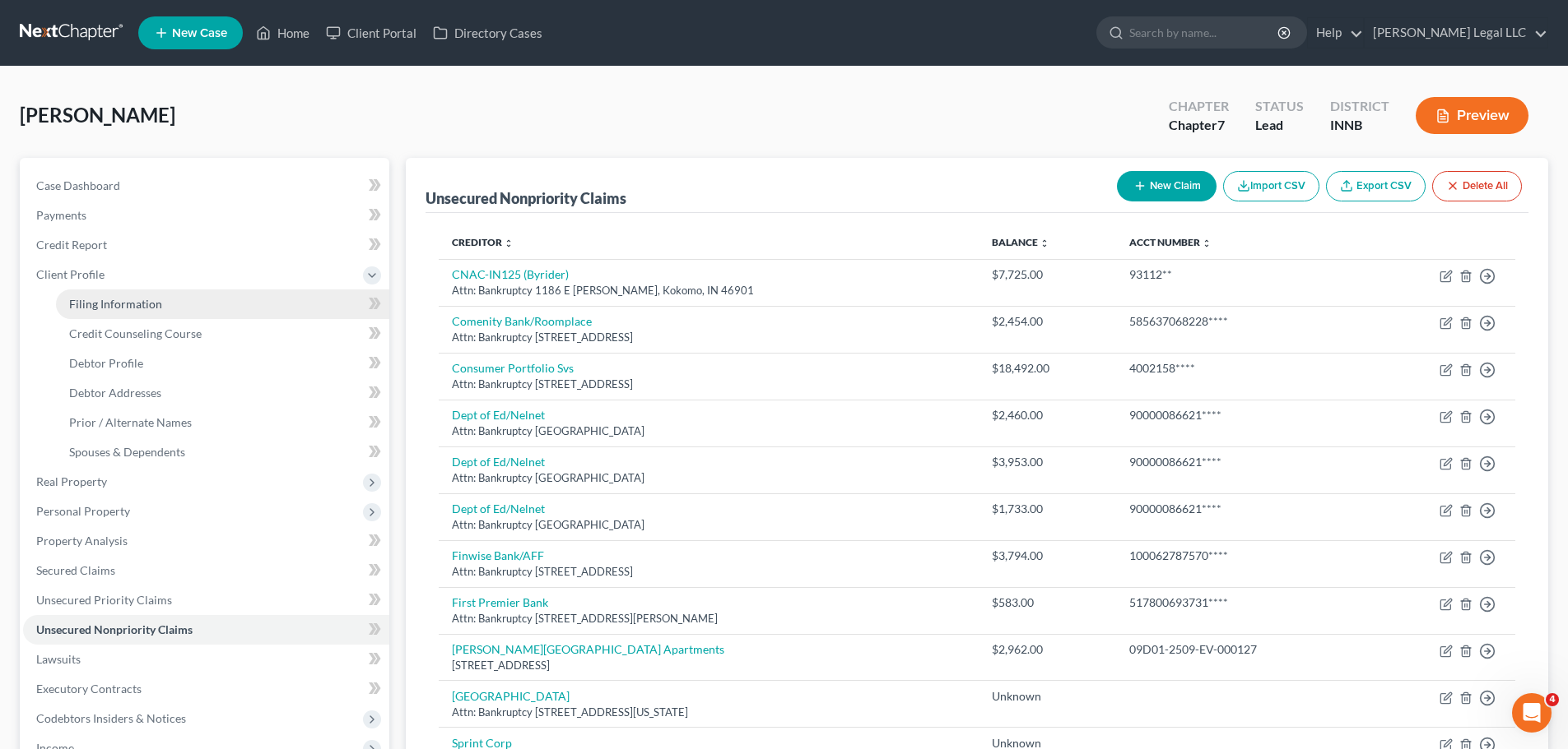
select select "0"
select select "15"
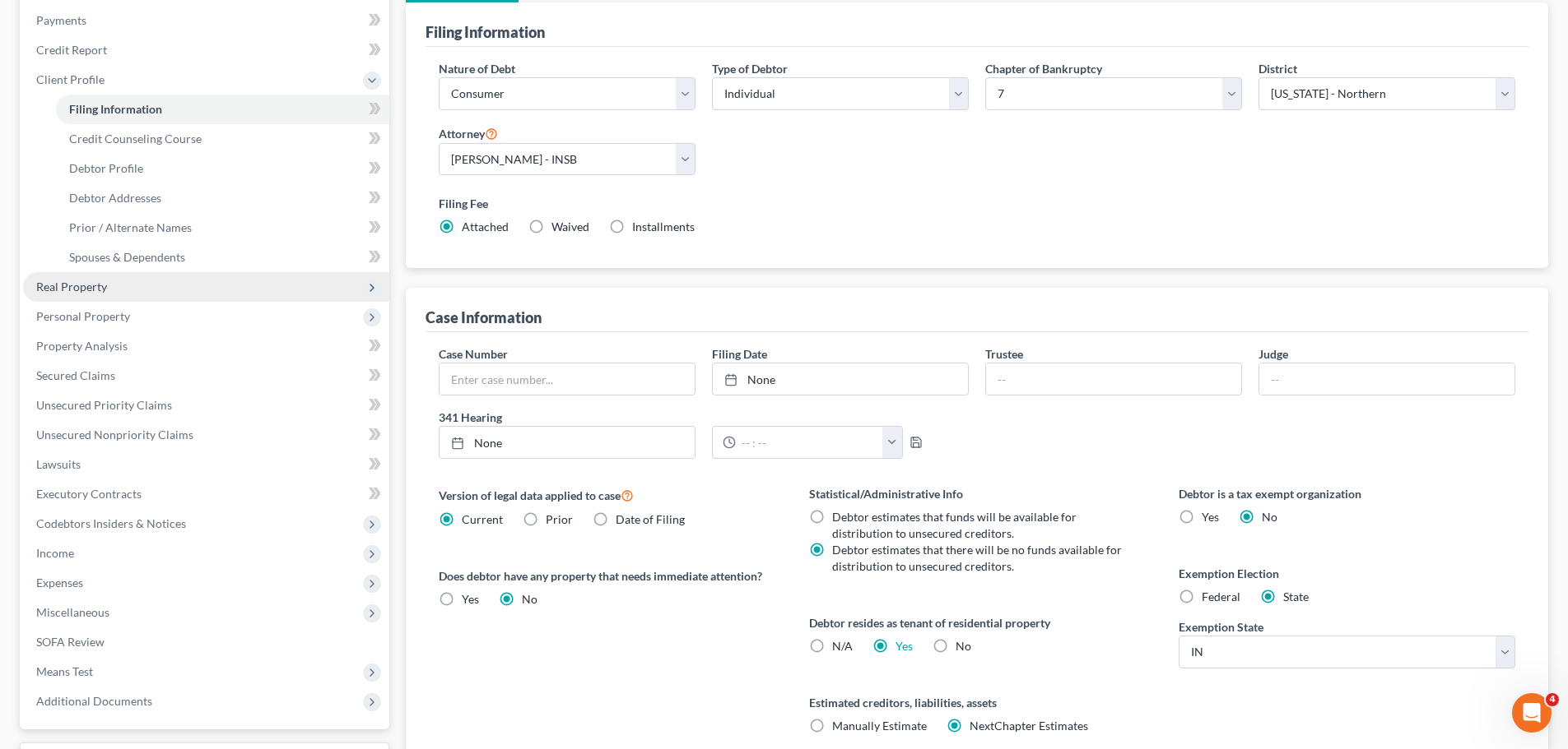
scroll to position [88, 0]
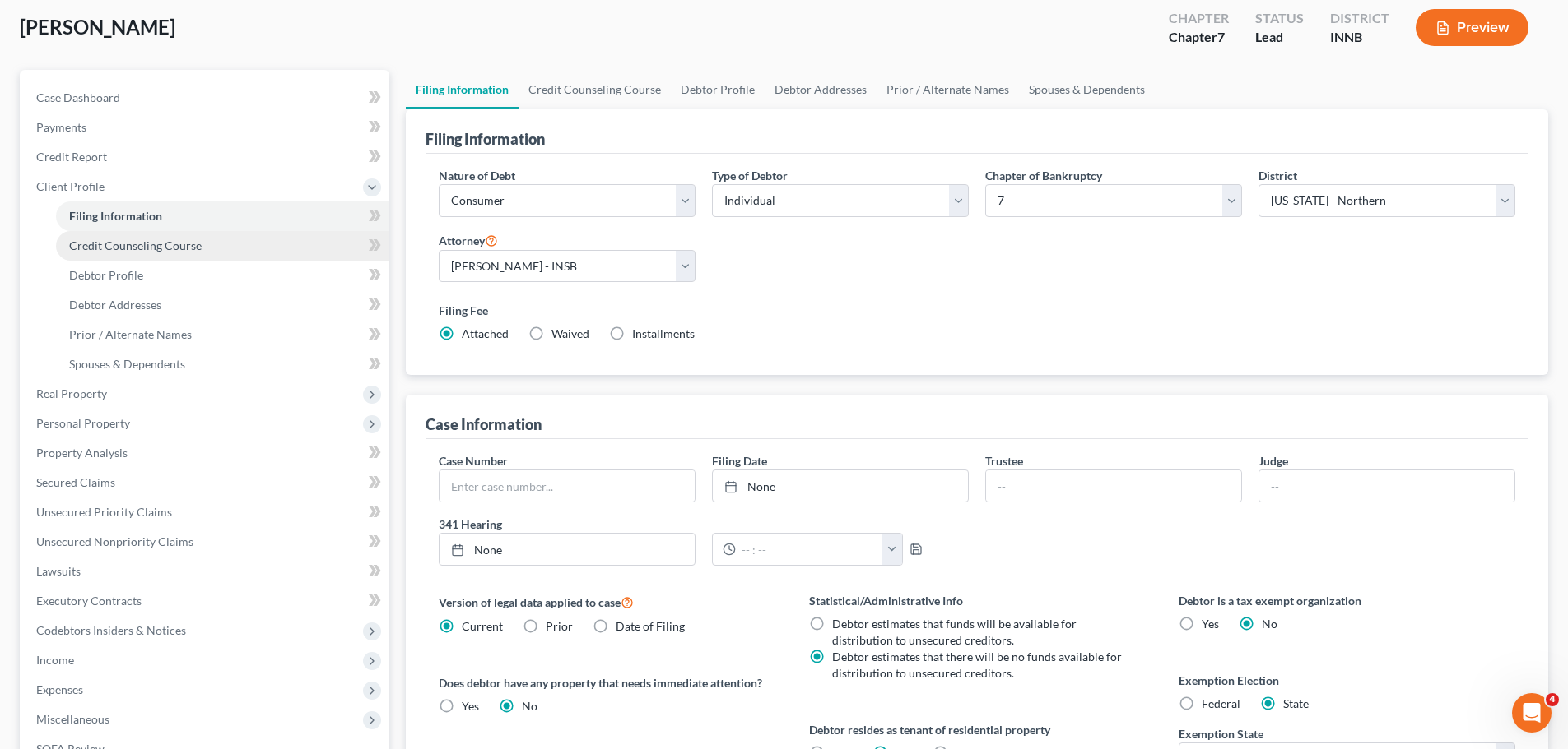
click at [86, 245] on span "Credit Counseling Course" at bounding box center [135, 245] width 132 height 14
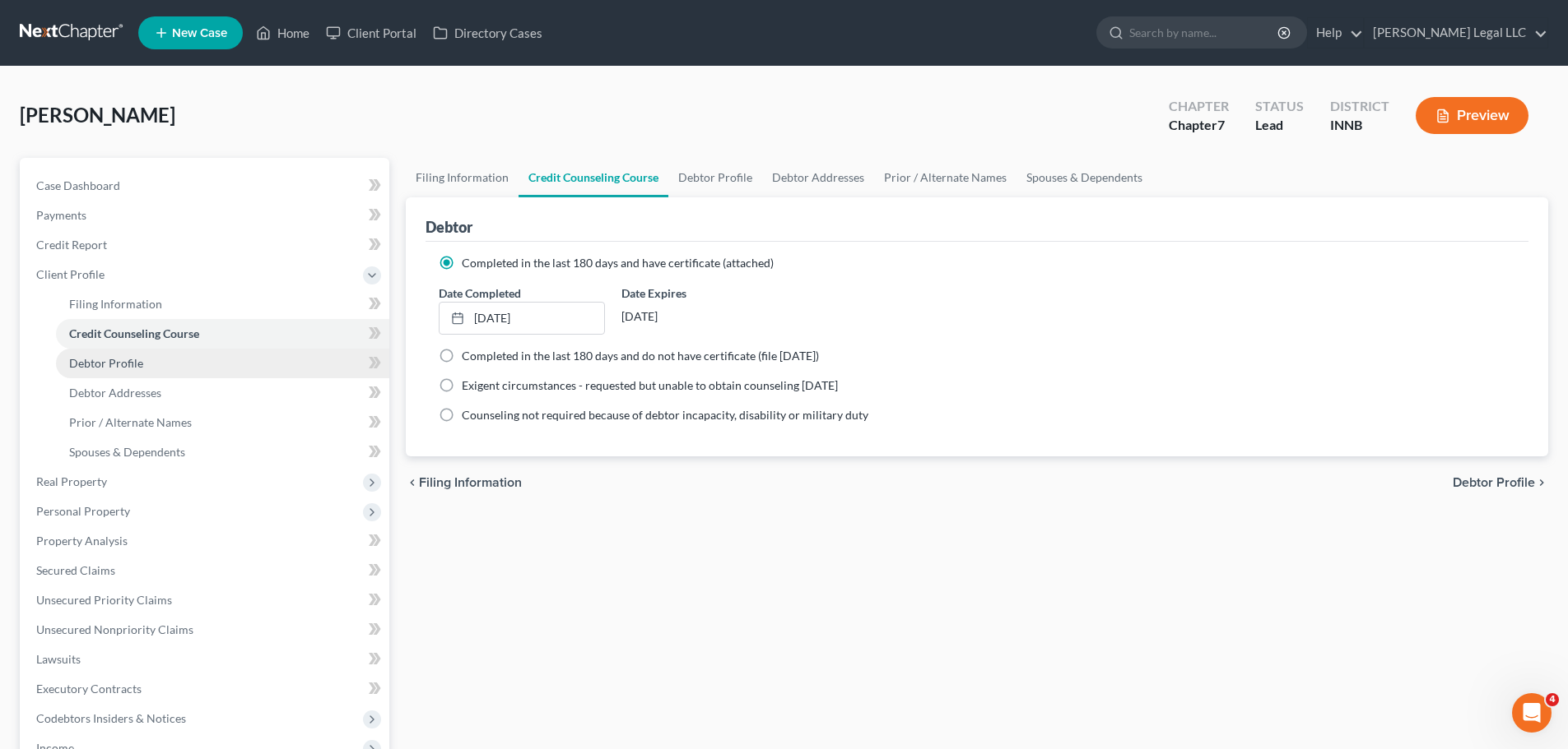
click at [111, 366] on span "Debtor Profile" at bounding box center [106, 363] width 74 height 14
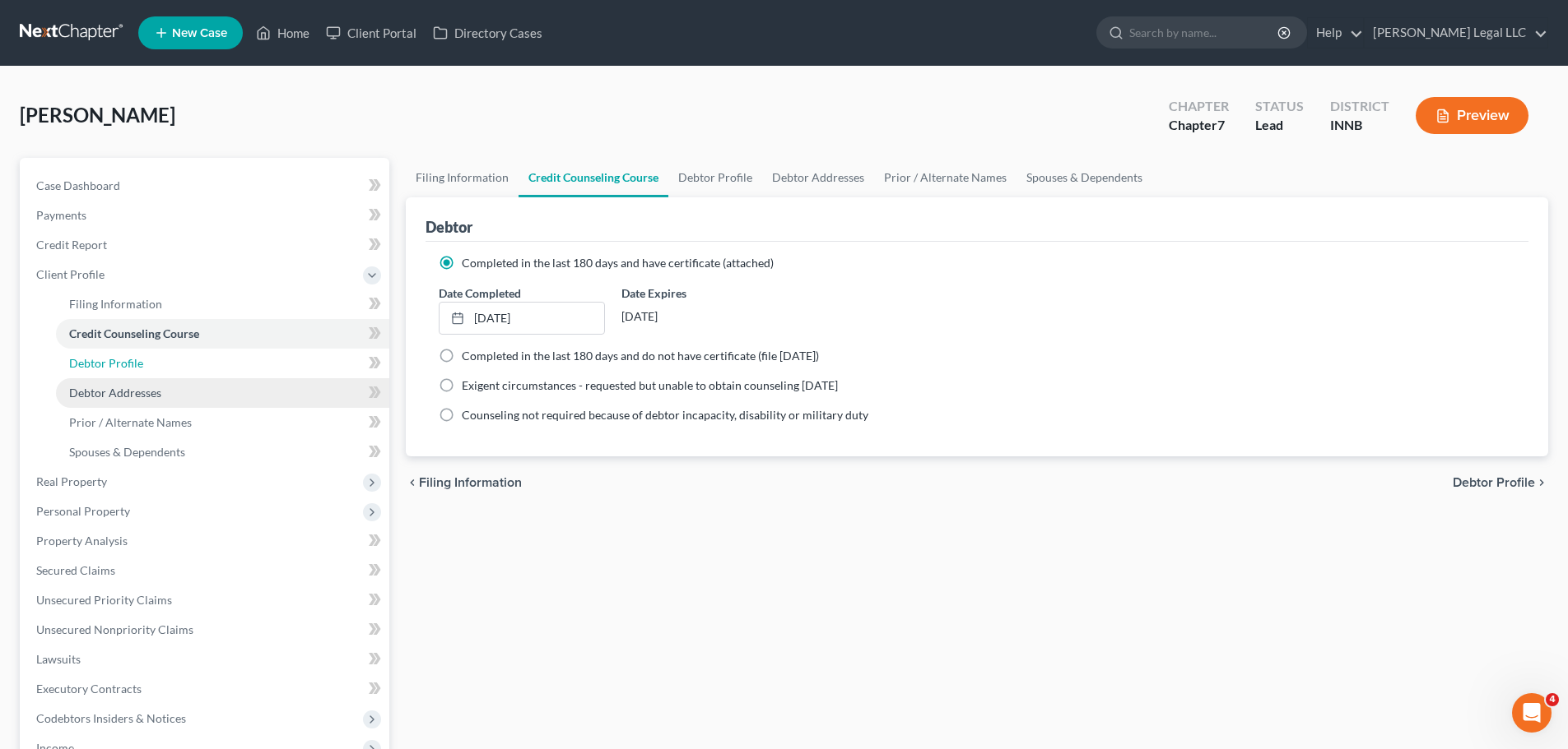
select select "0"
select select "1"
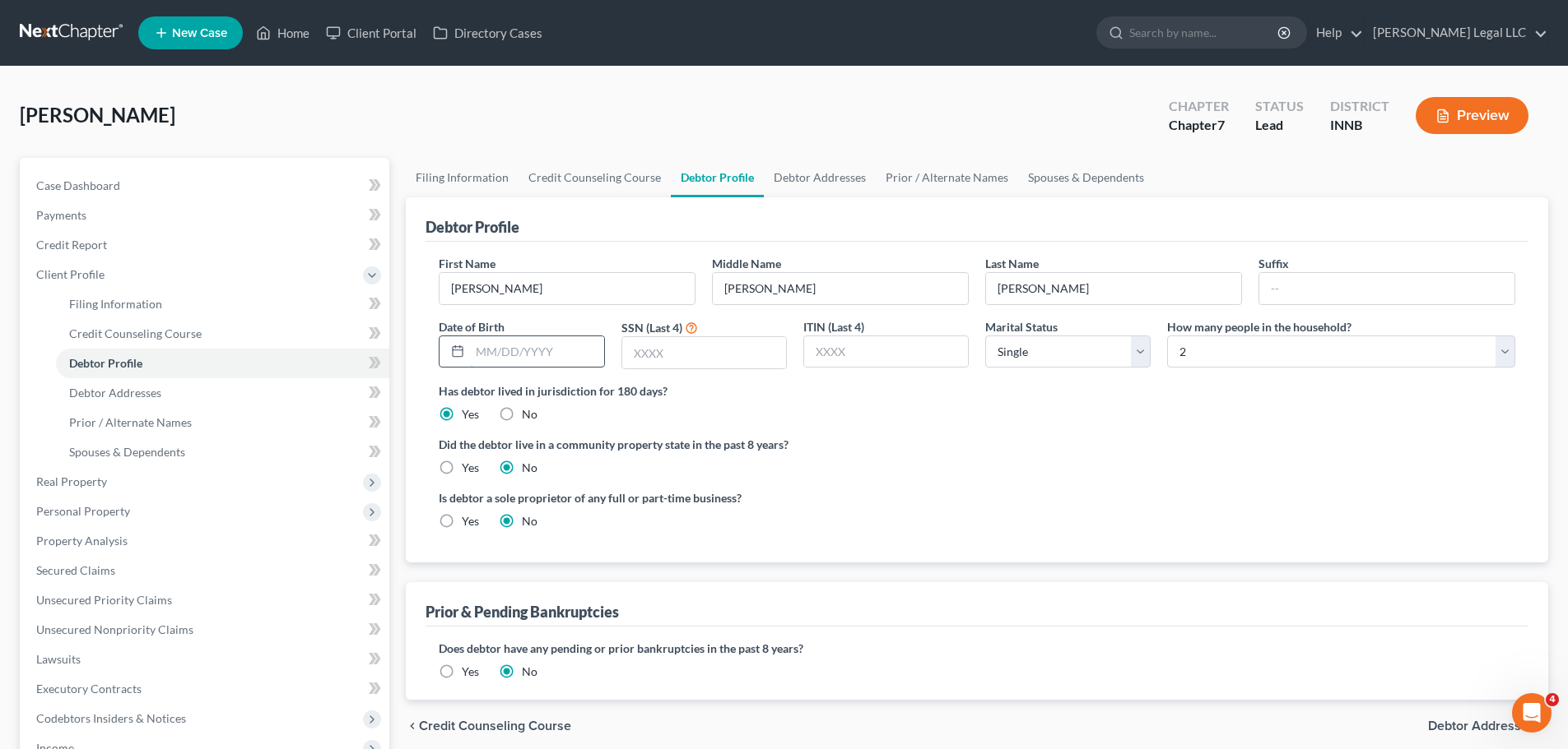
click at [543, 353] on input "text" at bounding box center [537, 352] width 133 height 31
click at [540, 351] on input "text" at bounding box center [537, 352] width 133 height 31
click at [700, 362] on input "text" at bounding box center [704, 353] width 164 height 31
type input "2488"
click at [513, 358] on input "text" at bounding box center [537, 352] width 133 height 31
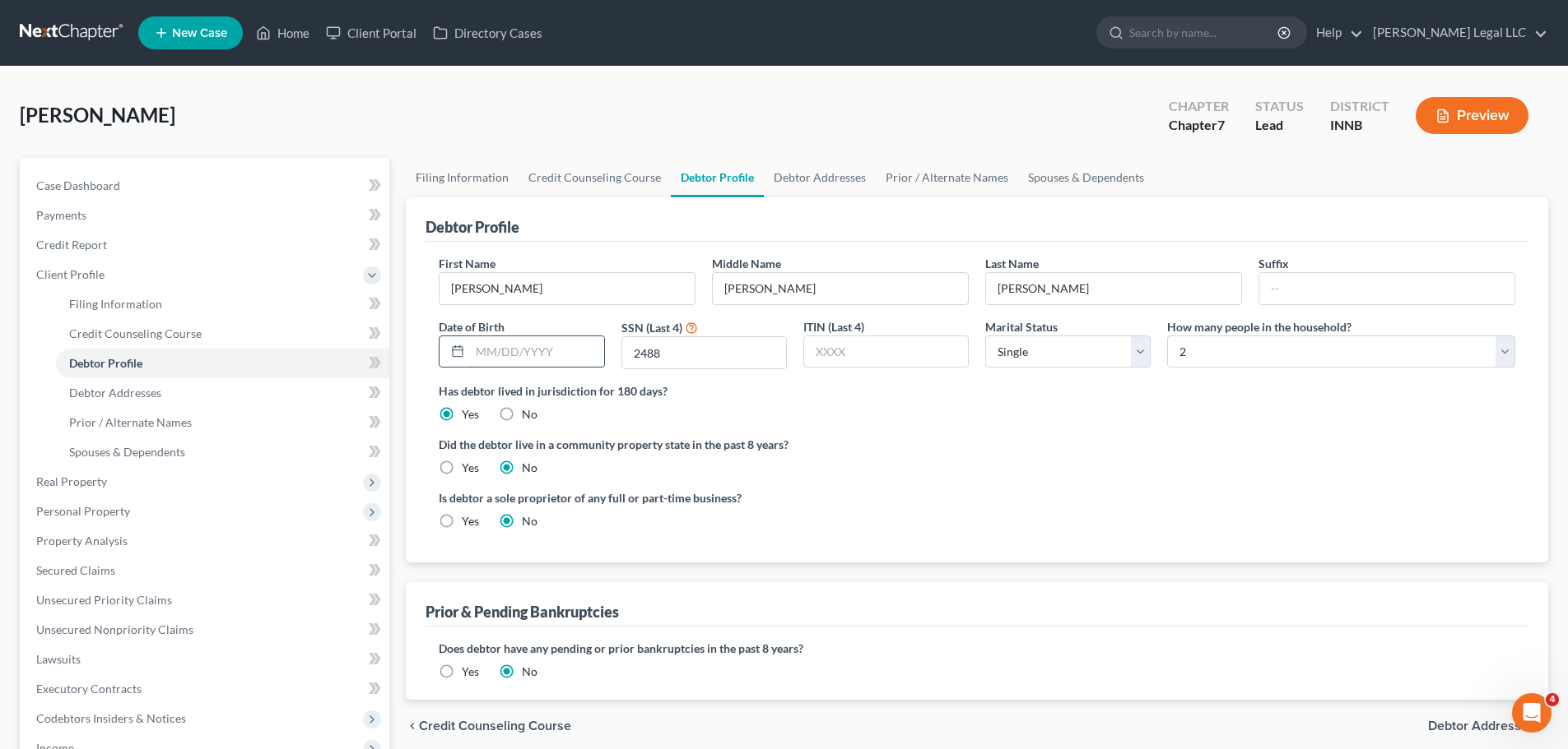
click at [535, 351] on input "text" at bounding box center [537, 352] width 133 height 31
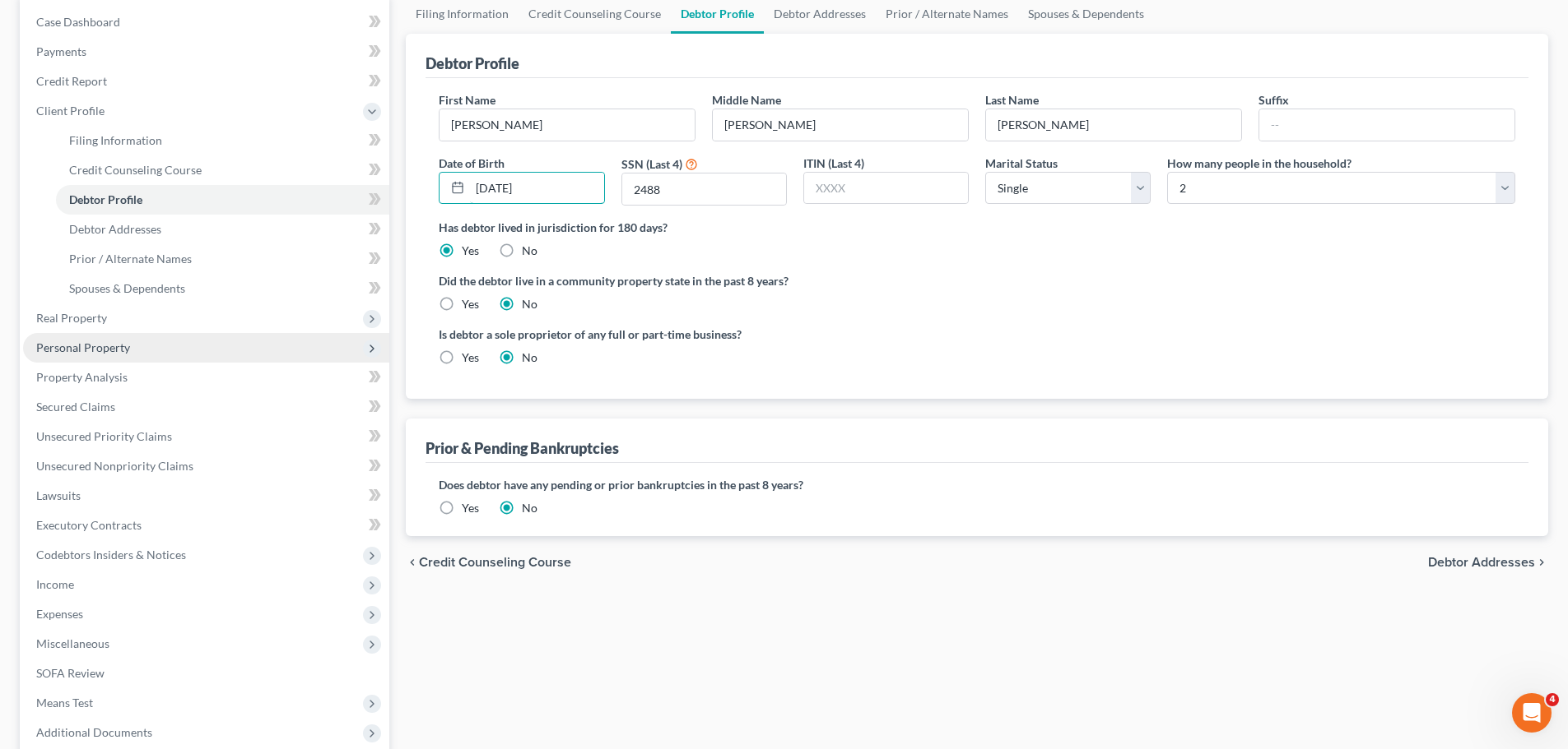
scroll to position [164, 0]
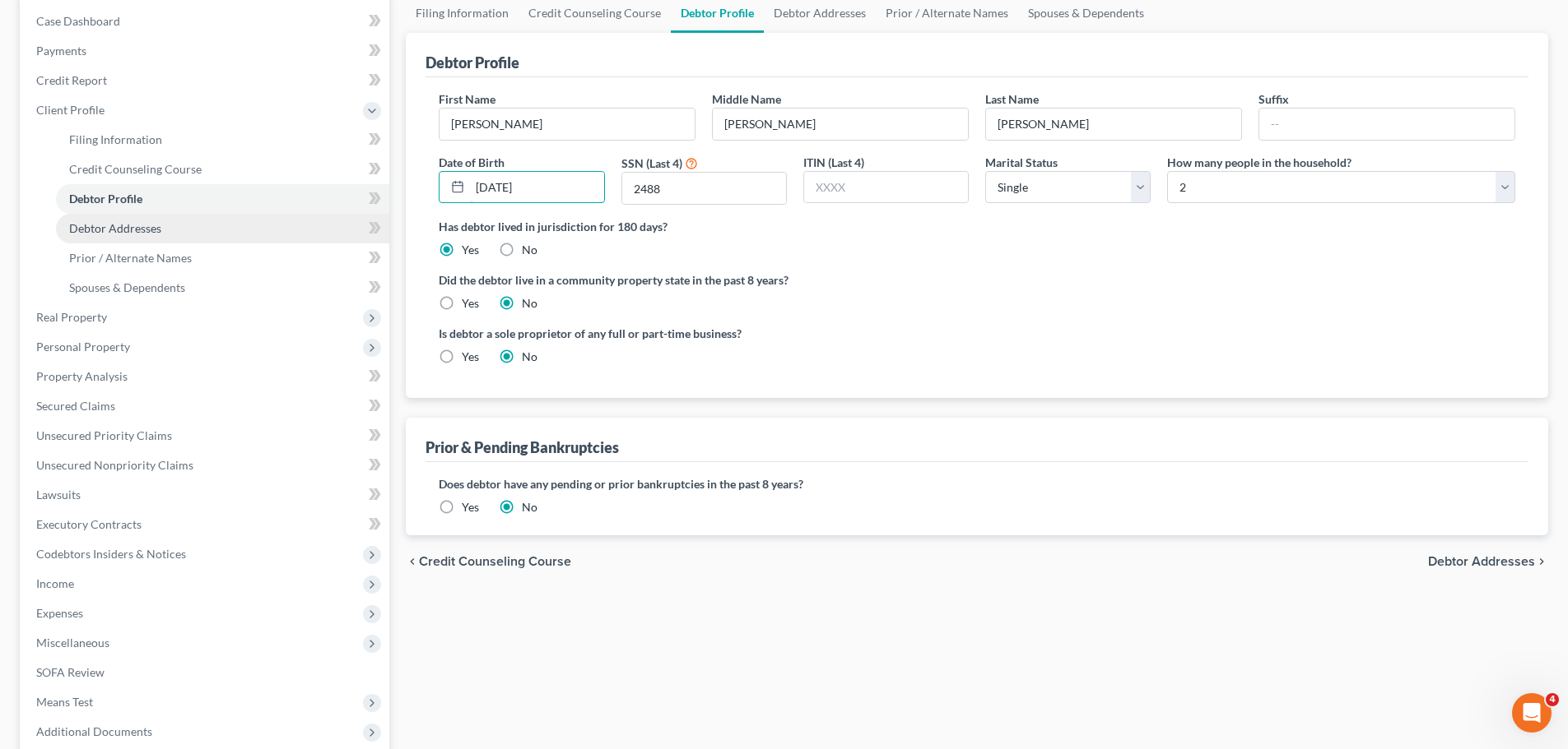
type input "[DATE]"
click at [131, 229] on span "Debtor Addresses" at bounding box center [115, 228] width 92 height 14
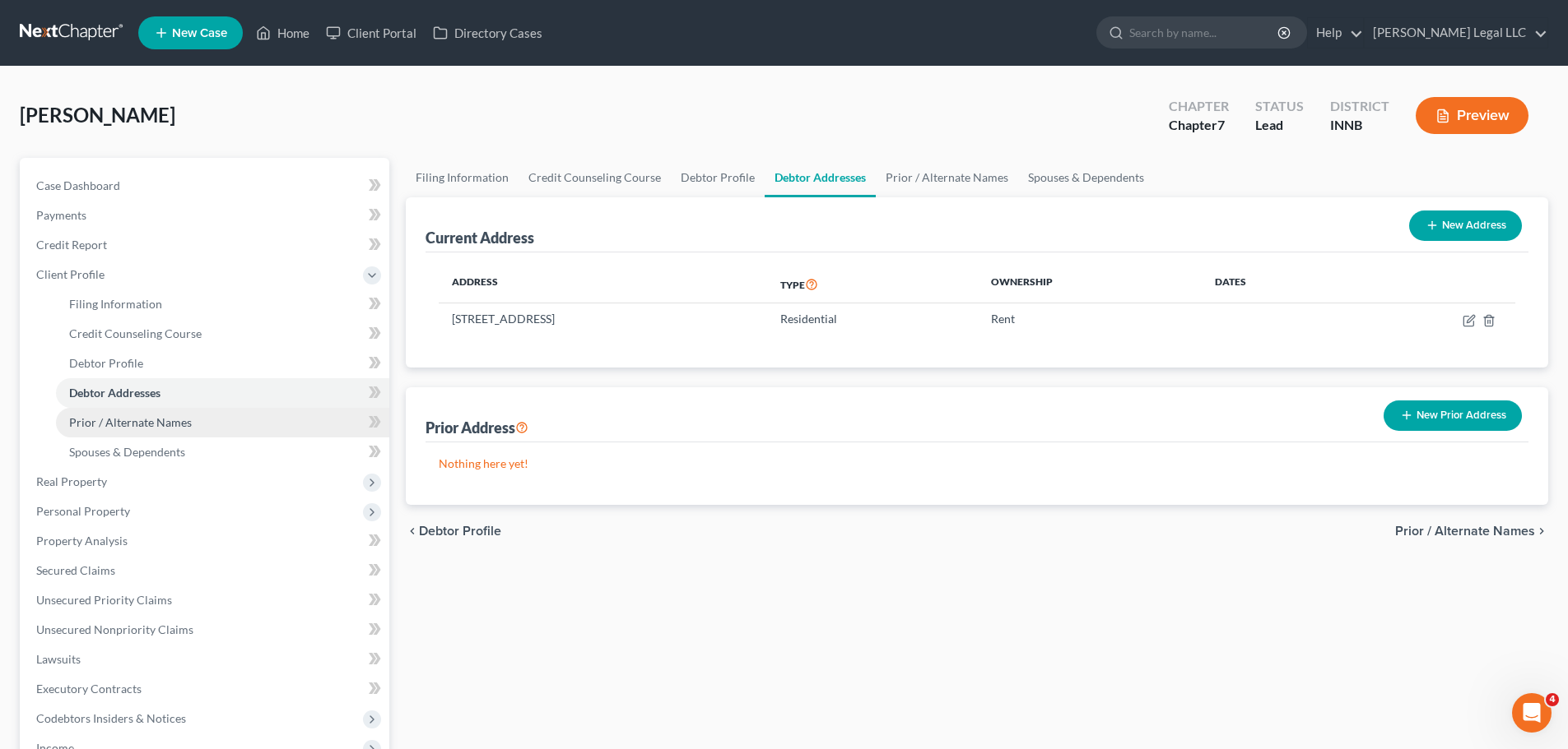
click at [144, 423] on span "Prior / Alternate Names" at bounding box center [130, 423] width 122 height 14
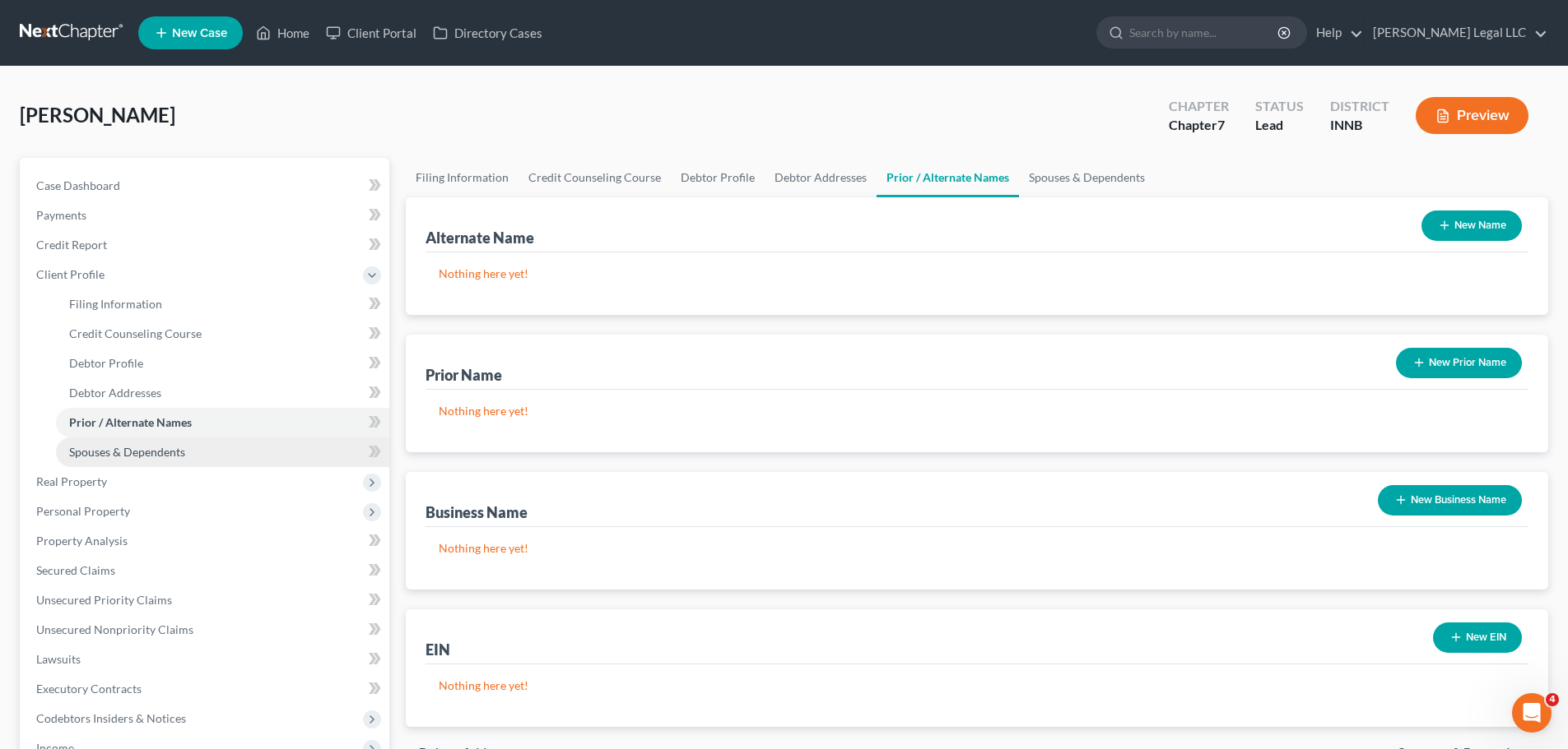
click at [133, 459] on link "Spouses & Dependents" at bounding box center [222, 452] width 333 height 30
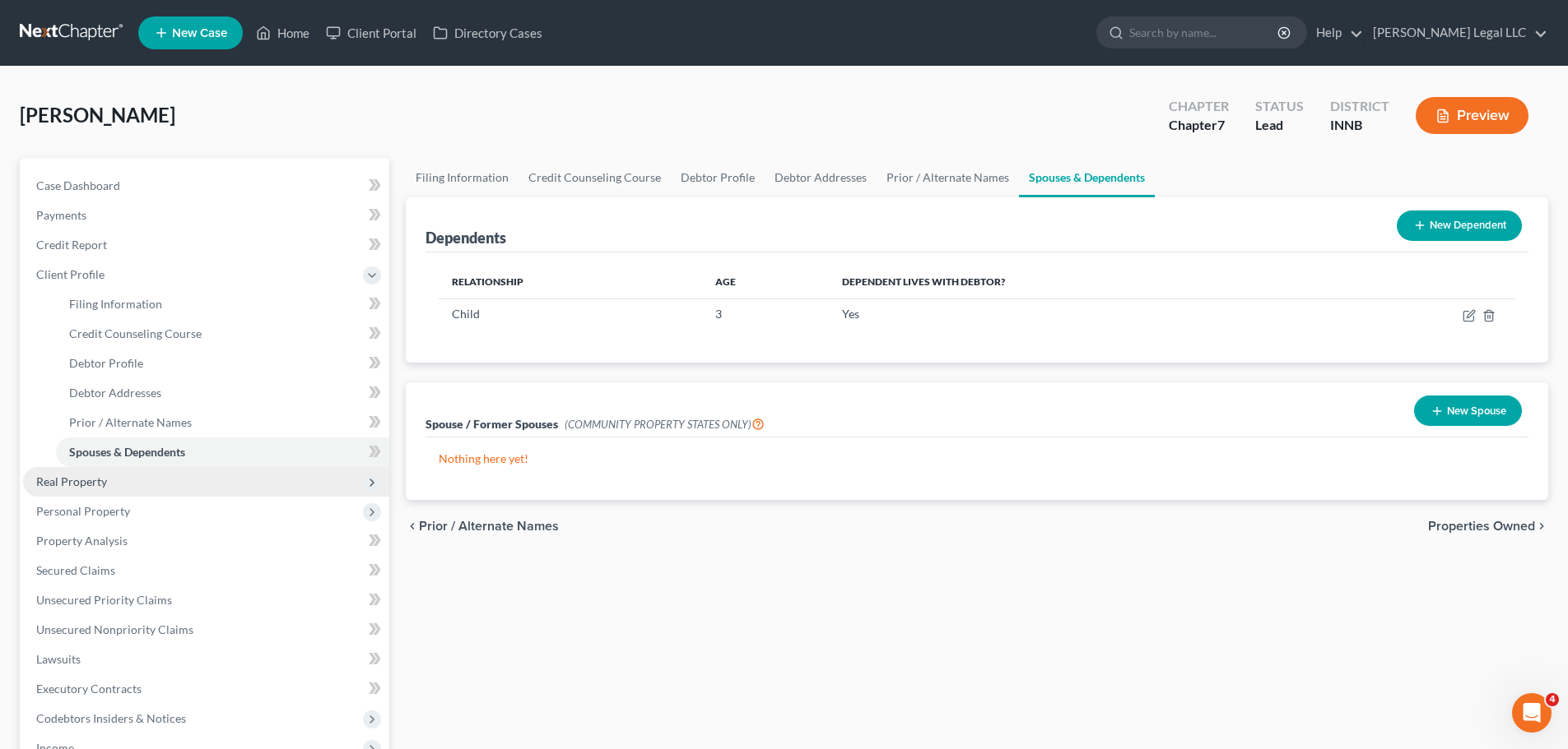
click at [125, 476] on span "Real Property" at bounding box center [206, 482] width 366 height 30
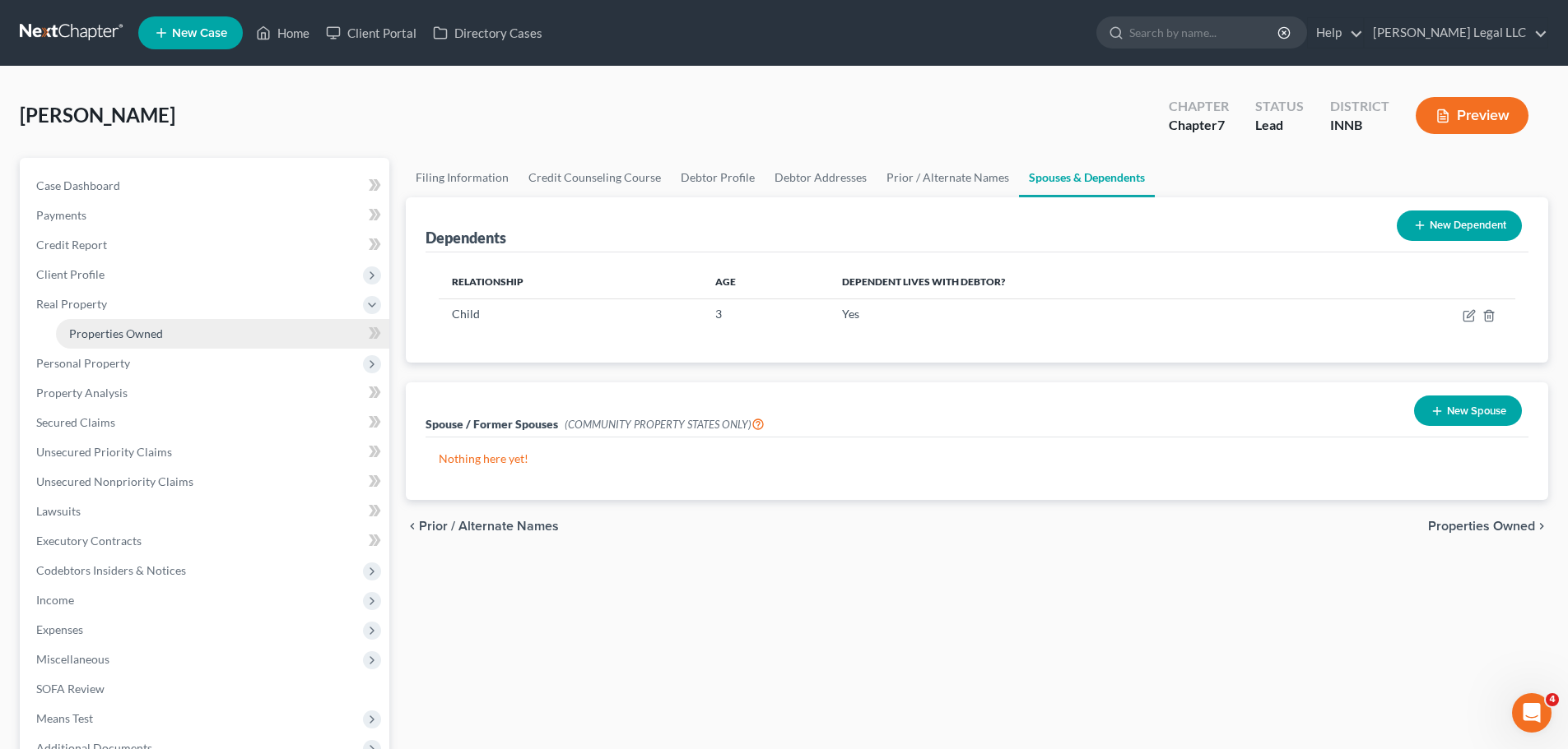
click at [85, 345] on link "Properties Owned" at bounding box center [222, 333] width 333 height 30
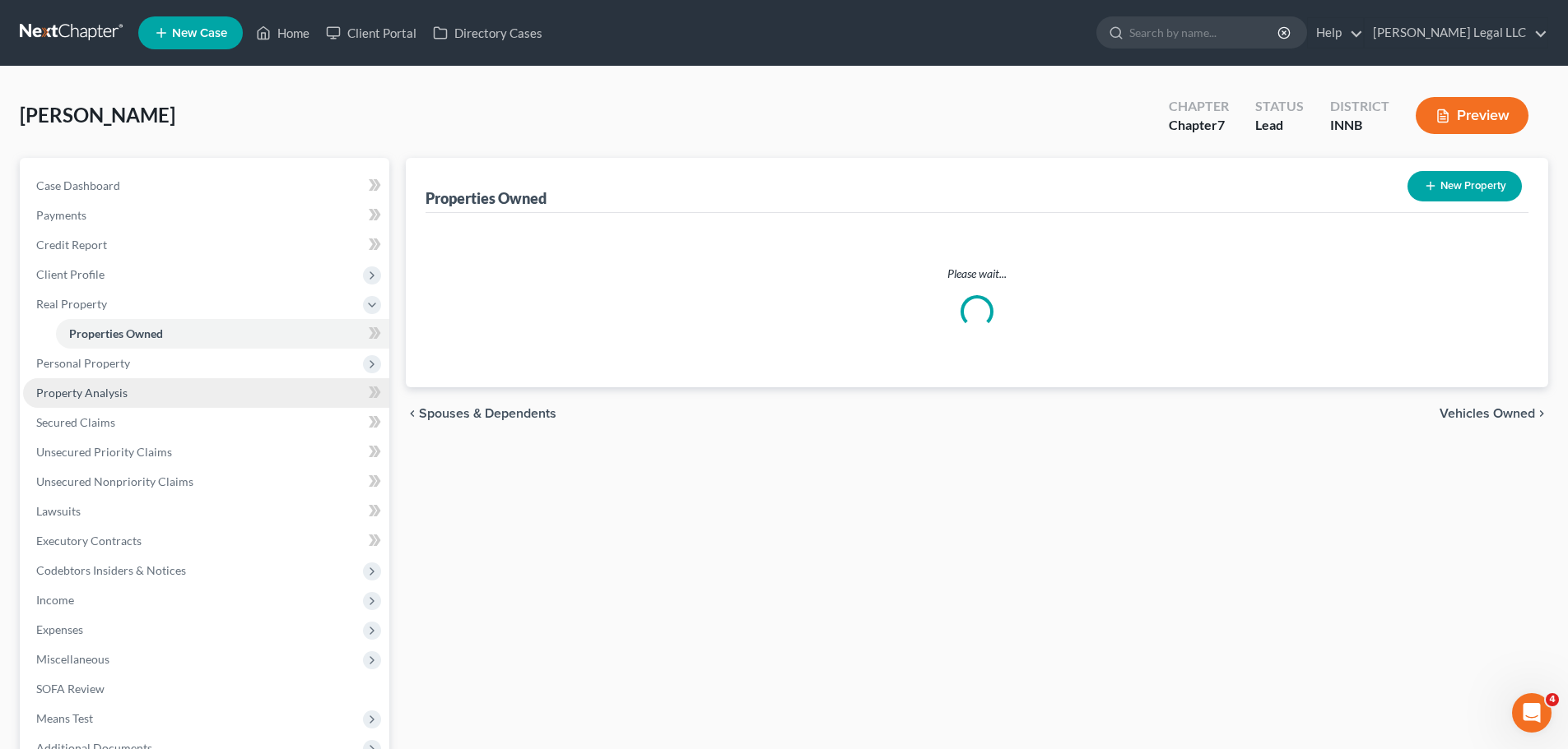
click at [81, 380] on link "Property Analysis" at bounding box center [206, 393] width 366 height 30
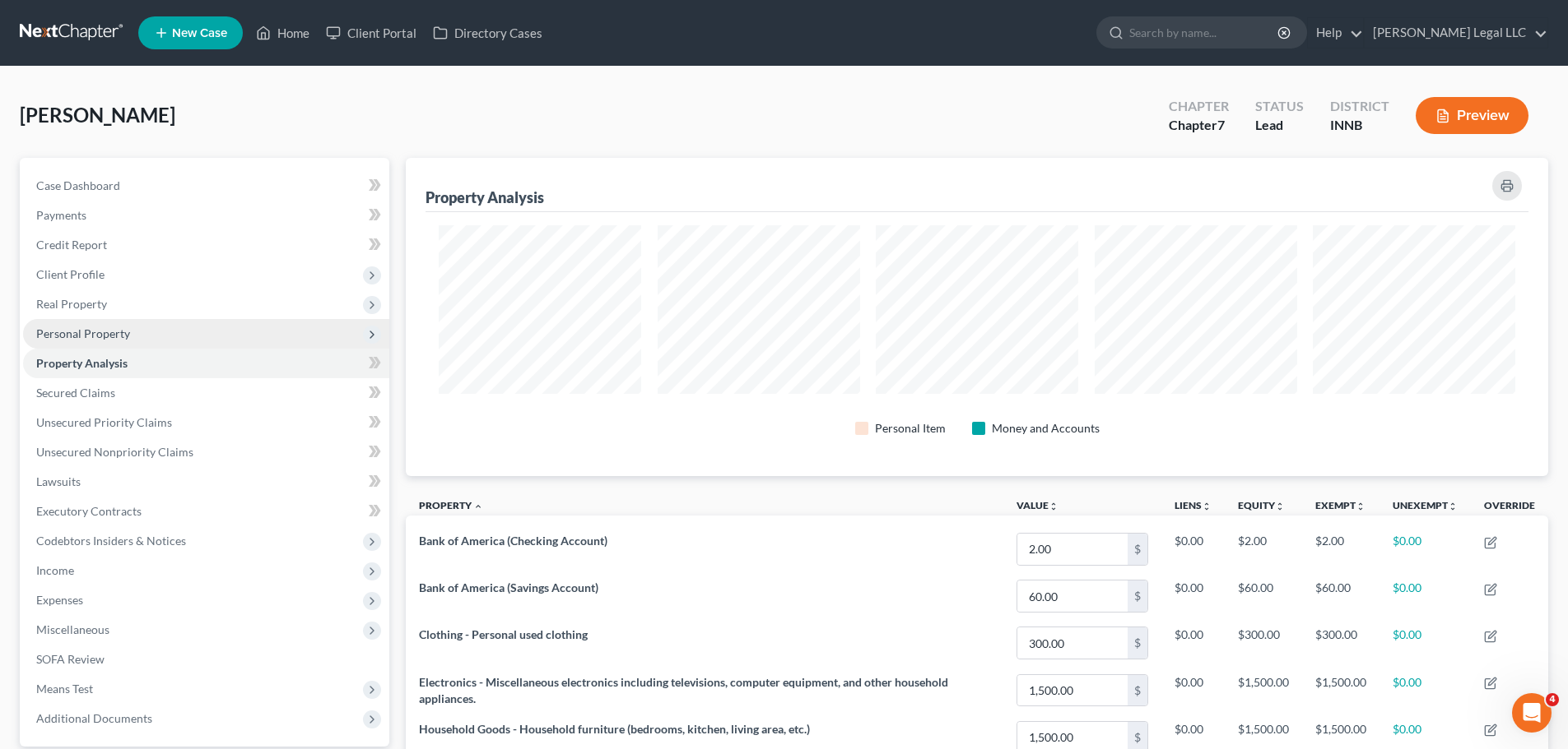
click at [83, 364] on ul "Case Dashboard Payments Invoices Payments Payments Credit Report Client Profile" at bounding box center [206, 452] width 366 height 563
click at [86, 357] on span "Property Analysis" at bounding box center [82, 363] width 91 height 14
click at [87, 331] on span "Personal Property" at bounding box center [83, 333] width 94 height 14
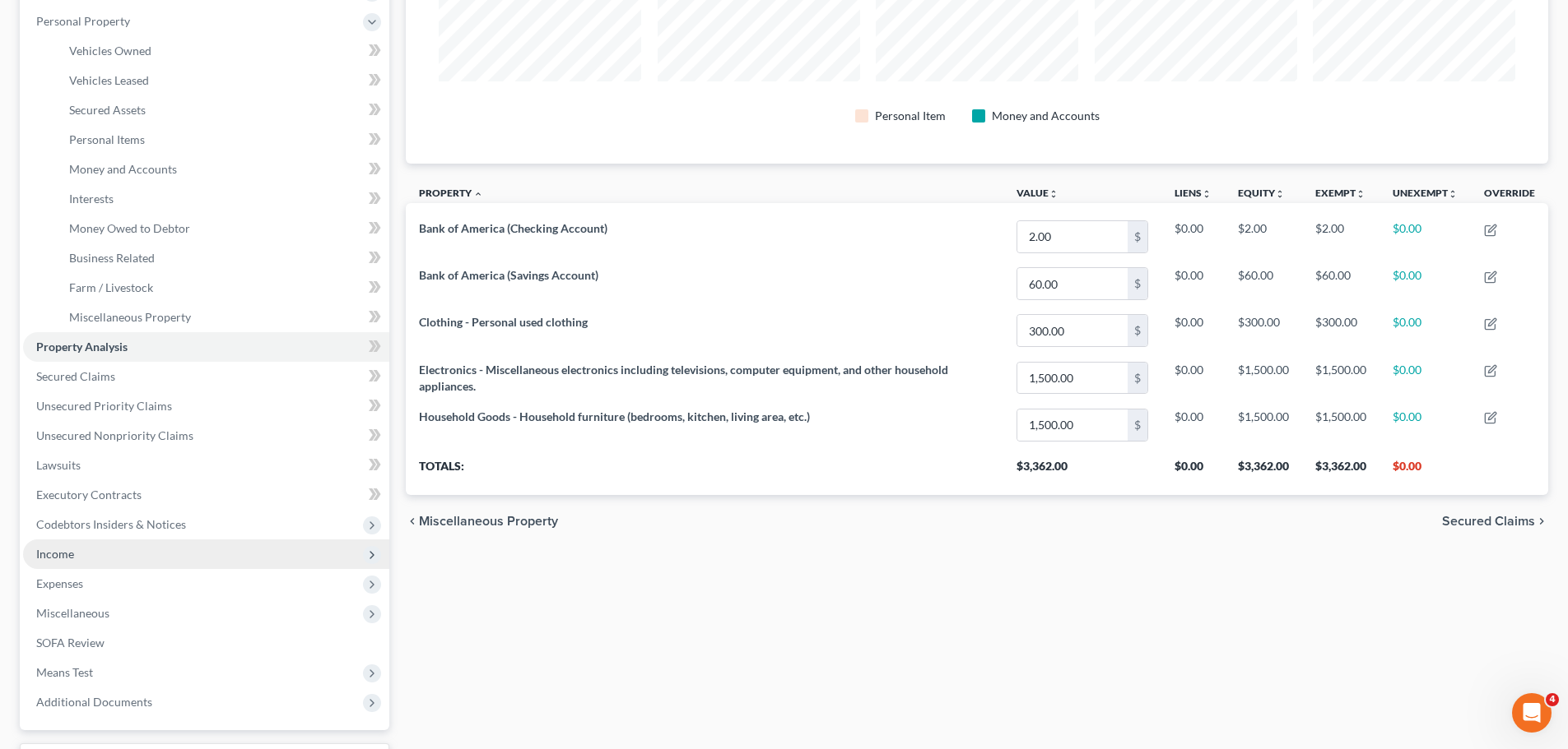
scroll to position [412, 0]
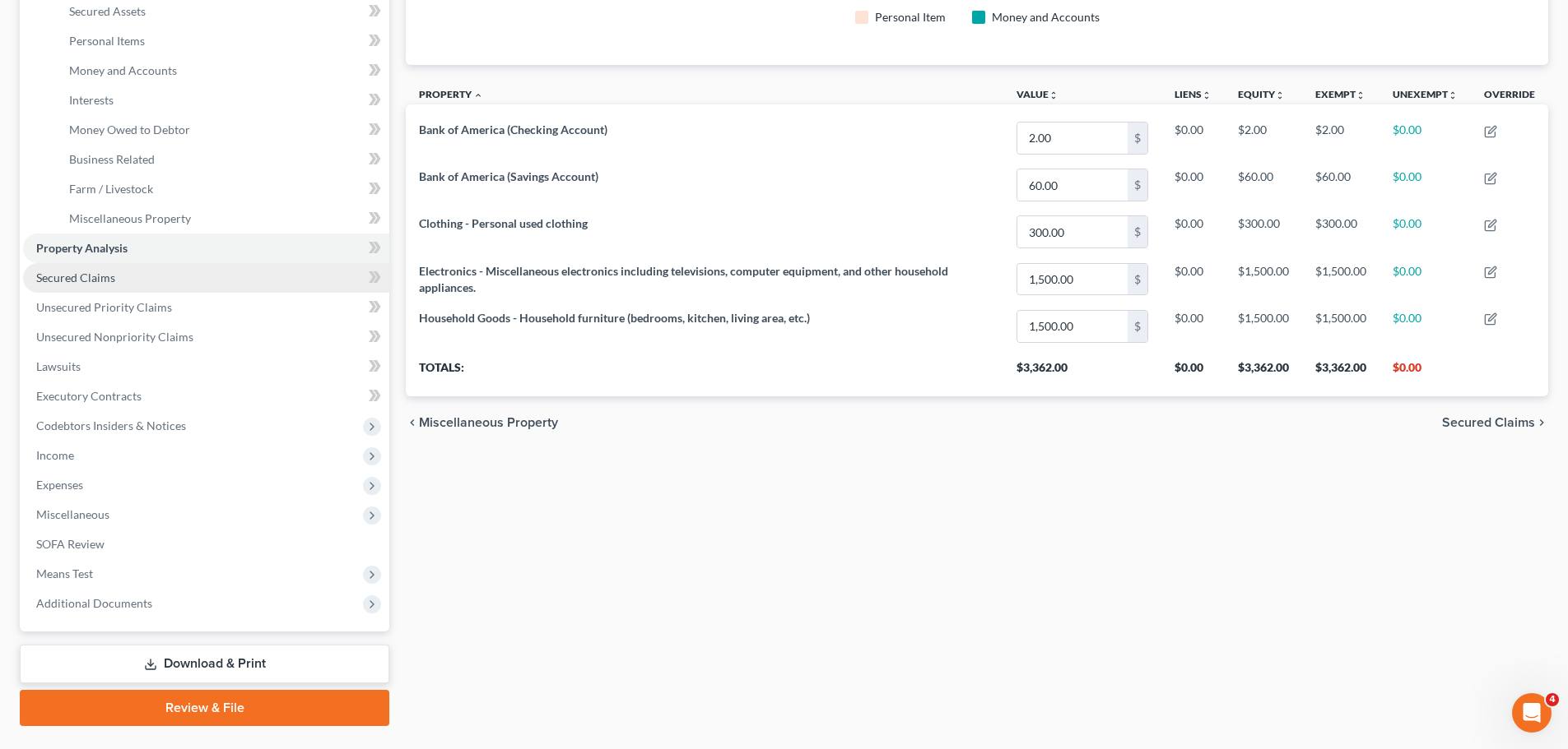
click at [92, 274] on span "Secured Claims" at bounding box center [76, 278] width 79 height 14
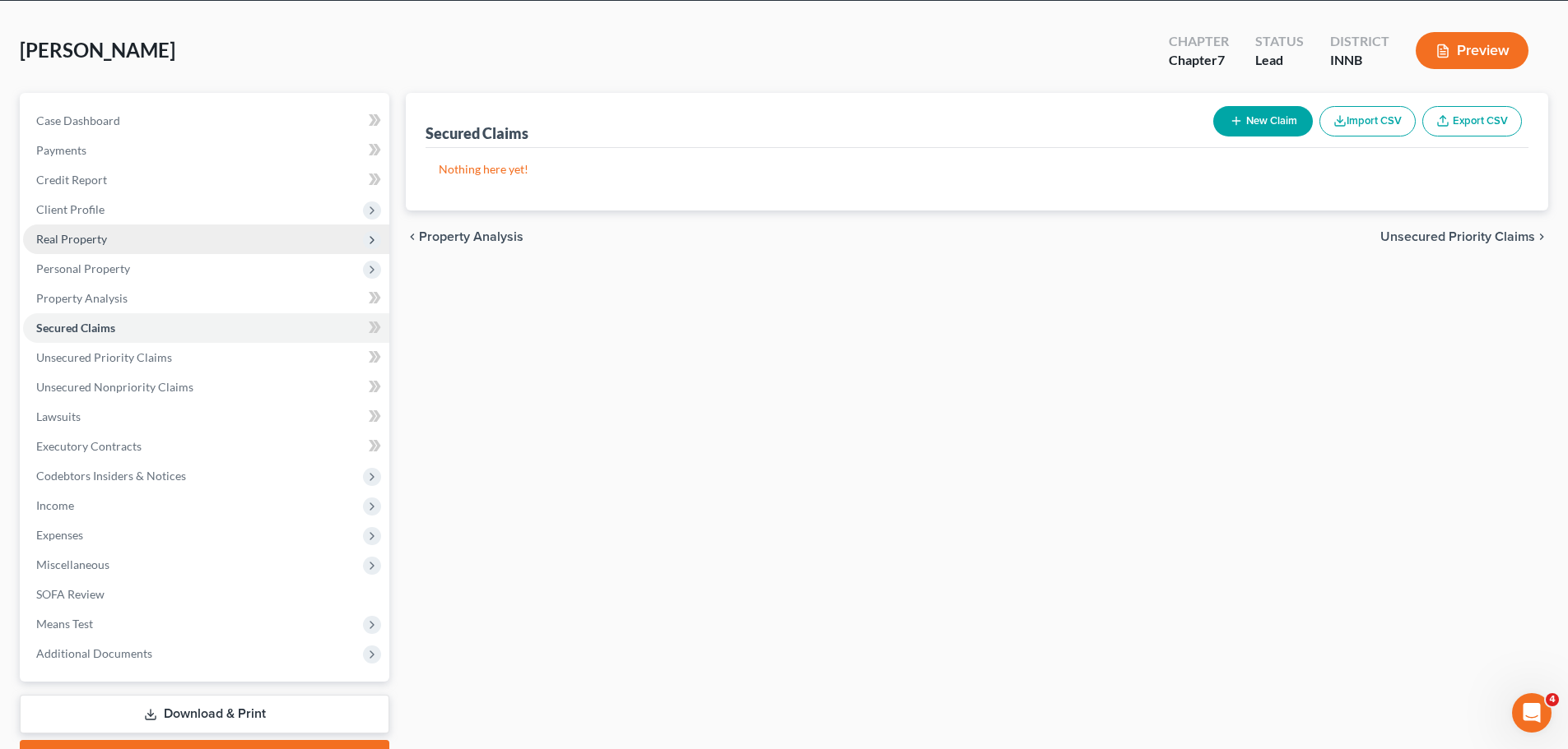
scroll to position [154, 0]
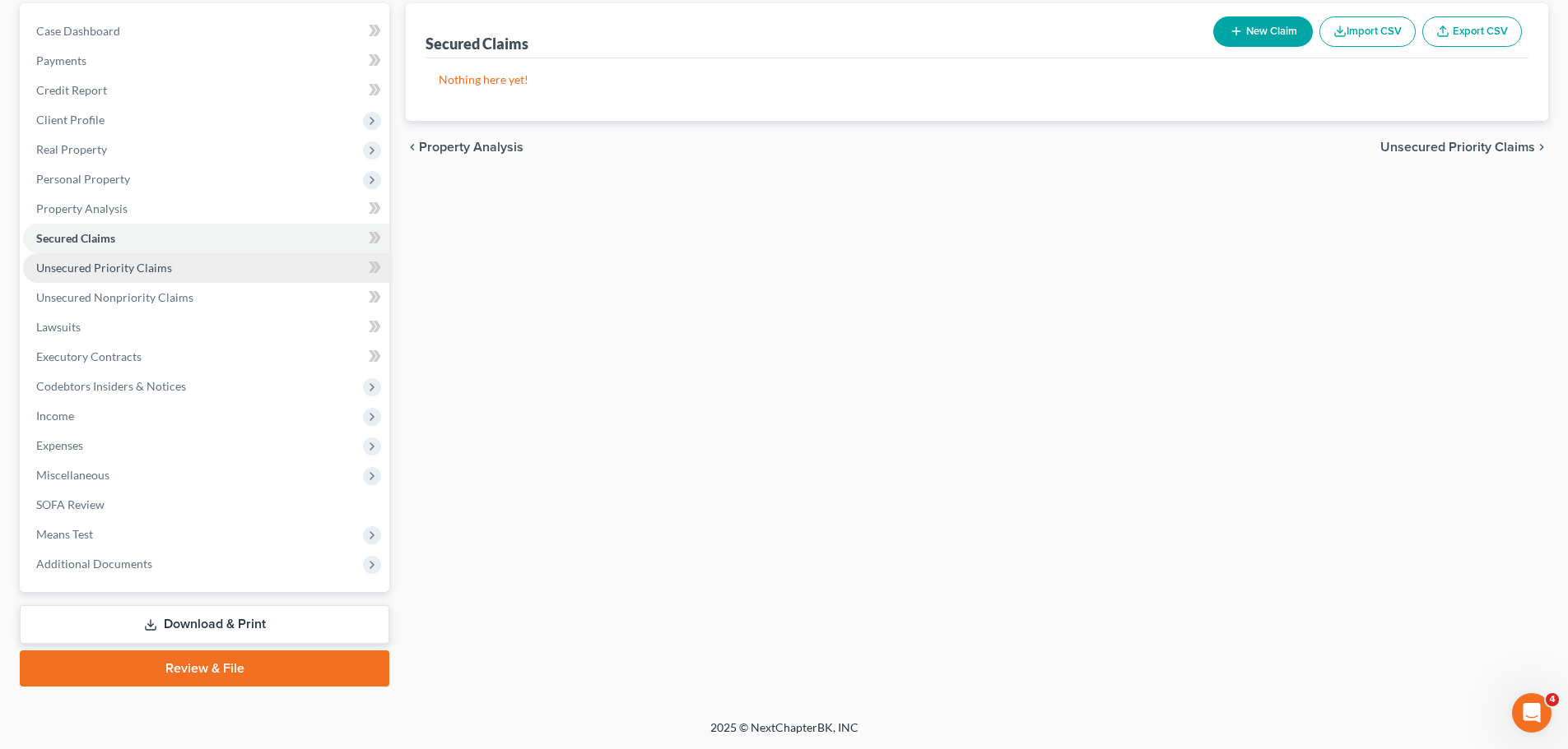
click at [66, 267] on span "Unsecured Priority Claims" at bounding box center [104, 267] width 136 height 14
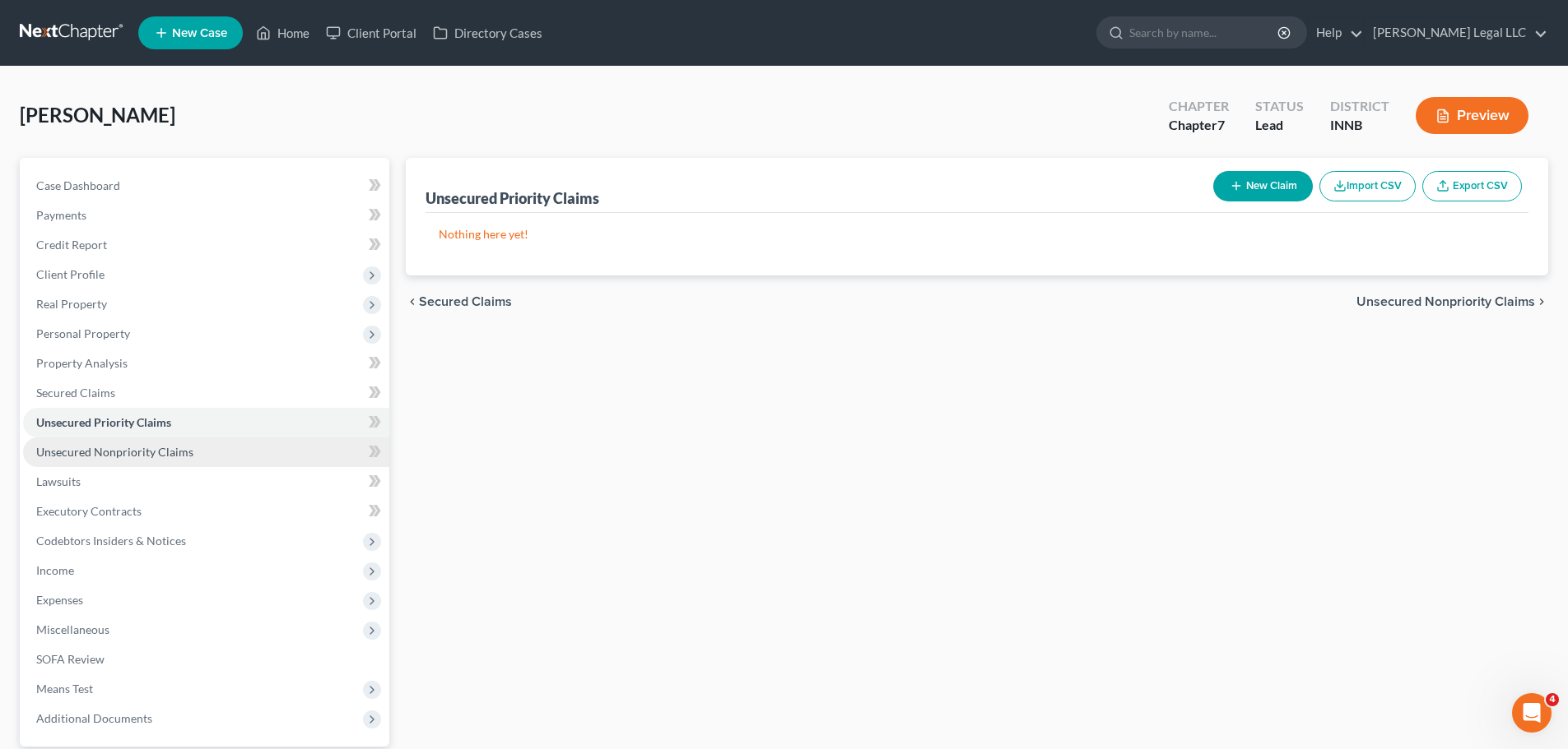
drag, startPoint x: 89, startPoint y: 451, endPoint x: 91, endPoint y: 439, distance: 12.2
click at [89, 452] on span "Unsecured Nonpriority Claims" at bounding box center [115, 452] width 157 height 14
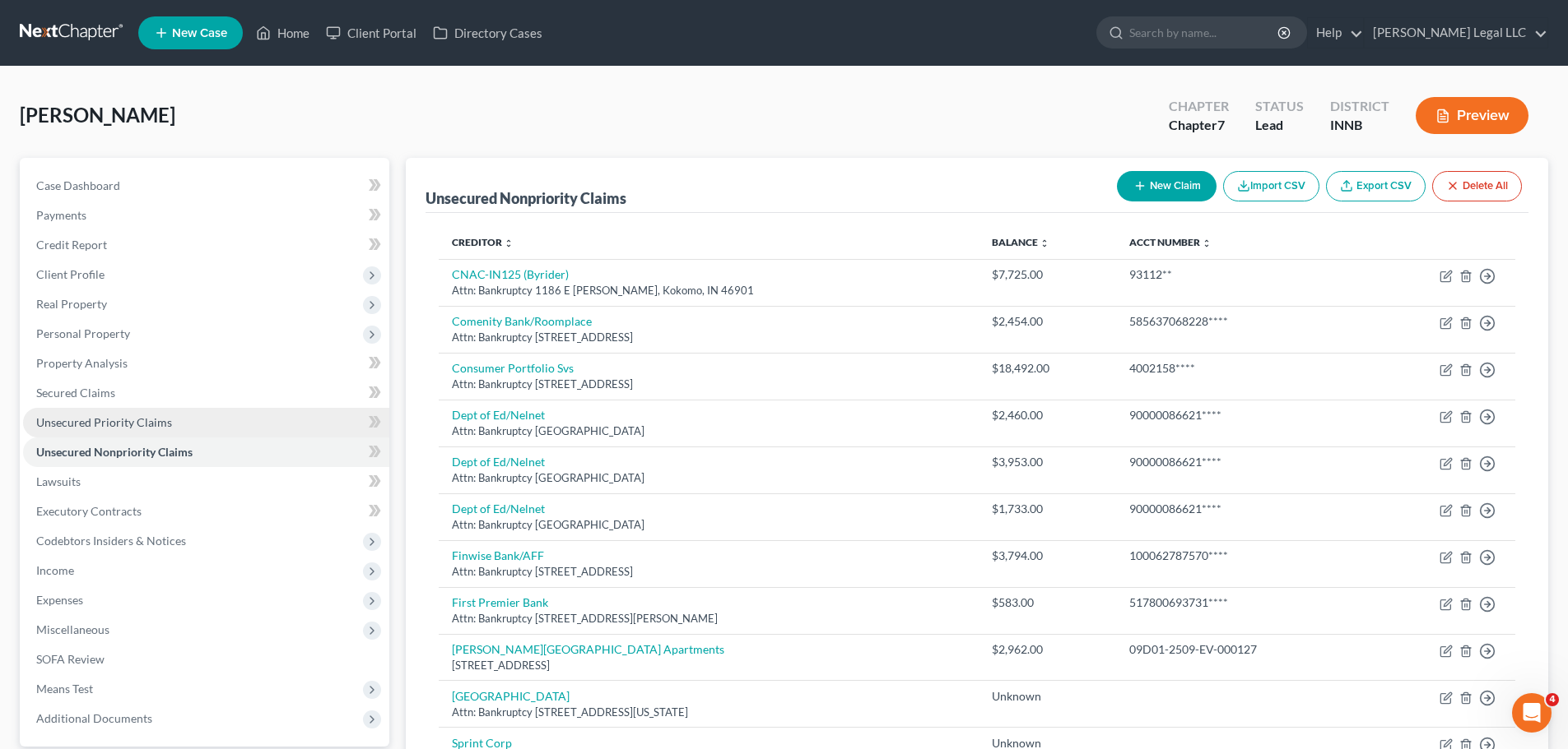
click at [87, 427] on span "Unsecured Priority Claims" at bounding box center [104, 423] width 136 height 14
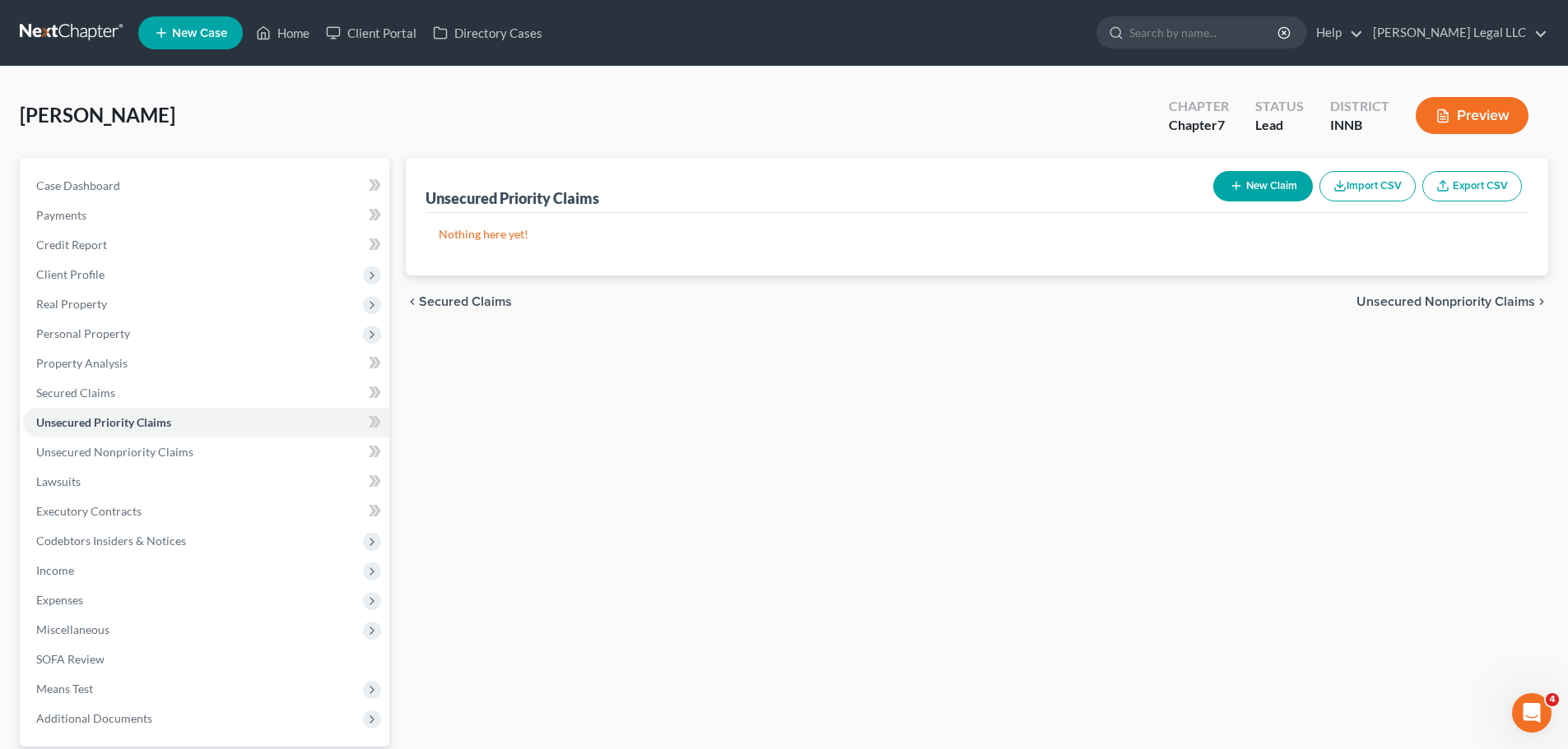
click at [1235, 182] on icon "button" at bounding box center [1236, 186] width 14 height 13
select select "0"
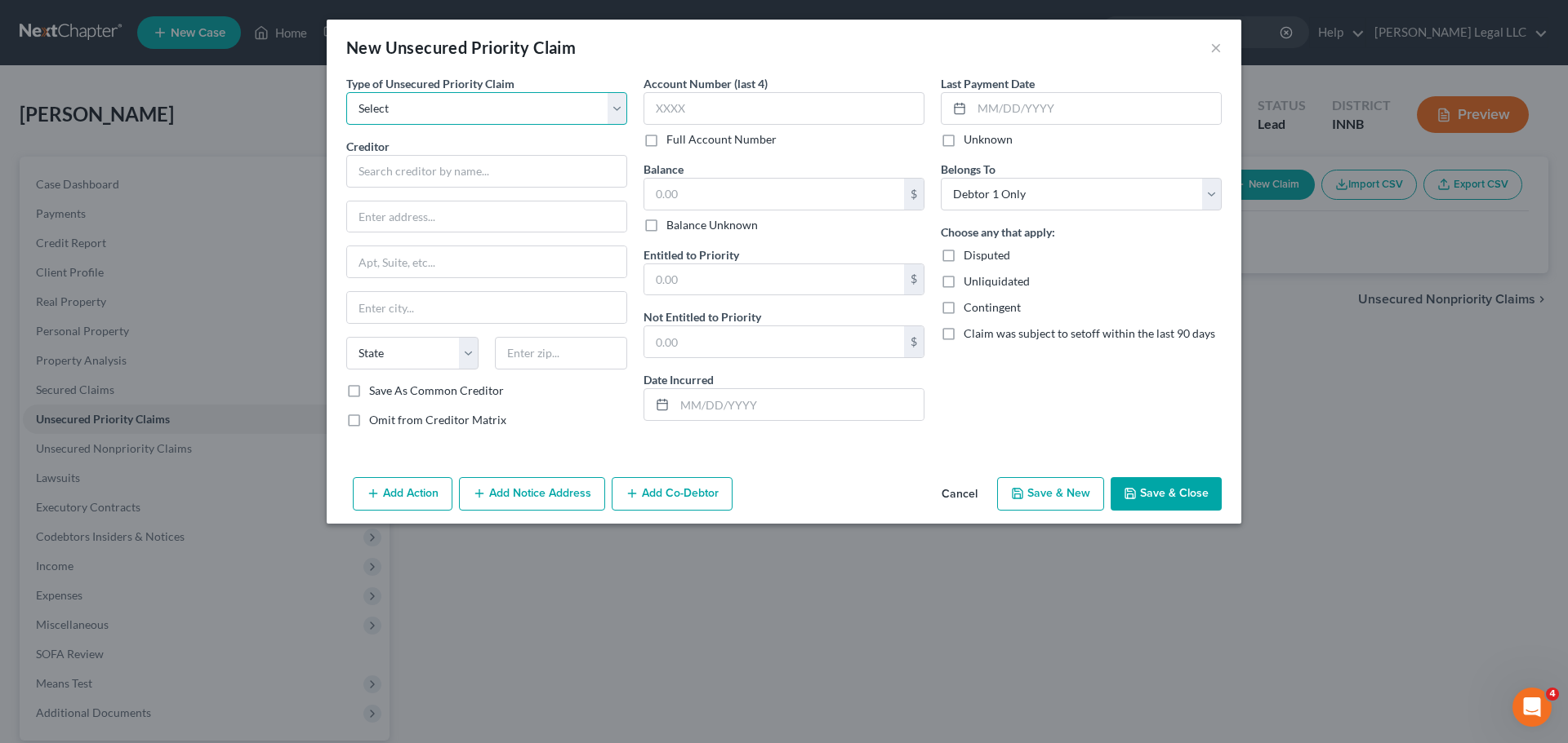
click at [476, 119] on select "Select Taxes & Other Government Units Domestic Support Obligations Extensions o…" at bounding box center [486, 108] width 280 height 33
select select "1"
click at [347, 92] on select "Select Taxes & Other Government Units Domestic Support Obligations Extensions o…" at bounding box center [486, 108] width 280 height 33
click at [426, 181] on input "text" at bounding box center [486, 171] width 280 height 33
type input "[PERSON_NAME]"
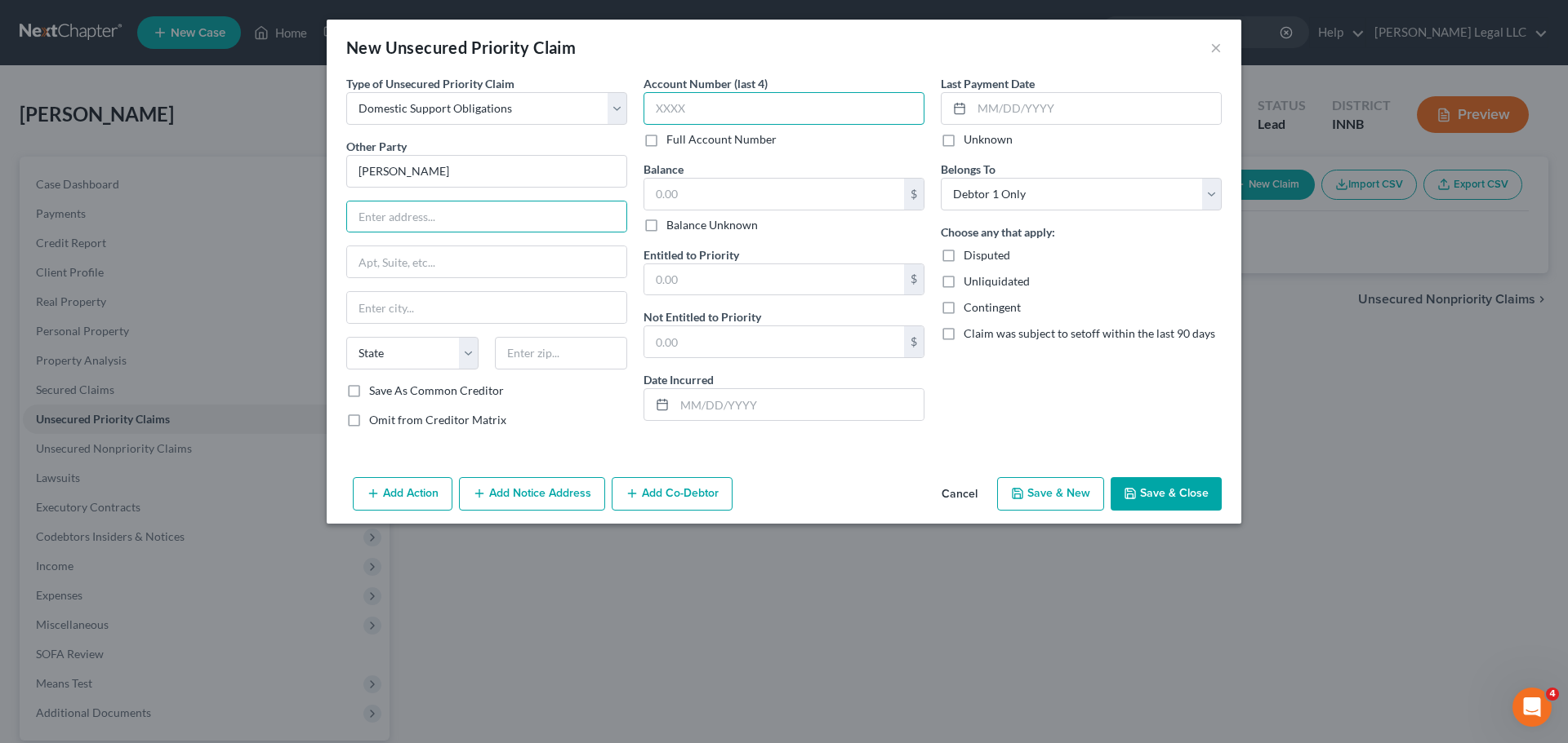
click at [691, 103] on input "text" at bounding box center [784, 108] width 280 height 33
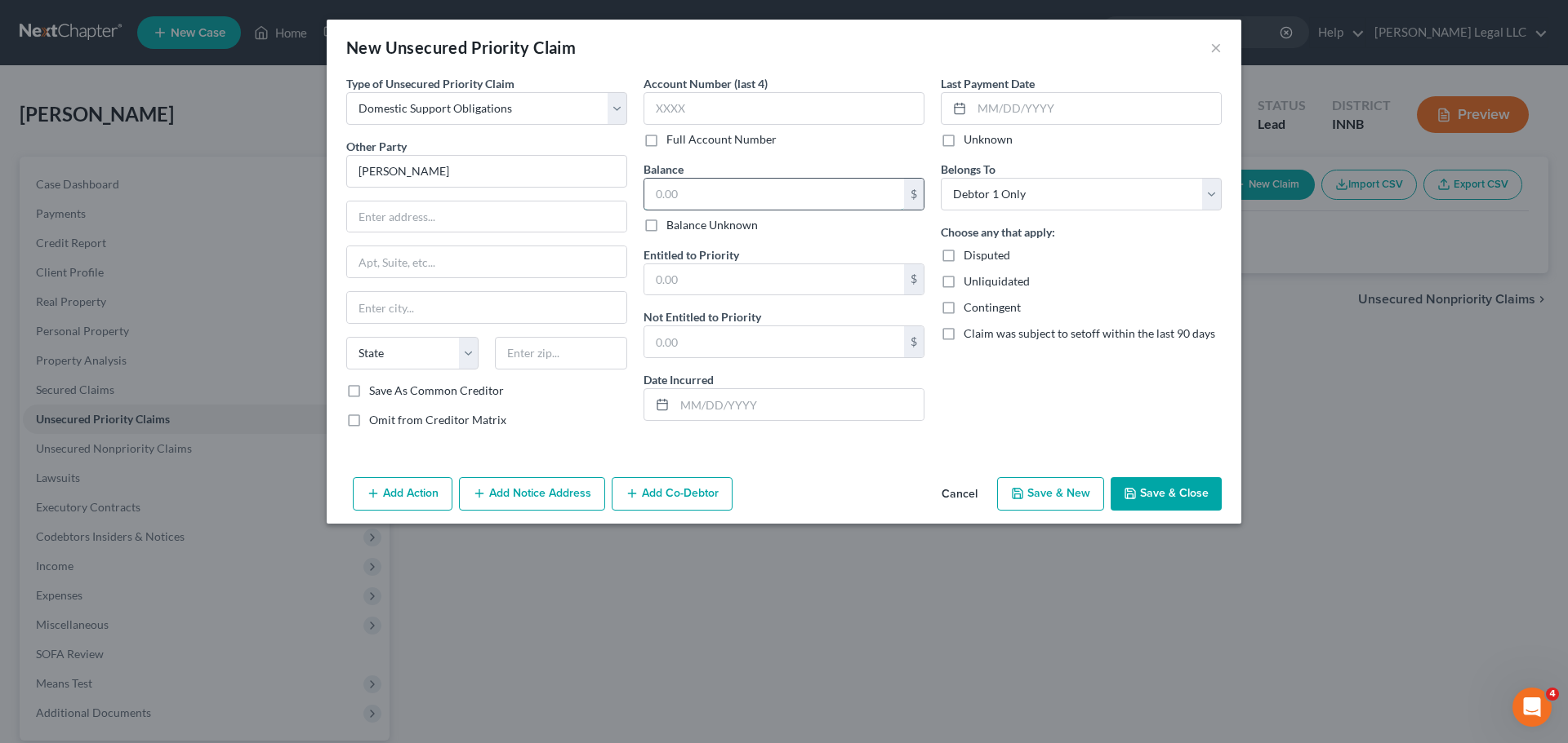
click at [696, 189] on input "text" at bounding box center [774, 194] width 260 height 31
click at [666, 223] on label "Balance Unknown" at bounding box center [712, 225] width 91 height 17
click at [673, 223] on input "Balance Unknown" at bounding box center [678, 222] width 11 height 11
checkbox input "true"
type input "0.00"
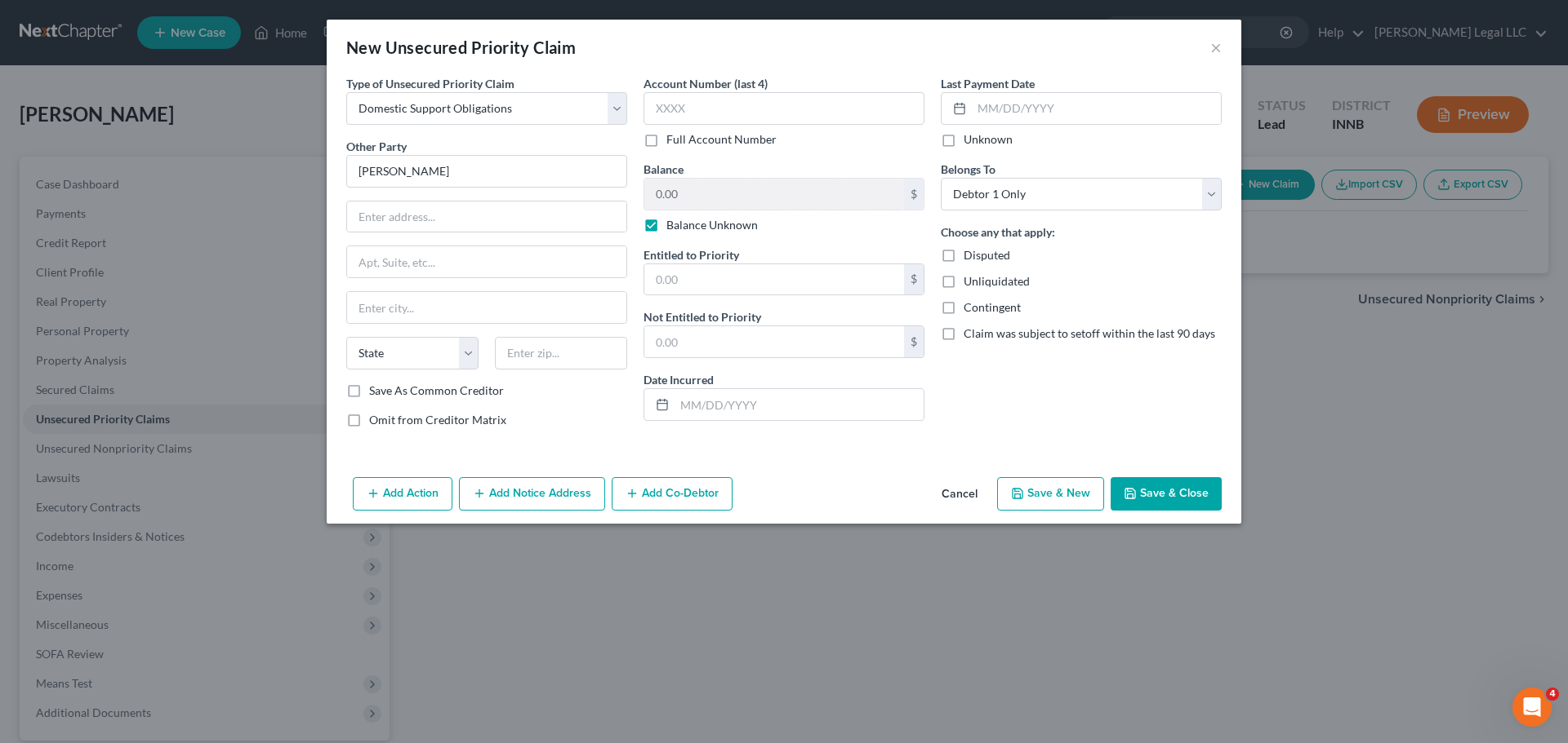
click at [1142, 490] on button "Save & Close" at bounding box center [1165, 494] width 111 height 34
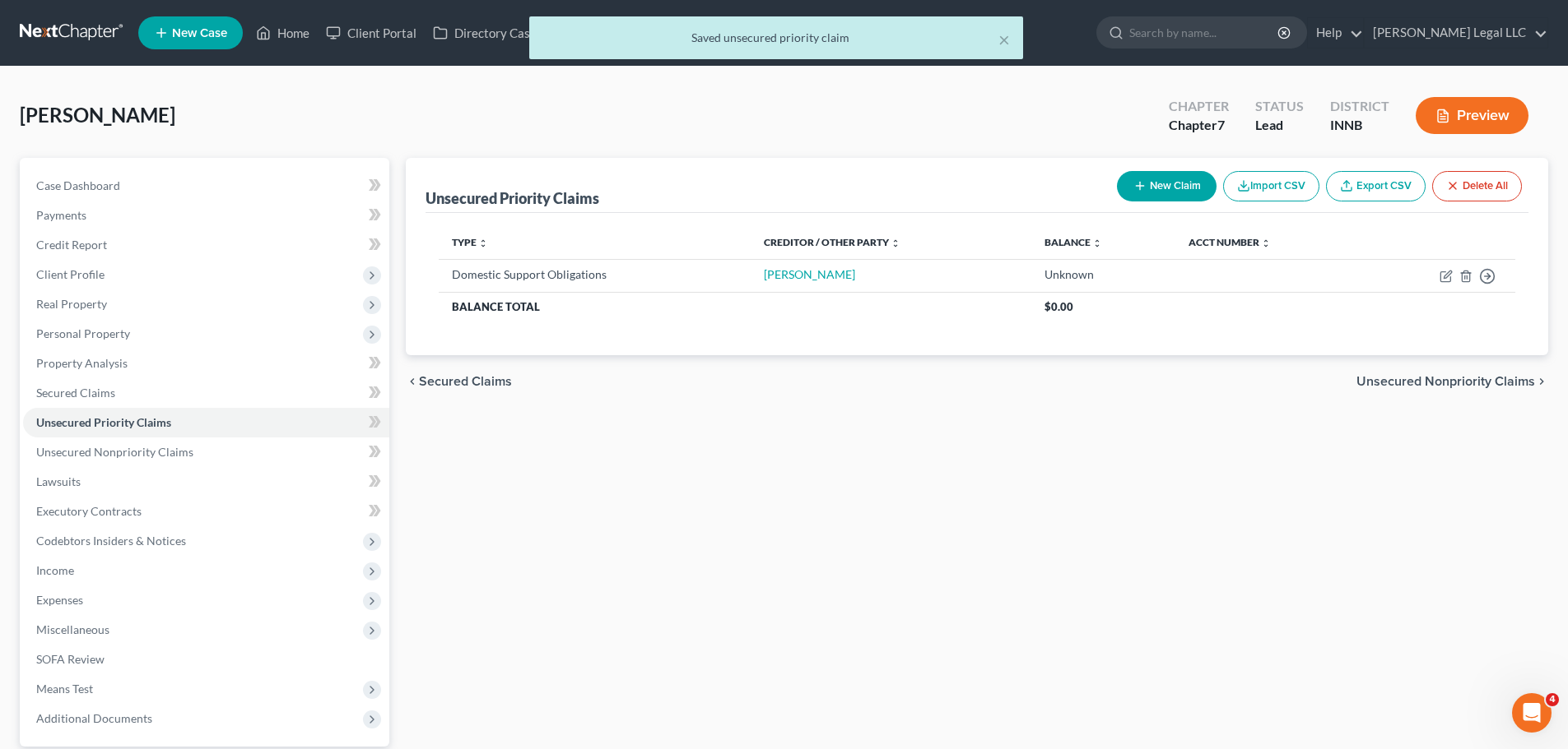
click at [862, 537] on div "Unsecured Priority Claims New Claim Import CSV Export CSV Delete All Type expan…" at bounding box center [976, 499] width 1159 height 683
click at [61, 458] on span "Unsecured Nonpriority Claims" at bounding box center [115, 452] width 157 height 14
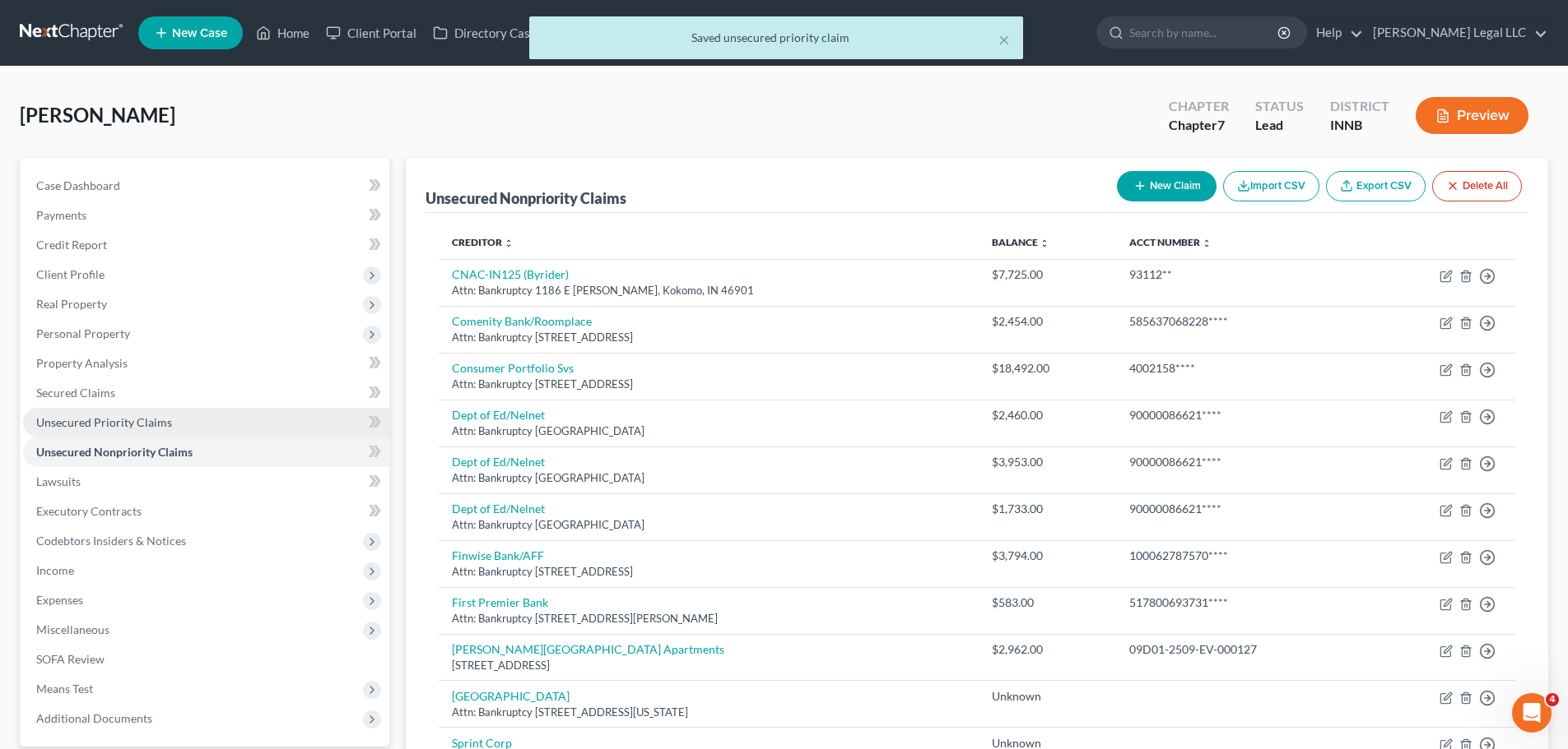
click at [69, 434] on link "Unsecured Priority Claims" at bounding box center [206, 423] width 366 height 30
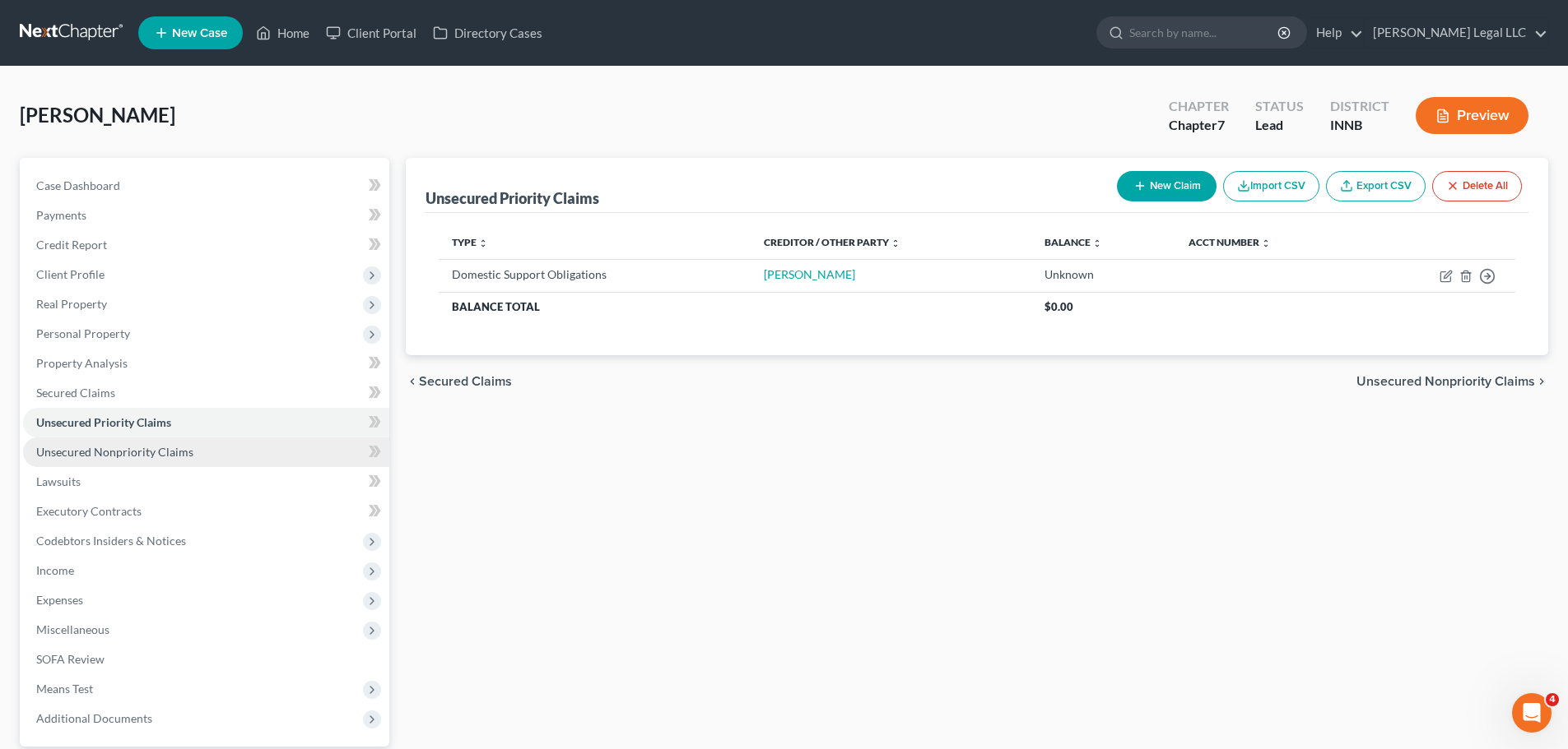
click at [75, 447] on span "Unsecured Nonpriority Claims" at bounding box center [115, 452] width 157 height 14
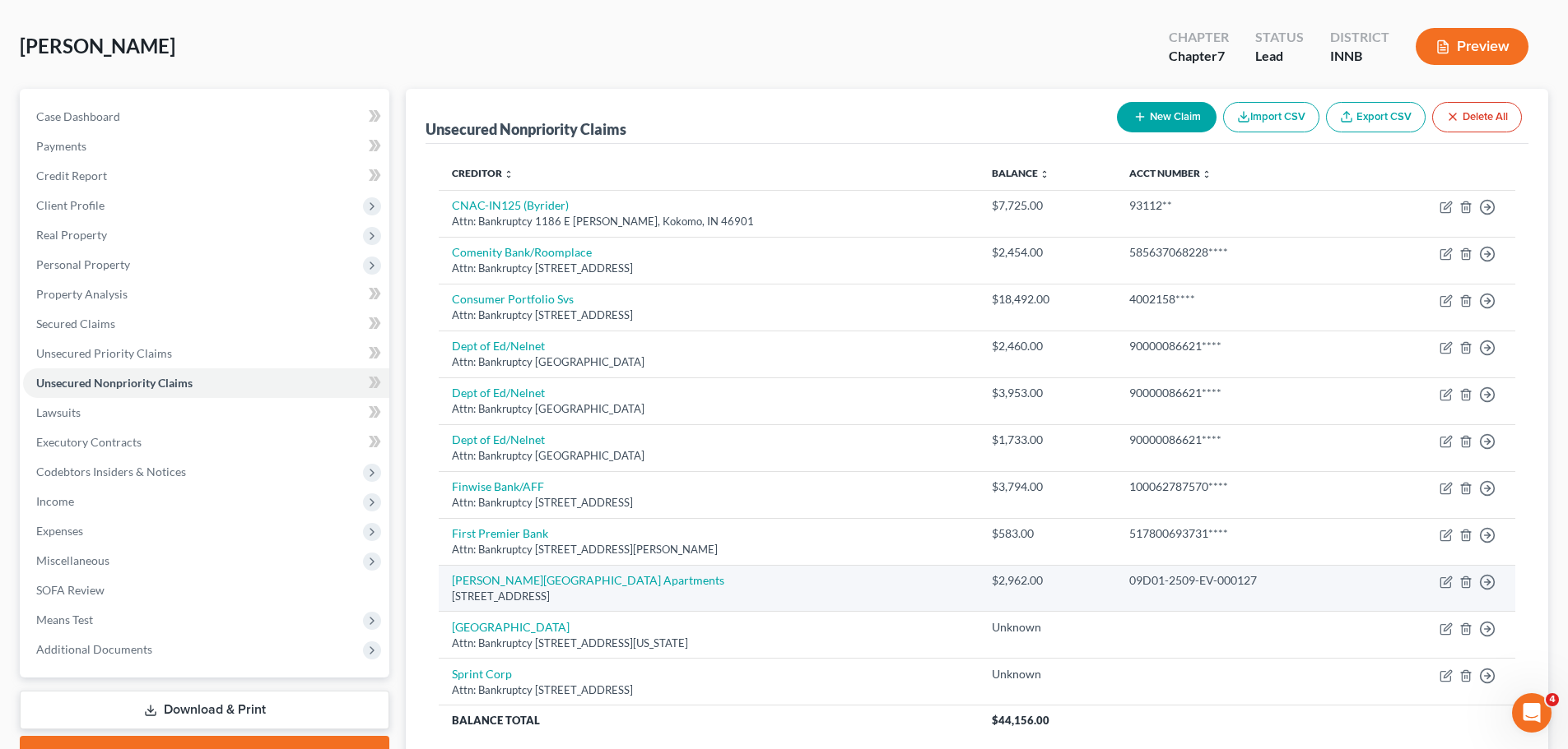
scroll to position [203, 0]
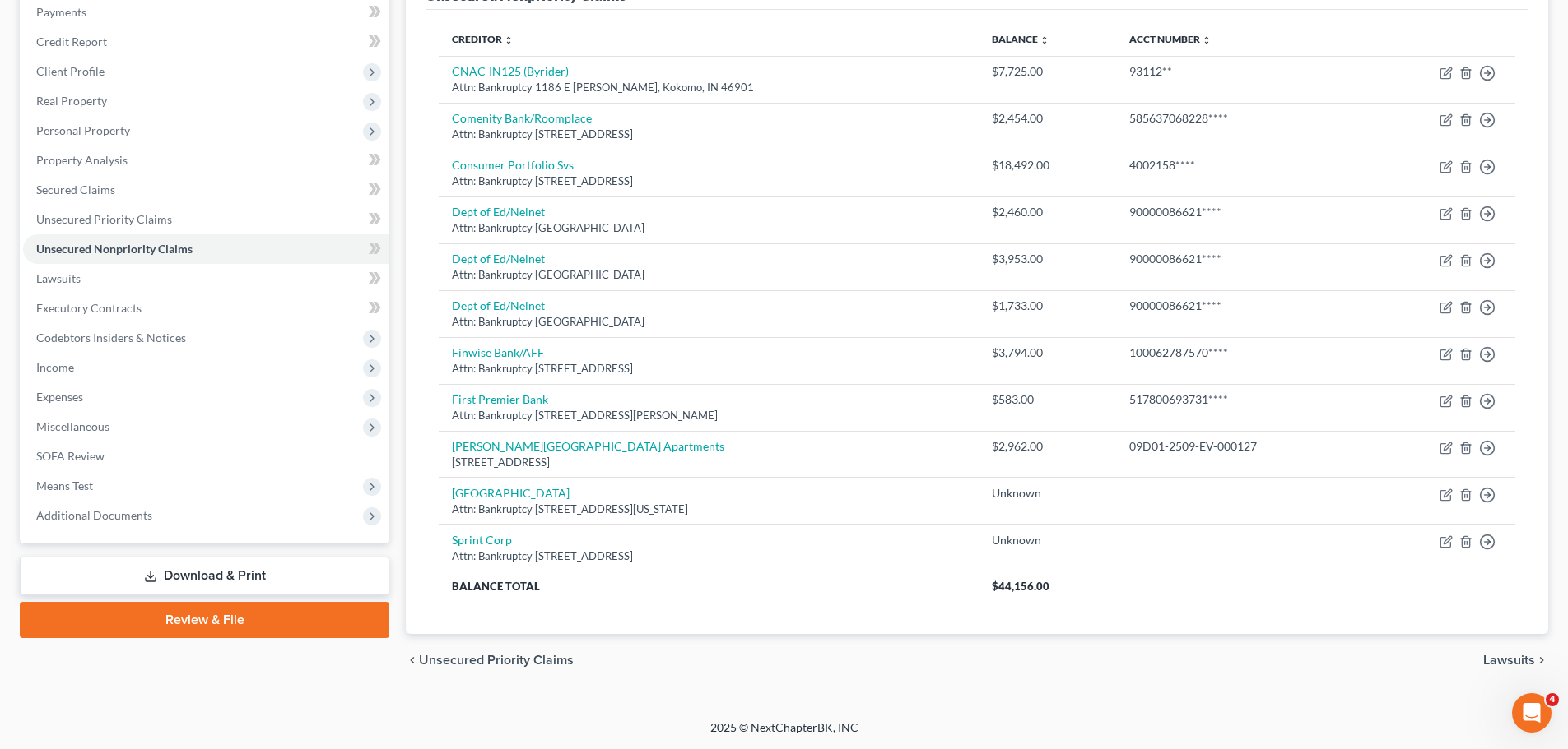
click at [170, 572] on link "Download & Print" at bounding box center [204, 576] width 370 height 39
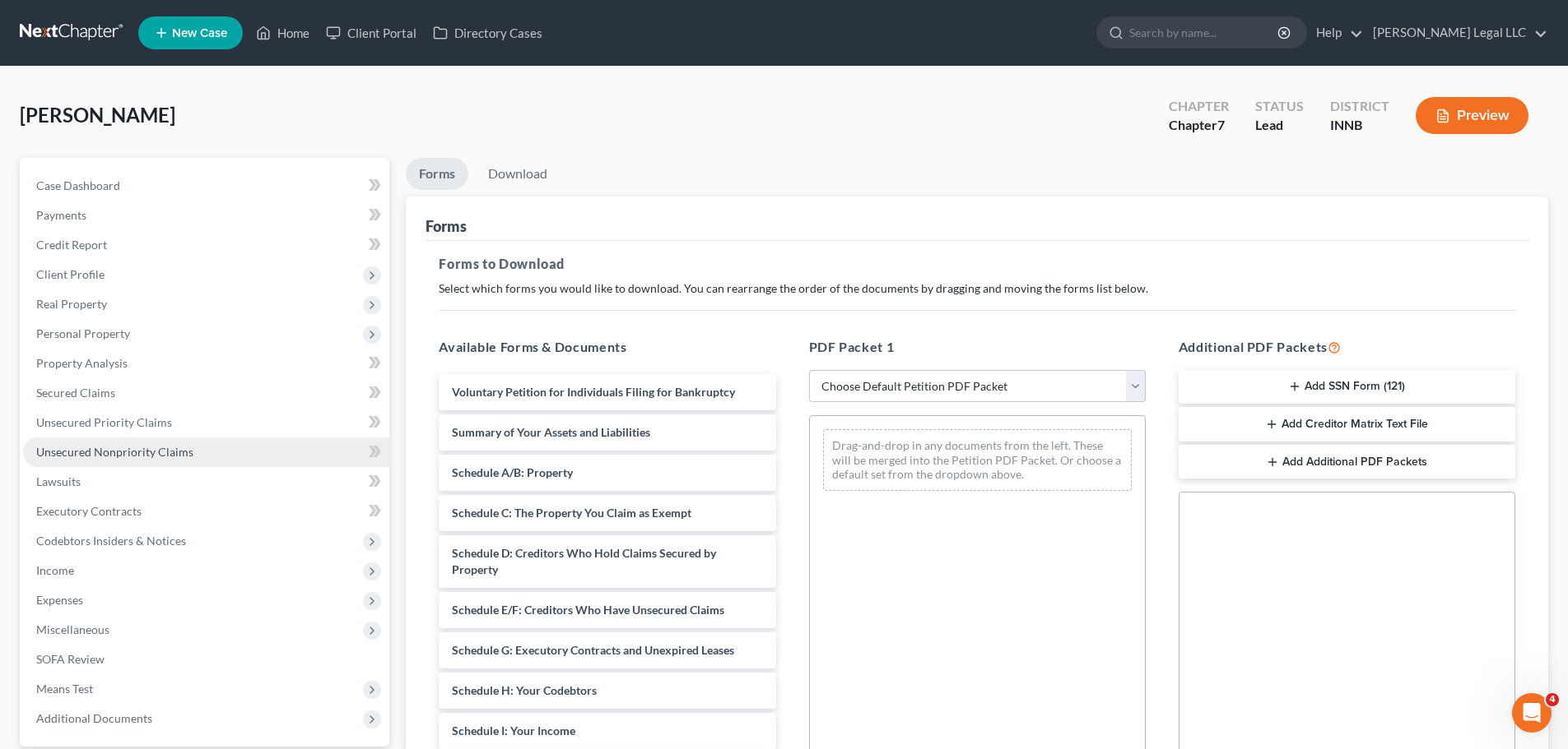
click at [94, 455] on span "Unsecured Nonpriority Claims" at bounding box center [115, 452] width 157 height 14
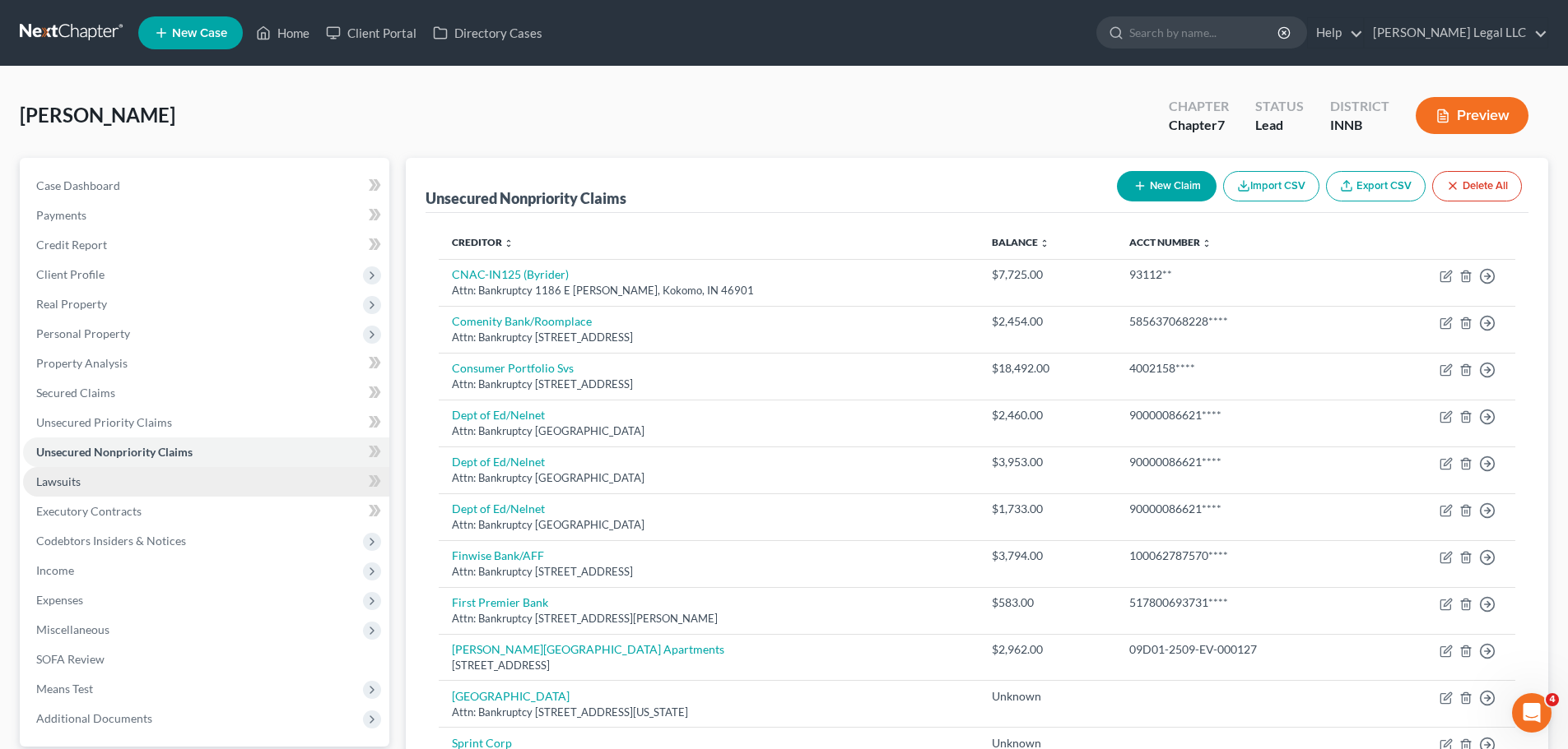
click at [87, 482] on link "Lawsuits" at bounding box center [206, 482] width 366 height 30
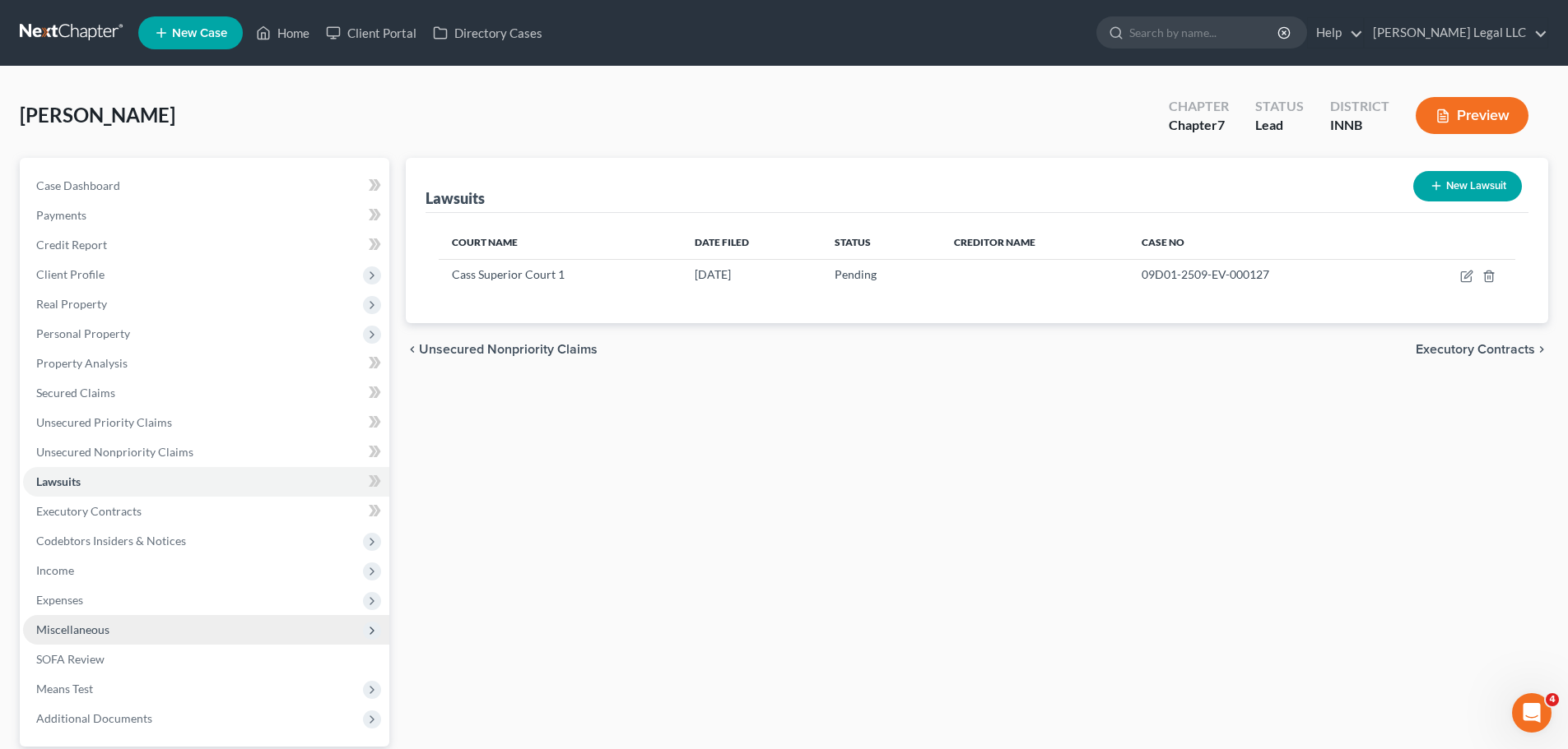
click at [51, 629] on span "Miscellaneous" at bounding box center [73, 629] width 73 height 14
click at [127, 668] on link "Attorney / Credit Counseling Fees" at bounding box center [222, 660] width 333 height 30
select select "0"
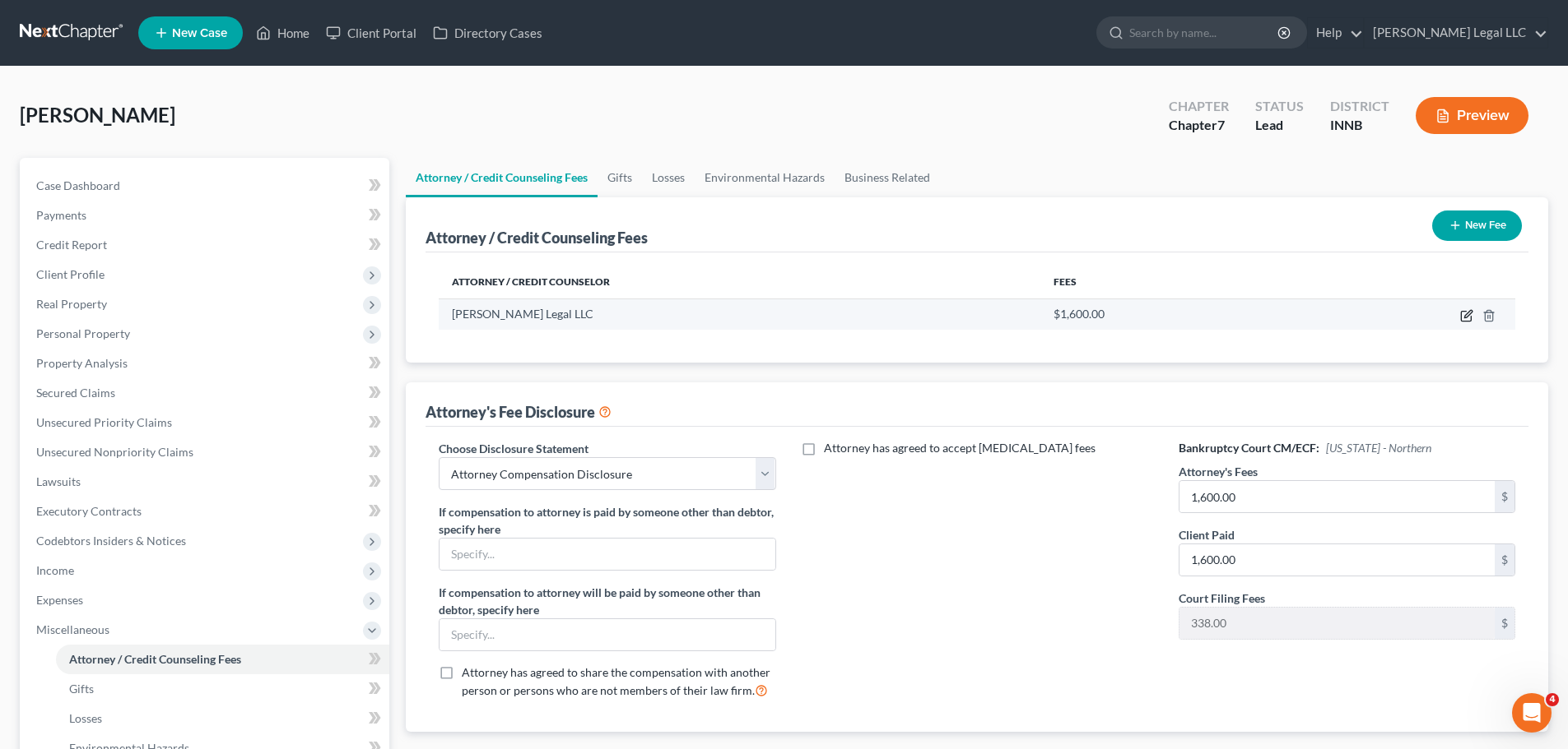
click at [1468, 315] on icon "button" at bounding box center [1467, 316] width 14 height 13
select select "15"
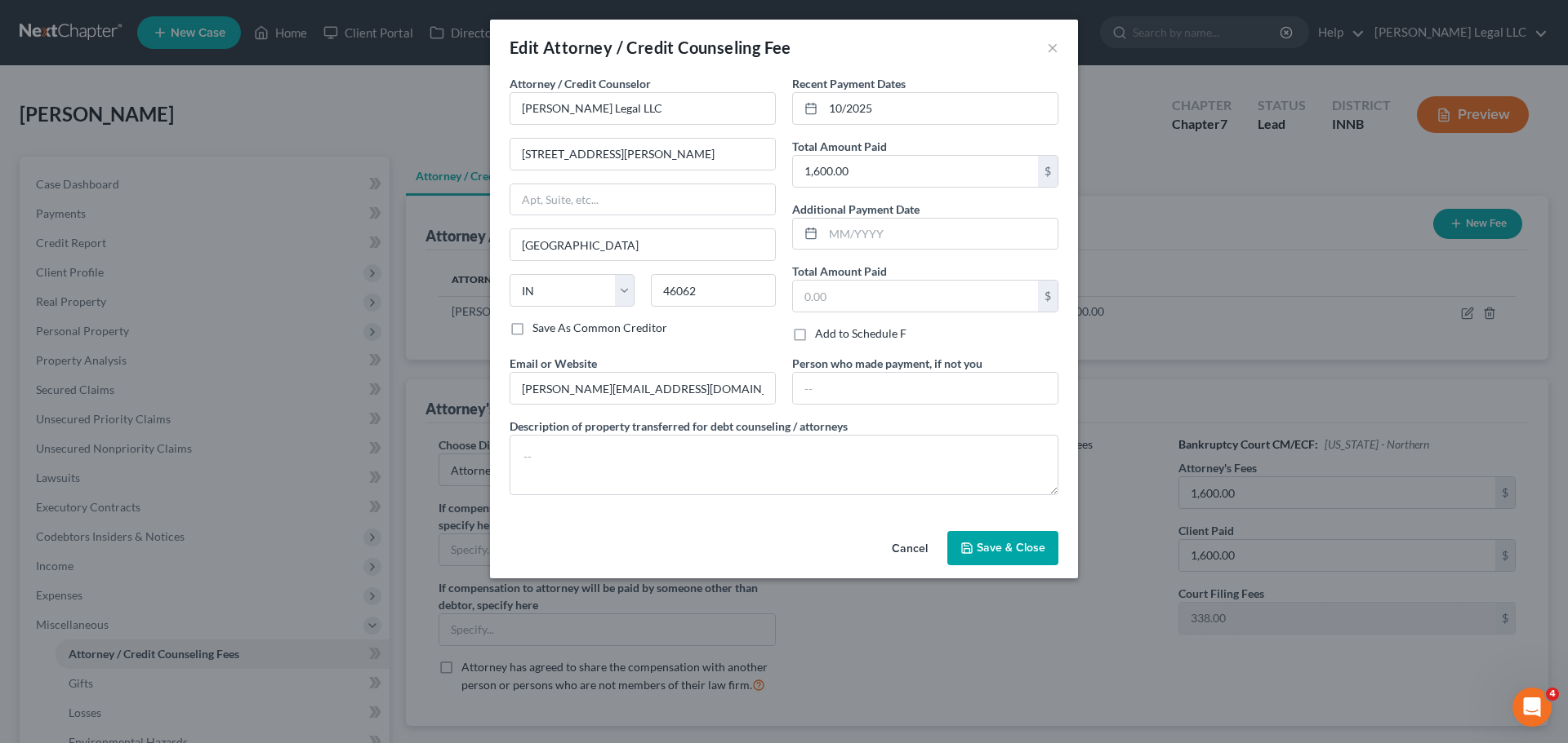
click at [970, 545] on icon "button" at bounding box center [967, 549] width 13 height 13
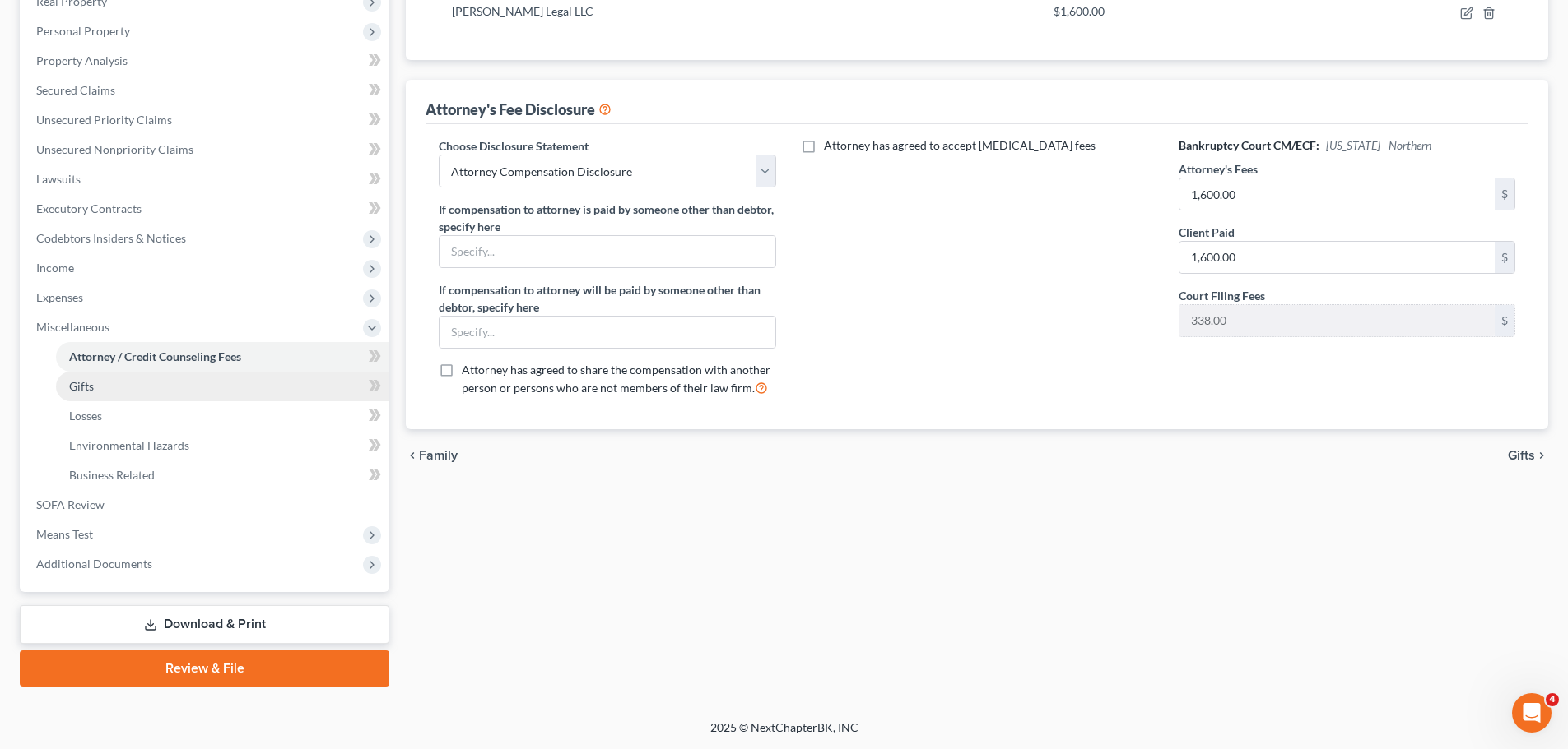
click at [67, 387] on link "Gifts" at bounding box center [222, 386] width 333 height 30
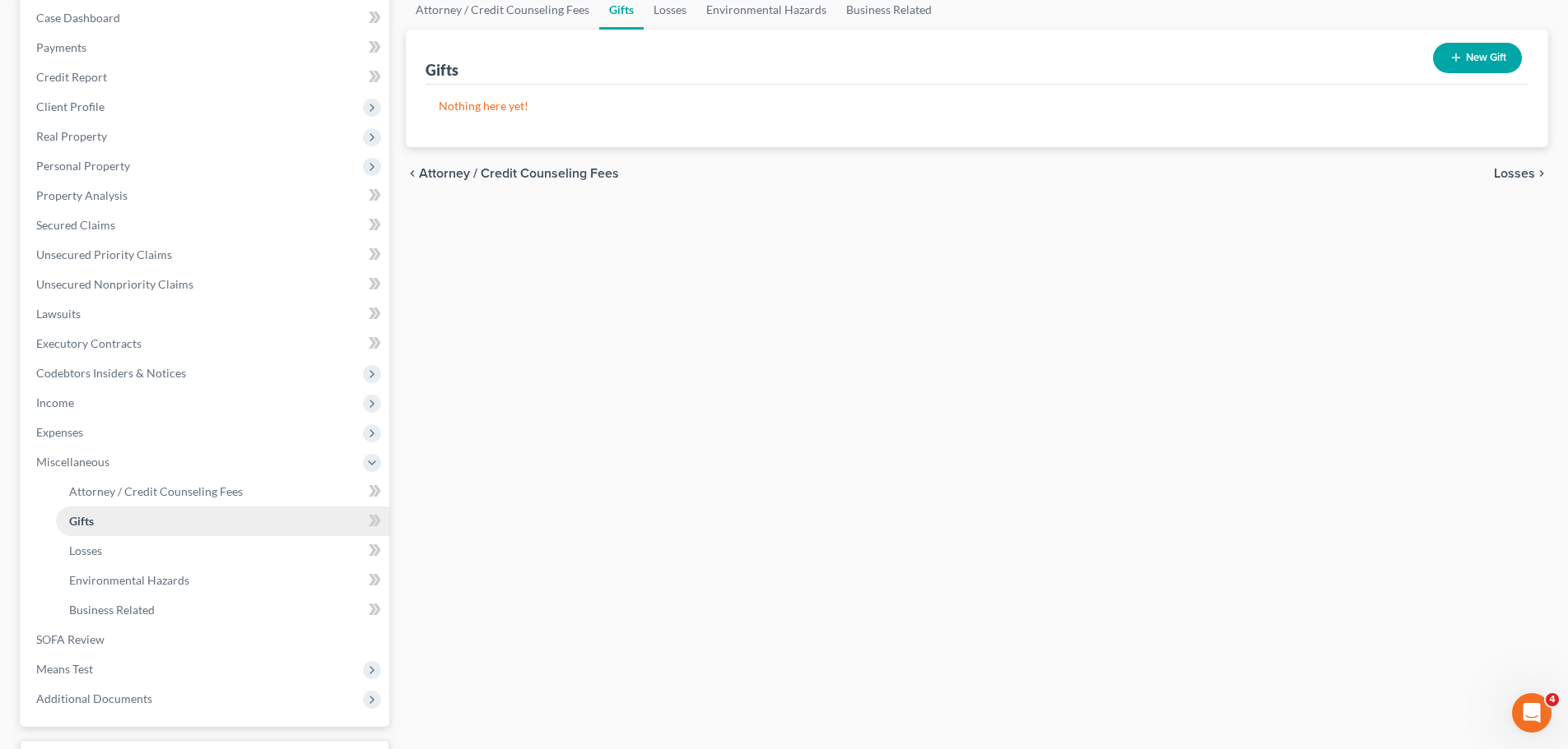
scroll to position [267, 0]
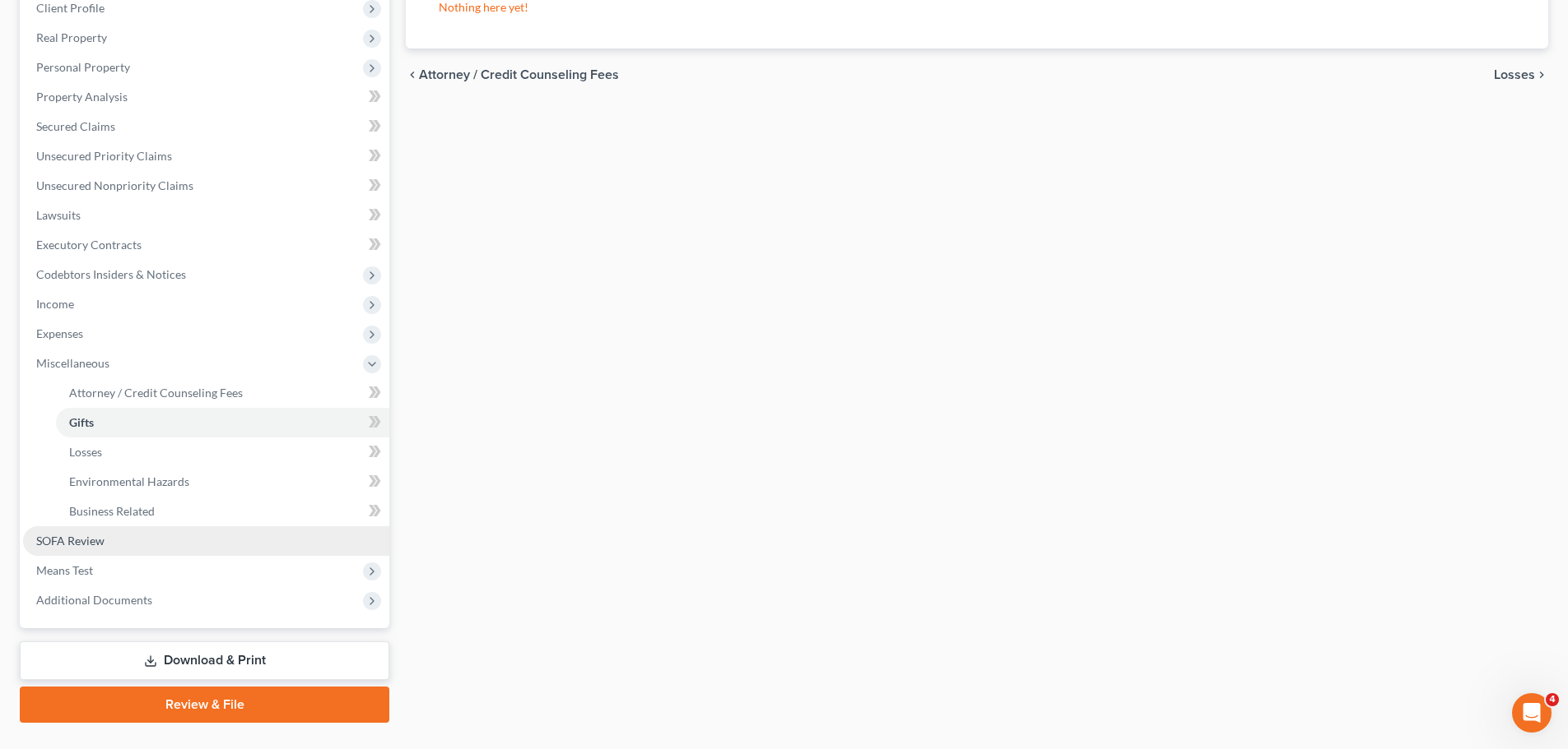
click at [76, 544] on span "SOFA Review" at bounding box center [70, 541] width 68 height 14
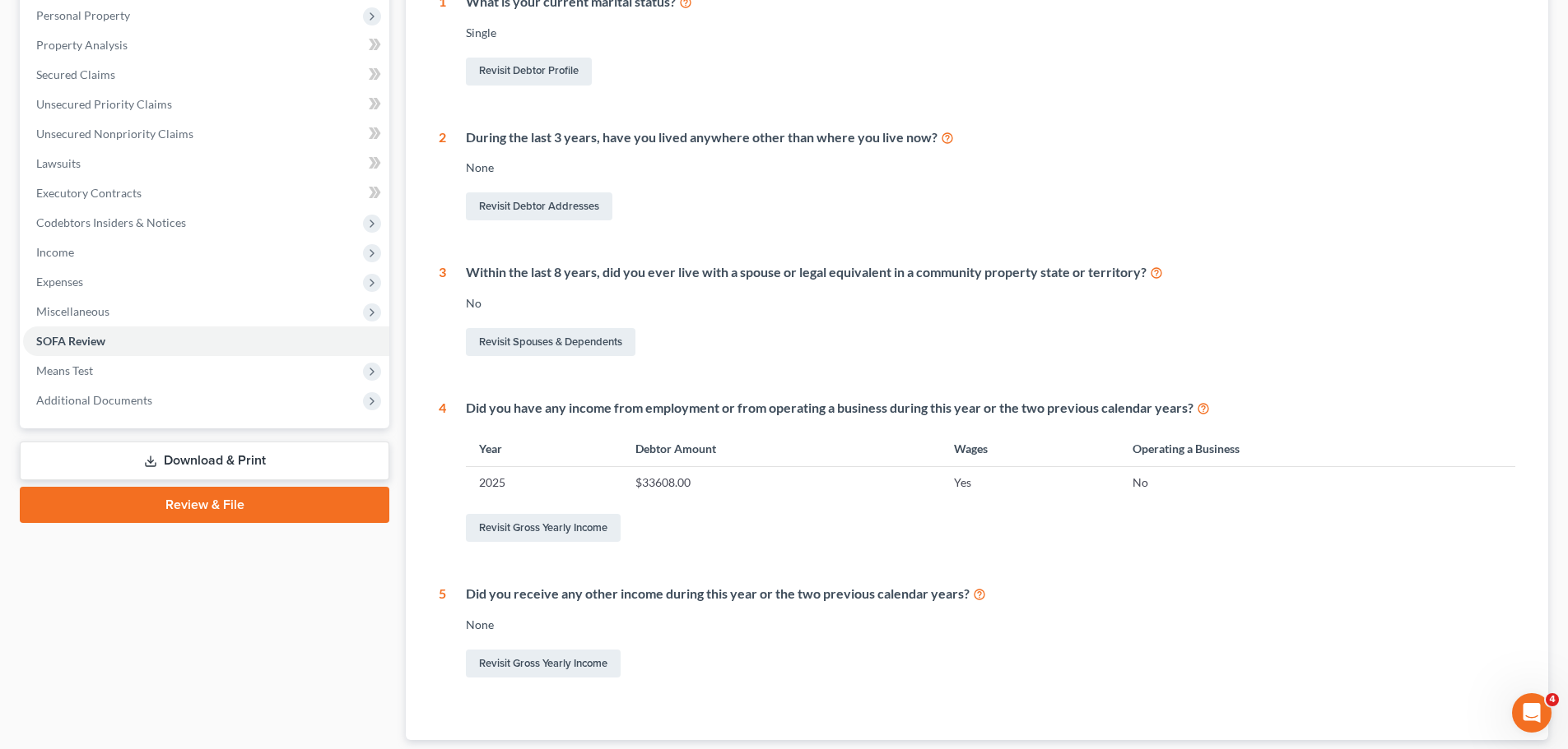
scroll to position [329, 0]
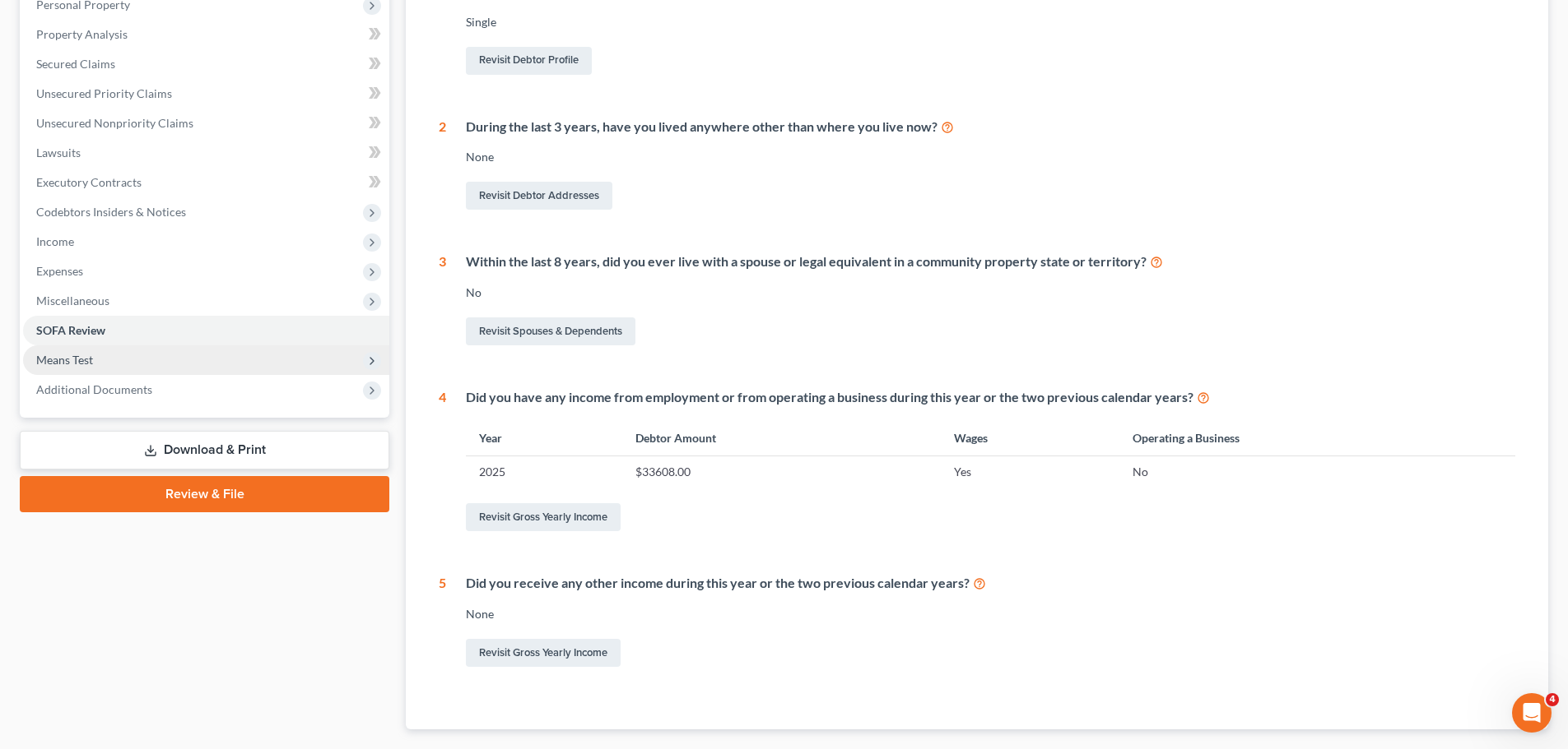
click at [39, 354] on span "Means Test" at bounding box center [64, 359] width 57 height 14
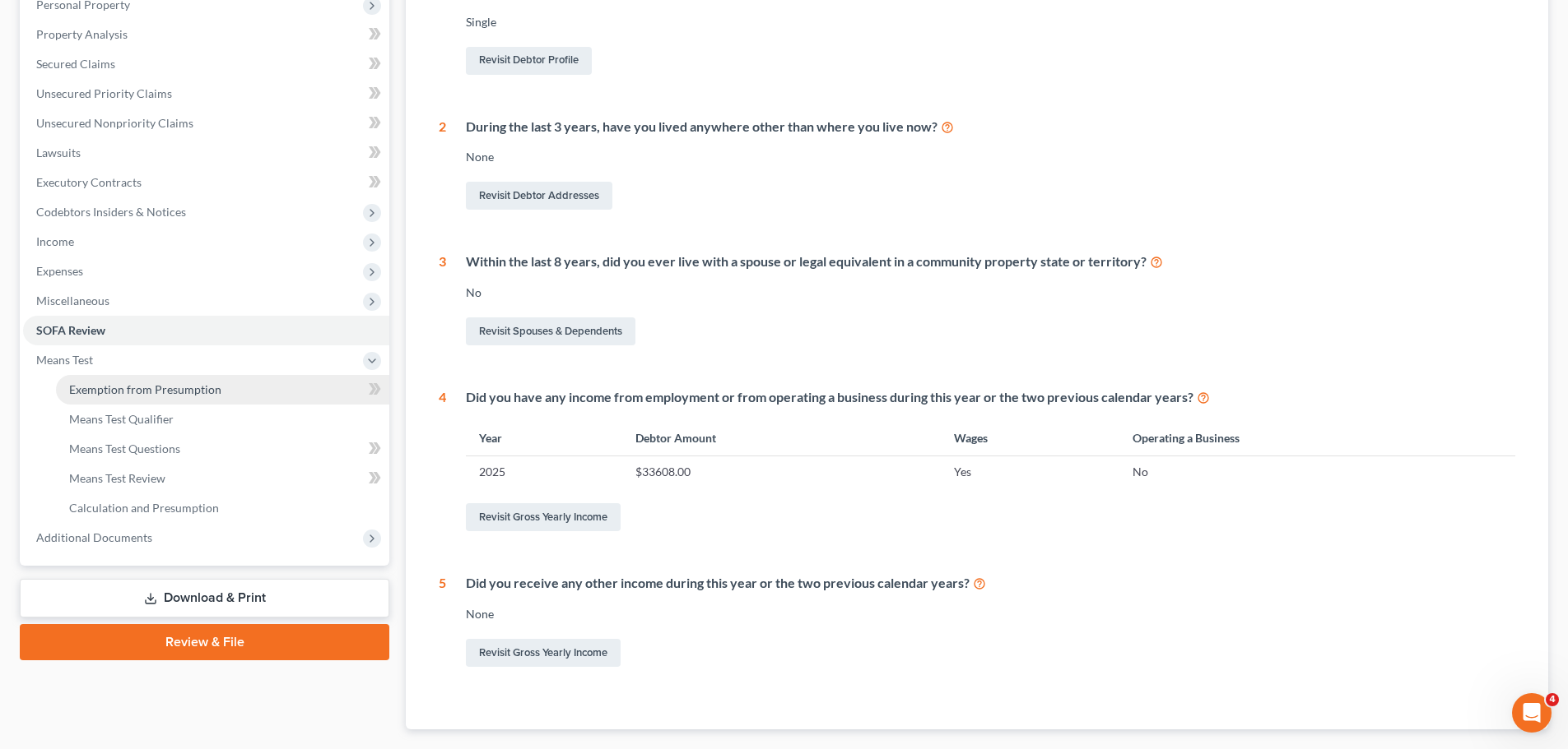
click at [197, 402] on link "Exemption from Presumption" at bounding box center [222, 390] width 333 height 30
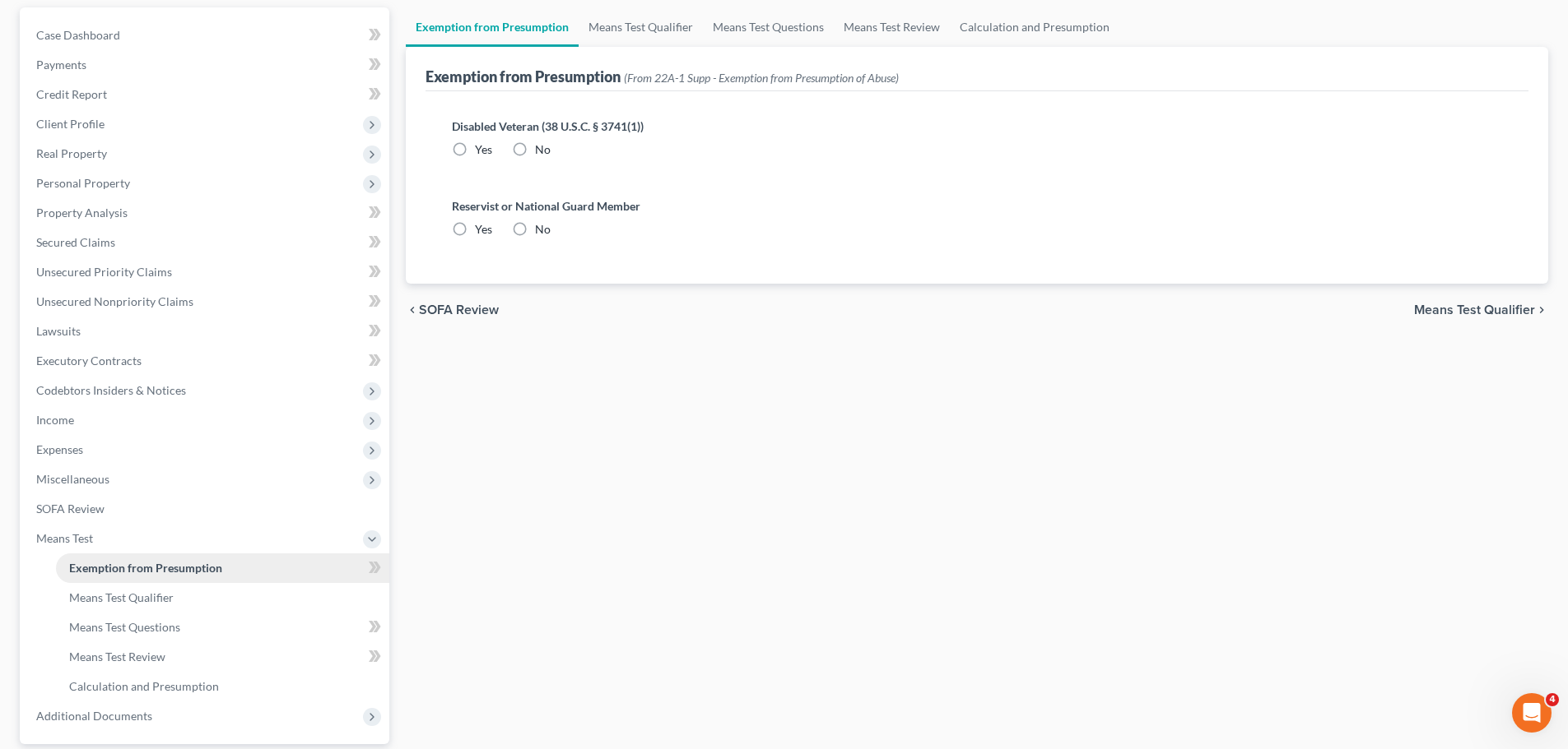
radio input "true"
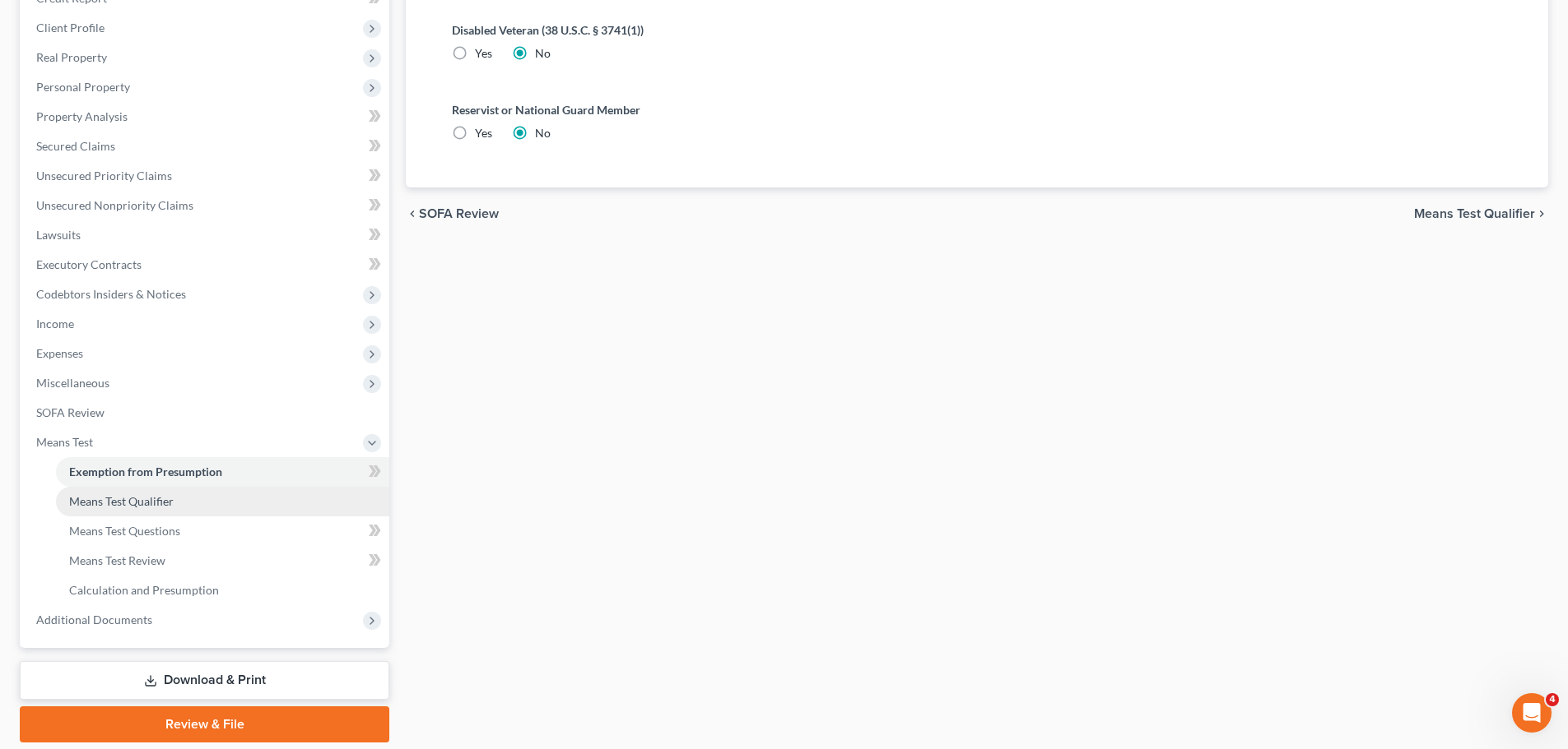
click at [111, 496] on span "Means Test Qualifier" at bounding box center [122, 501] width 105 height 14
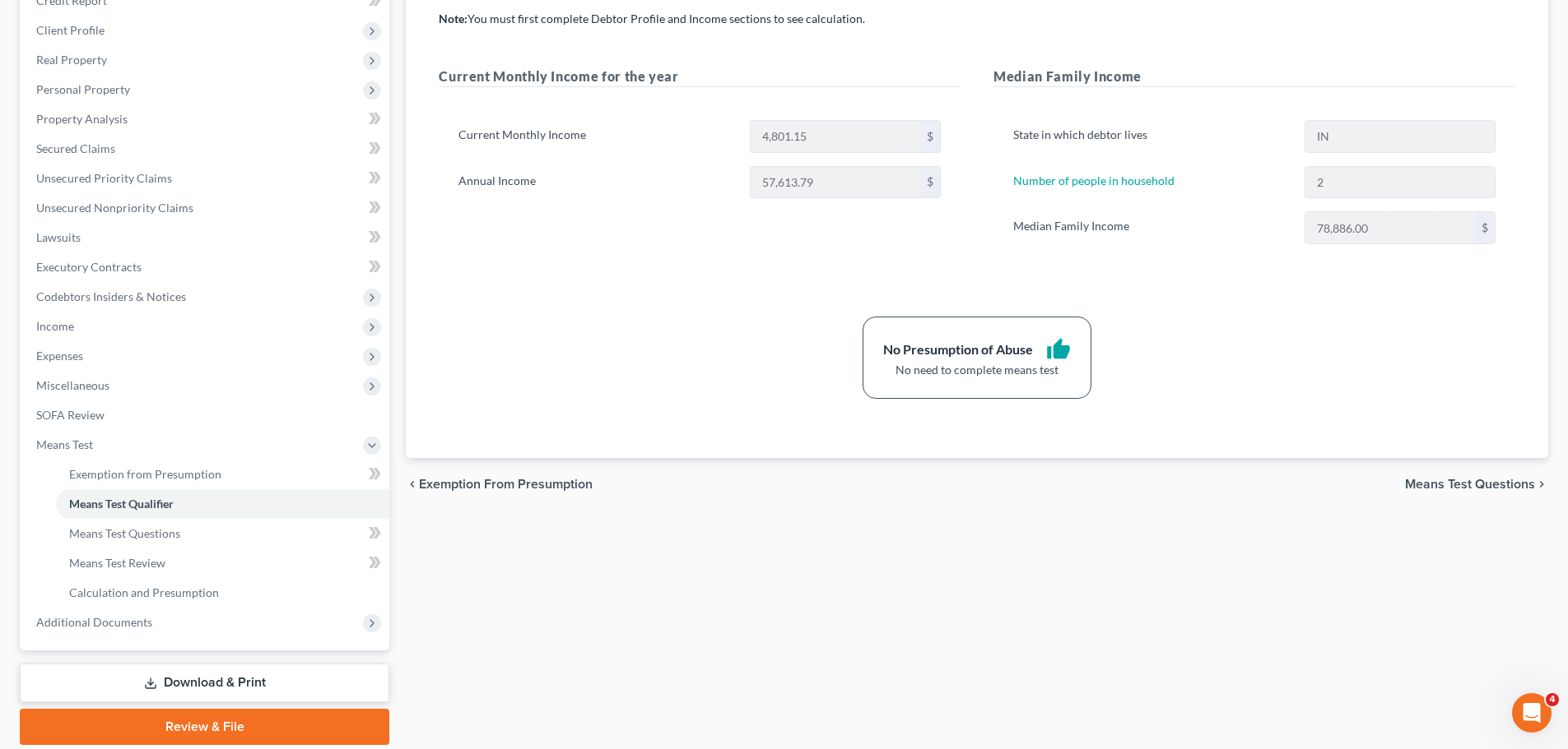
scroll to position [303, 0]
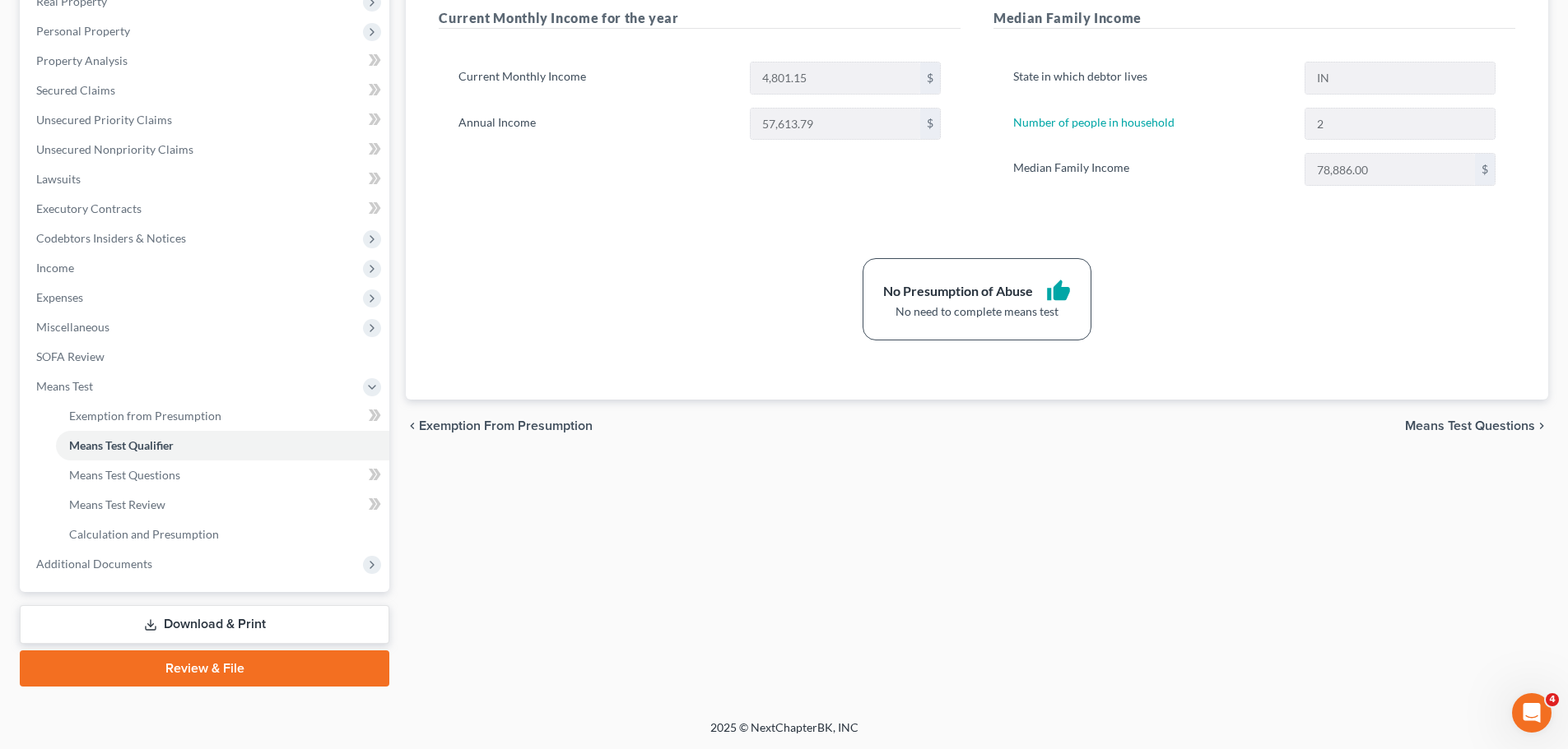
click at [222, 628] on link "Download & Print" at bounding box center [204, 625] width 370 height 39
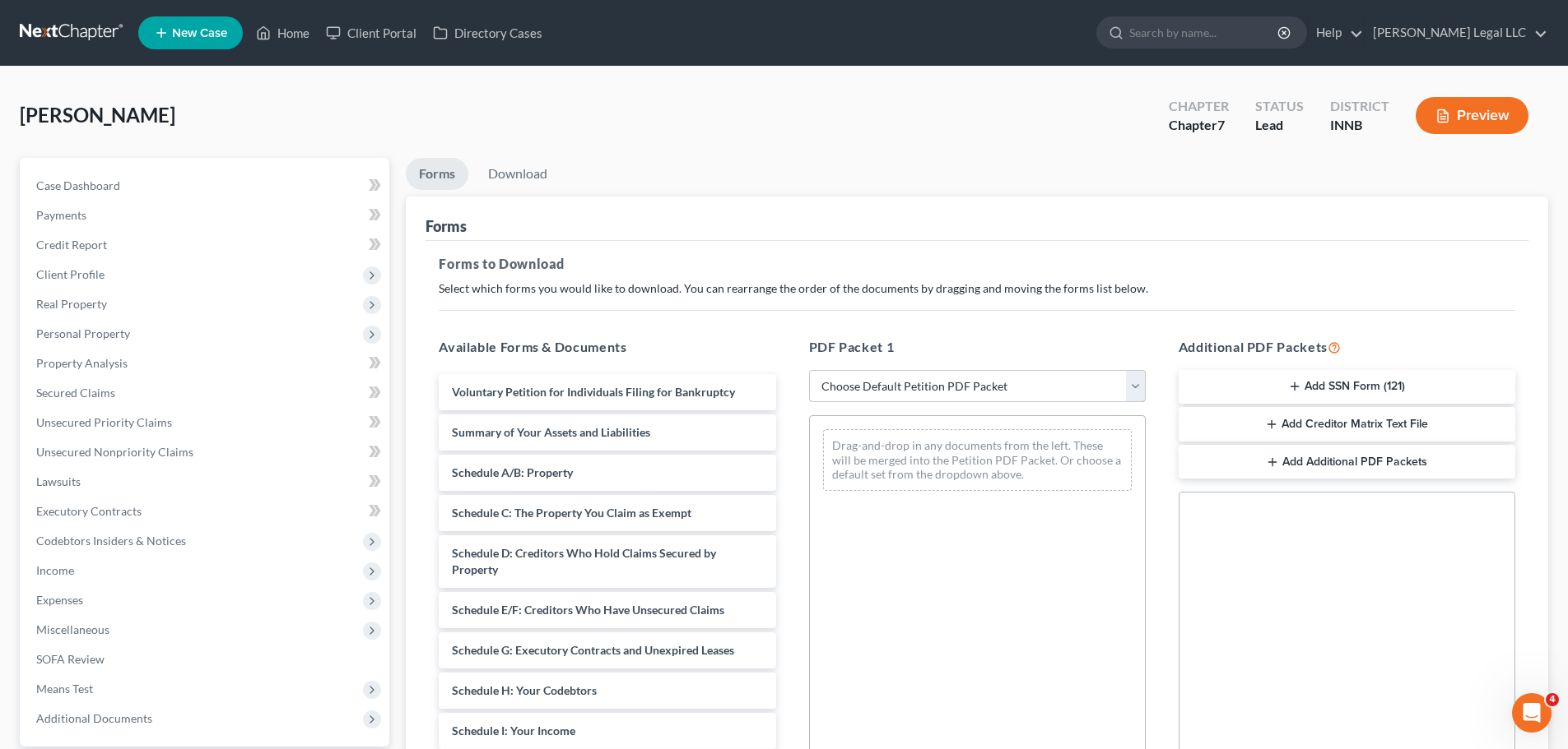
click at [915, 386] on select "Choose Default Petition PDF Packet Complete Bankruptcy Petition (all forms and …" at bounding box center [977, 386] width 337 height 33
select select "0"
click at [809, 370] on select "Choose Default Petition PDF Packet Complete Bankruptcy Petition (all forms and …" at bounding box center [977, 386] width 337 height 33
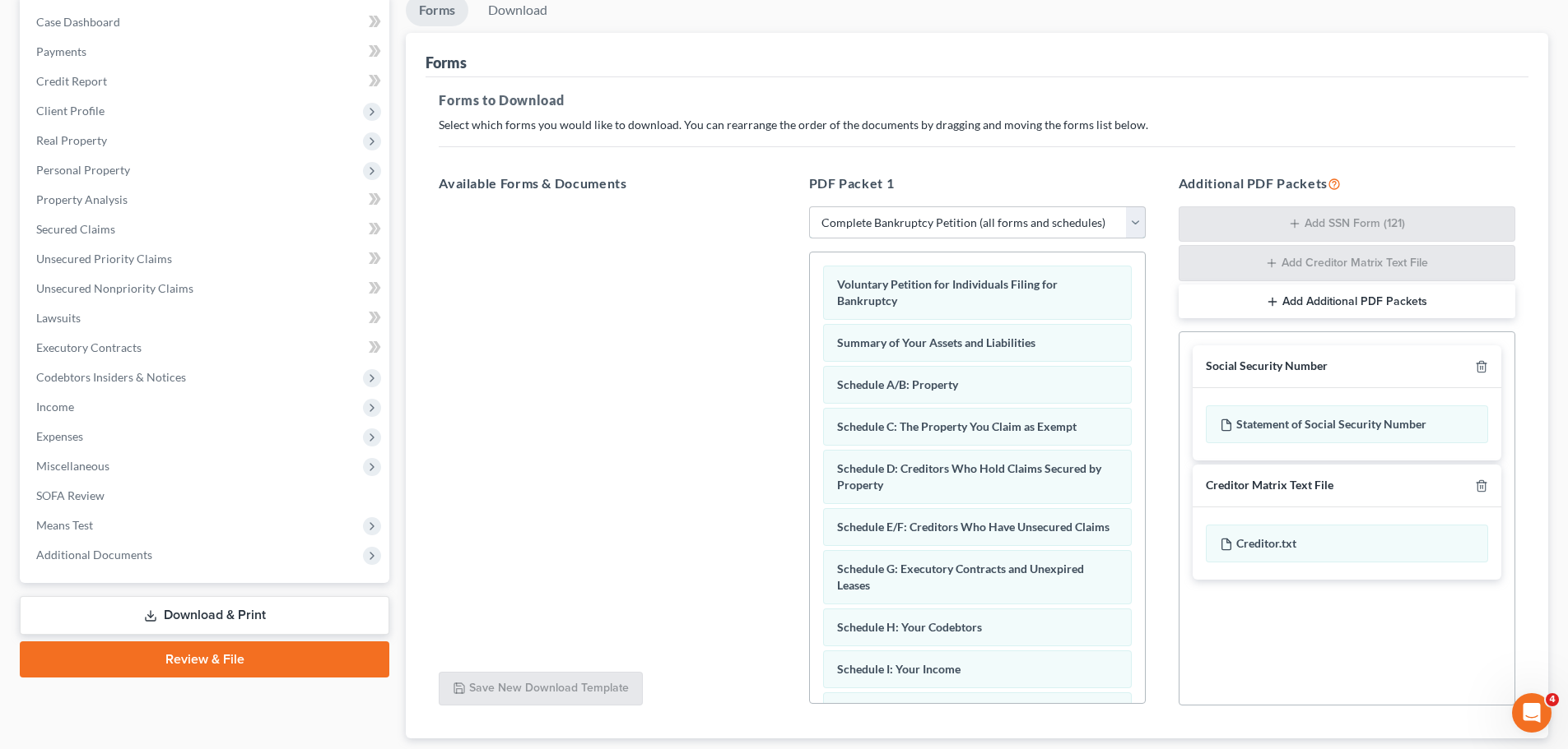
scroll to position [268, 0]
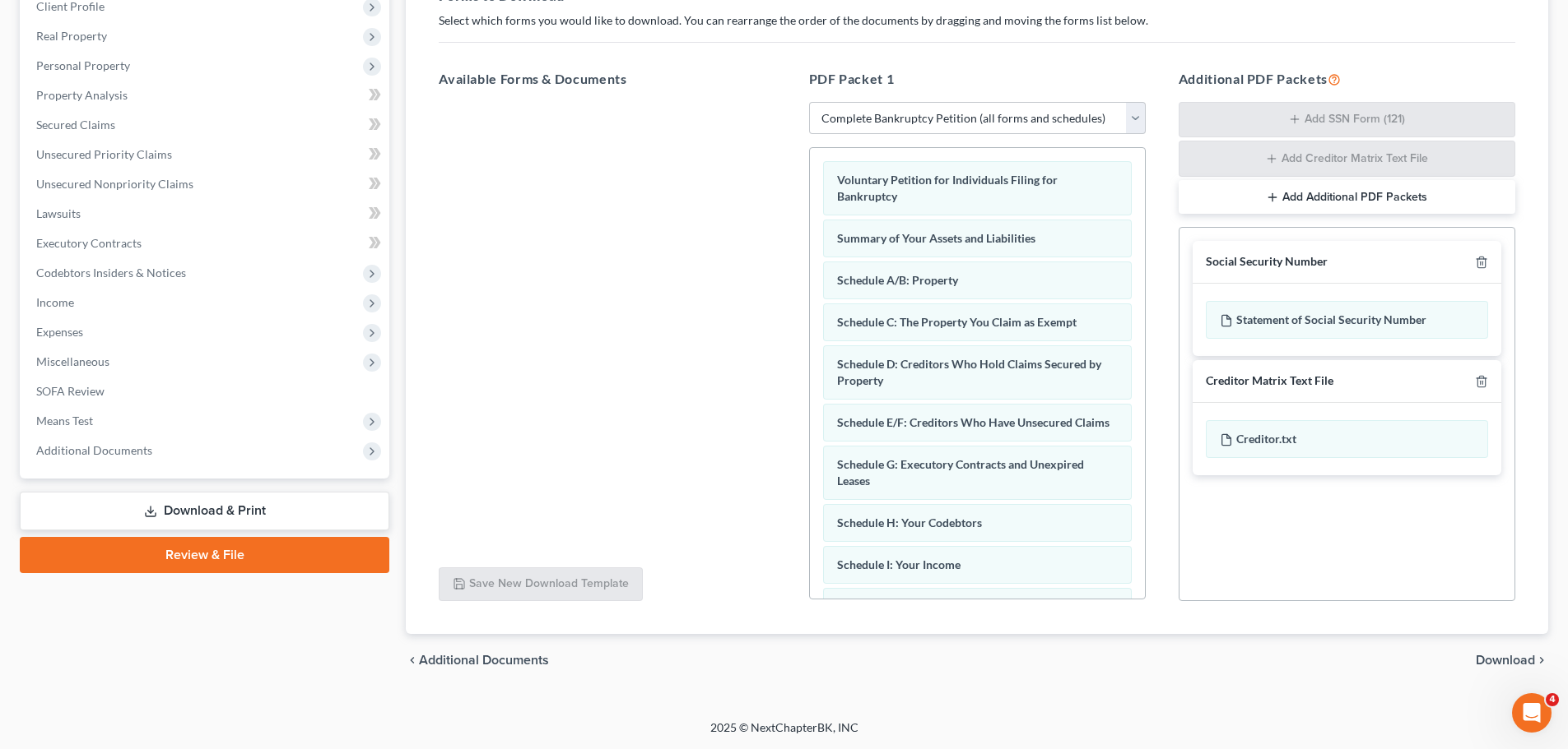
click at [1501, 655] on span "Download" at bounding box center [1506, 660] width 59 height 13
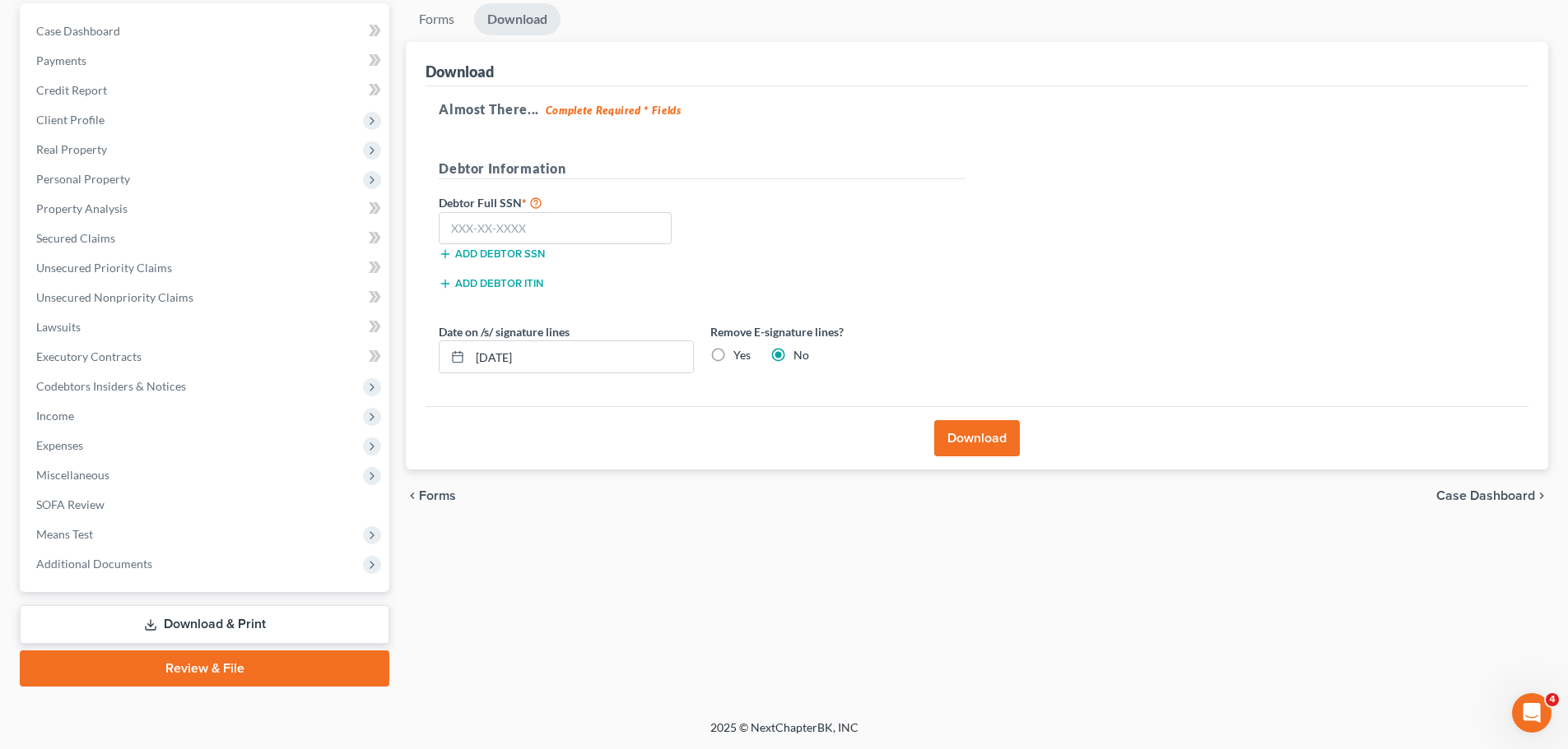
scroll to position [154, 0]
click at [733, 353] on label "Yes" at bounding box center [742, 356] width 17 height 17
click at [740, 353] on input "Yes" at bounding box center [745, 353] width 11 height 11
radio input "true"
radio input "false"
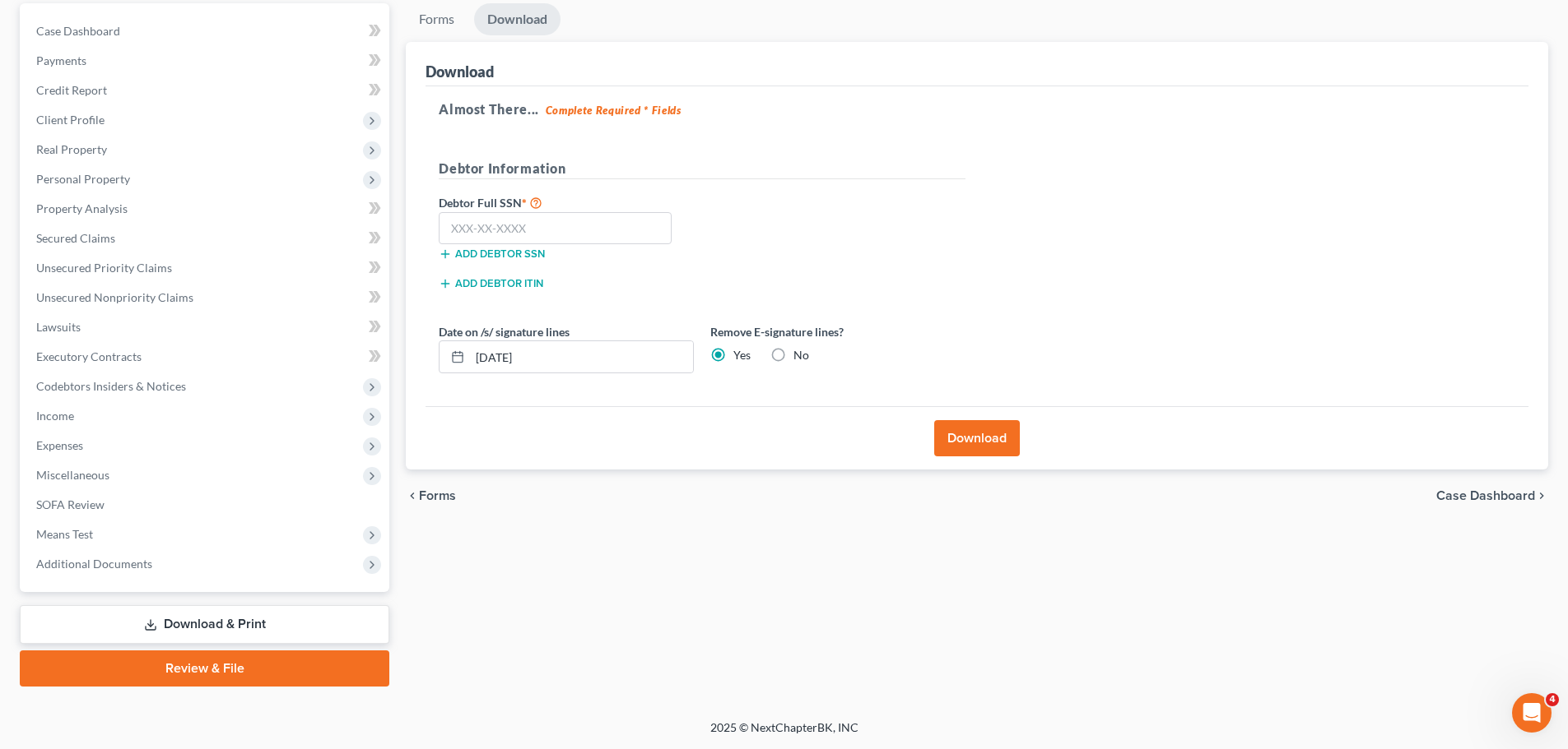
click at [981, 435] on button "Download" at bounding box center [976, 438] width 85 height 36
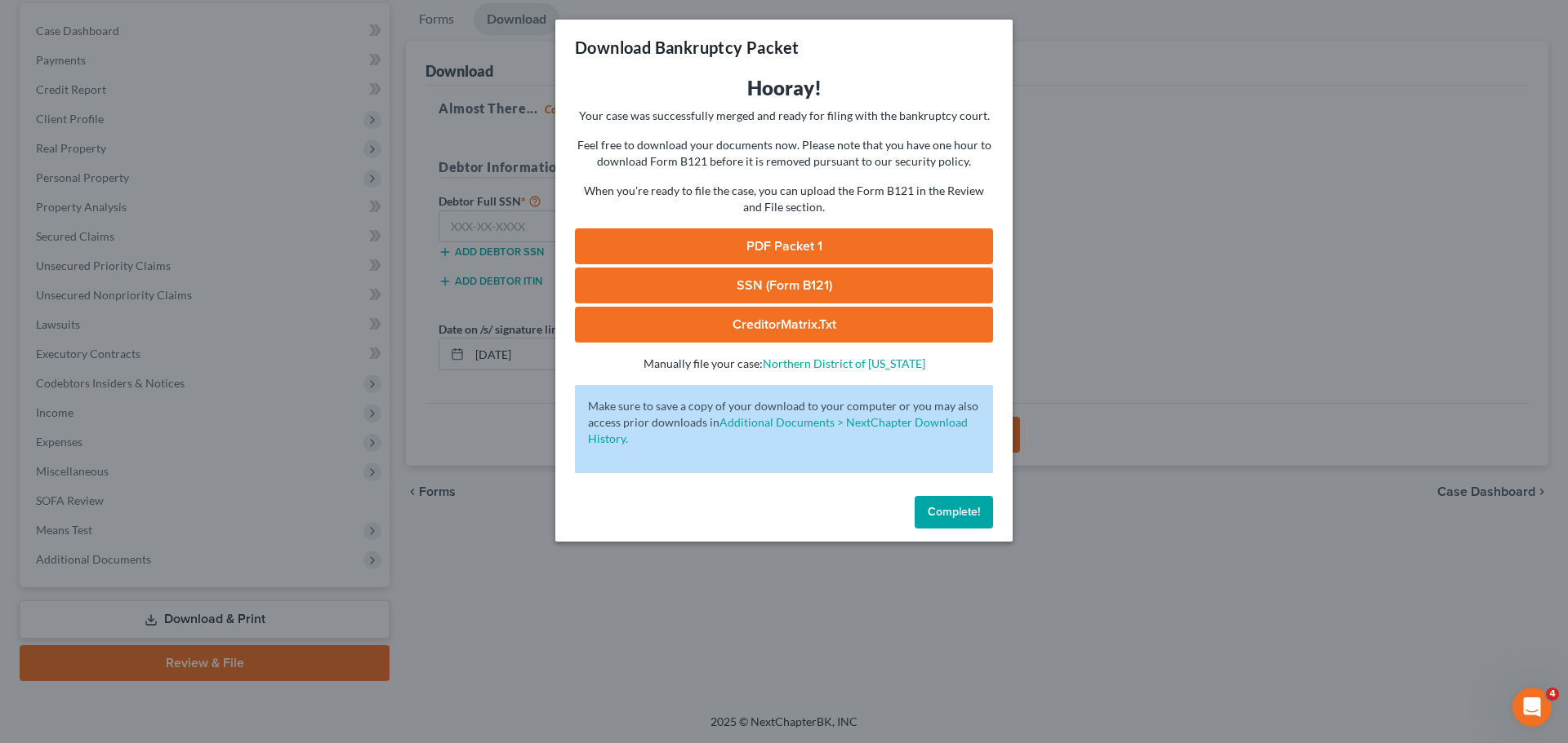
click at [752, 243] on link "PDF Packet 1" at bounding box center [784, 246] width 418 height 36
click at [924, 500] on button "Complete!" at bounding box center [954, 512] width 79 height 33
